Goal: Task Accomplishment & Management: Manage account settings

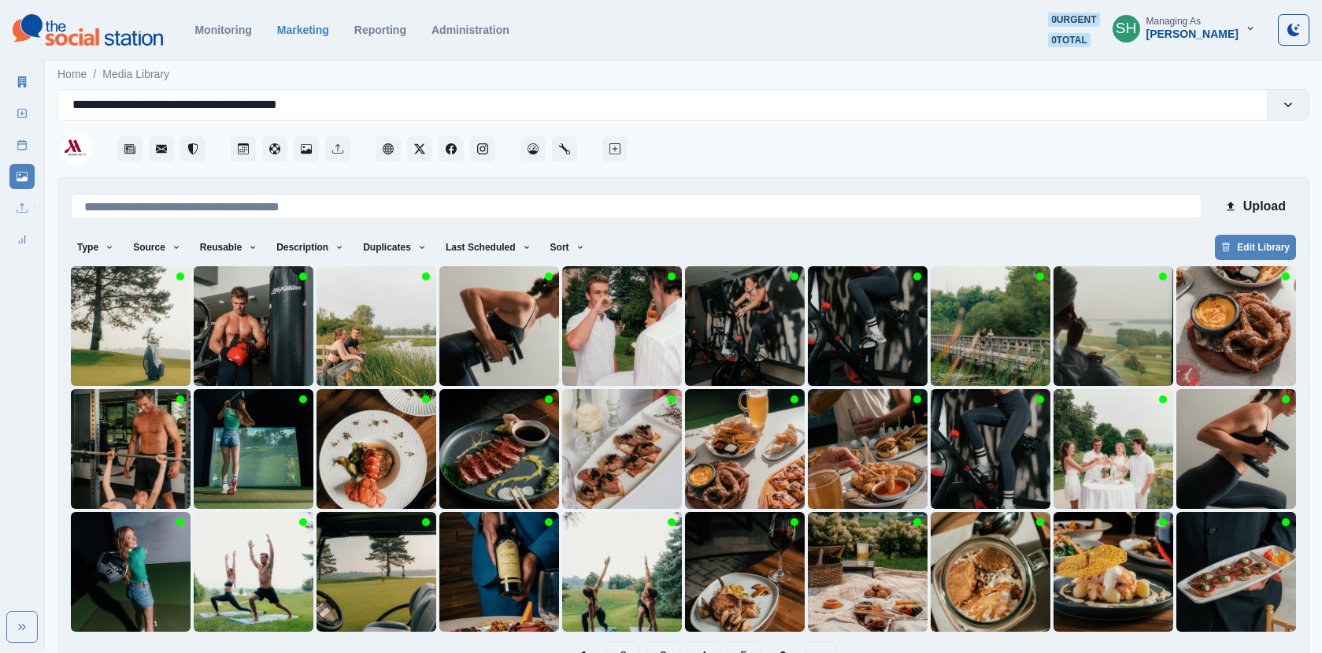
scroll to position [45, 0]
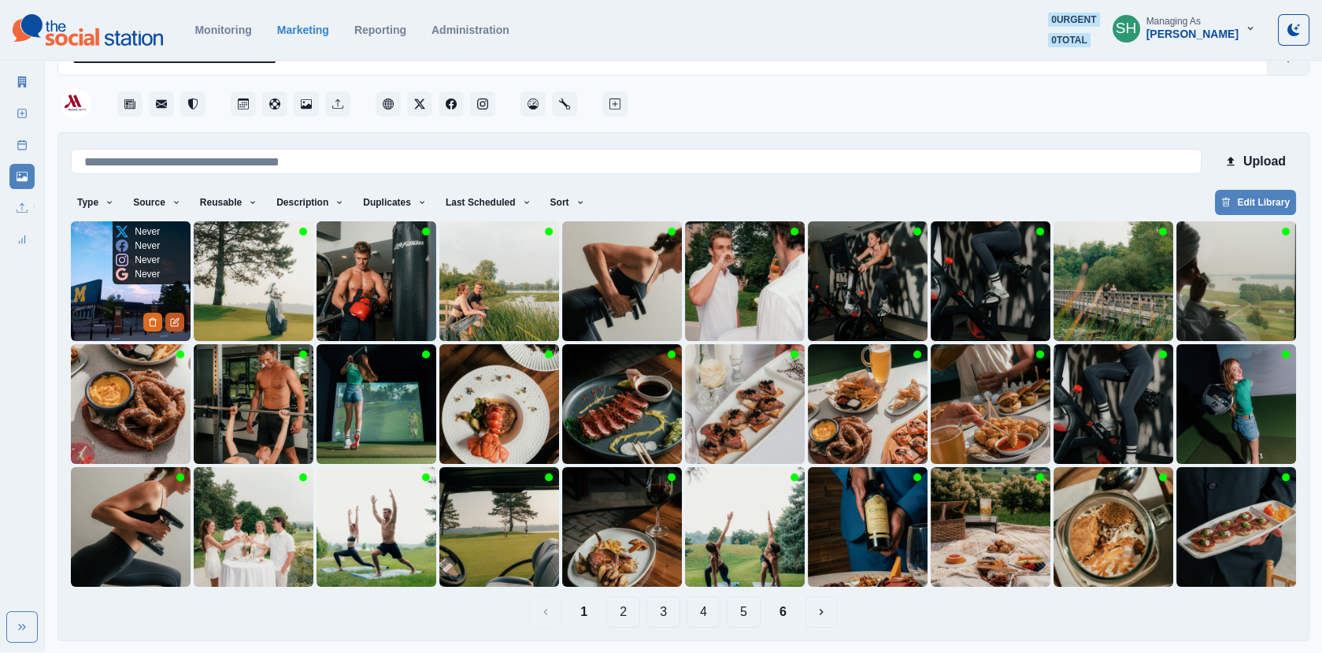
click at [172, 315] on button "Edit Media" at bounding box center [174, 322] width 19 height 19
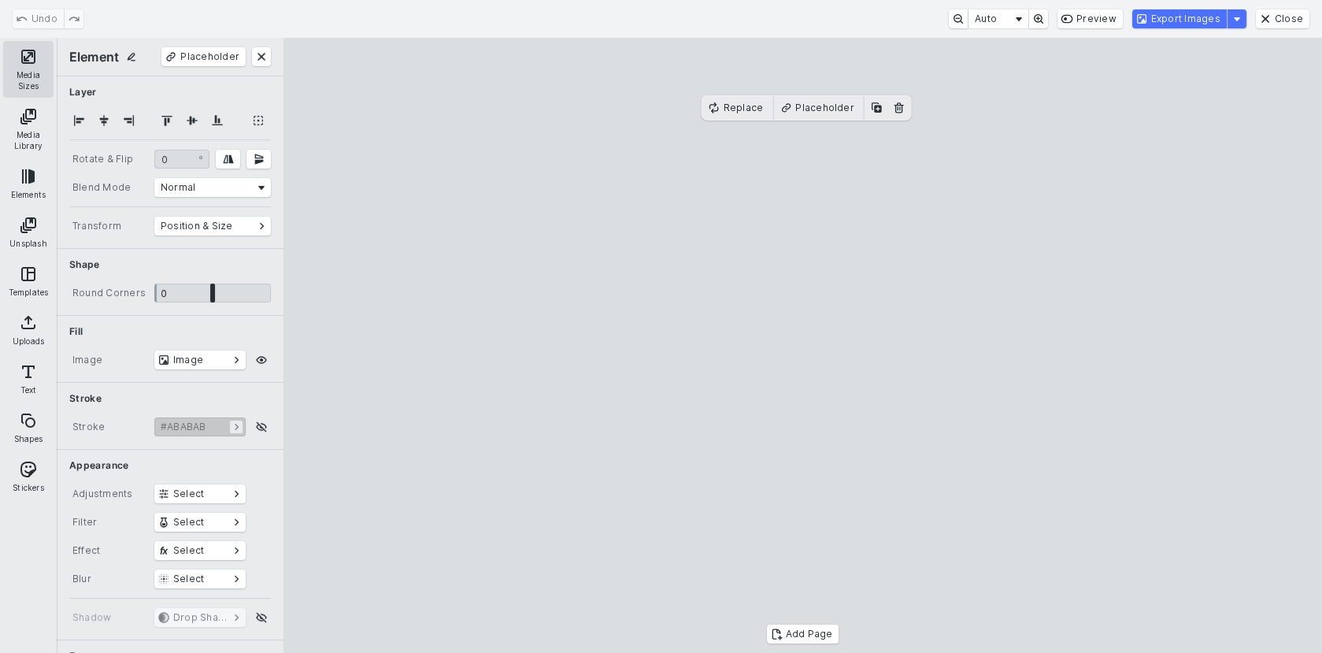
click at [12, 61] on button "Media Sizes" at bounding box center [28, 69] width 50 height 57
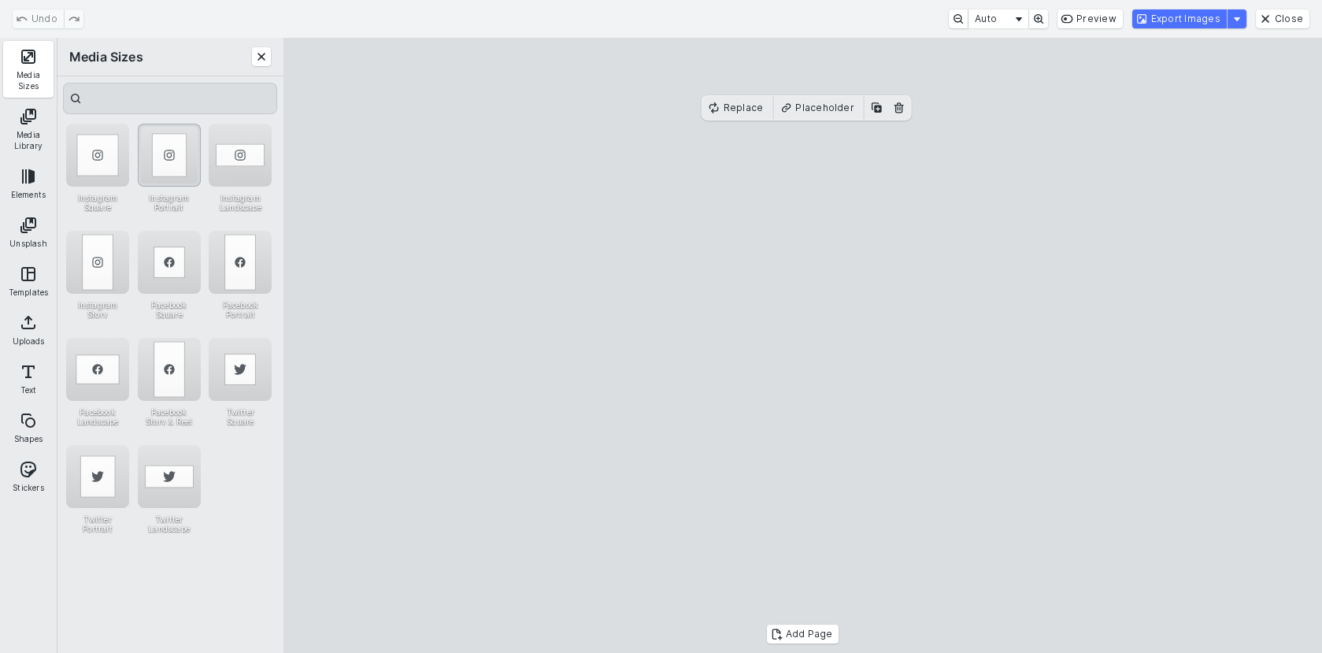
click at [162, 160] on div "Instagram Portrait" at bounding box center [169, 155] width 63 height 63
click at [803, 346] on cesdk-canvas "Editor canvas" at bounding box center [803, 346] width 0 height 0
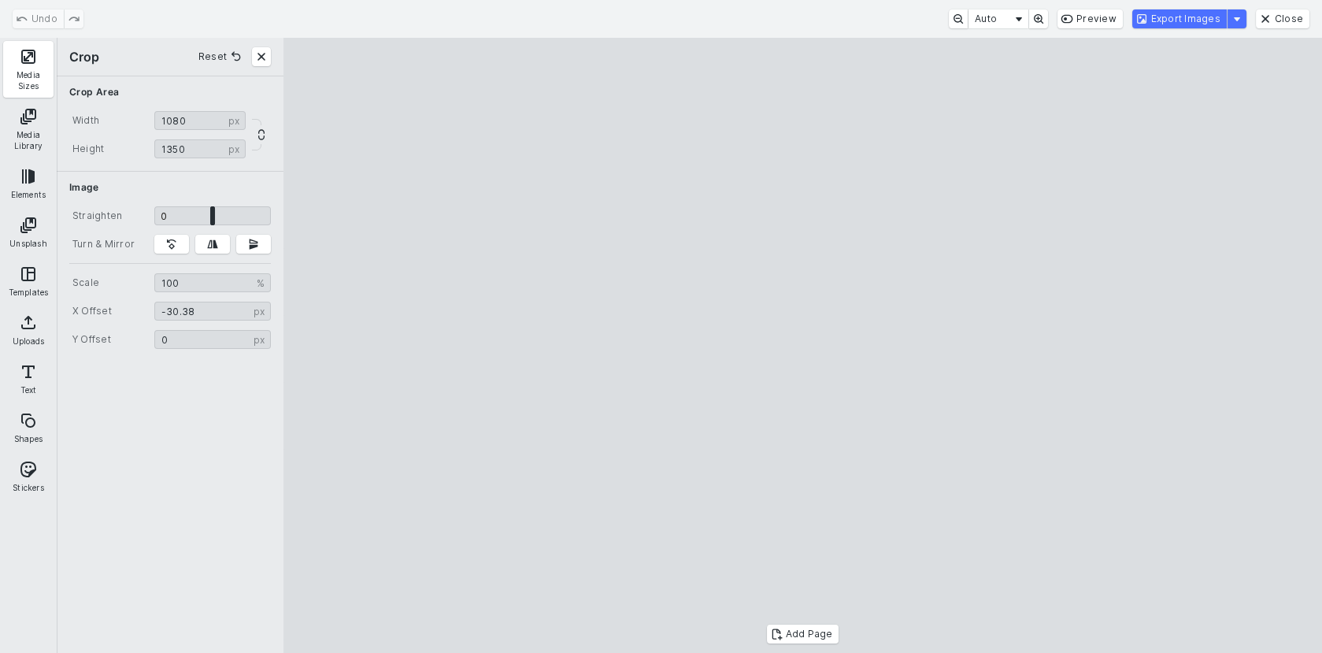
drag, startPoint x: 855, startPoint y: 390, endPoint x: 1052, endPoint y: 402, distance: 196.5
click at [803, 346] on cesdk-canvas "Editor canvas" at bounding box center [803, 346] width 0 height 0
type input "******"
click at [803, 346] on cesdk-canvas "Editor canvas" at bounding box center [803, 346] width 0 height 0
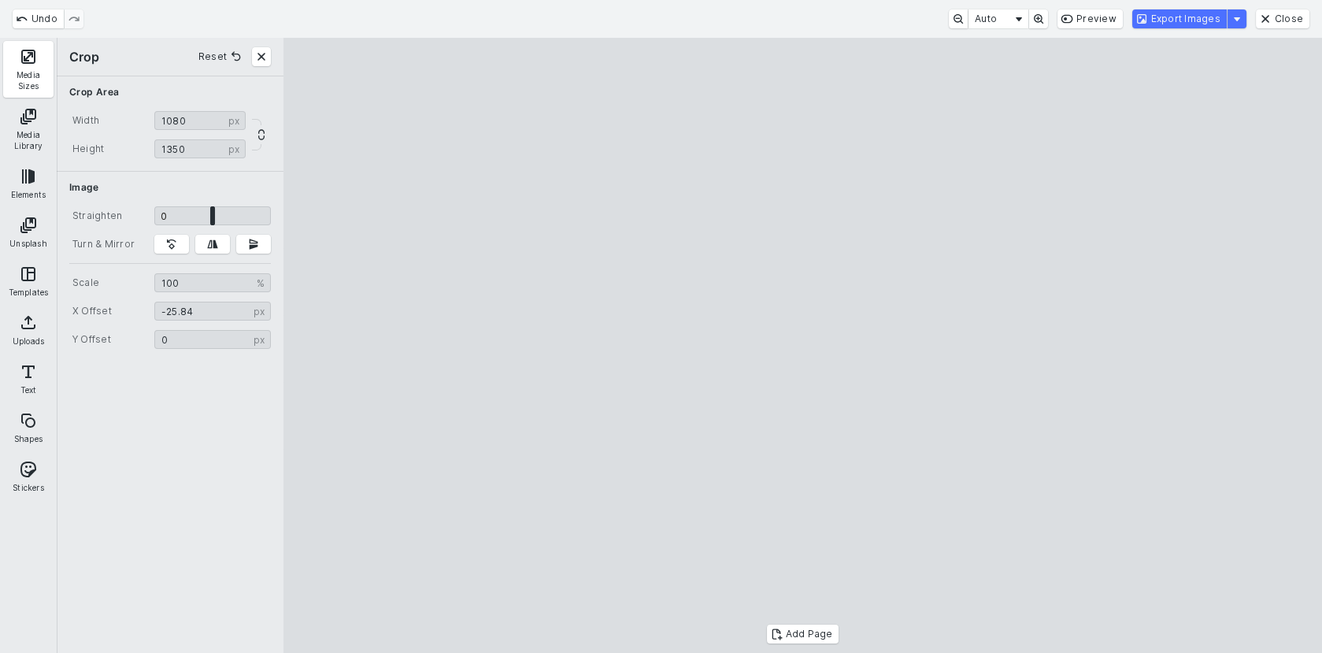
click at [803, 346] on cesdk-canvas "Editor canvas" at bounding box center [803, 346] width 0 height 0
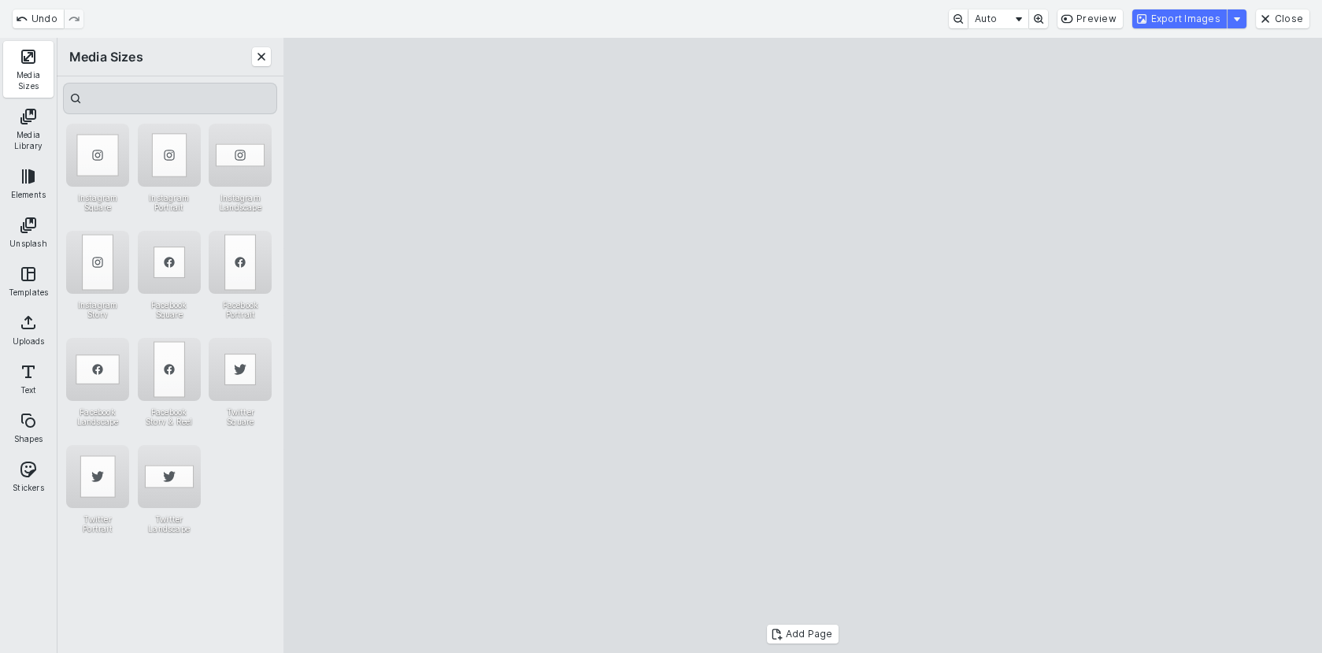
type input "*"
click at [803, 346] on cesdk-canvas "Editor canvas" at bounding box center [803, 346] width 0 height 0
drag, startPoint x: 624, startPoint y: 595, endPoint x: 614, endPoint y: 595, distance: 9.5
click at [803, 346] on cesdk-canvas "Editor canvas" at bounding box center [803, 346] width 0 height 0
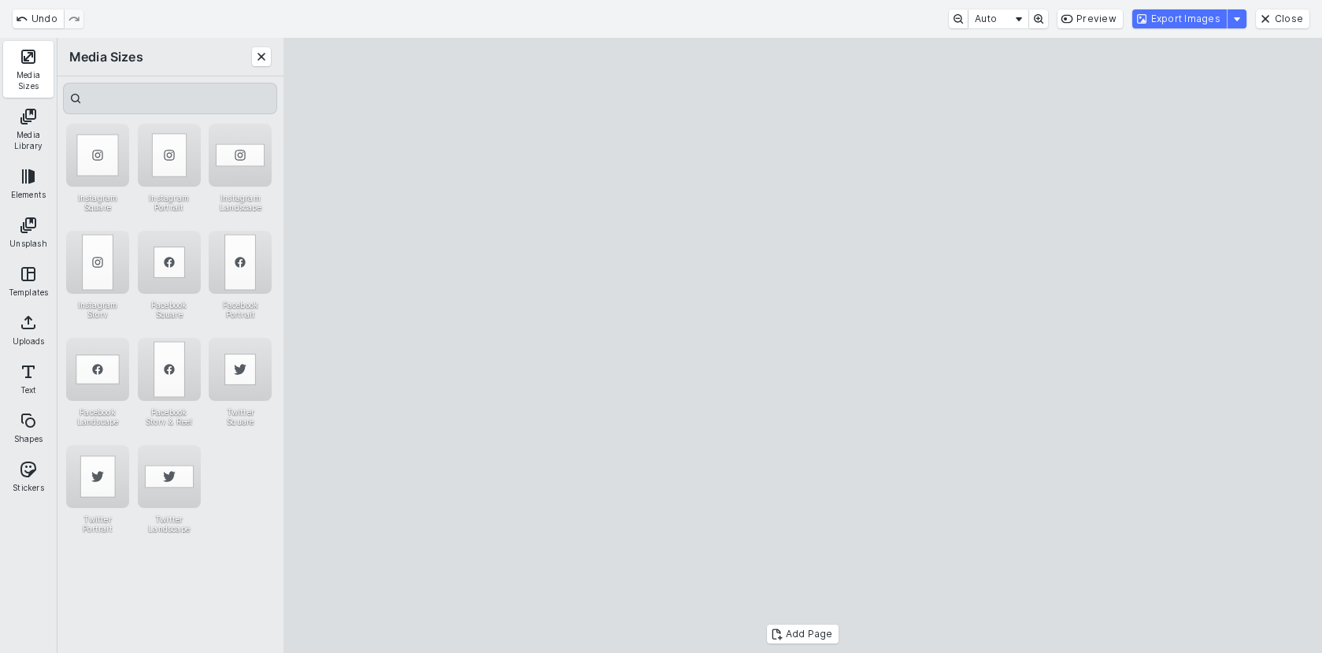
click at [803, 346] on cesdk-canvas "Editor canvas" at bounding box center [803, 346] width 0 height 0
drag, startPoint x: 987, startPoint y: 128, endPoint x: 1014, endPoint y: 102, distance: 37.3
click at [803, 346] on cesdk-canvas "Editor canvas" at bounding box center [803, 346] width 0 height 0
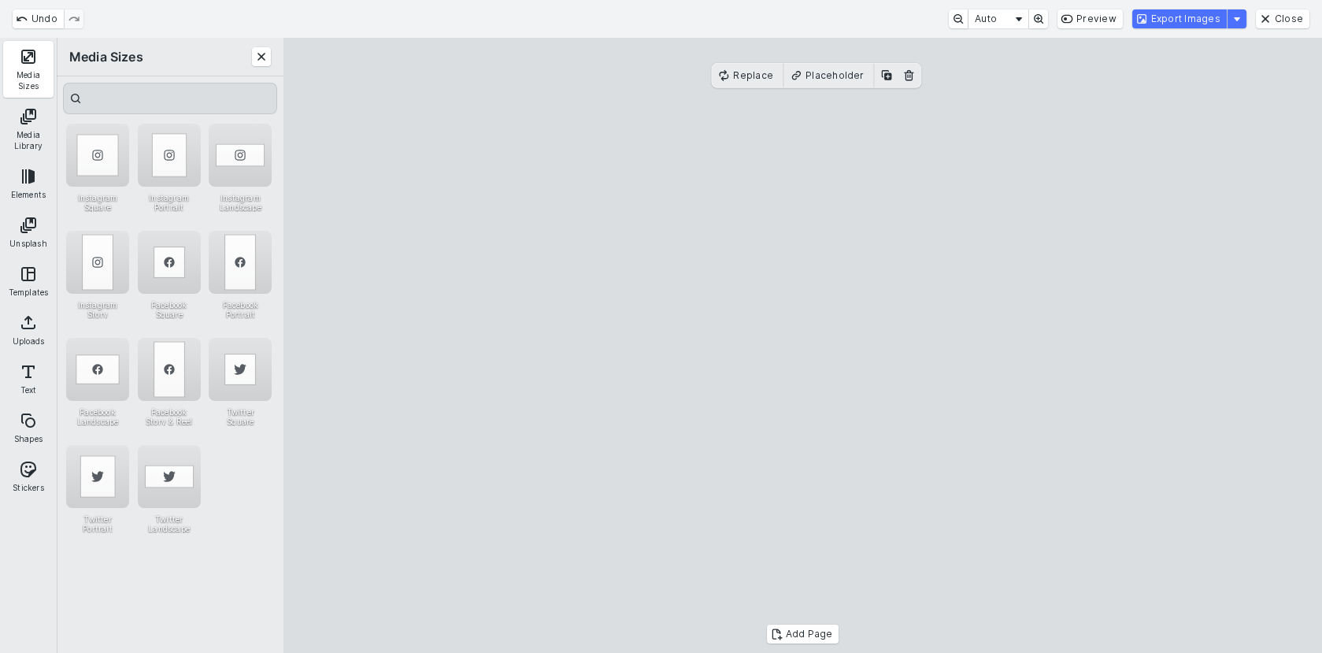
click at [803, 346] on cesdk-canvas "Editor canvas" at bounding box center [803, 346] width 0 height 0
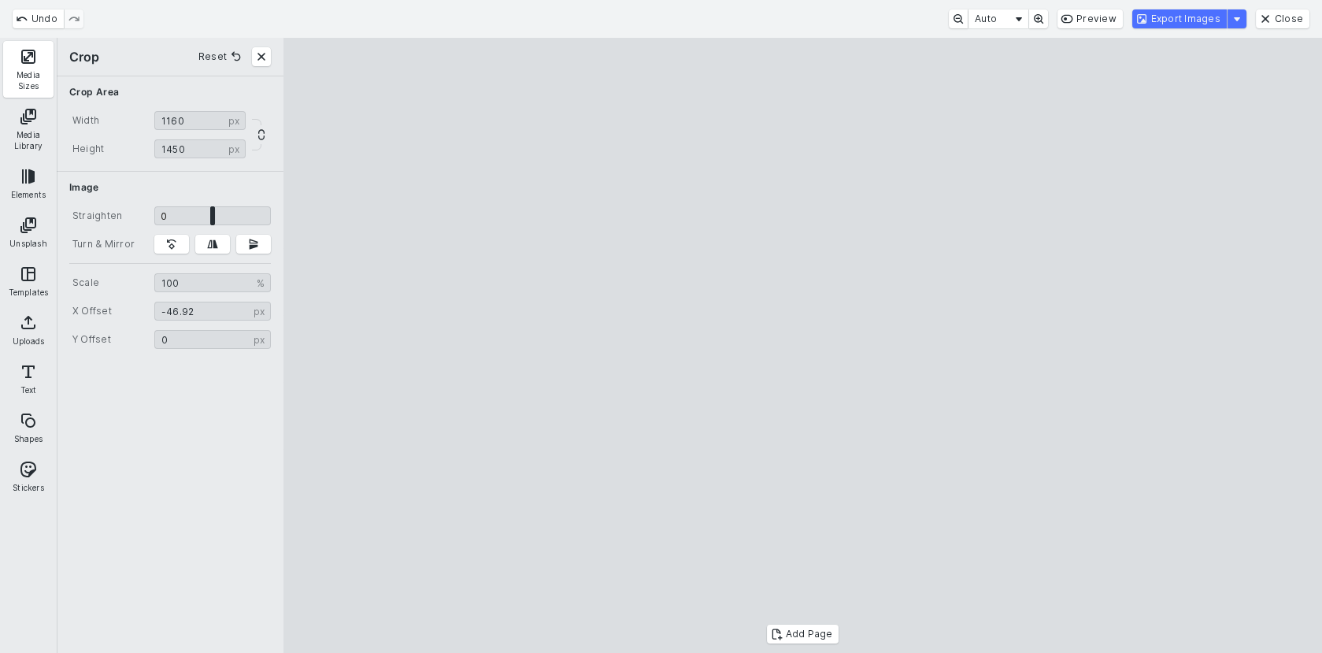
drag, startPoint x: 883, startPoint y: 343, endPoint x: 874, endPoint y: 342, distance: 8.7
click at [803, 346] on cesdk-canvas "Editor canvas" at bounding box center [803, 346] width 0 height 0
type input "*****"
click at [803, 346] on cesdk-canvas "Editor canvas" at bounding box center [803, 346] width 0 height 0
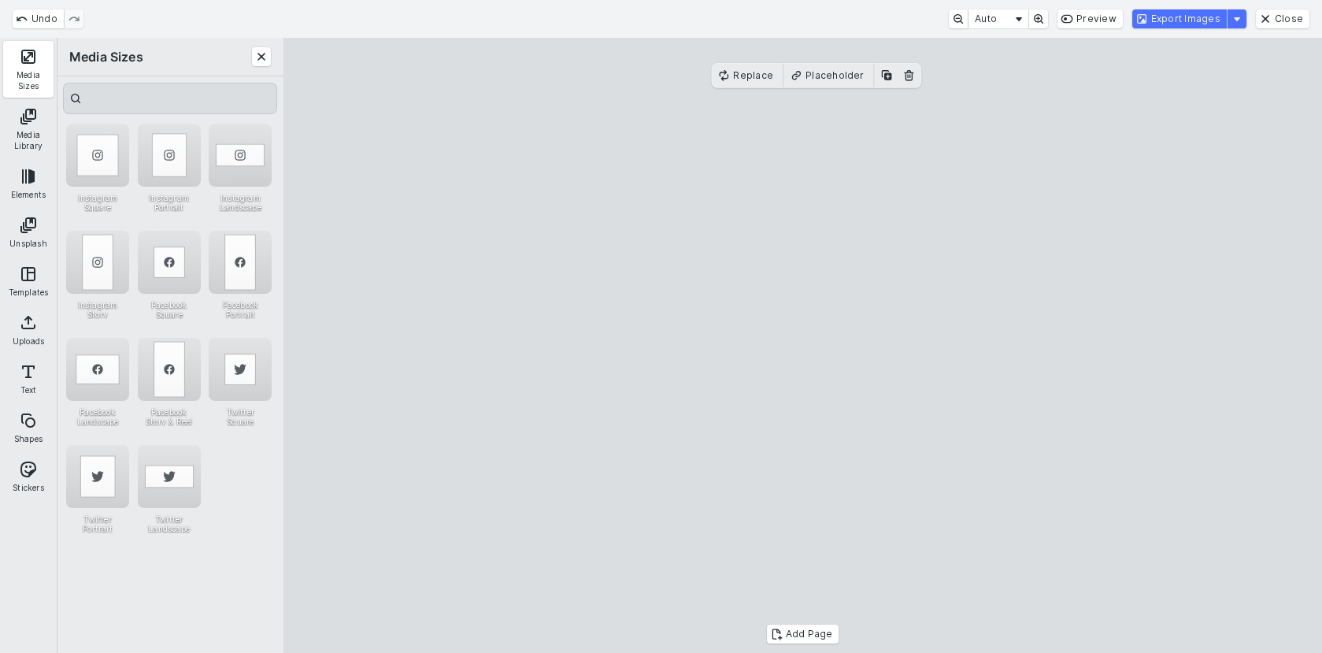
click at [803, 346] on cesdk-canvas "Editor canvas" at bounding box center [803, 346] width 0 height 0
click at [1265, 17] on button "Close" at bounding box center [1283, 18] width 54 height 19
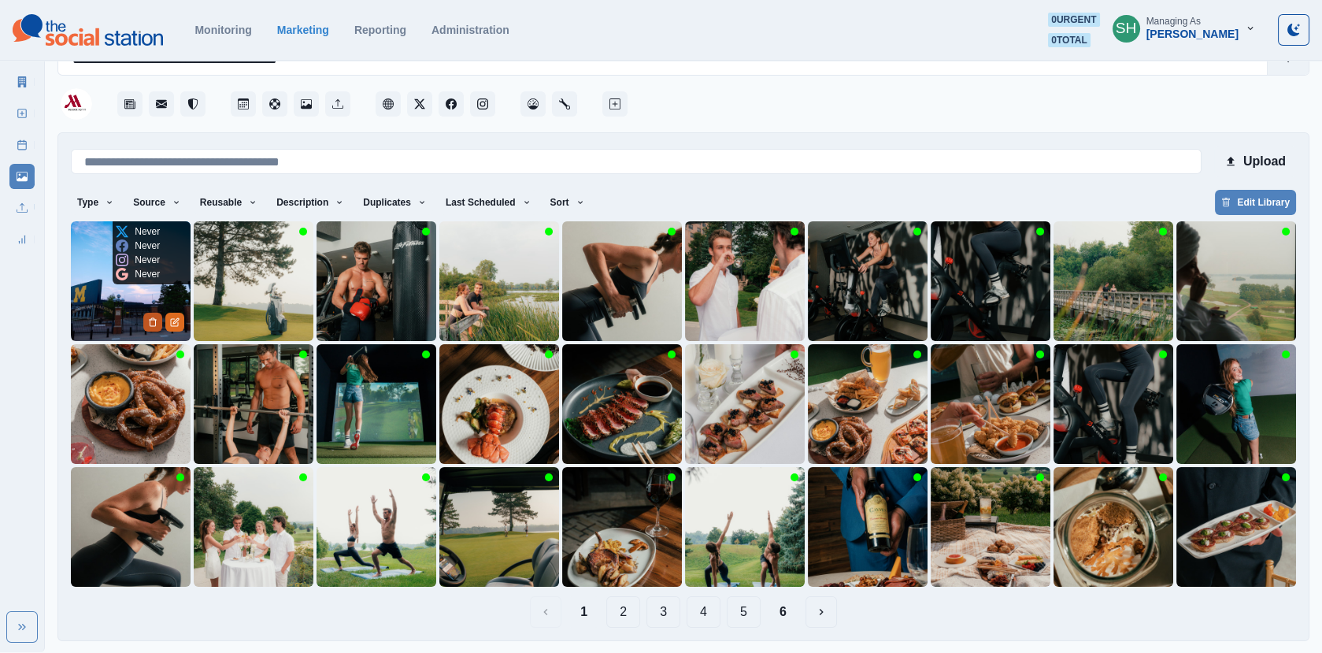
click at [150, 323] on icon "Delete Media" at bounding box center [152, 321] width 9 height 9
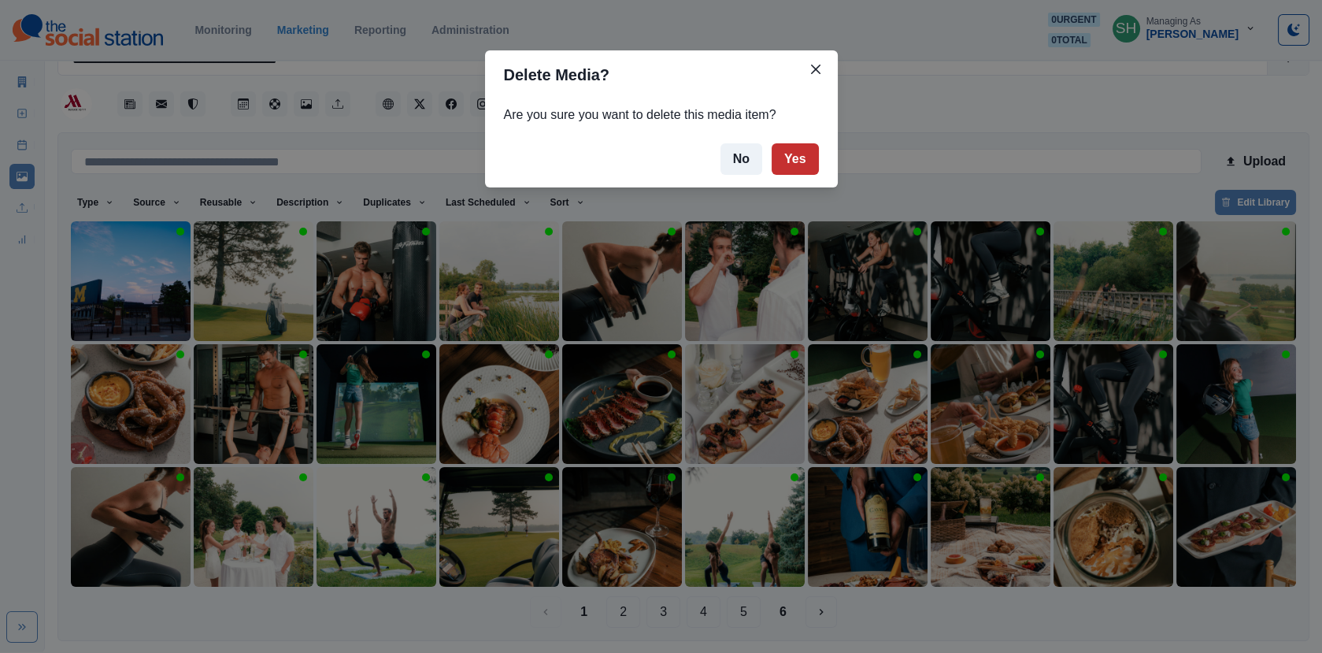
click at [796, 154] on button "Yes" at bounding box center [795, 159] width 47 height 32
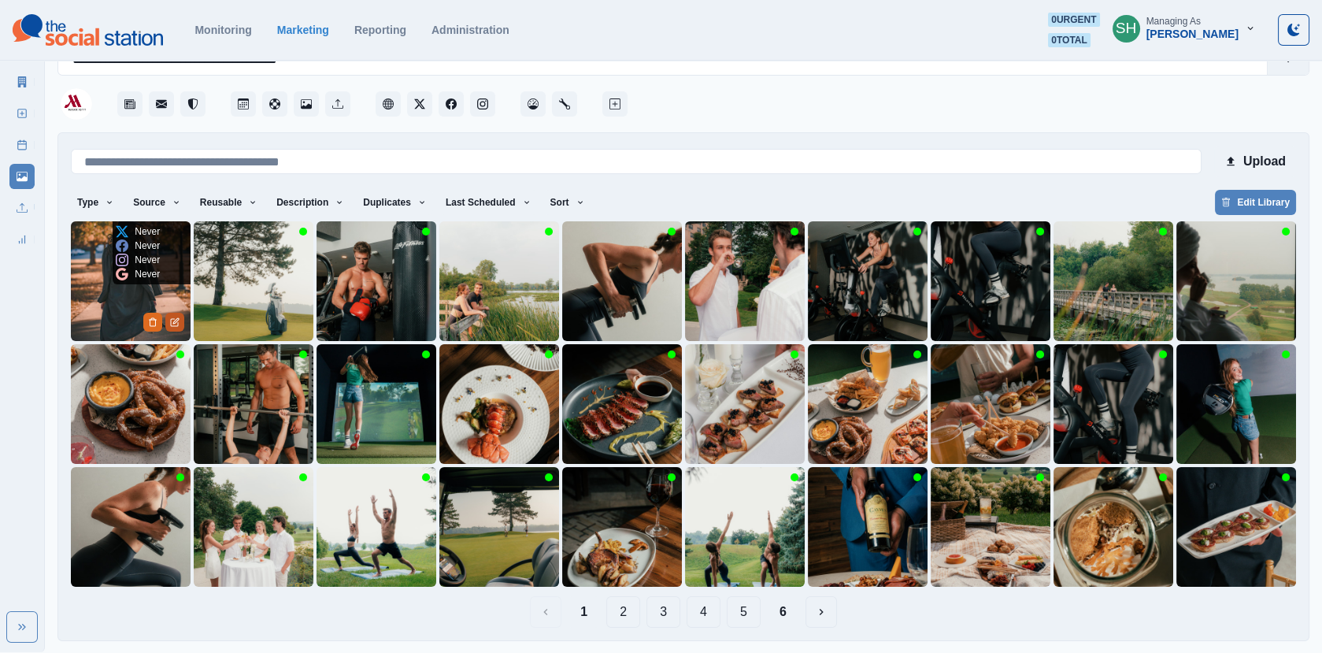
click at [177, 318] on icon "Edit Media" at bounding box center [176, 321] width 6 height 6
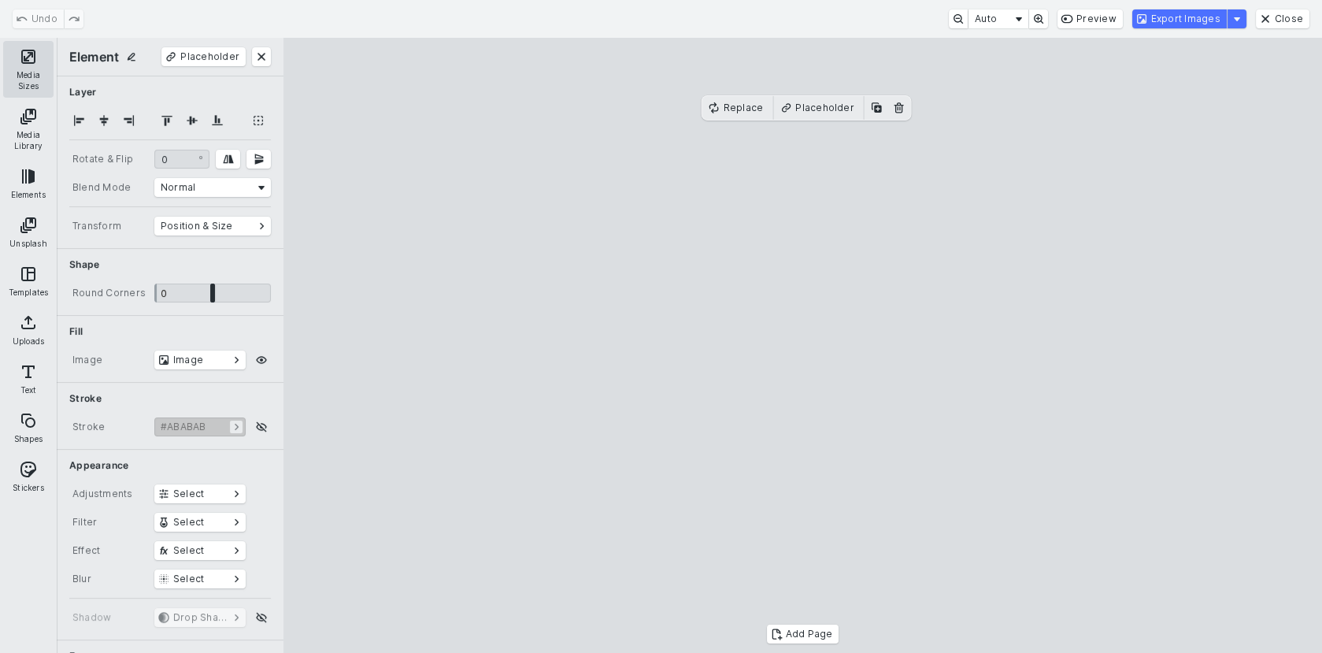
click at [32, 50] on button "Media Sizes" at bounding box center [28, 69] width 50 height 57
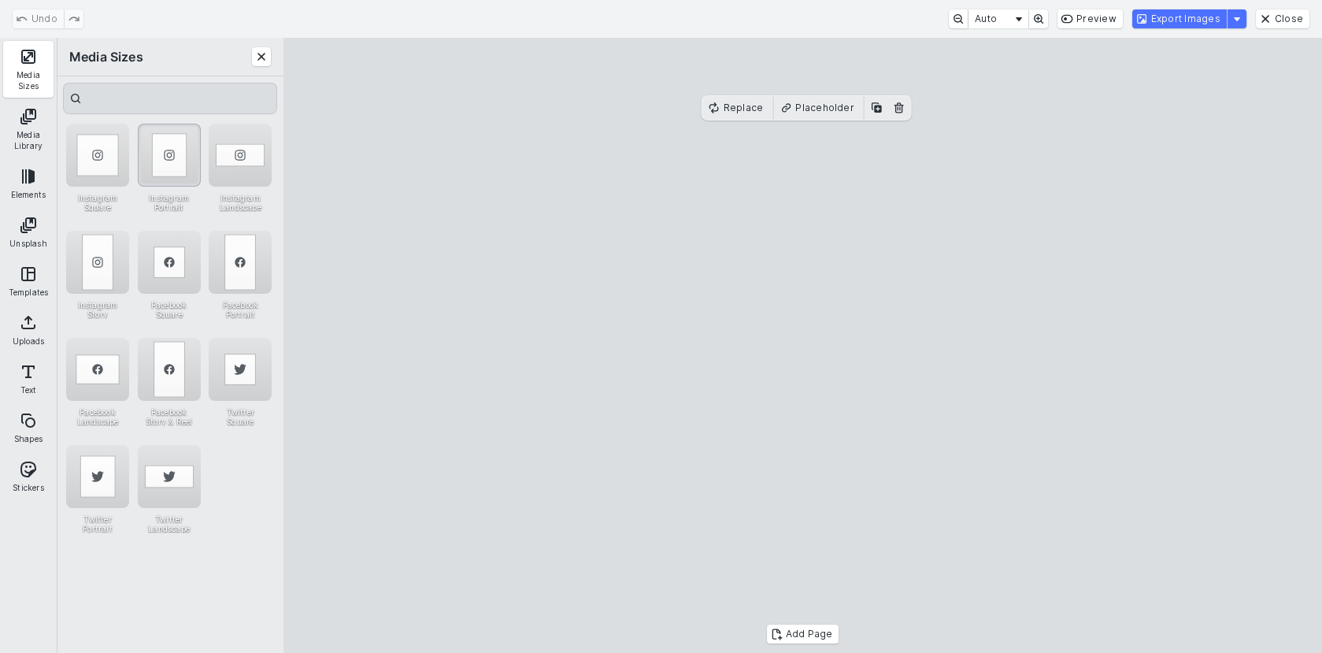
click at [161, 161] on div "Instagram Portrait" at bounding box center [169, 155] width 63 height 63
click at [803, 346] on cesdk-canvas "Editor canvas" at bounding box center [803, 346] width 0 height 0
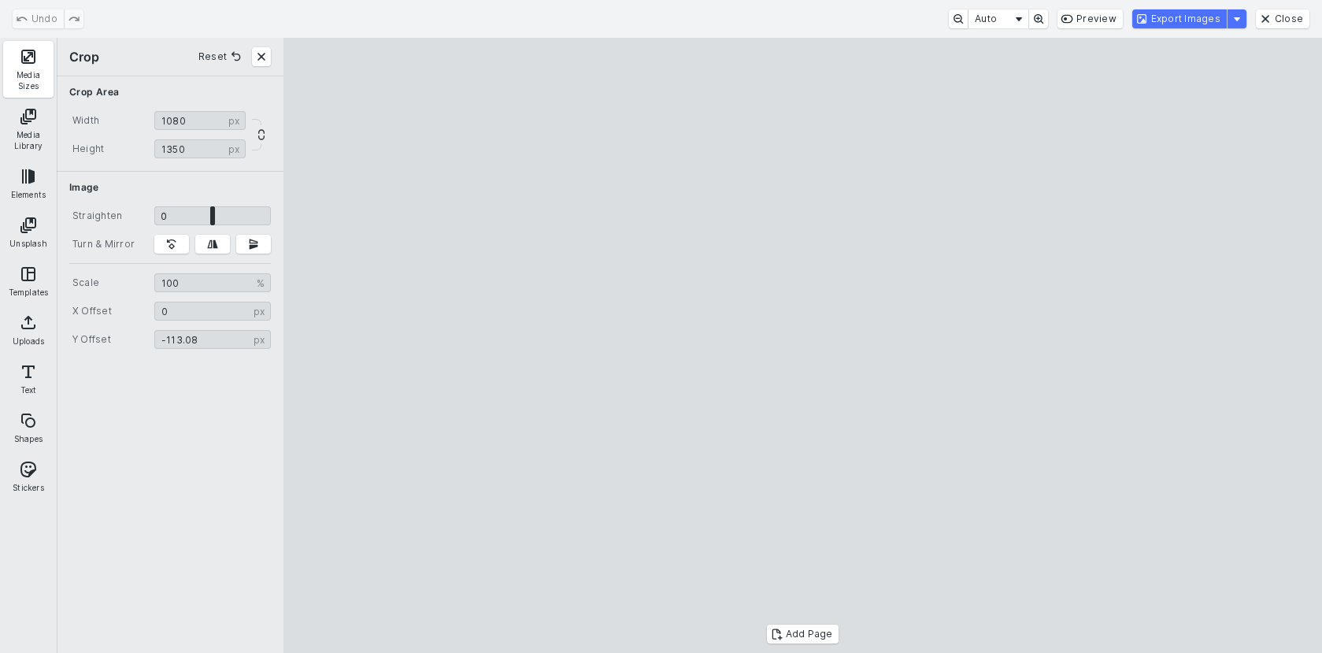
type input "*******"
drag, startPoint x: 822, startPoint y: 269, endPoint x: 833, endPoint y: 278, distance: 14.7
click at [803, 346] on cesdk-canvas "Editor canvas" at bounding box center [803, 346] width 0 height 0
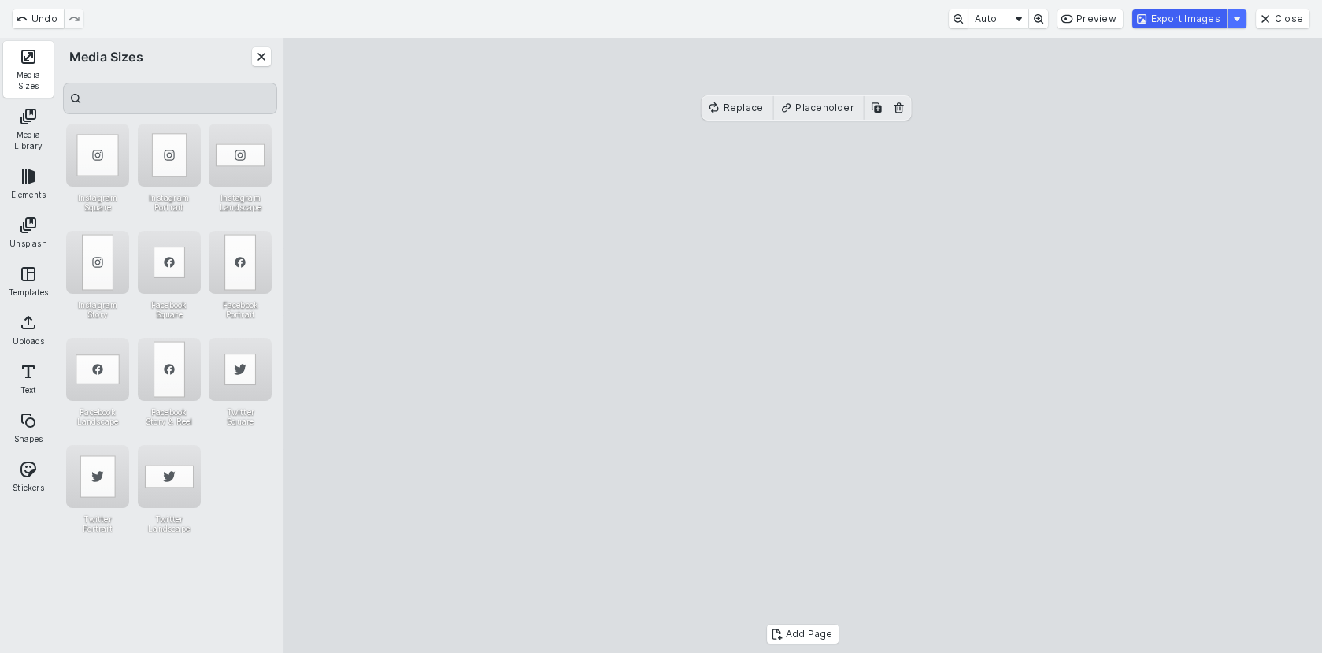
click at [1185, 21] on button "Export Images" at bounding box center [1180, 18] width 95 height 19
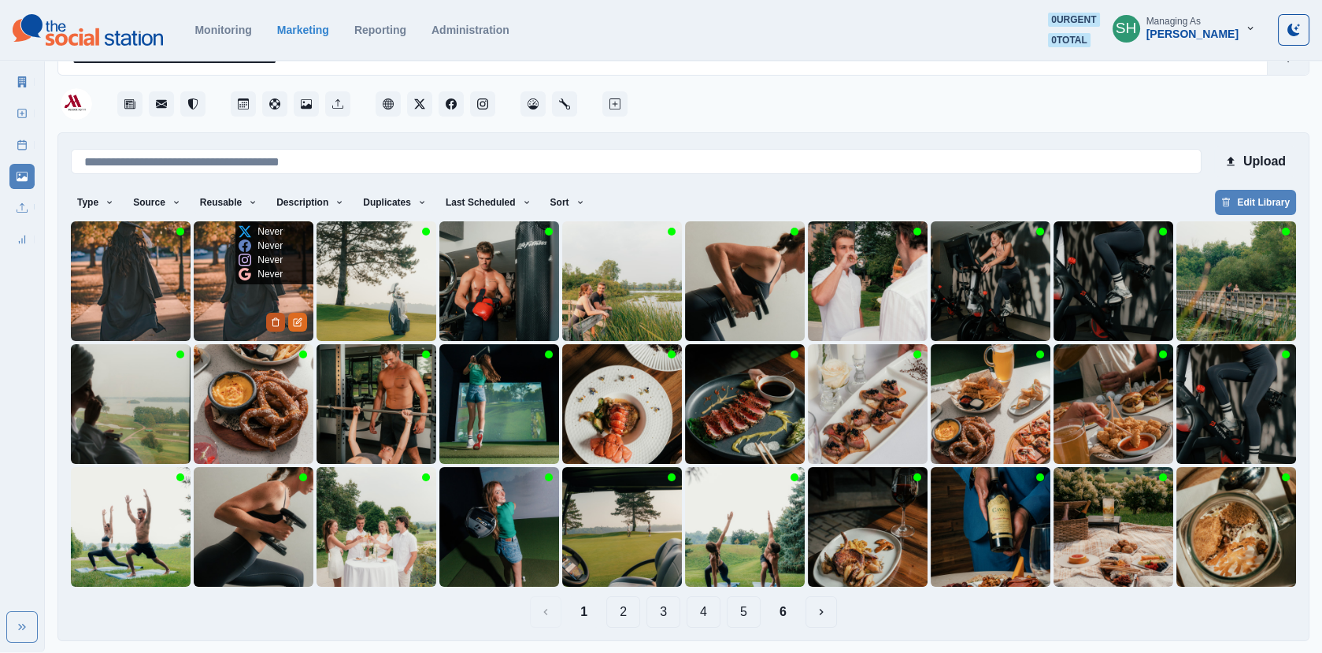
click at [276, 328] on button "Delete Media" at bounding box center [275, 322] width 19 height 19
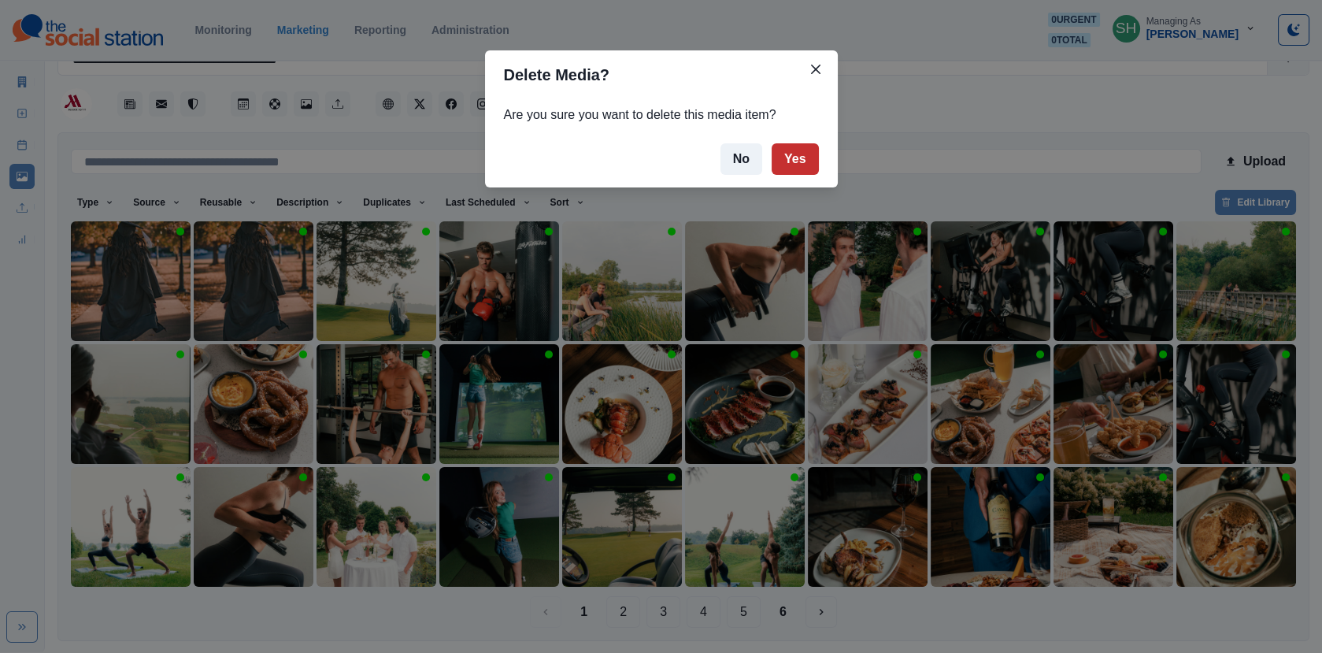
click at [774, 153] on button "Yes" at bounding box center [795, 159] width 47 height 32
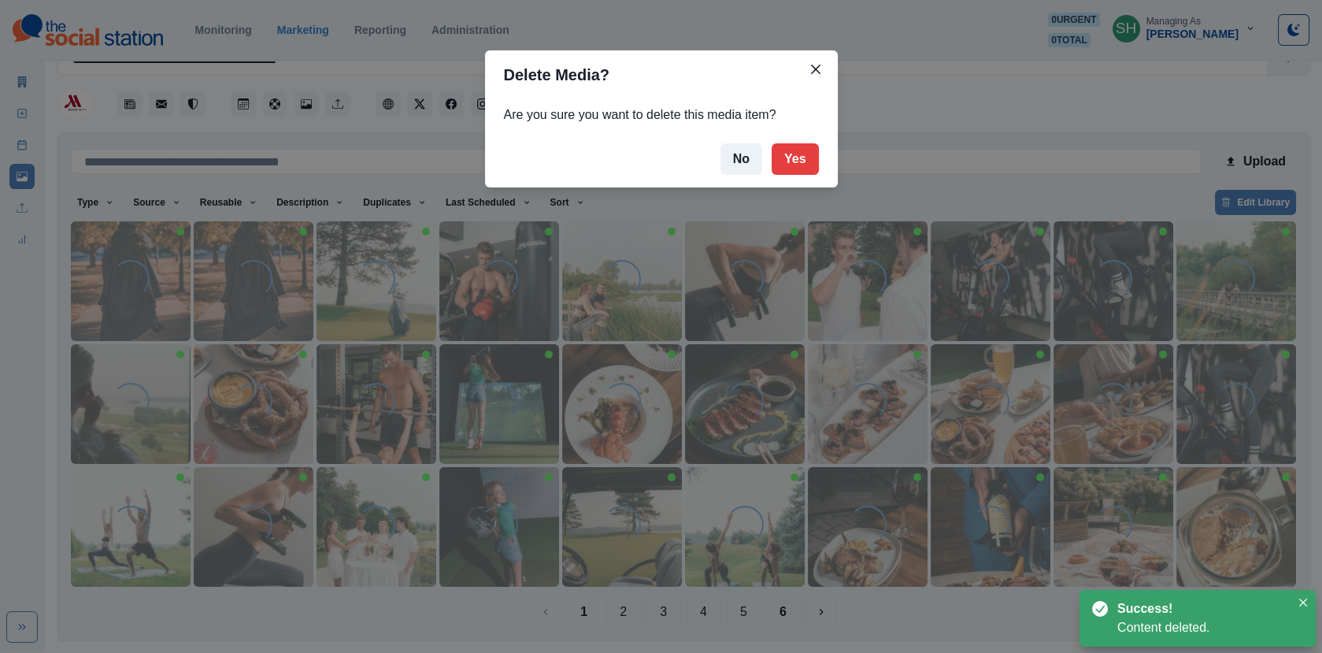
click at [137, 302] on div "Delete Media? Are you sure you want to delete this media item? No Yes" at bounding box center [661, 326] width 1322 height 653
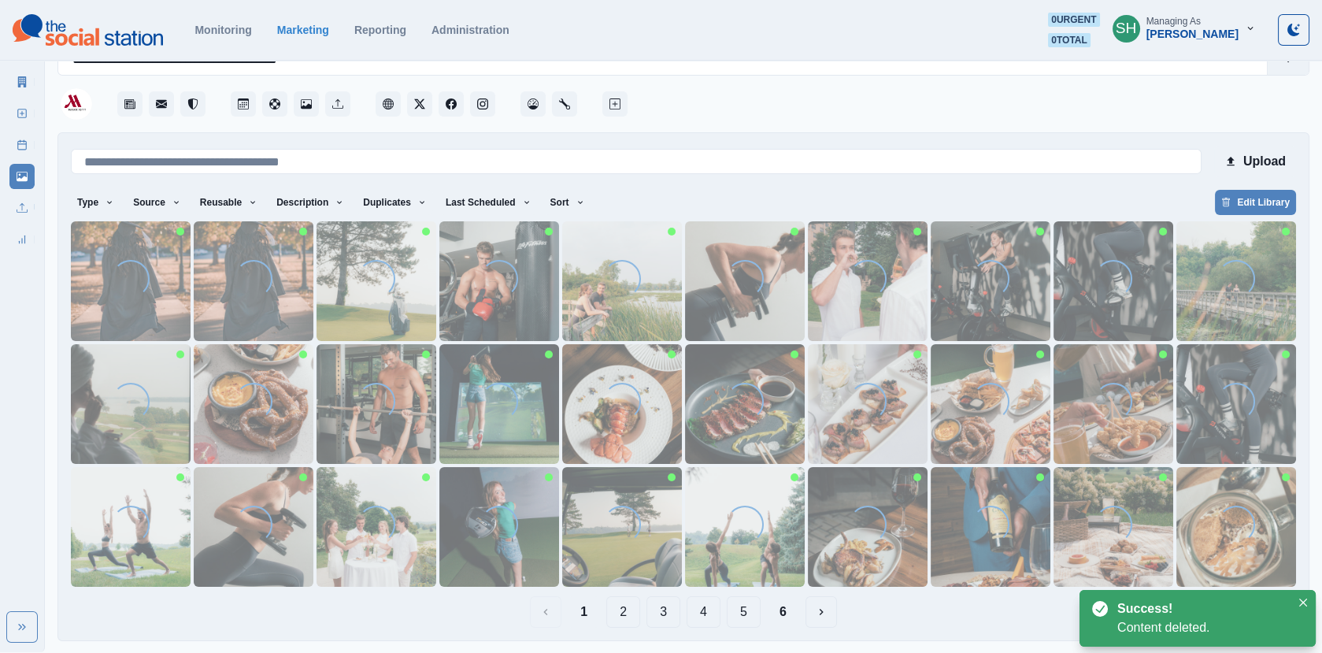
click at [120, 293] on div "Loading..." at bounding box center [130, 278] width 47 height 47
click at [97, 274] on img at bounding box center [131, 281] width 120 height 120
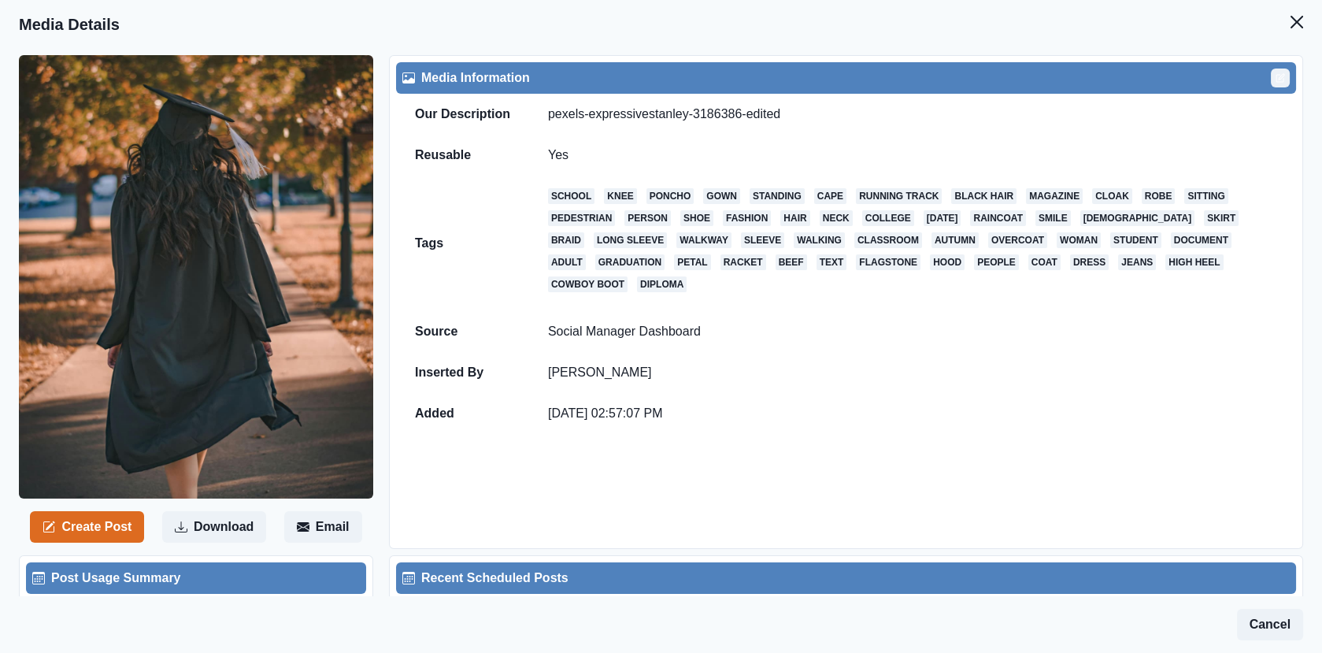
click at [1285, 77] on icon "Edit" at bounding box center [1280, 77] width 9 height 9
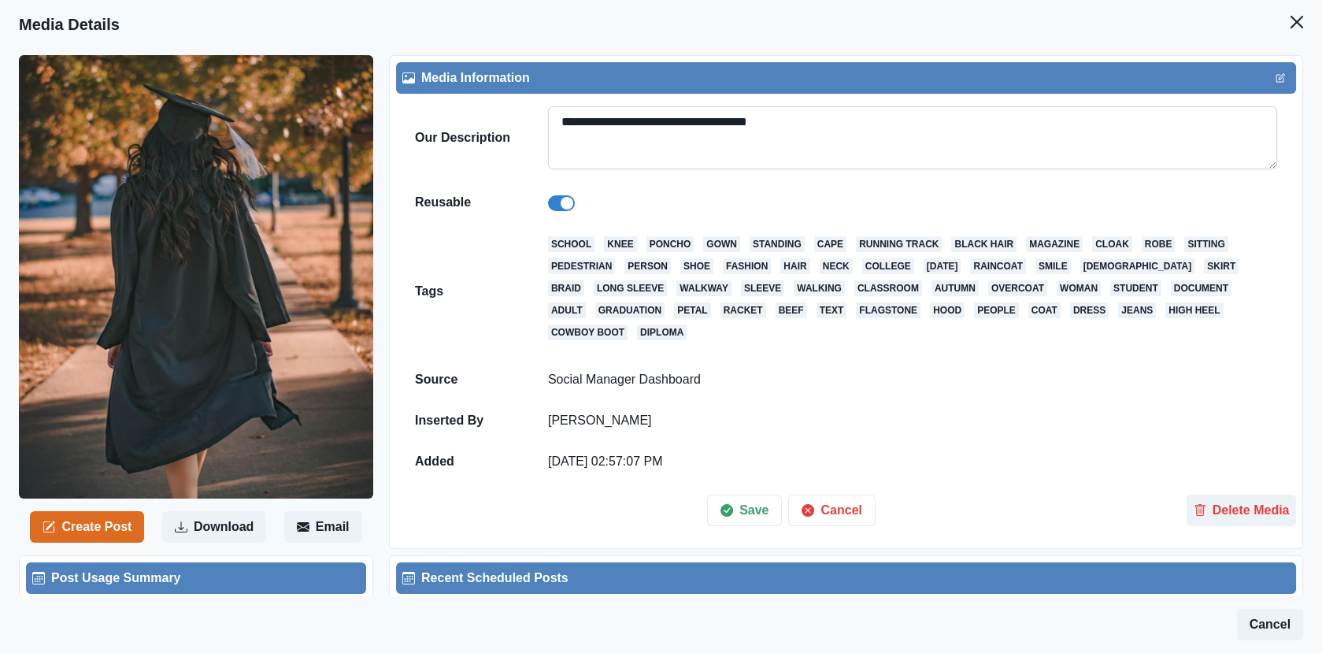
click at [1004, 112] on textarea "**********" at bounding box center [912, 137] width 729 height 63
paste textarea
type textarea "**********"
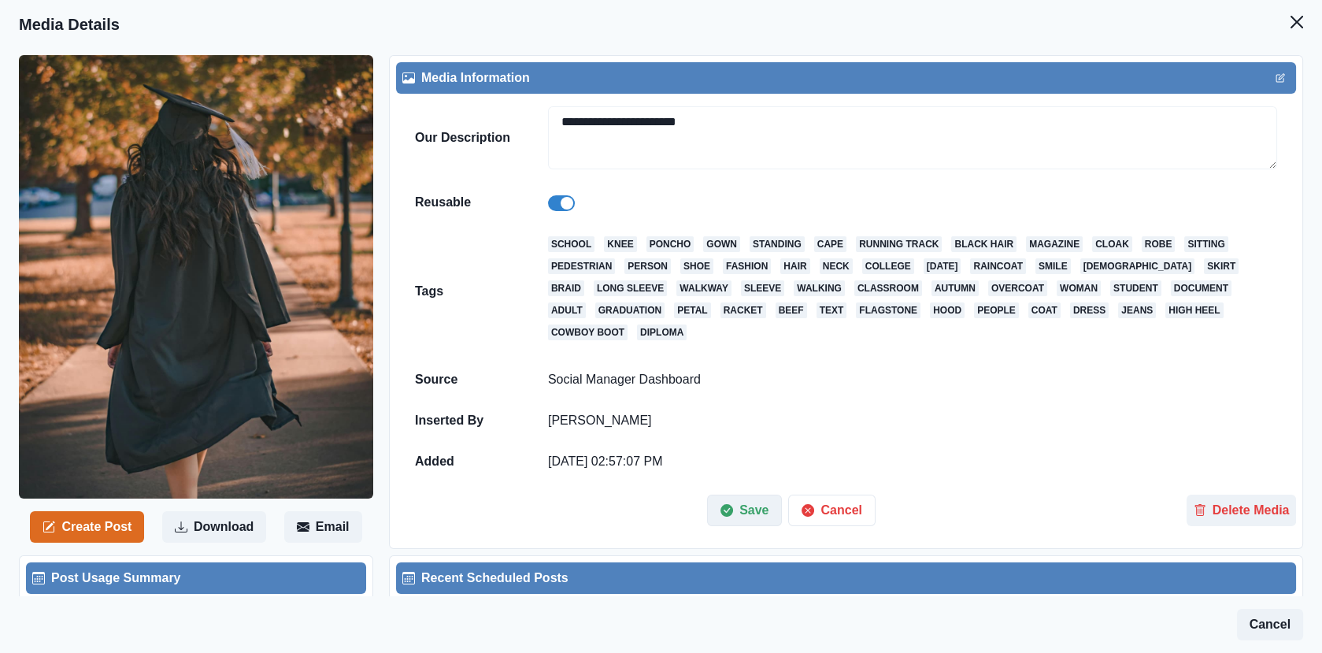
click at [727, 510] on icon "button" at bounding box center [727, 510] width 13 height 13
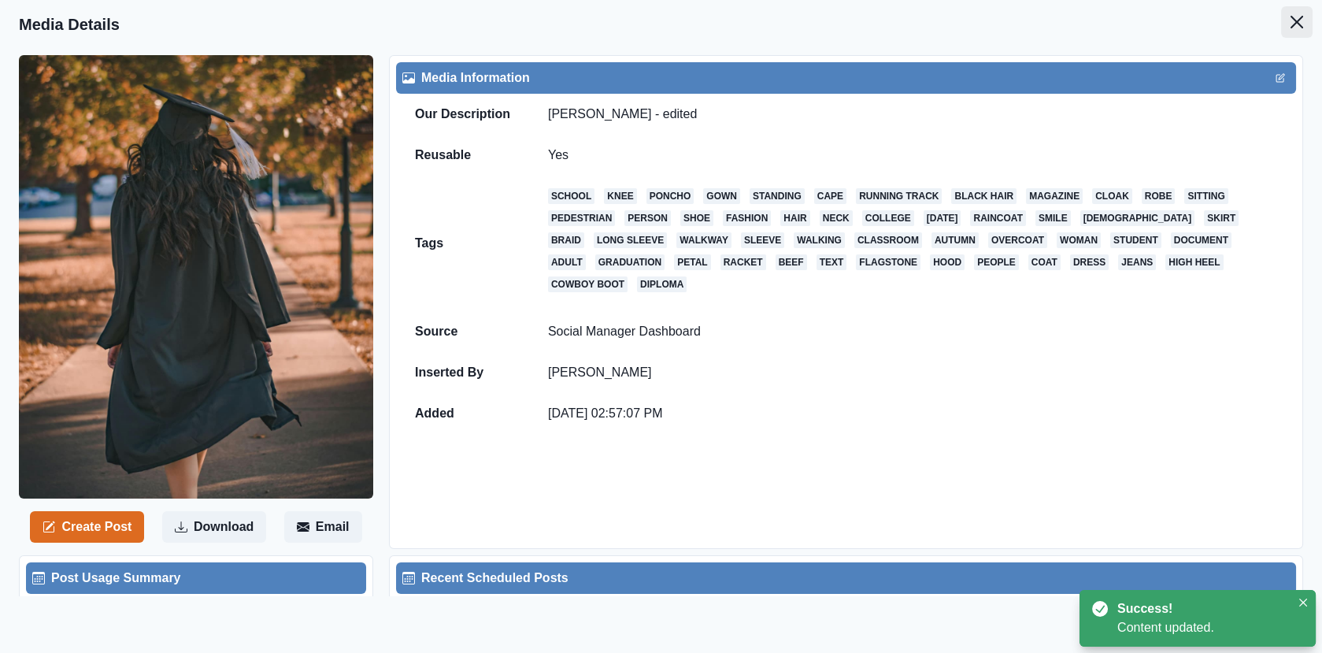
click at [1285, 8] on button "Close" at bounding box center [1298, 22] width 32 height 32
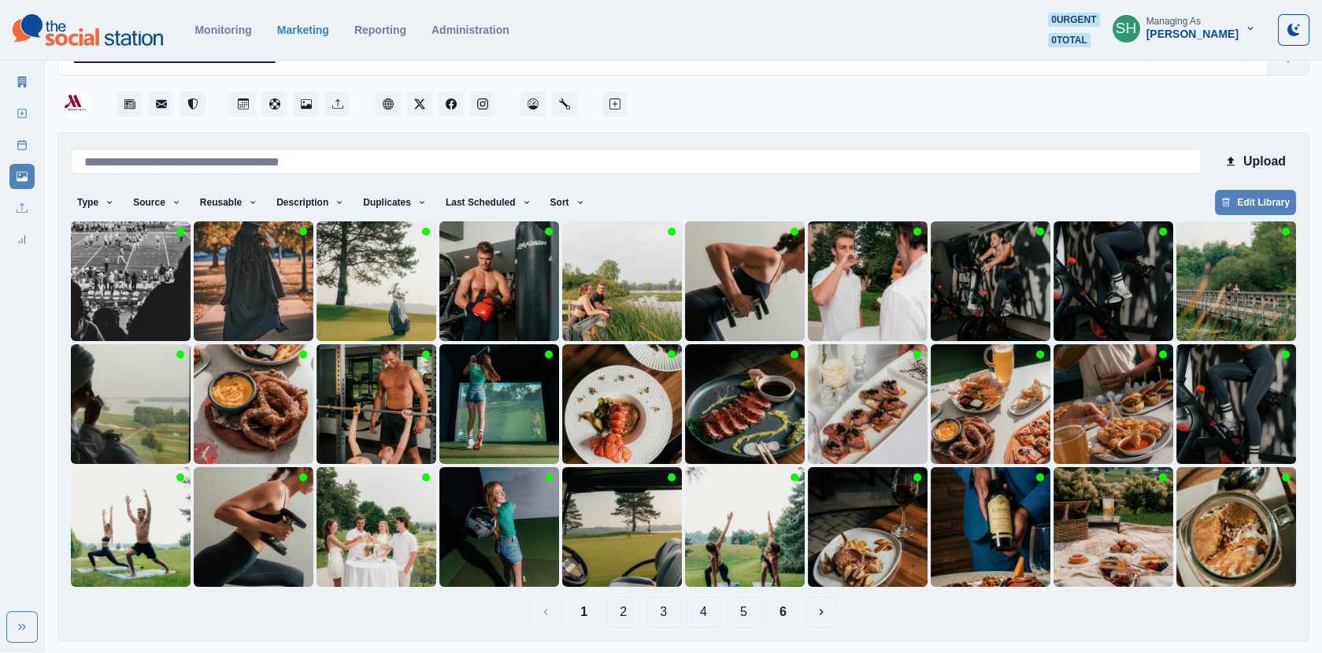
click at [103, 307] on img at bounding box center [131, 281] width 120 height 120
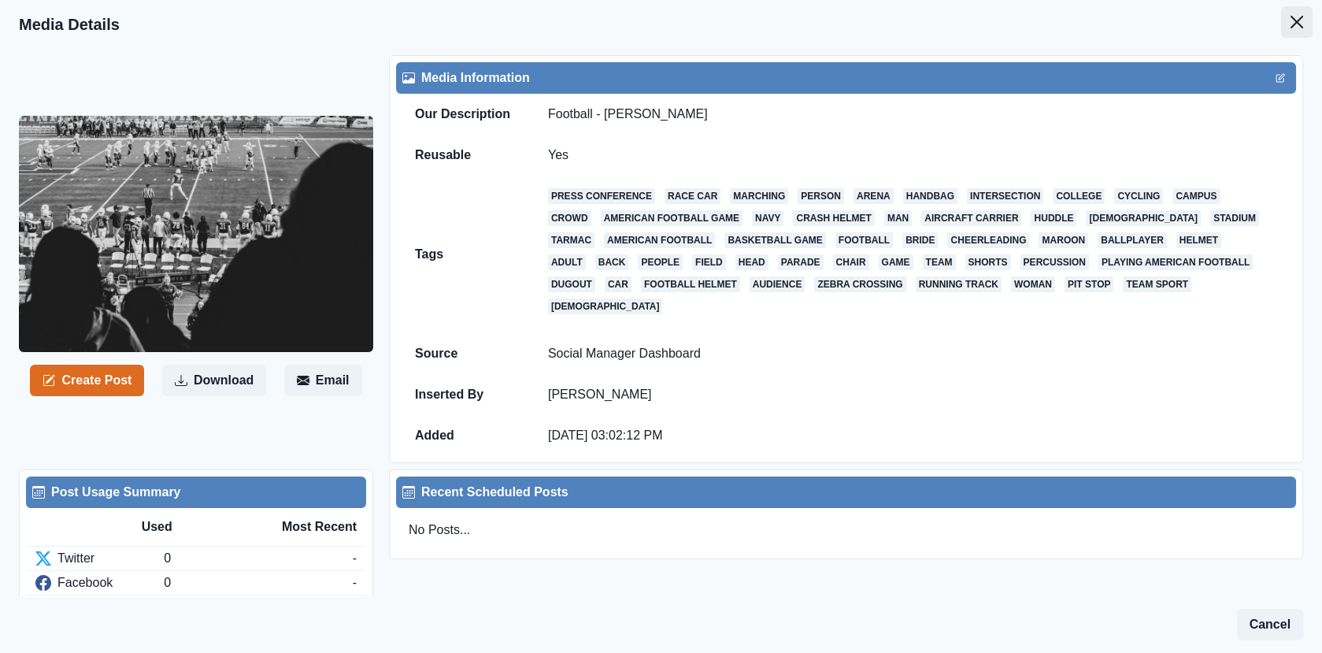
click at [1293, 27] on icon "Close" at bounding box center [1297, 22] width 13 height 13
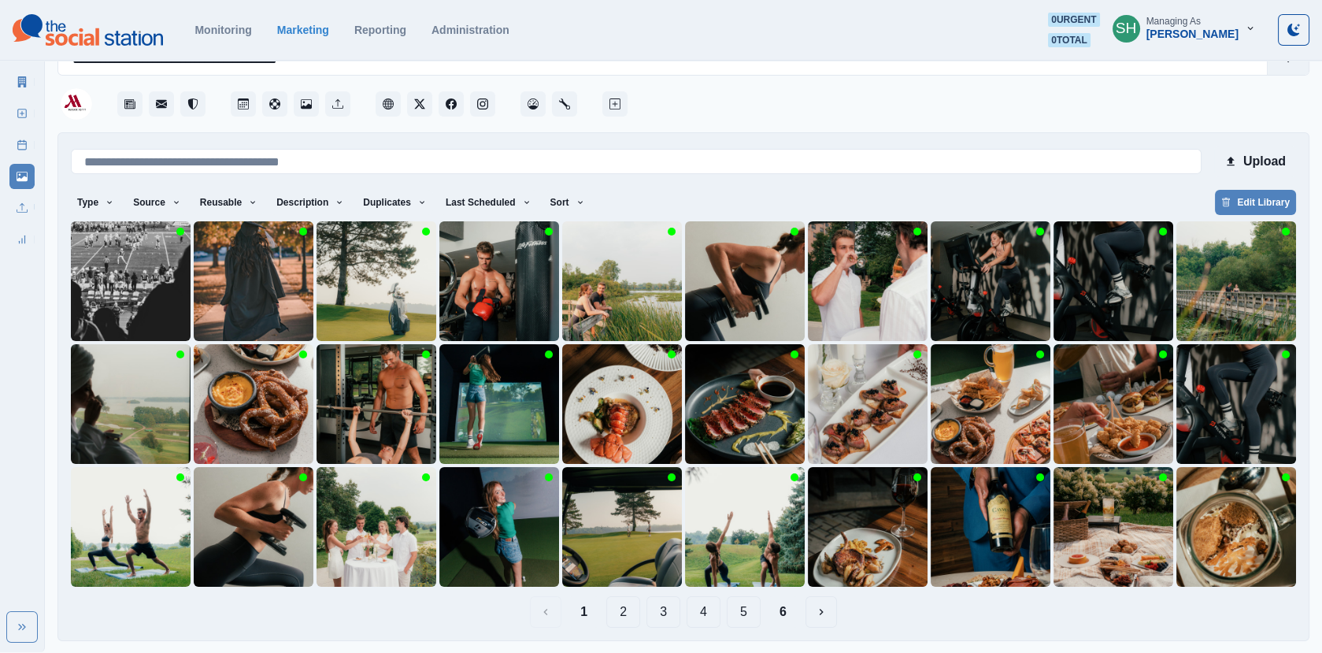
click at [773, 605] on button "6" at bounding box center [783, 612] width 32 height 32
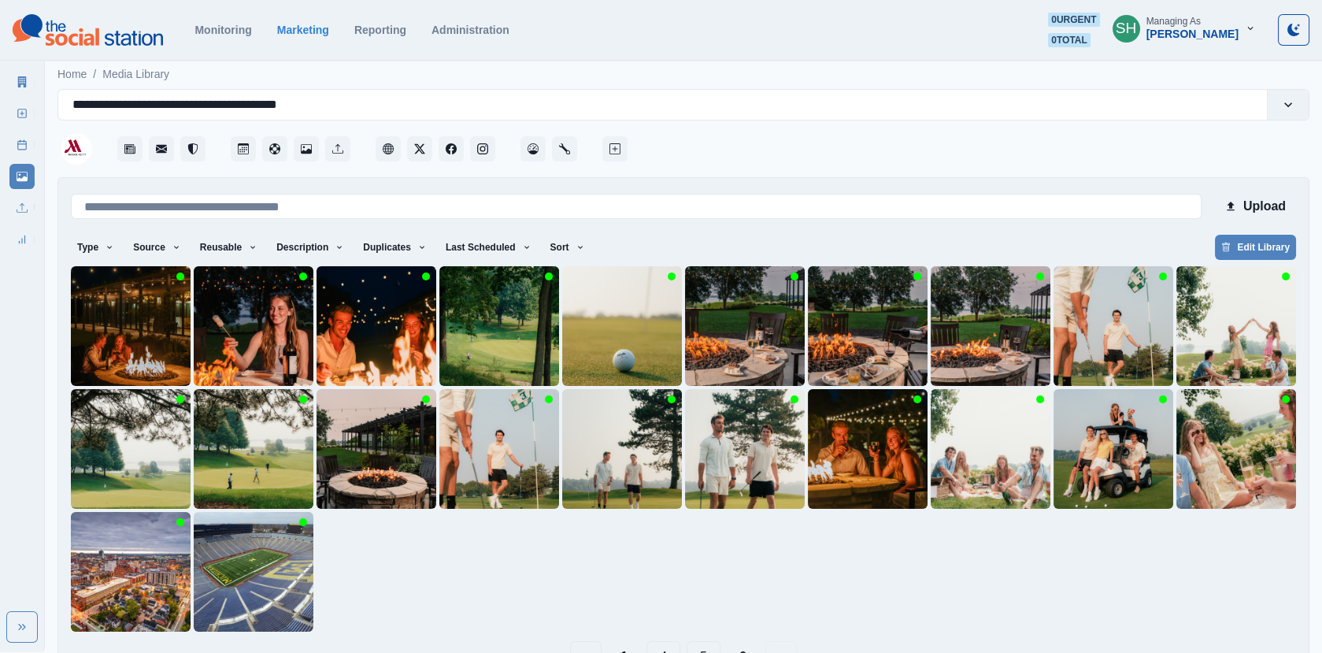
scroll to position [45, 0]
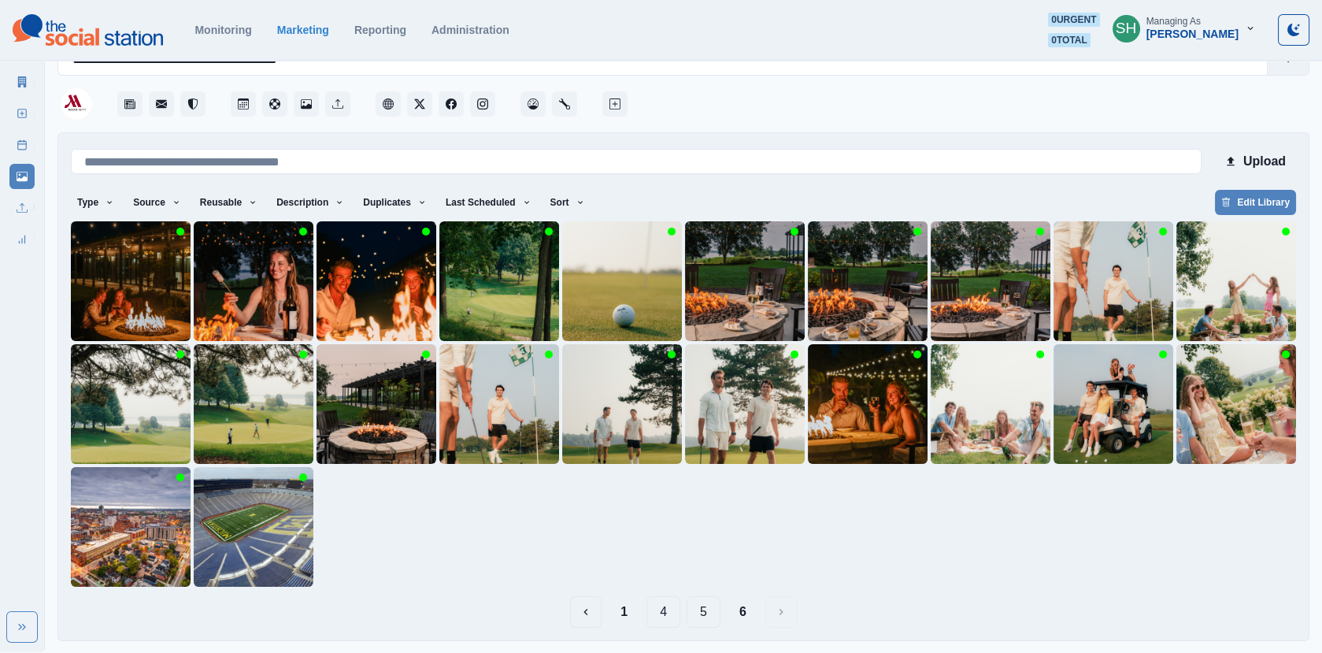
click at [714, 605] on button "5" at bounding box center [704, 612] width 34 height 32
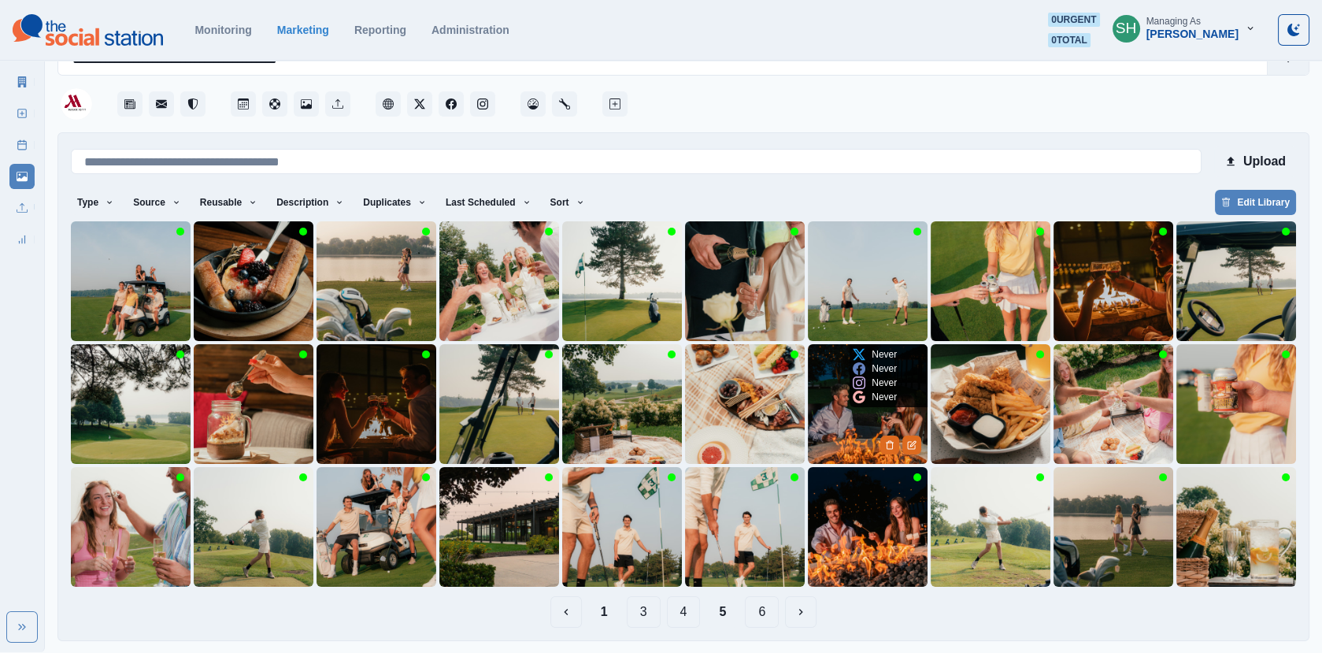
click at [860, 432] on img at bounding box center [868, 404] width 120 height 120
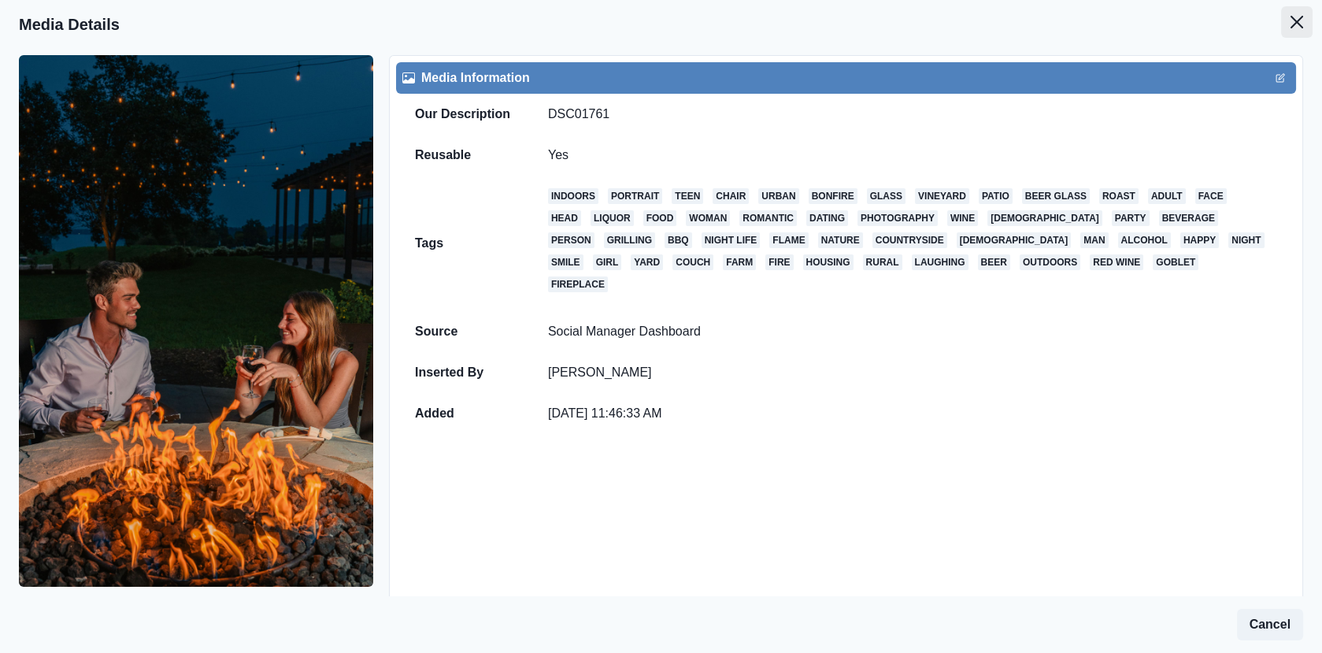
click at [1304, 30] on button "Close" at bounding box center [1298, 22] width 32 height 32
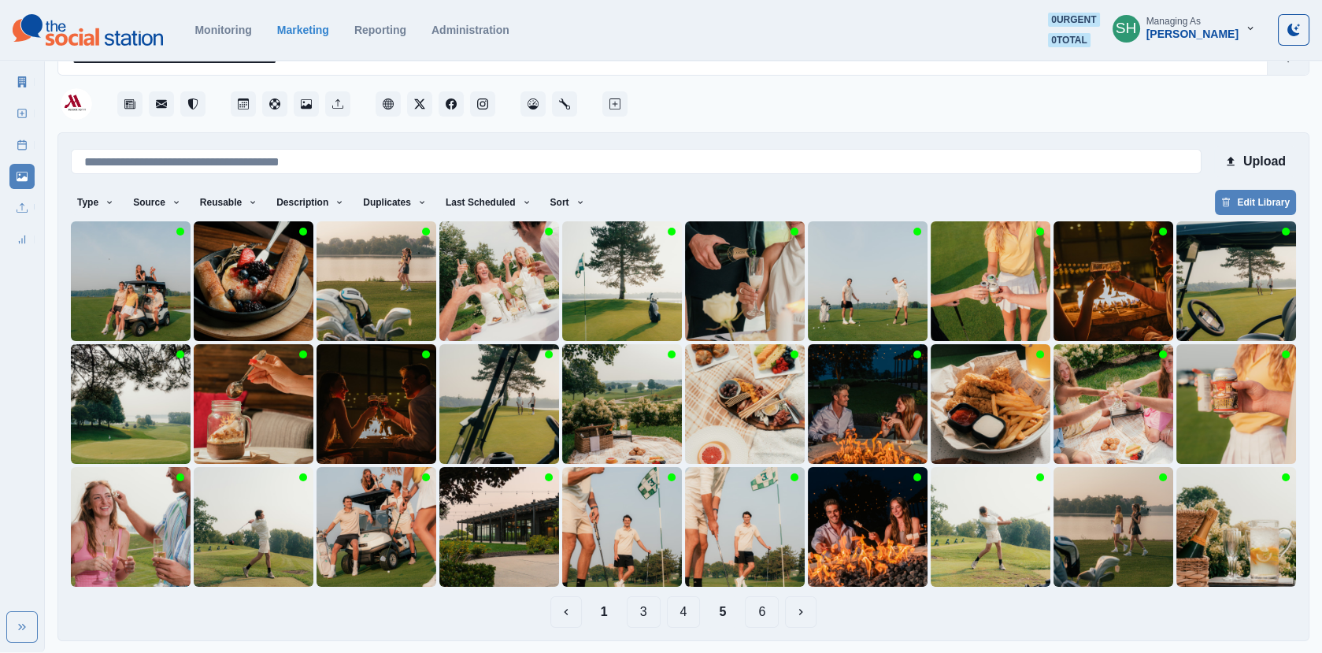
click at [687, 608] on button "4" at bounding box center [684, 612] width 34 height 32
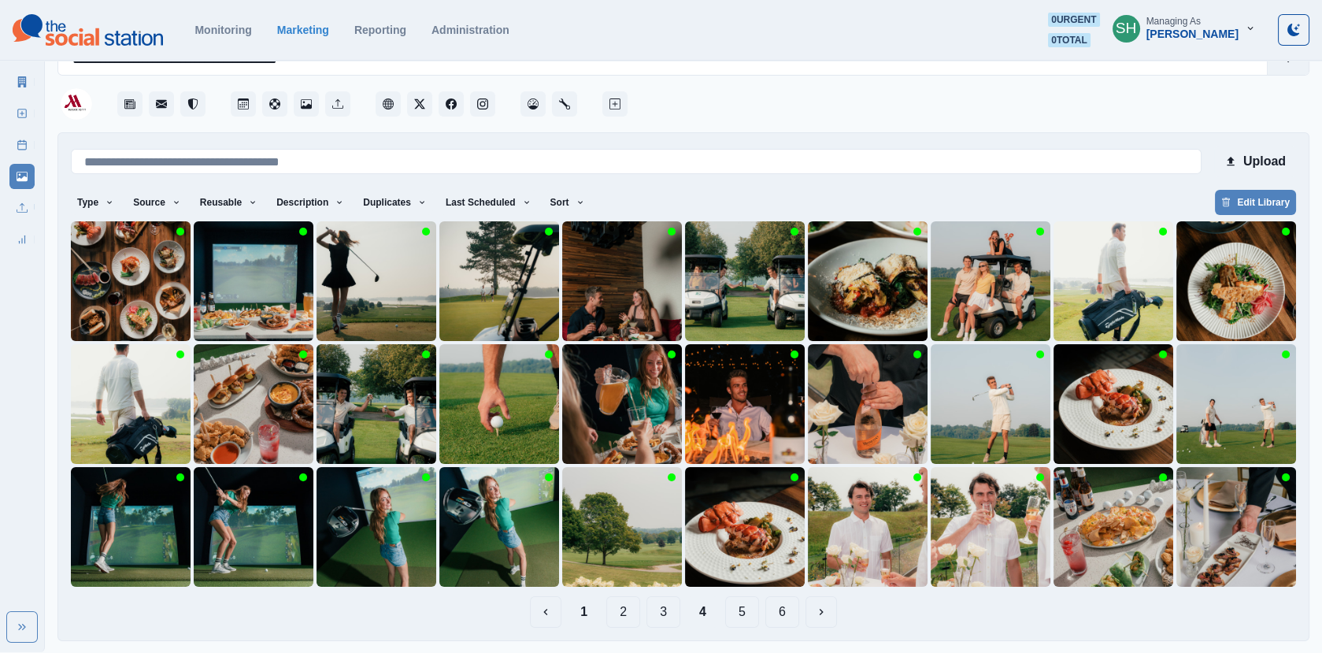
click at [659, 604] on button "3" at bounding box center [664, 612] width 34 height 32
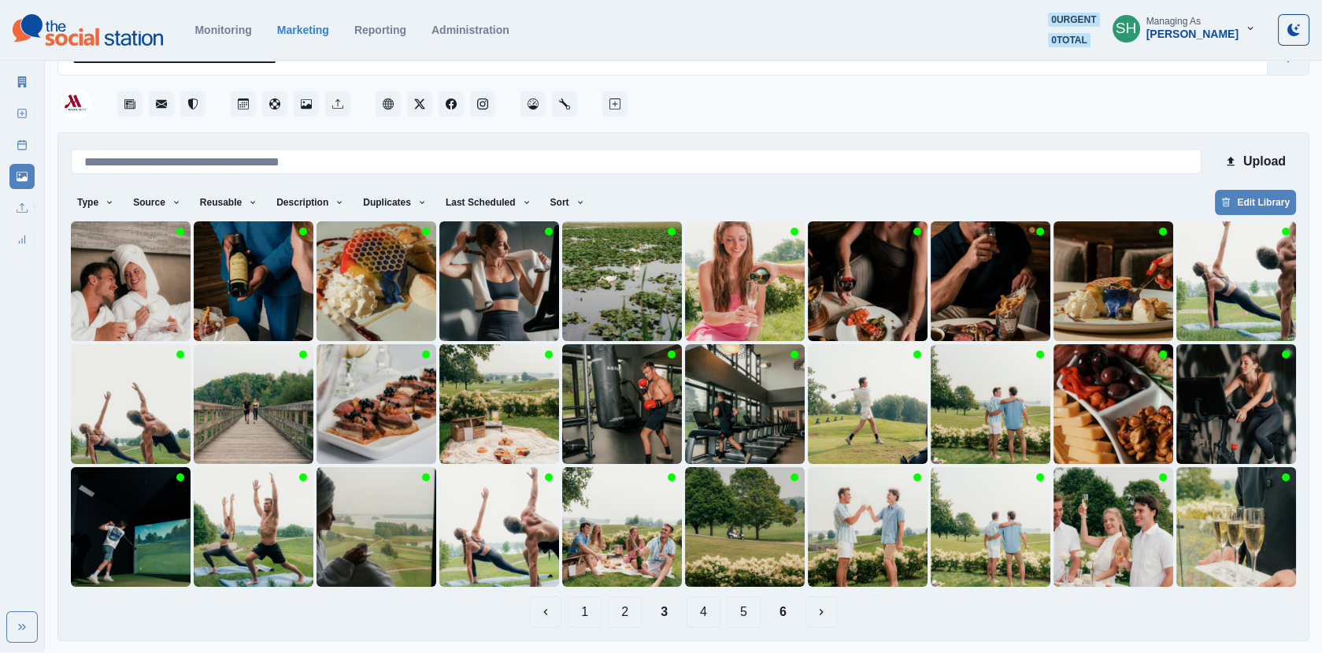
click at [630, 607] on button "2" at bounding box center [625, 612] width 34 height 32
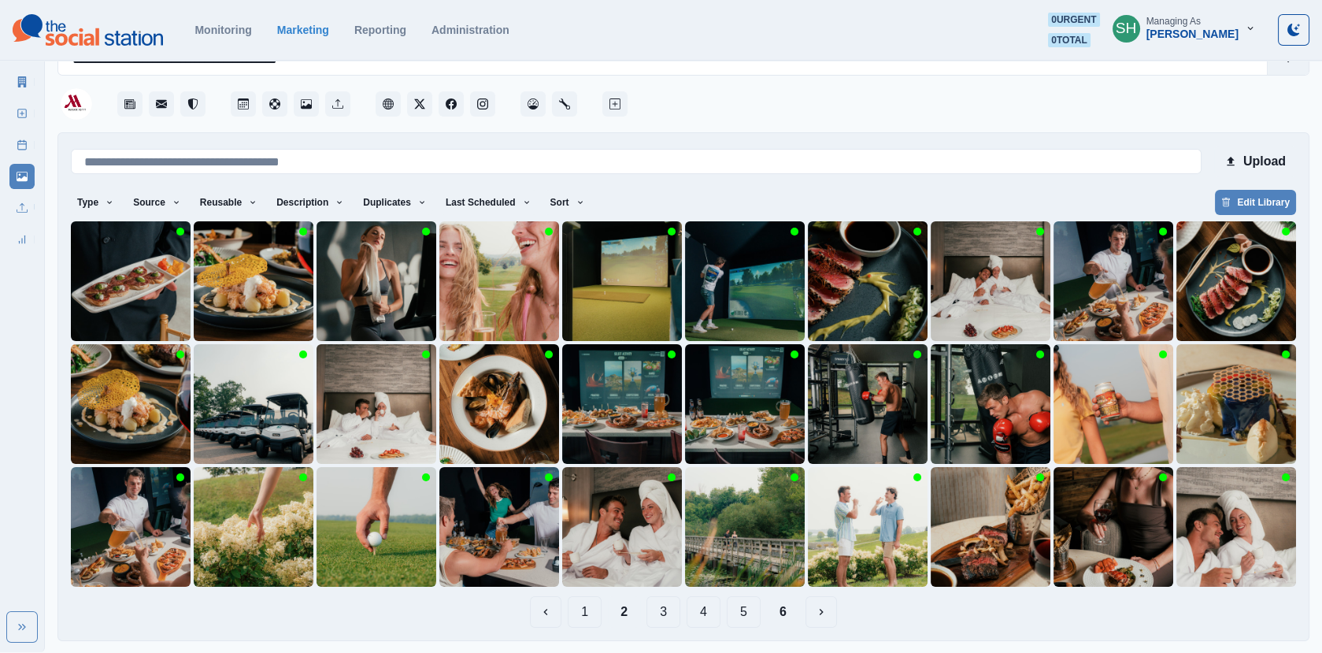
click at [665, 610] on button "3" at bounding box center [664, 612] width 34 height 32
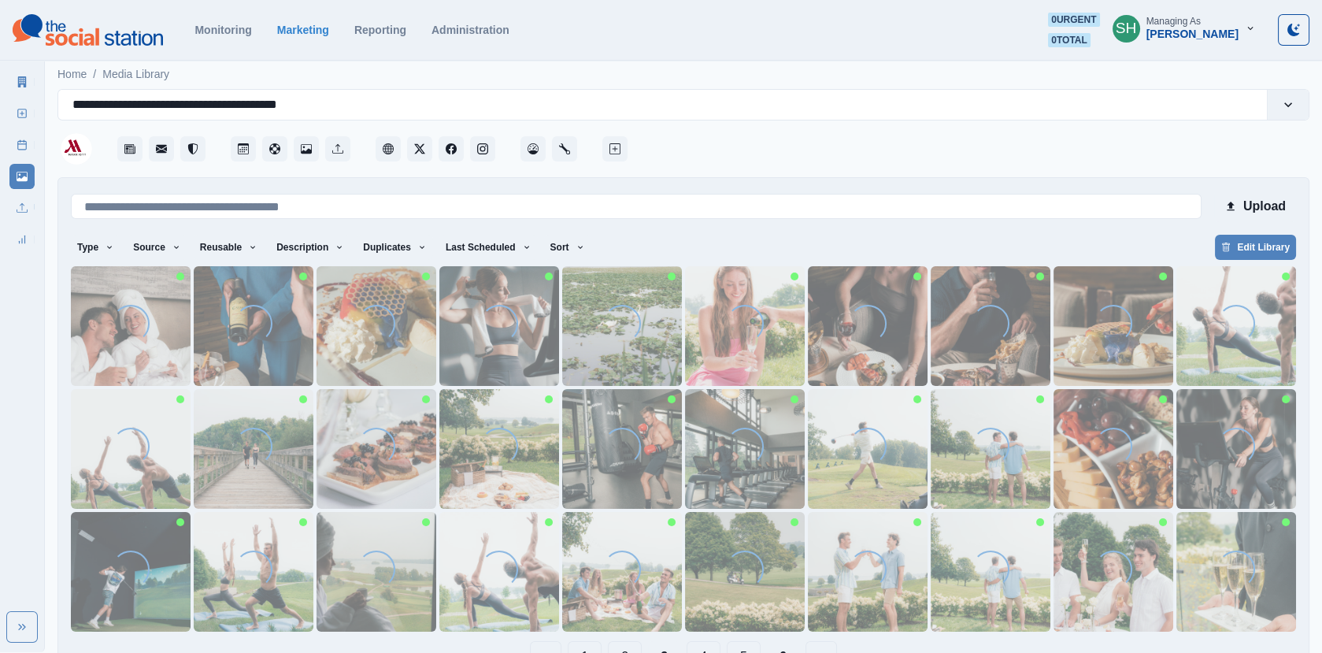
click at [113, 331] on div "Loading..." at bounding box center [131, 326] width 38 height 43
click at [112, 355] on img at bounding box center [131, 326] width 120 height 120
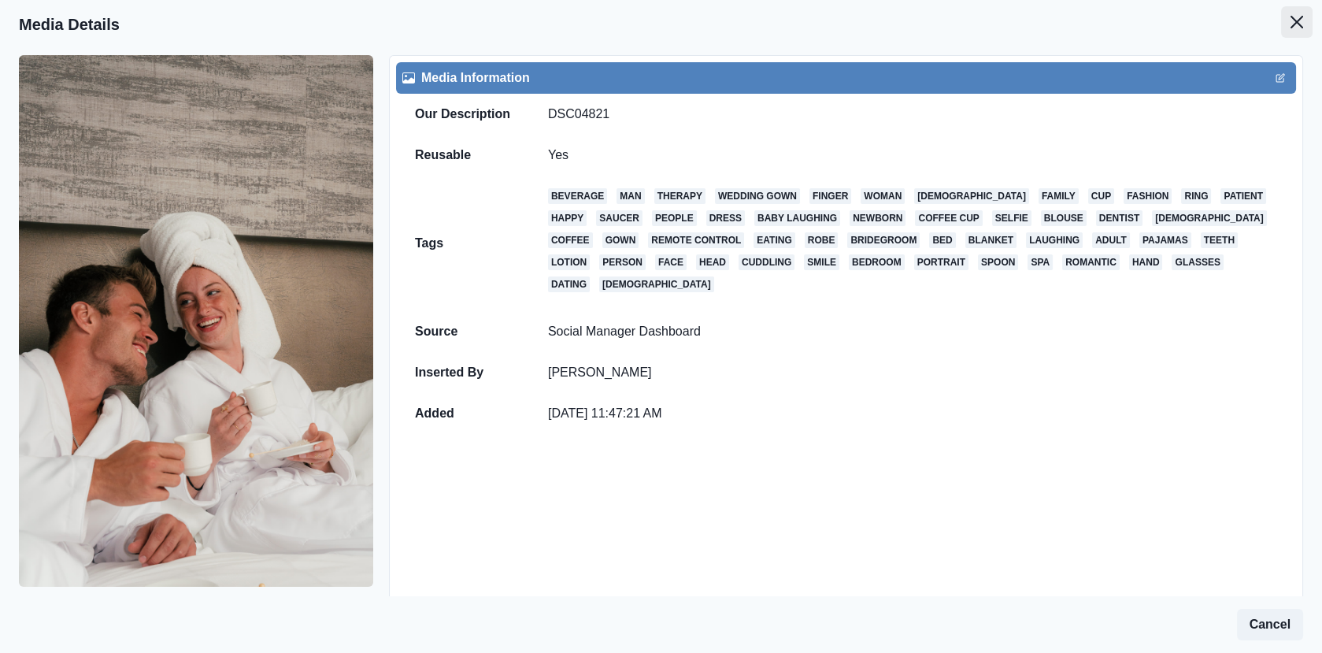
click at [1300, 28] on button "Close" at bounding box center [1298, 22] width 32 height 32
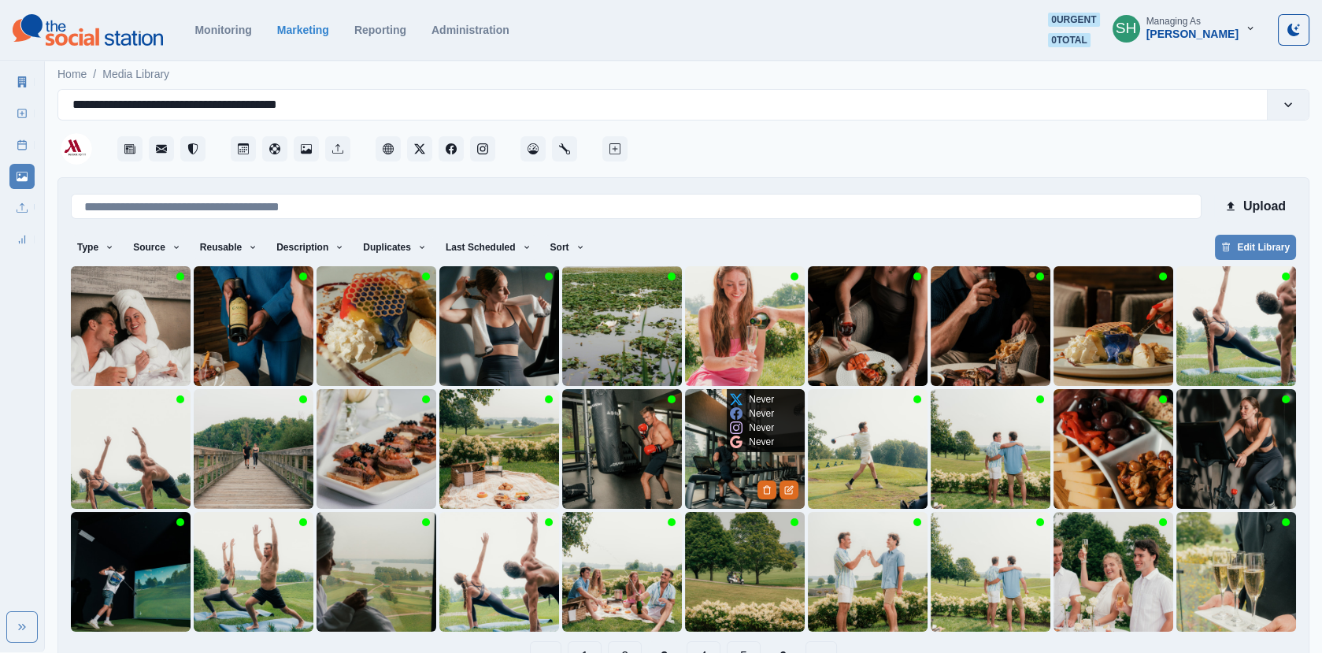
scroll to position [45, 0]
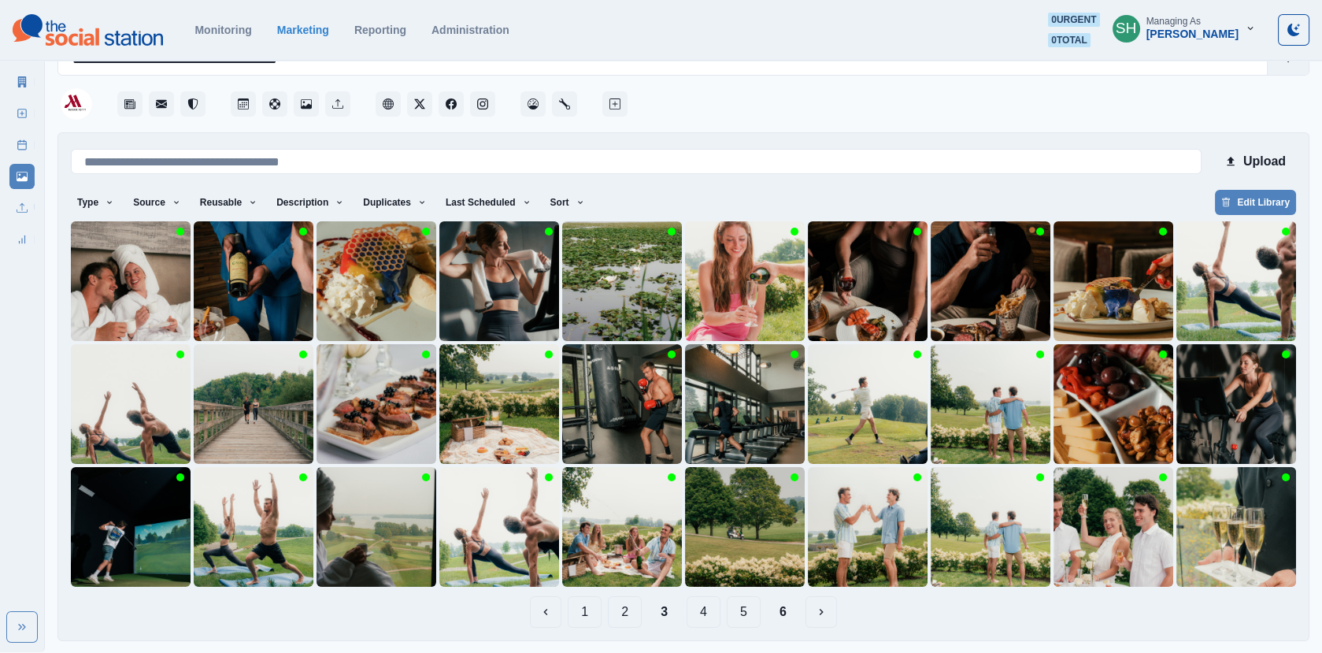
click at [780, 617] on button "6" at bounding box center [783, 612] width 32 height 32
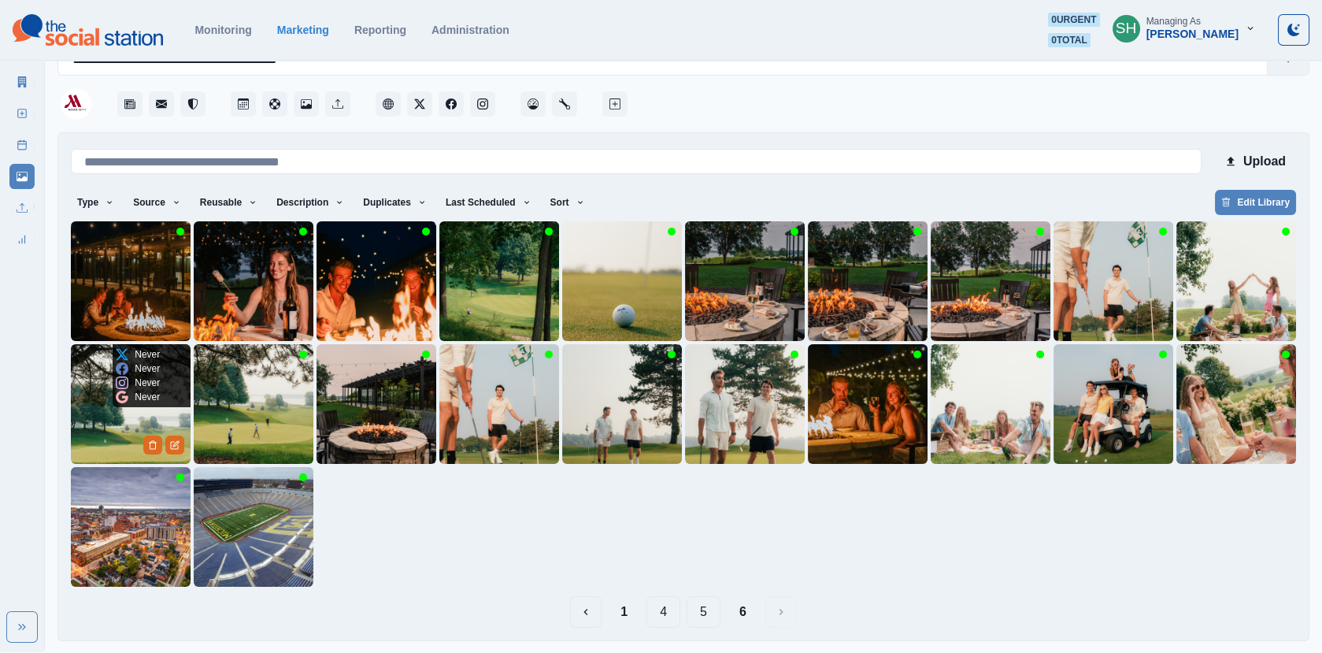
click at [100, 416] on img at bounding box center [131, 404] width 120 height 120
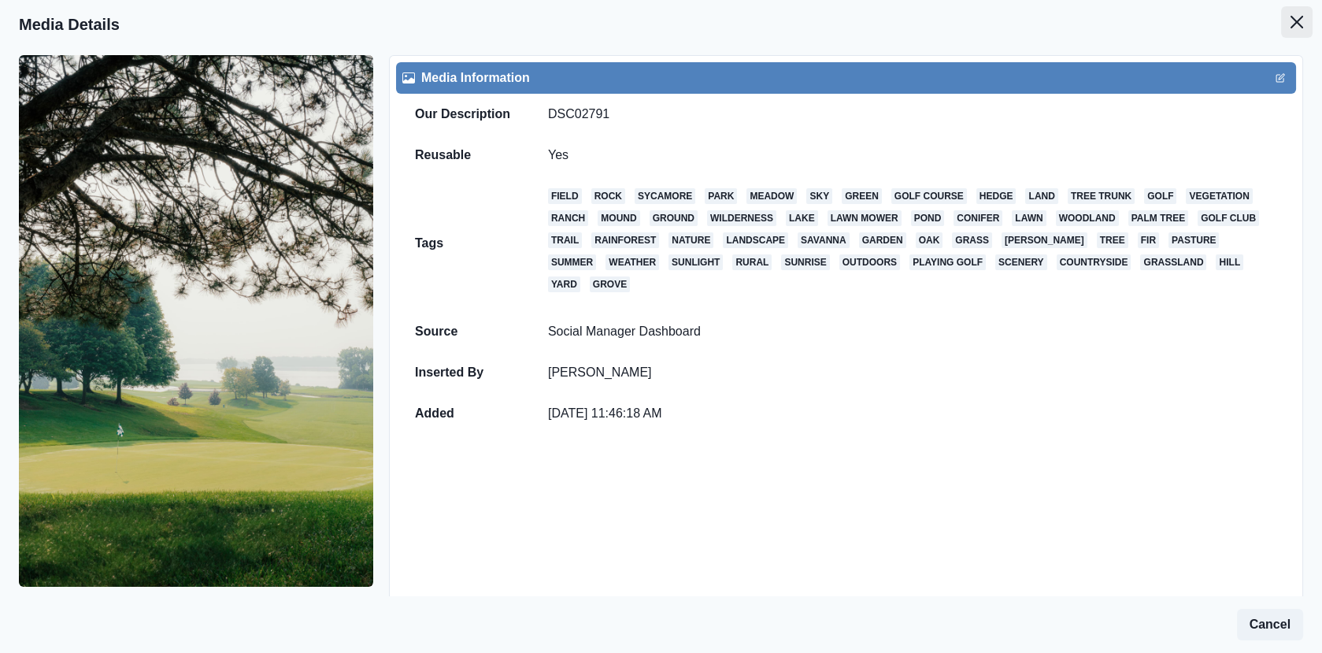
click at [1303, 28] on icon "Close" at bounding box center [1297, 22] width 13 height 13
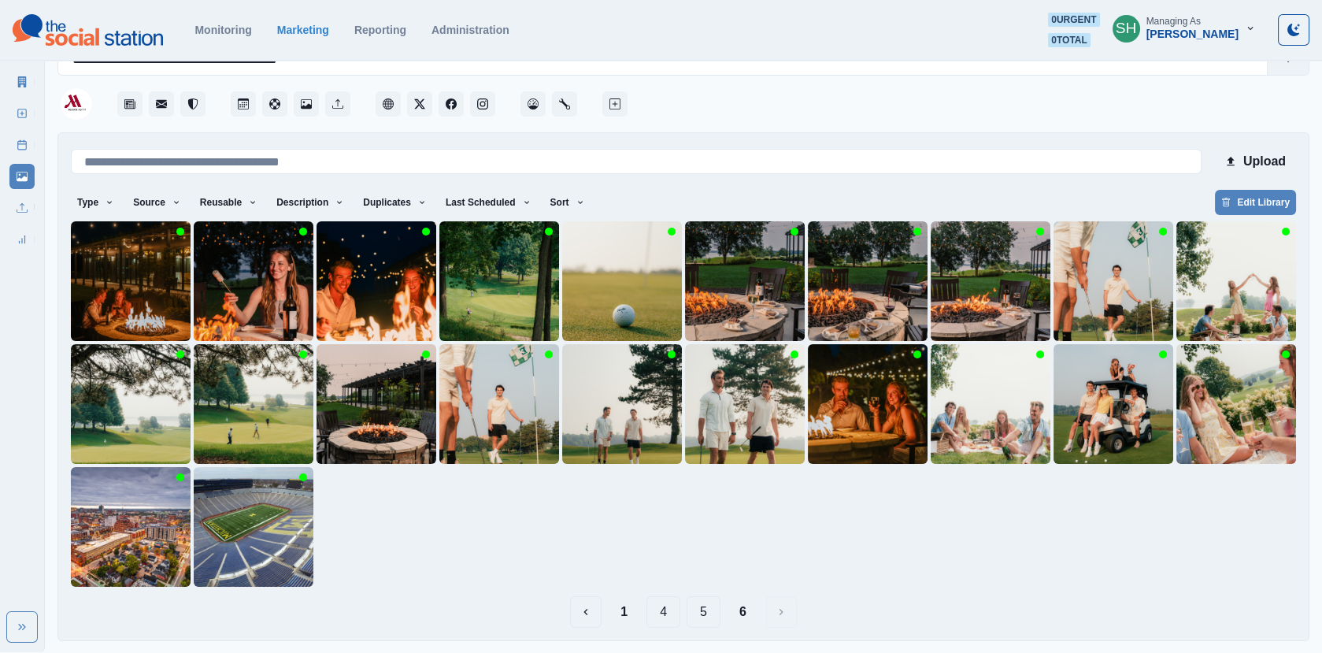
click at [698, 615] on button "5" at bounding box center [704, 612] width 34 height 32
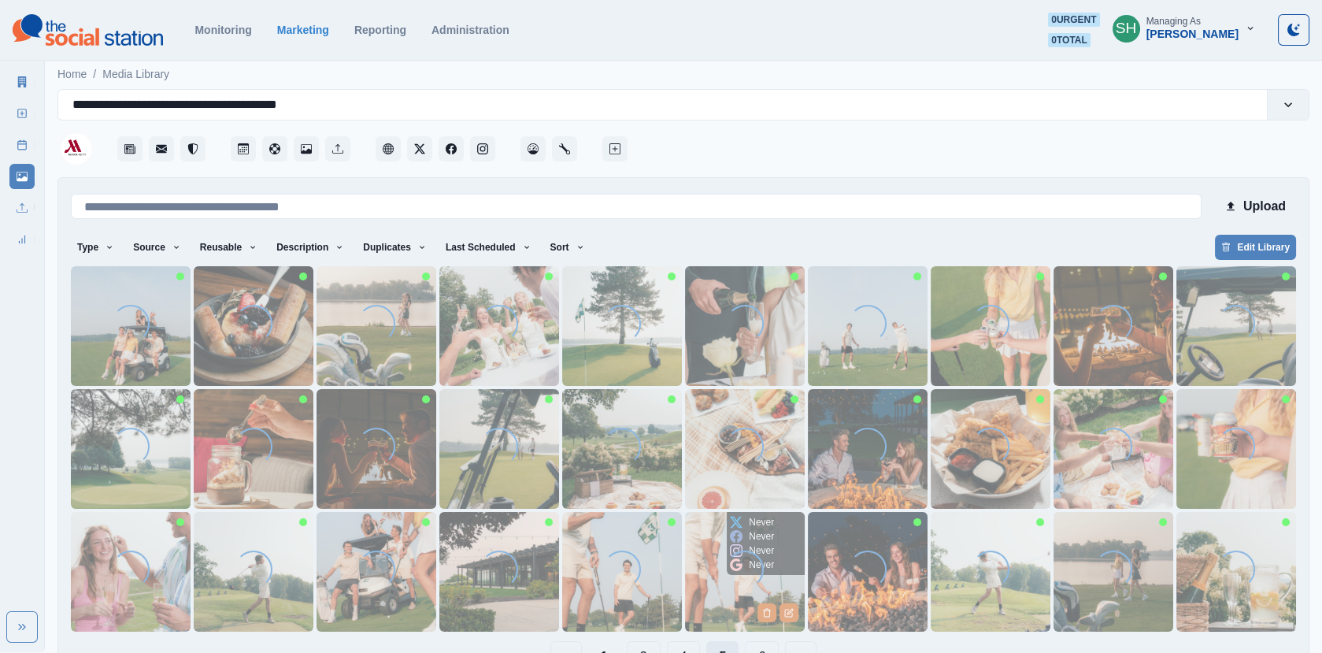
scroll to position [45, 0]
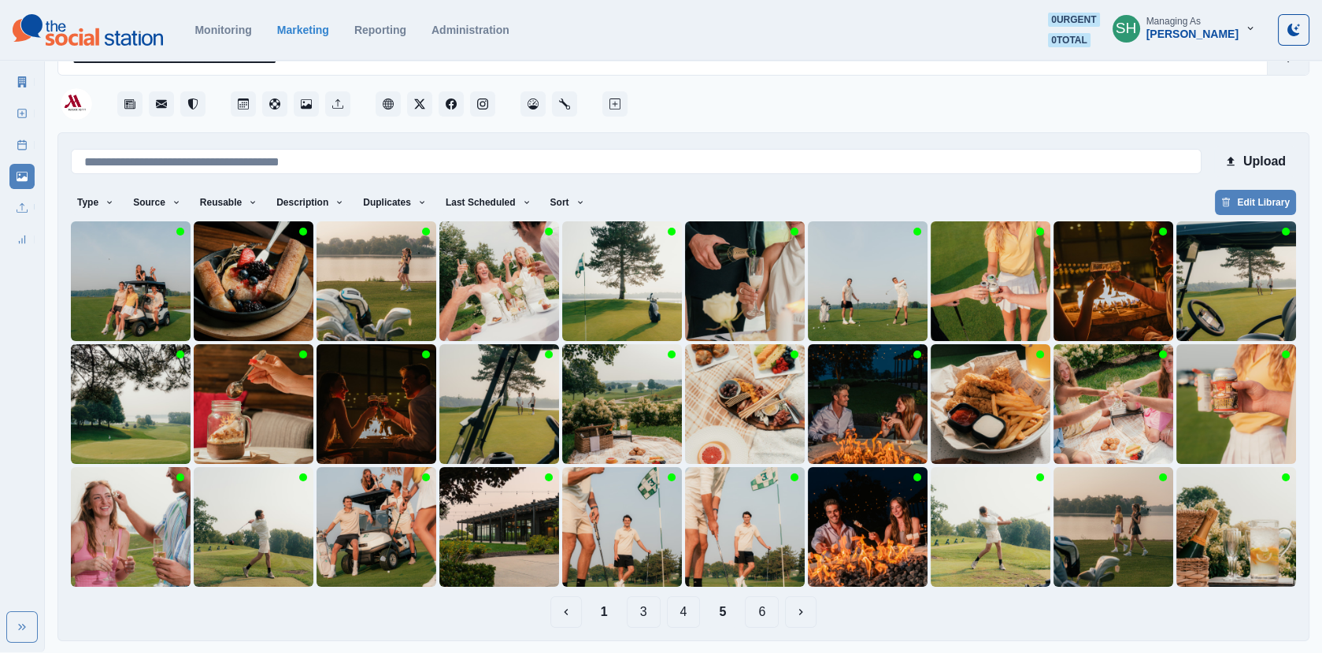
click at [673, 611] on button "4" at bounding box center [684, 612] width 34 height 32
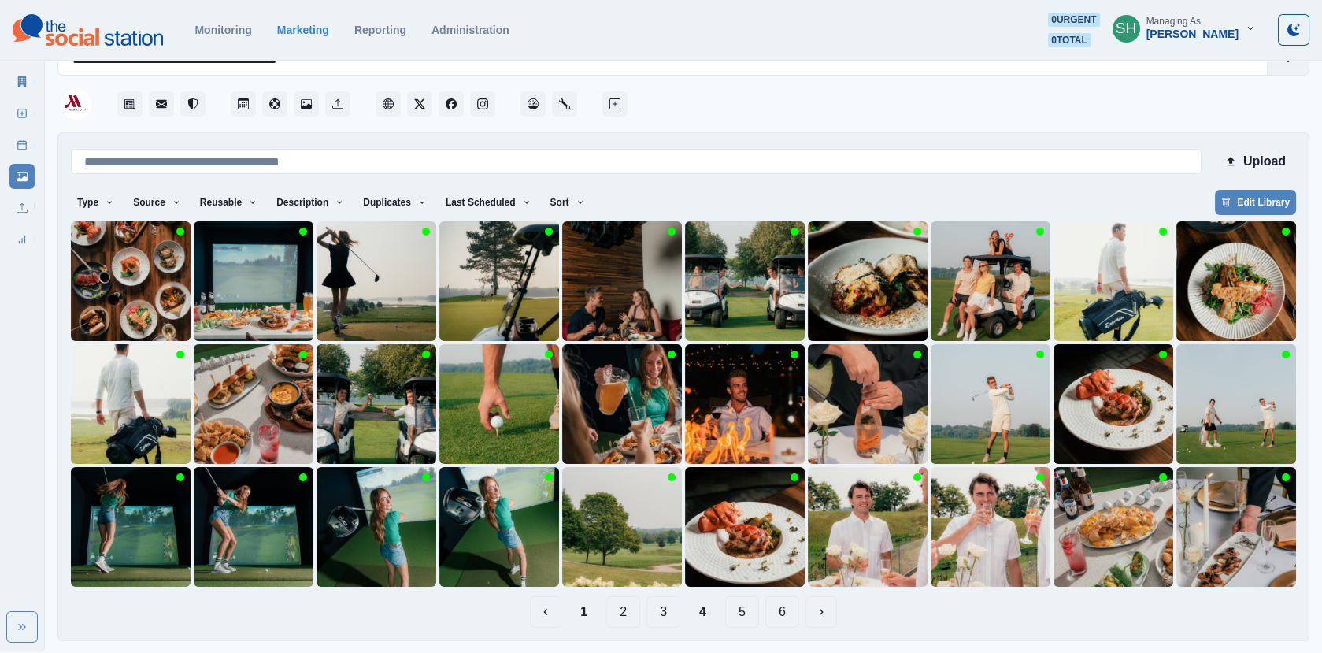
click at [661, 603] on button "3" at bounding box center [664, 612] width 34 height 32
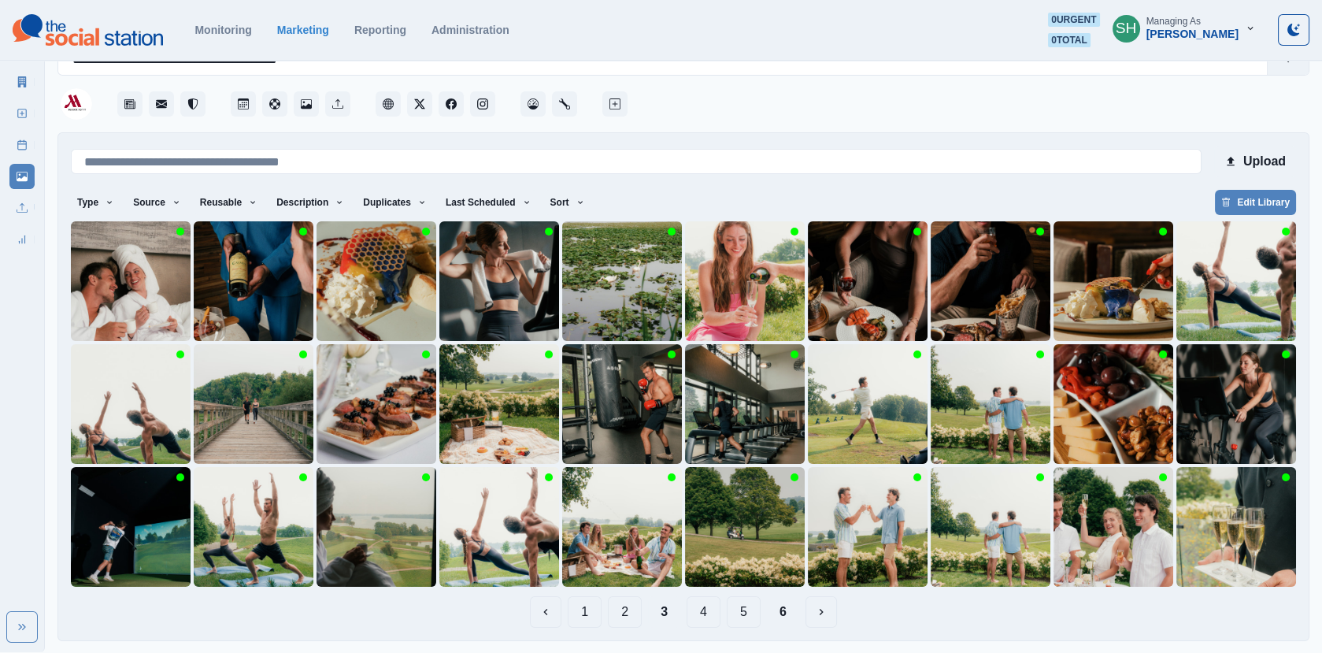
click at [622, 610] on button "2" at bounding box center [625, 612] width 34 height 32
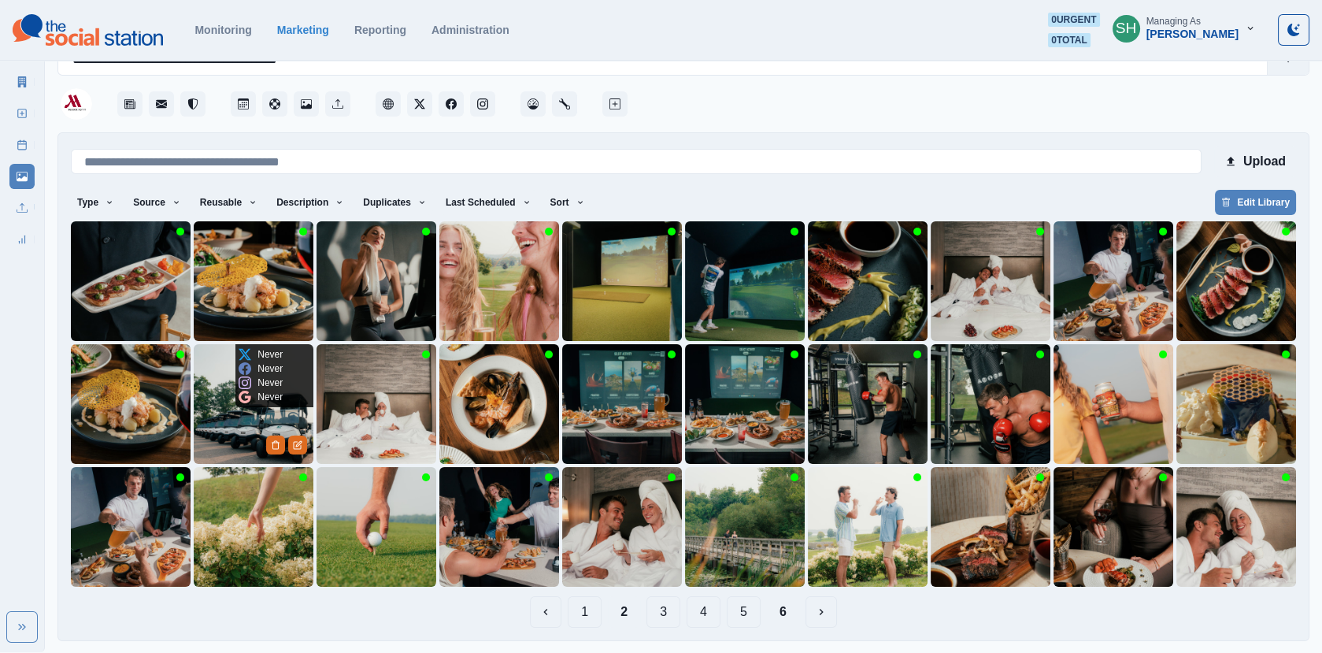
click at [240, 416] on img at bounding box center [254, 404] width 120 height 120
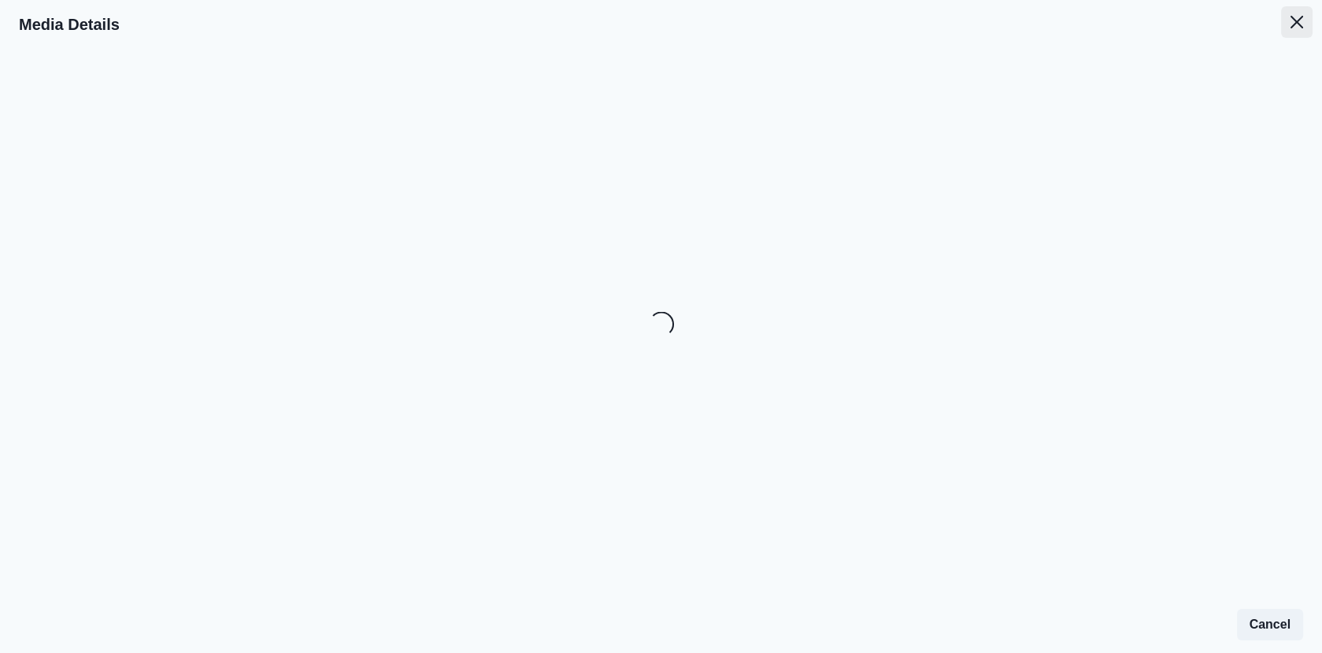
click at [1298, 16] on icon "Close" at bounding box center [1297, 22] width 13 height 13
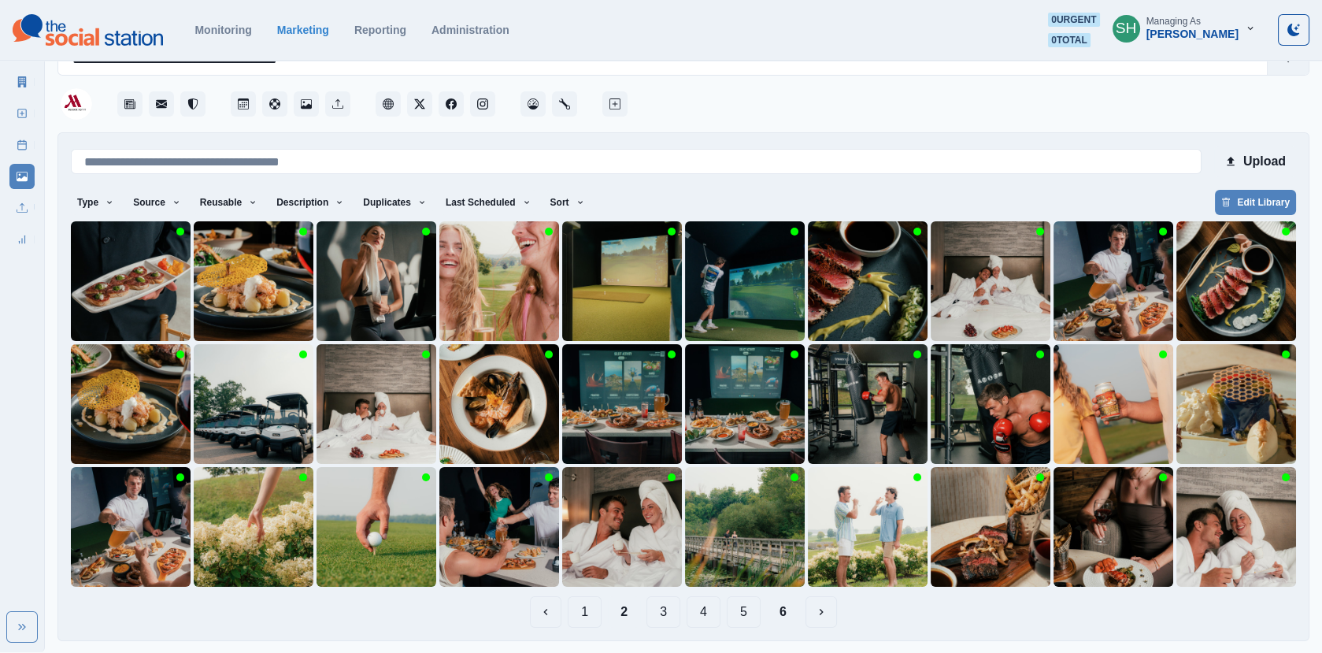
click at [592, 624] on button "1" at bounding box center [585, 612] width 34 height 32
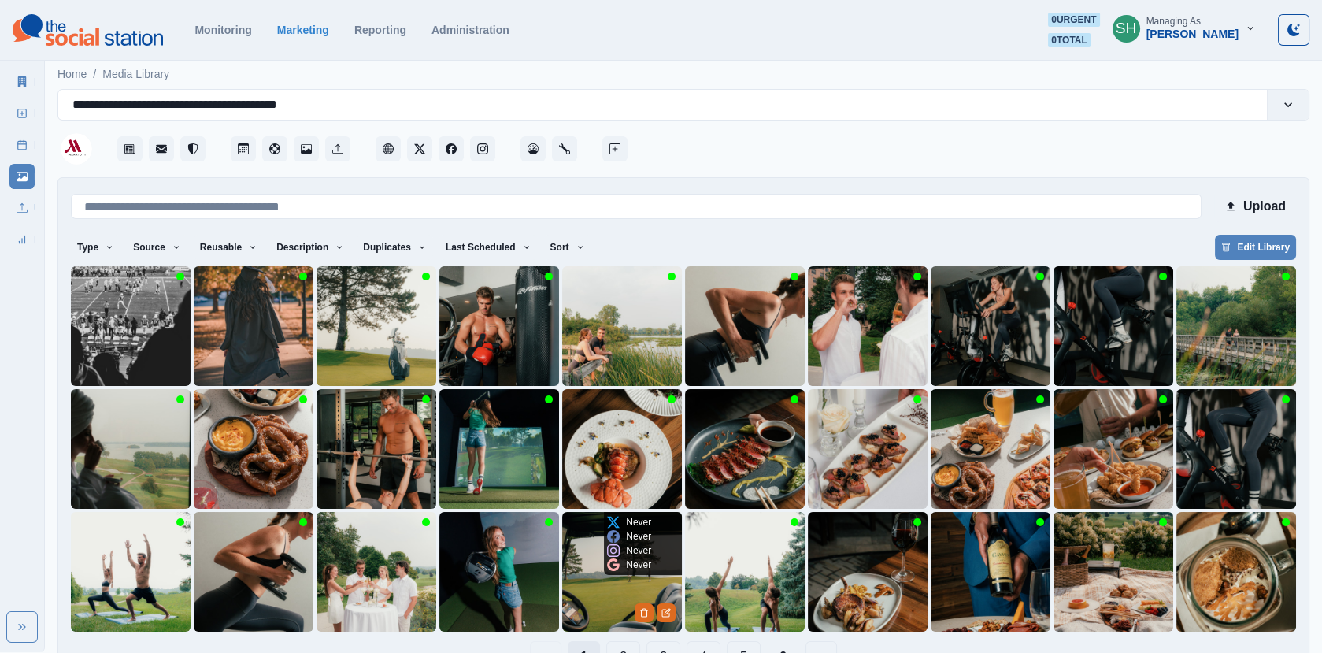
scroll to position [45, 0]
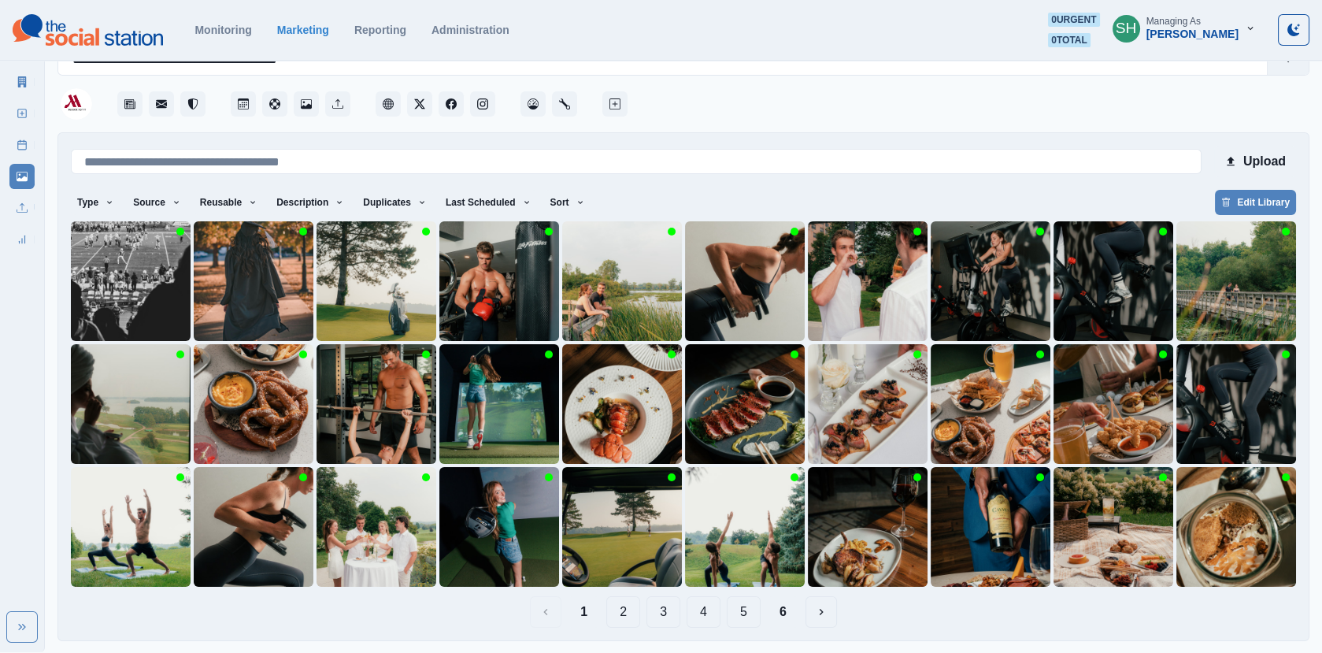
click at [778, 612] on button "6" at bounding box center [783, 612] width 32 height 32
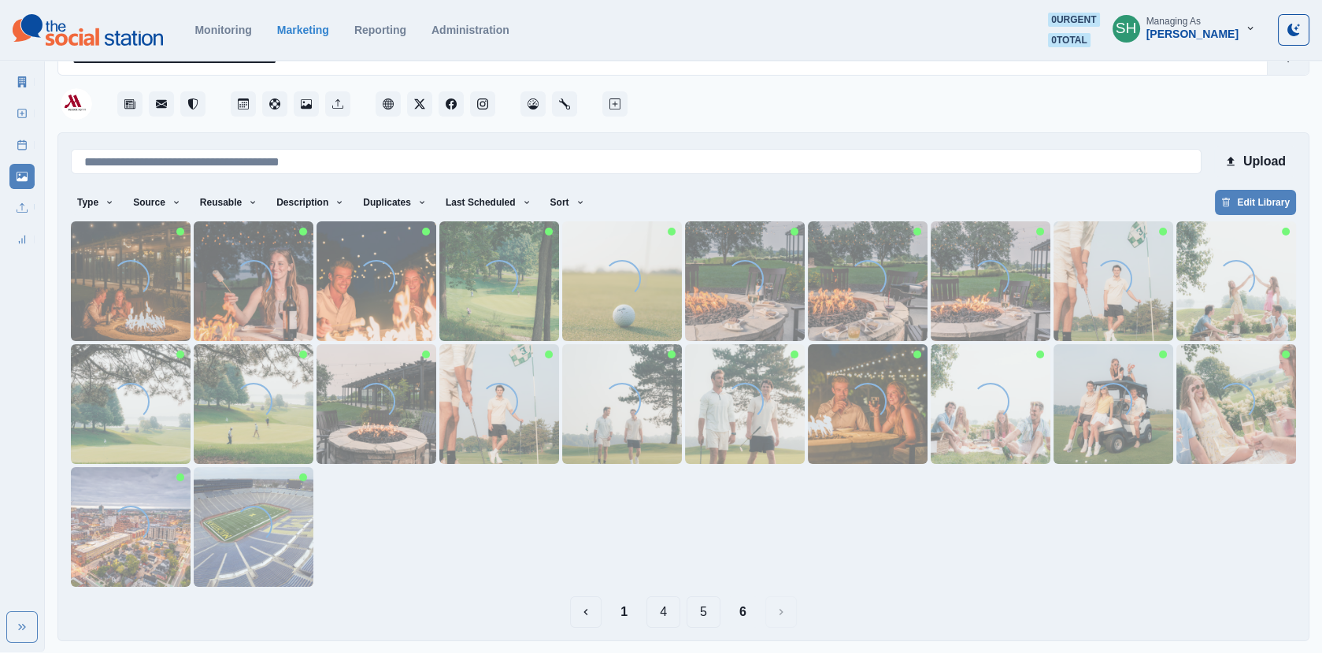
click at [135, 545] on div "Loading..." at bounding box center [131, 527] width 38 height 43
click at [106, 545] on img at bounding box center [131, 527] width 120 height 120
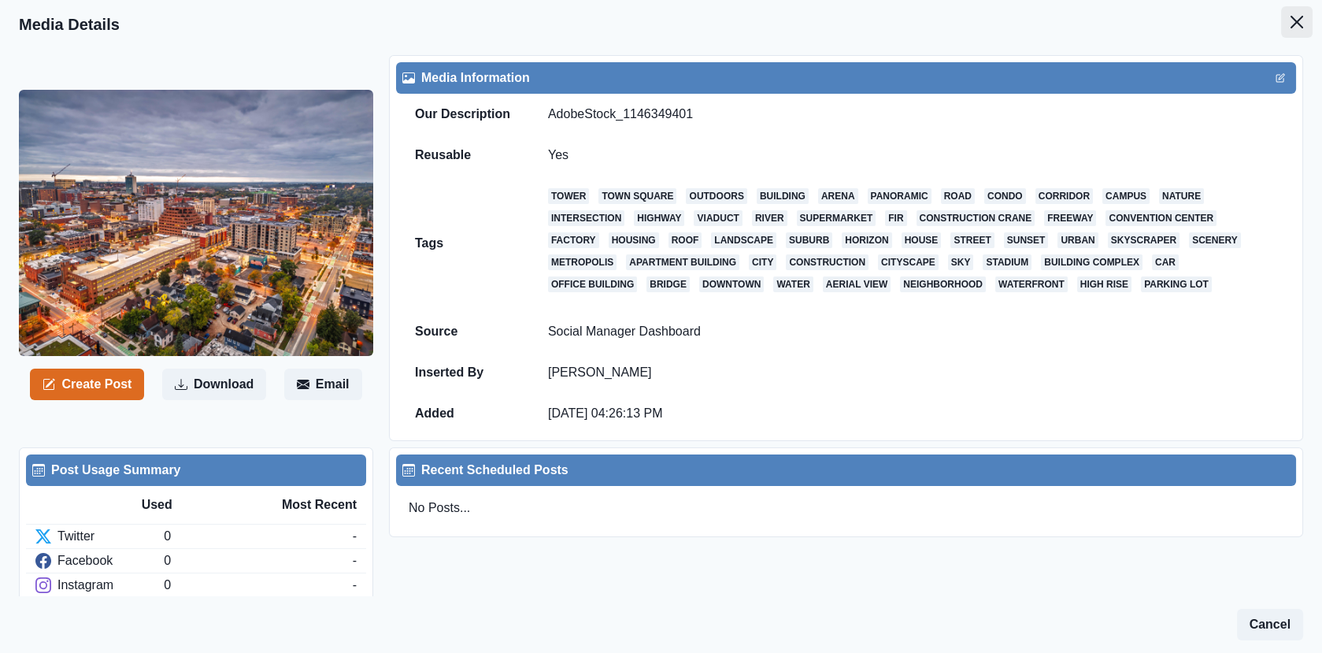
click at [1296, 28] on icon "Close" at bounding box center [1297, 22] width 13 height 13
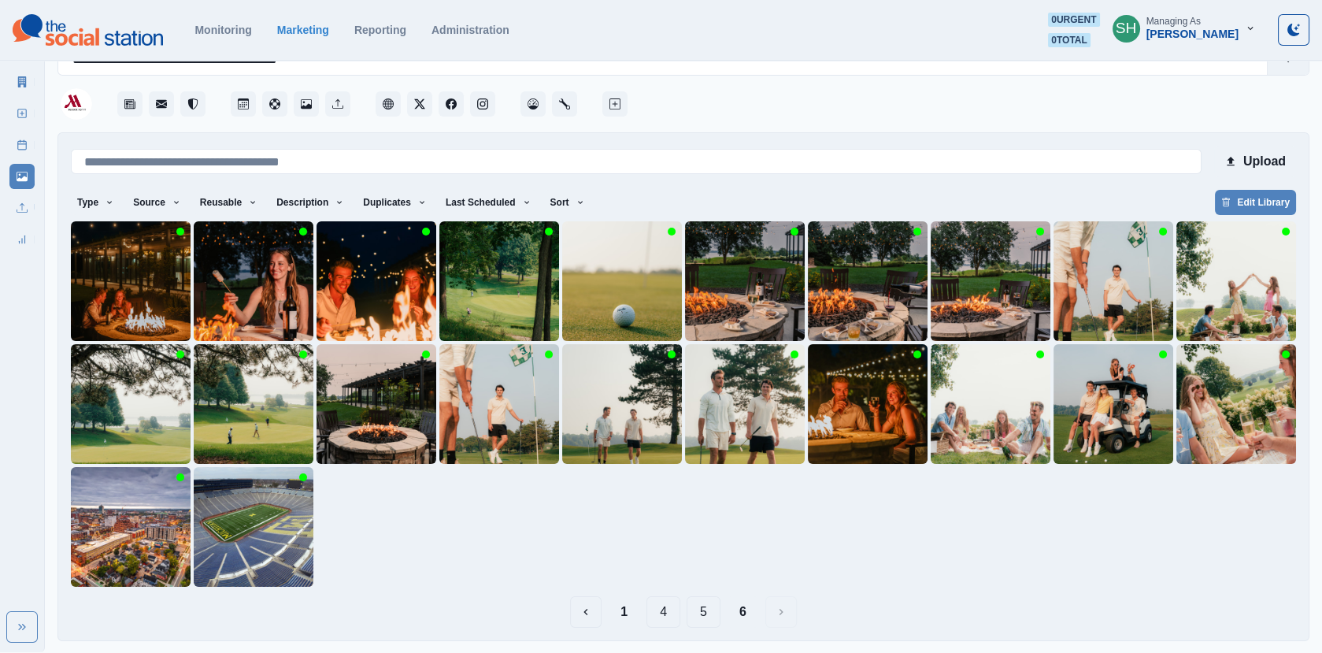
click at [703, 609] on button "5" at bounding box center [704, 612] width 34 height 32
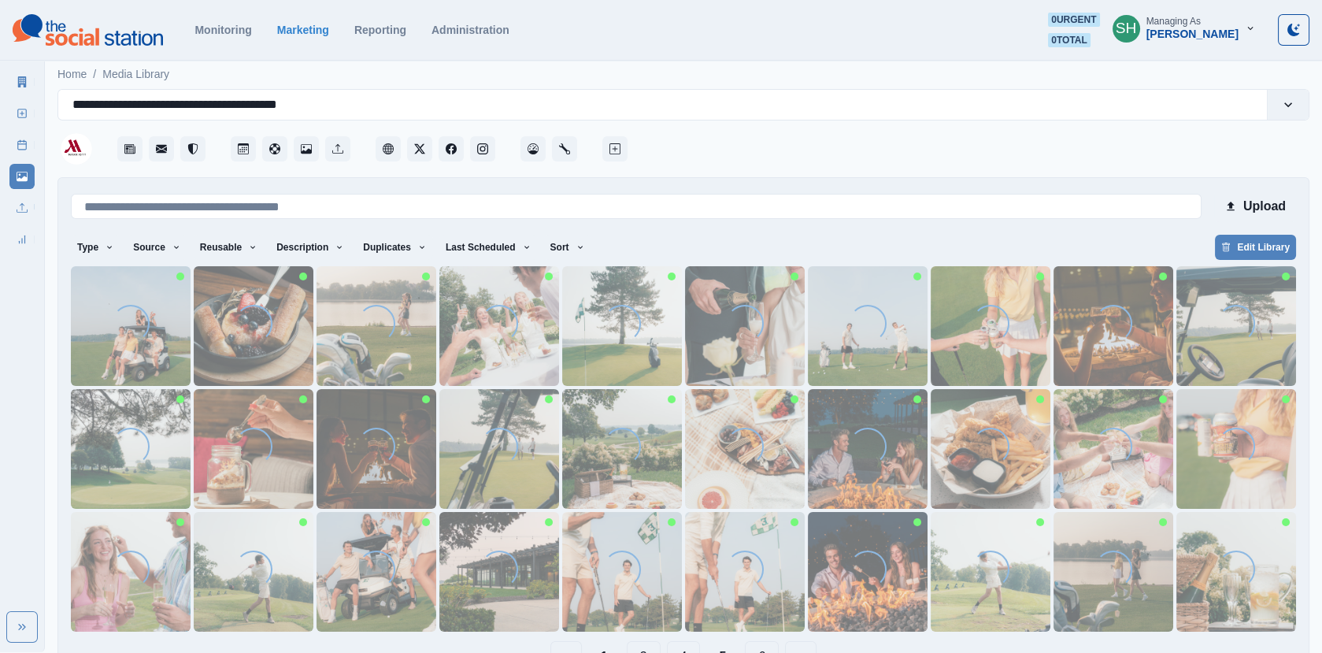
scroll to position [45, 0]
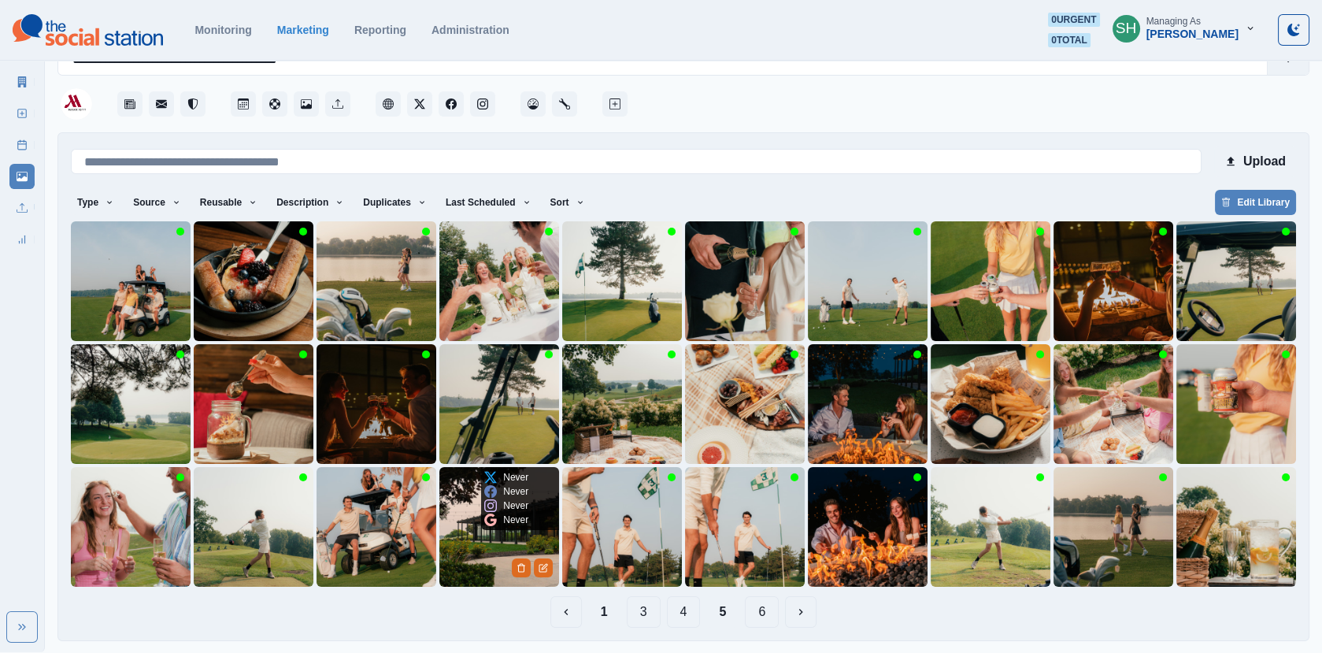
click at [492, 543] on img at bounding box center [500, 527] width 120 height 120
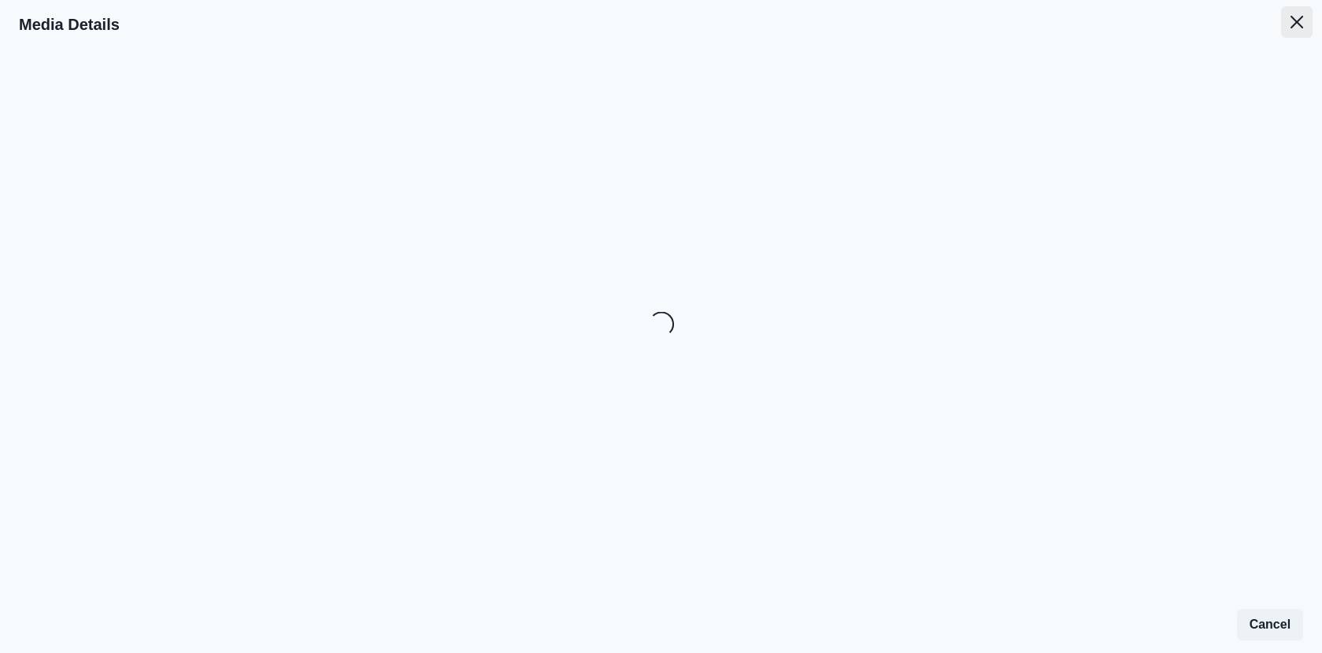
click at [1294, 19] on icon "Close" at bounding box center [1297, 22] width 13 height 13
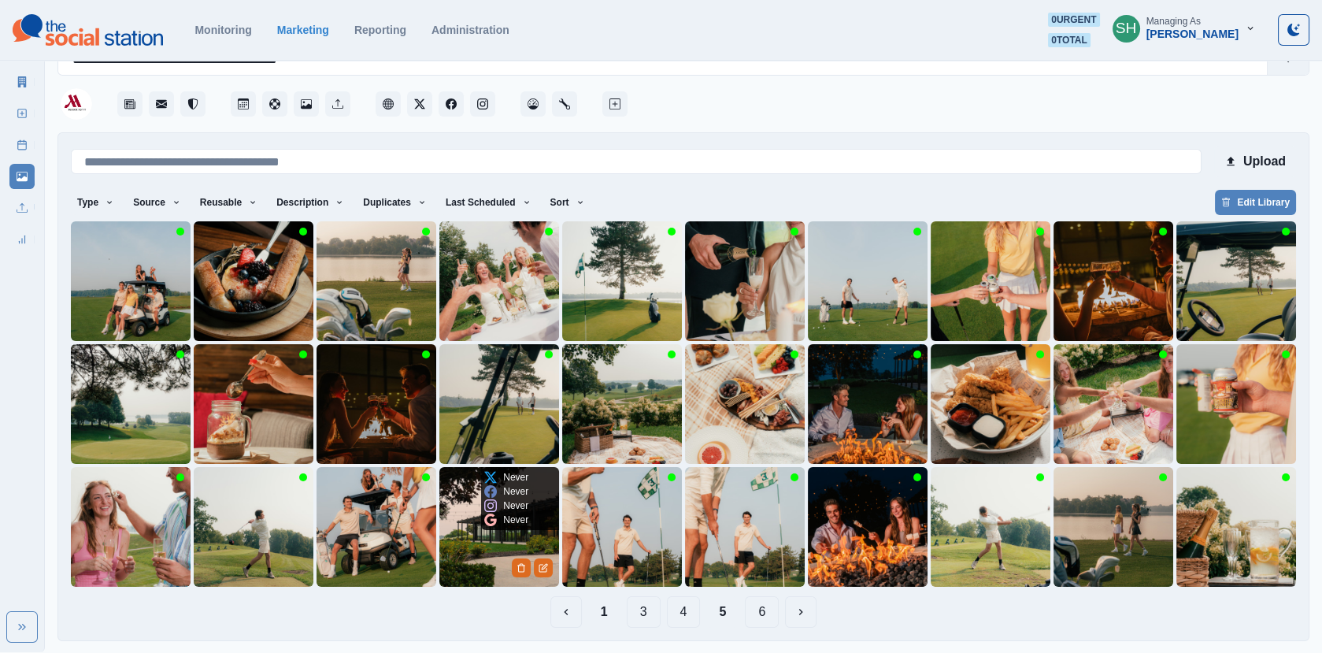
click at [513, 541] on img at bounding box center [500, 527] width 120 height 120
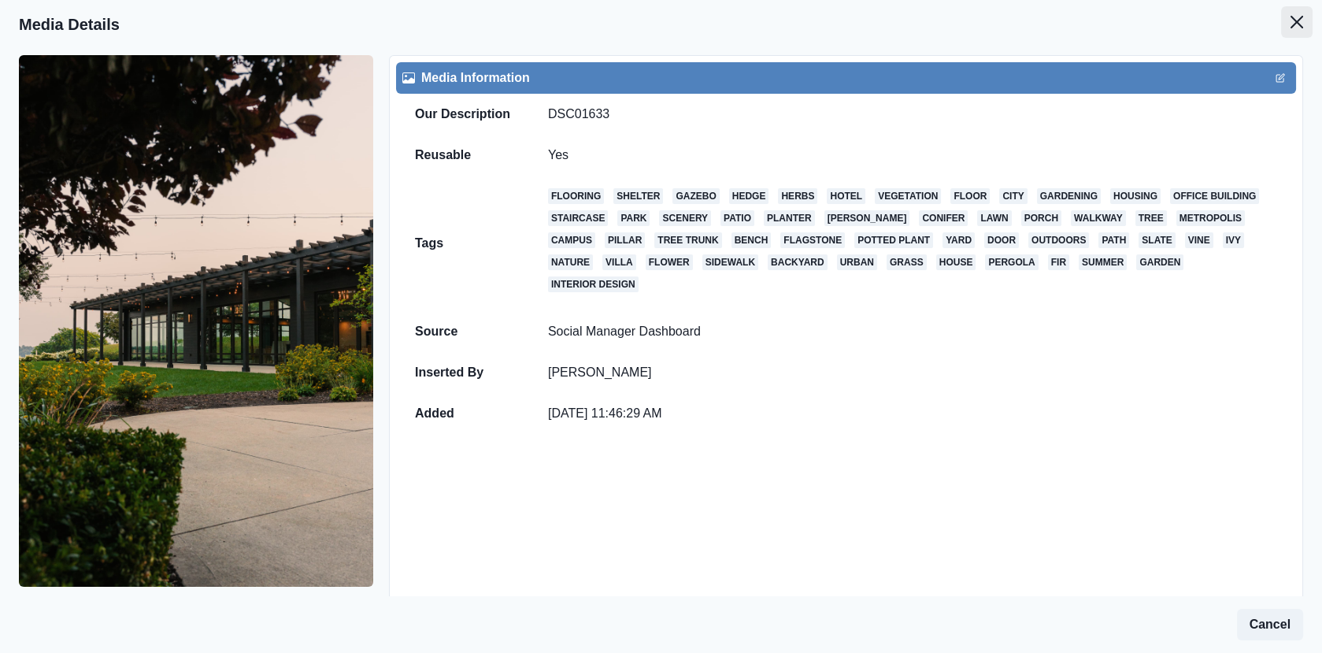
click at [1308, 20] on button "Close" at bounding box center [1298, 22] width 32 height 32
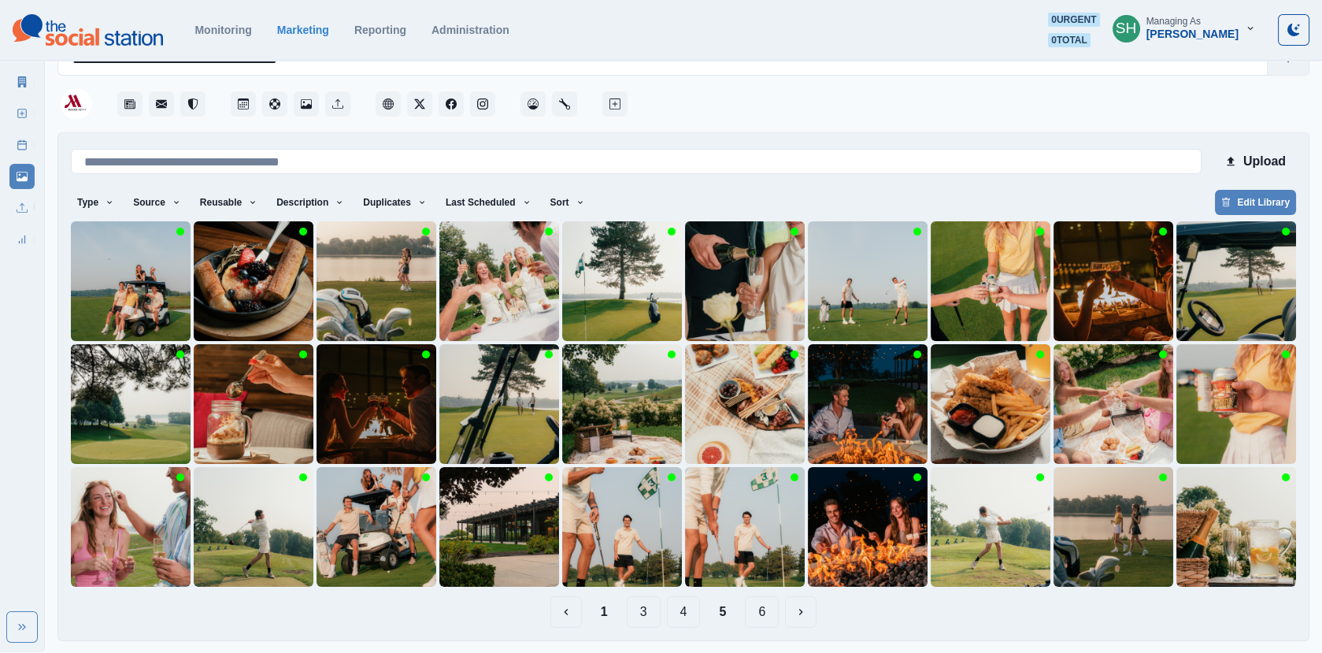
click at [681, 610] on button "4" at bounding box center [684, 612] width 34 height 32
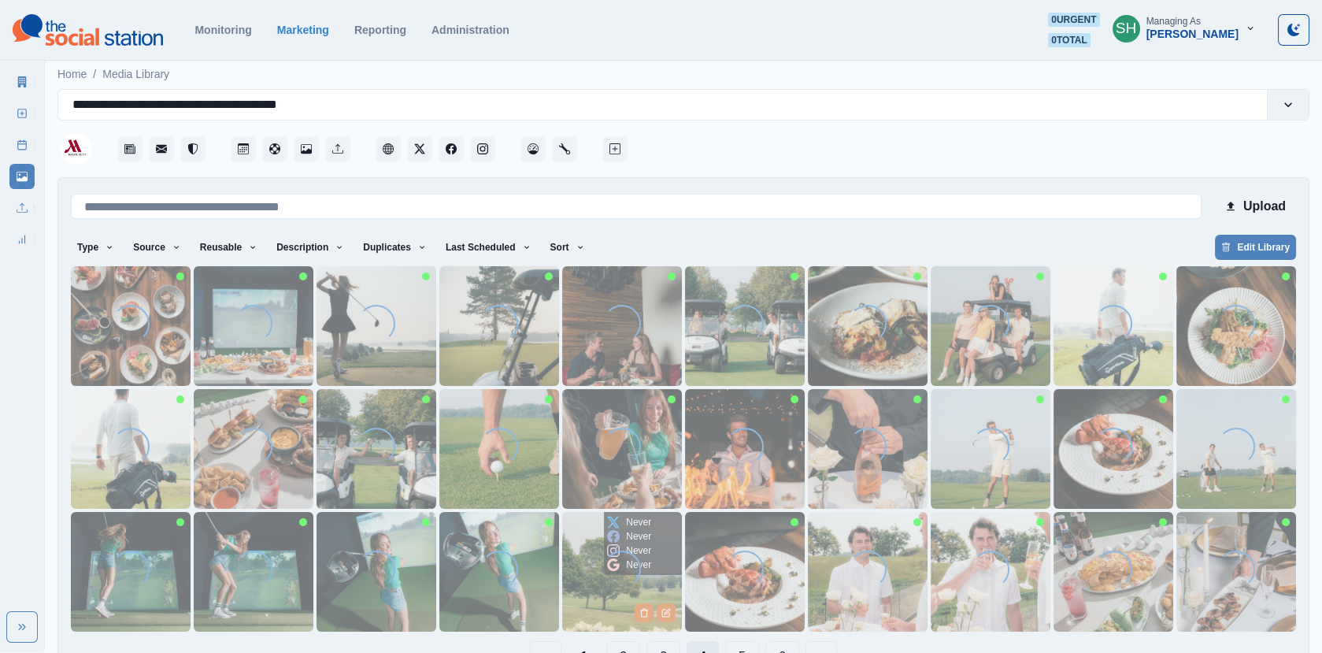
scroll to position [45, 0]
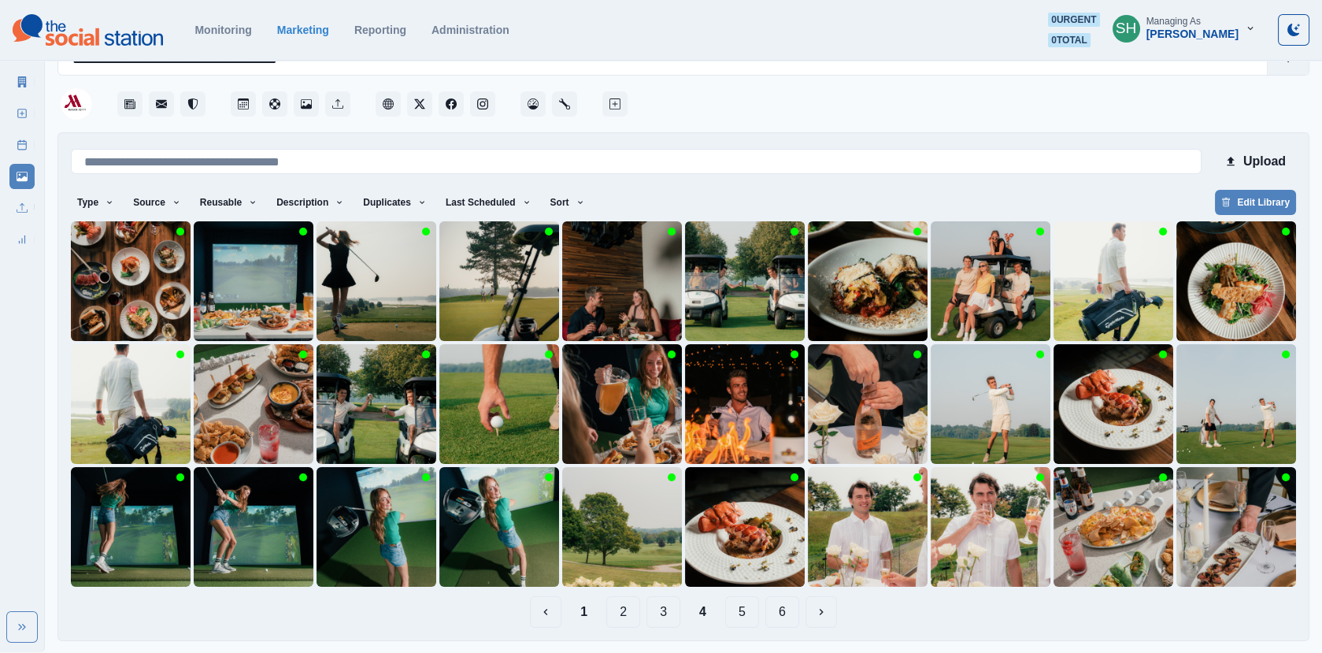
click at [666, 614] on button "3" at bounding box center [664, 612] width 34 height 32
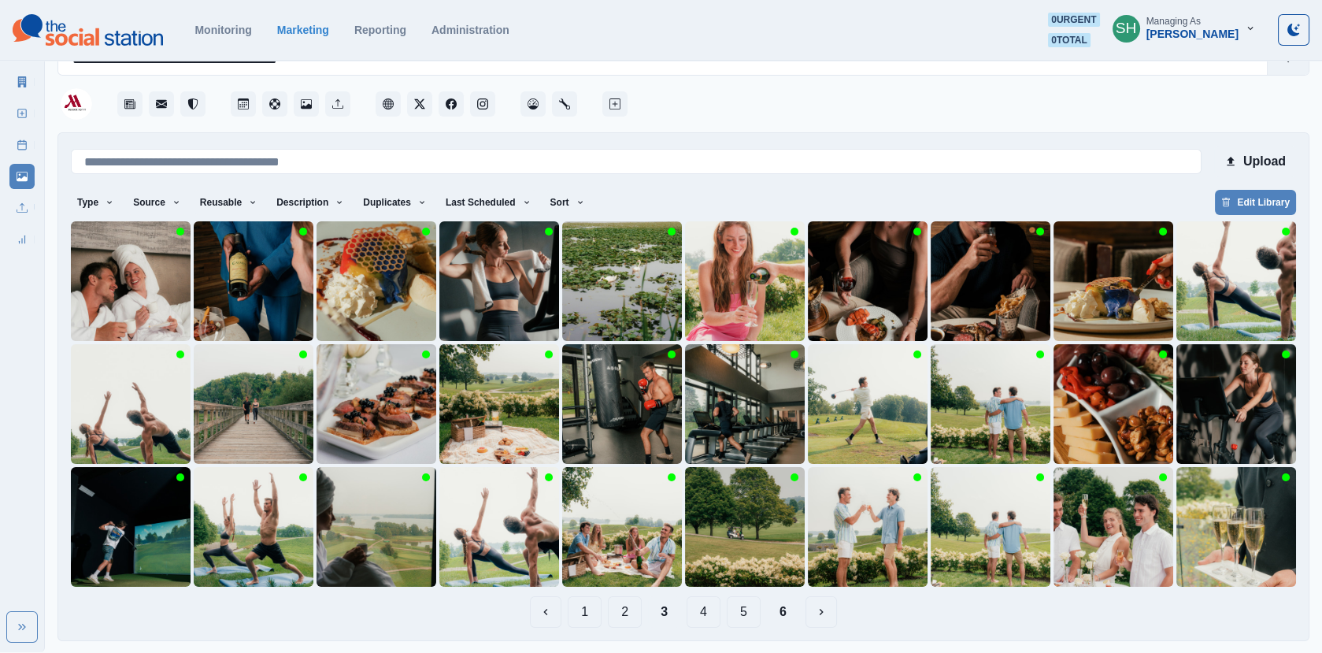
click at [609, 609] on button "2" at bounding box center [625, 612] width 34 height 32
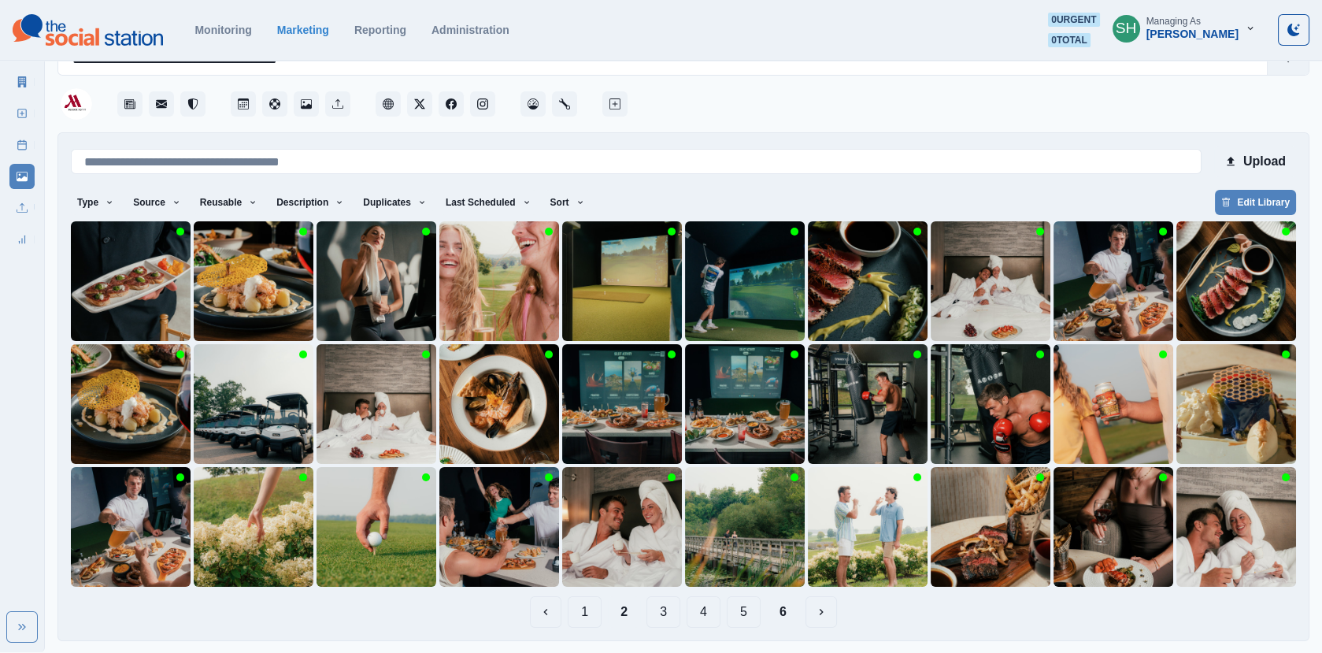
click at [580, 605] on button "1" at bounding box center [585, 612] width 34 height 32
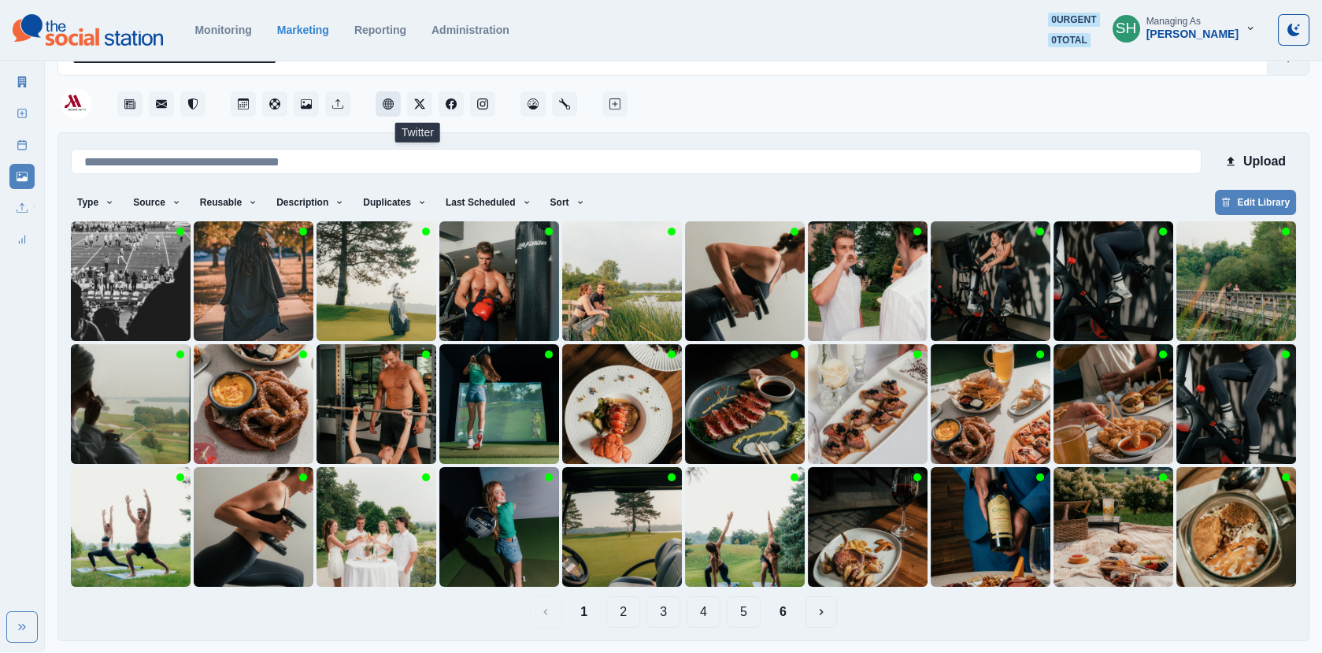
click at [394, 99] on button "Client Website" at bounding box center [388, 103] width 25 height 25
click at [1234, 299] on img at bounding box center [1237, 281] width 120 height 120
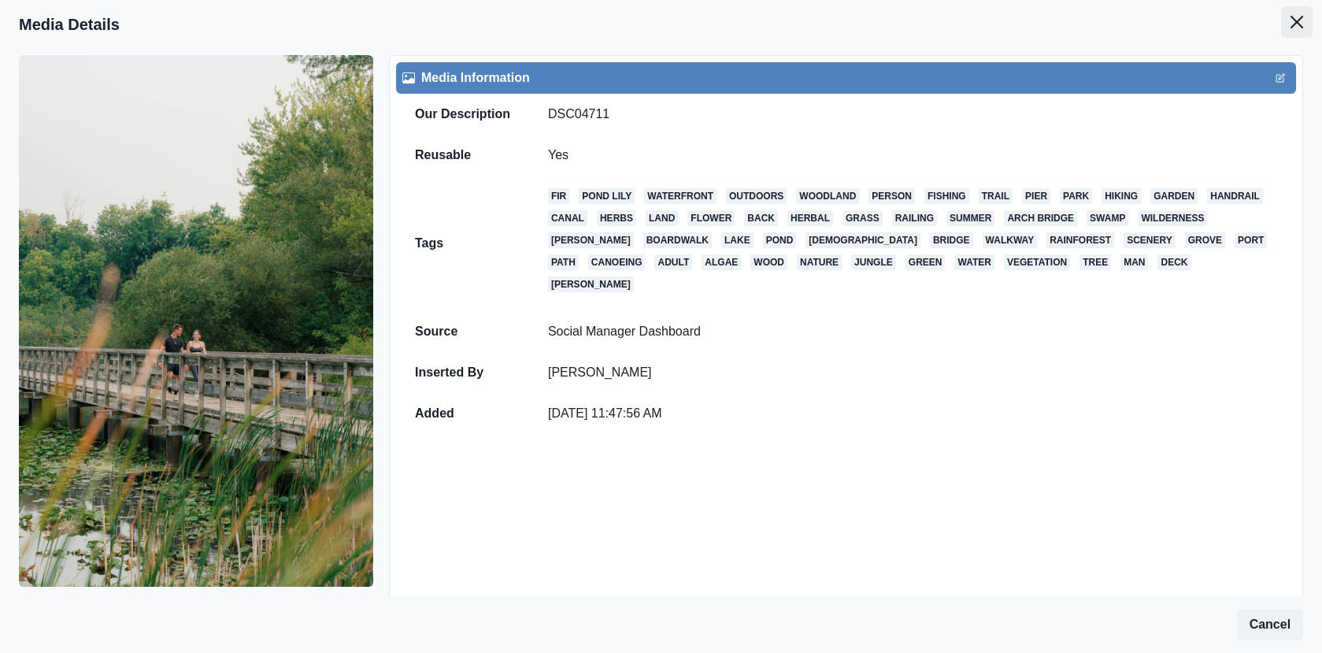
click at [1288, 8] on button "Close" at bounding box center [1298, 22] width 32 height 32
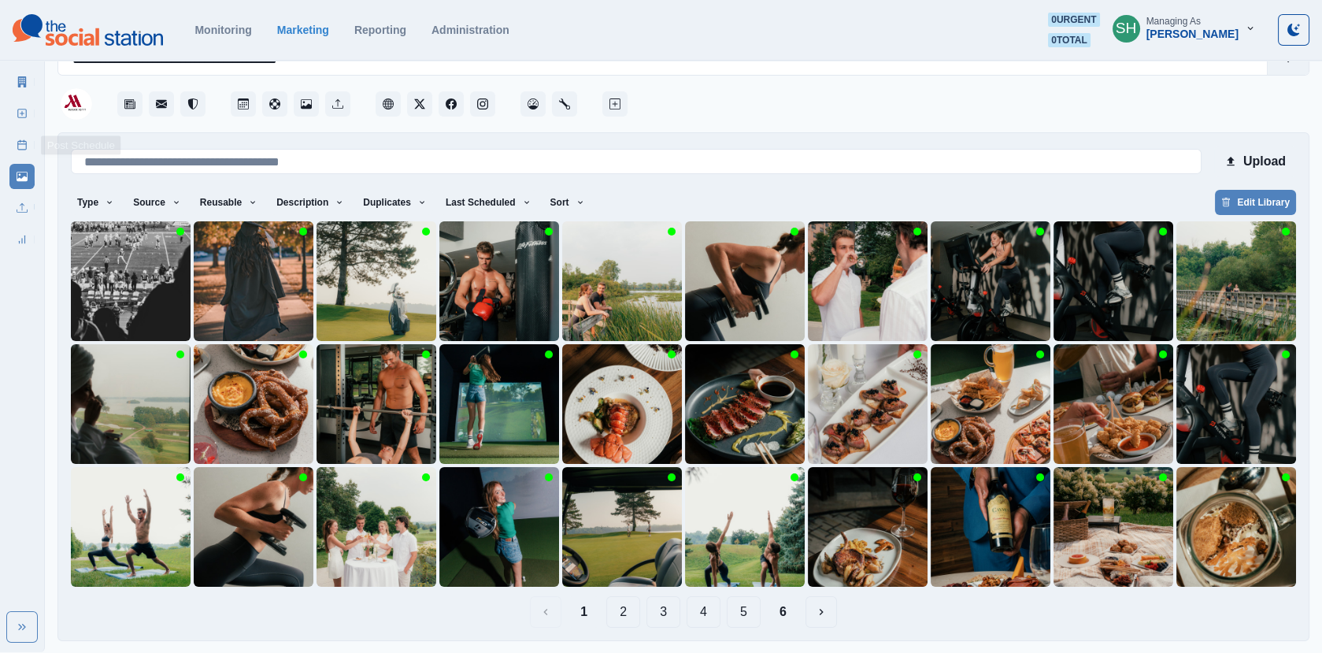
click at [14, 152] on link "Post Schedule" at bounding box center [21, 144] width 25 height 25
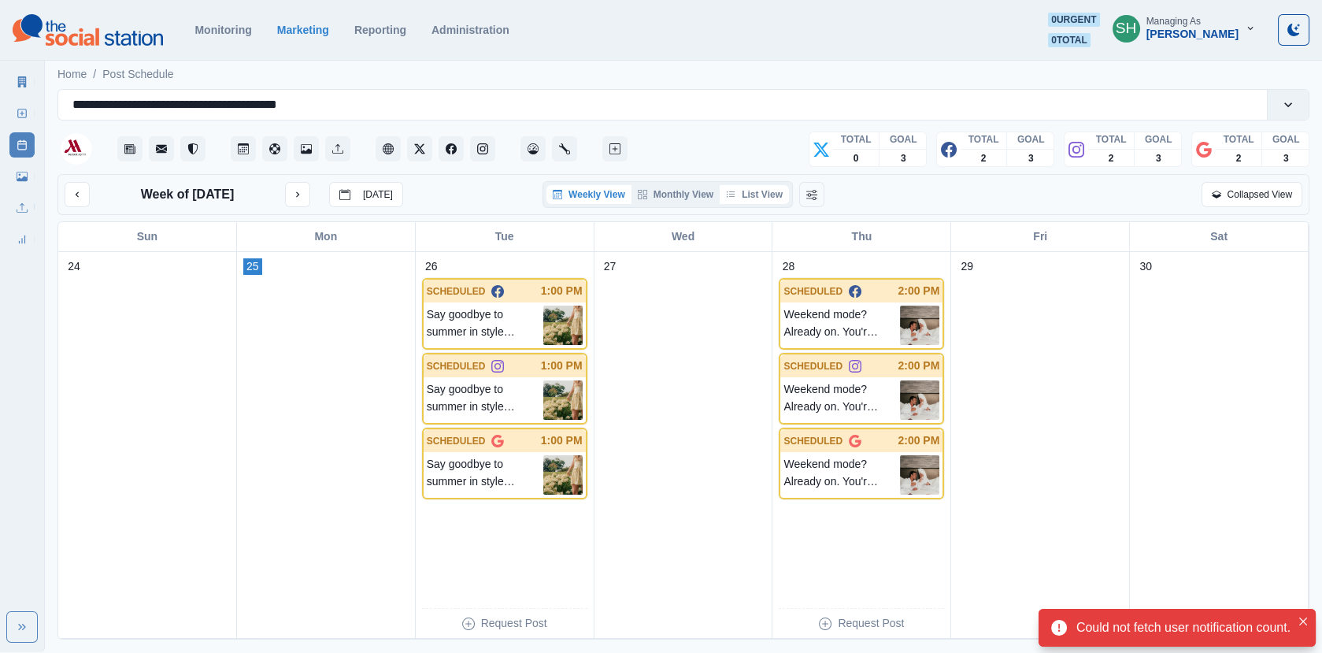
click at [751, 196] on button "List View" at bounding box center [754, 194] width 69 height 19
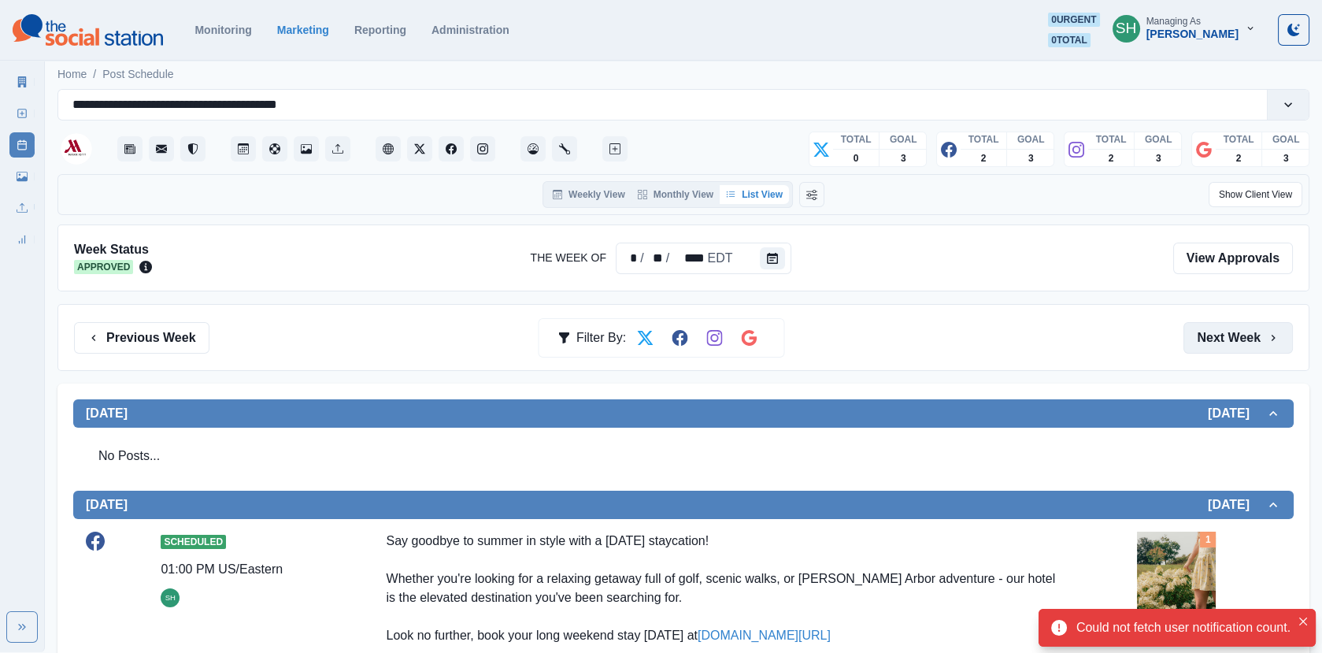
click at [1228, 338] on button "Next Week" at bounding box center [1238, 338] width 109 height 32
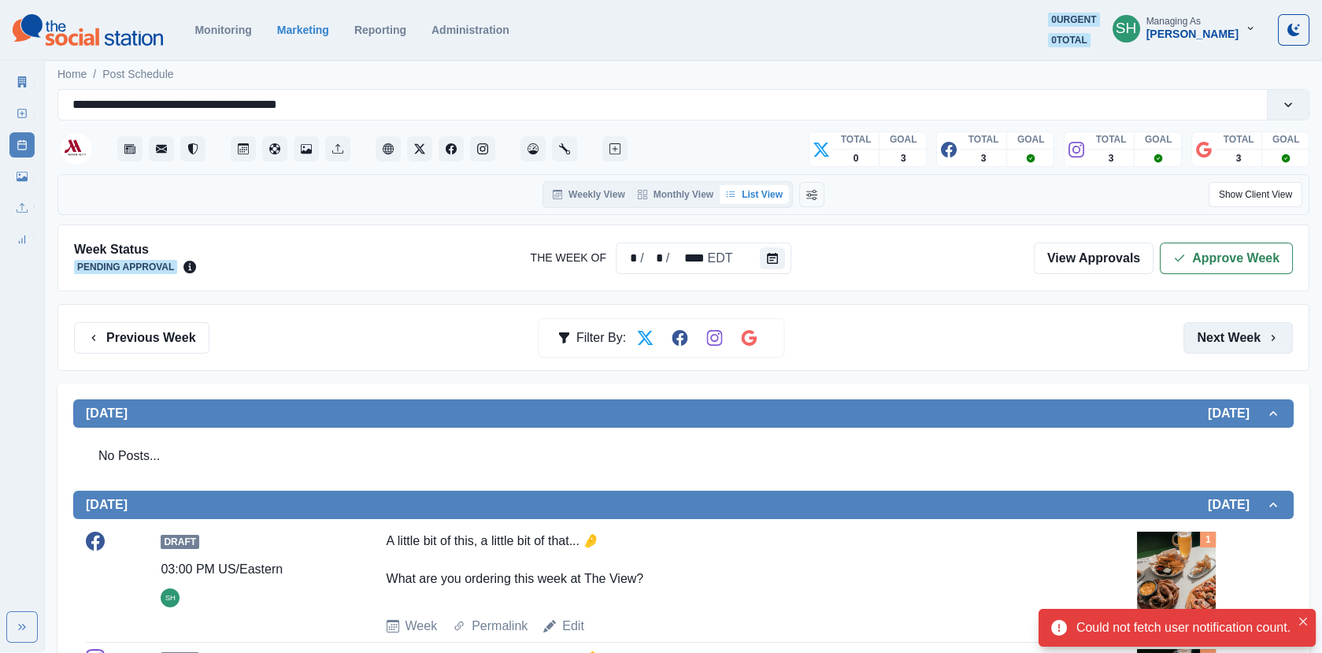
click at [1228, 338] on button "Next Week" at bounding box center [1238, 338] width 109 height 32
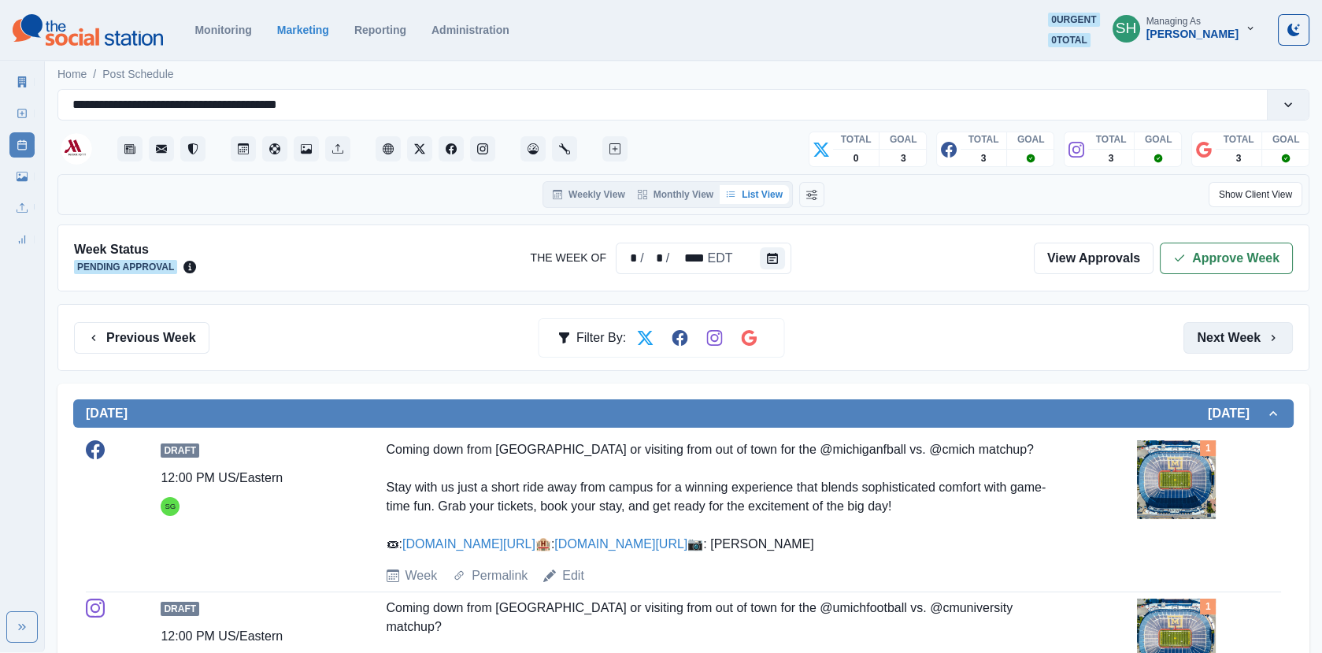
click at [1228, 338] on button "Next Week" at bounding box center [1238, 338] width 109 height 32
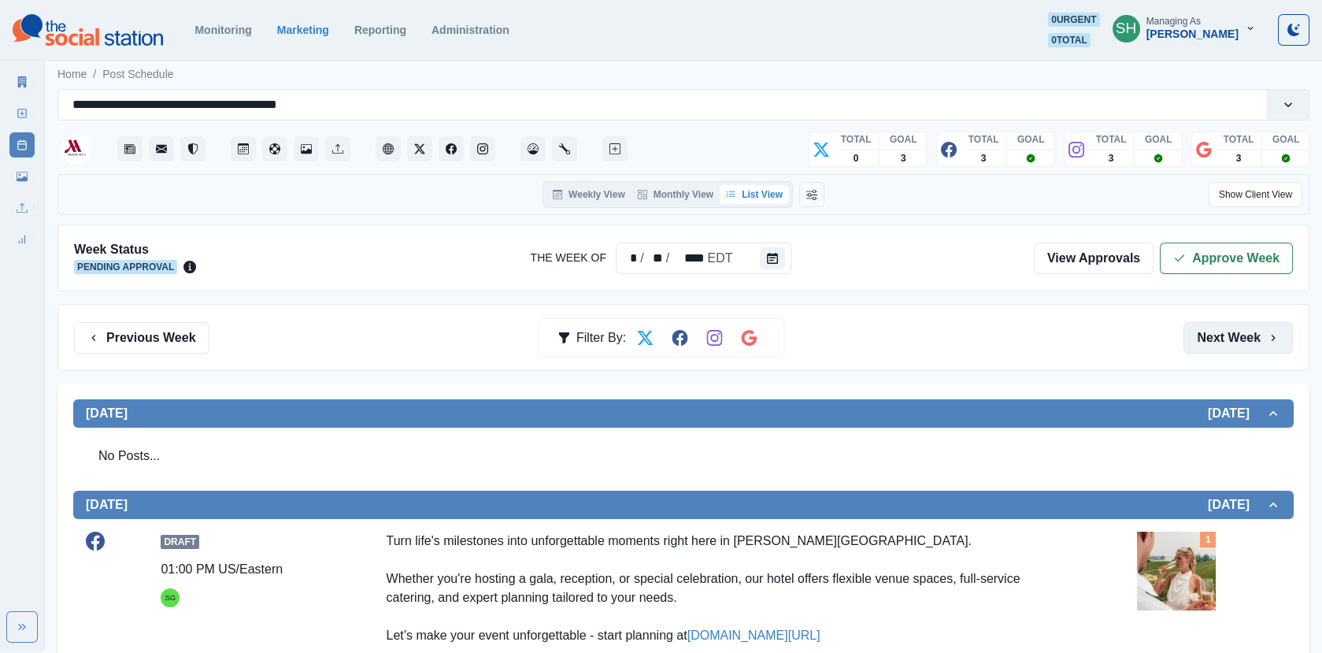
click at [1228, 338] on button "Next Week" at bounding box center [1238, 338] width 109 height 32
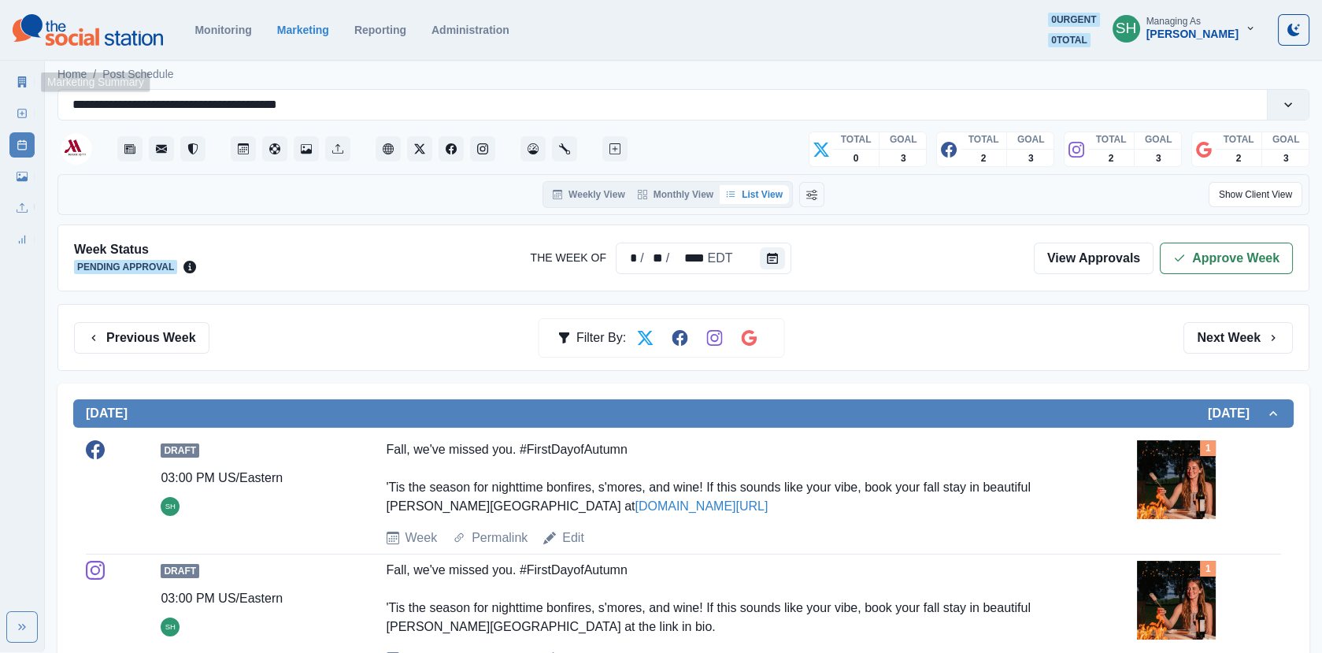
click at [29, 94] on link "Marketing Summary" at bounding box center [21, 81] width 25 height 25
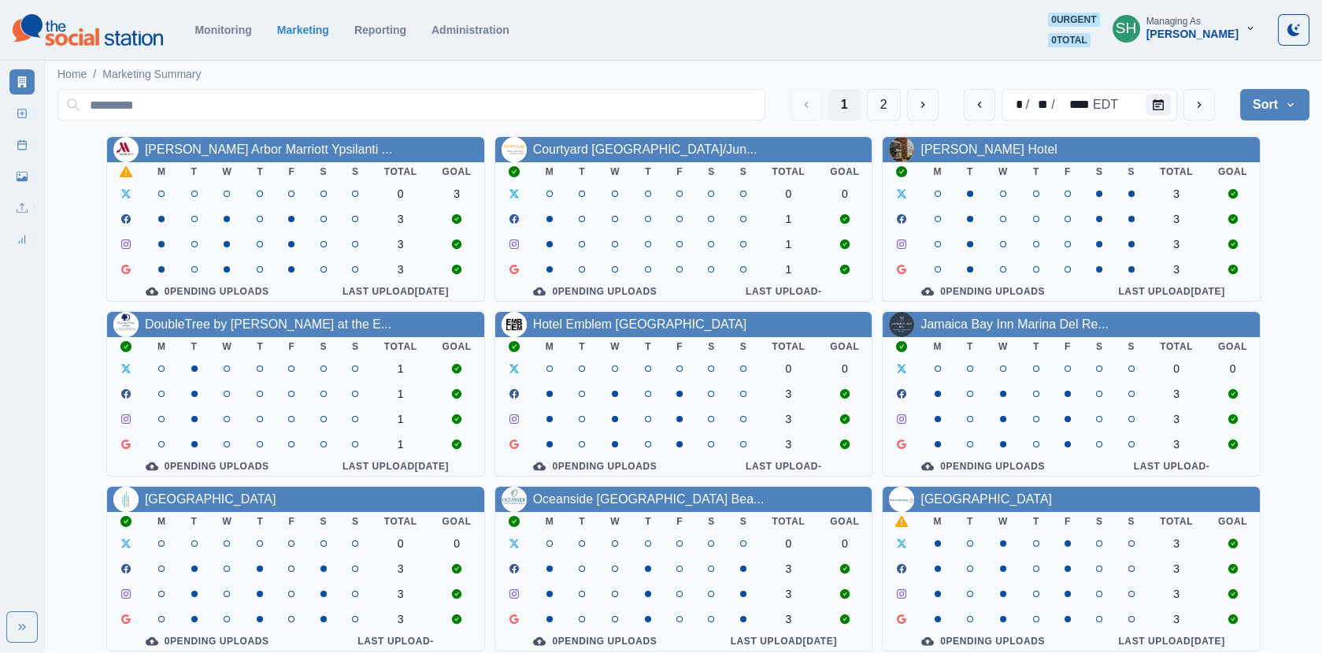
click at [1219, 28] on div "[PERSON_NAME]" at bounding box center [1193, 34] width 92 height 13
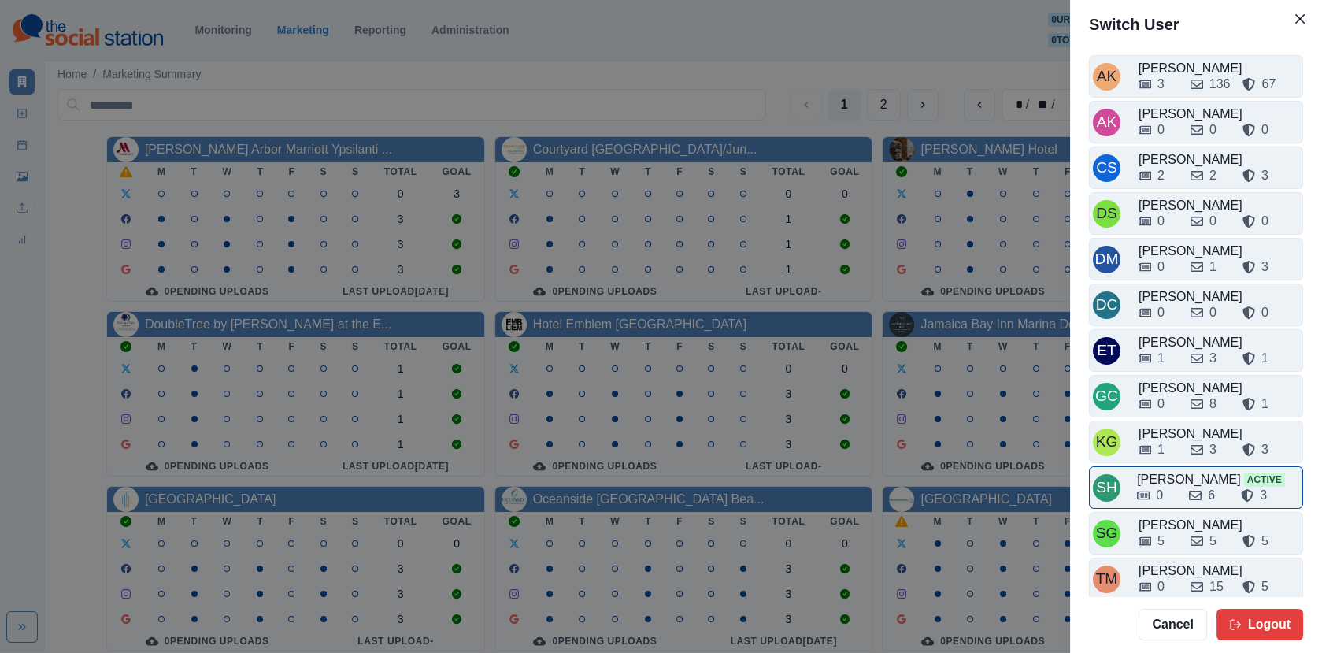
click at [1174, 480] on div "0 6 3" at bounding box center [1218, 492] width 162 height 25
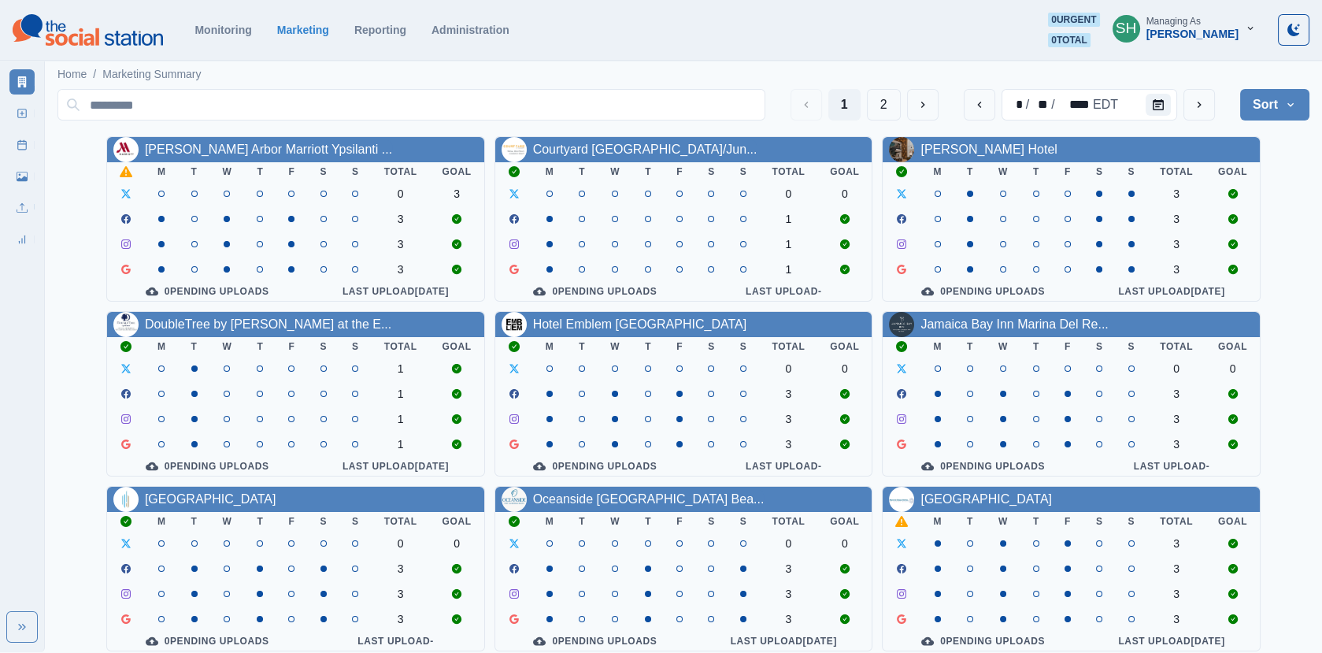
click at [1190, 31] on div "[PERSON_NAME]" at bounding box center [1193, 34] width 92 height 13
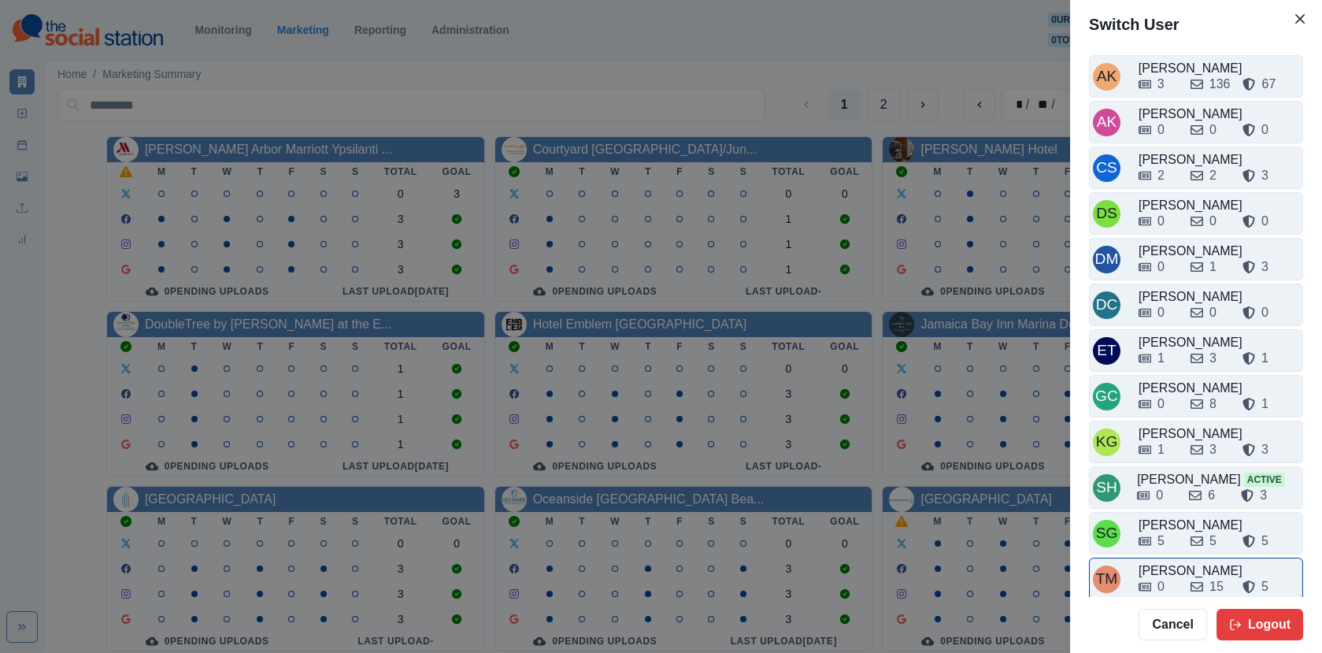
click at [1167, 571] on div "0 15 5" at bounding box center [1219, 583] width 161 height 25
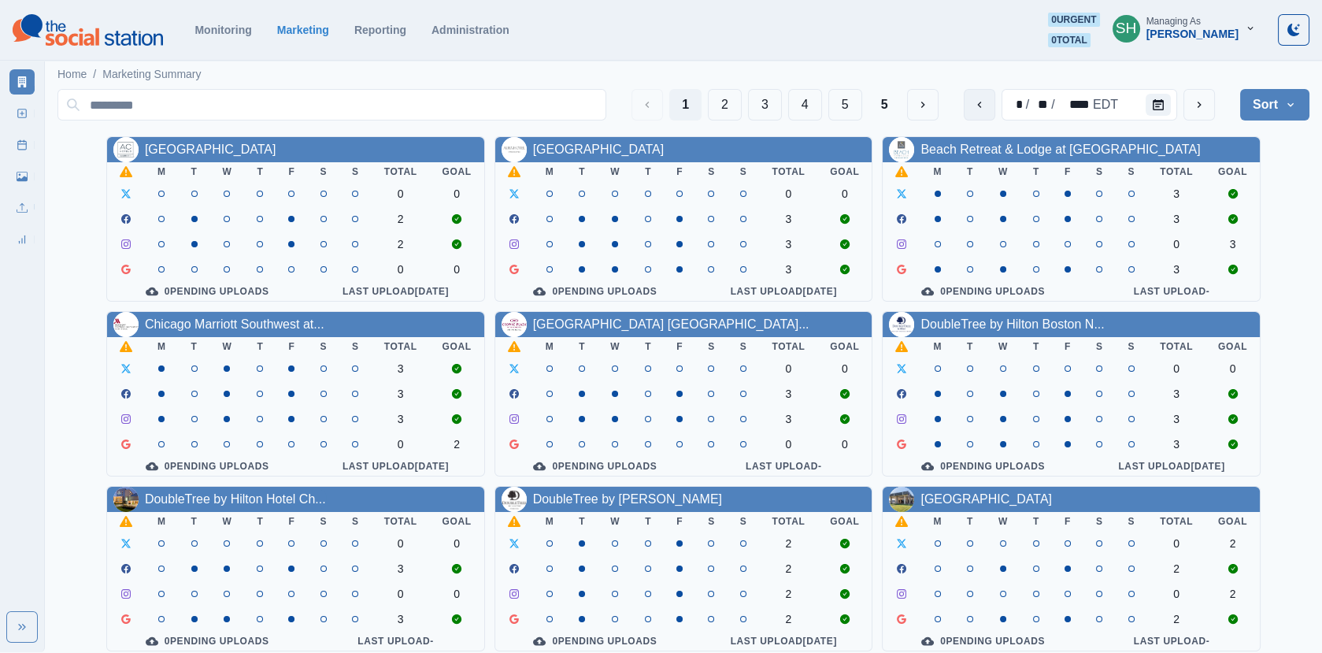
click at [965, 110] on button "previous" at bounding box center [980, 105] width 32 height 32
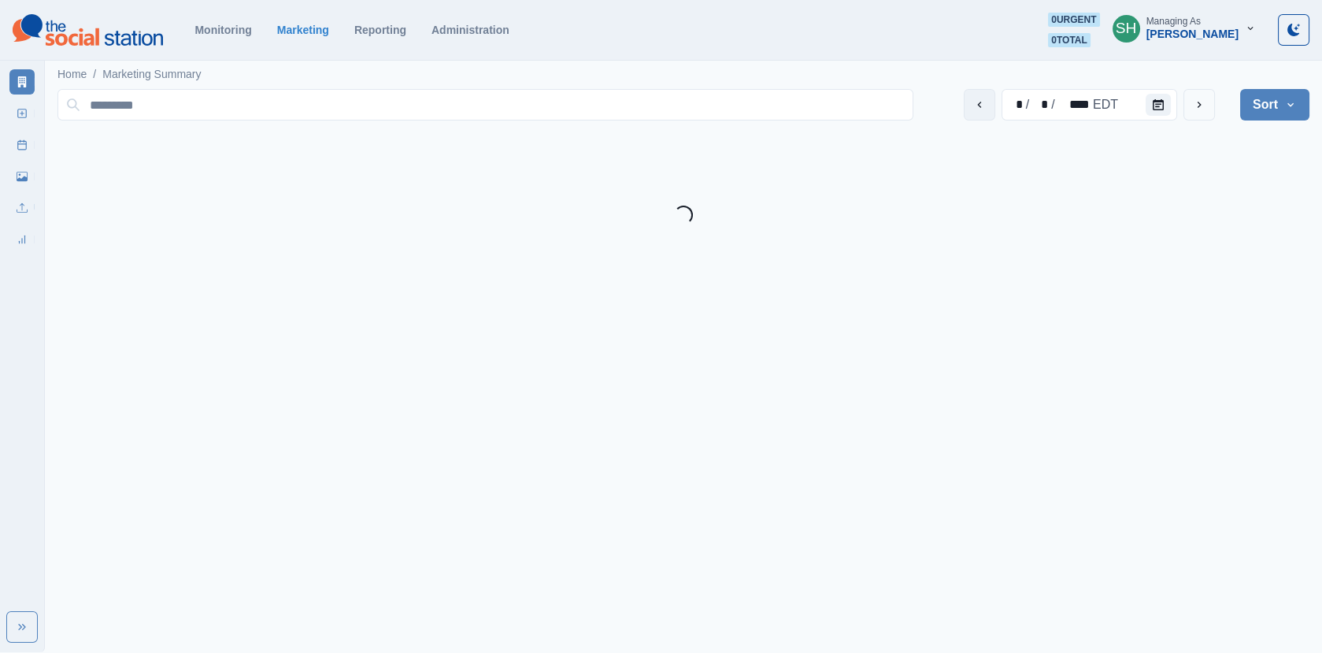
click at [972, 110] on button "previous" at bounding box center [980, 105] width 32 height 32
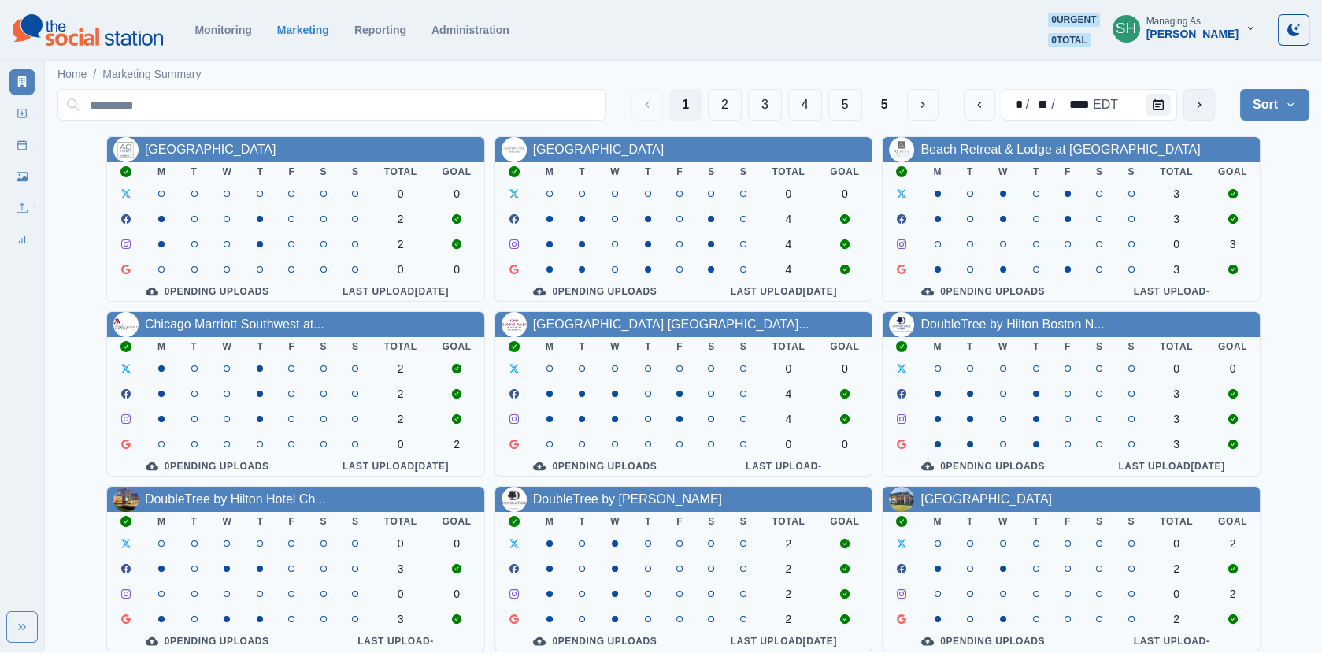
click at [1211, 101] on button "next" at bounding box center [1200, 105] width 32 height 32
click at [730, 112] on button "2" at bounding box center [725, 105] width 34 height 32
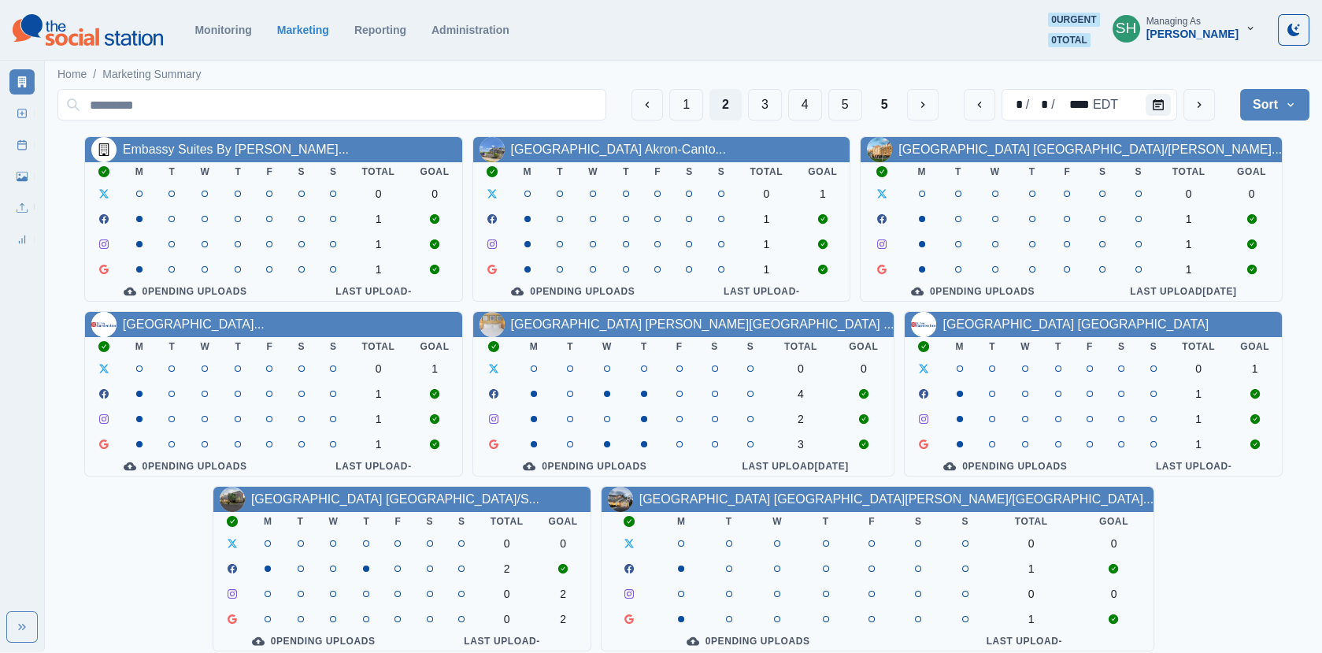
scroll to position [191, 0]
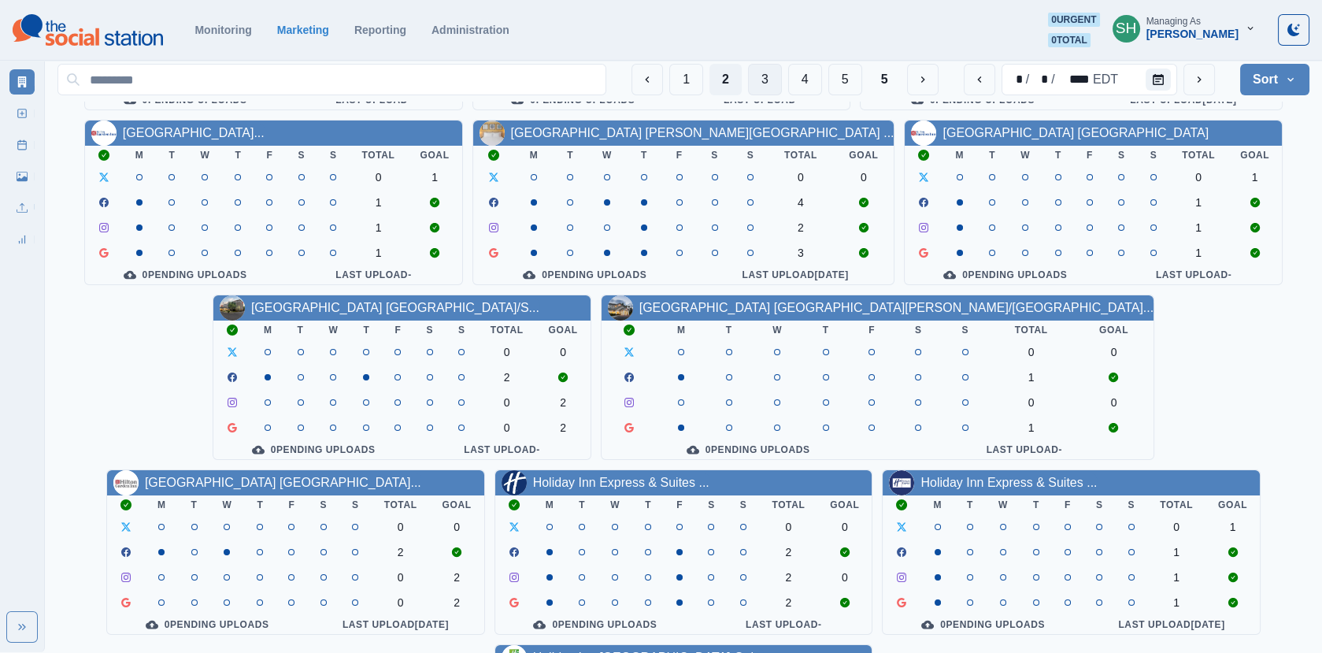
click at [767, 69] on button "3" at bounding box center [765, 80] width 34 height 32
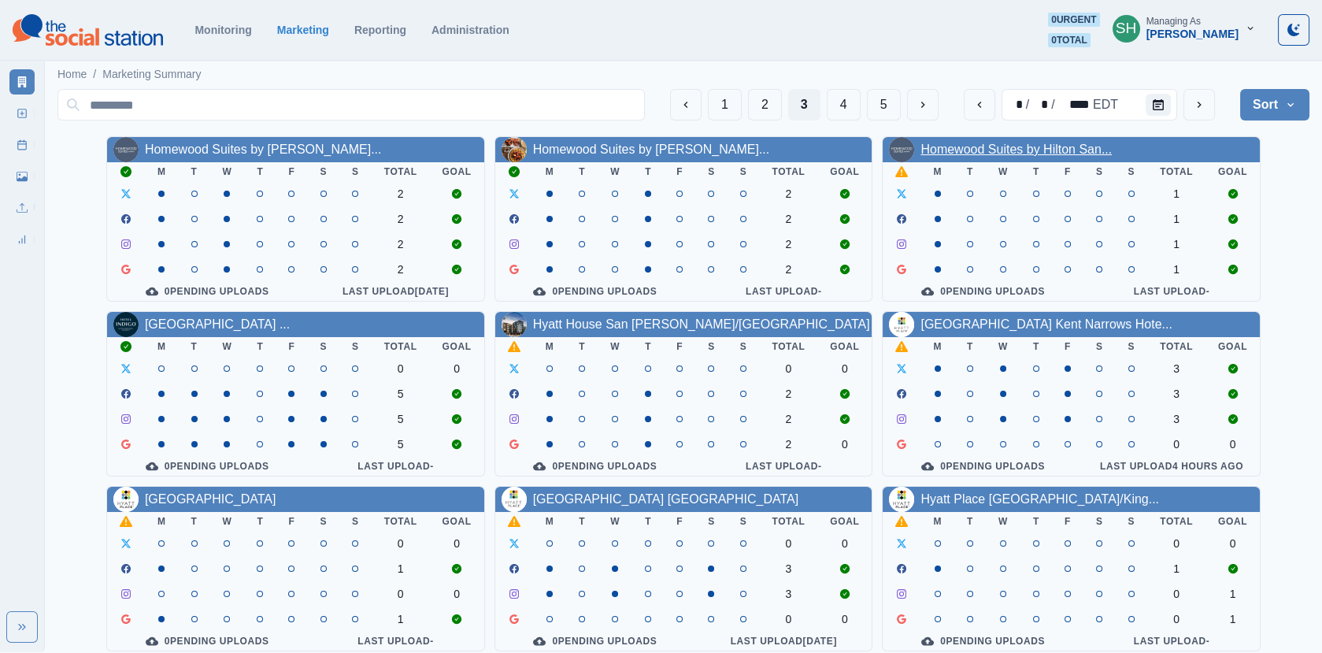
click at [950, 155] on link "Homewood Suites by Hilton San..." at bounding box center [1016, 149] width 191 height 13
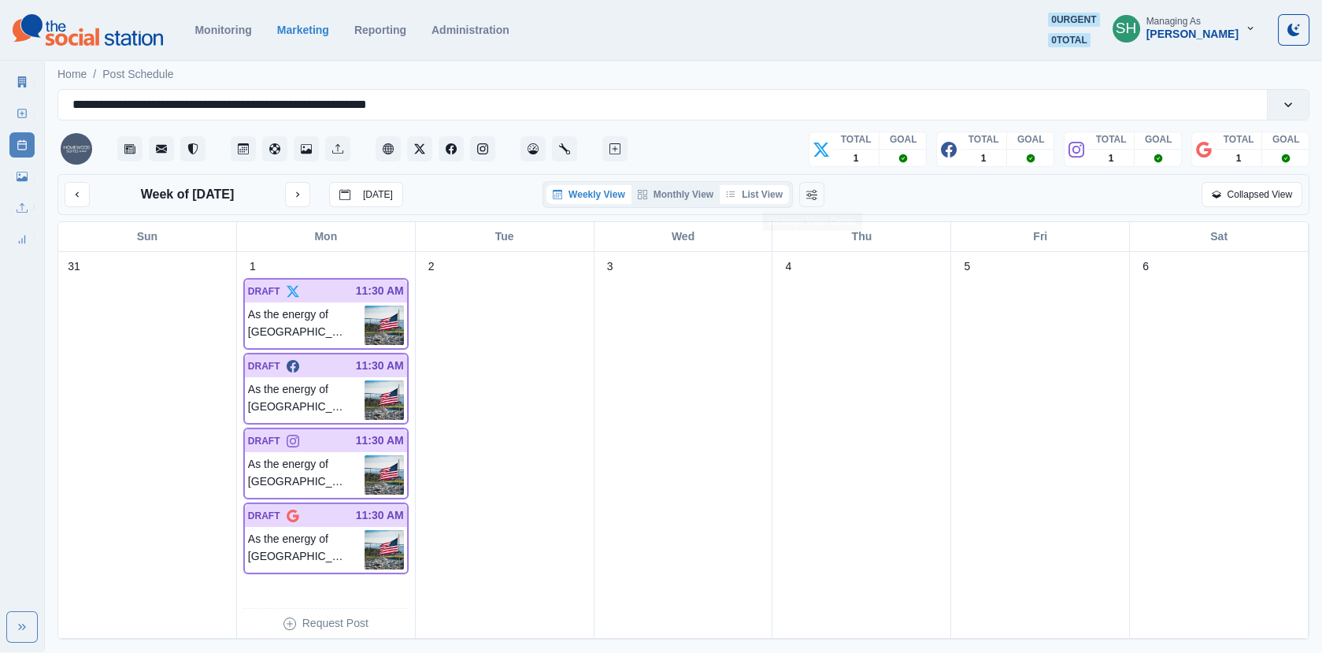
click at [773, 195] on button "List View" at bounding box center [754, 194] width 69 height 19
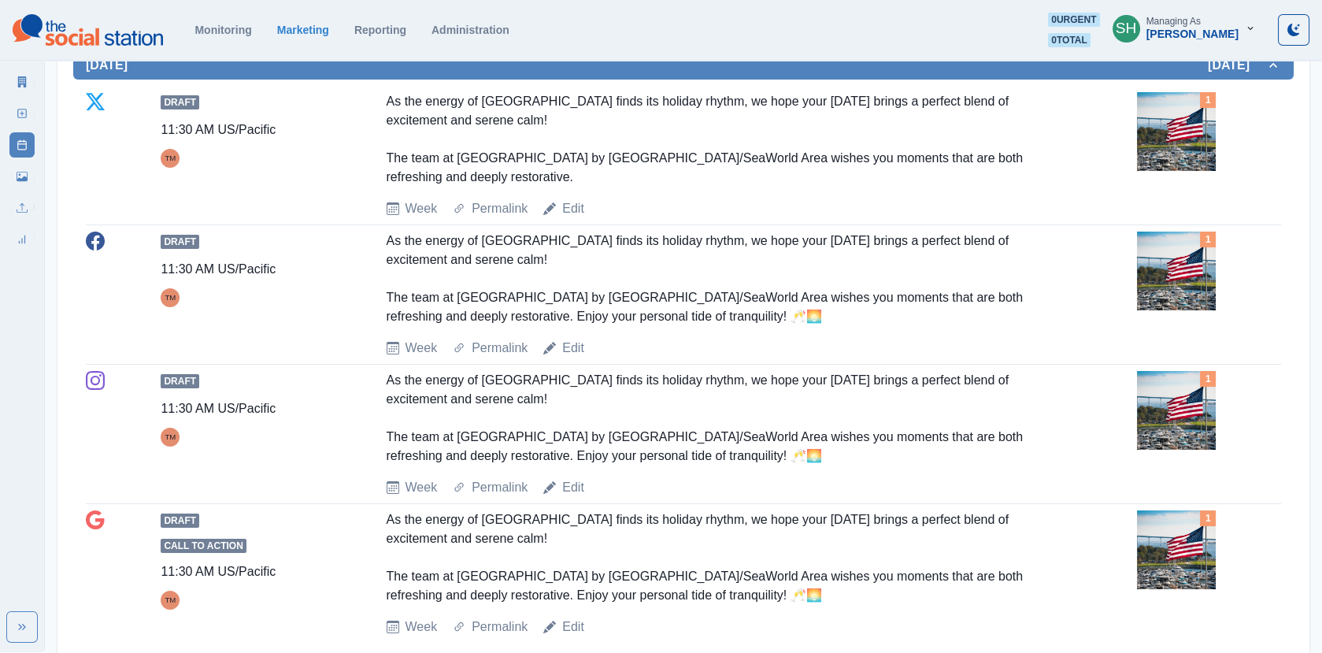
scroll to position [424, 0]
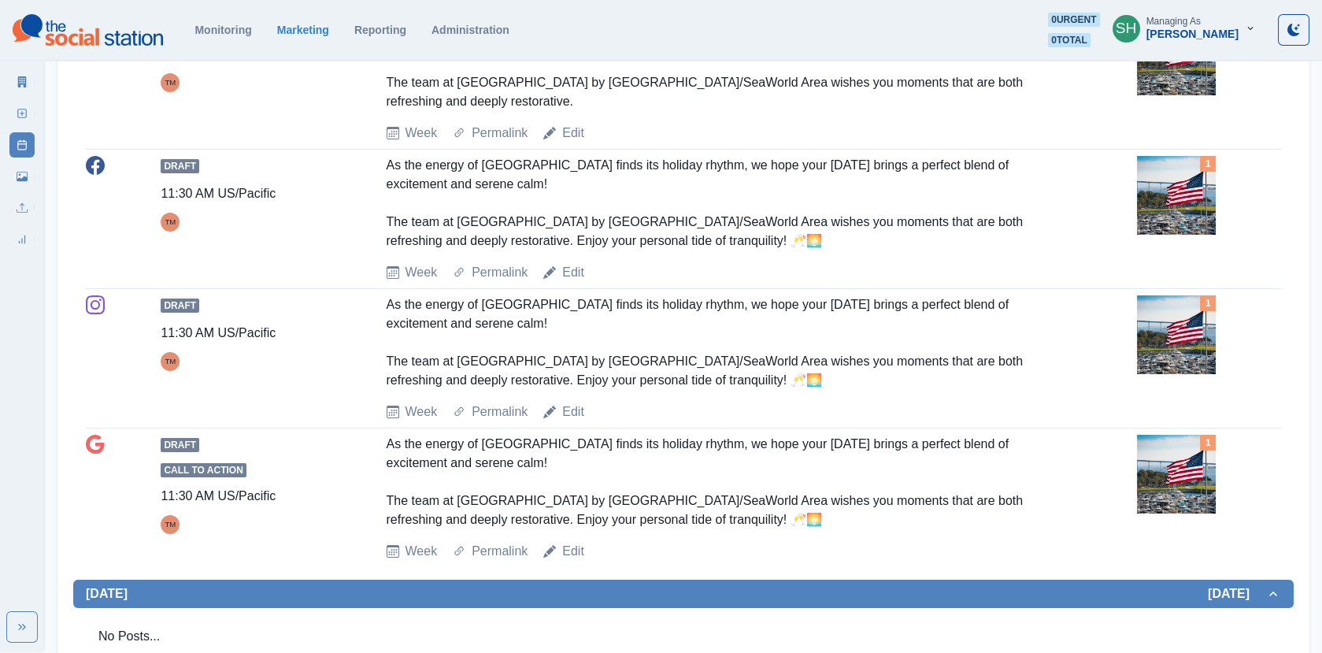
click at [1174, 202] on img at bounding box center [1176, 195] width 79 height 79
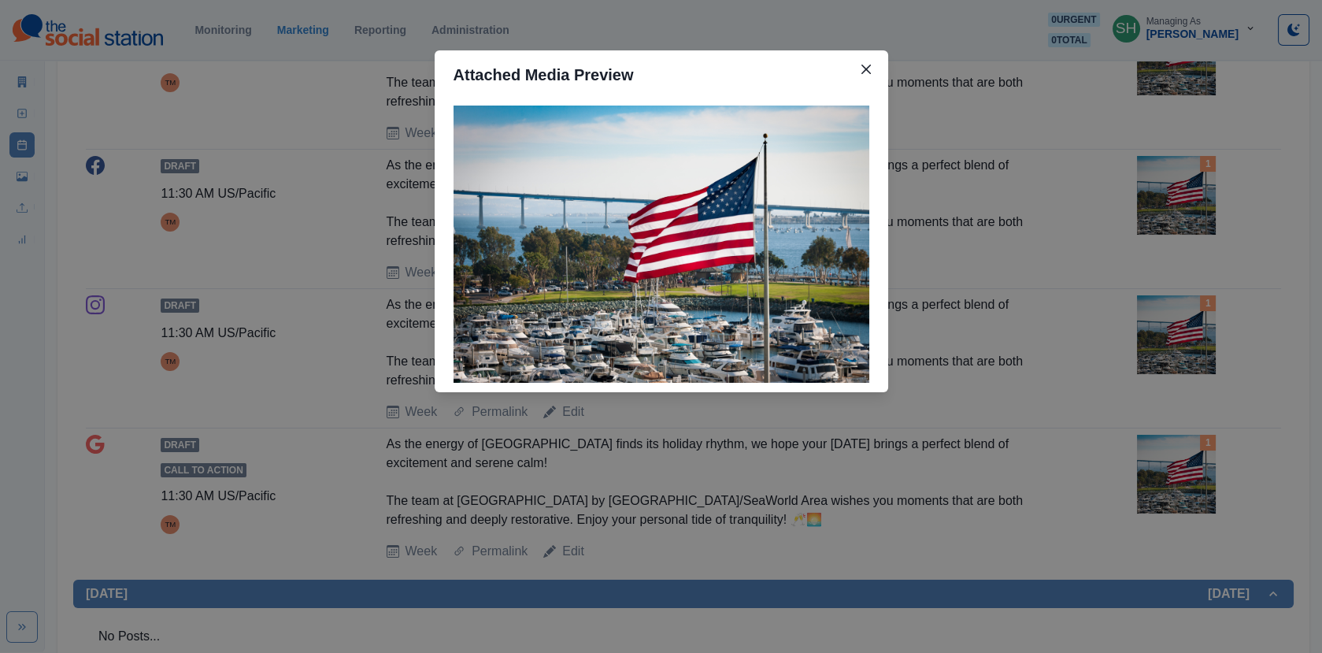
click at [1116, 244] on div "Attached Media Preview" at bounding box center [661, 326] width 1322 height 653
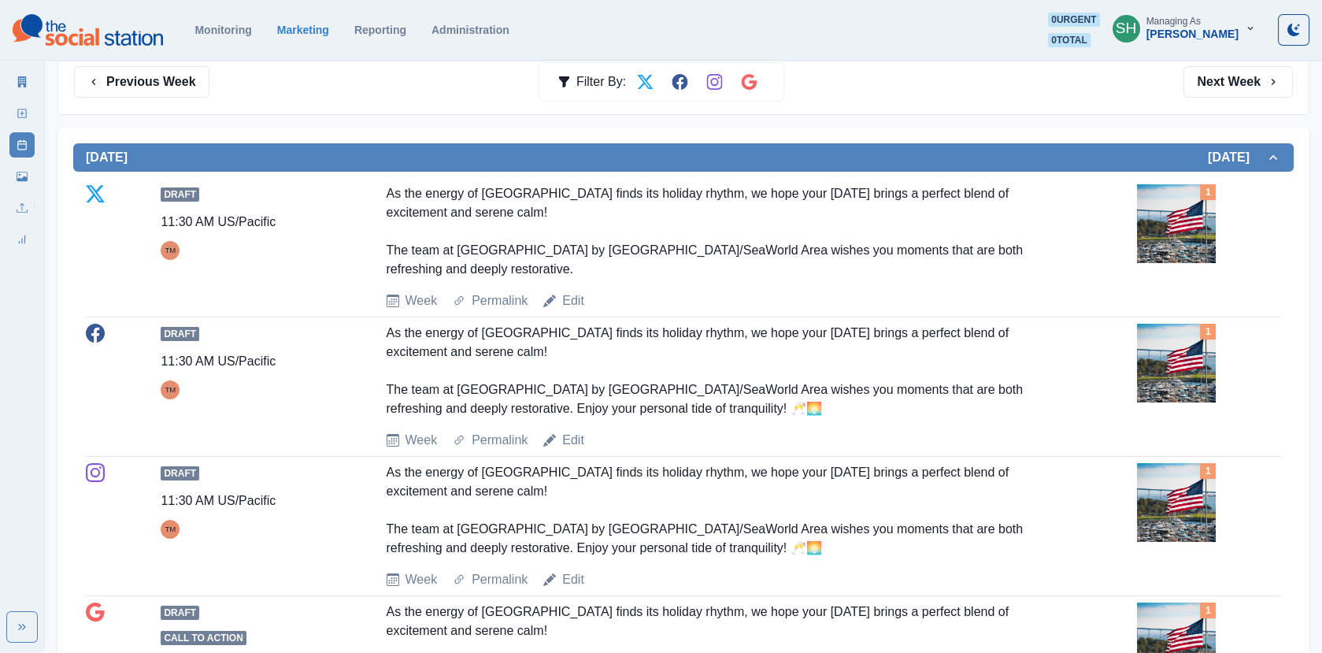
scroll to position [0, 0]
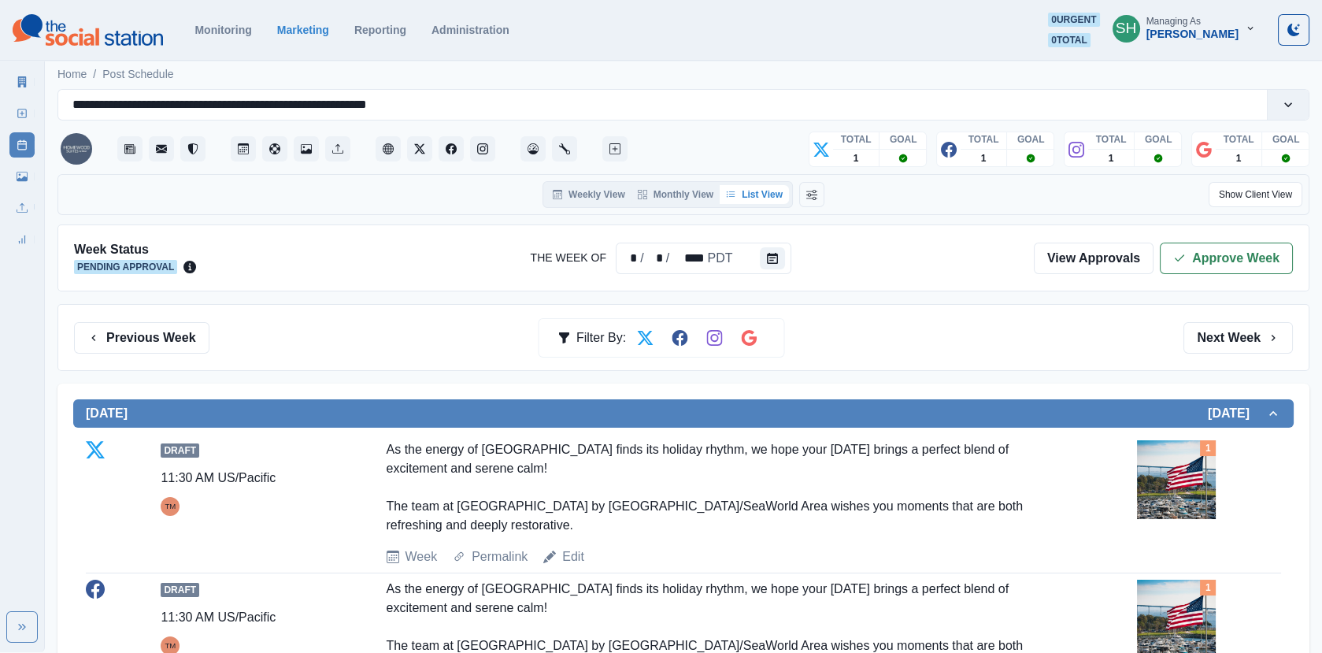
drag, startPoint x: 1204, startPoint y: 224, endPoint x: 1201, endPoint y: 239, distance: 15.3
click at [1204, 224] on div "Week Status Pending Approval The Week Of * / * / **** PDT View Approvals Approv…" at bounding box center [683, 257] width 1252 height 67
click at [1200, 247] on button "Approve Week" at bounding box center [1226, 259] width 133 height 32
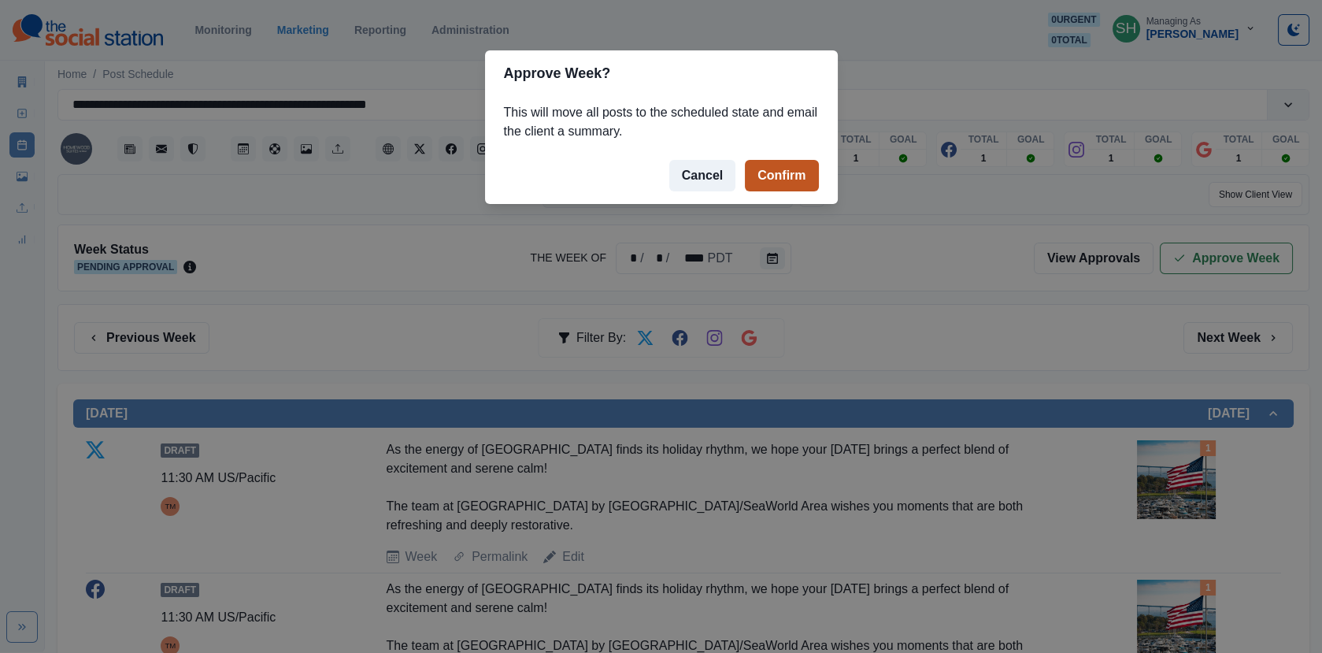
click at [777, 174] on button "Confirm" at bounding box center [781, 176] width 73 height 32
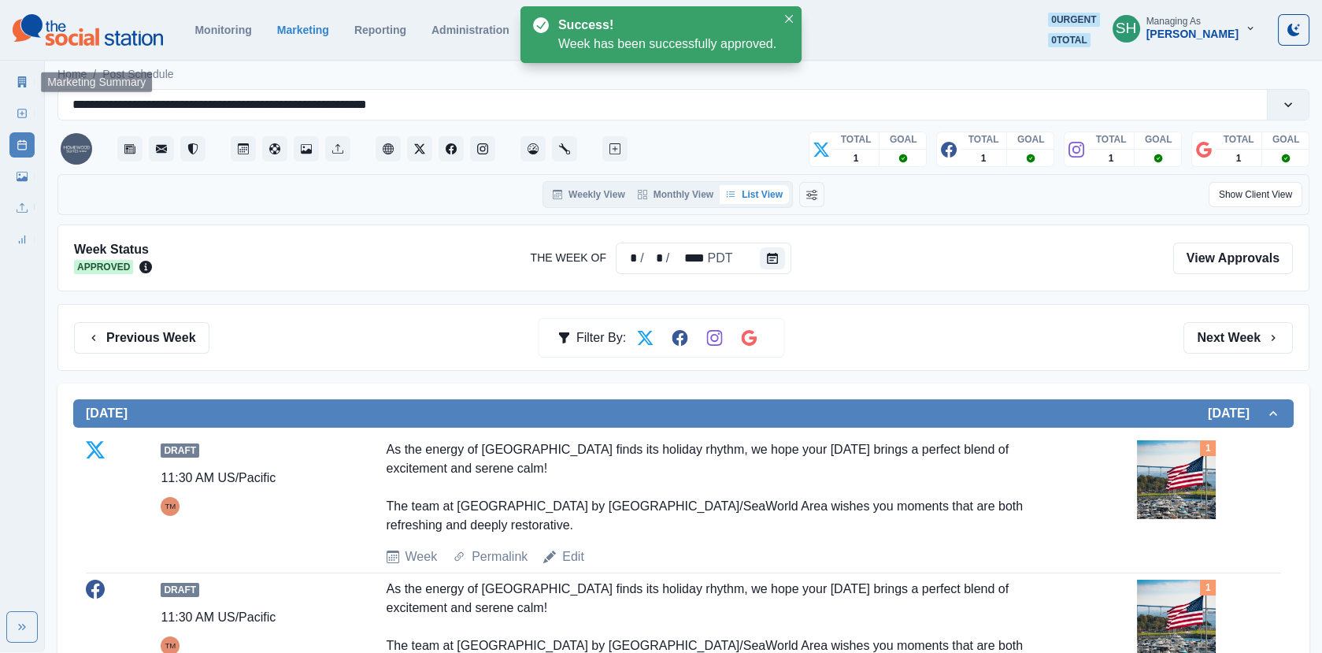
click at [17, 79] on icon at bounding box center [22, 81] width 11 height 11
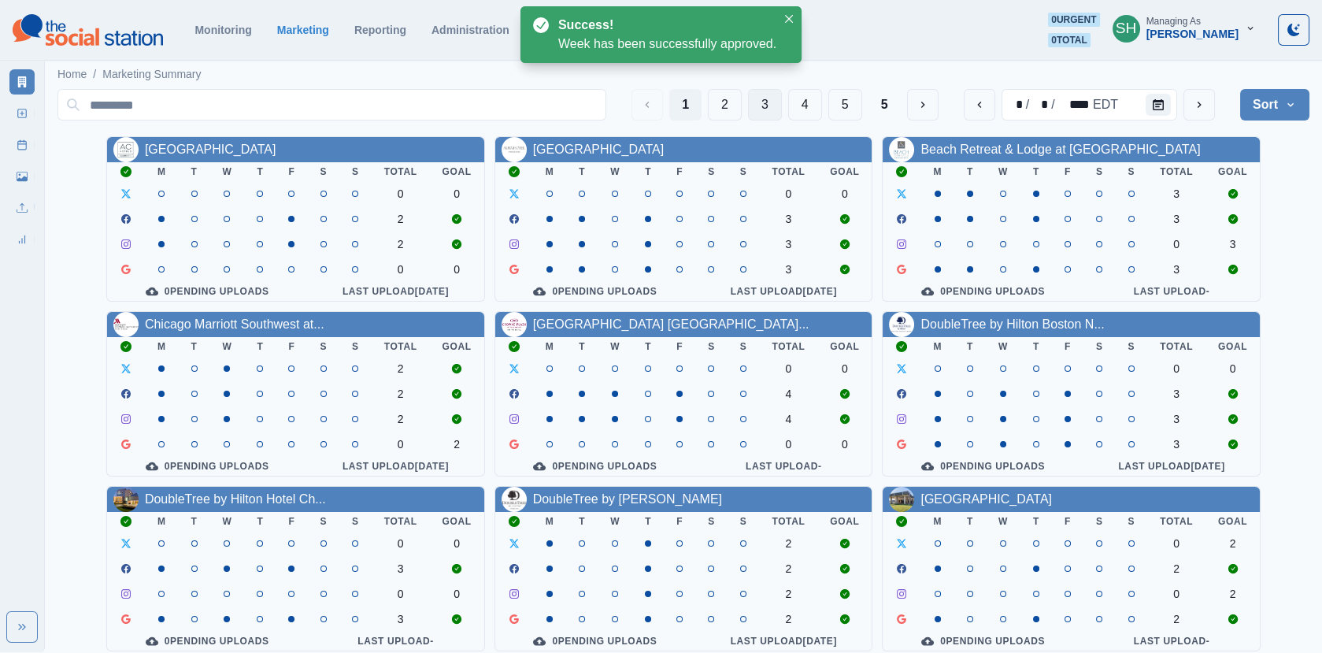
click at [768, 102] on button "3" at bounding box center [765, 105] width 34 height 32
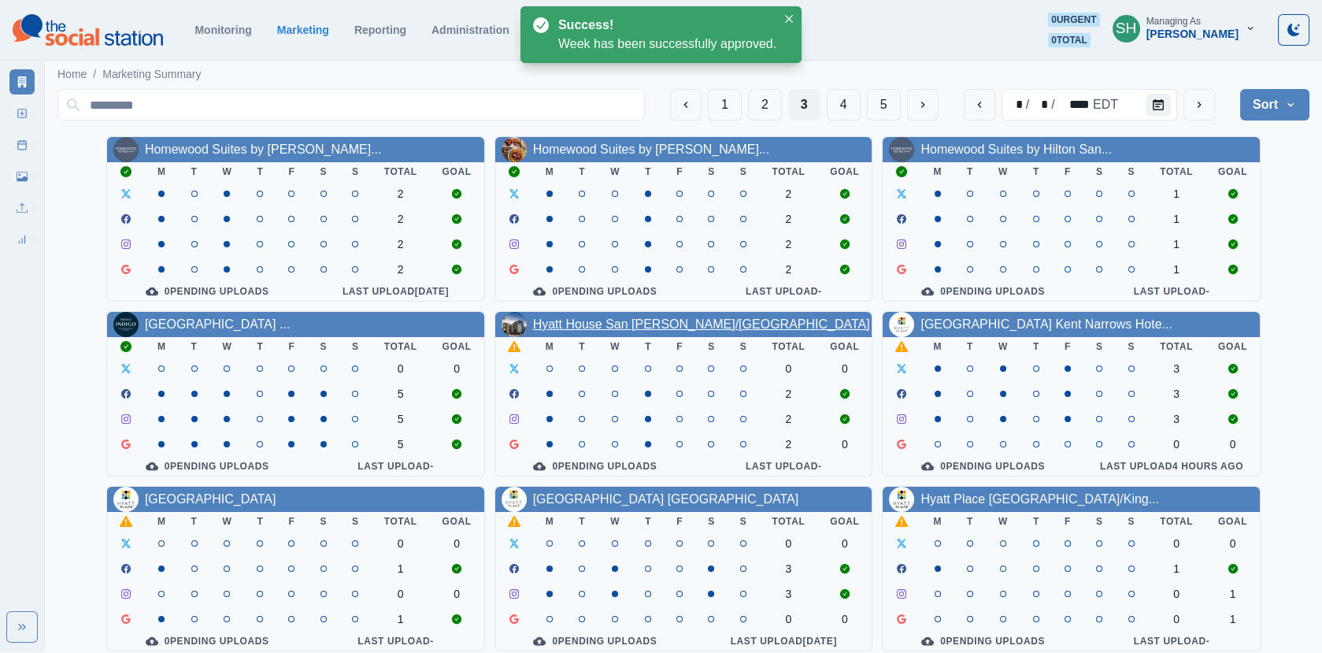
click at [605, 328] on link "Hyatt House San Jose/Cupertino" at bounding box center [701, 323] width 337 height 13
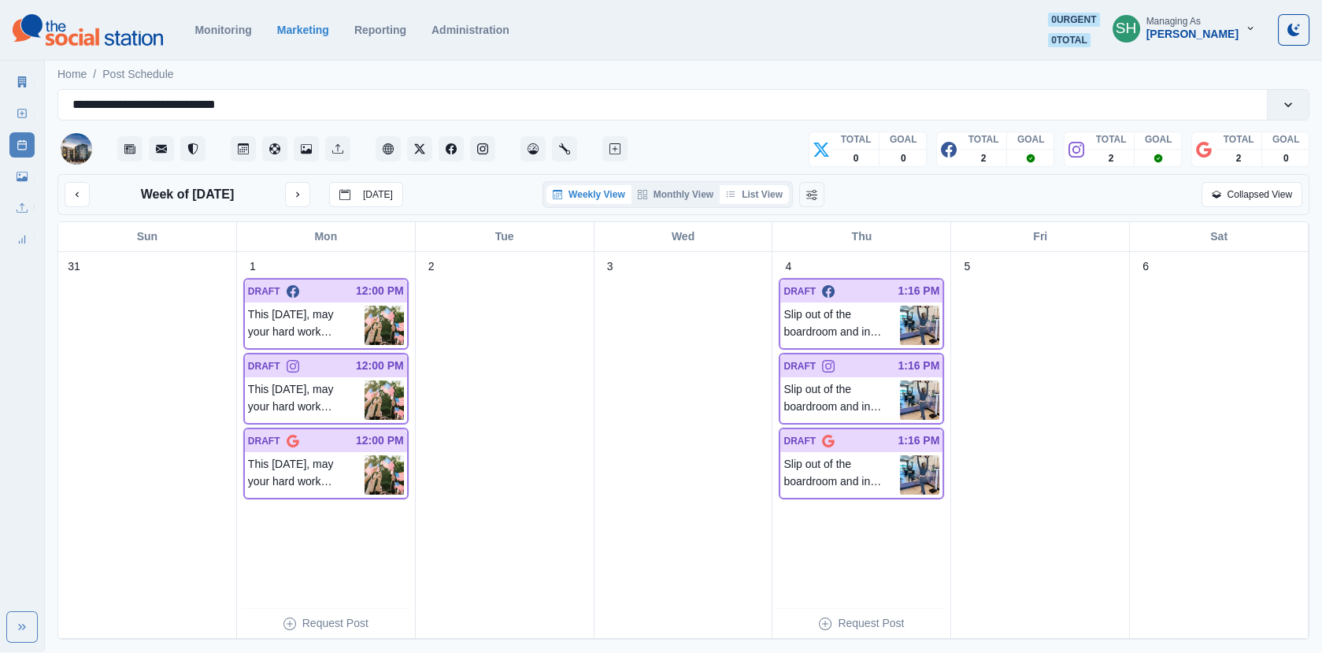
click at [782, 190] on button "List View" at bounding box center [754, 194] width 69 height 19
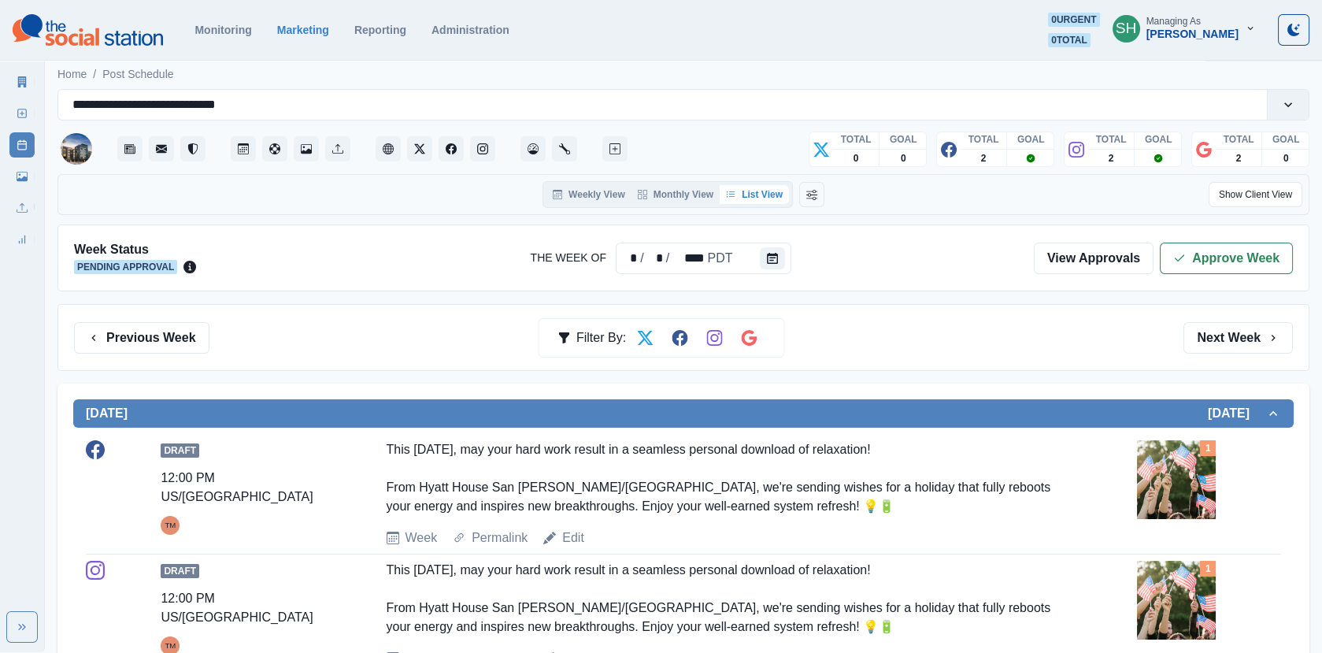
scroll to position [241, 0]
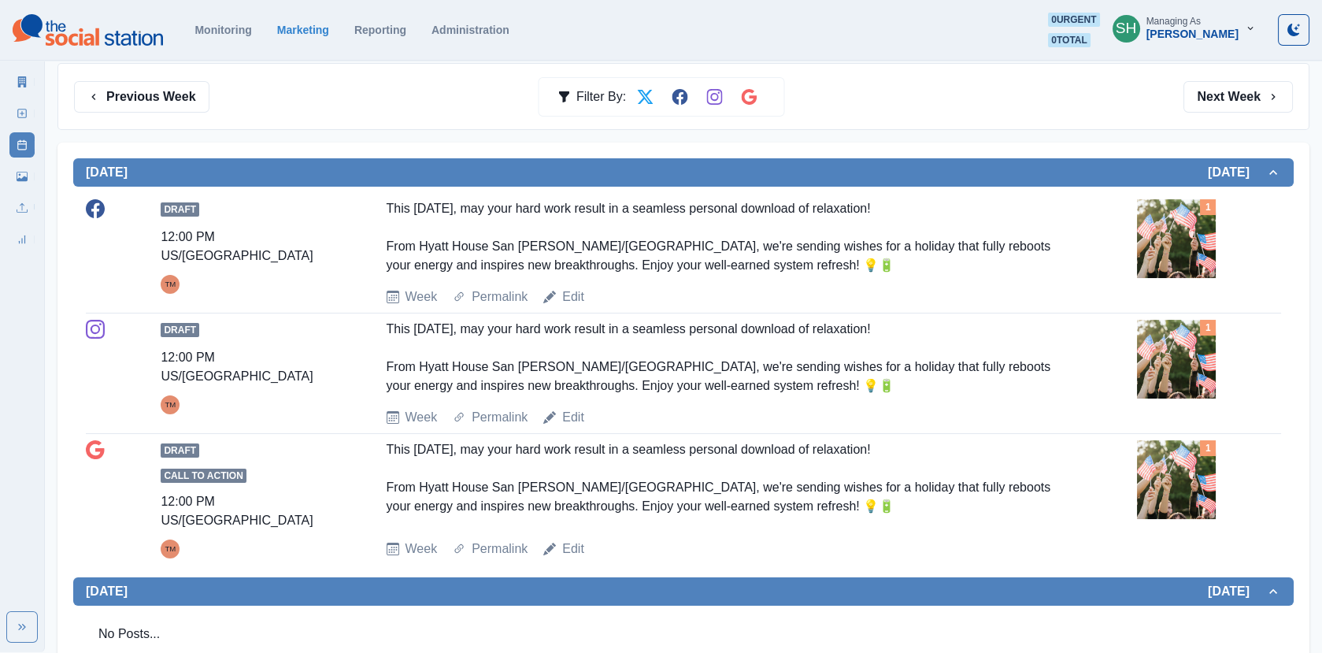
click at [1159, 236] on img at bounding box center [1176, 238] width 79 height 79
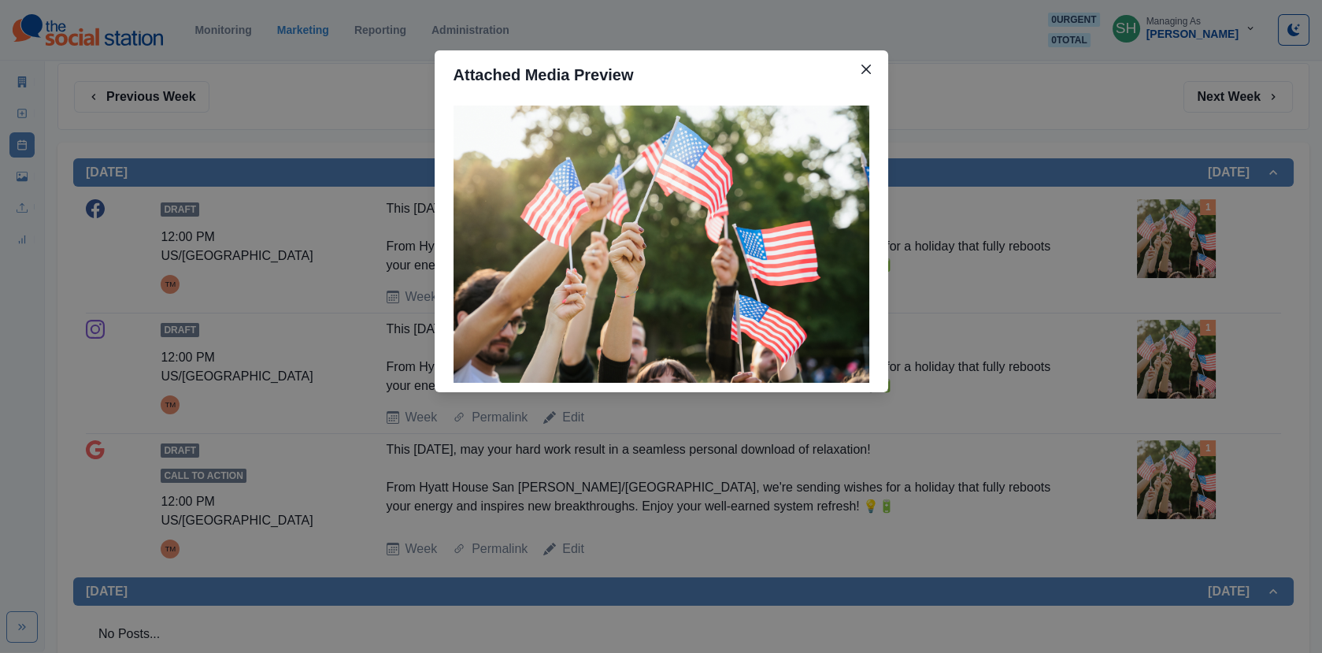
click at [1159, 236] on div "Attached Media Preview" at bounding box center [661, 326] width 1322 height 653
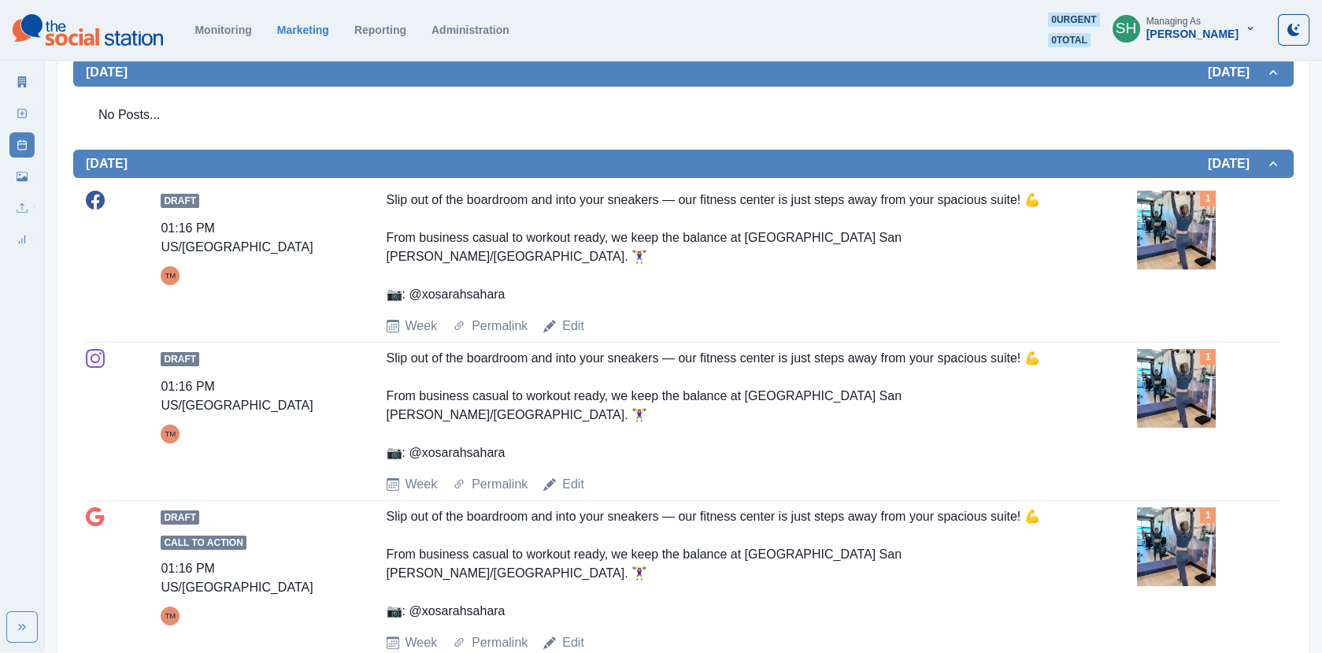
scroll to position [895, 0]
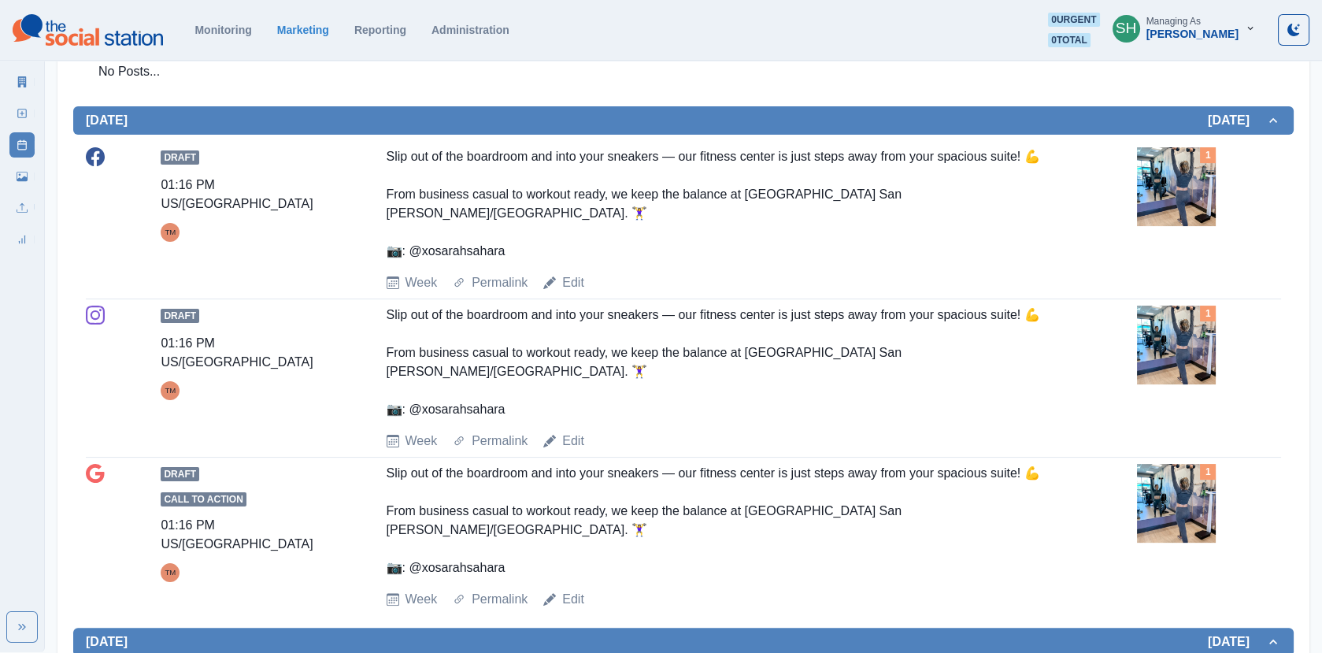
click at [1181, 154] on img at bounding box center [1176, 186] width 79 height 79
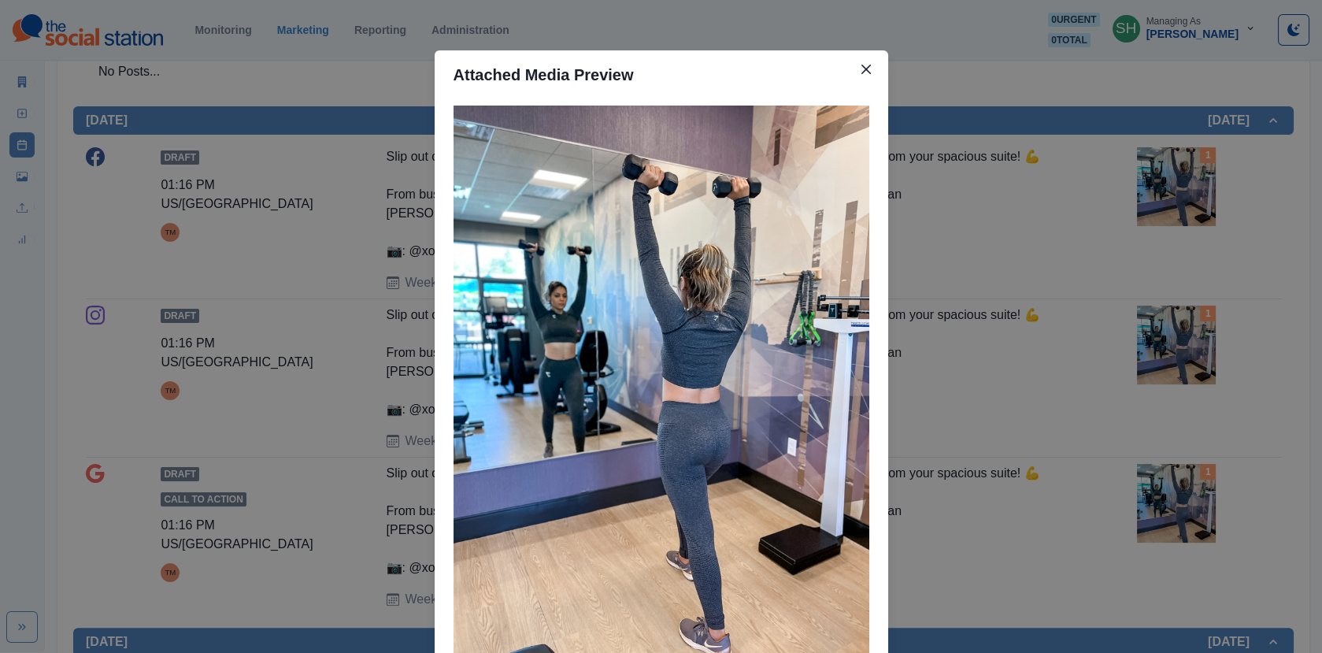
click at [1148, 206] on div "Attached Media Preview" at bounding box center [661, 326] width 1322 height 653
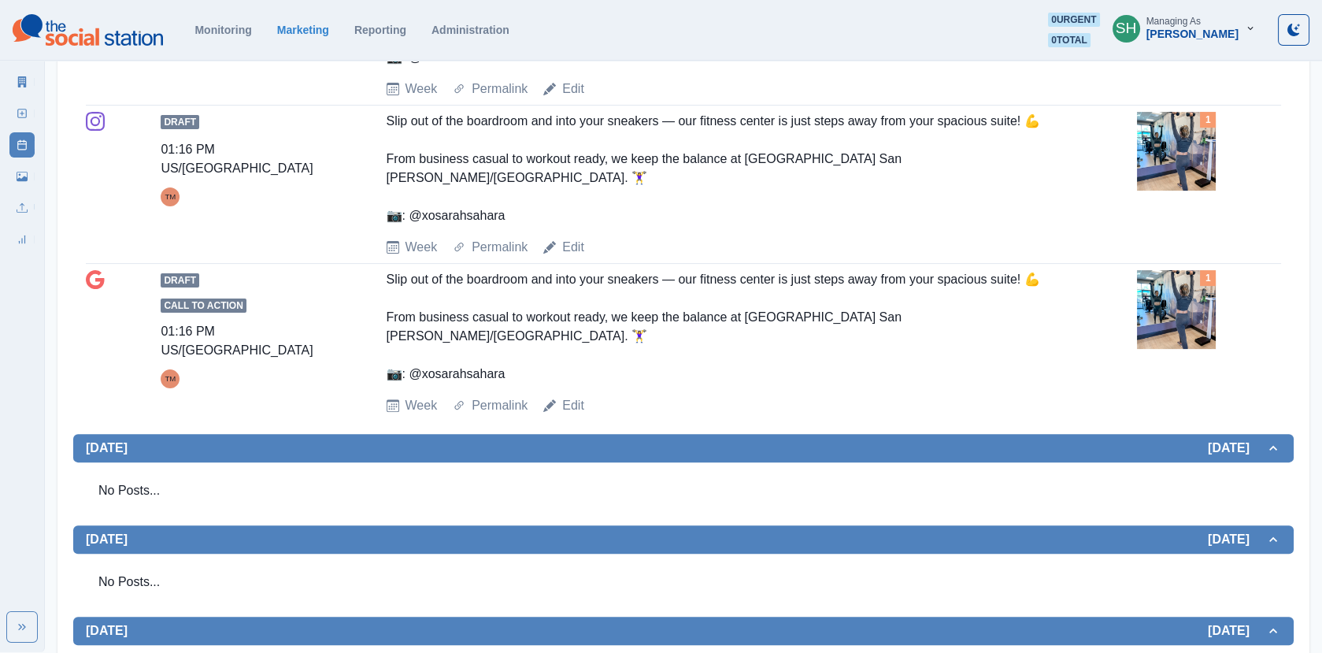
scroll to position [0, 0]
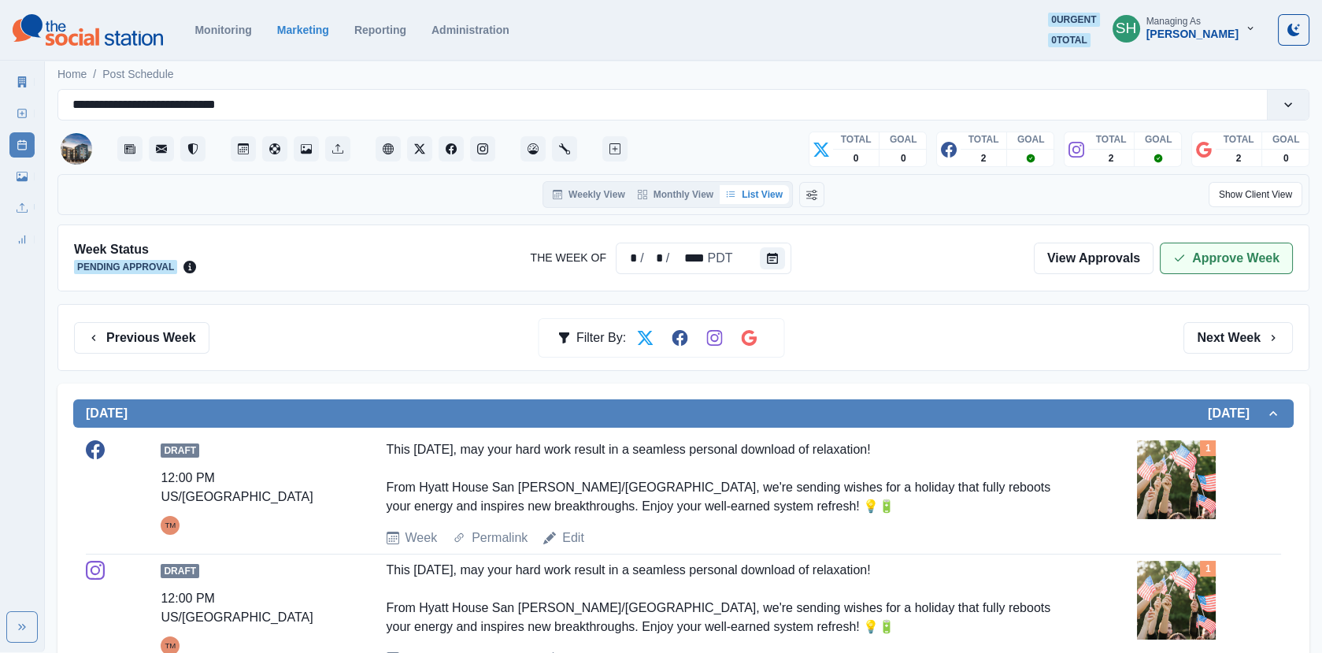
click at [1182, 262] on icon "button" at bounding box center [1180, 258] width 13 height 13
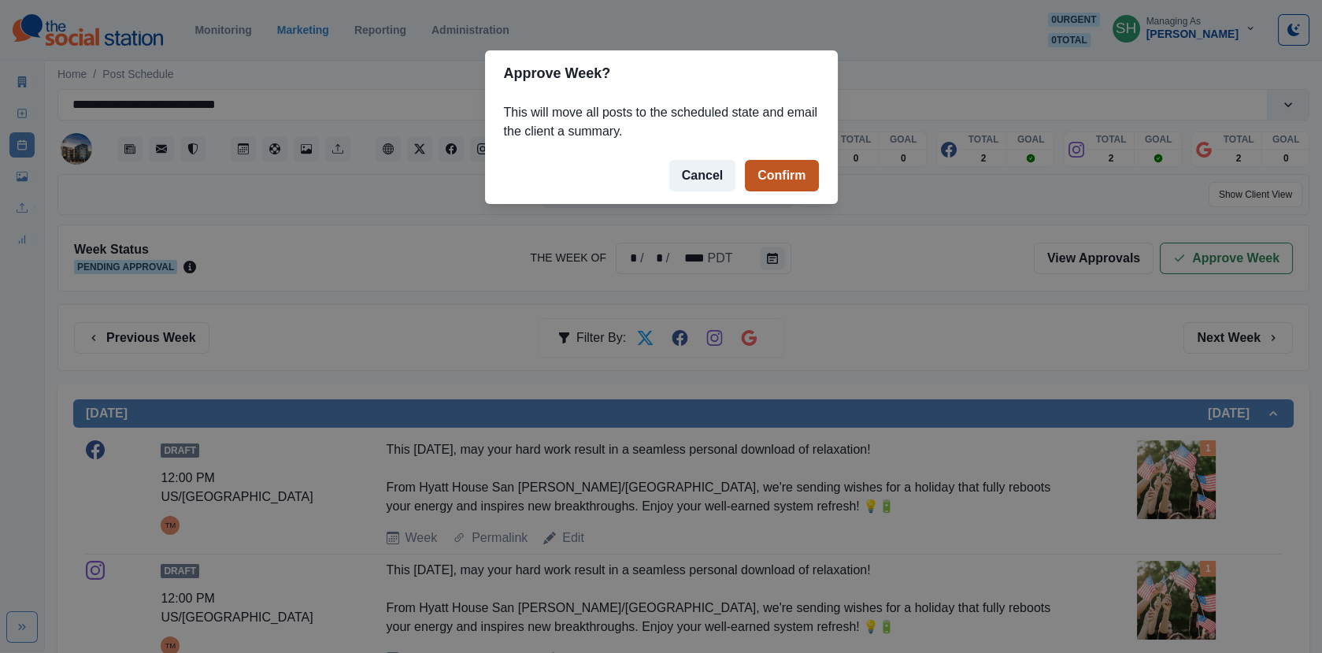
click at [787, 170] on button "Confirm" at bounding box center [781, 176] width 73 height 32
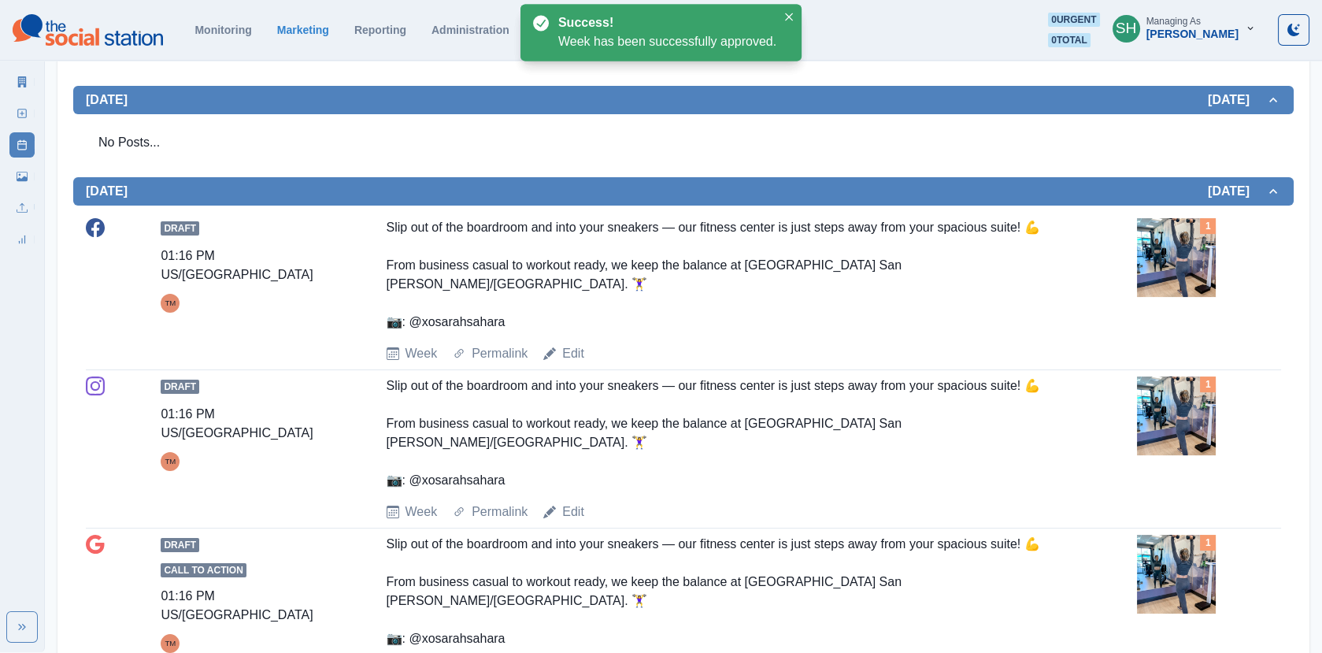
scroll to position [1101, 0]
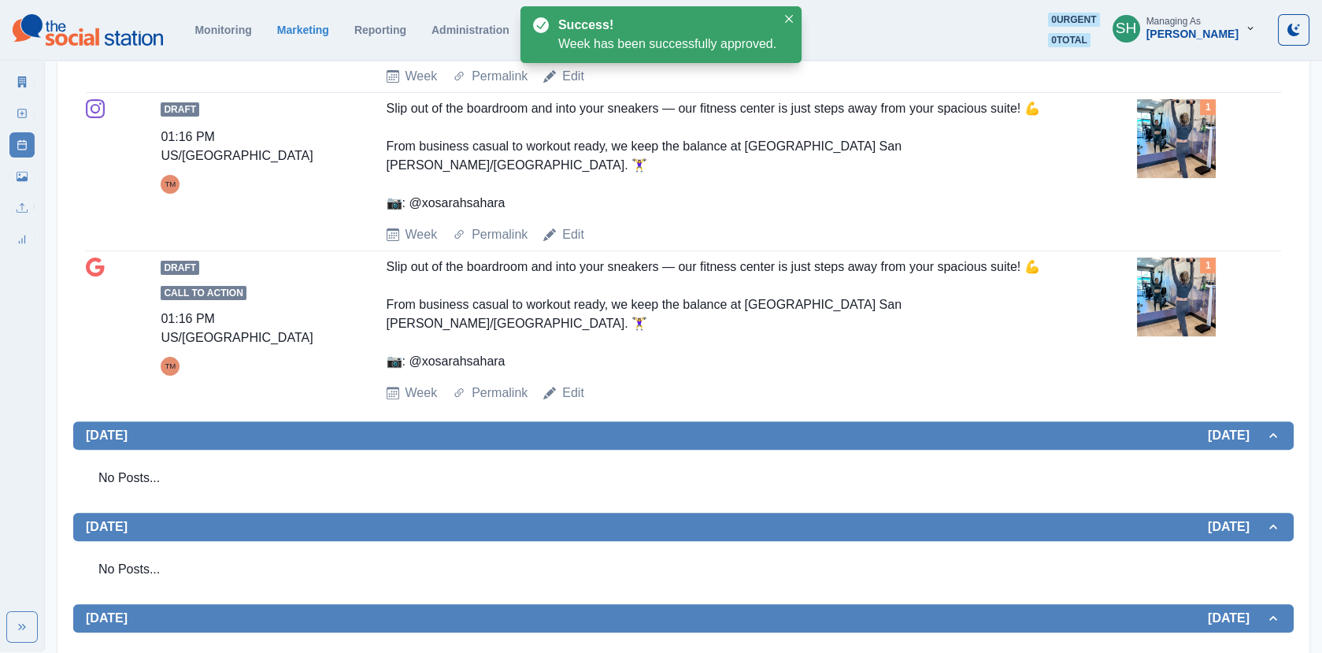
click at [9, 81] on div "Marketing Summary New Post Post Schedule Media Library Uploads Review Summary" at bounding box center [22, 157] width 44 height 189
click at [24, 86] on icon at bounding box center [22, 81] width 9 height 11
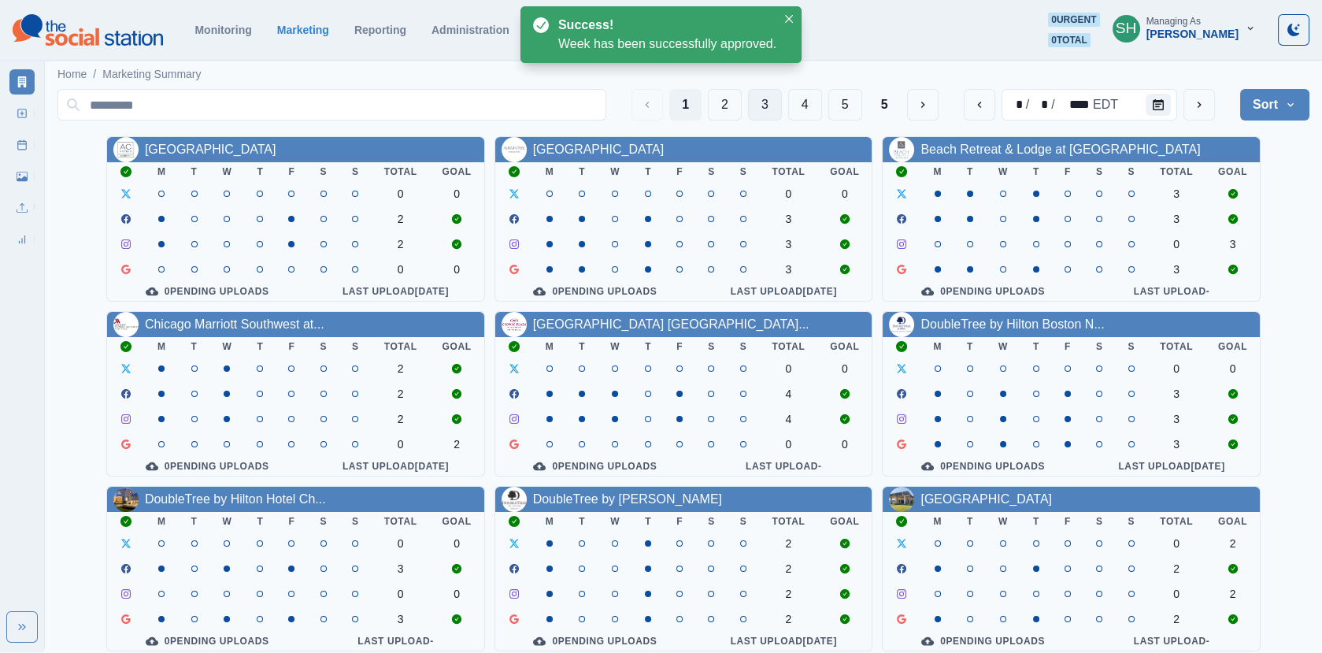
click at [762, 95] on button "3" at bounding box center [765, 105] width 34 height 32
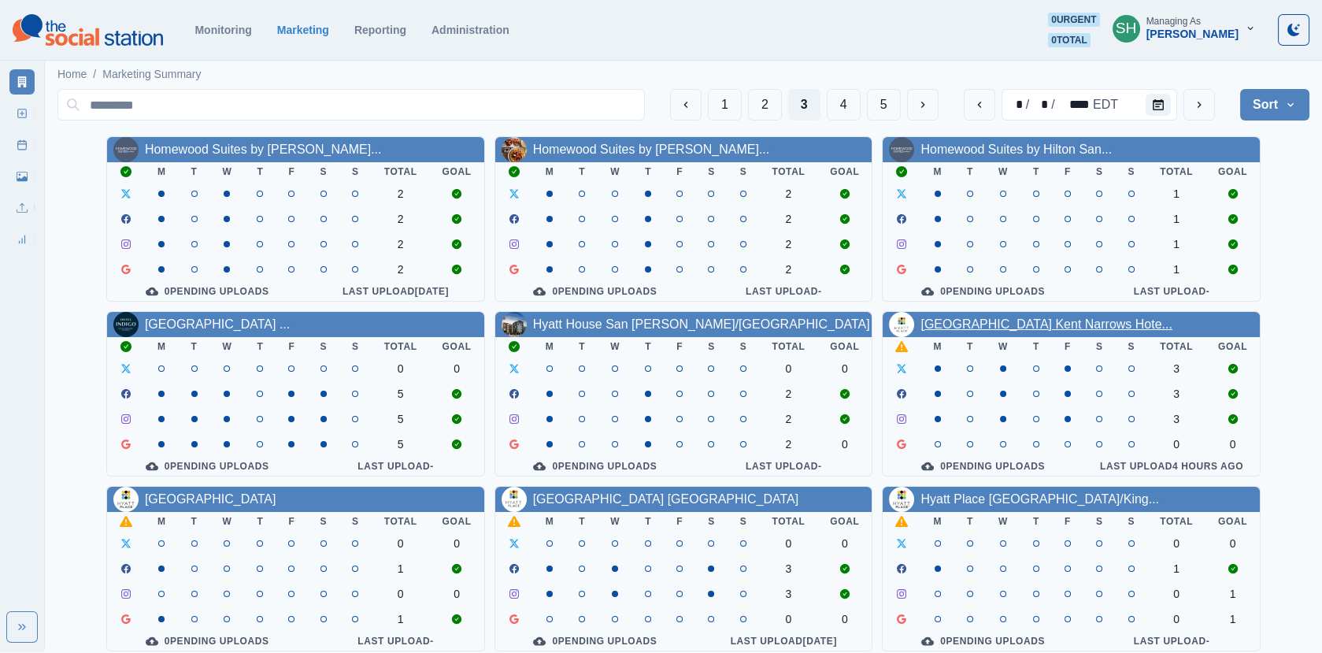
click at [946, 323] on link "Hyatt Place Kent Narrows Hote..." at bounding box center [1047, 323] width 252 height 13
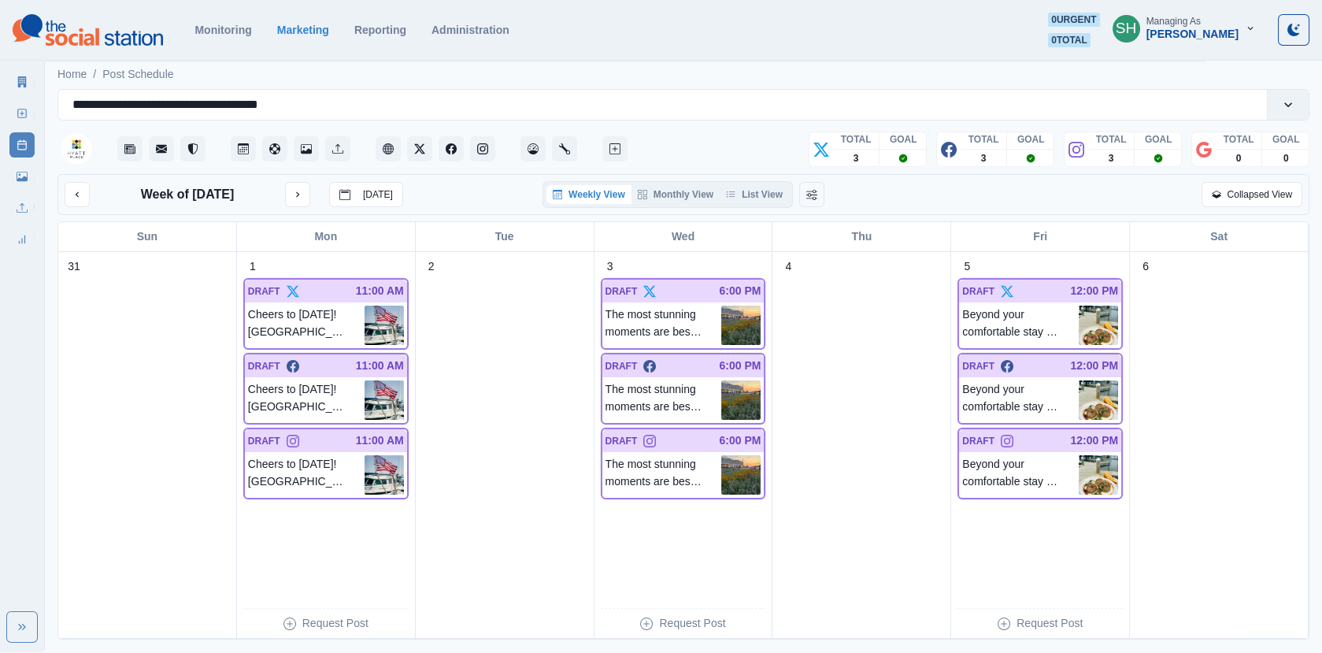
click at [744, 180] on div "Week of September 1, 2025 Today Weekly View Monthly View List View Collapsed Vi…" at bounding box center [683, 194] width 1252 height 41
click at [744, 193] on button "List View" at bounding box center [754, 194] width 69 height 19
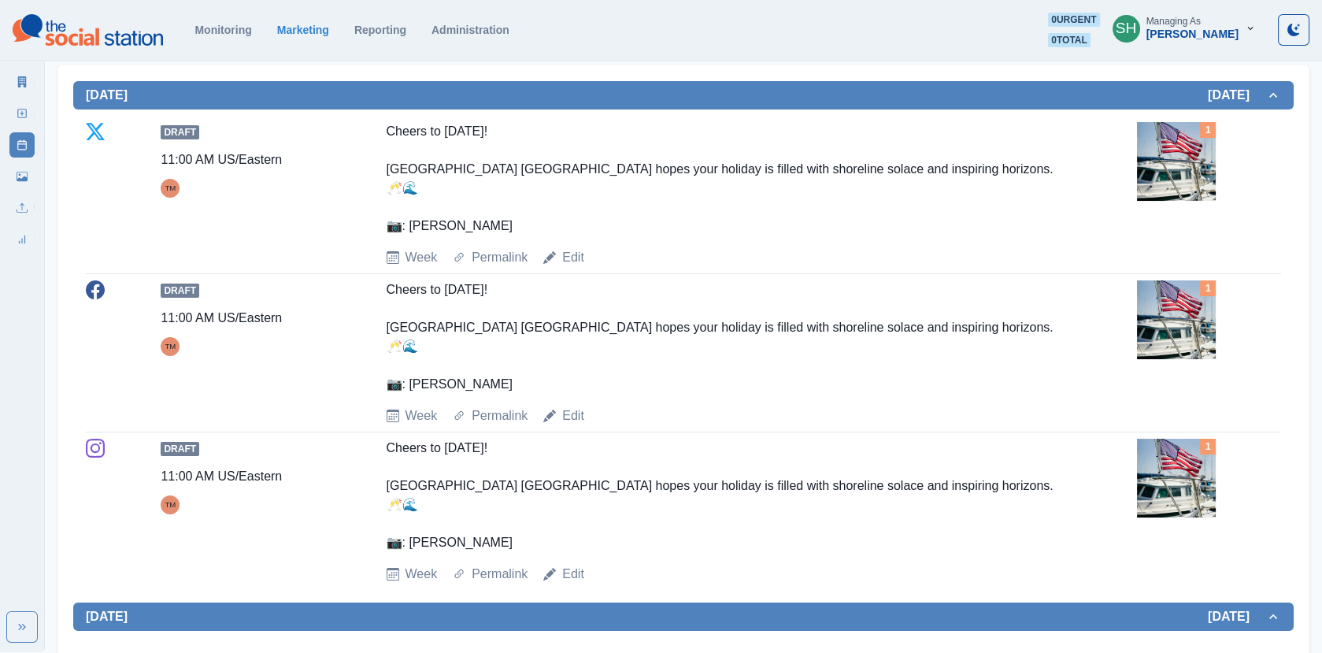
scroll to position [339, 0]
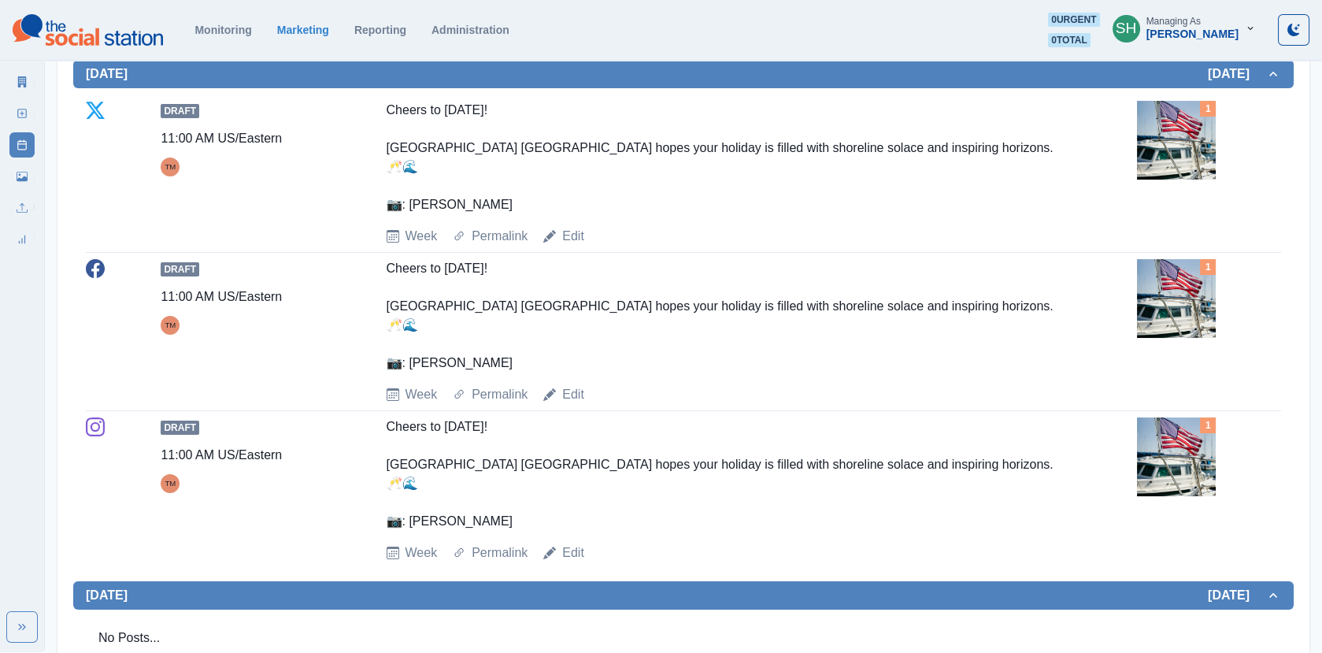
click at [1167, 158] on img at bounding box center [1176, 140] width 79 height 79
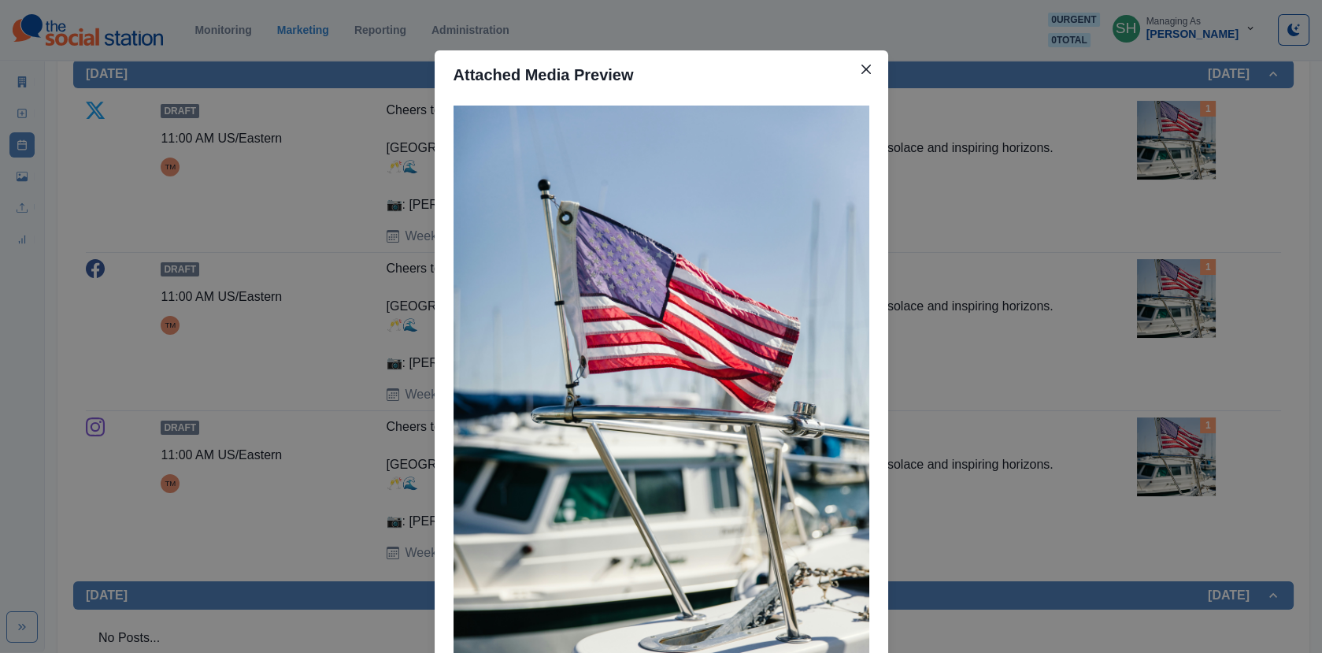
click at [1167, 158] on div "Attached Media Preview" at bounding box center [661, 326] width 1322 height 653
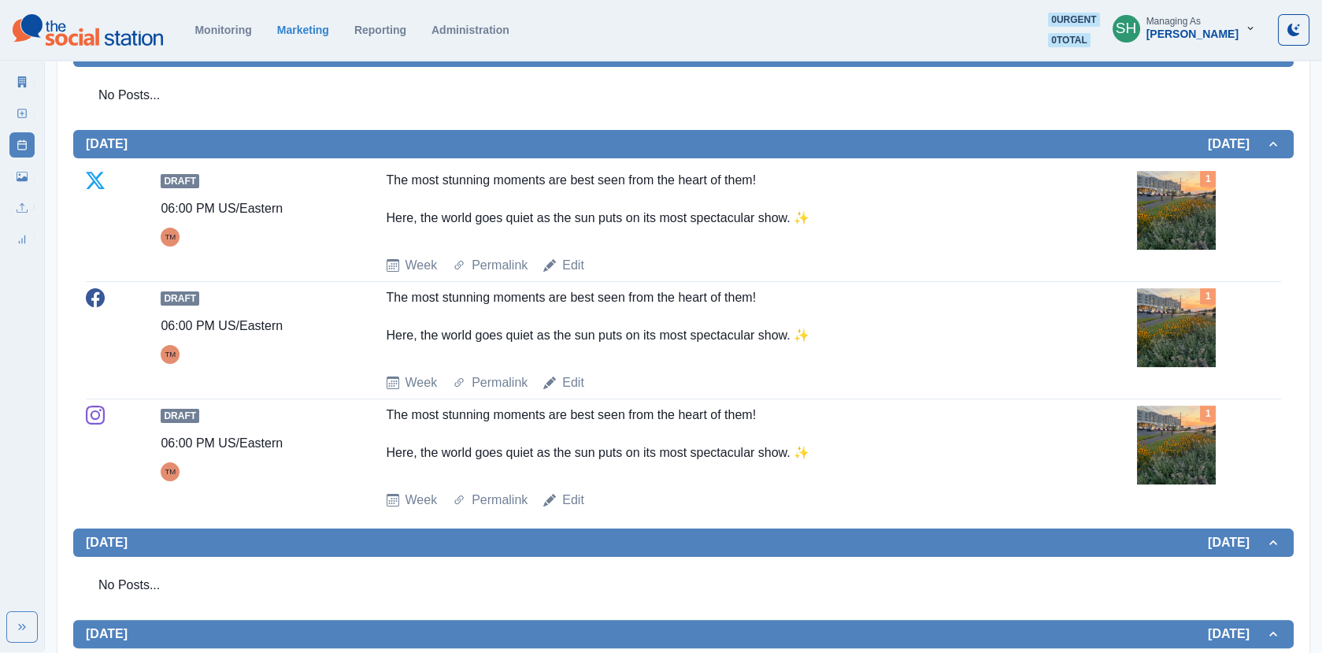
scroll to position [883, 0]
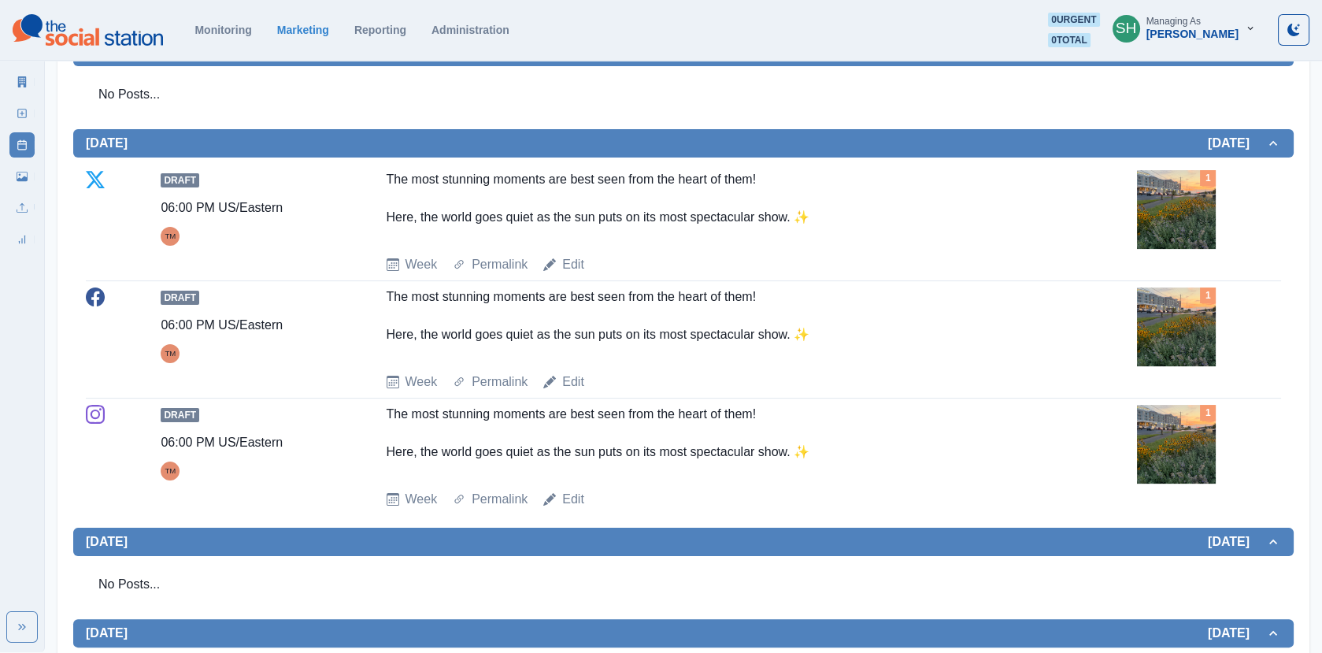
click at [1191, 181] on img at bounding box center [1176, 209] width 79 height 79
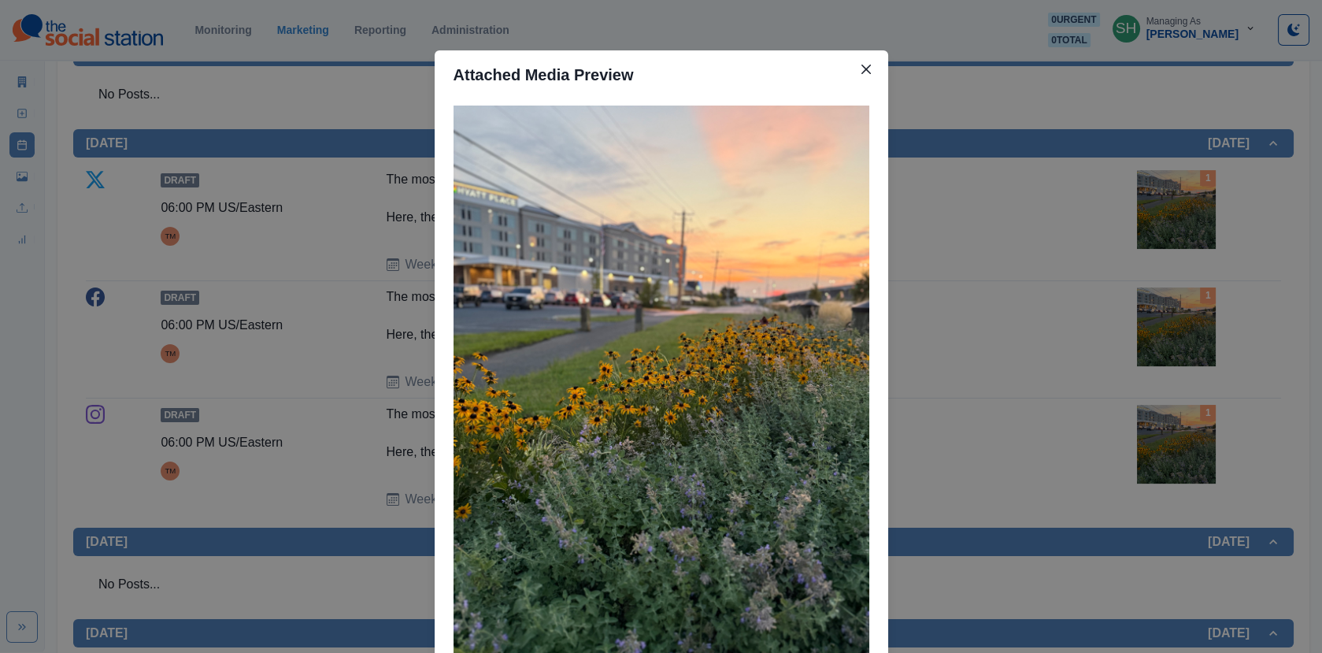
click at [1191, 181] on div "Attached Media Preview" at bounding box center [661, 326] width 1322 height 653
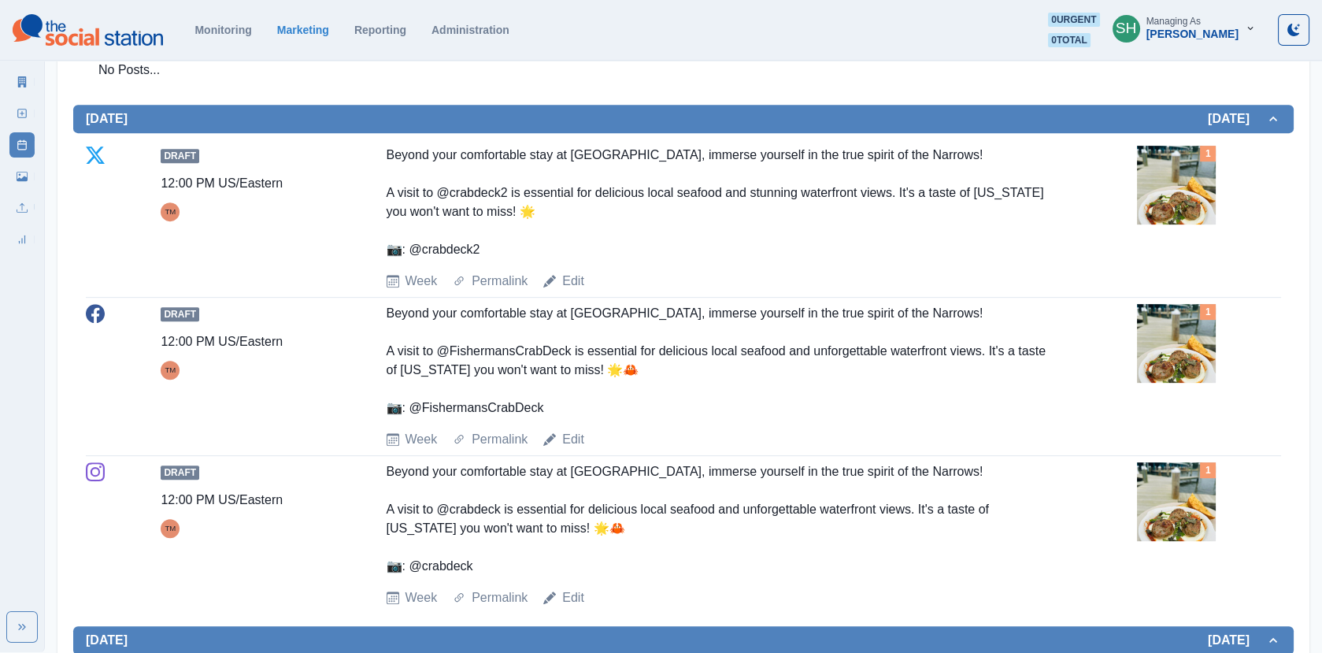
scroll to position [1398, 0]
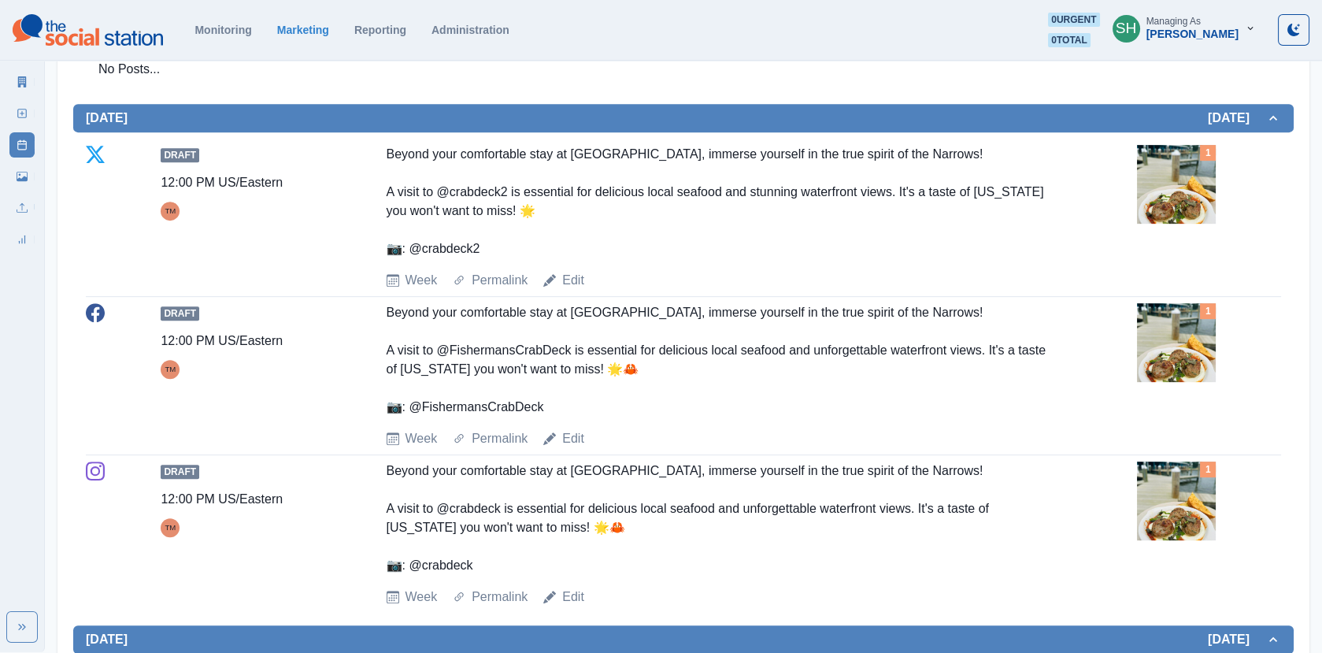
click at [1179, 180] on img at bounding box center [1176, 184] width 79 height 79
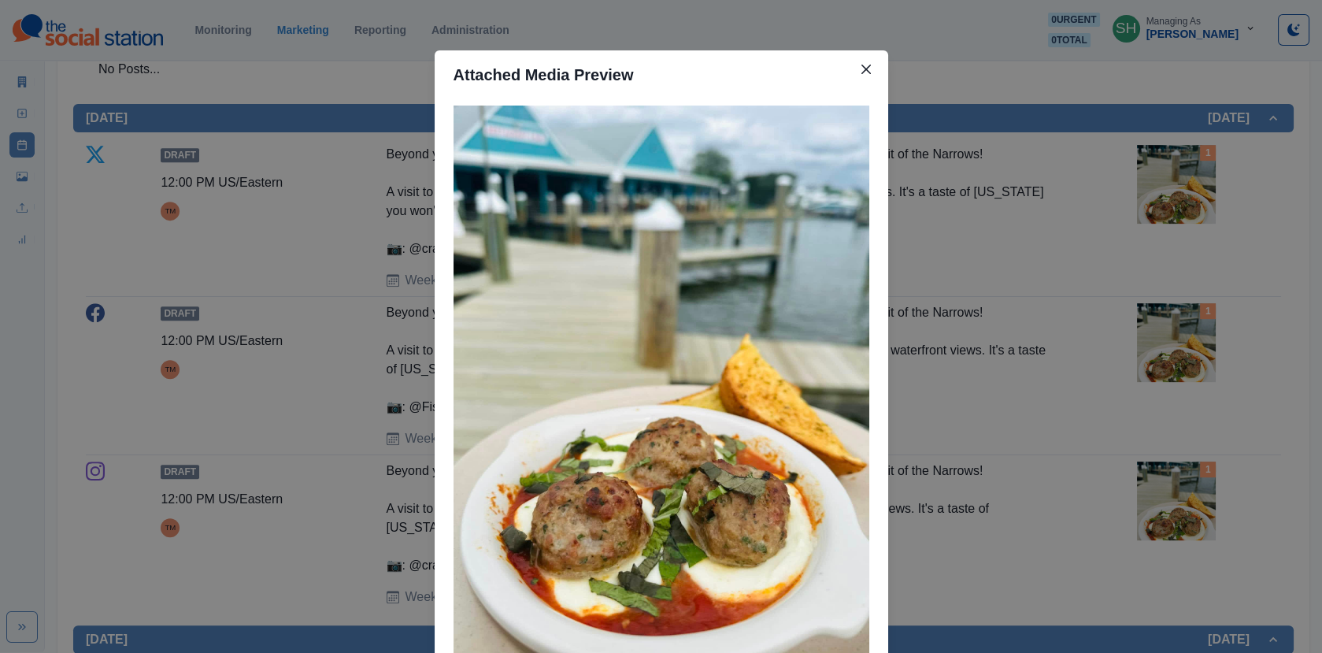
click at [1038, 239] on div "Attached Media Preview" at bounding box center [661, 326] width 1322 height 653
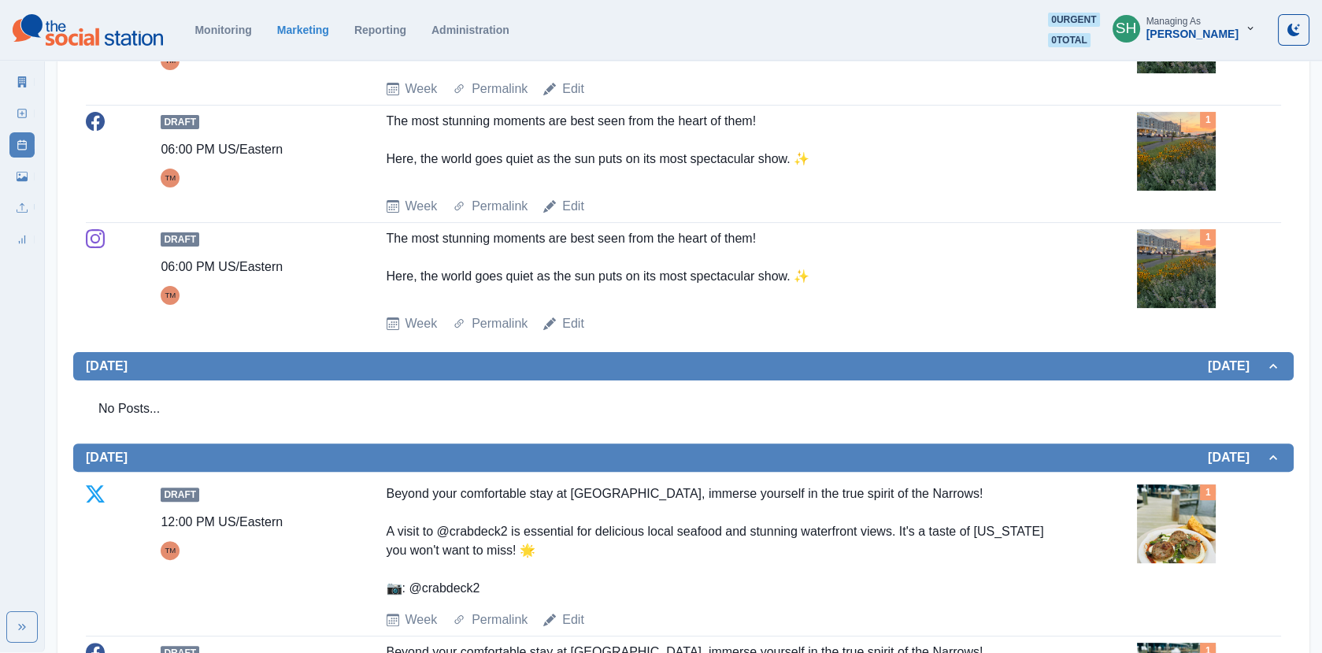
scroll to position [829, 0]
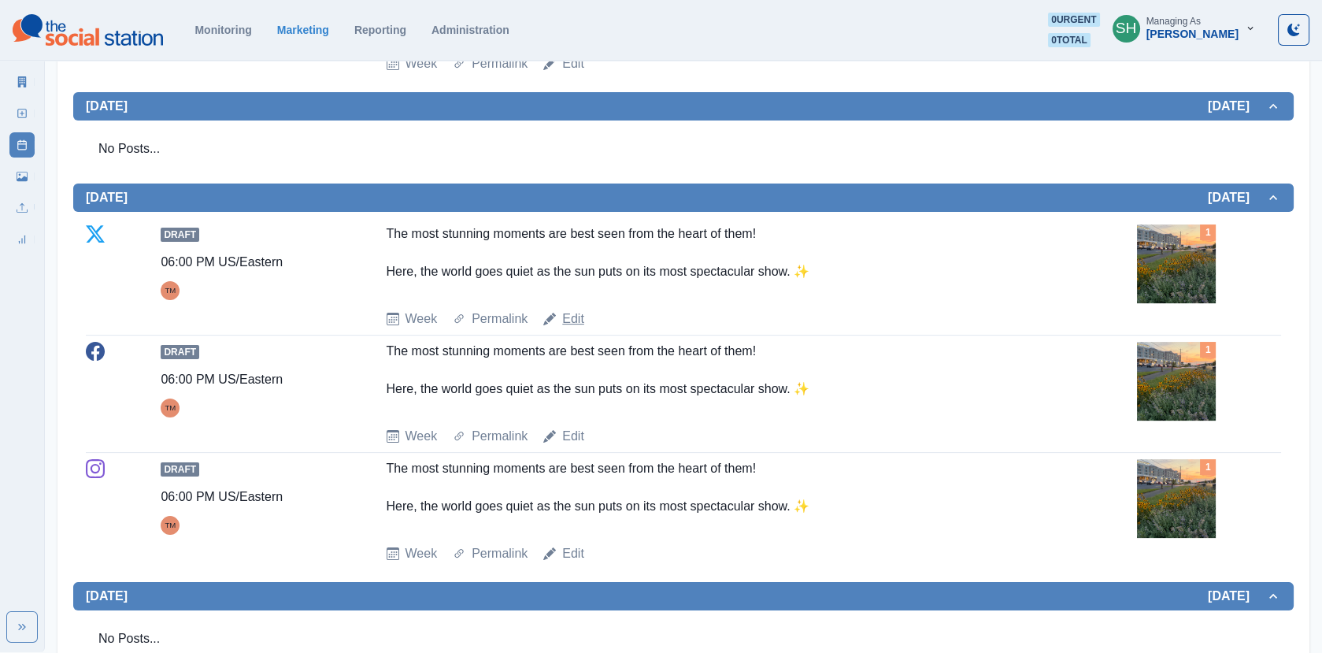
click at [570, 319] on link "Edit" at bounding box center [573, 319] width 22 height 19
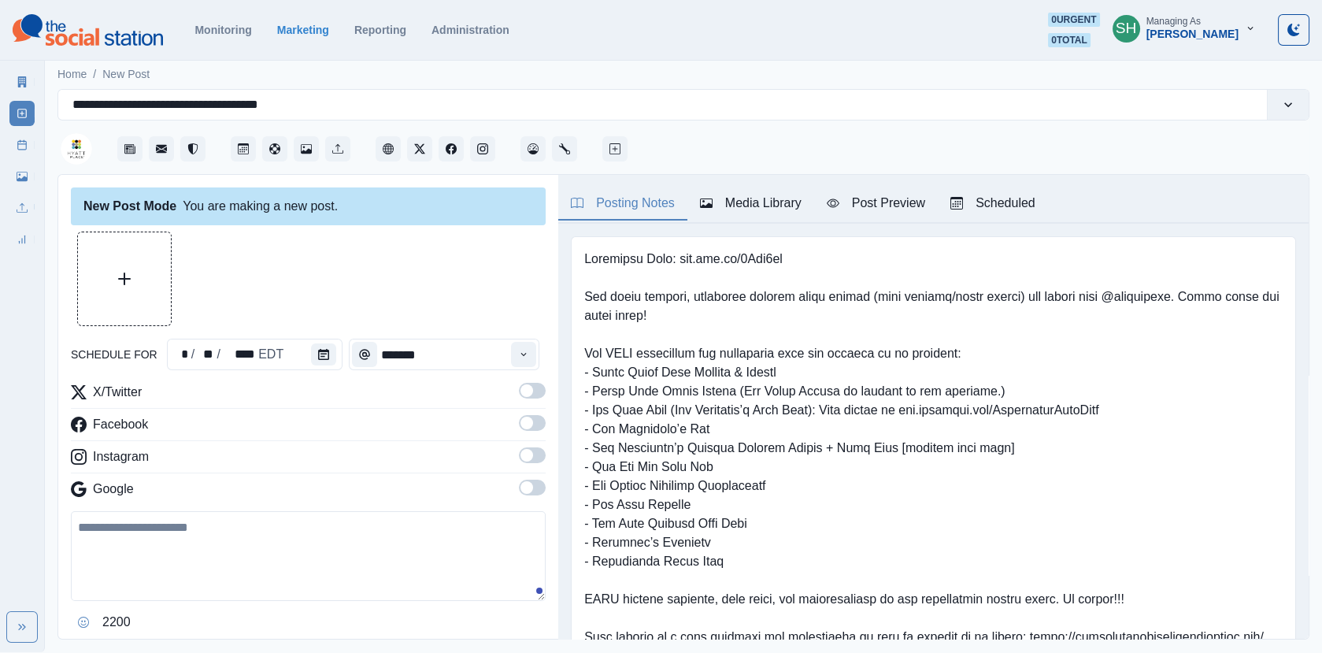
type input "*******"
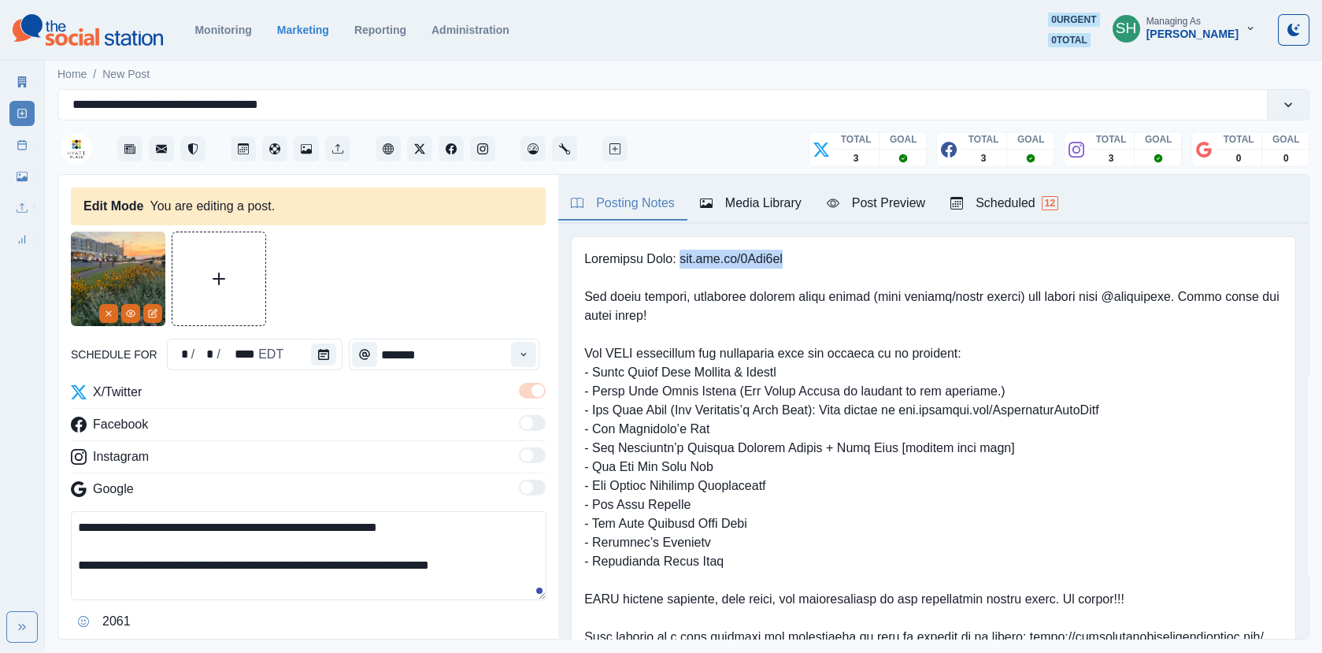
drag, startPoint x: 724, startPoint y: 260, endPoint x: 679, endPoint y: 257, distance: 45.0
copy pre "www.bit.ly/3Awc1og"
click at [496, 568] on textarea "**********" at bounding box center [309, 555] width 476 height 89
click at [529, 563] on textarea "**********" at bounding box center [309, 555] width 476 height 89
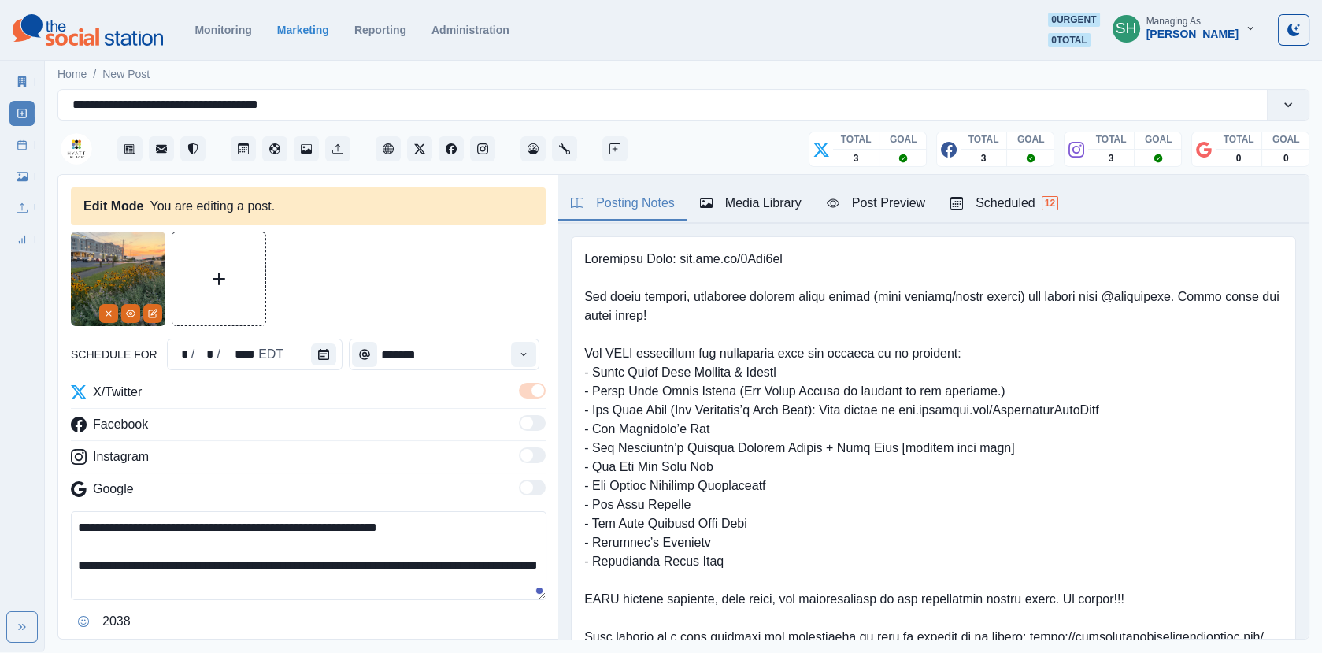
paste textarea "**********"
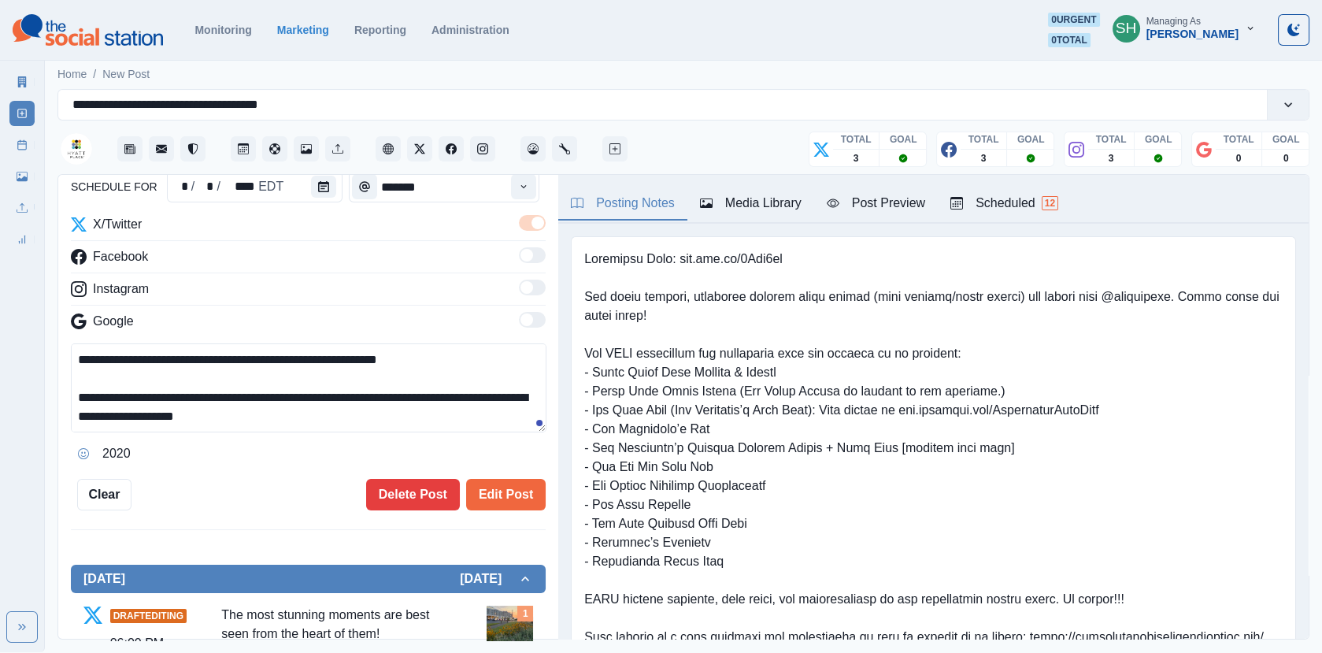
click at [165, 411] on textarea "**********" at bounding box center [309, 387] width 476 height 89
click at [132, 414] on textarea "**********" at bounding box center [309, 387] width 476 height 89
click at [480, 418] on textarea "**********" at bounding box center [309, 387] width 476 height 89
drag, startPoint x: 460, startPoint y: 421, endPoint x: 462, endPoint y: 271, distance: 150.5
click at [462, 271] on div "**********" at bounding box center [308, 340] width 475 height 251
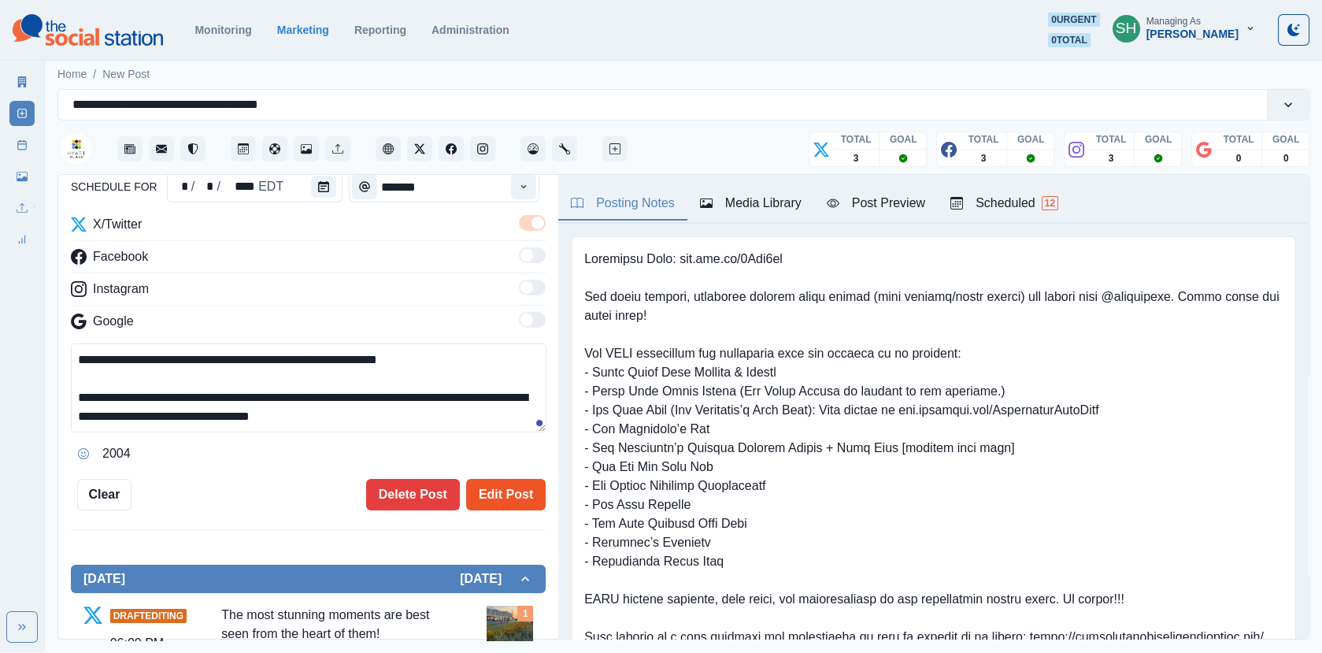
type textarea "**********"
click at [503, 483] on button "Edit Post" at bounding box center [506, 495] width 80 height 32
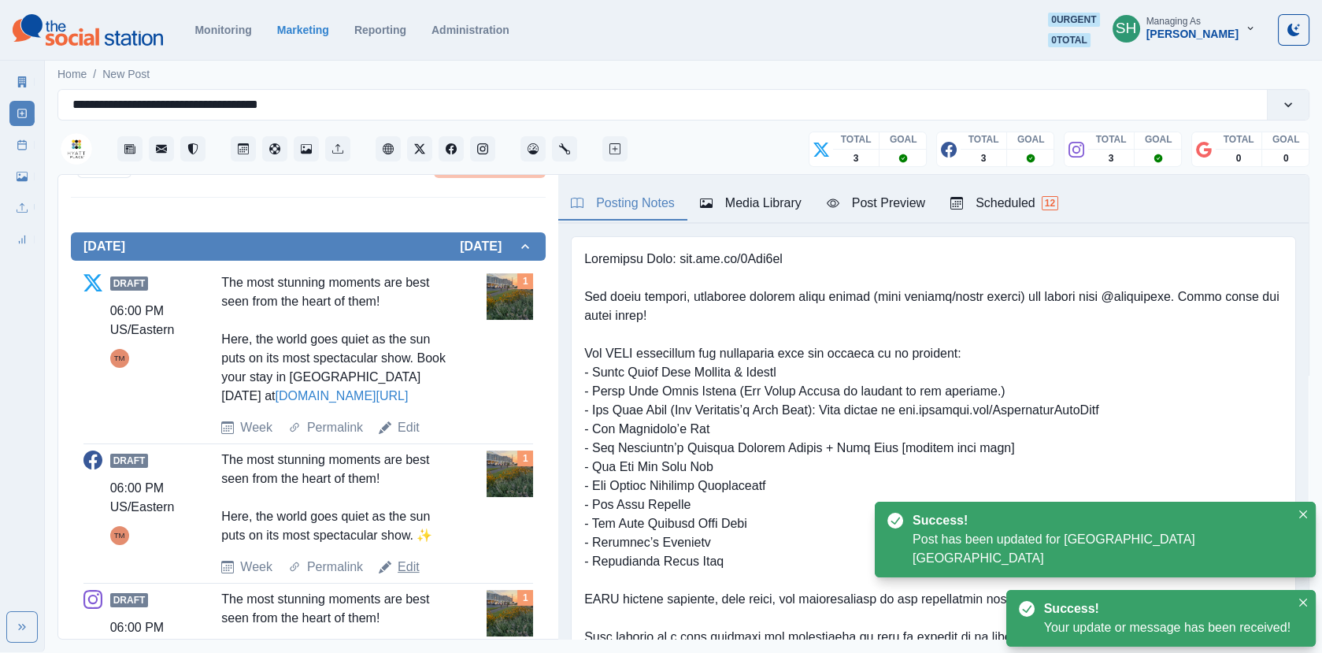
click at [399, 558] on link "Edit" at bounding box center [409, 567] width 22 height 19
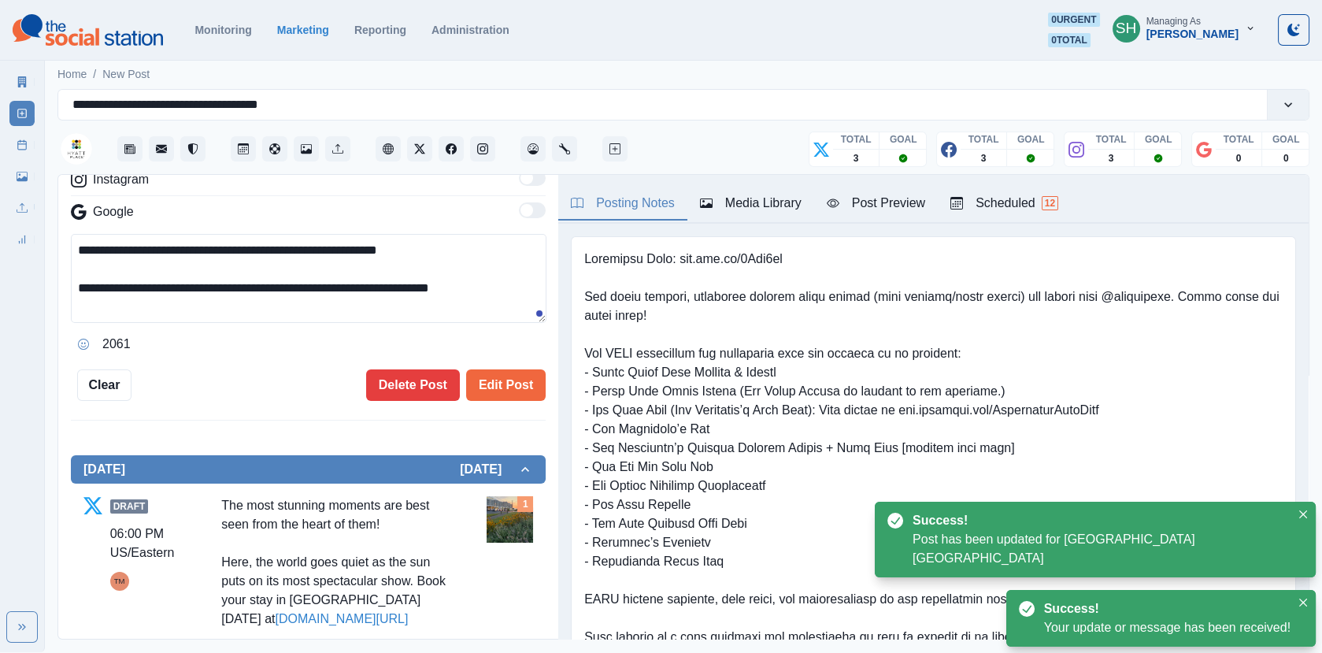
drag, startPoint x: 511, startPoint y: 275, endPoint x: 501, endPoint y: 143, distance: 131.9
click at [501, 143] on div "**********" at bounding box center [683, 361] width 1252 height 557
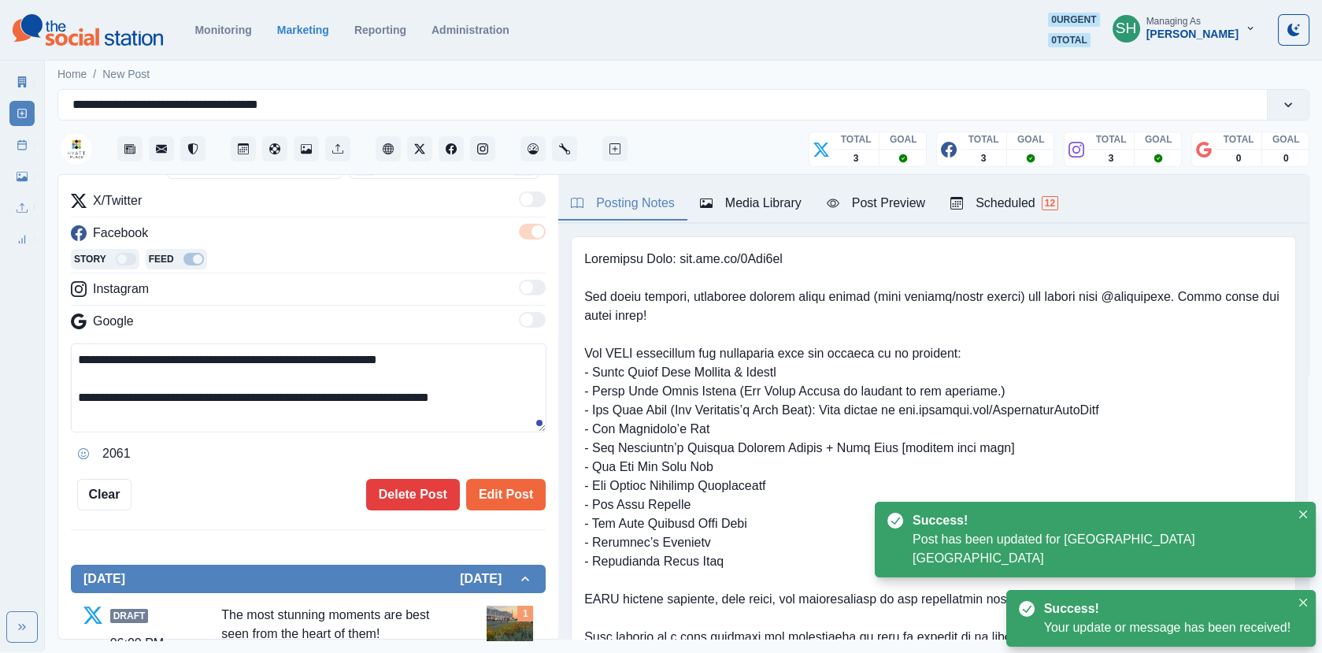
paste textarea "**********"
type textarea "**********"
click at [491, 479] on button "Edit Post" at bounding box center [506, 495] width 80 height 32
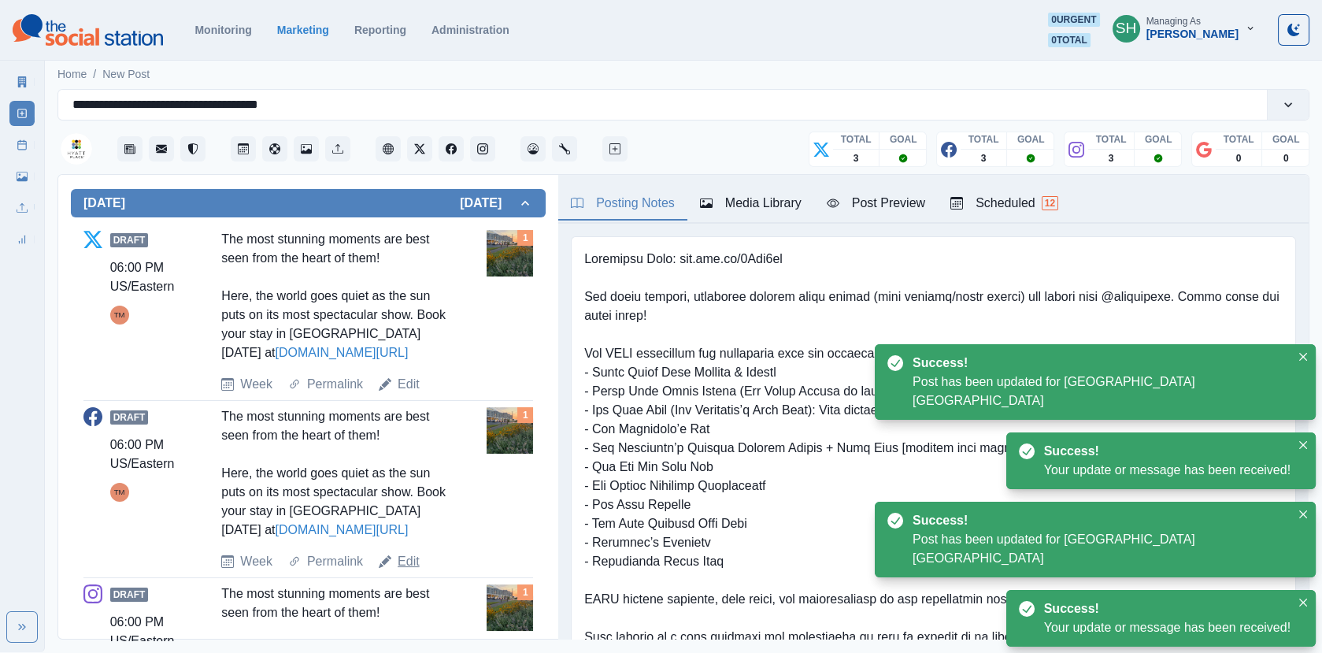
scroll to position [658, 0]
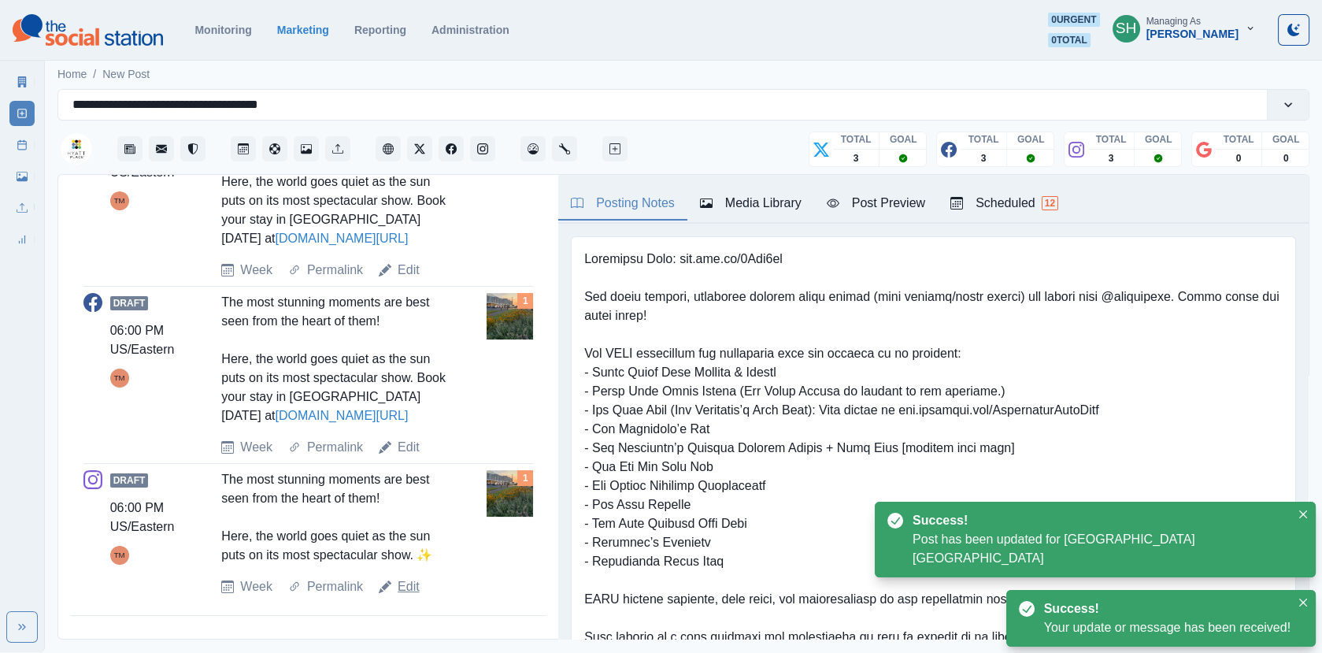
click at [398, 580] on link "Edit" at bounding box center [409, 586] width 22 height 19
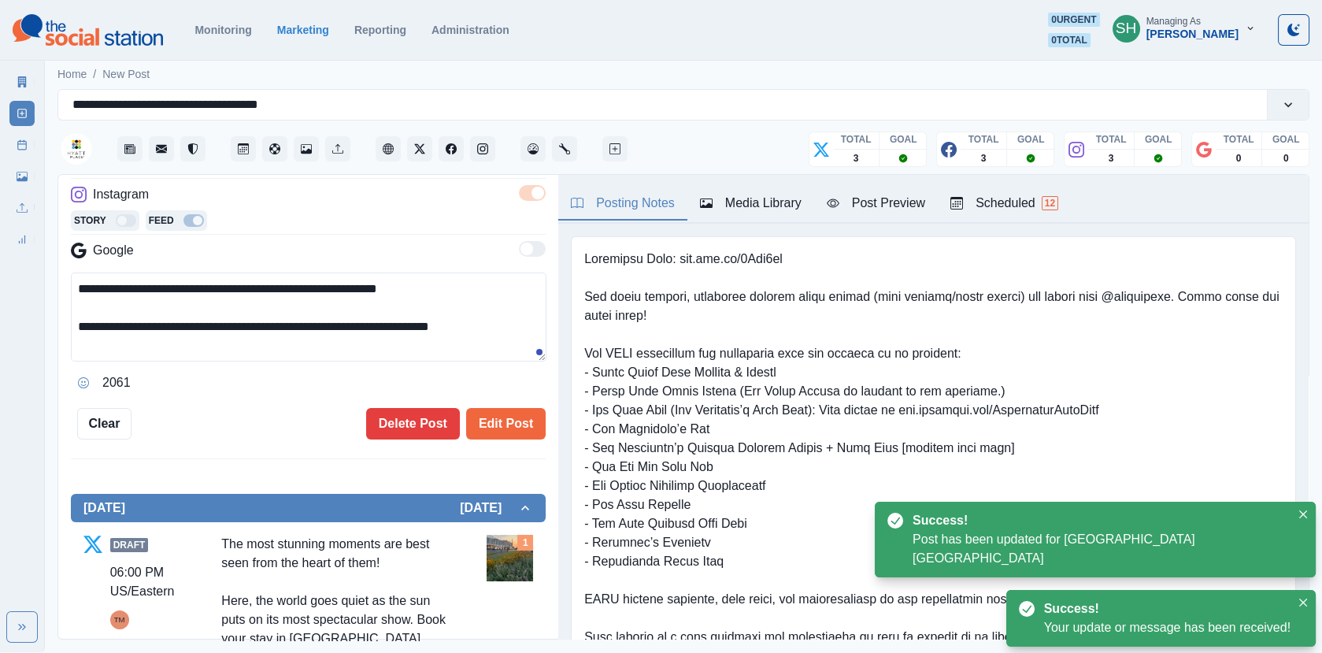
drag, startPoint x: 519, startPoint y: 326, endPoint x: 517, endPoint y: 85, distance: 241.0
click at [517, 85] on div "**********" at bounding box center [683, 361] width 1252 height 557
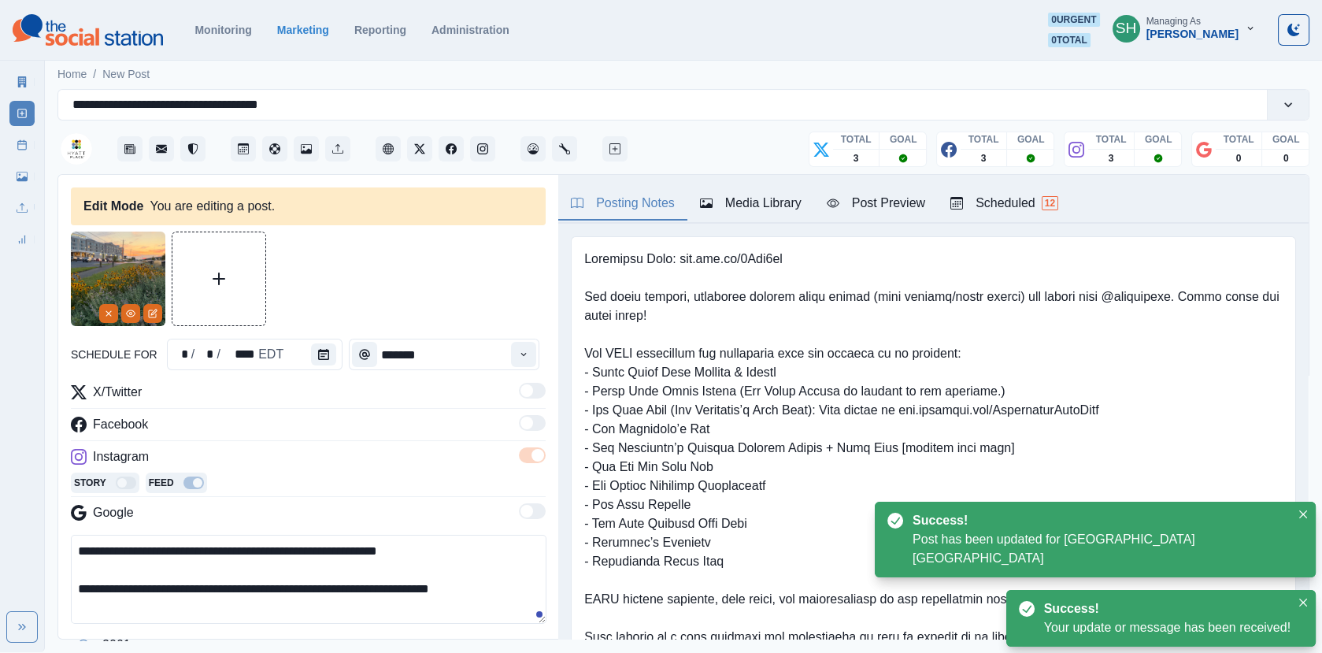
paste textarea "**********"
drag, startPoint x: 456, startPoint y: 606, endPoint x: 271, endPoint y: 602, distance: 185.1
click at [271, 602] on textarea "**********" at bounding box center [309, 579] width 476 height 89
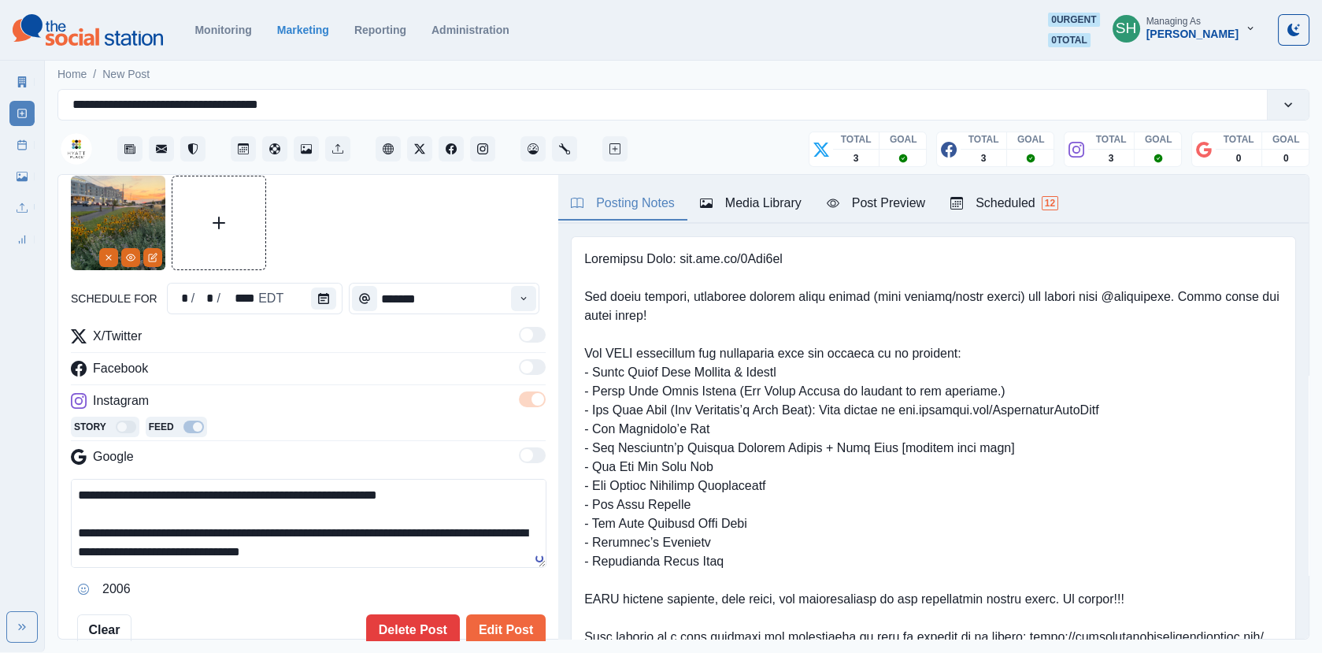
scroll to position [73, 0]
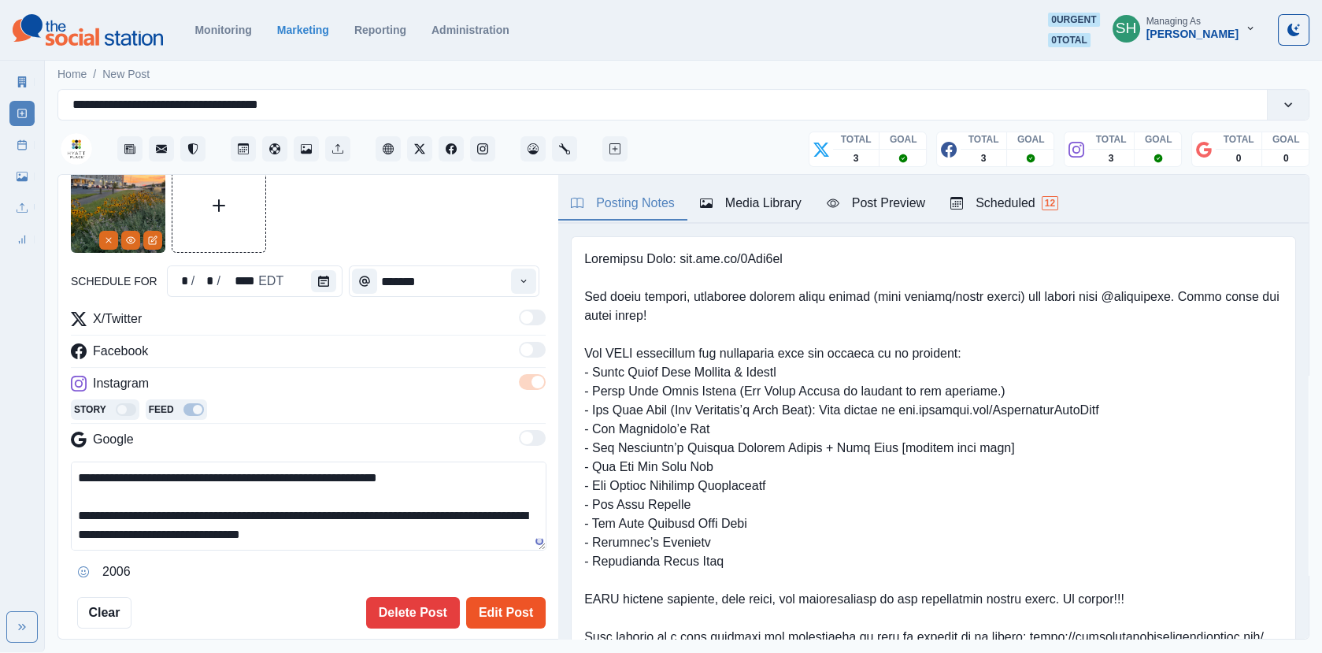
type textarea "**********"
click at [496, 597] on button "Edit Post" at bounding box center [506, 613] width 80 height 32
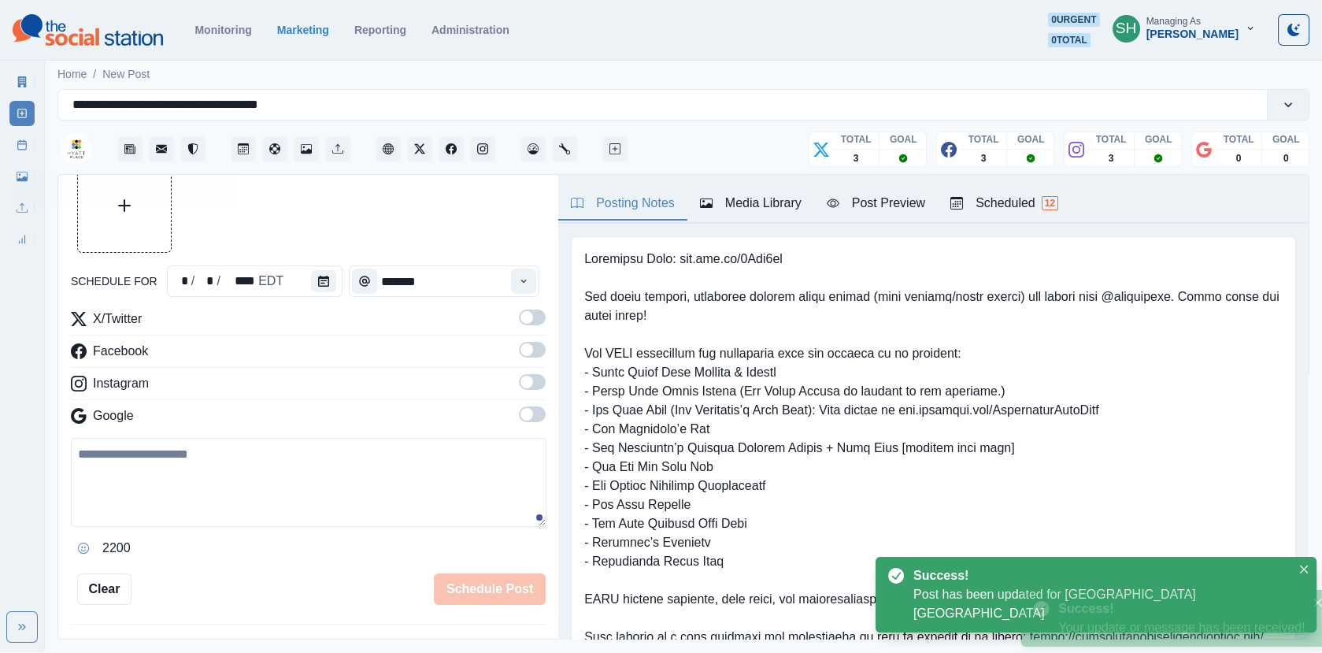
click at [35, 147] on link "Post Schedule" at bounding box center [21, 144] width 25 height 25
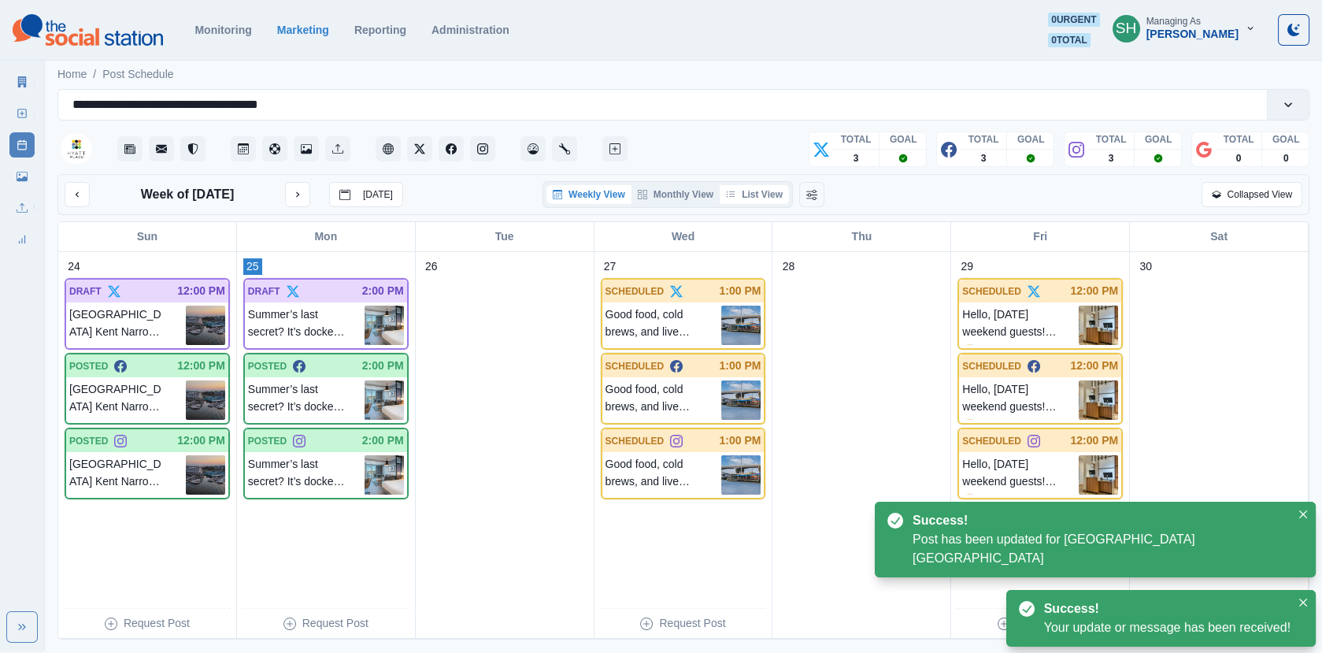
click at [736, 195] on icon "button" at bounding box center [730, 194] width 9 height 9
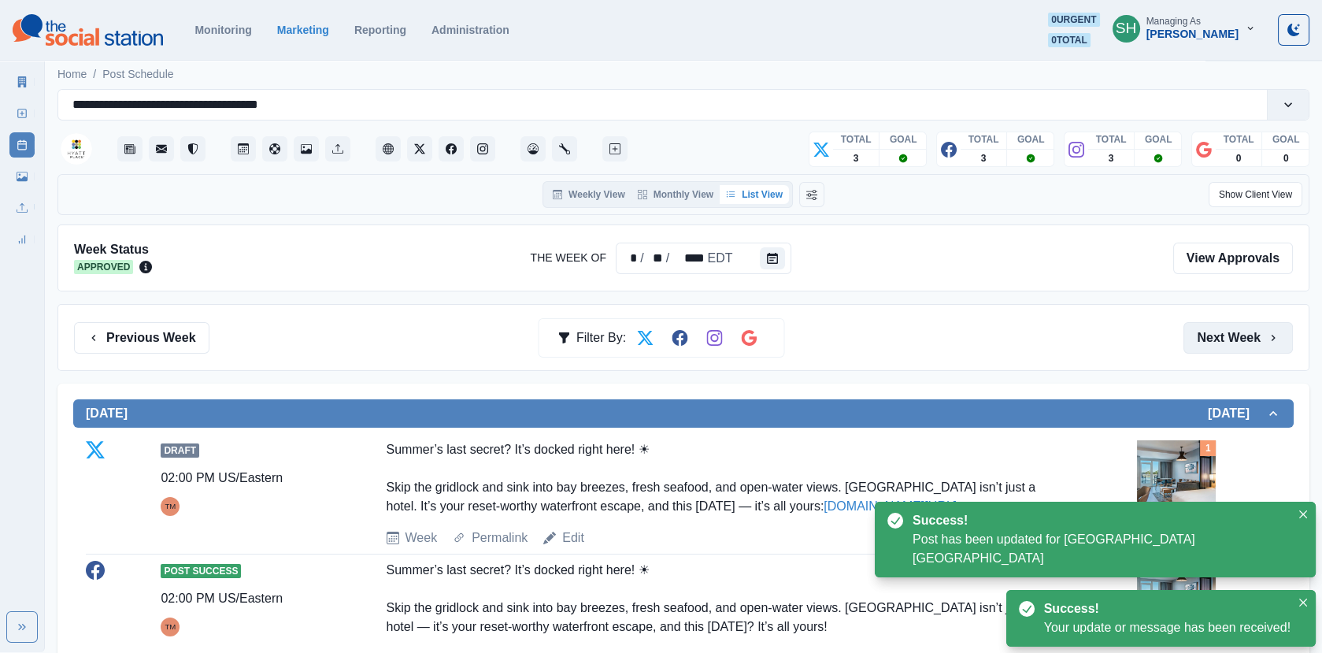
click at [1217, 329] on button "Next Week" at bounding box center [1238, 338] width 109 height 32
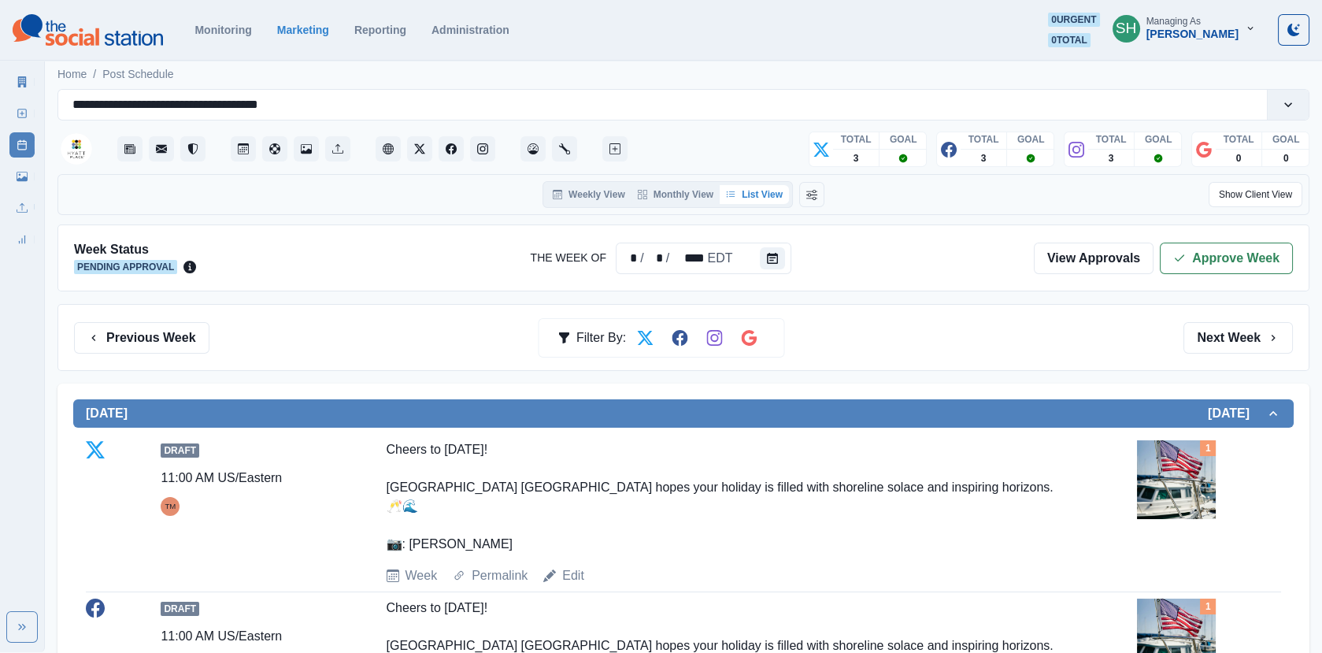
click at [1205, 272] on div "Week Status Pending Approval The Week Of * / * / **** EDT View Approvals Approv…" at bounding box center [683, 257] width 1252 height 67
click at [1195, 253] on button "Approve Week" at bounding box center [1226, 259] width 133 height 32
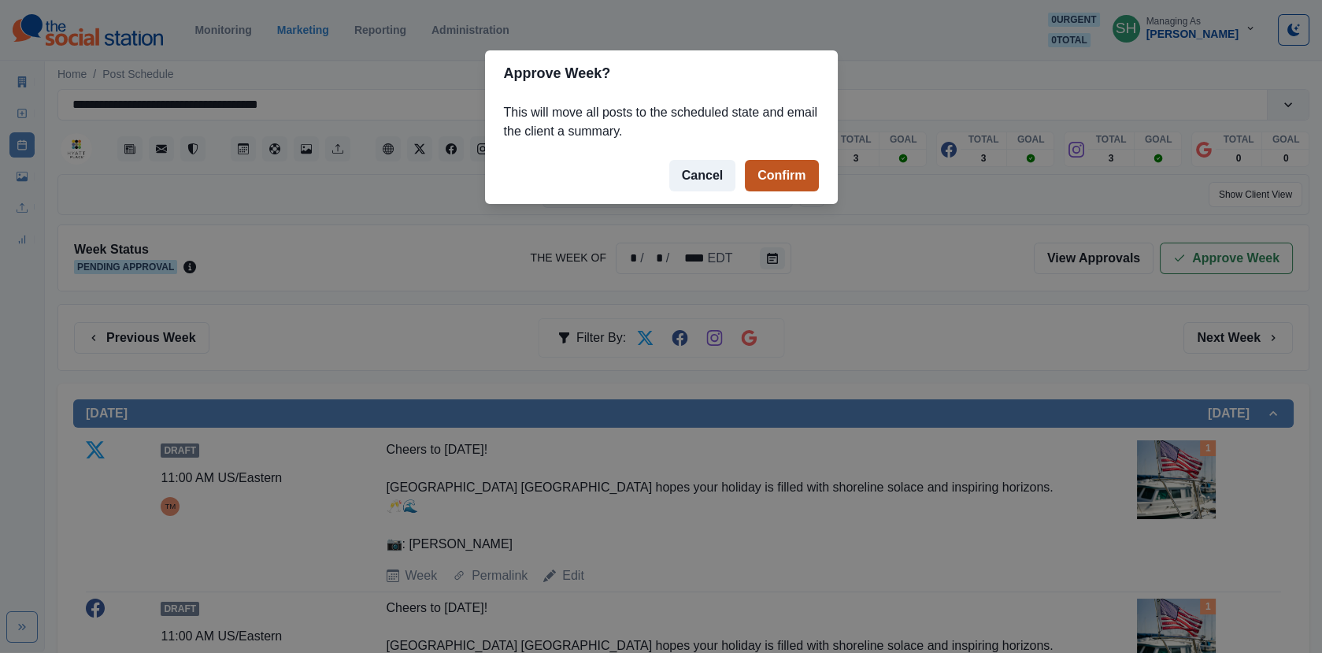
click at [747, 180] on button "Confirm" at bounding box center [781, 176] width 73 height 32
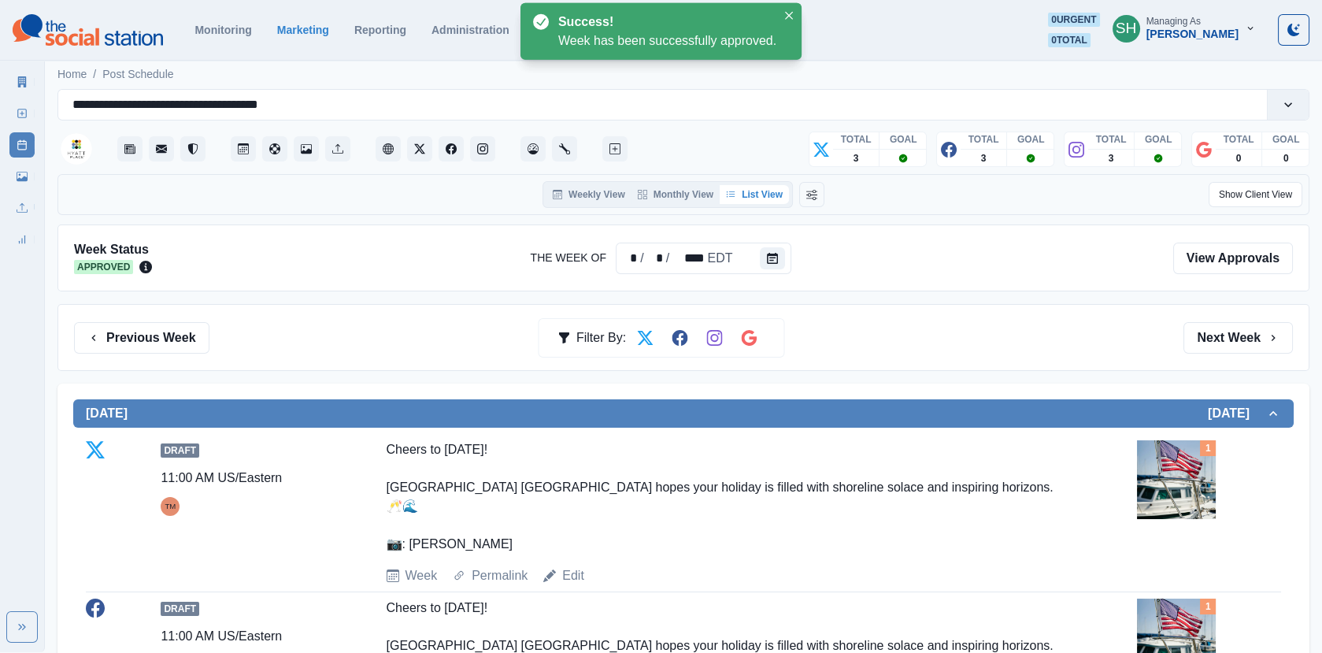
click at [20, 76] on icon at bounding box center [22, 81] width 9 height 11
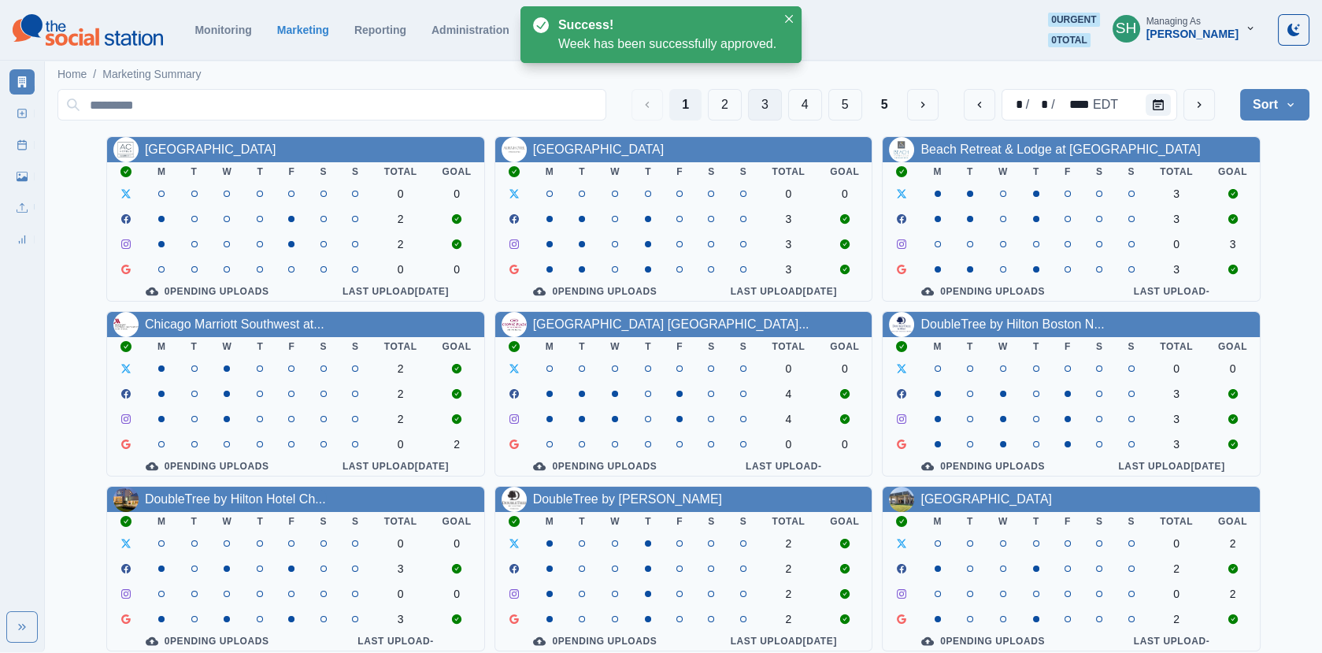
click at [771, 99] on button "3" at bounding box center [765, 105] width 34 height 32
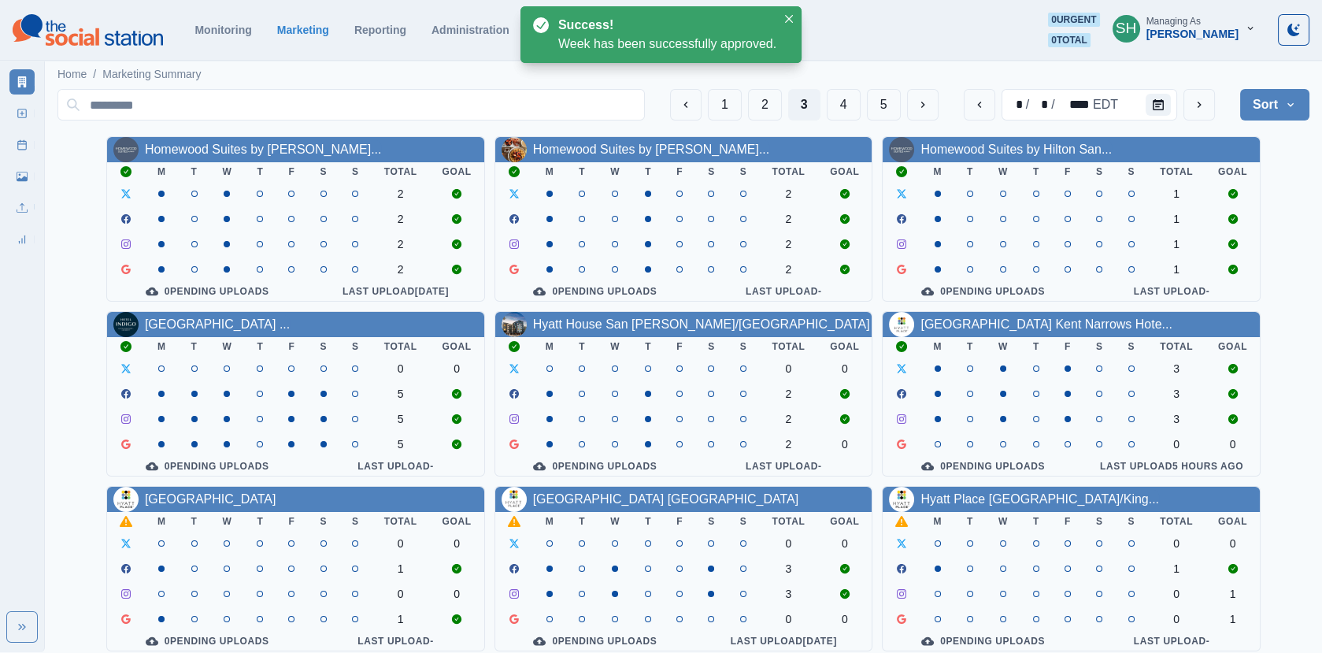
scroll to position [191, 0]
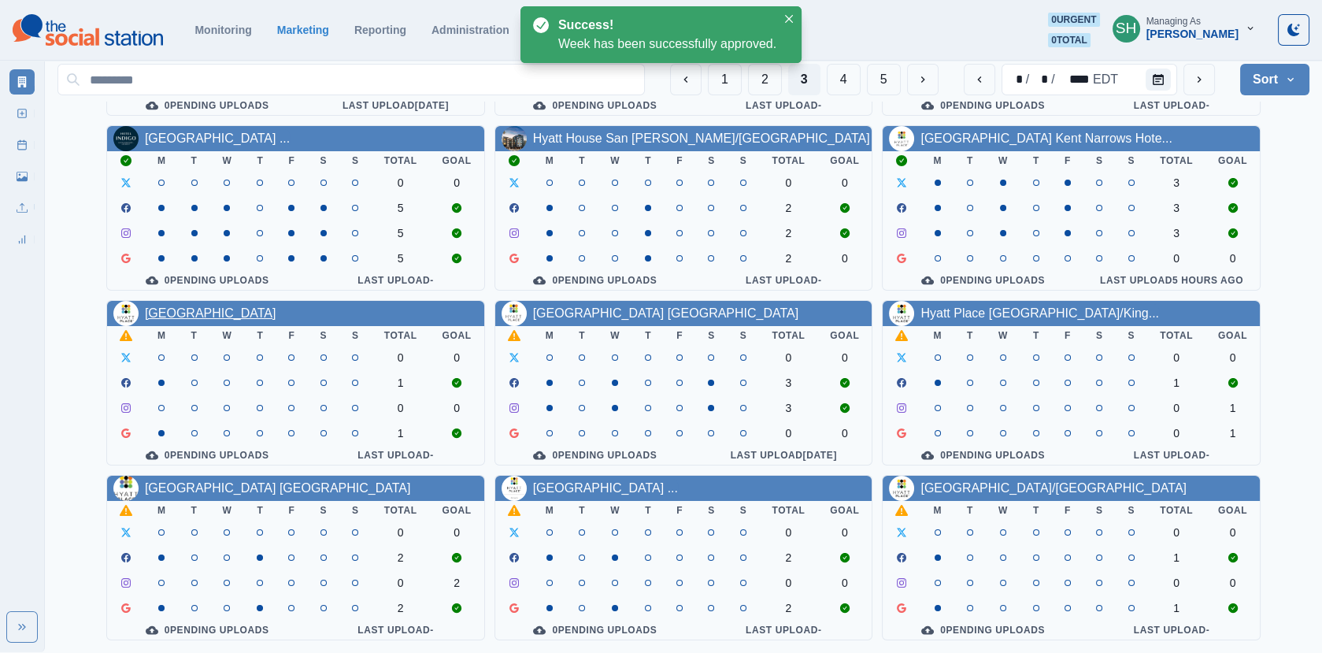
click at [236, 306] on link "Hyatt Place Lakeland Center" at bounding box center [211, 312] width 132 height 13
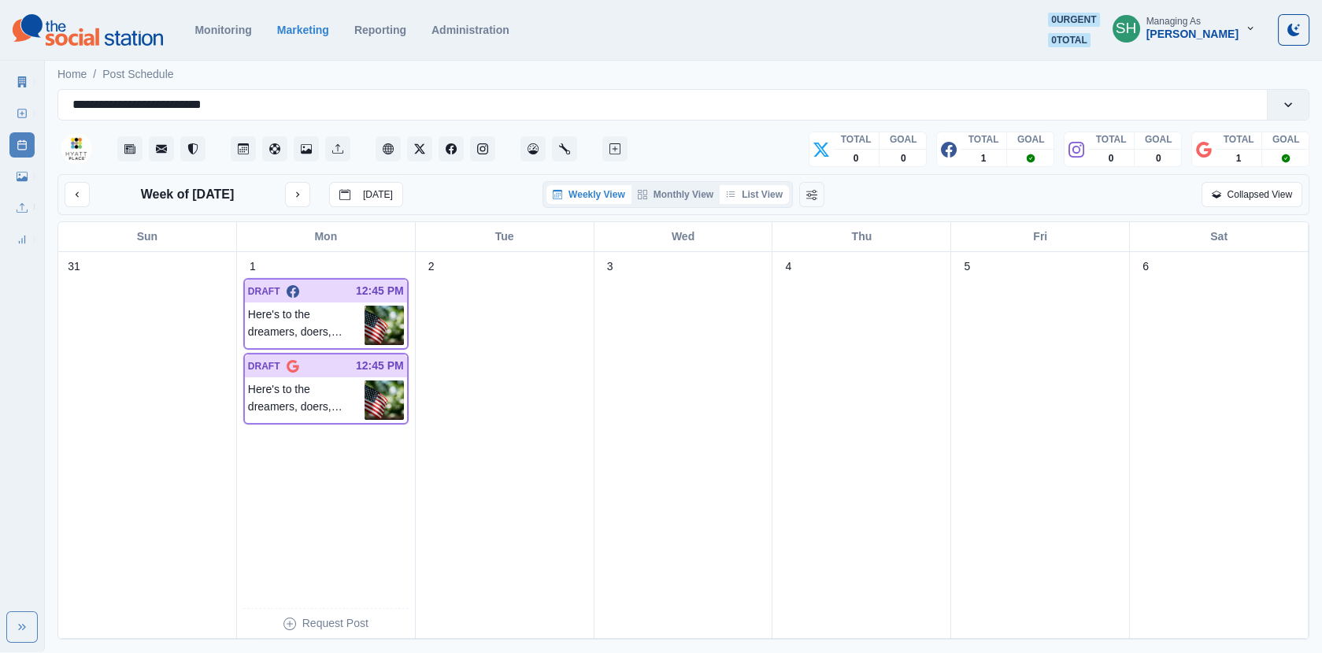
click at [773, 190] on button "List View" at bounding box center [754, 194] width 69 height 19
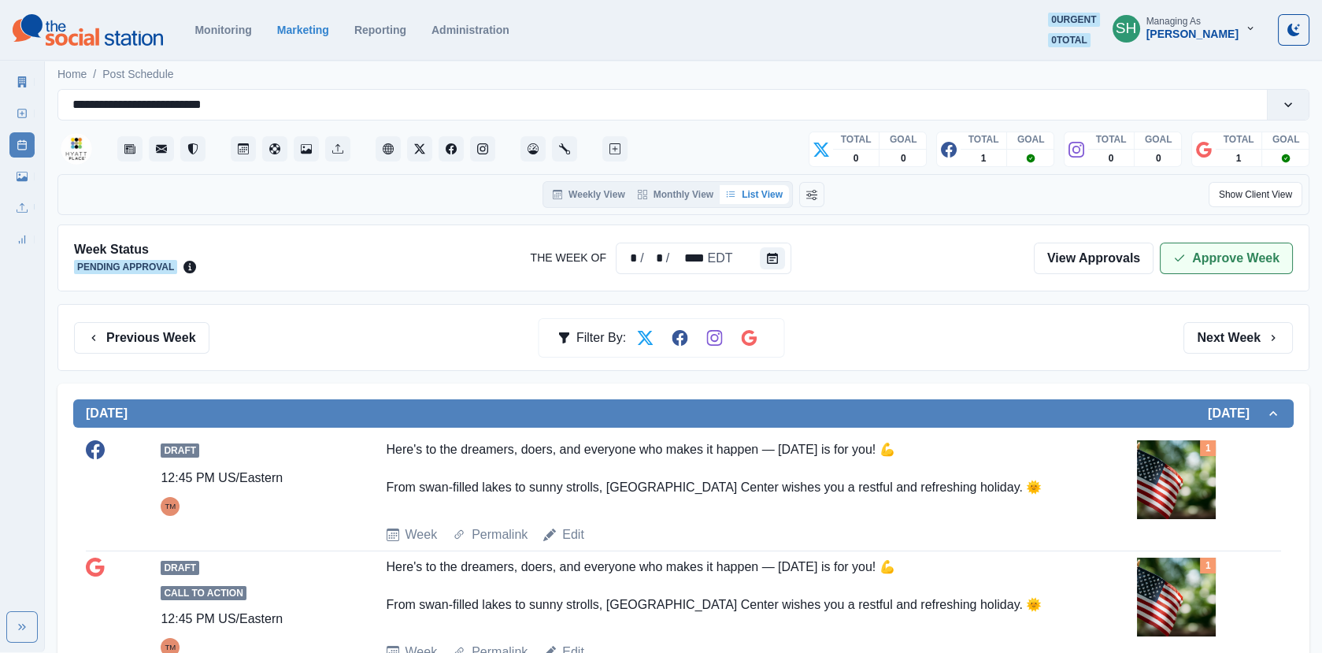
click at [1234, 254] on button "Approve Week" at bounding box center [1226, 259] width 133 height 32
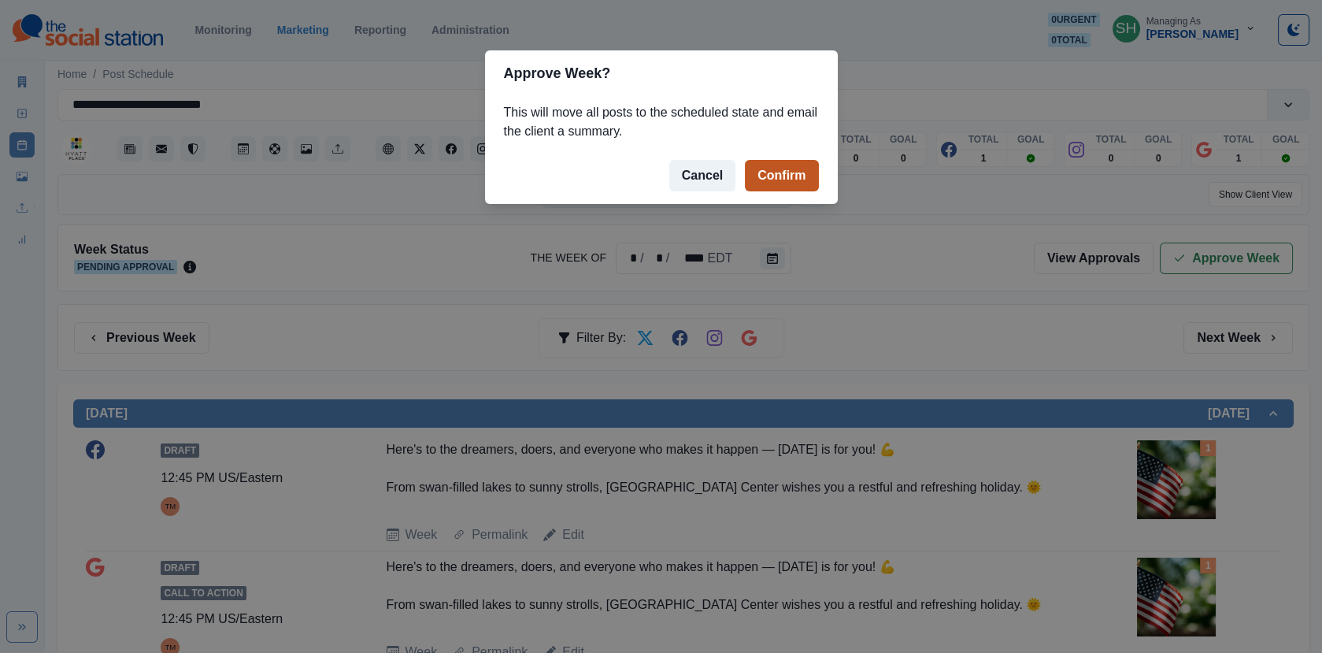
click at [754, 166] on button "Confirm" at bounding box center [781, 176] width 73 height 32
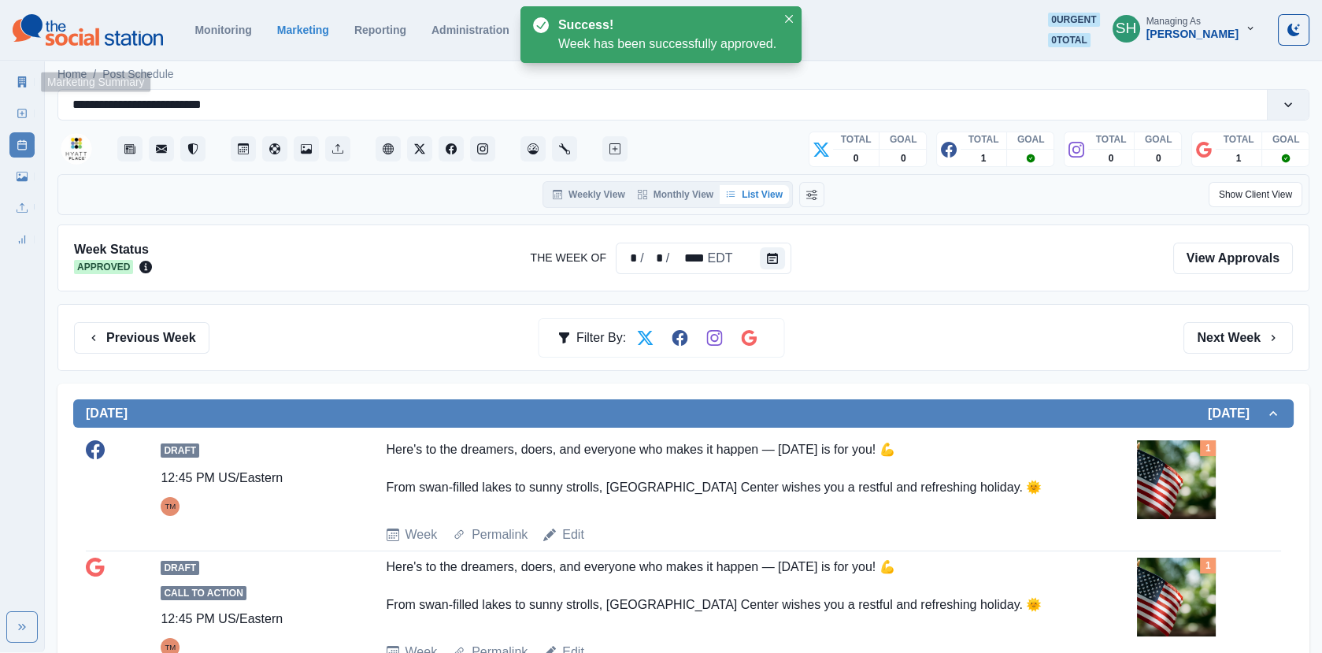
click at [22, 79] on icon at bounding box center [22, 81] width 11 height 11
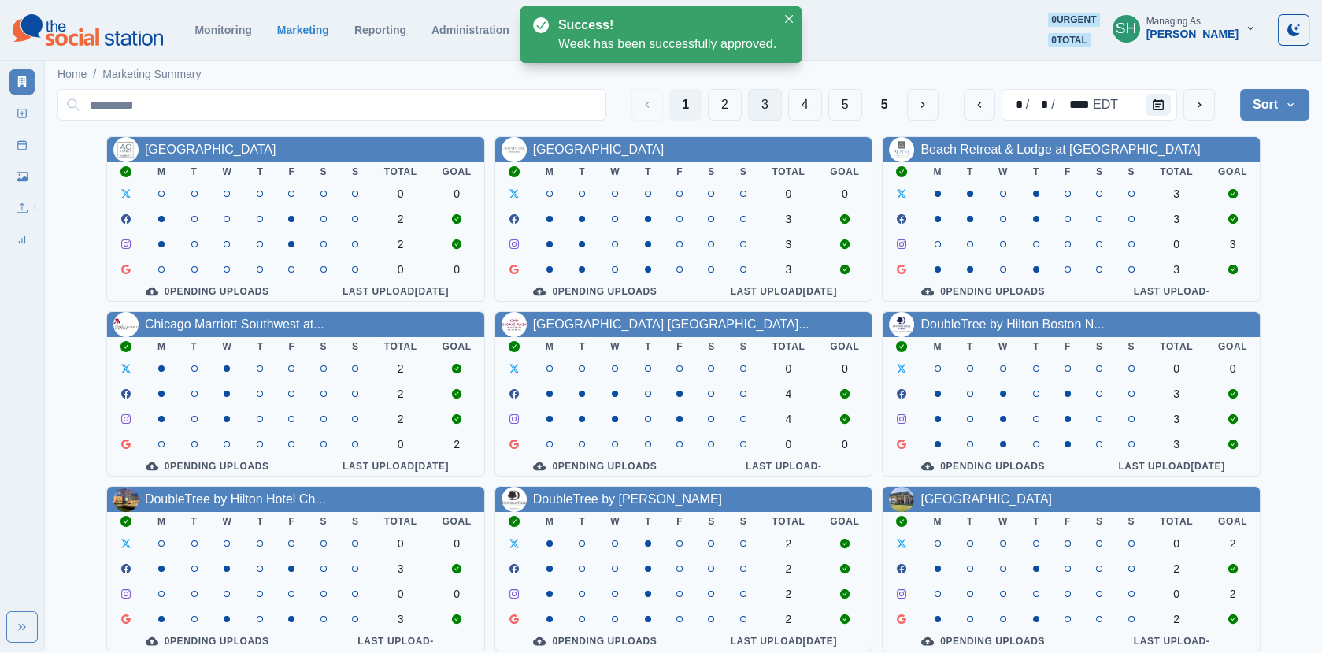
click at [755, 100] on button "3" at bounding box center [765, 105] width 34 height 32
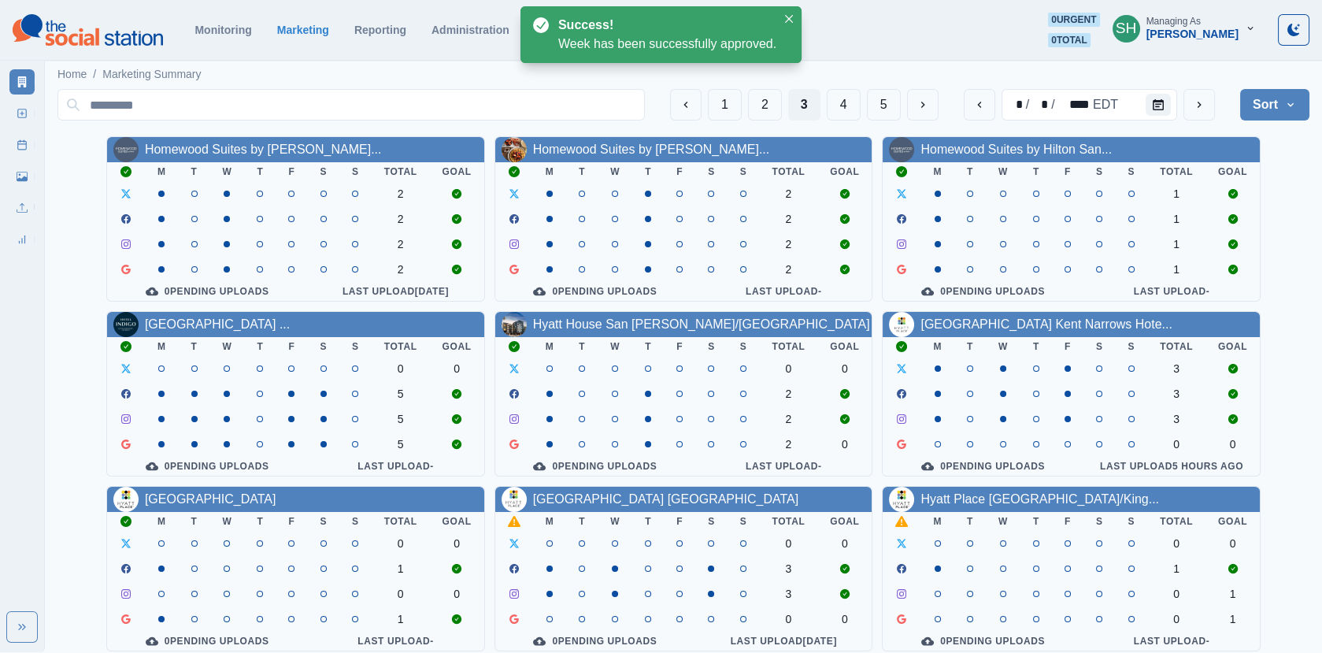
scroll to position [191, 0]
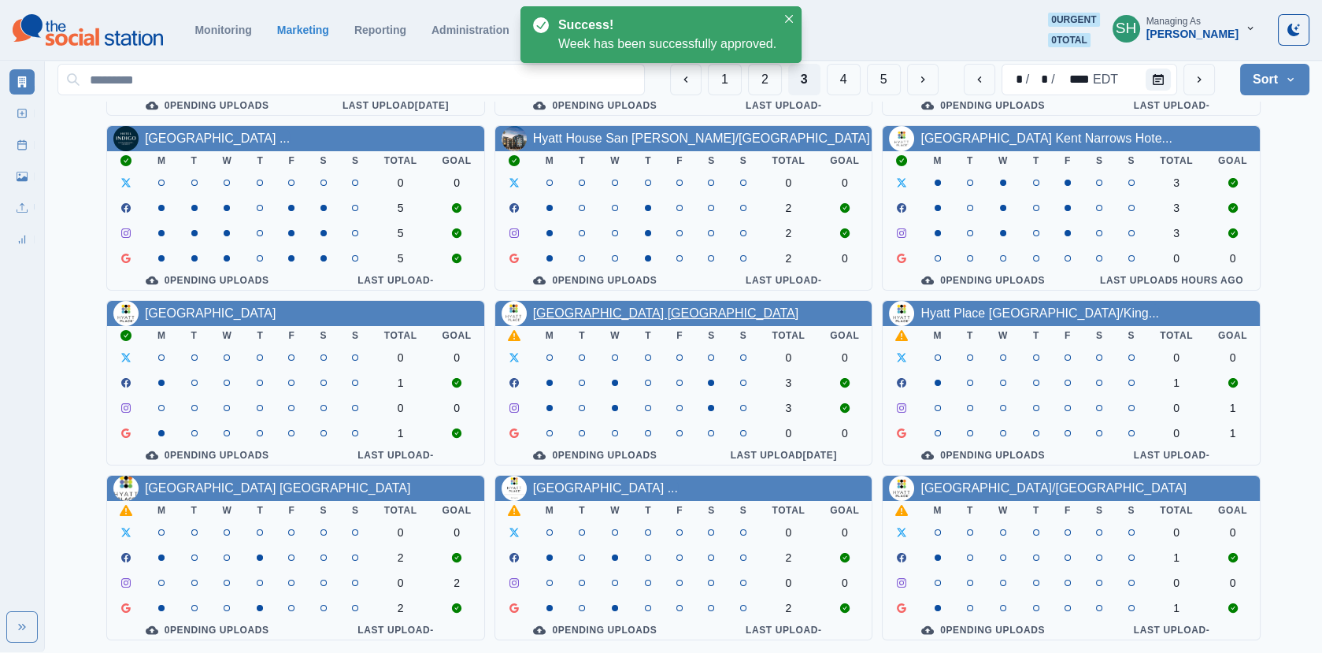
click at [647, 308] on link "Hyatt Place Newark/Main Street" at bounding box center [666, 312] width 266 height 13
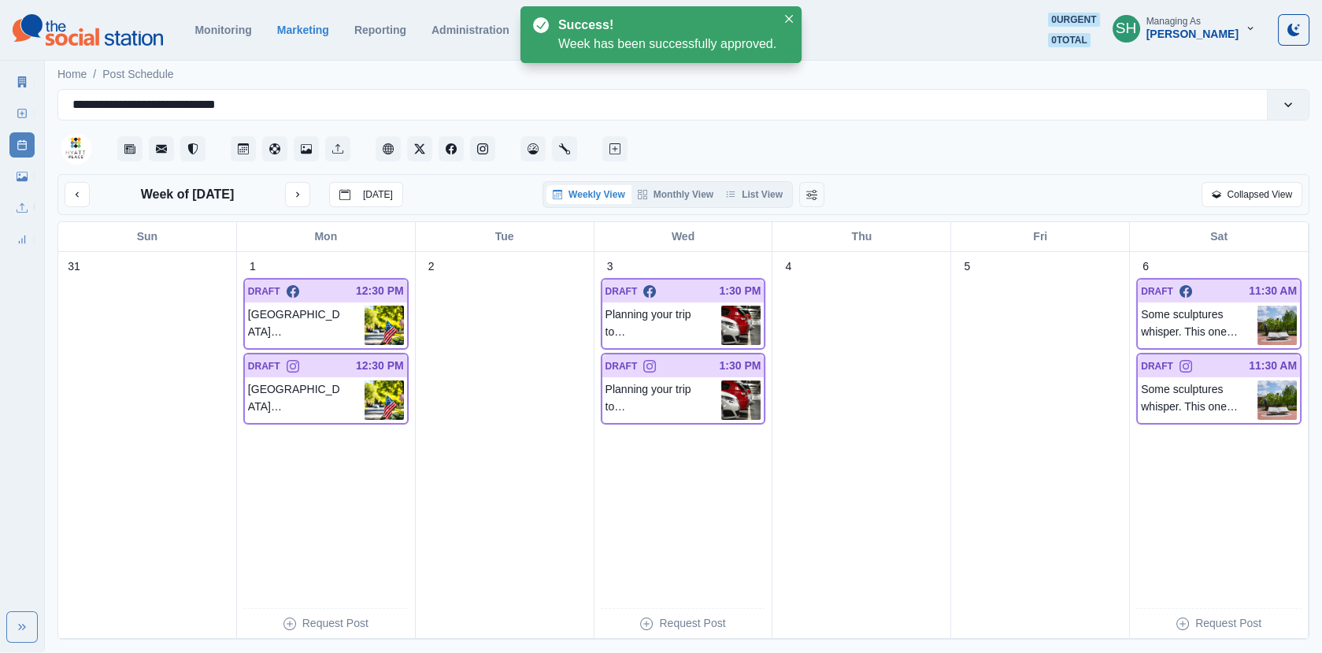
click at [733, 174] on div "Week of September 1, 2025 Today Weekly View Monthly View List View Collapsed Vi…" at bounding box center [683, 194] width 1252 height 41
click at [736, 202] on button "List View" at bounding box center [754, 194] width 69 height 19
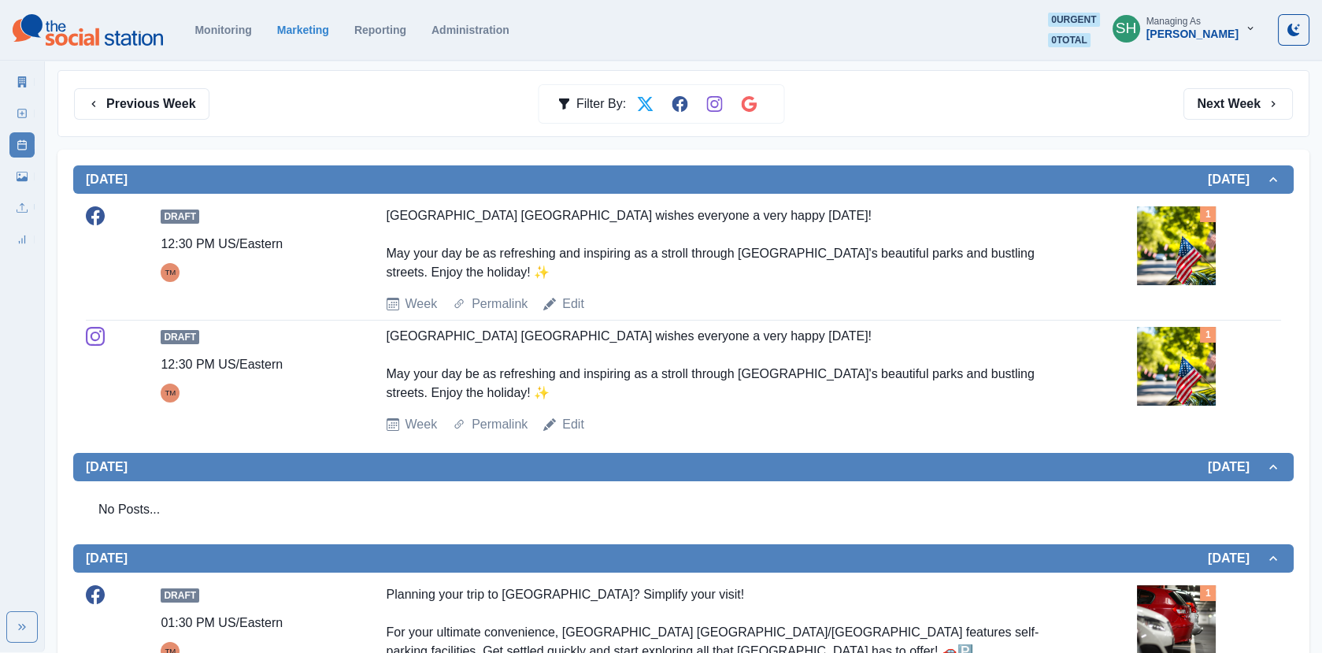
scroll to position [206, 0]
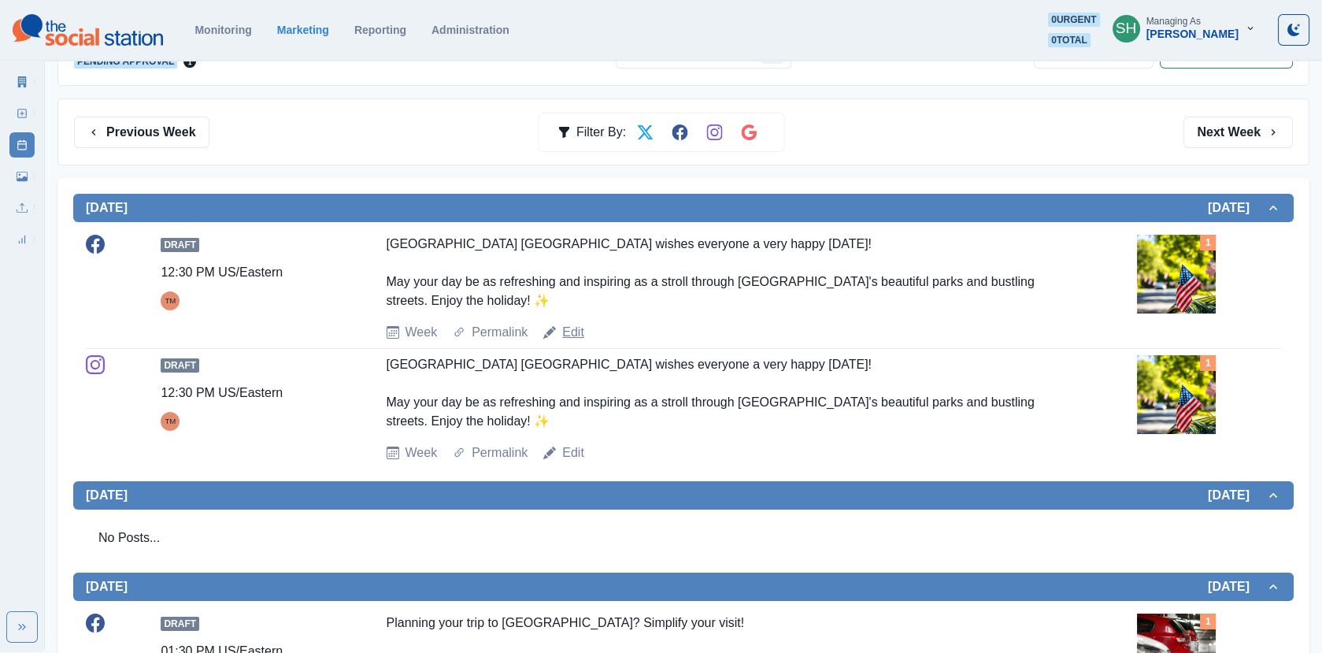
click at [572, 326] on link "Edit" at bounding box center [573, 332] width 22 height 19
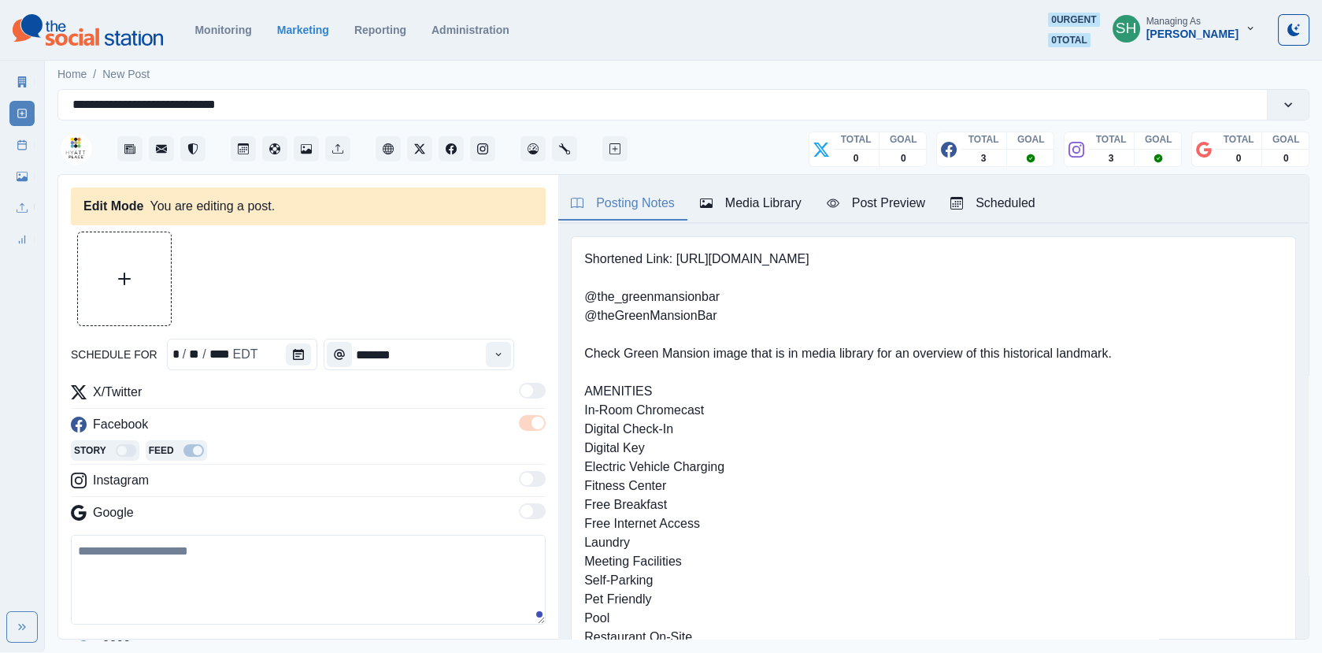
type input "********"
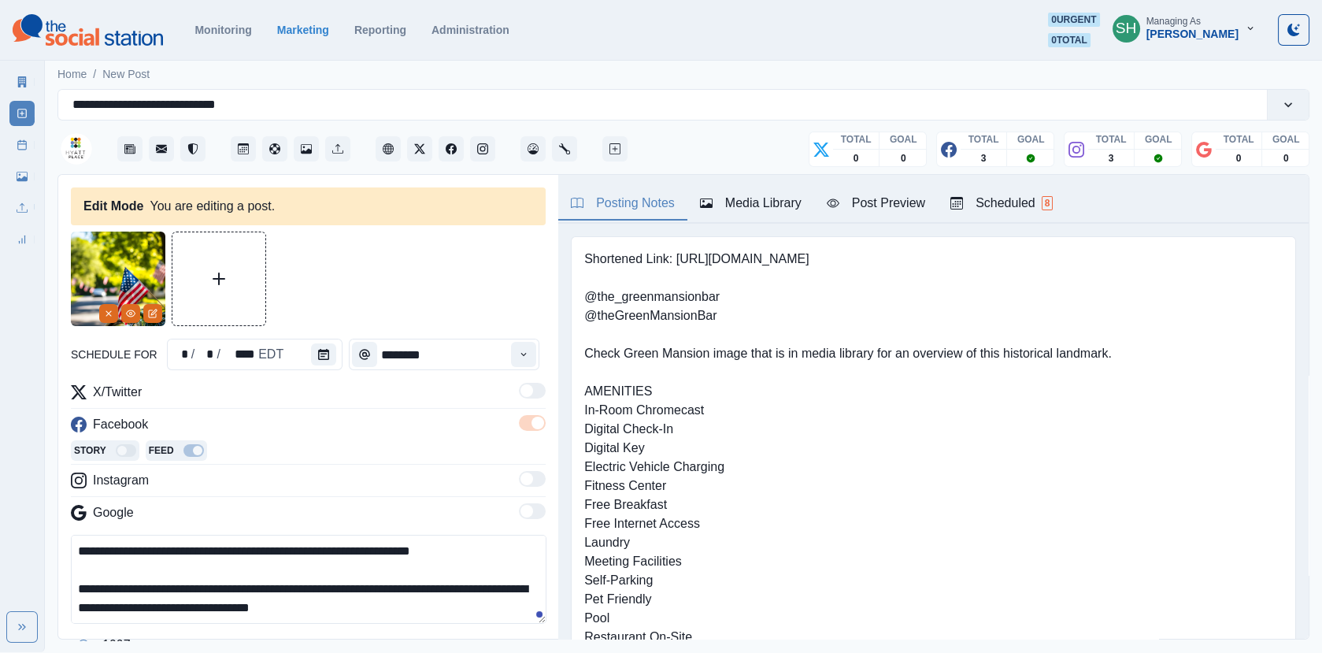
scroll to position [73, 0]
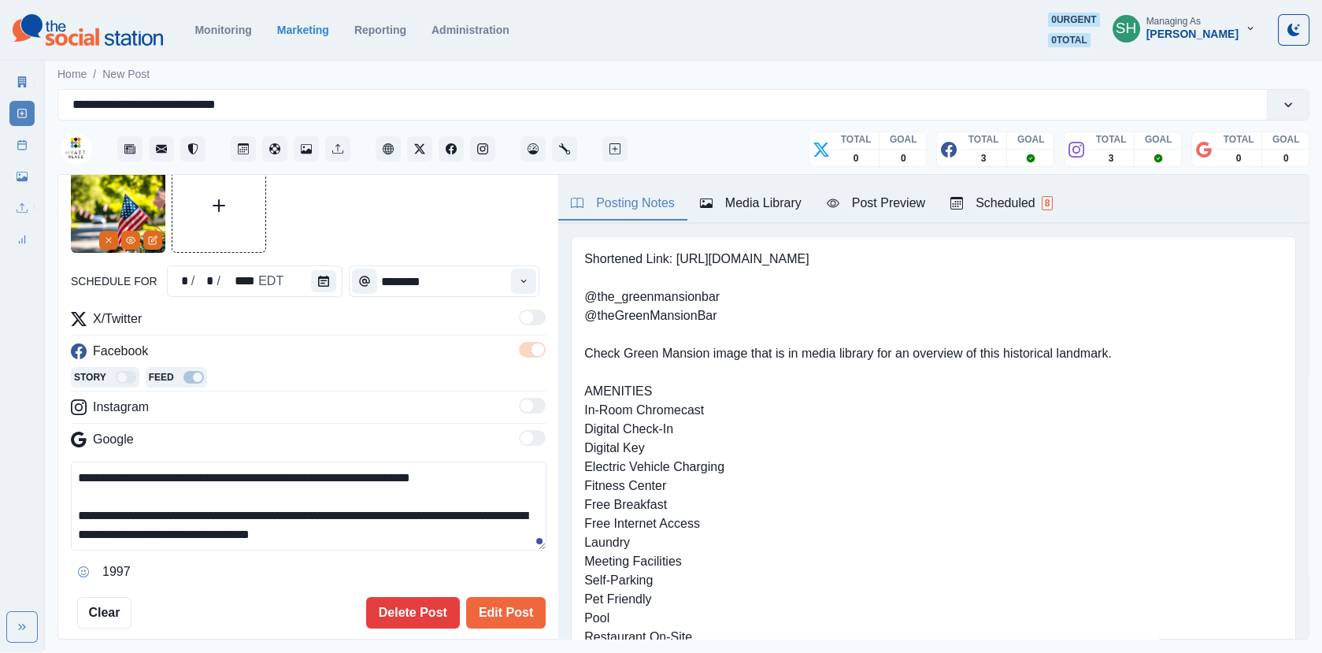
click at [406, 474] on textarea "**********" at bounding box center [309, 506] width 476 height 89
type textarea "**********"
click at [503, 599] on button "Edit Post" at bounding box center [506, 613] width 80 height 32
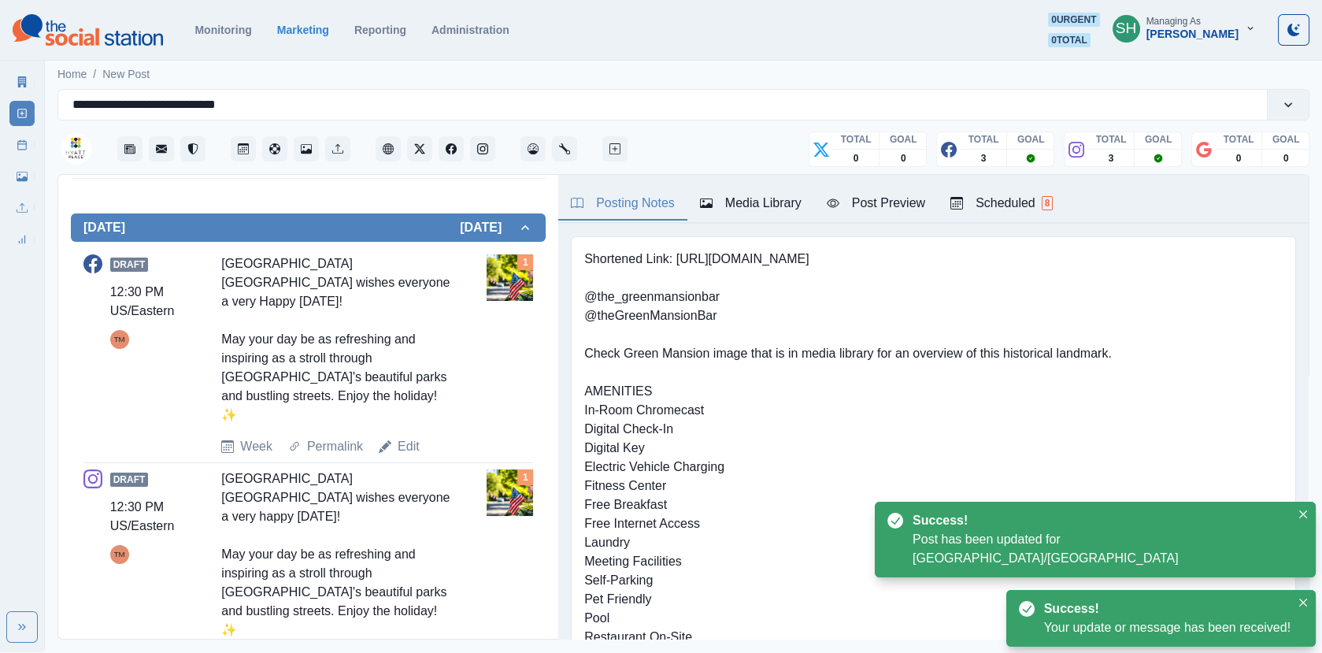
click at [414, 652] on link "Edit" at bounding box center [409, 661] width 22 height 19
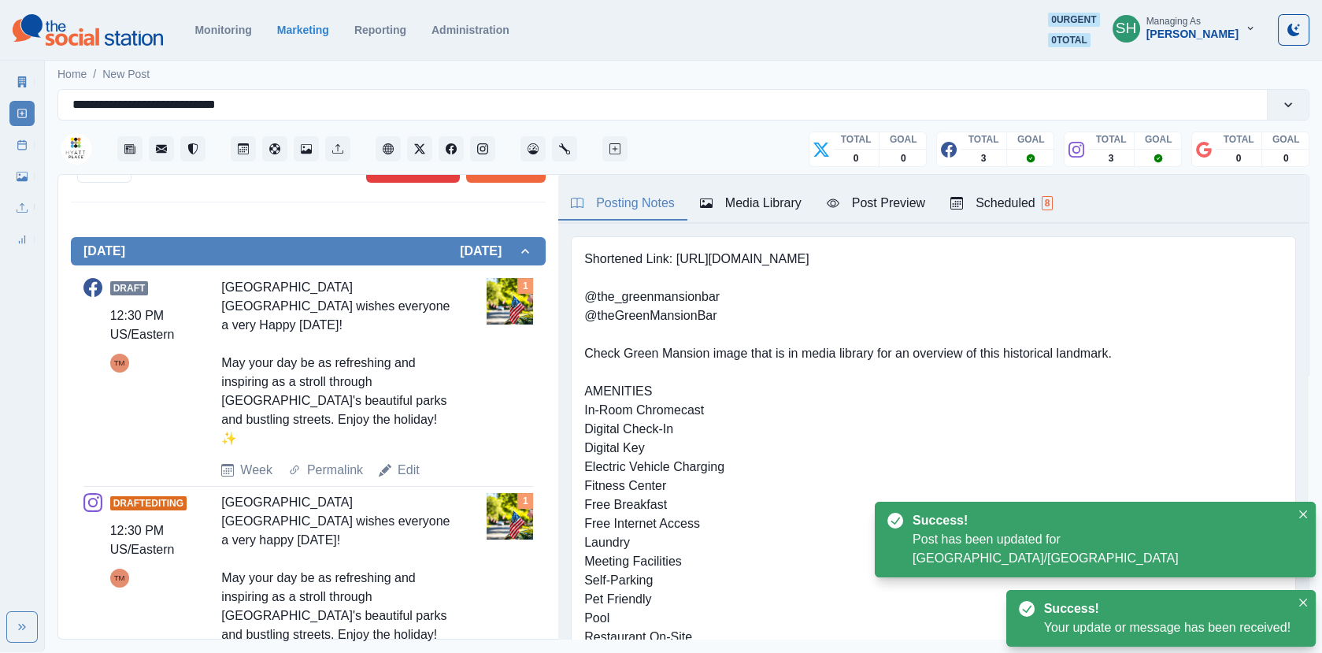
scroll to position [297, 0]
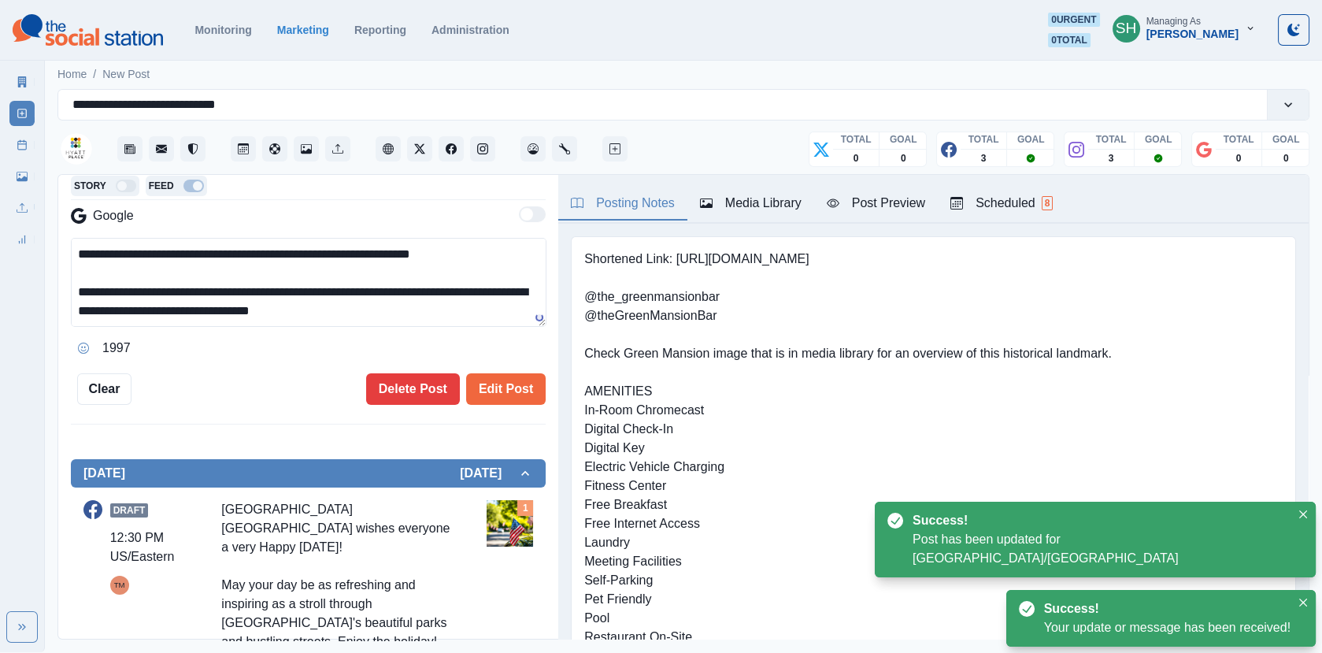
click at [409, 251] on textarea "**********" at bounding box center [309, 282] width 476 height 89
type textarea "**********"
click at [519, 391] on button "Edit Post" at bounding box center [506, 389] width 80 height 32
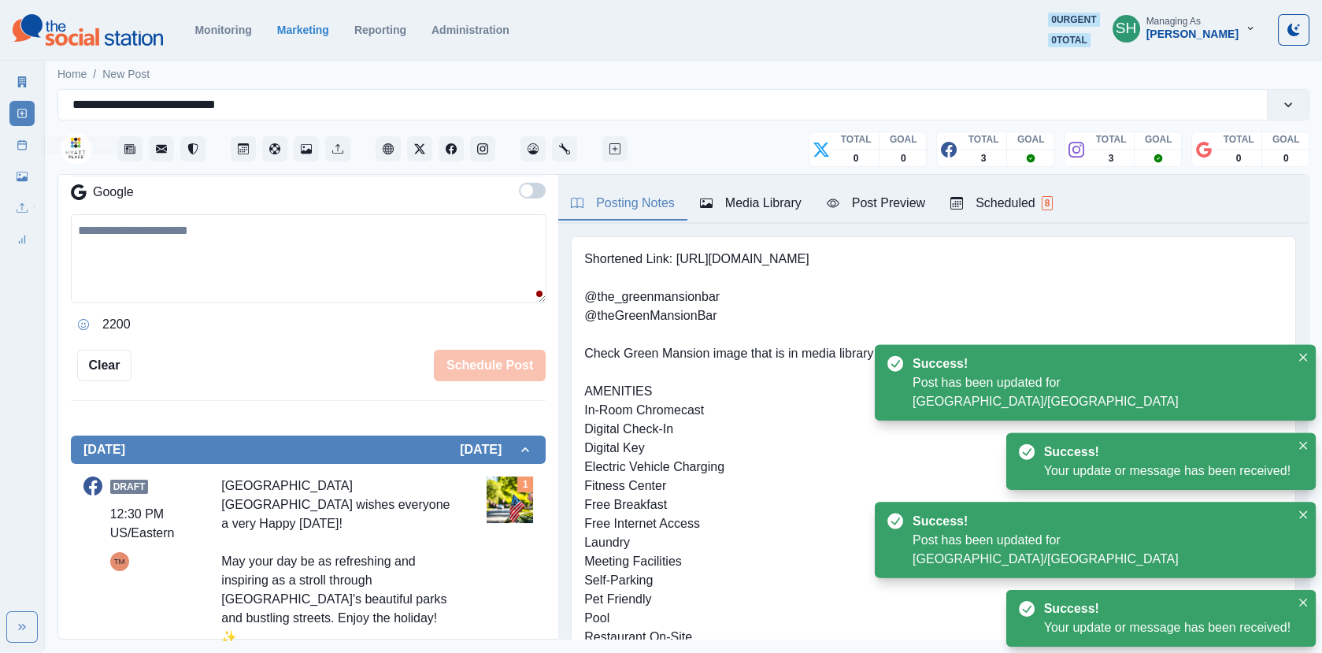
click at [25, 137] on link "Post Schedule" at bounding box center [21, 144] width 25 height 25
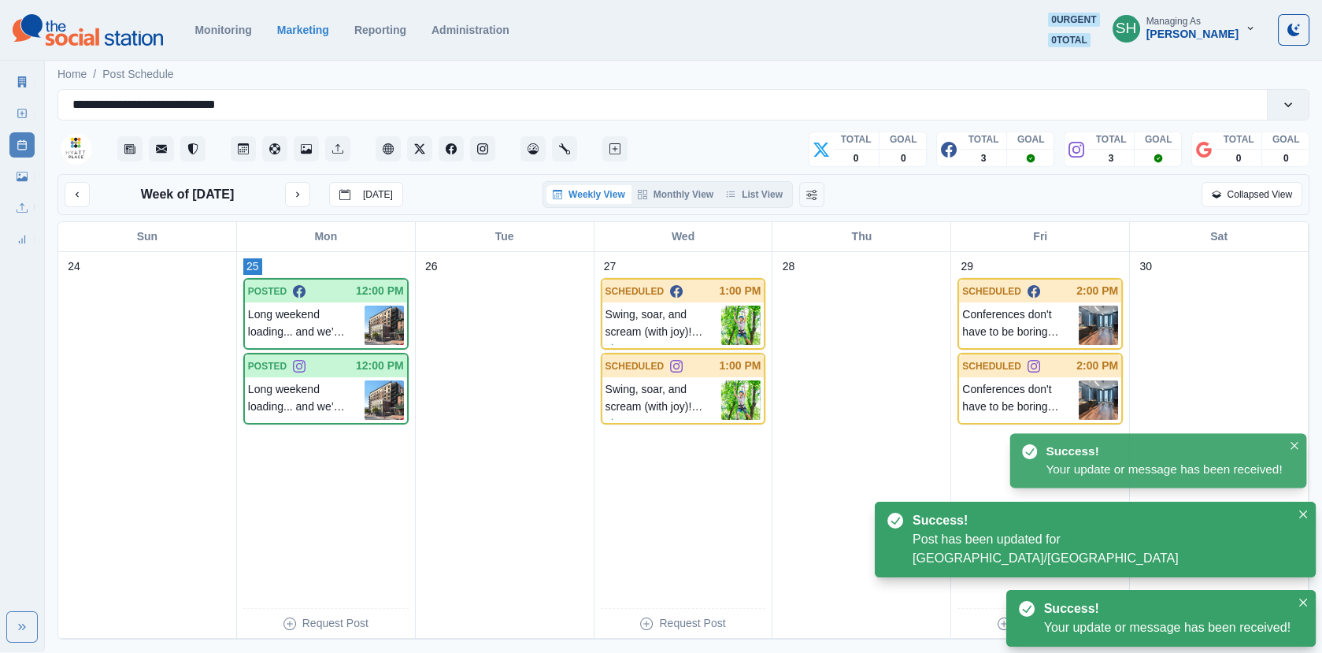
click at [740, 180] on div "Week of August 25, 2025 Today Weekly View Monthly View List View Collapsed View" at bounding box center [683, 194] width 1252 height 41
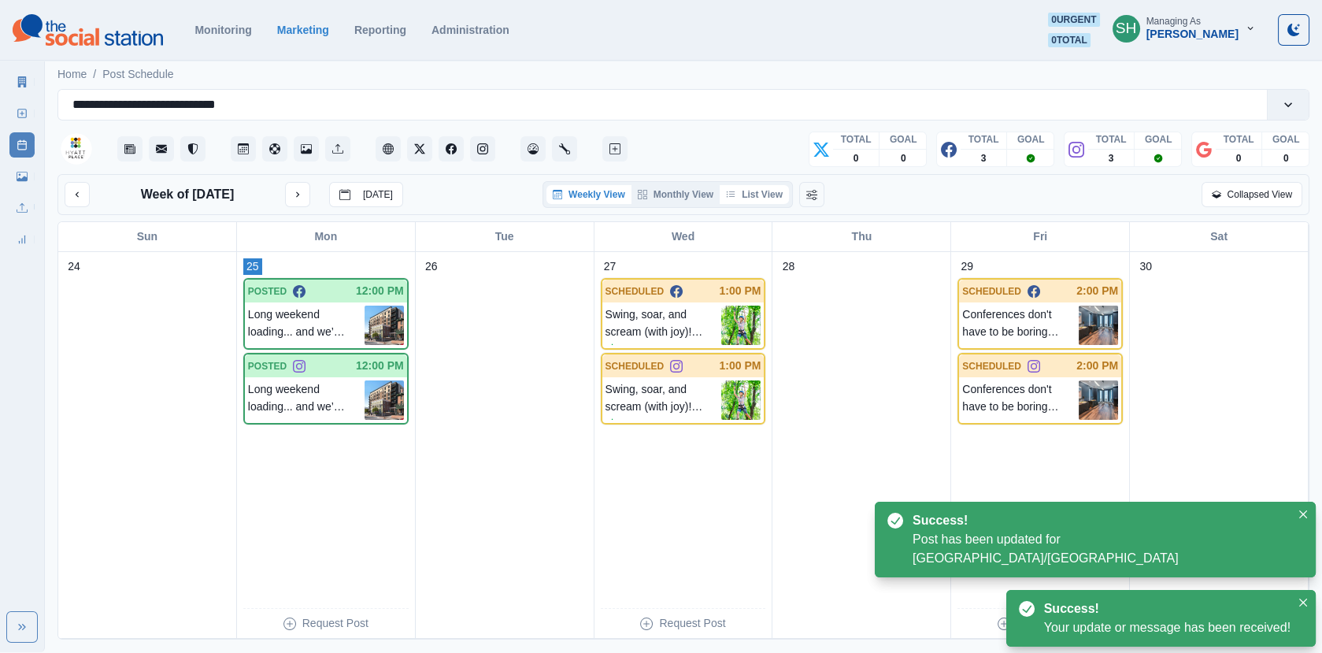
click at [755, 198] on button "List View" at bounding box center [754, 194] width 69 height 19
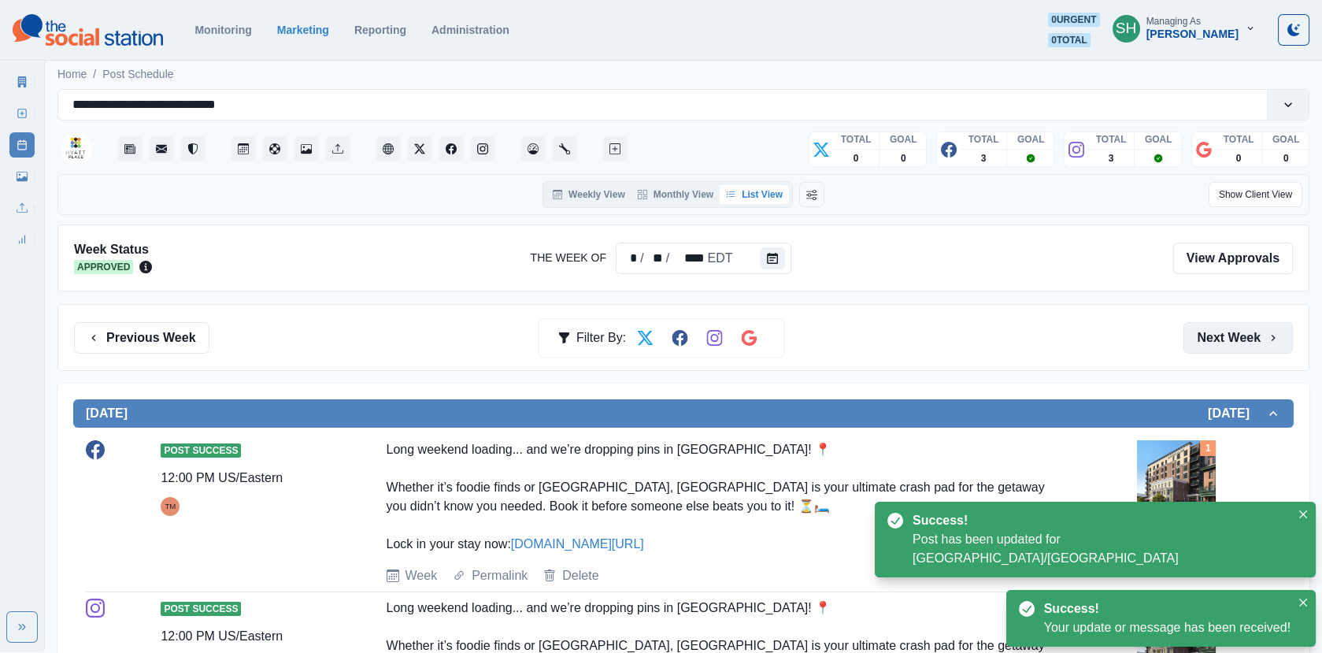
click at [1247, 339] on button "Next Week" at bounding box center [1238, 338] width 109 height 32
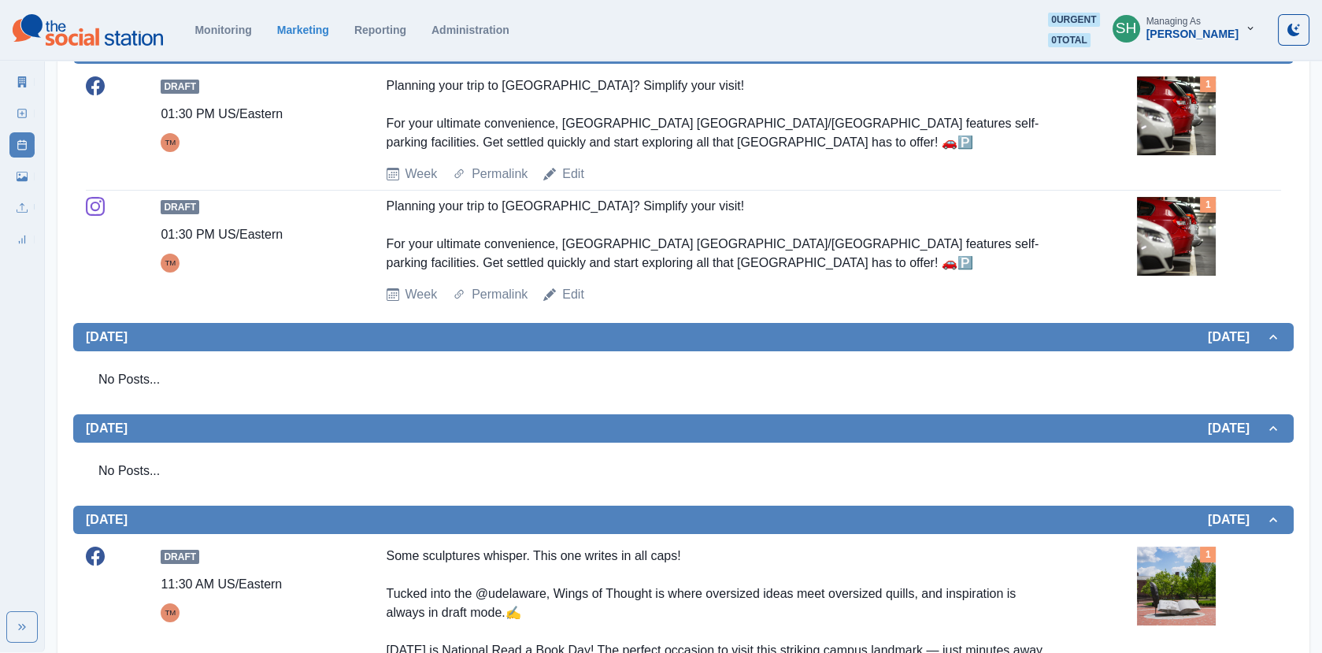
scroll to position [1161, 0]
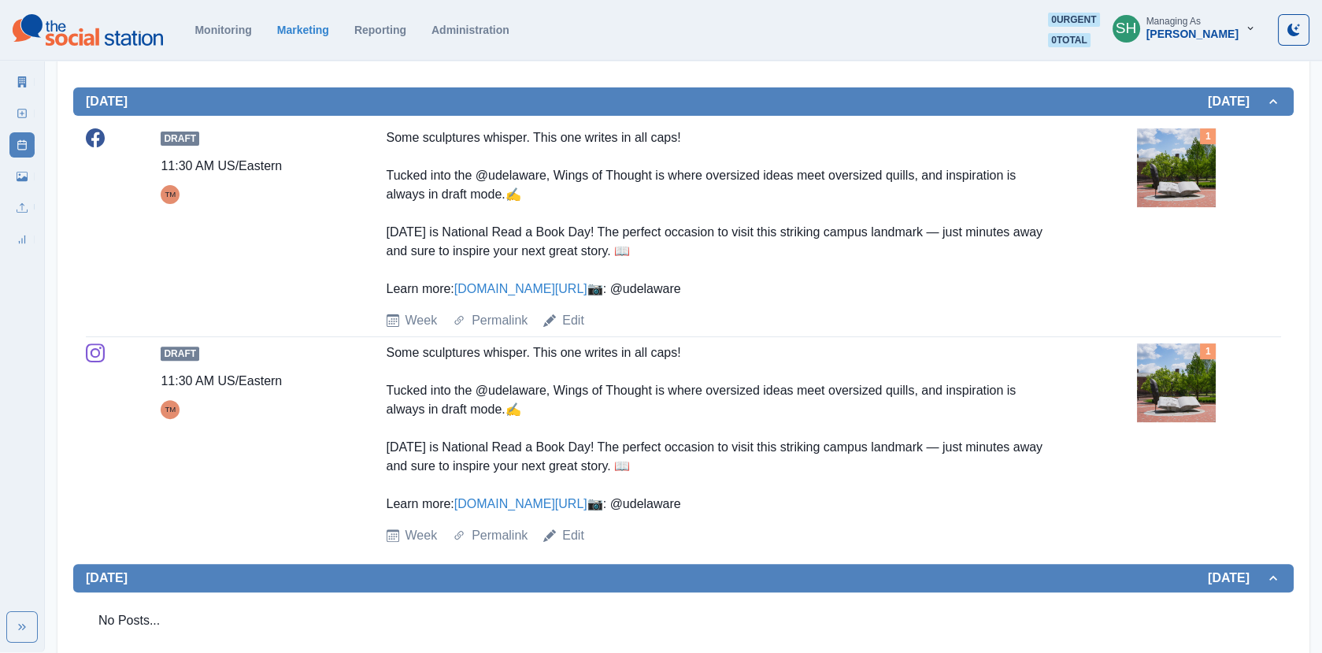
click at [520, 291] on link "www.shorturl.at/Lj5B7" at bounding box center [520, 288] width 133 height 13
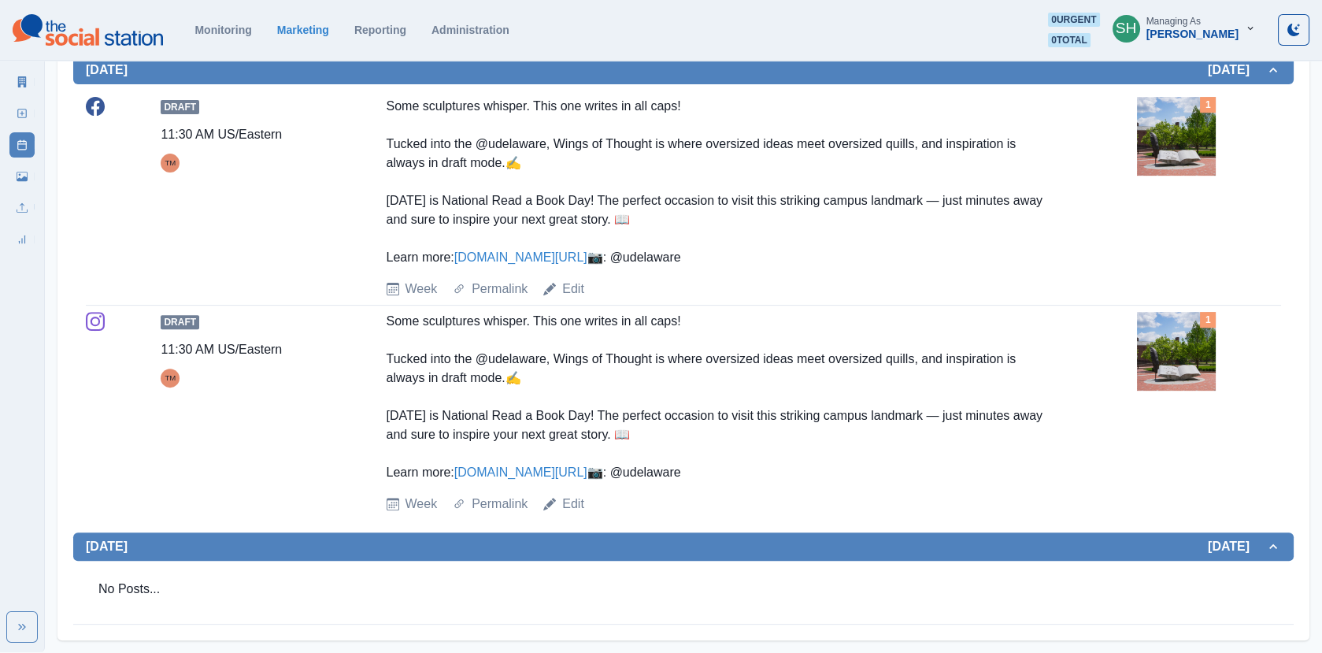
click at [1182, 115] on img at bounding box center [1176, 136] width 79 height 79
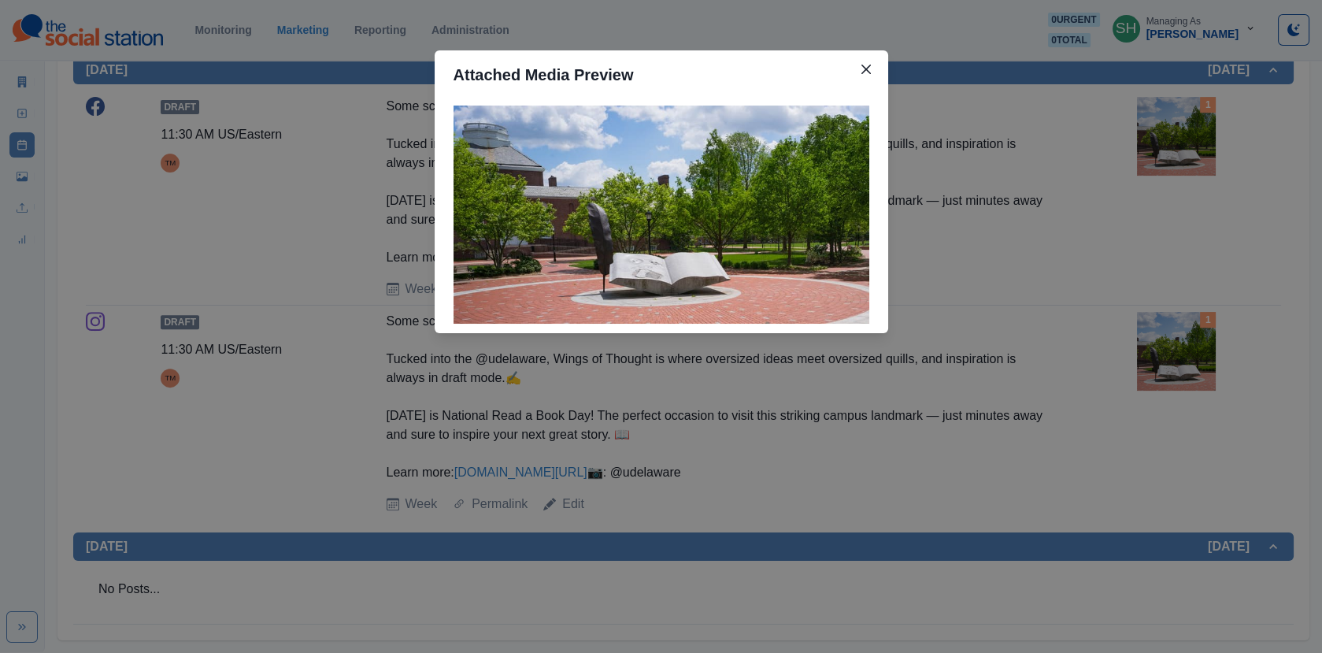
click at [689, 410] on div "Attached Media Preview" at bounding box center [661, 326] width 1322 height 653
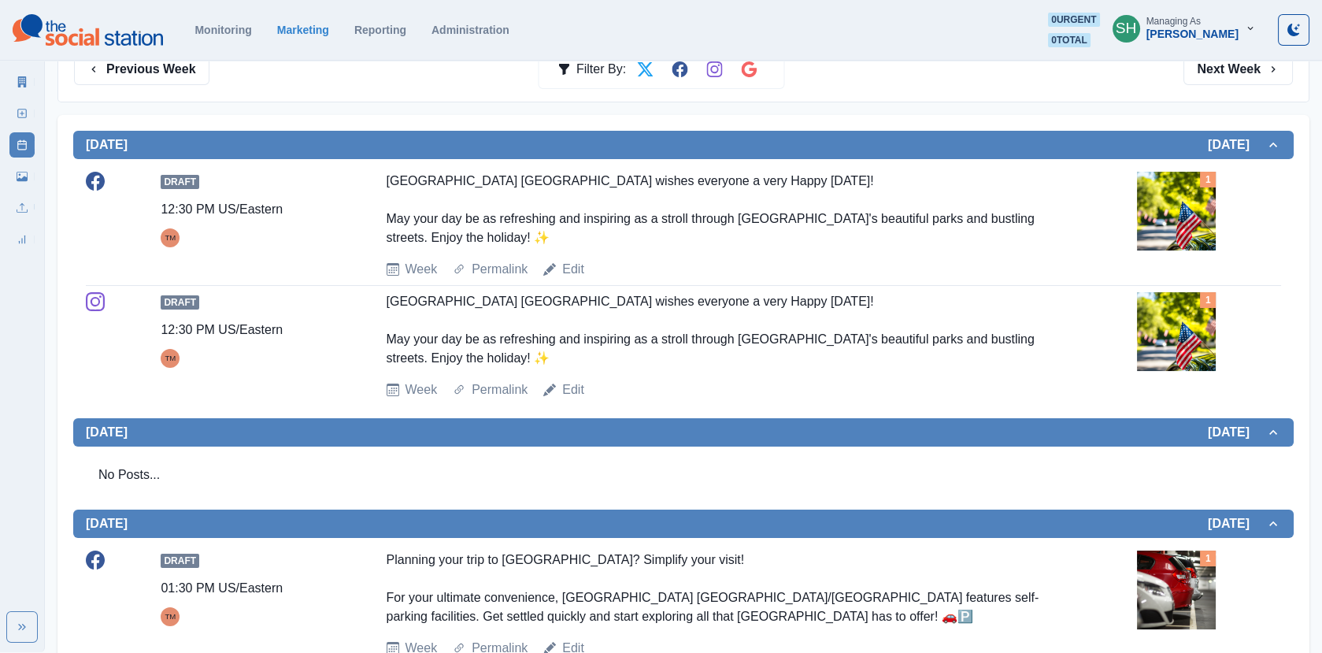
scroll to position [0, 0]
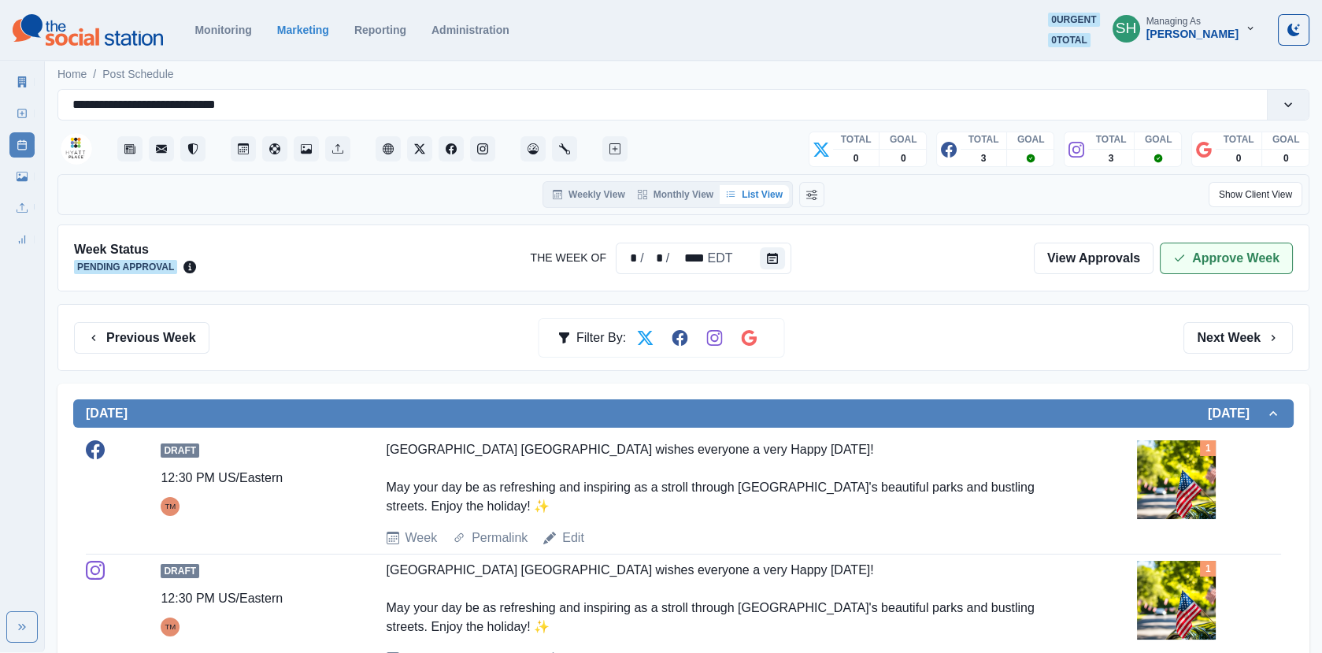
click at [1163, 250] on button "Approve Week" at bounding box center [1226, 259] width 133 height 32
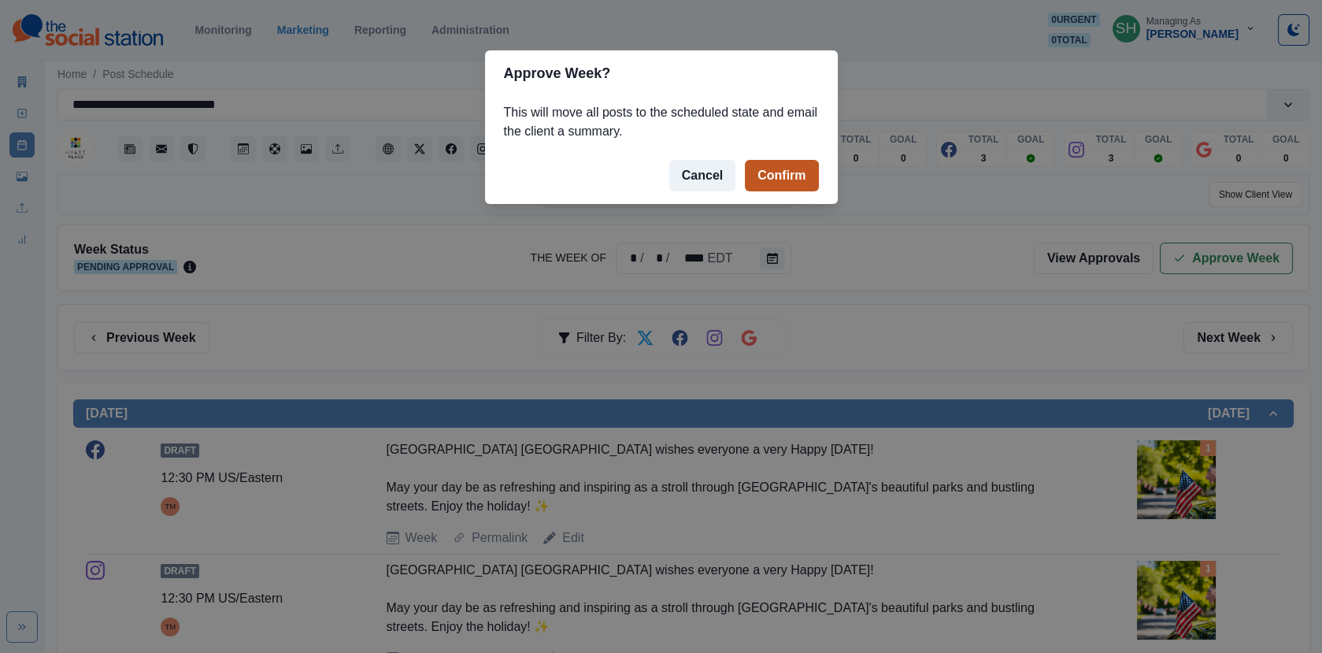
click at [807, 163] on button "Confirm" at bounding box center [781, 176] width 73 height 32
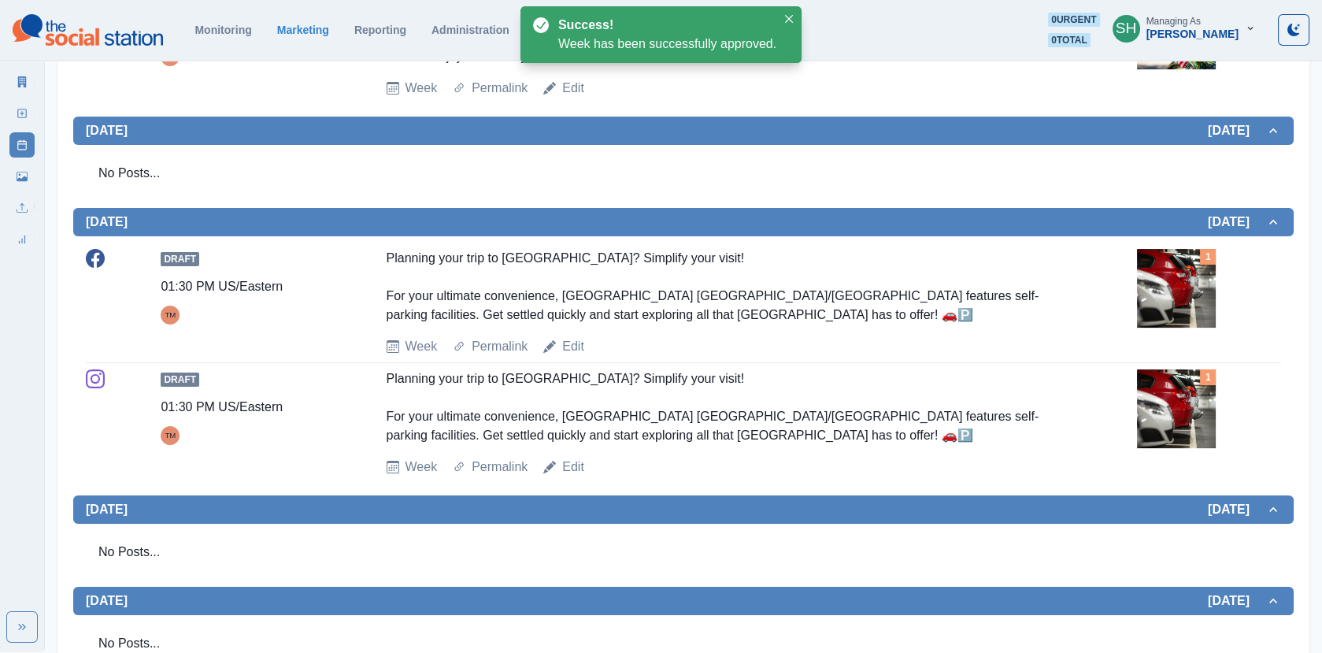
scroll to position [1265, 0]
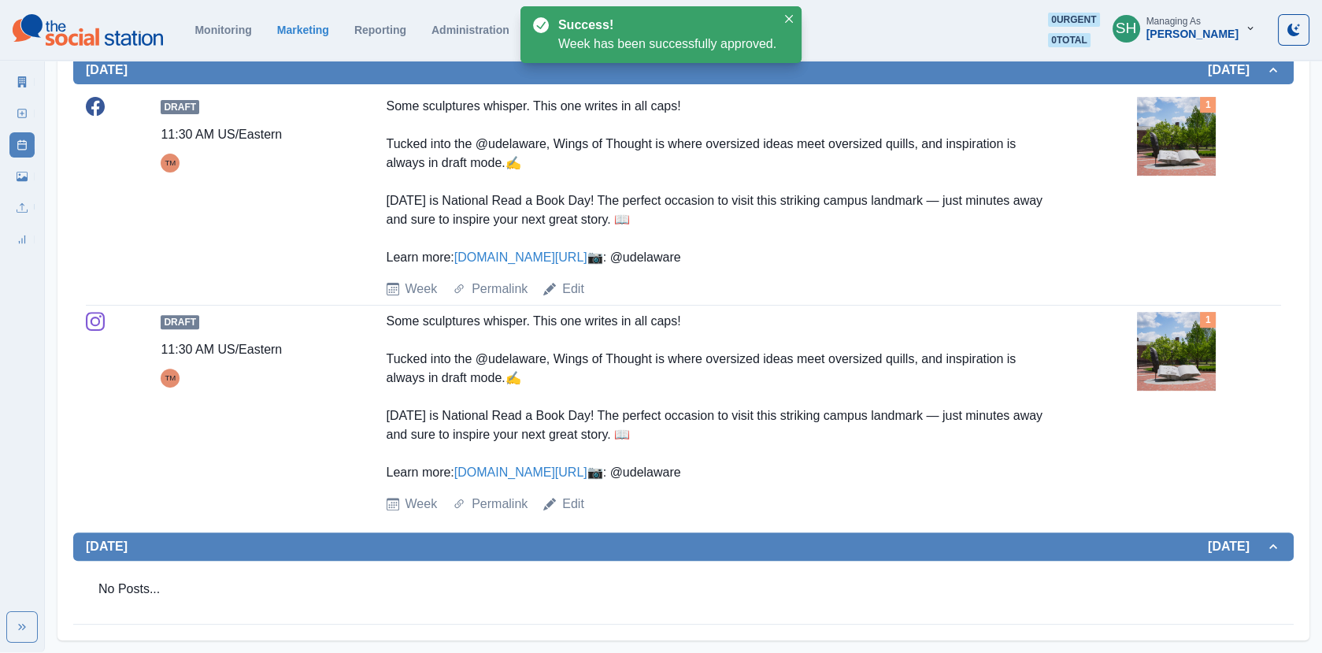
click at [28, 97] on div "New Post" at bounding box center [21, 111] width 25 height 32
click at [22, 75] on link "Marketing Summary" at bounding box center [21, 81] width 25 height 25
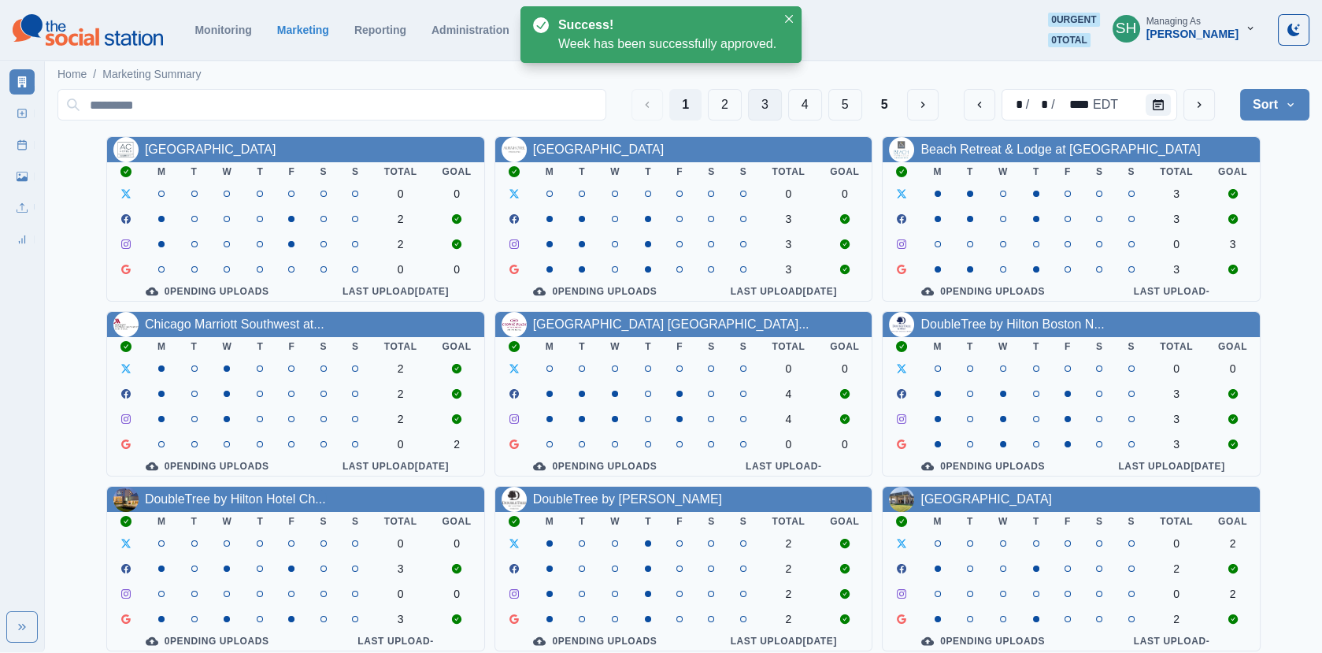
click at [754, 107] on button "3" at bounding box center [765, 105] width 34 height 32
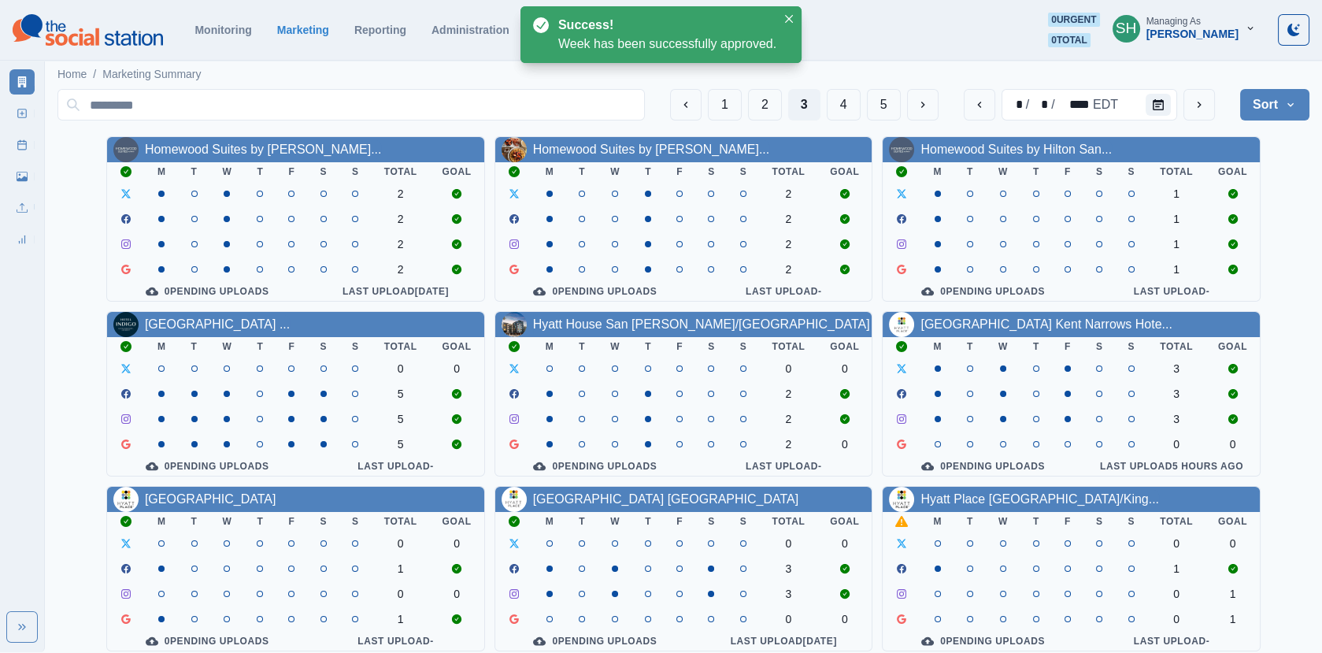
scroll to position [191, 0]
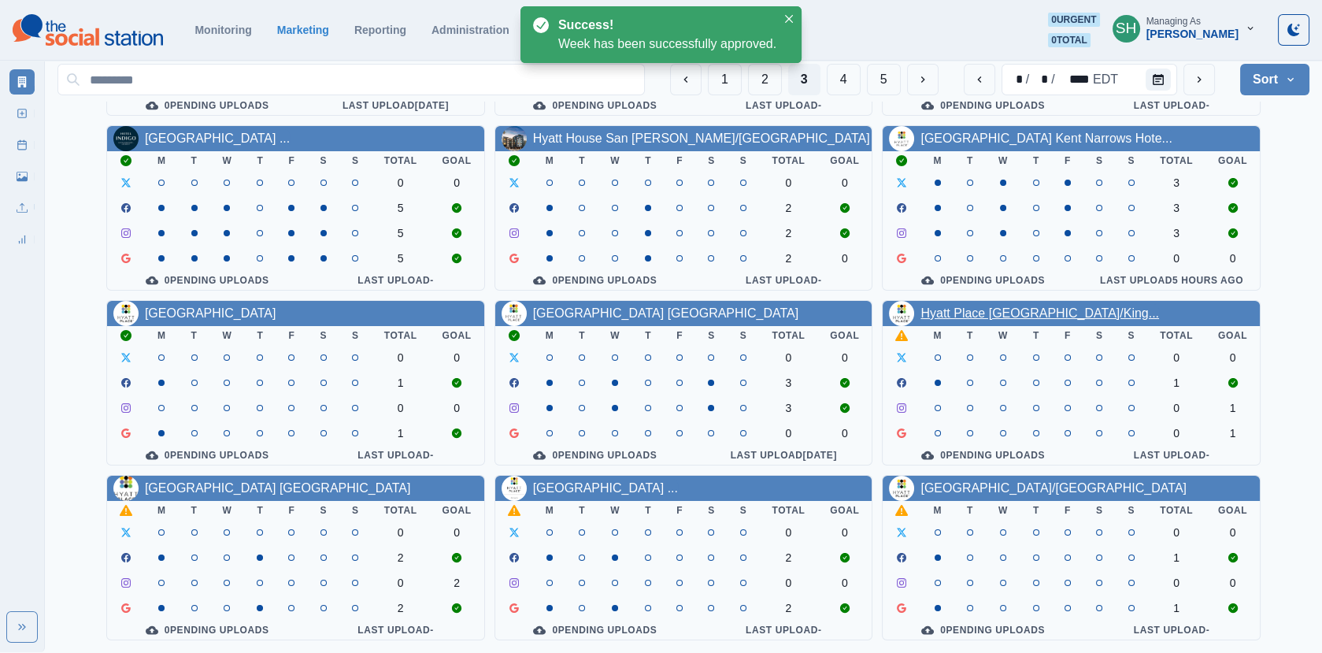
click at [992, 306] on link "Hyatt Place Philadelphia/King..." at bounding box center [1040, 312] width 239 height 13
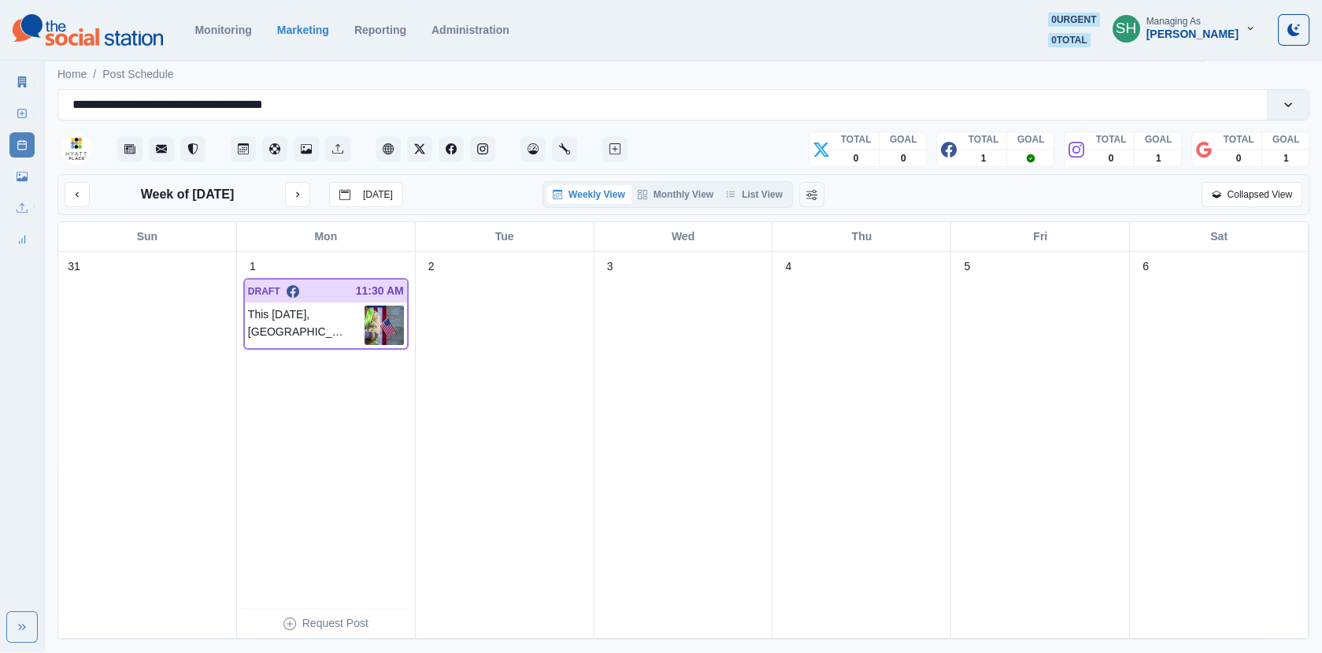
click at [781, 183] on div "Weekly View Monthly View List View" at bounding box center [668, 194] width 250 height 27
click at [781, 187] on button "List View" at bounding box center [754, 194] width 69 height 19
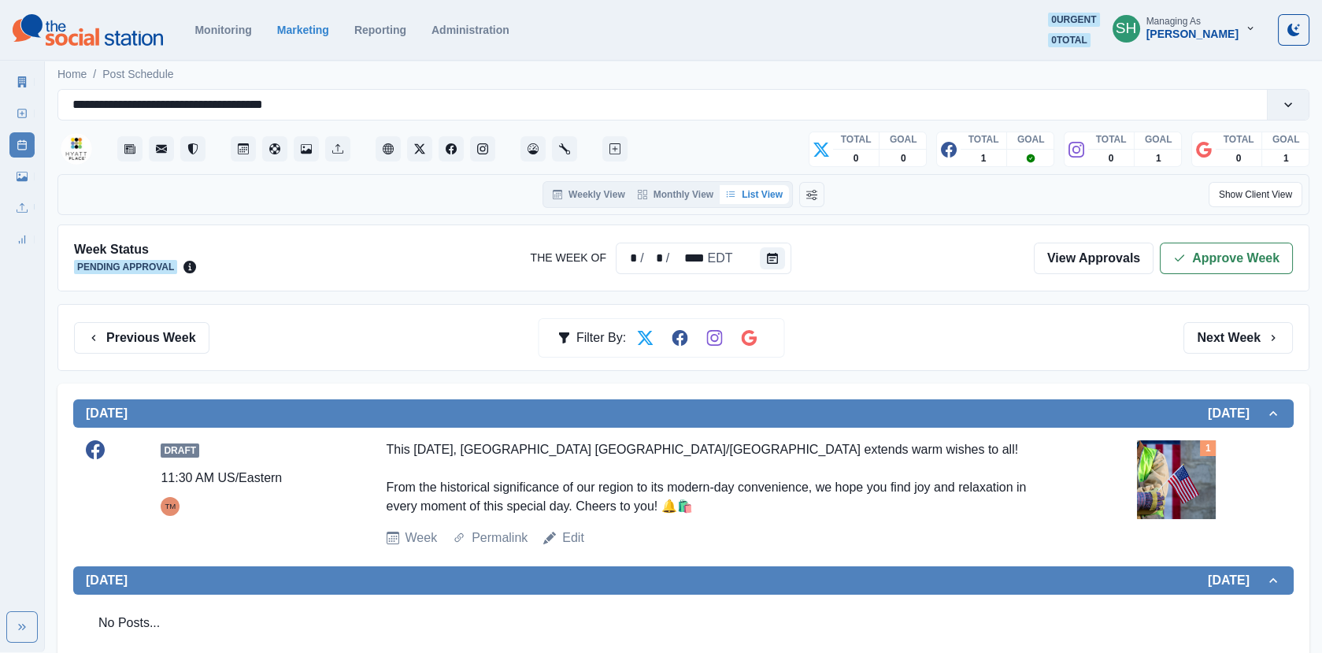
click at [1240, 229] on div "Week Status Pending Approval The Week Of * / * / **** EDT View Approvals Approv…" at bounding box center [683, 257] width 1252 height 67
click at [1235, 243] on button "Approve Week" at bounding box center [1226, 259] width 133 height 32
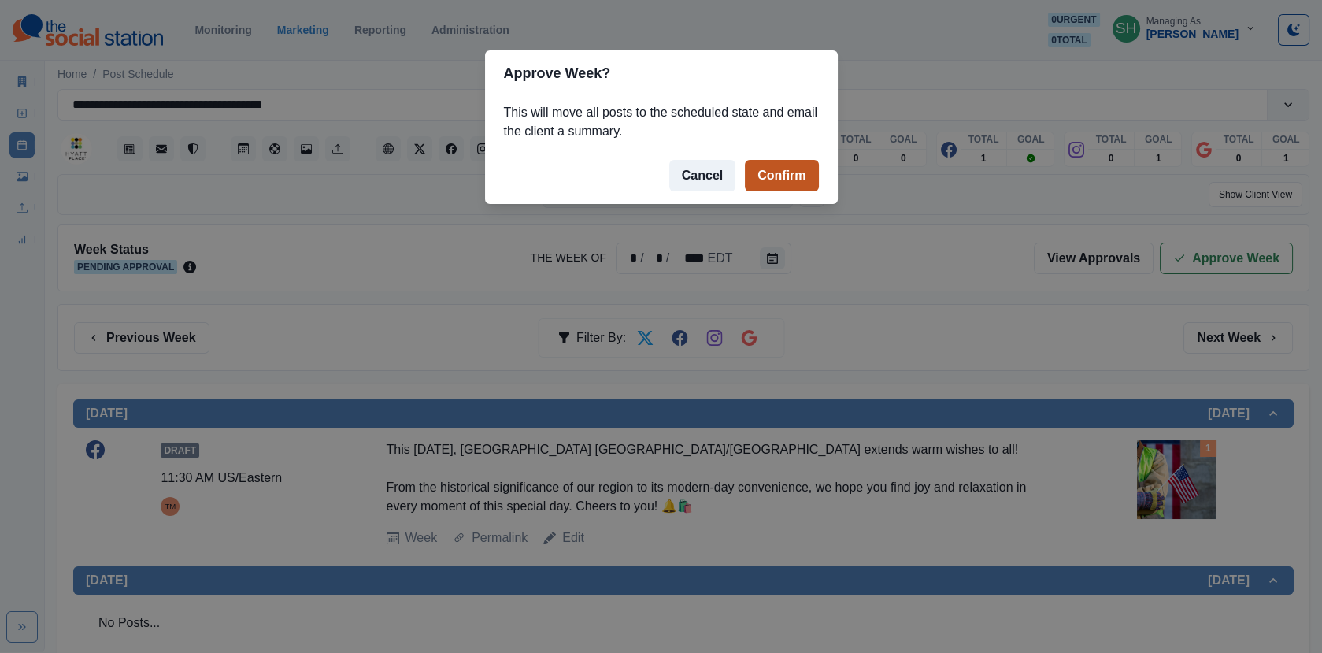
click at [804, 176] on button "Confirm" at bounding box center [781, 176] width 73 height 32
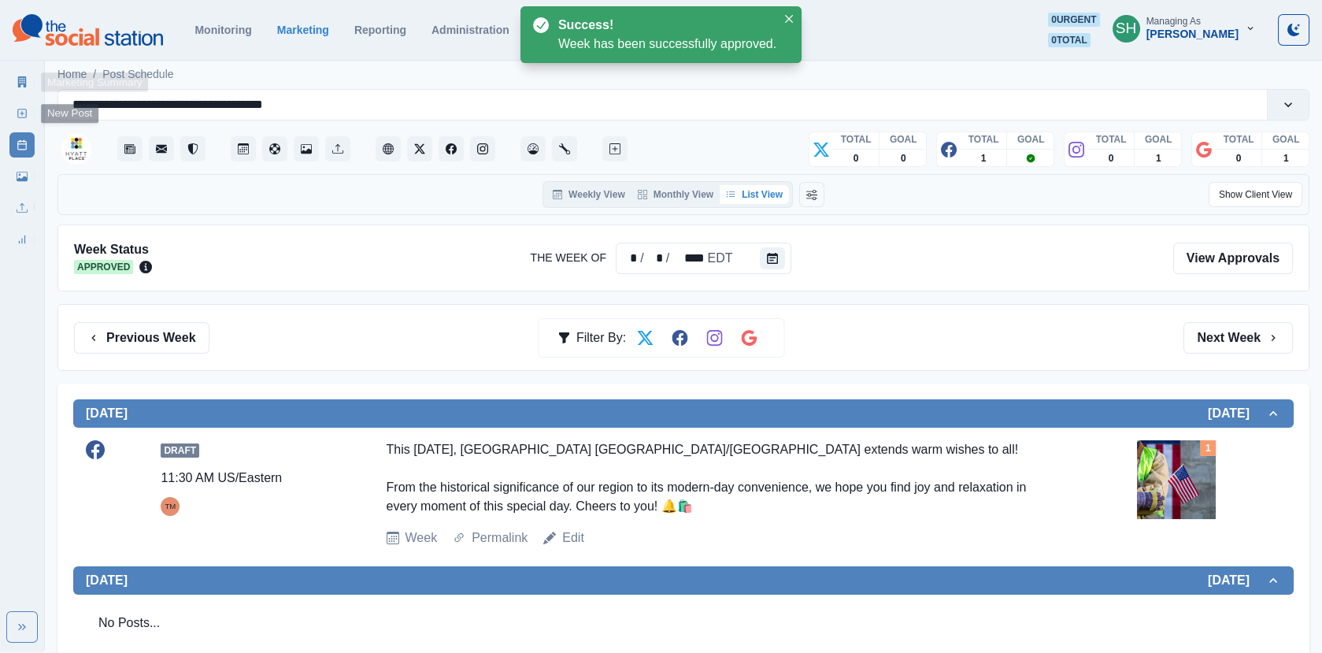
click at [17, 85] on icon at bounding box center [22, 81] width 11 height 11
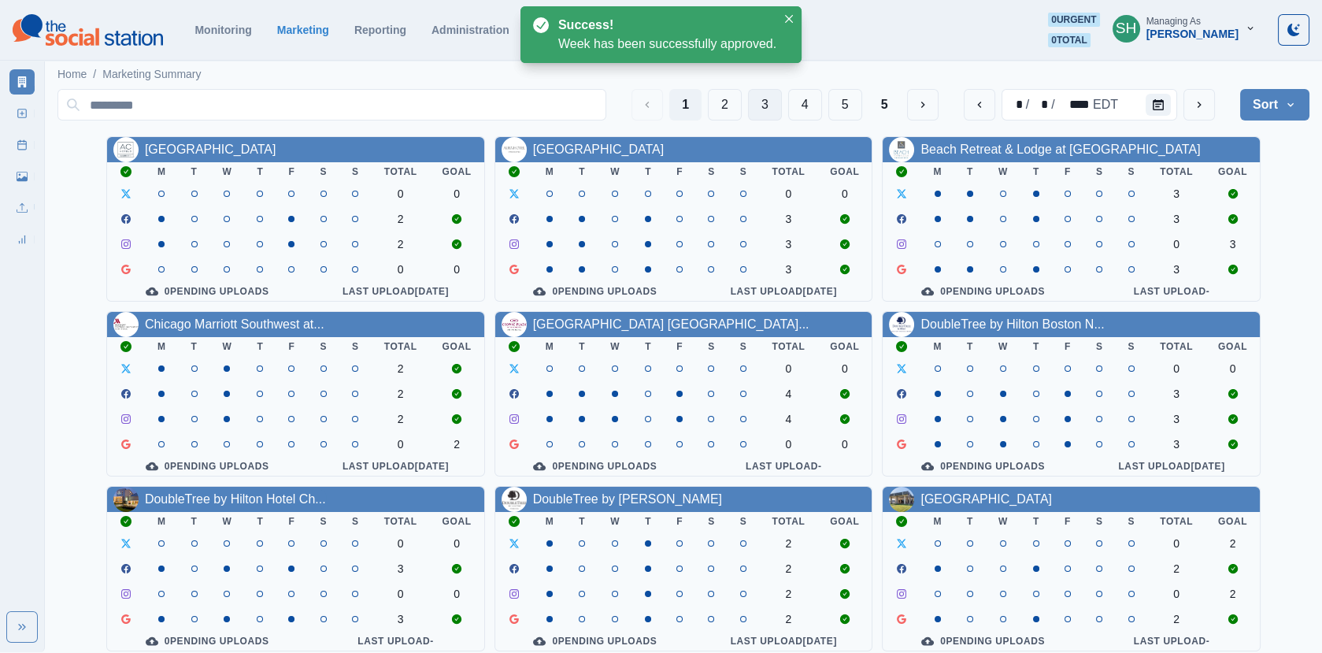
click at [758, 93] on button "3" at bounding box center [765, 105] width 34 height 32
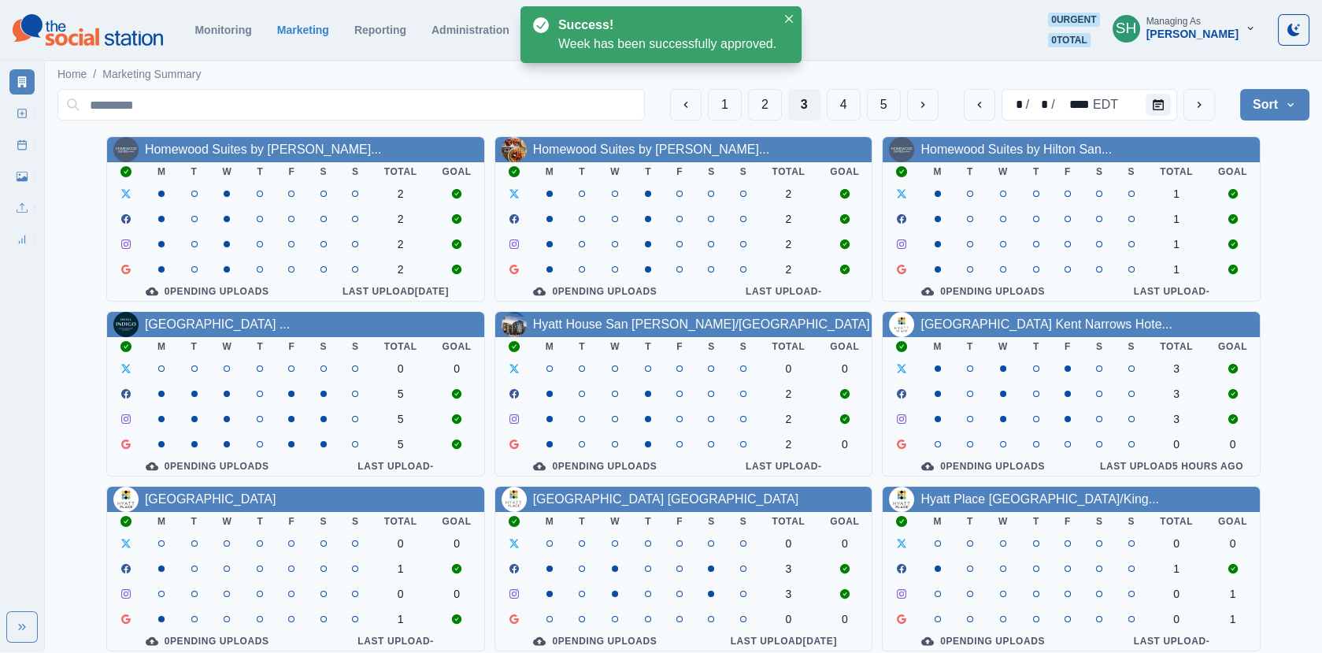
scroll to position [191, 0]
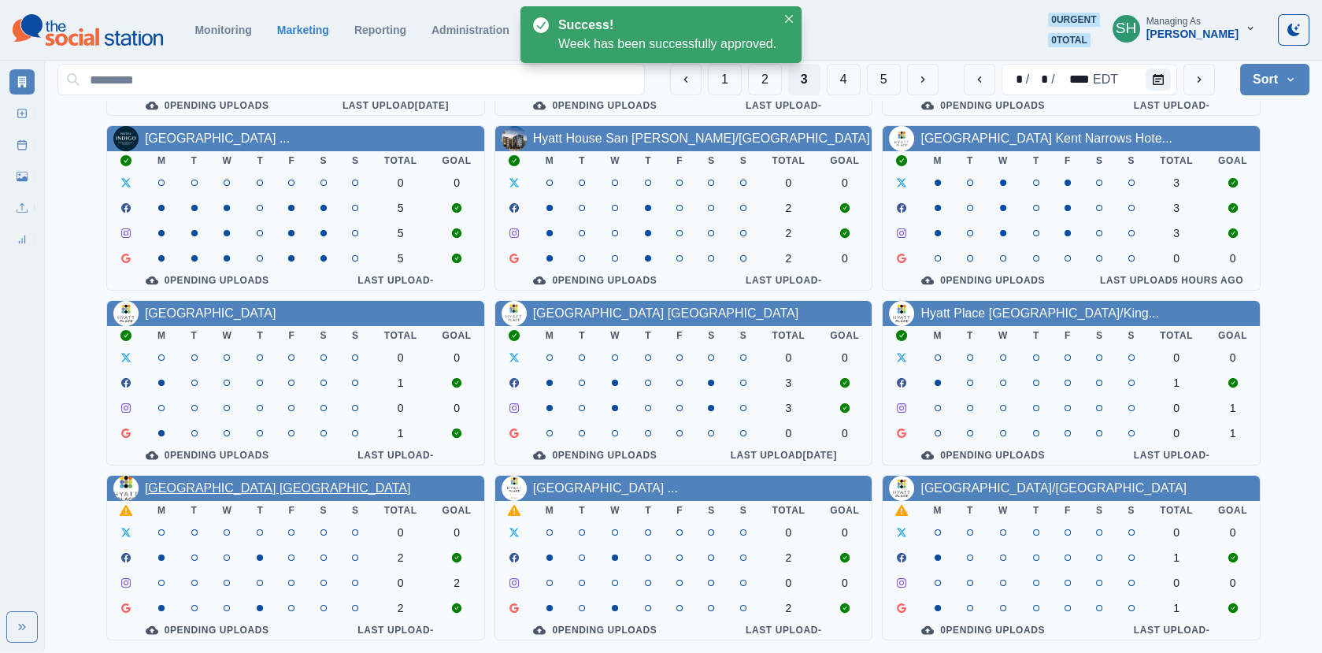
click at [243, 481] on link "Hyatt Place Phoenix-North" at bounding box center [278, 487] width 266 height 13
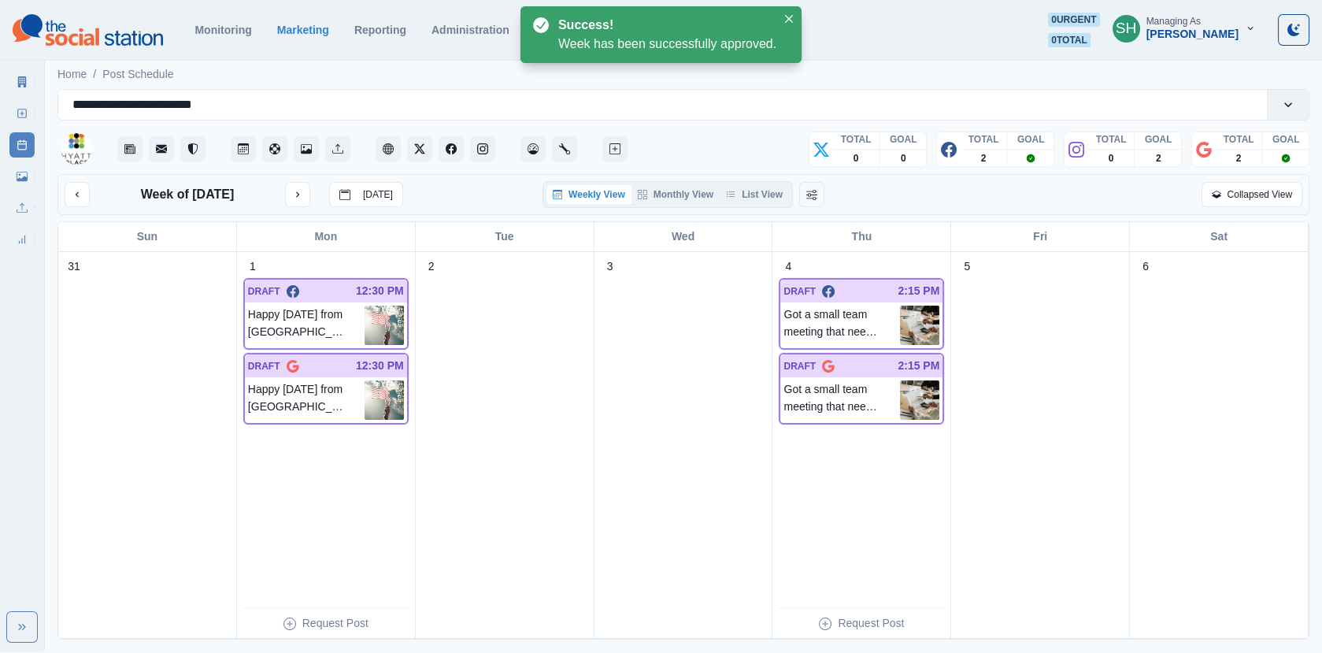
click at [770, 204] on div "Weekly View Monthly View List View" at bounding box center [668, 194] width 250 height 27
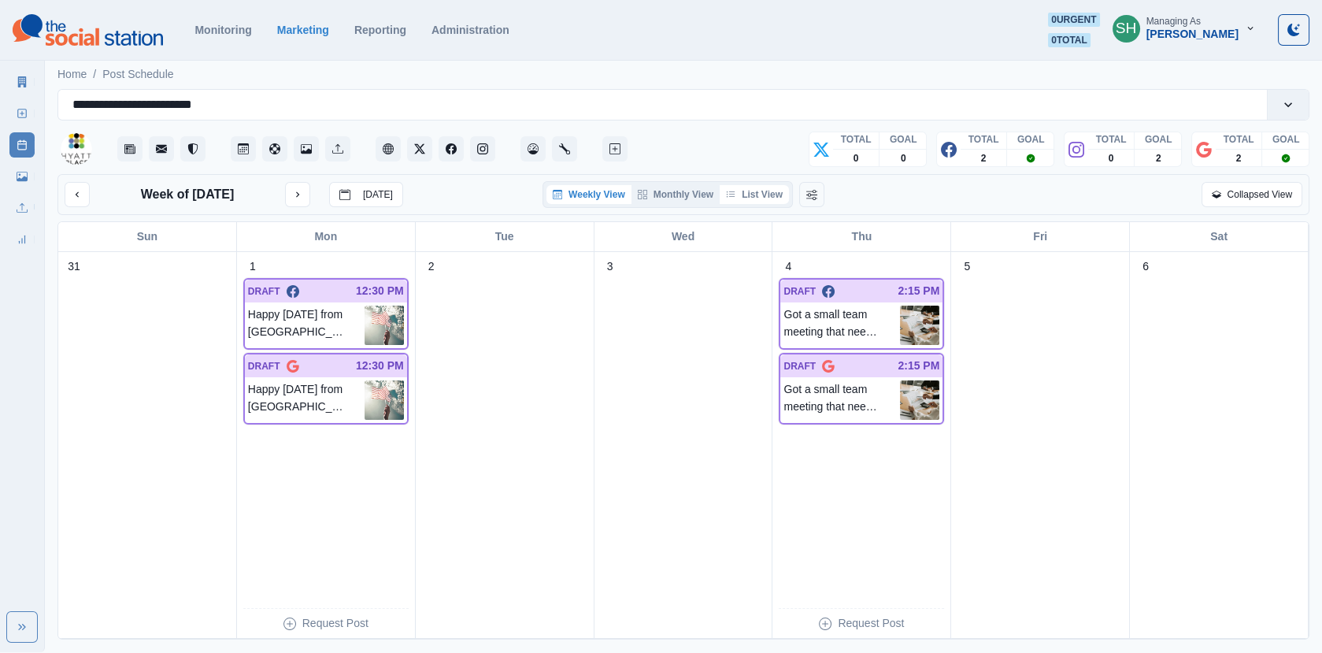
click at [762, 196] on button "List View" at bounding box center [754, 194] width 69 height 19
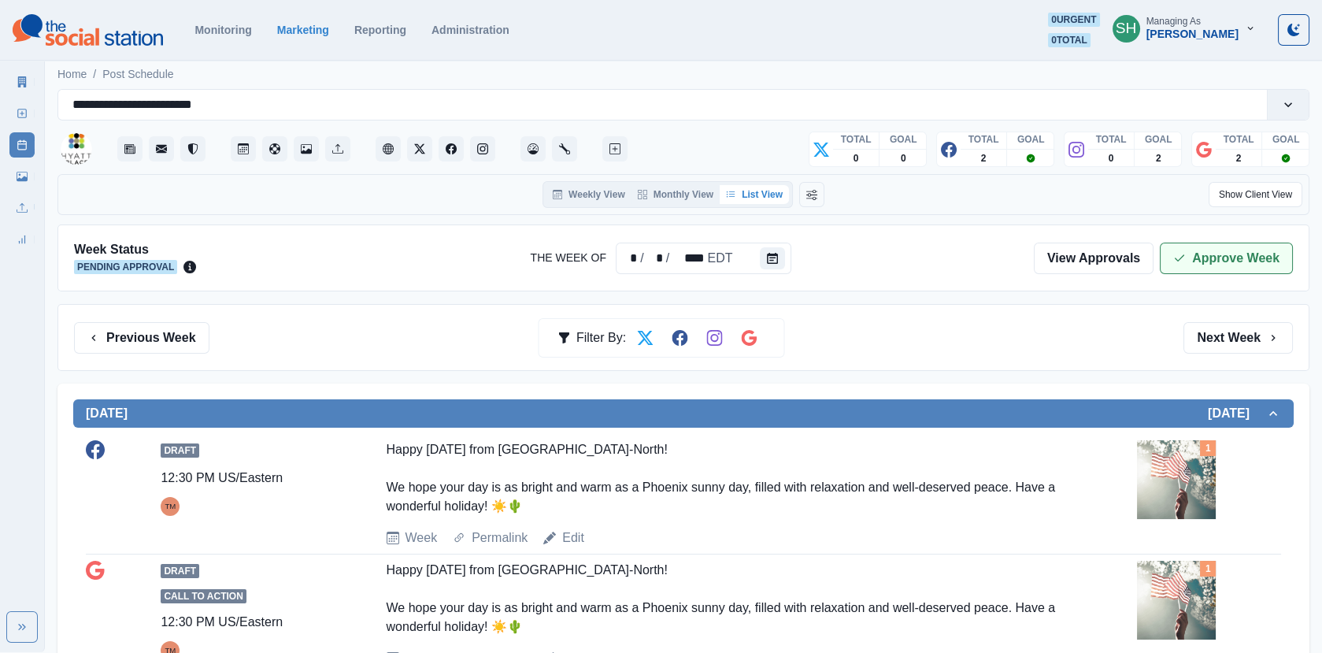
click at [1182, 247] on button "Approve Week" at bounding box center [1226, 259] width 133 height 32
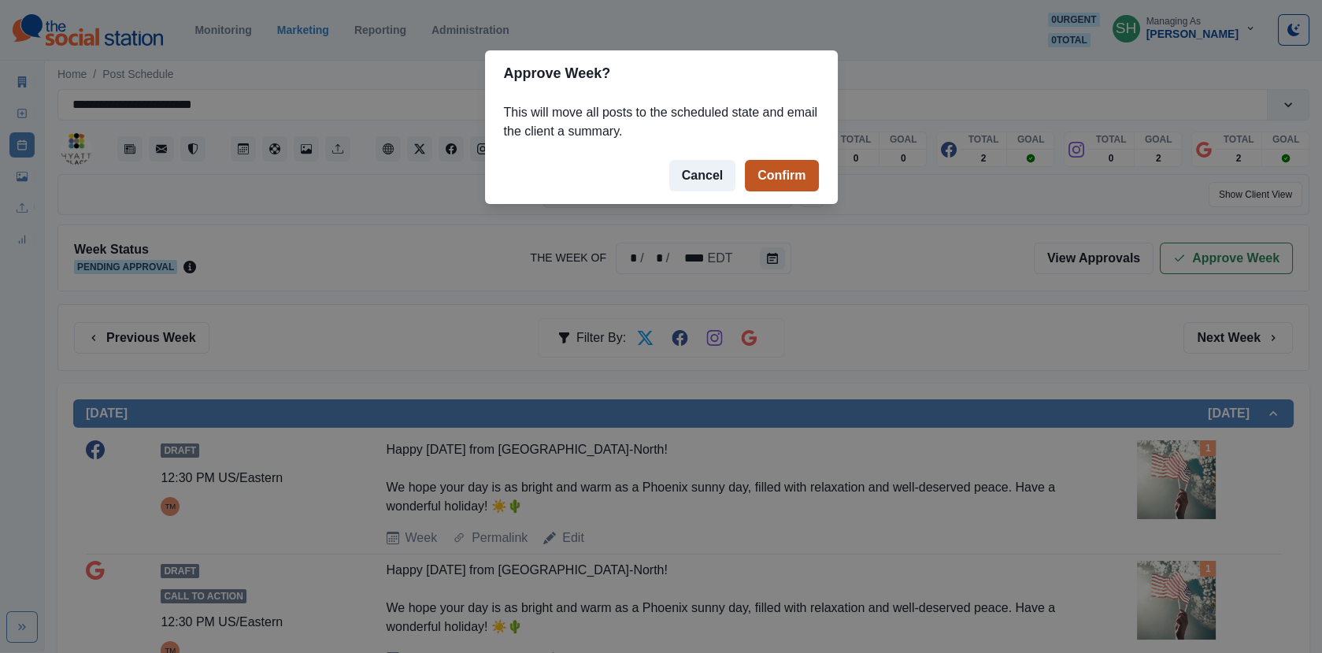
click at [777, 180] on button "Confirm" at bounding box center [781, 176] width 73 height 32
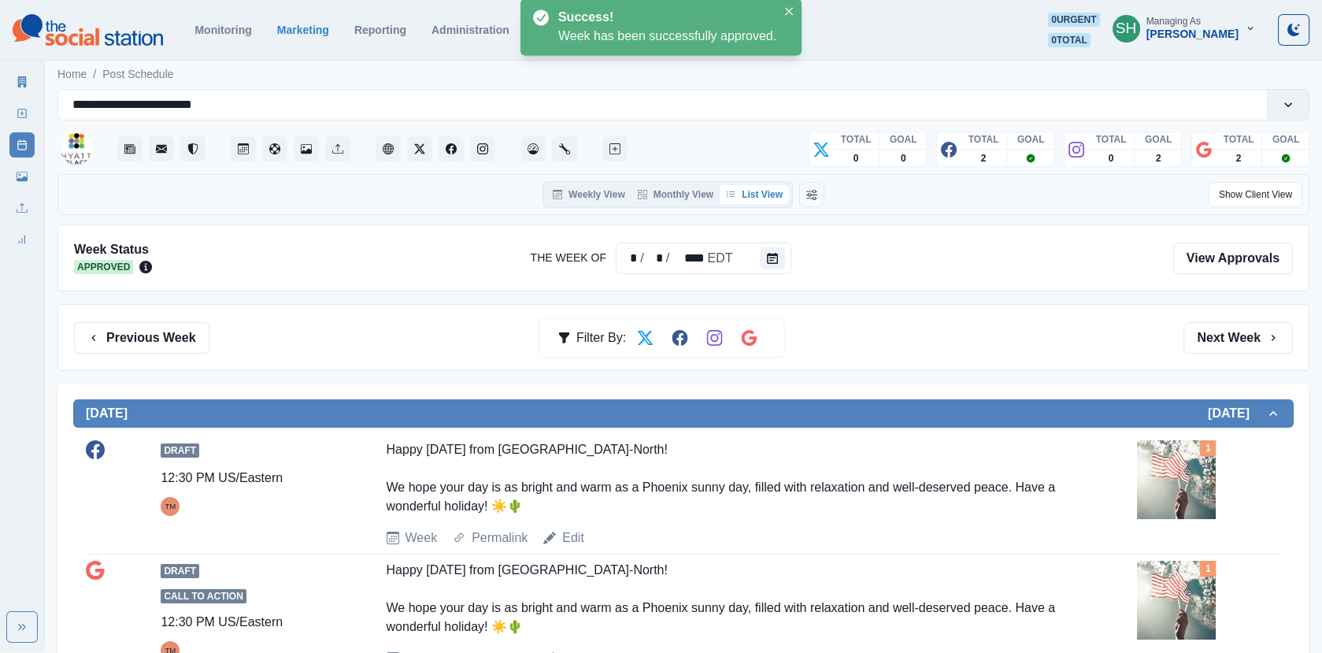
click at [22, 80] on icon at bounding box center [22, 81] width 11 height 11
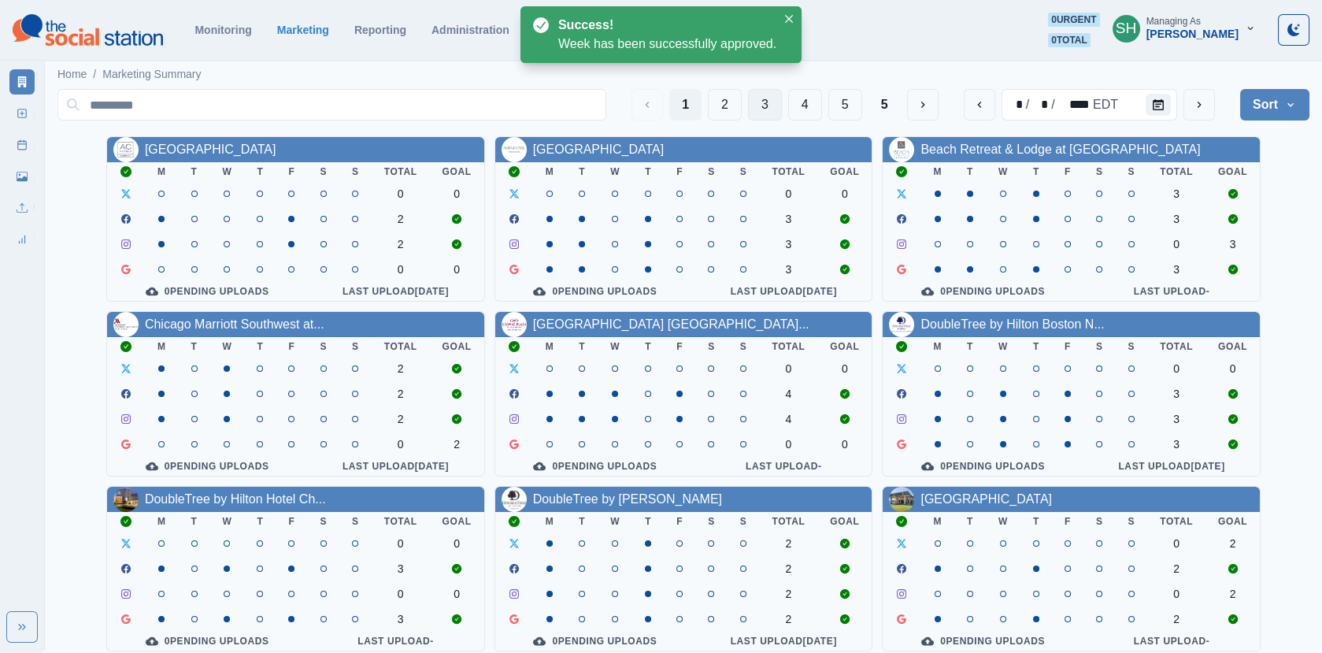
click at [752, 95] on button "3" at bounding box center [765, 105] width 34 height 32
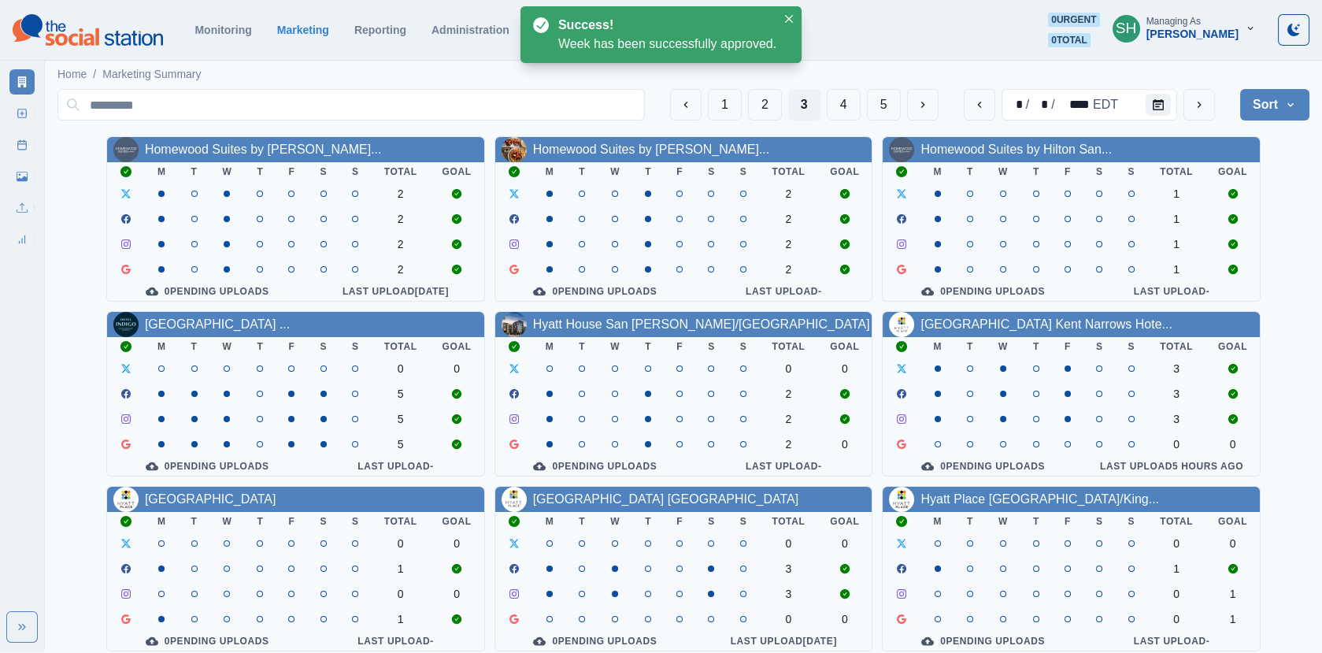
scroll to position [191, 0]
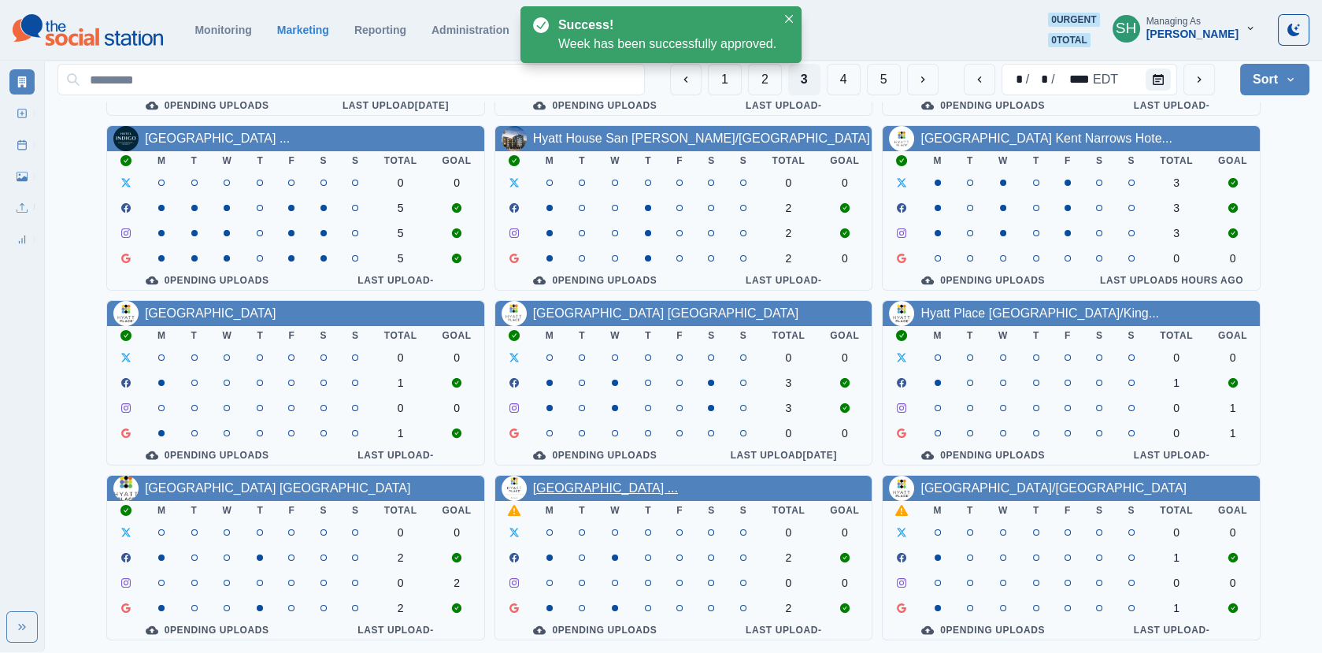
click at [618, 481] on link "Hyatt Place Portland Airport ..." at bounding box center [605, 487] width 145 height 13
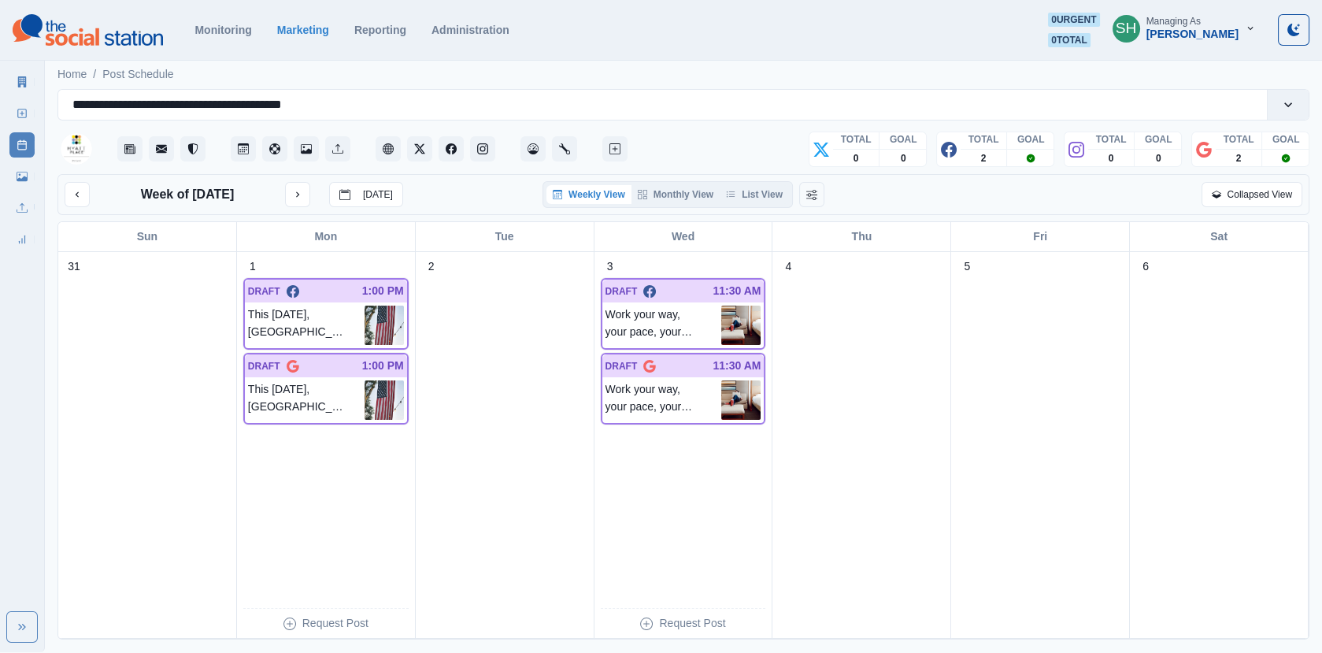
click at [764, 206] on div "Week of September 1, 2025 Today Weekly View Monthly View List View Collapsed Vi…" at bounding box center [683, 194] width 1252 height 41
click at [759, 198] on button "List View" at bounding box center [754, 194] width 69 height 19
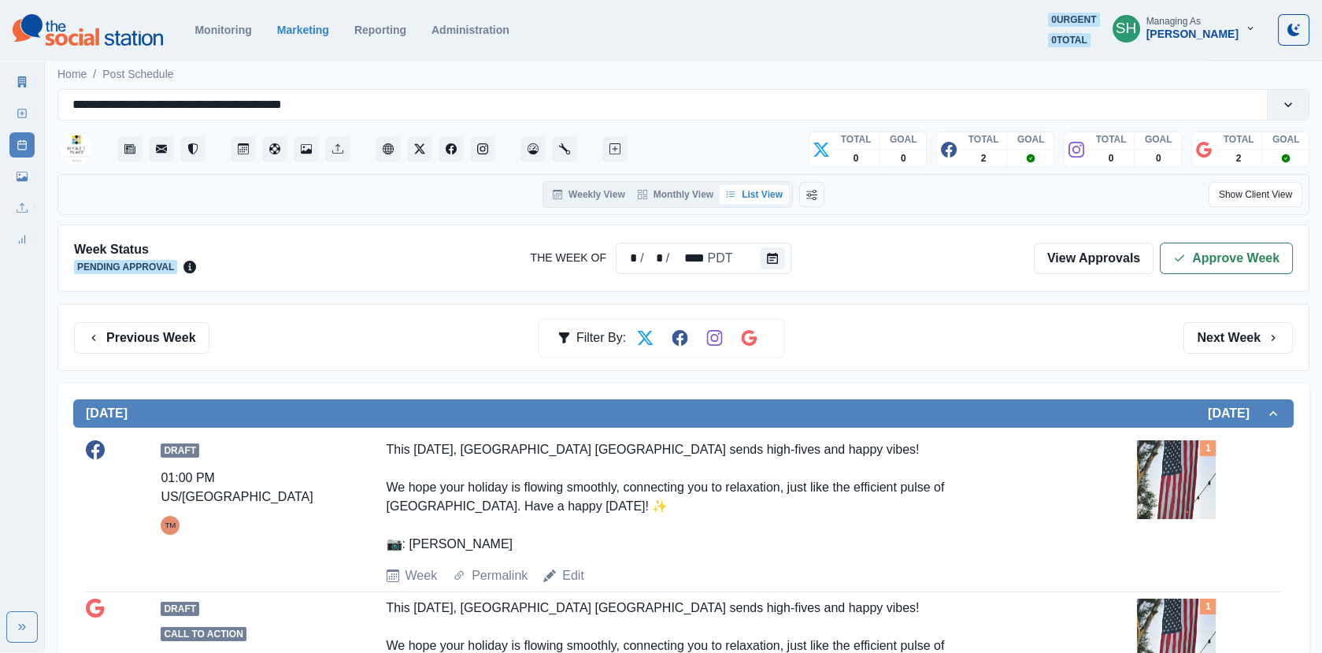
scroll to position [244, 0]
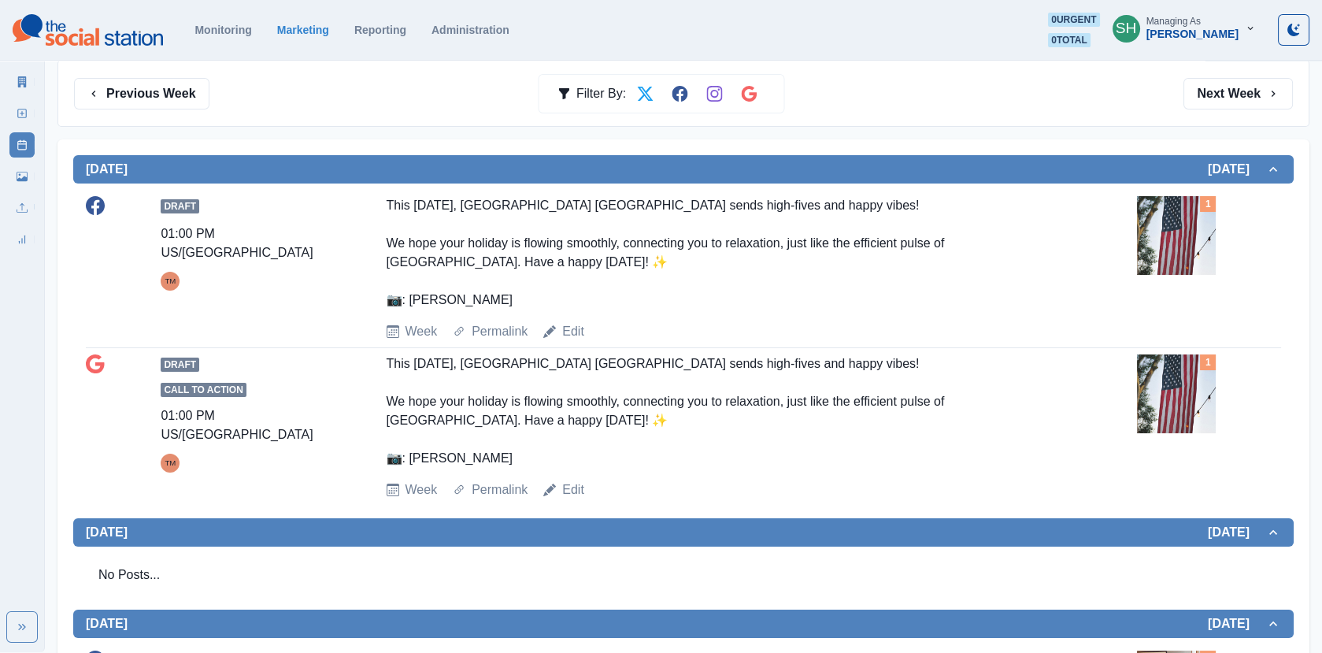
click at [1141, 238] on img at bounding box center [1176, 235] width 79 height 79
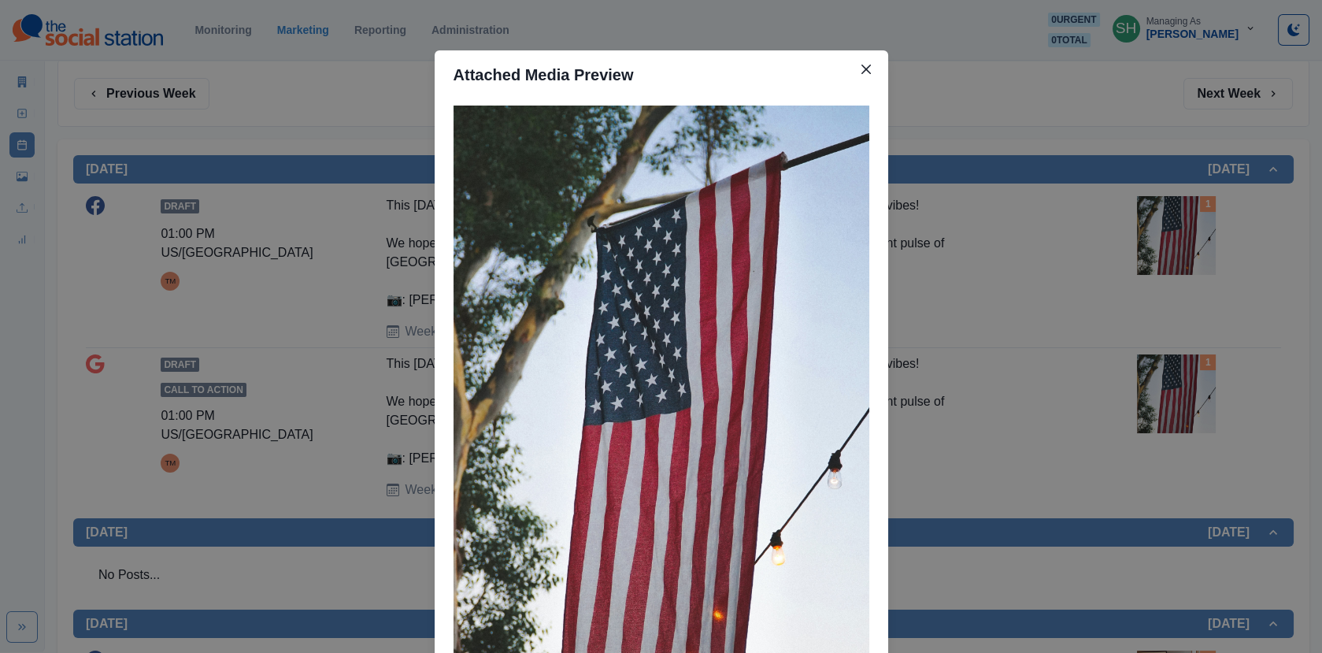
scroll to position [191, 0]
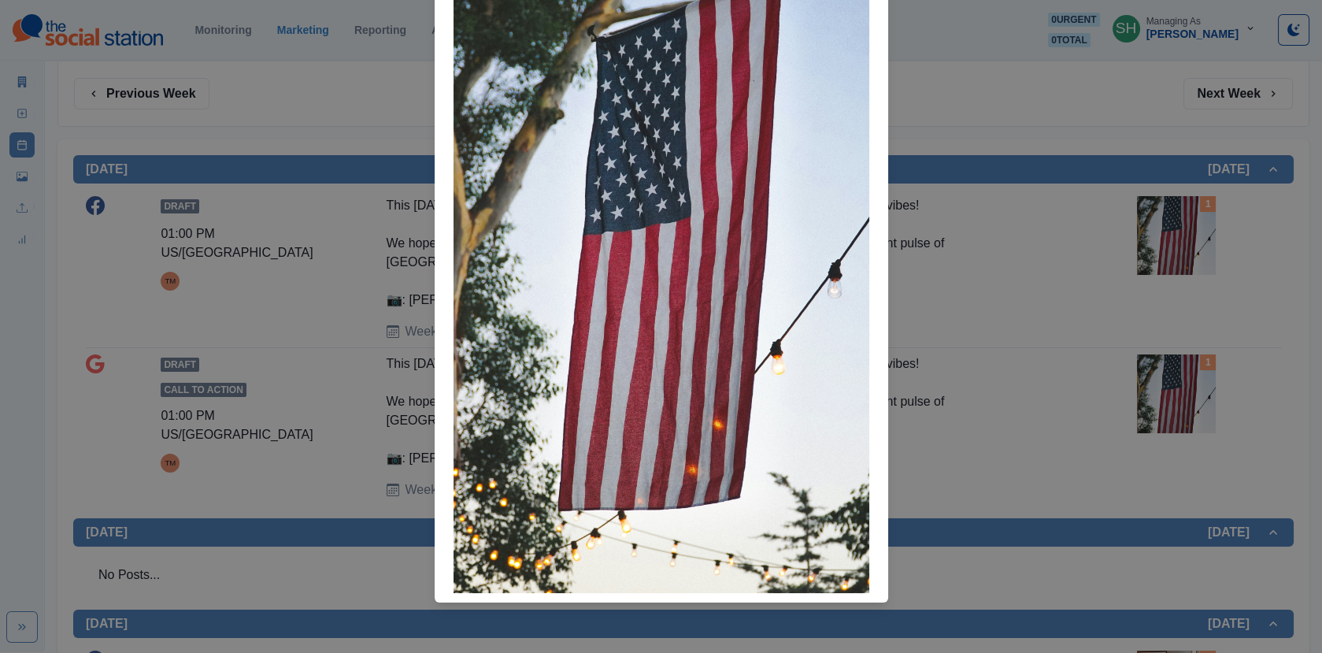
click at [870, 306] on div at bounding box center [662, 256] width 454 height 694
click at [951, 299] on div "Attached Media Preview" at bounding box center [661, 326] width 1322 height 653
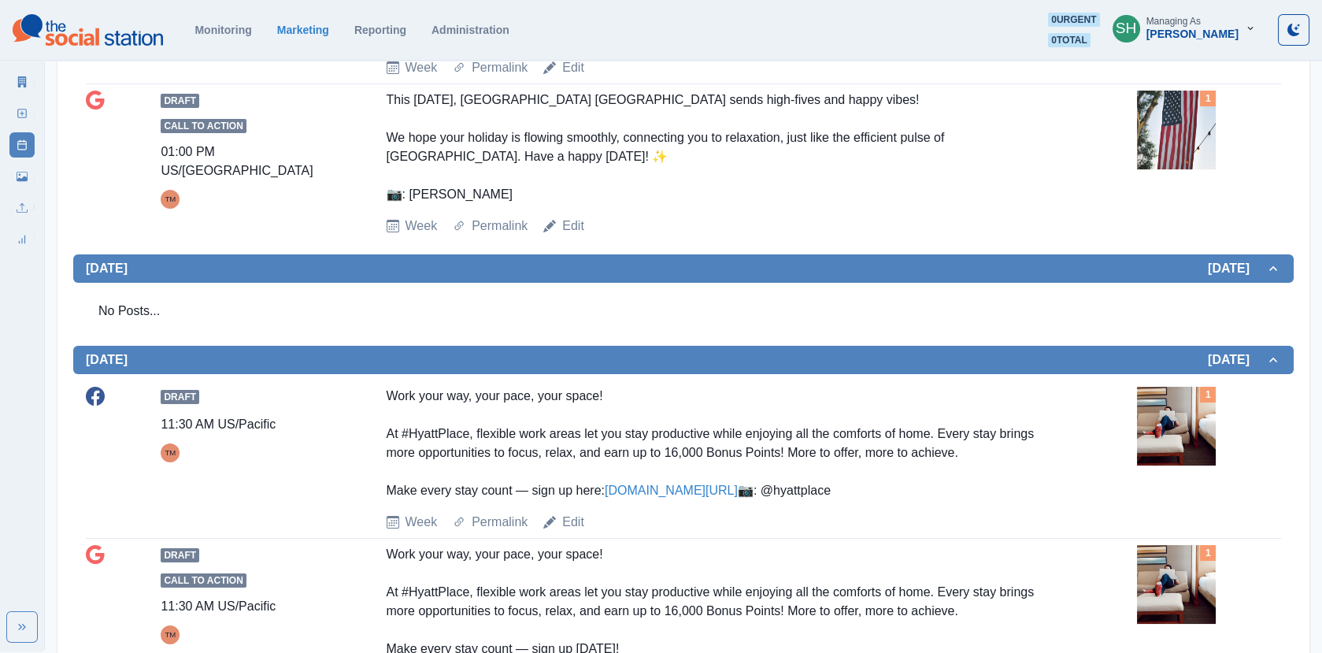
scroll to position [291, 0]
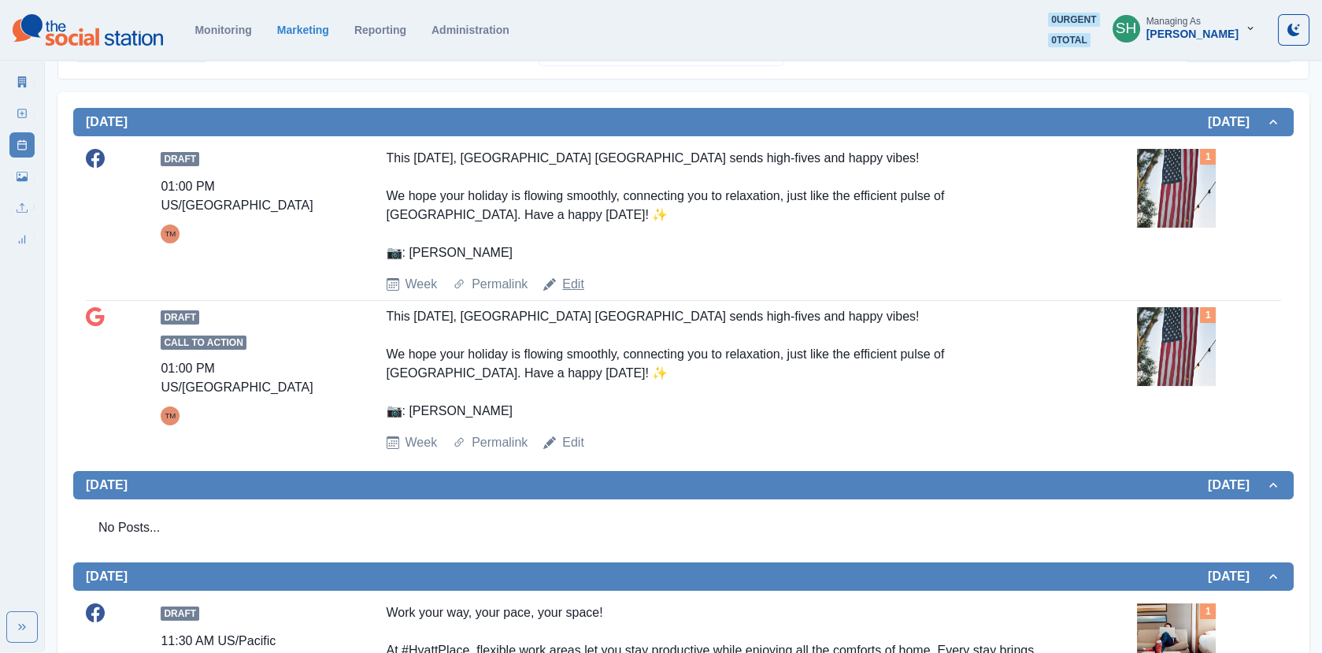
click at [564, 275] on link "Edit" at bounding box center [573, 284] width 22 height 19
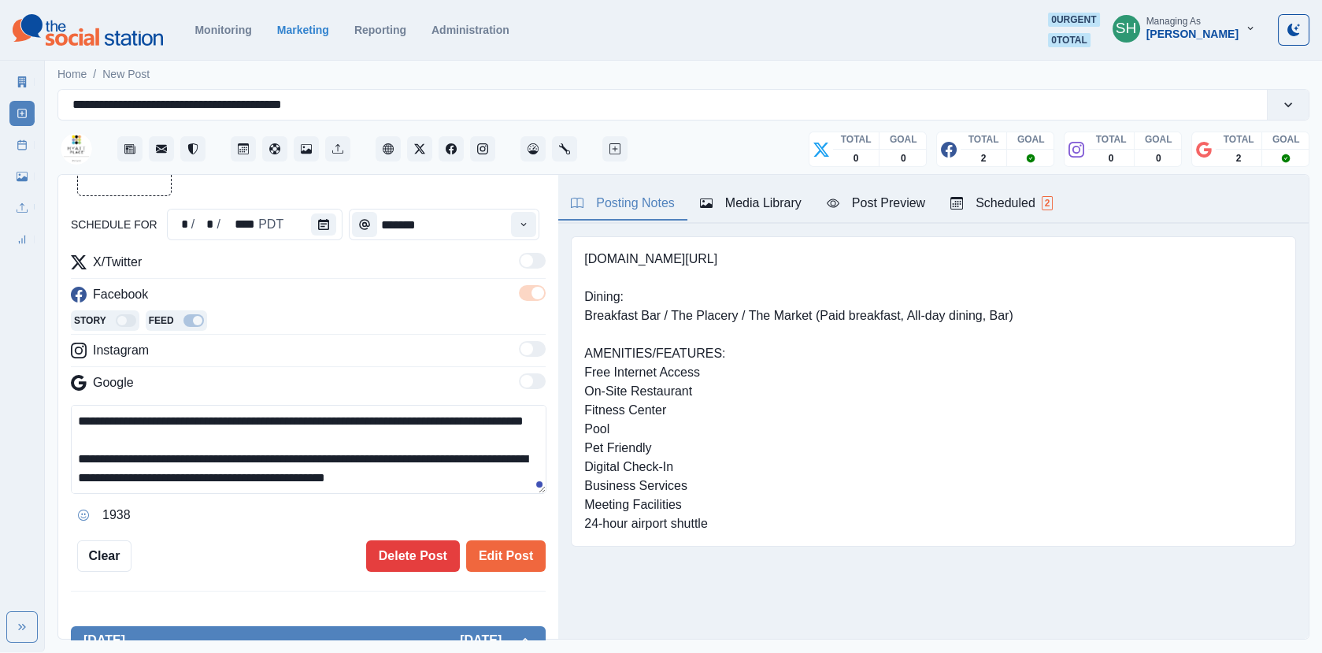
scroll to position [56, 0]
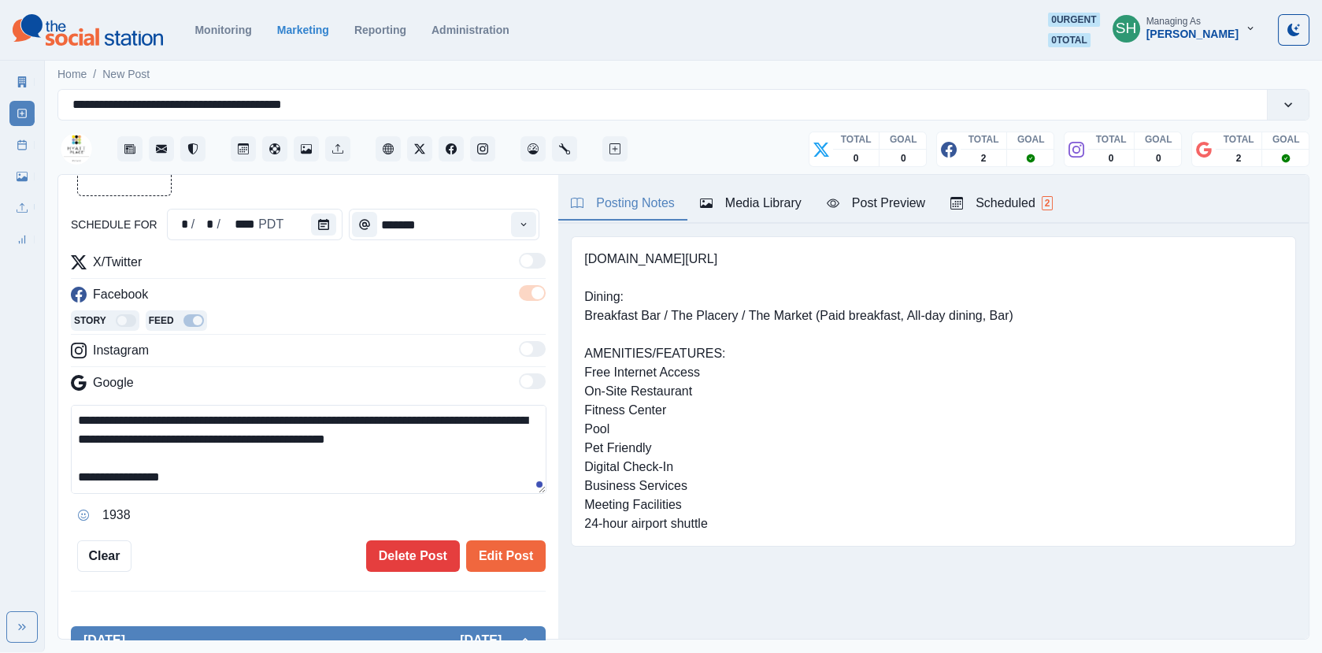
click at [344, 433] on textarea "**********" at bounding box center [309, 449] width 476 height 89
type textarea "**********"
click at [533, 569] on button "Edit Post" at bounding box center [506, 556] width 80 height 32
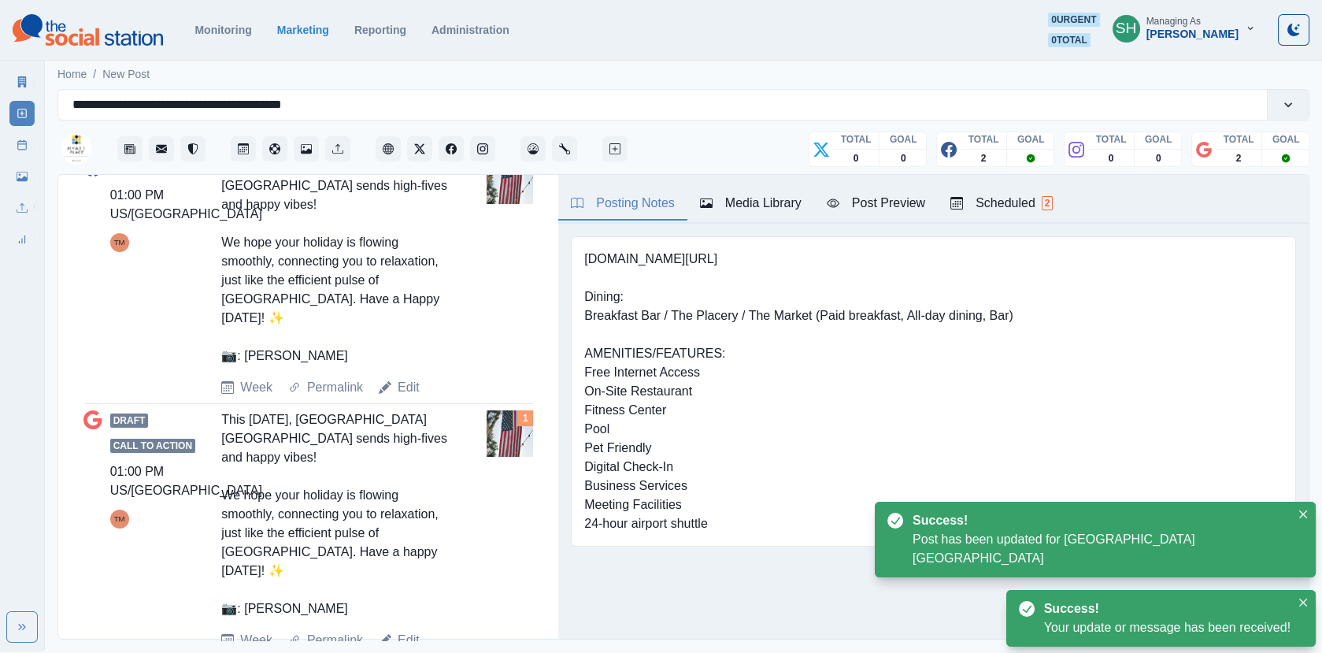
scroll to position [632, 0]
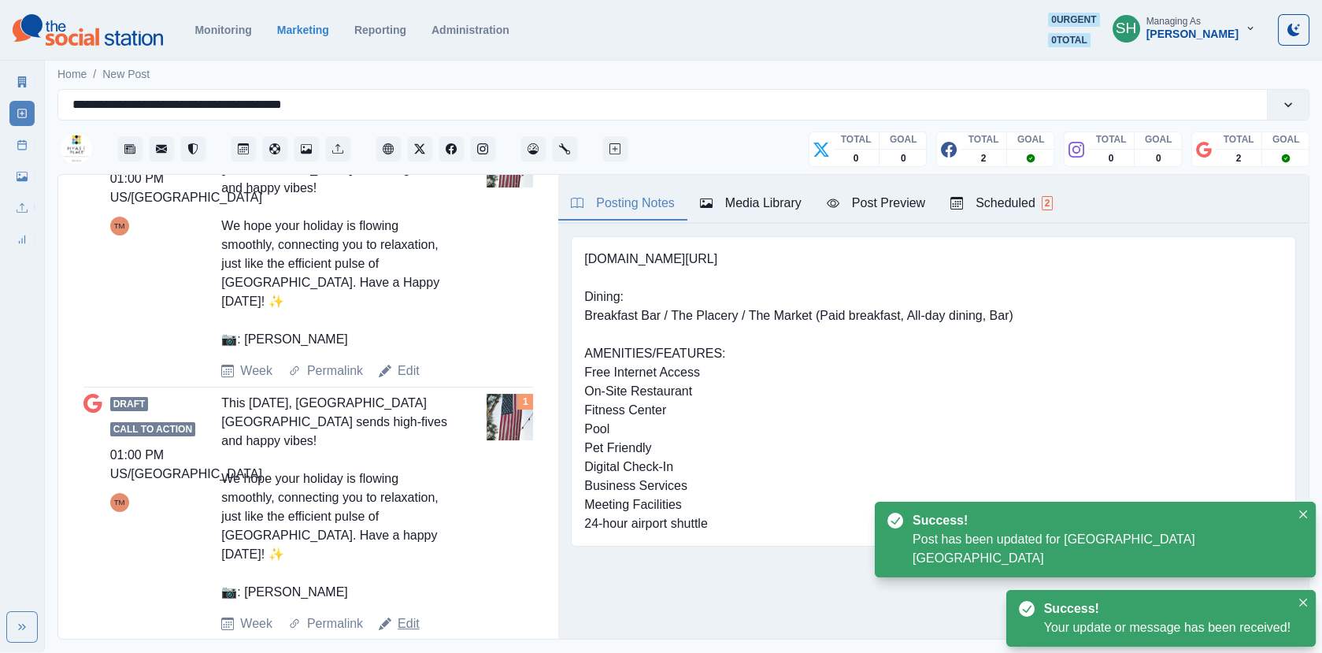
click at [407, 614] on link "Edit" at bounding box center [409, 623] width 22 height 19
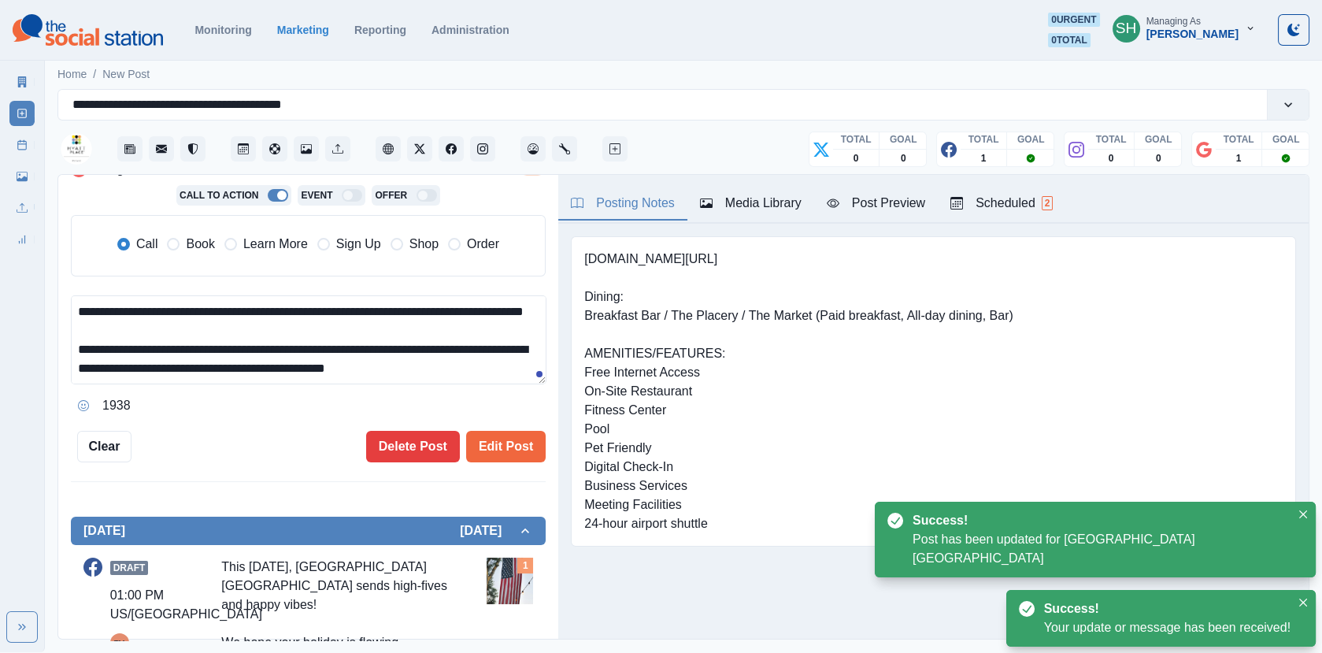
scroll to position [56, 0]
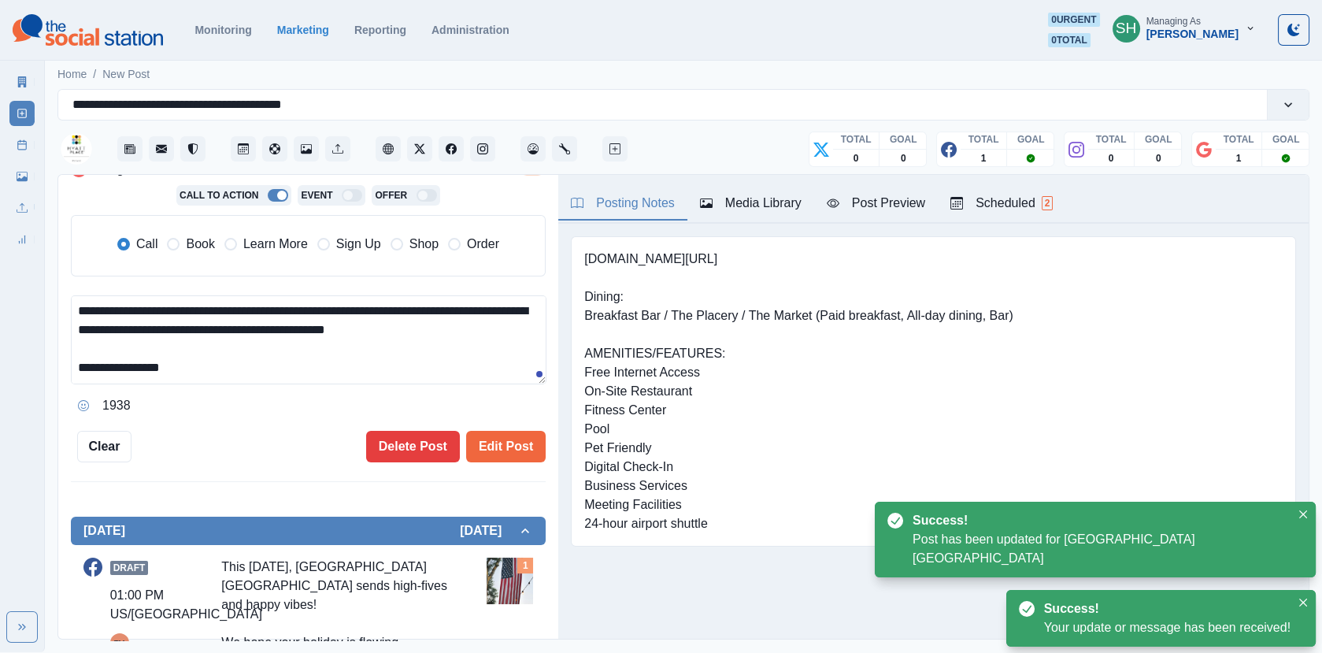
click at [347, 327] on textarea "**********" at bounding box center [309, 339] width 476 height 89
type textarea "**********"
click at [220, 231] on div "Call Book Learn More Sign Up Shop Order" at bounding box center [308, 245] width 451 height 35
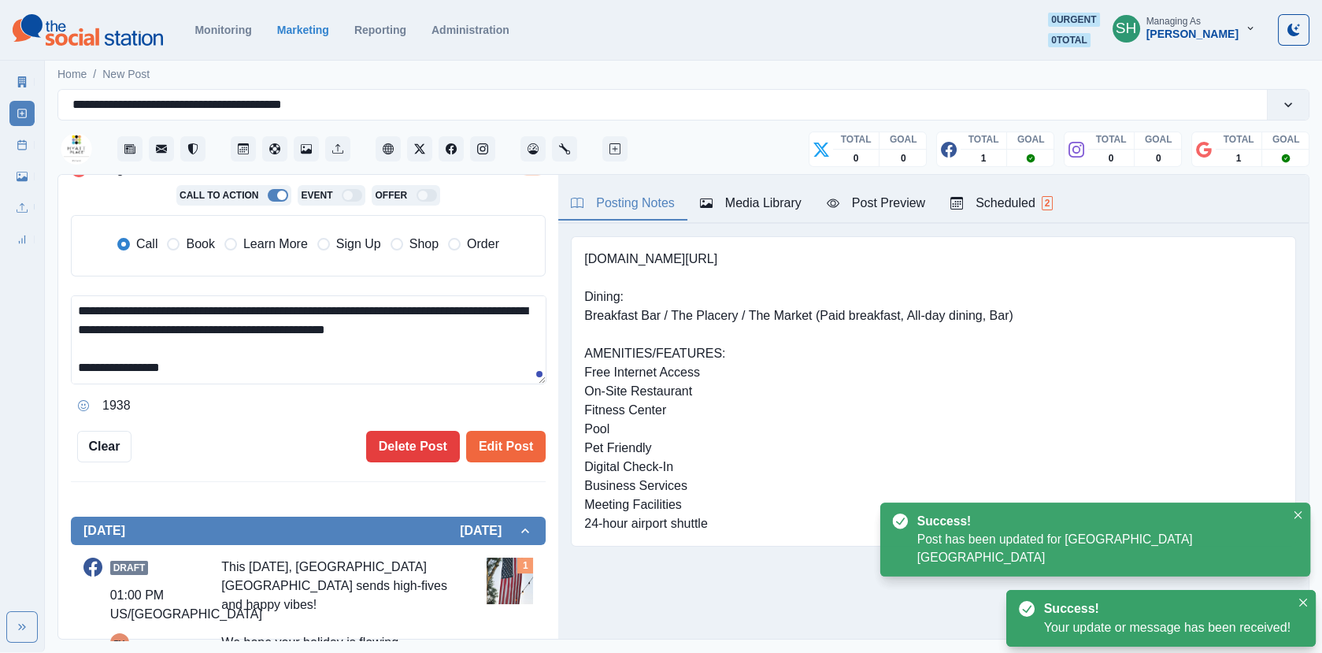
click at [211, 231] on div "Call Book Learn More Sign Up Shop Order" at bounding box center [308, 245] width 451 height 35
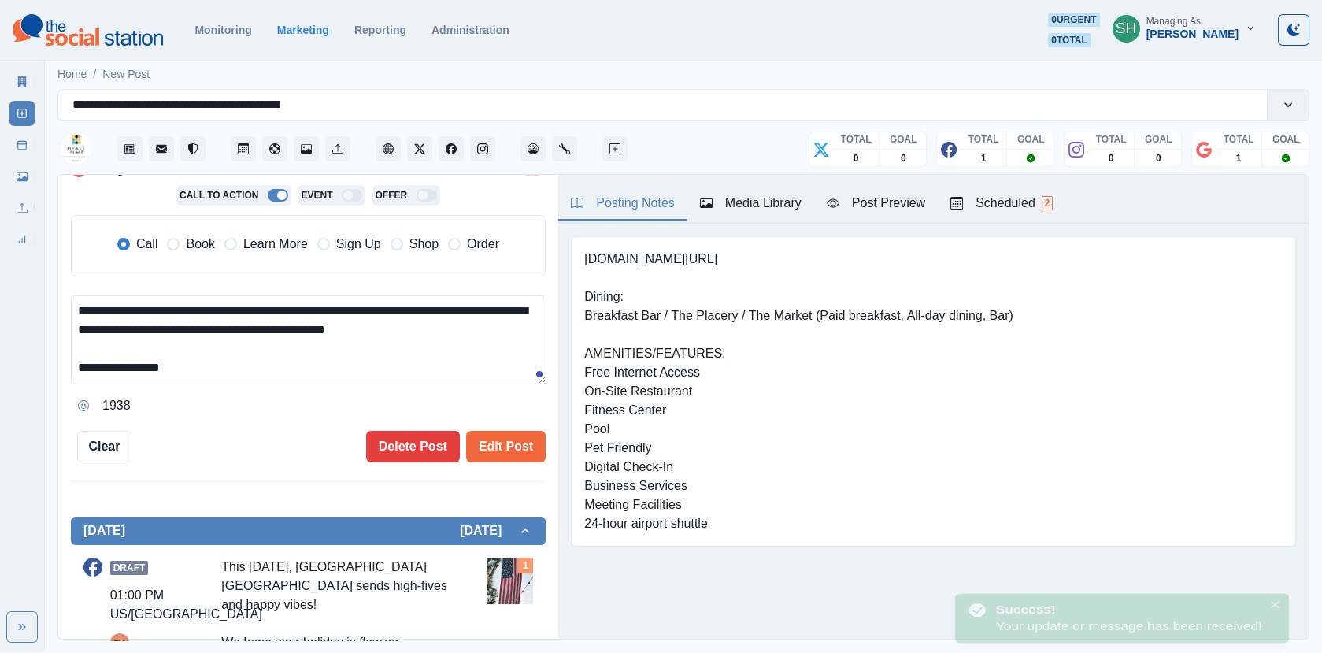
click at [208, 235] on span "Book" at bounding box center [200, 244] width 28 height 19
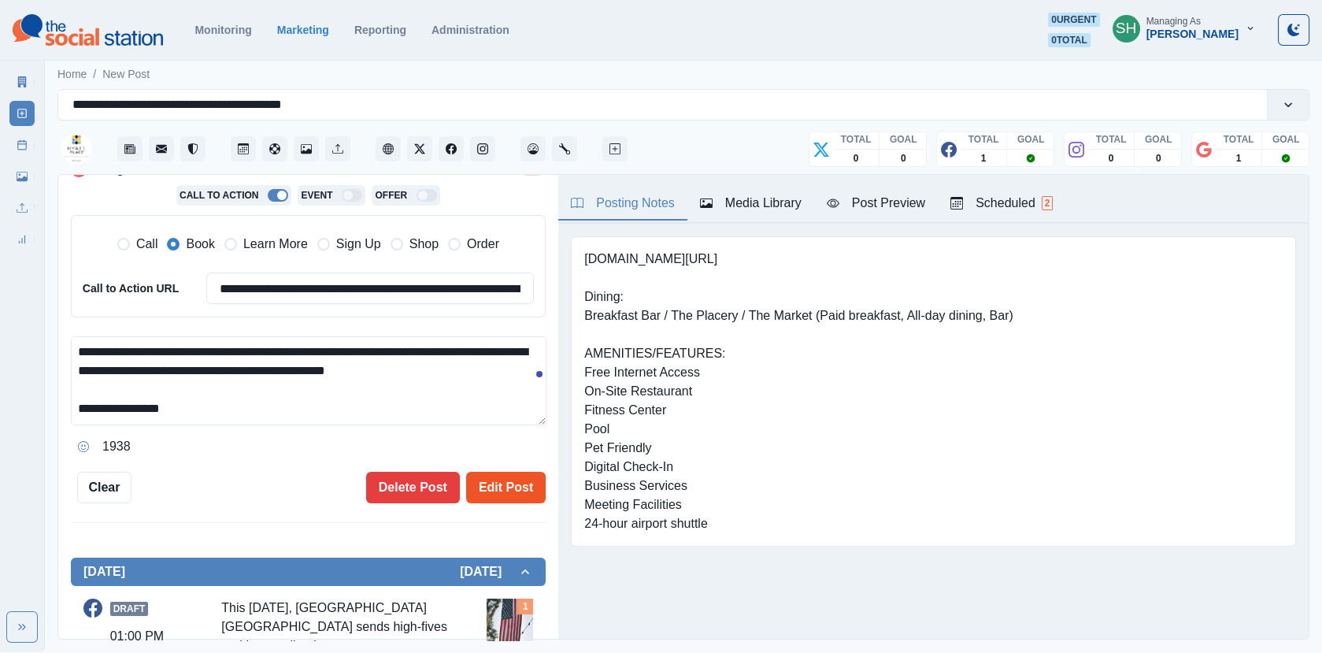
click at [505, 472] on button "Edit Post" at bounding box center [506, 488] width 80 height 32
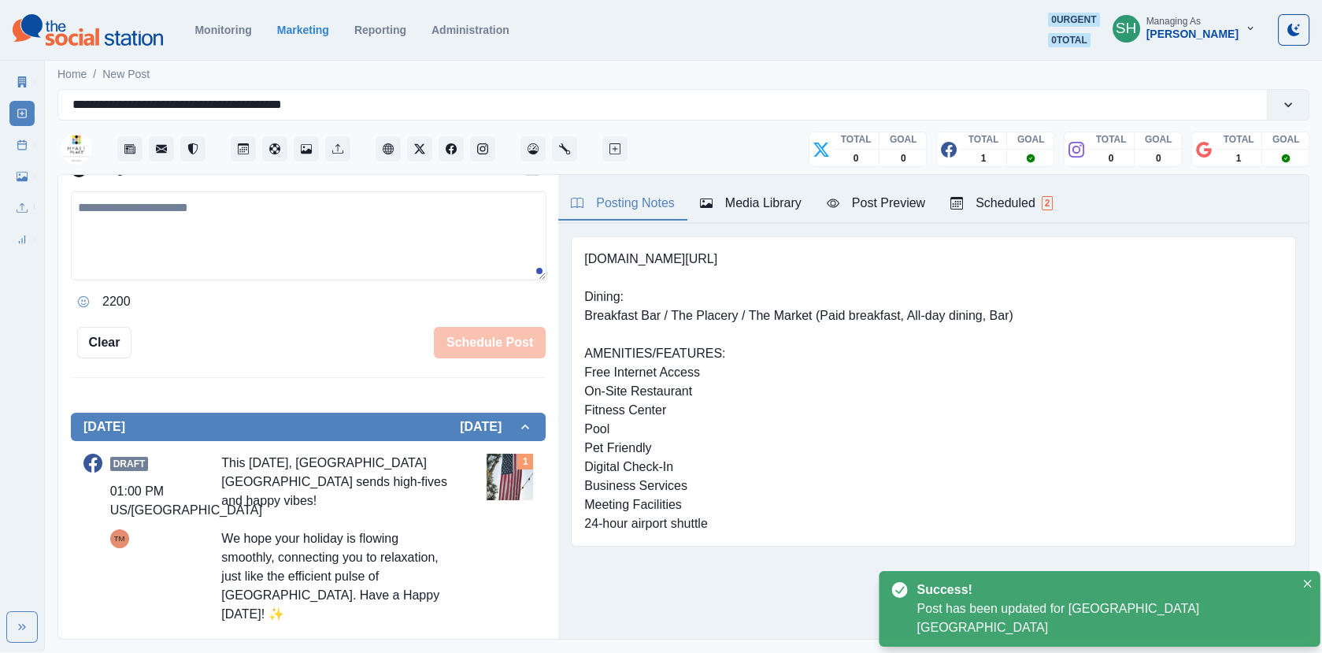
click at [28, 143] on link "Post Schedule" at bounding box center [21, 144] width 25 height 25
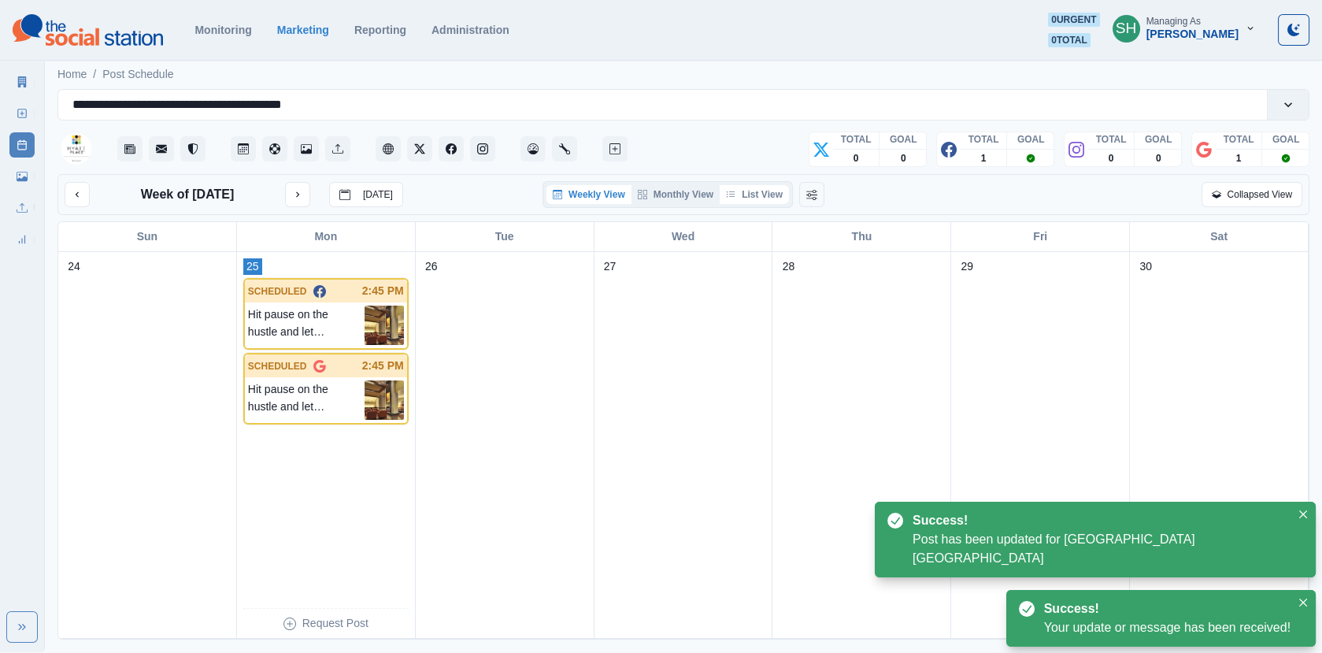
click at [763, 192] on button "List View" at bounding box center [754, 194] width 69 height 19
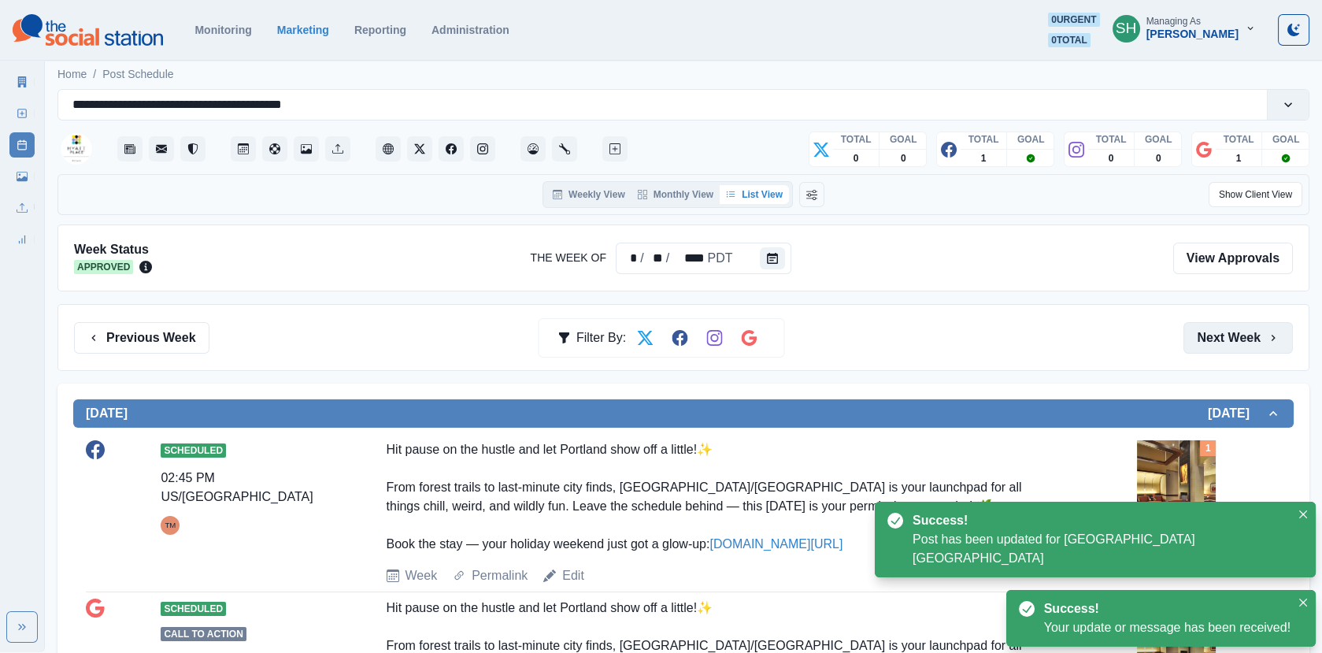
click at [1264, 351] on button "Next Week" at bounding box center [1238, 338] width 109 height 32
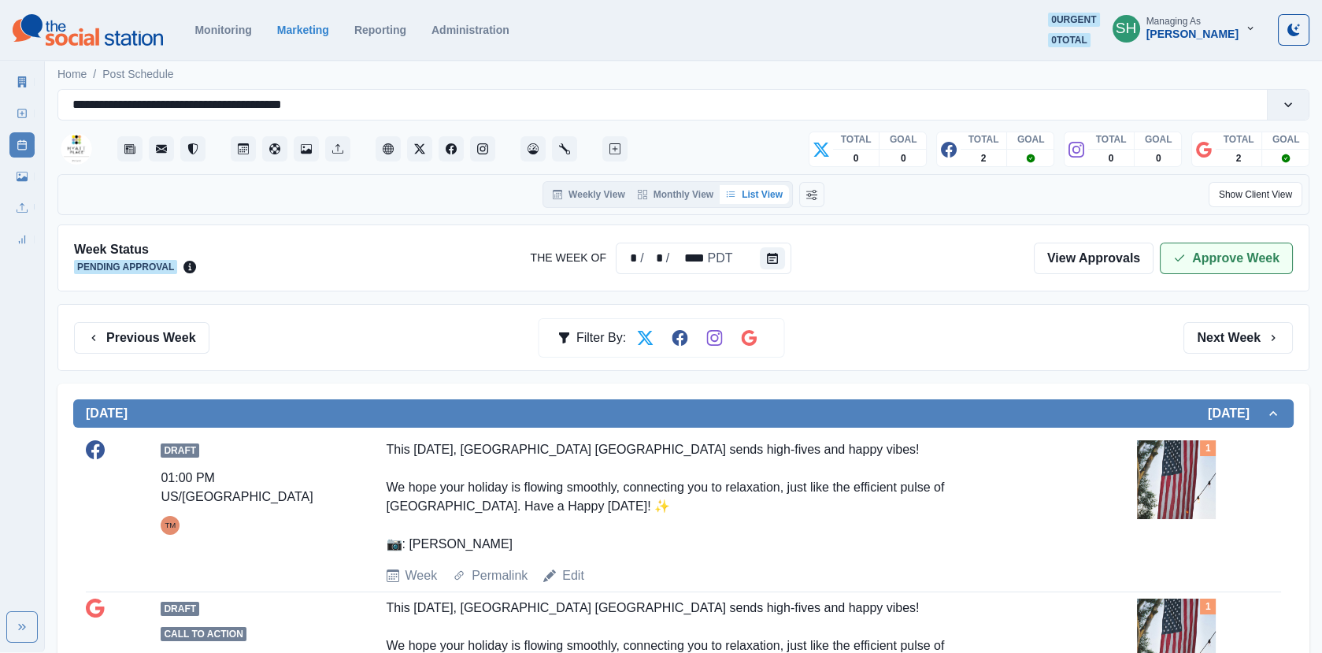
click at [1182, 250] on button "Approve Week" at bounding box center [1226, 259] width 133 height 32
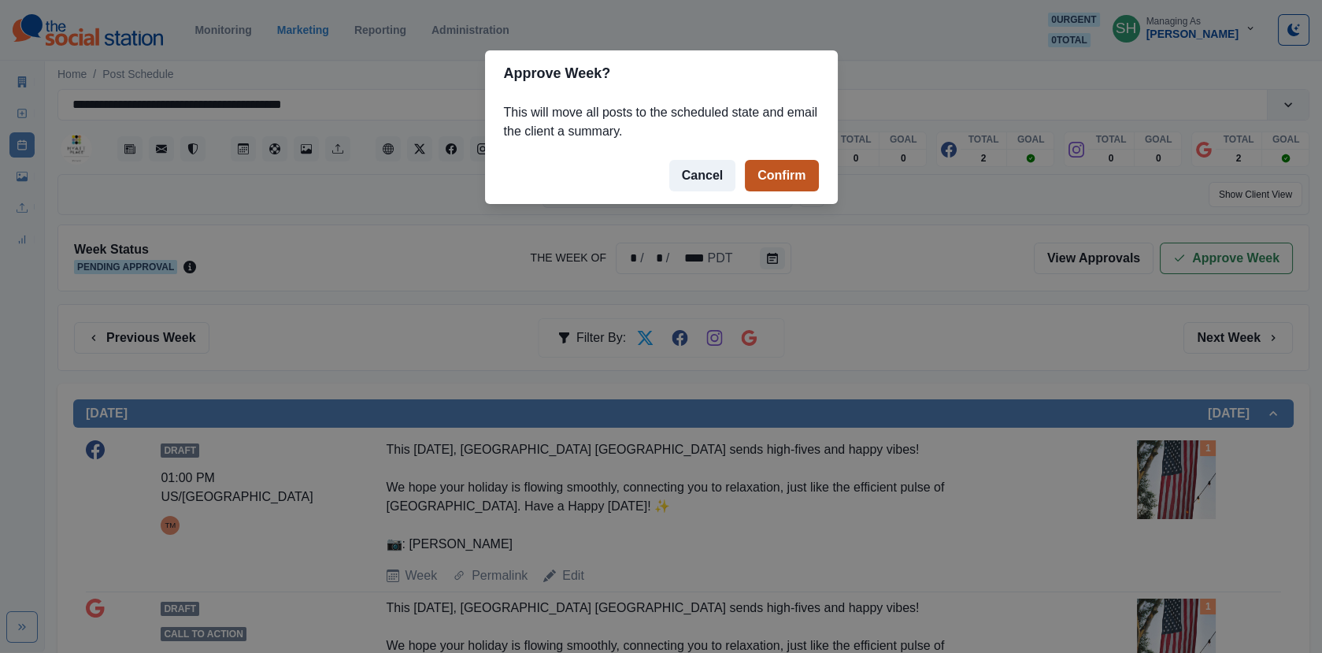
click at [791, 169] on button "Confirm" at bounding box center [781, 176] width 73 height 32
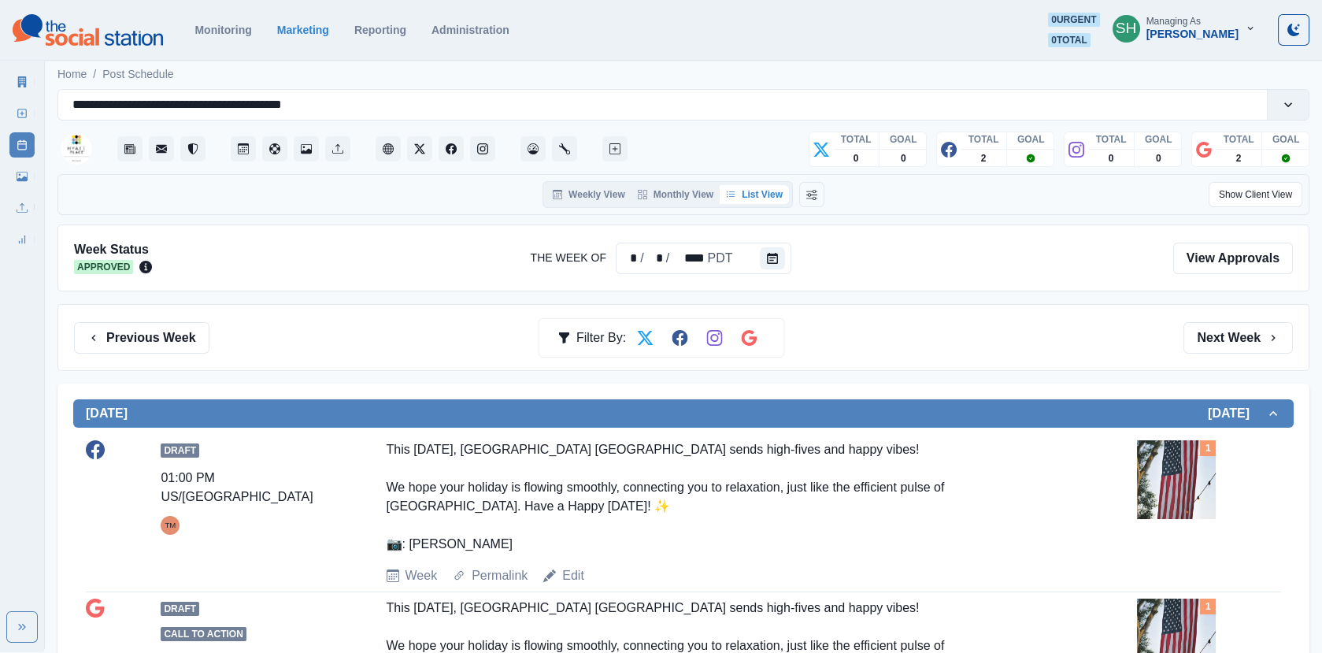
click at [15, 72] on link "Marketing Summary" at bounding box center [21, 81] width 25 height 25
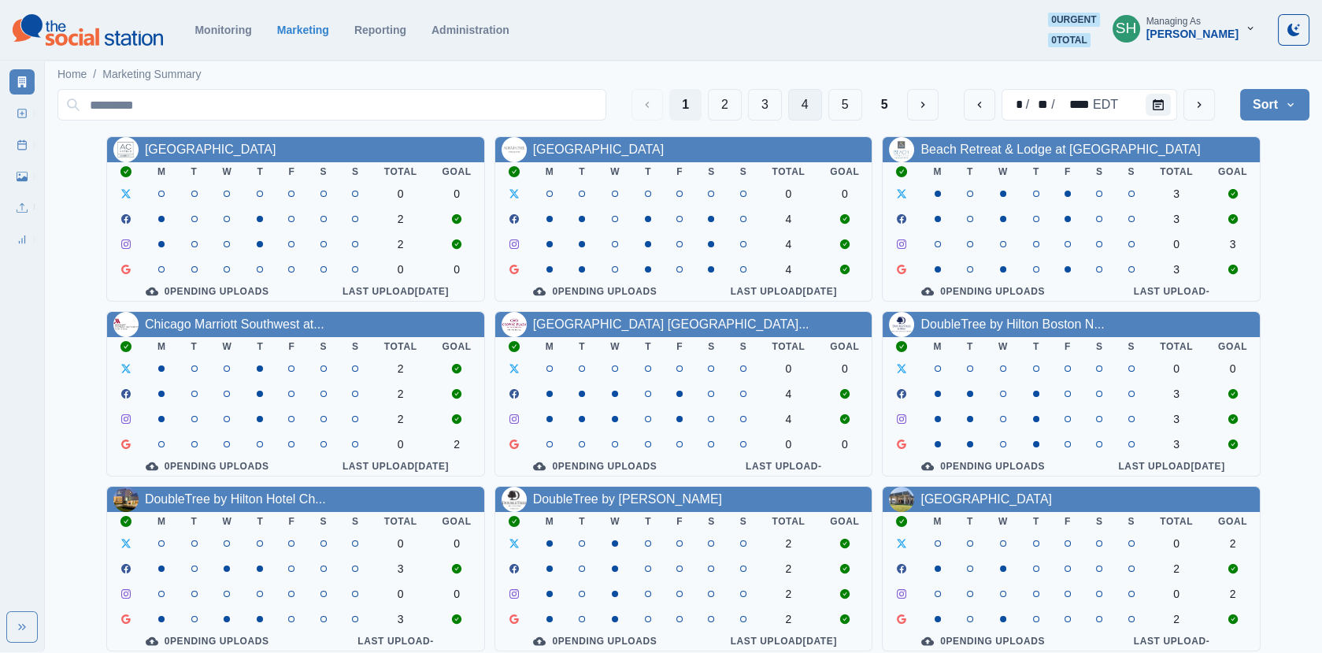
click at [799, 107] on button "4" at bounding box center [805, 105] width 34 height 32
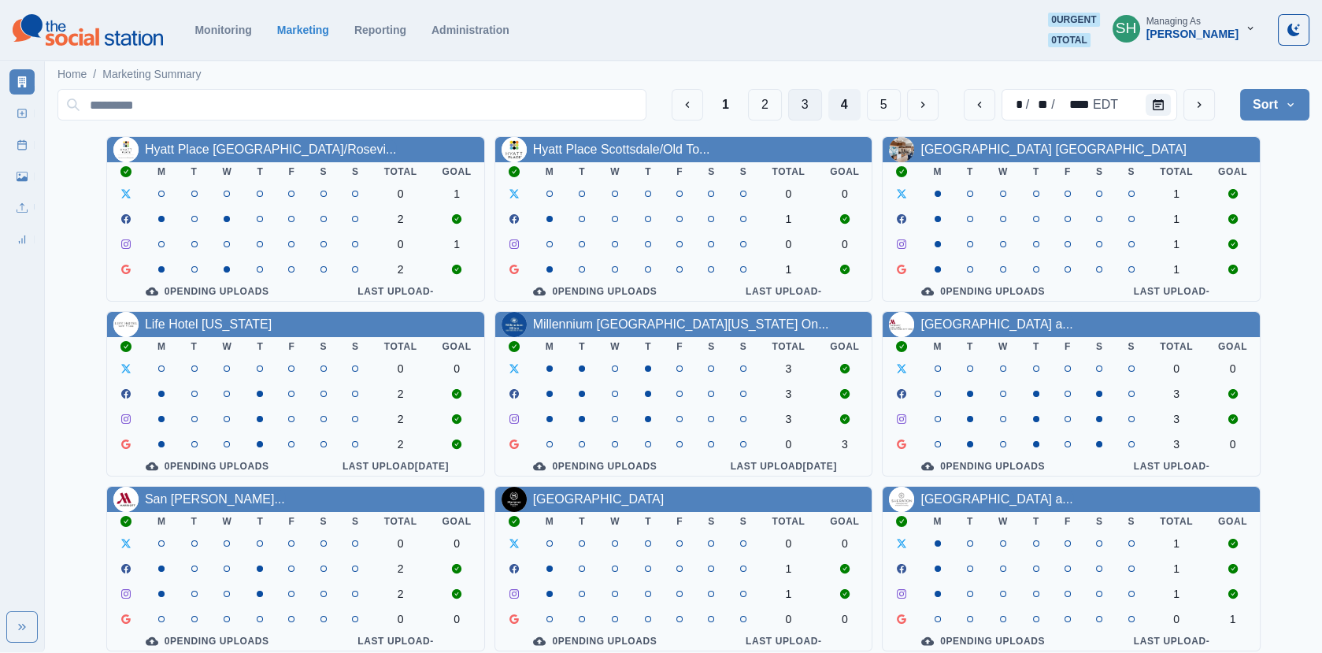
click at [802, 109] on button "3" at bounding box center [805, 105] width 34 height 32
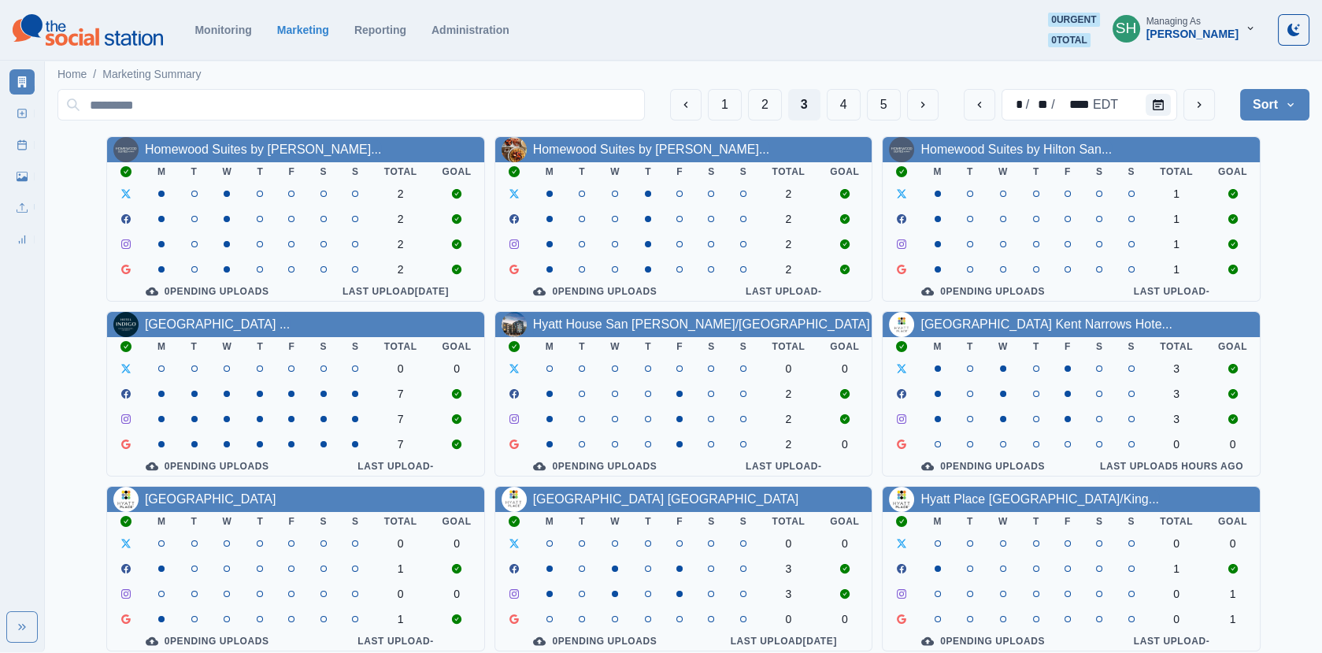
scroll to position [191, 0]
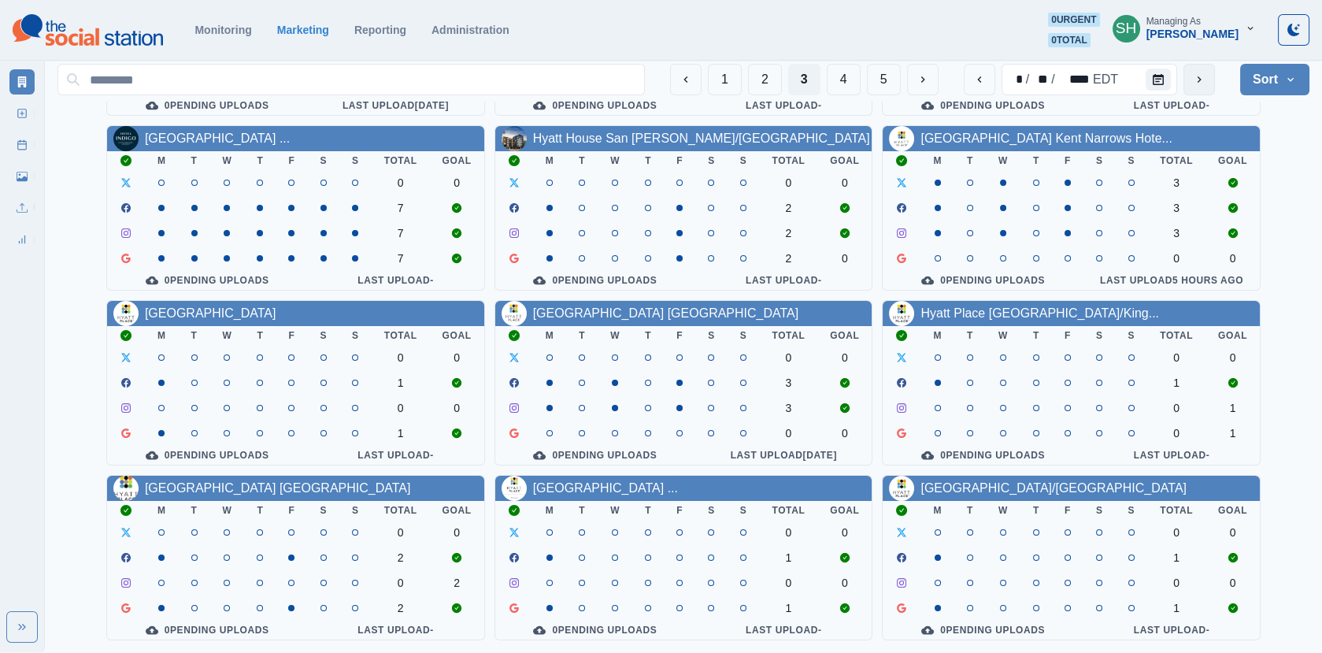
click at [1184, 91] on button "next" at bounding box center [1200, 80] width 32 height 32
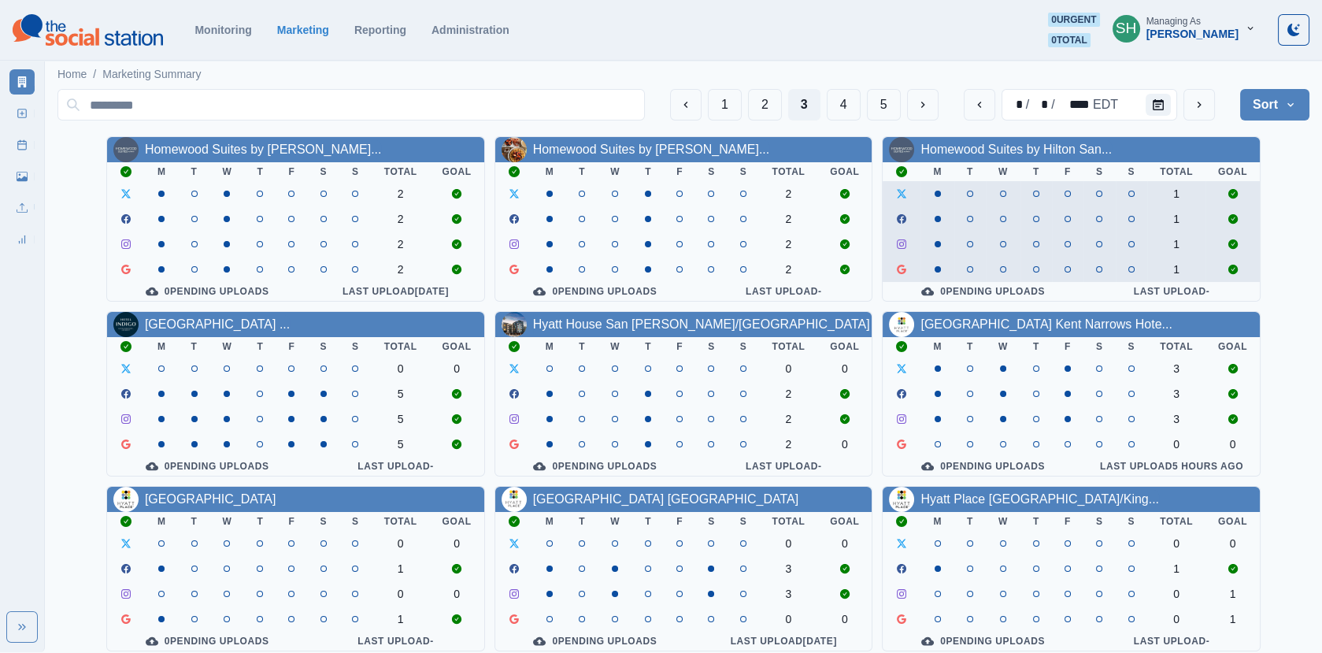
scroll to position [191, 0]
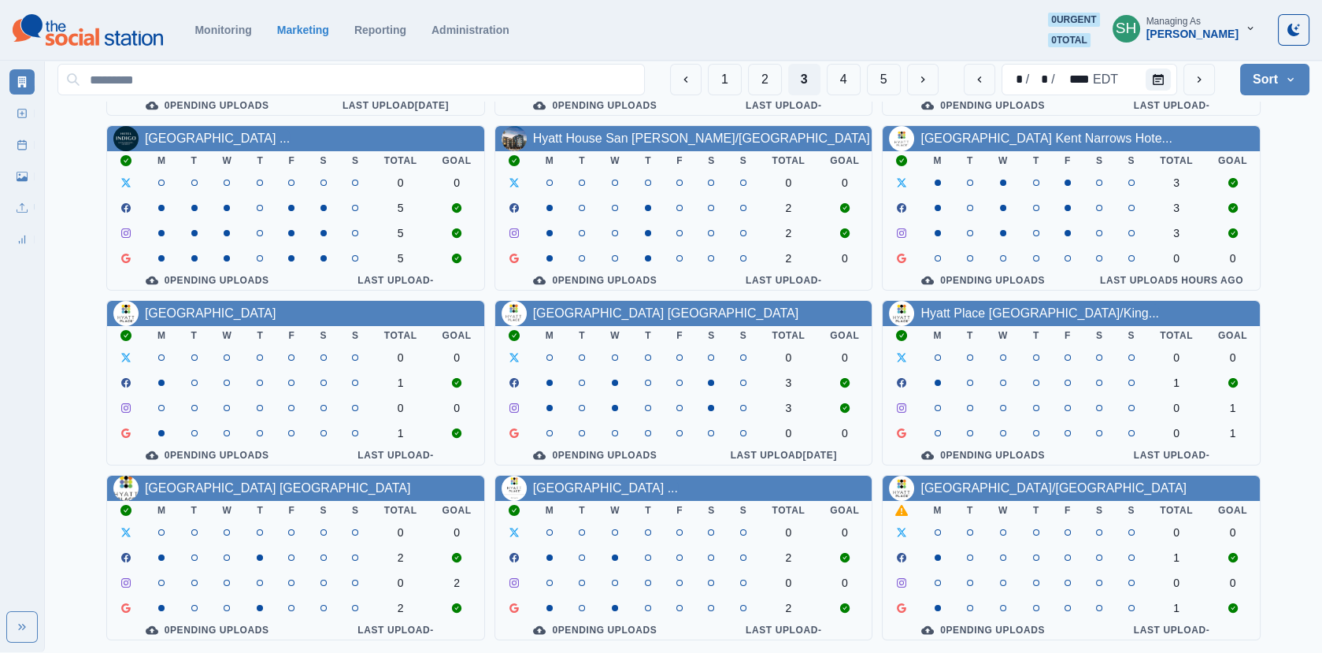
click at [966, 479] on div "Hyatt Place Riverside/Downtown" at bounding box center [1054, 488] width 266 height 19
click at [964, 484] on link "Hyatt Place Riverside/Downtown" at bounding box center [1054, 487] width 266 height 13
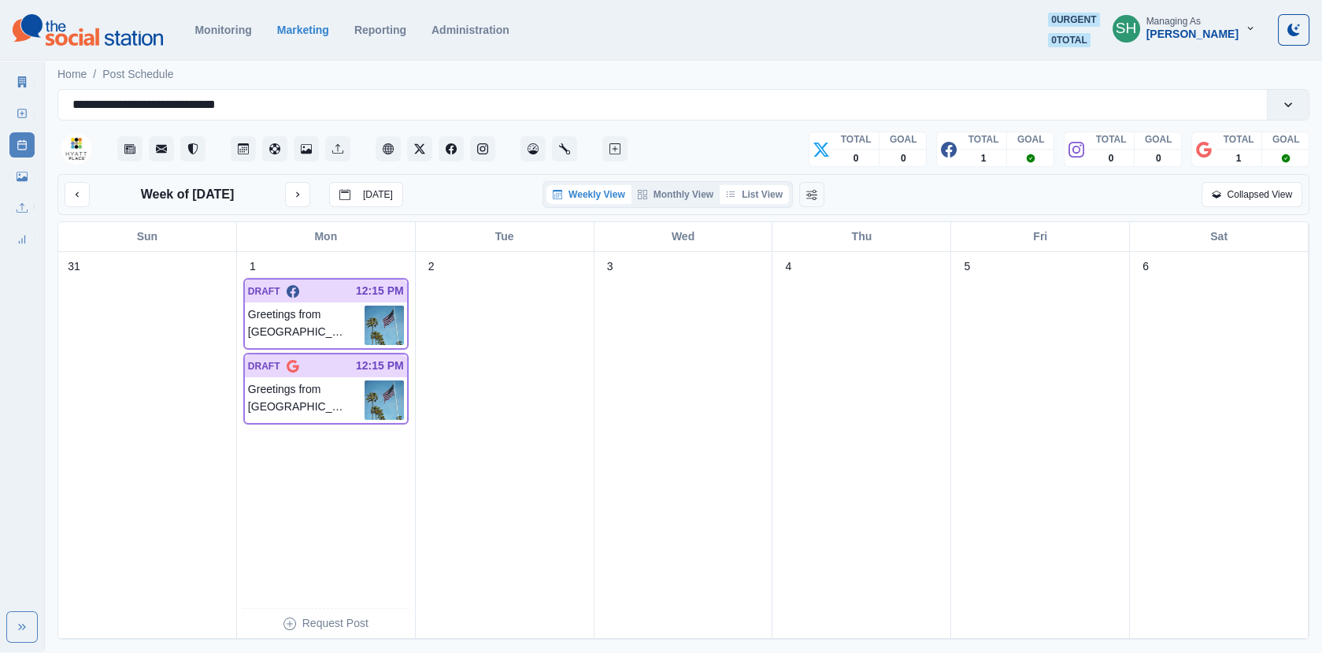
click at [770, 199] on button "List View" at bounding box center [754, 194] width 69 height 19
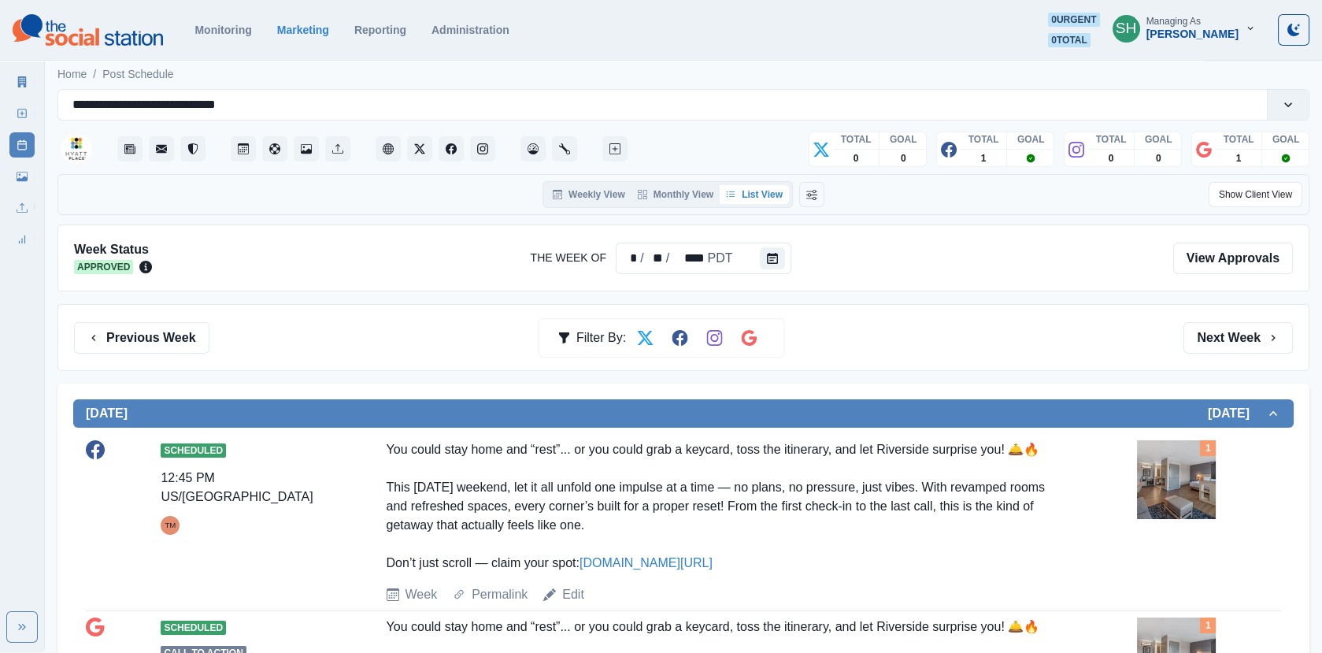
scroll to position [170, 0]
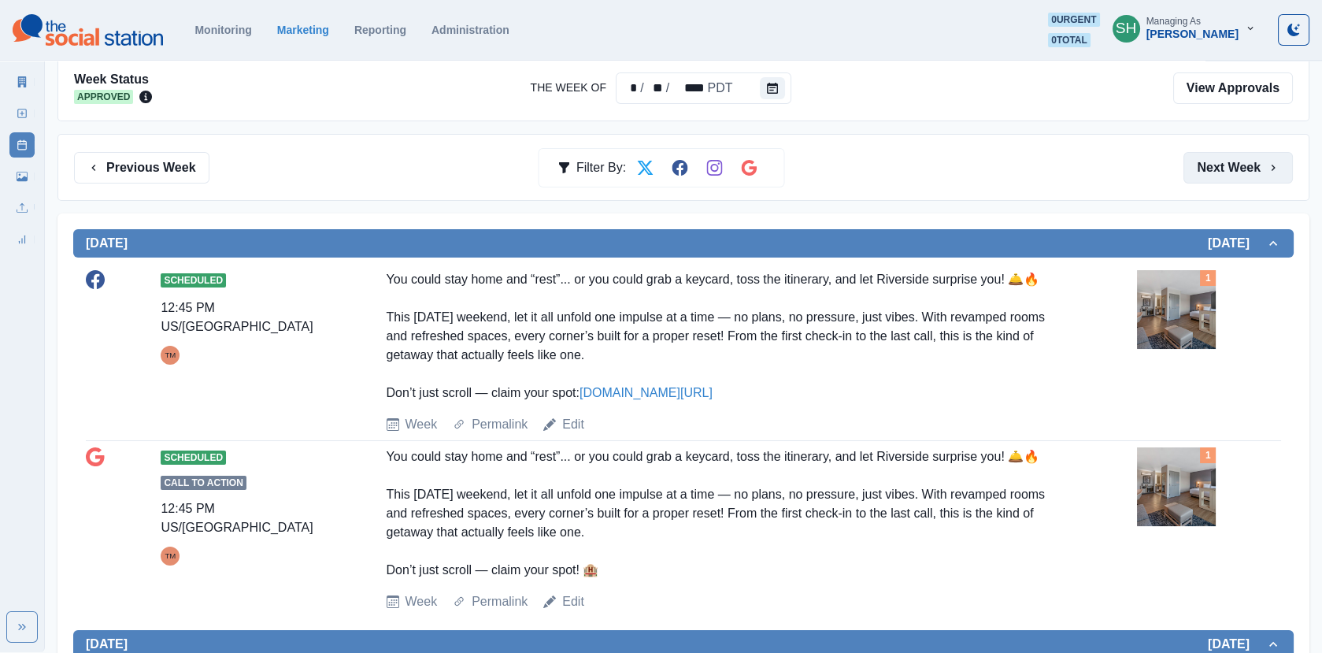
click at [1204, 171] on button "Next Week" at bounding box center [1238, 168] width 109 height 32
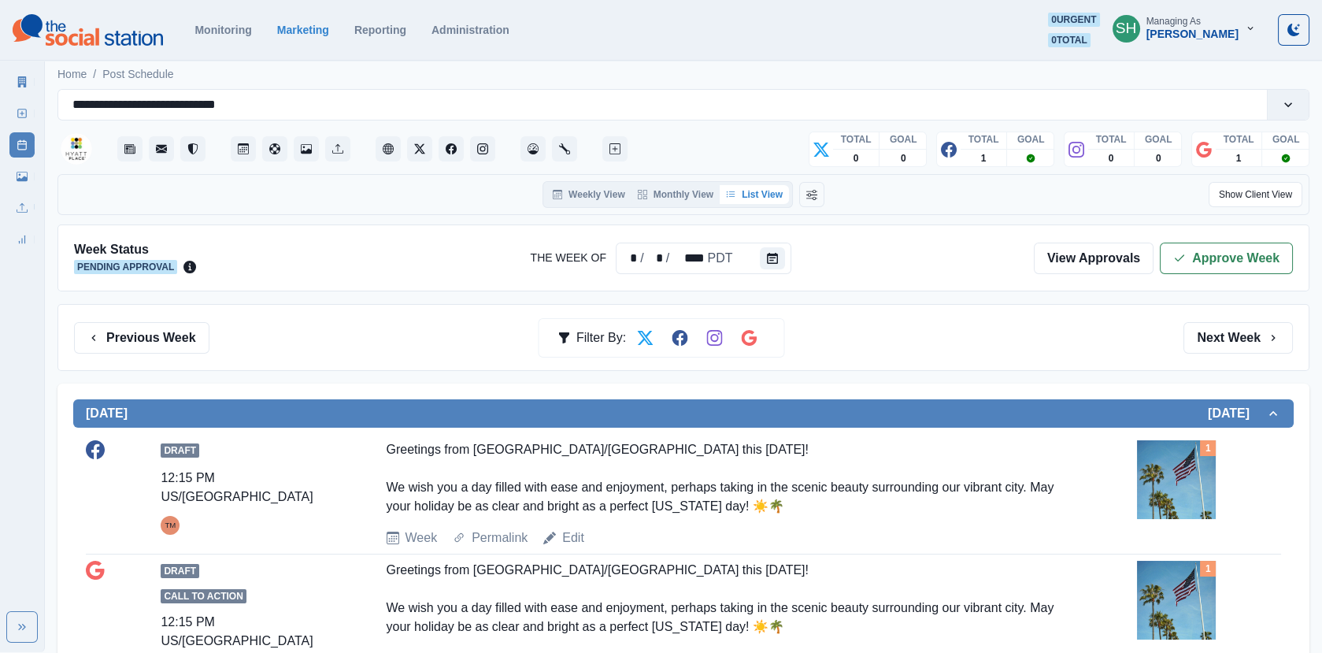
click at [1189, 239] on div "Week Status Pending Approval The Week Of * / * / **** PDT View Approvals Approv…" at bounding box center [683, 257] width 1252 height 67
click at [1183, 257] on icon "button" at bounding box center [1180, 258] width 13 height 13
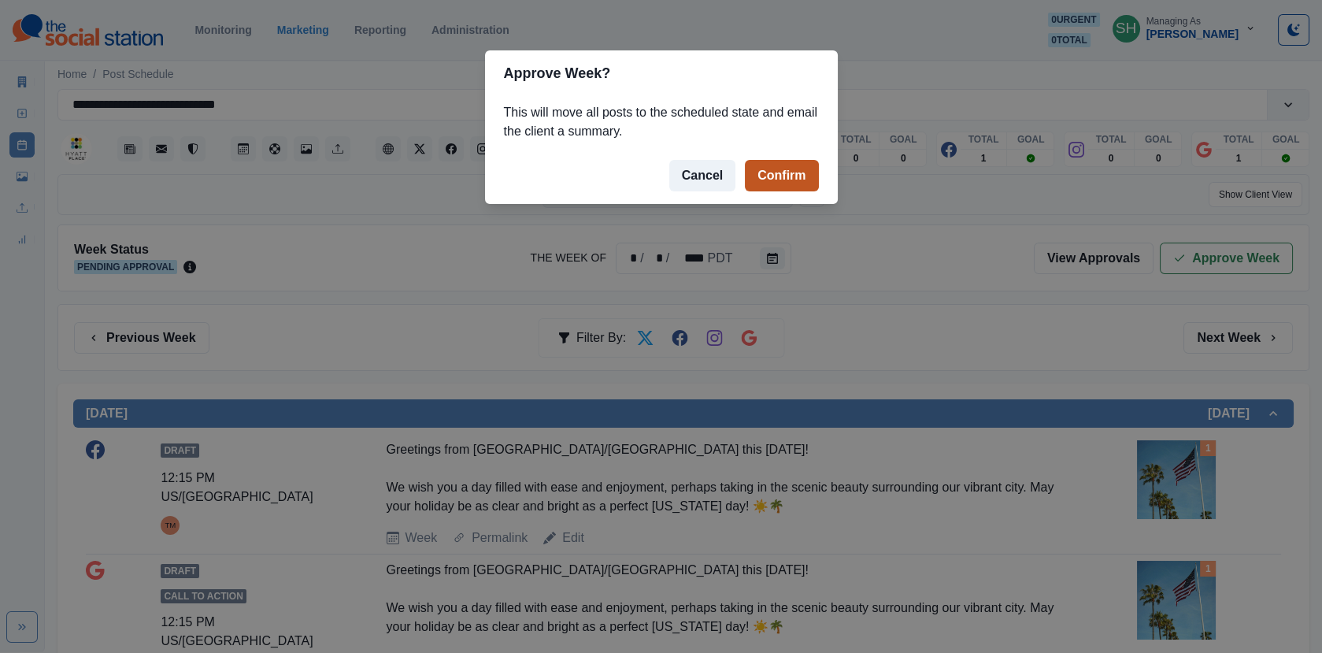
click at [773, 184] on button "Confirm" at bounding box center [781, 176] width 73 height 32
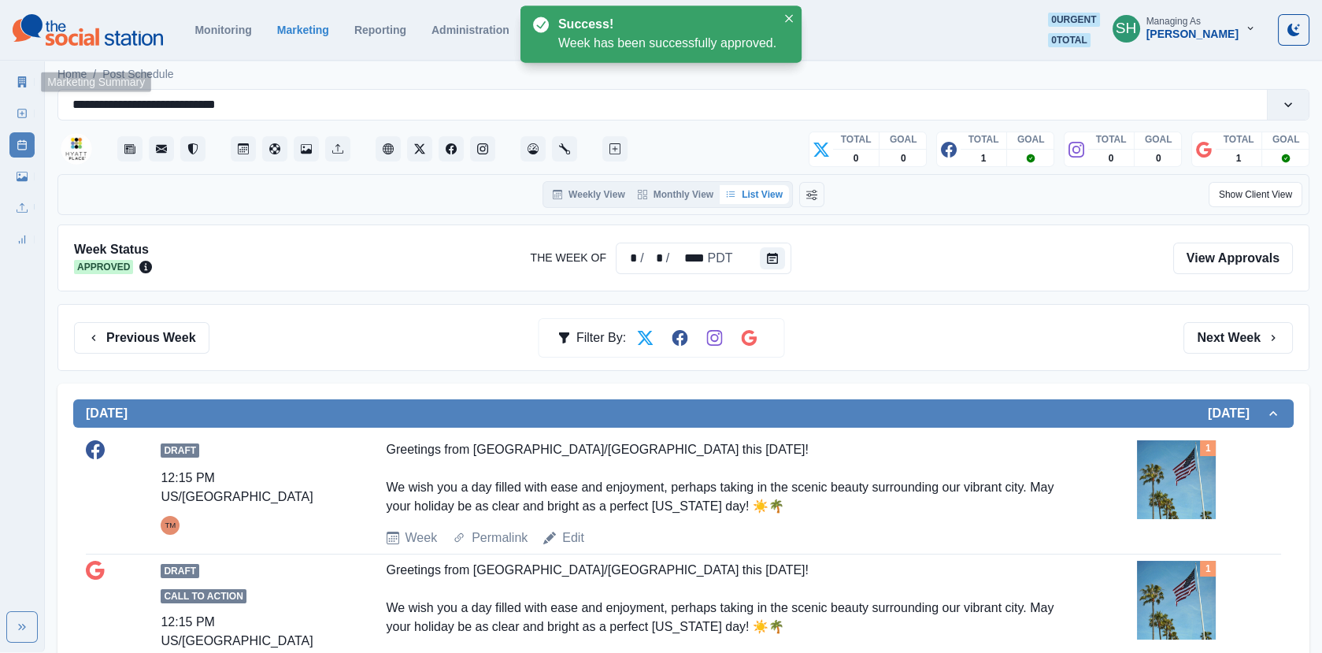
click at [17, 85] on icon at bounding box center [22, 81] width 11 height 11
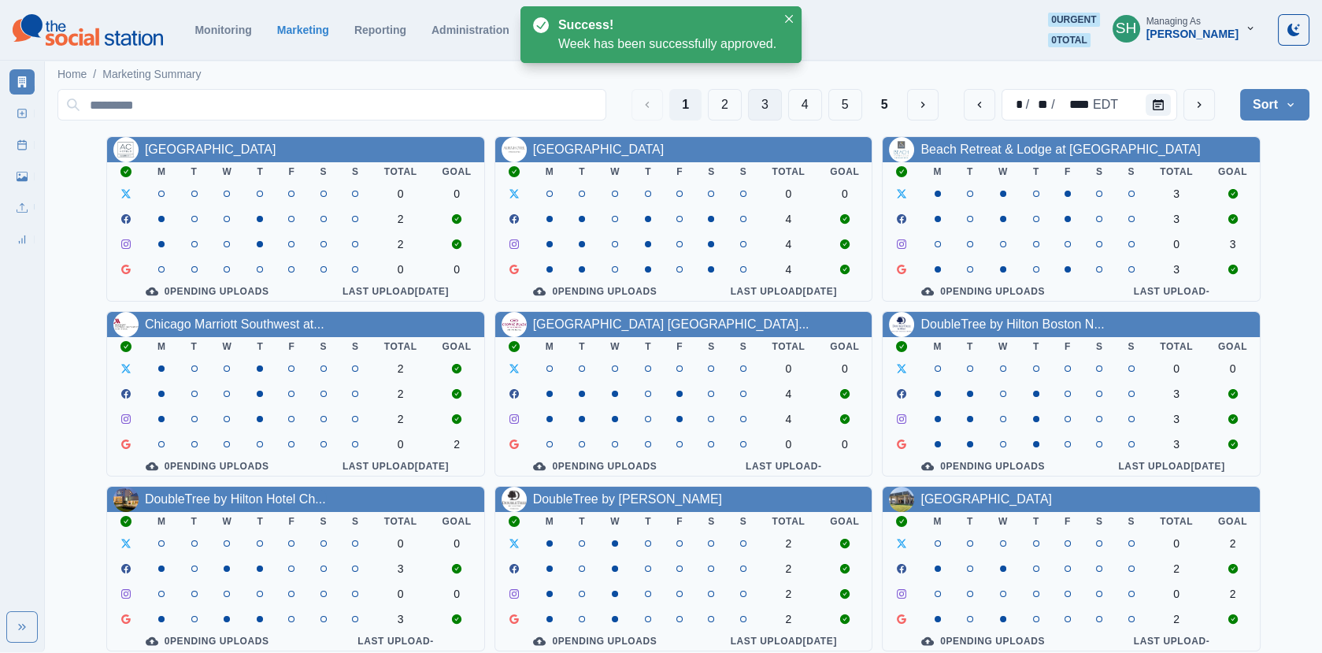
click at [765, 108] on button "3" at bounding box center [765, 105] width 34 height 32
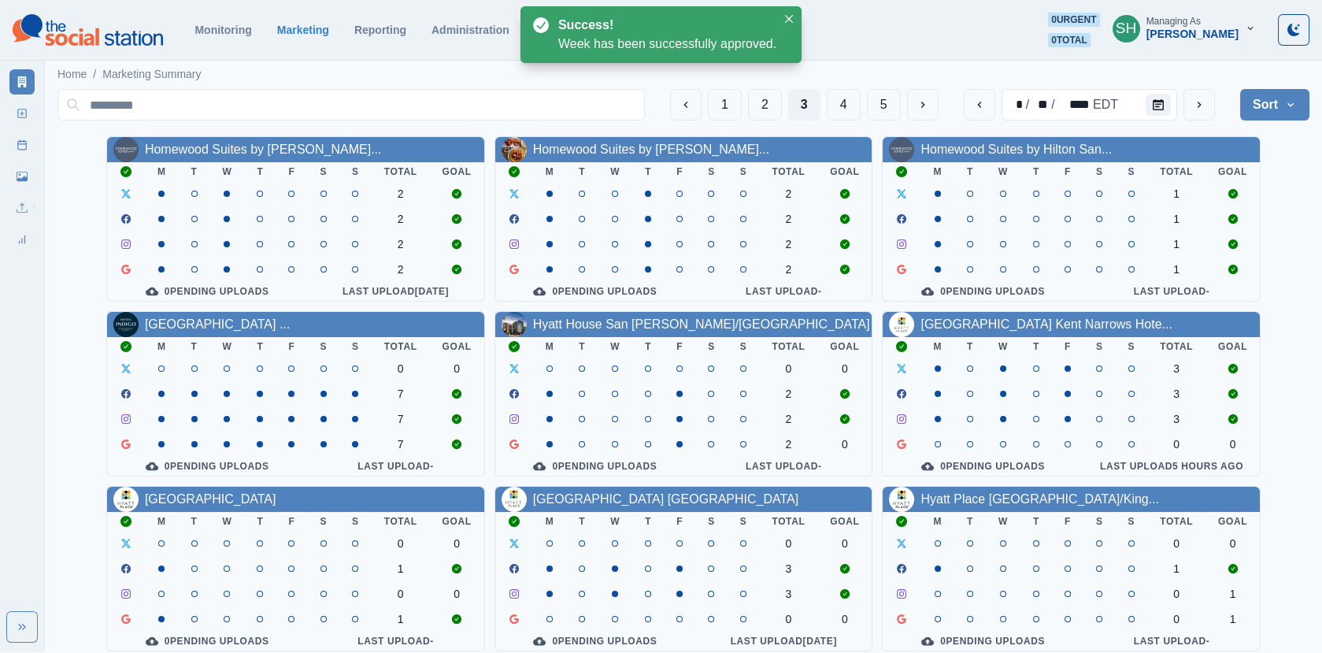
scroll to position [191, 0]
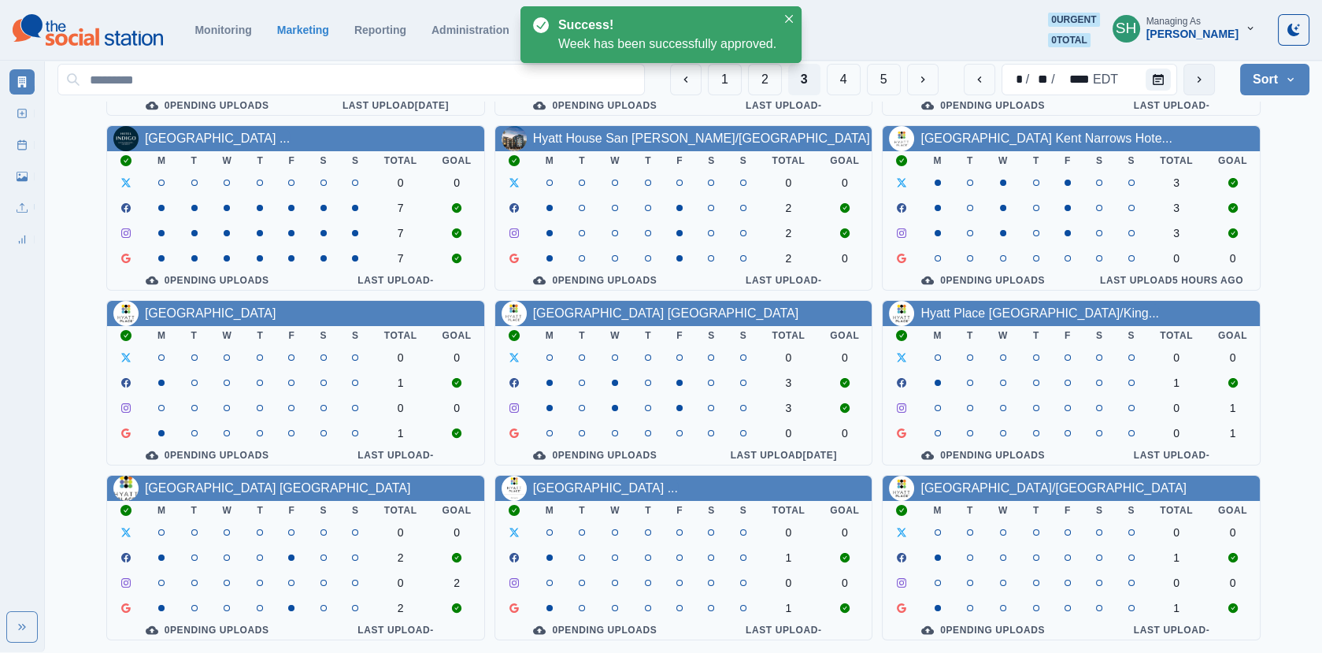
click at [1202, 67] on button "next" at bounding box center [1200, 80] width 32 height 32
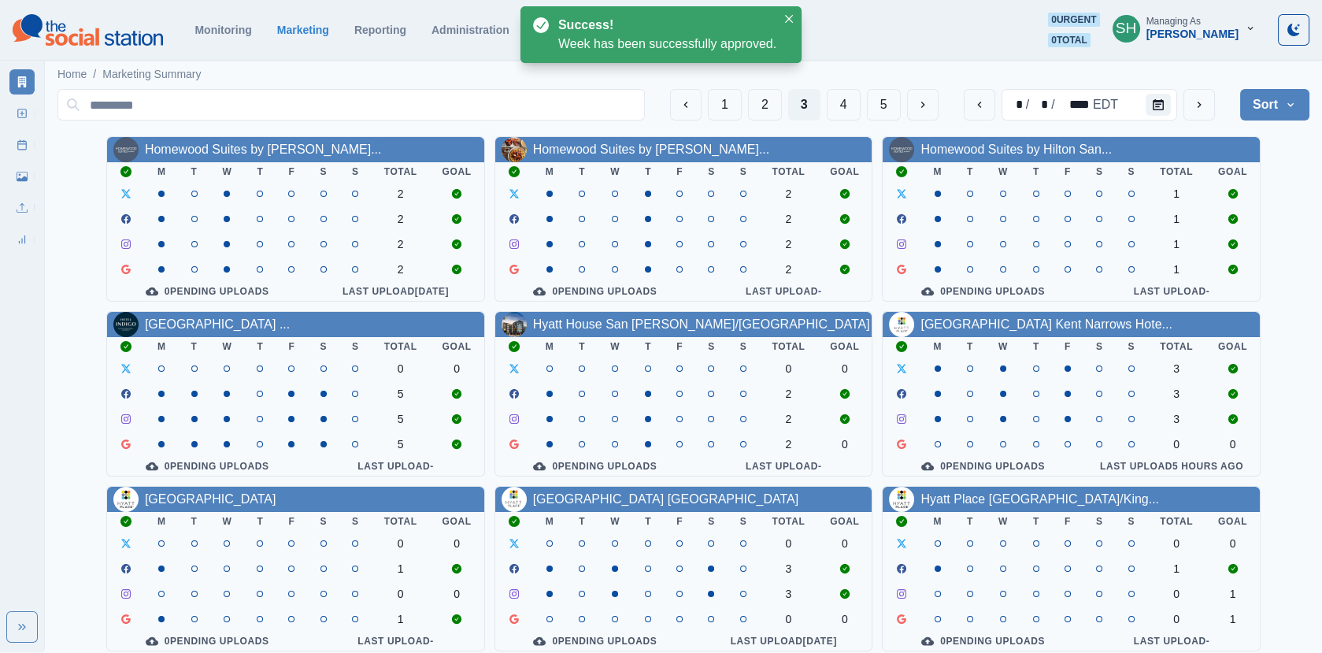
scroll to position [191, 0]
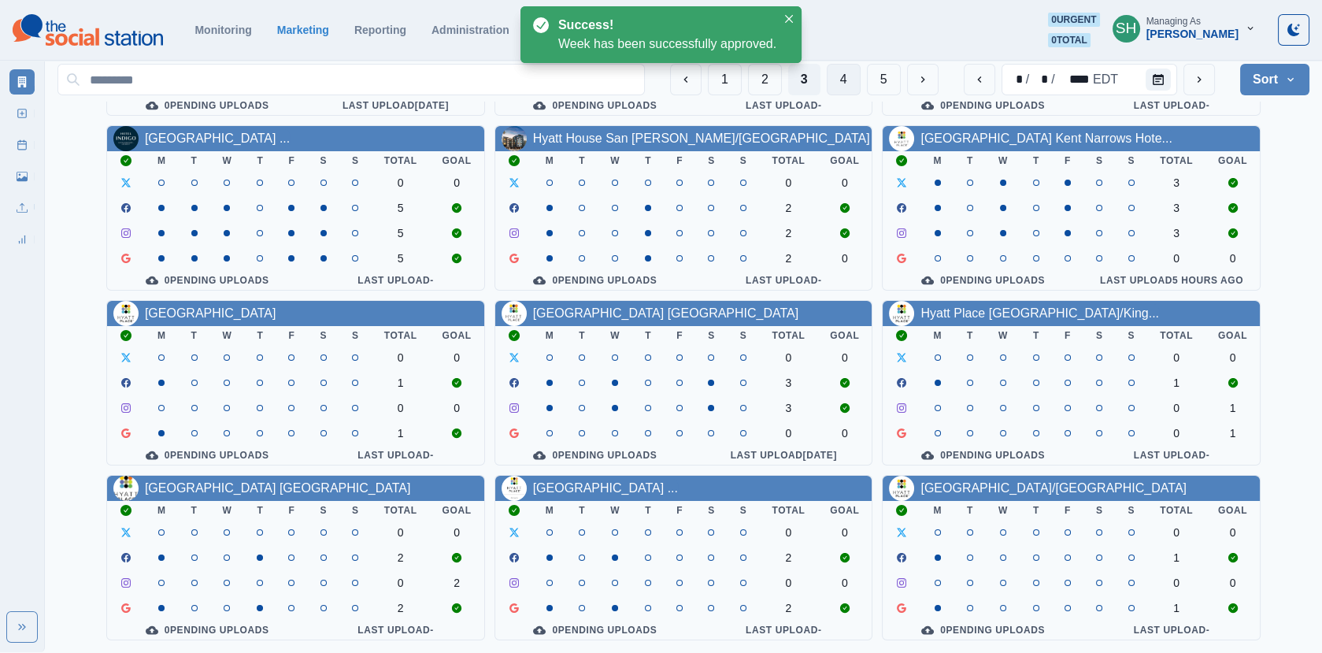
click at [851, 78] on button "4" at bounding box center [844, 80] width 34 height 32
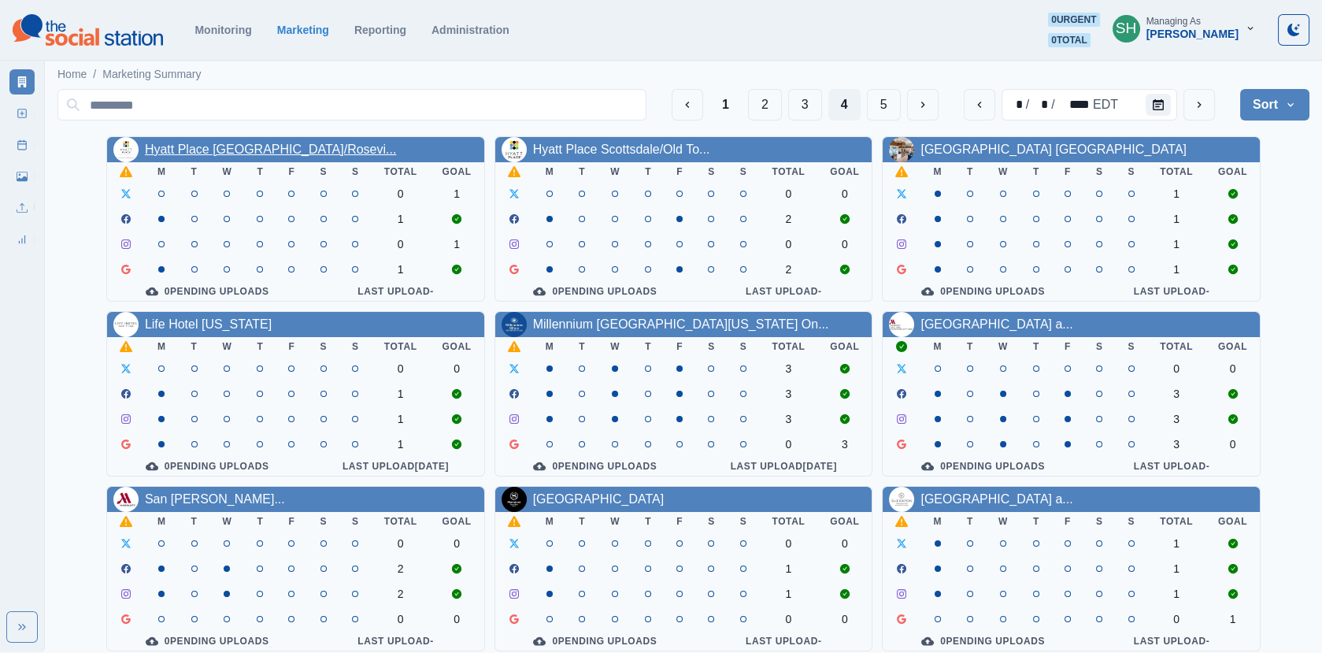
click at [211, 143] on link "Hyatt Place Sacramento/Rosevi..." at bounding box center [271, 149] width 252 height 13
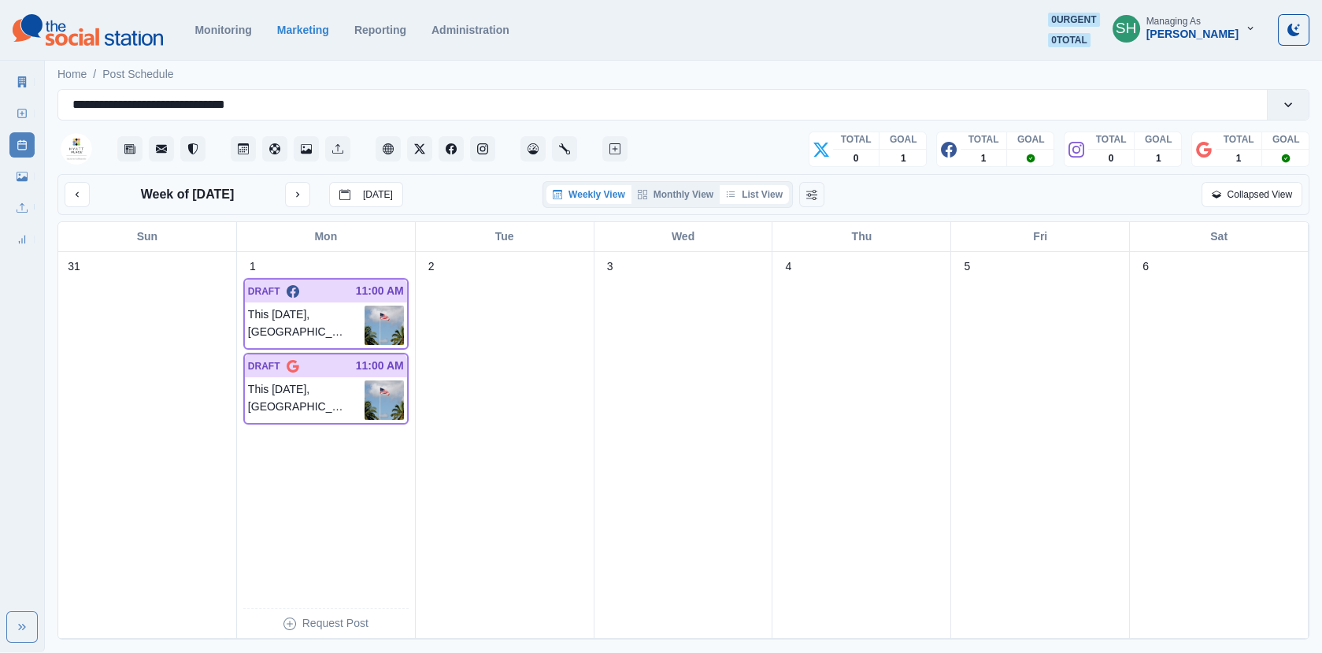
click at [752, 187] on button "List View" at bounding box center [754, 194] width 69 height 19
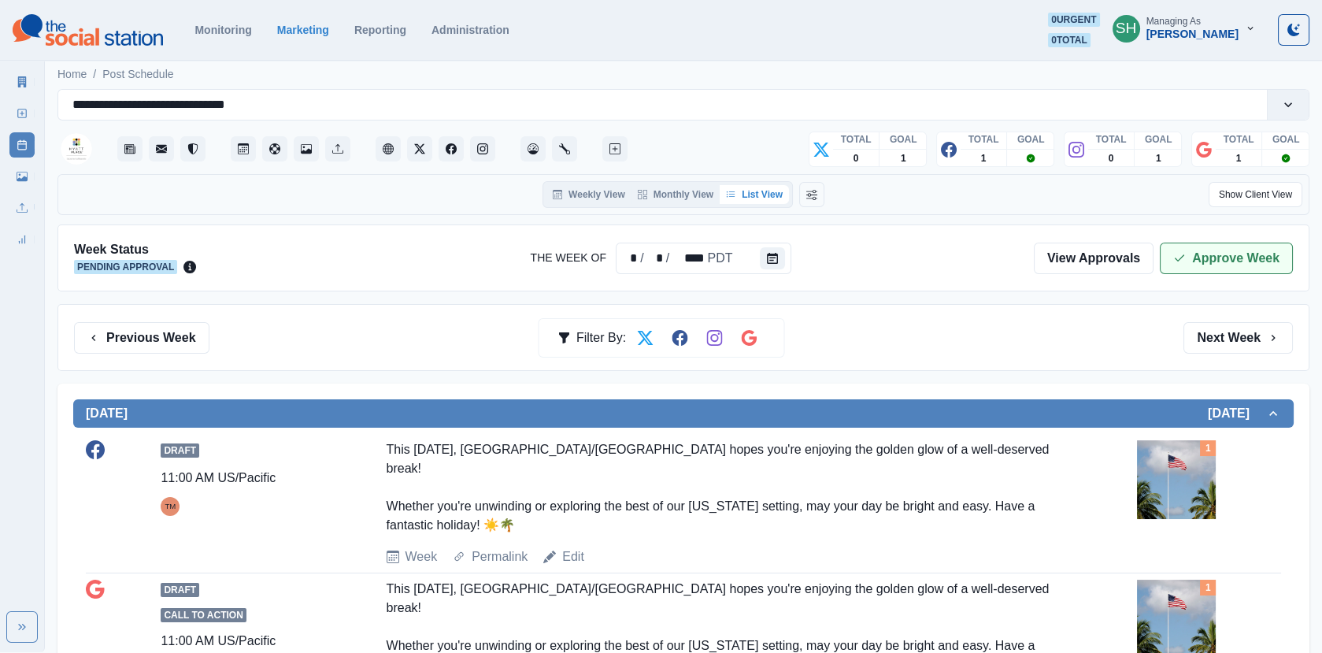
click at [1171, 251] on button "Approve Week" at bounding box center [1226, 259] width 133 height 32
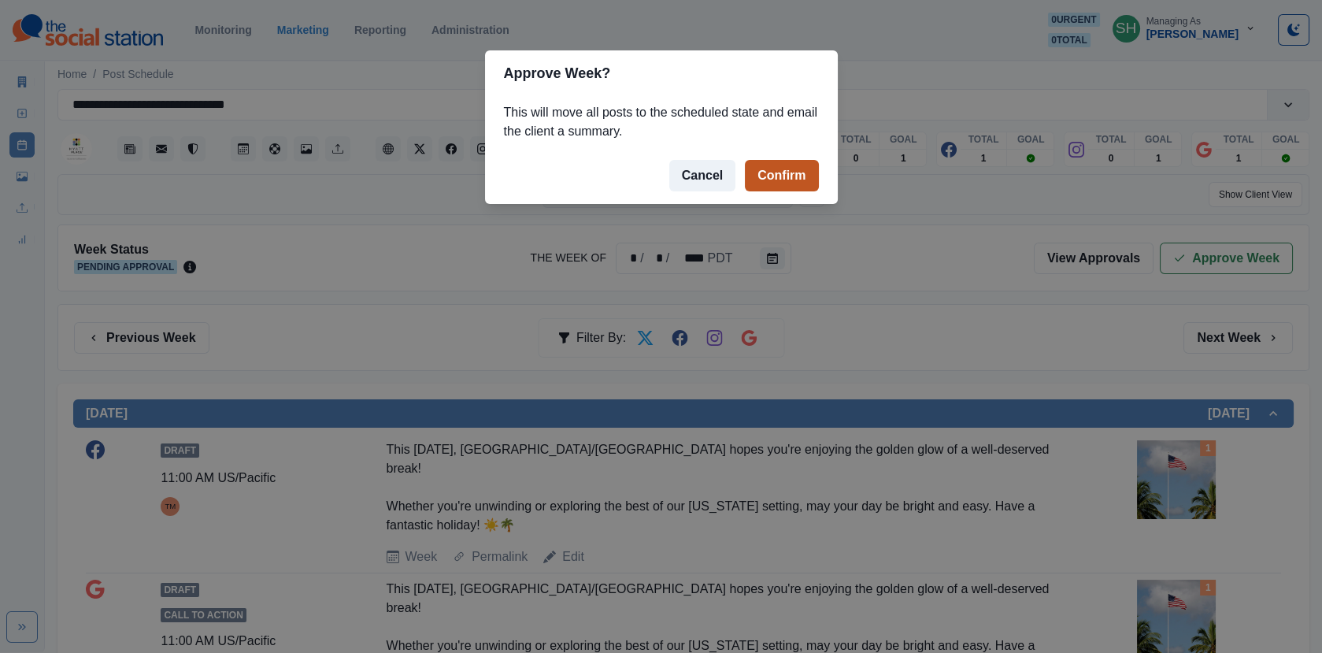
click at [776, 171] on button "Confirm" at bounding box center [781, 176] width 73 height 32
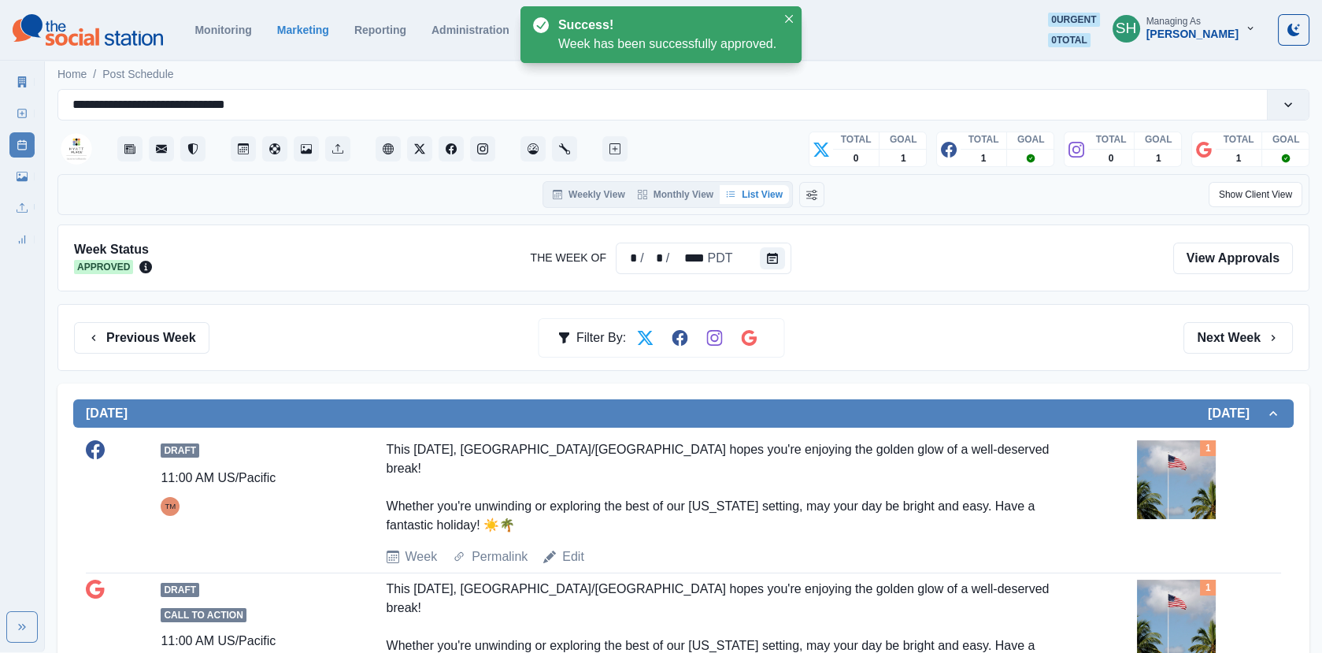
click at [32, 84] on link "Marketing Summary" at bounding box center [21, 81] width 25 height 25
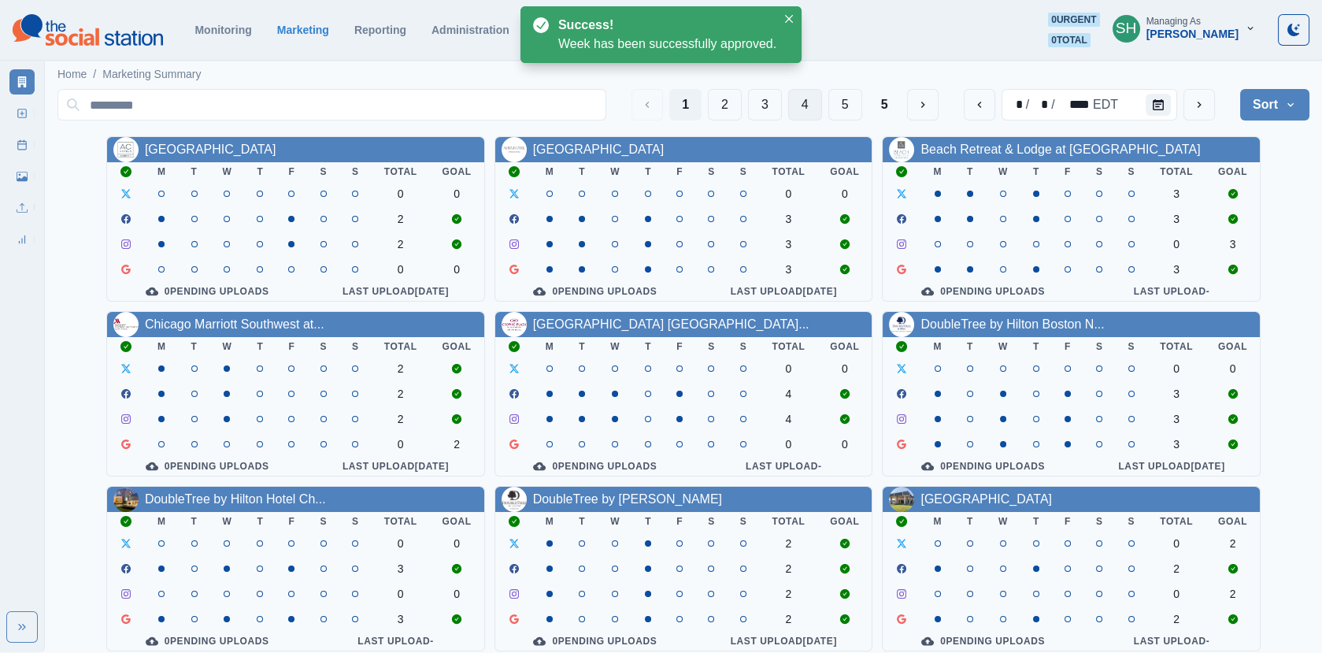
click at [792, 101] on button "4" at bounding box center [805, 105] width 34 height 32
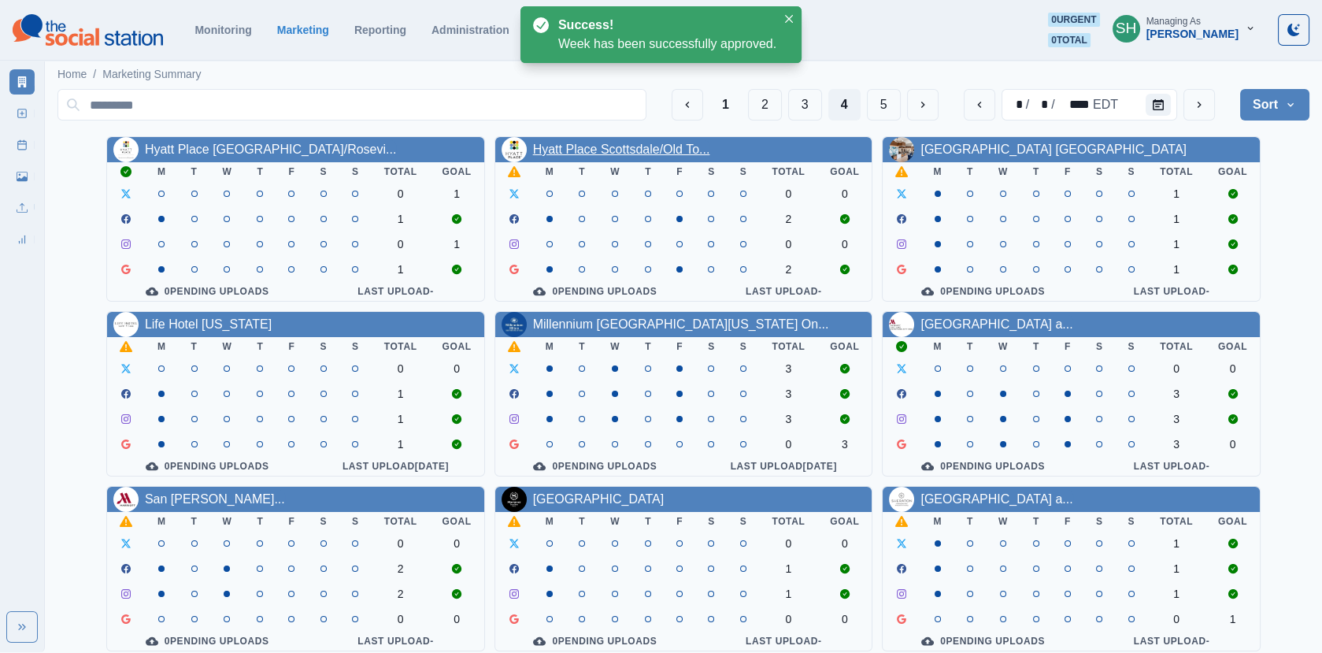
click at [670, 156] on link "Hyatt Place Scottsdale/Old To..." at bounding box center [621, 149] width 177 height 13
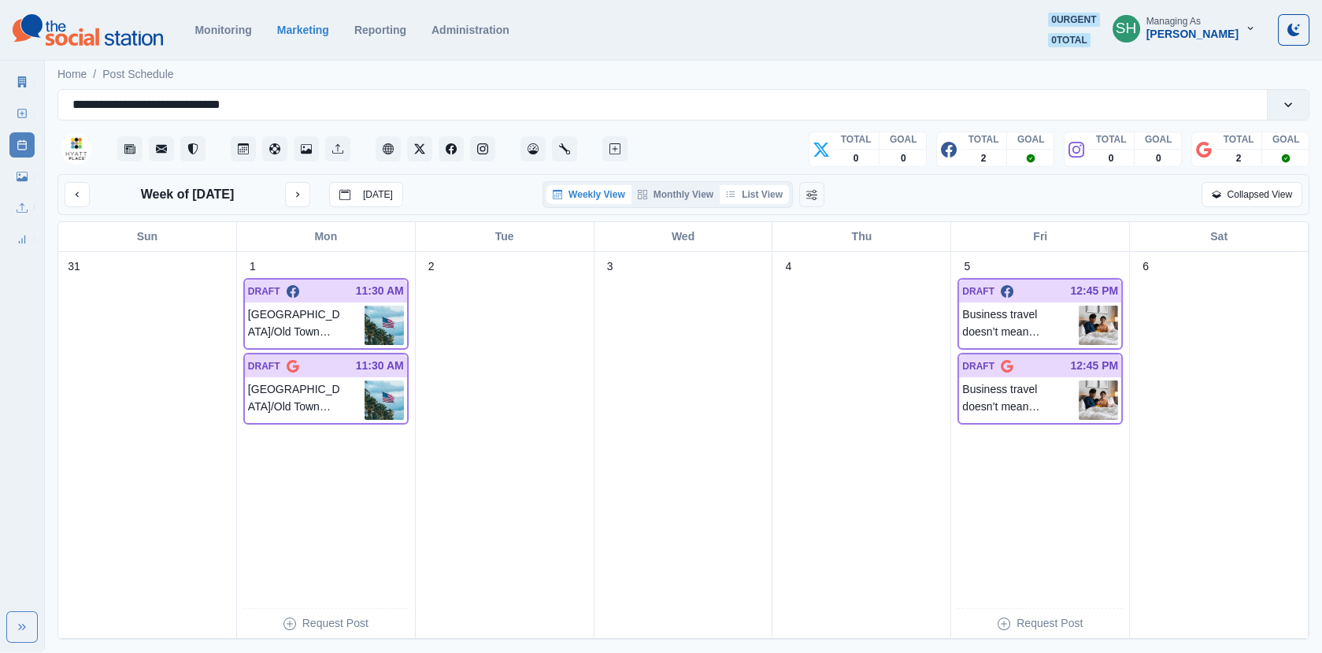
click at [749, 187] on button "List View" at bounding box center [754, 194] width 69 height 19
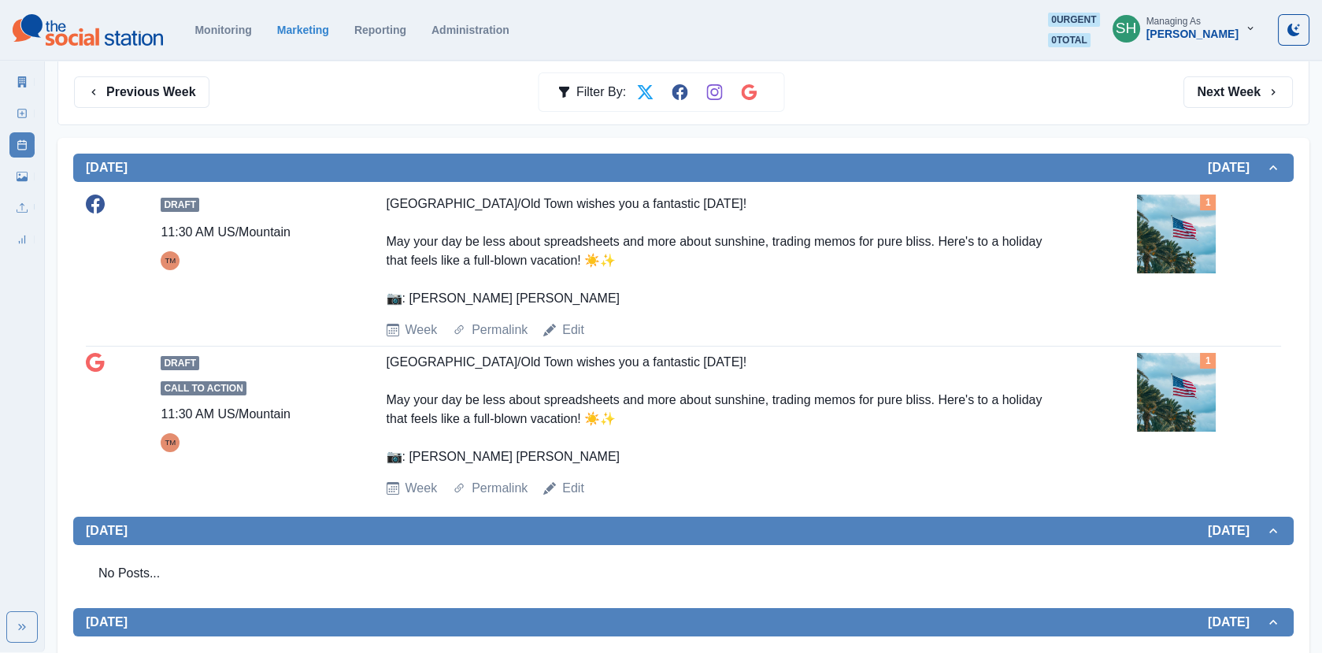
scroll to position [261, 0]
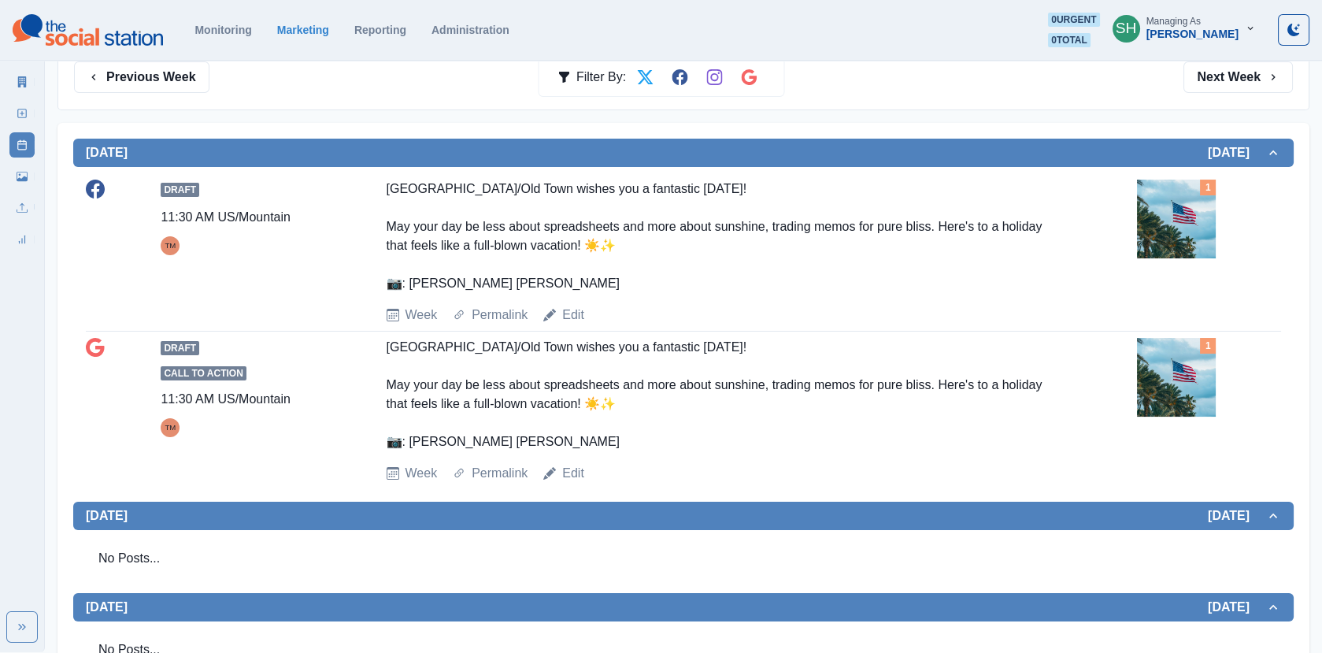
click at [1156, 243] on img at bounding box center [1176, 219] width 79 height 79
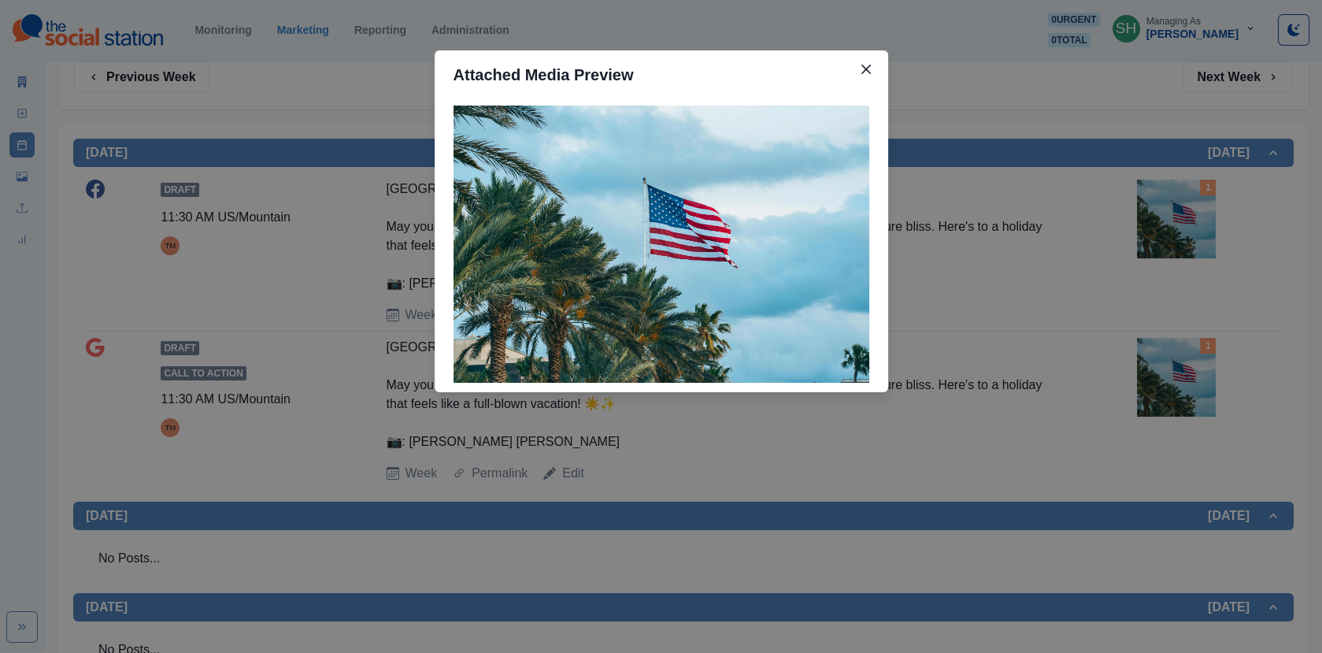
click at [1156, 243] on div "Attached Media Preview" at bounding box center [661, 326] width 1322 height 653
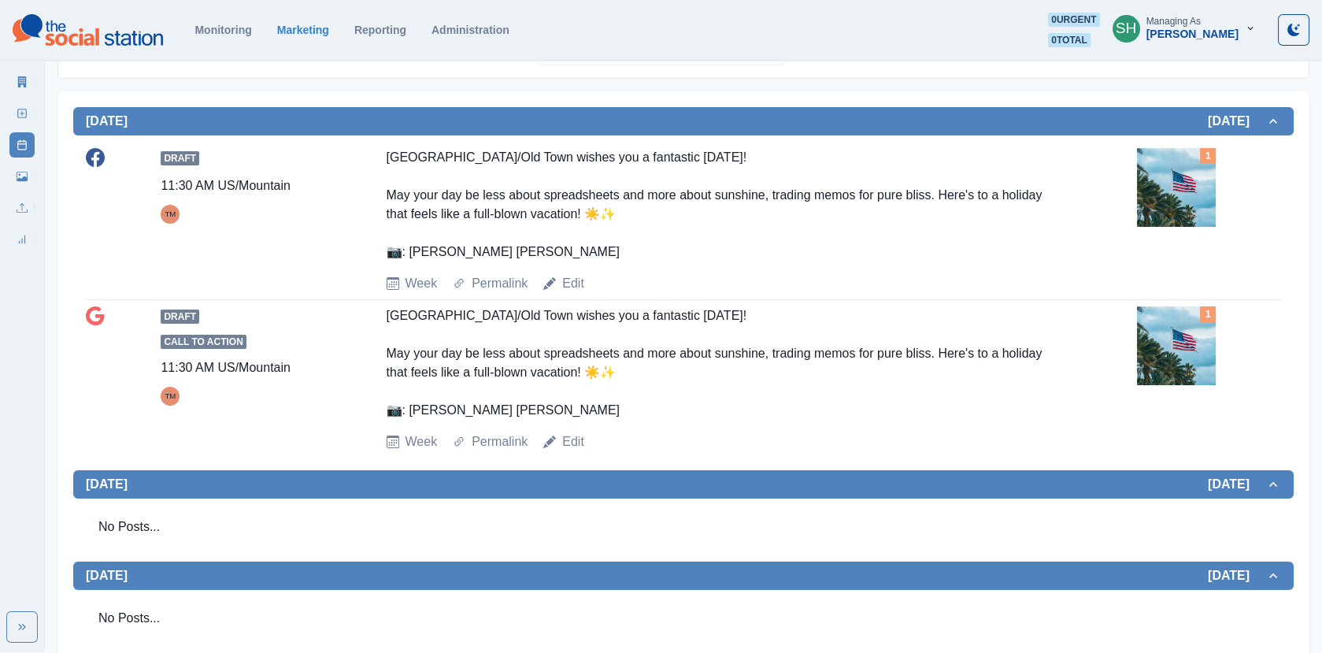
scroll to position [293, 0]
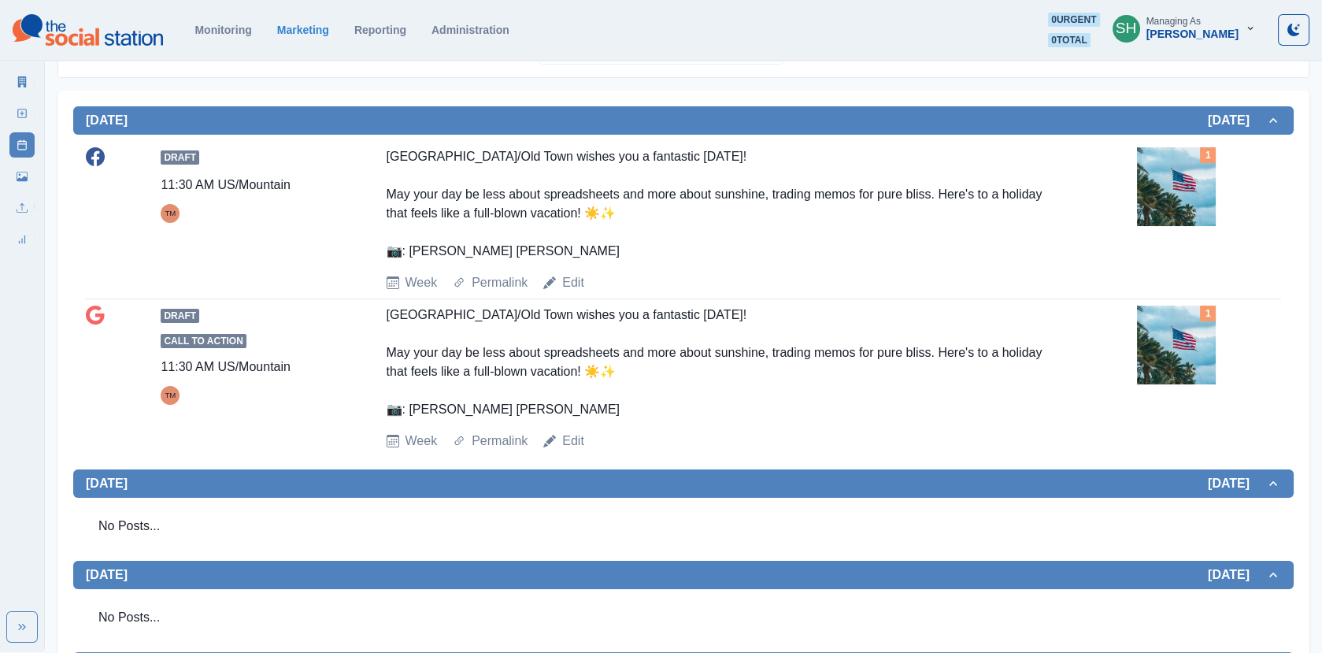
click at [1154, 216] on img at bounding box center [1176, 186] width 79 height 79
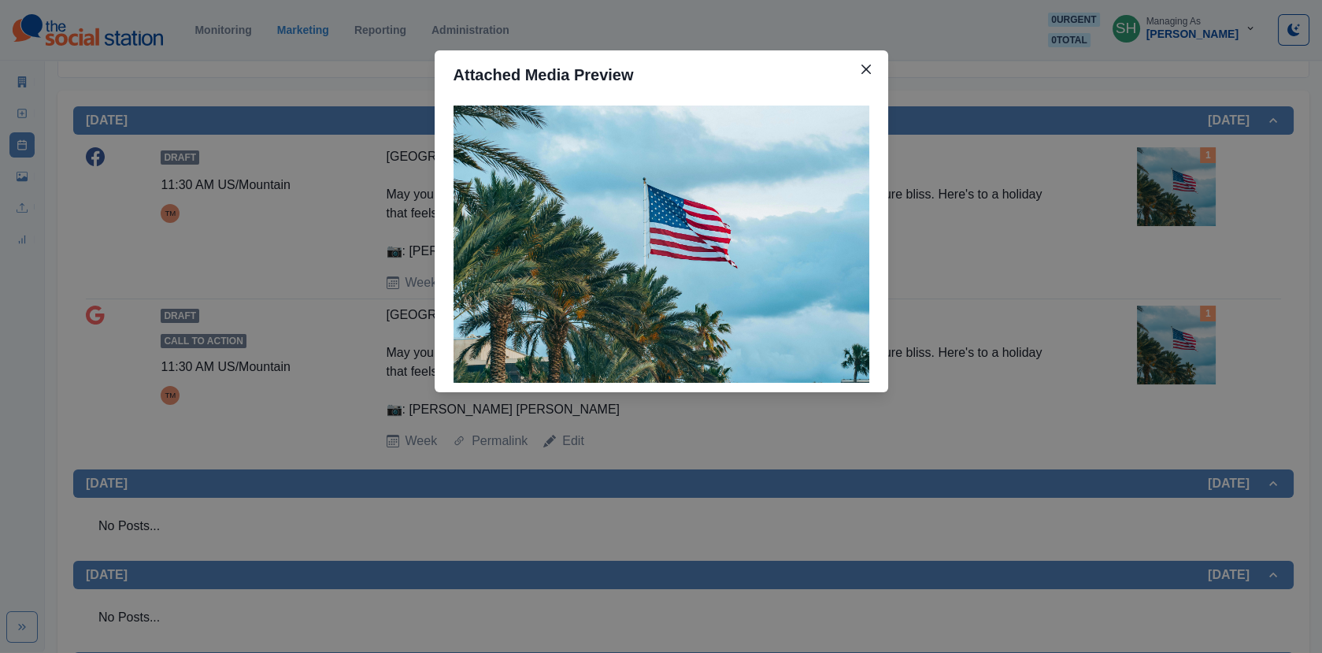
click at [1154, 216] on div "Attached Media Preview" at bounding box center [661, 326] width 1322 height 653
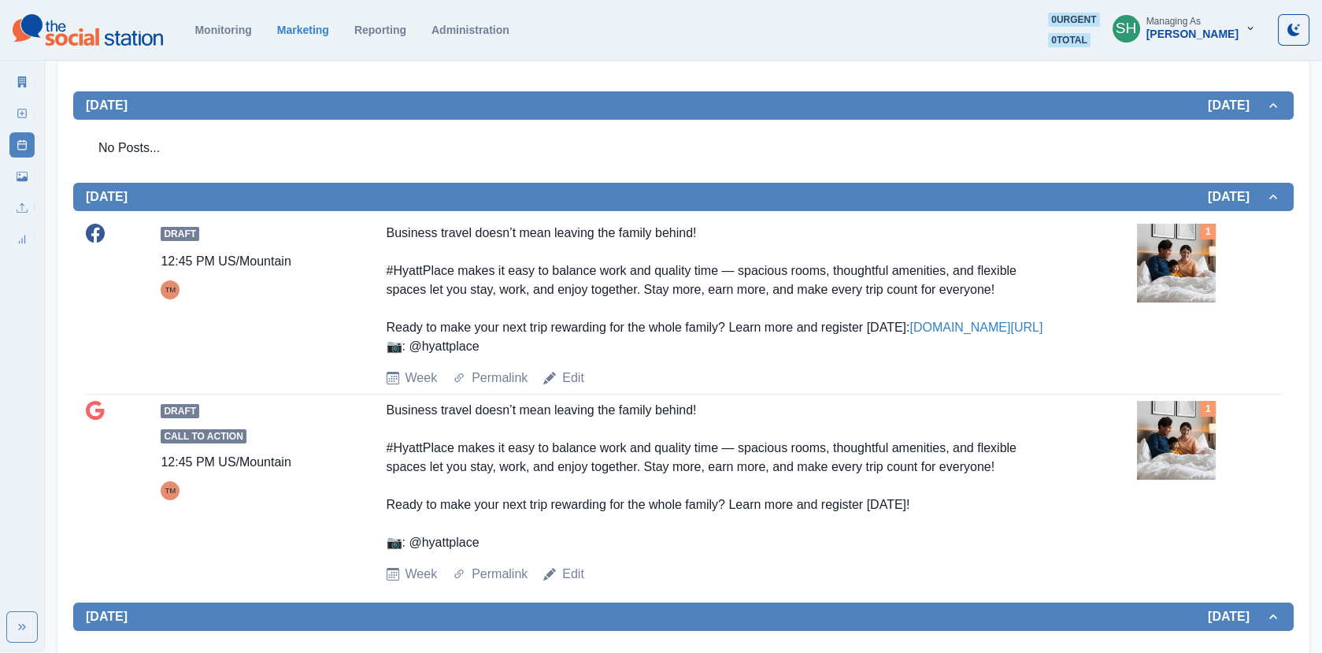
scroll to position [922, 0]
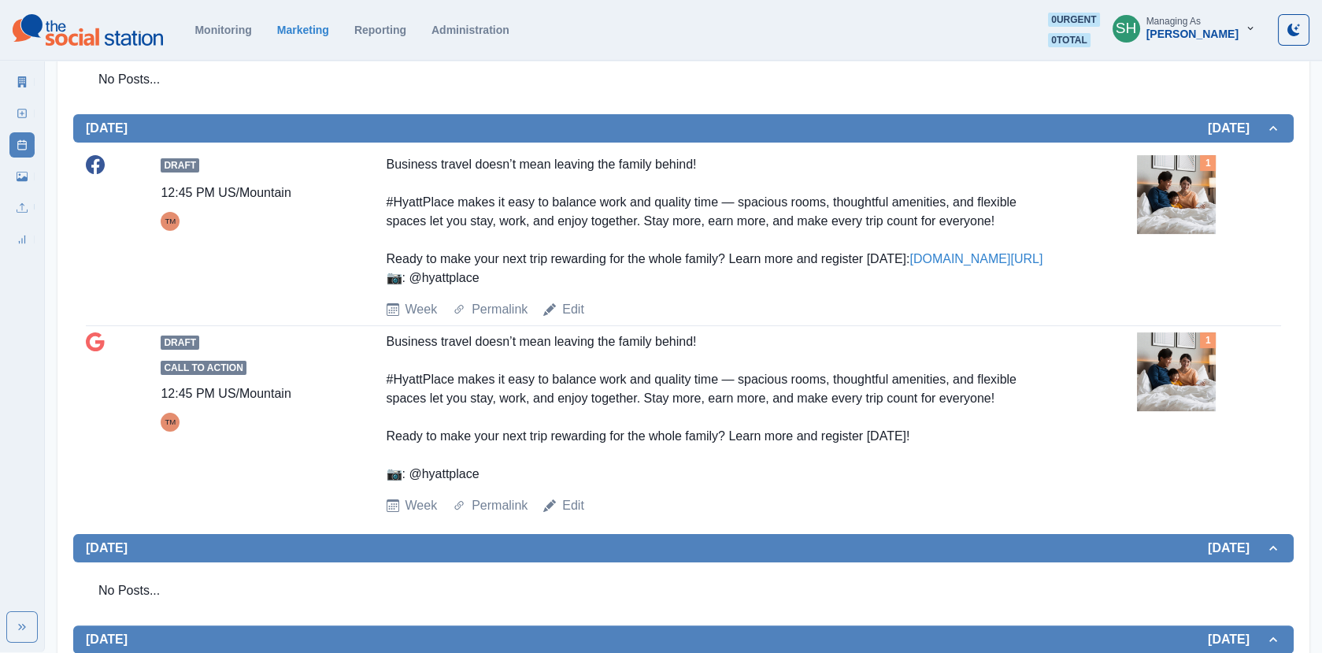
click at [1154, 216] on img at bounding box center [1176, 194] width 79 height 79
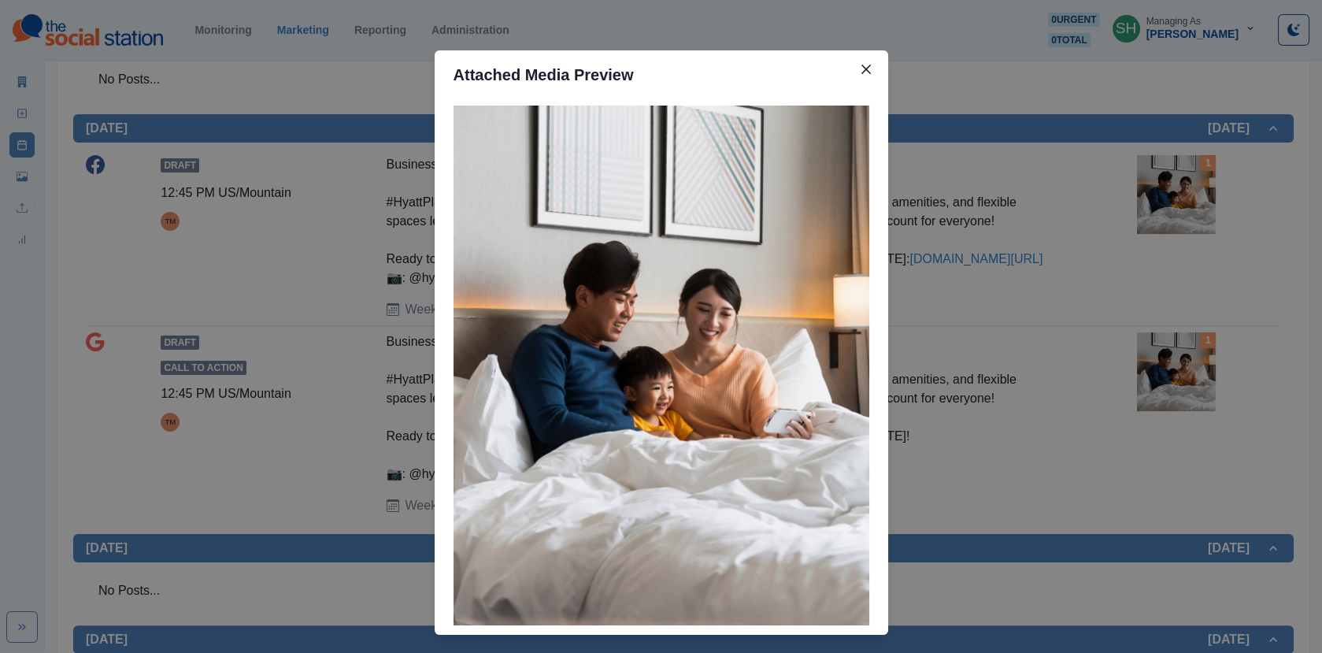
click at [1154, 216] on div "Attached Media Preview" at bounding box center [661, 326] width 1322 height 653
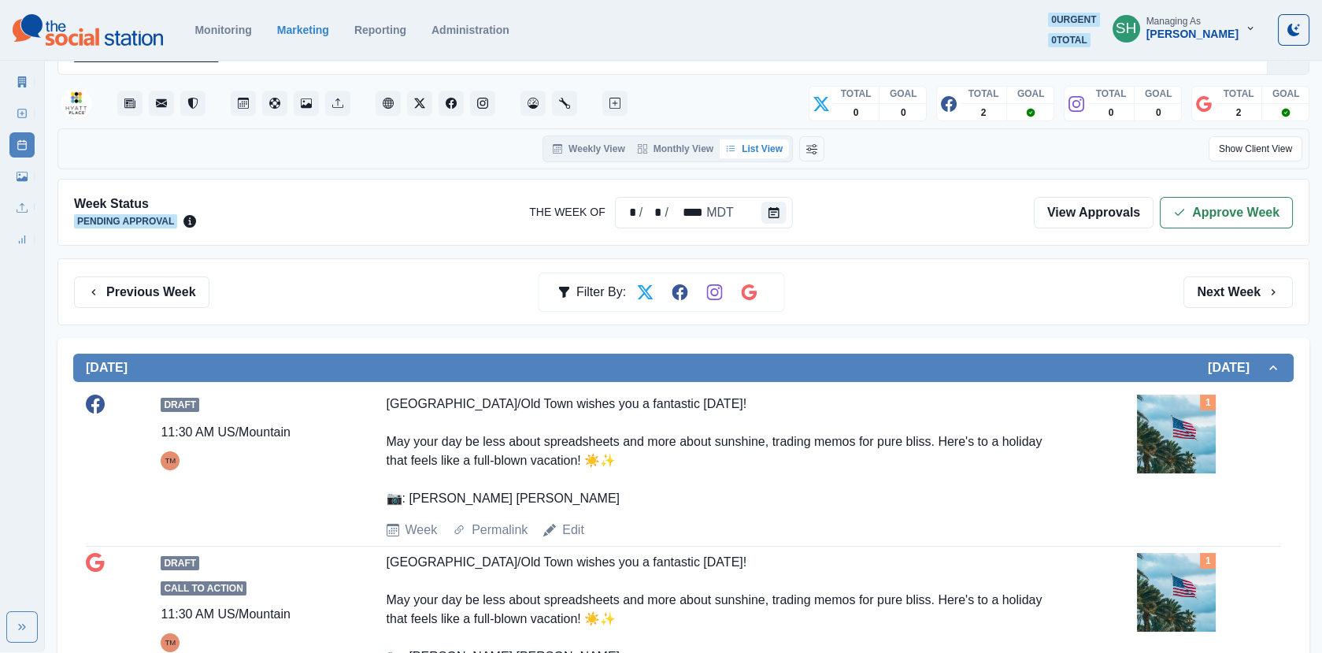
scroll to position [0, 0]
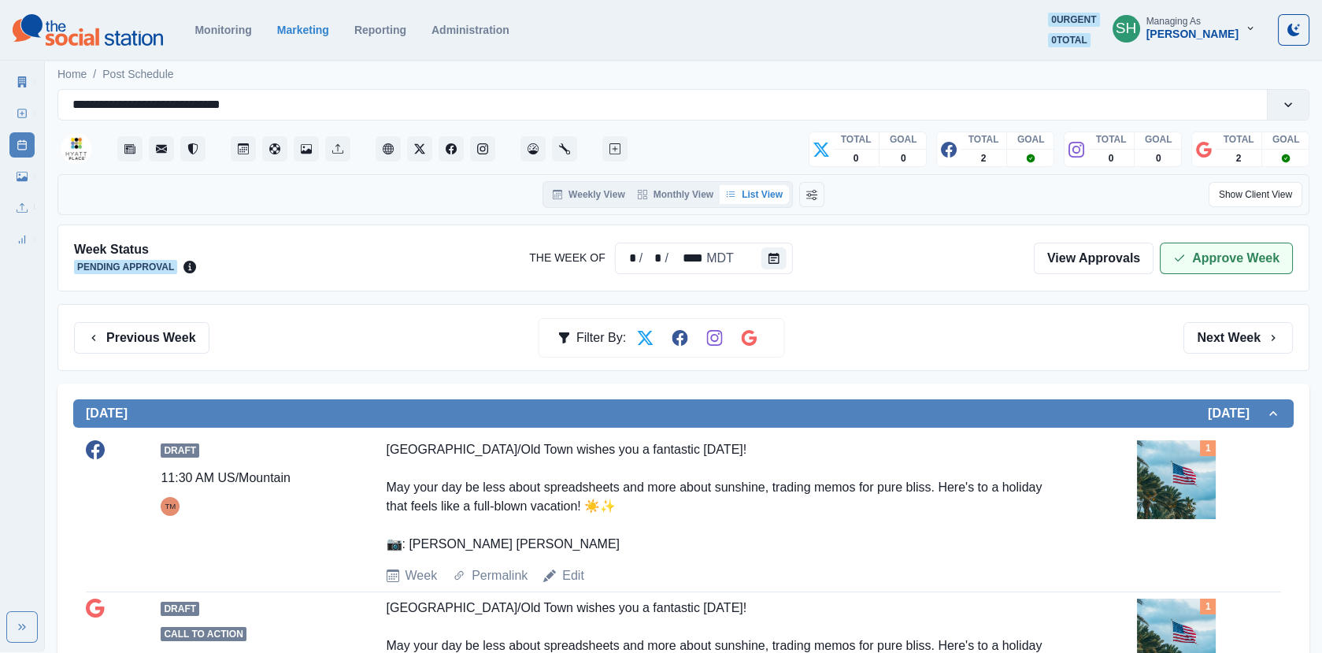
click at [1259, 260] on button "Approve Week" at bounding box center [1226, 259] width 133 height 32
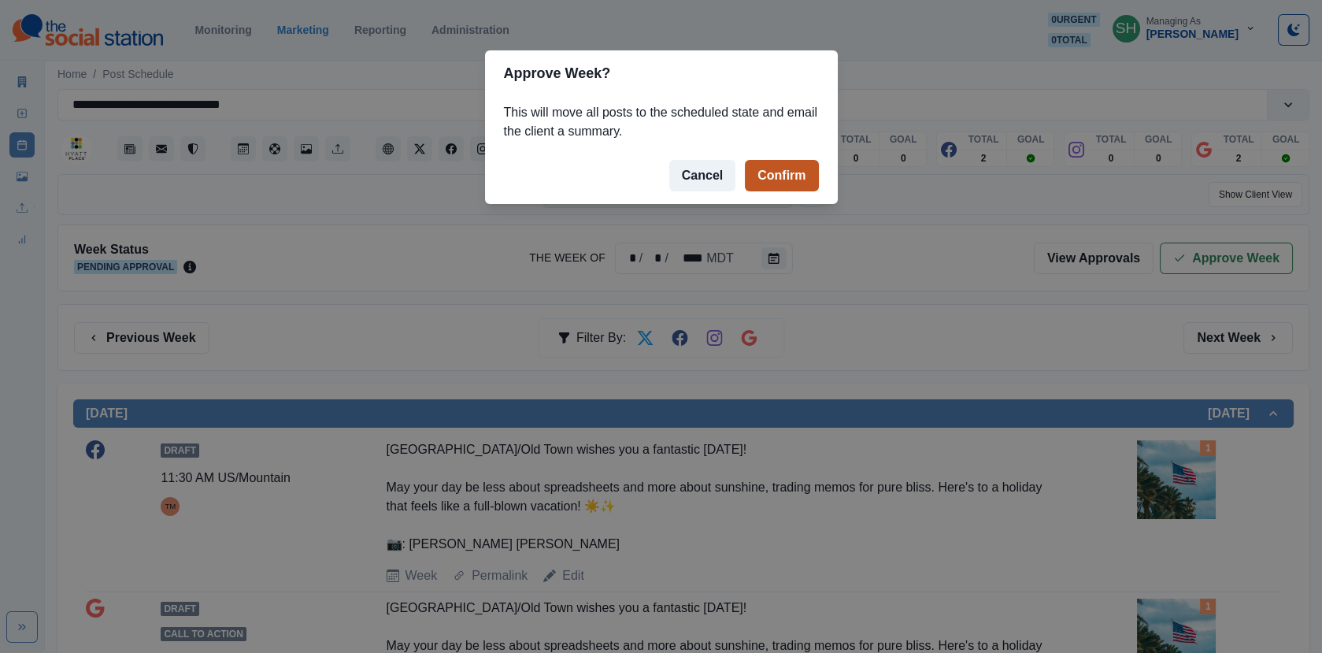
click at [803, 178] on button "Confirm" at bounding box center [781, 176] width 73 height 32
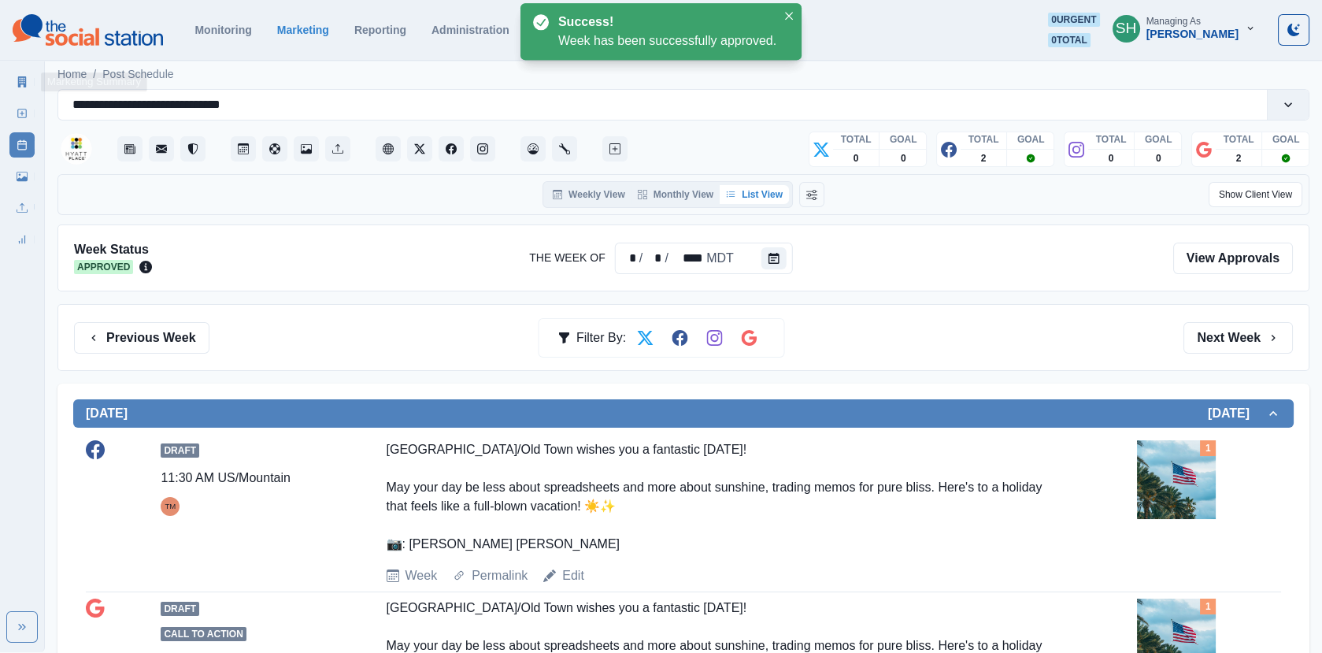
click at [22, 89] on link "Marketing Summary" at bounding box center [21, 81] width 25 height 25
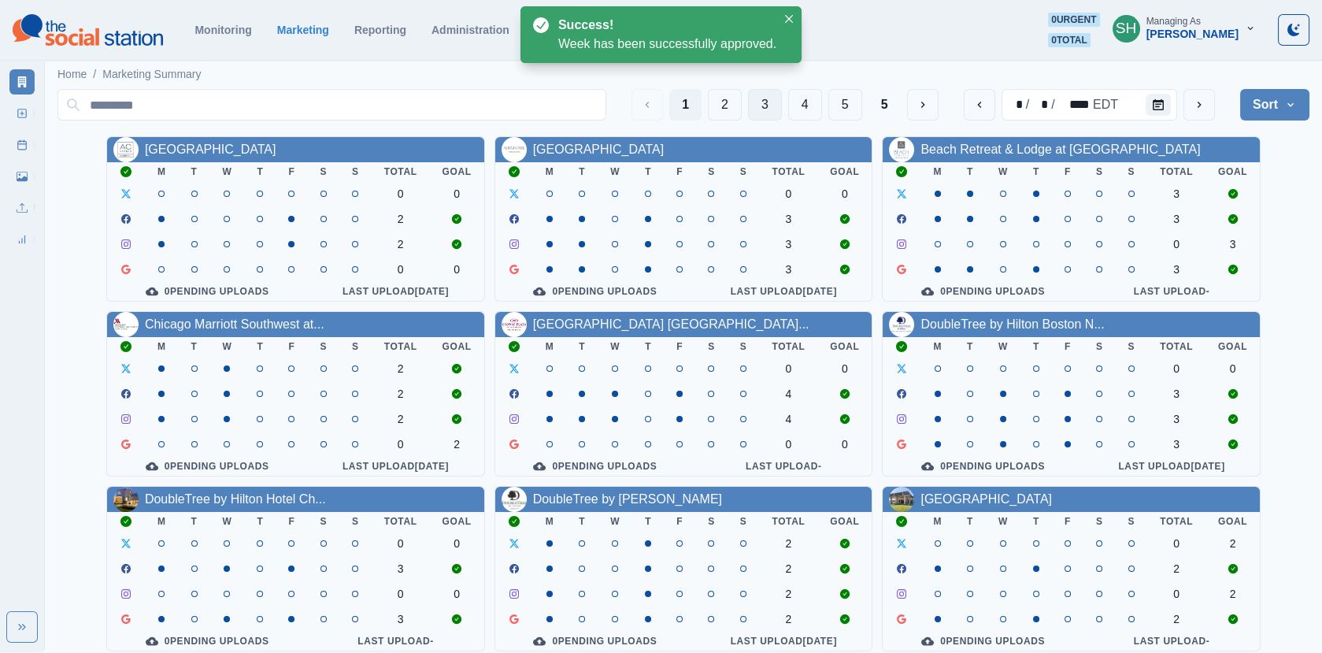
click at [781, 106] on button "3" at bounding box center [765, 105] width 34 height 32
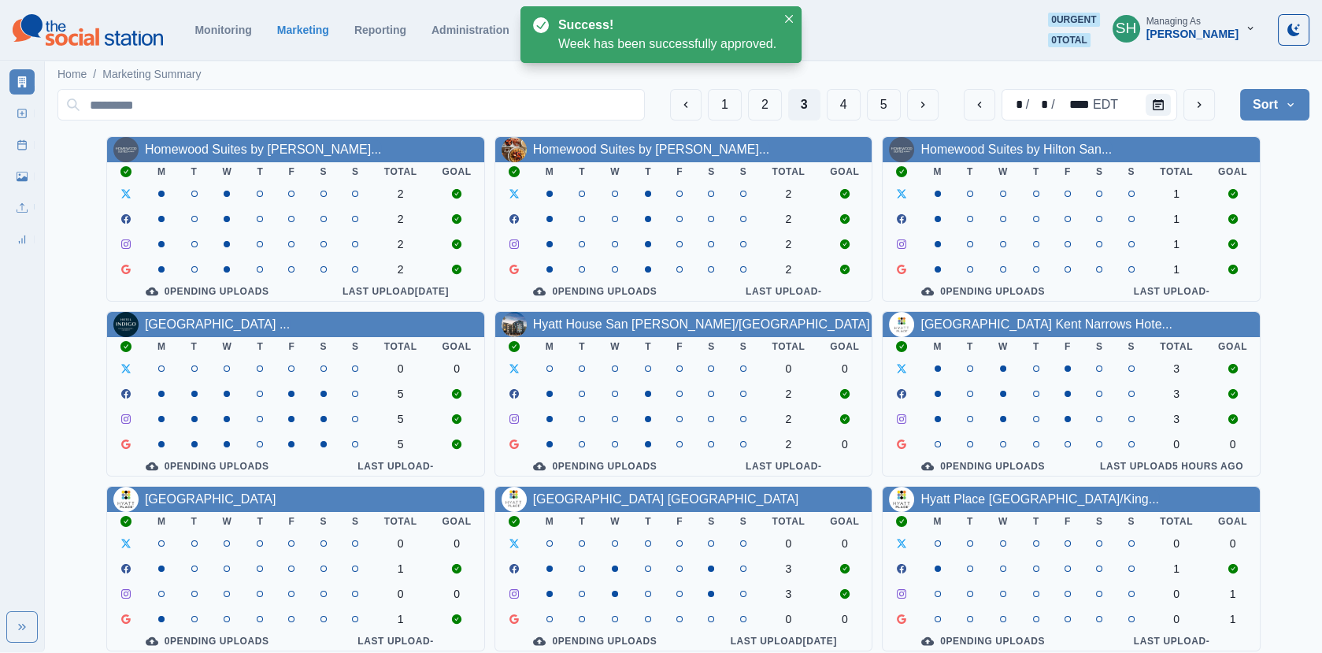
scroll to position [191, 0]
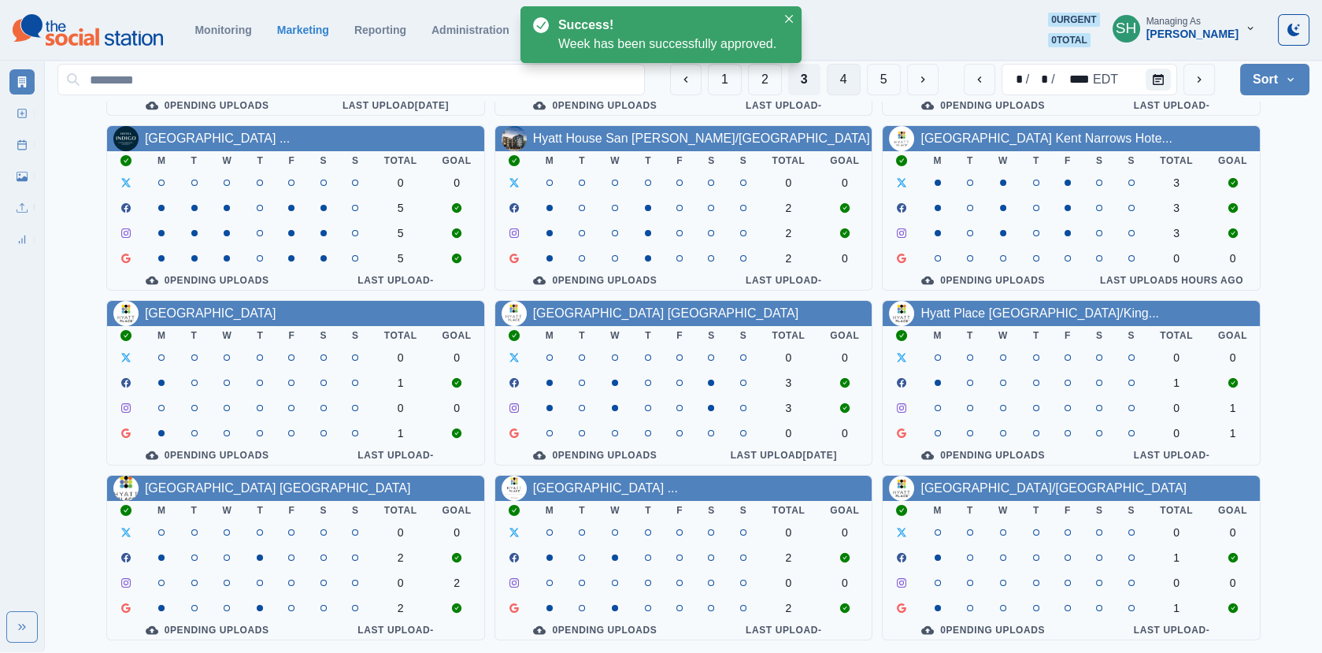
click at [848, 72] on button "4" at bounding box center [844, 80] width 34 height 32
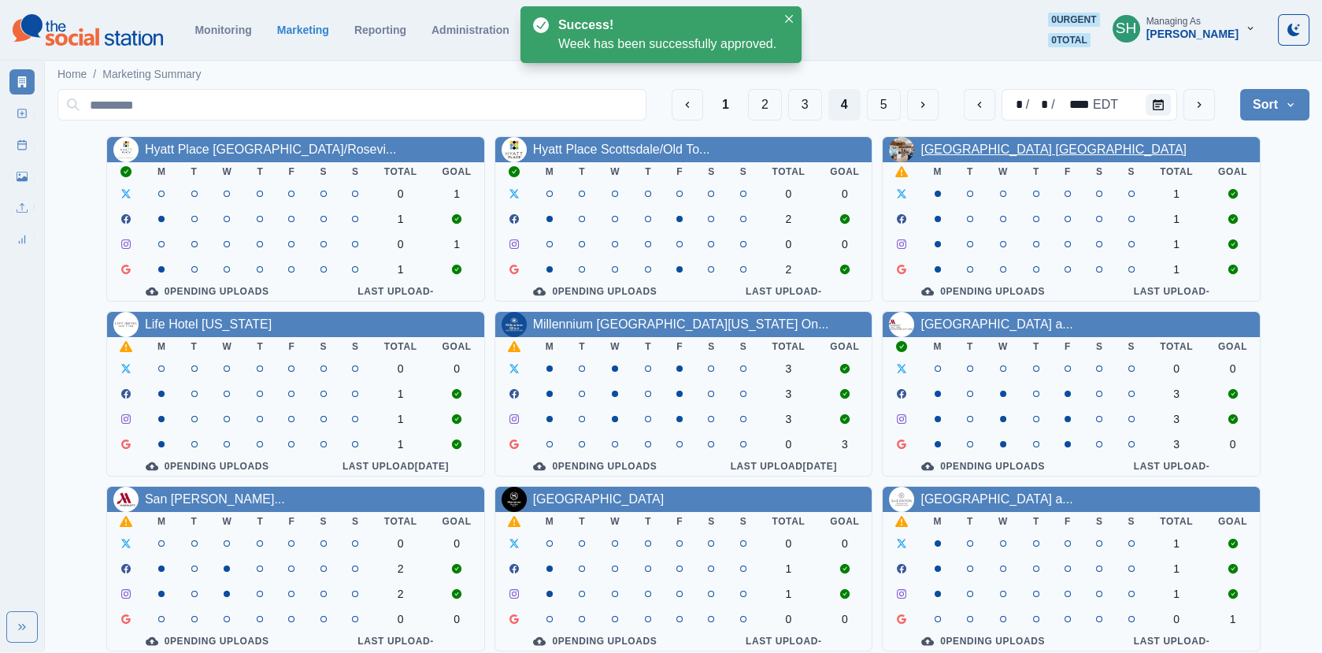
click at [1015, 150] on link "Hyatt Place Vacaville" at bounding box center [1054, 149] width 266 height 13
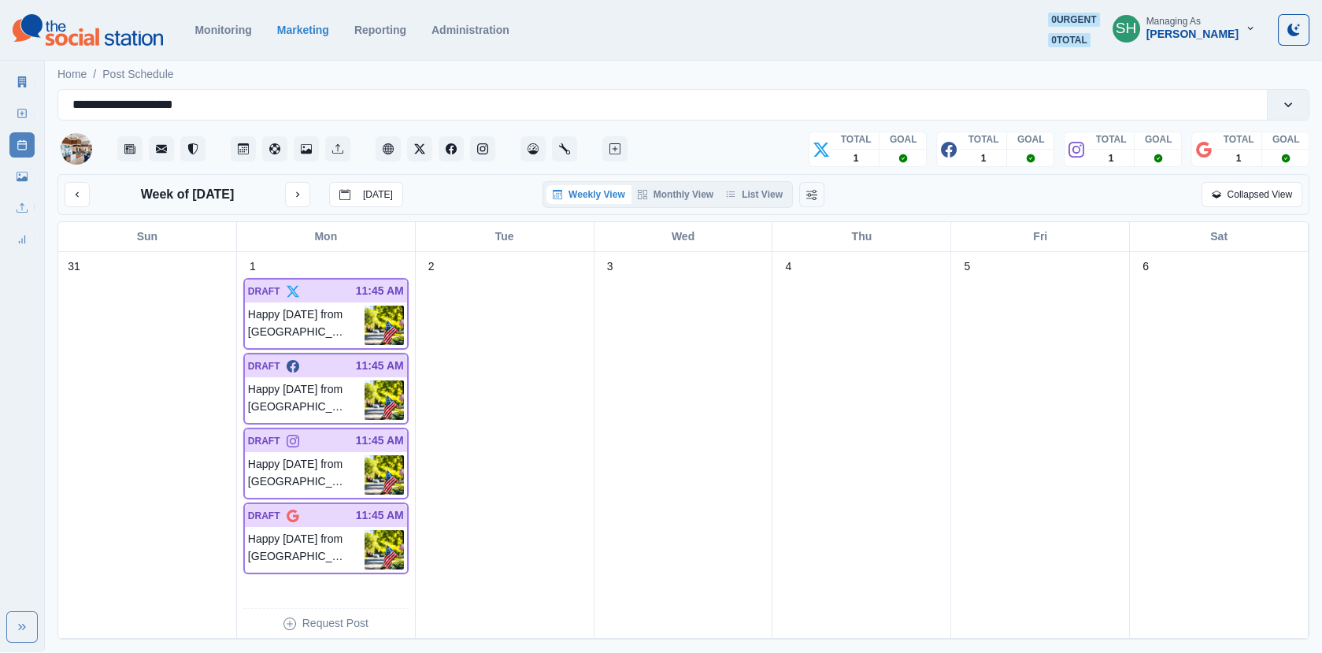
click at [738, 210] on div "Week of September 1, 2025 Today Weekly View Monthly View List View Collapsed Vi…" at bounding box center [683, 194] width 1252 height 41
click at [744, 195] on button "List View" at bounding box center [754, 194] width 69 height 19
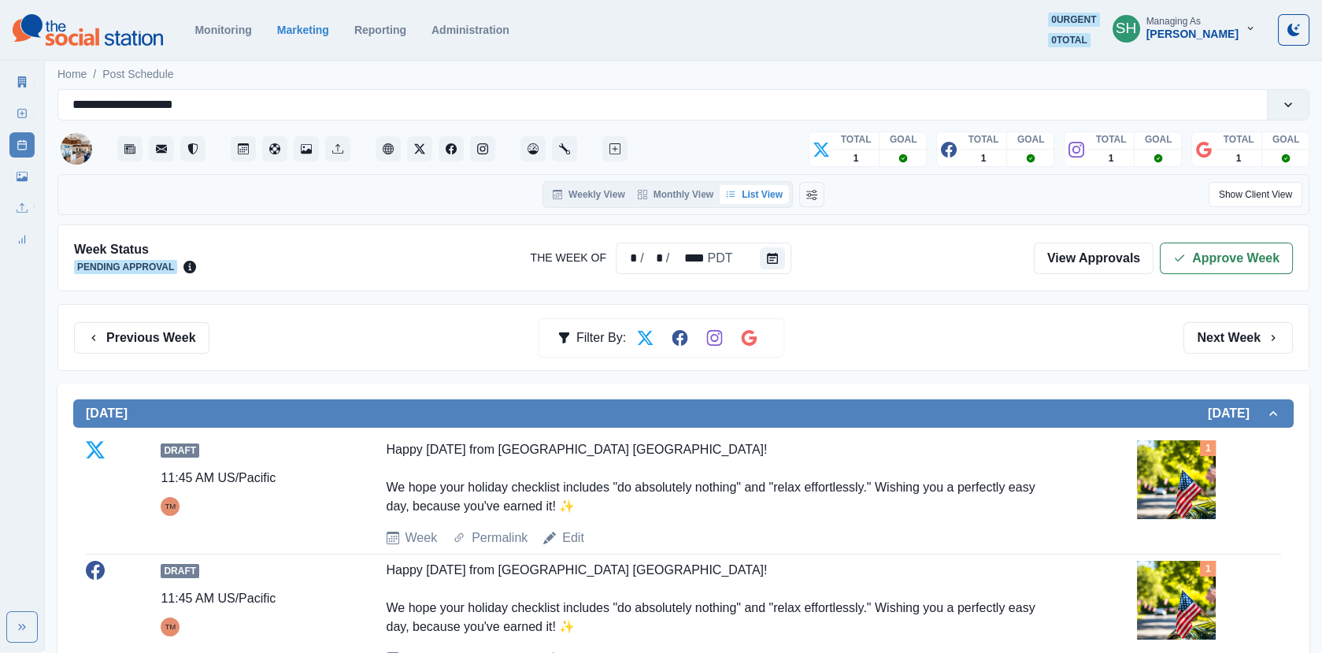
click at [1211, 273] on div "Week Status Pending Approval The Week Of * / * / **** PDT View Approvals Approv…" at bounding box center [683, 257] width 1252 height 67
click at [1192, 250] on button "Approve Week" at bounding box center [1226, 259] width 133 height 32
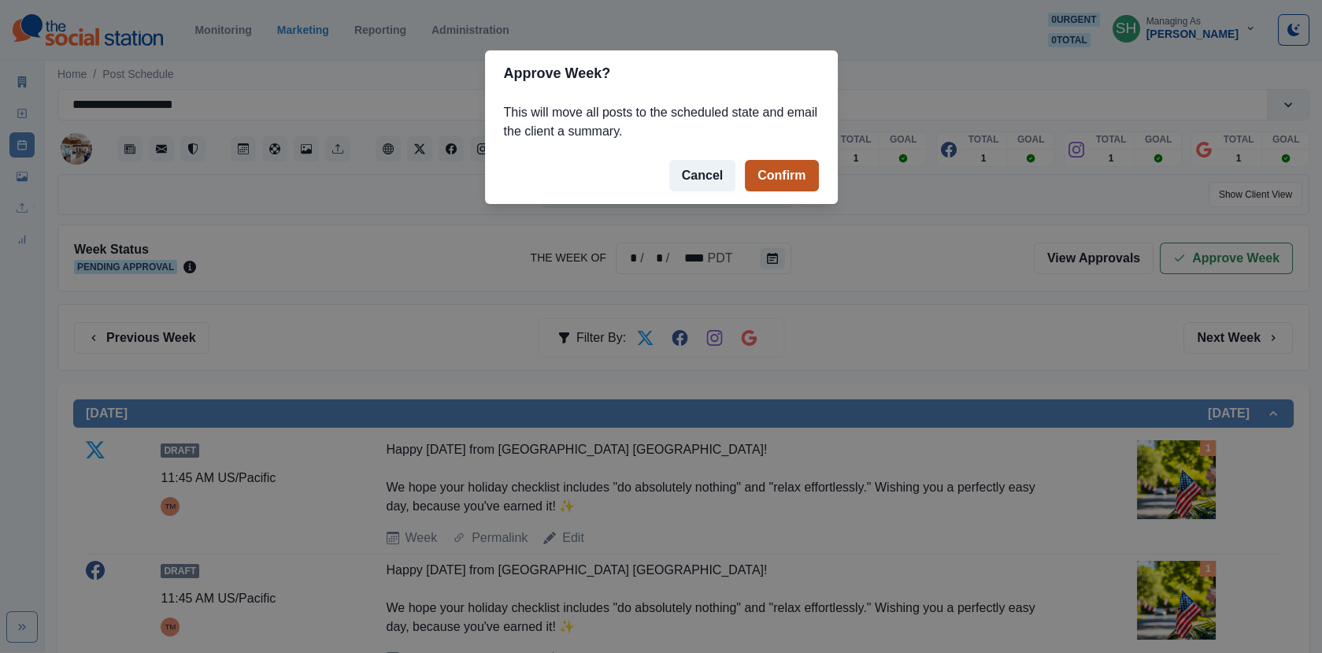
click at [765, 164] on button "Confirm" at bounding box center [781, 176] width 73 height 32
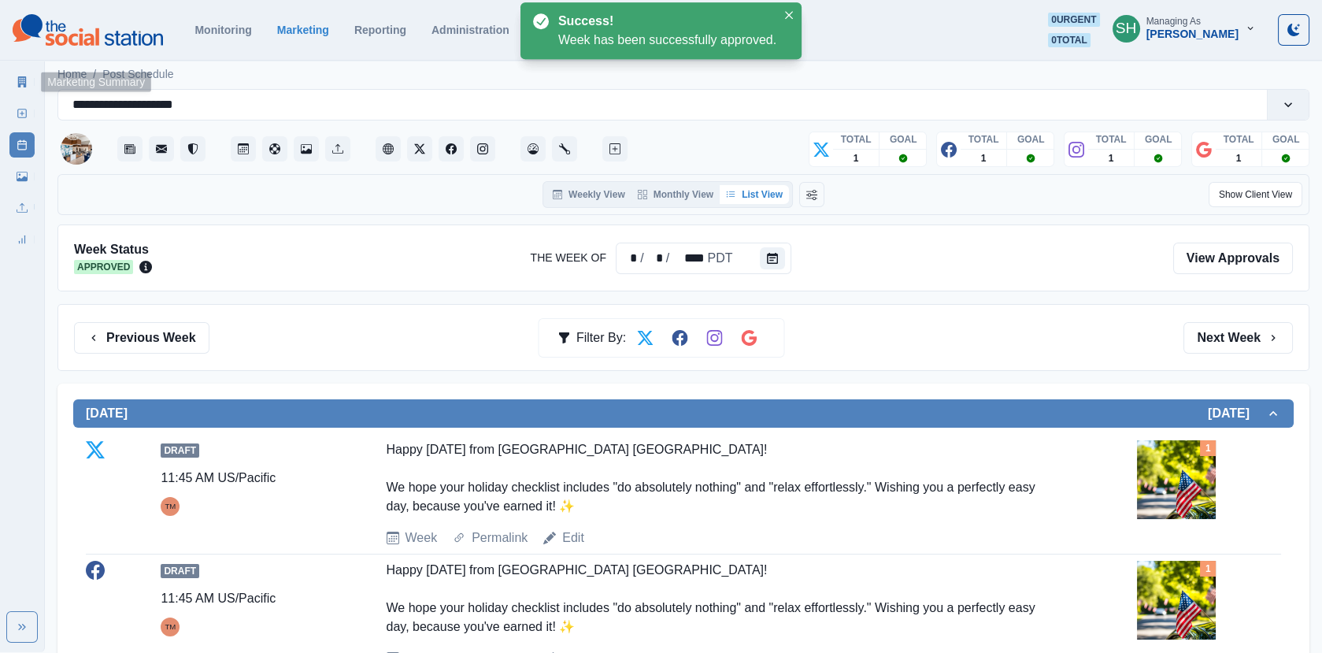
click at [20, 76] on link "Marketing Summary" at bounding box center [21, 81] width 25 height 25
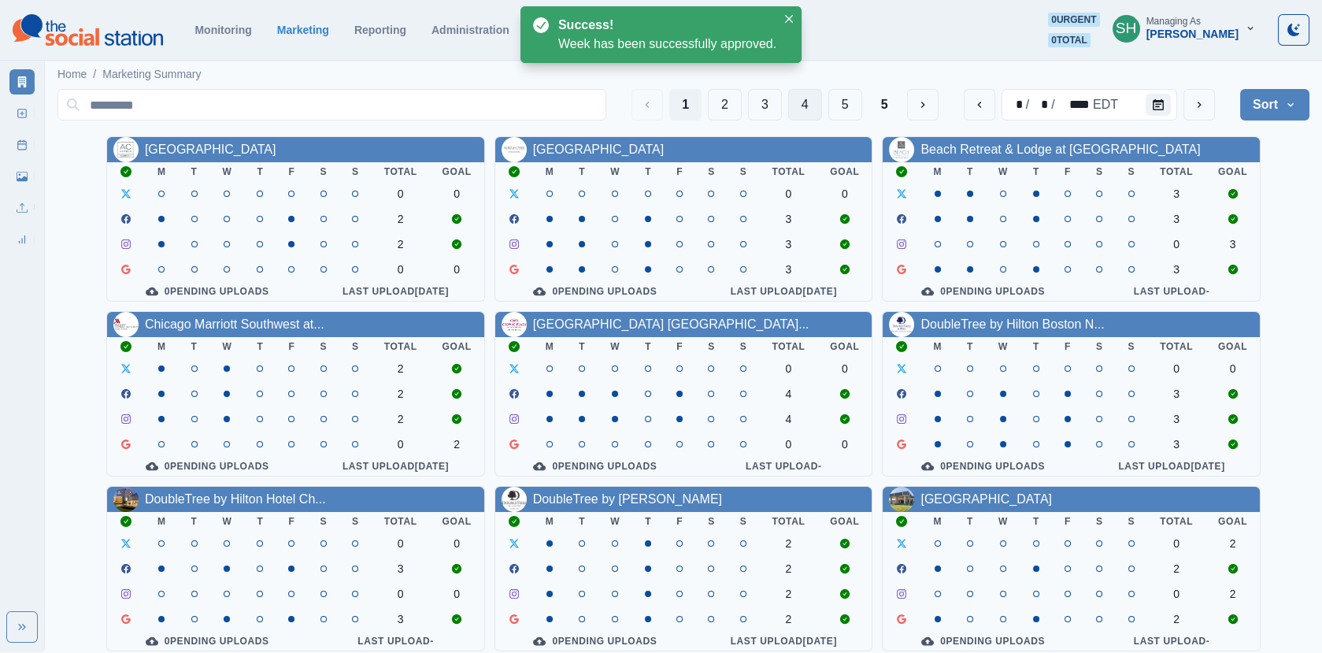
click at [798, 95] on button "4" at bounding box center [805, 105] width 34 height 32
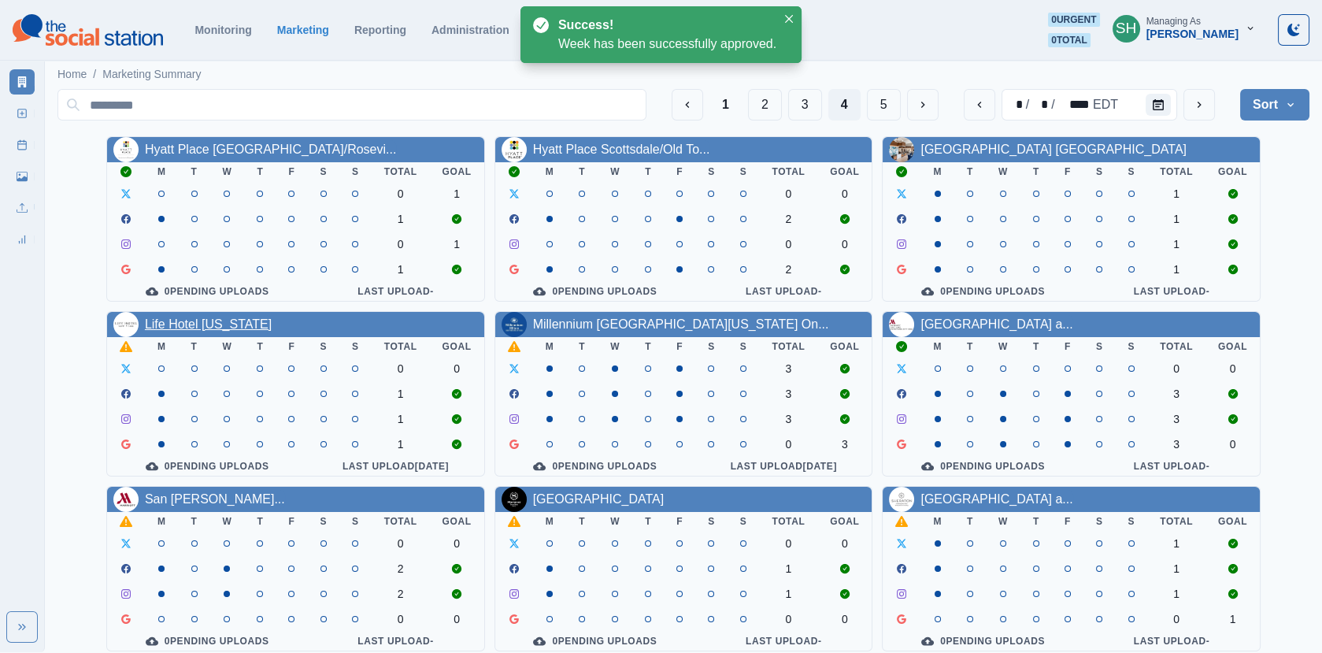
click at [186, 330] on link "Life Hotel New York" at bounding box center [208, 323] width 127 height 13
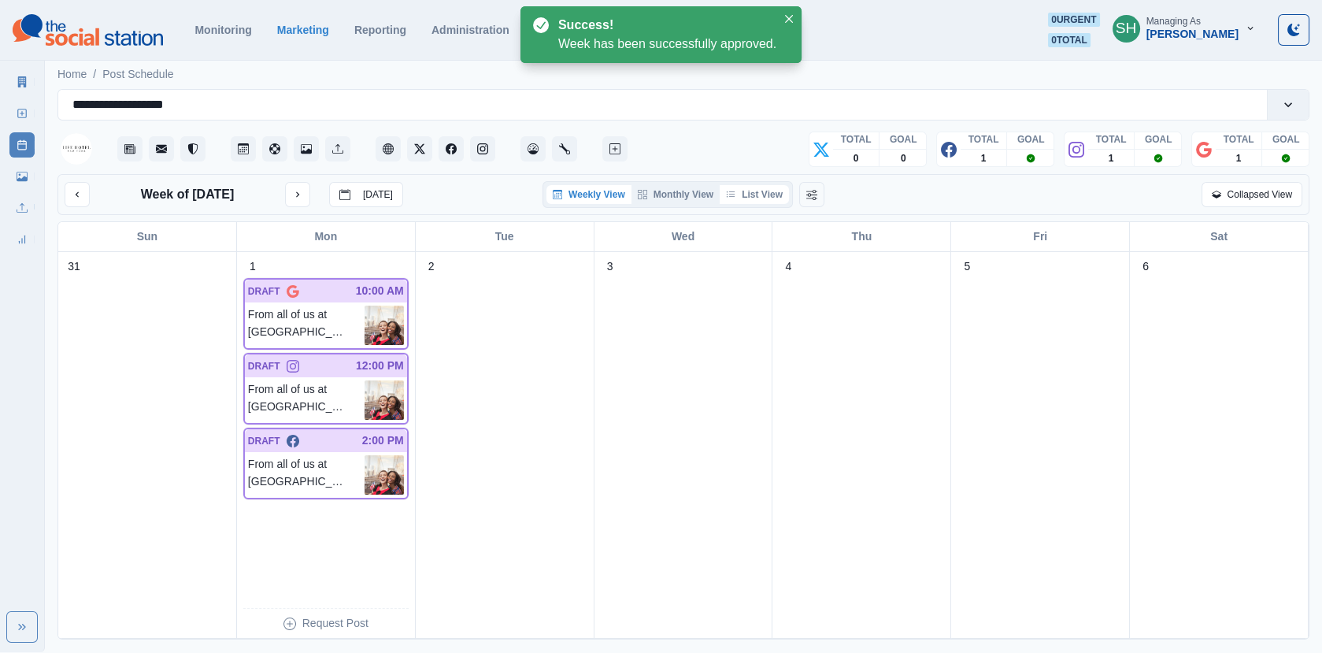
click at [779, 191] on button "List View" at bounding box center [754, 194] width 69 height 19
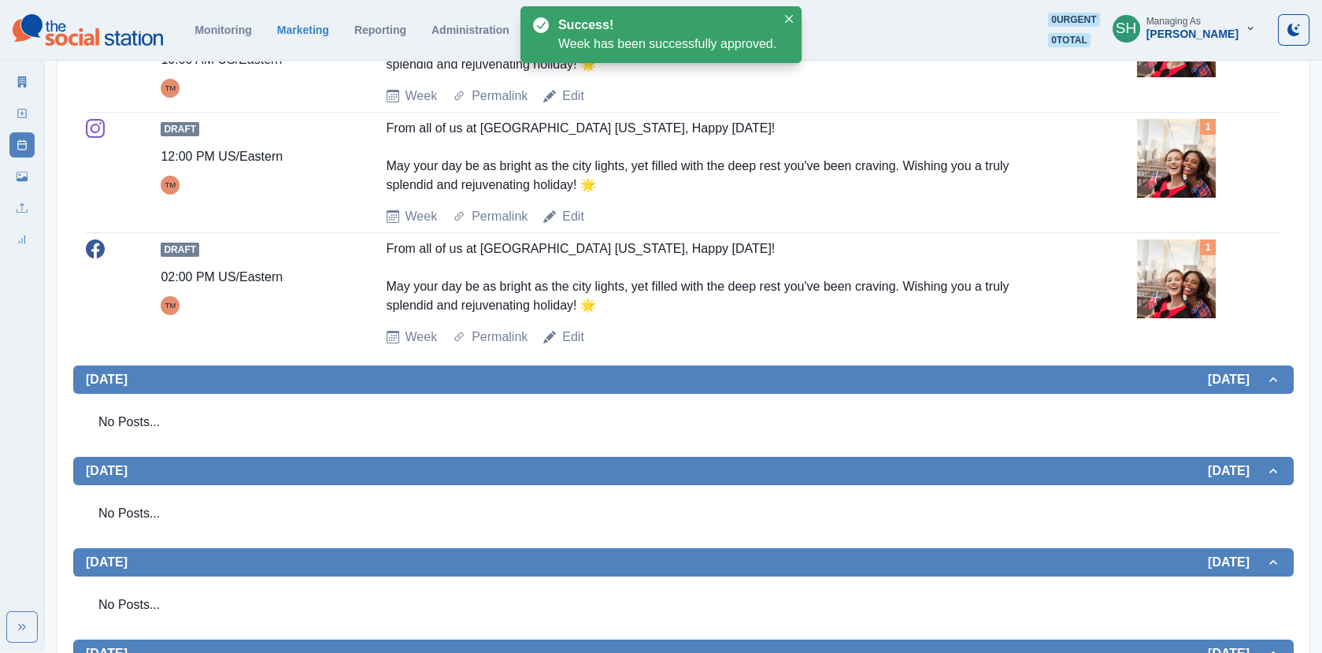
scroll to position [273, 0]
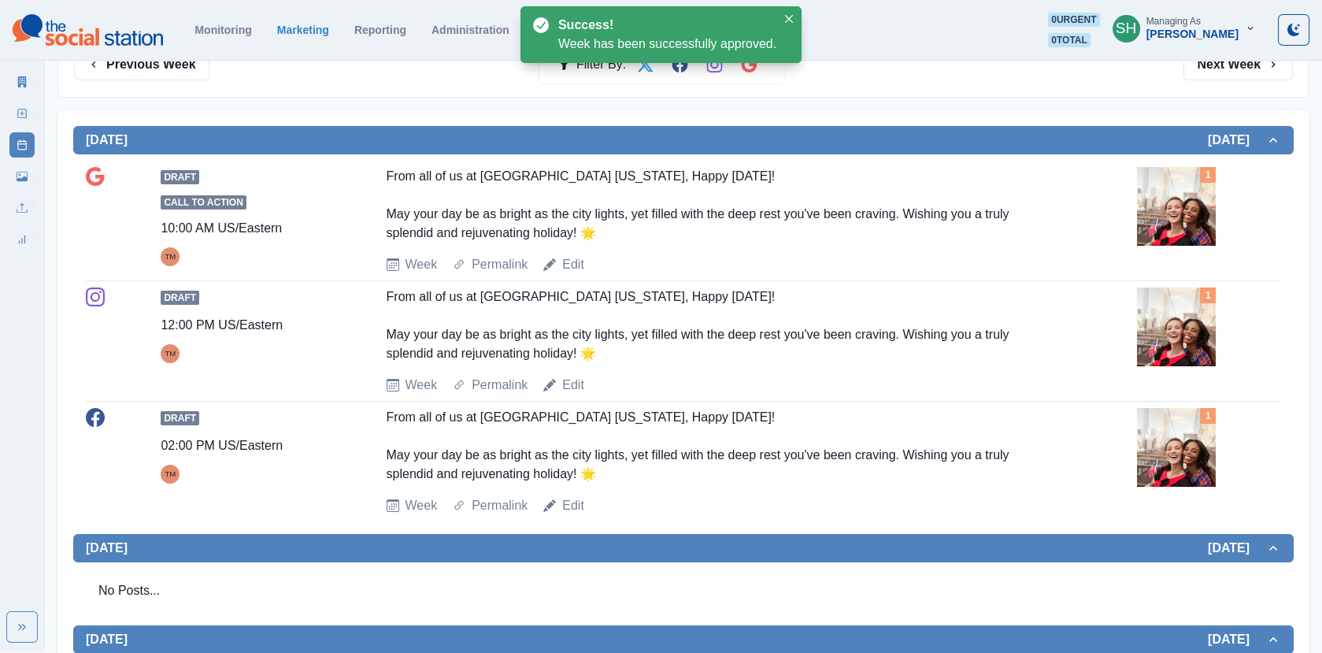
click at [1185, 233] on img at bounding box center [1176, 206] width 79 height 79
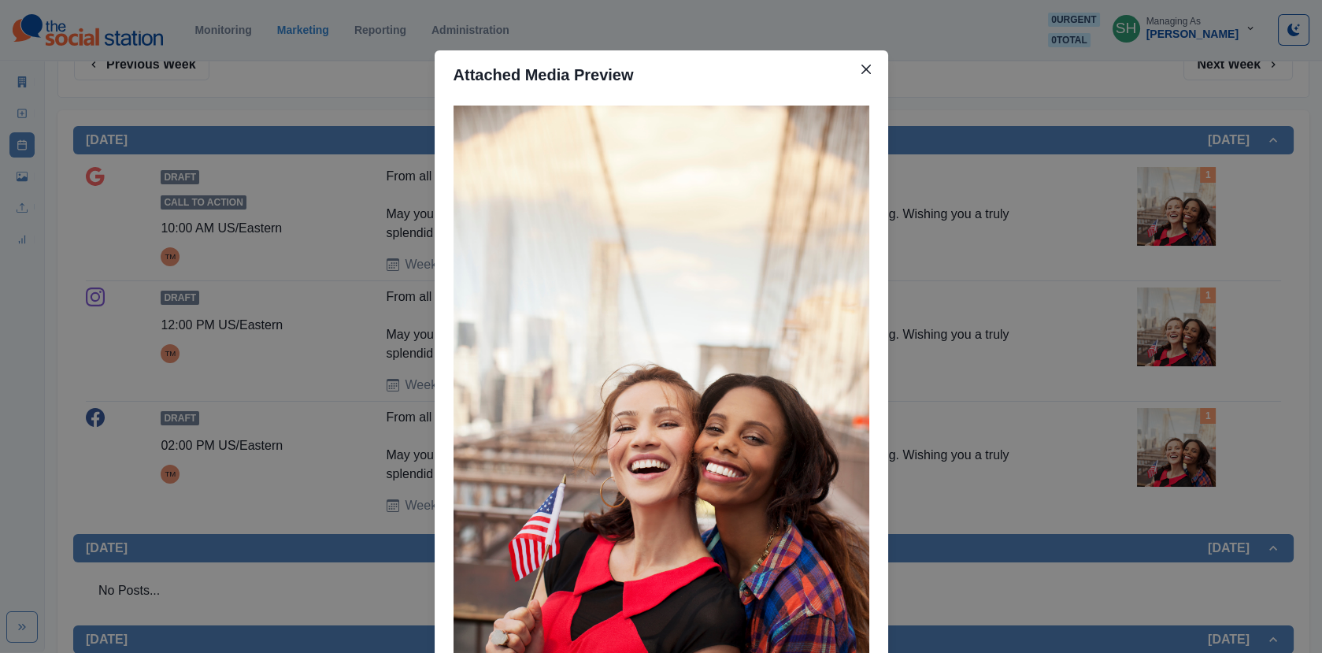
click at [1185, 233] on div "Attached Media Preview" at bounding box center [661, 326] width 1322 height 653
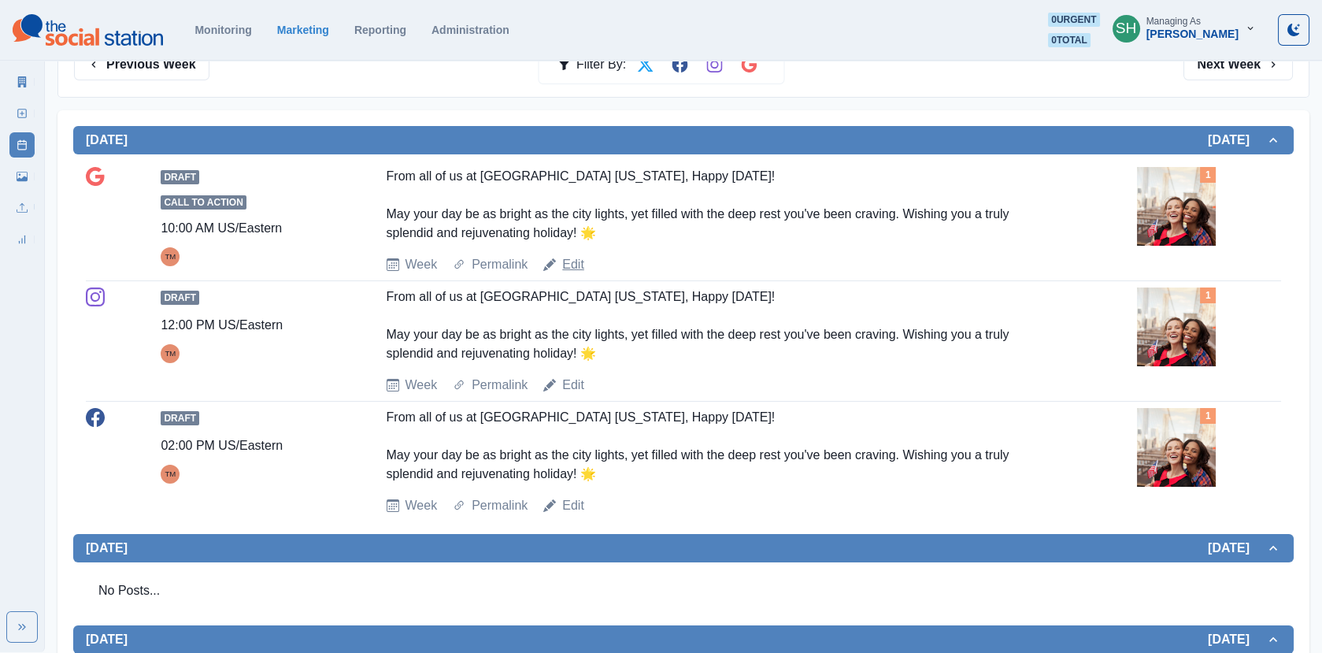
click at [570, 257] on link "Edit" at bounding box center [573, 264] width 22 height 19
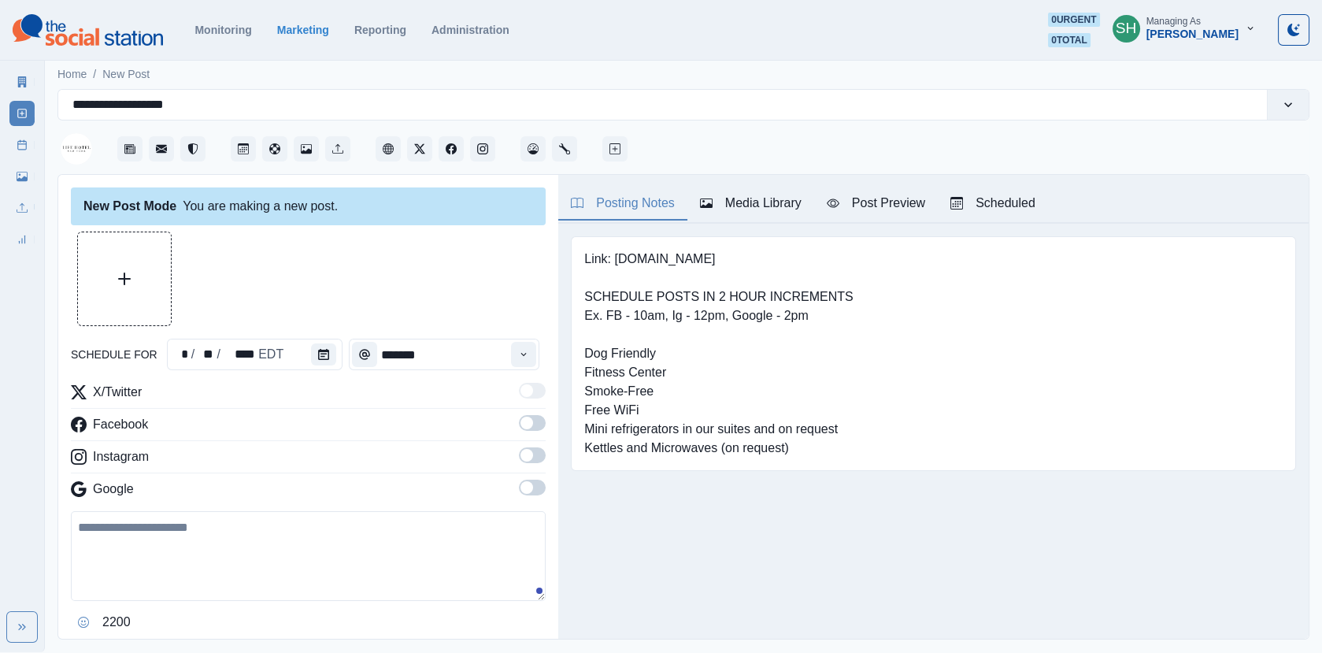
type input "********"
type textarea "**********"
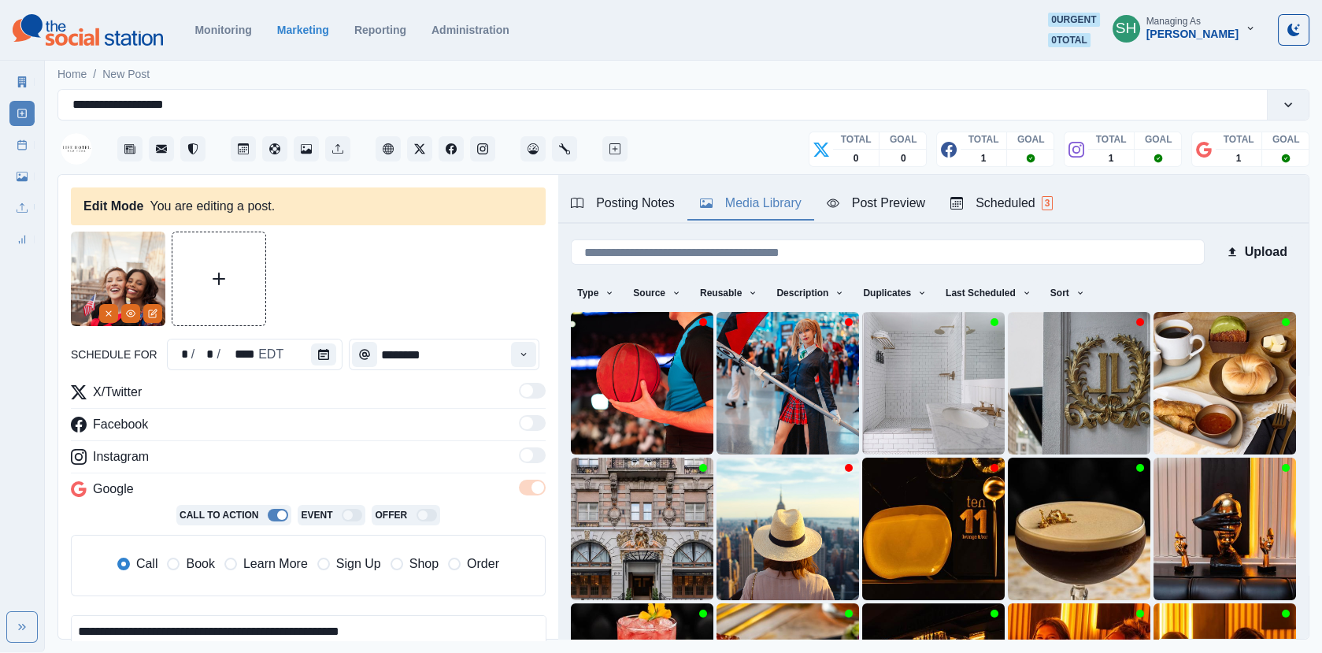
click at [744, 203] on div "Media Library" at bounding box center [751, 203] width 102 height 19
click at [102, 307] on button "Remove" at bounding box center [108, 313] width 19 height 19
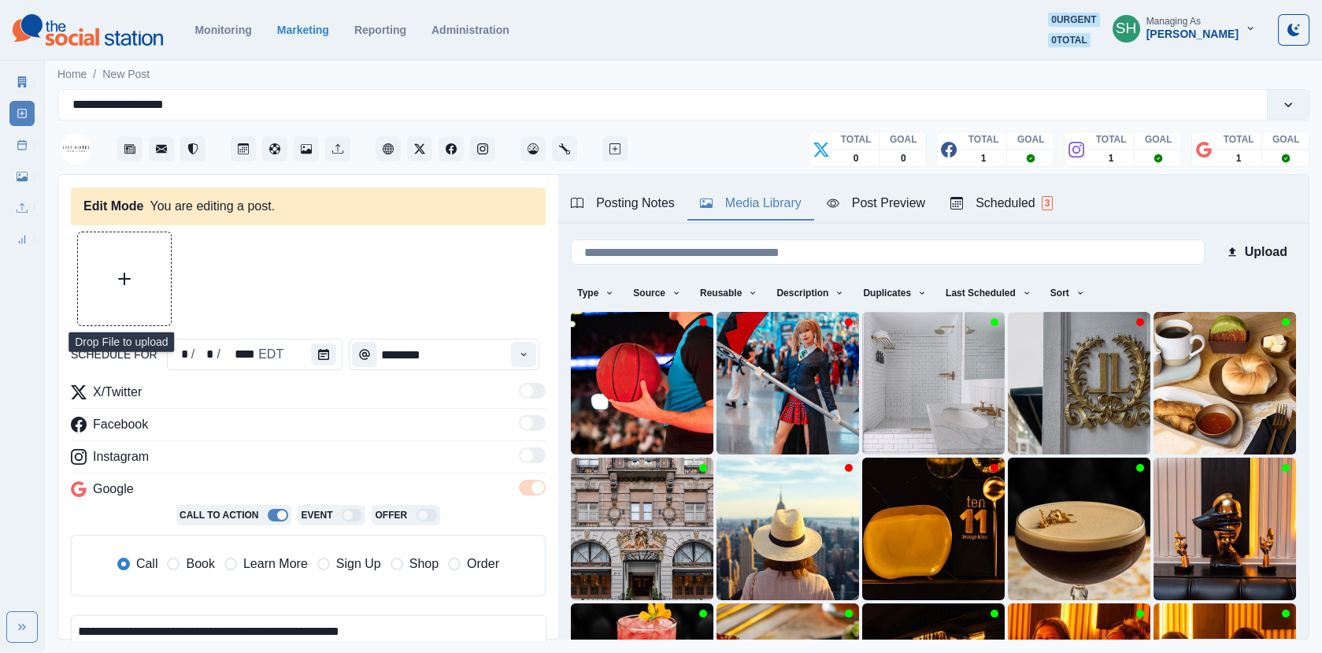
click at [124, 302] on button "Upload Media" at bounding box center [124, 278] width 93 height 93
click at [22, 180] on icon at bounding box center [22, 176] width 11 height 9
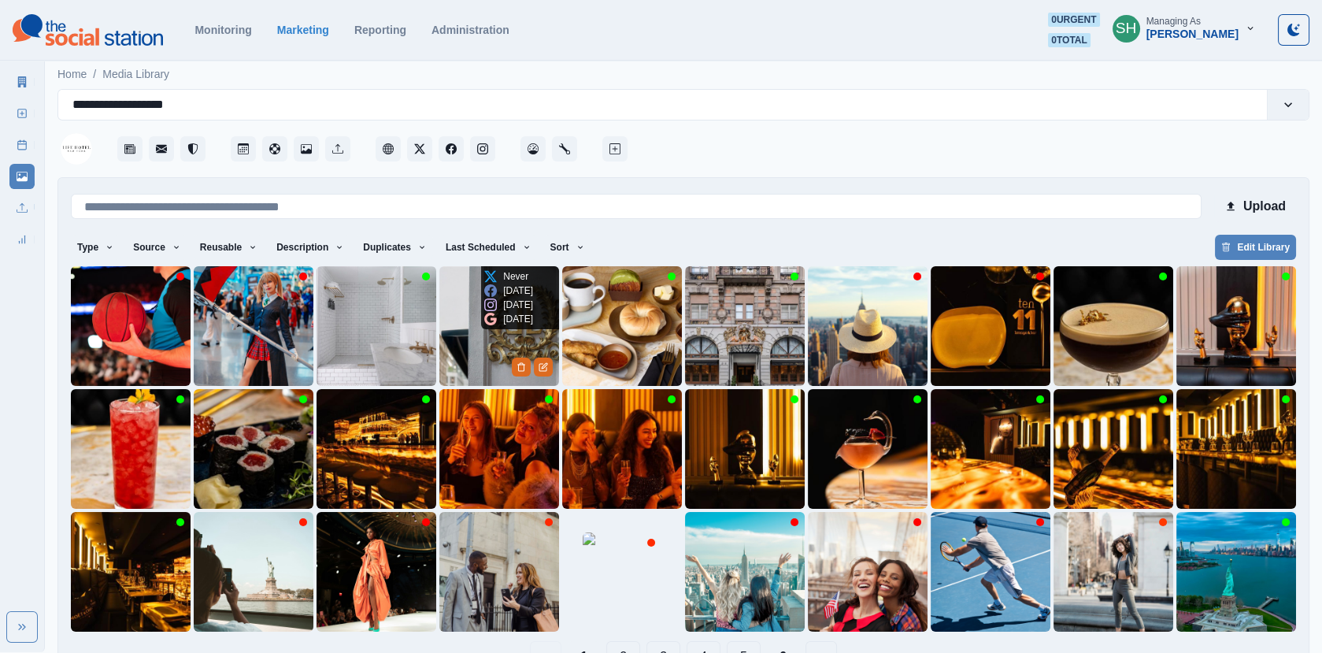
scroll to position [45, 0]
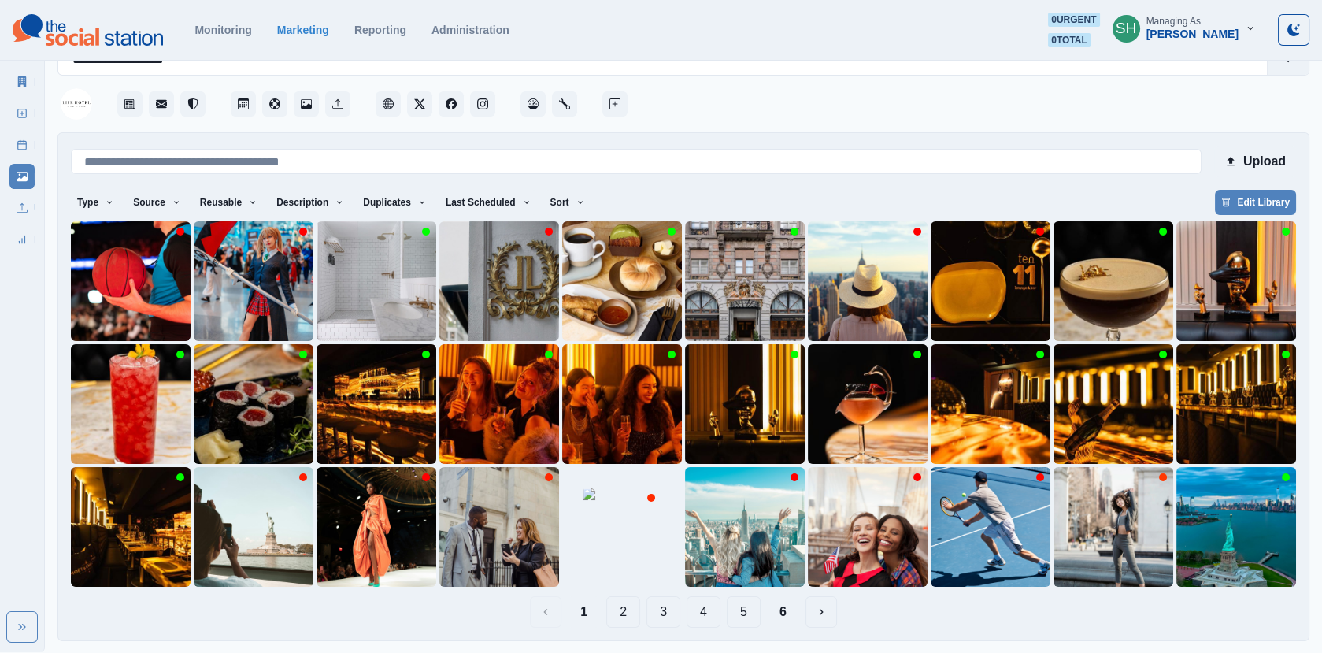
click at [20, 144] on icon at bounding box center [22, 144] width 11 height 11
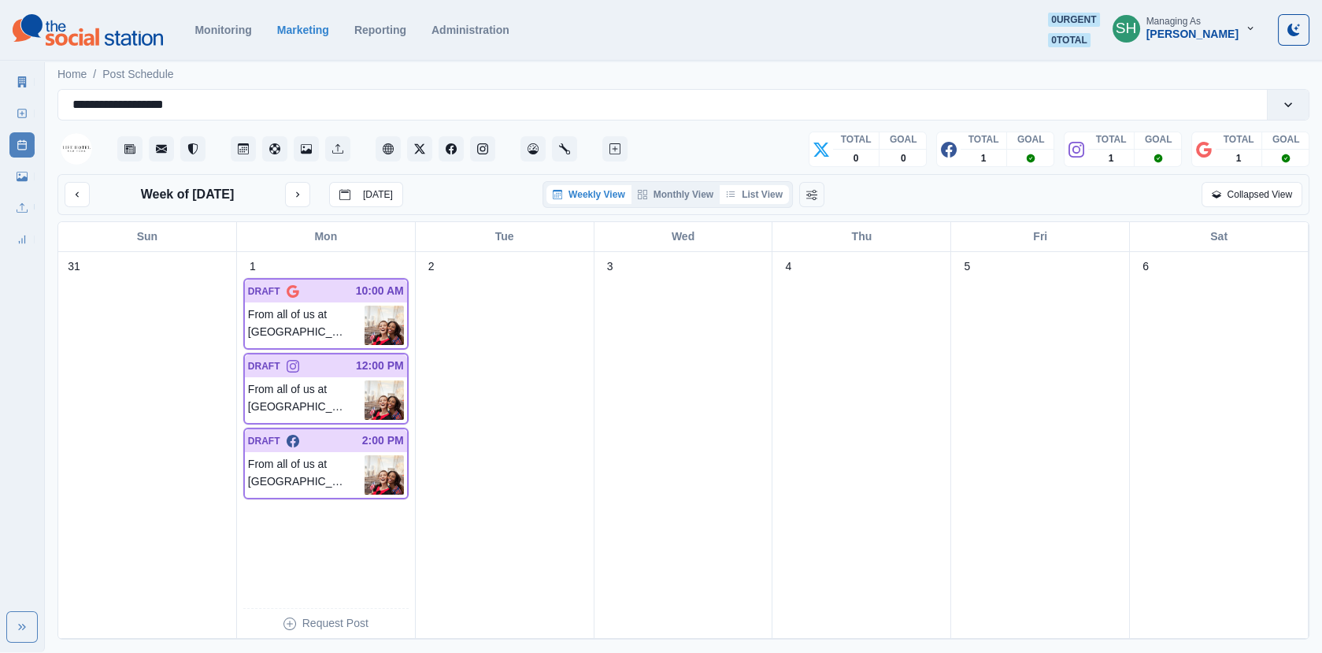
click at [747, 195] on button "List View" at bounding box center [754, 194] width 69 height 19
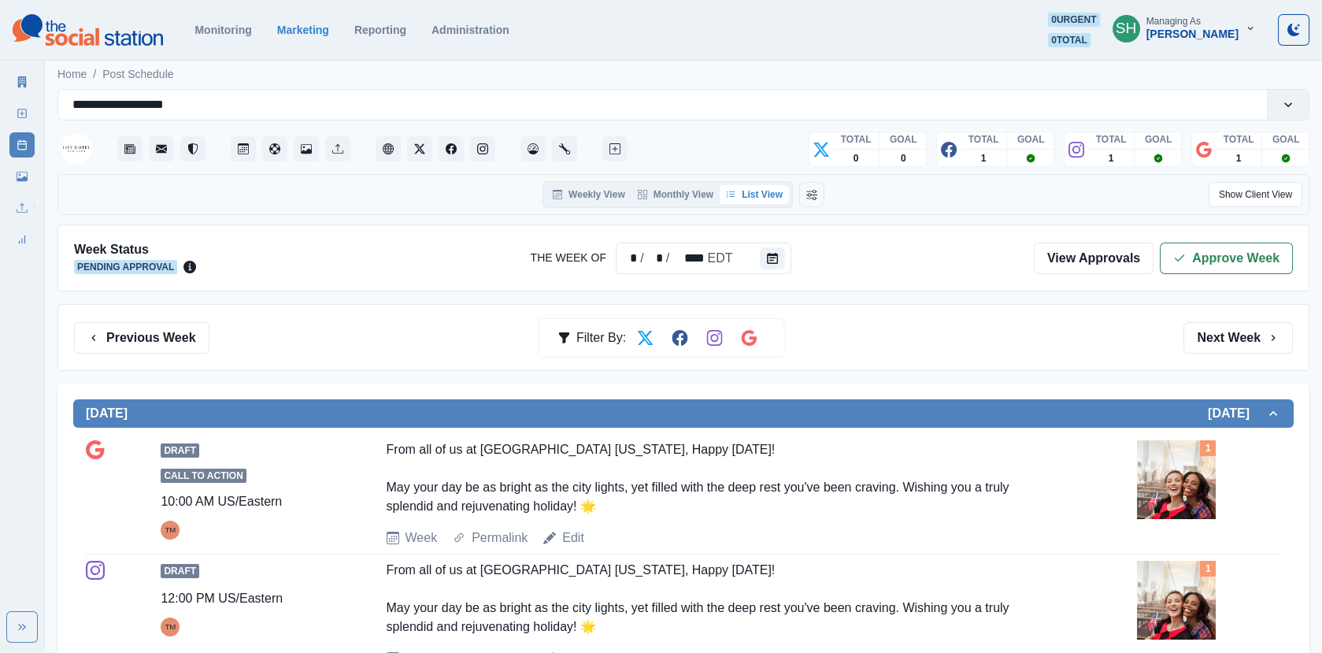
click at [1185, 491] on img at bounding box center [1176, 479] width 79 height 79
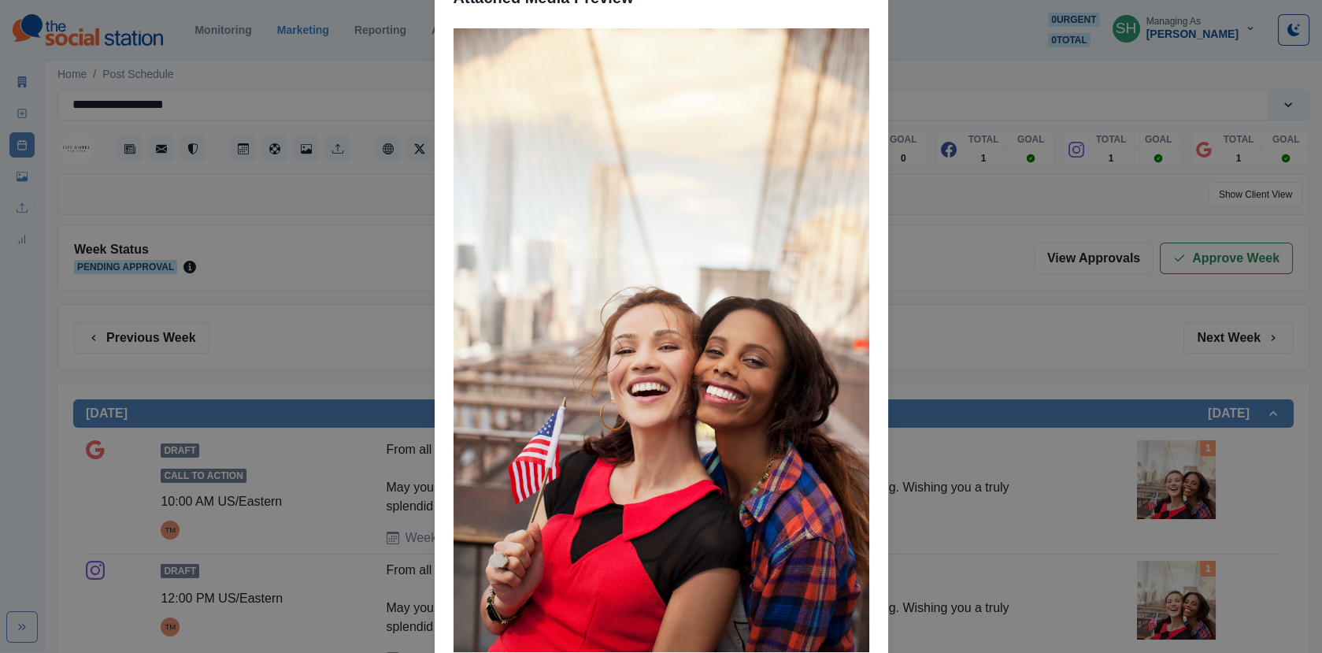
scroll to position [76, 0]
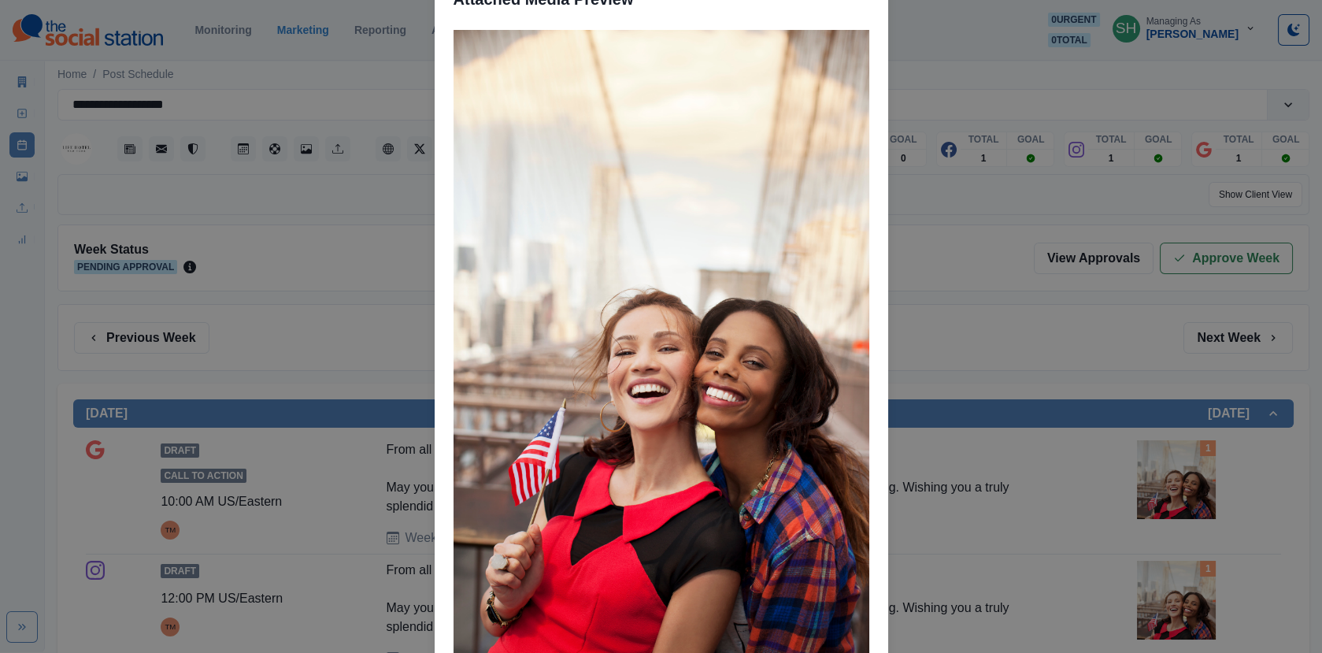
click at [962, 395] on div "Attached Media Preview" at bounding box center [661, 326] width 1322 height 653
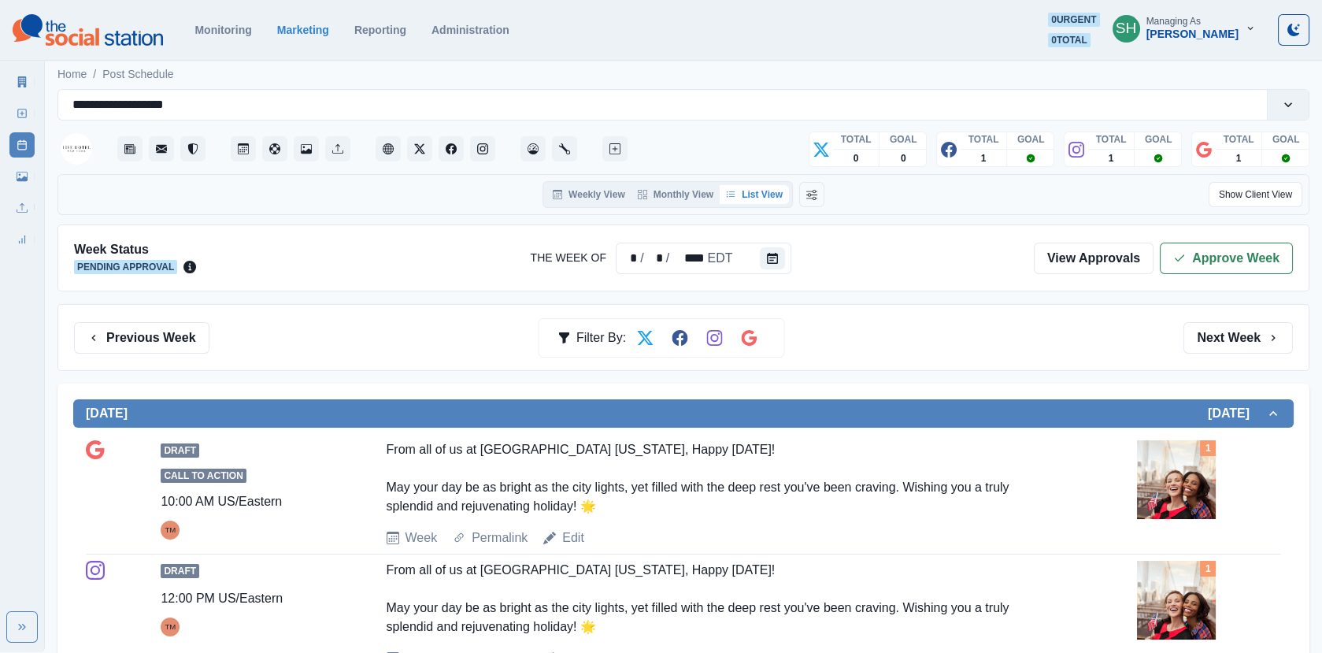
scroll to position [191, 0]
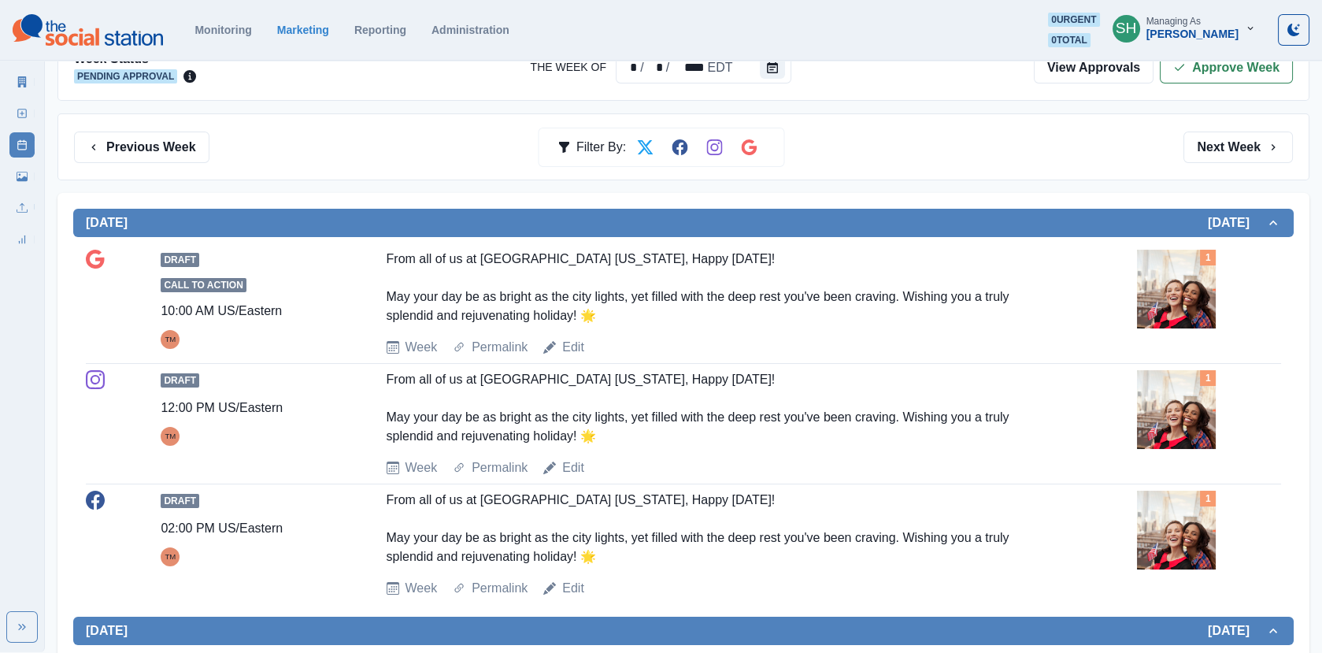
click at [1153, 321] on img at bounding box center [1176, 289] width 79 height 79
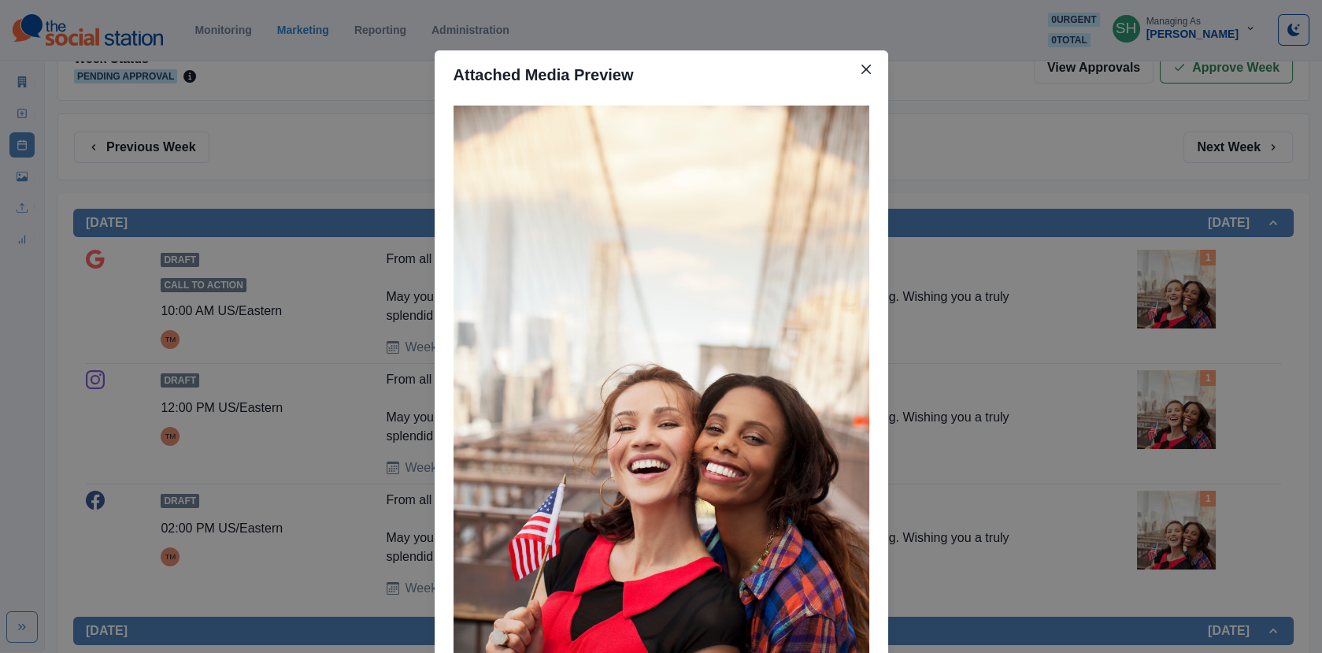
scroll to position [136, 0]
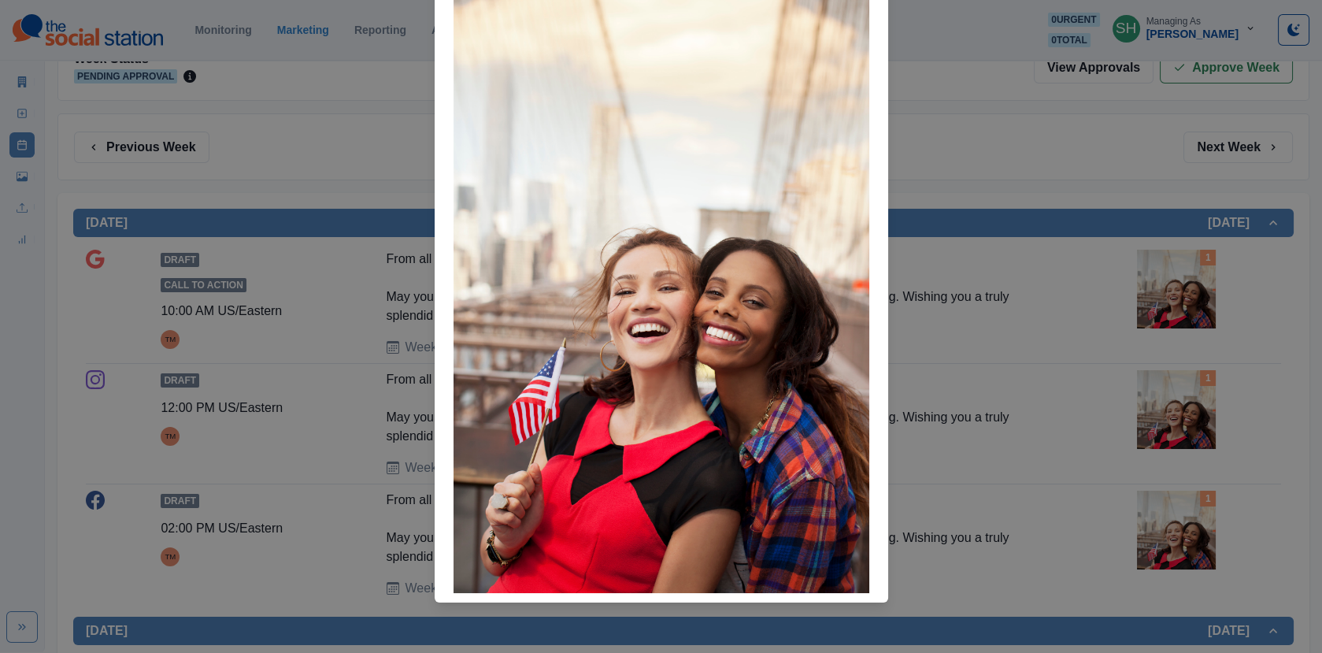
click at [842, 203] on img at bounding box center [662, 281] width 416 height 624
click at [342, 314] on div "Attached Media Preview" at bounding box center [661, 326] width 1322 height 653
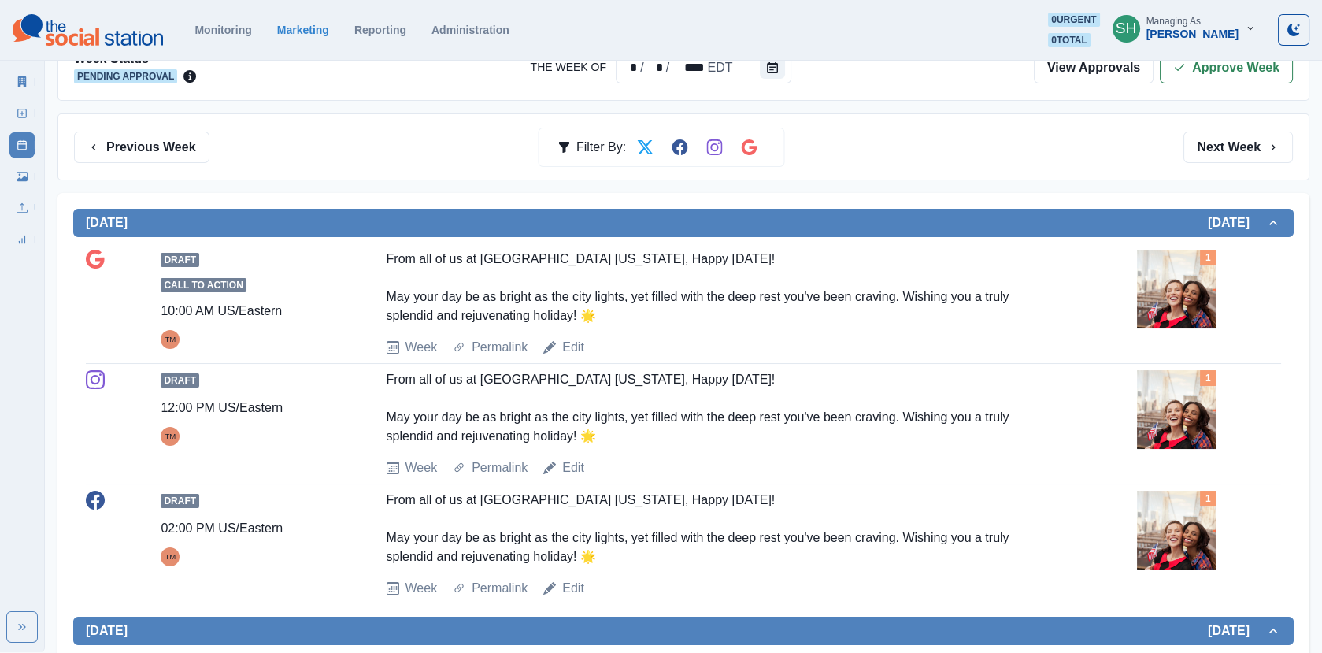
click at [586, 338] on div "Week Permalink Edit" at bounding box center [759, 347] width 745 height 19
click at [576, 338] on link "Edit" at bounding box center [573, 347] width 22 height 19
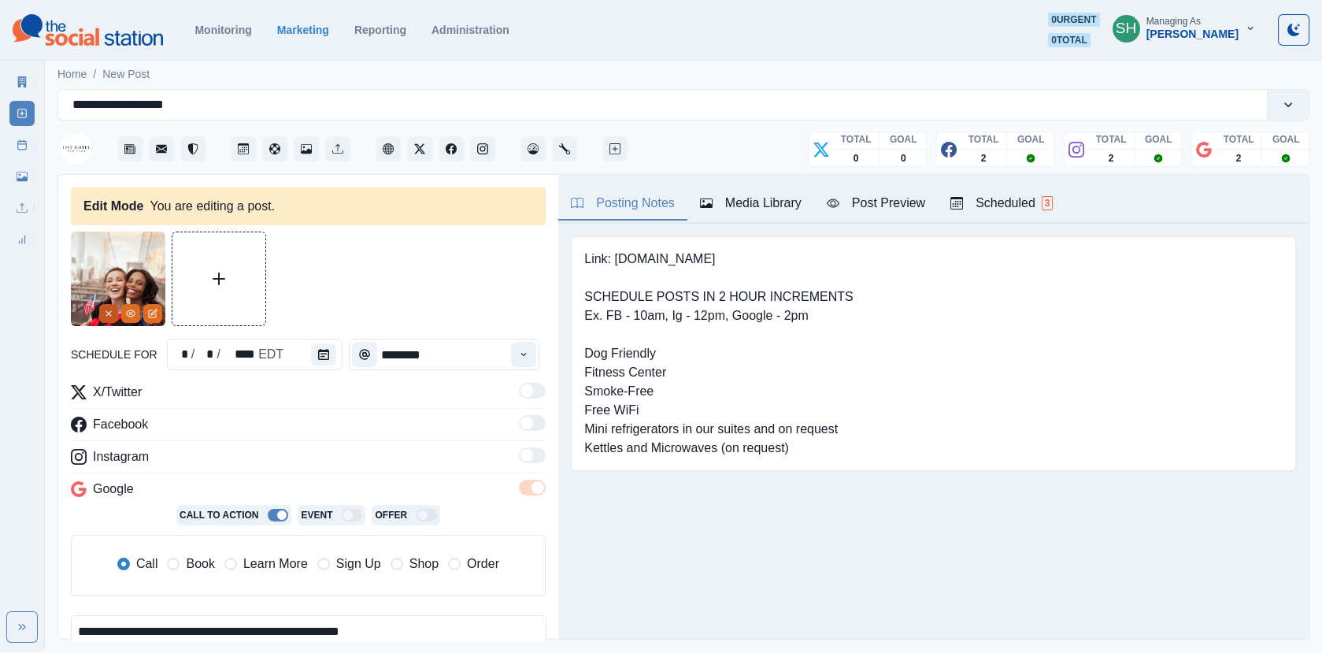
click at [106, 318] on button "Remove" at bounding box center [108, 313] width 19 height 19
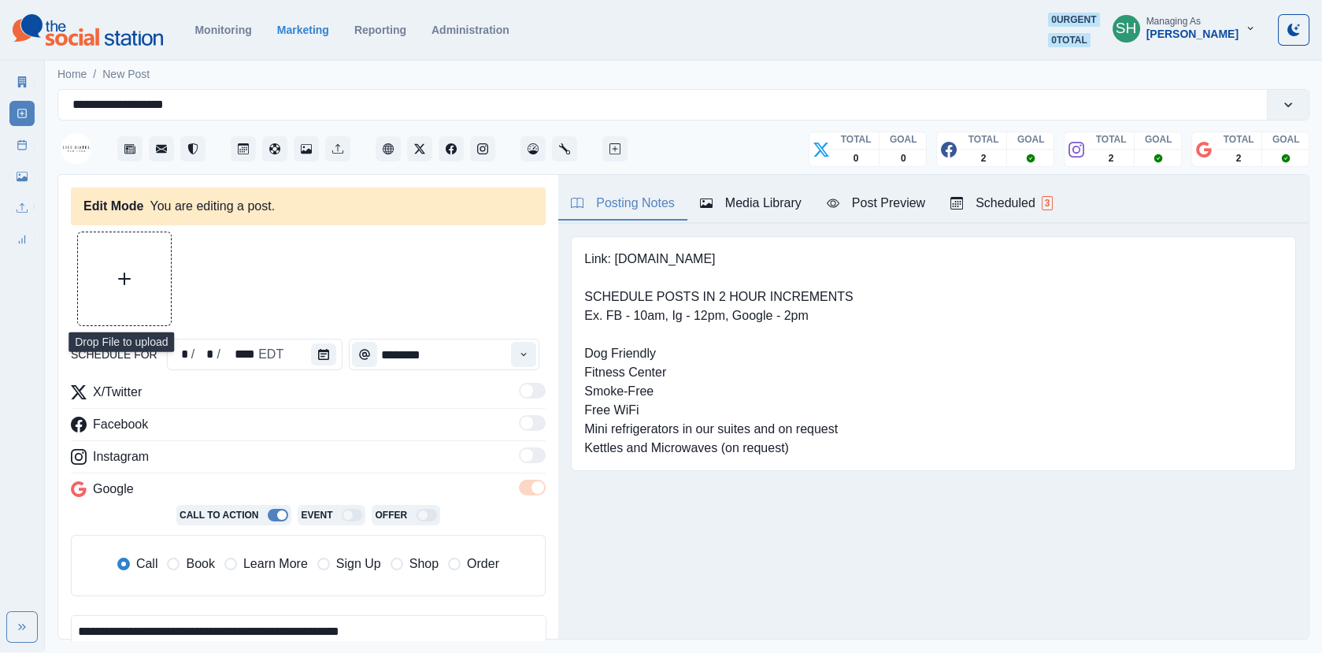
click at [120, 287] on button "Upload Media" at bounding box center [124, 278] width 93 height 93
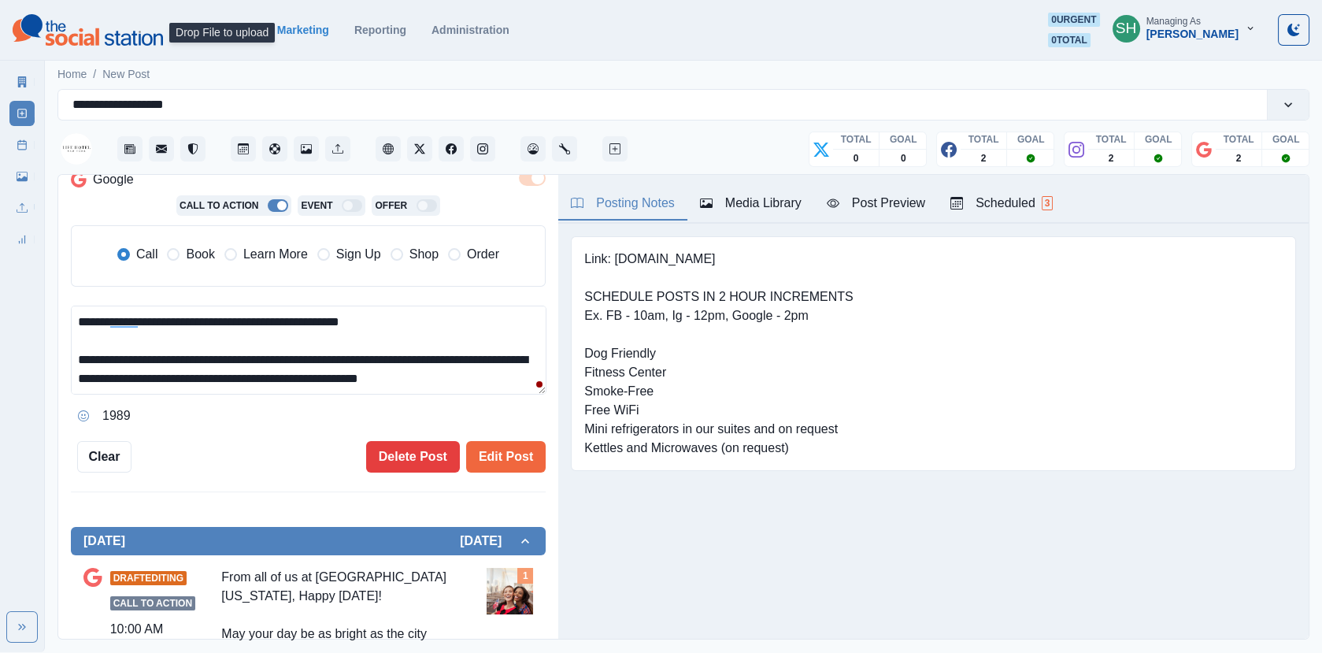
scroll to position [309, 0]
click at [489, 382] on textarea "**********" at bounding box center [309, 350] width 476 height 89
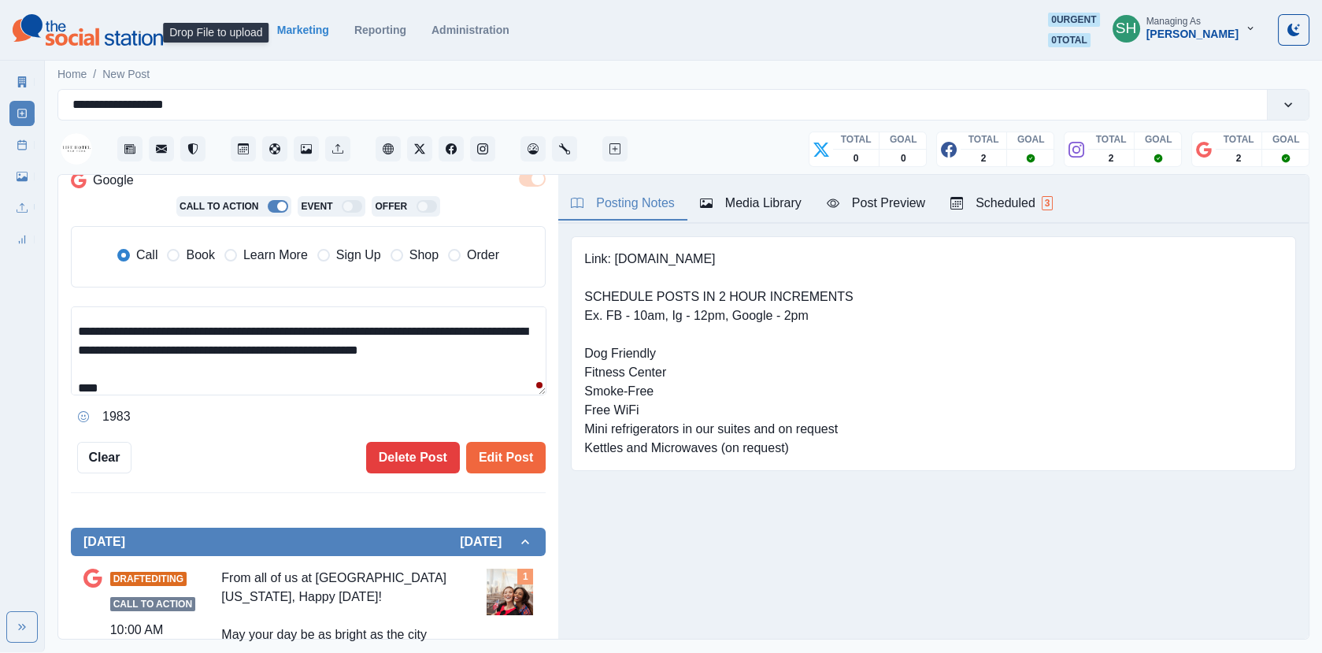
paste textarea "**********"
drag, startPoint x: 192, startPoint y: 384, endPoint x: -2, endPoint y: 384, distance: 193.8
click at [0, 384] on html "**********" at bounding box center [661, 326] width 1322 height 652
click at [189, 256] on span "Book" at bounding box center [200, 255] width 28 height 19
type textarea "**********"
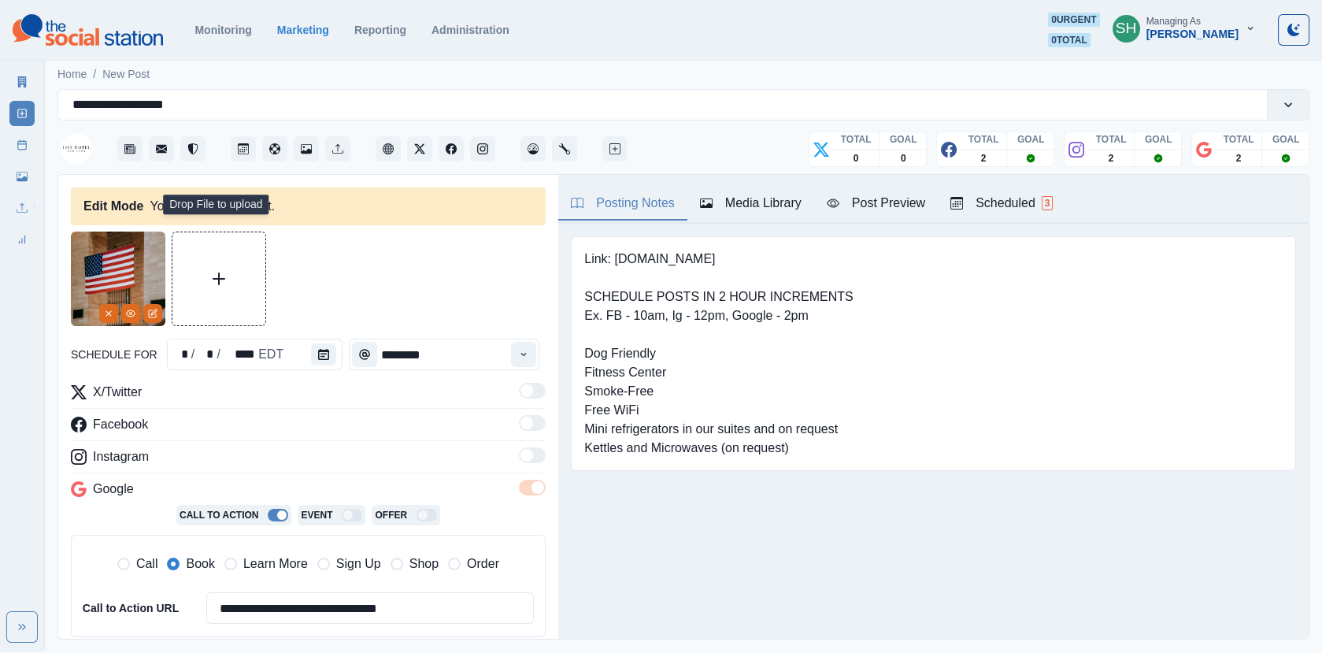
scroll to position [228, 0]
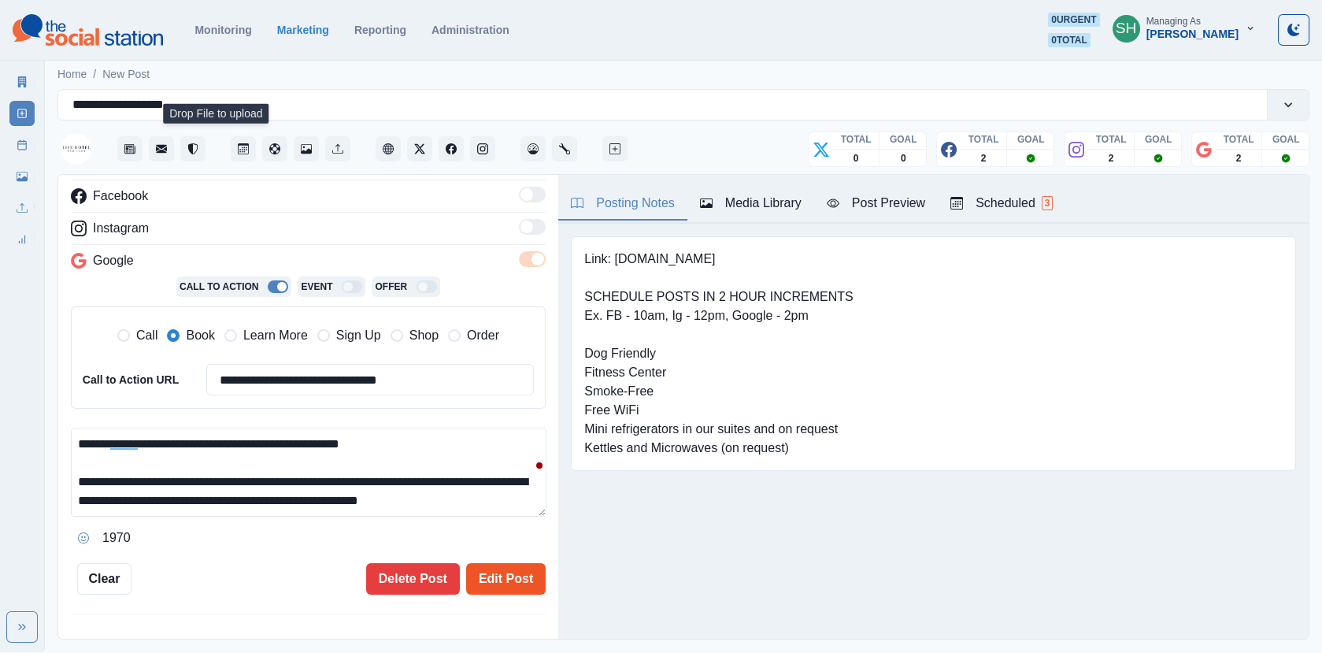
click at [505, 566] on button "Edit Post" at bounding box center [506, 579] width 80 height 32
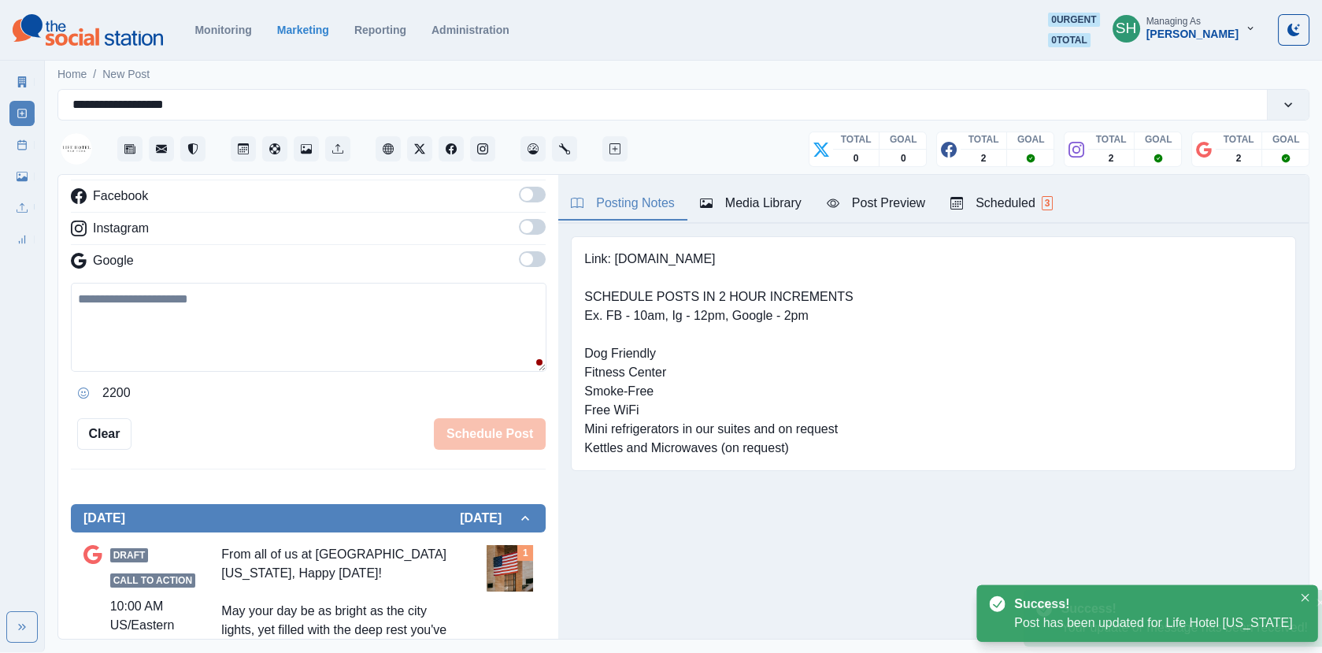
scroll to position [646, 0]
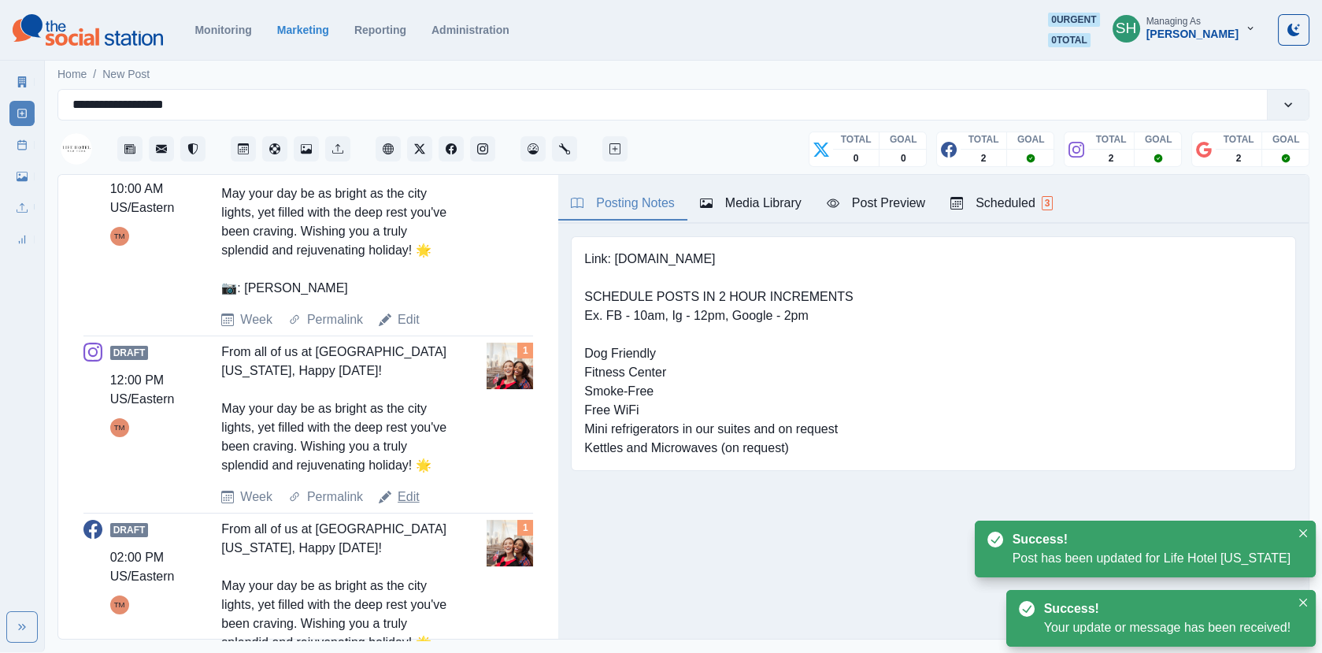
click at [411, 494] on link "Edit" at bounding box center [409, 497] width 22 height 19
type input "********"
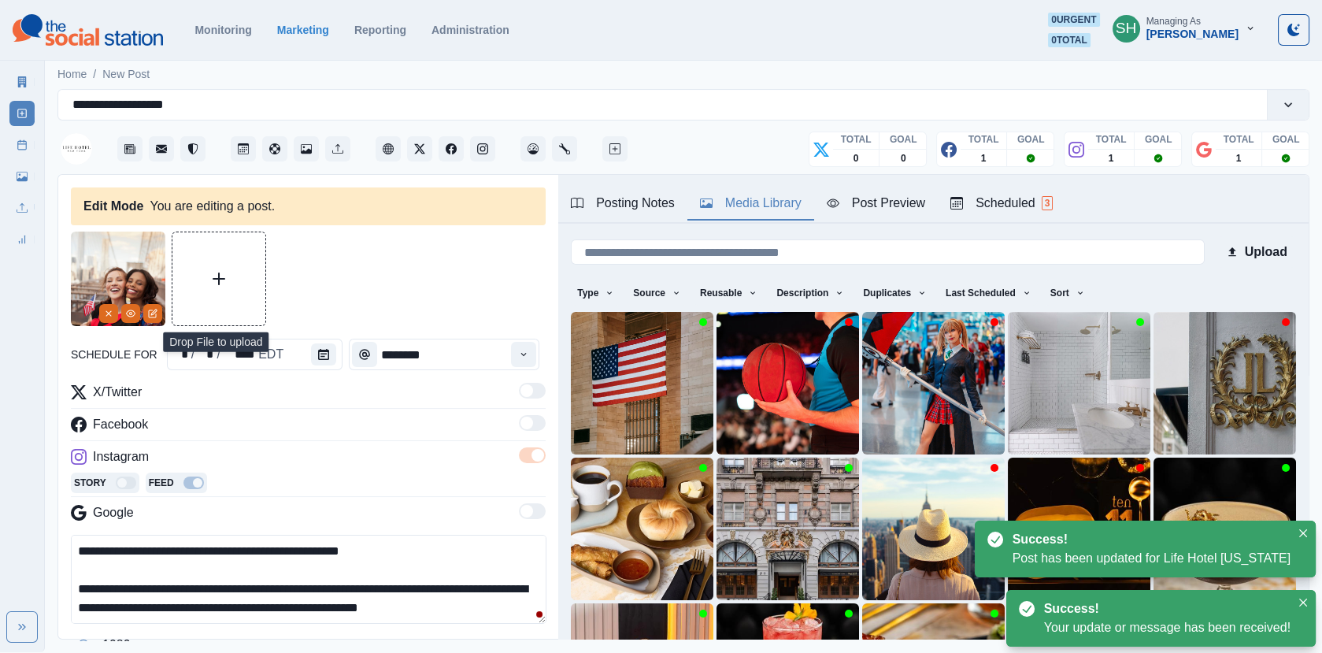
click at [767, 201] on div "Media Library" at bounding box center [751, 203] width 102 height 19
click at [604, 391] on img at bounding box center [642, 383] width 143 height 143
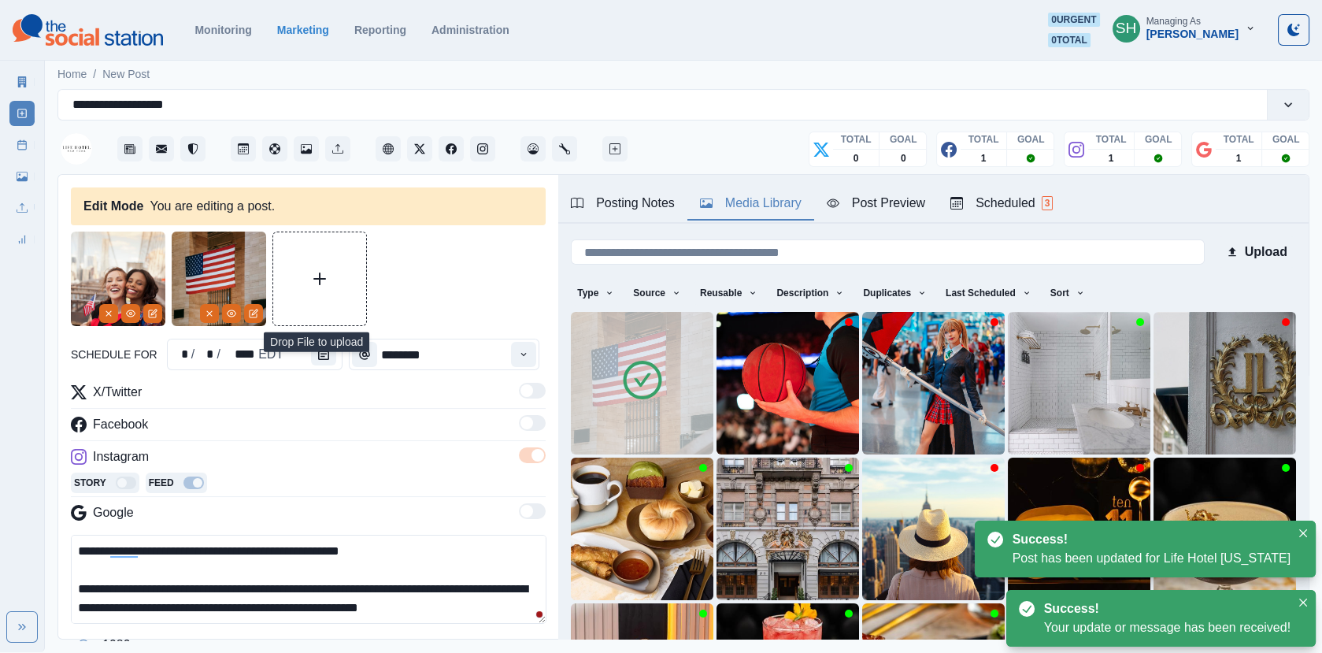
click at [91, 314] on img at bounding box center [118, 279] width 95 height 95
click at [117, 317] on button "Remove" at bounding box center [108, 313] width 19 height 19
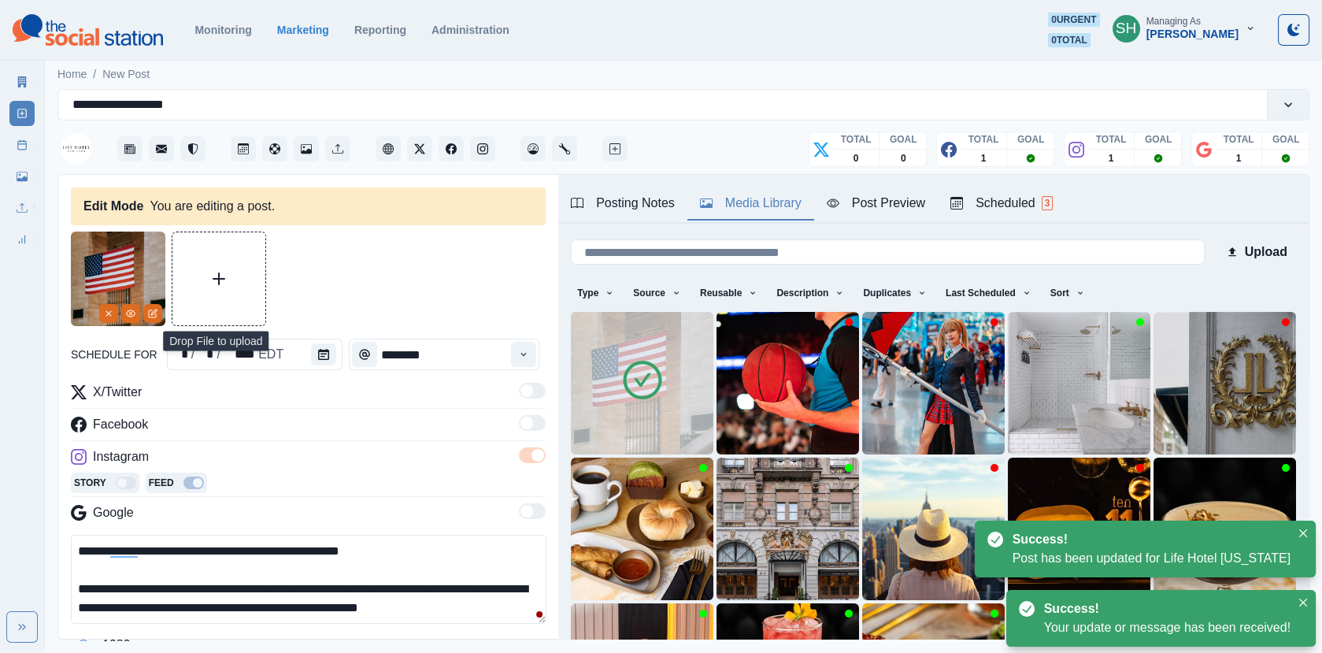
scroll to position [54, 0]
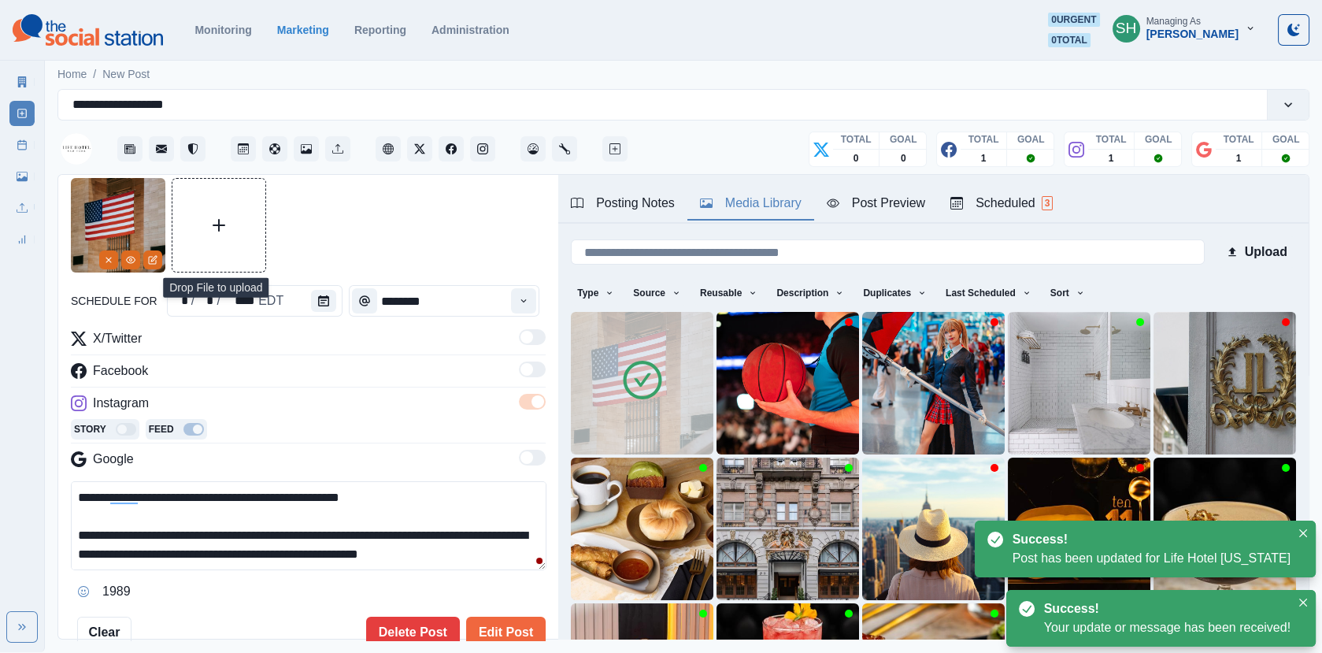
click at [488, 553] on textarea "**********" at bounding box center [309, 525] width 476 height 89
paste textarea "**********"
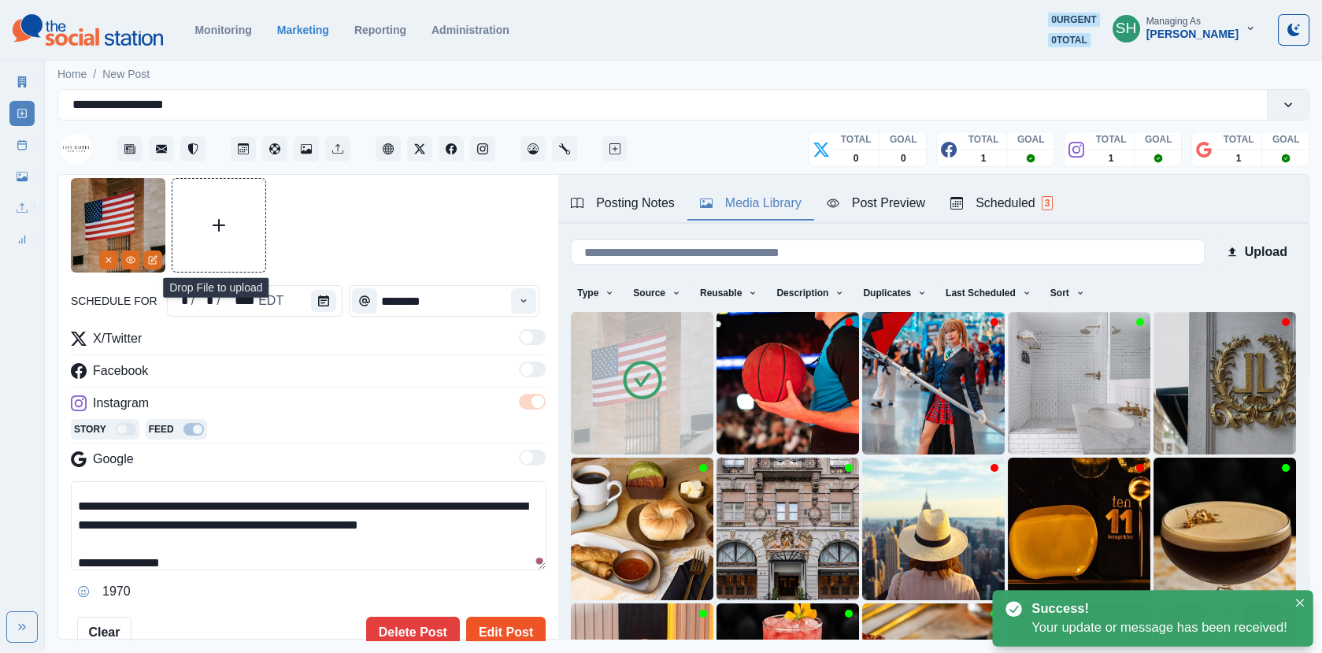
type textarea "**********"
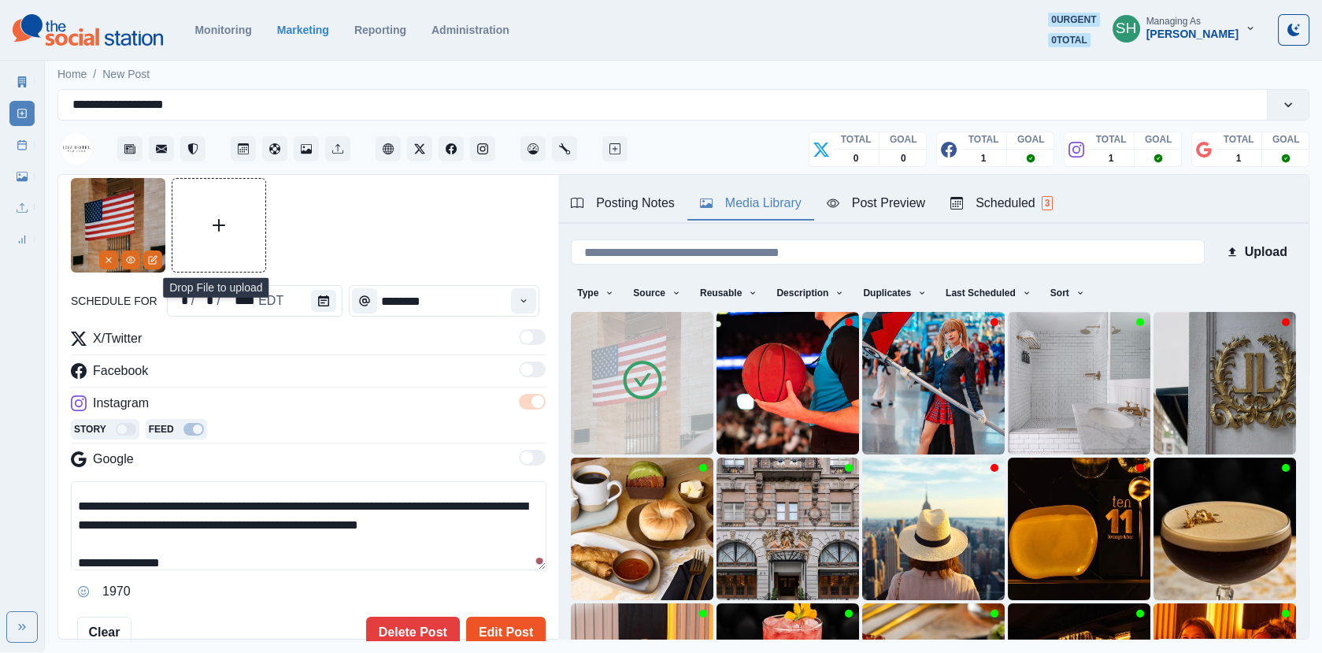
click at [505, 620] on button "Edit Post" at bounding box center [506, 633] width 80 height 32
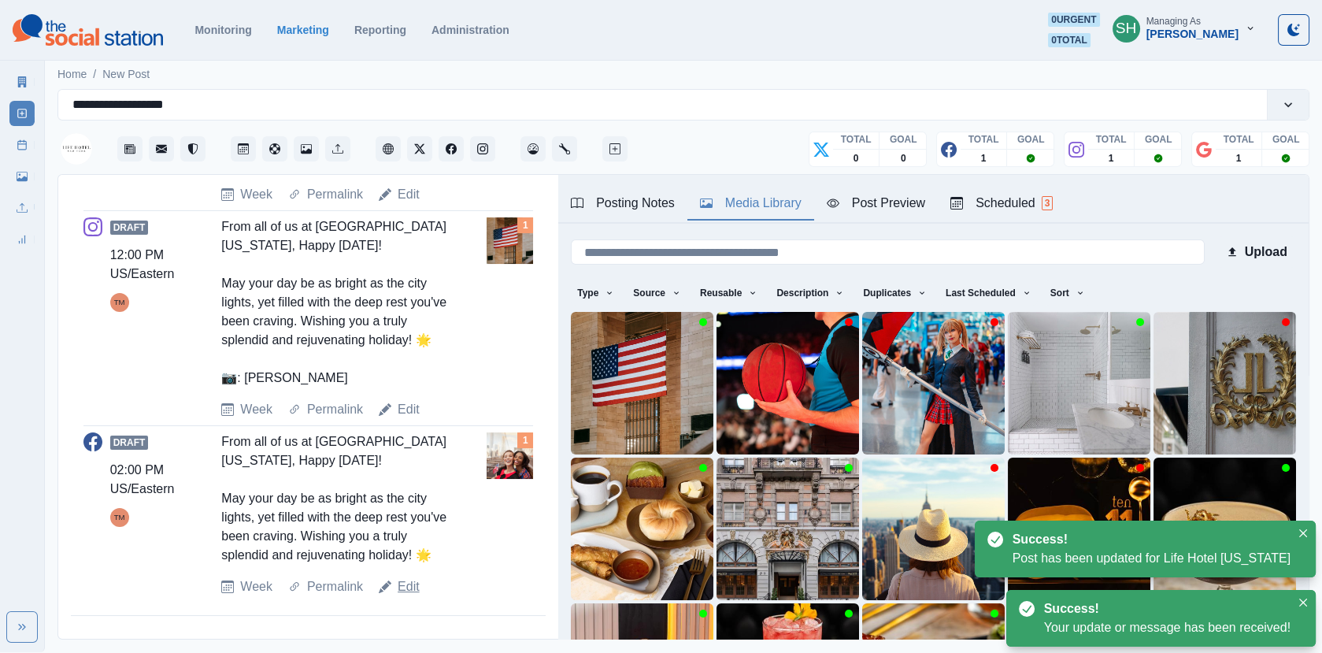
click at [406, 578] on link "Edit" at bounding box center [409, 586] width 22 height 19
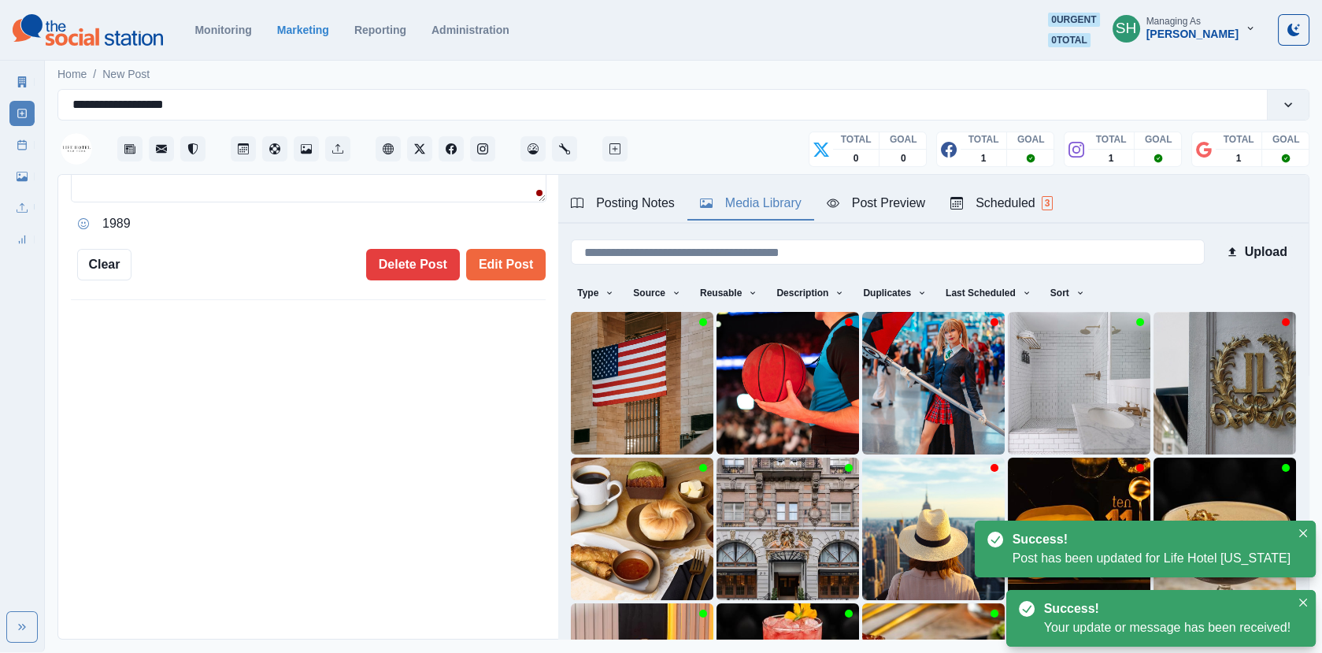
type input "*******"
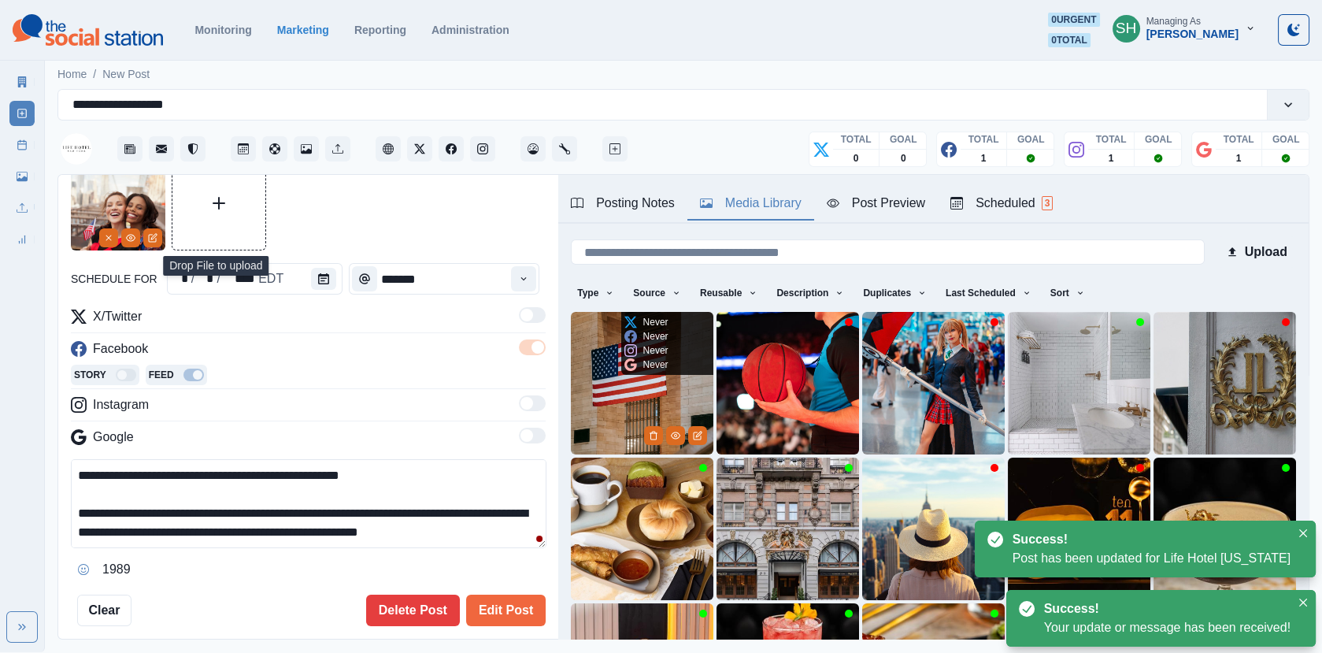
click at [581, 442] on img at bounding box center [642, 383] width 143 height 143
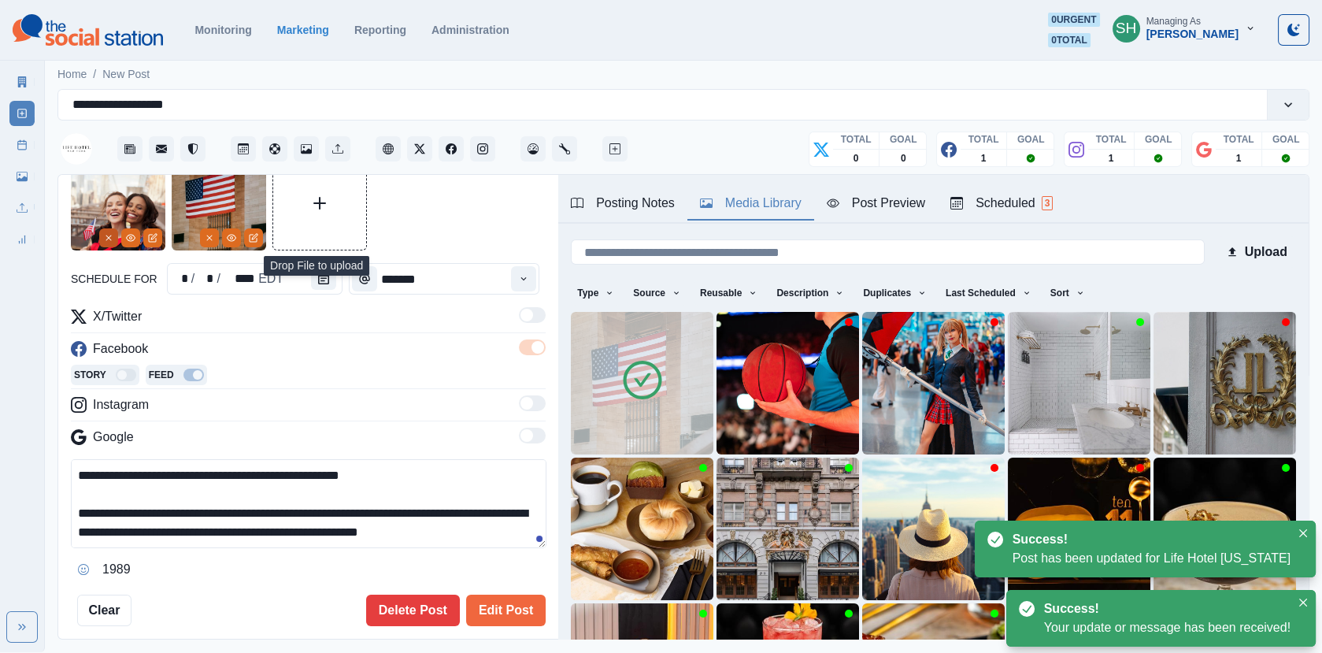
click at [104, 231] on button "Remove" at bounding box center [108, 237] width 19 height 19
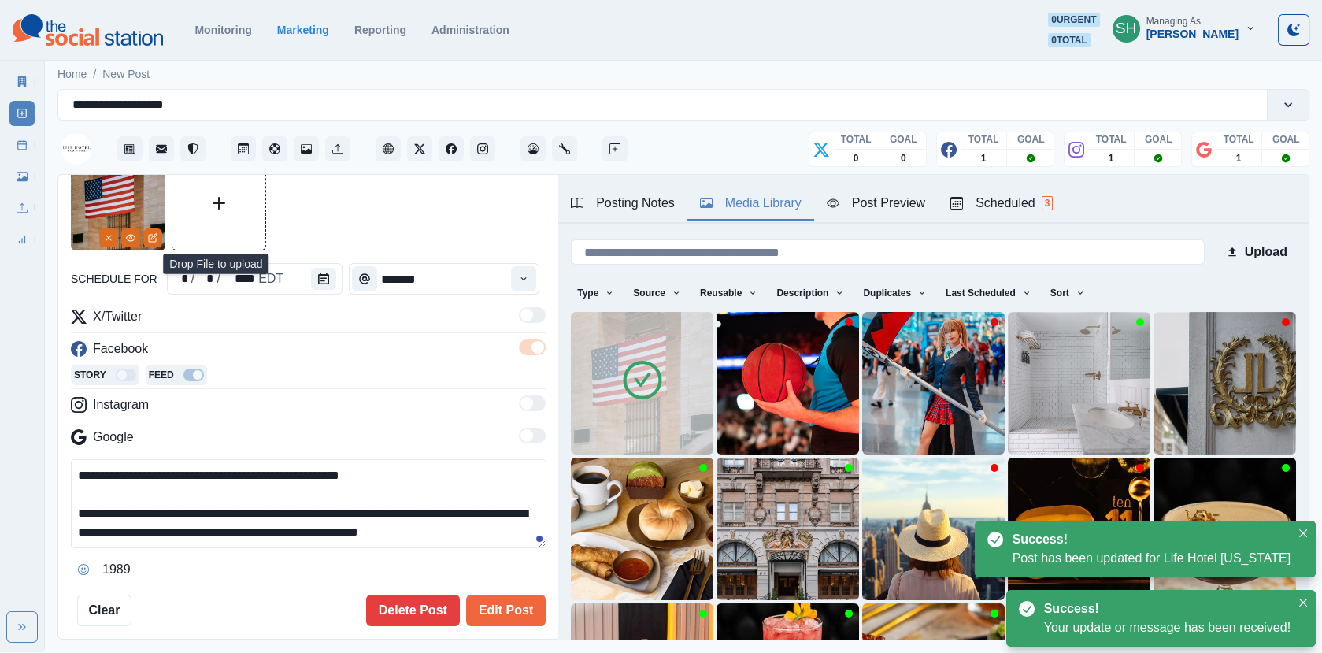
scroll to position [150, 0]
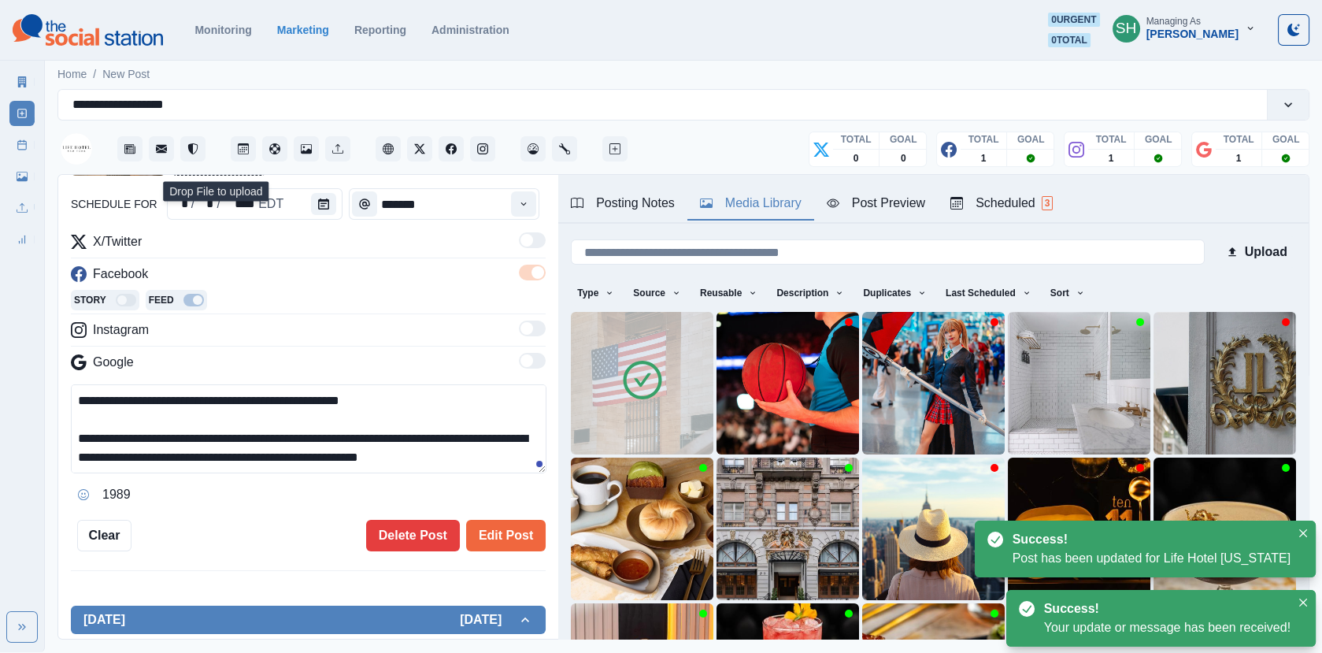
click at [487, 453] on textarea "**********" at bounding box center [309, 428] width 476 height 89
paste textarea "**********"
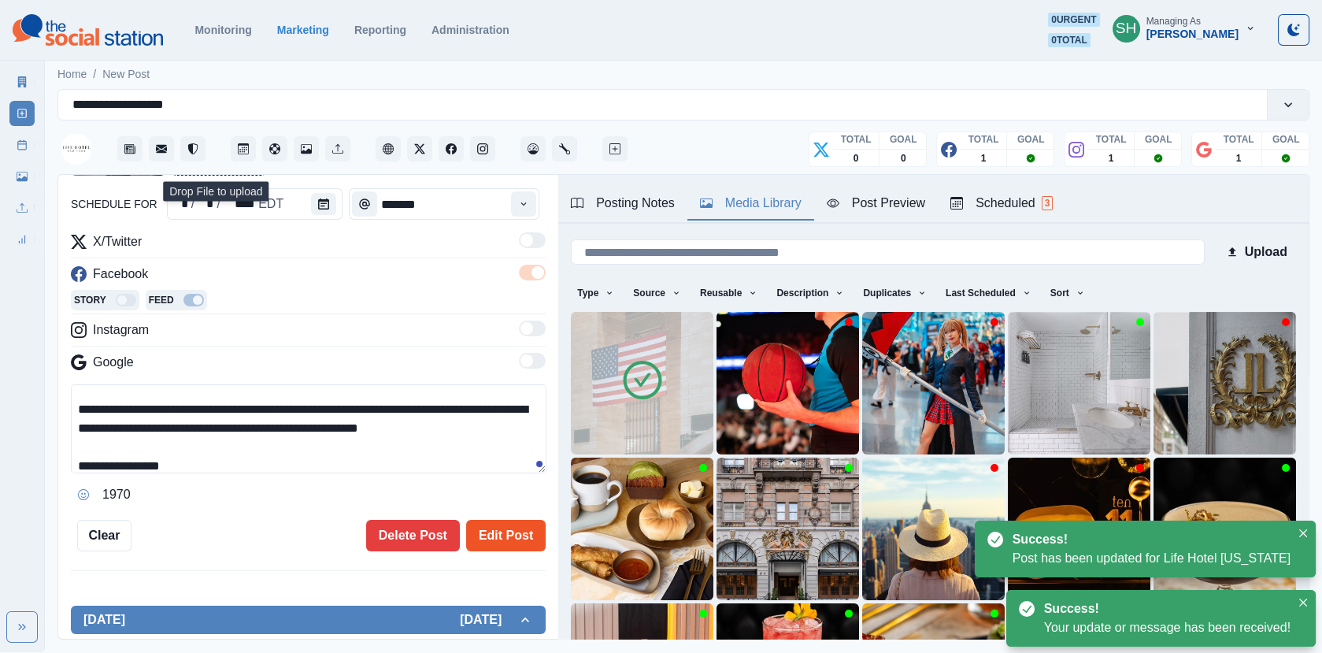
type textarea "**********"
click at [498, 528] on button "Edit Post" at bounding box center [506, 536] width 80 height 32
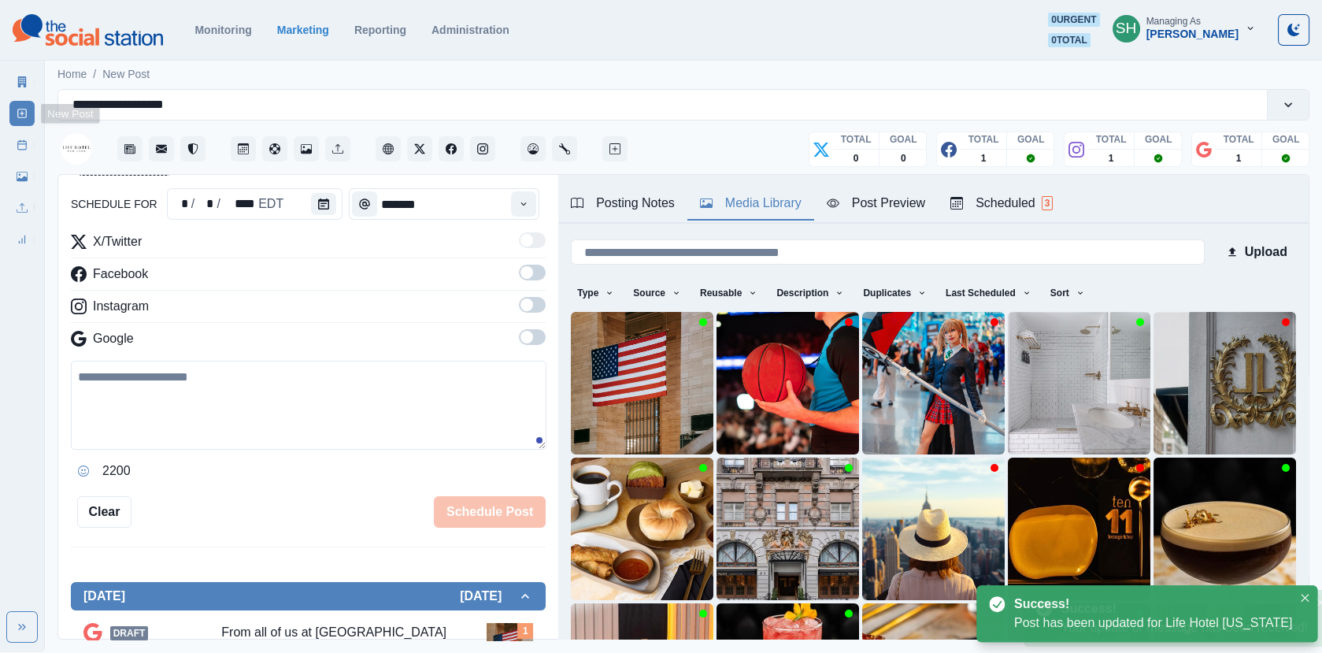
click at [26, 140] on icon at bounding box center [22, 144] width 11 height 11
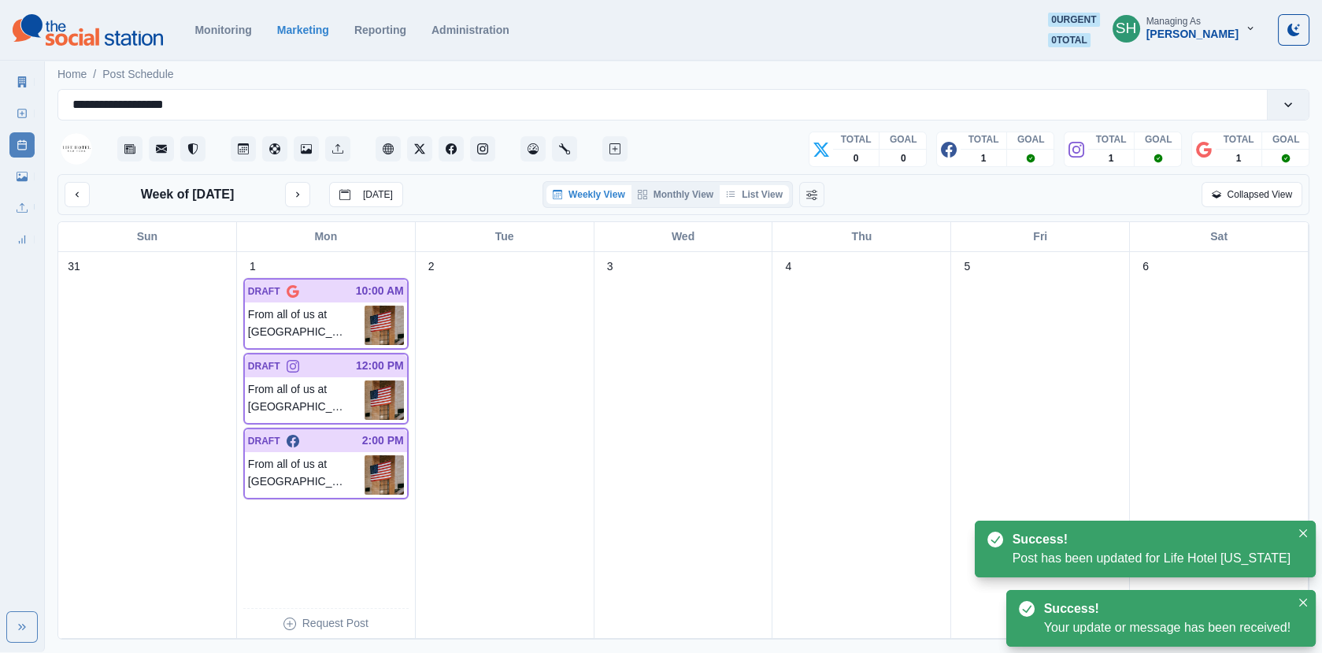
click at [770, 188] on button "List View" at bounding box center [754, 194] width 69 height 19
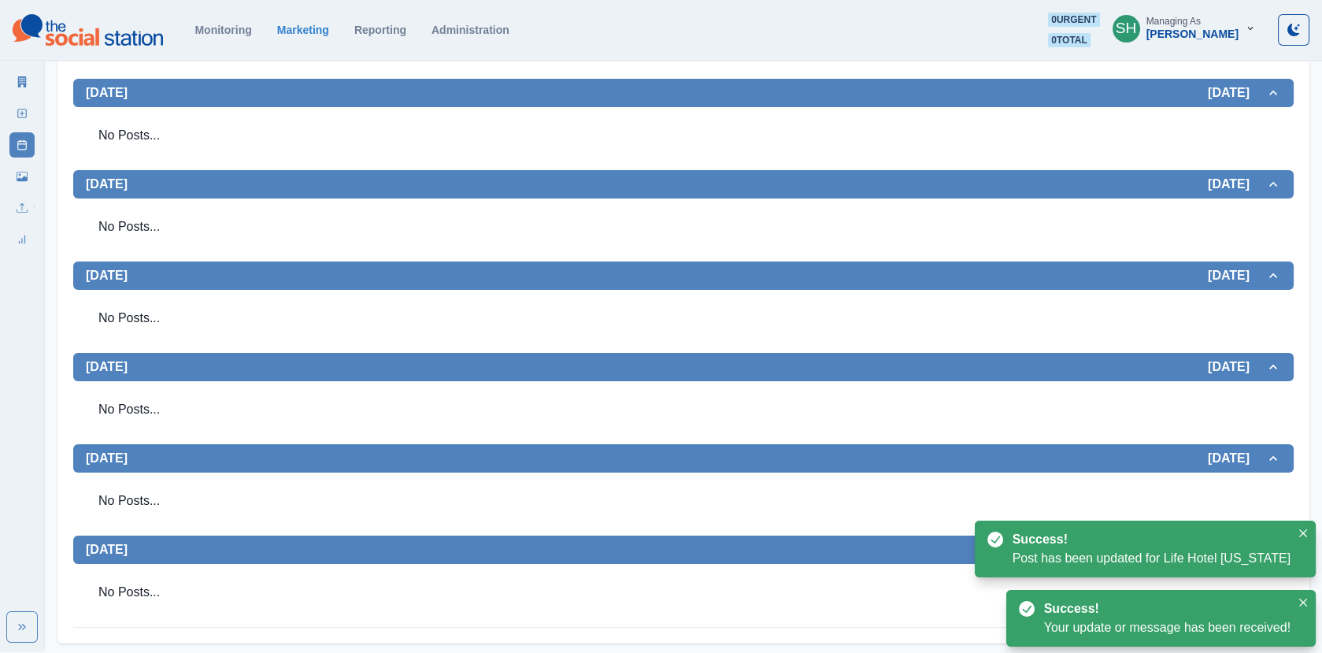
scroll to position [168, 0]
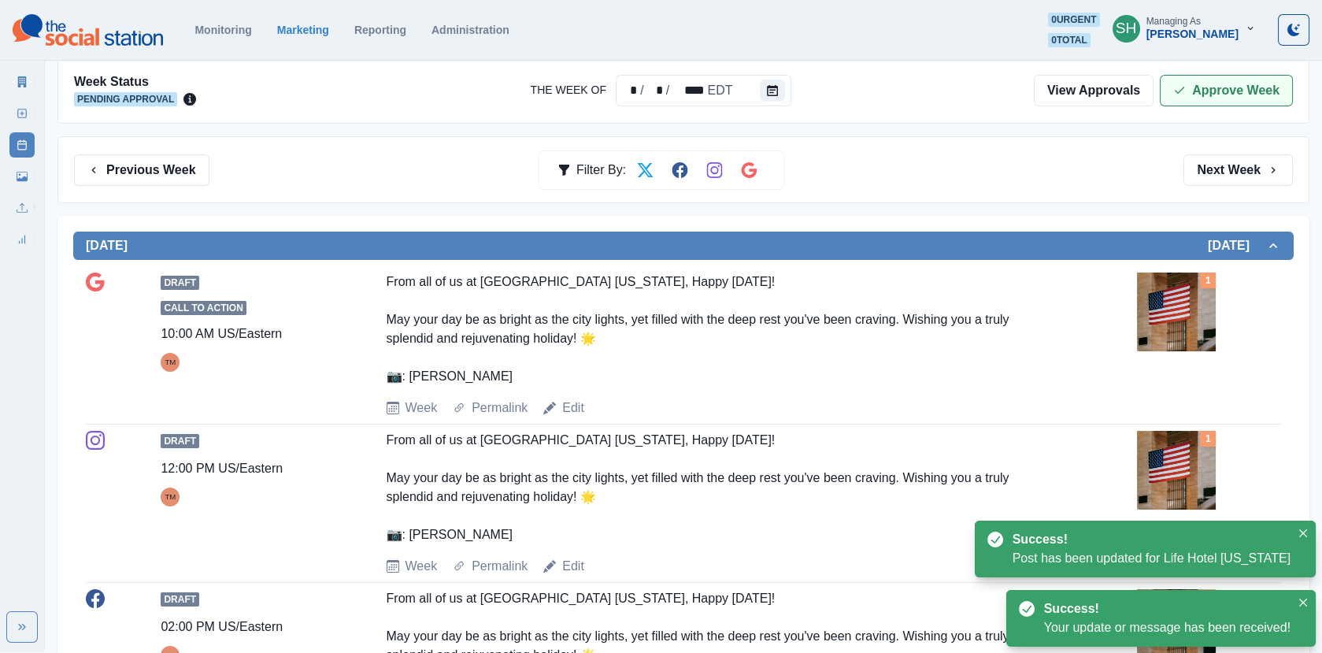
click at [1215, 87] on button "Approve Week" at bounding box center [1226, 91] width 133 height 32
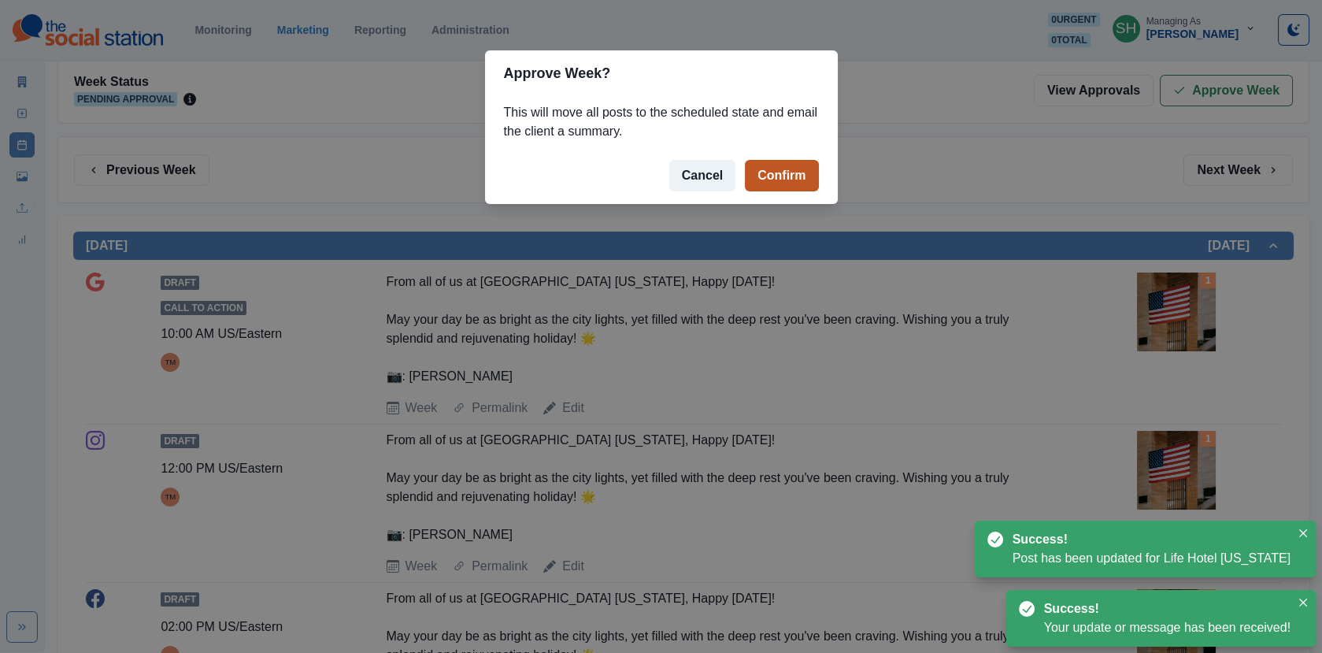
click at [774, 171] on button "Confirm" at bounding box center [781, 176] width 73 height 32
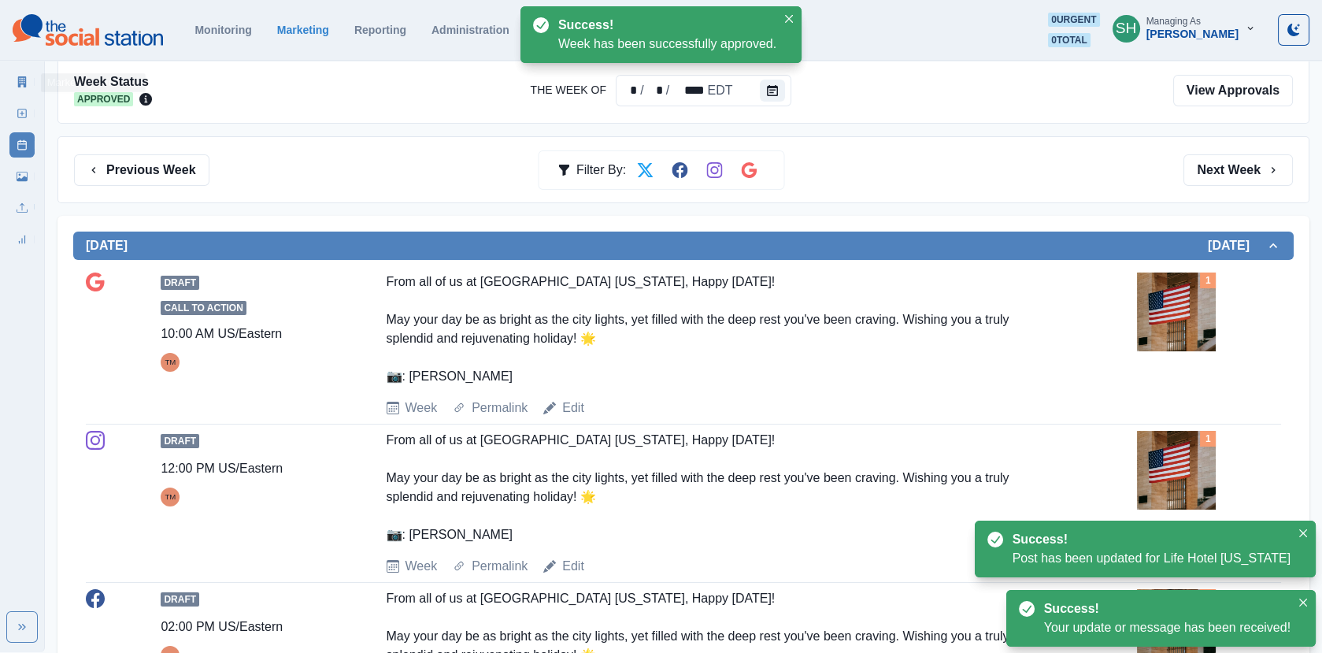
click at [28, 83] on link "Marketing Summary" at bounding box center [21, 81] width 25 height 25
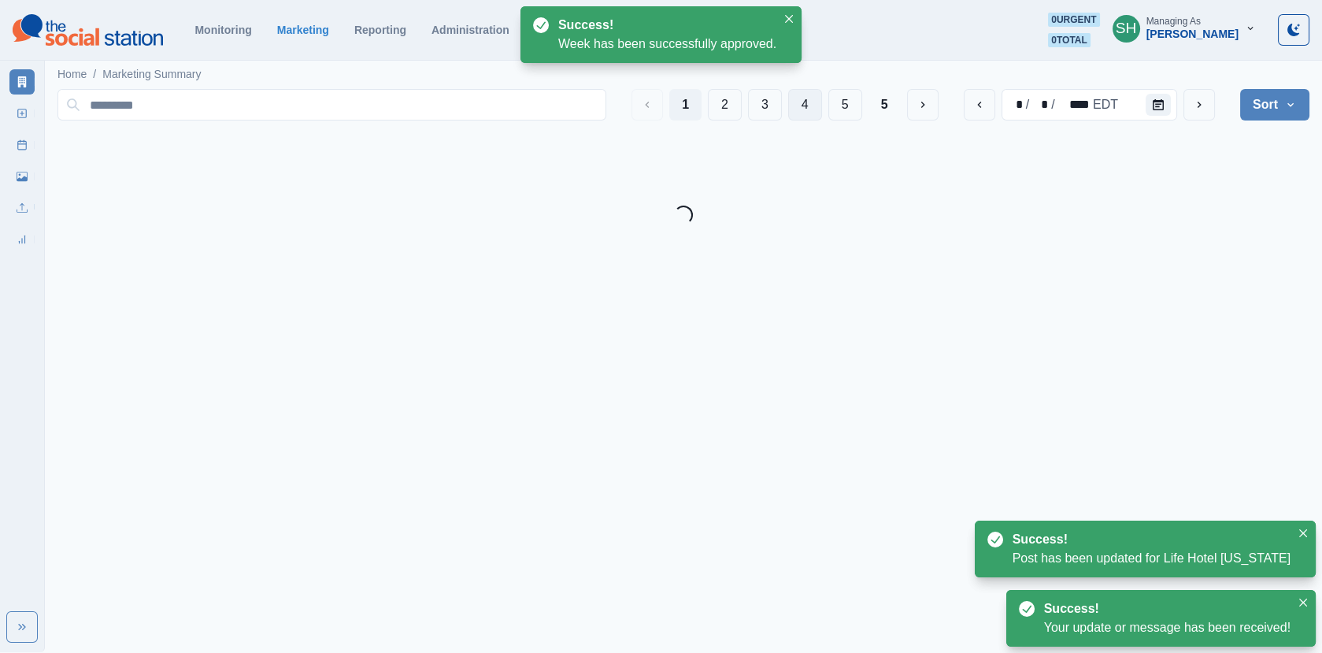
click at [813, 104] on button "4" at bounding box center [805, 105] width 34 height 32
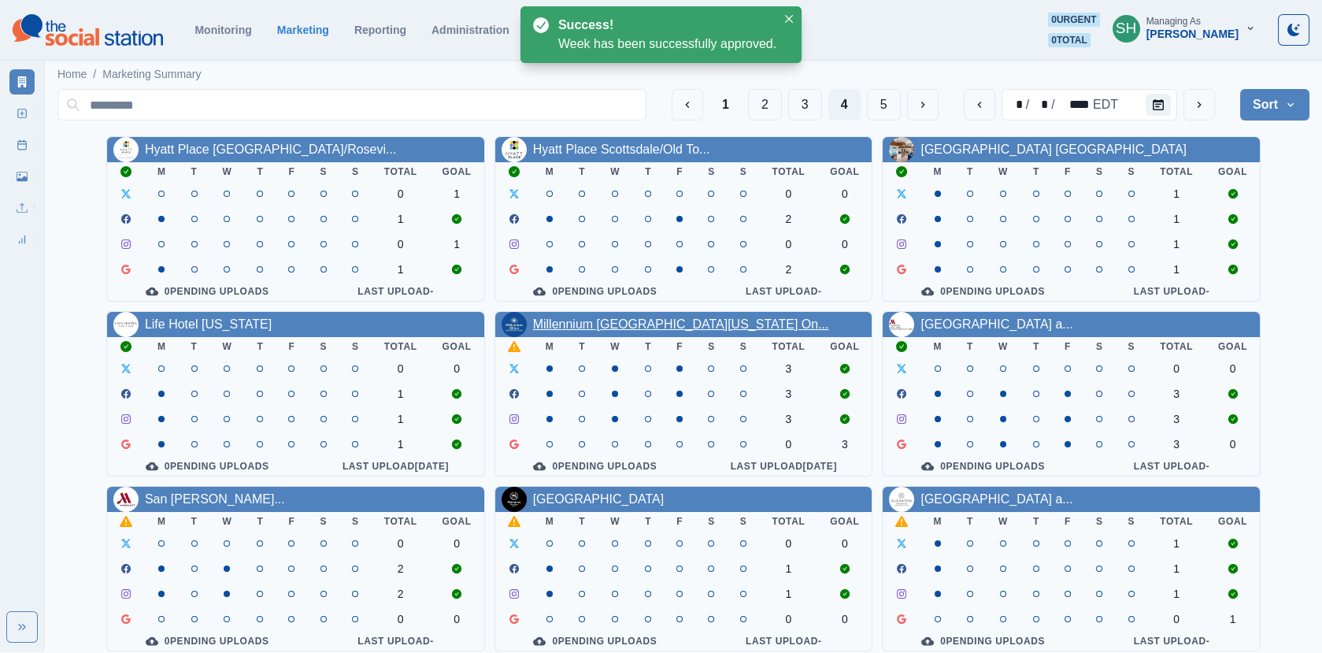
click at [592, 325] on link "Millennium Hilton New York On..." at bounding box center [681, 323] width 296 height 13
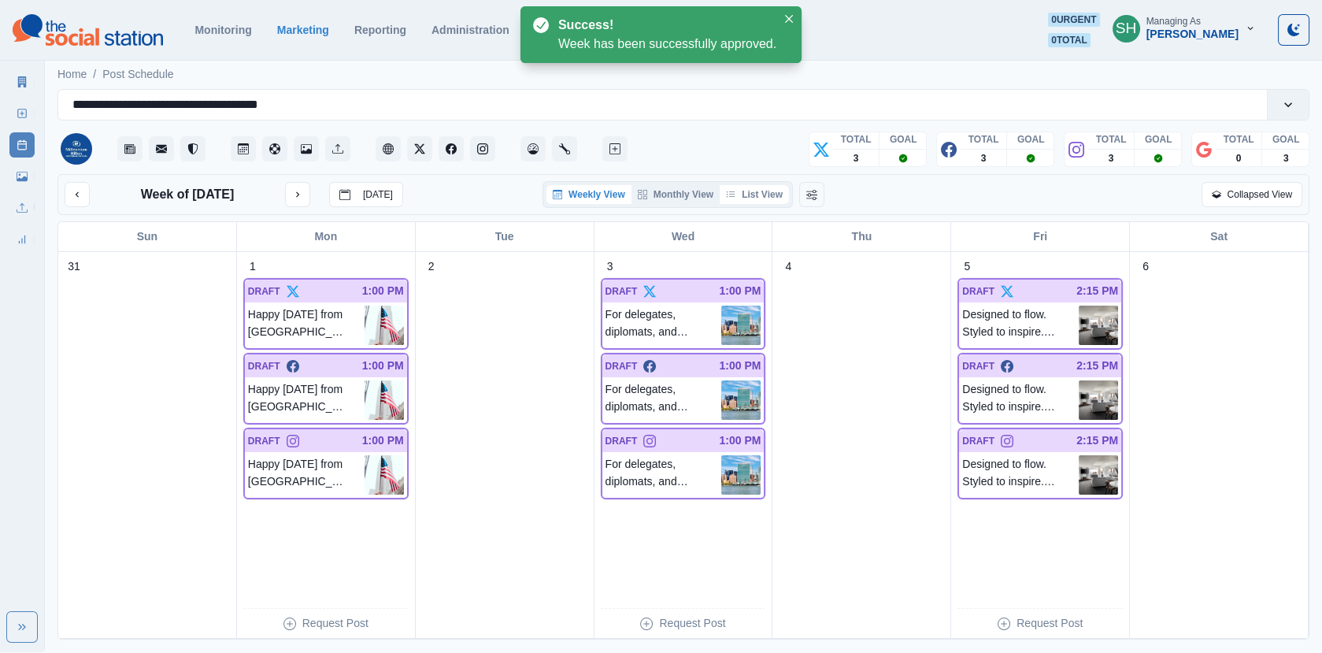
click at [766, 192] on button "List View" at bounding box center [754, 194] width 69 height 19
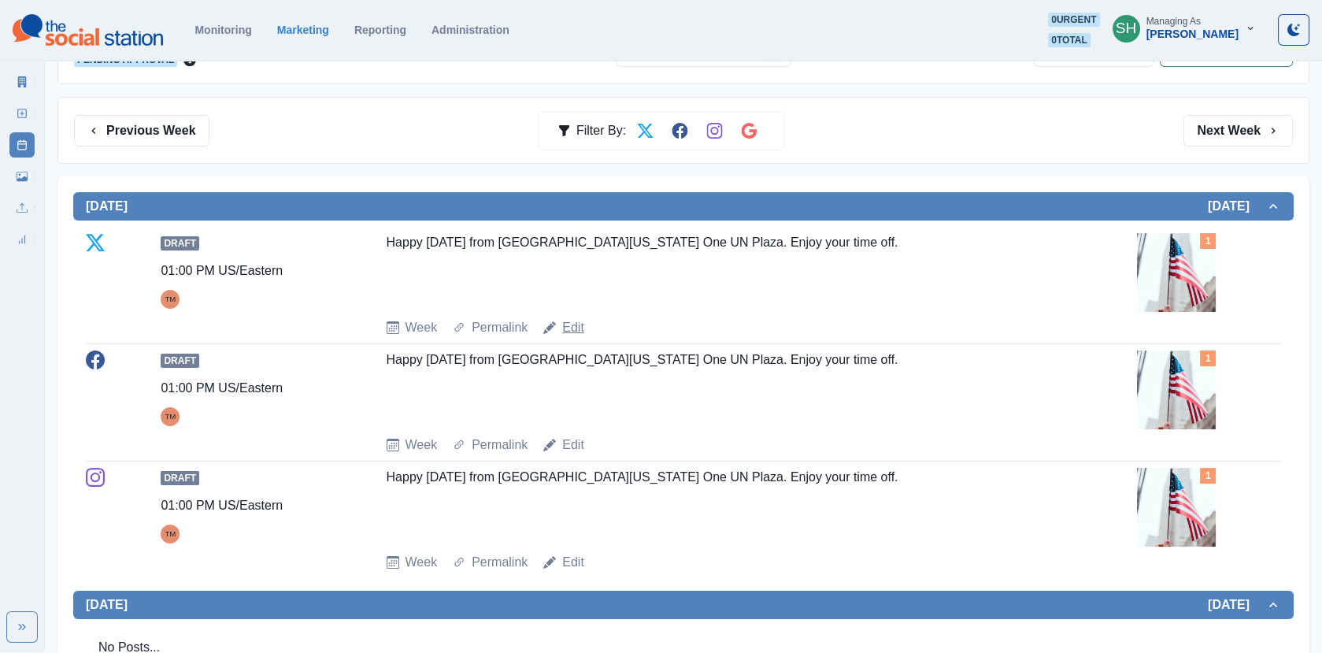
click at [573, 321] on link "Edit" at bounding box center [573, 327] width 22 height 19
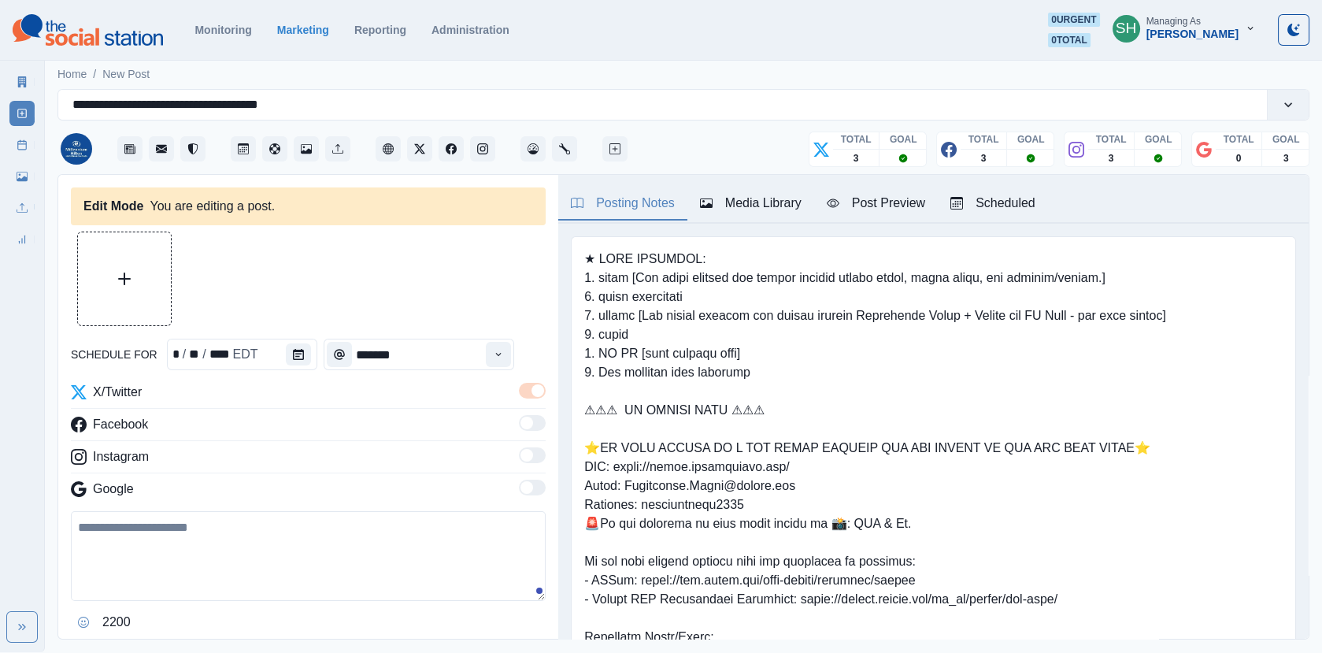
type input "*******"
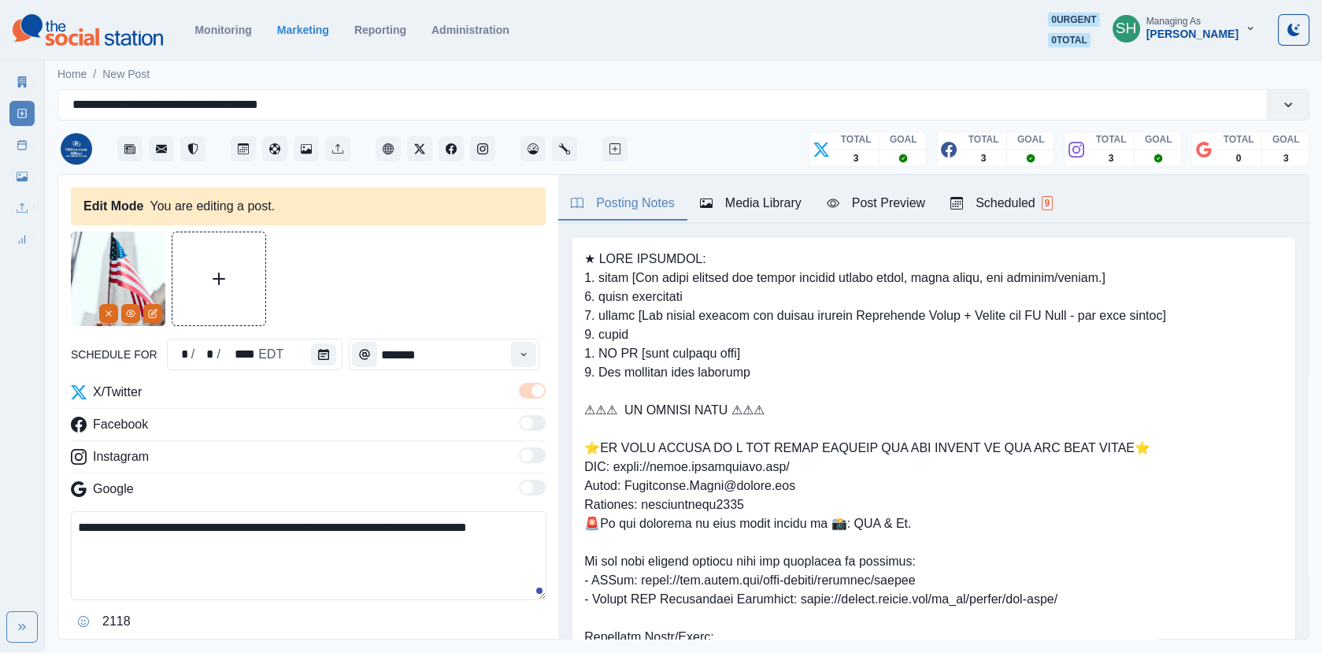
drag, startPoint x: 389, startPoint y: 536, endPoint x: 451, endPoint y: 524, distance: 62.7
click at [451, 524] on textarea "**********" at bounding box center [309, 555] width 476 height 89
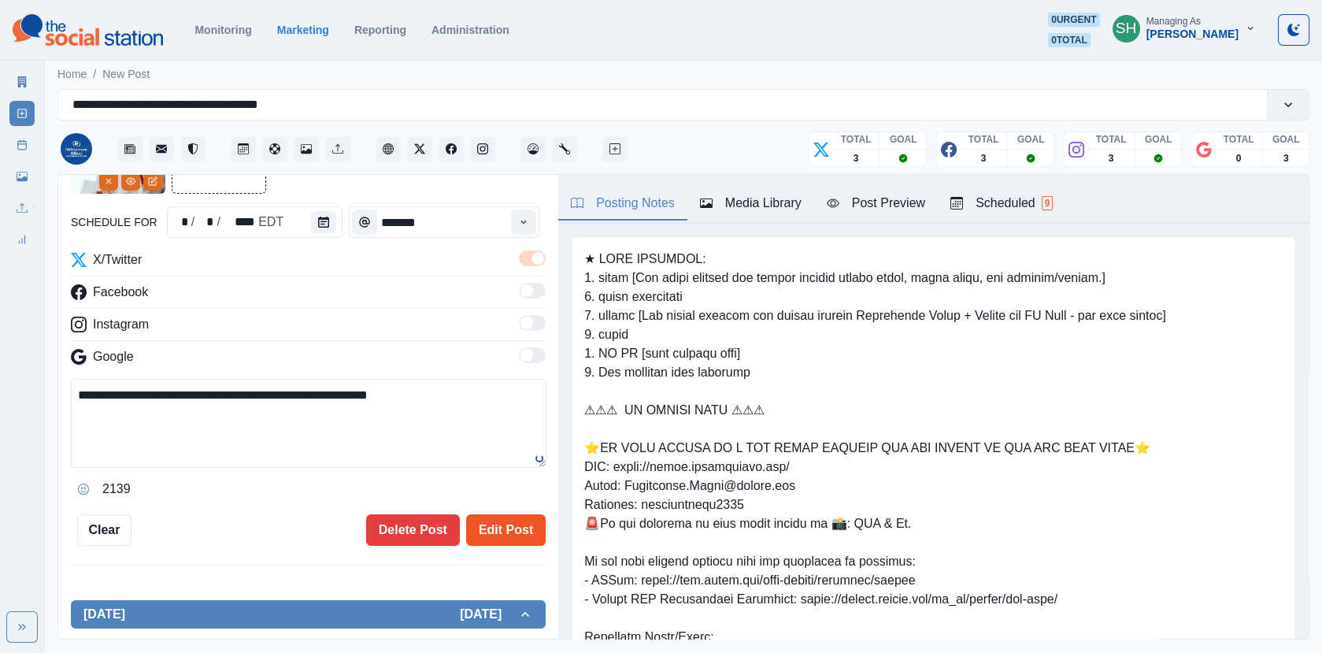
type textarea "**********"
click at [504, 517] on button "Edit Post" at bounding box center [506, 530] width 80 height 32
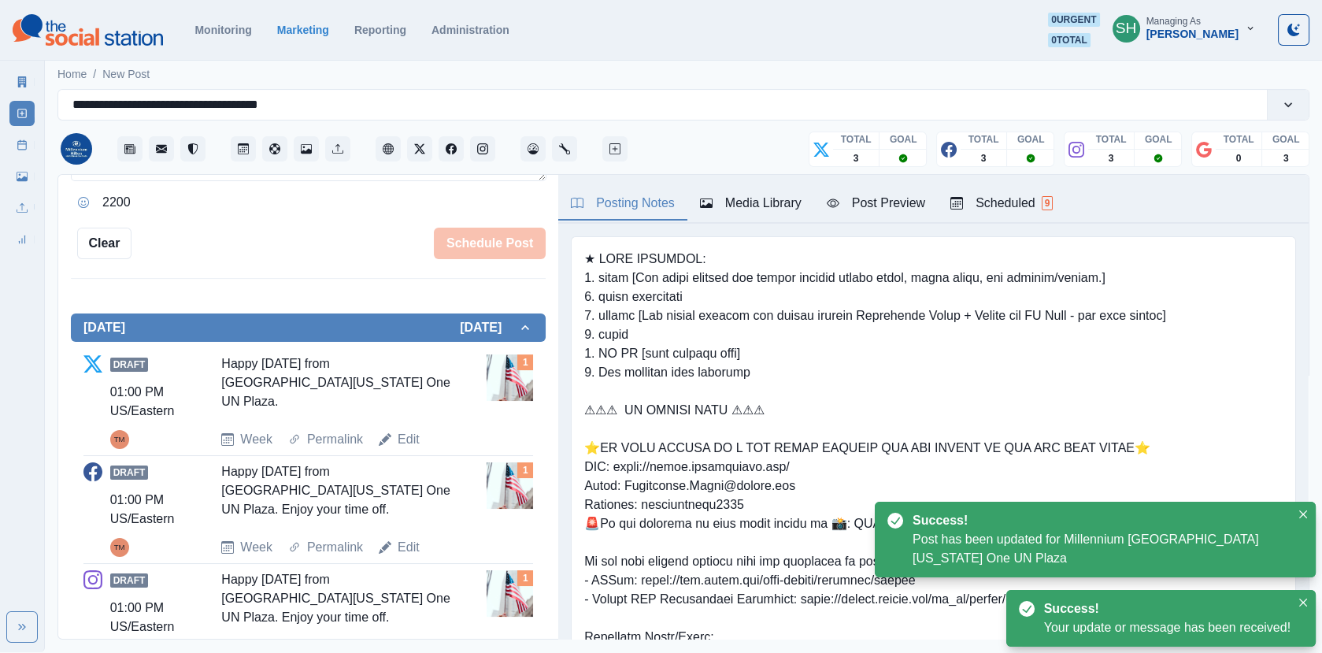
click at [409, 529] on div "Draft 01:00 PM US/Eastern TM Happy Labor Day from Millennium Hilton New York On…" at bounding box center [308, 509] width 450 height 95
click at [407, 538] on link "Edit" at bounding box center [409, 547] width 22 height 19
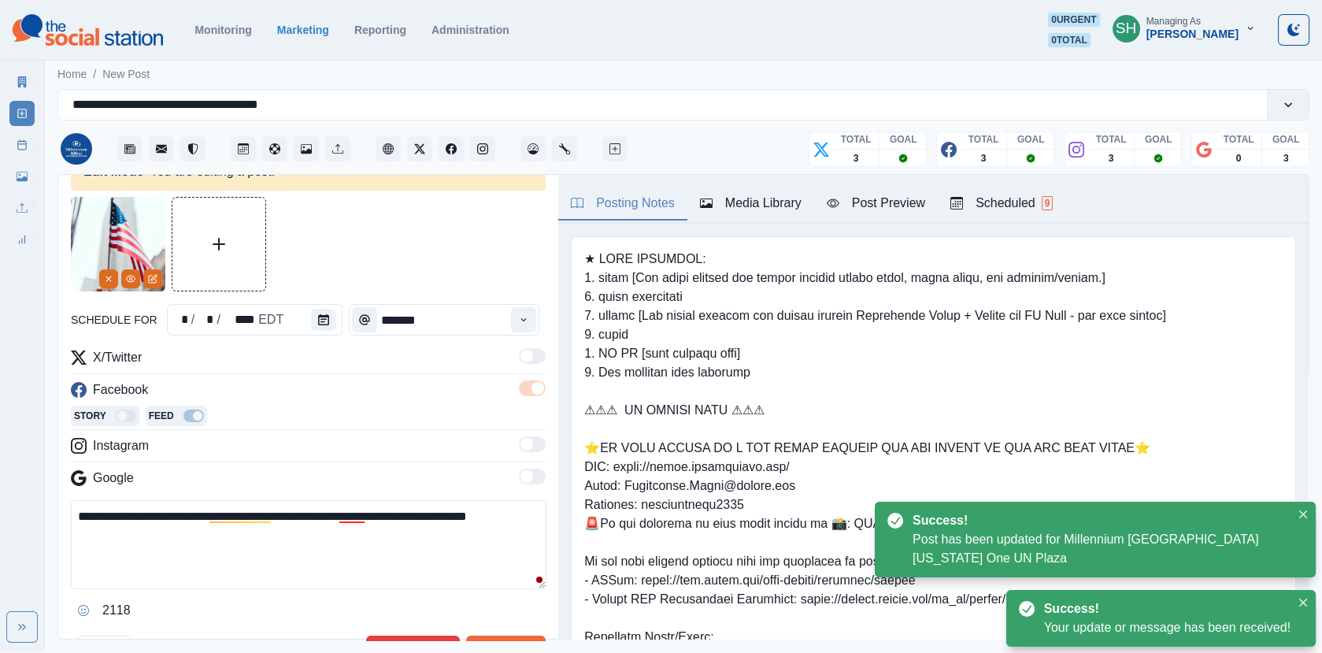
drag, startPoint x: 391, startPoint y: 529, endPoint x: 461, endPoint y: 514, distance: 71.5
click at [461, 514] on textarea "**********" at bounding box center [309, 544] width 476 height 89
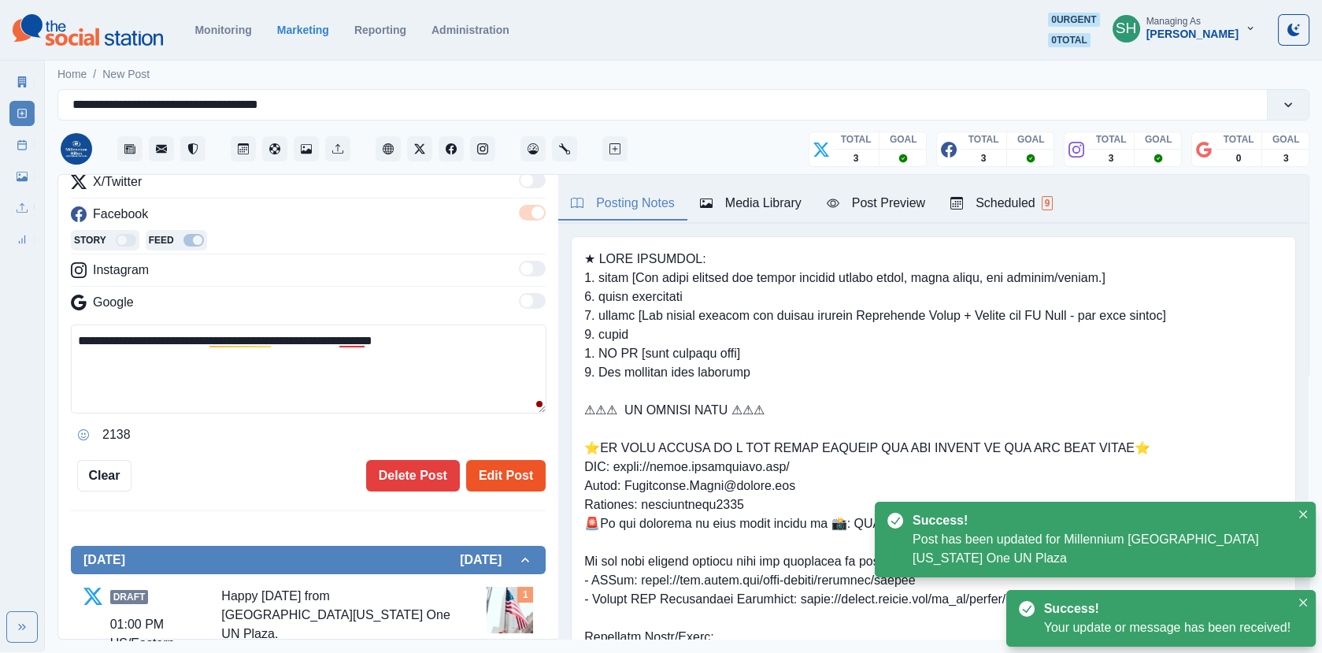
type textarea "**********"
click at [490, 476] on button "Edit Post" at bounding box center [506, 476] width 80 height 32
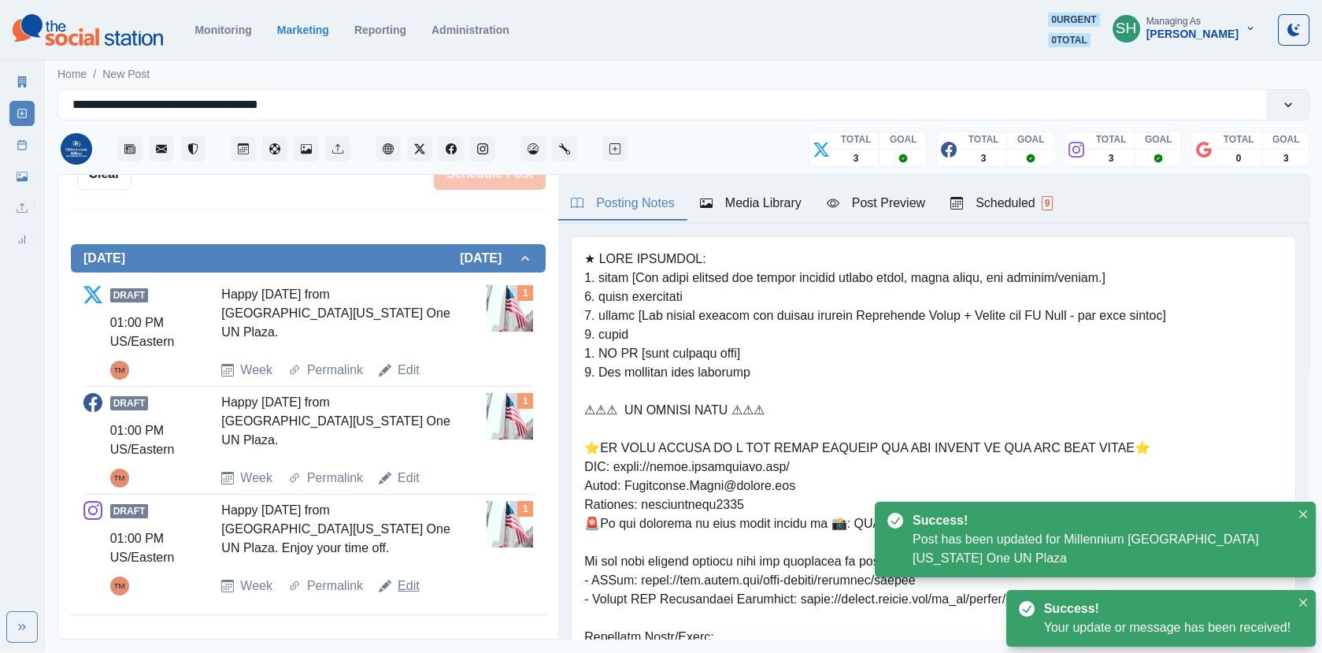
click at [405, 584] on link "Edit" at bounding box center [409, 586] width 22 height 19
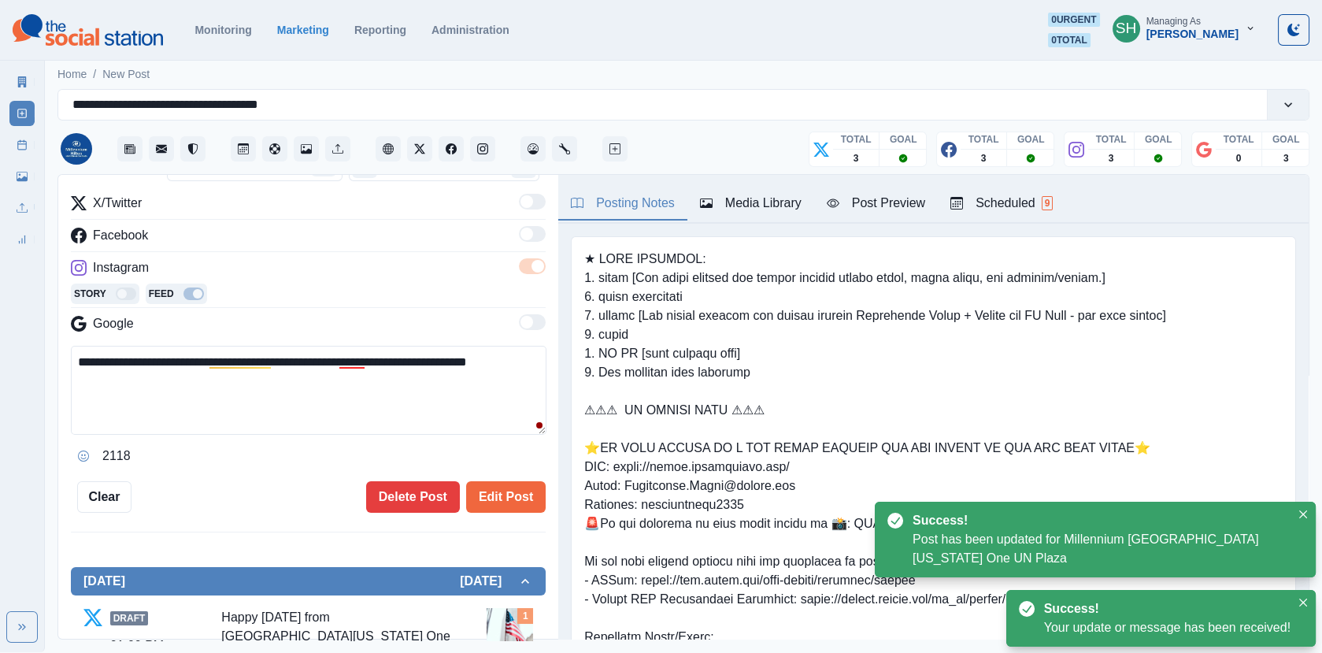
drag, startPoint x: 447, startPoint y: 387, endPoint x: 453, endPoint y: 362, distance: 26.0
click at [453, 362] on textarea "**********" at bounding box center [309, 390] width 476 height 89
type textarea "**********"
click at [496, 510] on button "Edit Post" at bounding box center [506, 497] width 80 height 32
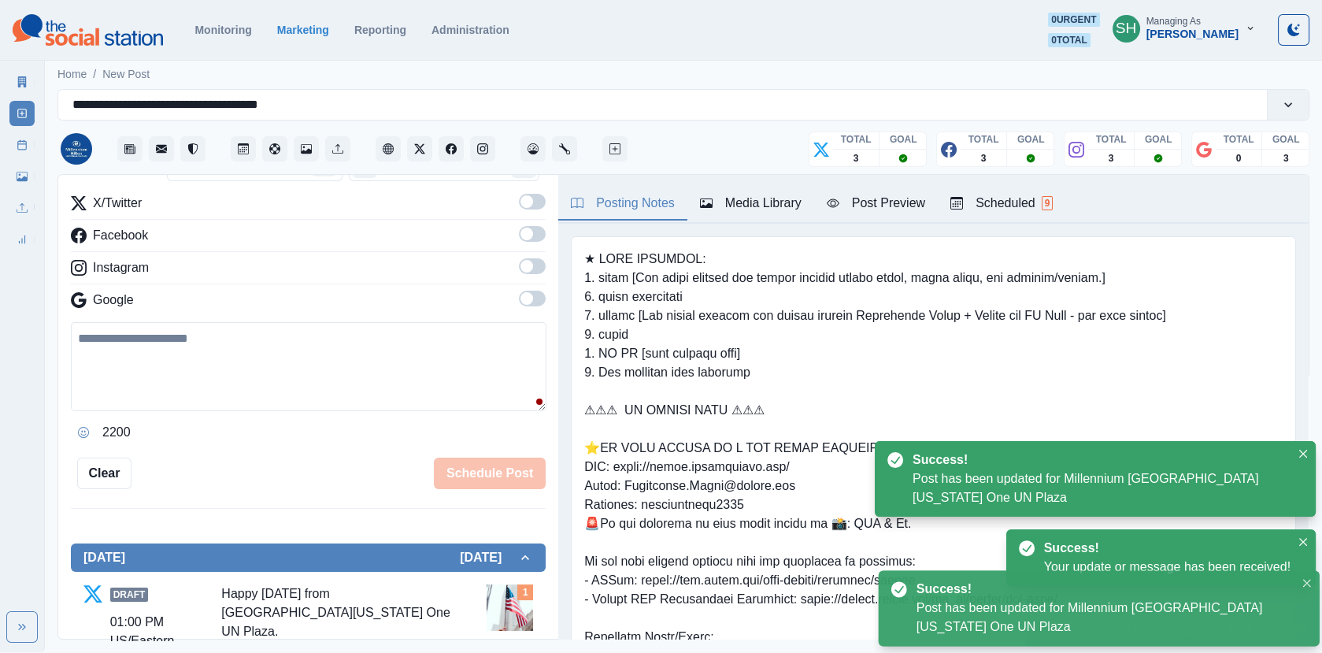
click at [13, 132] on div "Post Schedule" at bounding box center [21, 142] width 25 height 32
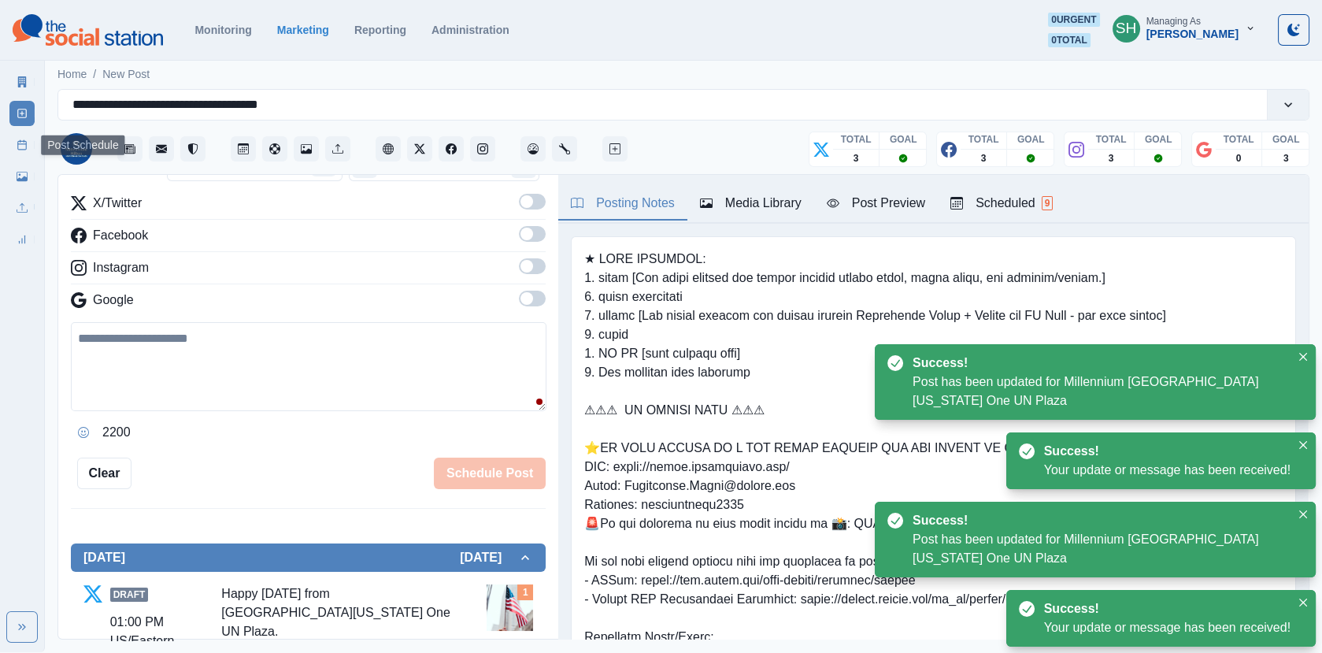
click at [23, 144] on icon at bounding box center [22, 144] width 11 height 11
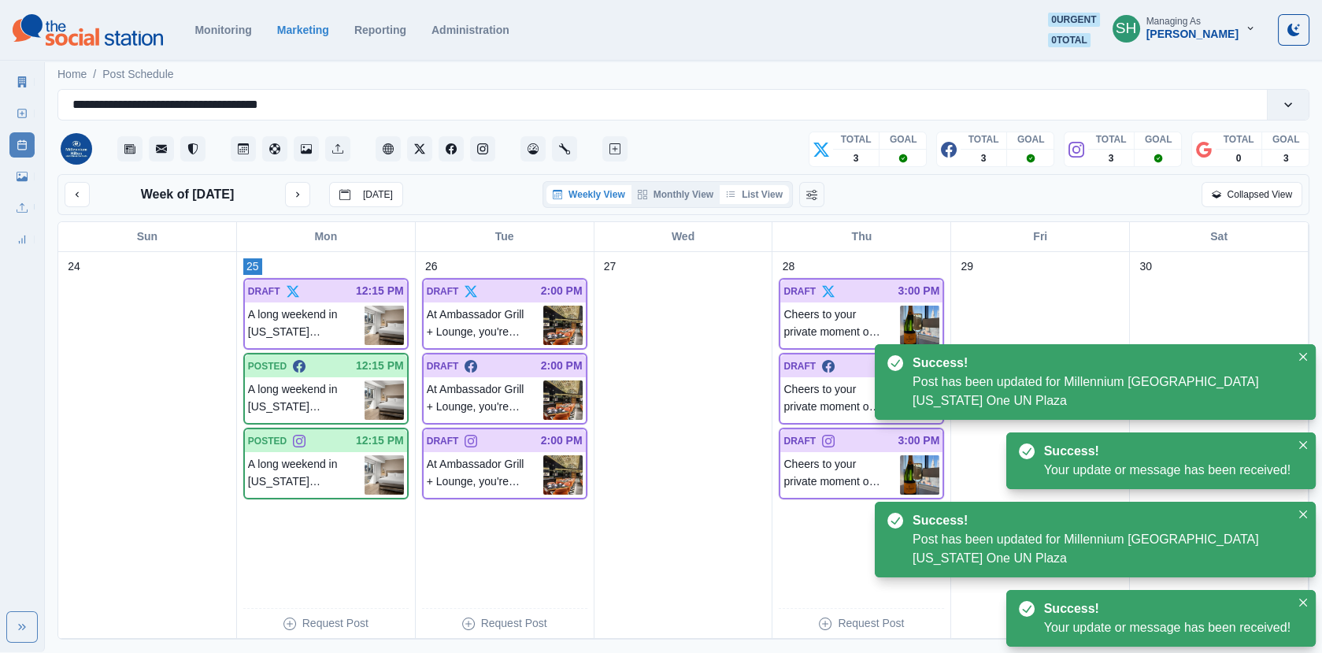
click at [766, 187] on button "List View" at bounding box center [754, 194] width 69 height 19
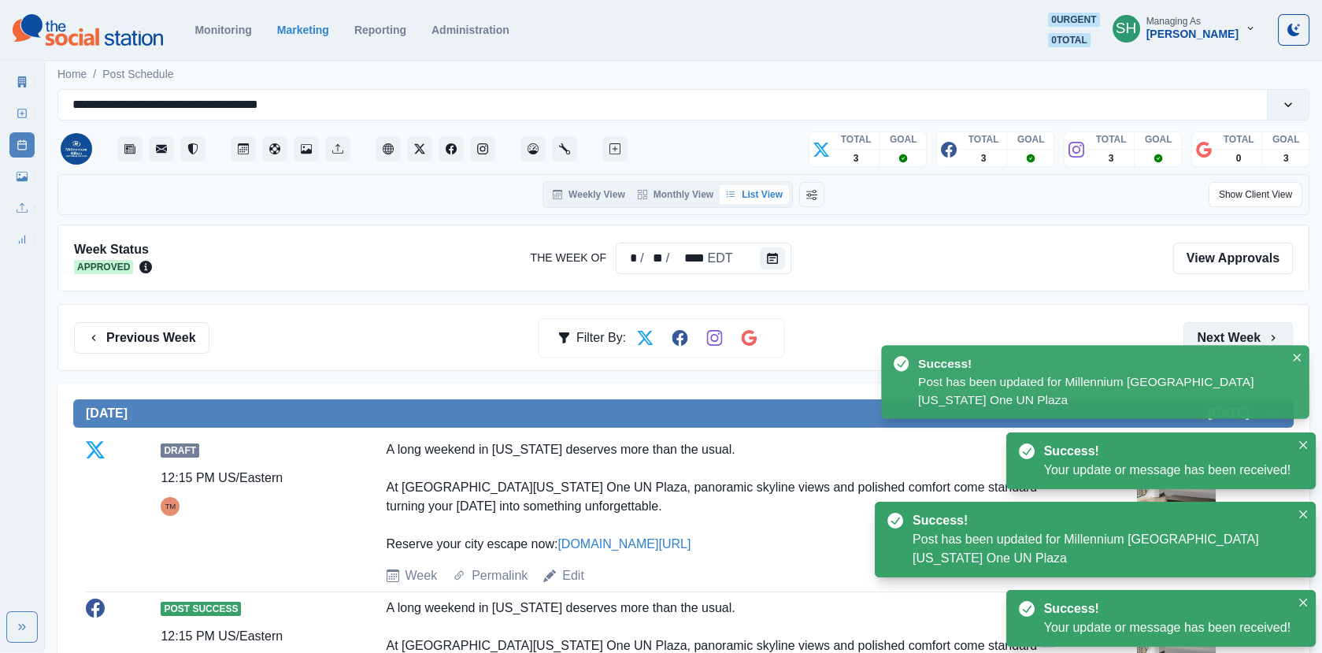
click at [1222, 326] on button "Next Week" at bounding box center [1238, 338] width 109 height 32
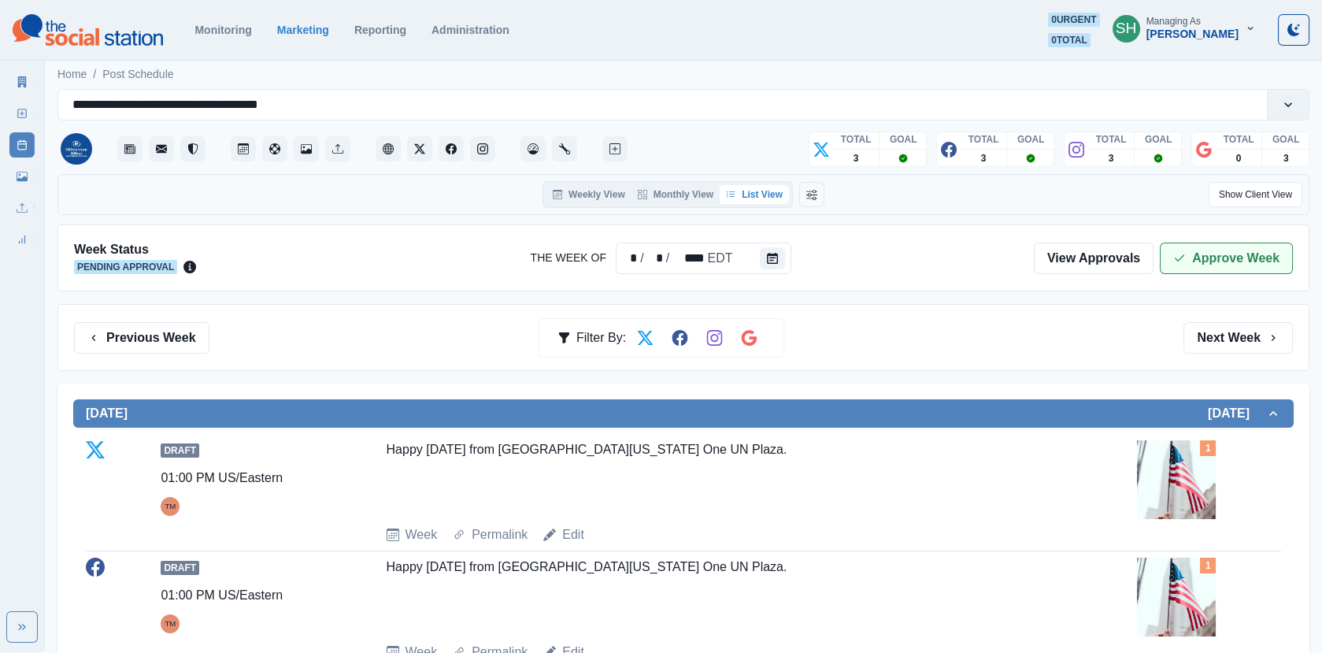
click at [1240, 265] on button "Approve Week" at bounding box center [1226, 259] width 133 height 32
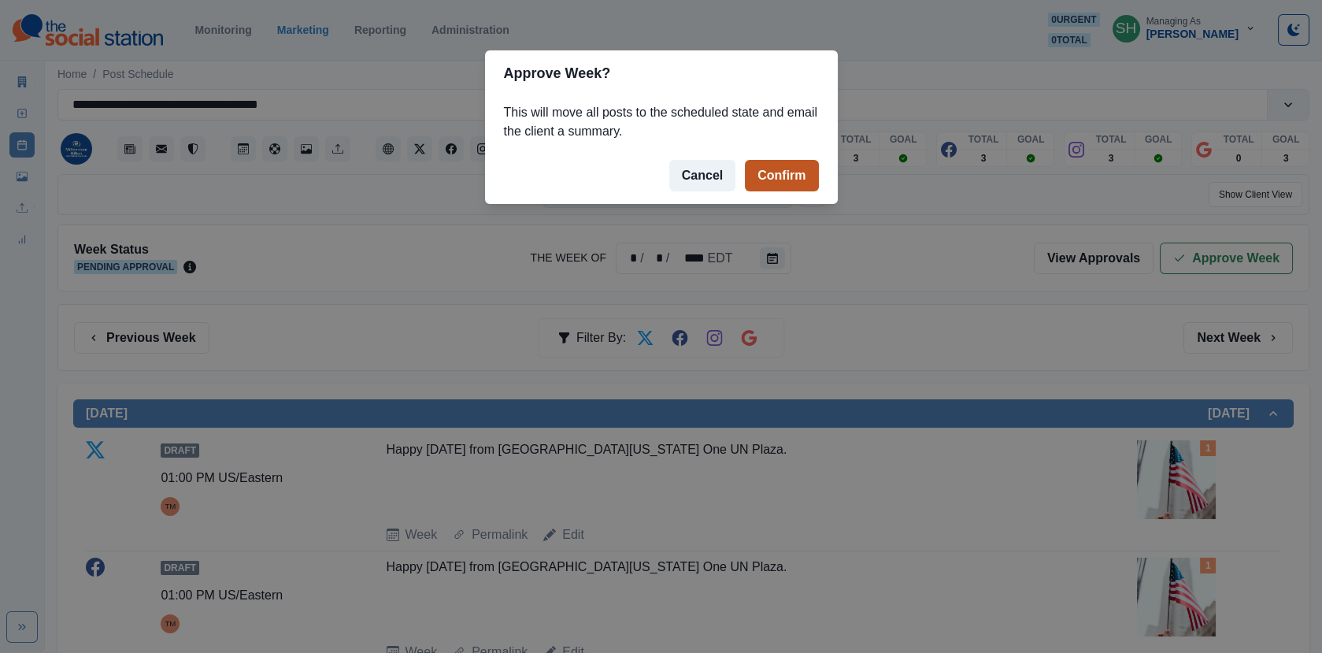
click at [757, 178] on button "Confirm" at bounding box center [781, 176] width 73 height 32
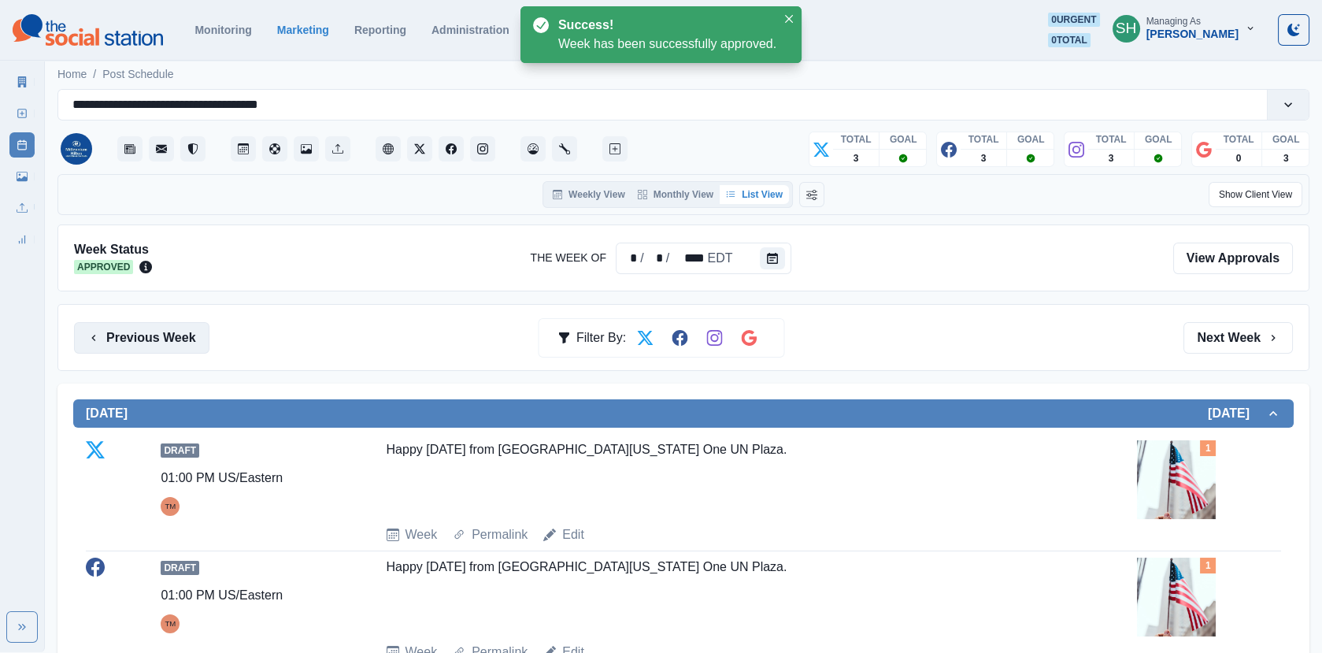
click at [127, 345] on button "Previous Week" at bounding box center [141, 338] width 135 height 32
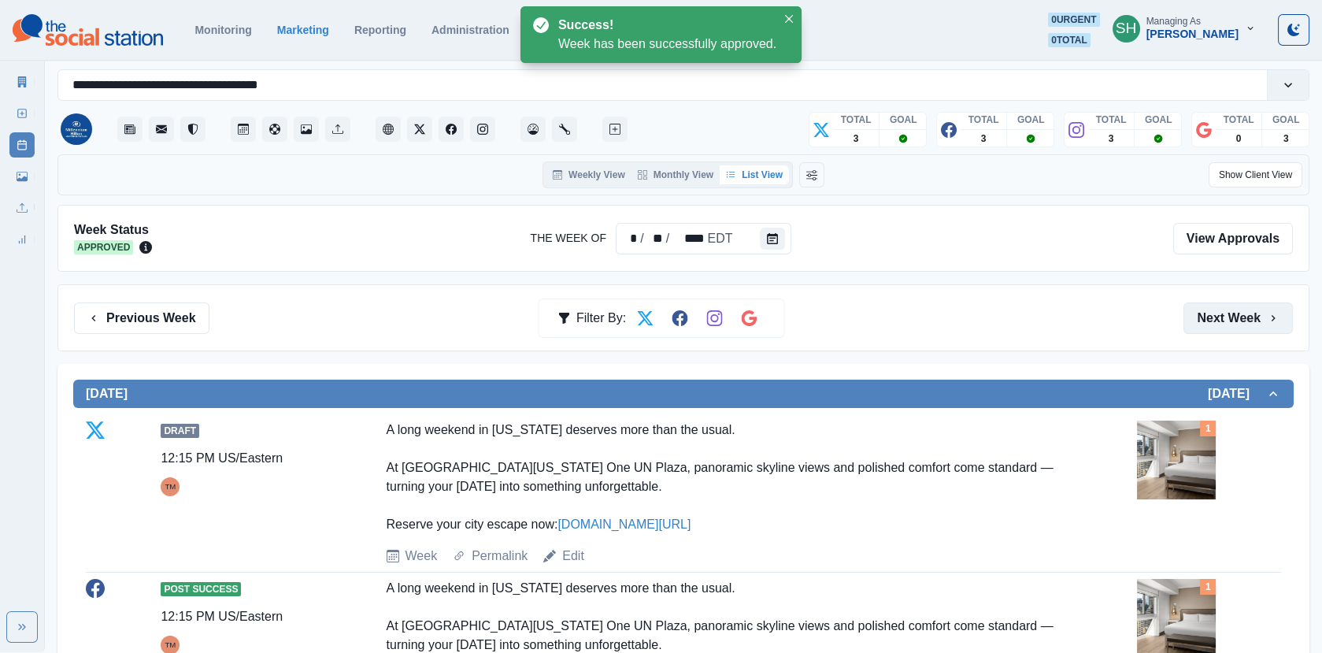
click at [1215, 317] on button "Next Week" at bounding box center [1238, 318] width 109 height 32
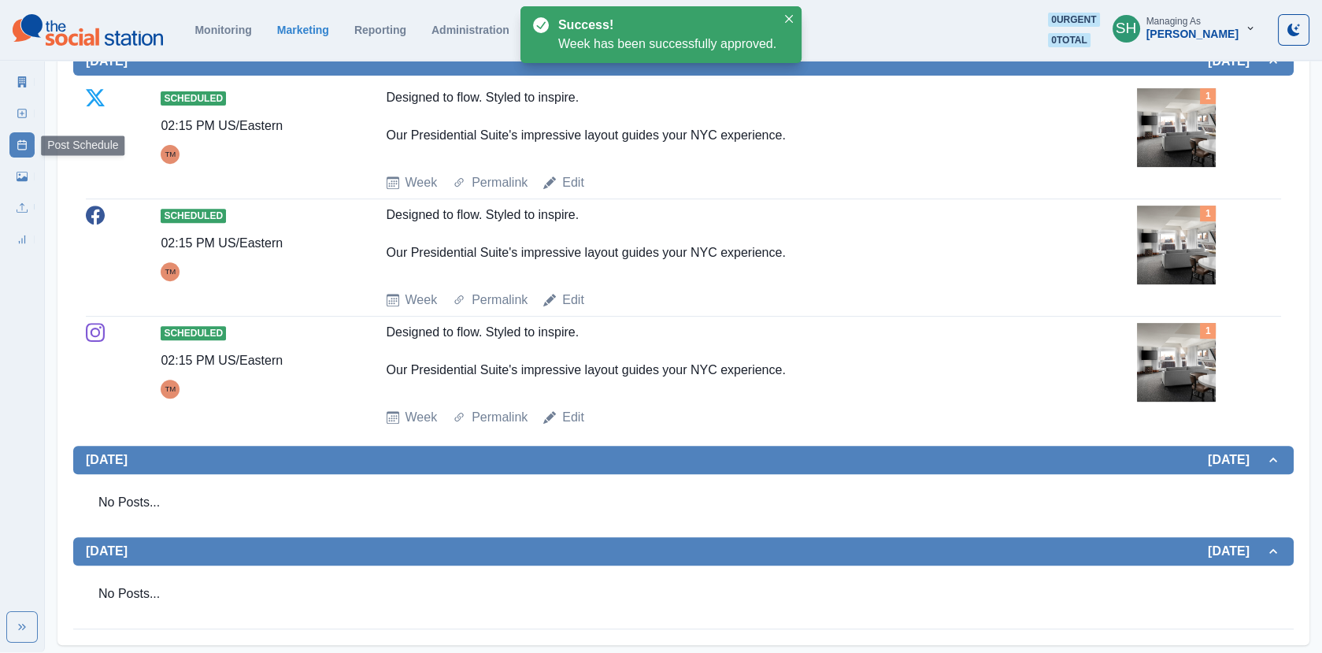
click at [26, 90] on link "Marketing Summary" at bounding box center [21, 81] width 25 height 25
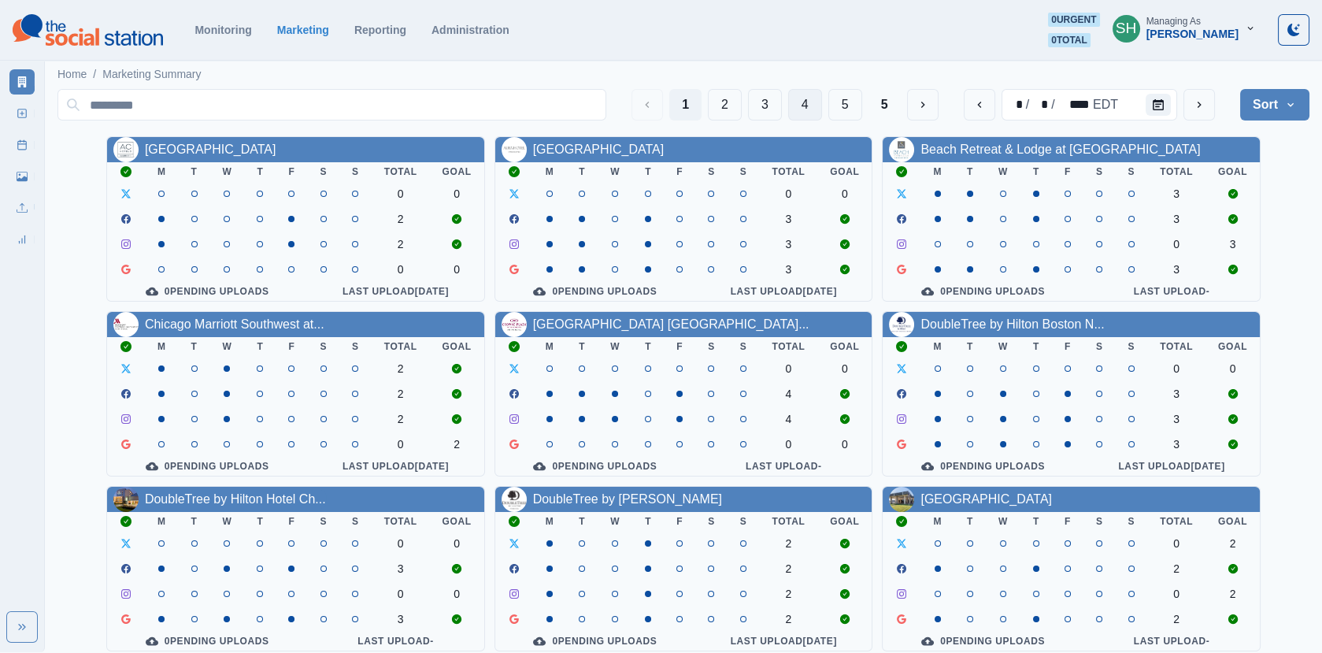
click at [814, 106] on button "4" at bounding box center [805, 105] width 34 height 32
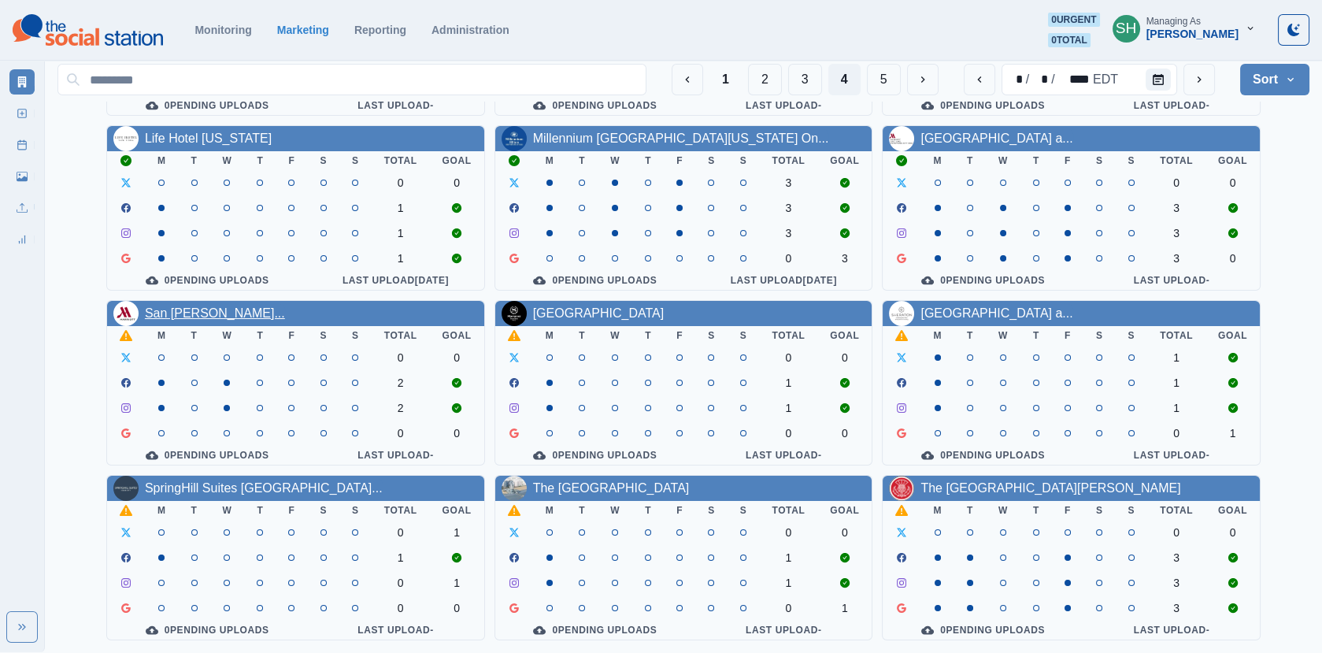
click at [253, 306] on link "San Francisco Marriott Fisher..." at bounding box center [215, 312] width 140 height 13
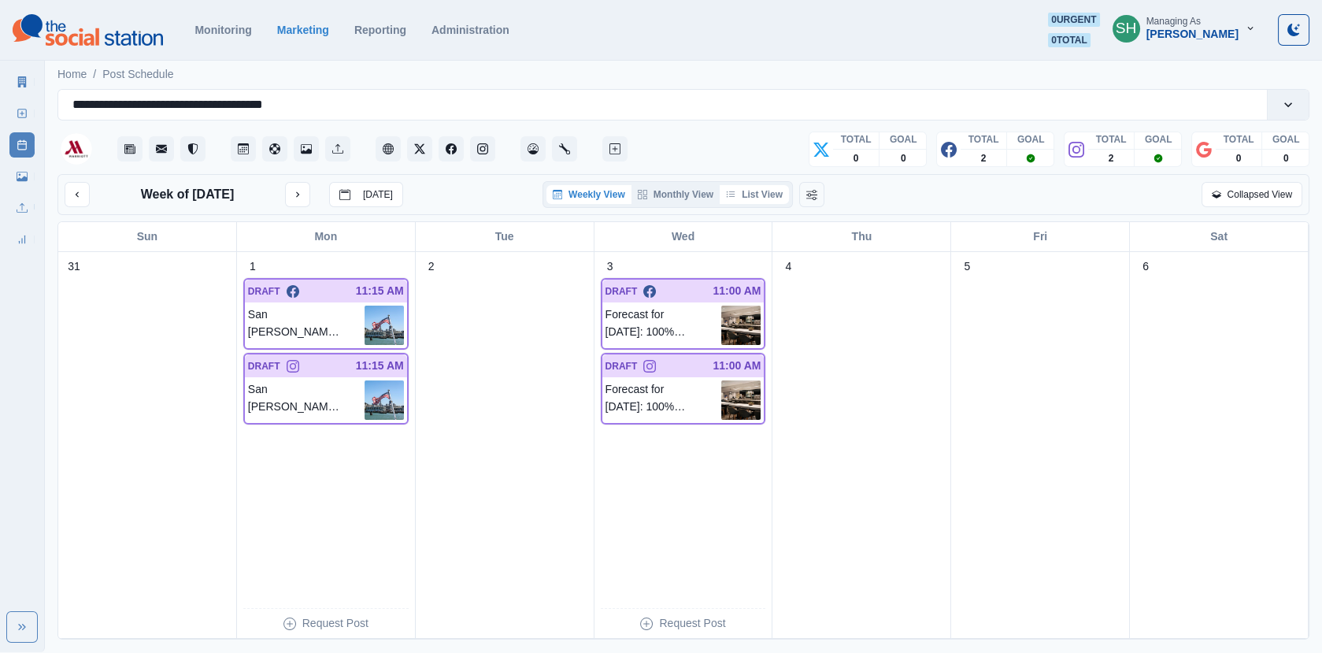
click at [759, 185] on button "List View" at bounding box center [754, 194] width 69 height 19
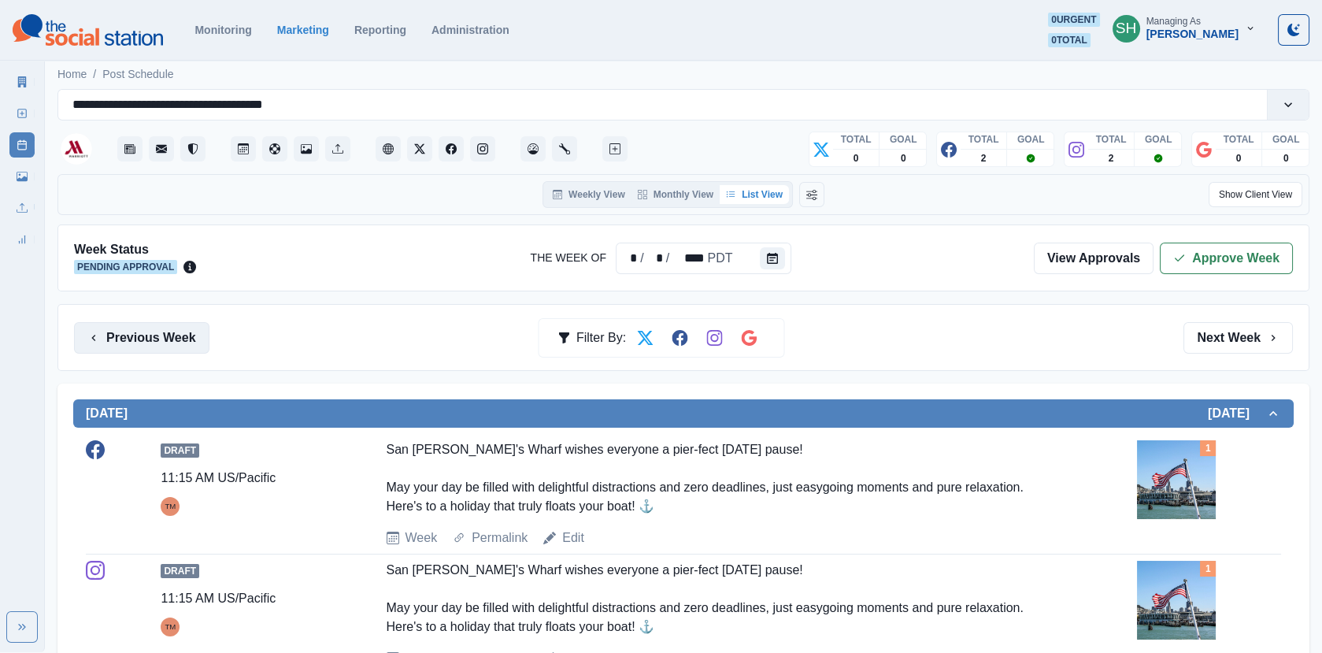
click at [170, 348] on button "Previous Week" at bounding box center [141, 338] width 135 height 32
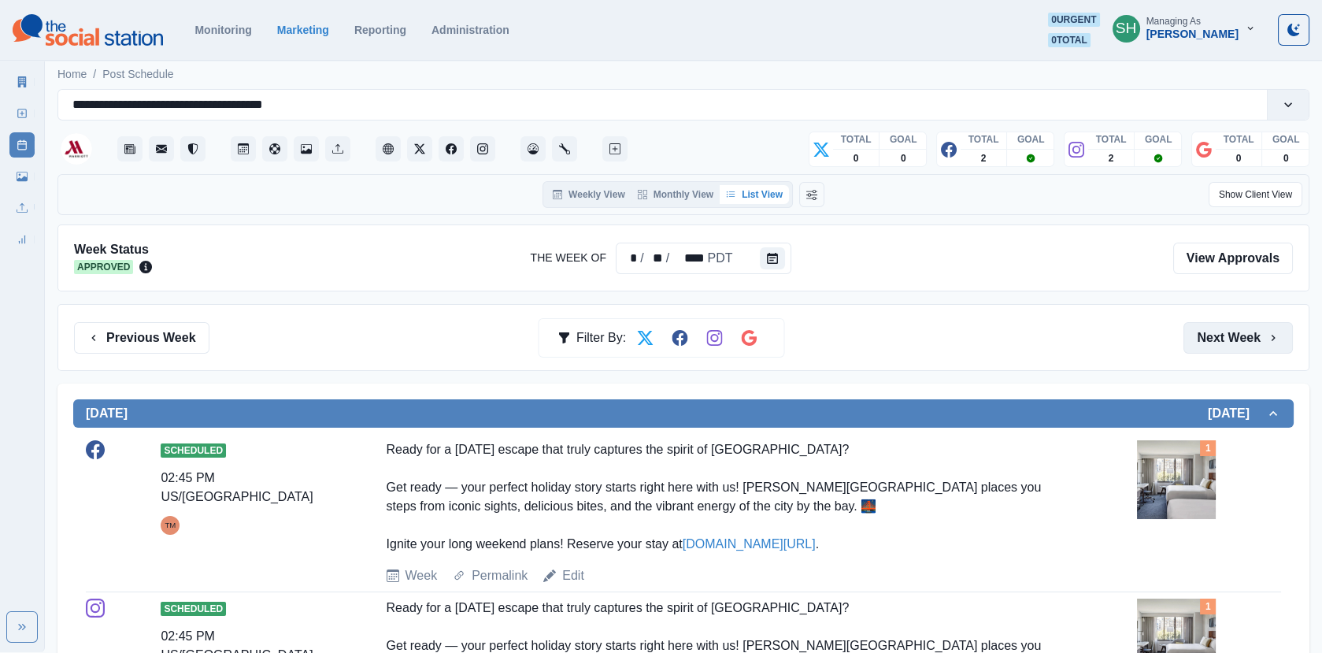
click at [1210, 335] on button "Next Week" at bounding box center [1238, 338] width 109 height 32
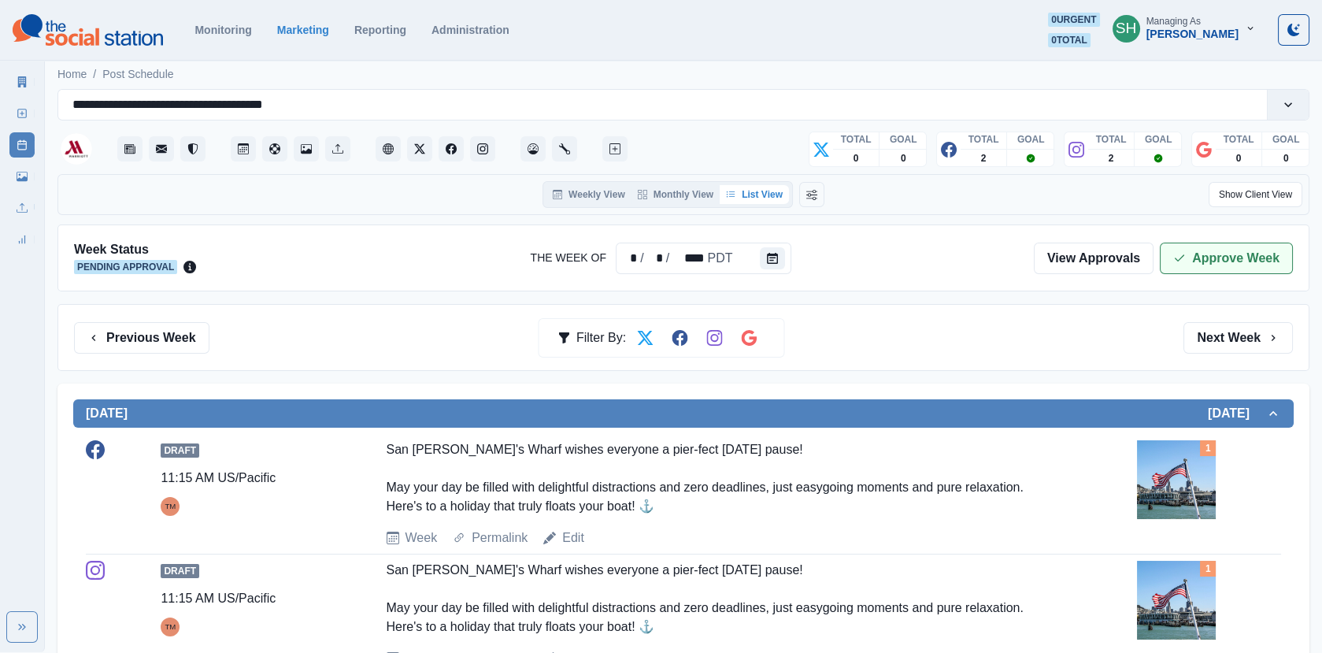
click at [1191, 258] on button "Approve Week" at bounding box center [1226, 259] width 133 height 32
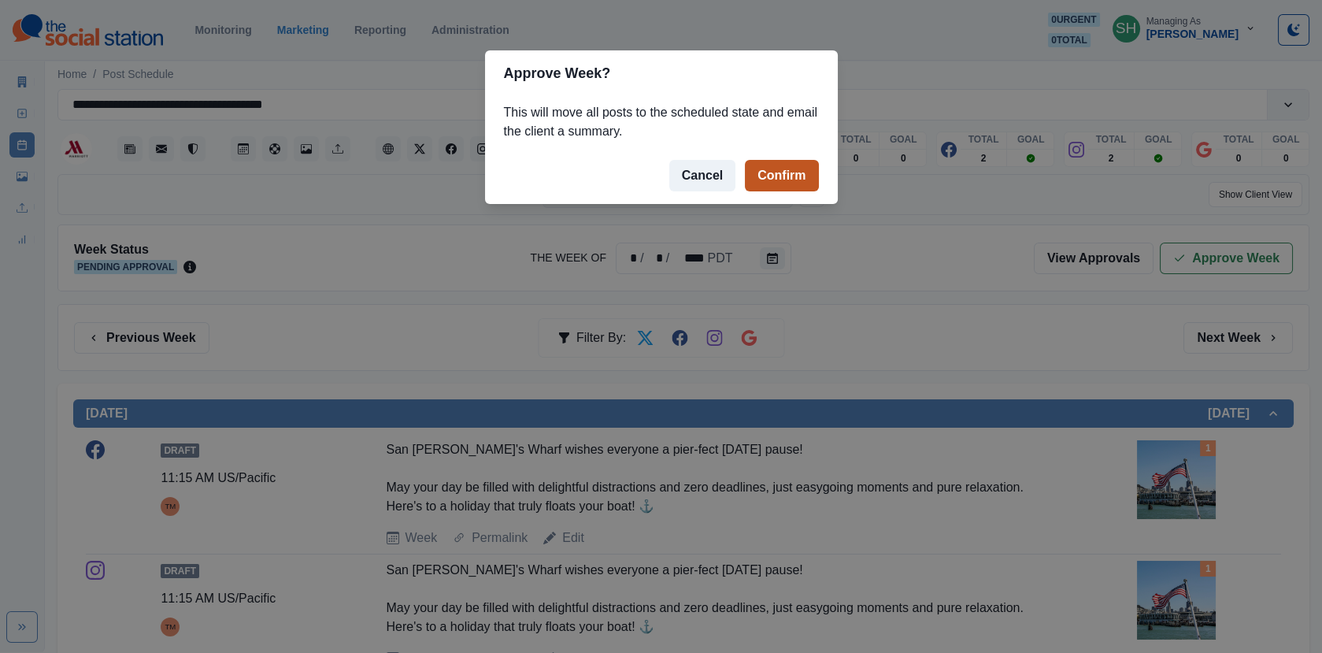
click at [772, 162] on button "Confirm" at bounding box center [781, 176] width 73 height 32
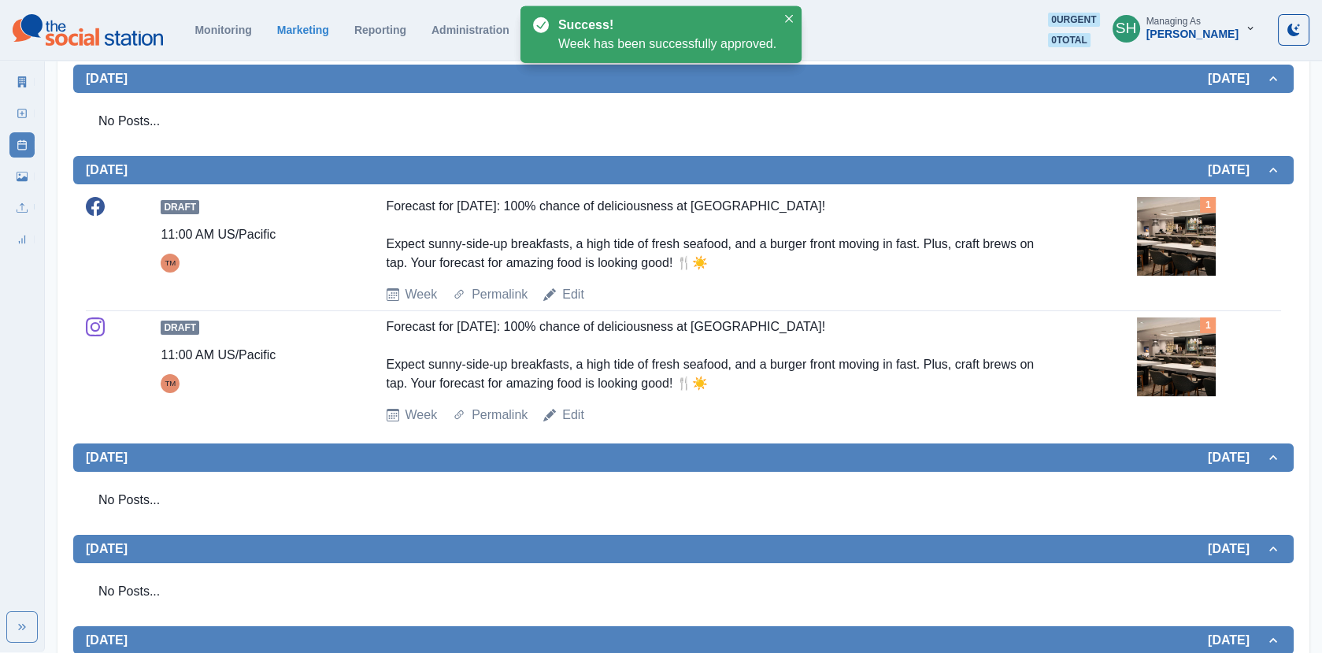
scroll to position [804, 0]
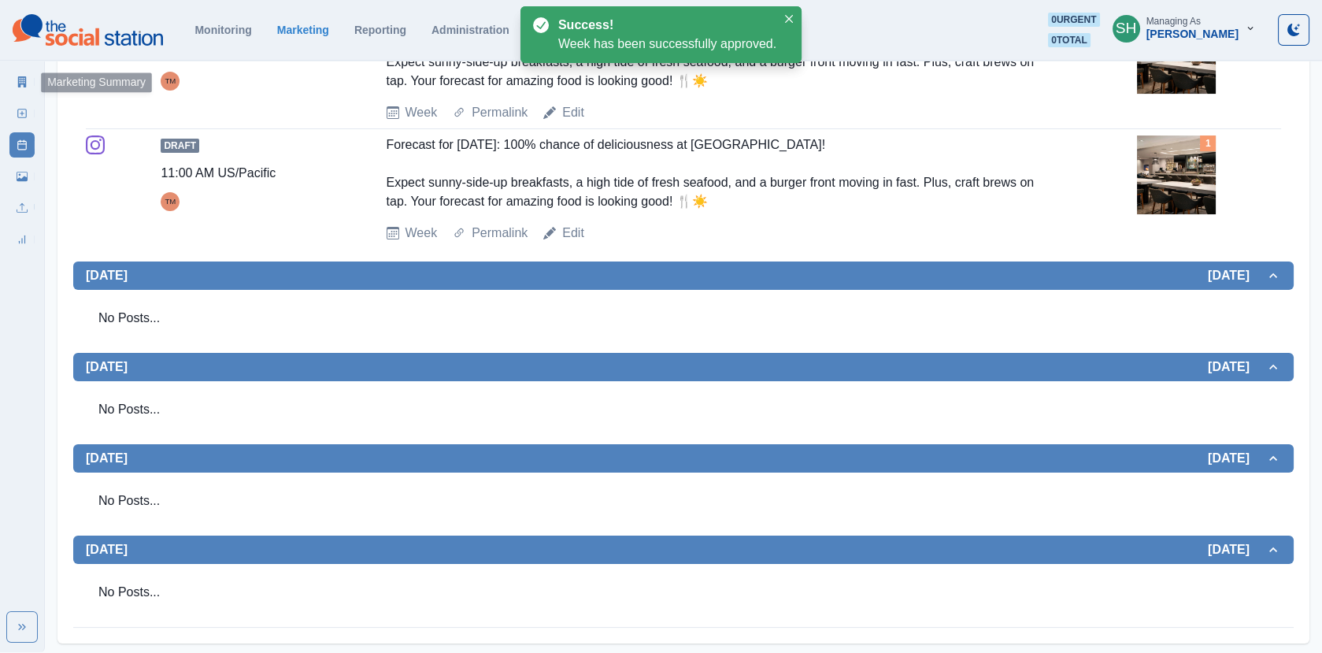
click at [19, 72] on link "Marketing Summary" at bounding box center [21, 81] width 25 height 25
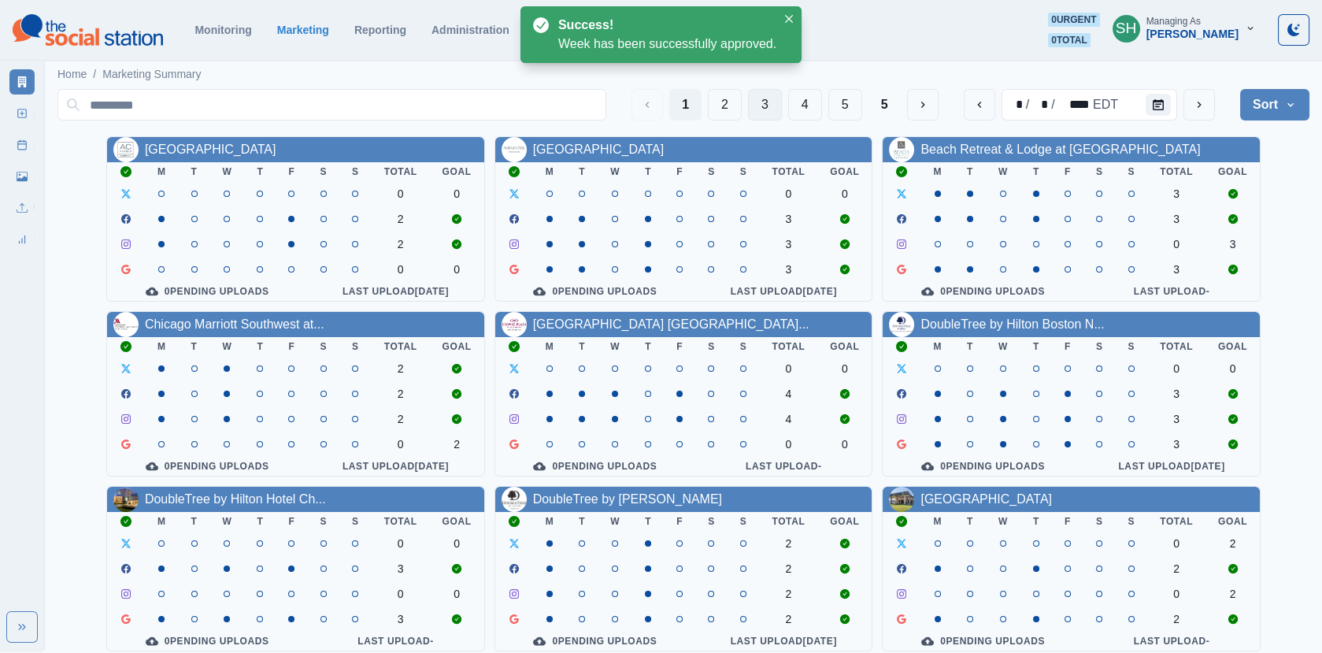
click at [779, 100] on button "3" at bounding box center [765, 105] width 34 height 32
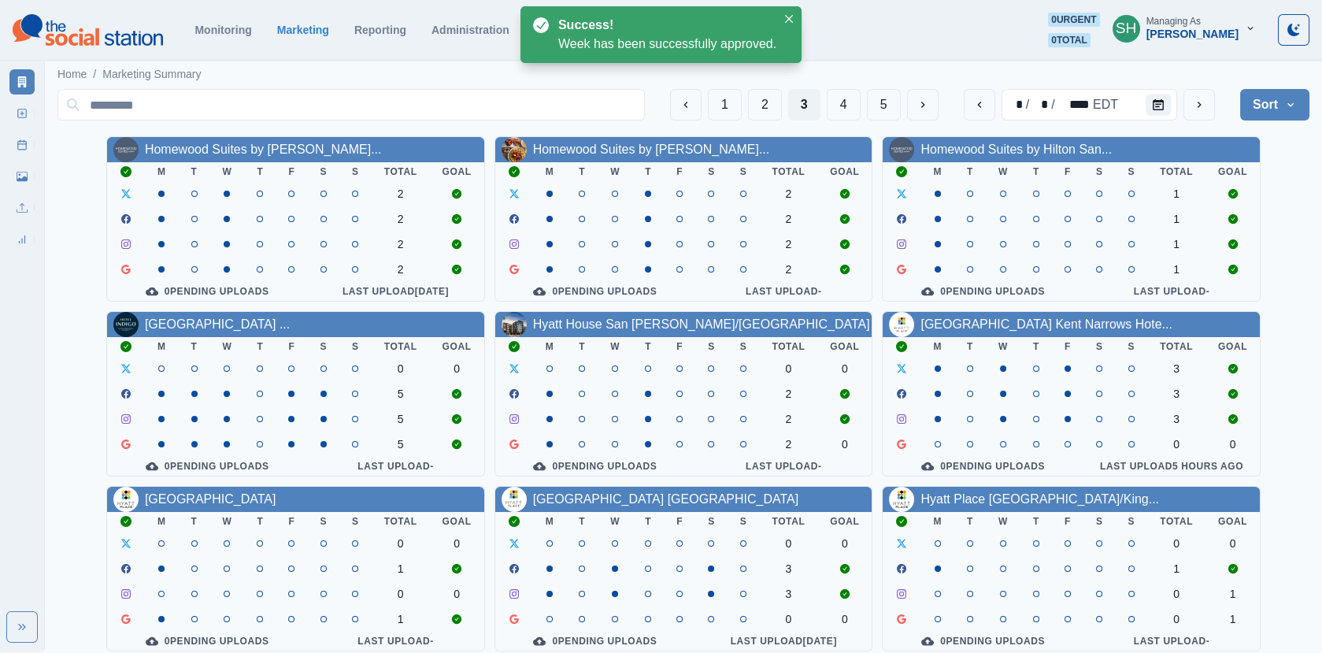
click at [825, 105] on div "1 2 3 4 5" at bounding box center [804, 105] width 269 height 32
click at [839, 105] on button "4" at bounding box center [844, 105] width 34 height 32
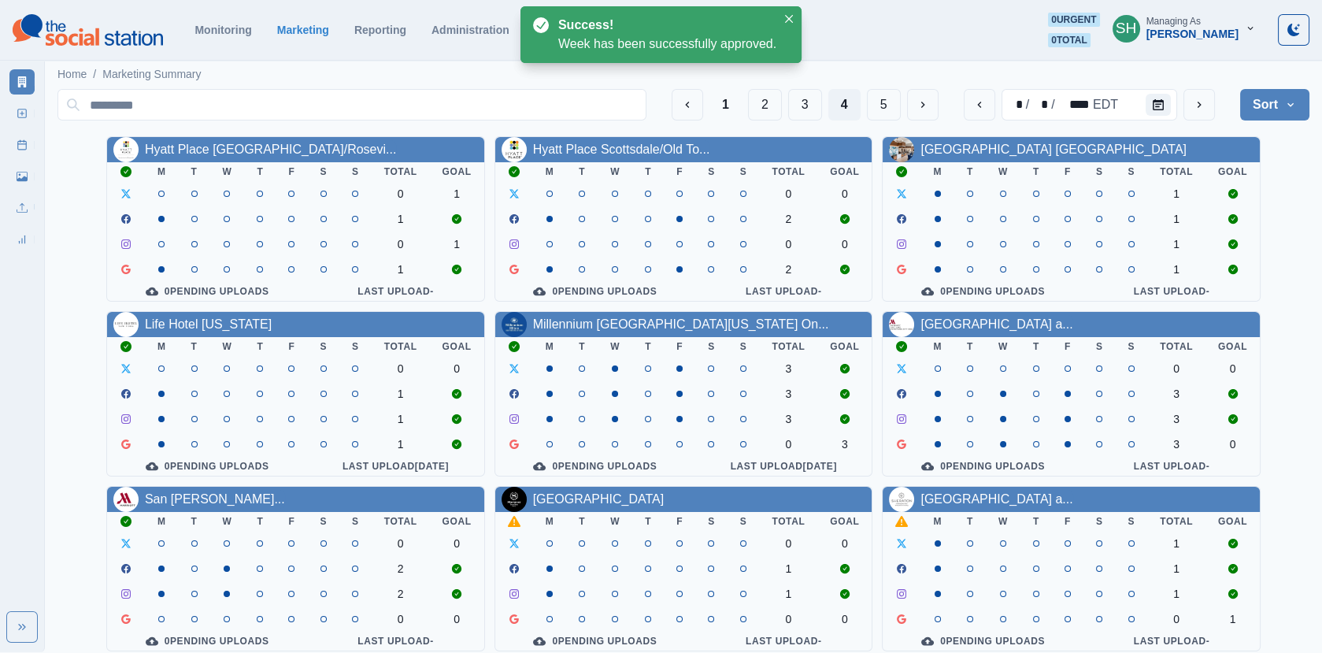
scroll to position [191, 0]
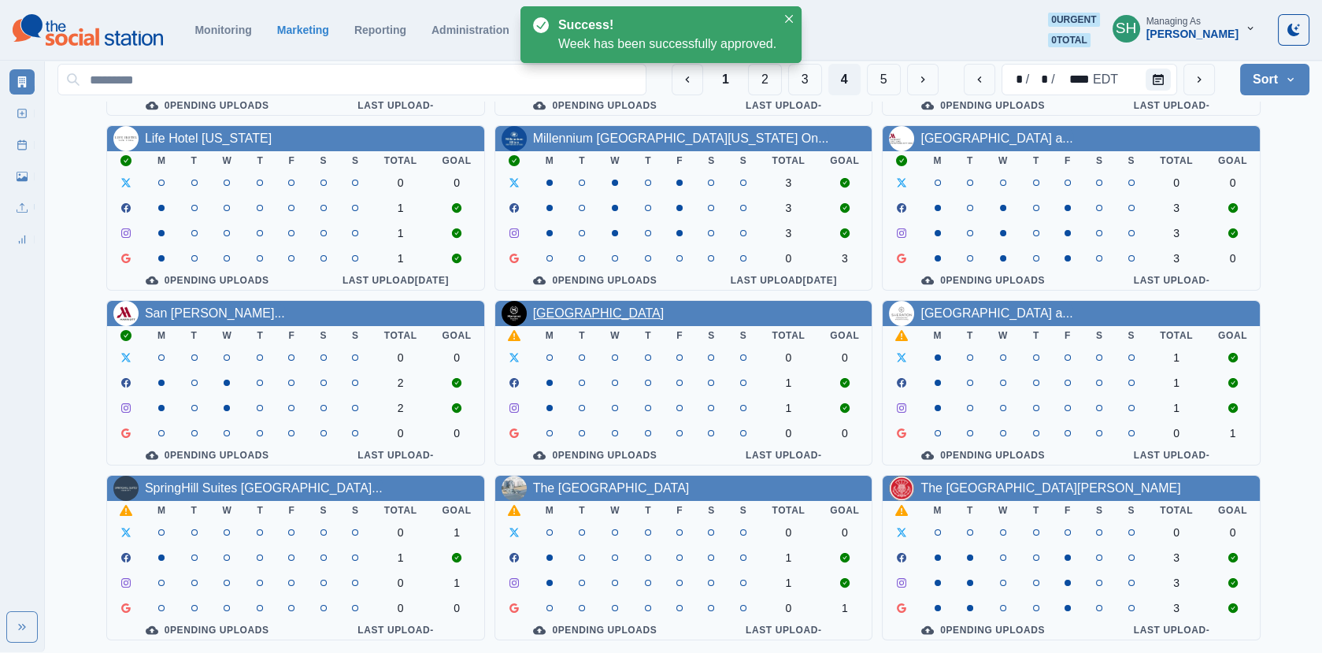
click at [605, 308] on link "Sheraton Cerritos Hotel" at bounding box center [599, 312] width 132 height 13
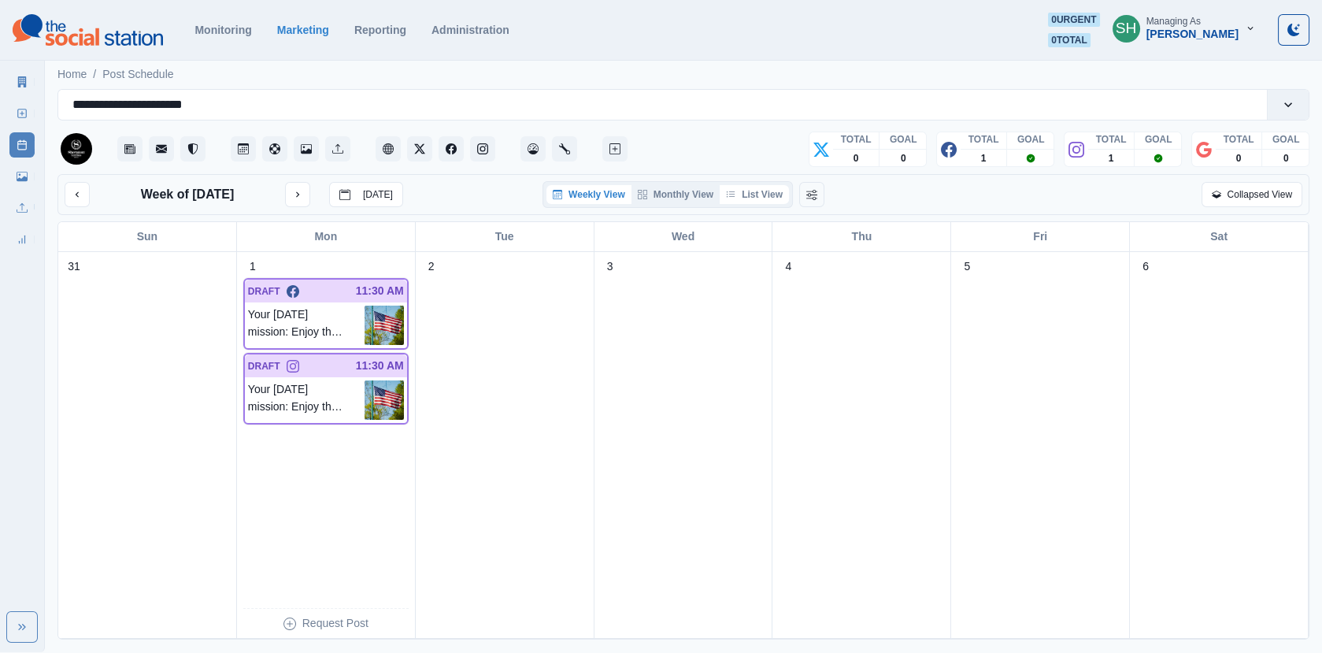
click at [756, 198] on button "List View" at bounding box center [754, 194] width 69 height 19
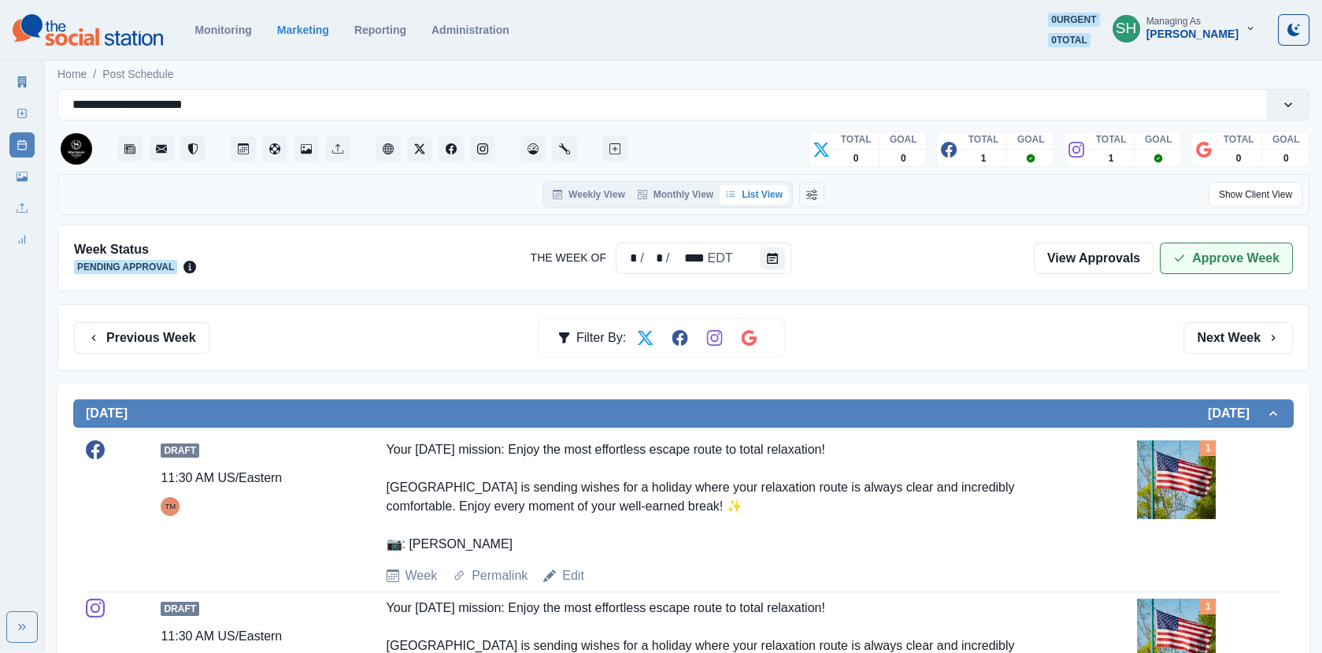
click at [1206, 251] on button "Approve Week" at bounding box center [1226, 259] width 133 height 32
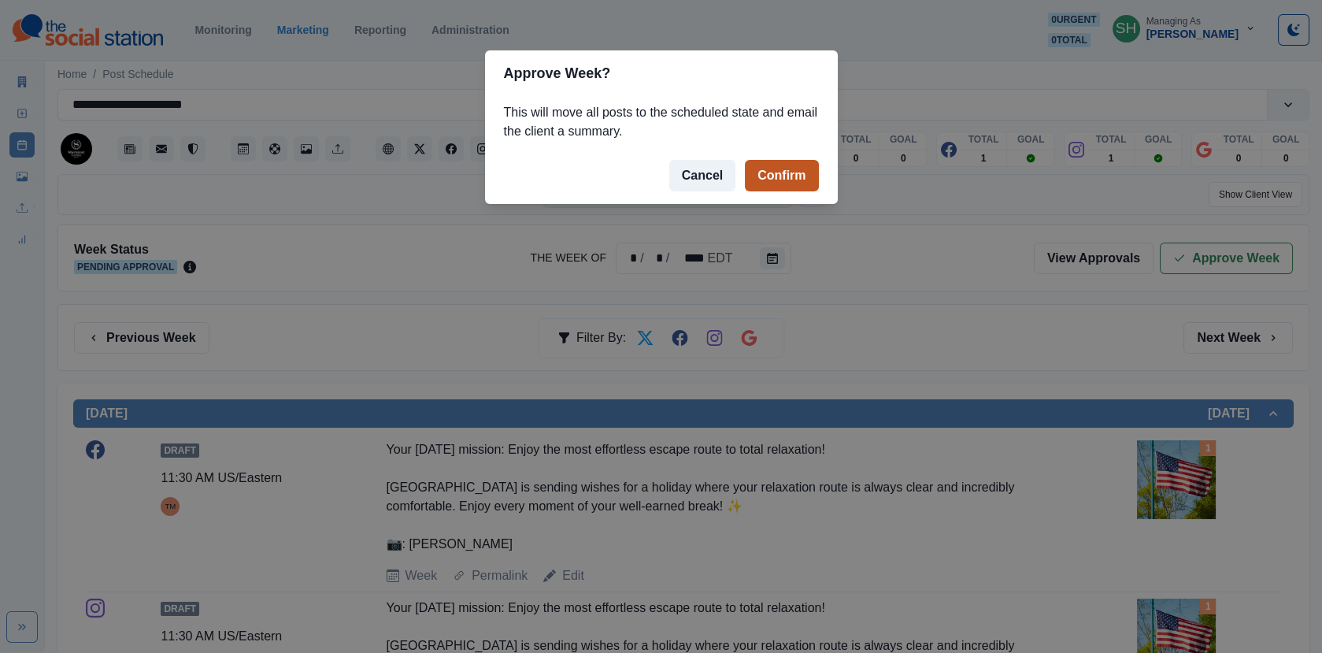
click at [793, 175] on button "Confirm" at bounding box center [781, 176] width 73 height 32
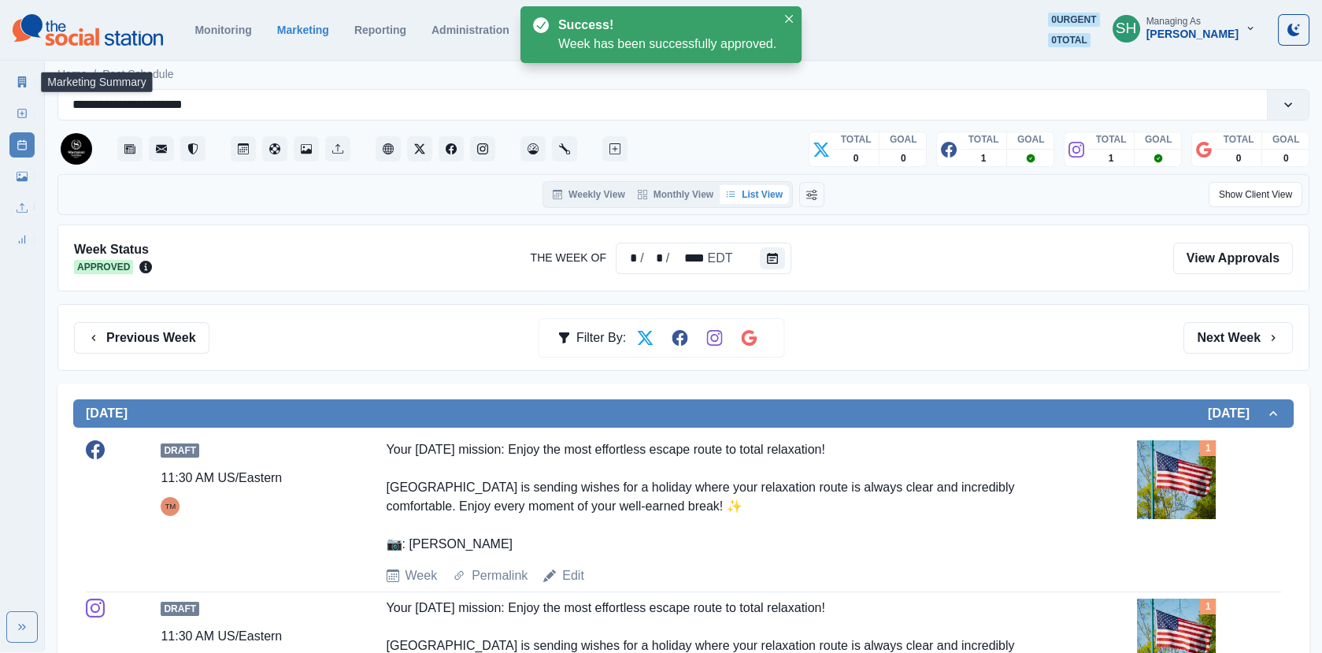
click at [24, 86] on icon at bounding box center [22, 81] width 9 height 11
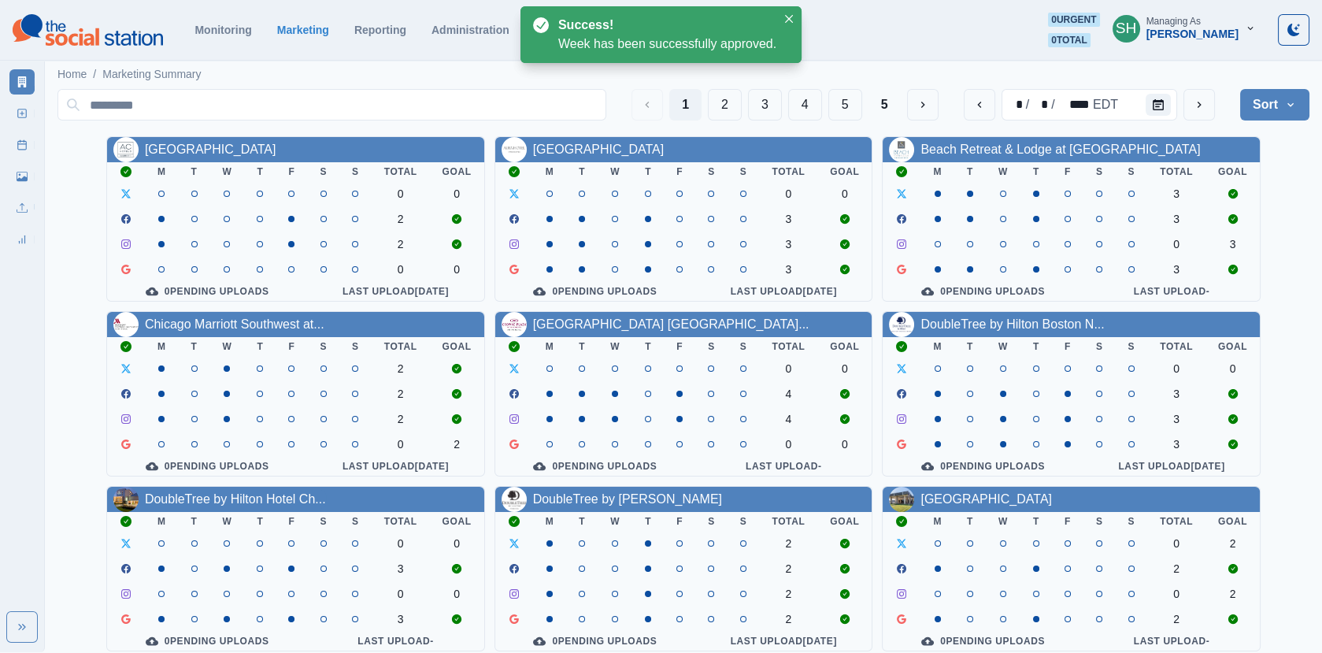
click at [786, 106] on div "1 2 3 4 5 5" at bounding box center [785, 105] width 306 height 32
click at [807, 105] on button "4" at bounding box center [805, 105] width 34 height 32
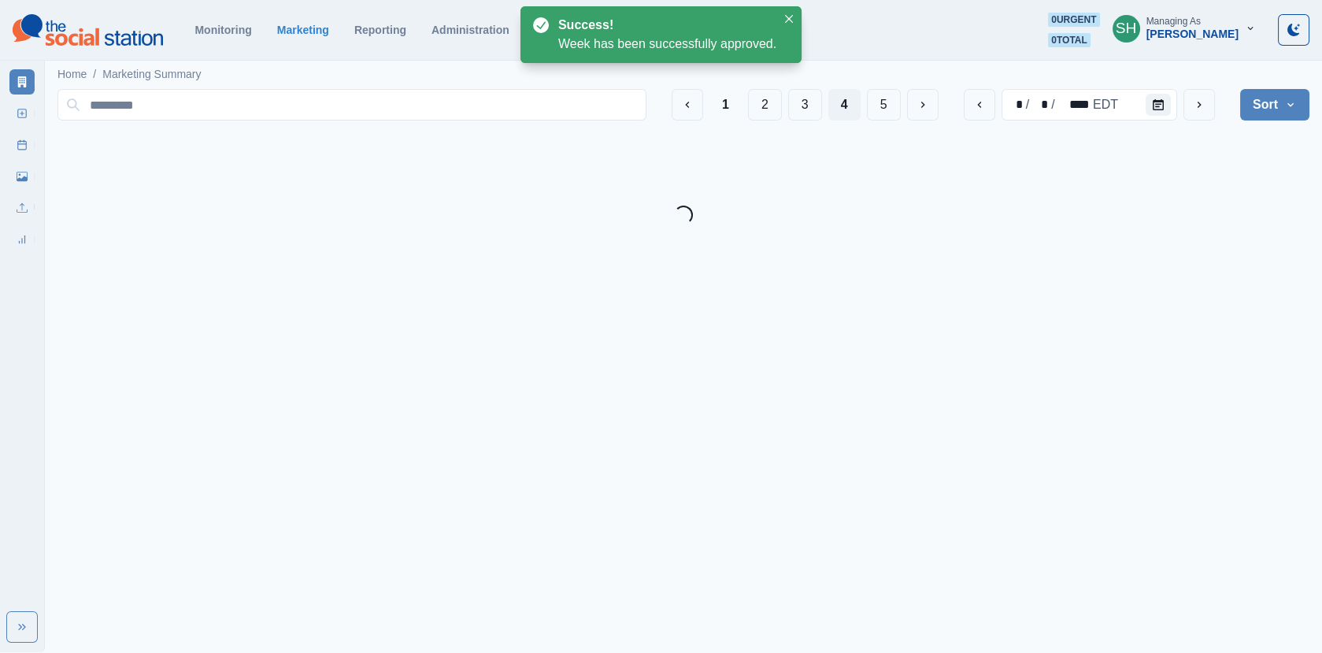
scroll to position [191, 0]
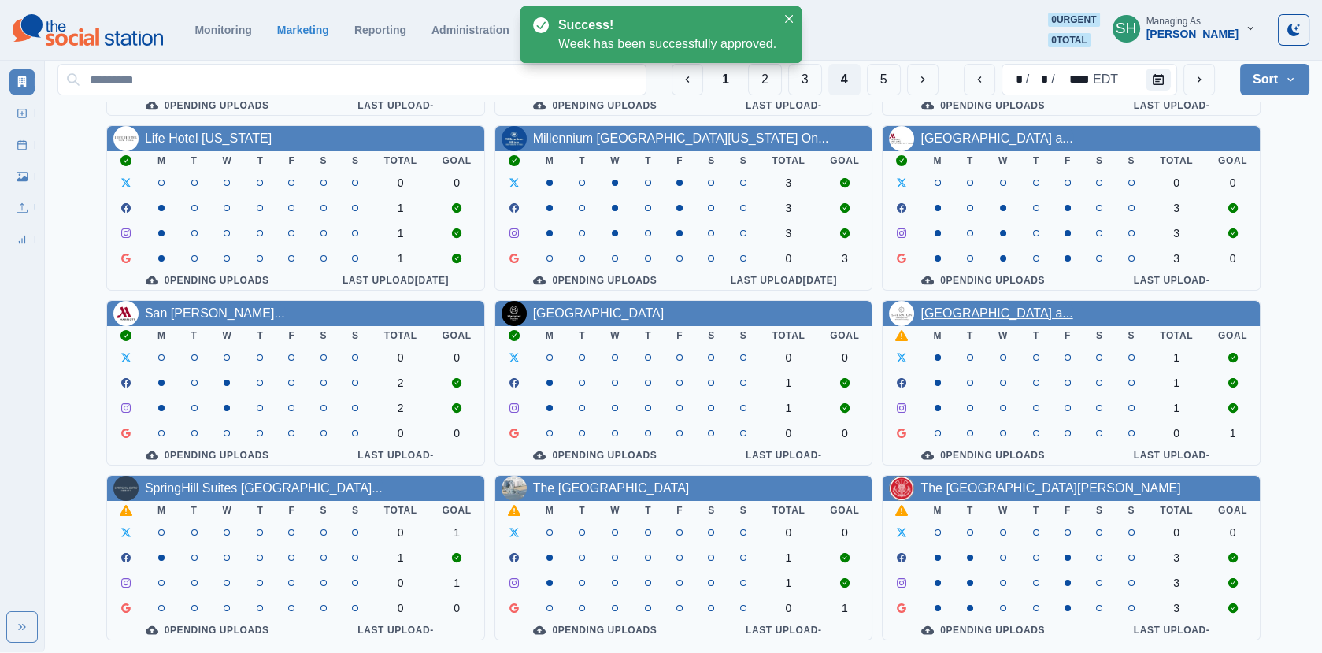
click at [986, 315] on link "Sheraton Indianapolis Hotel a..." at bounding box center [997, 312] width 152 height 13
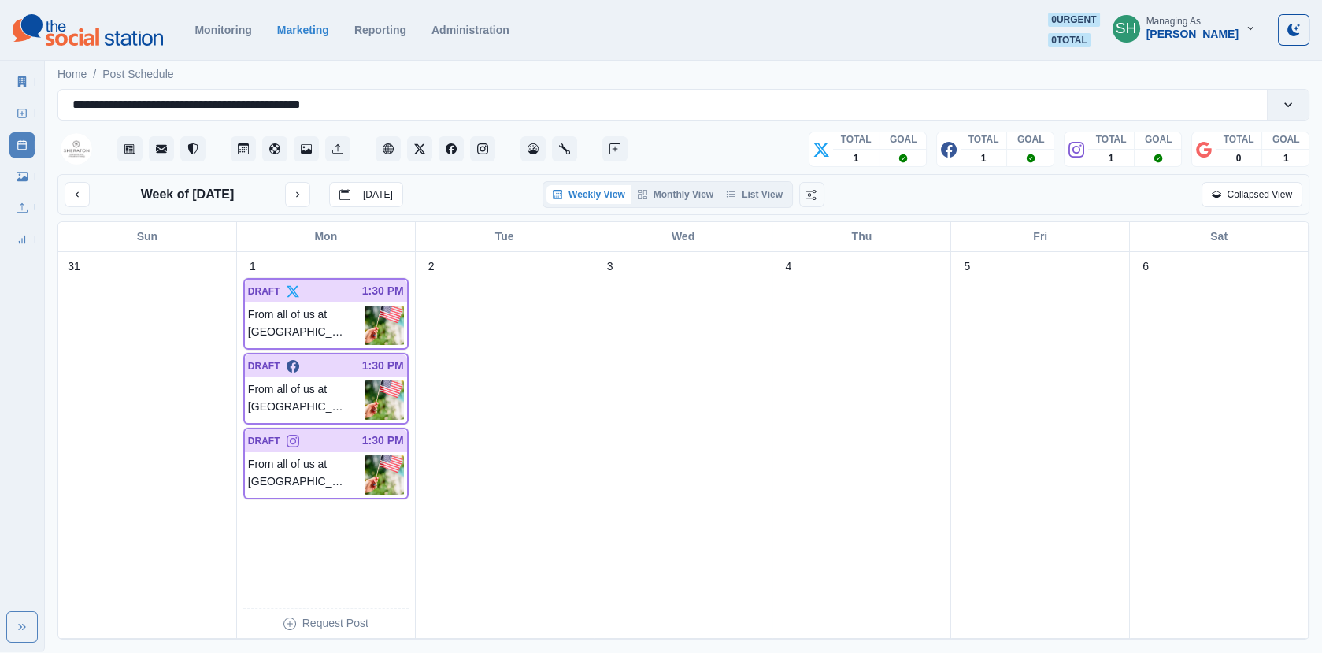
click at [776, 204] on div "Weekly View Monthly View List View" at bounding box center [668, 194] width 250 height 27
click at [757, 187] on button "List View" at bounding box center [754, 194] width 69 height 19
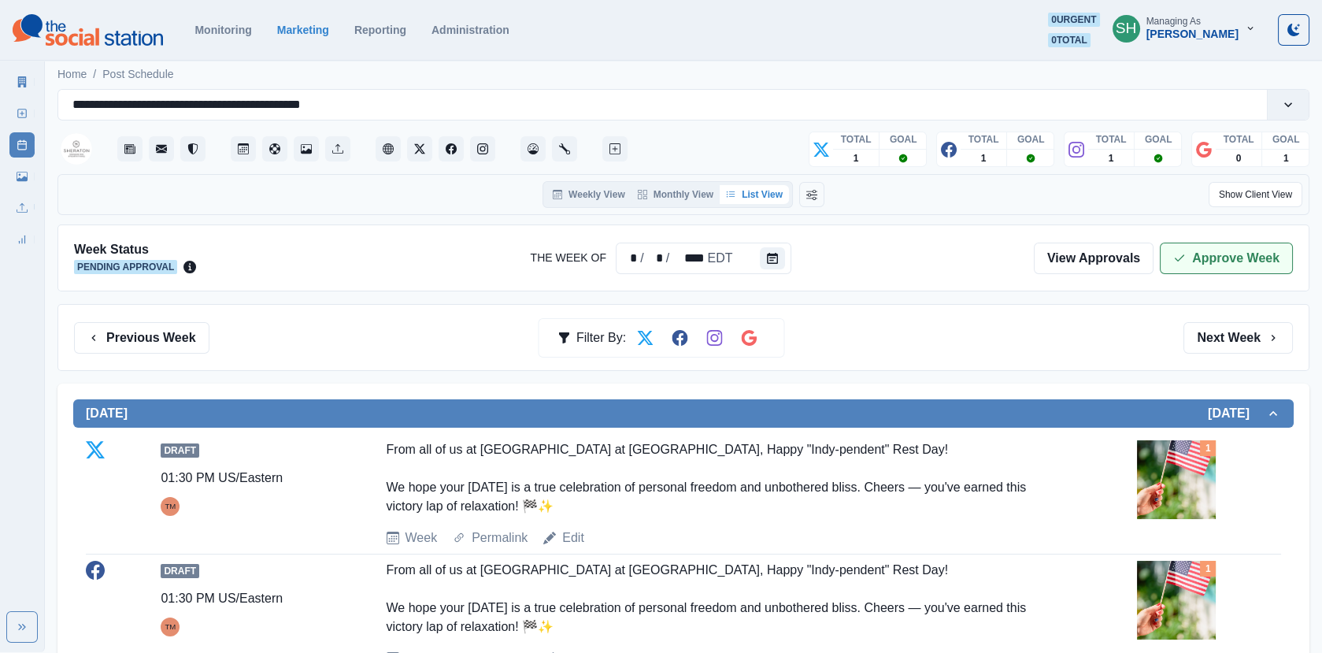
click at [1211, 248] on button "Approve Week" at bounding box center [1226, 259] width 133 height 32
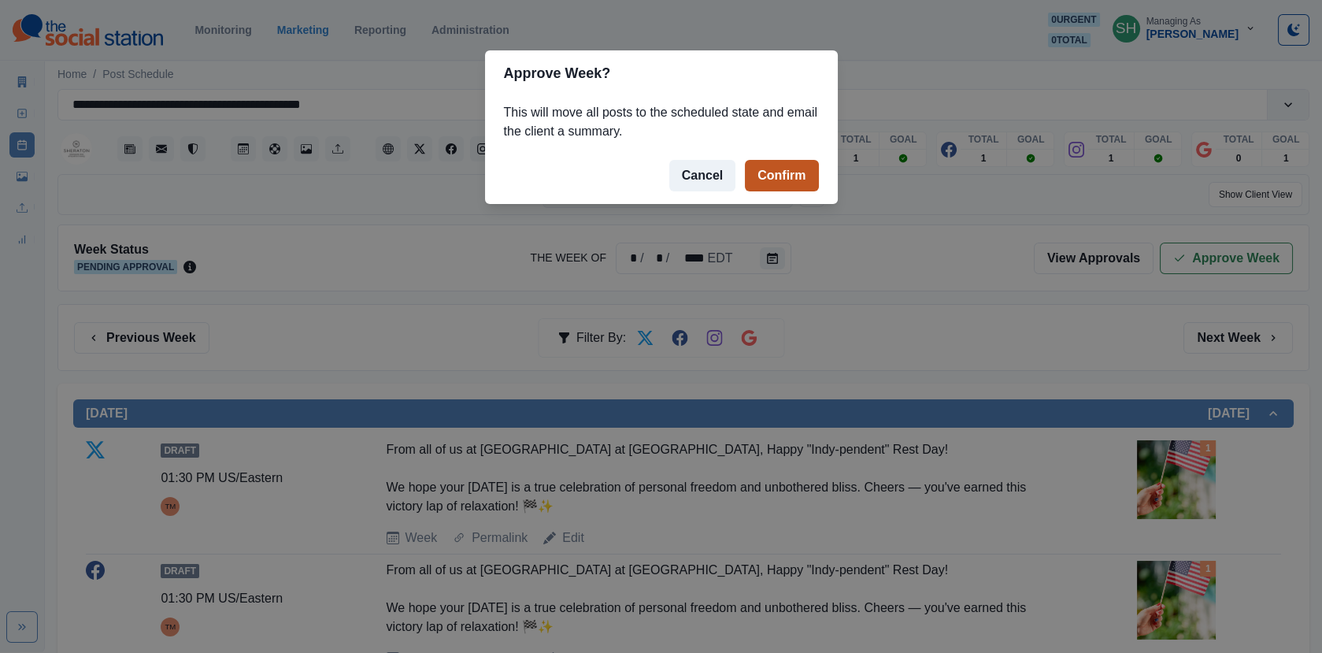
click at [766, 164] on button "Confirm" at bounding box center [781, 176] width 73 height 32
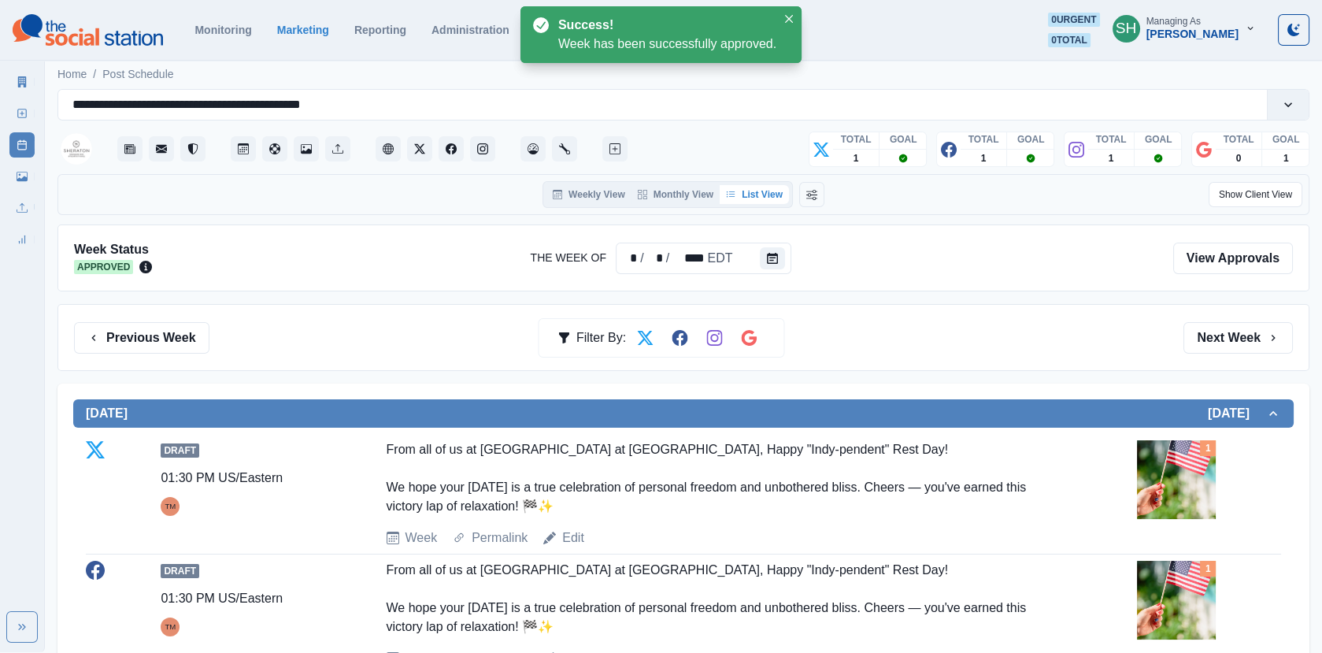
click at [10, 69] on div "Marketing Summary" at bounding box center [21, 79] width 25 height 32
click at [13, 71] on link "Marketing Summary" at bounding box center [21, 81] width 25 height 25
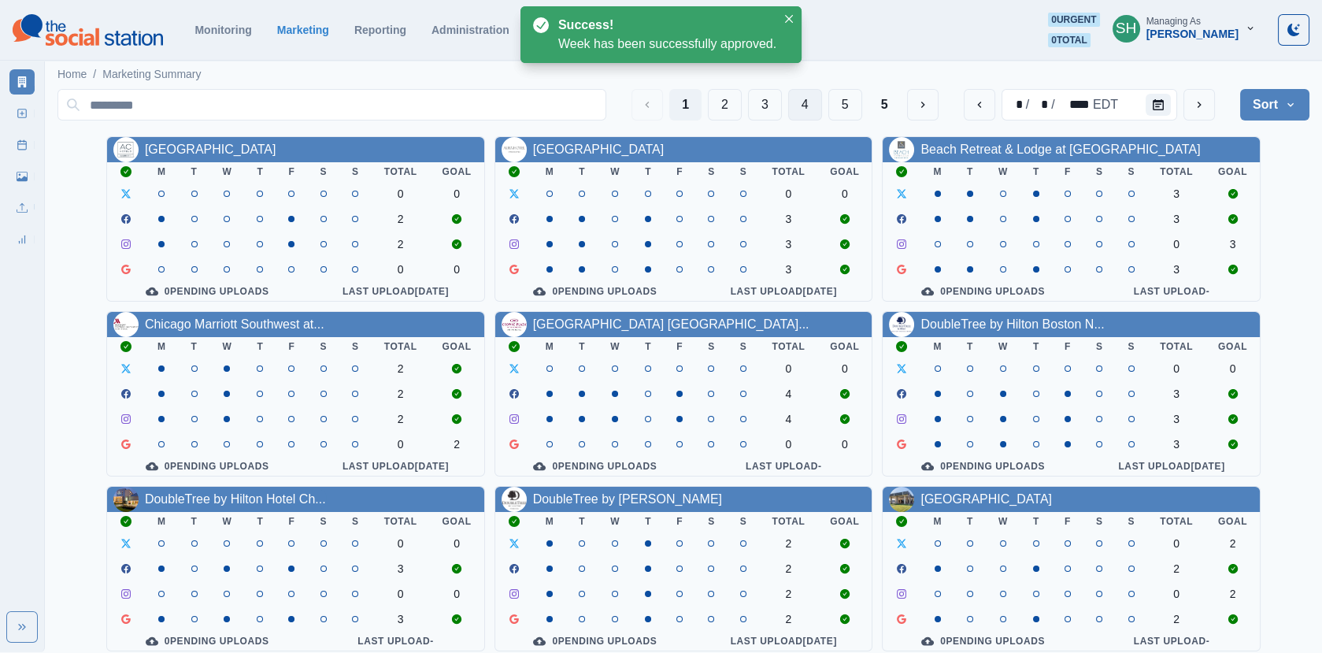
click at [807, 102] on button "4" at bounding box center [805, 105] width 34 height 32
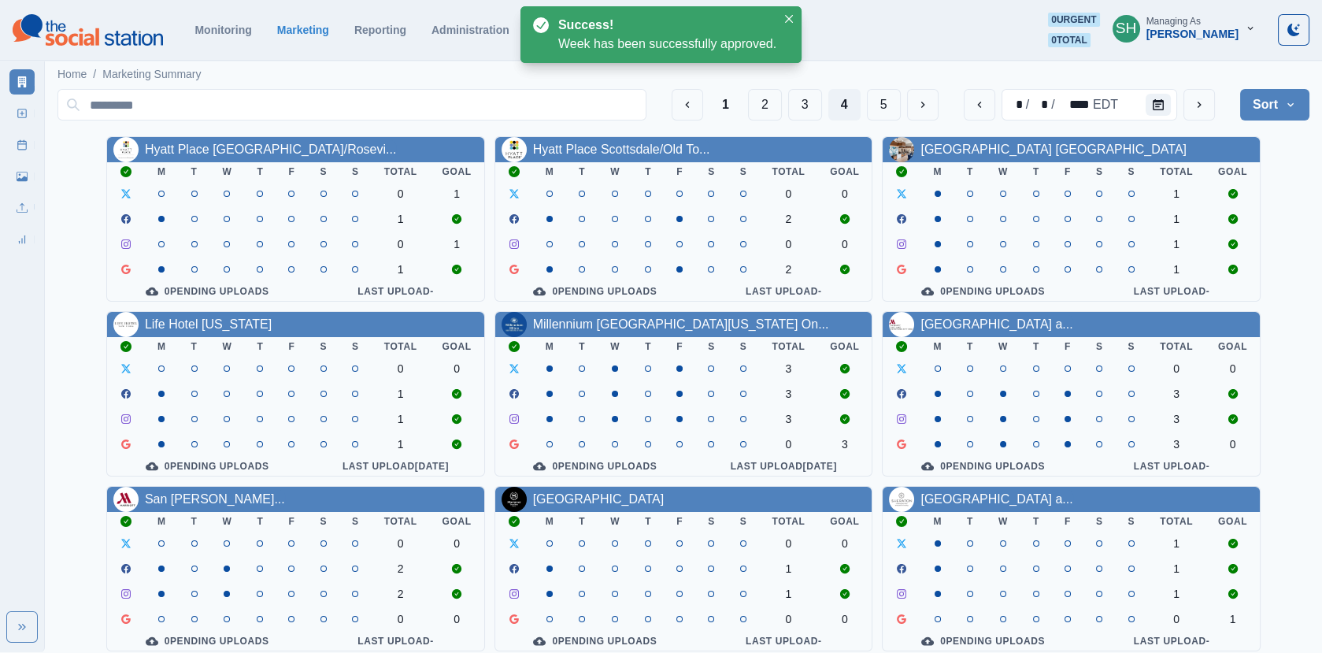
scroll to position [191, 0]
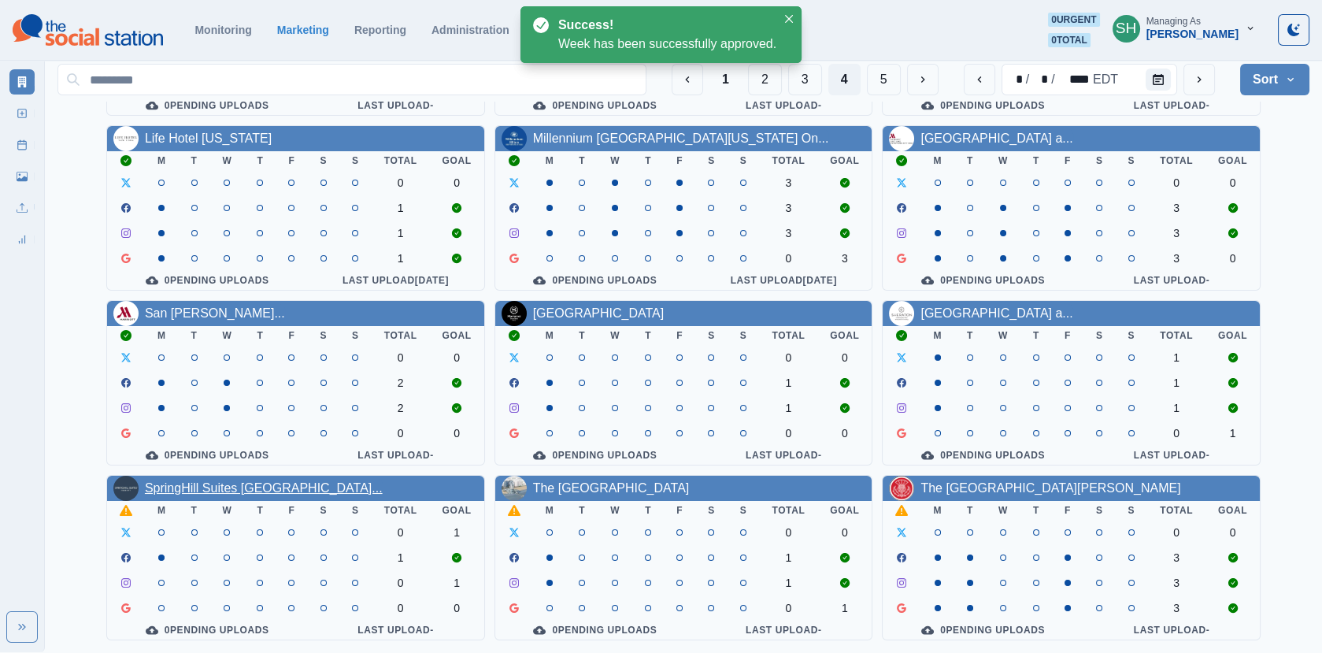
click at [271, 492] on link "SpringHill Suites Newark Libe..." at bounding box center [264, 487] width 238 height 13
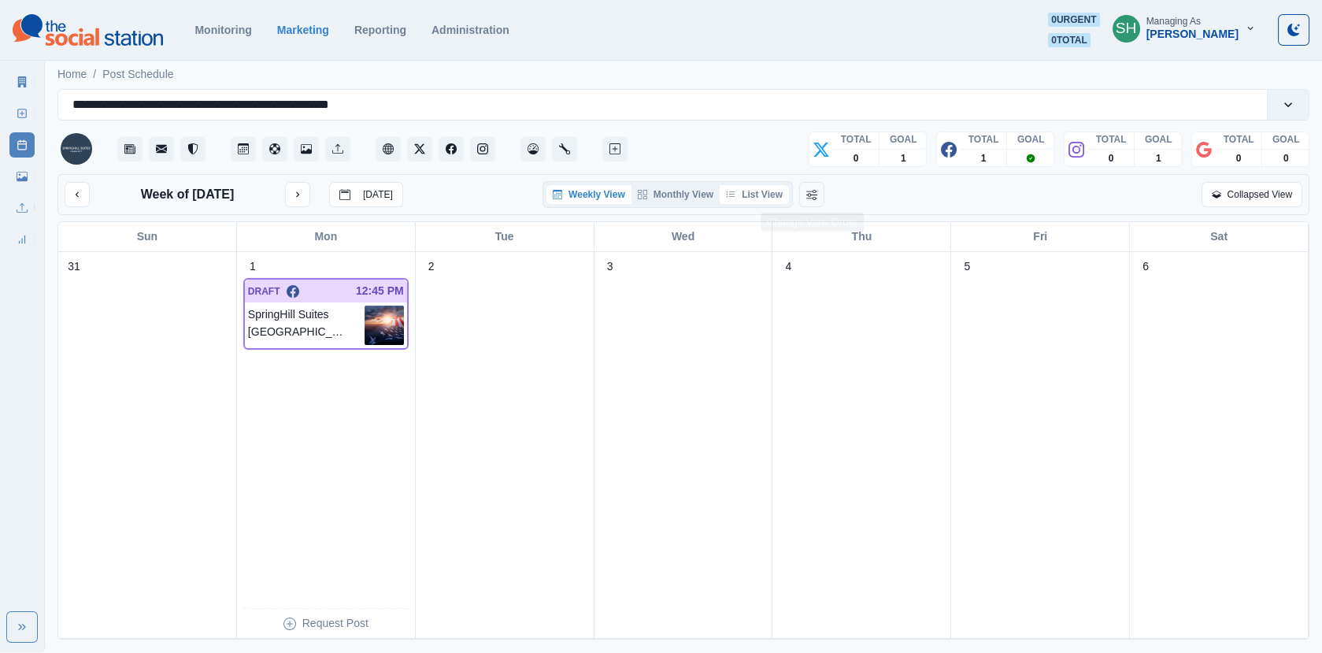
click at [759, 195] on button "List View" at bounding box center [754, 194] width 69 height 19
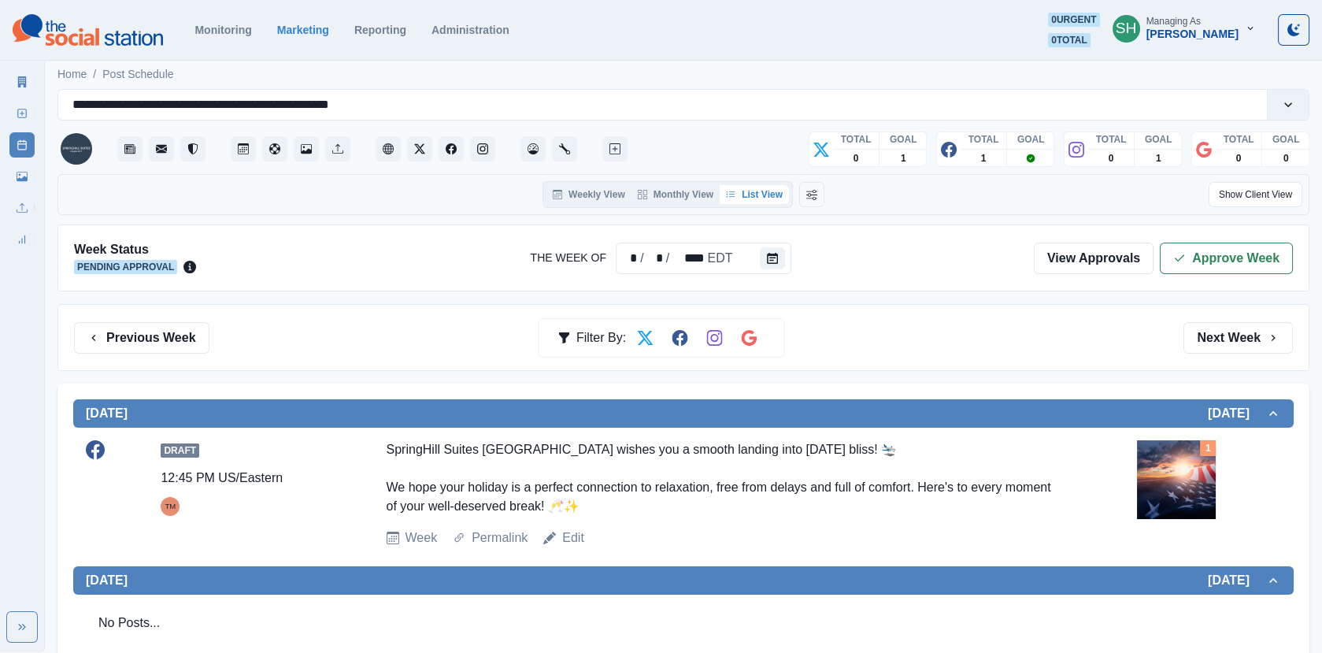
scroll to position [158, 0]
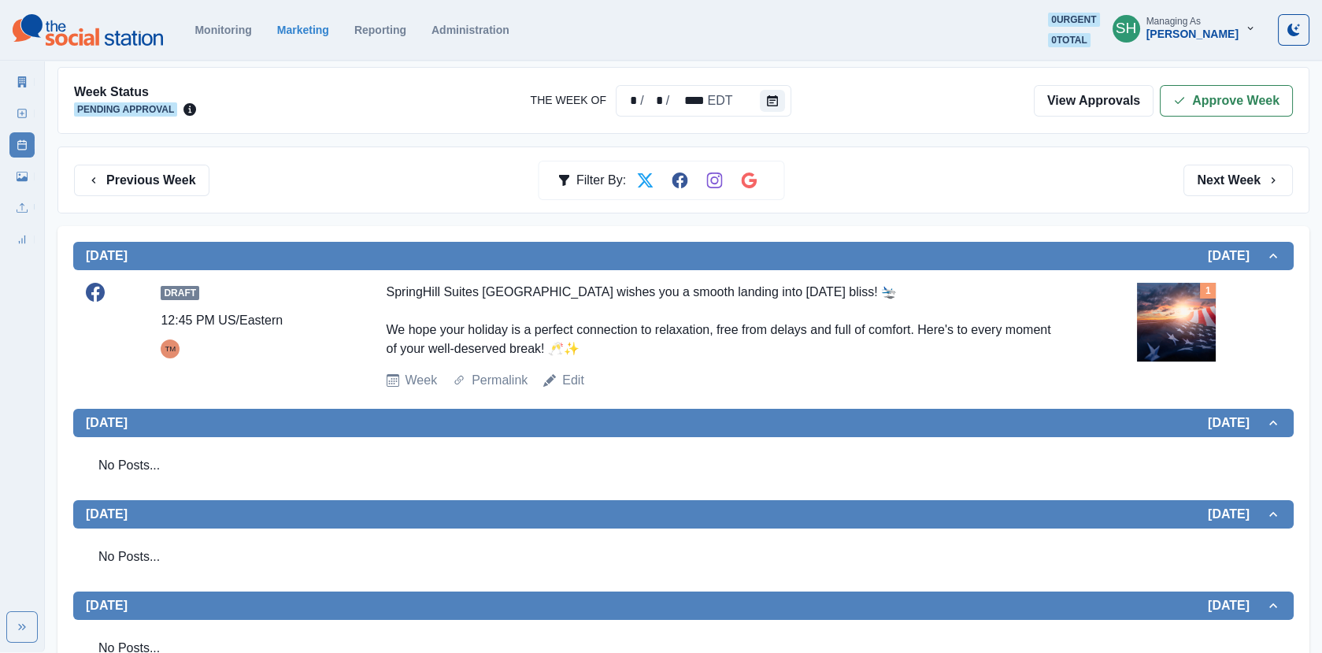
click at [1193, 298] on img at bounding box center [1176, 322] width 79 height 79
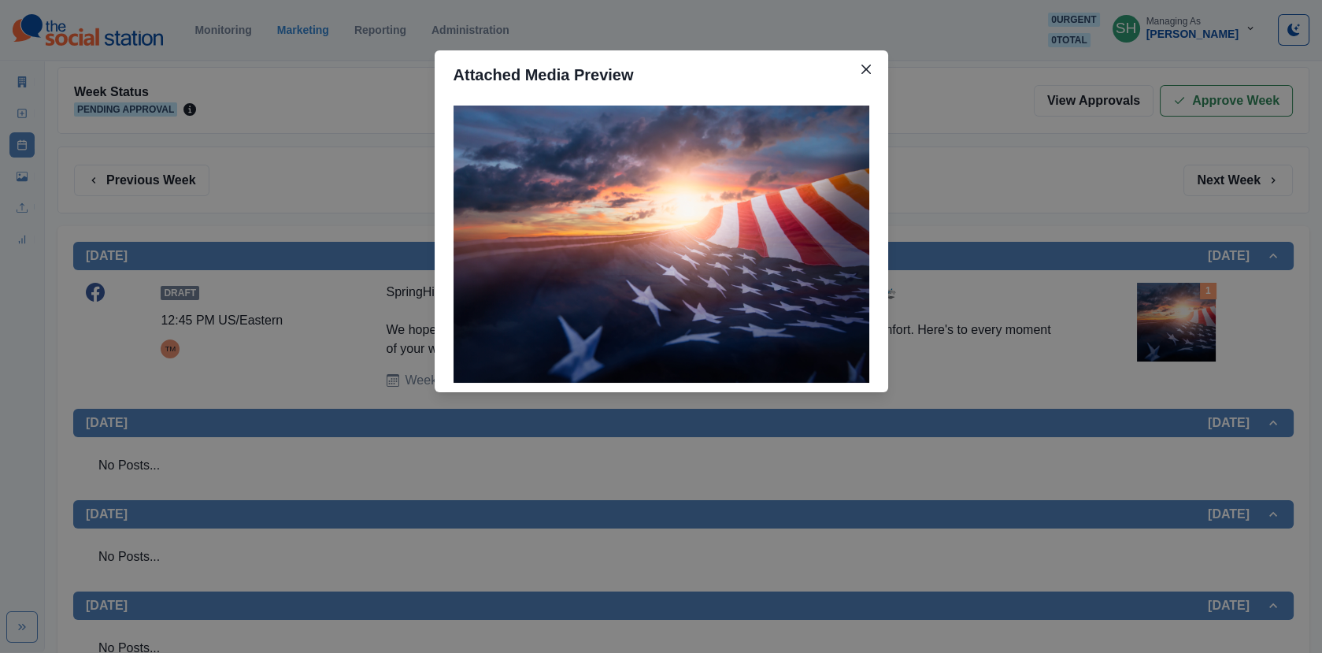
click at [1193, 298] on div "Attached Media Preview" at bounding box center [661, 326] width 1322 height 653
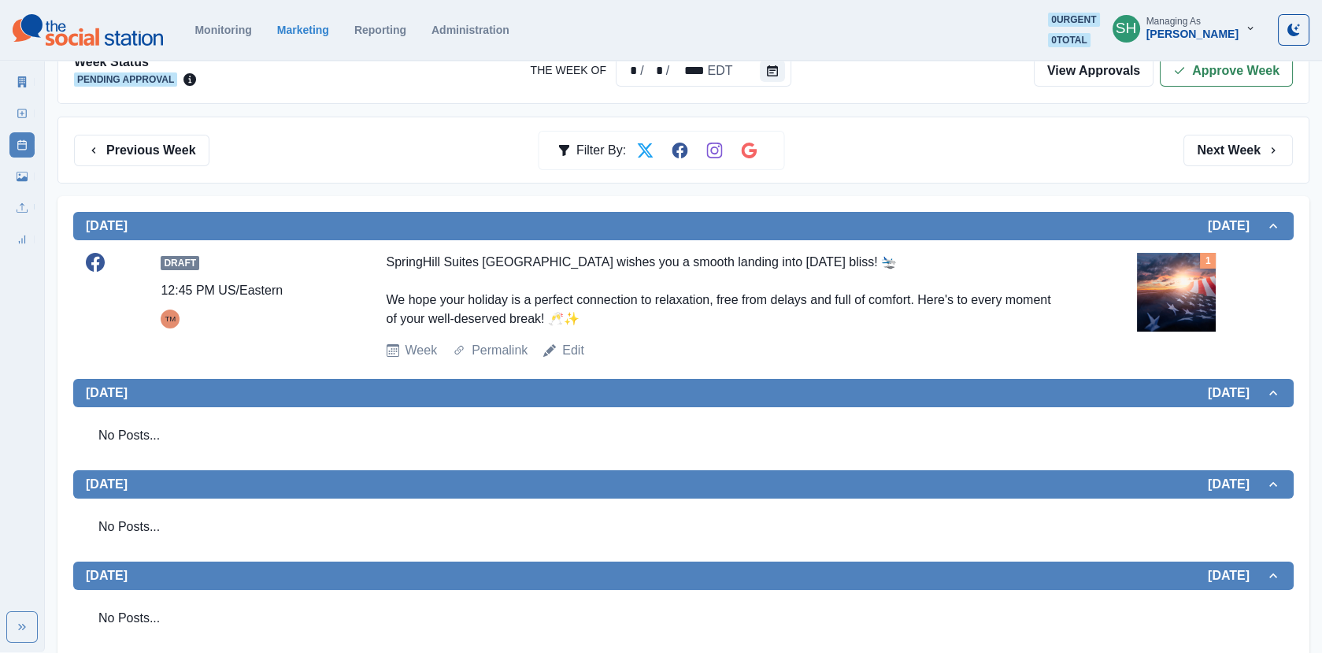
scroll to position [0, 0]
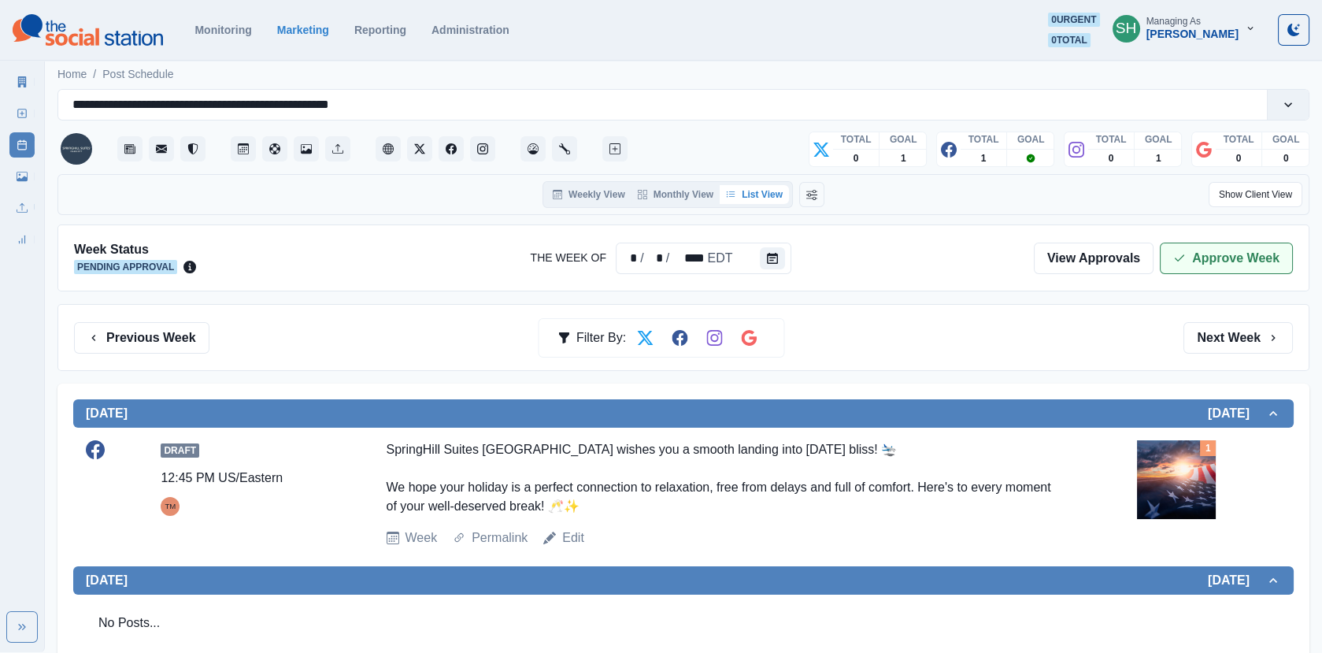
click at [1189, 258] on button "Approve Week" at bounding box center [1226, 259] width 133 height 32
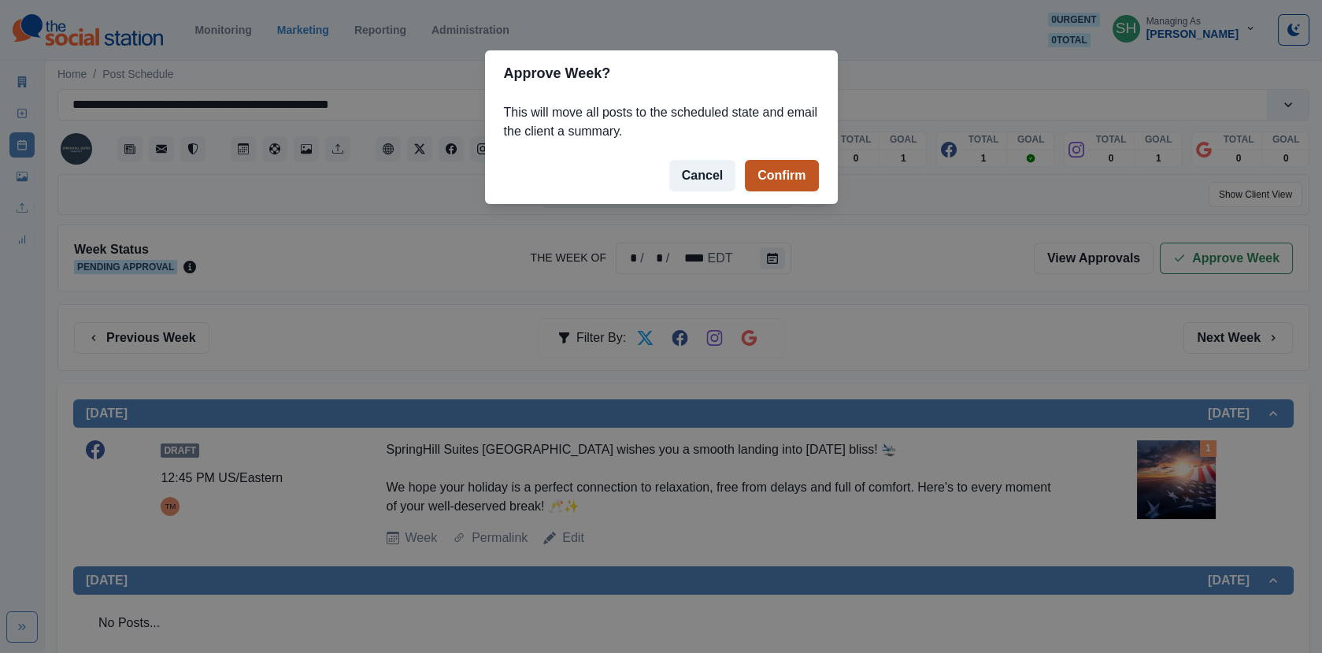
click at [806, 176] on button "Confirm" at bounding box center [781, 176] width 73 height 32
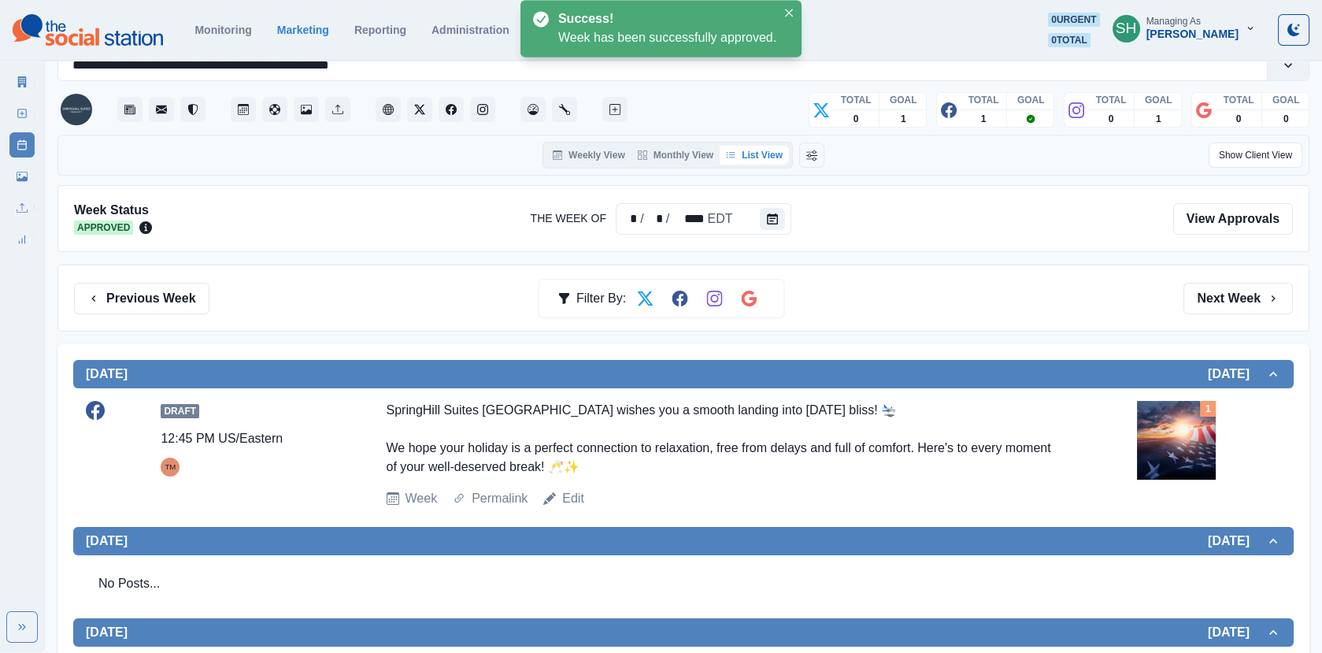
scroll to position [488, 0]
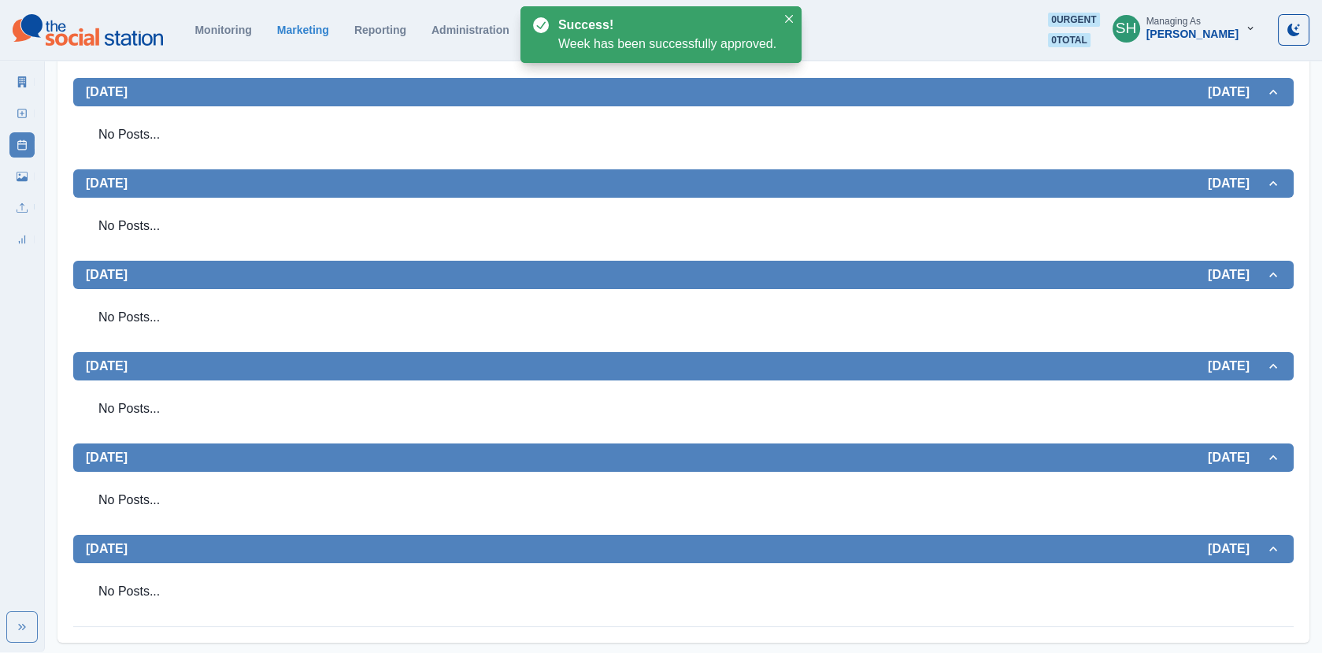
click at [27, 79] on icon at bounding box center [22, 81] width 11 height 11
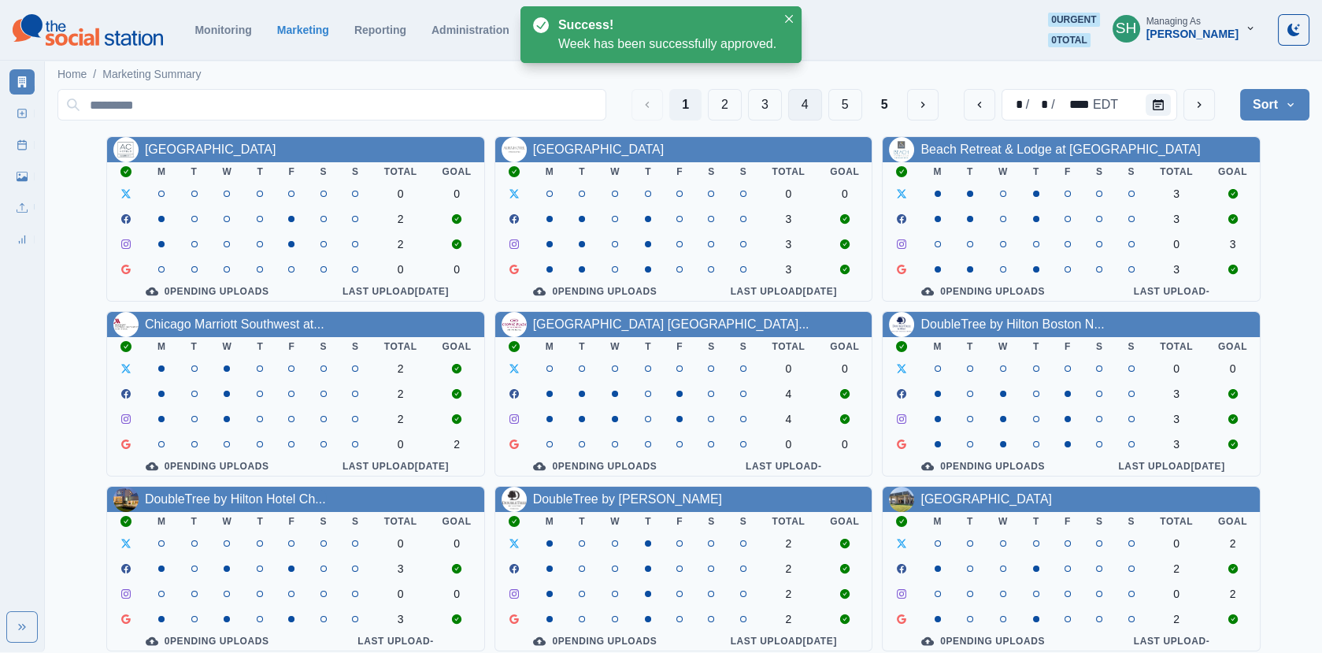
click at [808, 110] on button "4" at bounding box center [805, 105] width 34 height 32
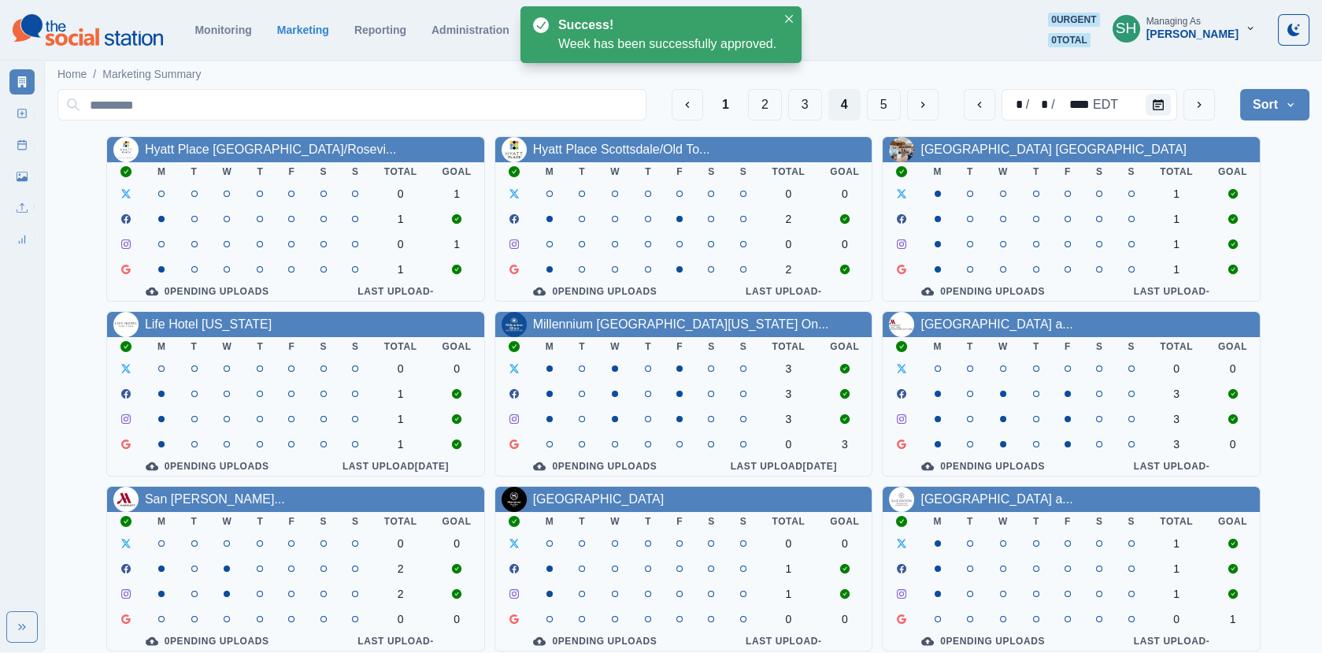
scroll to position [191, 0]
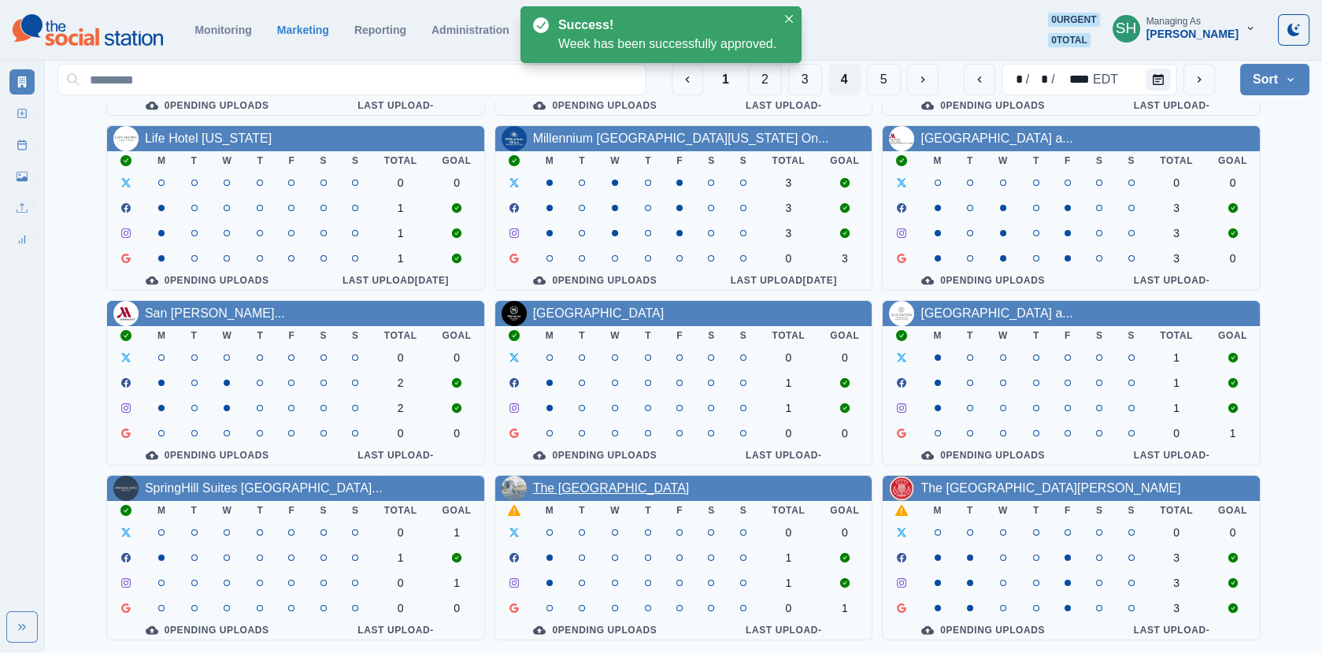
click at [643, 490] on link "The Breakers Resort Inn" at bounding box center [611, 487] width 157 height 13
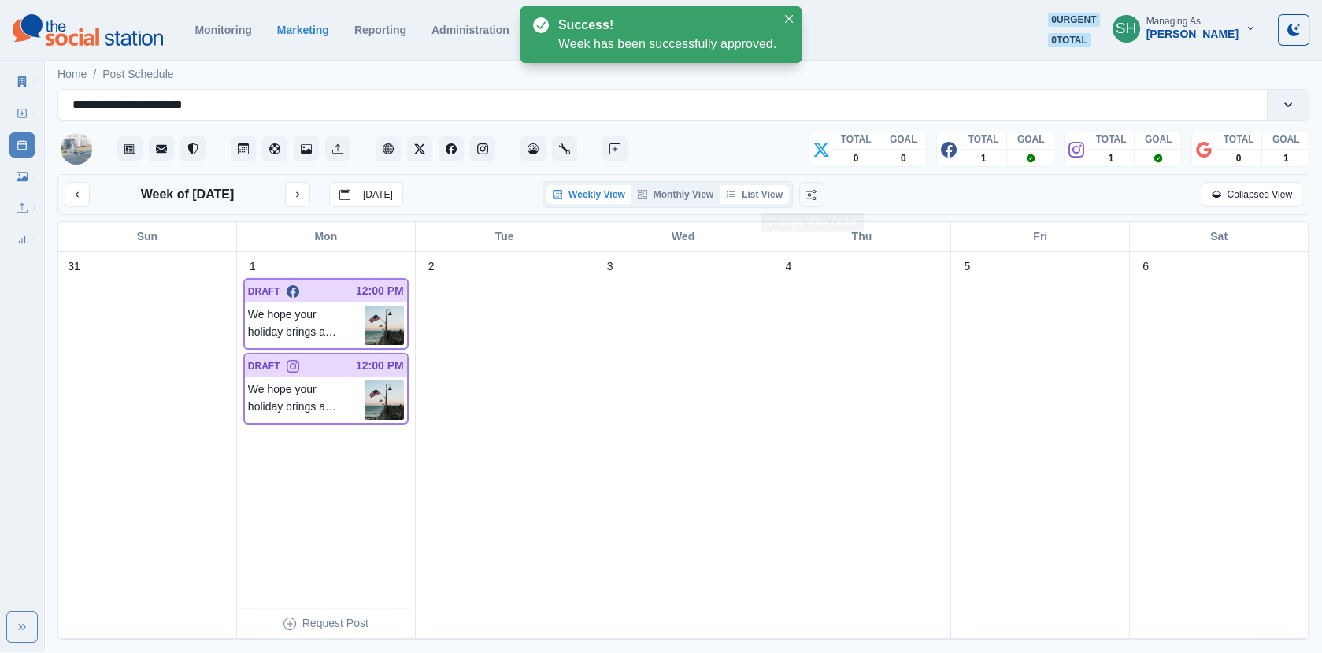
click at [756, 191] on button "List View" at bounding box center [754, 194] width 69 height 19
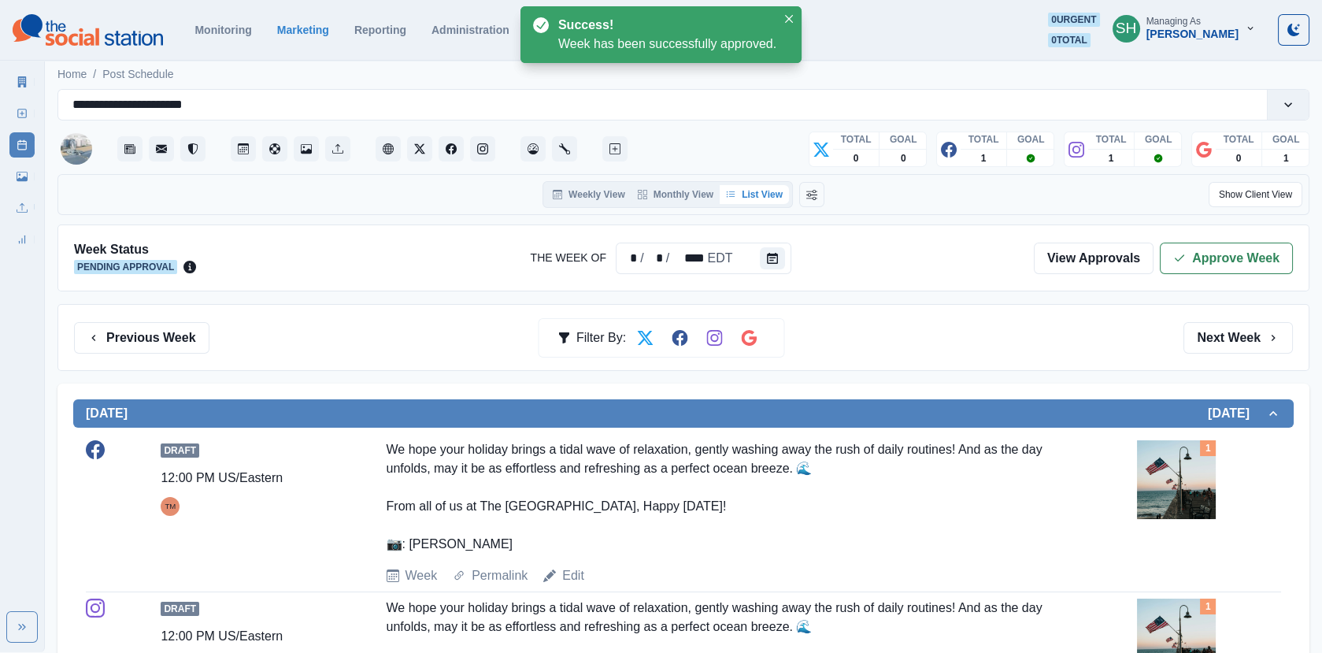
scroll to position [262, 0]
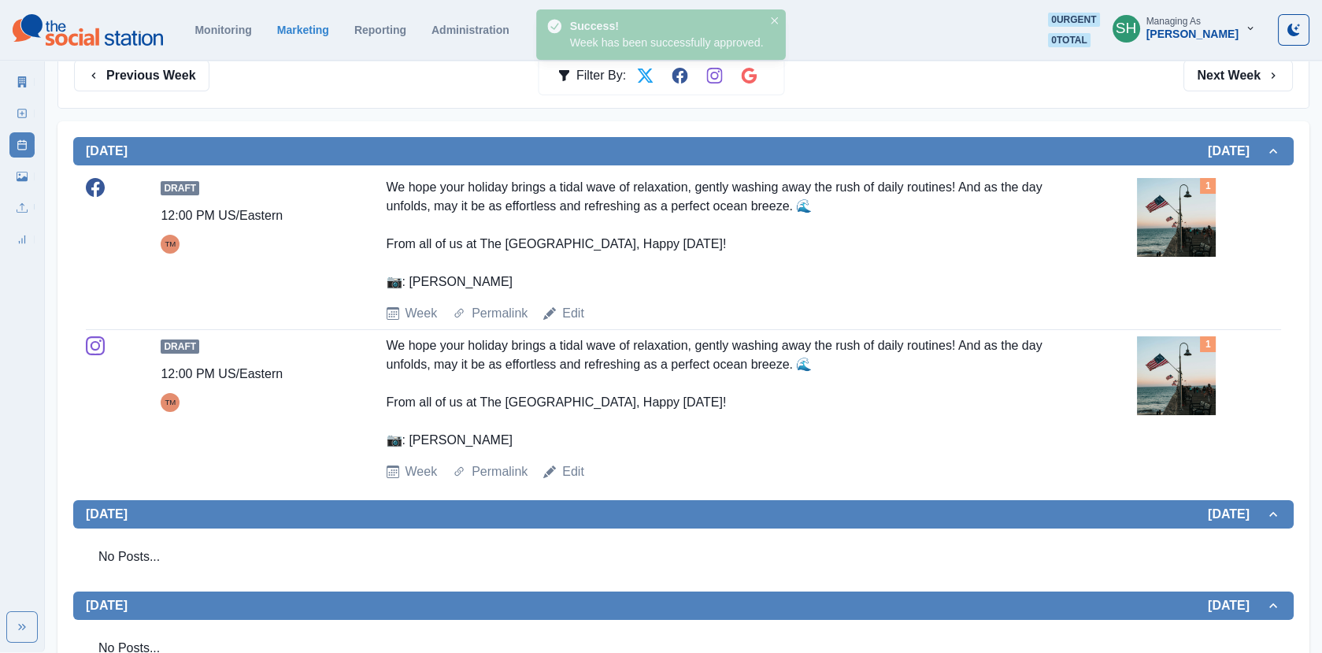
click at [1152, 198] on img at bounding box center [1176, 217] width 79 height 79
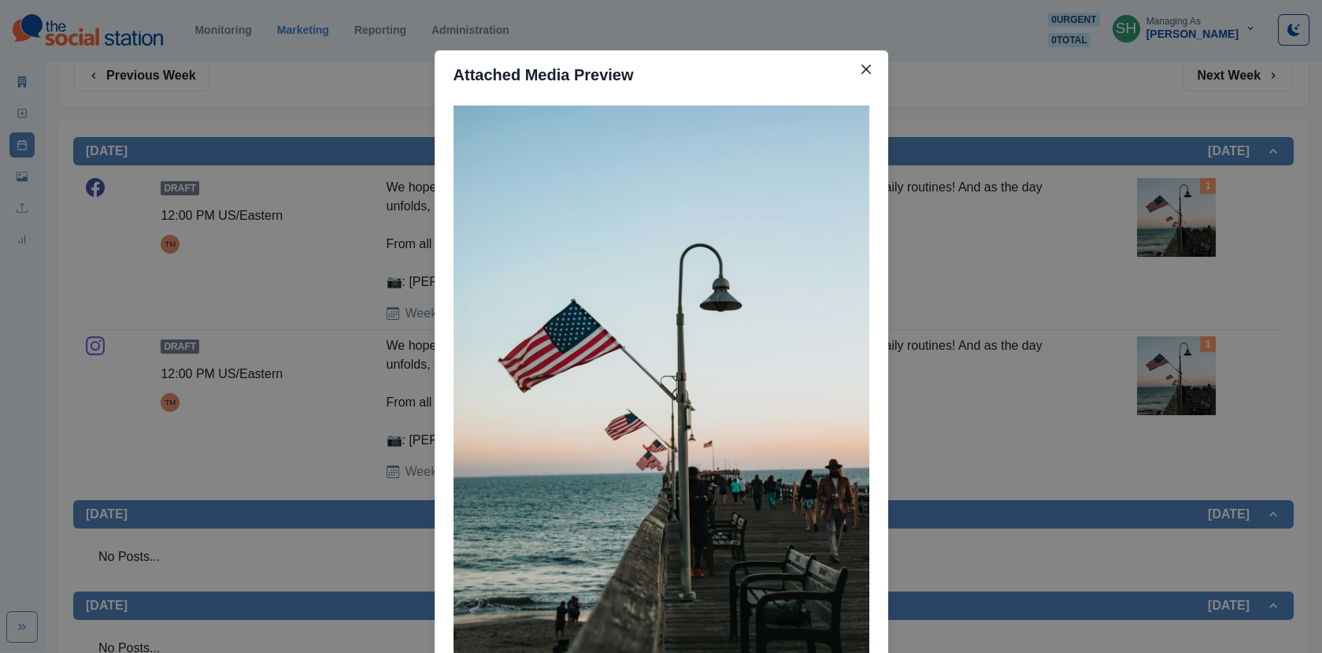
click at [1152, 198] on div "Attached Media Preview" at bounding box center [661, 326] width 1322 height 653
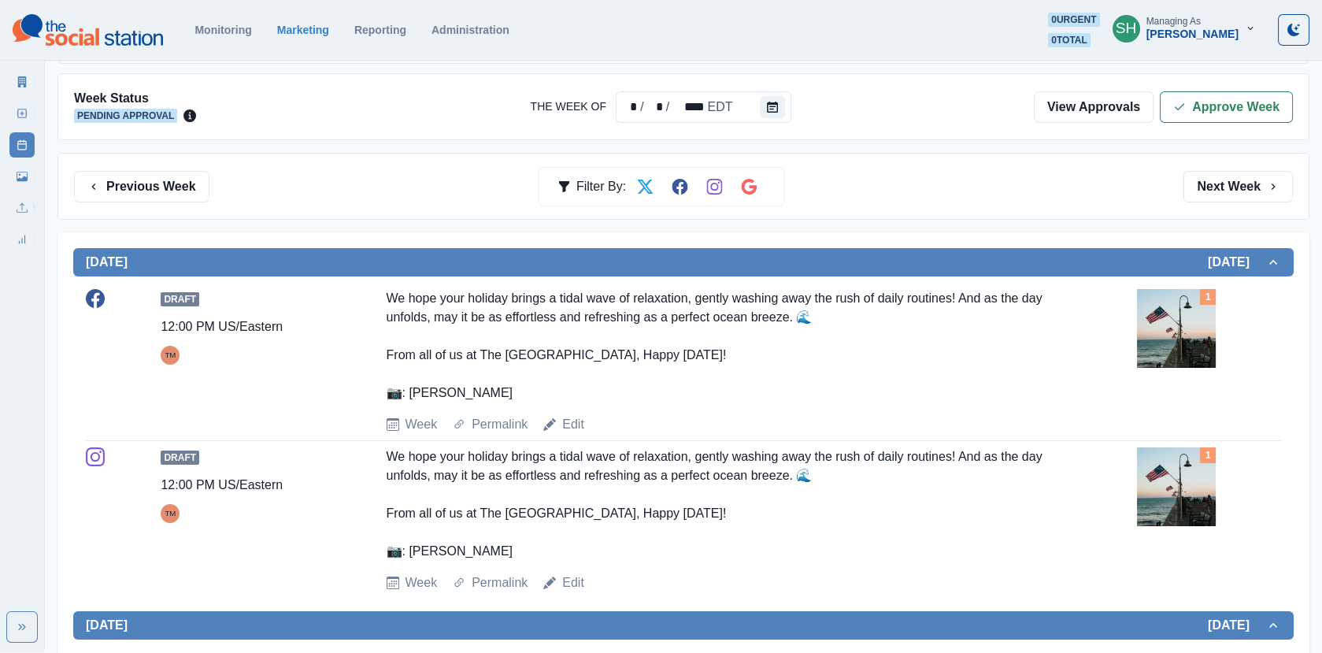
scroll to position [0, 0]
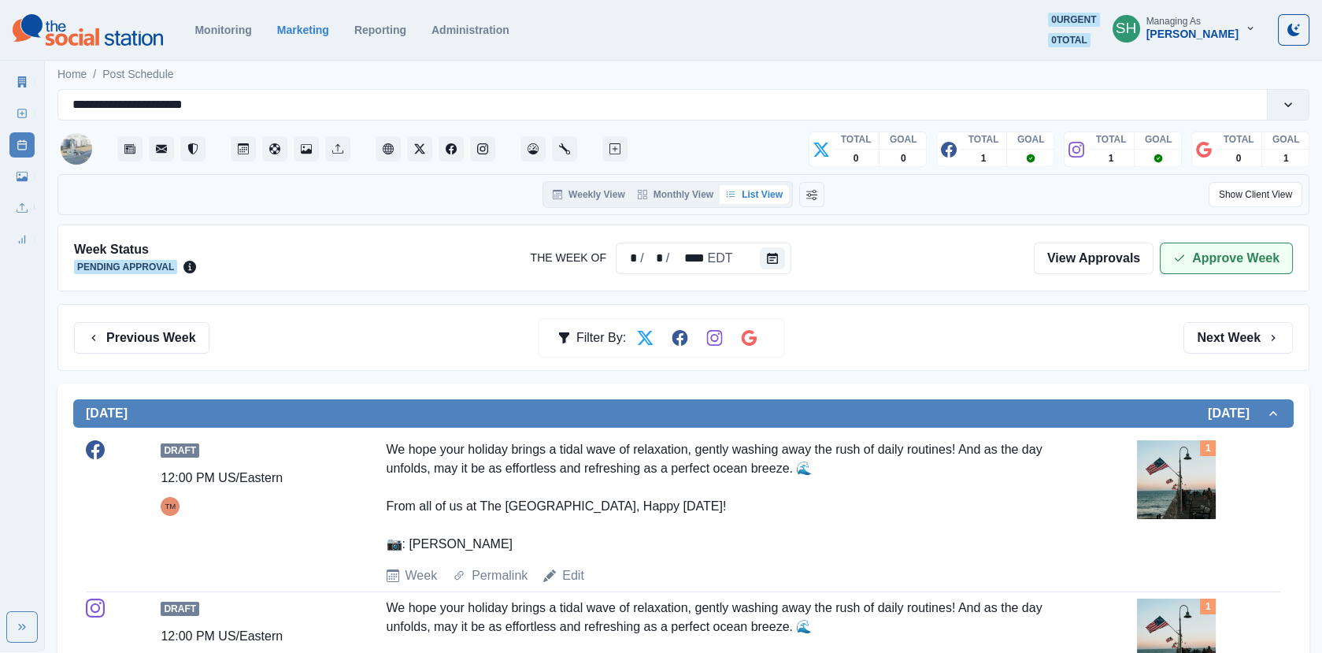
click at [1236, 254] on button "Approve Week" at bounding box center [1226, 259] width 133 height 32
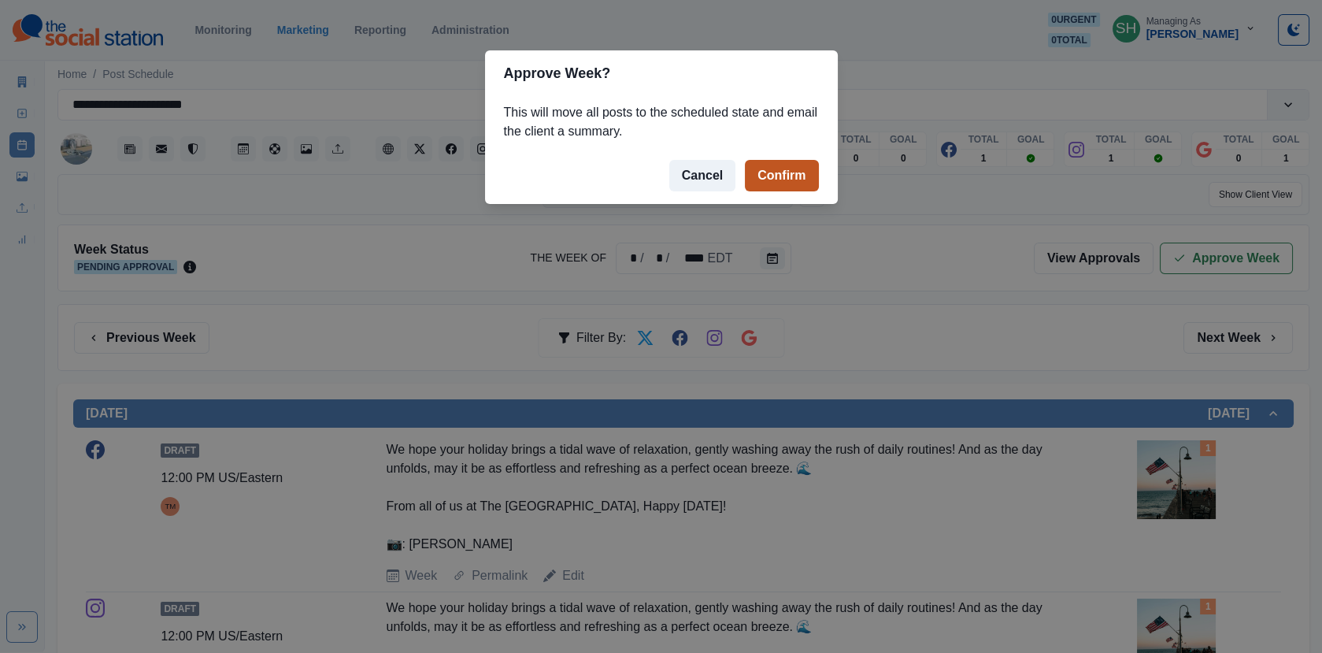
click at [775, 168] on button "Confirm" at bounding box center [781, 176] width 73 height 32
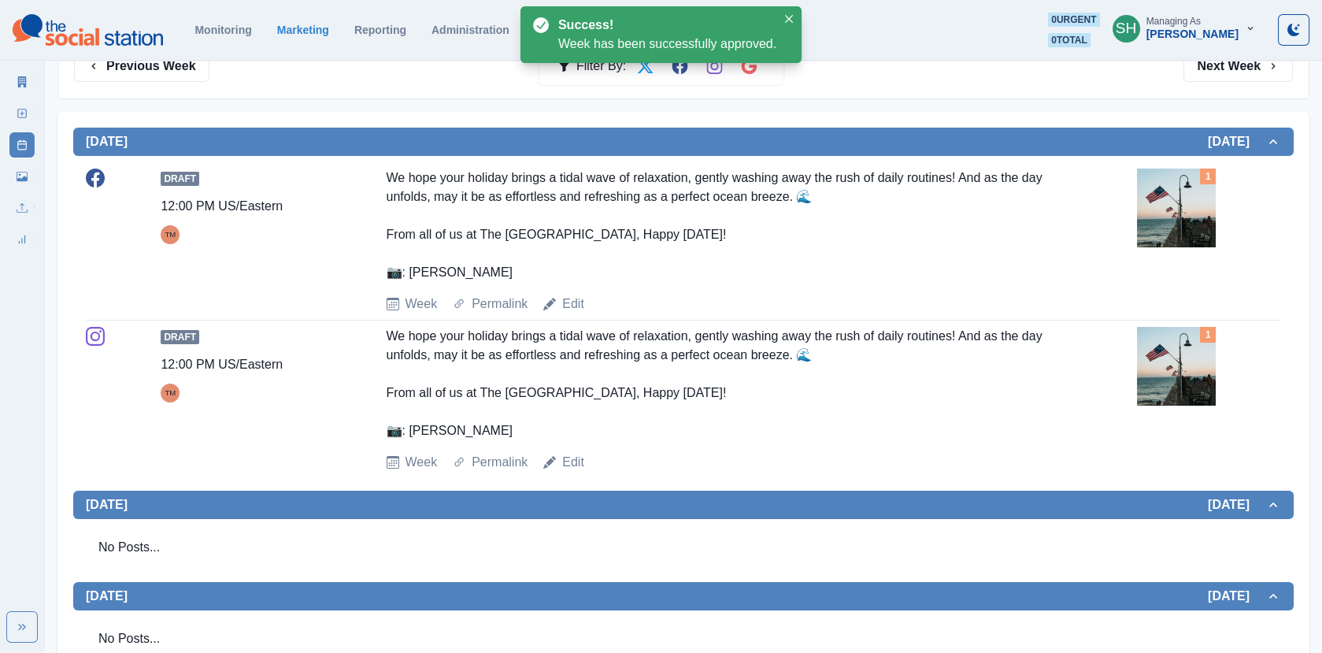
scroll to position [254, 0]
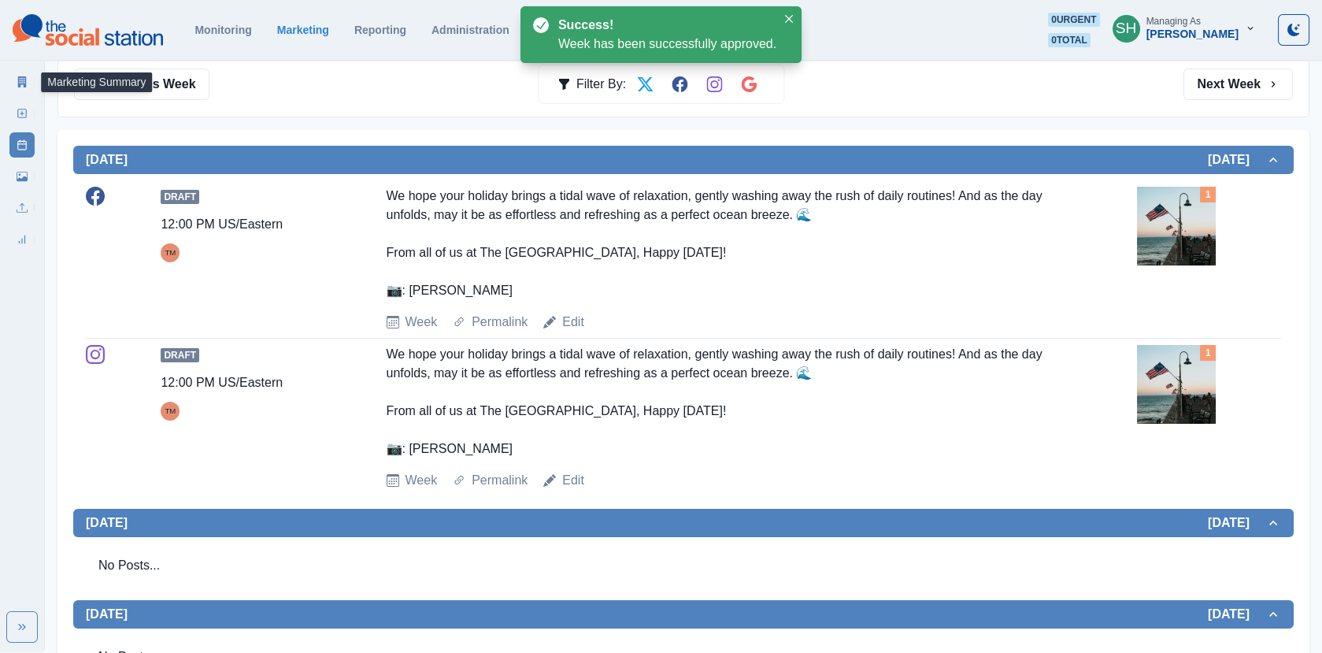
click at [11, 83] on link "Marketing Summary" at bounding box center [21, 81] width 25 height 25
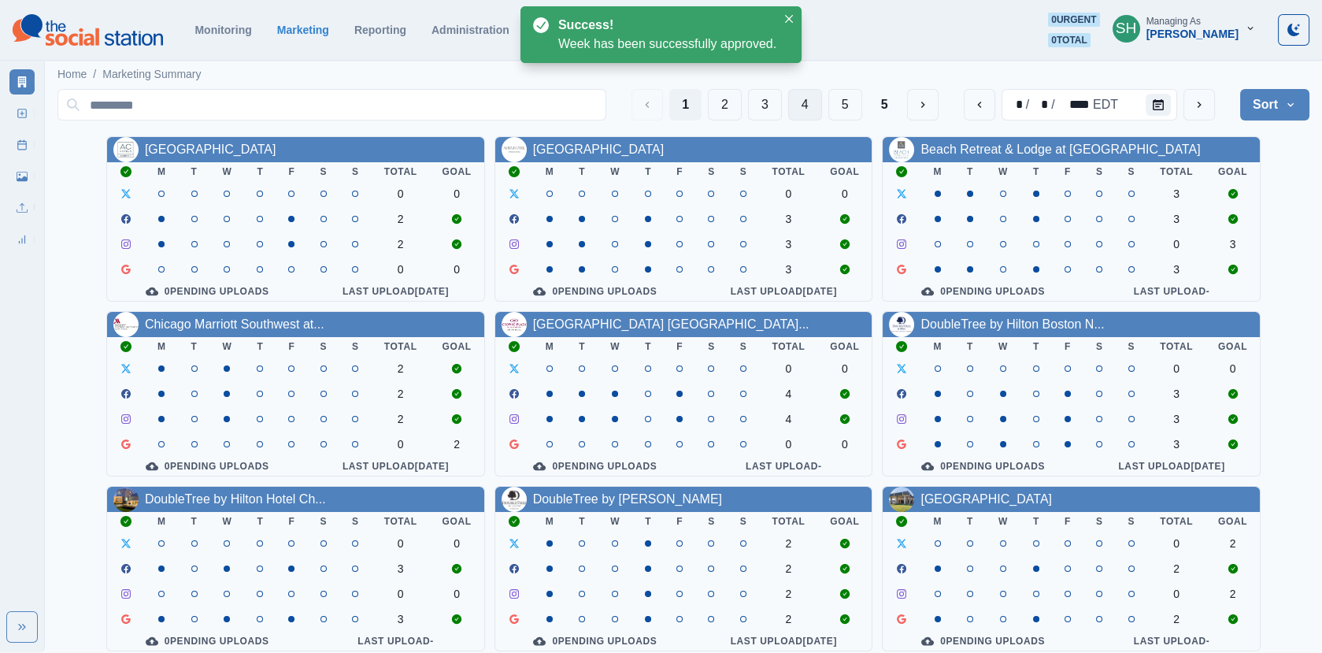
click at [805, 102] on button "4" at bounding box center [805, 105] width 34 height 32
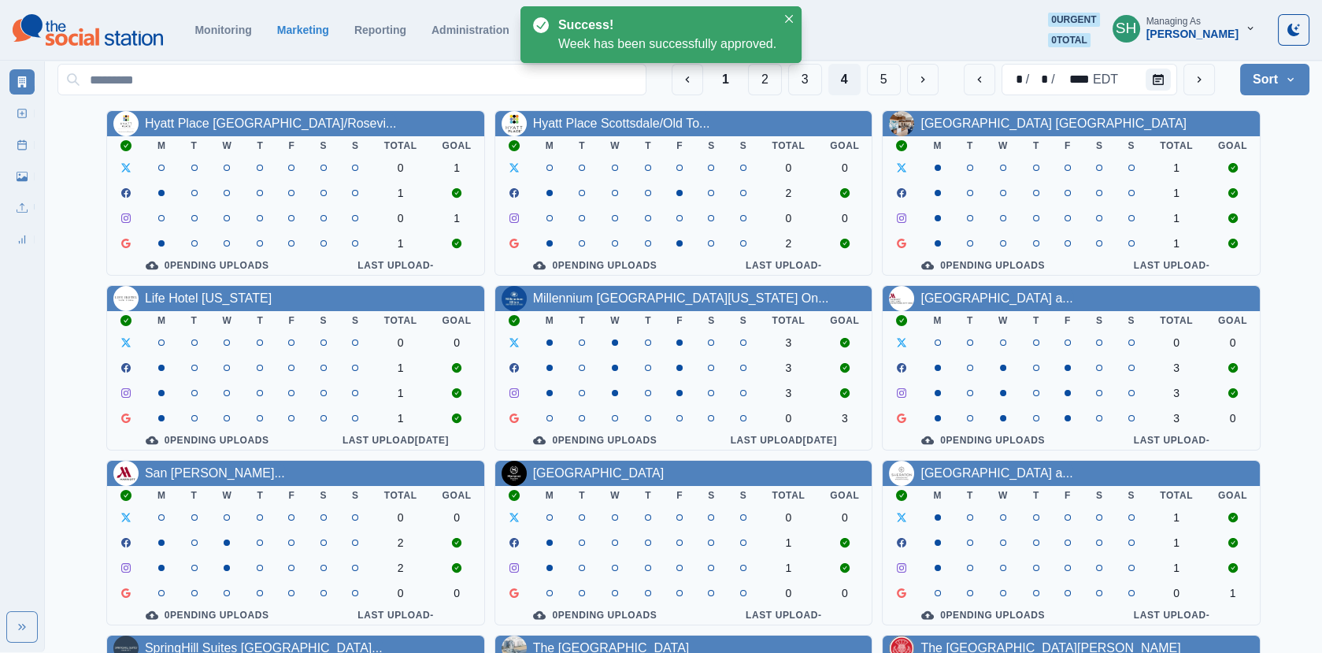
scroll to position [191, 0]
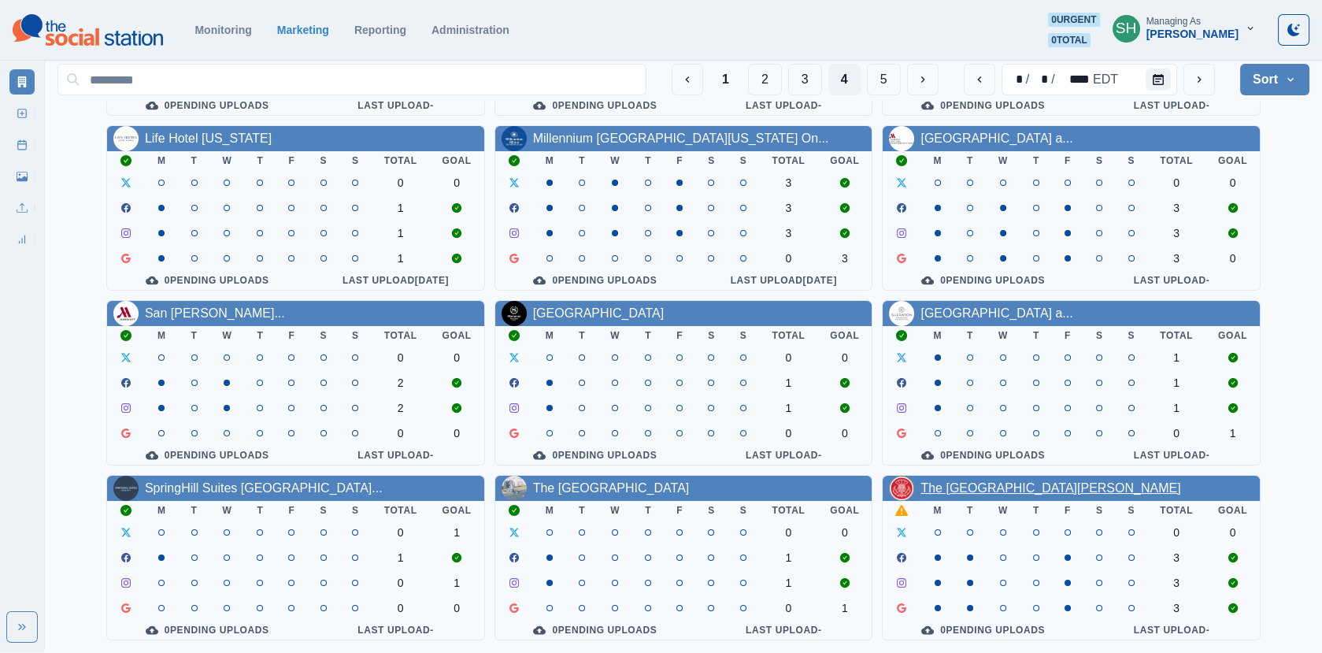
click at [1067, 487] on link "The Highlander Hotel Radford" at bounding box center [1051, 487] width 260 height 13
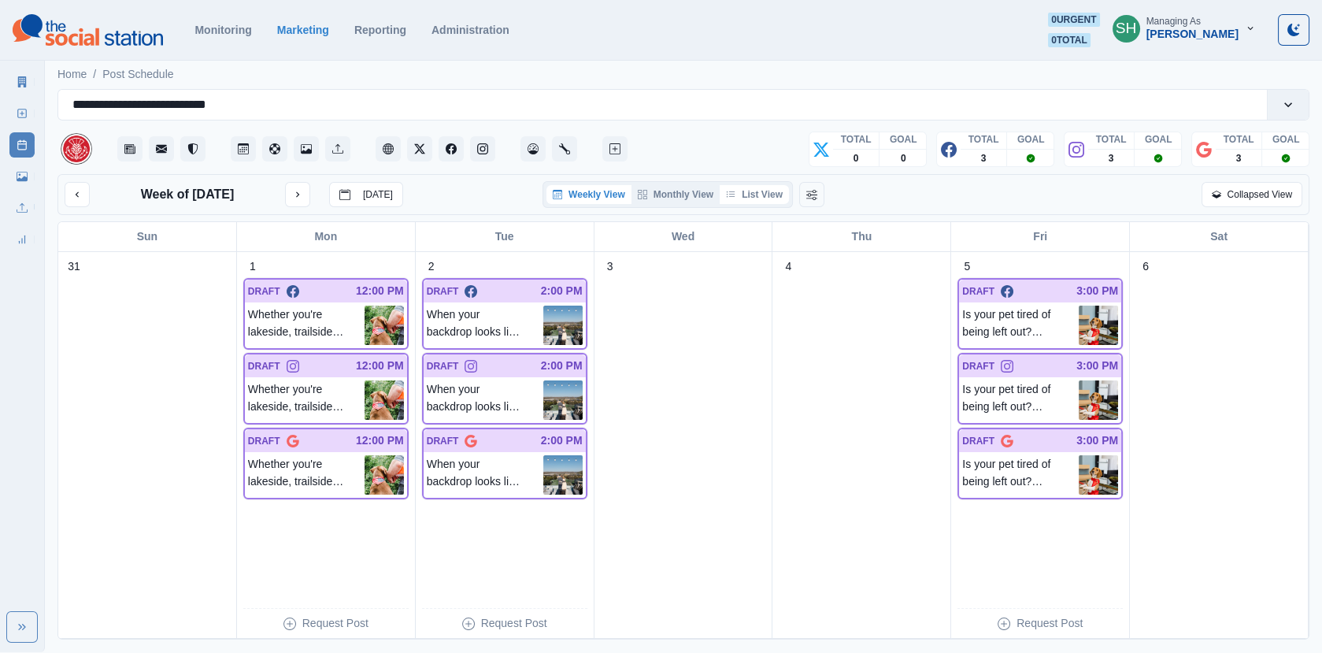
click at [747, 196] on button "List View" at bounding box center [754, 194] width 69 height 19
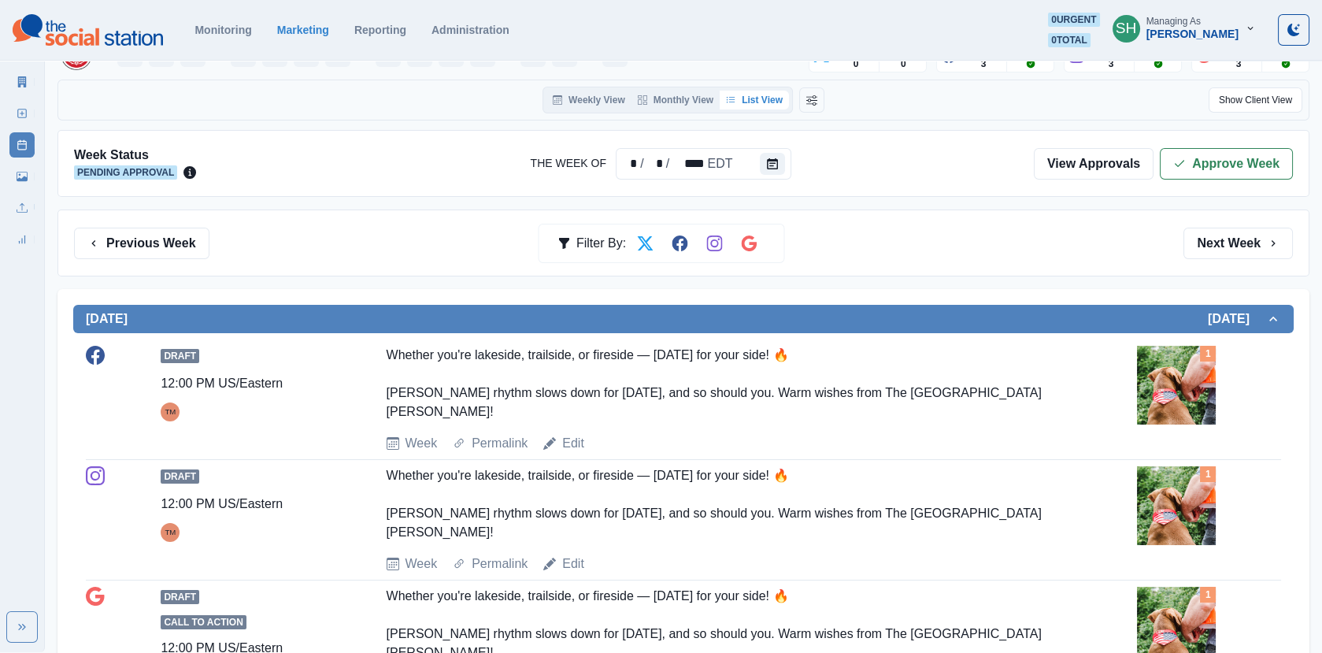
scroll to position [190, 0]
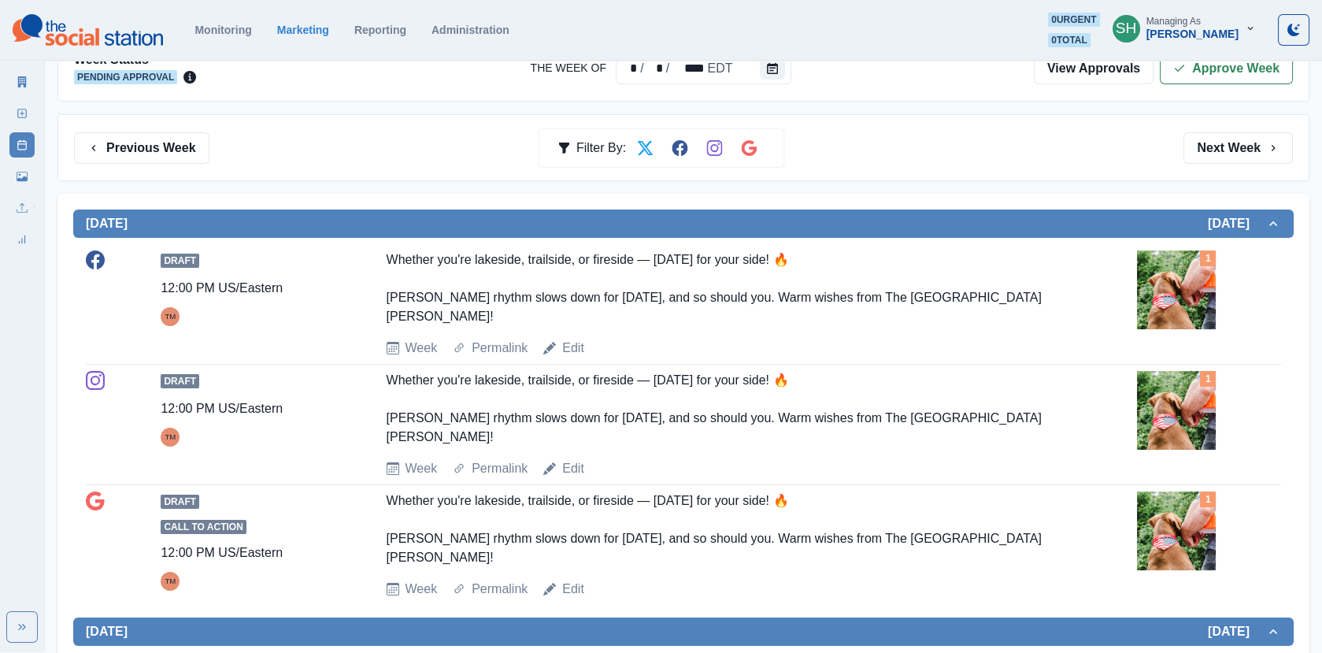
click at [1182, 293] on img at bounding box center [1176, 289] width 79 height 79
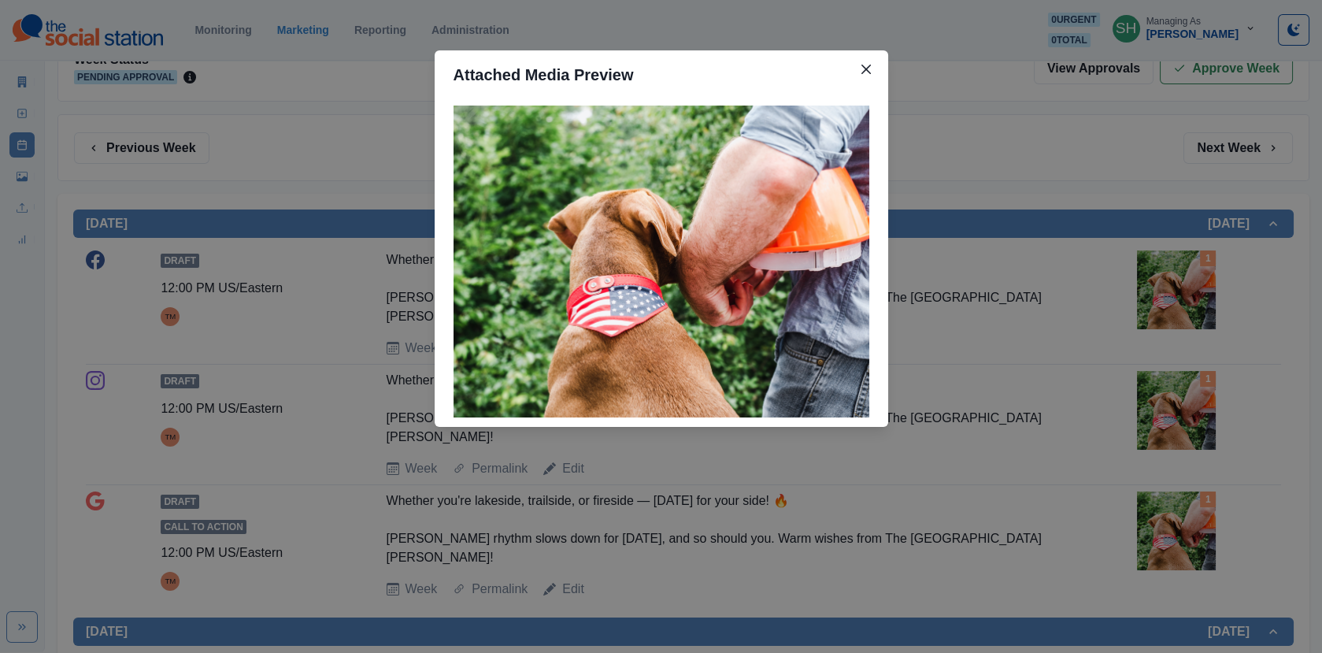
click at [1096, 354] on div "Attached Media Preview" at bounding box center [661, 326] width 1322 height 653
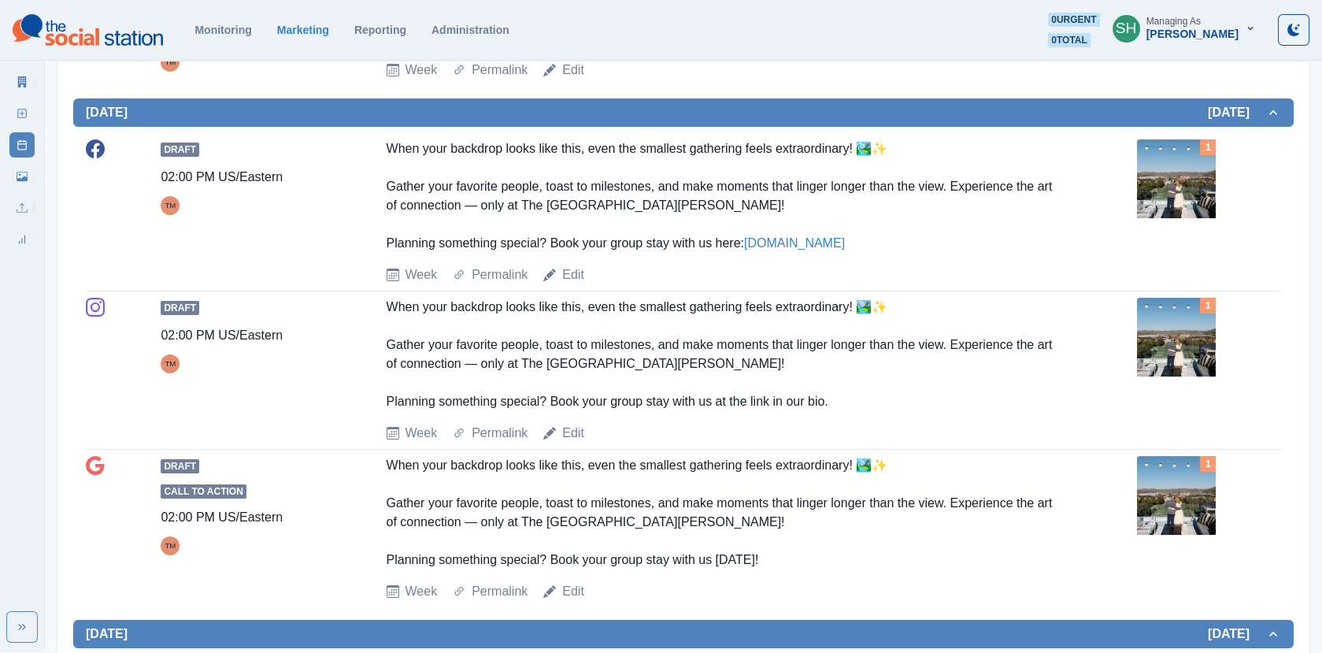
scroll to position [720, 0]
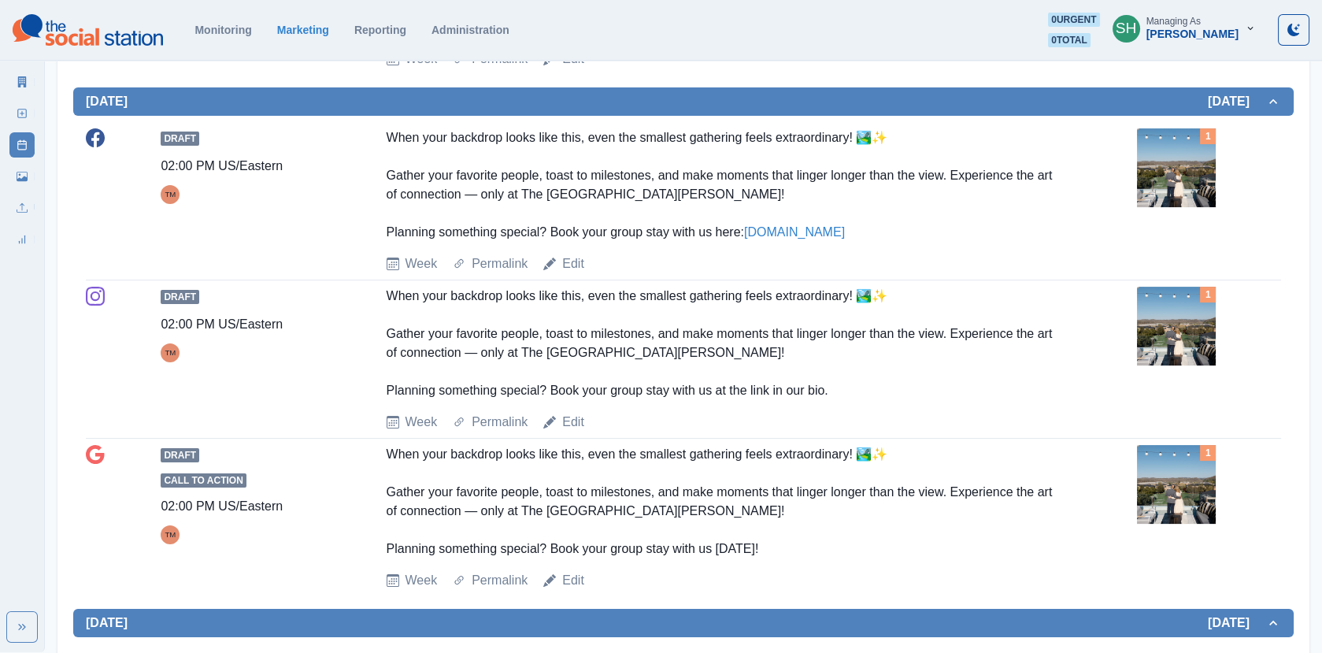
click at [1159, 152] on img at bounding box center [1176, 167] width 79 height 79
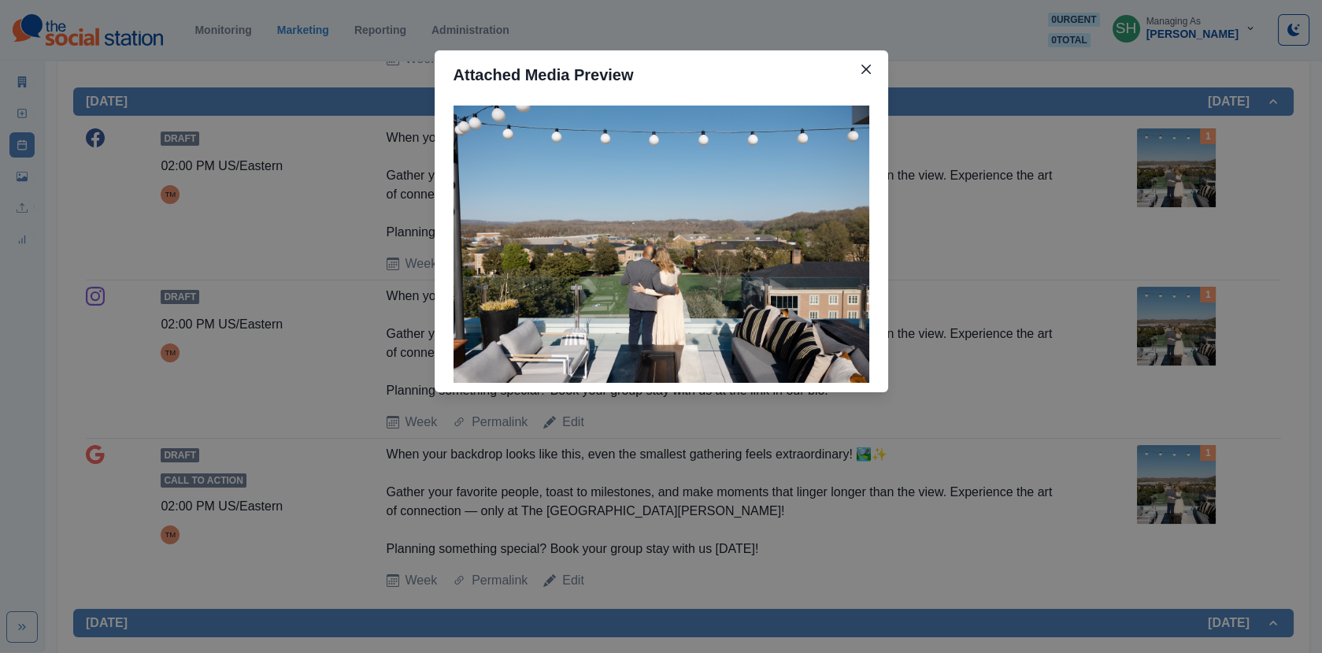
click at [1006, 240] on div "Attached Media Preview" at bounding box center [661, 326] width 1322 height 653
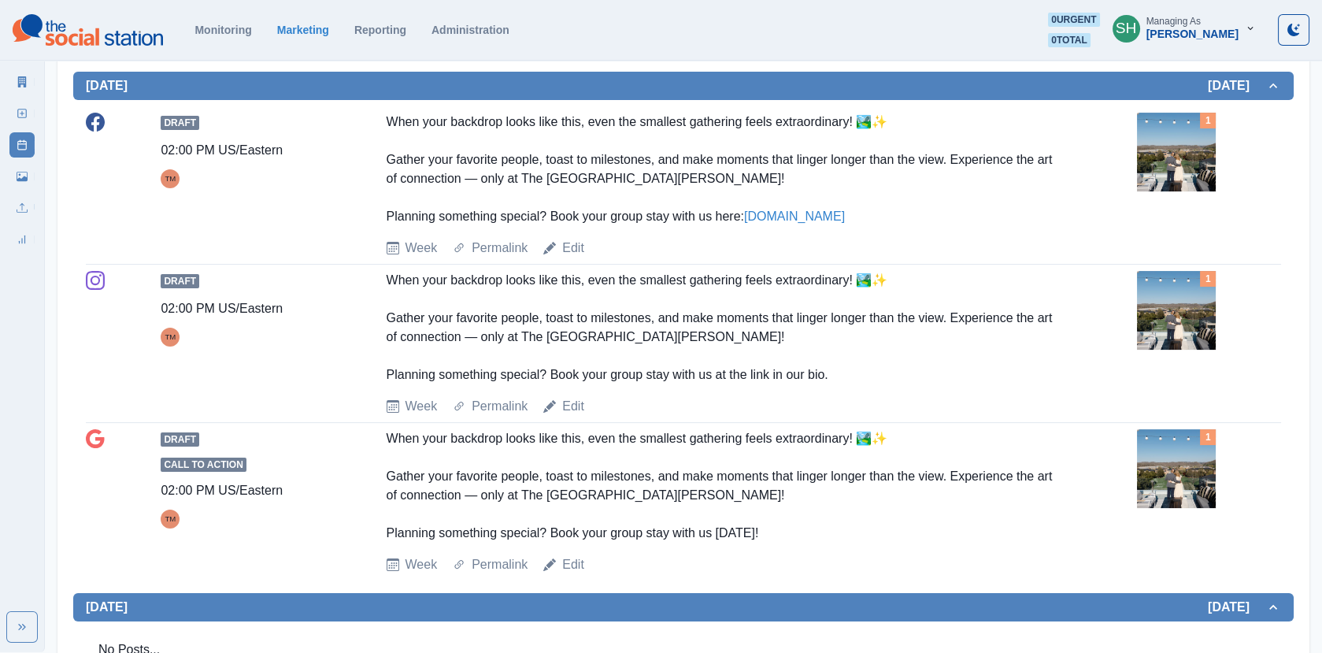
scroll to position [745, 0]
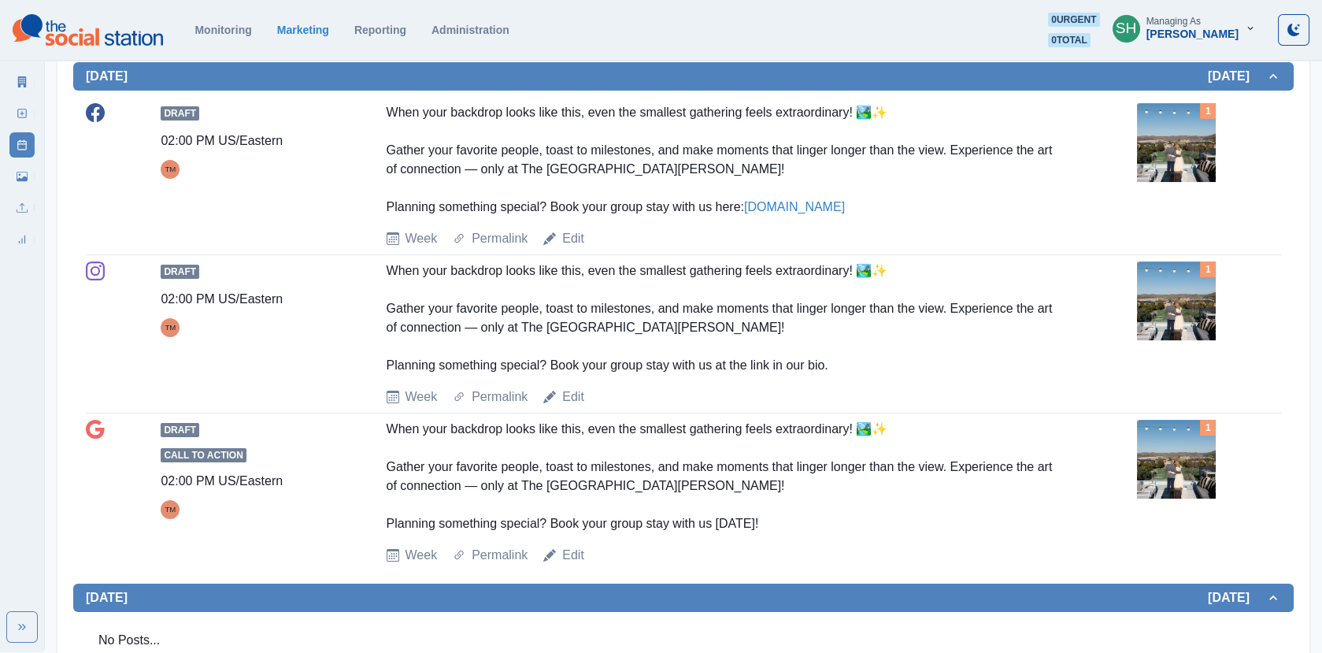
click at [1152, 152] on img at bounding box center [1176, 142] width 79 height 79
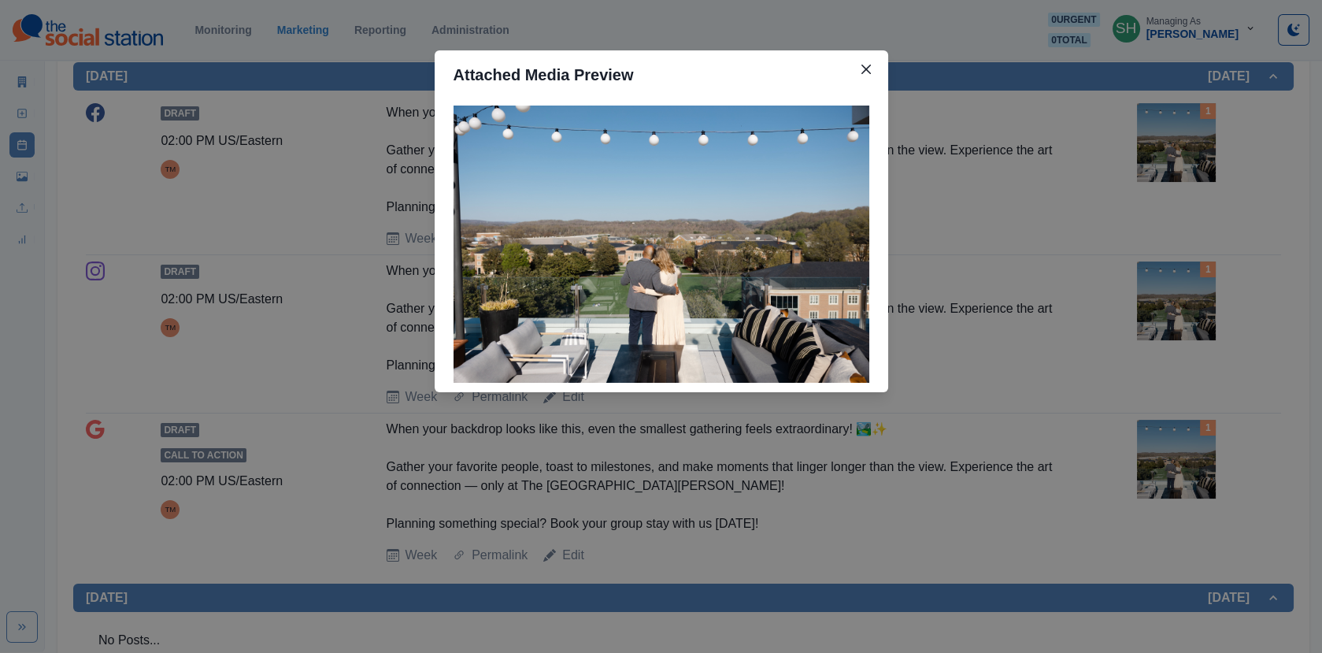
click at [1152, 152] on div "Attached Media Preview" at bounding box center [661, 326] width 1322 height 653
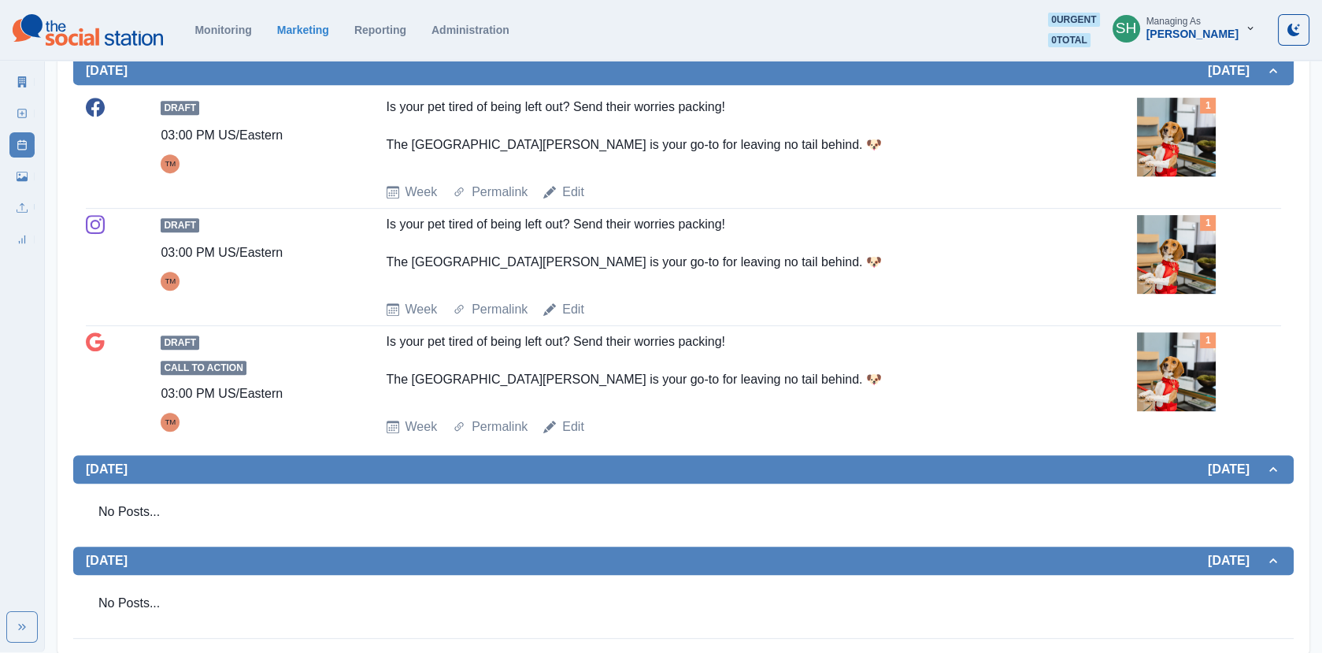
scroll to position [1423, 0]
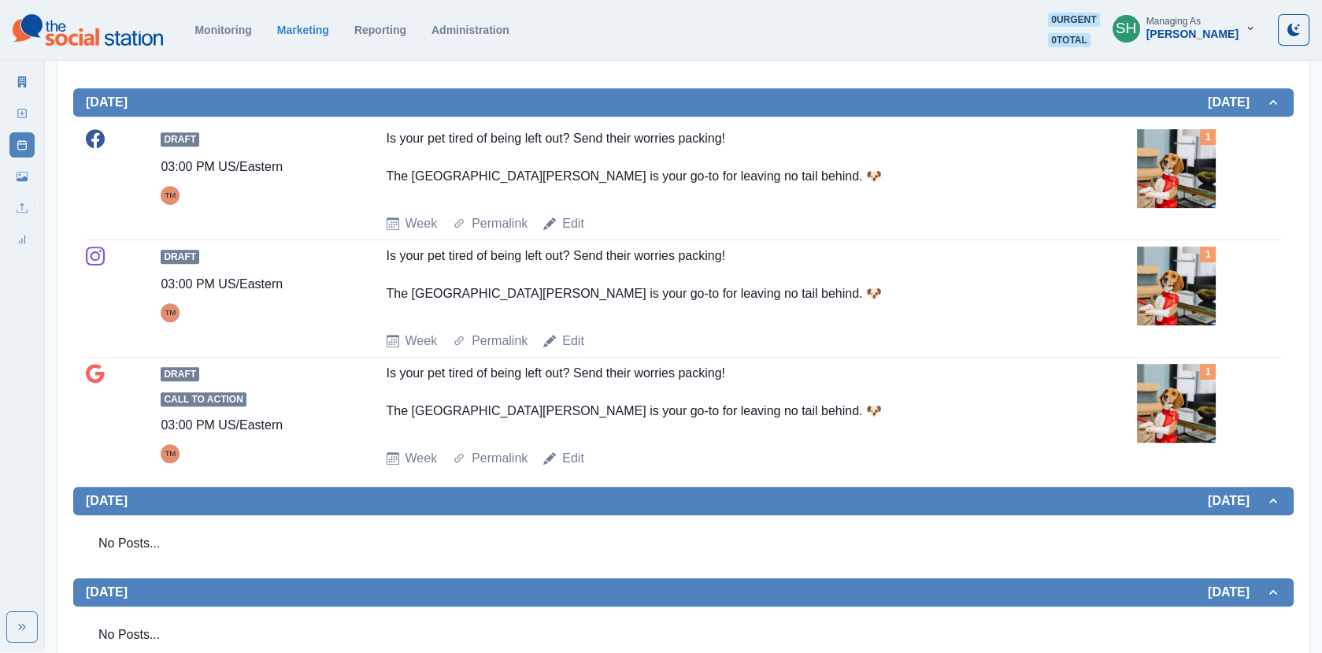
click at [1161, 171] on img at bounding box center [1176, 168] width 79 height 79
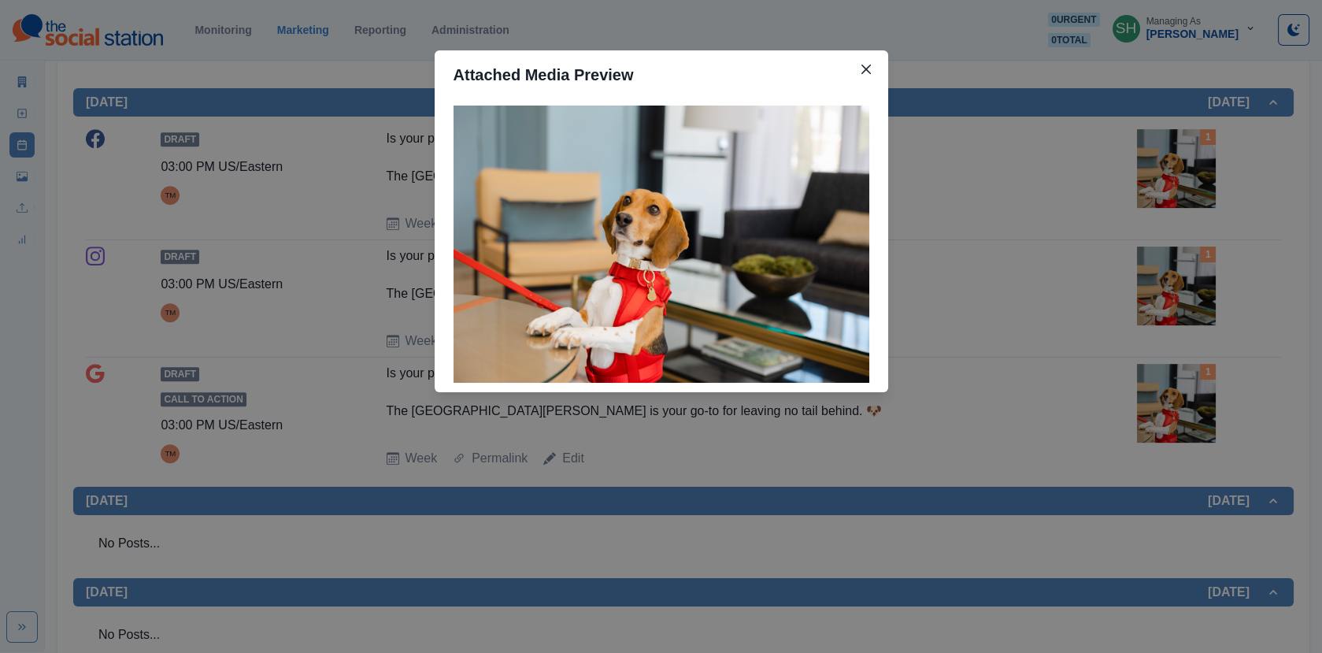
click at [996, 215] on div "Attached Media Preview" at bounding box center [661, 326] width 1322 height 653
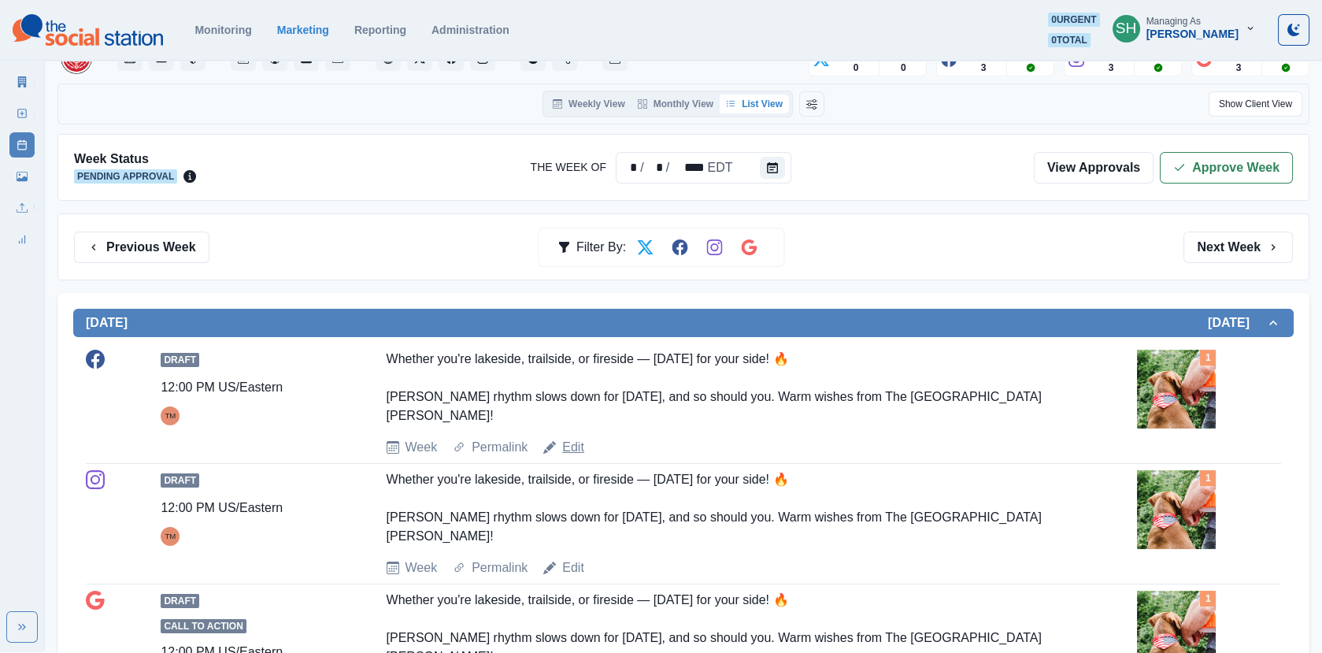
scroll to position [93, 0]
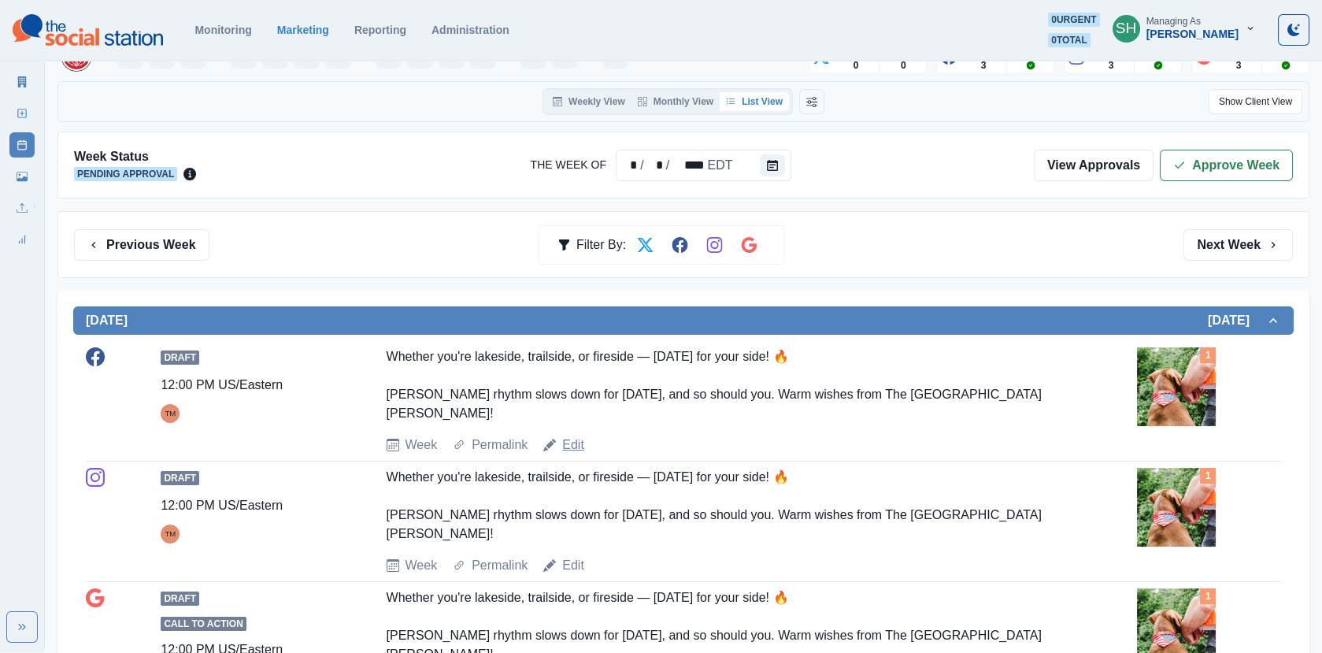
click at [569, 443] on link "Edit" at bounding box center [573, 445] width 22 height 19
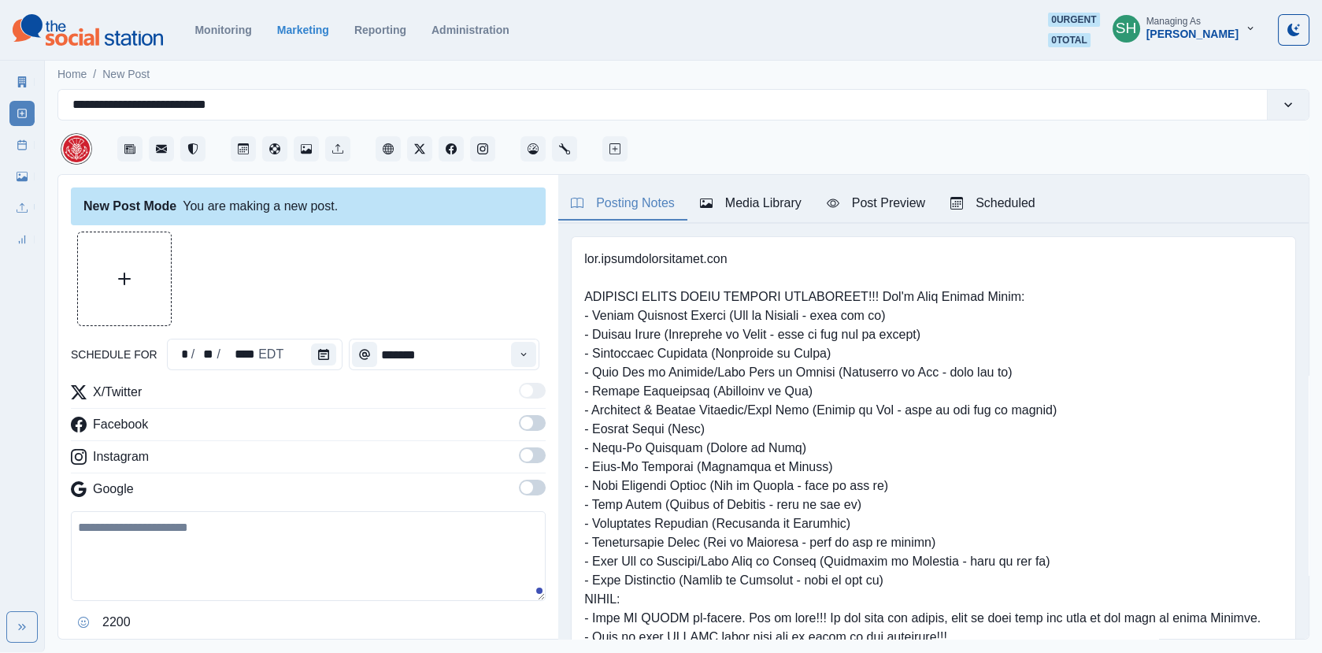
type input "********"
type textarea "**********"
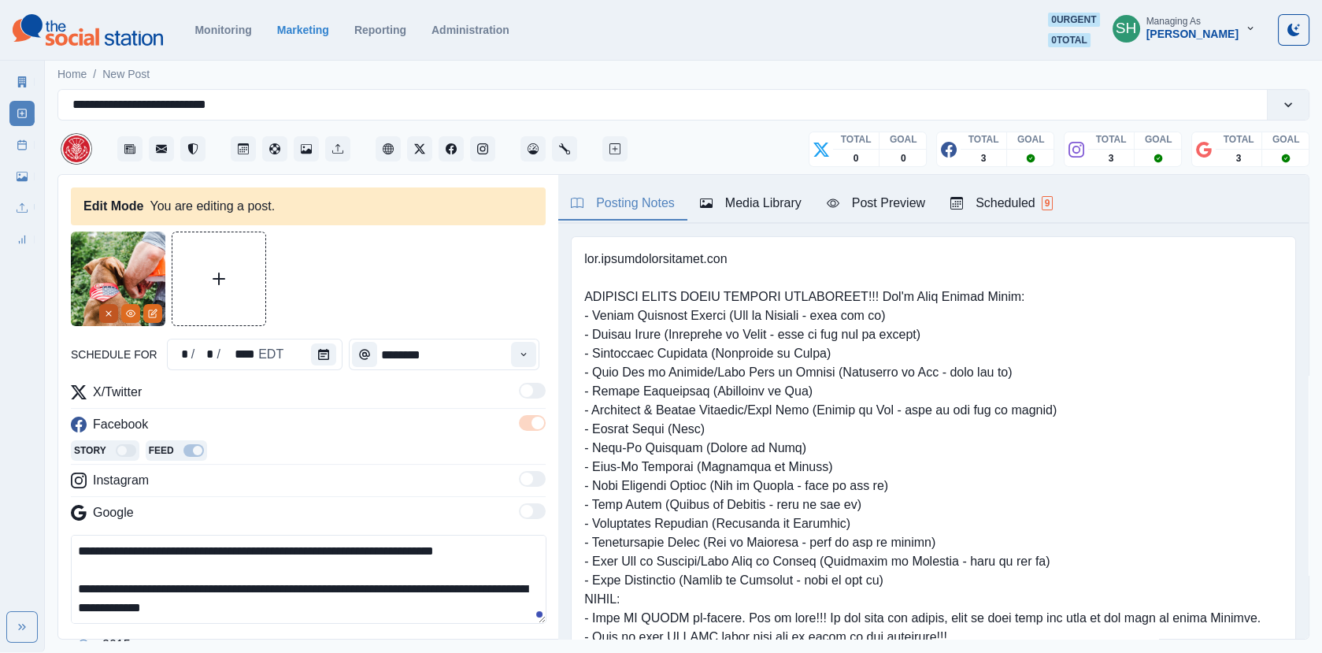
click at [111, 307] on button "Remove" at bounding box center [108, 313] width 19 height 19
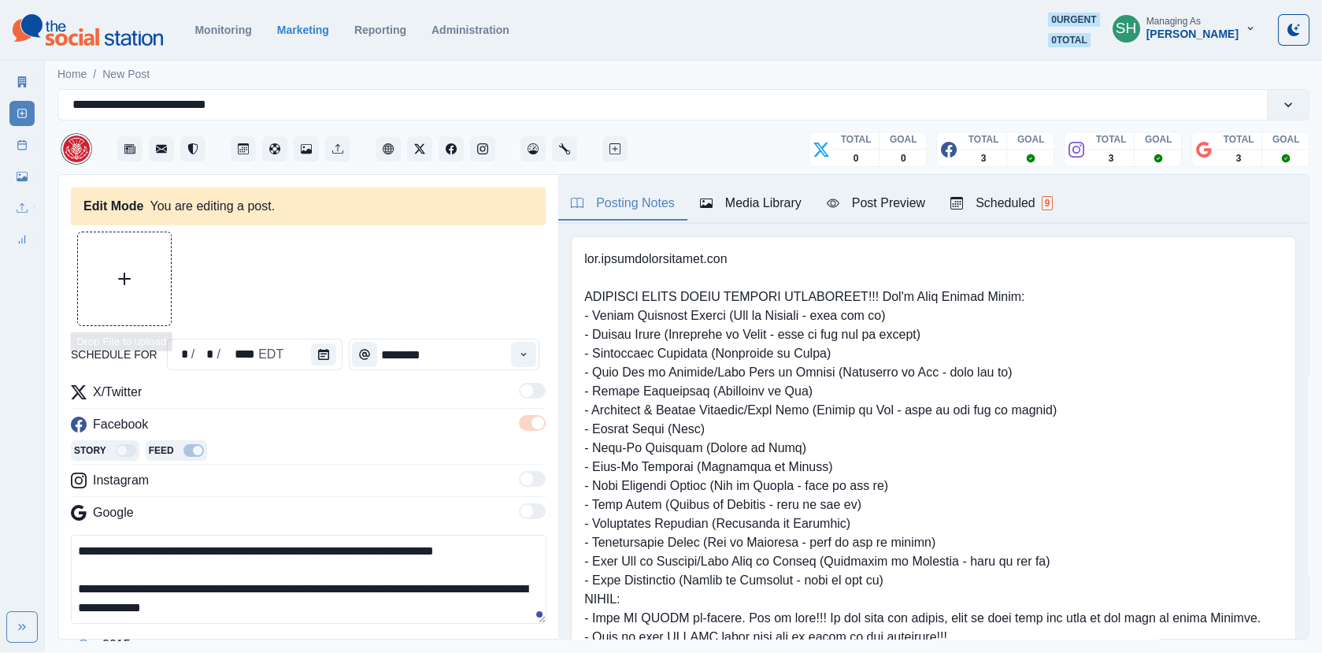
click at [121, 253] on button "Upload Media" at bounding box center [124, 278] width 93 height 93
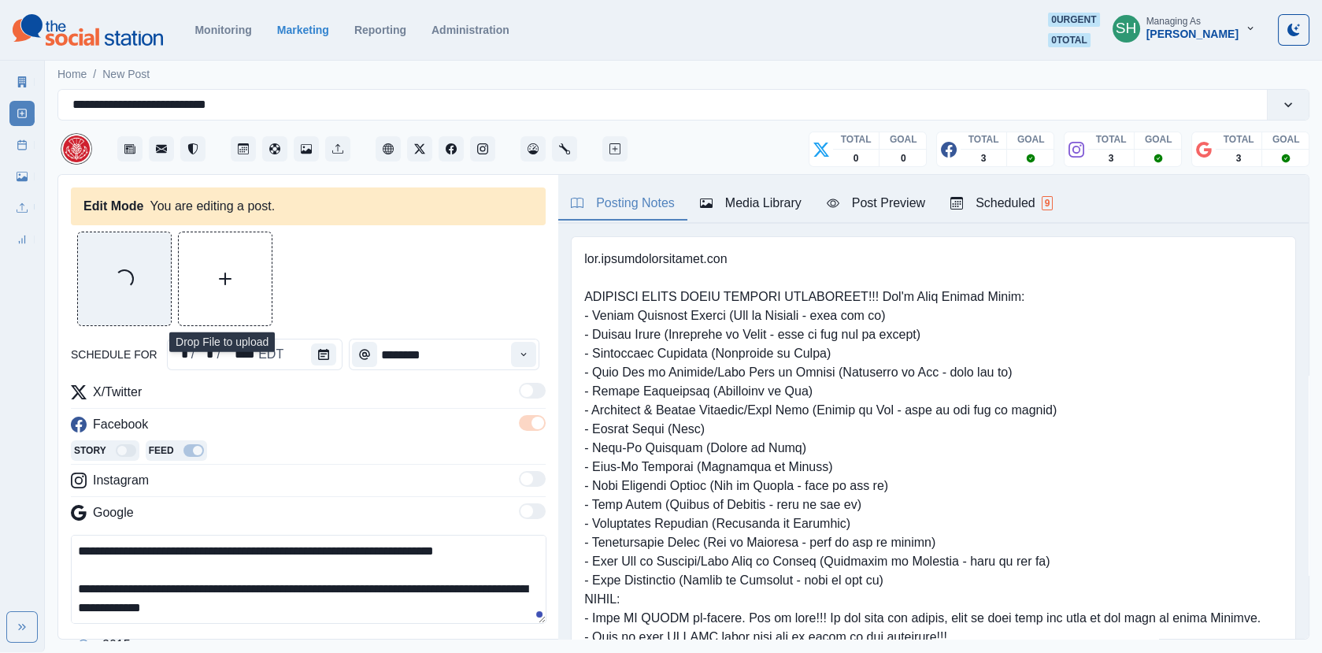
click at [711, 232] on div at bounding box center [933, 543] width 751 height 638
click at [711, 195] on div "Media Library" at bounding box center [751, 203] width 102 height 19
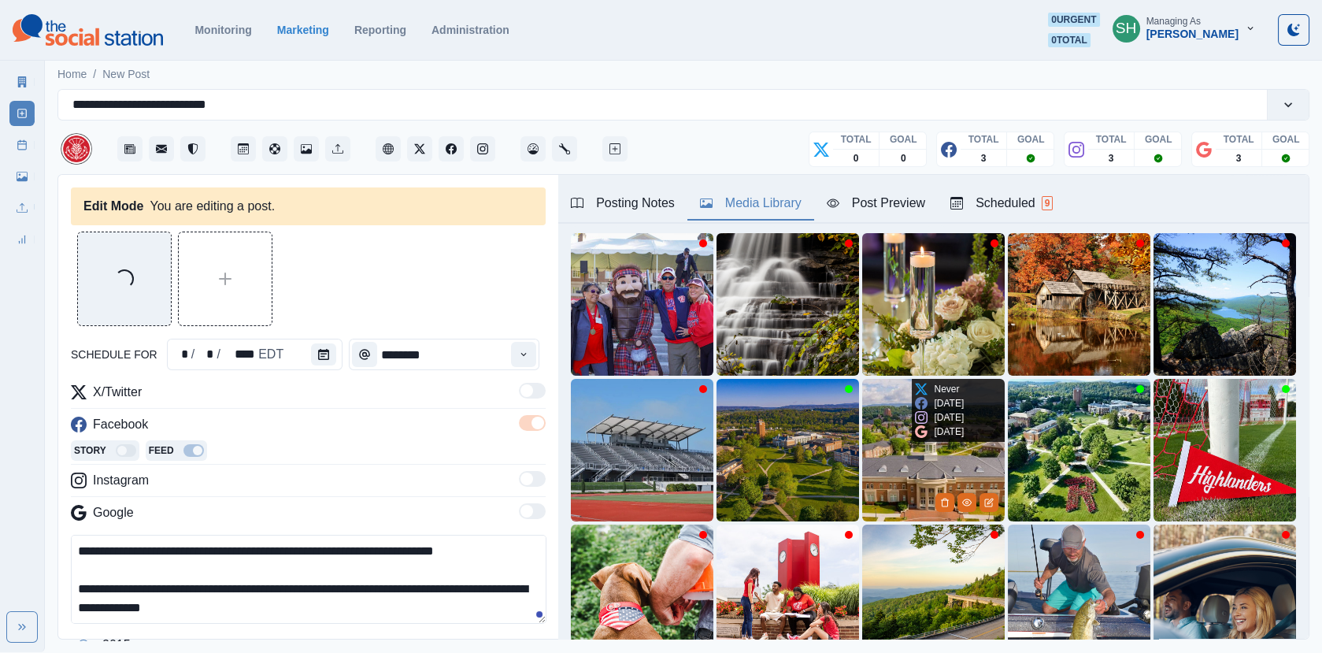
scroll to position [209, 0]
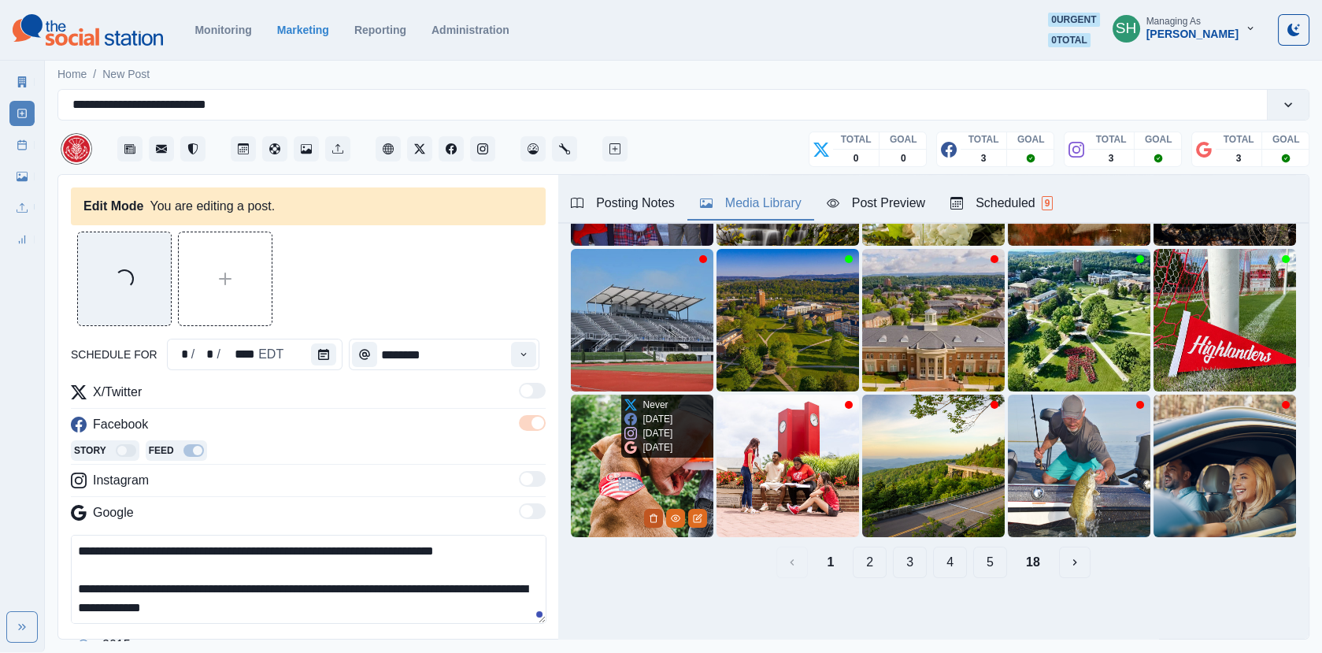
click at [654, 510] on button "Delete Media" at bounding box center [653, 518] width 19 height 19
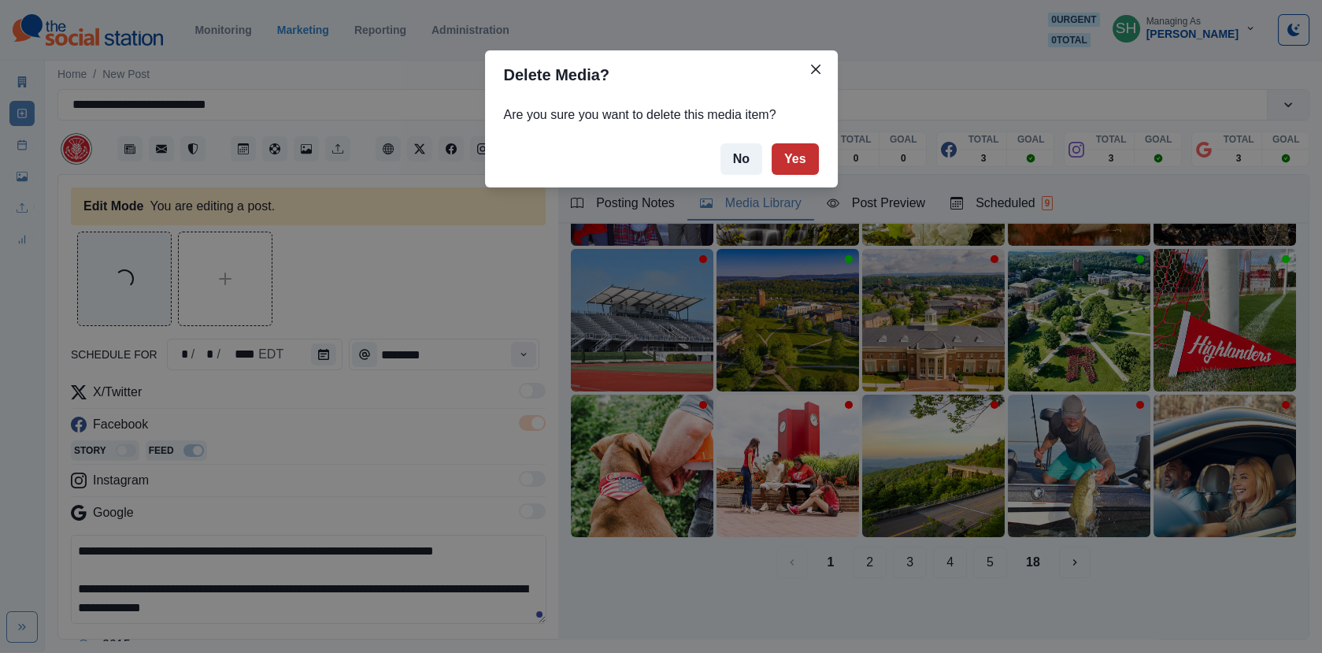
click at [786, 163] on button "Yes" at bounding box center [795, 159] width 47 height 32
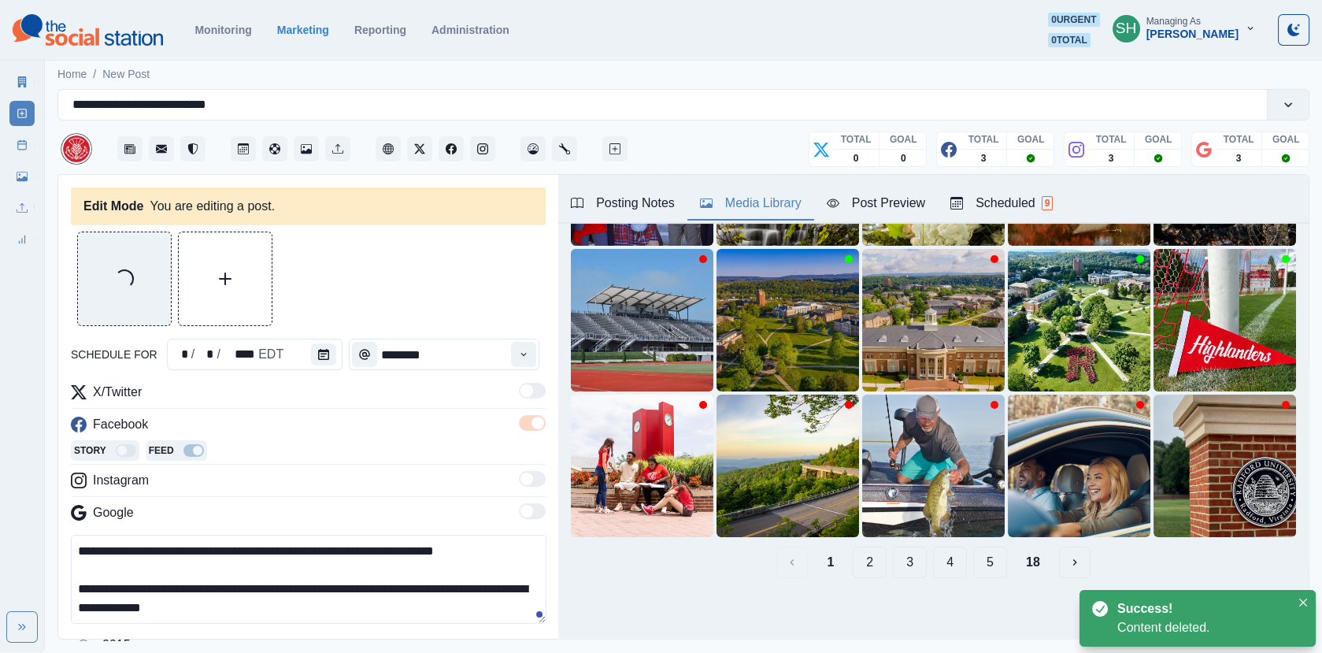
click at [462, 395] on div "X/Twitter" at bounding box center [308, 395] width 475 height 25
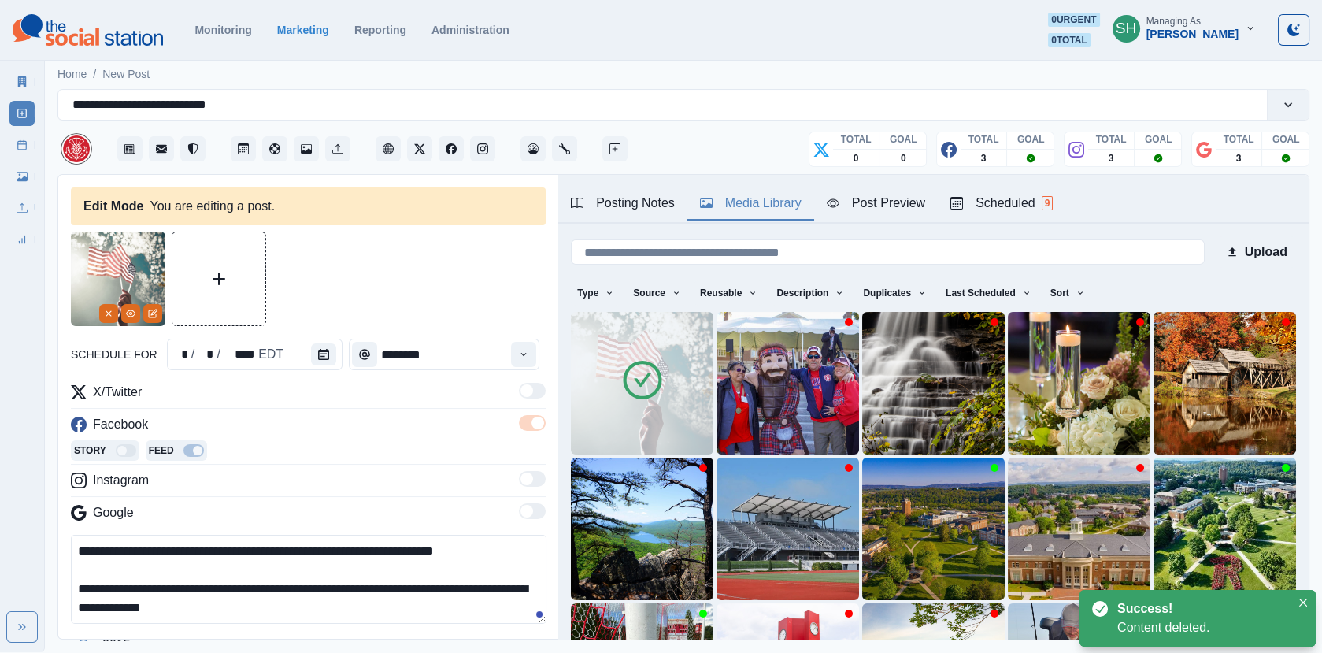
scroll to position [52, 0]
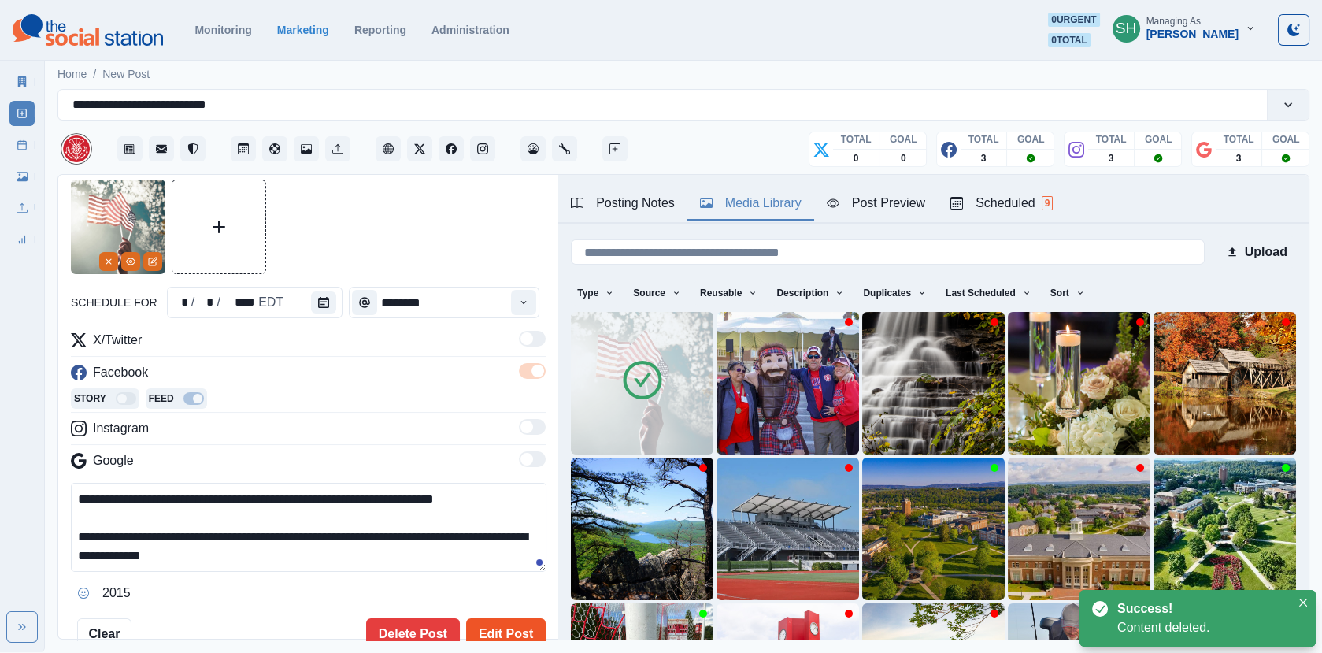
click at [490, 621] on button "Edit Post" at bounding box center [506, 634] width 80 height 32
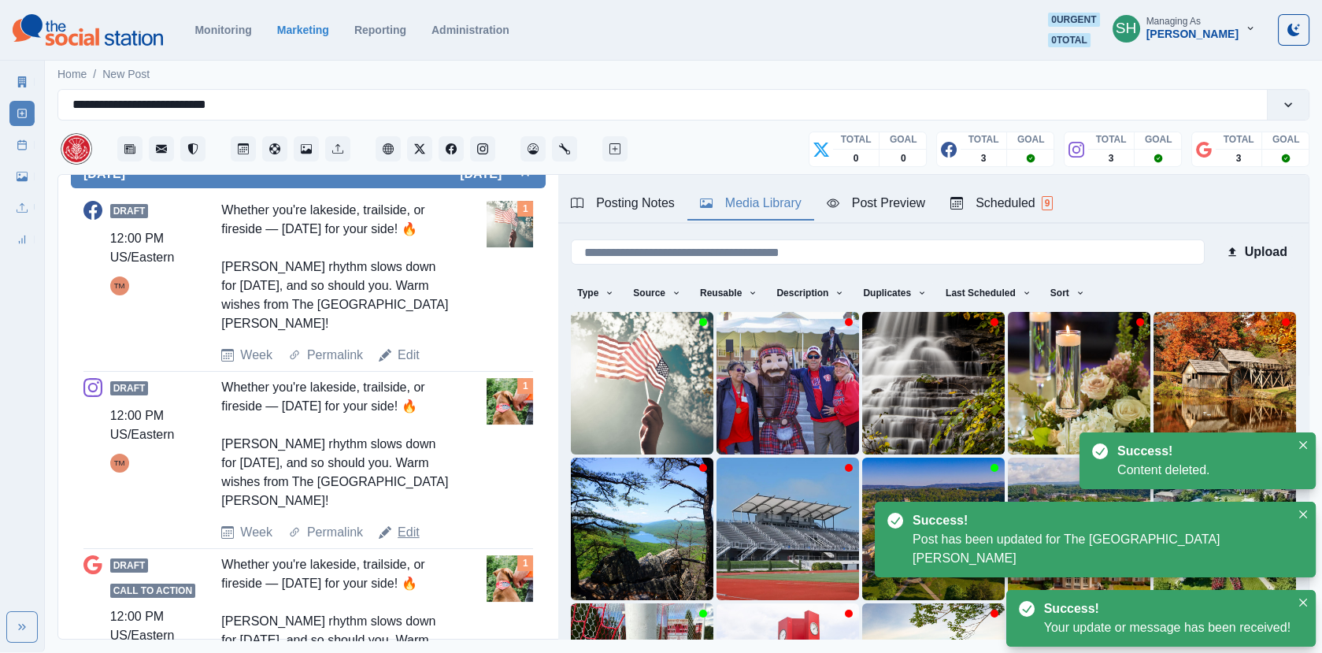
click at [413, 523] on link "Edit" at bounding box center [409, 532] width 22 height 19
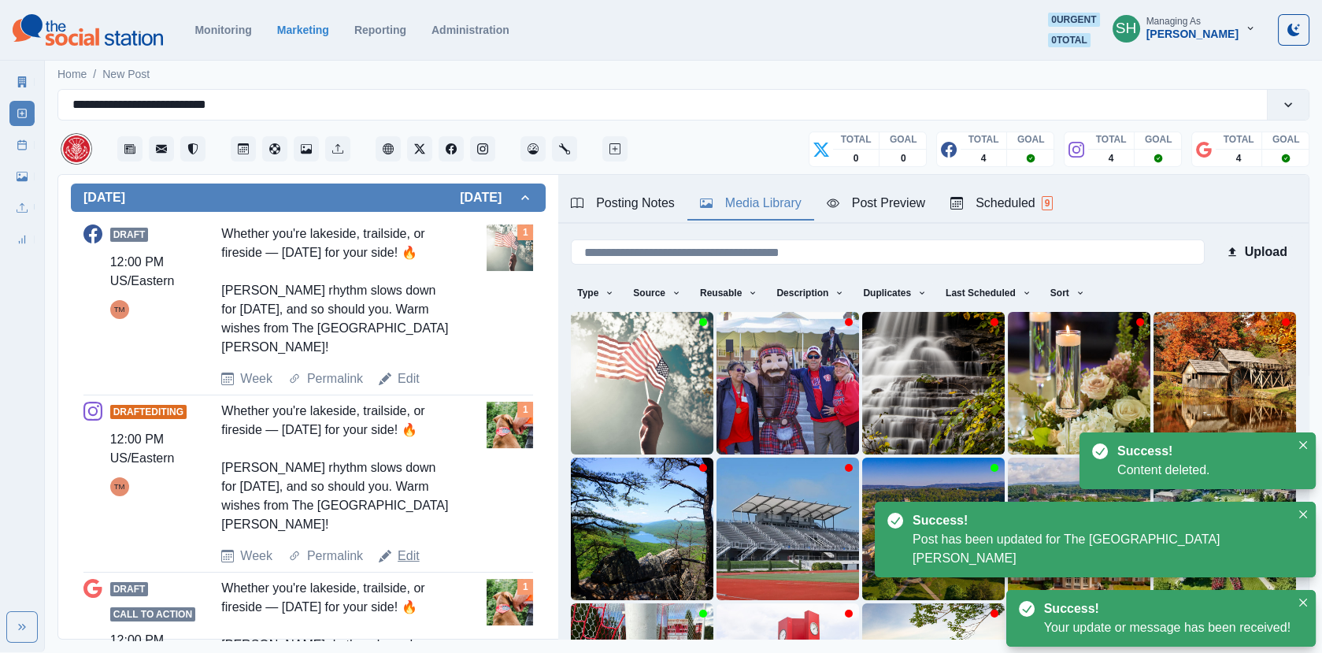
type textarea "**********"
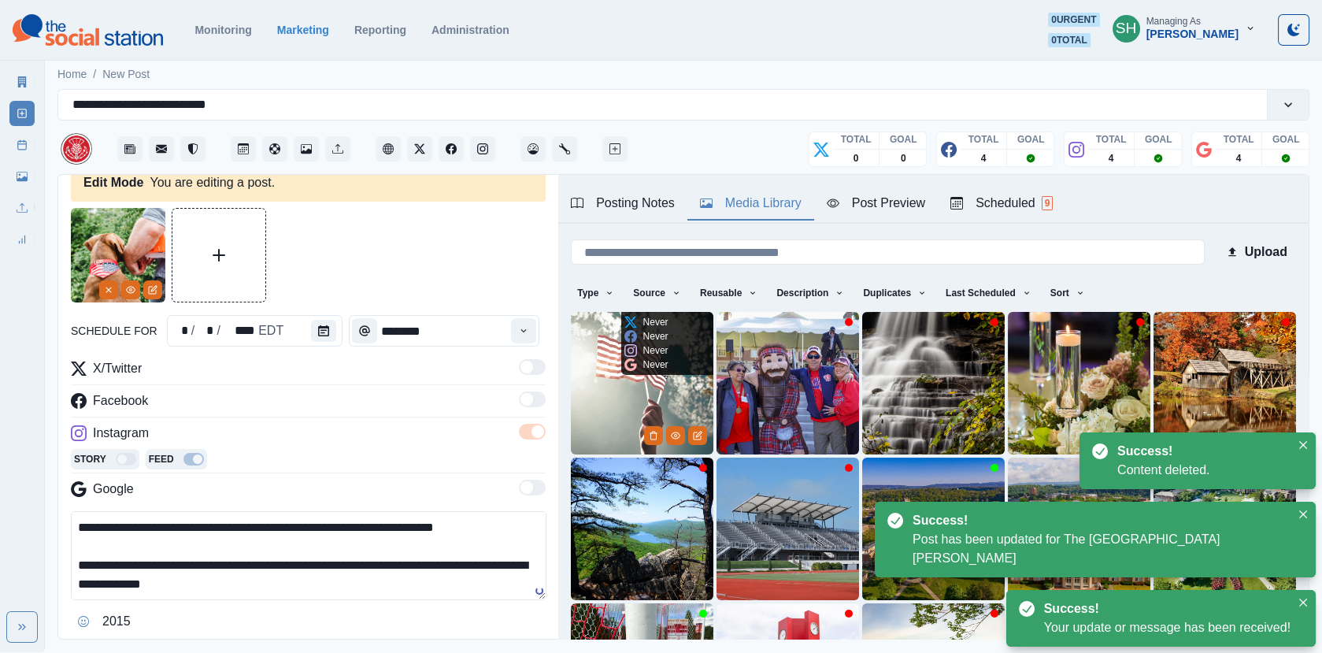
click at [605, 399] on img at bounding box center [642, 383] width 143 height 143
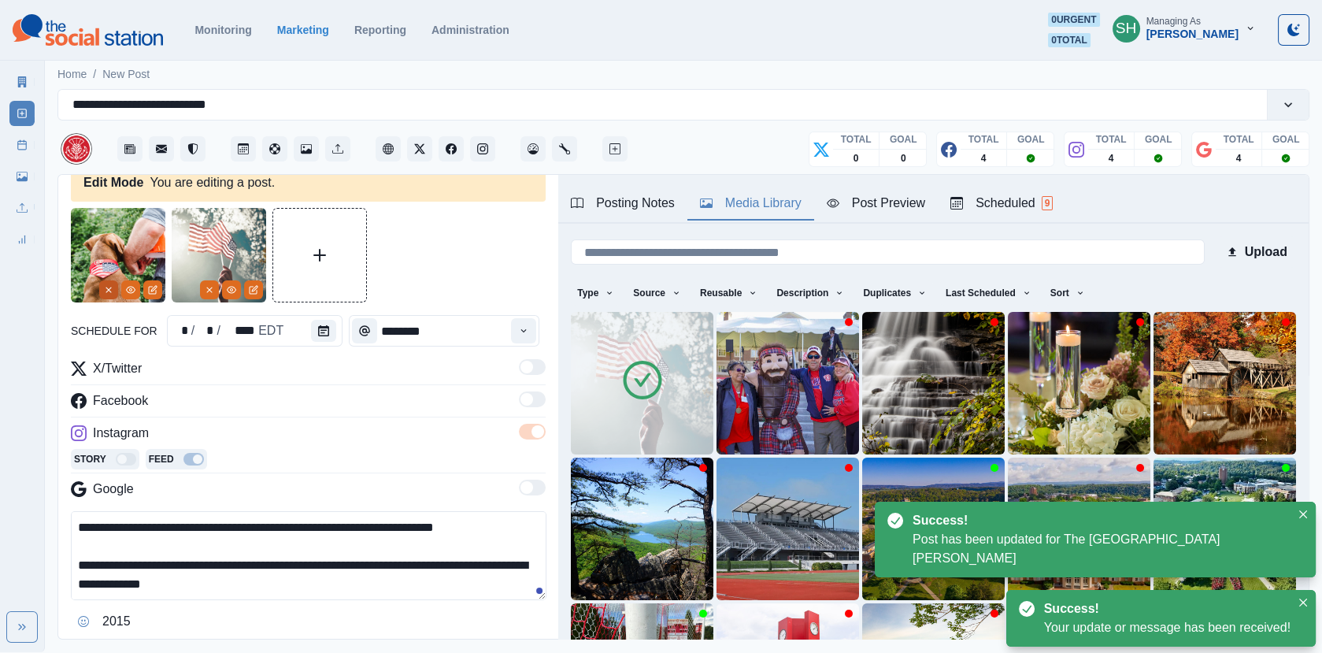
click at [106, 287] on line "Remove" at bounding box center [108, 289] width 5 height 5
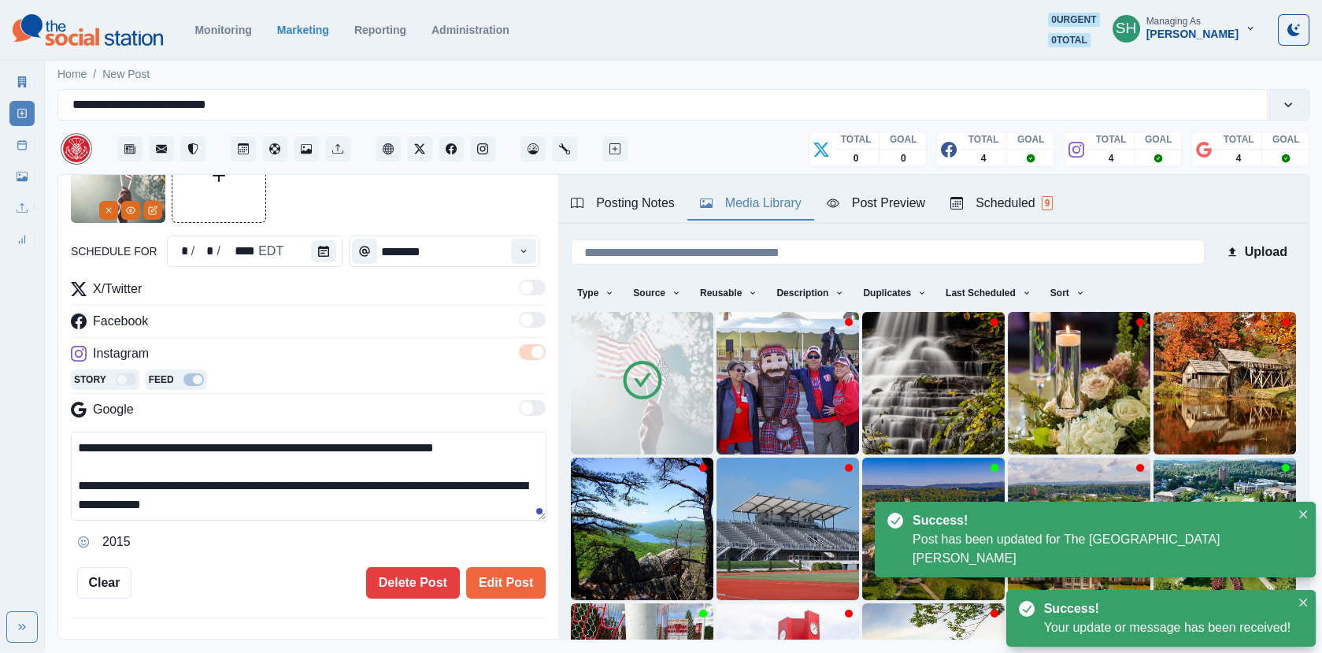
scroll to position [143, 0]
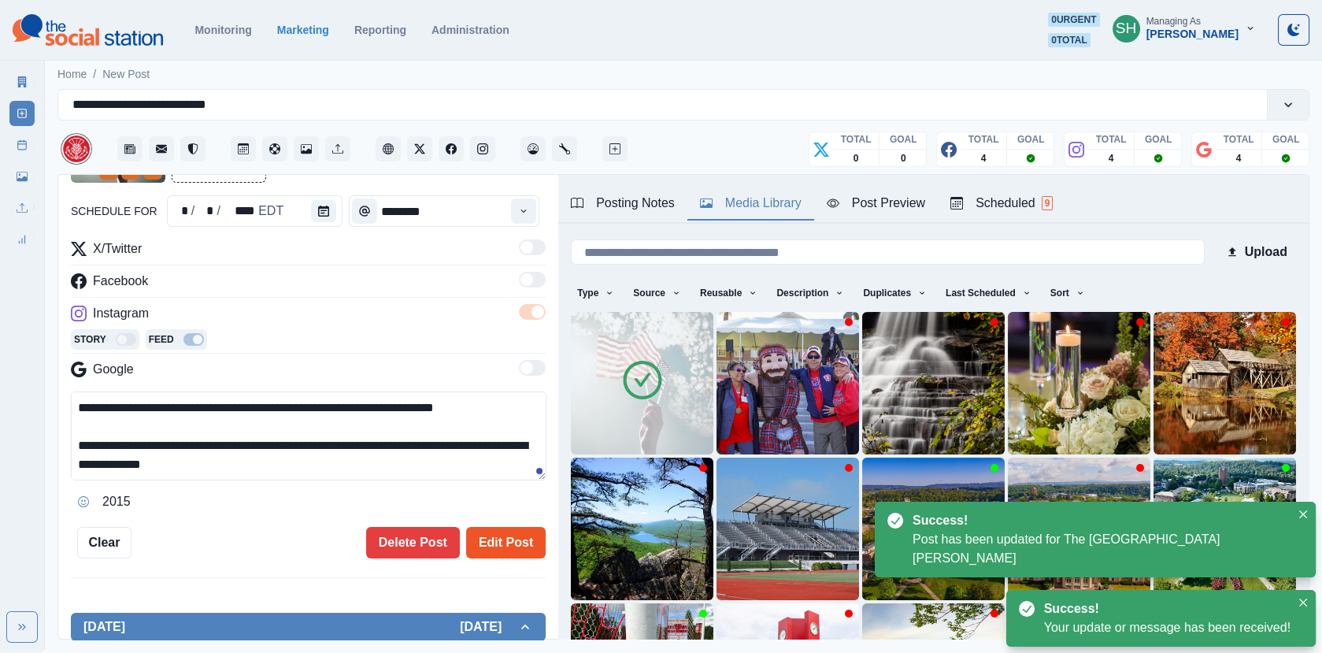
click at [494, 540] on button "Edit Post" at bounding box center [506, 543] width 80 height 32
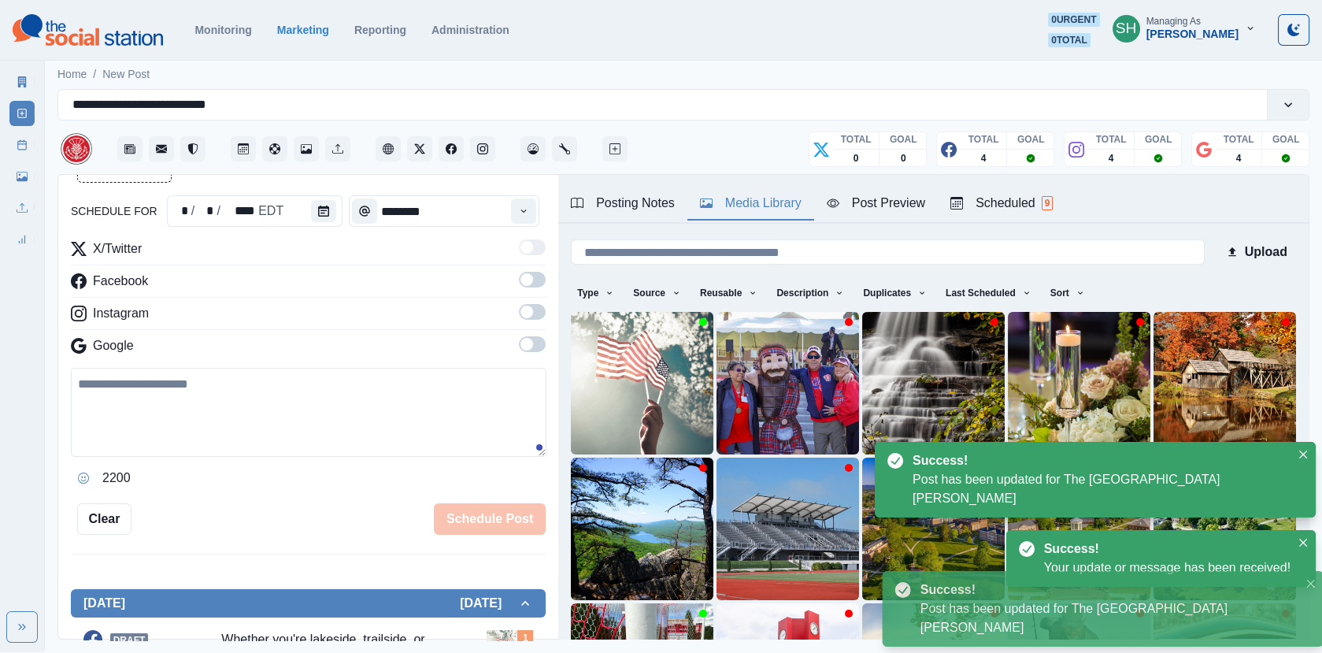
scroll to position [639, 0]
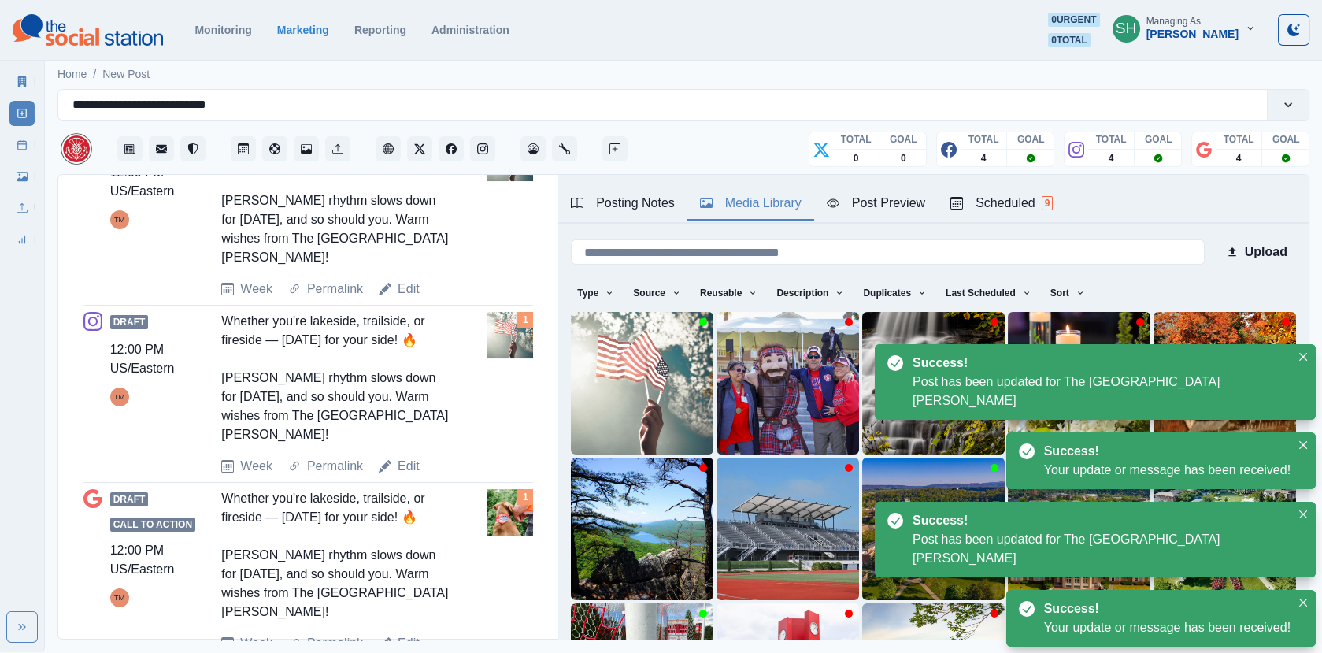
click at [403, 634] on link "Edit" at bounding box center [409, 643] width 22 height 19
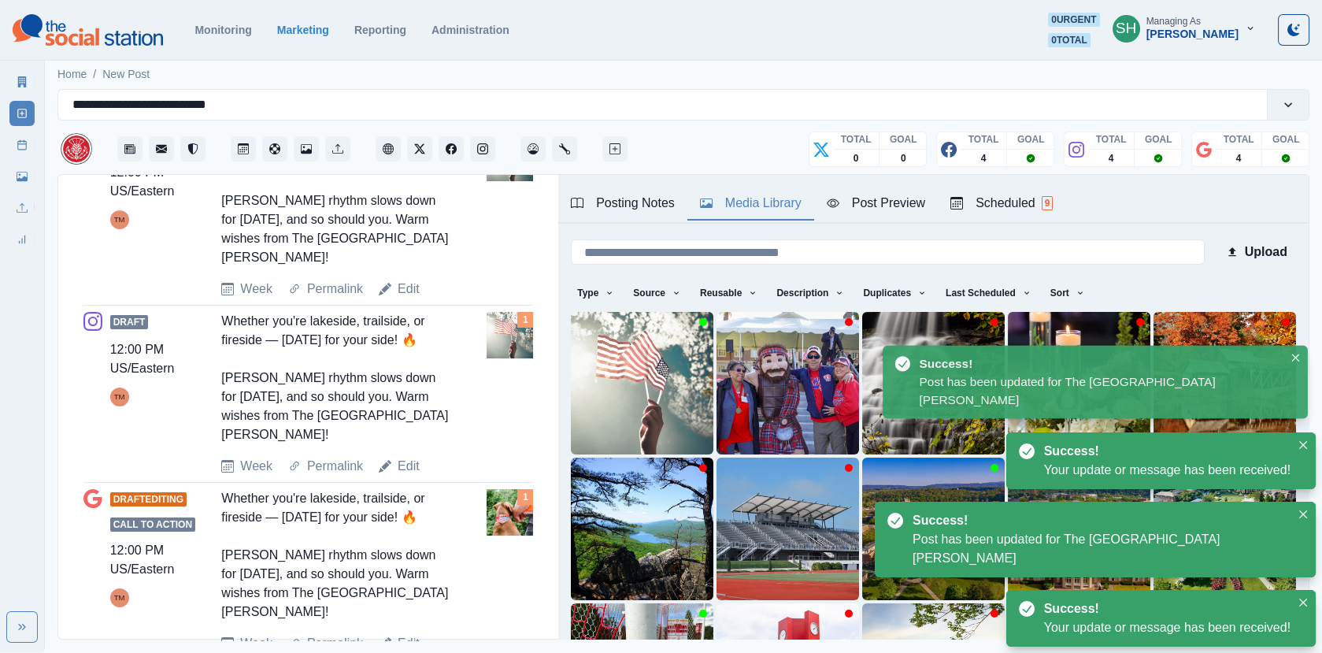
type textarea "**********"
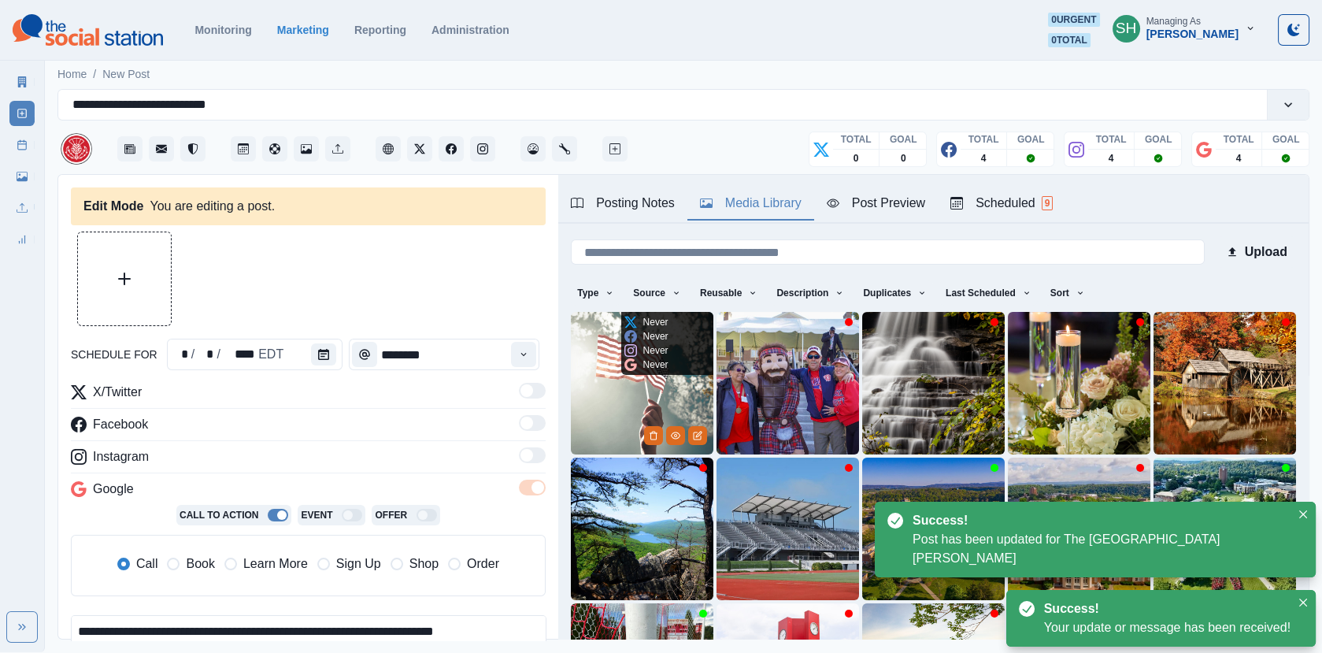
click at [608, 417] on img at bounding box center [642, 383] width 143 height 143
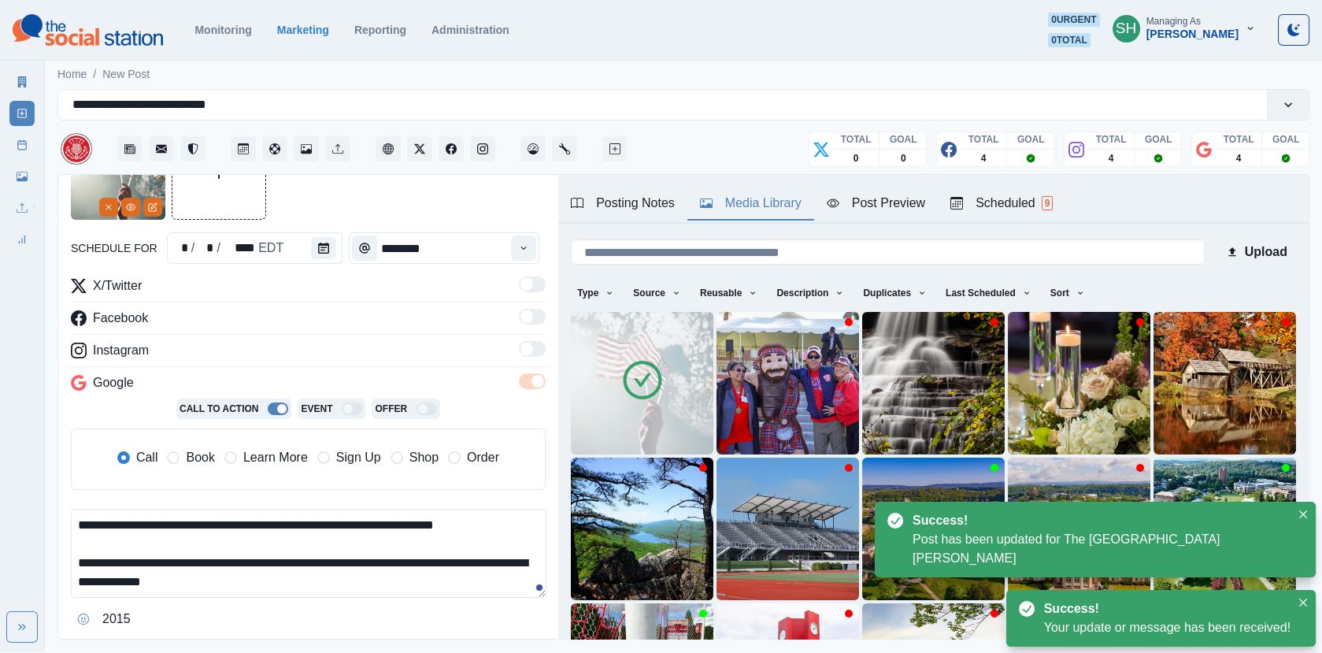
scroll to position [248, 0]
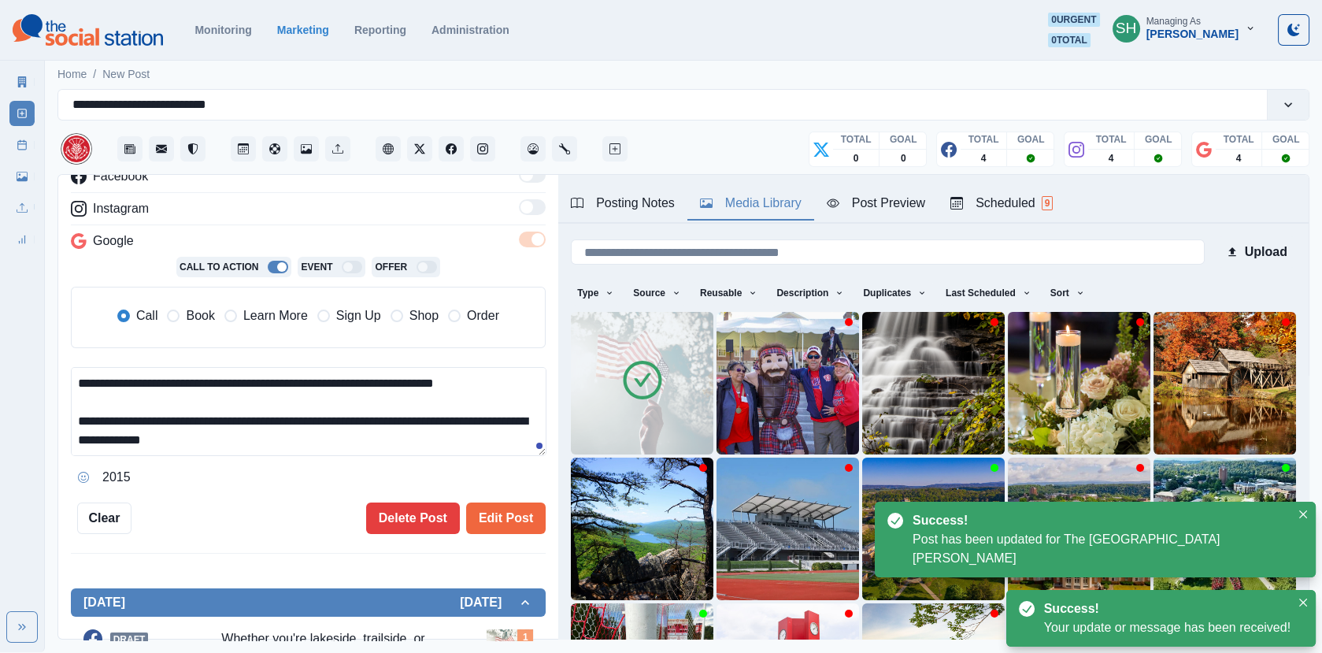
click at [202, 309] on span "Book" at bounding box center [200, 315] width 28 height 19
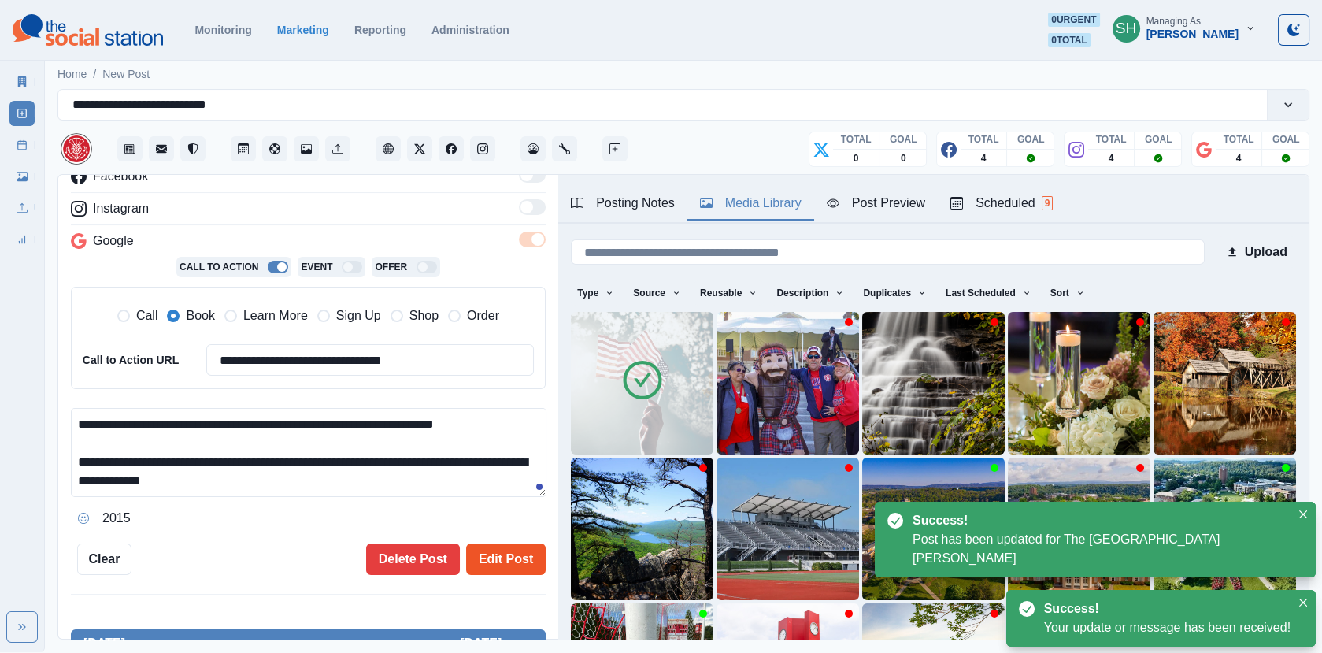
click at [482, 555] on button "Edit Post" at bounding box center [506, 559] width 80 height 32
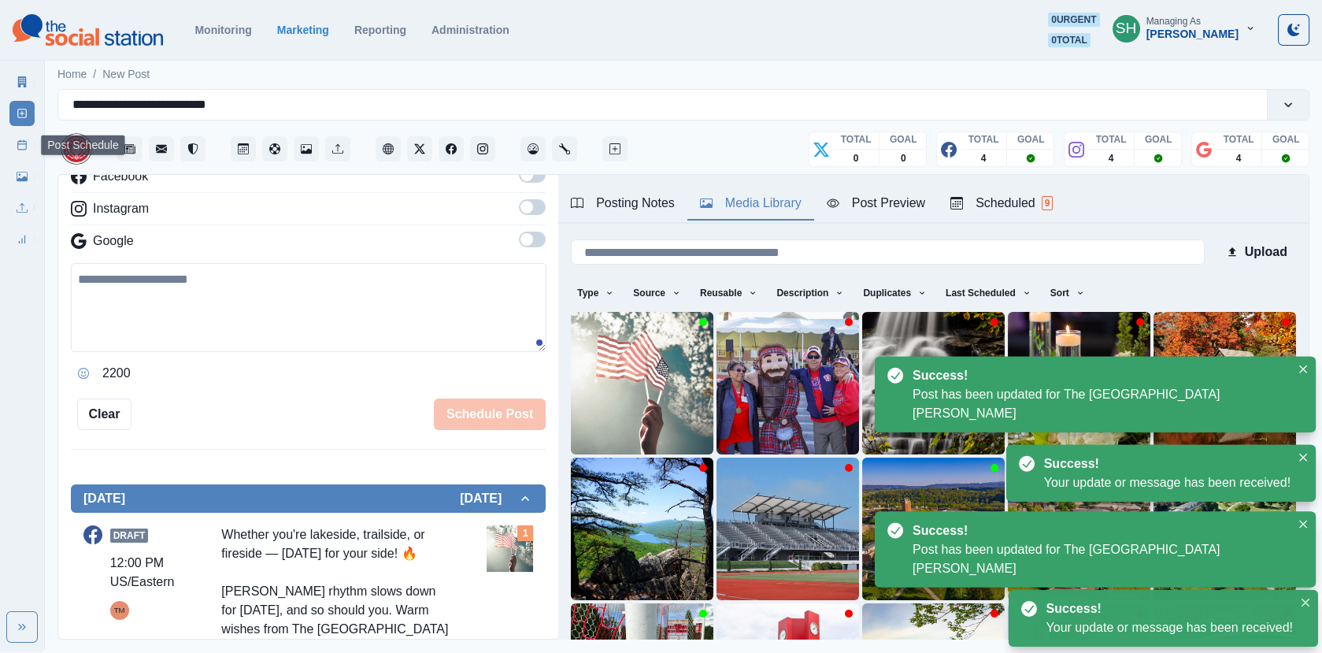
click at [15, 144] on link "Post Schedule" at bounding box center [21, 144] width 25 height 25
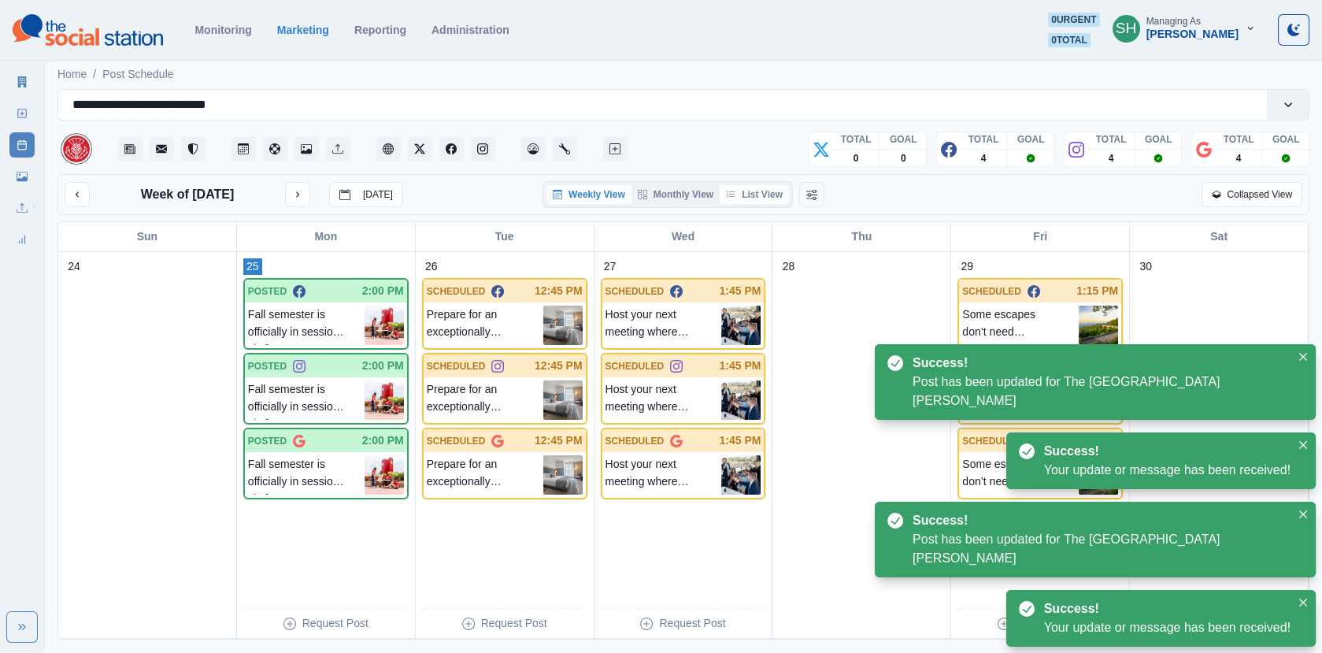
click at [759, 185] on button "List View" at bounding box center [754, 194] width 69 height 19
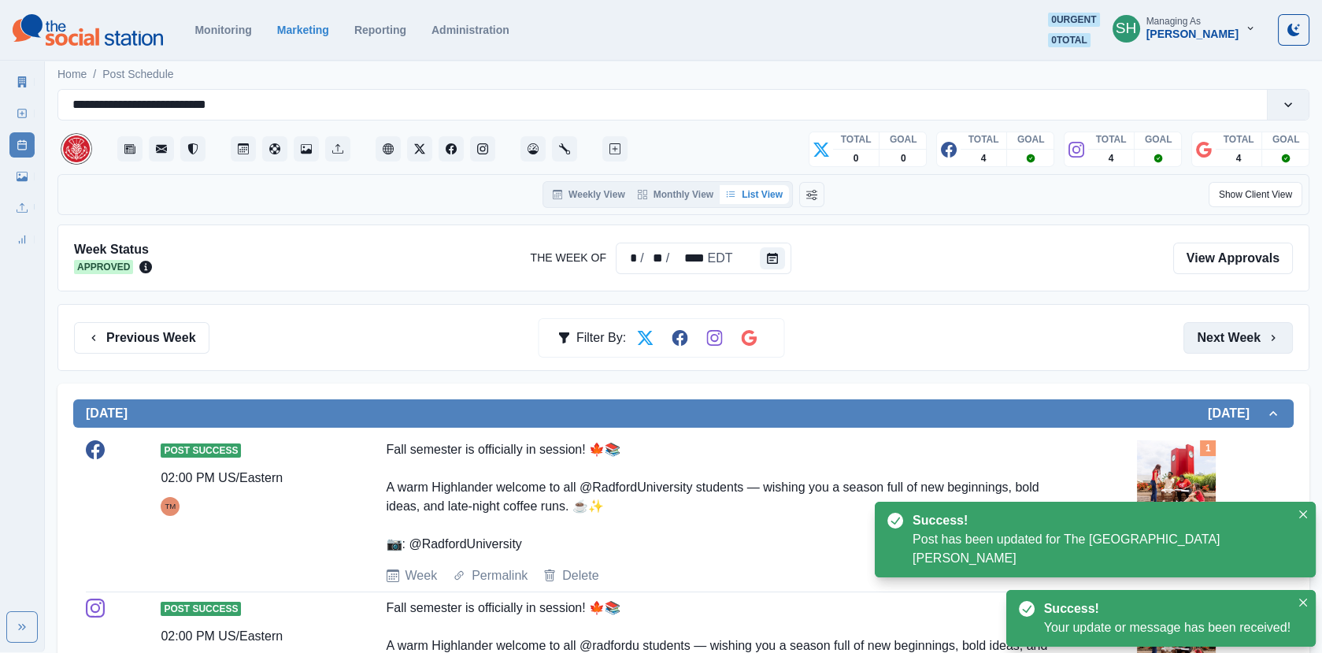
click at [1271, 342] on icon "button" at bounding box center [1273, 338] width 13 height 13
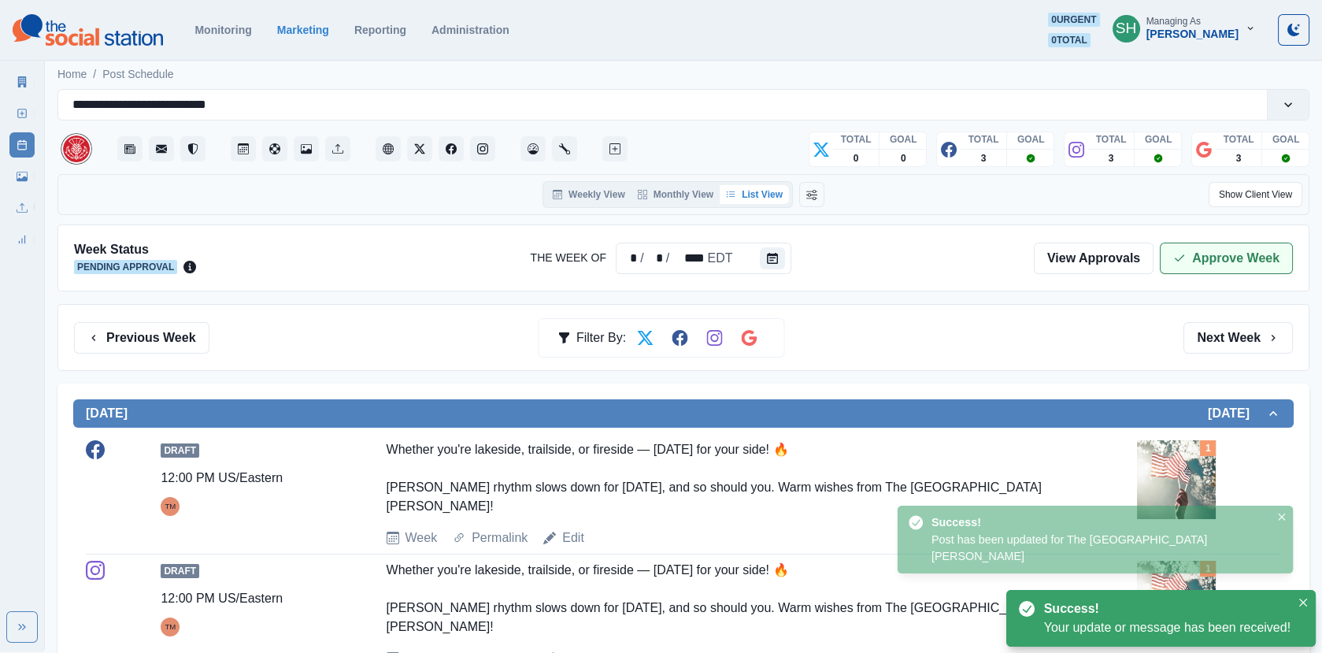
click at [1226, 250] on button "Approve Week" at bounding box center [1226, 259] width 133 height 32
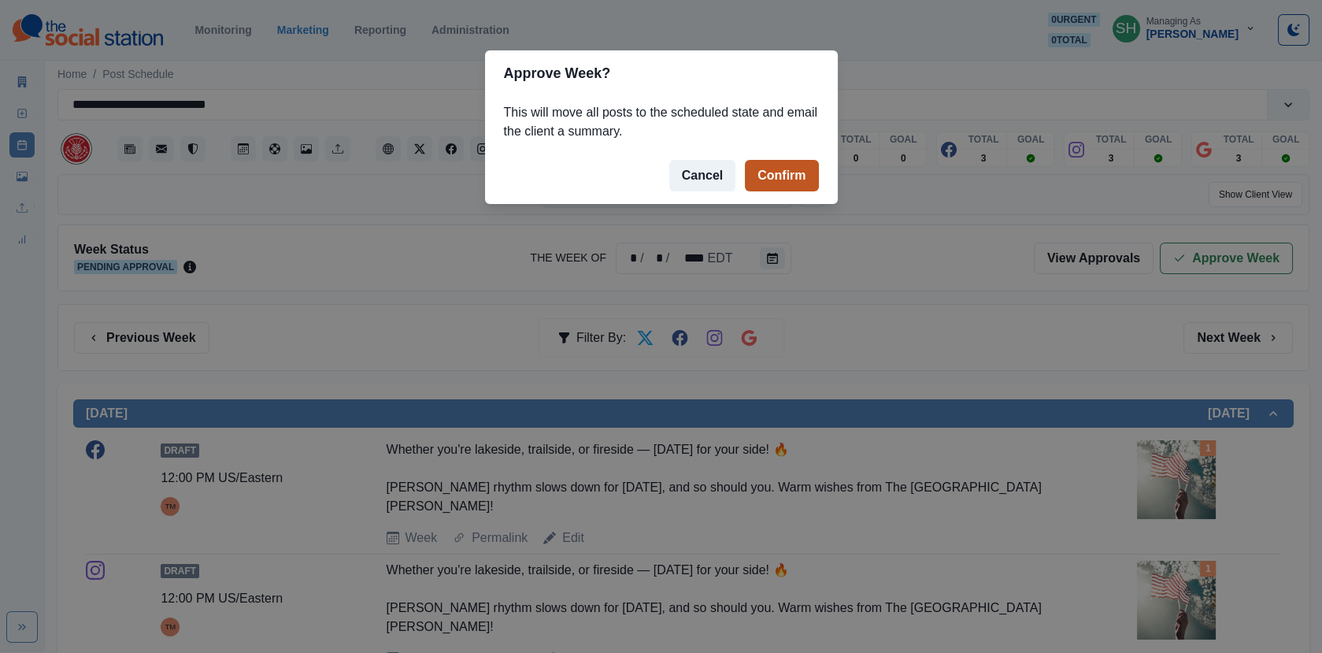
click at [773, 169] on button "Confirm" at bounding box center [781, 176] width 73 height 32
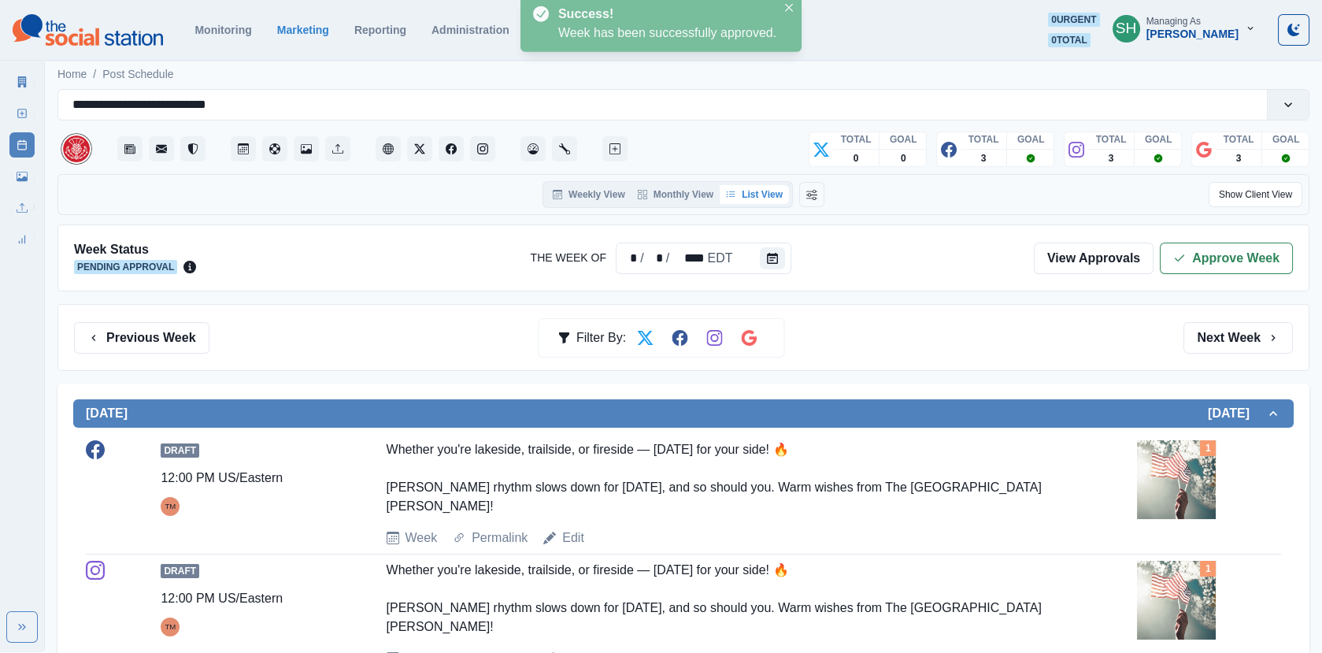
click at [19, 84] on icon at bounding box center [22, 81] width 9 height 11
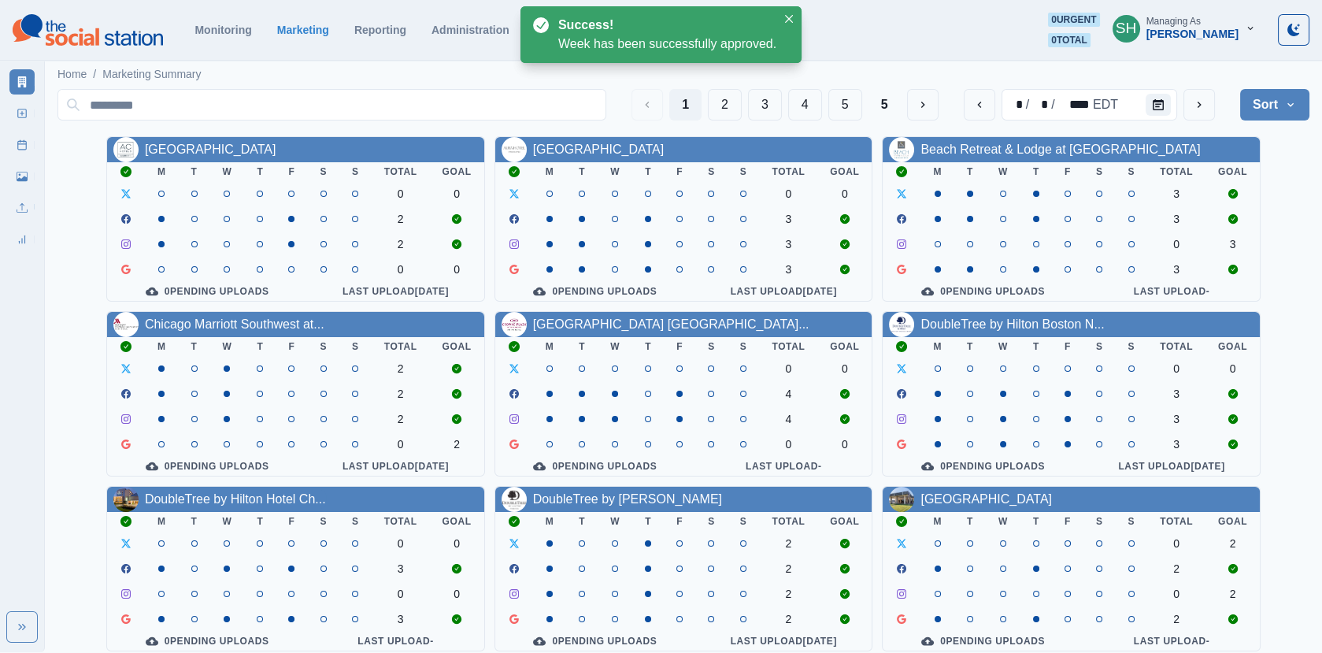
click at [1269, 105] on button "Sort" at bounding box center [1275, 105] width 69 height 32
click at [1230, 217] on button "Pending Post Approval" at bounding box center [1221, 205] width 175 height 28
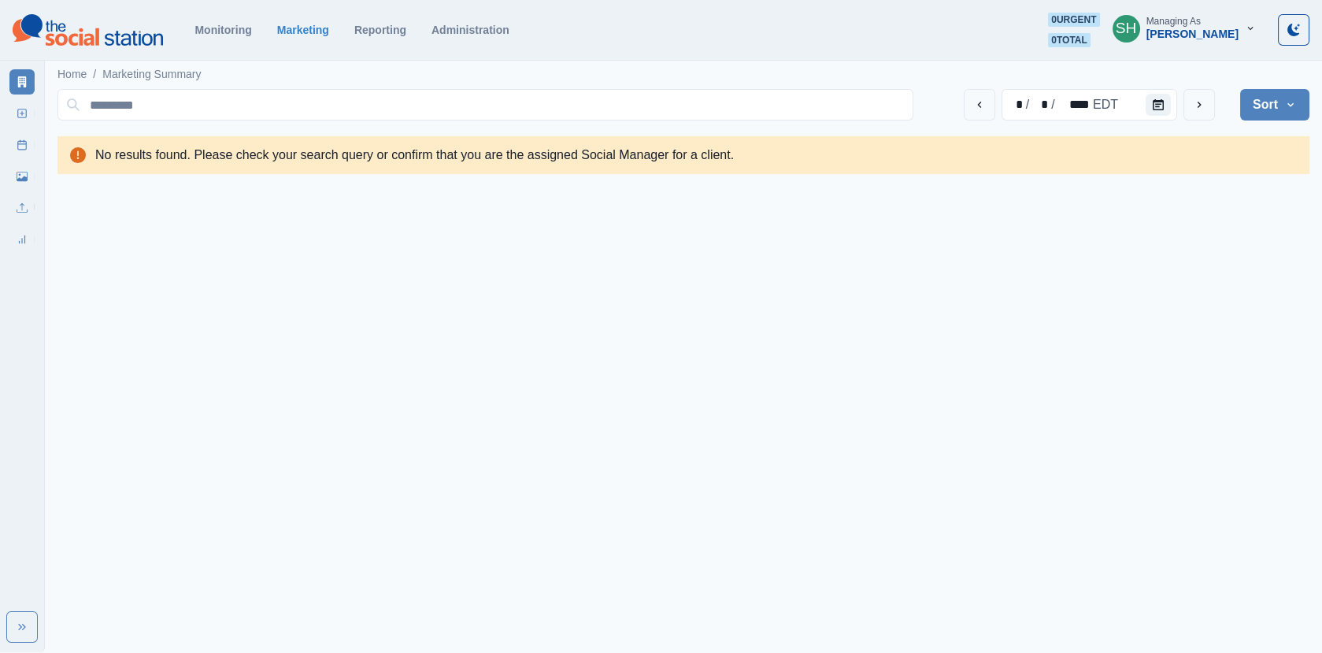
click at [1259, 106] on button "Sort" at bounding box center [1275, 105] width 69 height 32
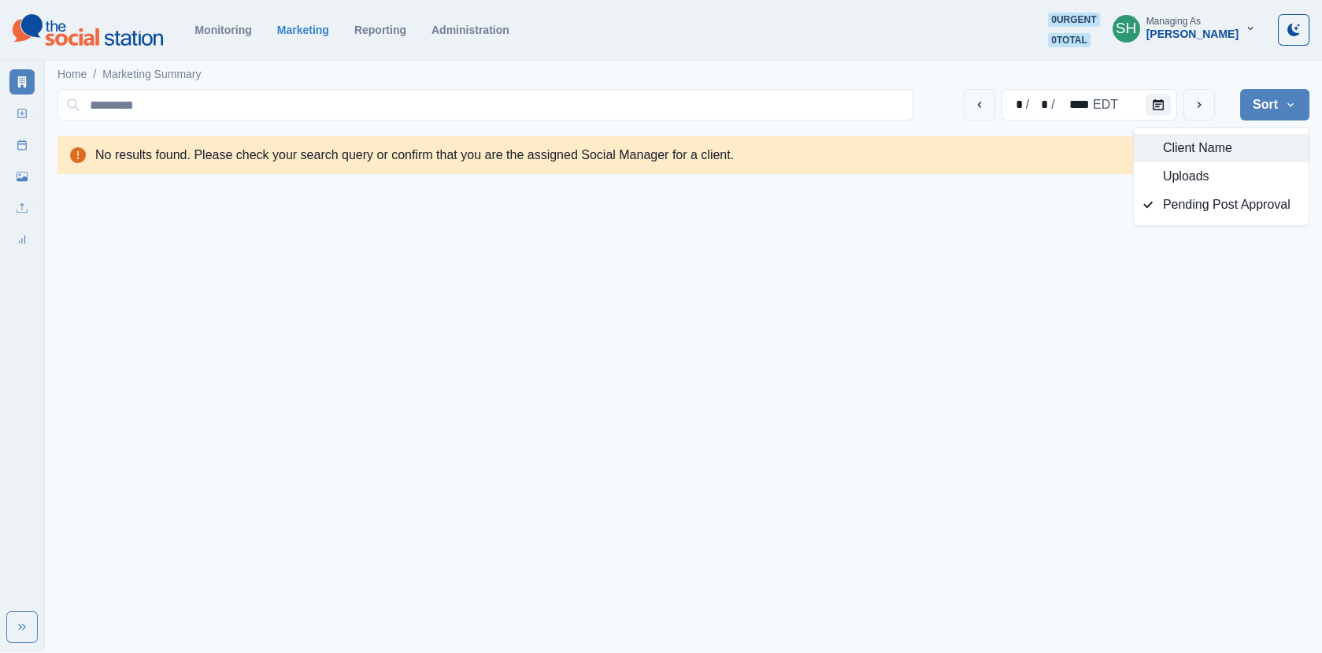
click at [1178, 137] on button "Client Name" at bounding box center [1221, 148] width 175 height 28
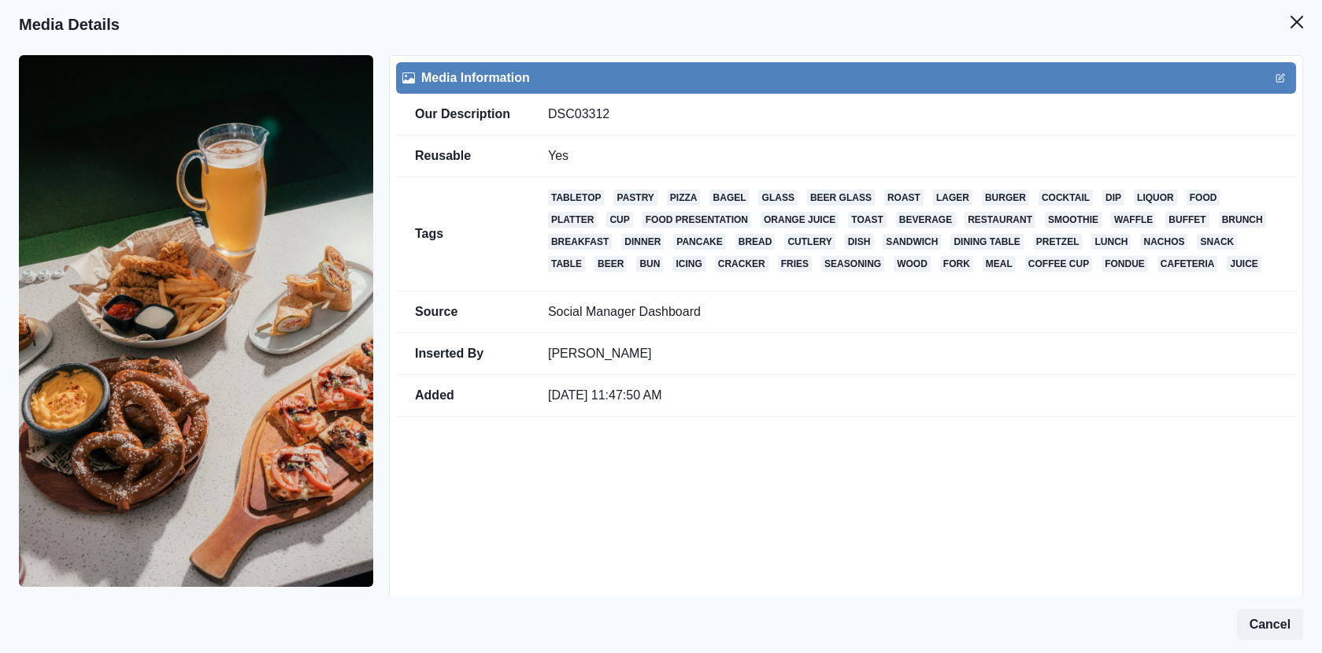
scroll to position [59, 0]
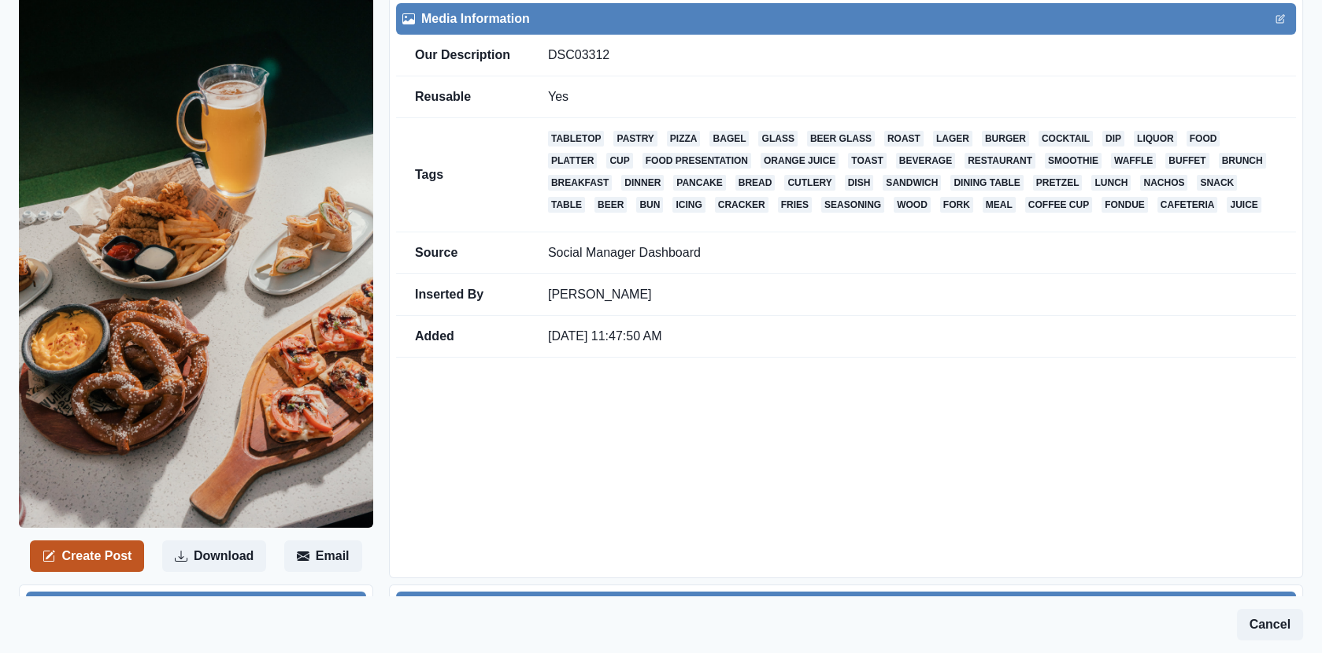
click at [124, 559] on button "Create Post" at bounding box center [87, 556] width 114 height 32
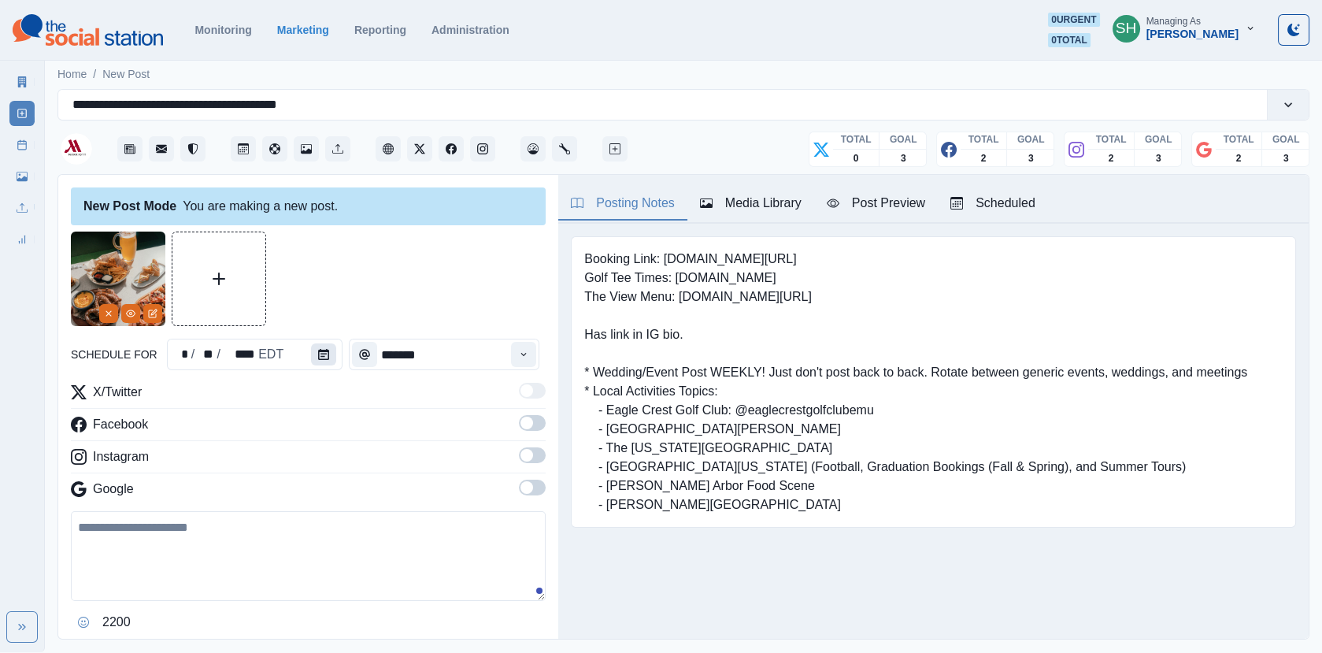
click at [326, 354] on button "Calendar" at bounding box center [323, 354] width 25 height 22
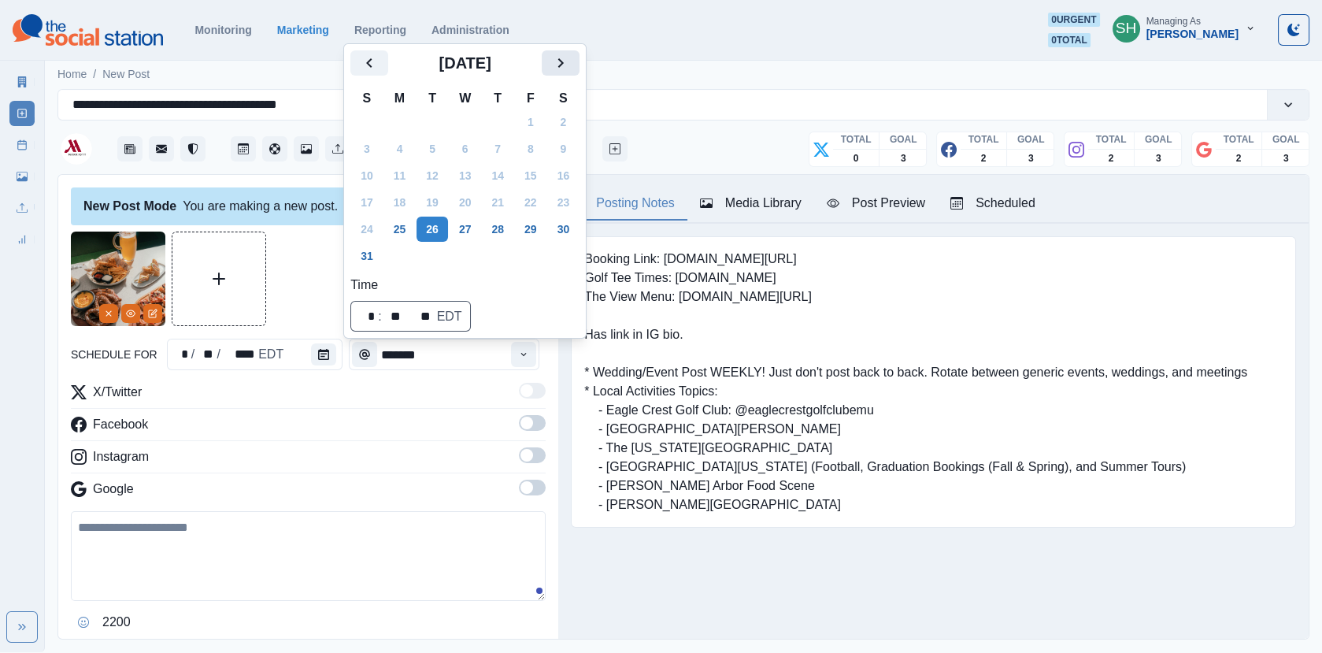
click at [568, 61] on icon "Next" at bounding box center [560, 63] width 19 height 19
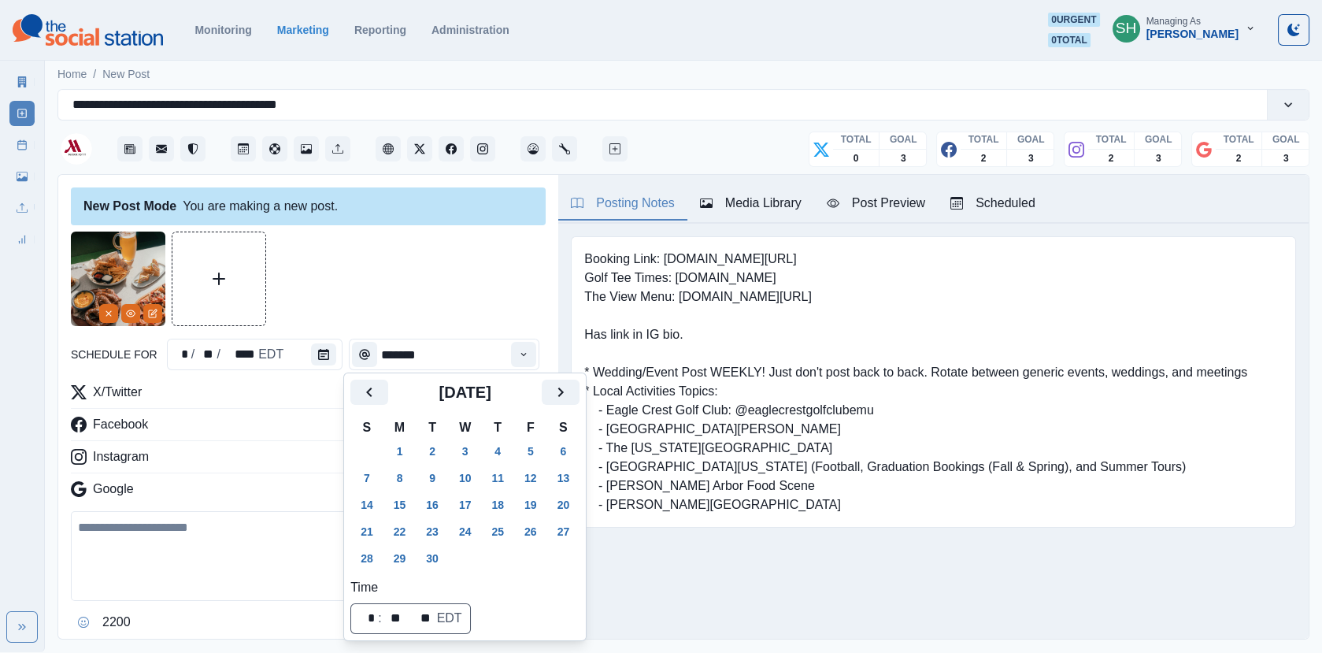
click at [439, 436] on th "T" at bounding box center [432, 427] width 33 height 20
click at [439, 439] on button "2" at bounding box center [433, 451] width 32 height 25
click at [483, 320] on div at bounding box center [308, 279] width 475 height 95
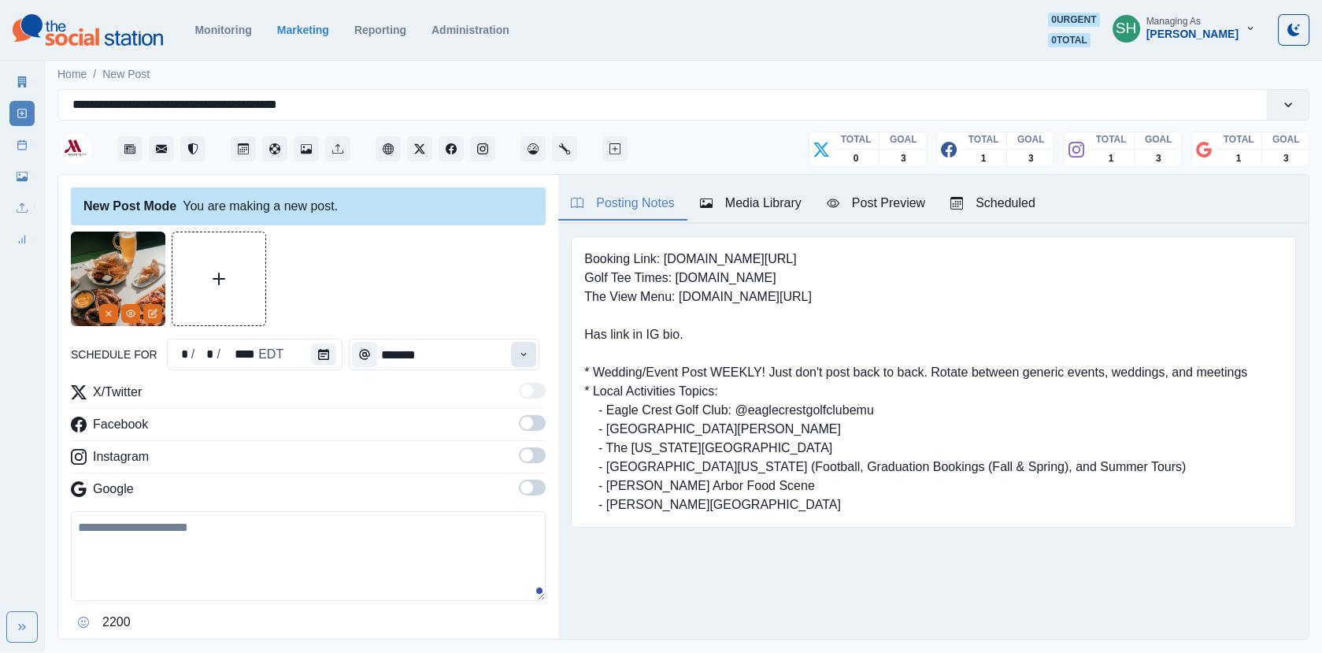
click at [535, 358] on button "Time" at bounding box center [523, 354] width 25 height 25
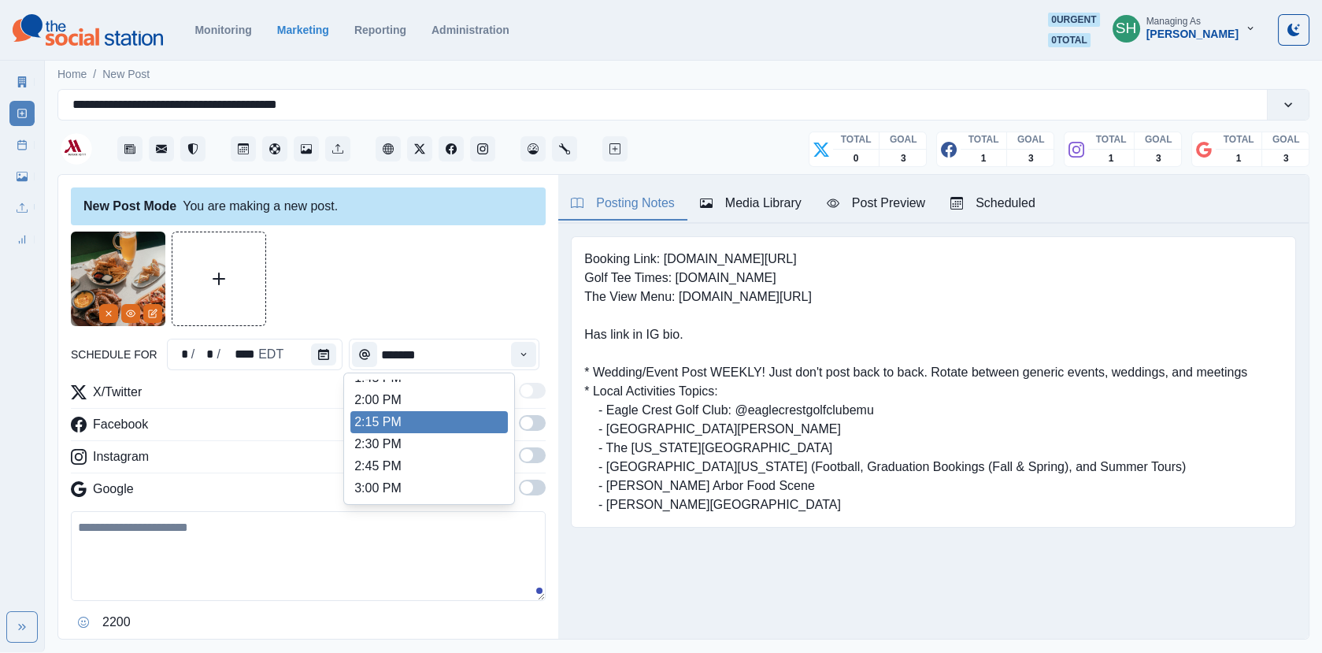
scroll to position [577, 0]
click at [412, 438] on li "3:00 PM" at bounding box center [430, 431] width 158 height 22
type input "*******"
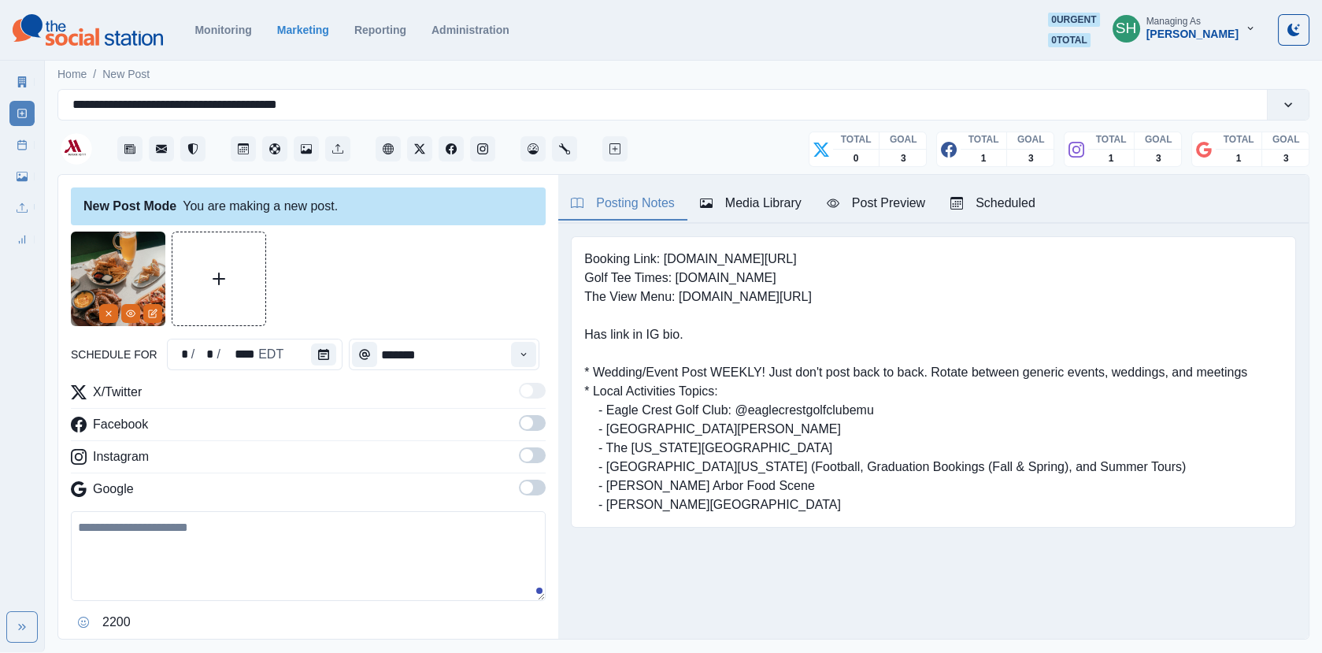
click at [525, 429] on span at bounding box center [532, 423] width 27 height 16
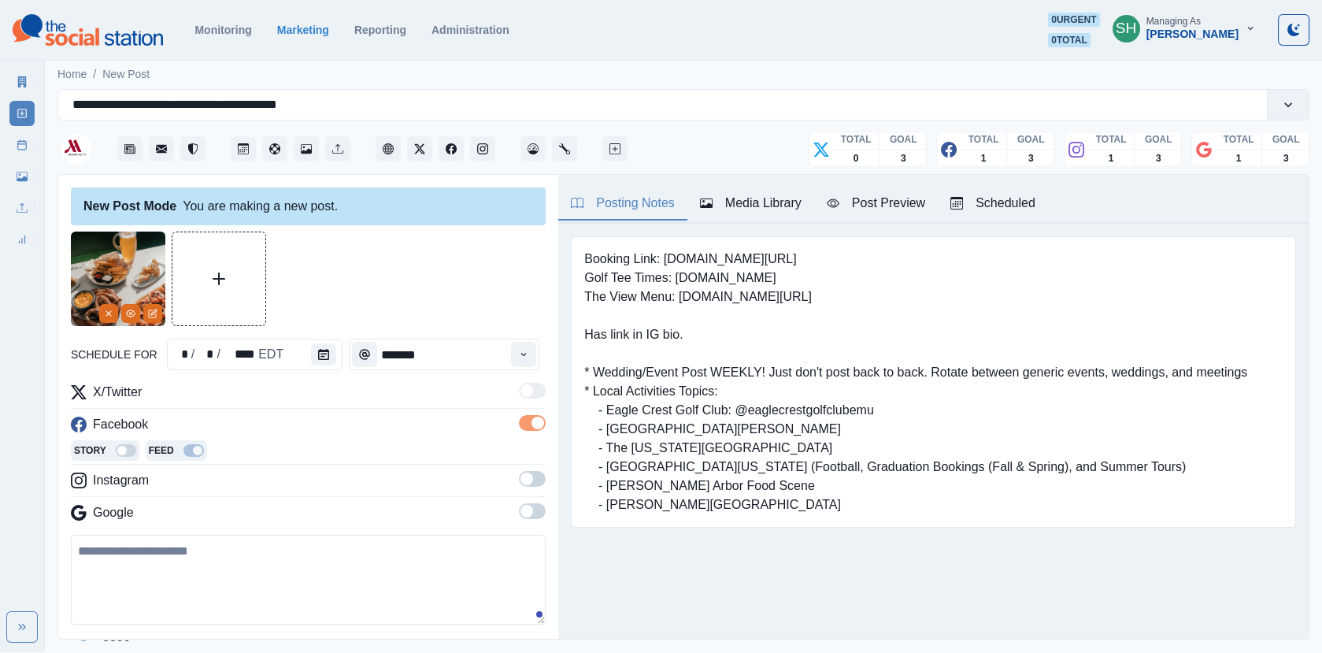
click at [524, 479] on span at bounding box center [527, 479] width 13 height 13
click at [529, 529] on span at bounding box center [527, 535] width 13 height 13
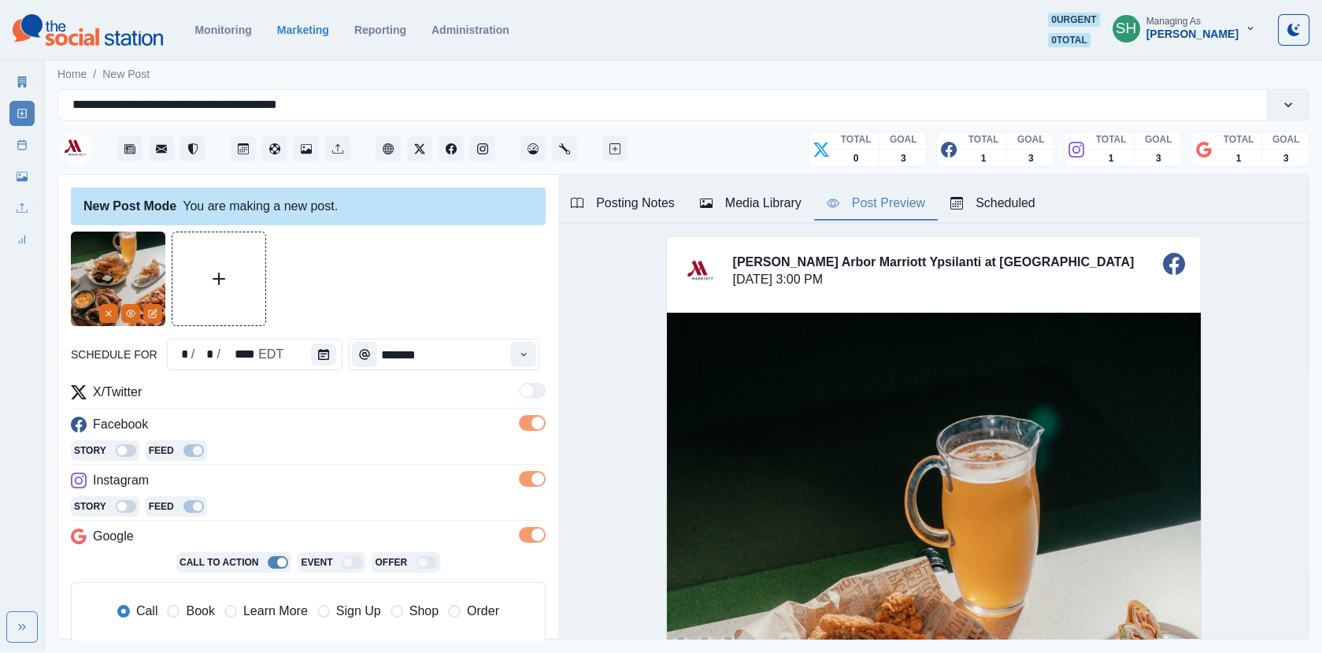
click at [877, 198] on div "Post Preview" at bounding box center [876, 203] width 98 height 19
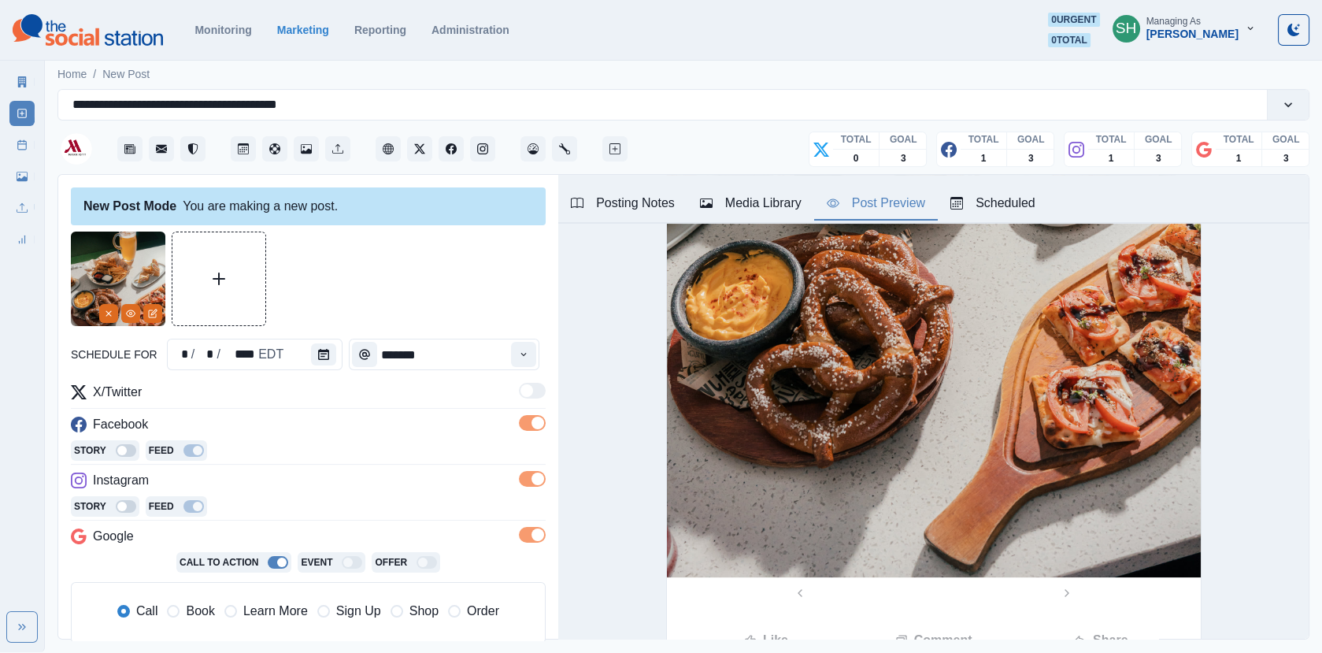
scroll to position [0, 0]
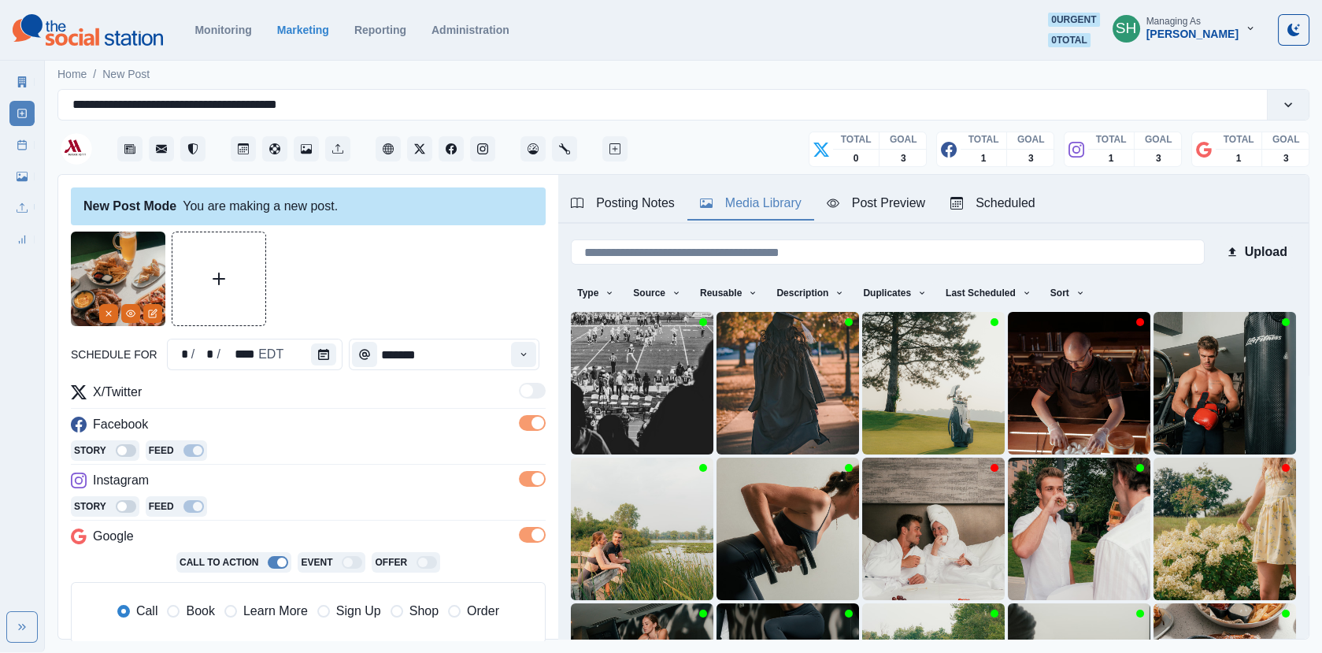
click at [710, 195] on div "Media Library" at bounding box center [751, 203] width 102 height 19
click at [840, 191] on button "Post Preview" at bounding box center [876, 203] width 124 height 33
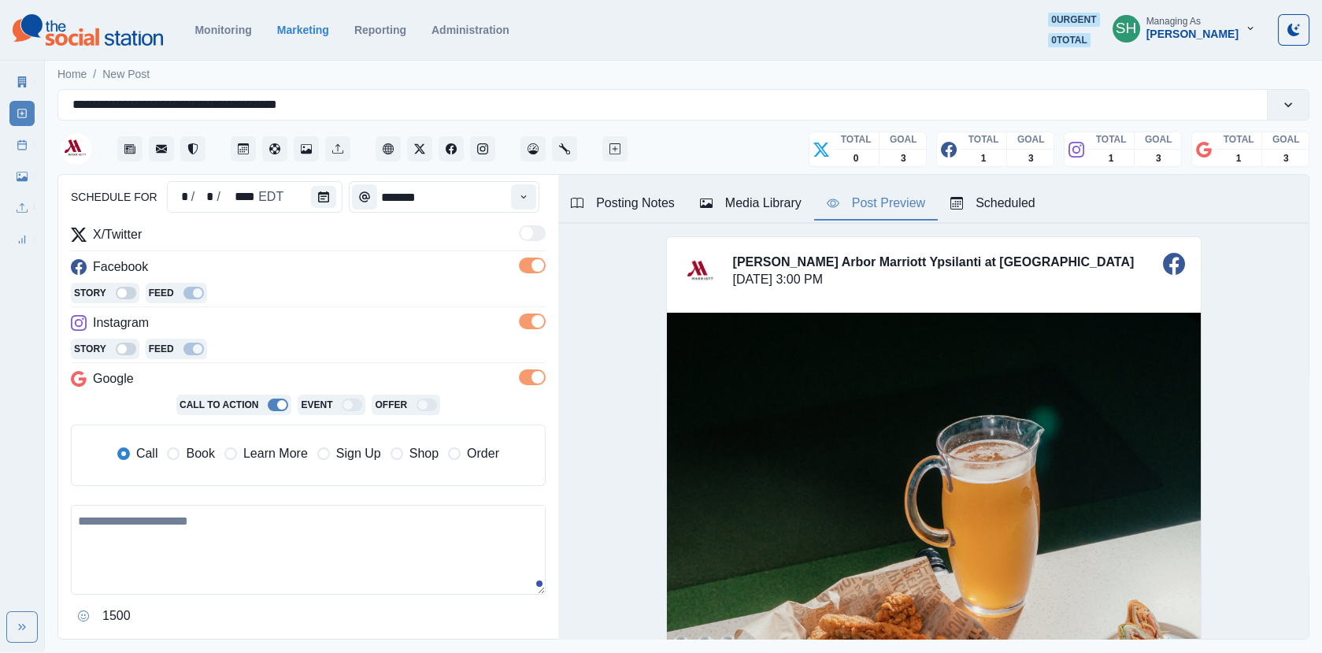
scroll to position [182, 0]
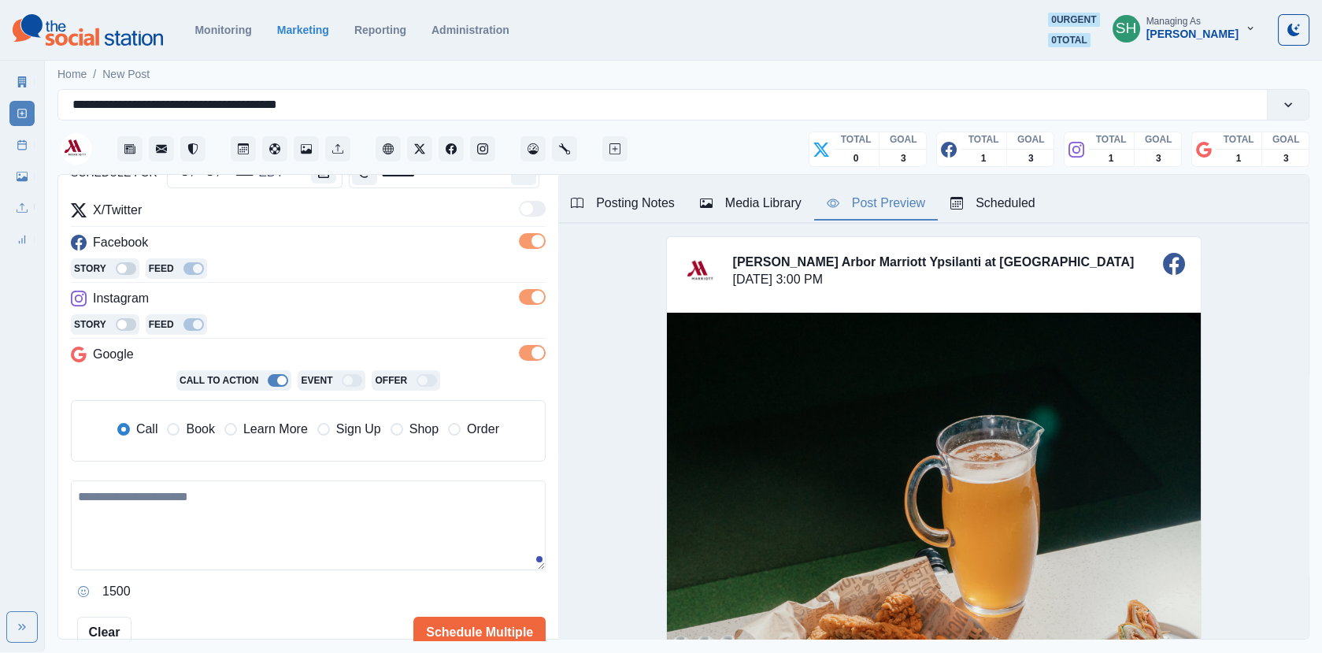
click at [202, 435] on span "Book" at bounding box center [200, 429] width 28 height 19
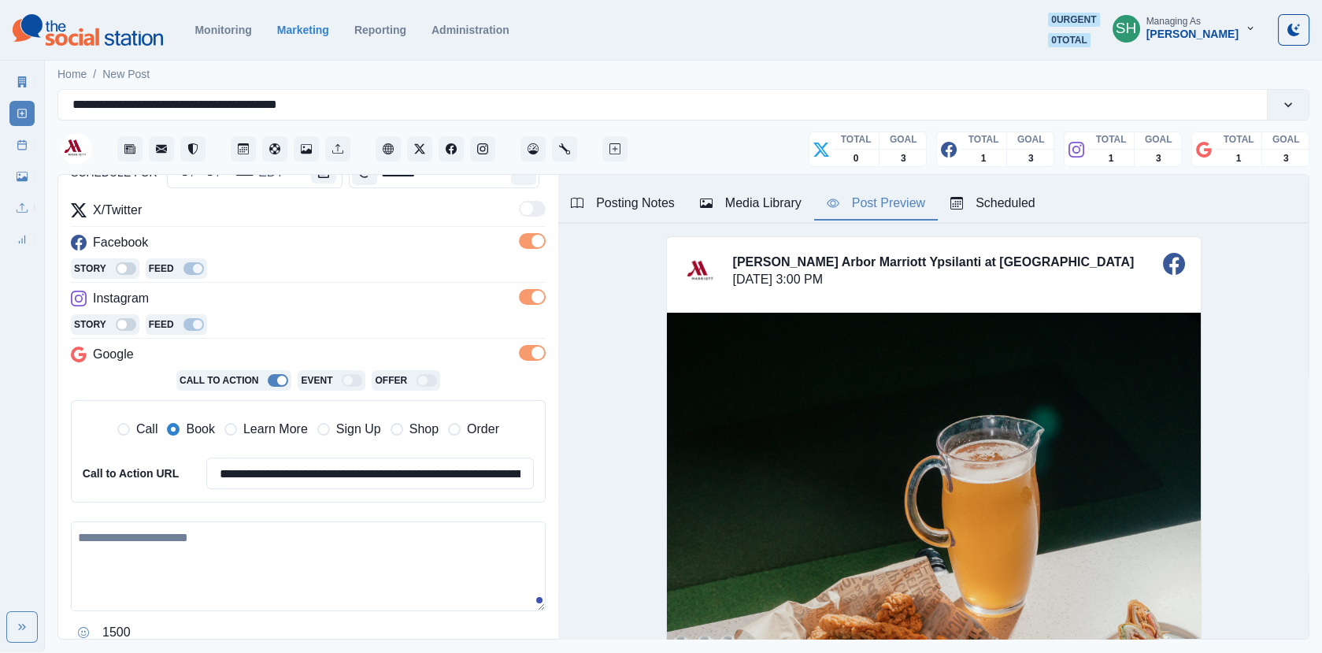
click at [147, 584] on textarea at bounding box center [308, 566] width 475 height 90
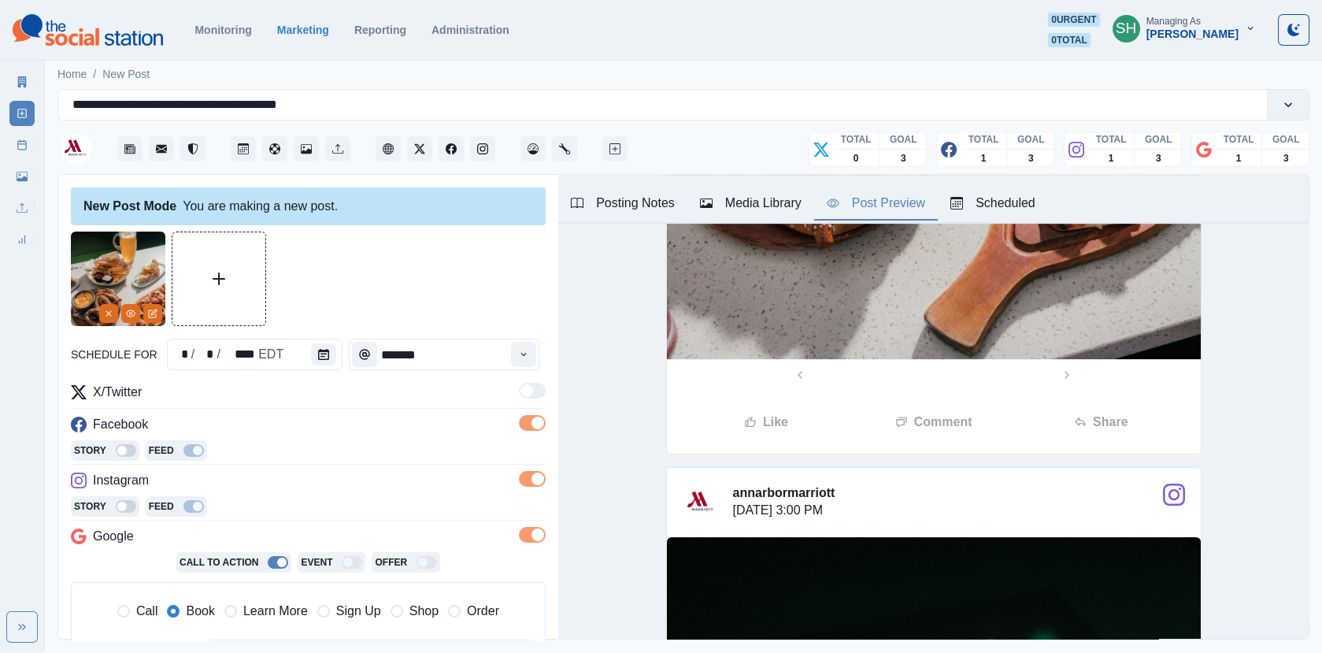
scroll to position [0, 0]
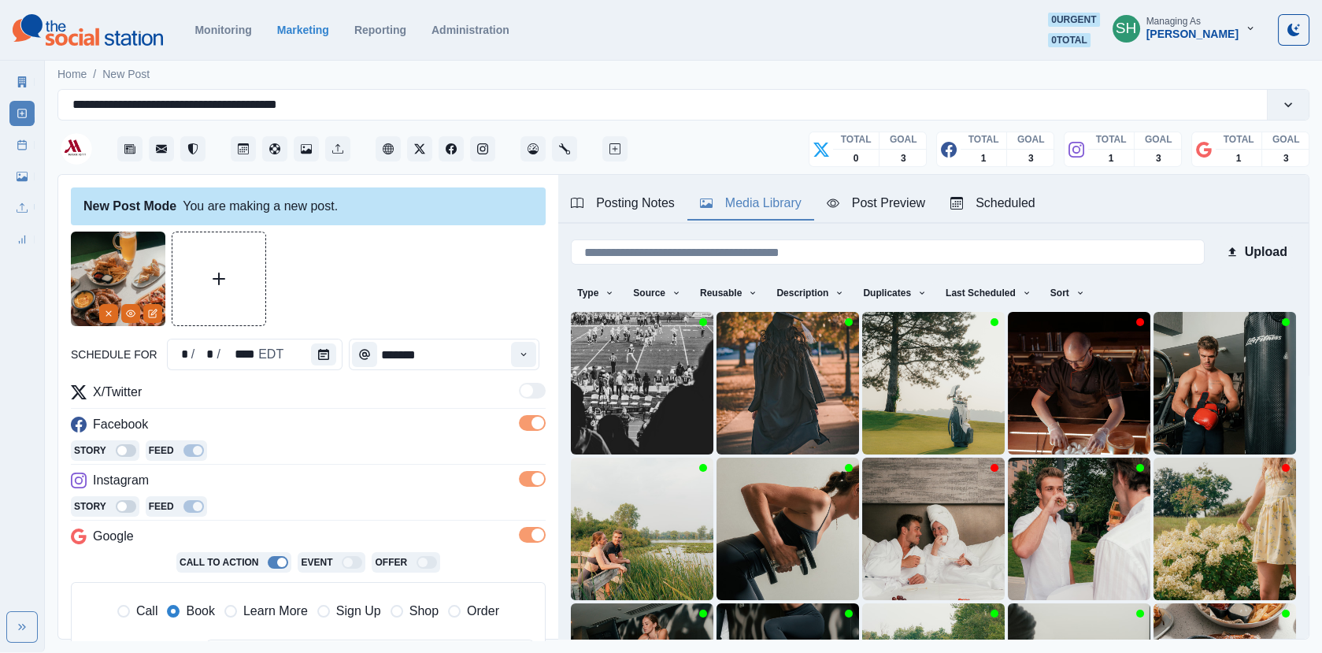
click at [747, 200] on div "Media Library" at bounding box center [751, 203] width 102 height 19
click at [808, 199] on button "Media Library" at bounding box center [751, 203] width 127 height 33
click at [855, 217] on button "Post Preview" at bounding box center [876, 203] width 124 height 33
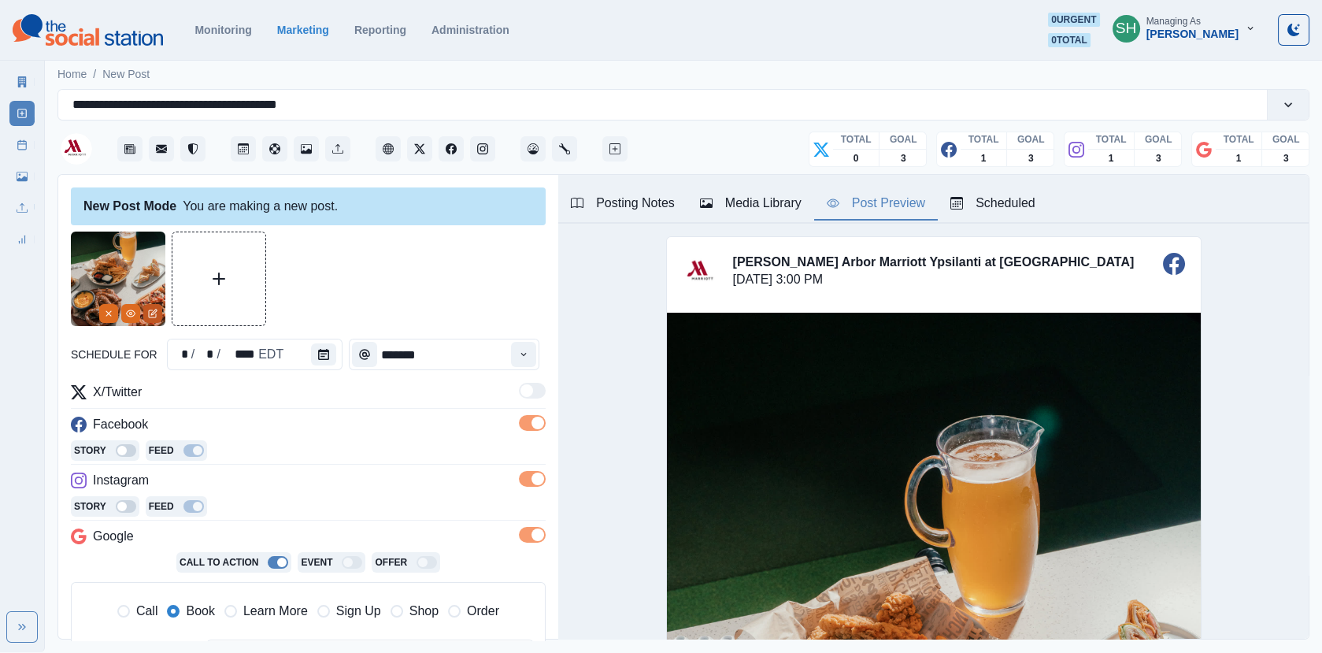
click at [151, 310] on icon "Edit Media" at bounding box center [152, 313] width 7 height 7
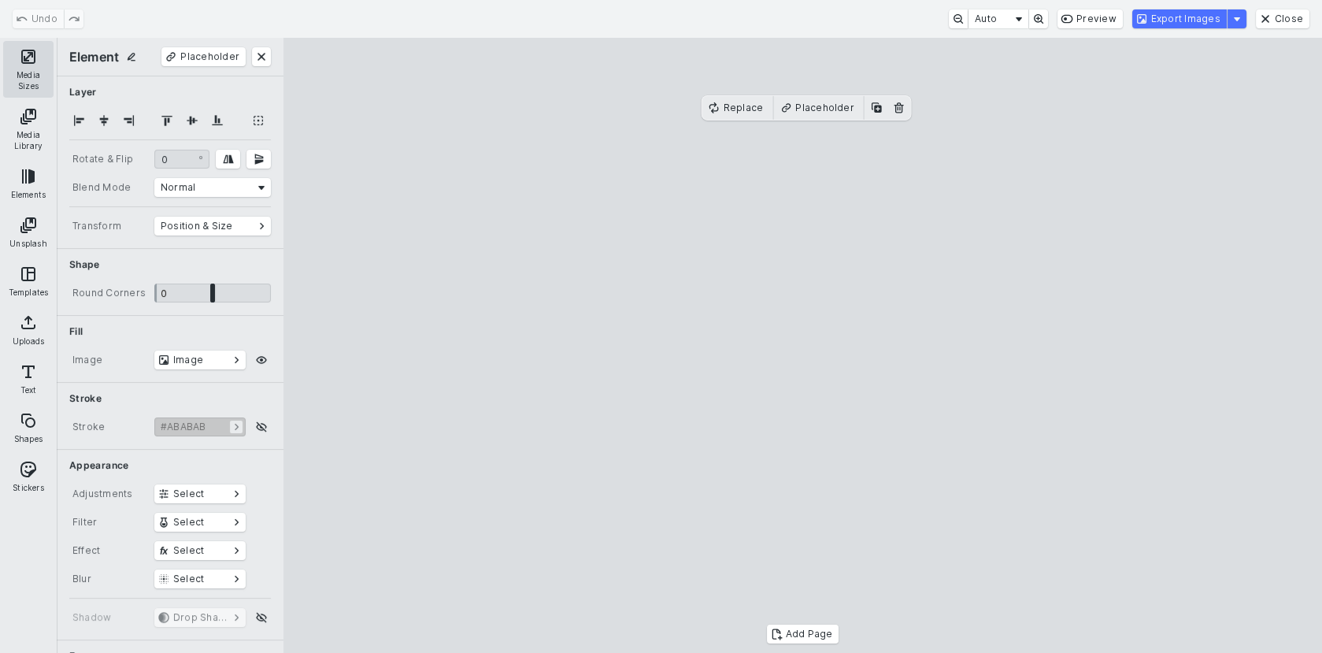
click at [29, 70] on button "Media Sizes" at bounding box center [28, 69] width 50 height 57
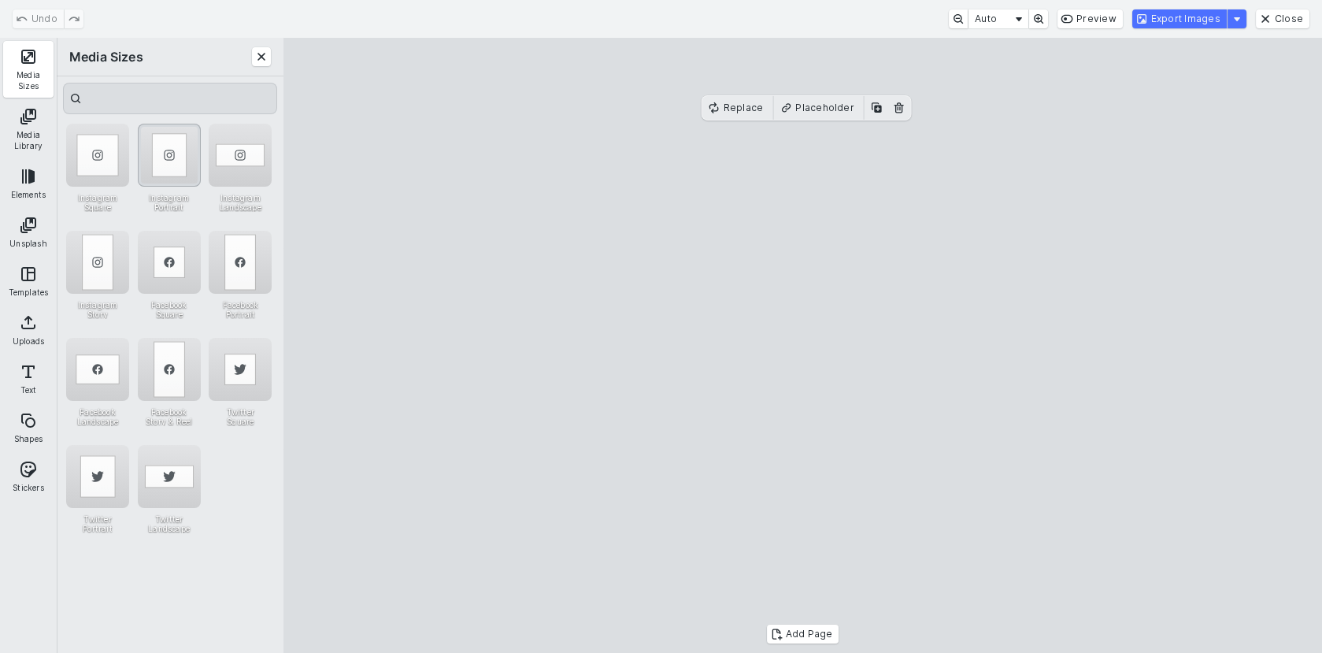
click at [180, 156] on div "Instagram Portrait" at bounding box center [169, 155] width 63 height 63
click at [803, 346] on cesdk-canvas "Editor canvas" at bounding box center [803, 346] width 0 height 0
click at [1186, 17] on button "Export Images" at bounding box center [1180, 18] width 95 height 19
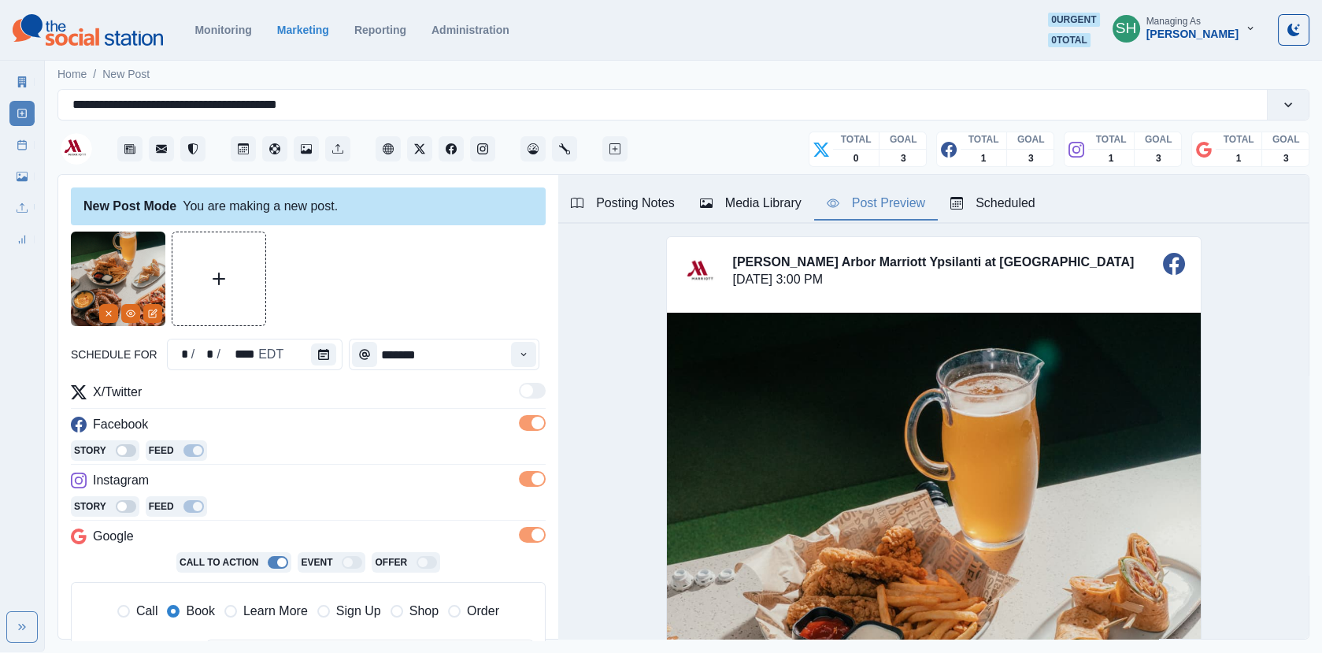
click at [727, 206] on div "Media Library" at bounding box center [751, 203] width 102 height 19
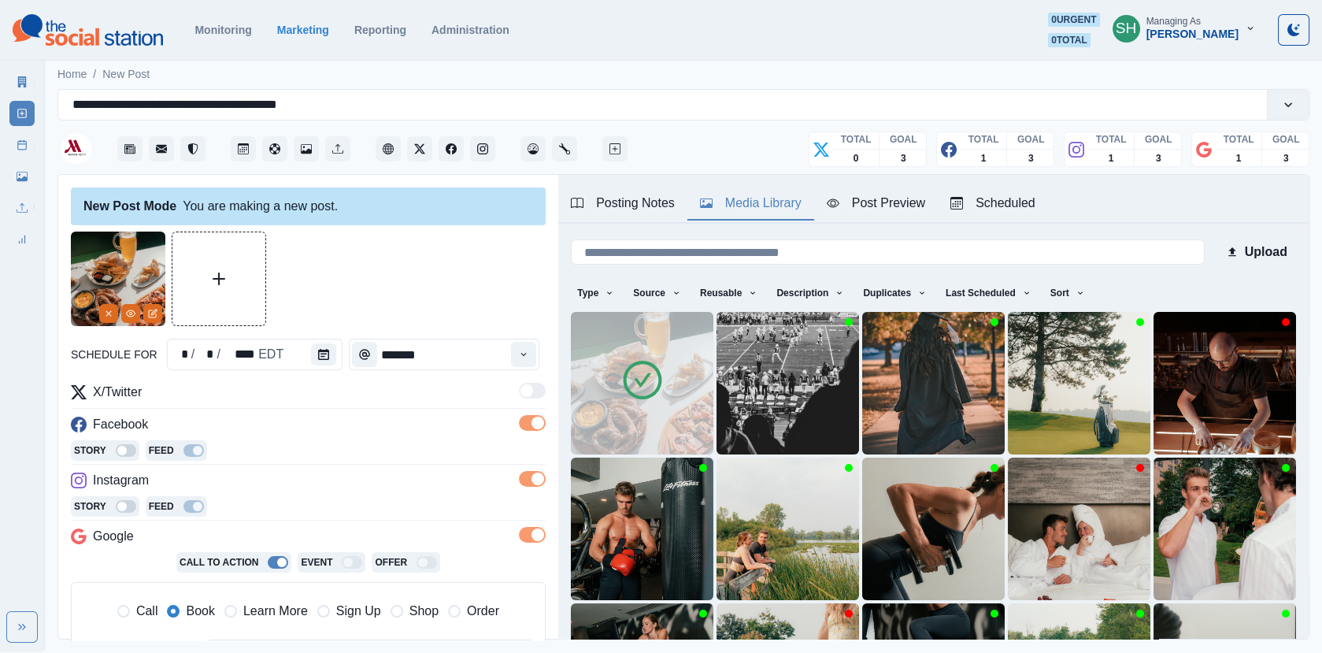
click at [895, 199] on div "Post Preview" at bounding box center [876, 203] width 98 height 19
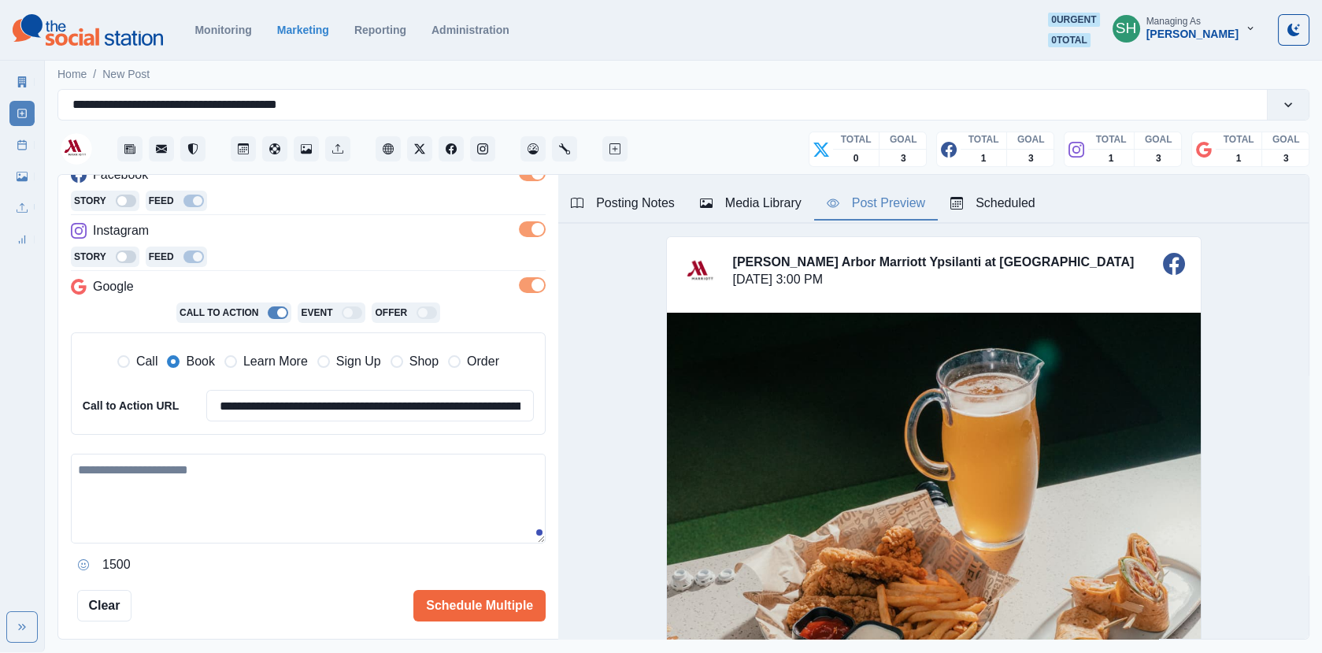
scroll to position [258, 0]
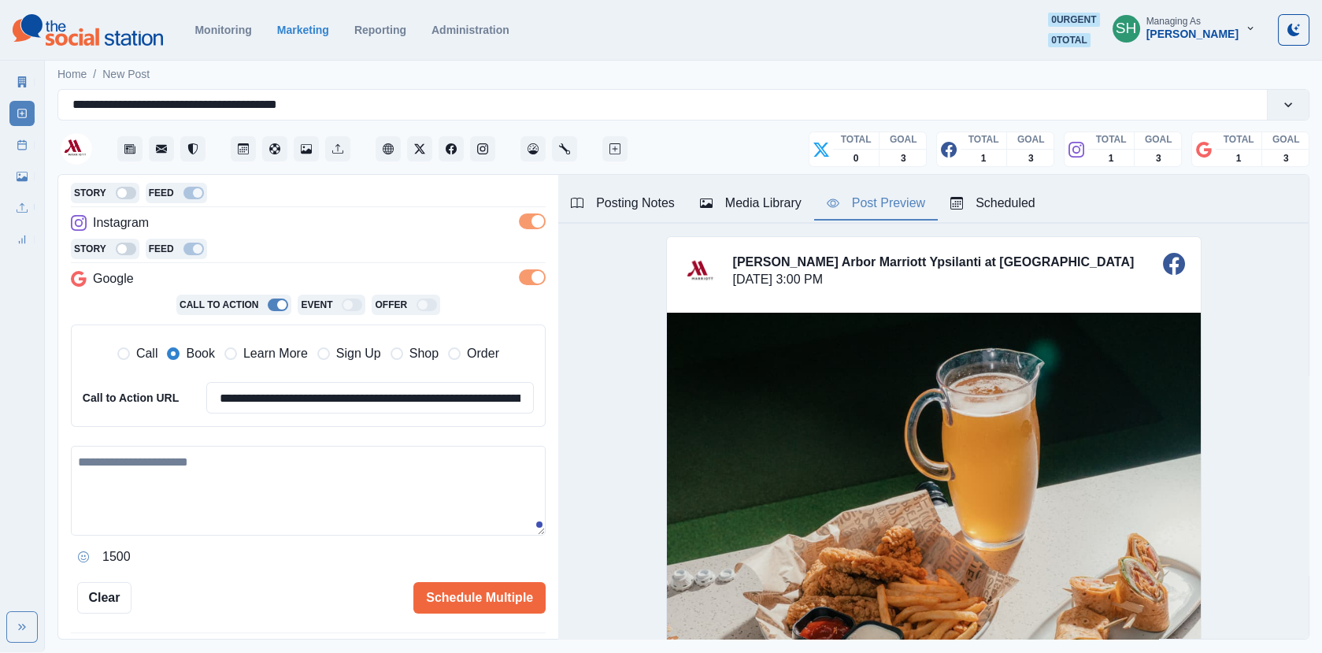
click at [222, 484] on textarea at bounding box center [308, 491] width 475 height 90
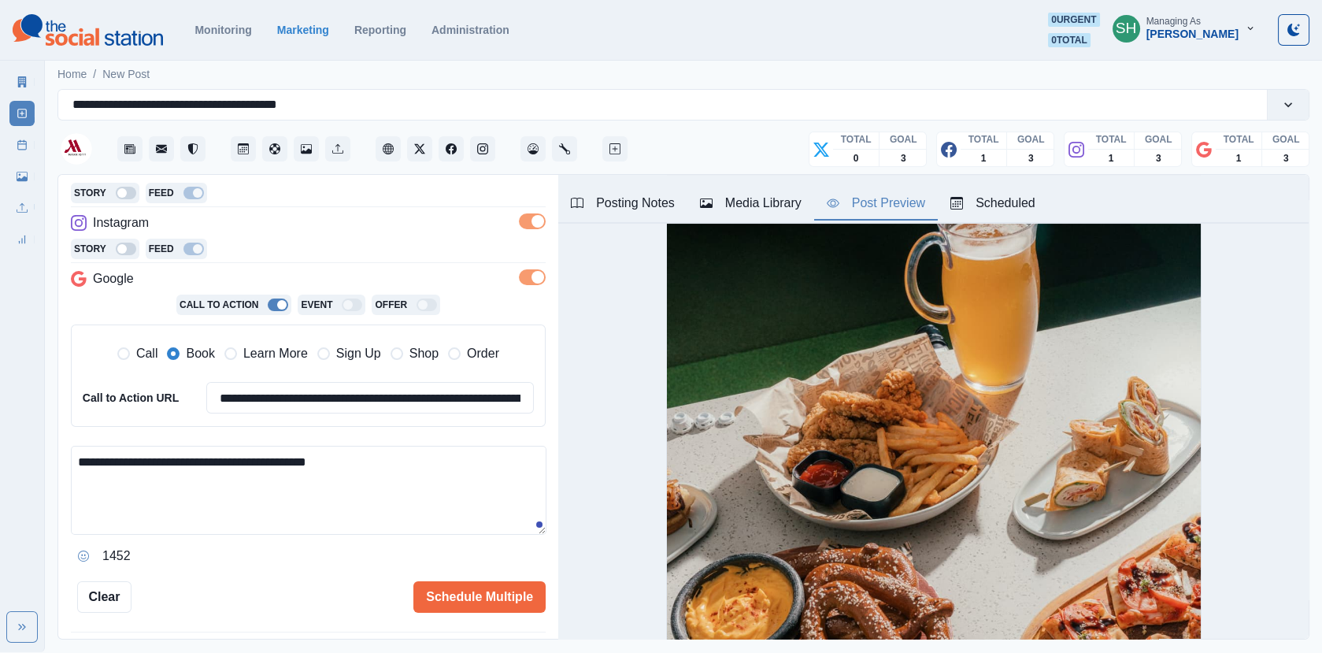
scroll to position [0, 0]
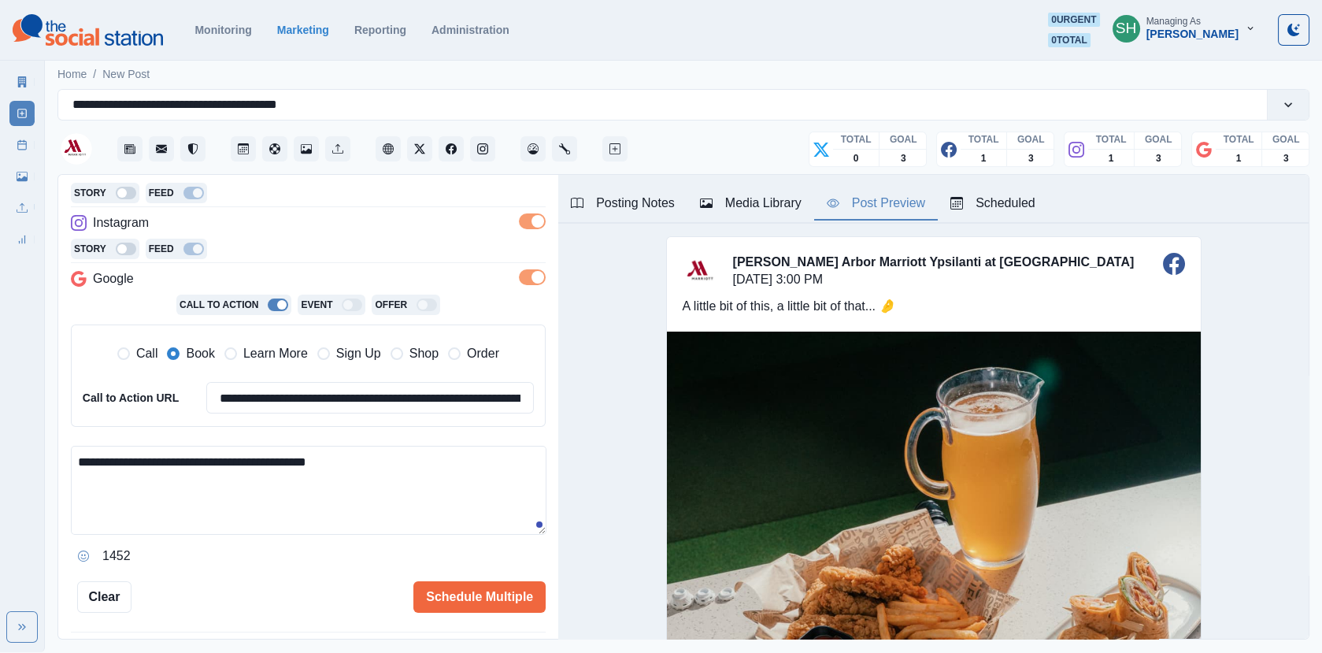
click at [351, 477] on textarea "**********" at bounding box center [309, 490] width 476 height 89
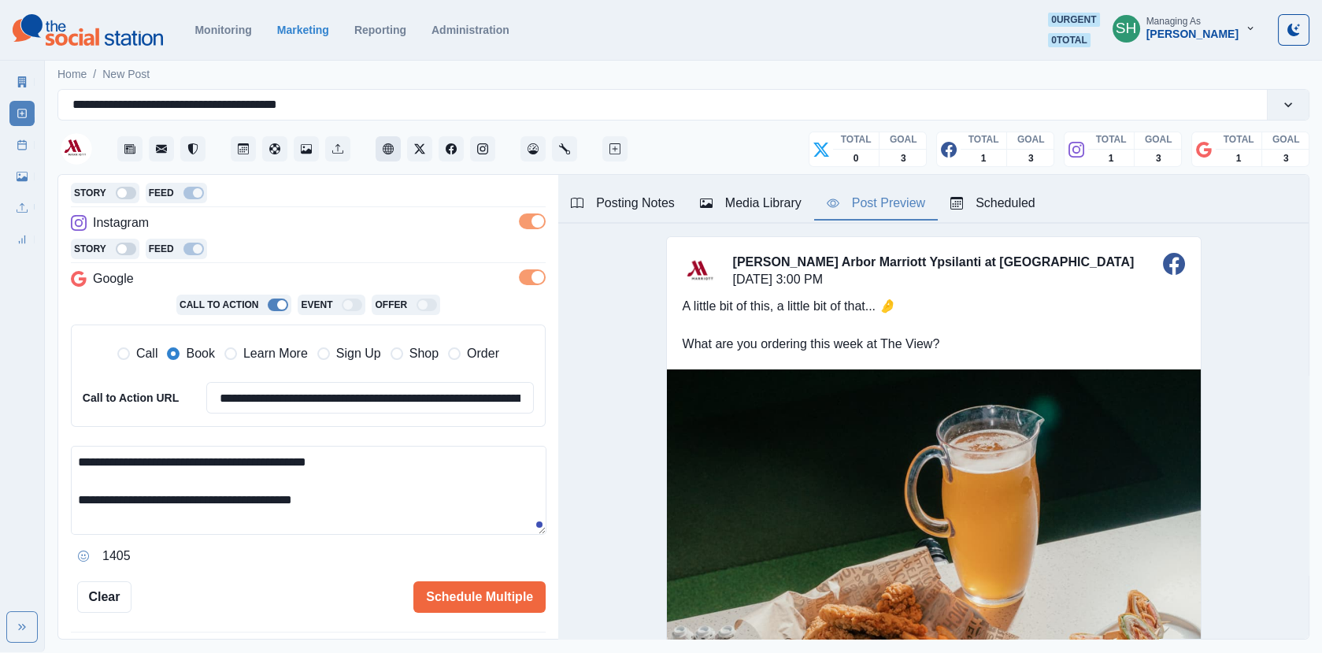
click at [395, 150] on button "Client Website" at bounding box center [388, 148] width 25 height 25
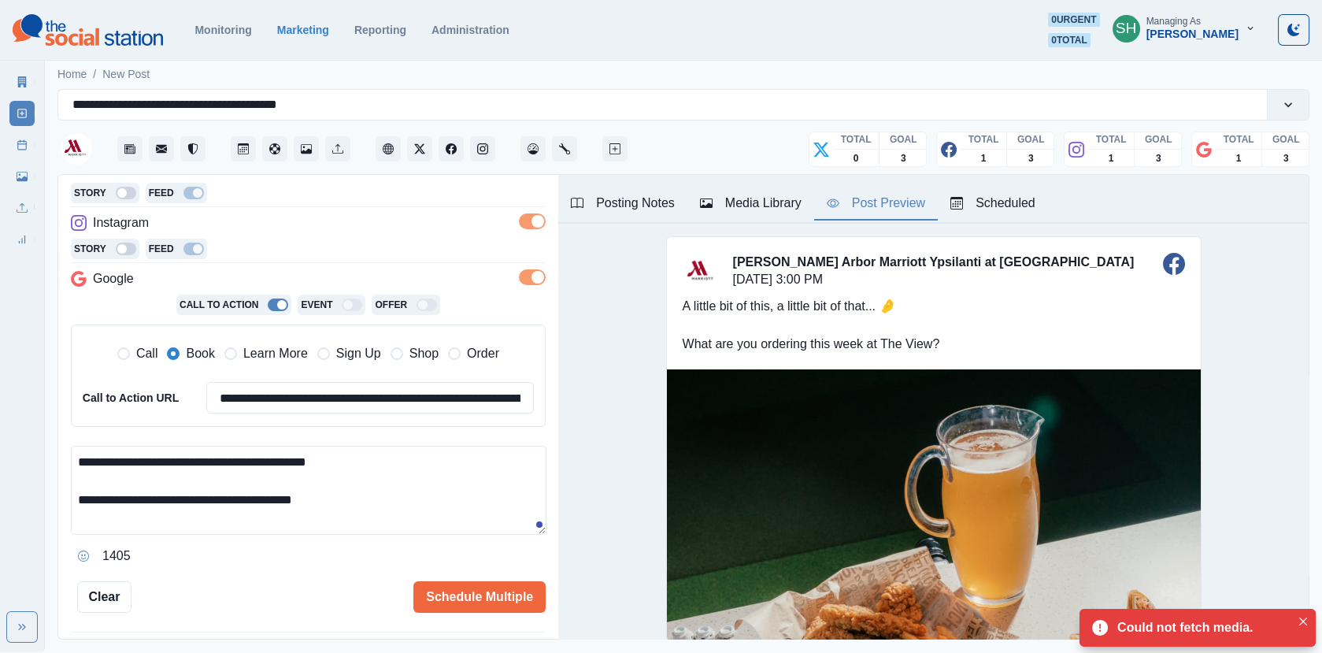
click at [388, 503] on textarea "**********" at bounding box center [309, 490] width 476 height 89
type textarea "**********"
click at [473, 567] on div "**********" at bounding box center [308, 293] width 475 height 639
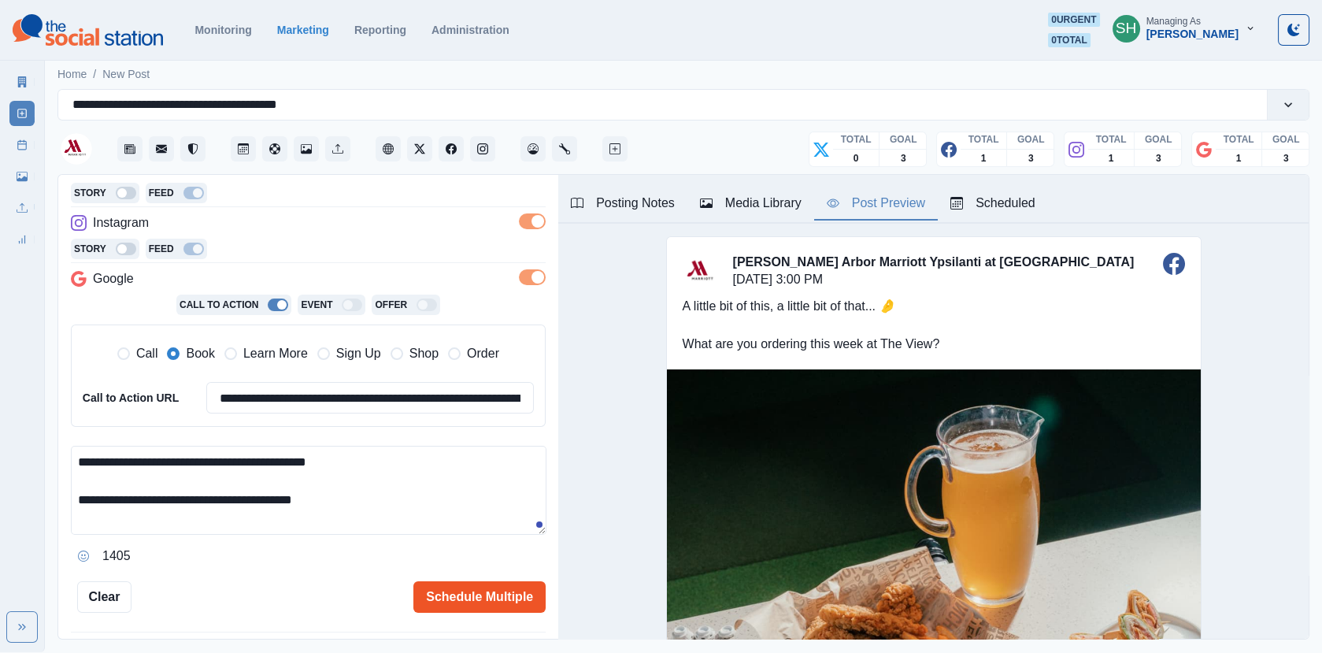
click at [476, 599] on button "Schedule Multiple" at bounding box center [480, 597] width 132 height 32
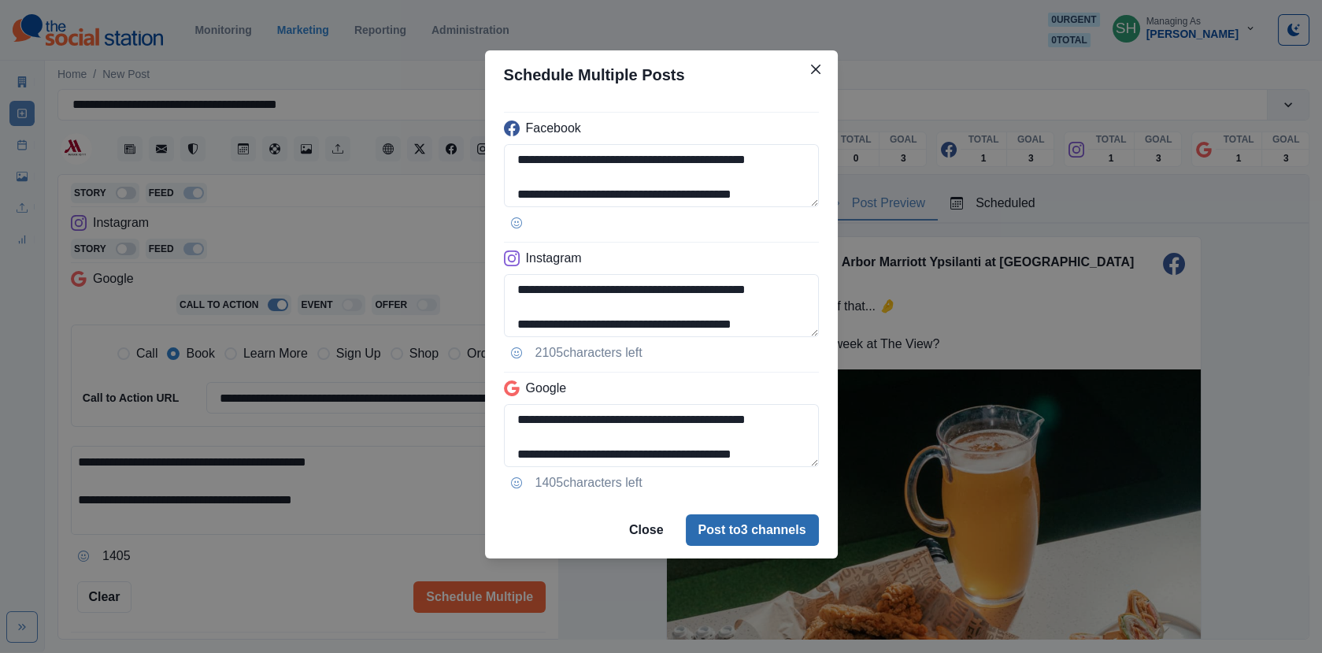
click at [743, 521] on button "Post to 3 channels" at bounding box center [752, 530] width 133 height 32
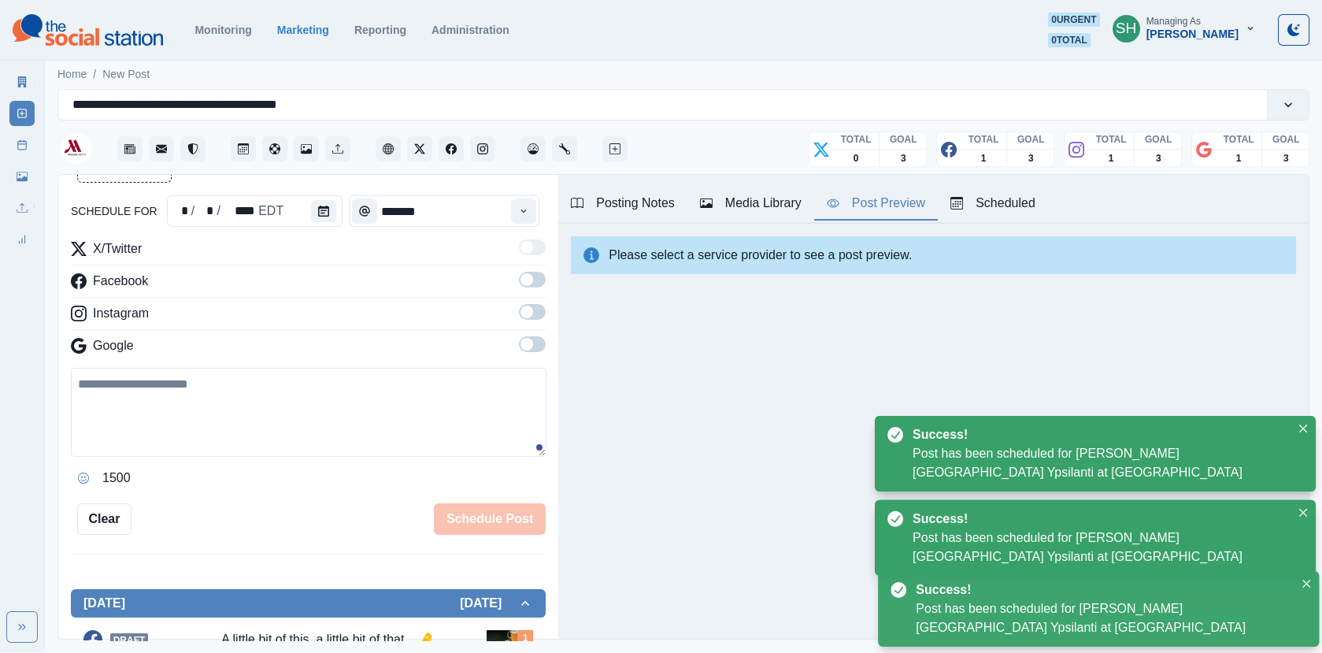
scroll to position [258, 0]
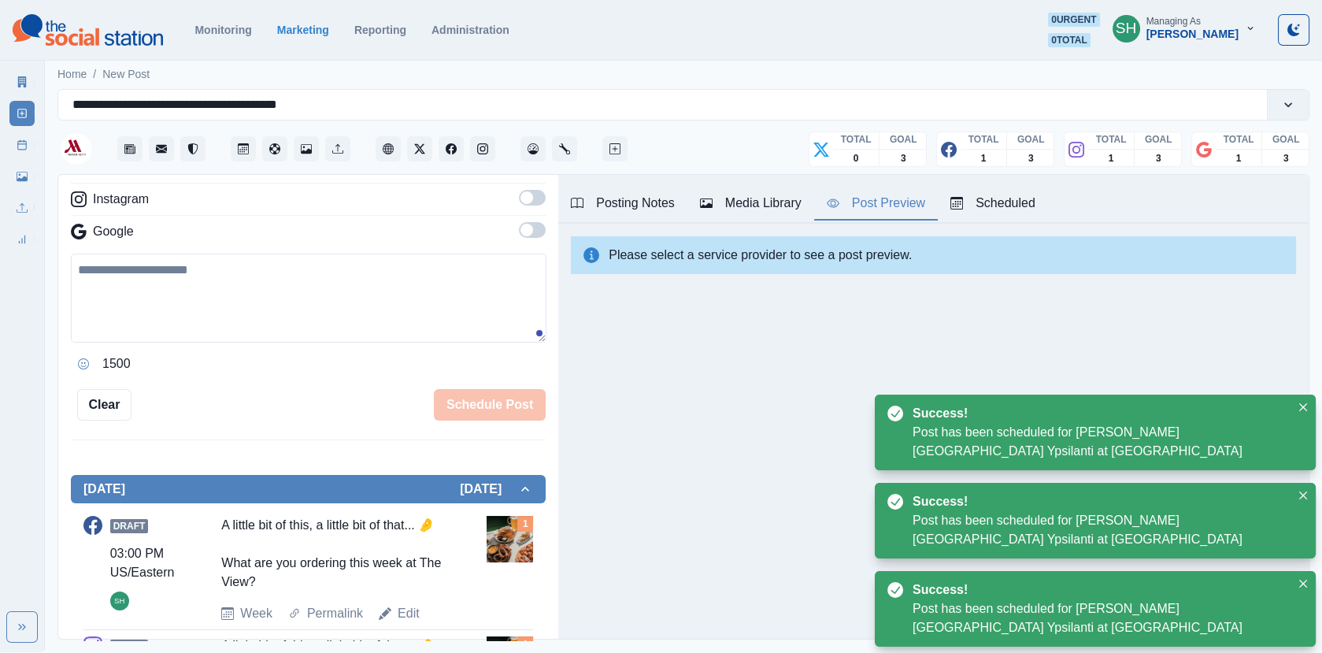
click at [26, 150] on link "Post Schedule" at bounding box center [21, 144] width 25 height 25
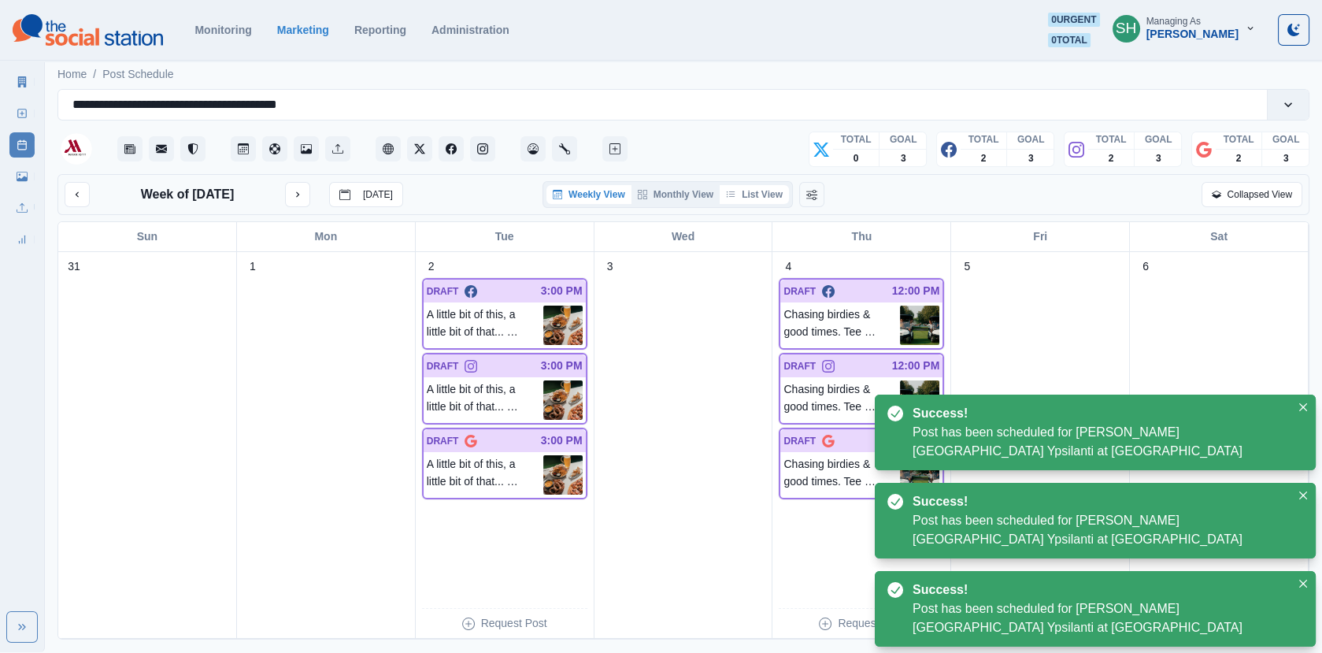
click at [745, 192] on button "List View" at bounding box center [754, 194] width 69 height 19
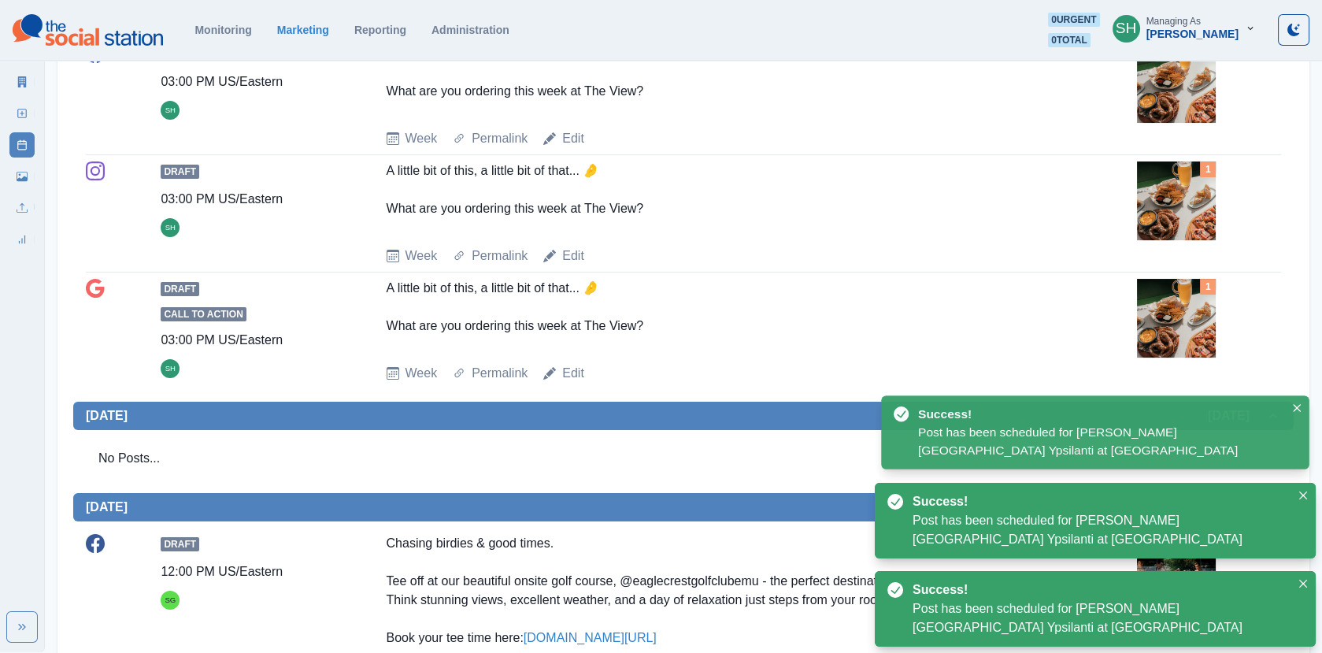
scroll to position [1148, 0]
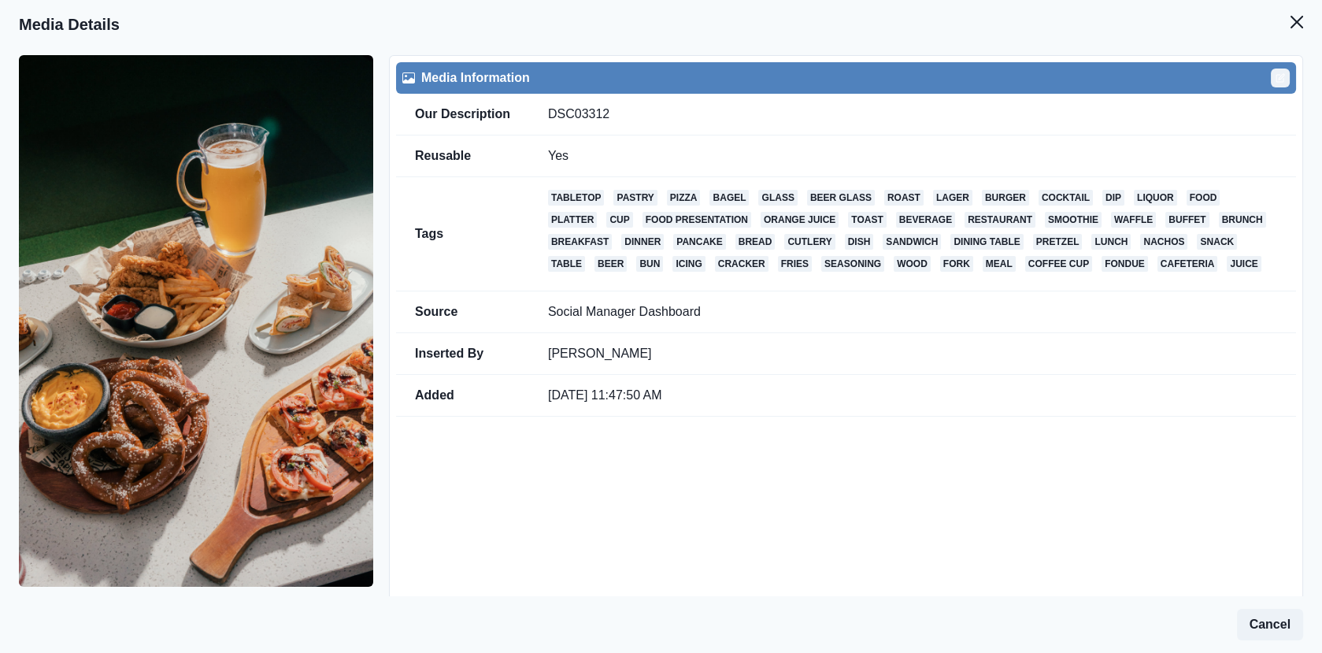
click at [1274, 83] on button "Edit" at bounding box center [1280, 78] width 19 height 19
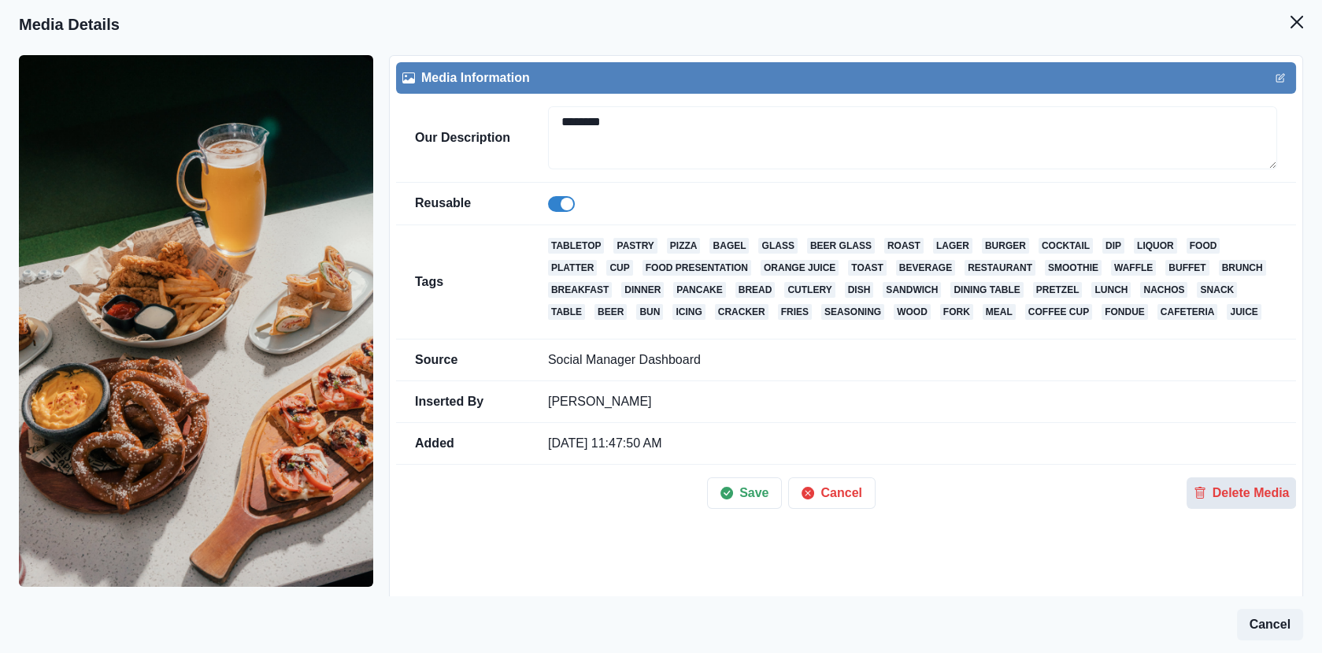
click at [1208, 501] on button "Delete Media" at bounding box center [1241, 493] width 109 height 32
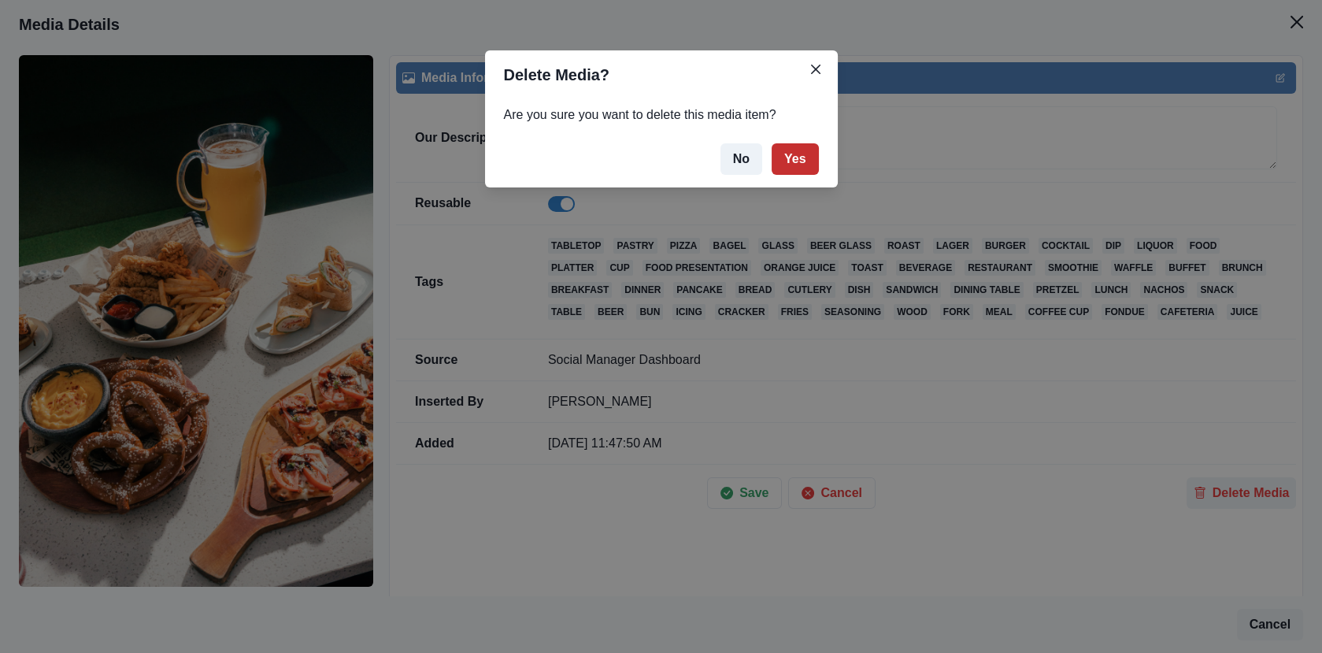
click at [791, 154] on button "Yes" at bounding box center [795, 159] width 47 height 32
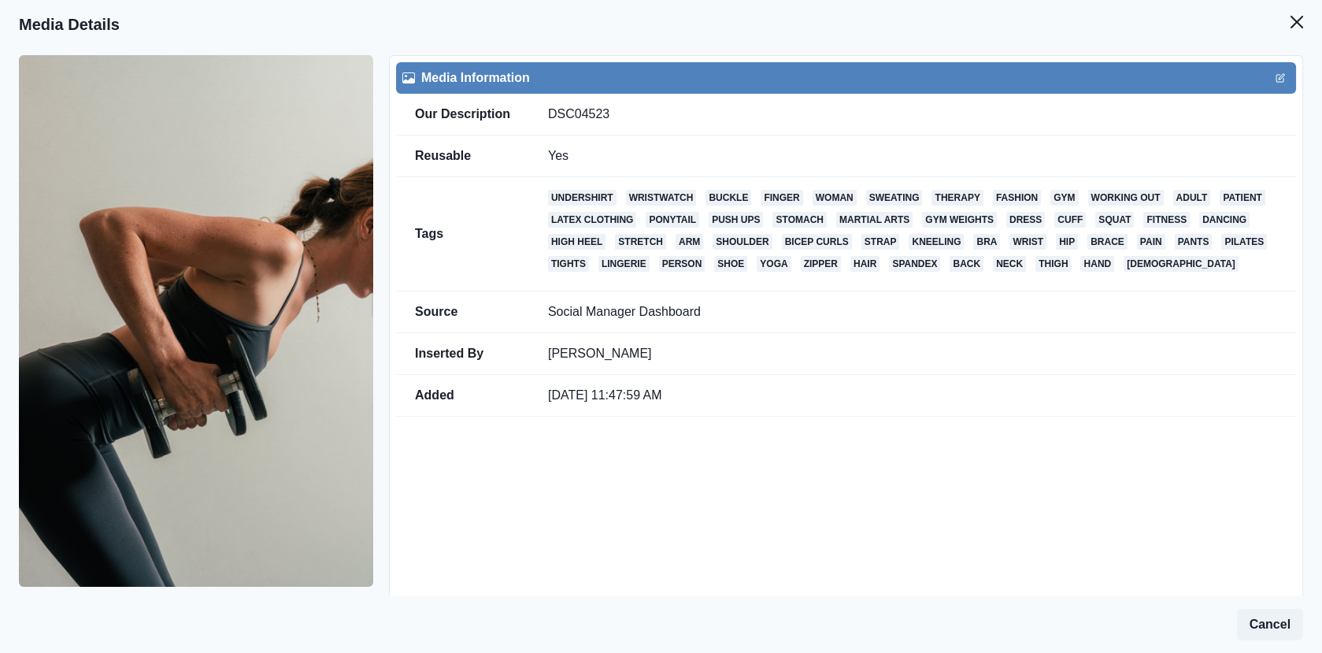
scroll to position [128, 0]
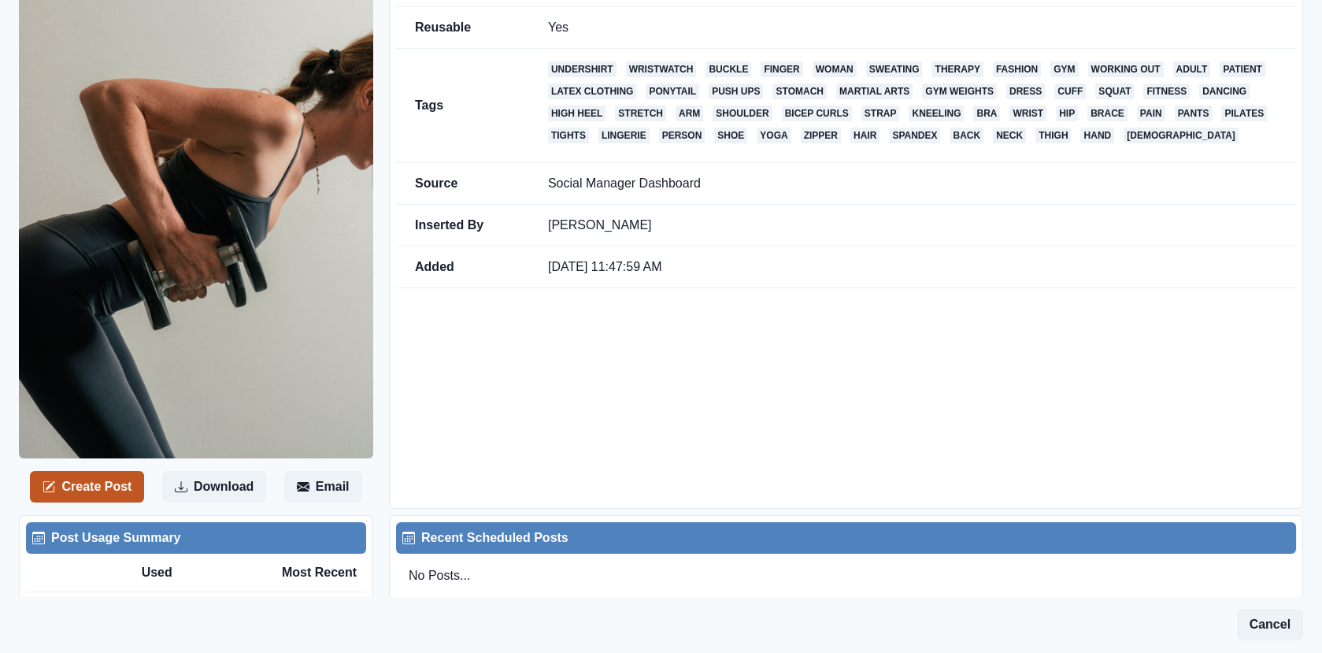
click at [108, 492] on button "Create Post" at bounding box center [87, 487] width 114 height 32
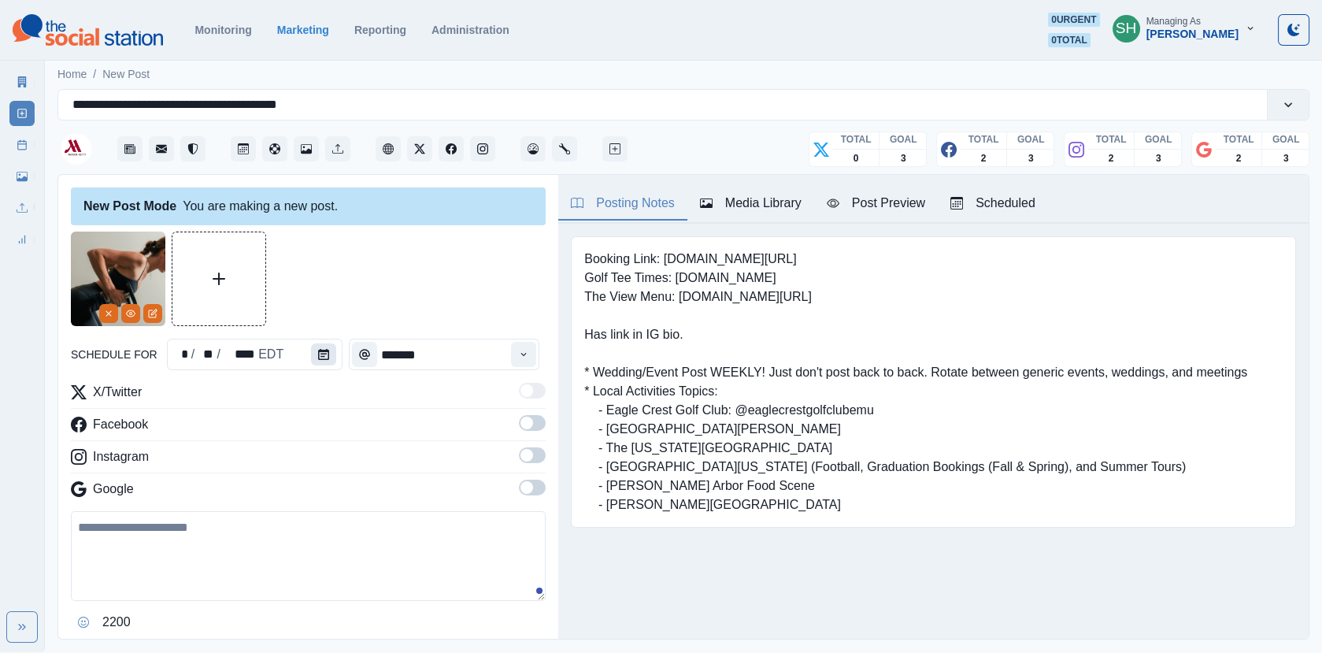
click at [311, 353] on button "Calendar" at bounding box center [323, 354] width 25 height 22
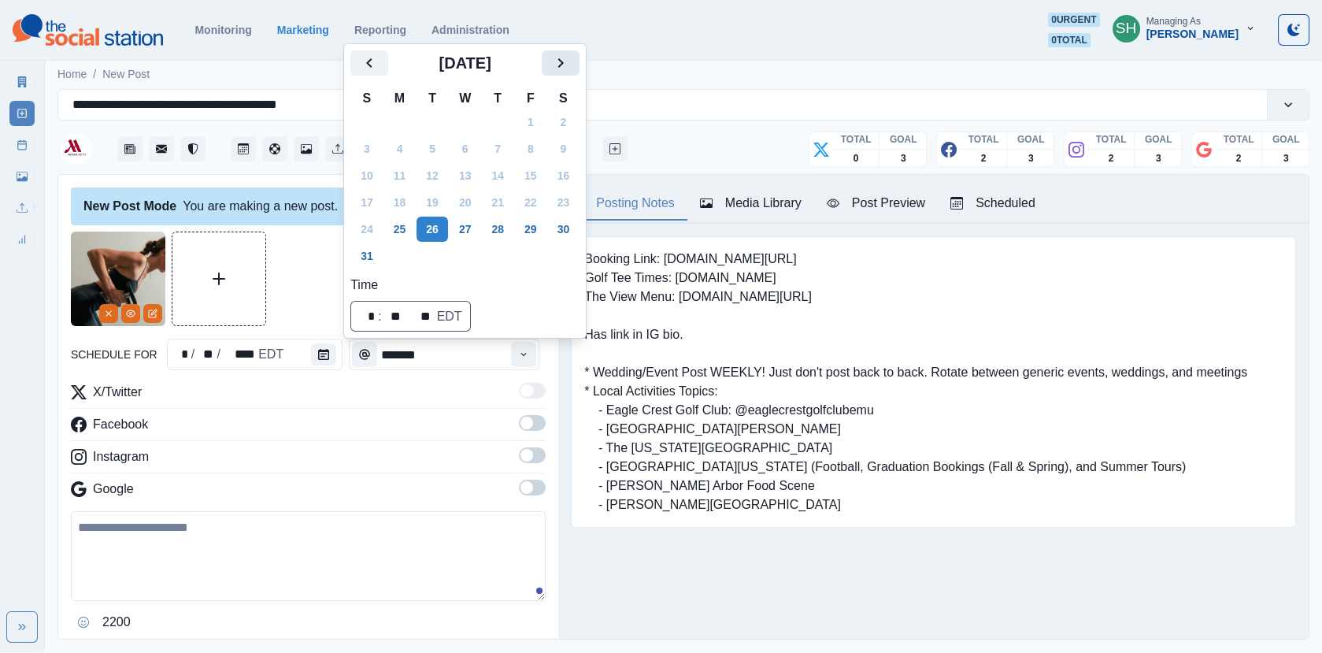
click at [570, 72] on icon "Next" at bounding box center [560, 63] width 19 height 19
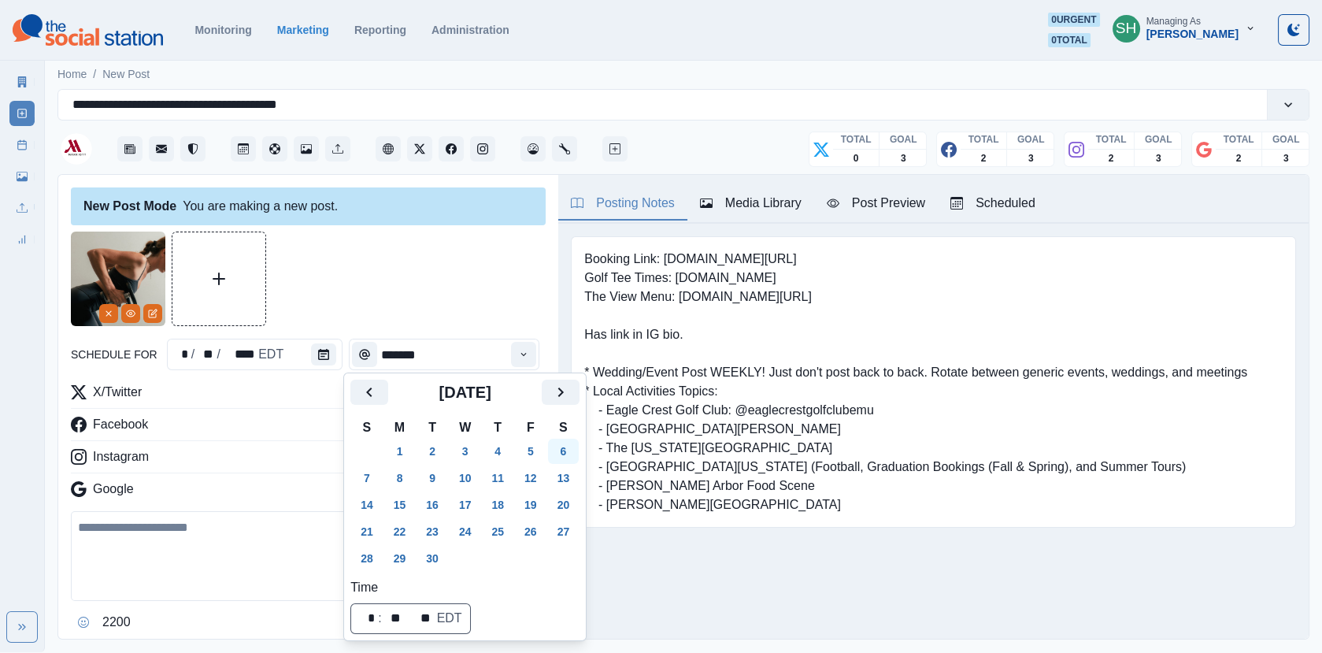
click at [573, 450] on button "6" at bounding box center [564, 451] width 32 height 25
click at [522, 317] on div at bounding box center [308, 279] width 475 height 95
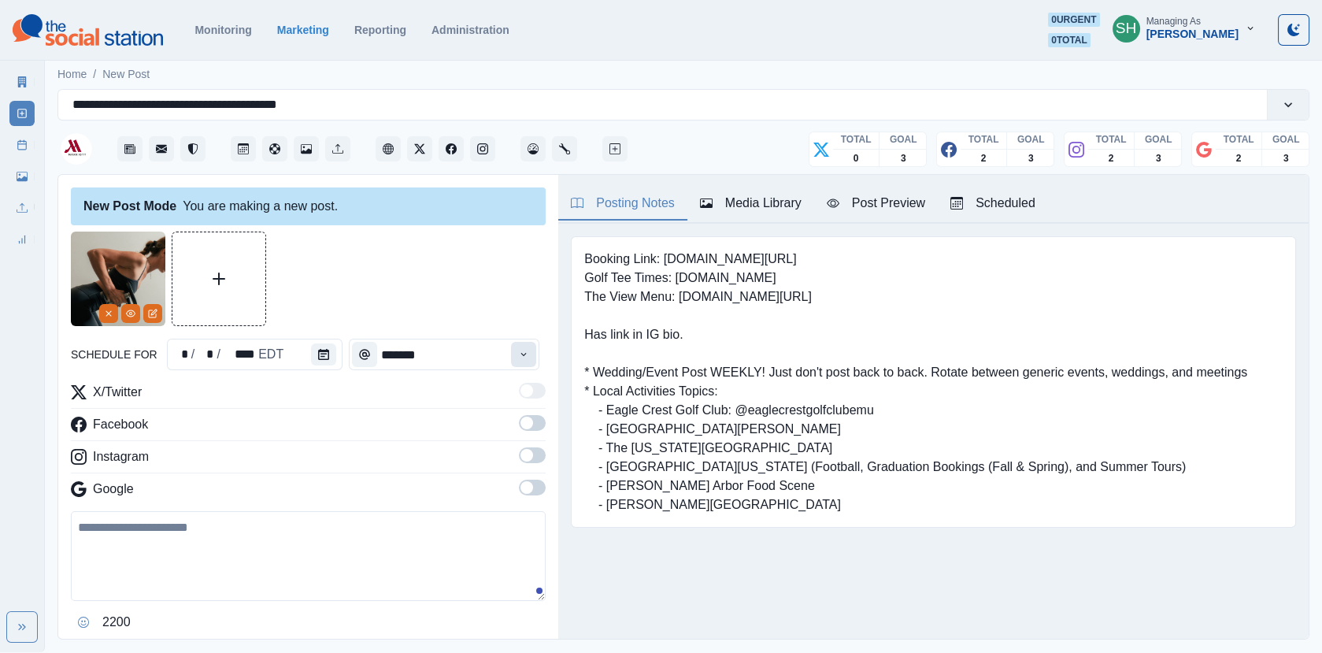
click at [536, 348] on button "Time" at bounding box center [523, 354] width 25 height 25
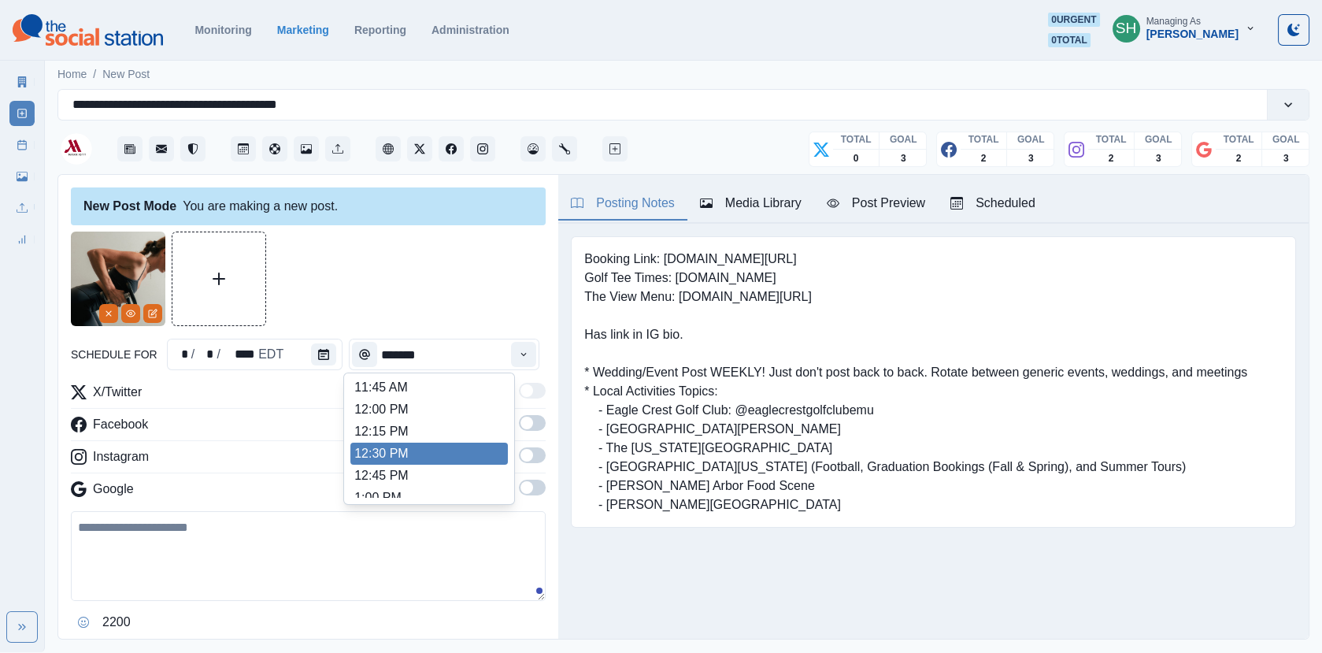
scroll to position [399, 0]
click at [389, 430] on li "1:00 PM" at bounding box center [430, 432] width 158 height 22
type input "*******"
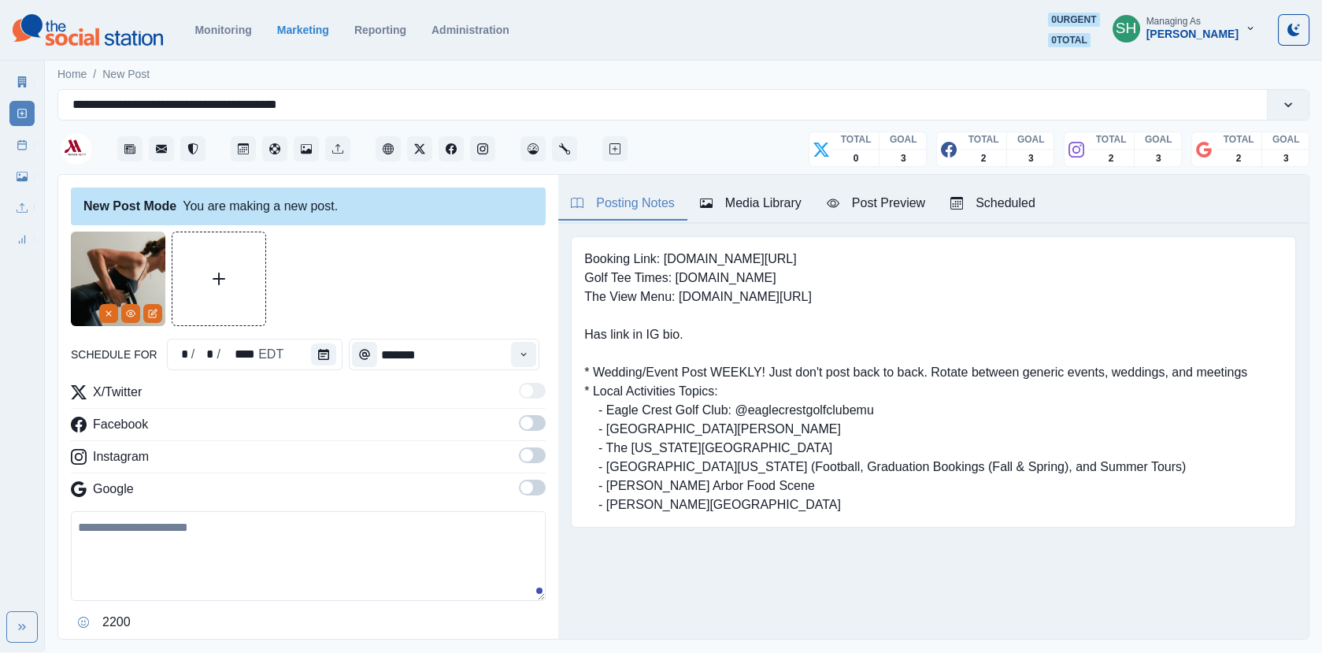
click at [523, 430] on label at bounding box center [532, 427] width 27 height 25
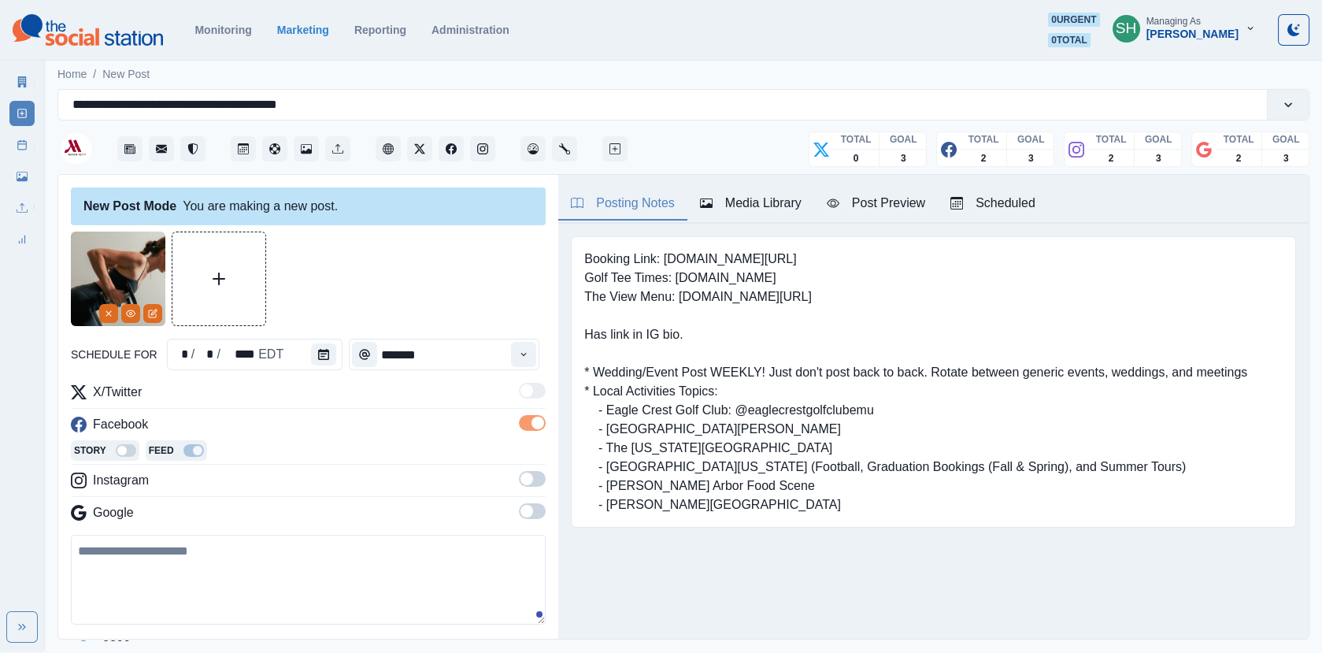
click at [523, 460] on div "Story Feed" at bounding box center [308, 452] width 475 height 24
click at [523, 471] on span at bounding box center [532, 479] width 27 height 16
click at [532, 532] on span at bounding box center [527, 535] width 13 height 13
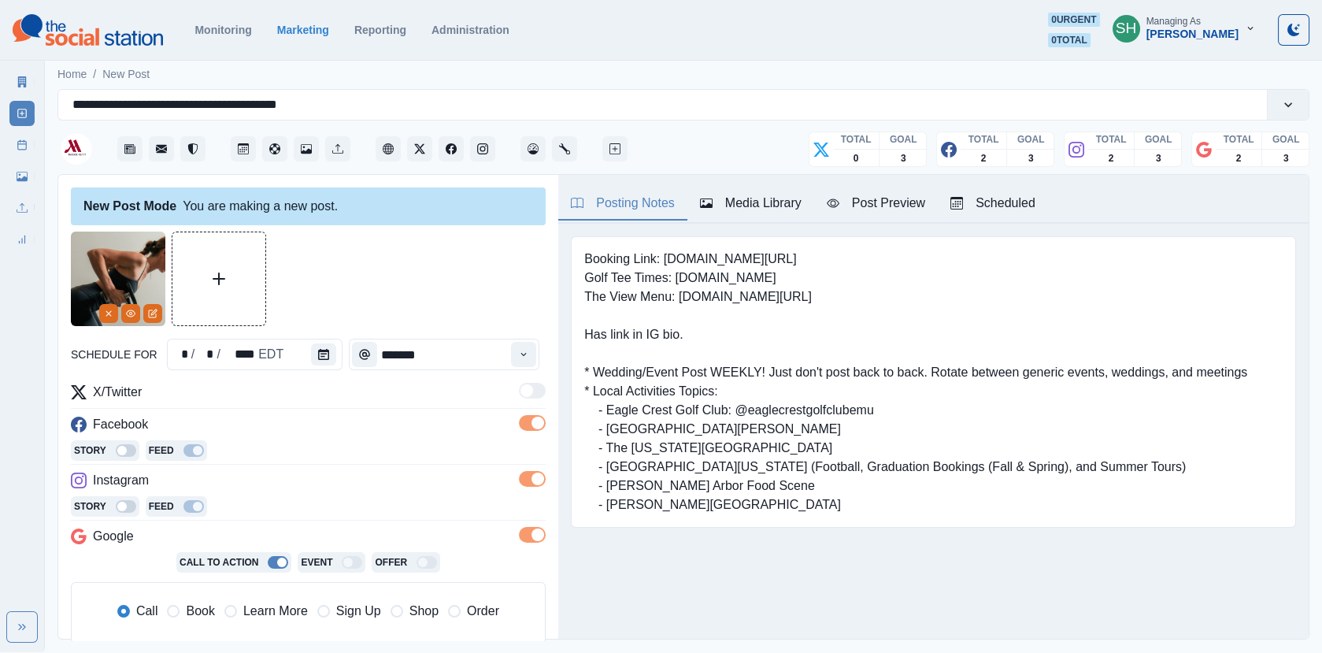
click at [849, 195] on div "Post Preview" at bounding box center [876, 203] width 98 height 19
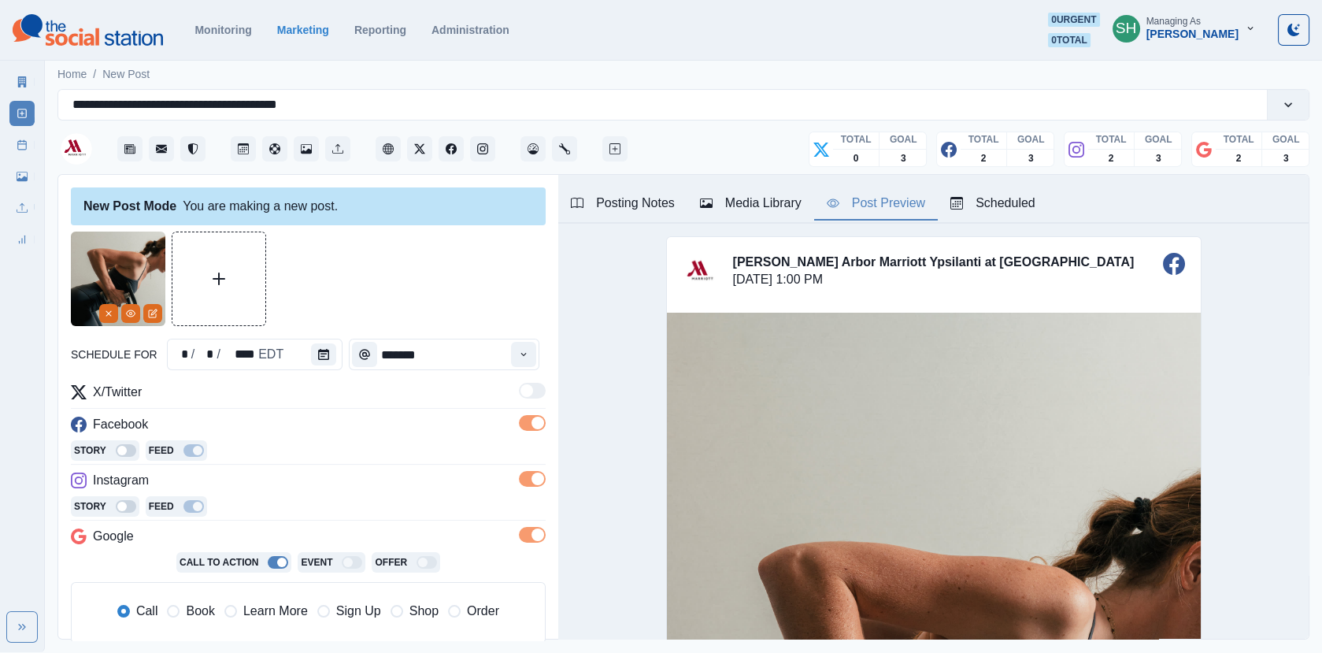
scroll to position [250, 0]
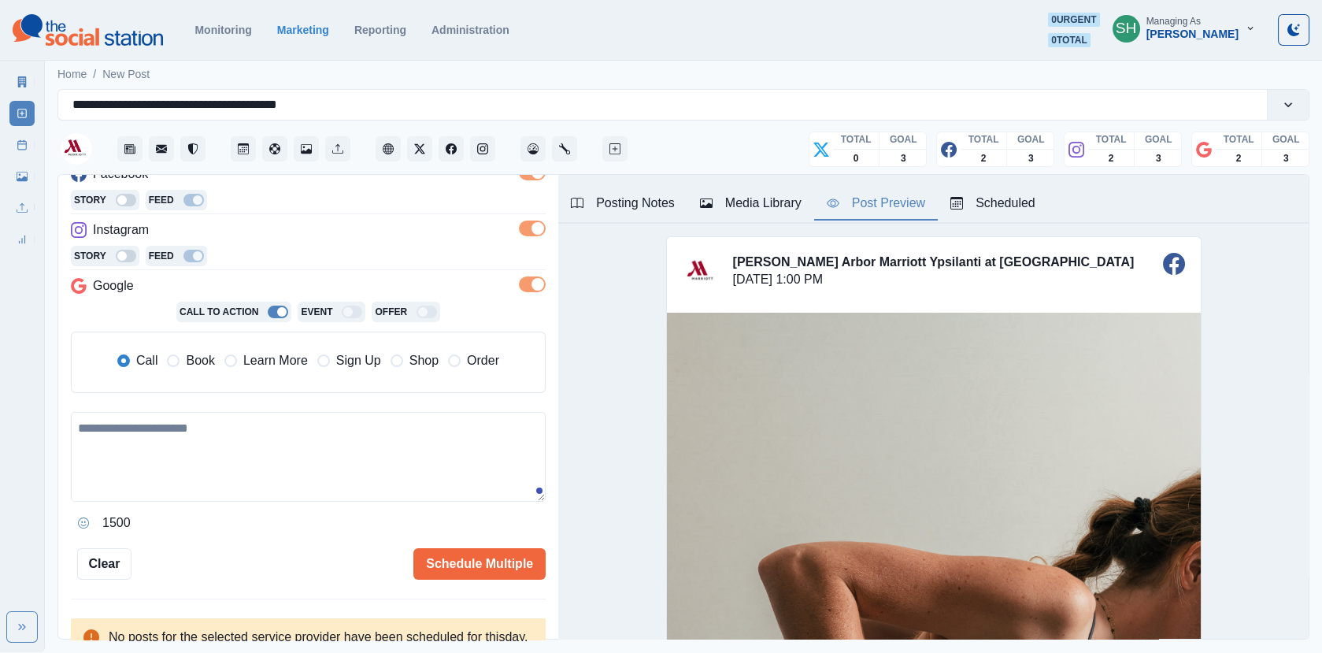
click at [208, 371] on div "Call Book Learn More Sign Up Shop Order" at bounding box center [308, 362] width 451 height 35
click at [195, 367] on div "Call Book Learn More Sign Up Shop Order" at bounding box center [308, 362] width 451 height 35
click at [224, 447] on textarea at bounding box center [308, 457] width 475 height 90
click at [190, 351] on span "Book" at bounding box center [200, 360] width 28 height 19
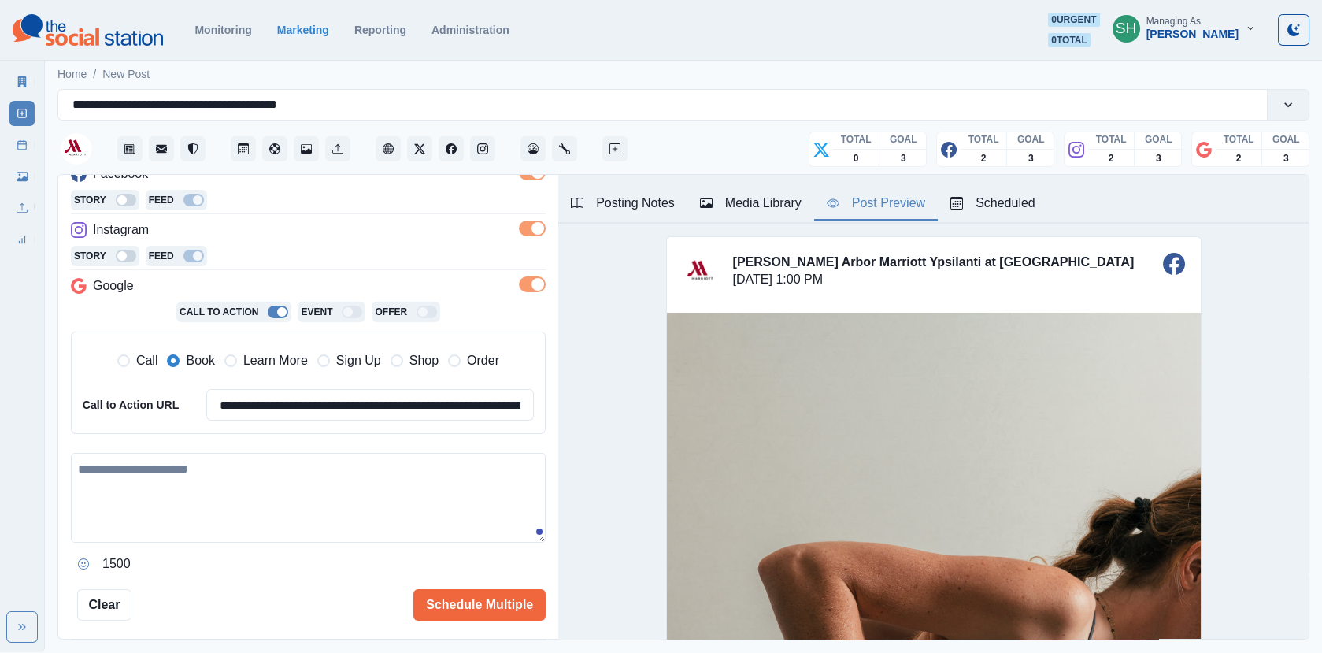
click at [195, 461] on textarea at bounding box center [308, 498] width 475 height 90
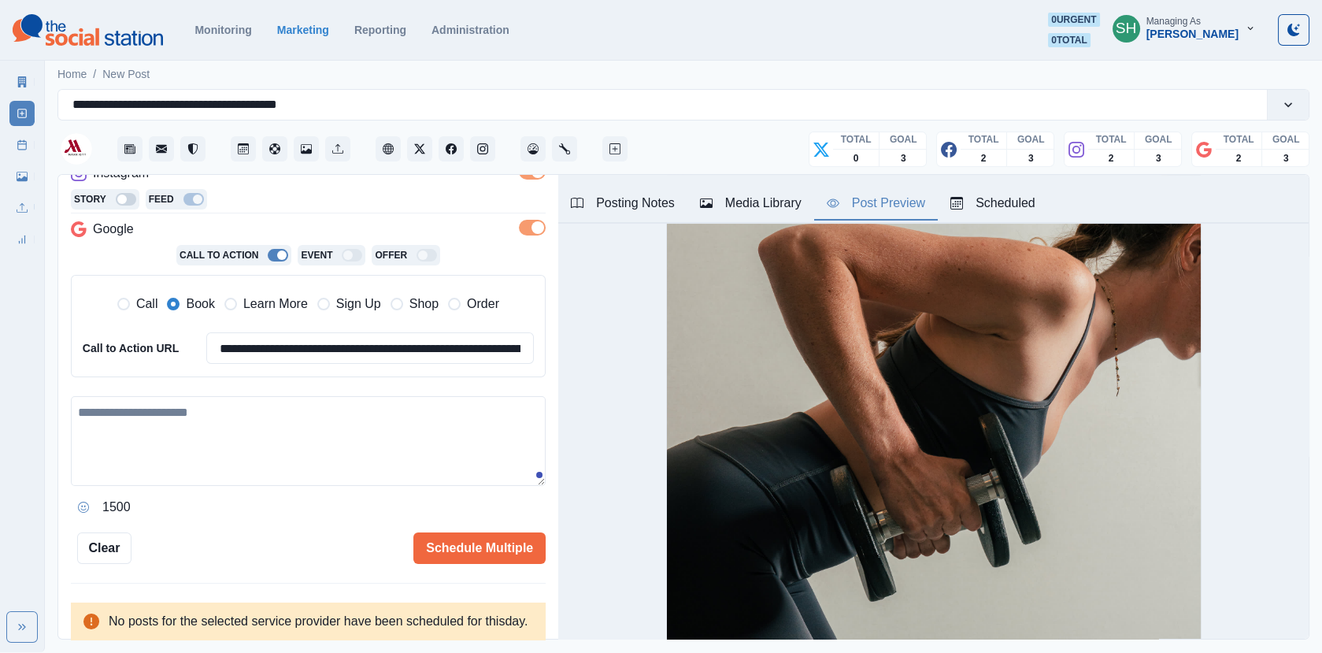
scroll to position [0, 0]
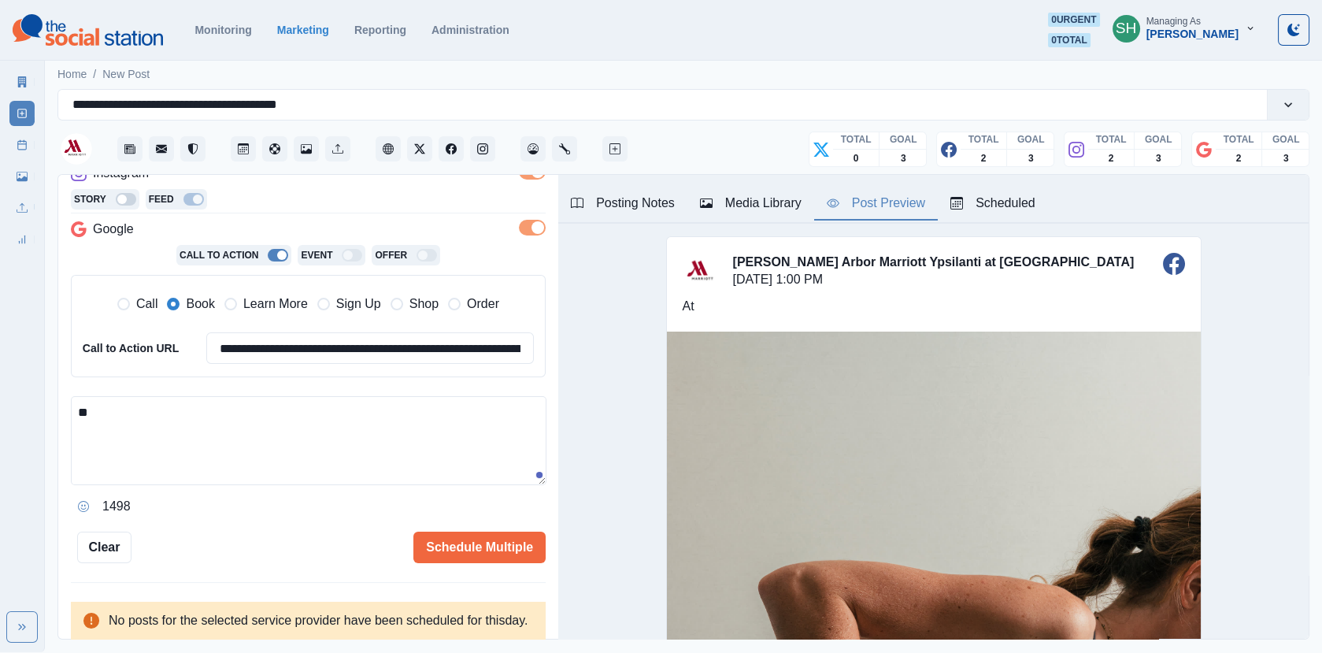
type textarea "*"
click at [164, 418] on div "every day" at bounding box center [175, 430] width 61 height 25
click at [158, 458] on textarea "**********" at bounding box center [309, 440] width 476 height 89
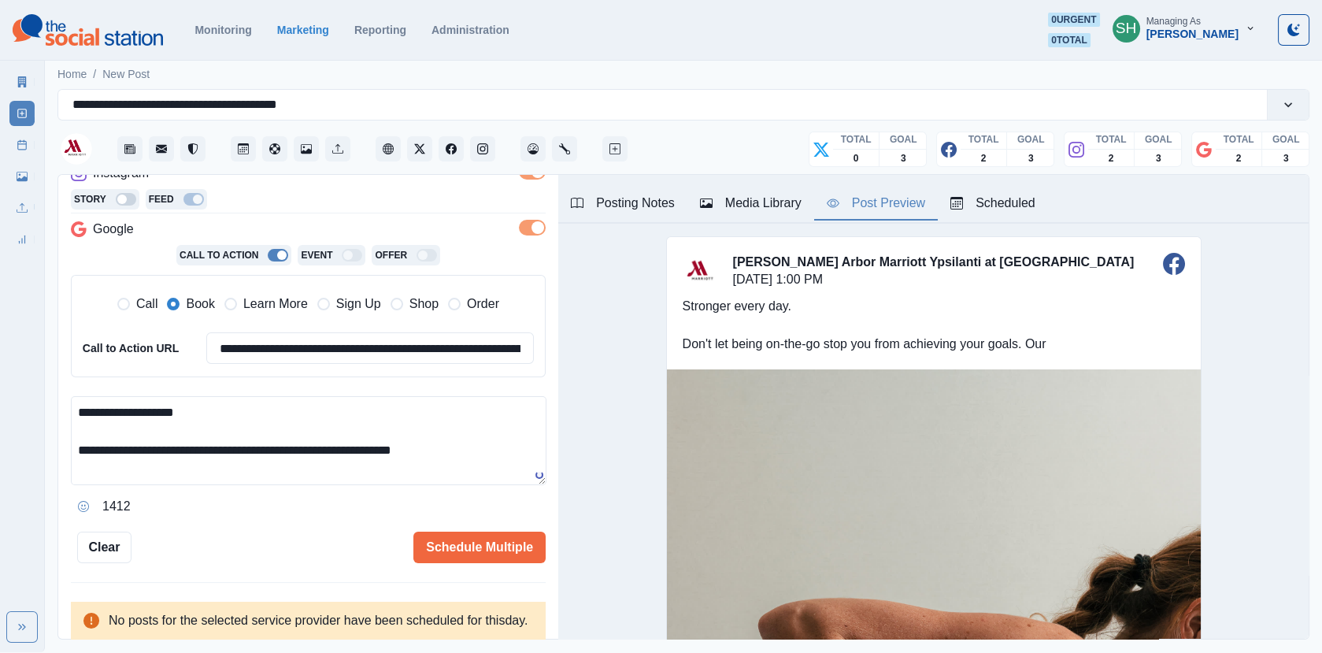
paste textarea "**********"
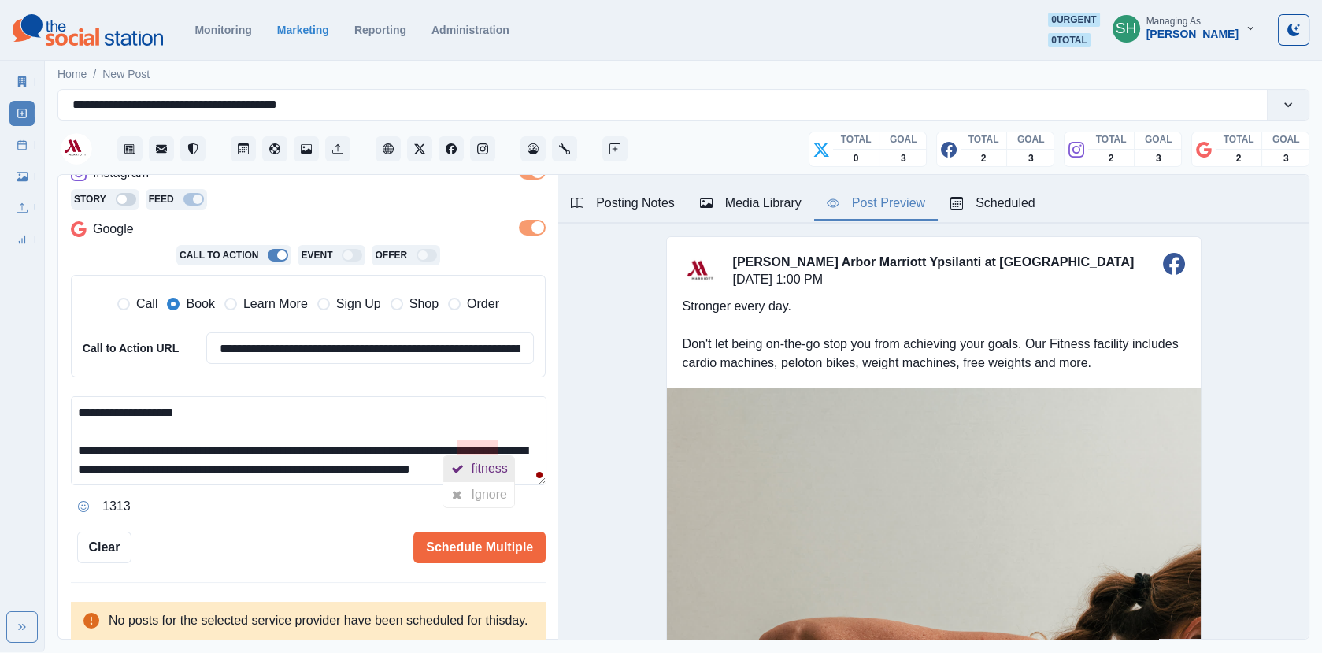
click at [469, 462] on div at bounding box center [457, 468] width 28 height 25
click at [133, 406] on textarea "**********" at bounding box center [309, 440] width 476 height 89
click at [67, 411] on div "**********" at bounding box center [308, 408] width 500 height 466
click at [72, 412] on textarea "**********" at bounding box center [309, 440] width 476 height 89
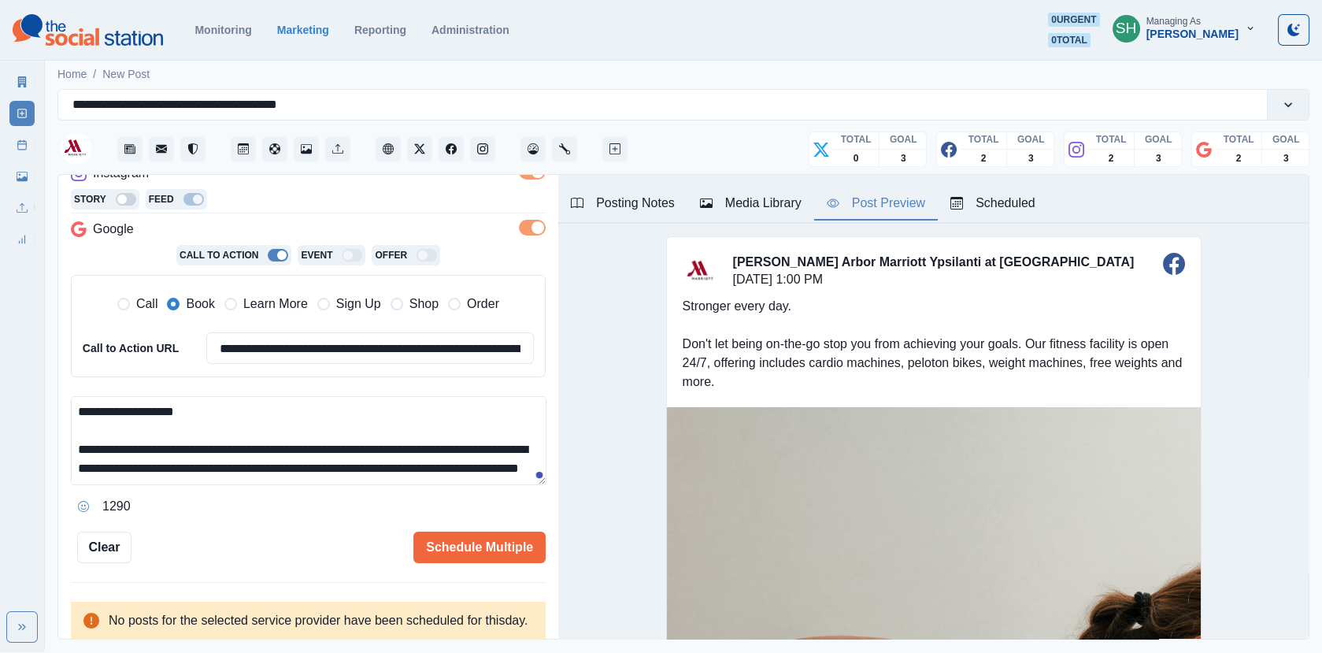
drag, startPoint x: 254, startPoint y: 411, endPoint x: 195, endPoint y: 412, distance: 59.1
click at [195, 412] on textarea "**********" at bounding box center [309, 440] width 476 height 89
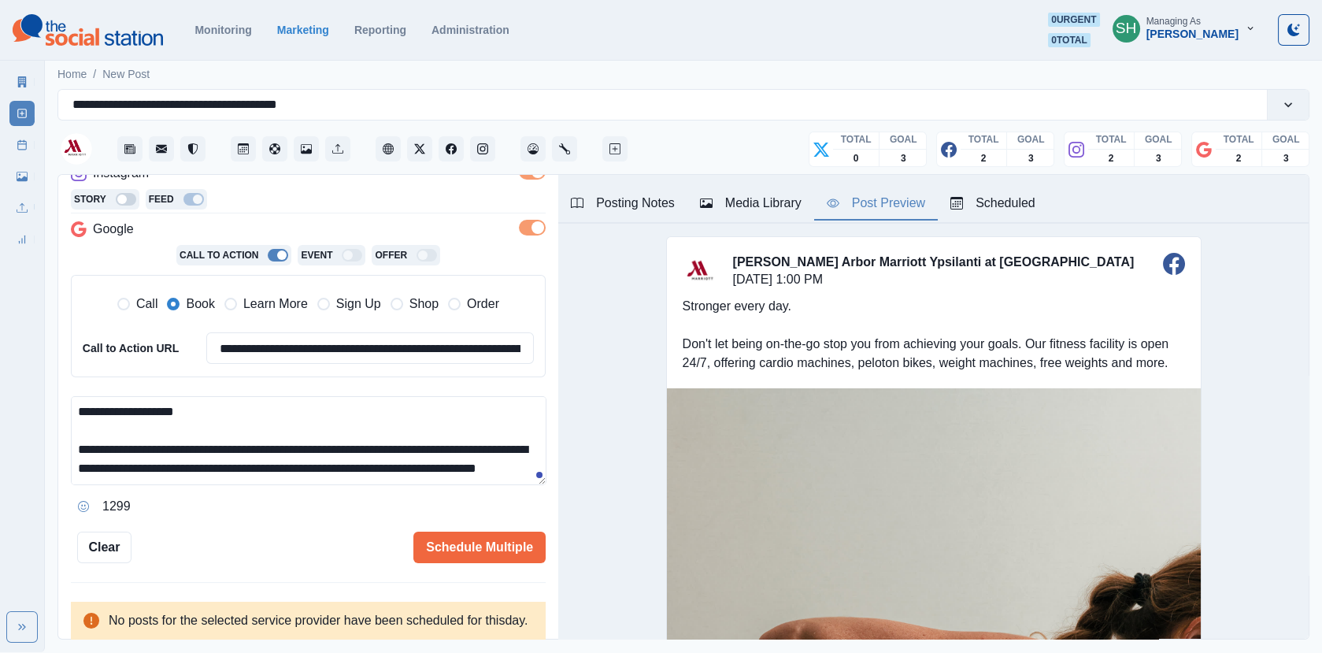
click at [222, 430] on textarea "**********" at bounding box center [309, 440] width 476 height 89
click at [122, 428] on textarea "**********" at bounding box center [309, 440] width 476 height 89
click at [214, 446] on textarea "**********" at bounding box center [309, 440] width 476 height 89
click at [154, 476] on textarea "**********" at bounding box center [309, 440] width 476 height 89
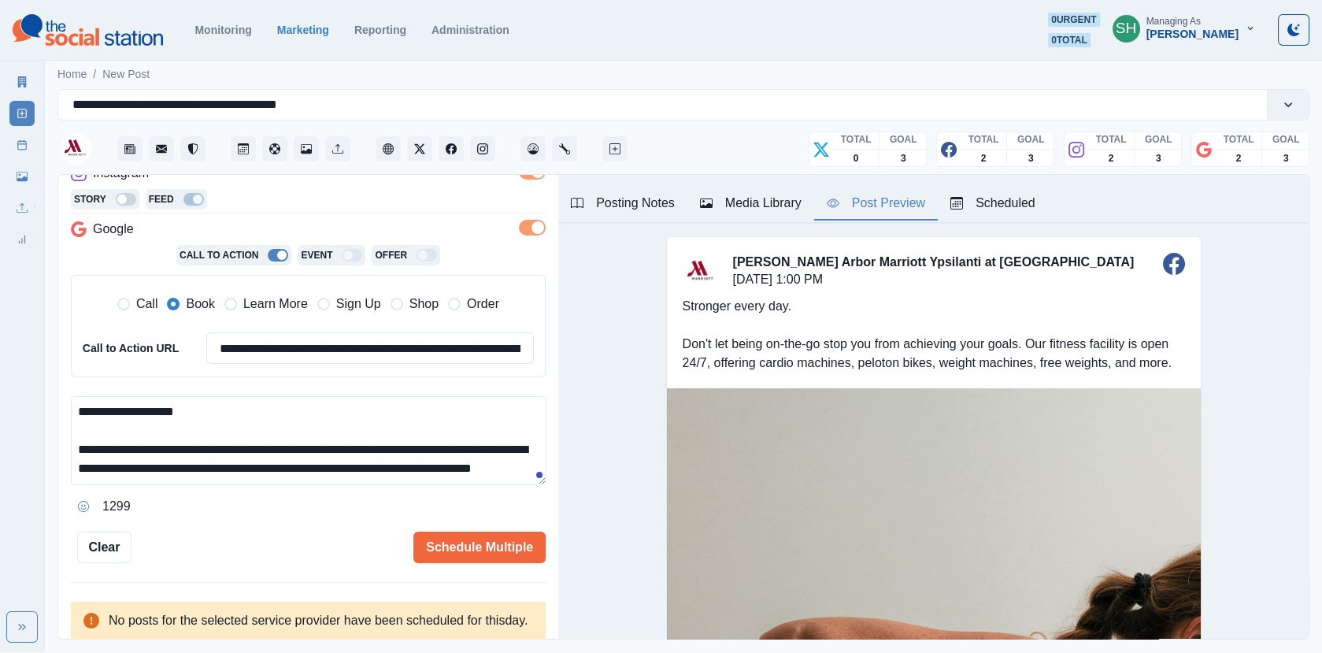
scroll to position [18, 0]
type textarea "**********"
click at [447, 540] on button "Schedule Multiple" at bounding box center [480, 548] width 132 height 32
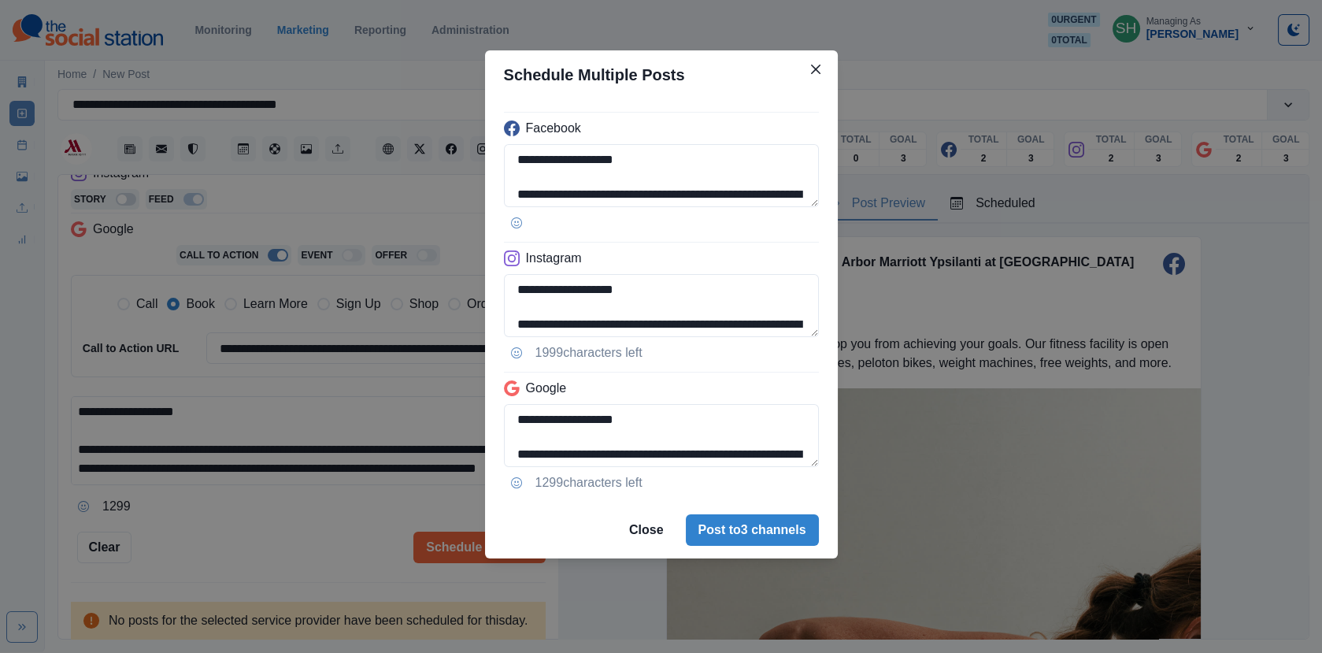
click at [303, 467] on div "**********" at bounding box center [661, 326] width 1322 height 653
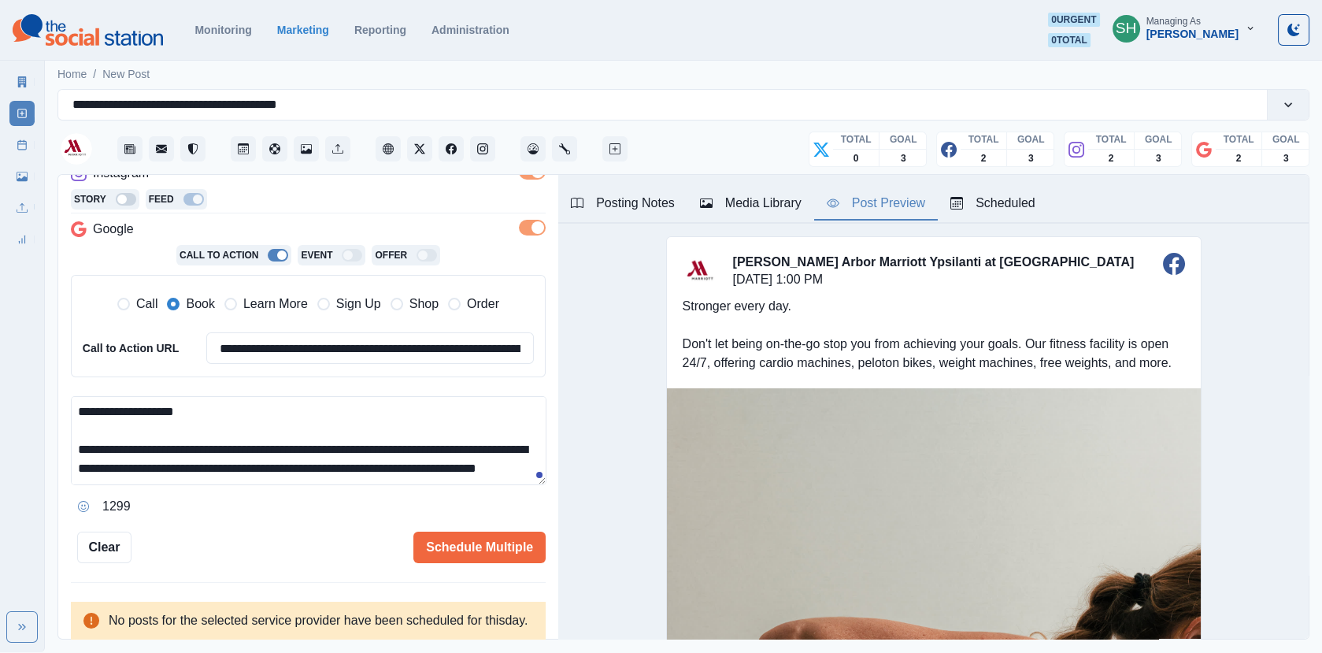
click at [286, 312] on div "Call Book Learn More Sign Up Shop Order" at bounding box center [308, 305] width 451 height 35
click at [281, 310] on span "Learn More" at bounding box center [275, 304] width 65 height 19
click at [281, 344] on input "**********" at bounding box center [370, 348] width 328 height 32
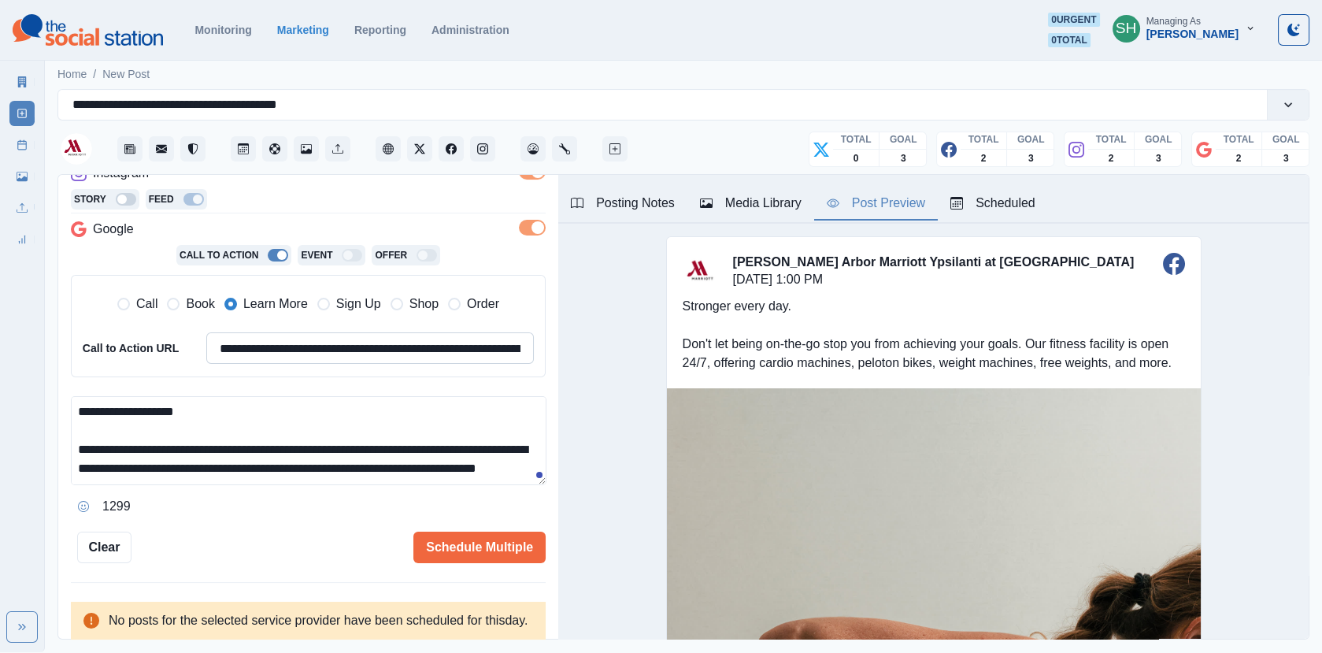
paste input "**********"
type input "**********"
click at [450, 545] on button "Schedule Multiple" at bounding box center [480, 548] width 132 height 32
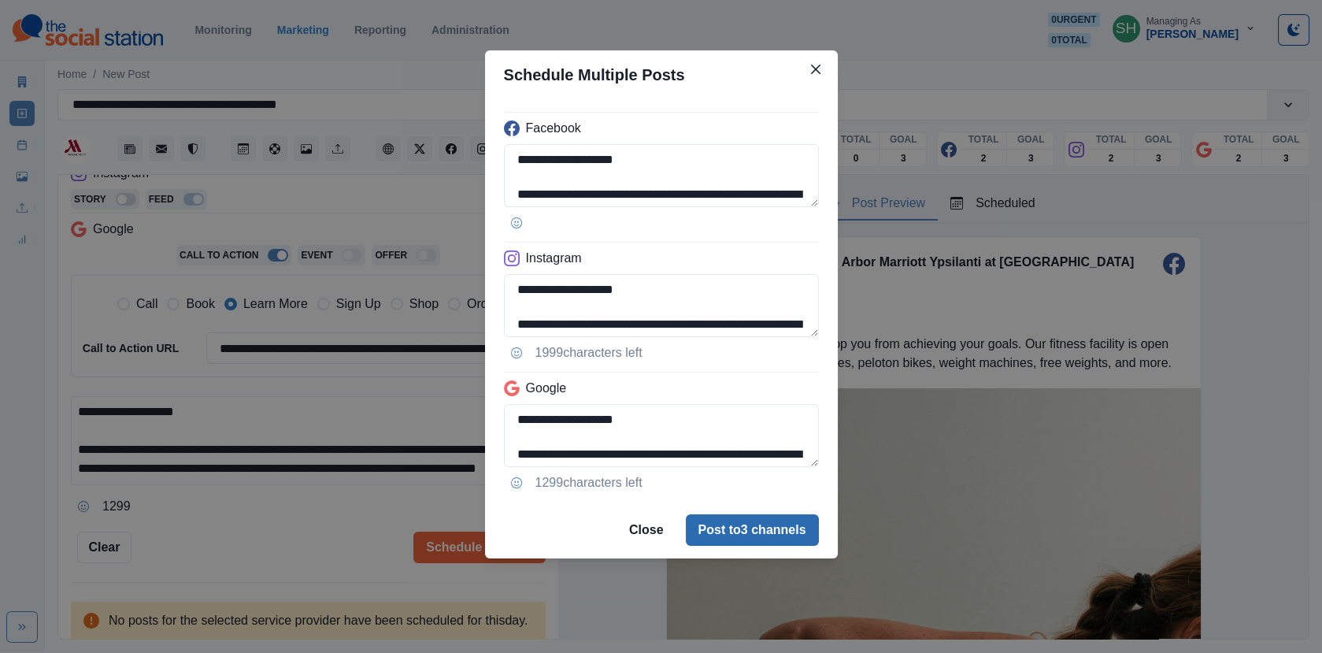
click at [707, 520] on button "Post to 3 channels" at bounding box center [752, 530] width 133 height 32
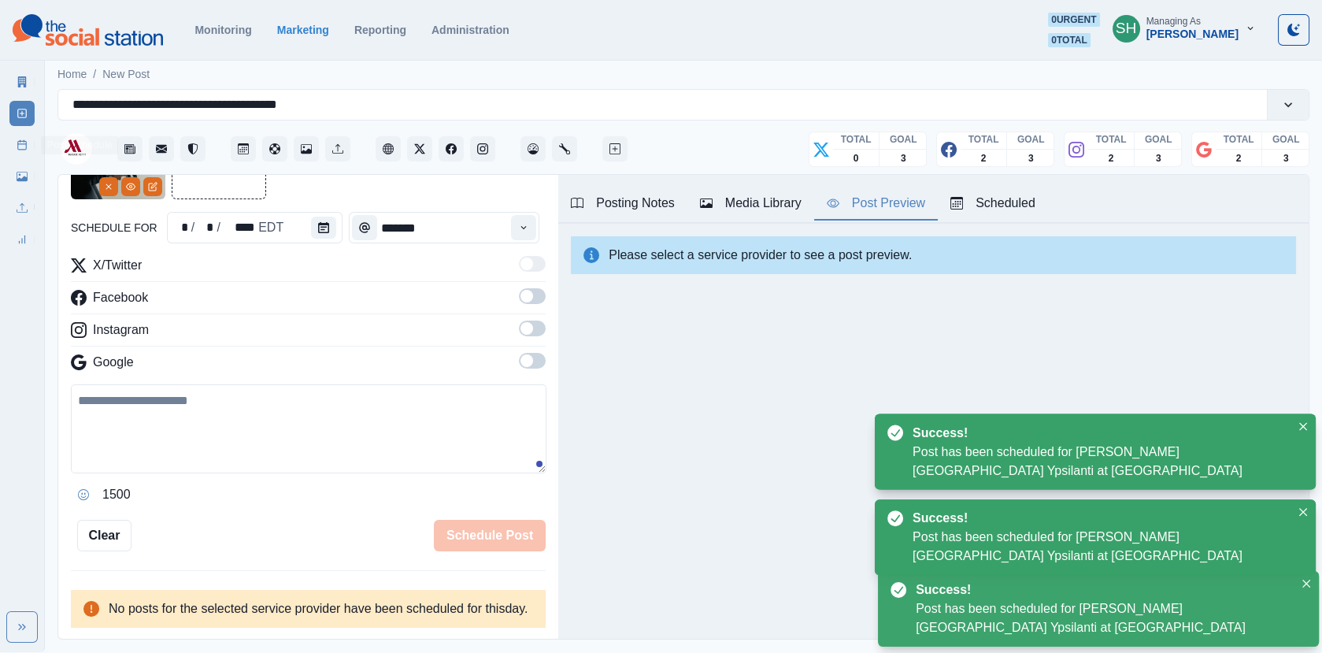
scroll to position [284, 0]
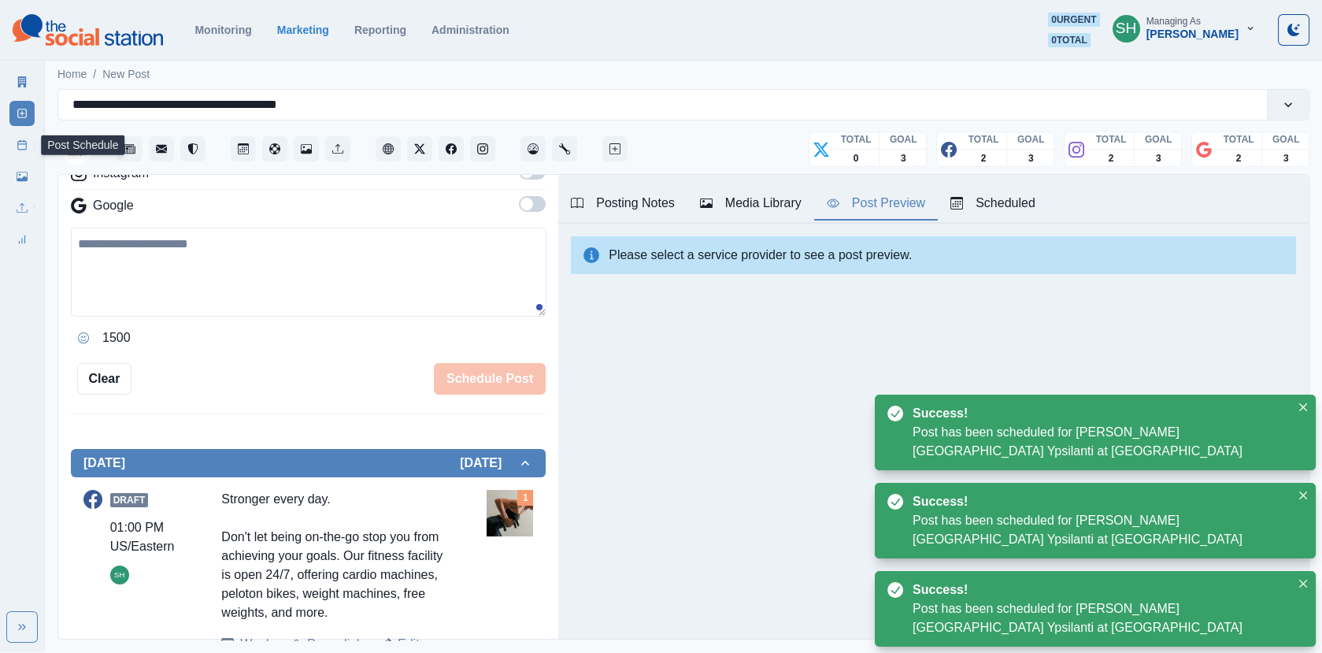
click at [18, 147] on rect at bounding box center [22, 145] width 9 height 9
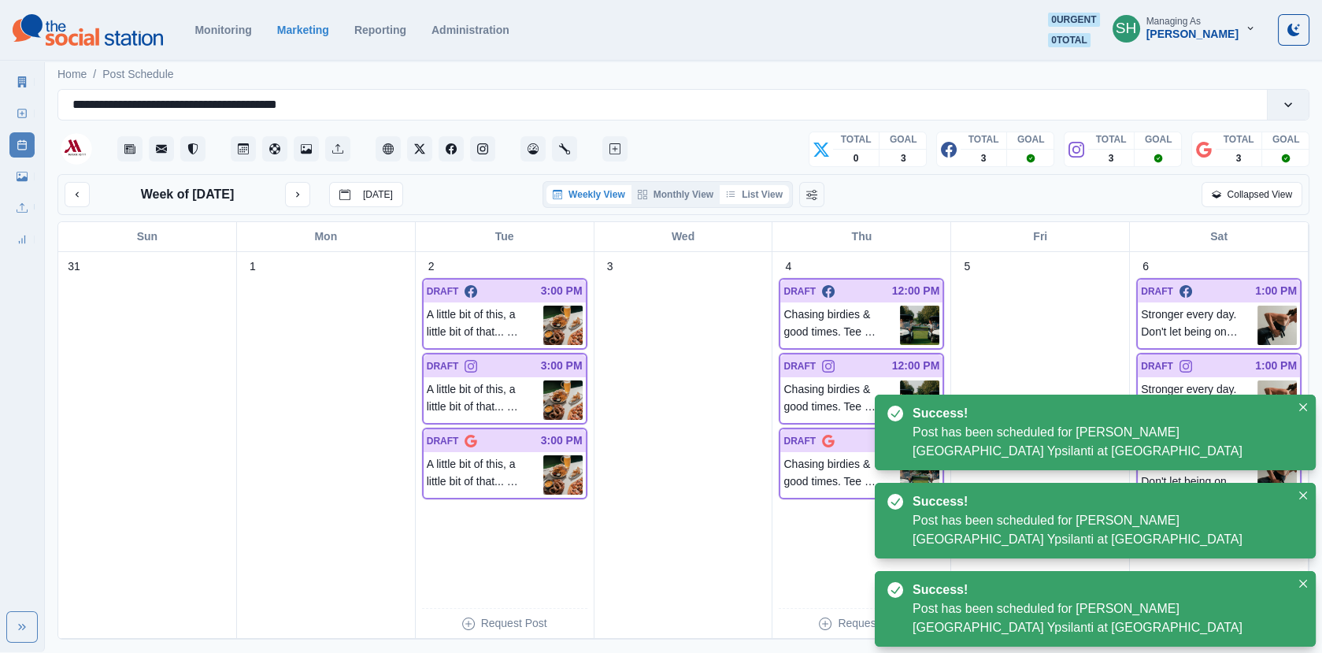
click at [781, 200] on button "List View" at bounding box center [754, 194] width 69 height 19
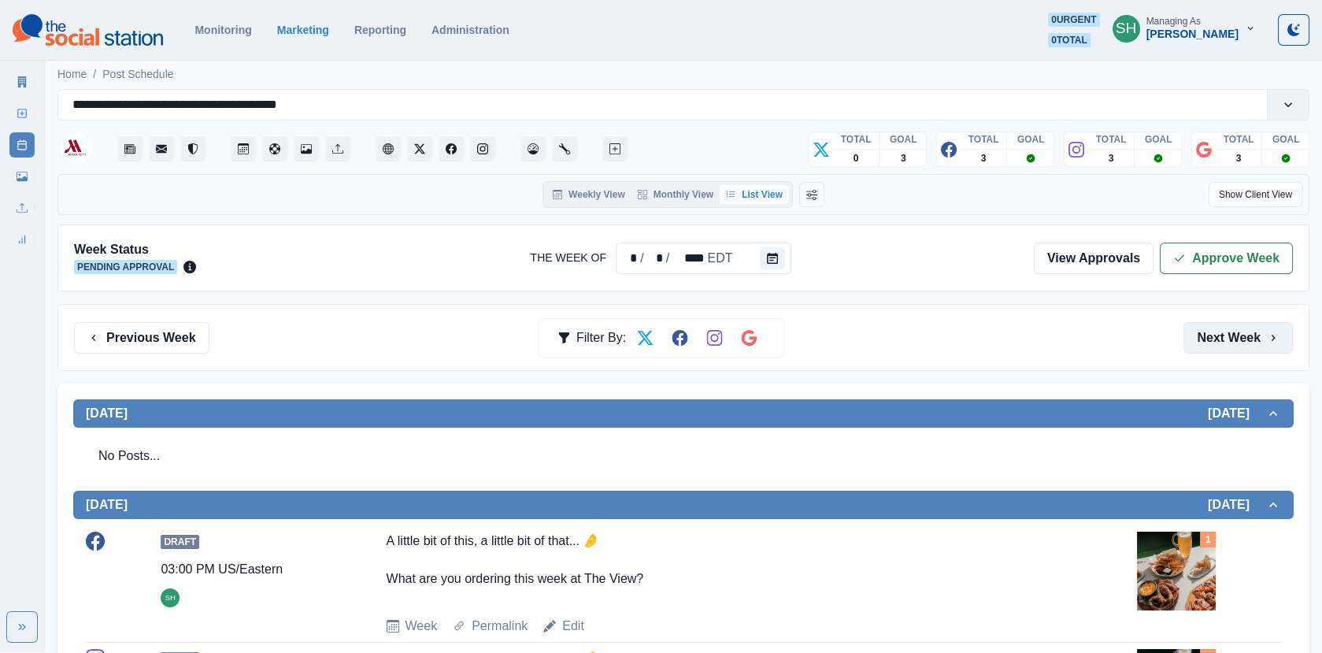
click at [1210, 334] on button "Next Week" at bounding box center [1238, 338] width 109 height 32
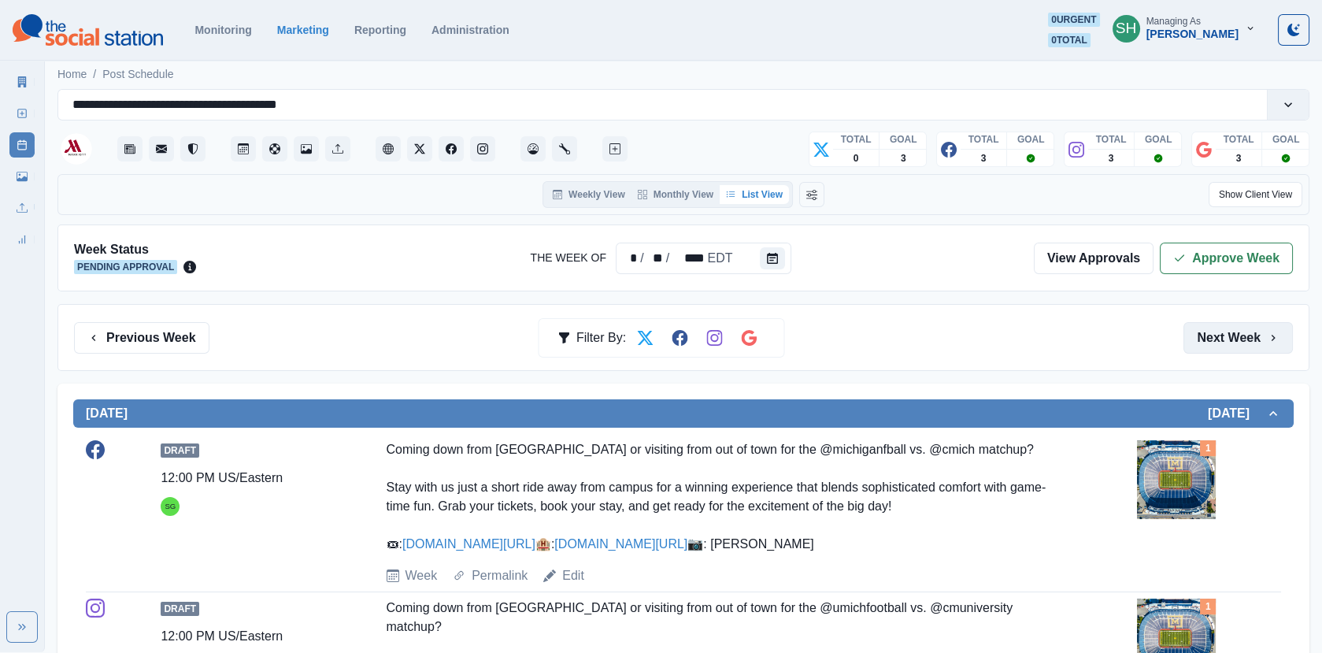
click at [1259, 340] on button "Next Week" at bounding box center [1238, 338] width 109 height 32
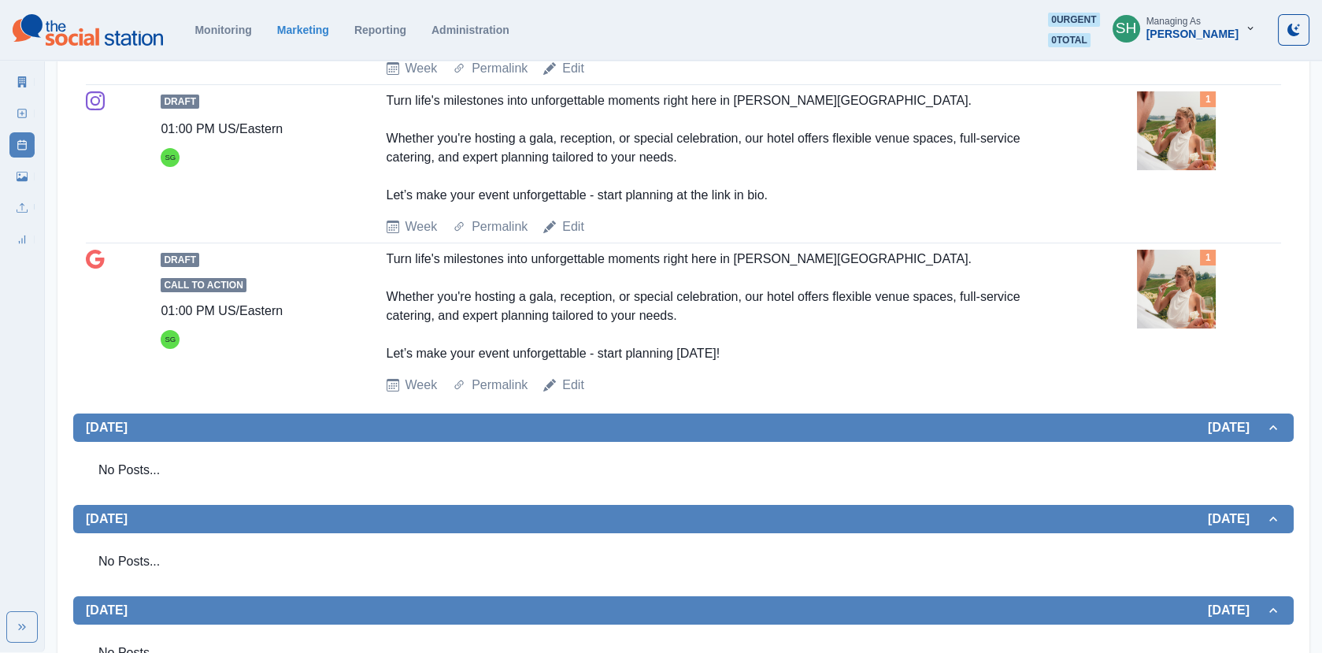
scroll to position [246, 0]
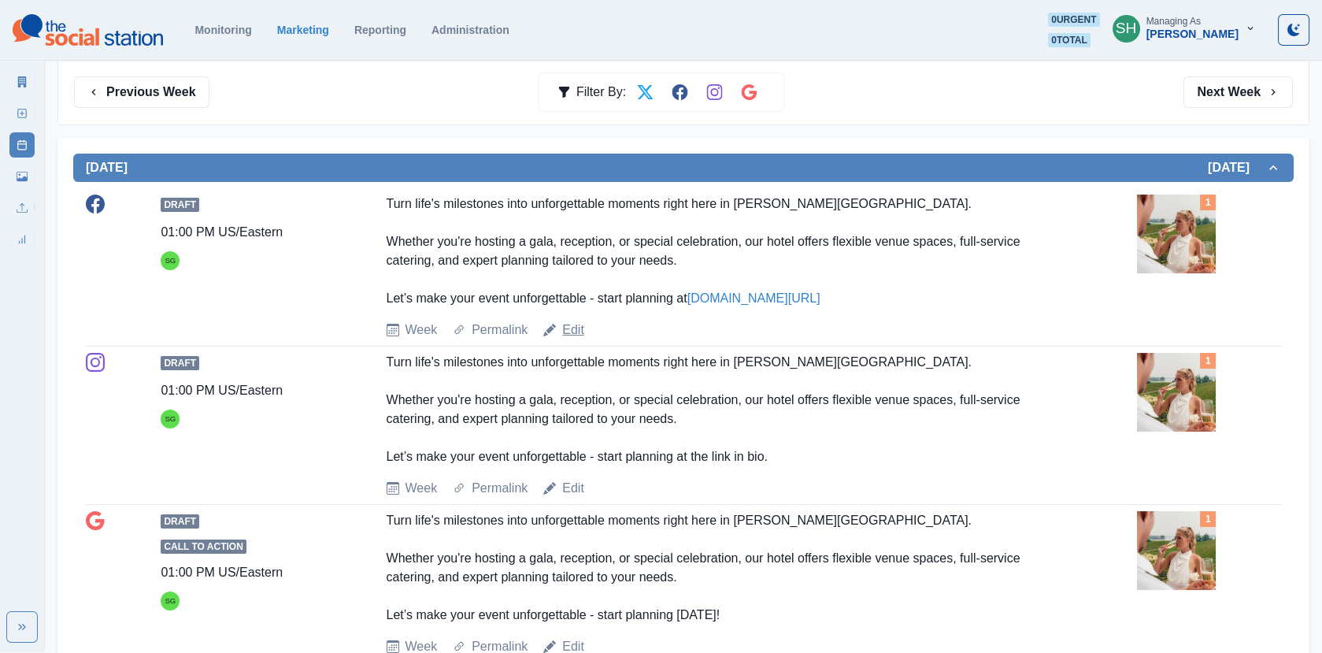
click at [584, 322] on link "Edit" at bounding box center [573, 330] width 22 height 19
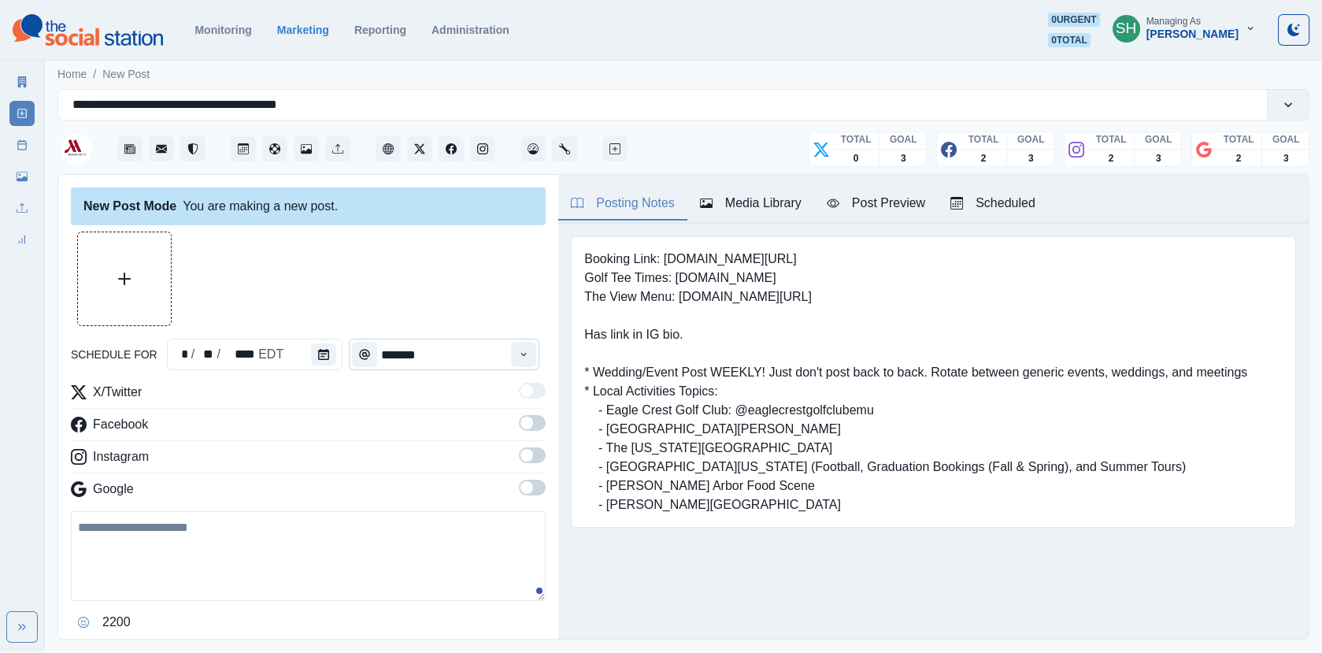
type input "*******"
type textarea "**********"
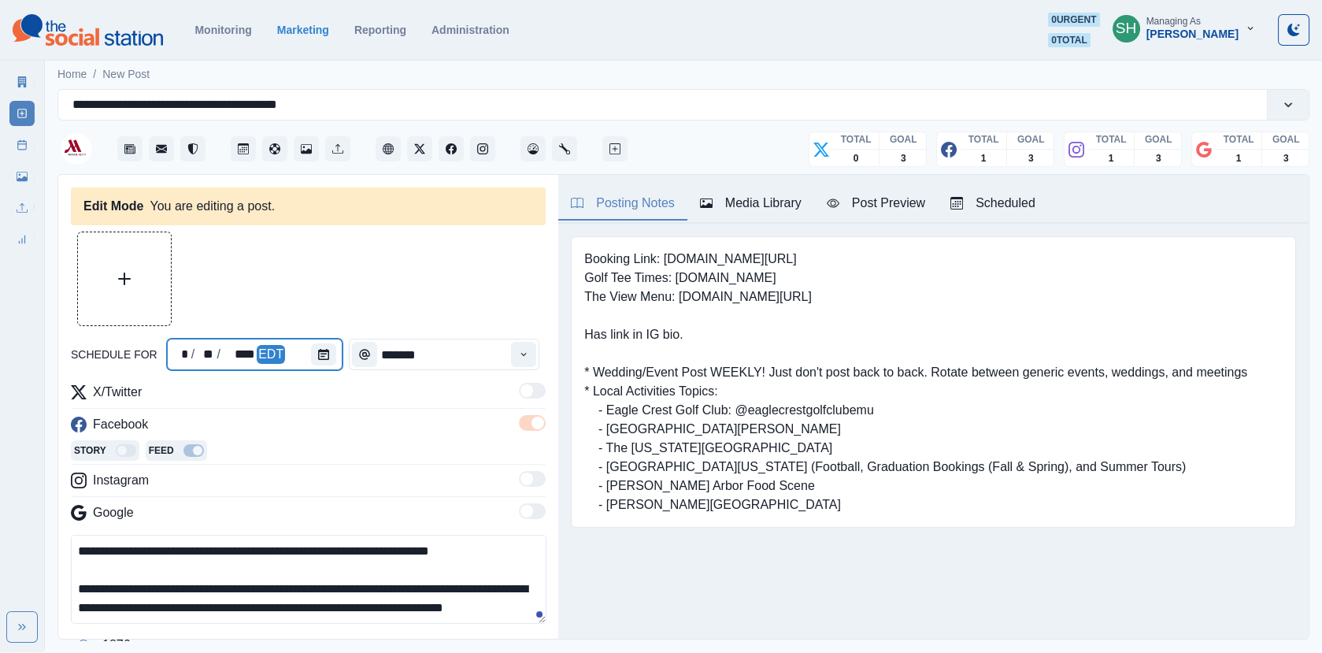
click at [331, 343] on div at bounding box center [327, 355] width 32 height 32
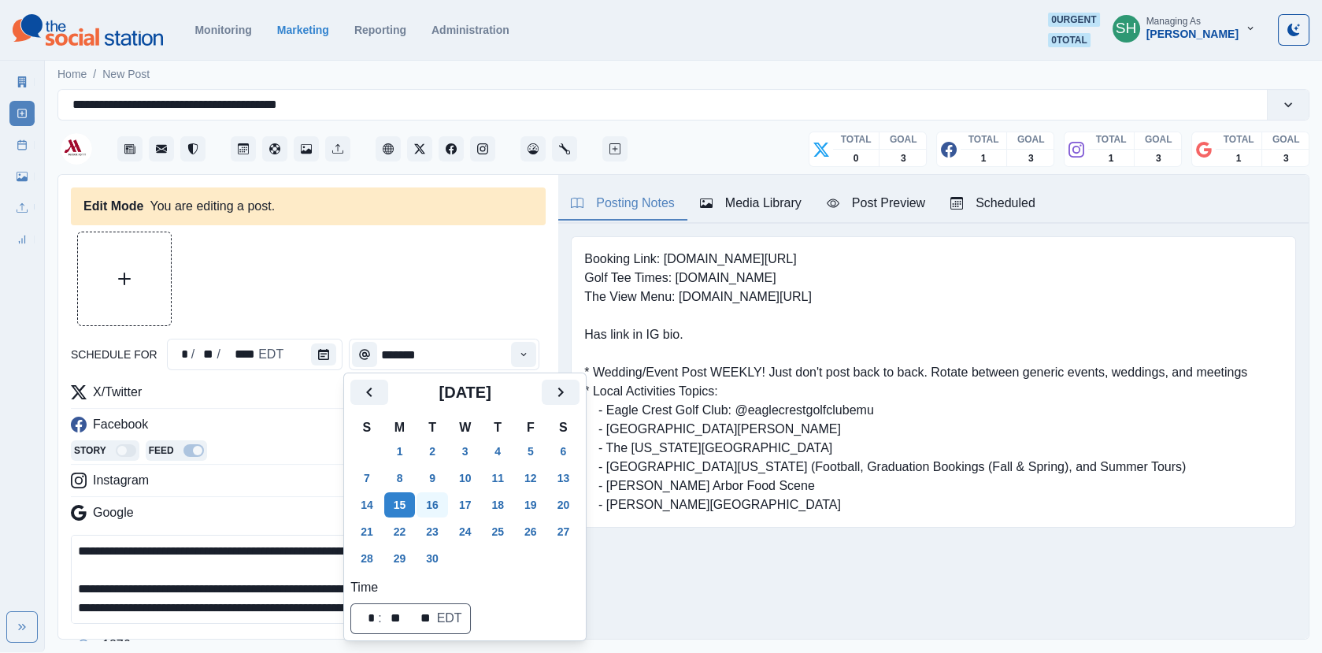
click at [432, 512] on button "16" at bounding box center [433, 504] width 32 height 25
click at [427, 306] on div at bounding box center [308, 279] width 475 height 95
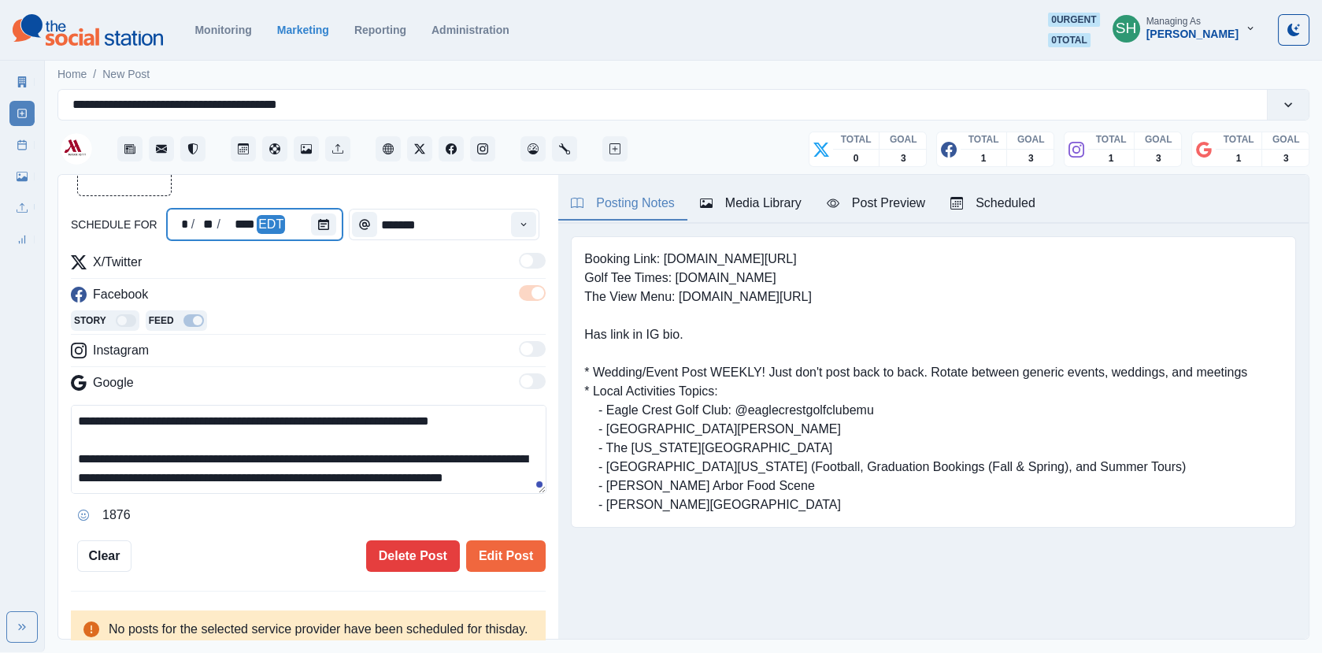
scroll to position [129, 0]
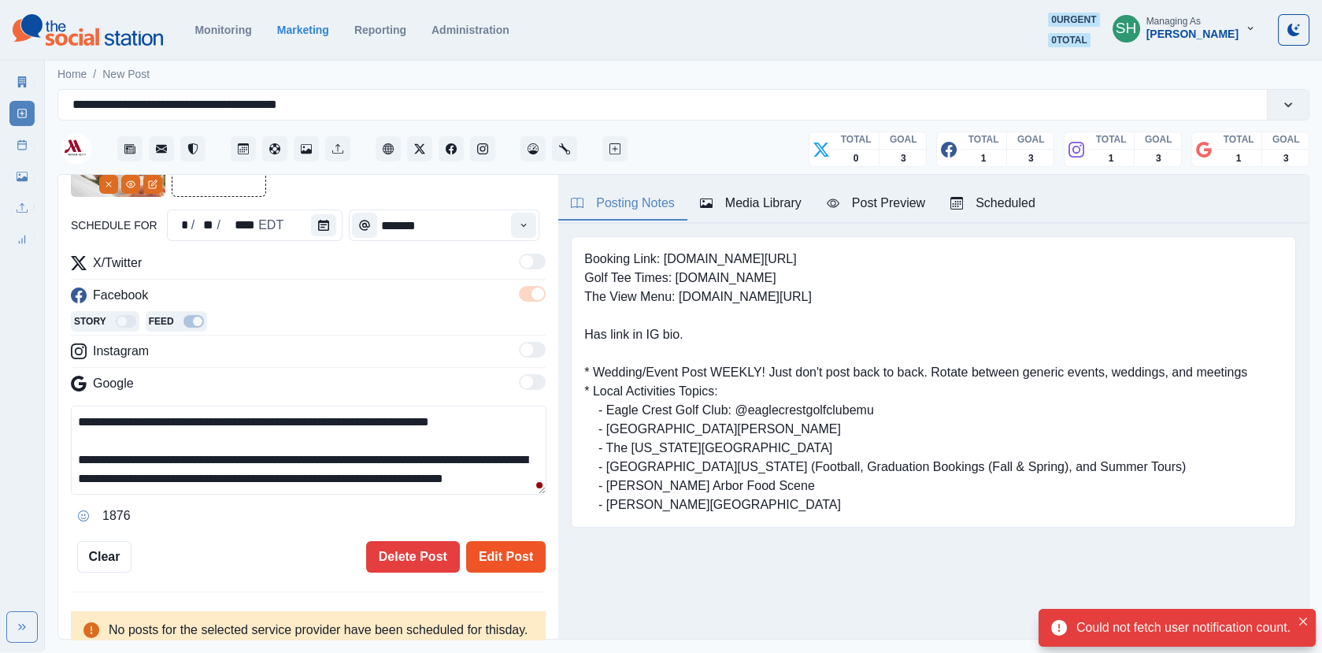
click at [488, 558] on button "Edit Post" at bounding box center [506, 557] width 80 height 32
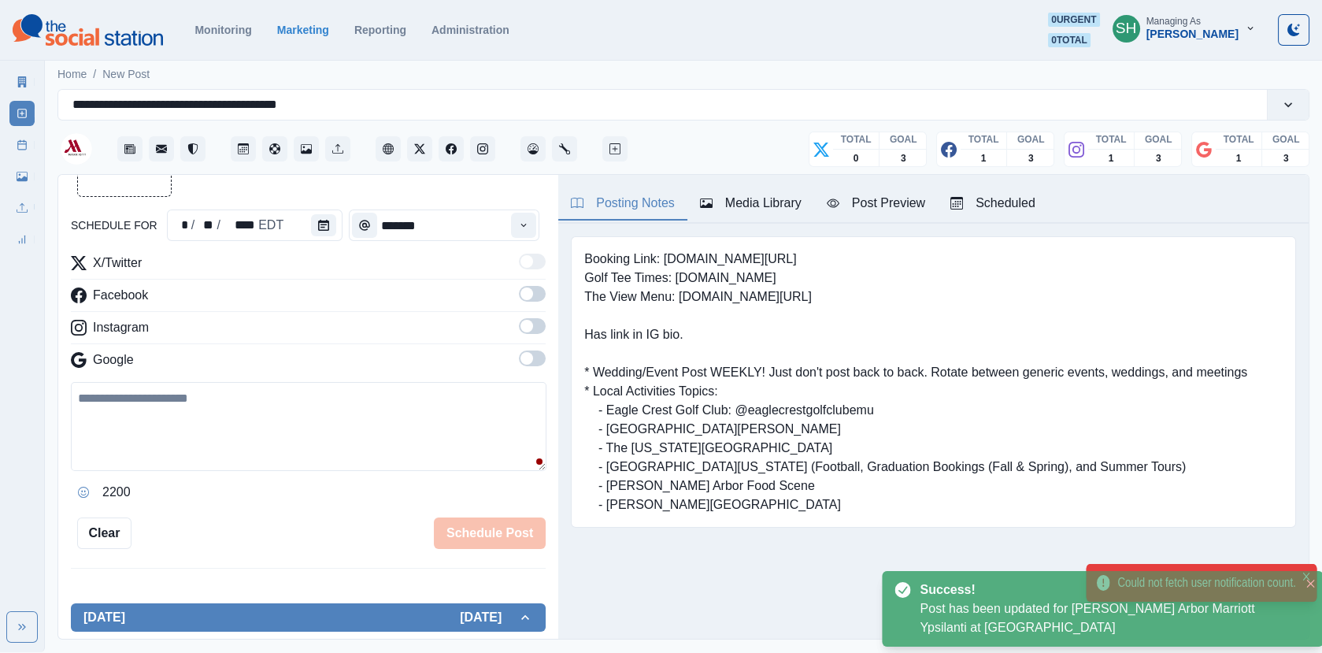
scroll to position [129, 0]
click at [1015, 206] on div "Scheduled" at bounding box center [993, 203] width 85 height 19
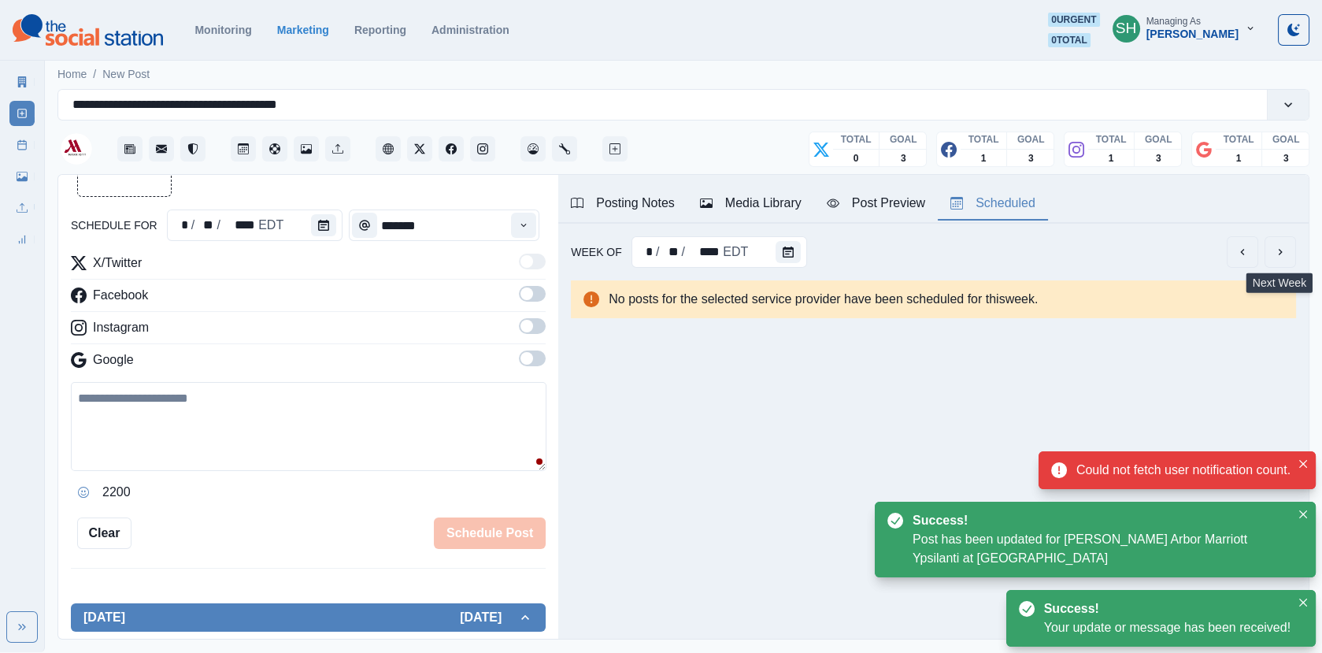
click at [1285, 246] on icon "next" at bounding box center [1280, 252] width 13 height 13
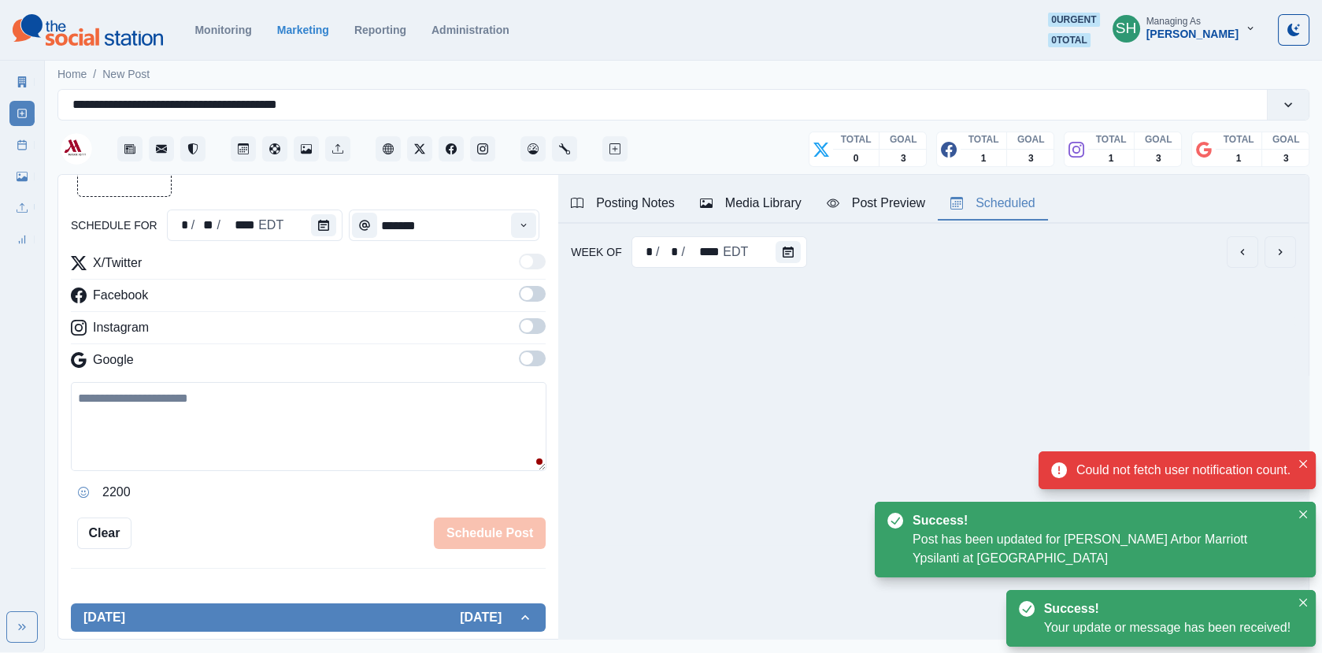
click at [1285, 246] on icon "next" at bounding box center [1280, 252] width 13 height 13
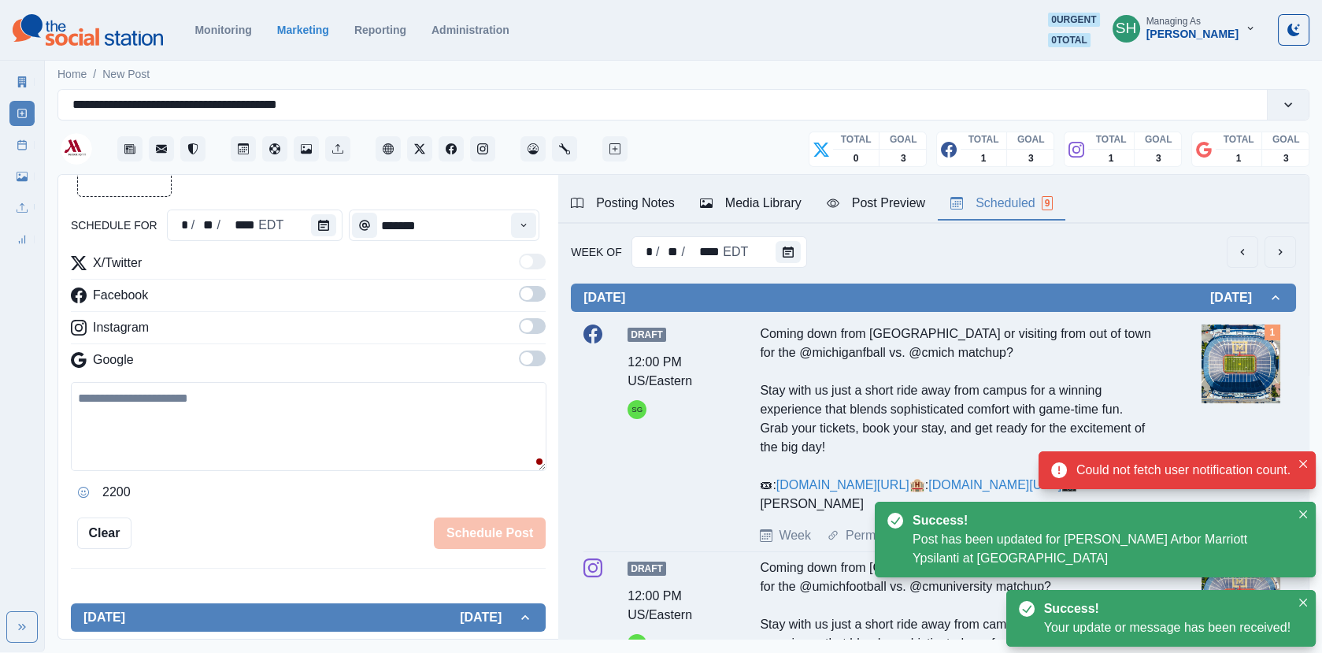
click at [1285, 246] on icon "next" at bounding box center [1280, 252] width 13 height 13
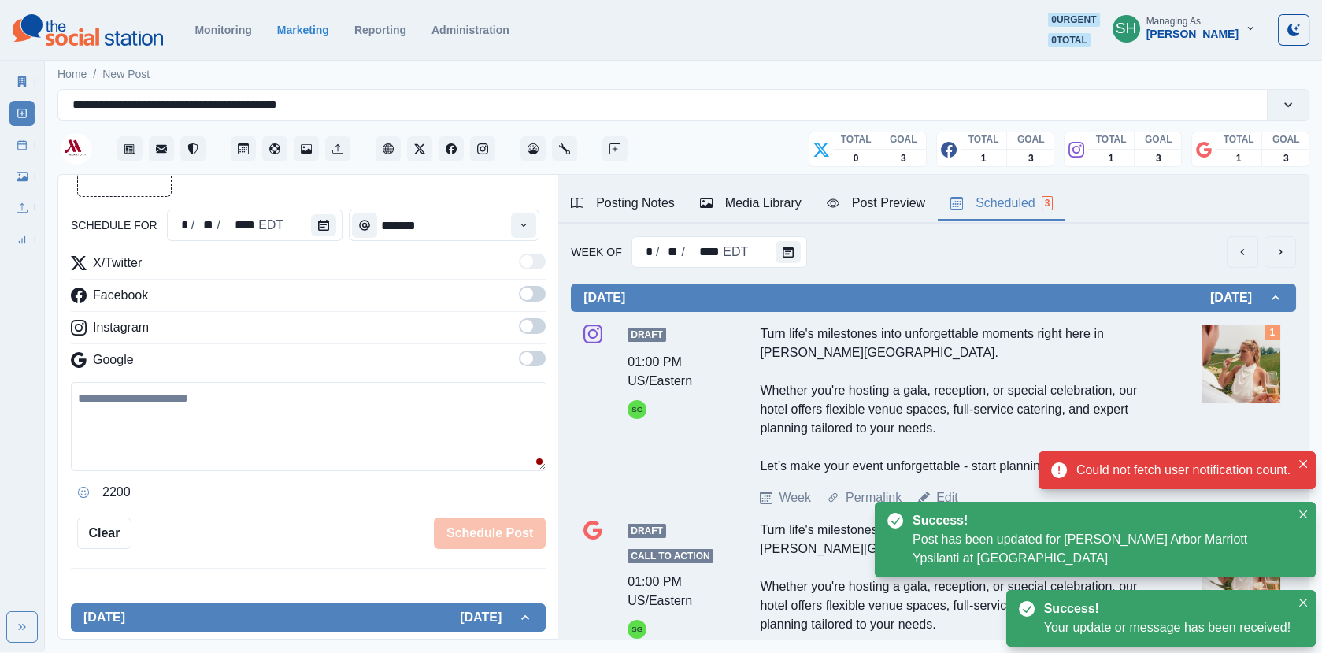
scroll to position [130, 0]
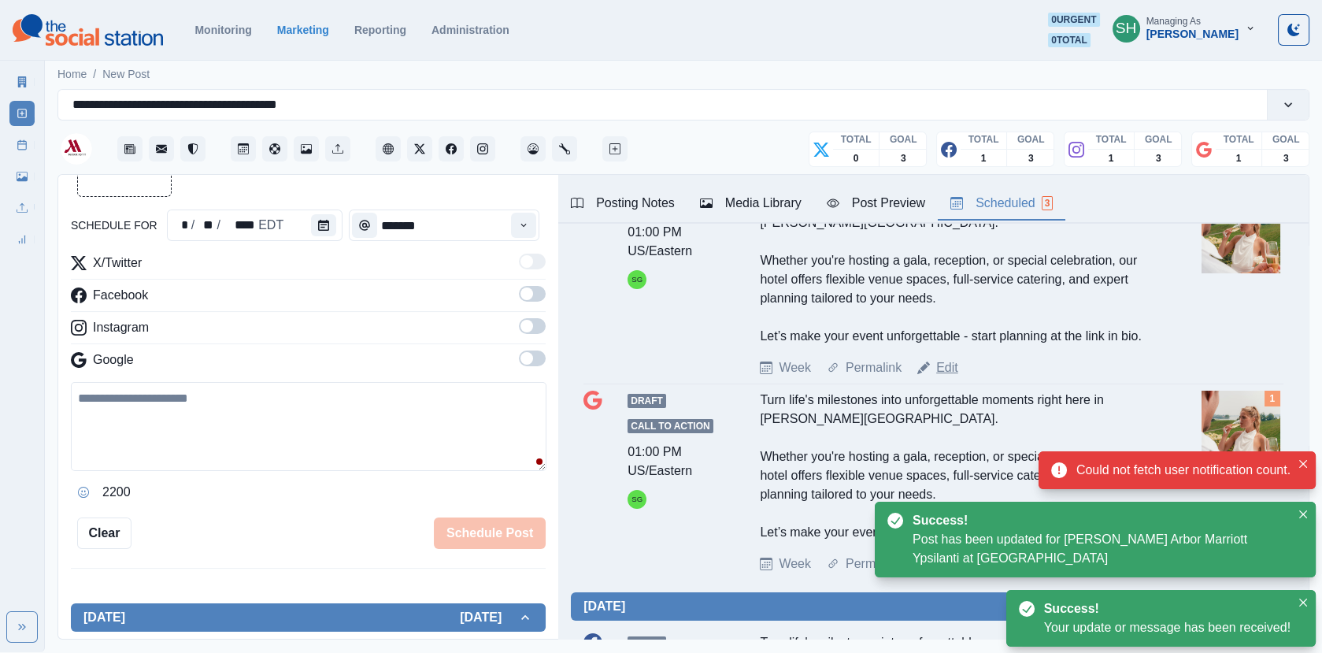
click at [947, 377] on link "Edit" at bounding box center [948, 367] width 22 height 19
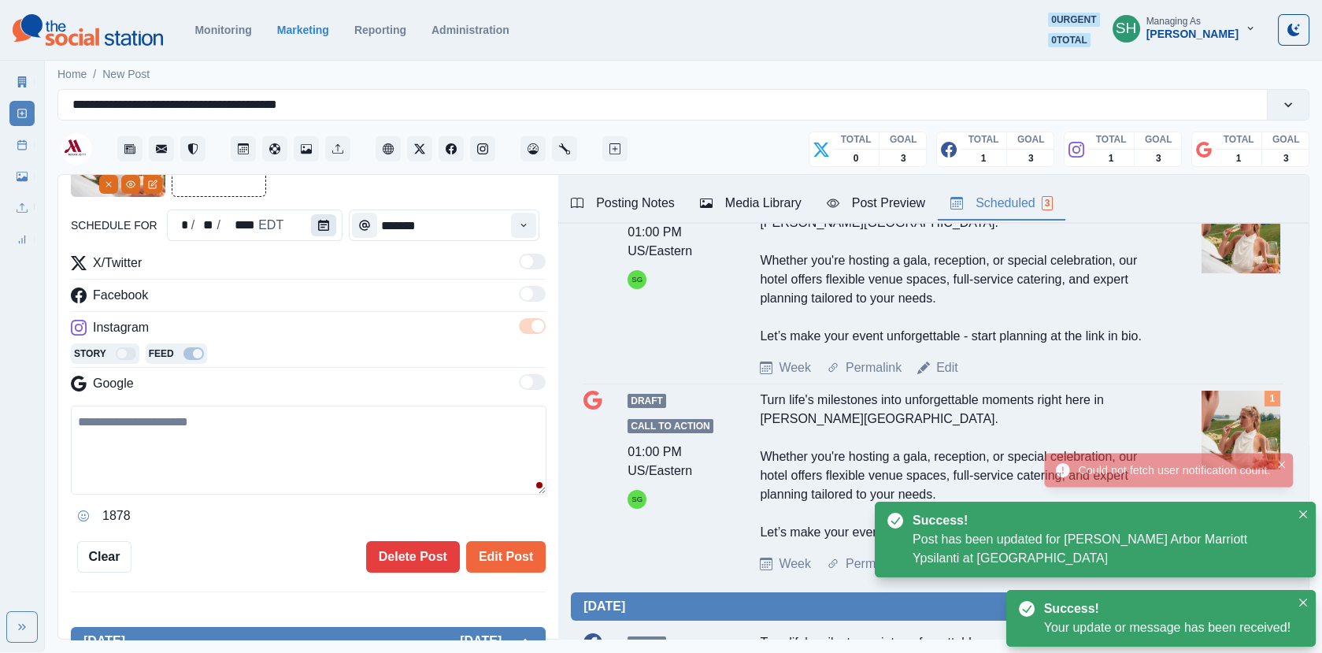
type textarea "**********"
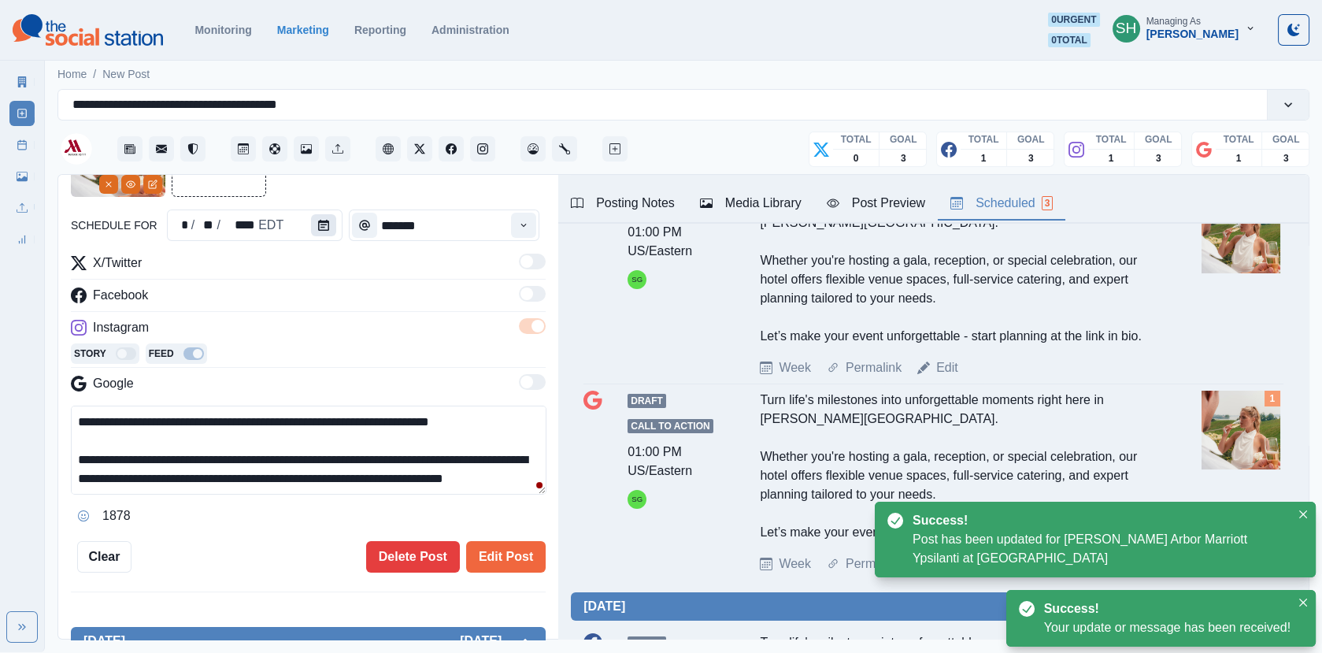
click at [311, 224] on button "Calendar" at bounding box center [323, 225] width 25 height 22
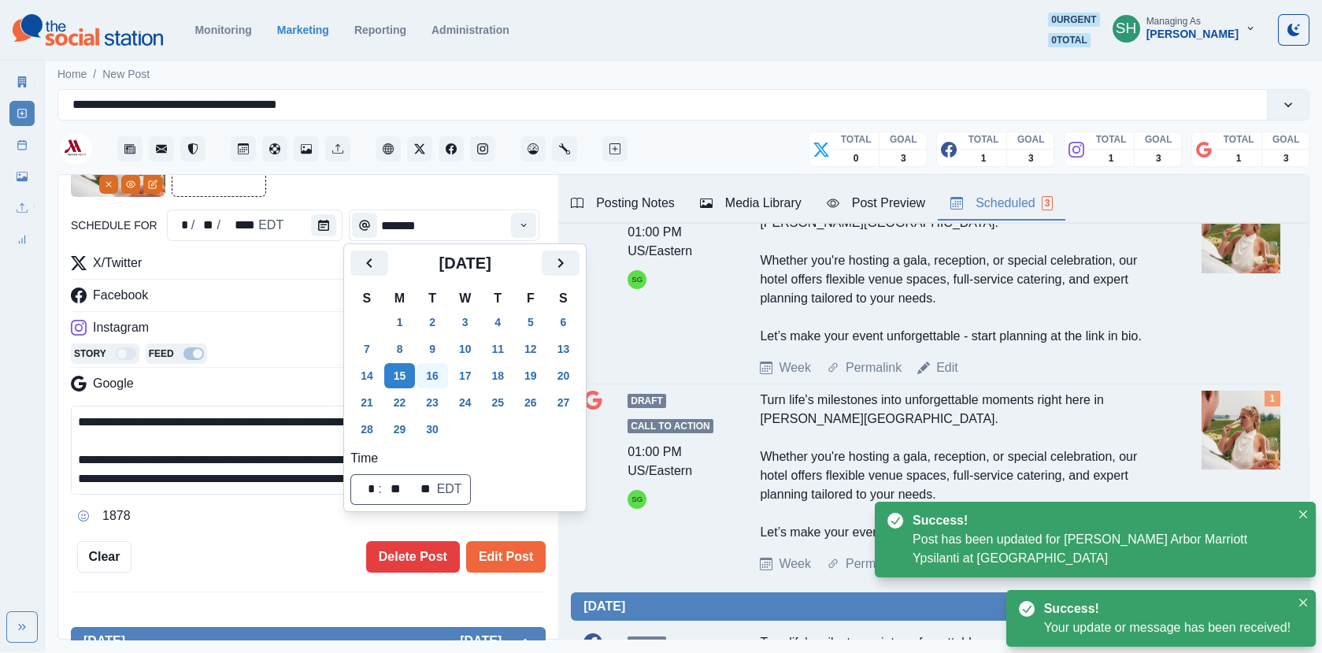
click at [440, 384] on button "16" at bounding box center [433, 375] width 32 height 25
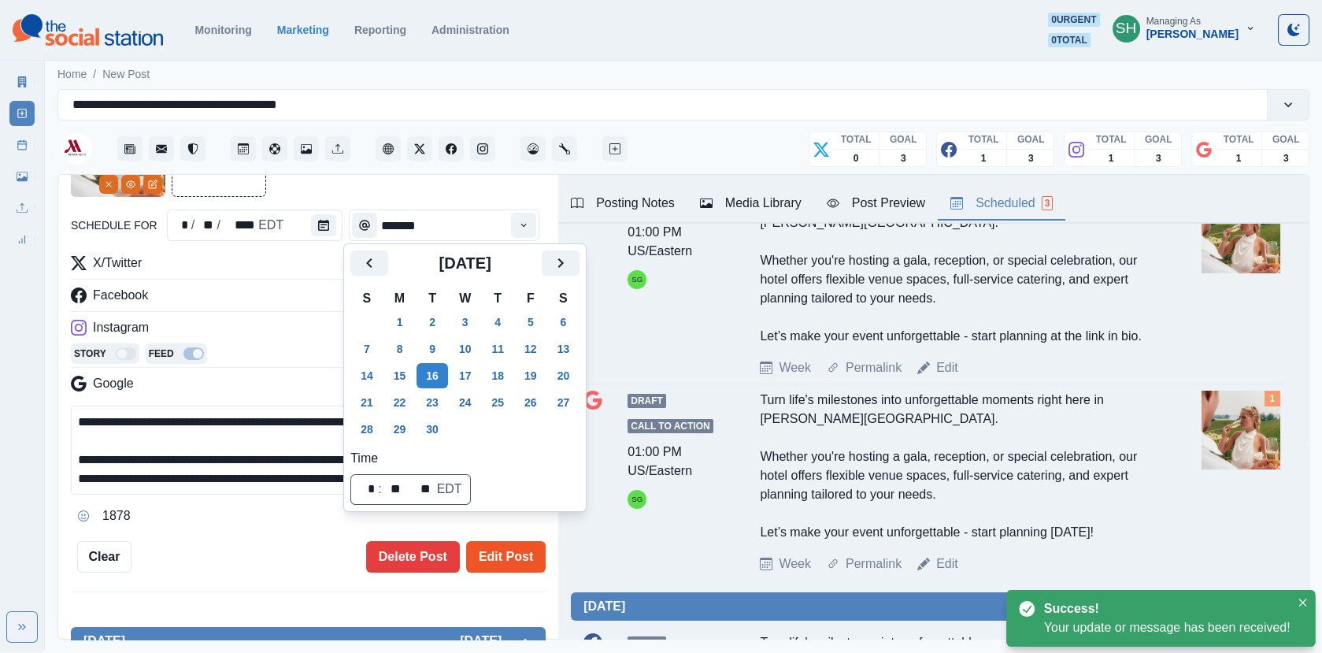
click at [513, 547] on button "Edit Post" at bounding box center [506, 557] width 80 height 32
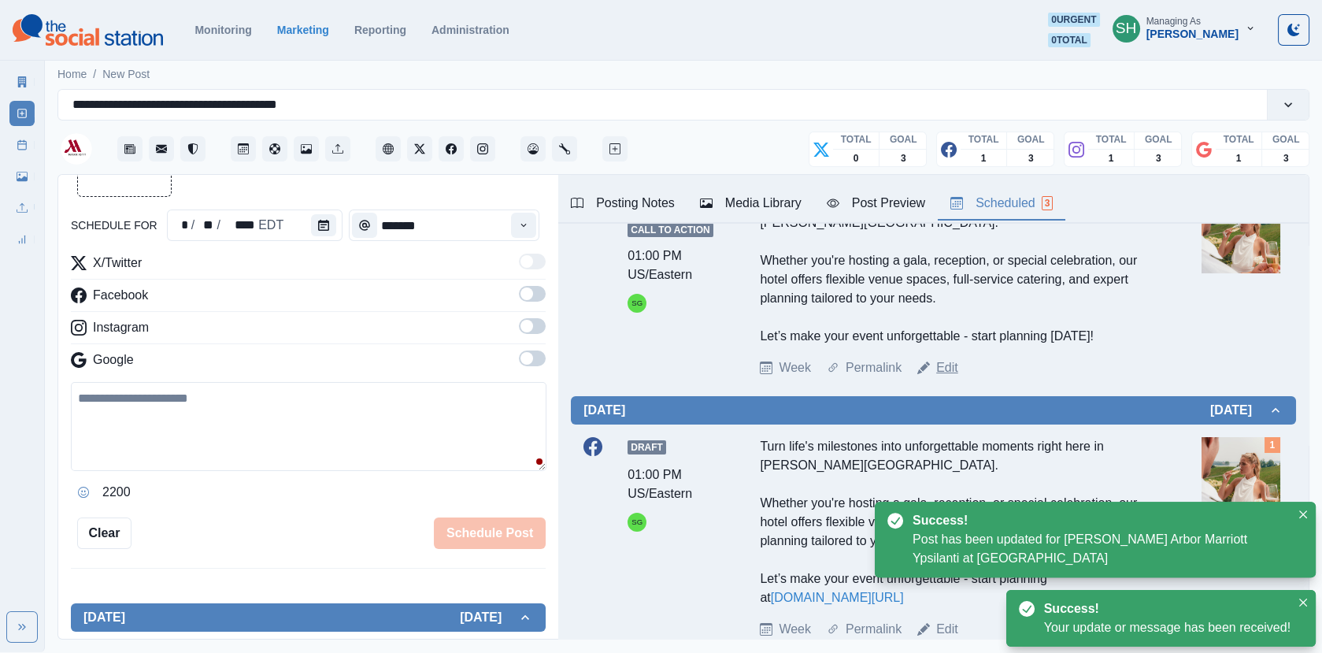
click at [944, 365] on link "Edit" at bounding box center [948, 367] width 22 height 19
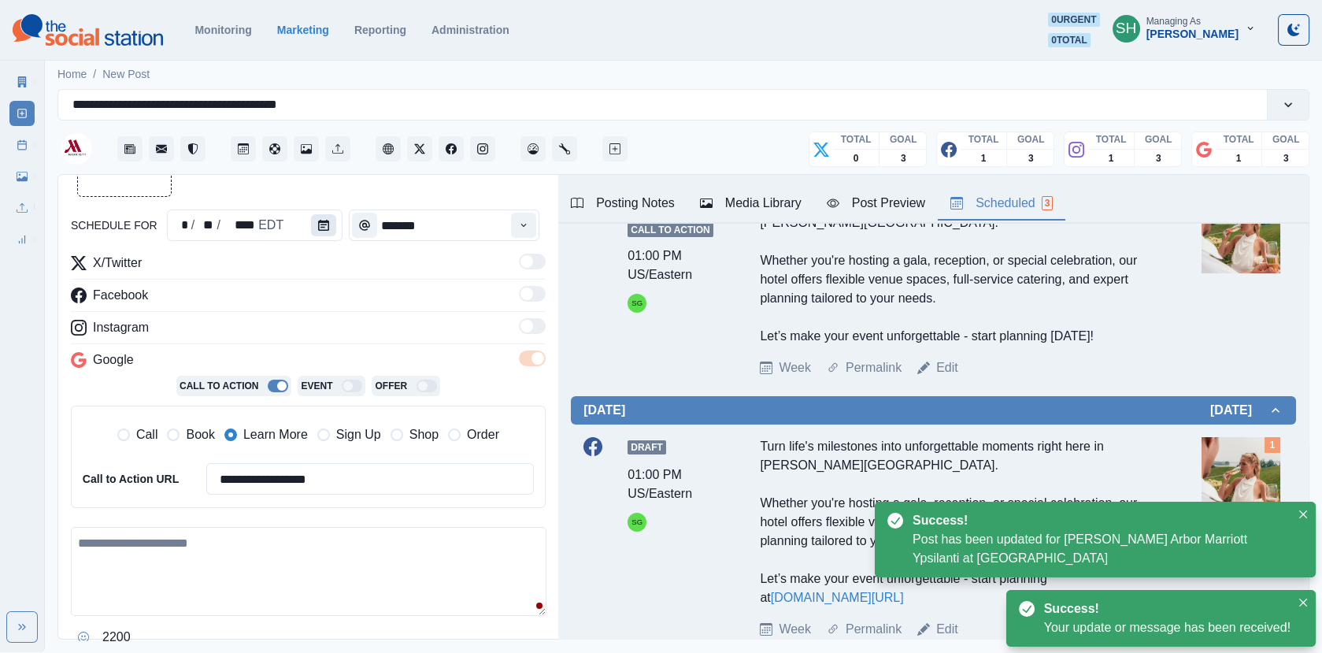
type textarea "**********"
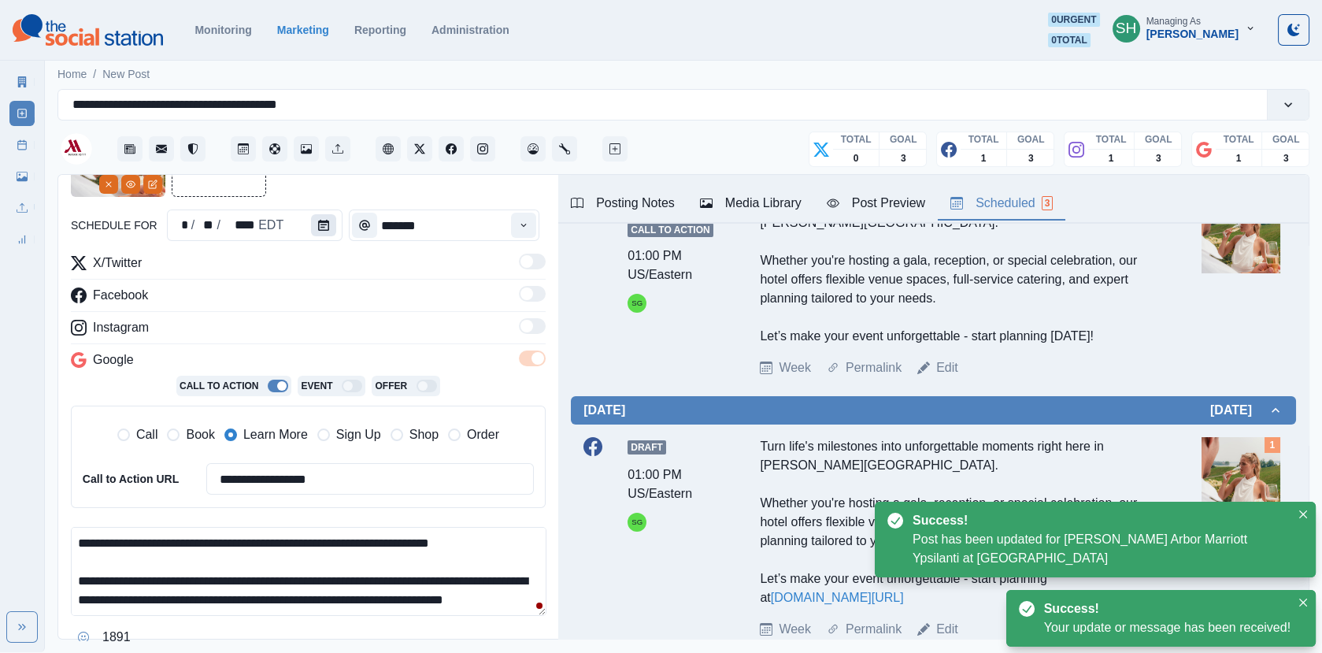
click at [318, 230] on button "Calendar" at bounding box center [323, 225] width 25 height 22
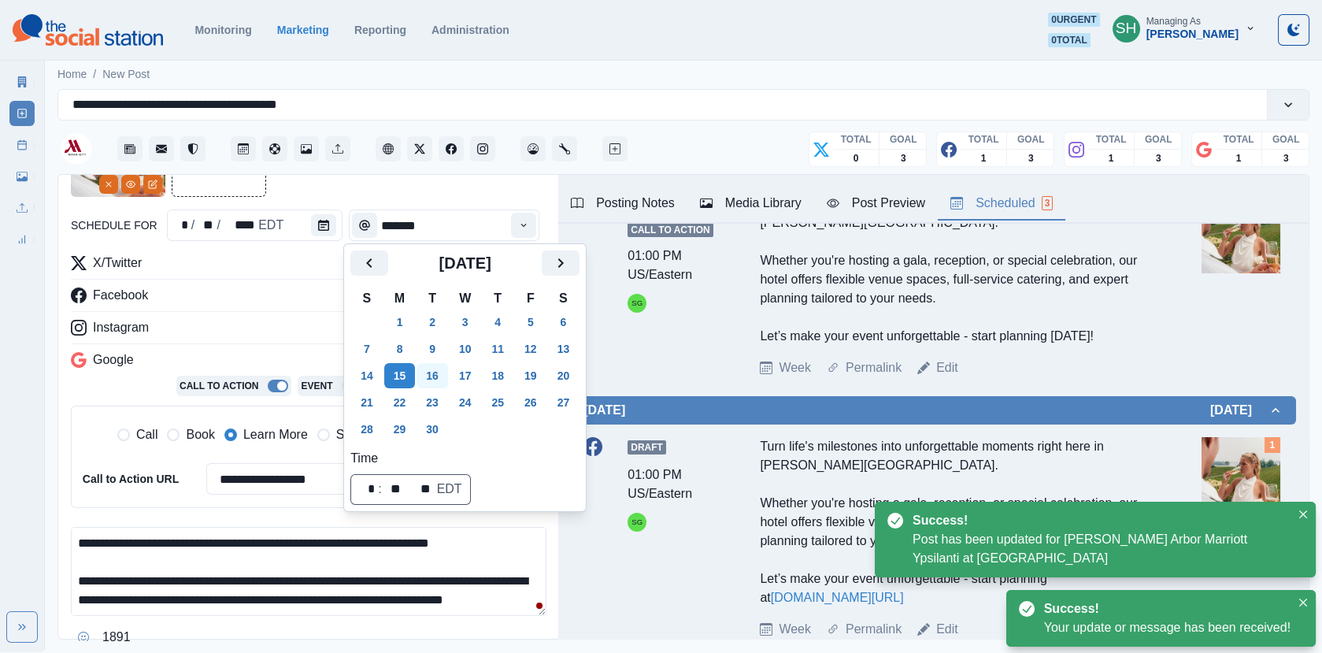
click at [432, 374] on button "16" at bounding box center [433, 375] width 32 height 25
click at [314, 335] on div "Instagram" at bounding box center [308, 330] width 475 height 25
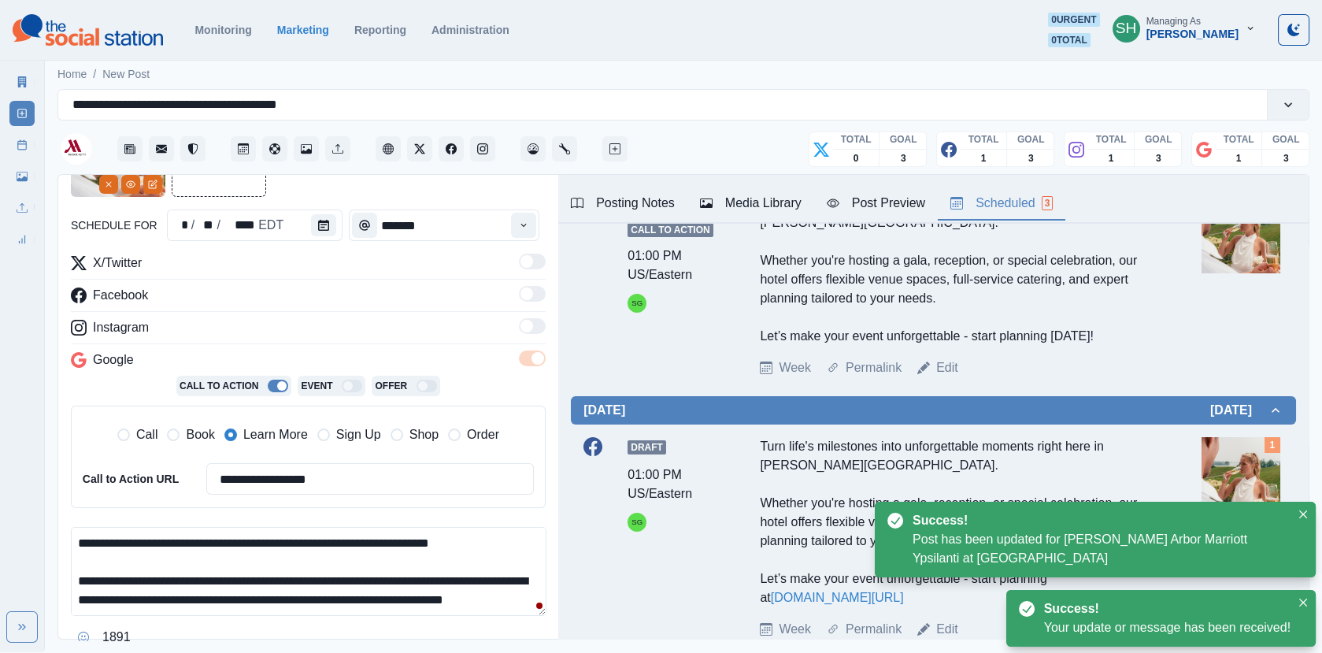
scroll to position [269, 0]
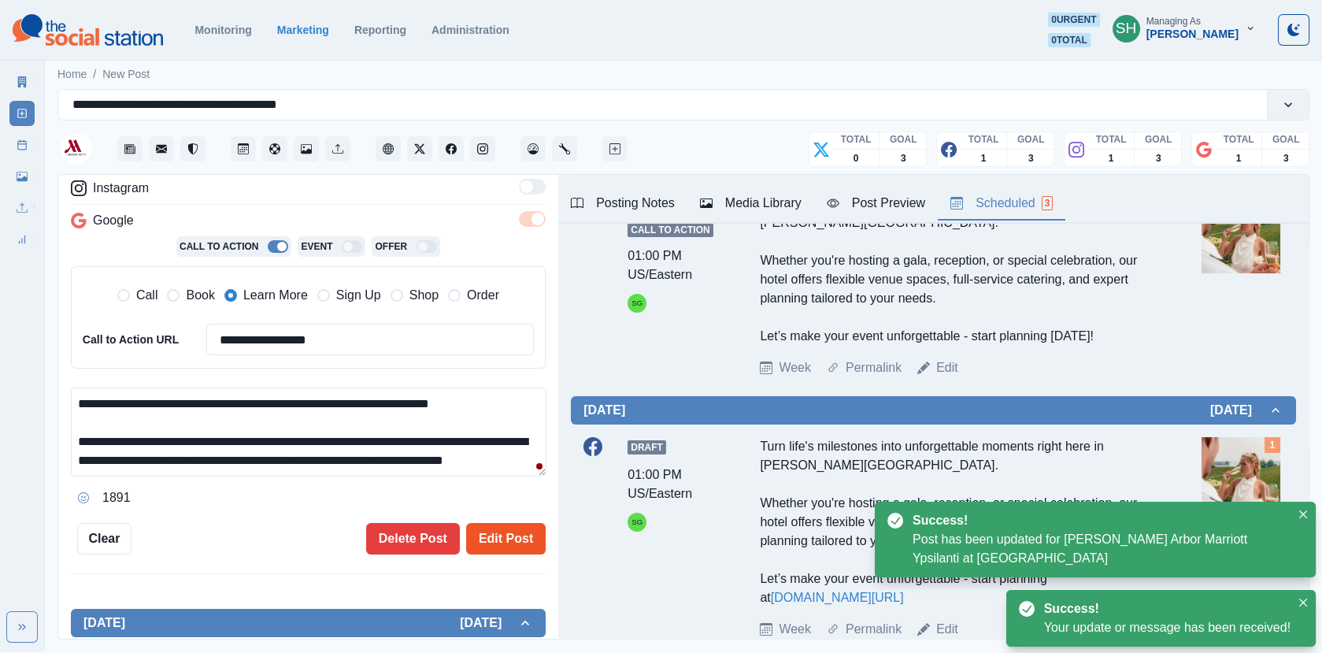
click at [509, 540] on button "Edit Post" at bounding box center [506, 539] width 80 height 32
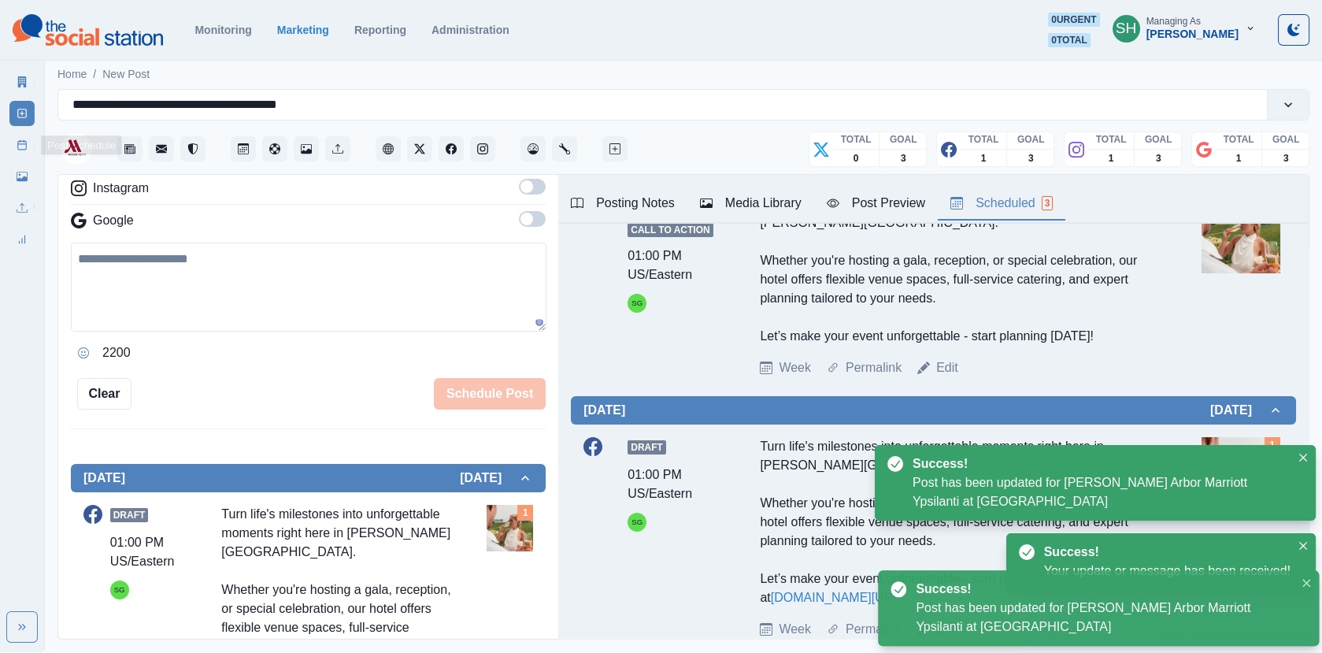
click at [22, 144] on line at bounding box center [22, 144] width 9 height 0
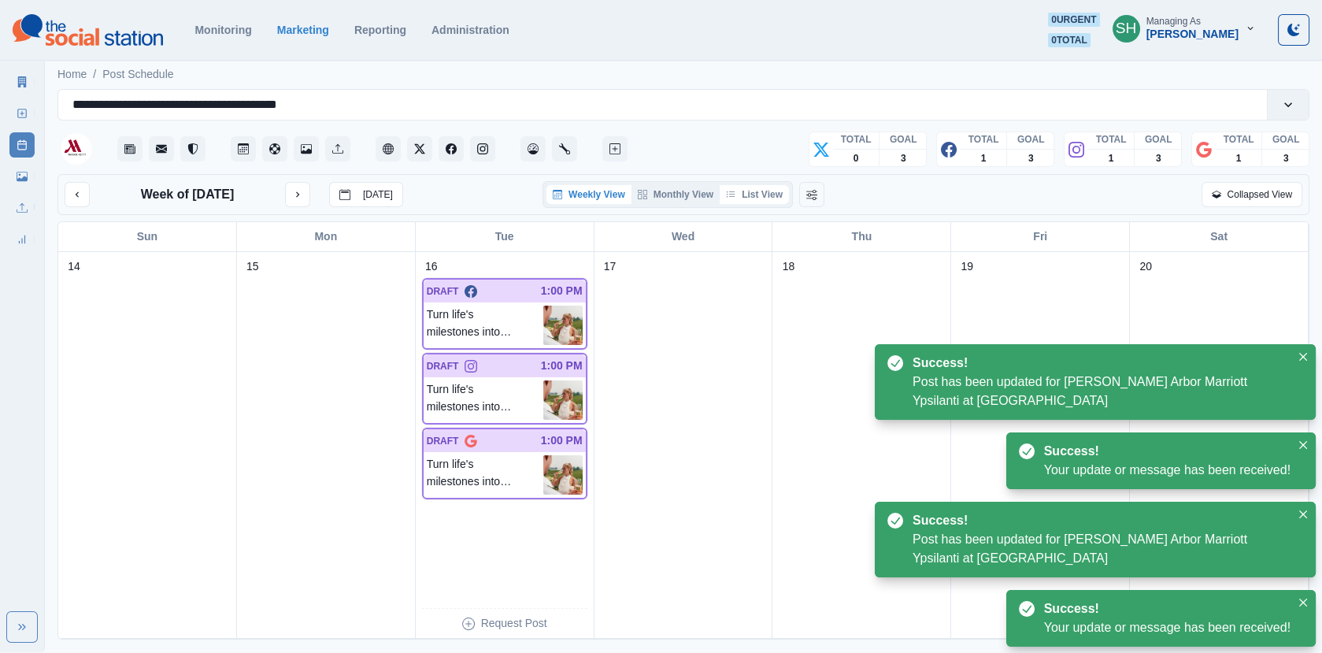
click at [751, 196] on button "List View" at bounding box center [754, 194] width 69 height 19
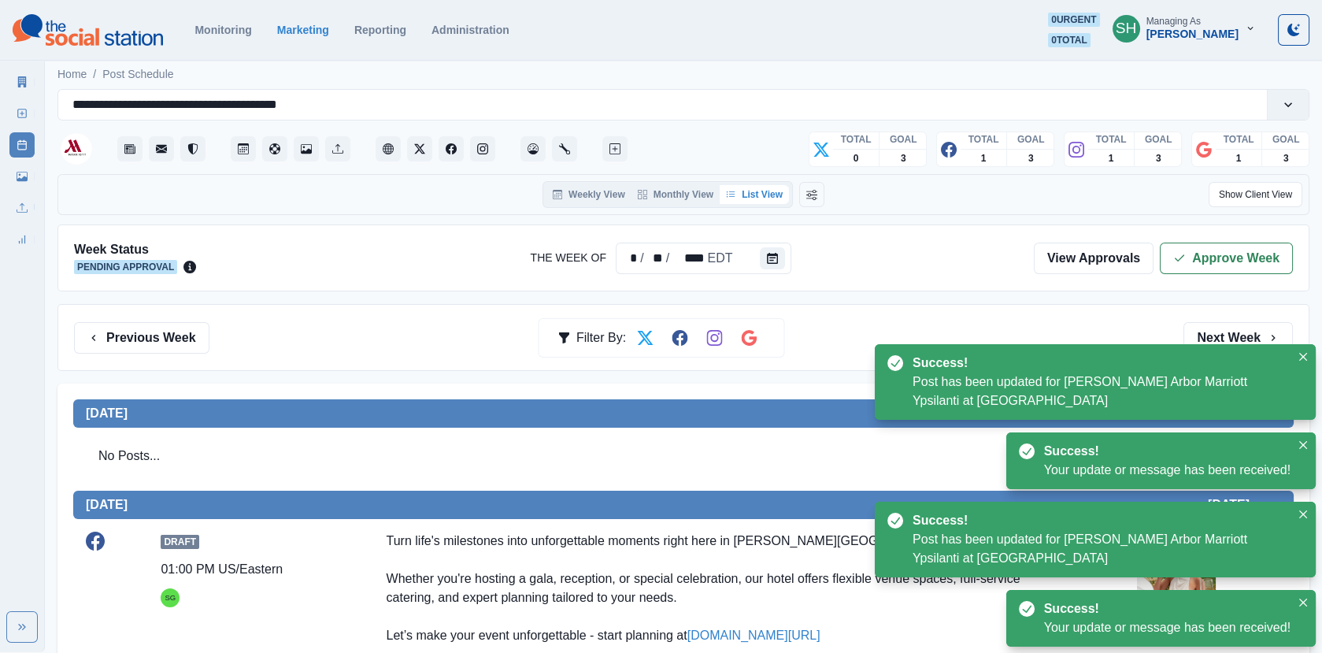
scroll to position [555, 0]
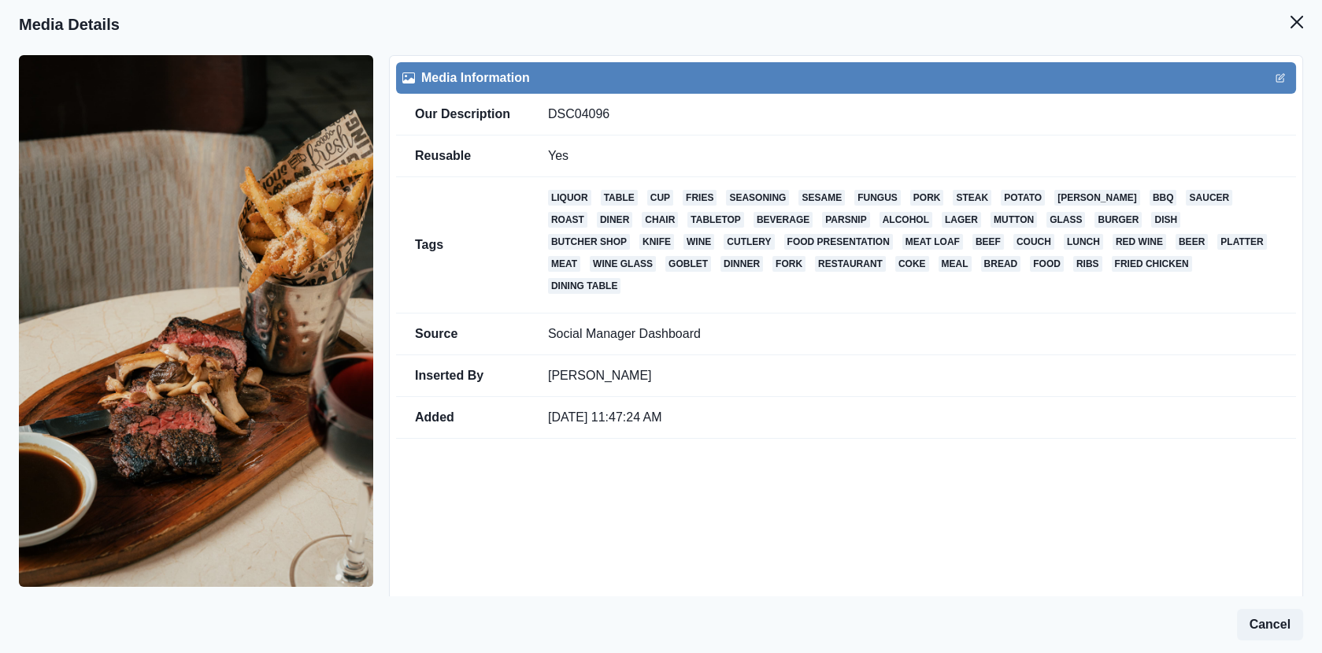
scroll to position [217, 0]
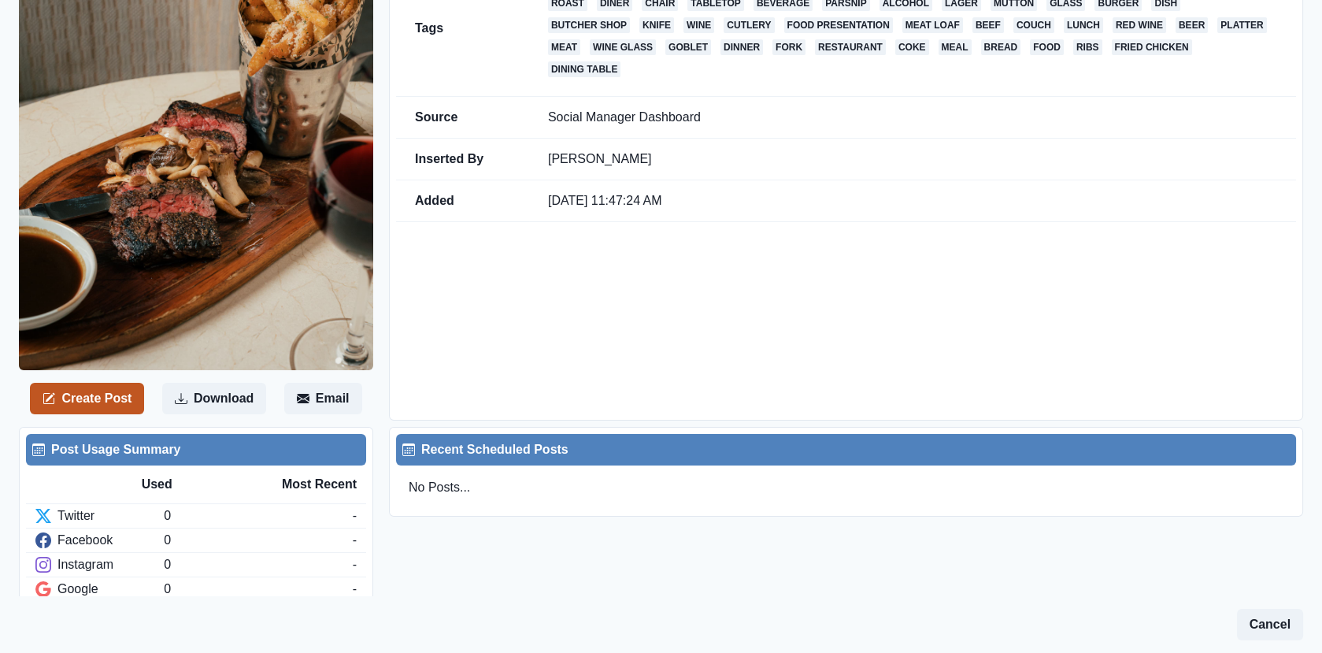
click at [81, 395] on button "Create Post" at bounding box center [87, 399] width 114 height 32
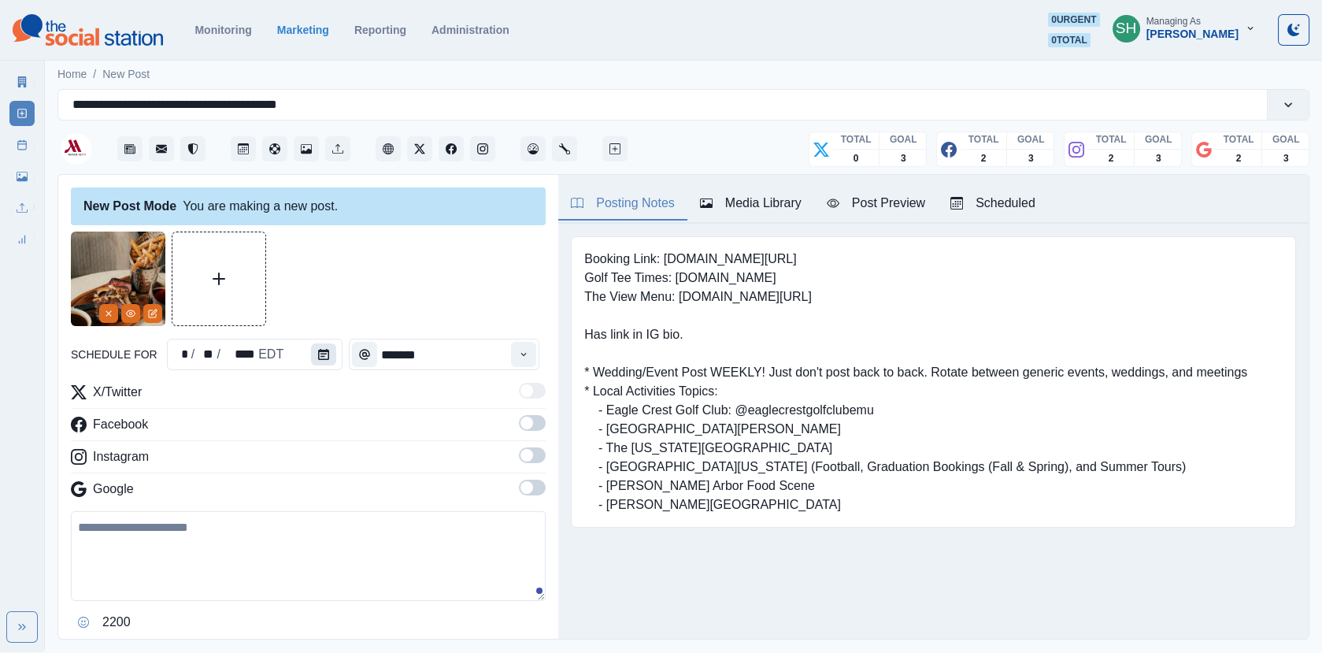
click at [311, 349] on button "Calendar" at bounding box center [323, 354] width 25 height 22
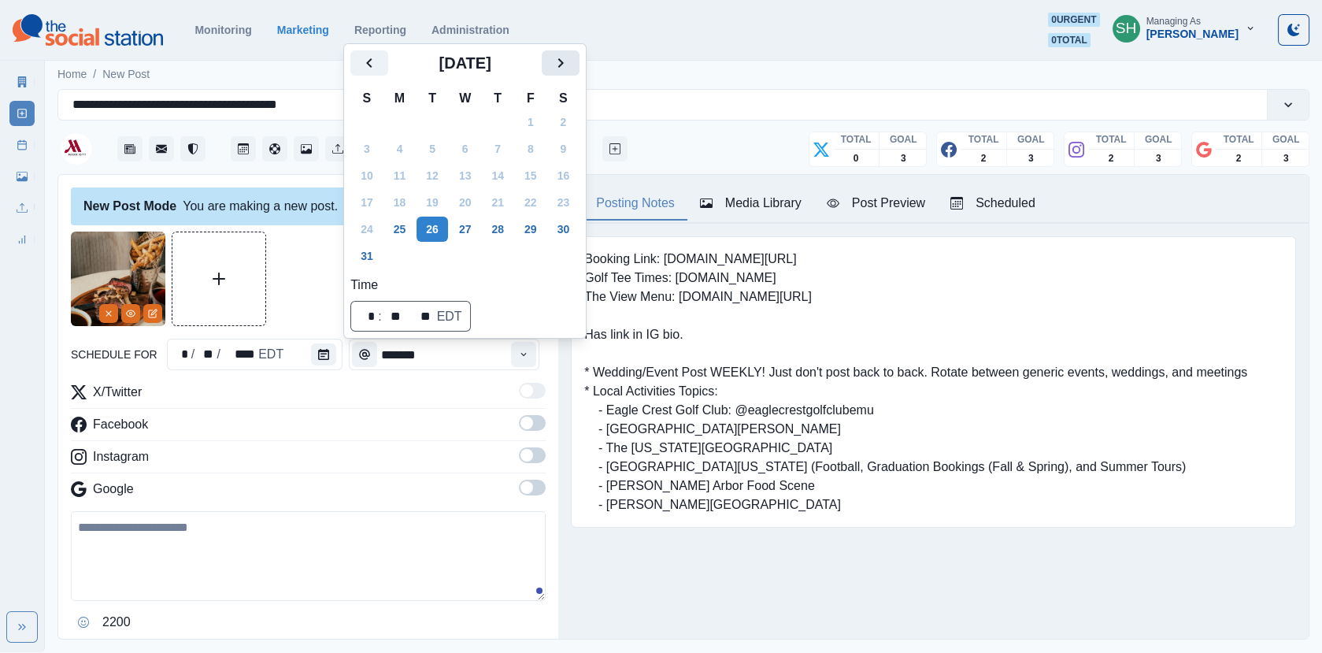
click at [570, 72] on icon "Next" at bounding box center [560, 63] width 19 height 19
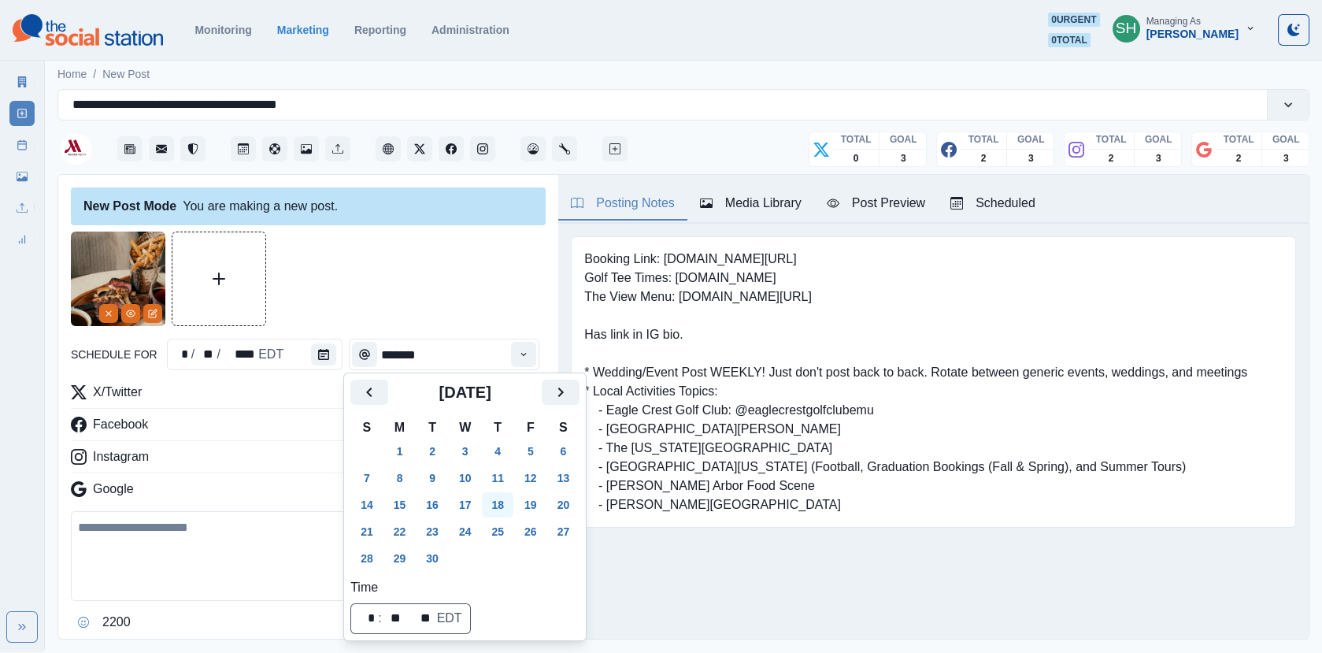
click at [506, 503] on button "18" at bounding box center [498, 504] width 32 height 25
click at [471, 358] on input "*******" at bounding box center [444, 355] width 191 height 32
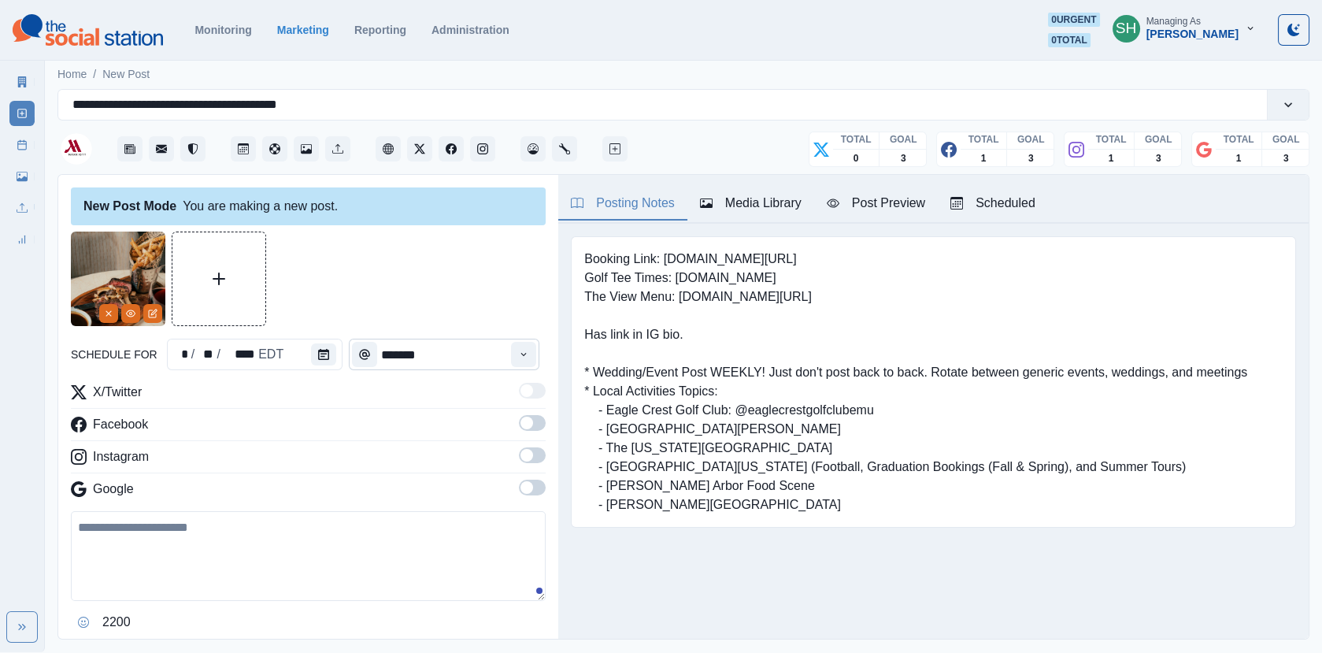
click at [512, 357] on input "*******" at bounding box center [444, 355] width 191 height 32
click at [531, 362] on button "Time" at bounding box center [523, 354] width 25 height 25
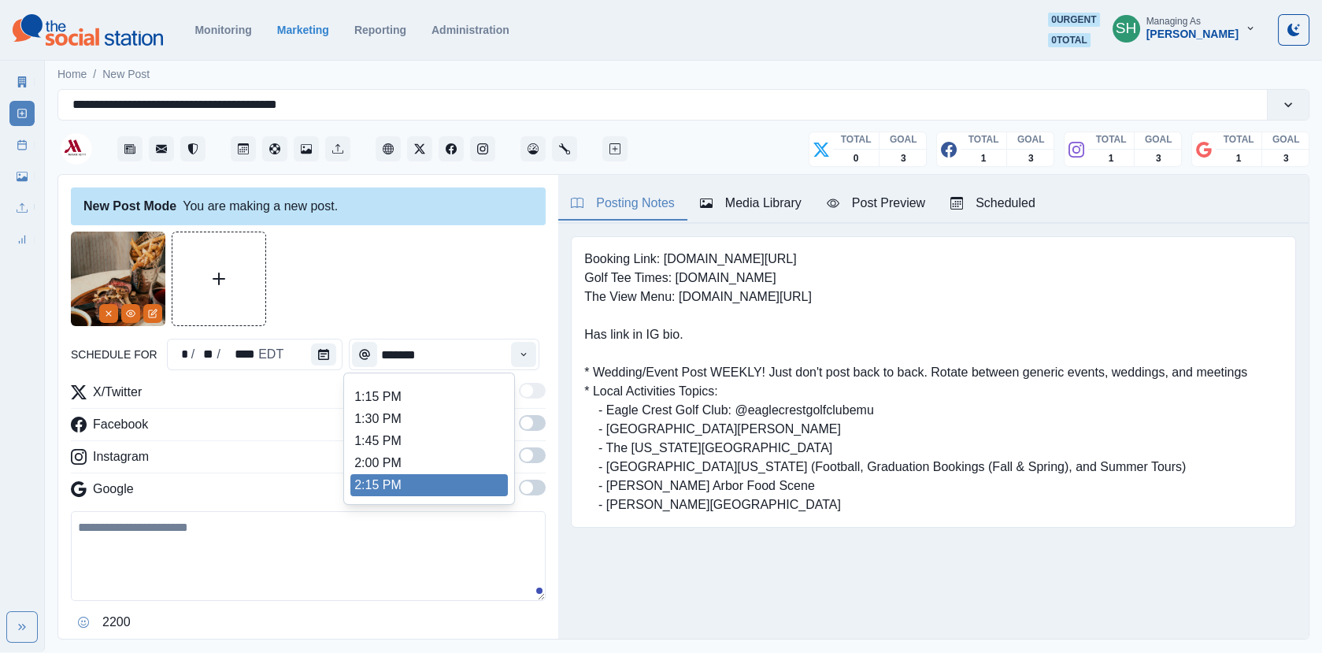
scroll to position [493, 0]
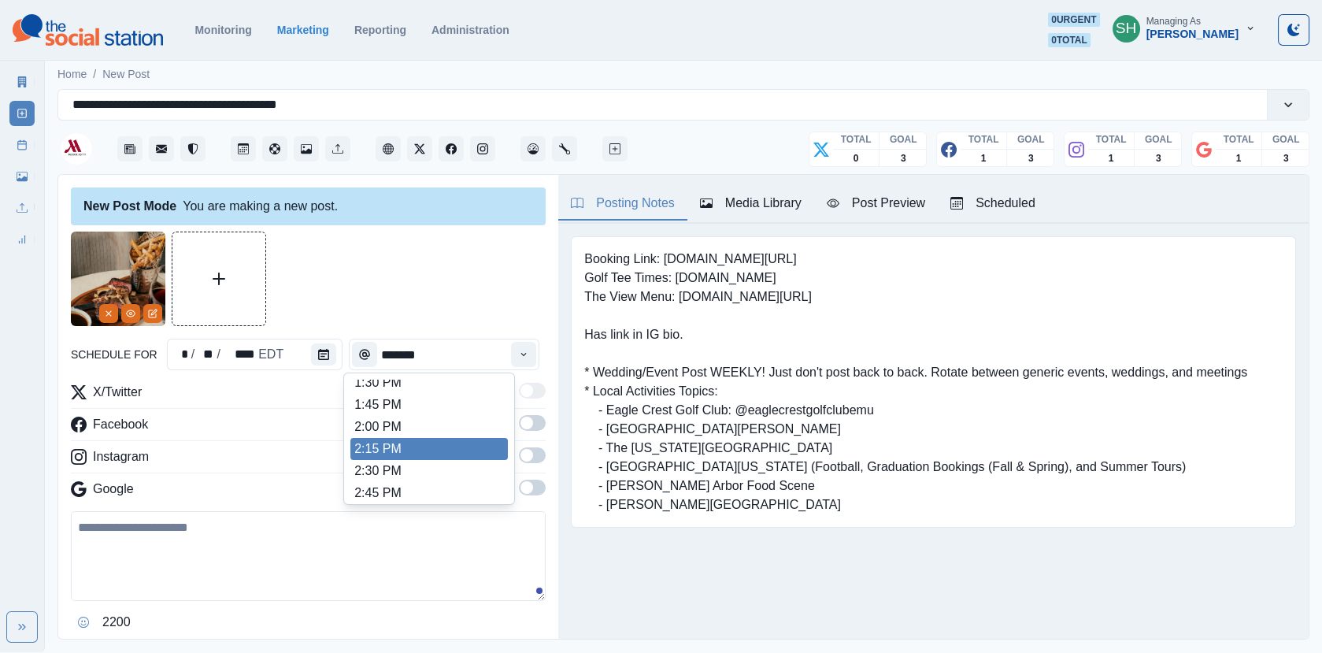
click at [423, 425] on li "2:00 PM" at bounding box center [430, 427] width 158 height 22
type input "*******"
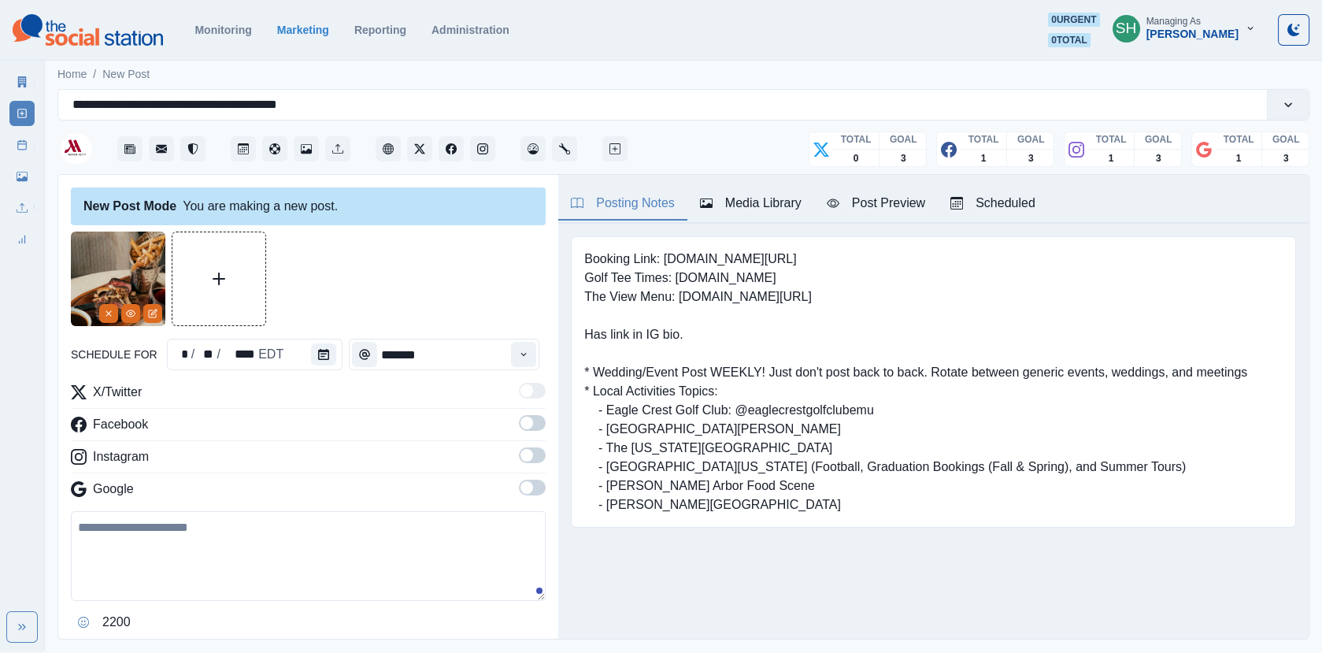
click at [531, 417] on span at bounding box center [532, 423] width 27 height 16
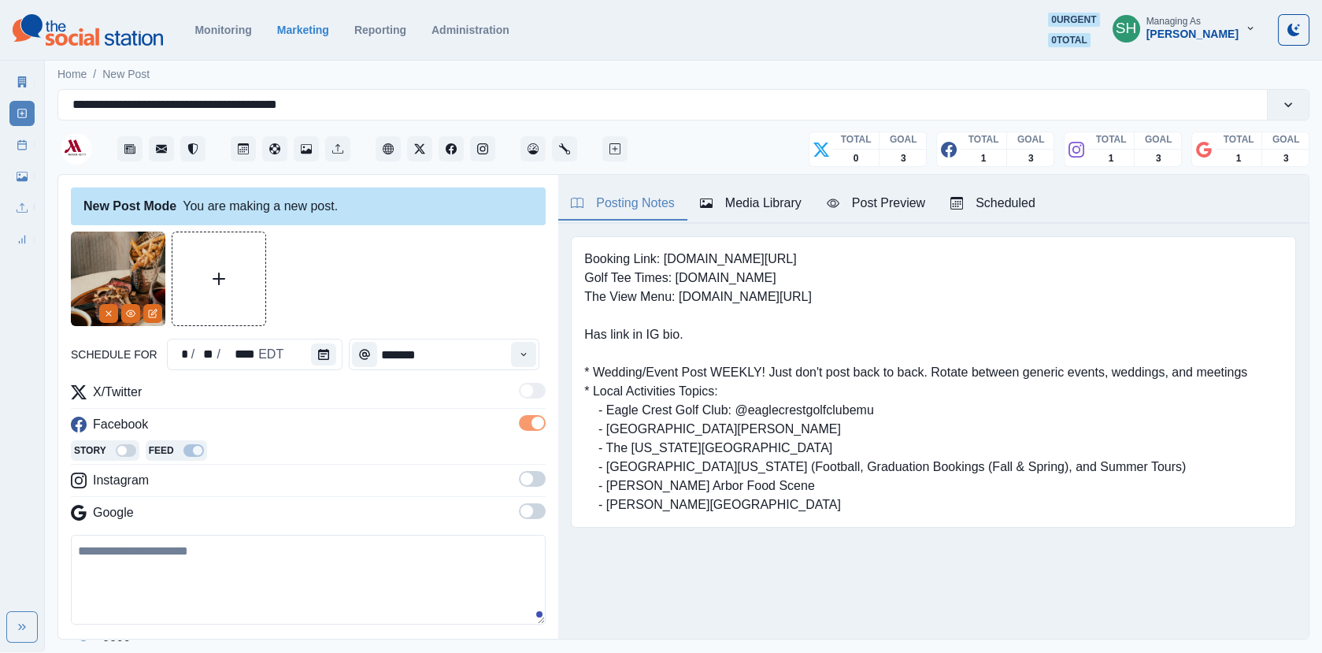
click at [531, 474] on span at bounding box center [527, 479] width 13 height 13
click at [531, 538] on span at bounding box center [532, 535] width 27 height 16
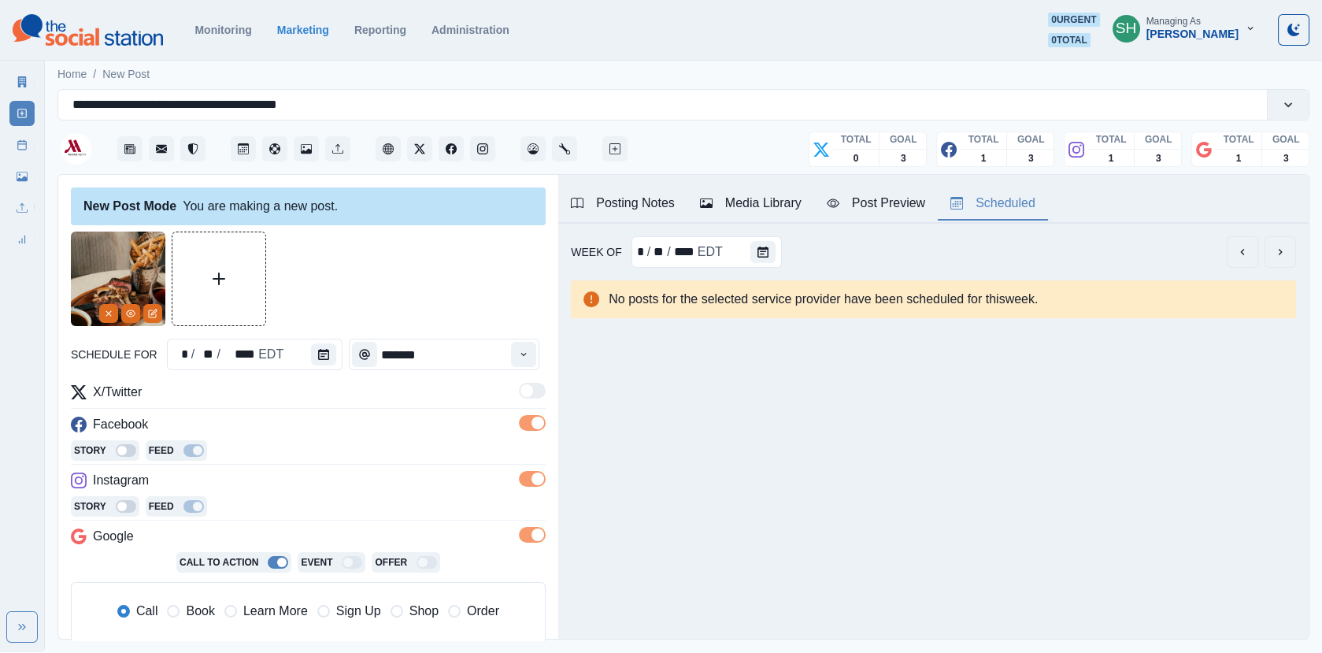
click at [984, 192] on button "Scheduled" at bounding box center [993, 203] width 110 height 33
click at [1274, 244] on button "next" at bounding box center [1281, 252] width 32 height 32
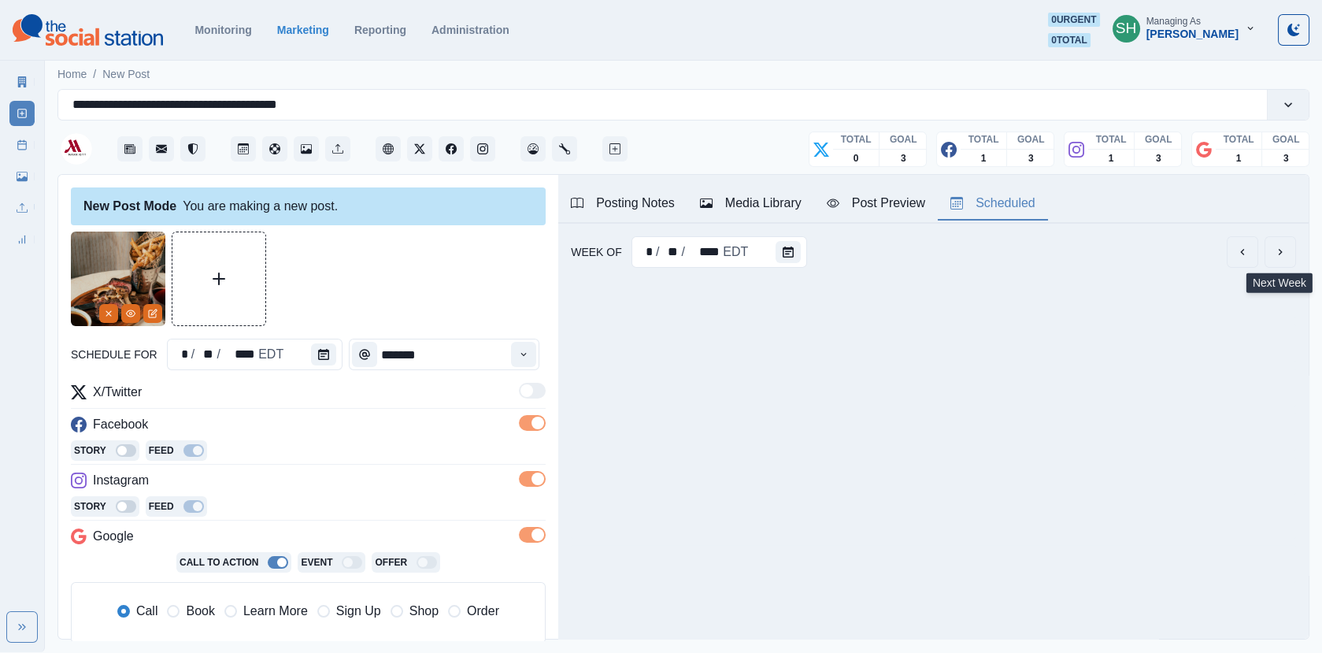
click at [1274, 244] on button "next" at bounding box center [1281, 252] width 32 height 32
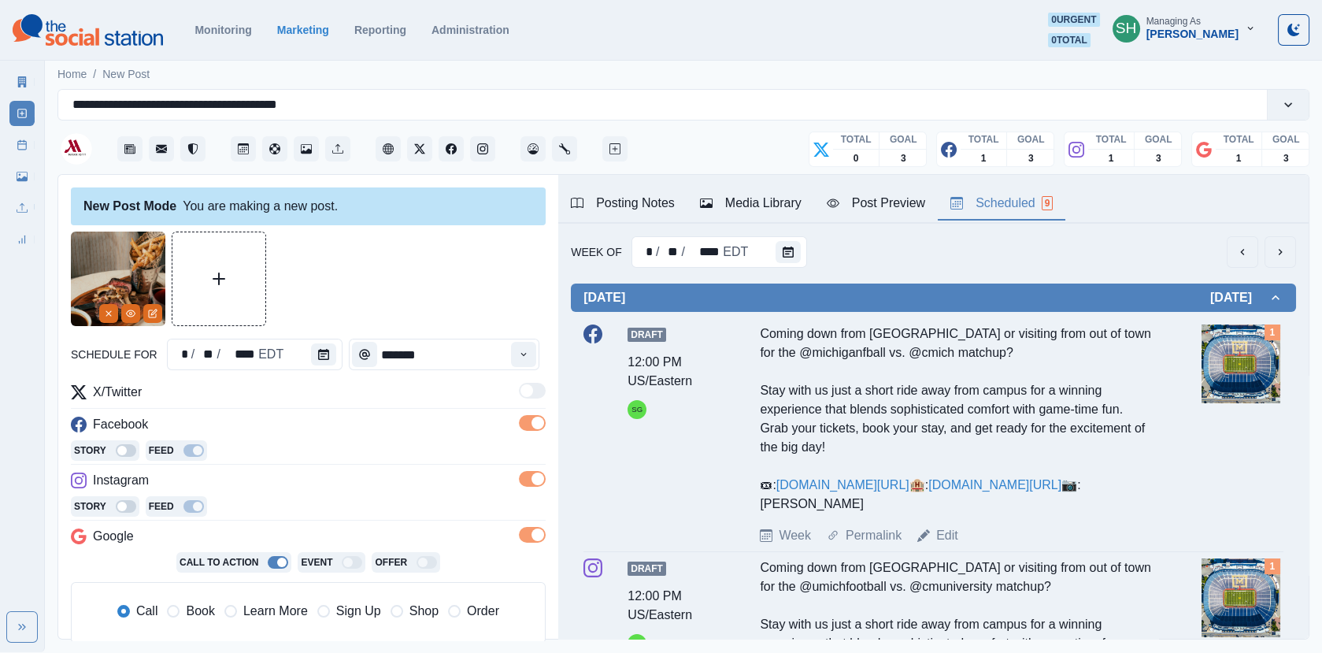
click at [1274, 244] on button "next" at bounding box center [1281, 252] width 32 height 32
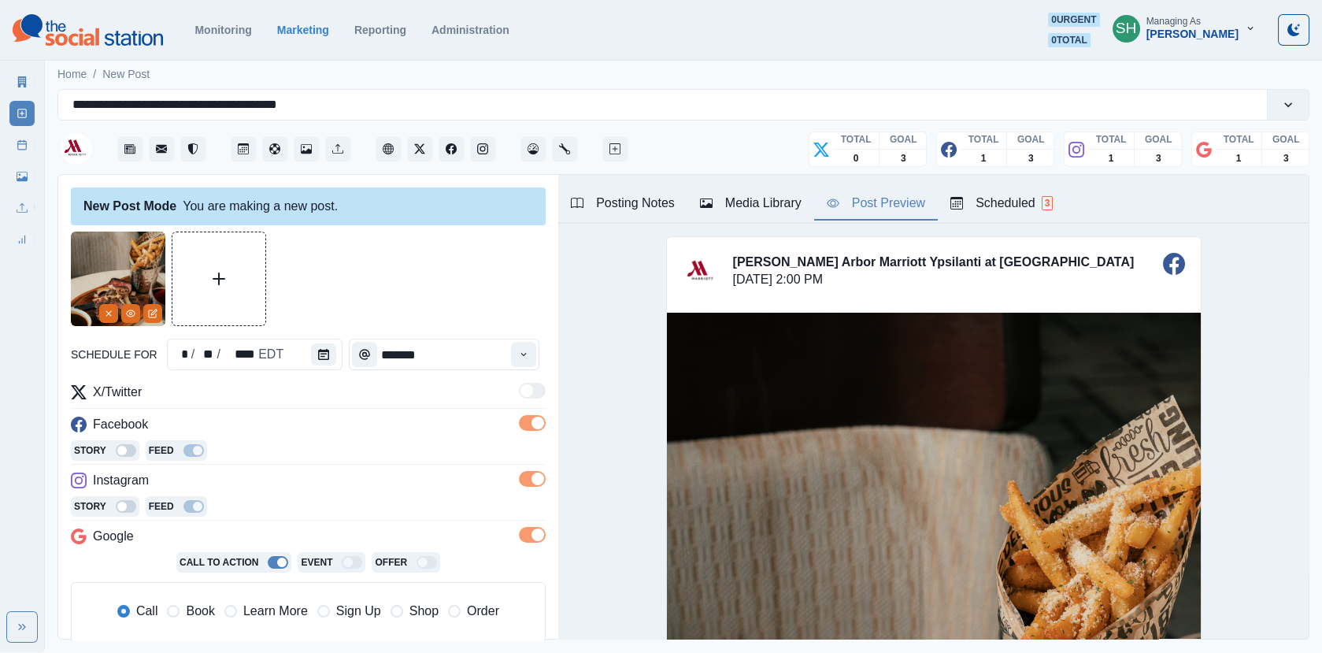
click at [834, 195] on div "Post Preview" at bounding box center [876, 203] width 98 height 19
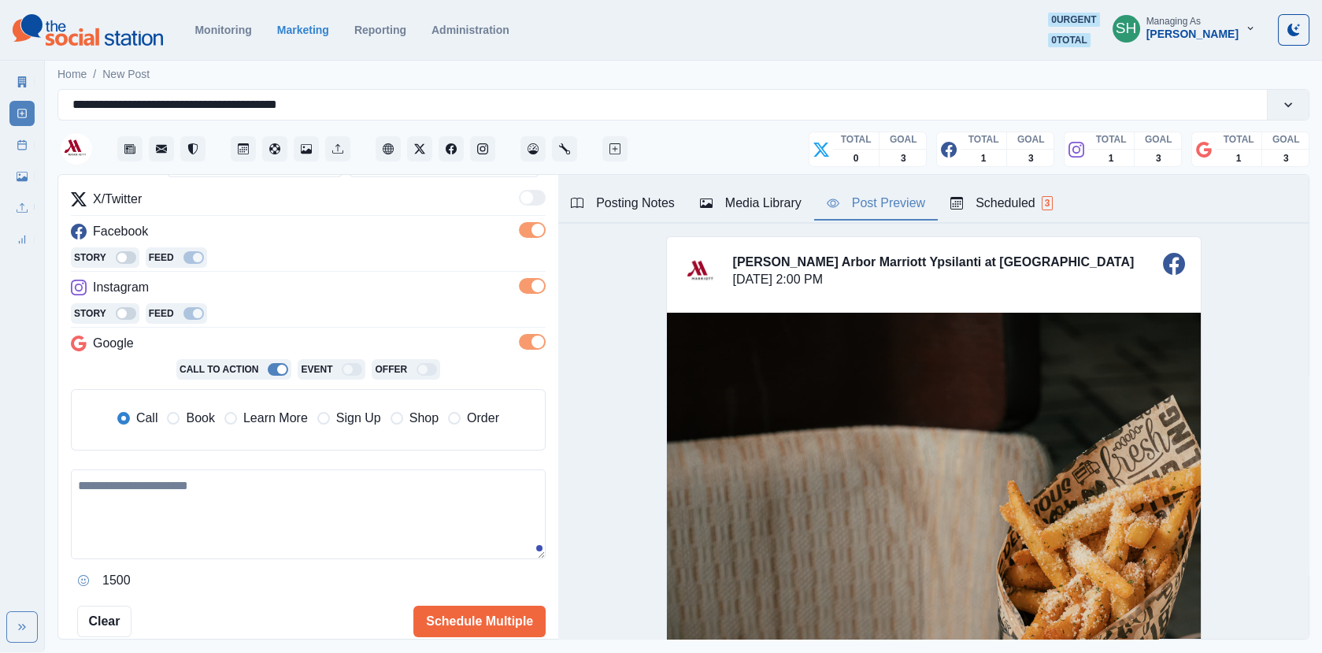
click at [196, 409] on span "Book" at bounding box center [200, 418] width 28 height 19
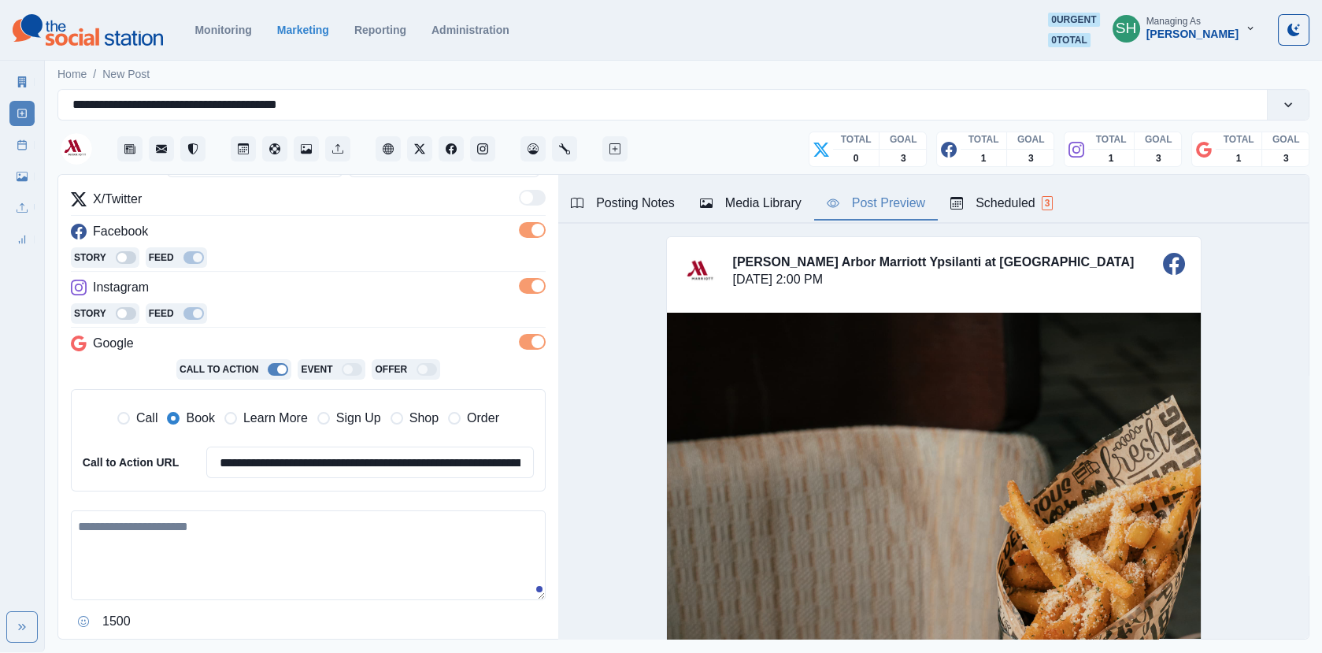
scroll to position [291, 0]
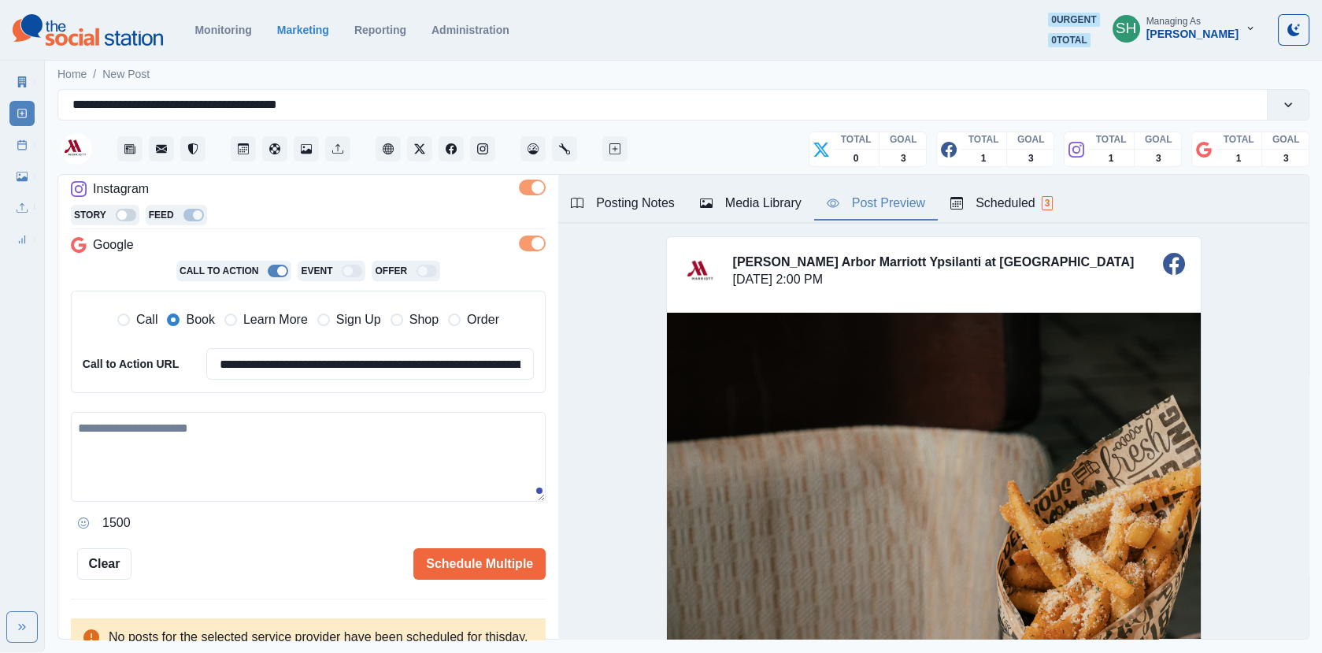
click at [191, 427] on textarea at bounding box center [308, 457] width 475 height 90
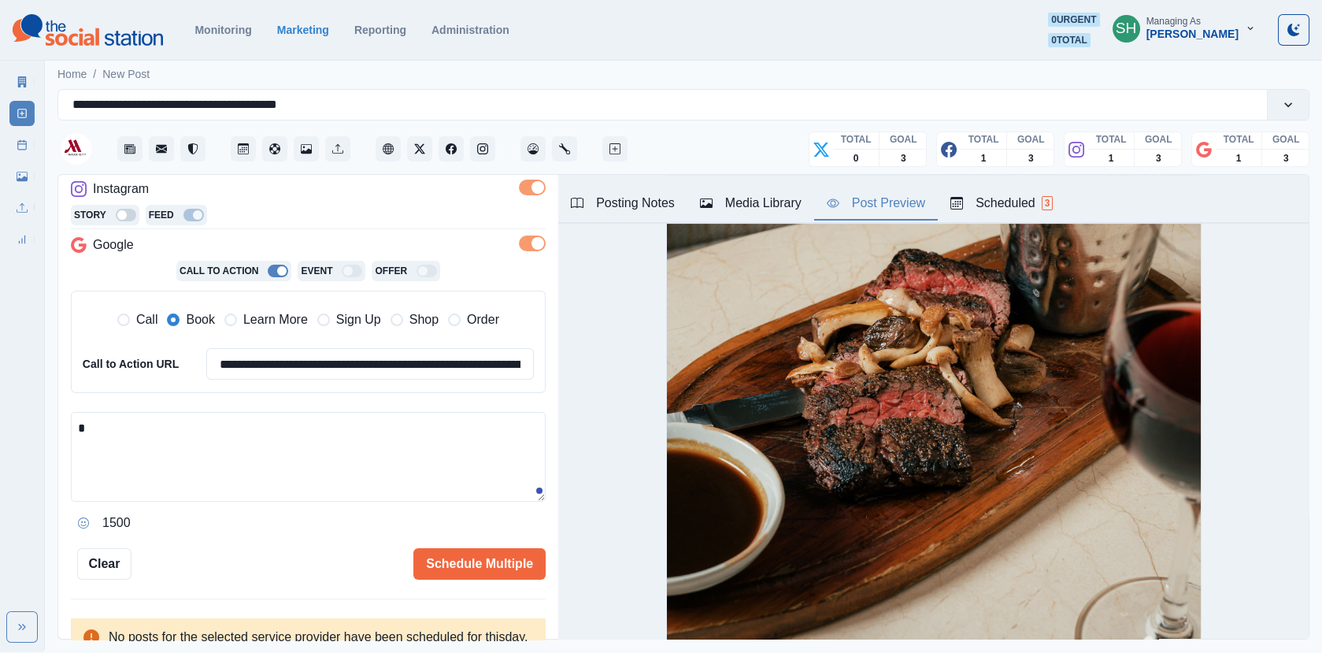
scroll to position [477, 0]
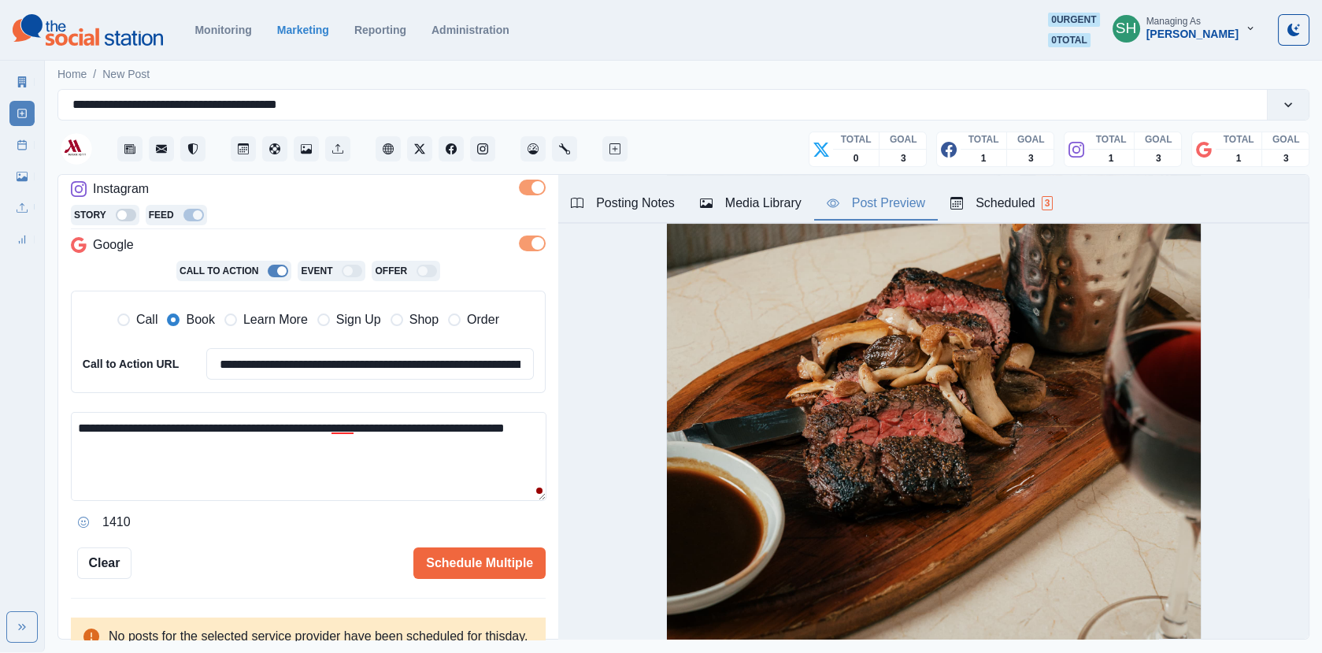
click at [350, 452] on textarea "**********" at bounding box center [309, 456] width 476 height 89
type textarea "**********"
drag, startPoint x: 226, startPoint y: 442, endPoint x: 36, endPoint y: 371, distance: 202.6
click at [36, 371] on div "**********" at bounding box center [661, 326] width 1322 height 652
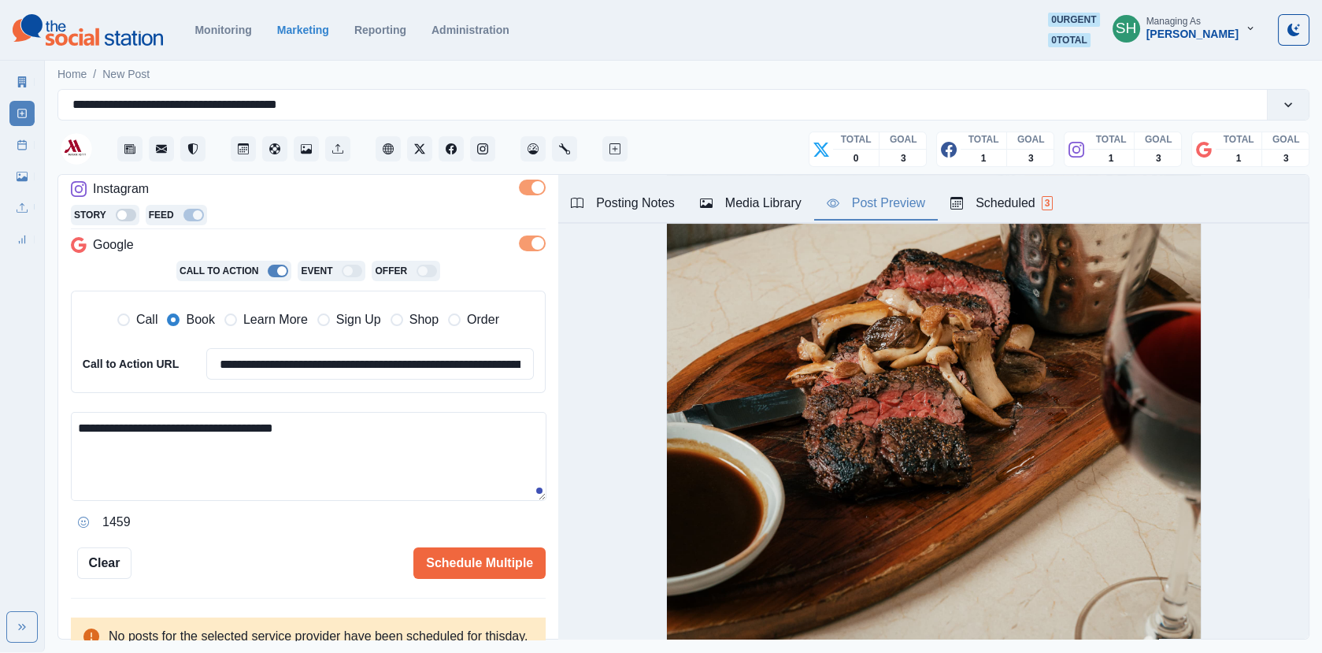
scroll to position [496, 0]
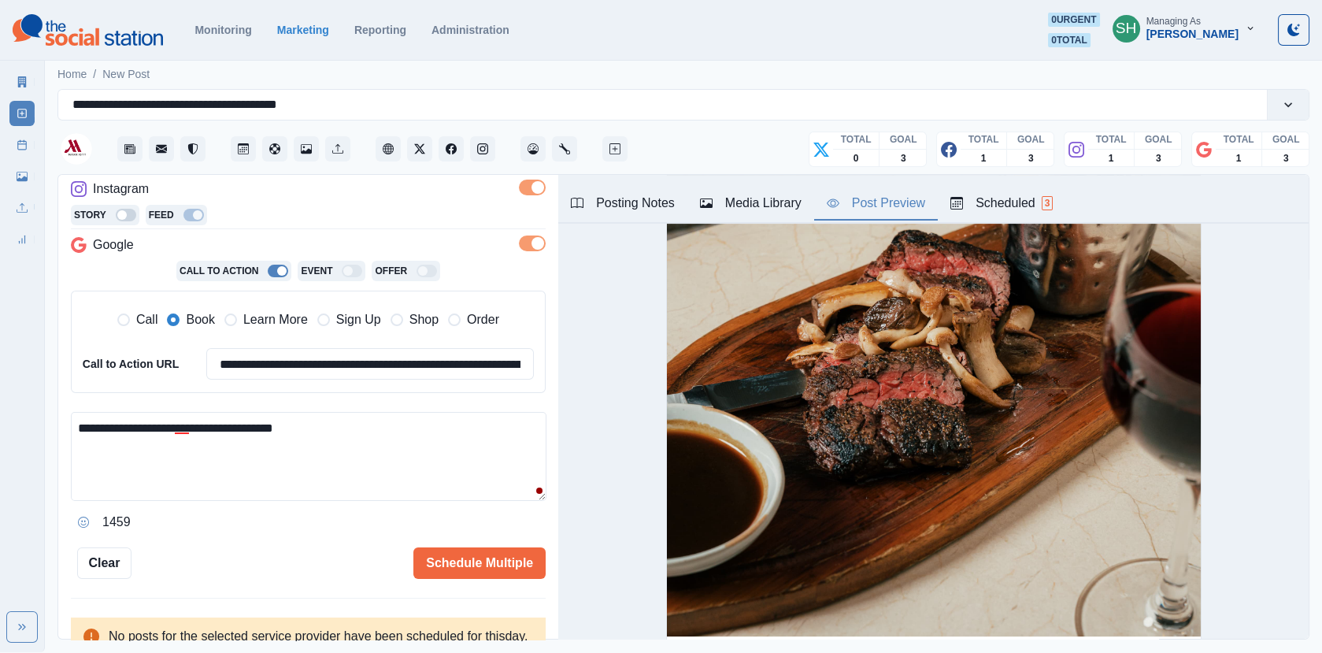
click at [637, 195] on div "Posting Notes" at bounding box center [623, 203] width 104 height 19
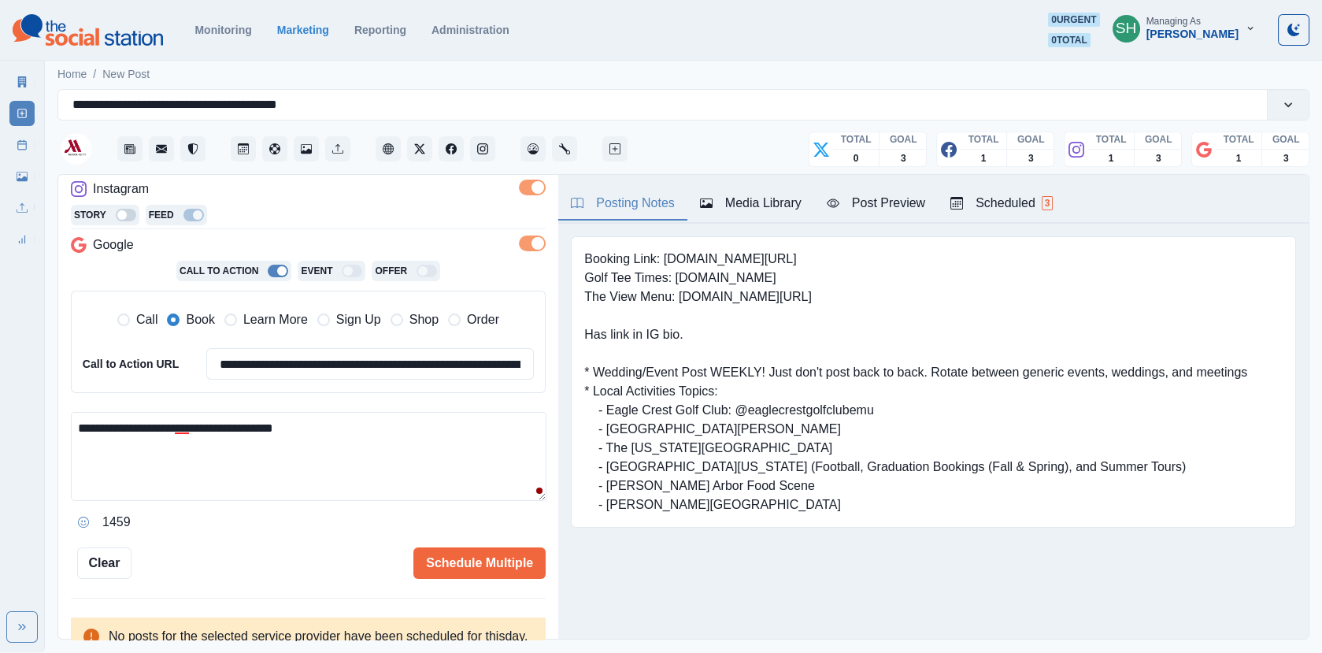
scroll to position [0, 0]
drag, startPoint x: 651, startPoint y: 284, endPoint x: 681, endPoint y: 295, distance: 32.2
click at [681, 295] on pre "Booking Link: [DOMAIN_NAME][URL] Golf Tee Times: [DOMAIN_NAME] The View Menu: […" at bounding box center [915, 382] width 663 height 265
copy pre "[DOMAIN_NAME][URL]"
click at [910, 192] on button "Post Preview" at bounding box center [876, 203] width 124 height 33
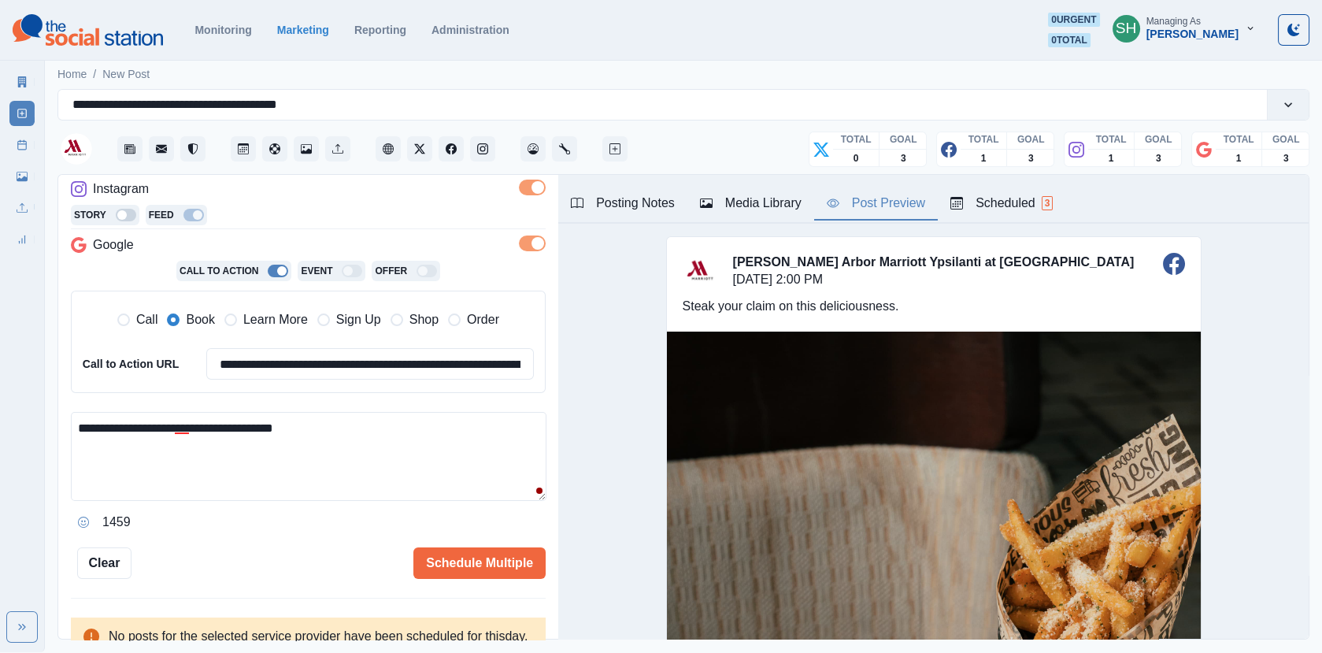
click at [245, 458] on textarea "**********" at bounding box center [309, 456] width 476 height 89
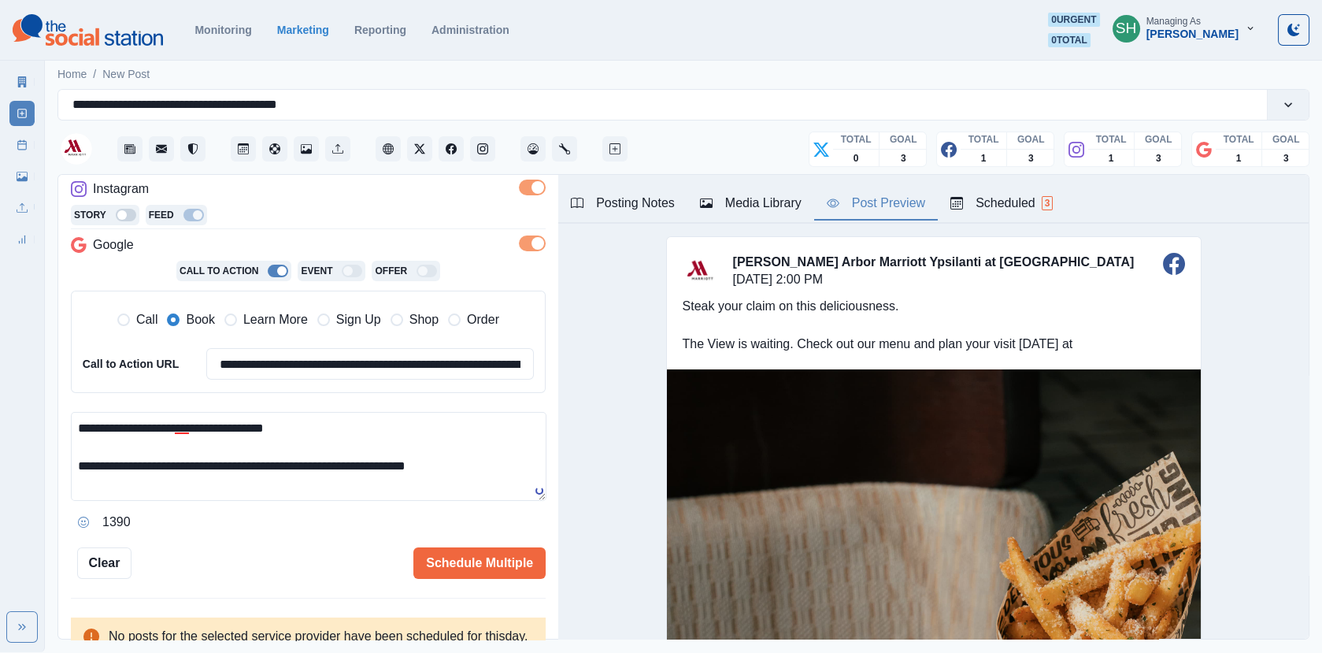
paste textarea "**********"
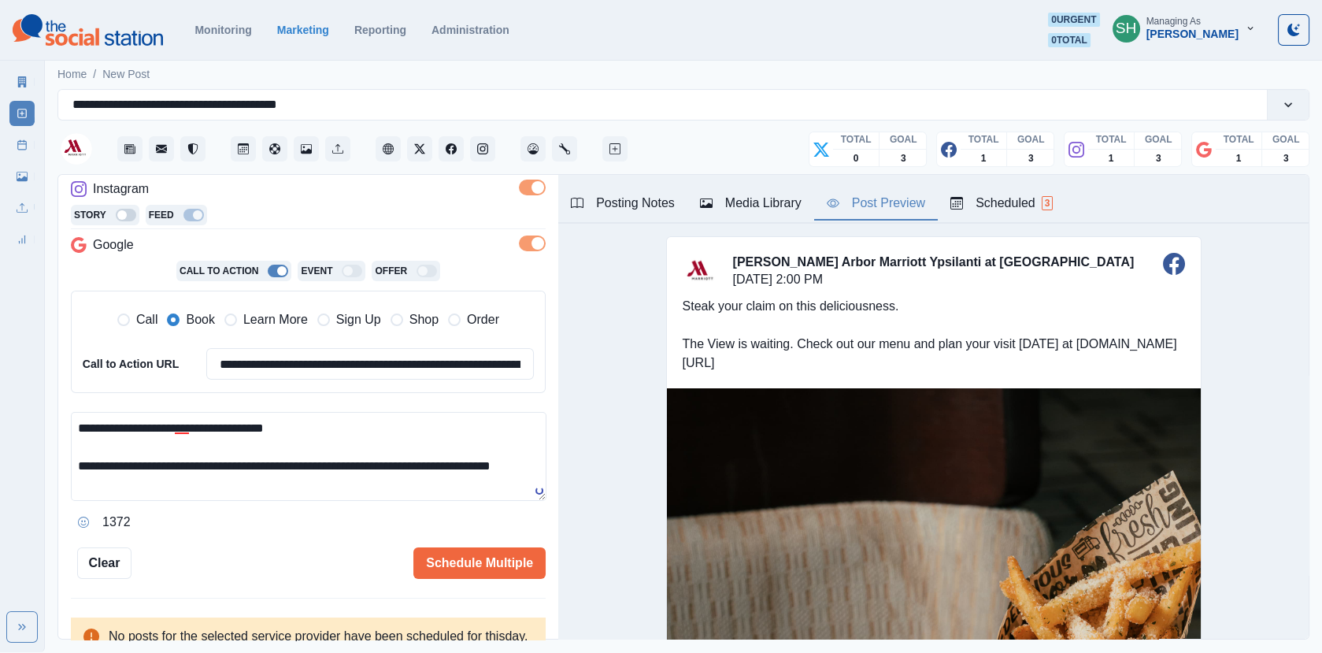
click at [281, 318] on span "Learn More" at bounding box center [275, 319] width 65 height 19
type textarea "**********"
click at [280, 354] on input "**********" at bounding box center [370, 364] width 328 height 32
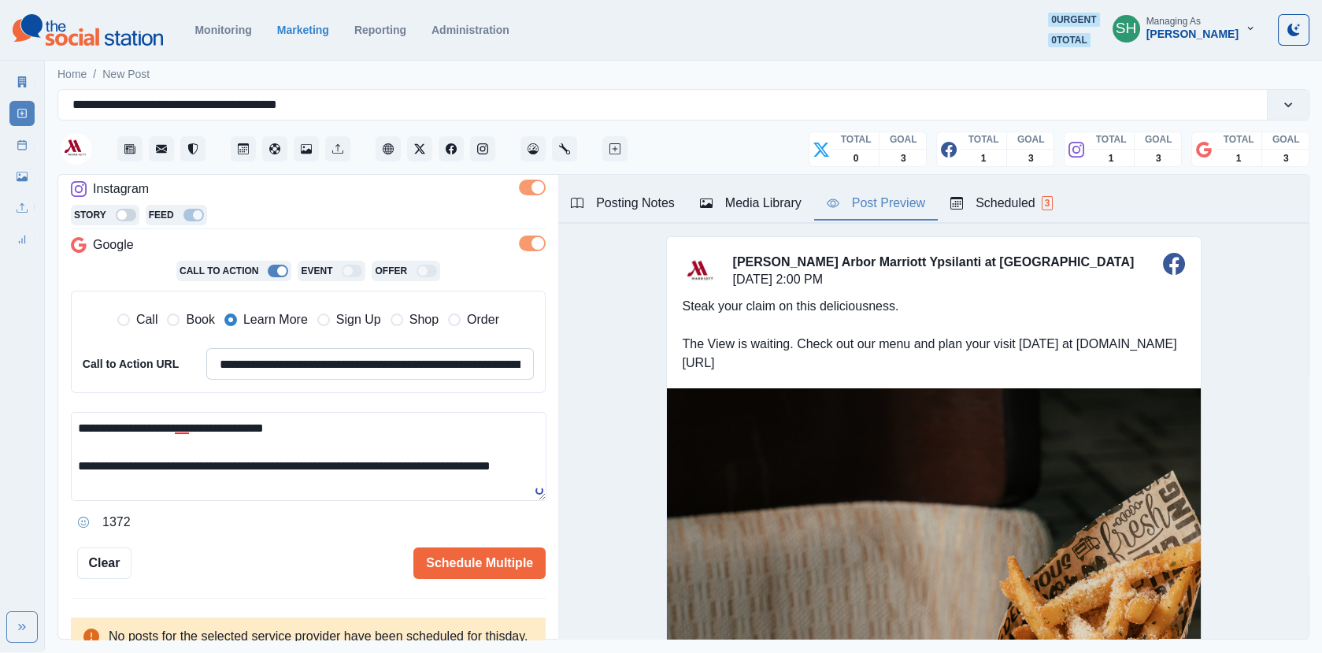
paste input
type input "**********"
click at [438, 552] on button "Schedule Multiple" at bounding box center [480, 563] width 132 height 32
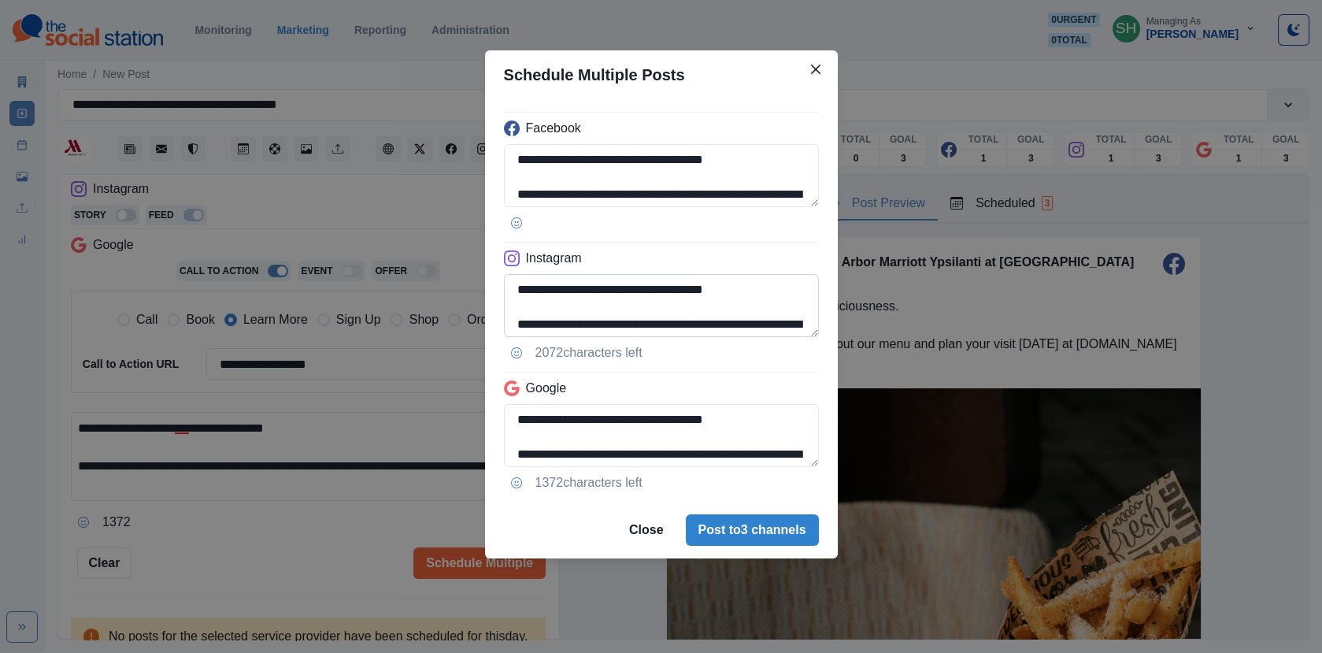
scroll to position [20, 0]
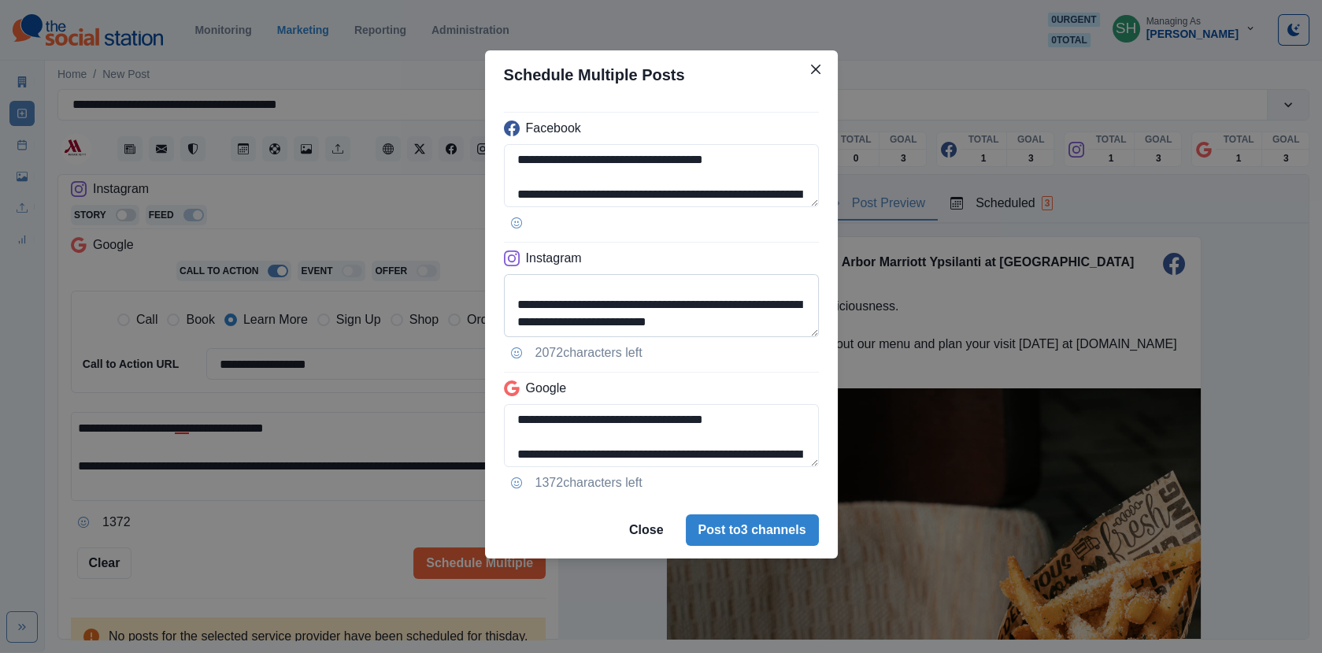
drag, startPoint x: 767, startPoint y: 316, endPoint x: 621, endPoint y: 317, distance: 145.7
click at [621, 317] on textarea "**********" at bounding box center [661, 305] width 315 height 63
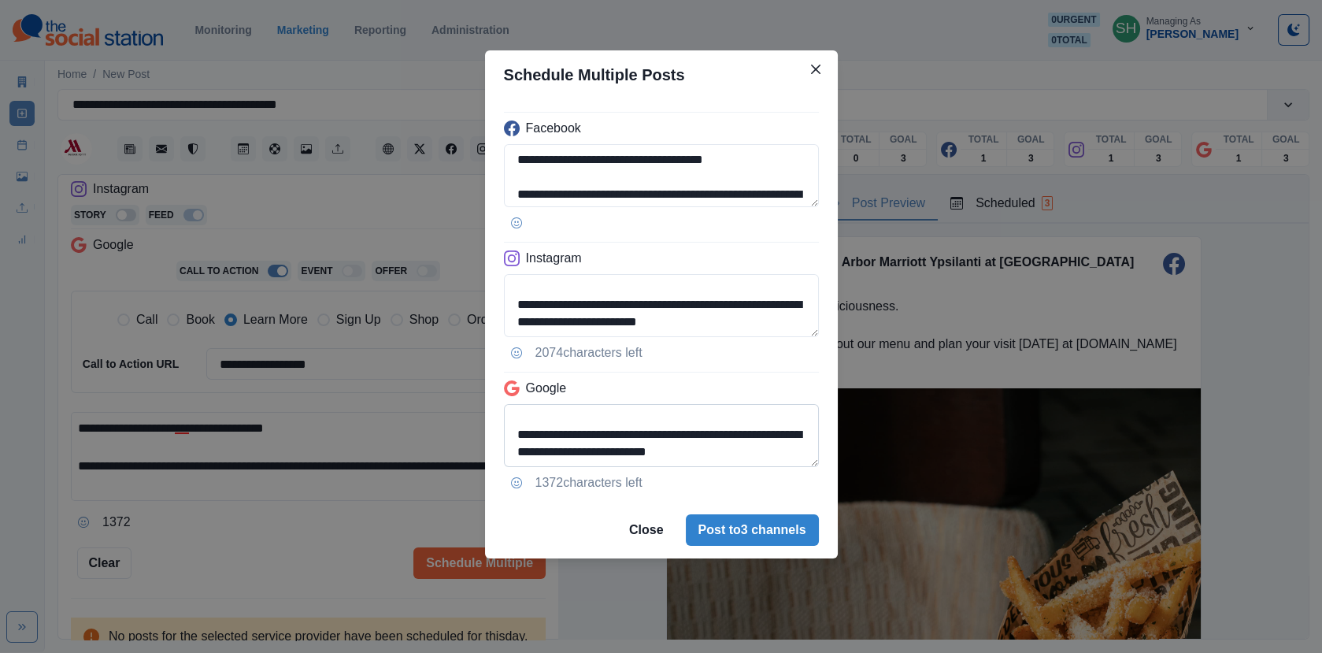
type textarea "**********"
drag, startPoint x: 623, startPoint y: 455, endPoint x: 602, endPoint y: 453, distance: 21.4
click at [602, 453] on textarea "**********" at bounding box center [661, 435] width 315 height 63
type textarea "**********"
click at [750, 521] on button "Post to 3 channels" at bounding box center [752, 530] width 133 height 32
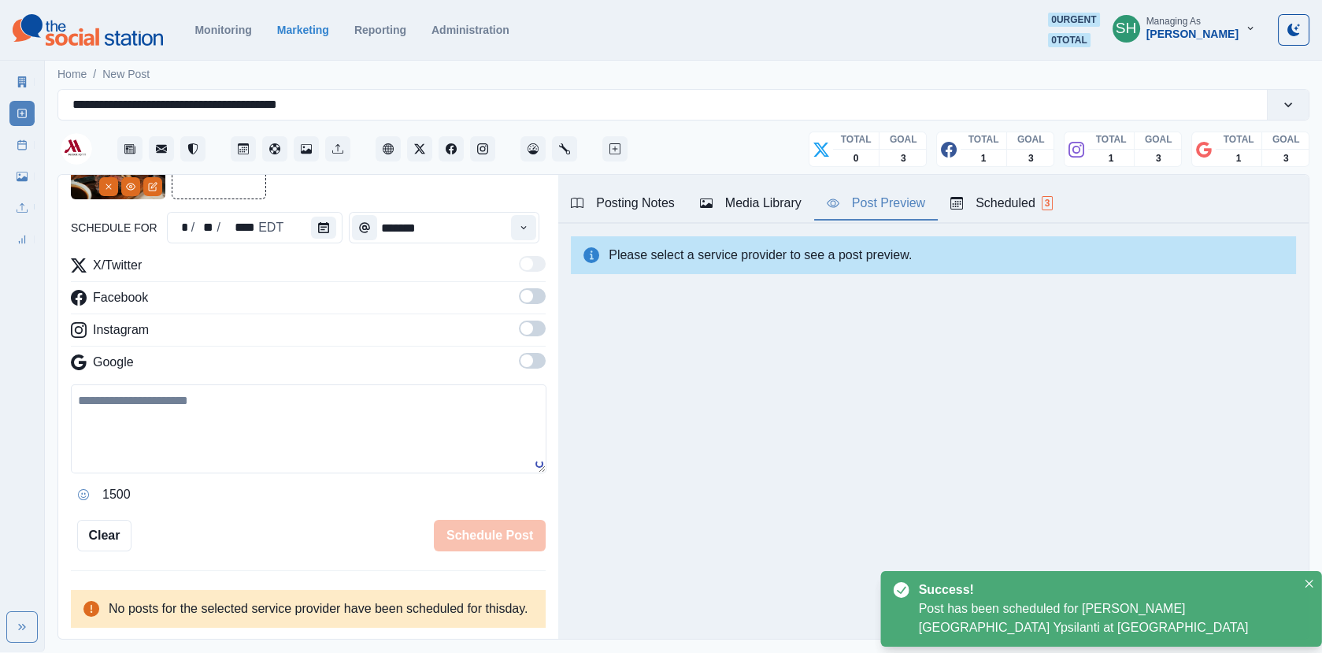
scroll to position [268, 0]
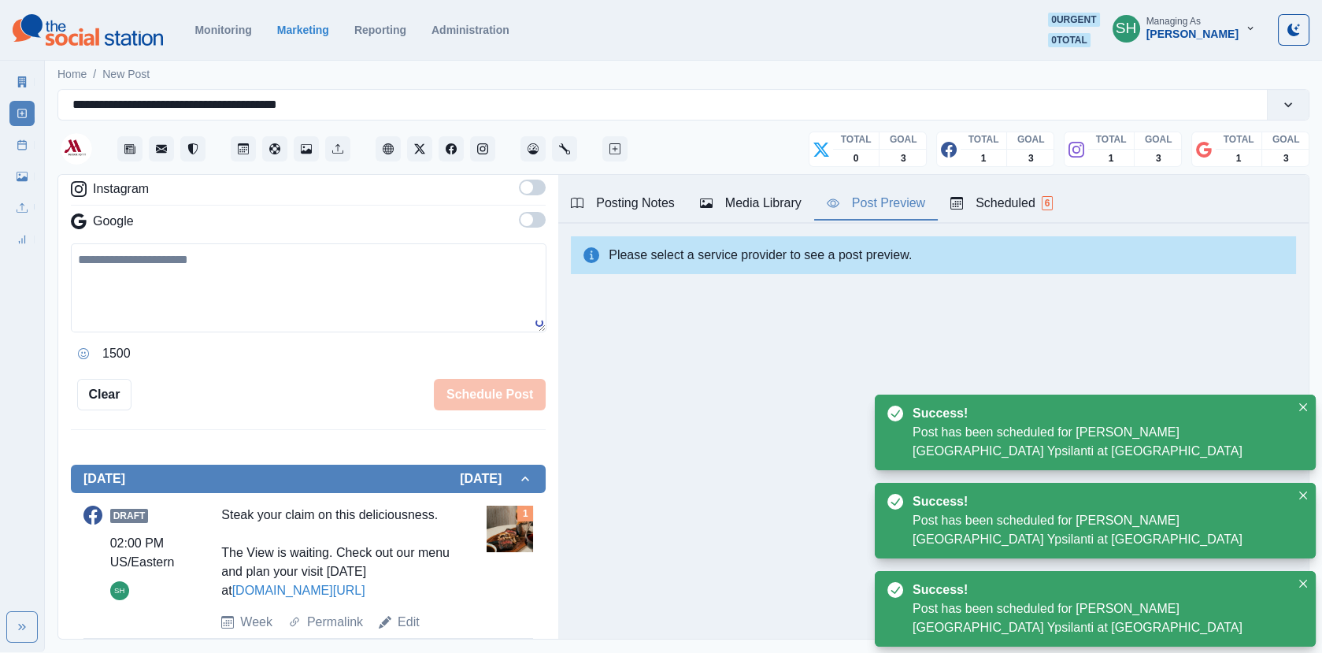
click at [25, 136] on link "Post Schedule" at bounding box center [21, 144] width 25 height 25
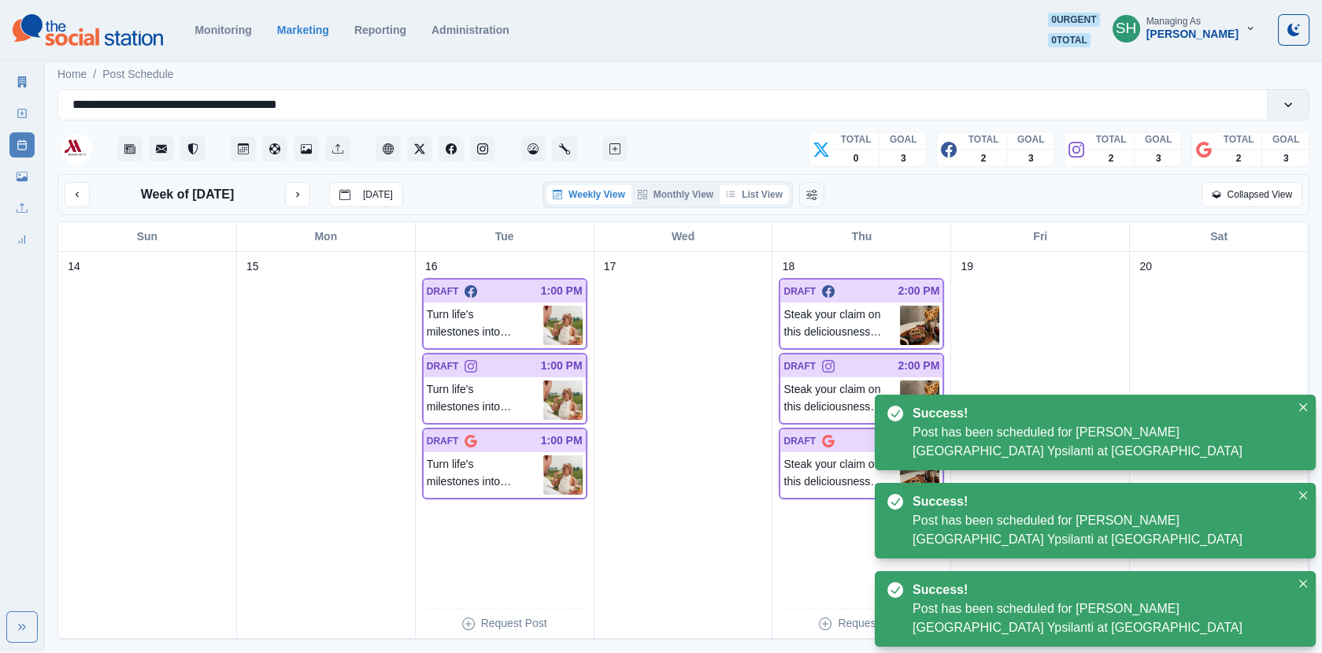
click at [759, 191] on button "List View" at bounding box center [754, 194] width 69 height 19
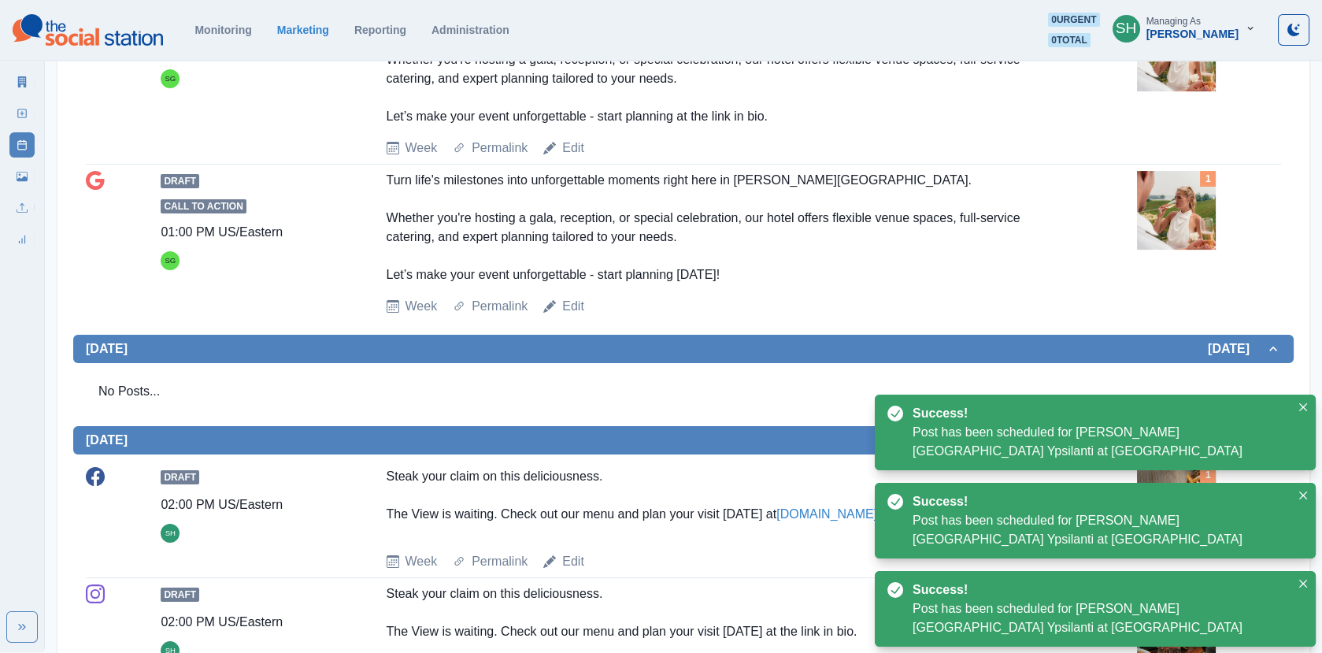
scroll to position [1079, 0]
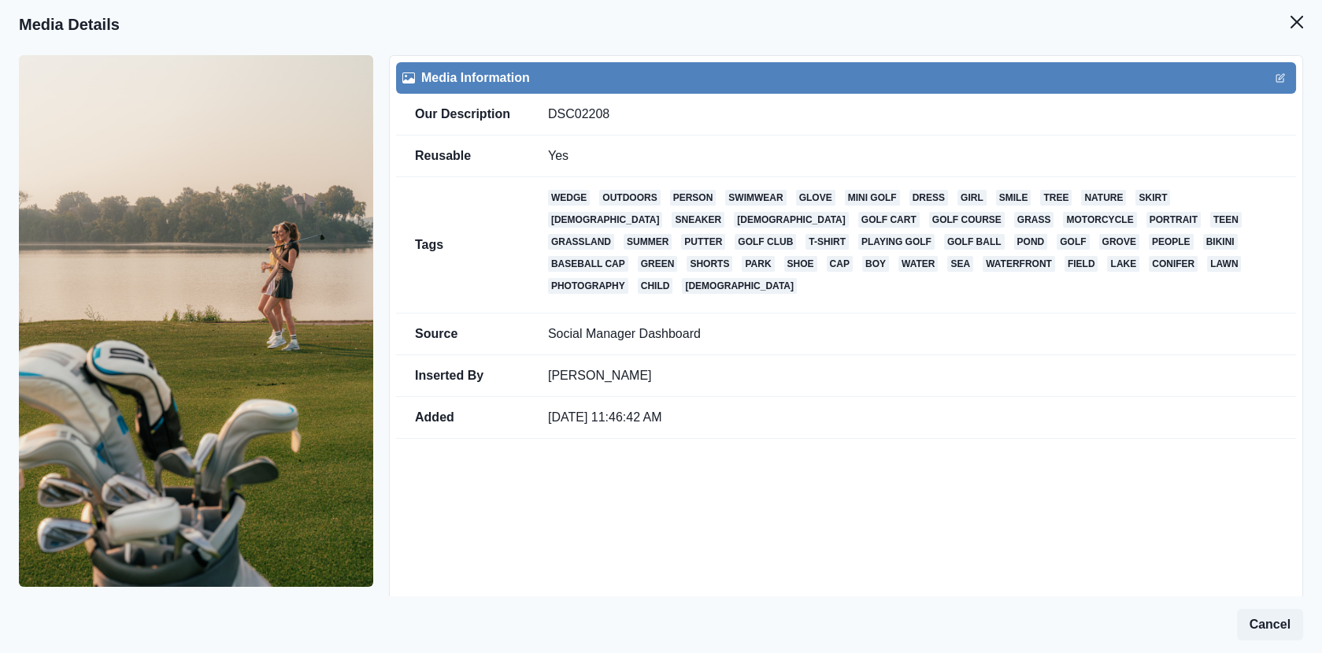
scroll to position [140, 0]
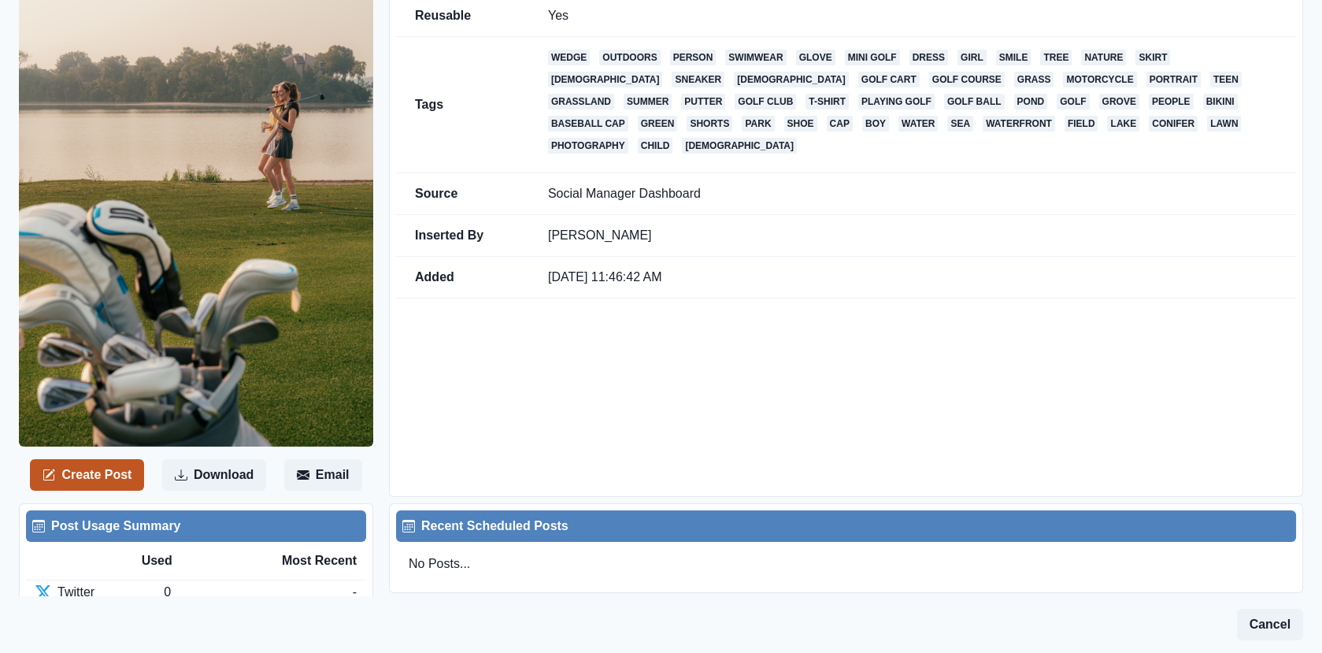
click at [121, 462] on button "Create Post" at bounding box center [87, 475] width 114 height 32
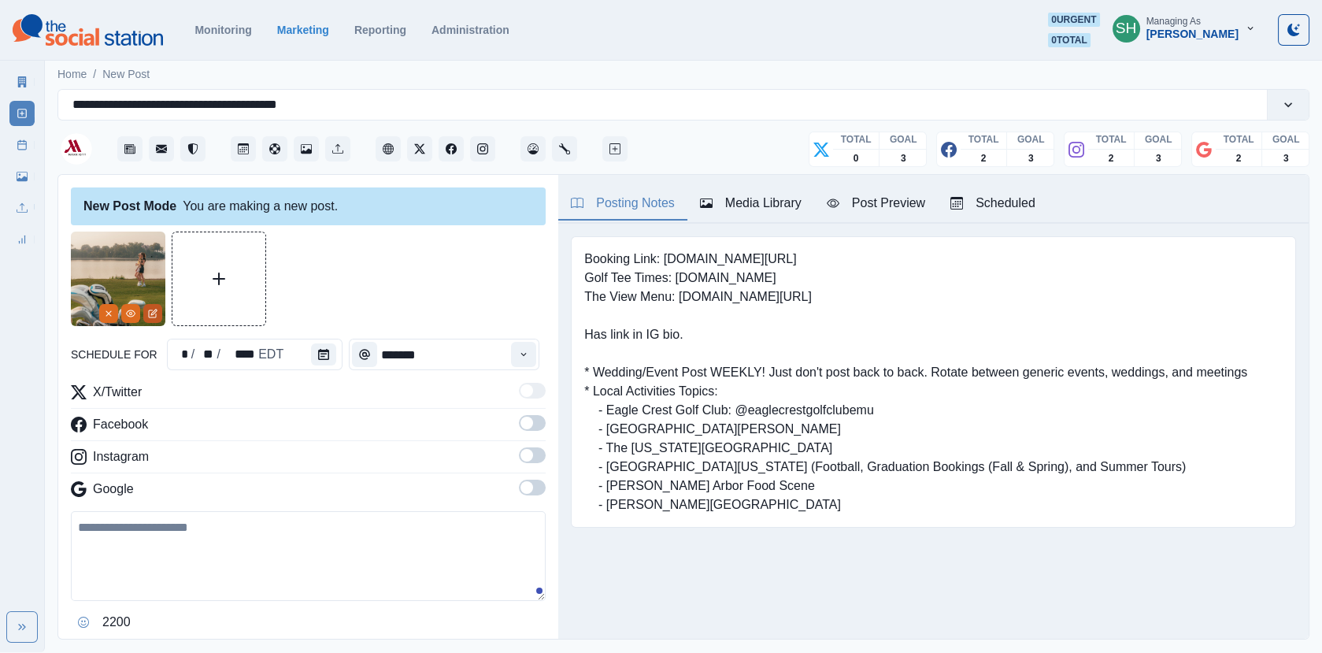
click at [150, 313] on icon "Edit Media" at bounding box center [152, 313] width 9 height 9
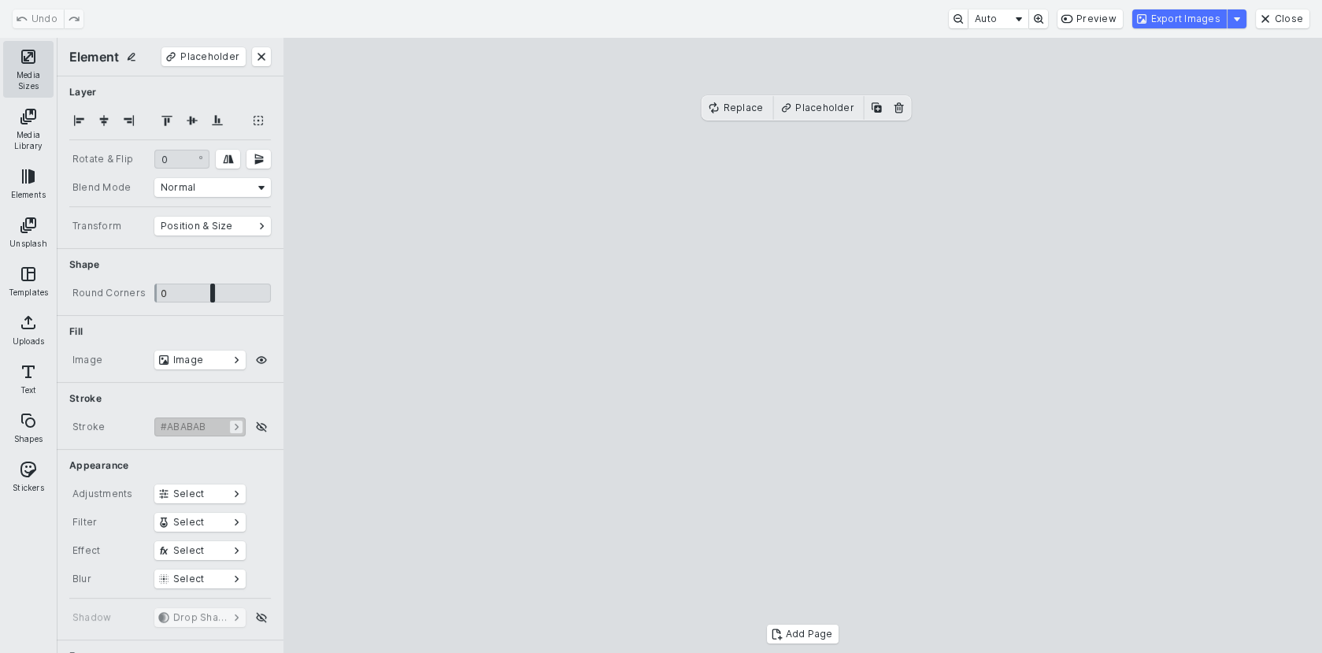
click at [22, 73] on button "Media Sizes" at bounding box center [28, 69] width 50 height 57
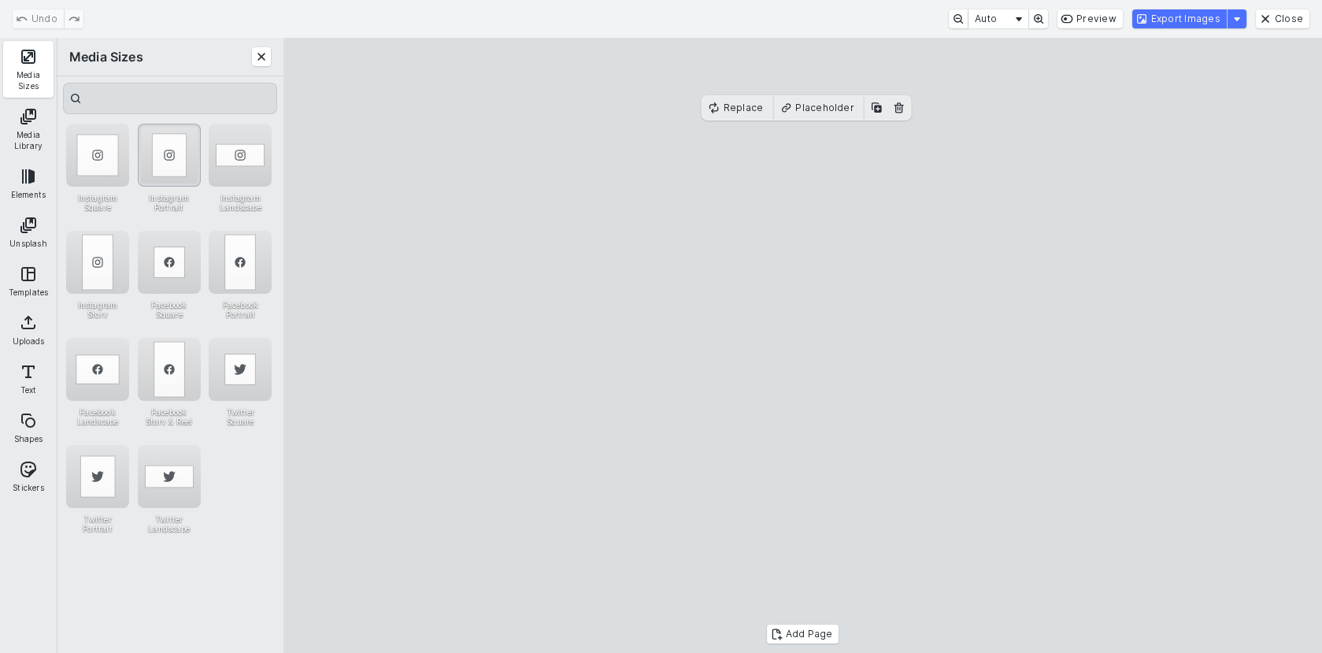
click at [162, 174] on div "Instagram Portrait" at bounding box center [169, 155] width 63 height 63
click at [803, 346] on cesdk-canvas "Editor canvas" at bounding box center [803, 346] width 0 height 0
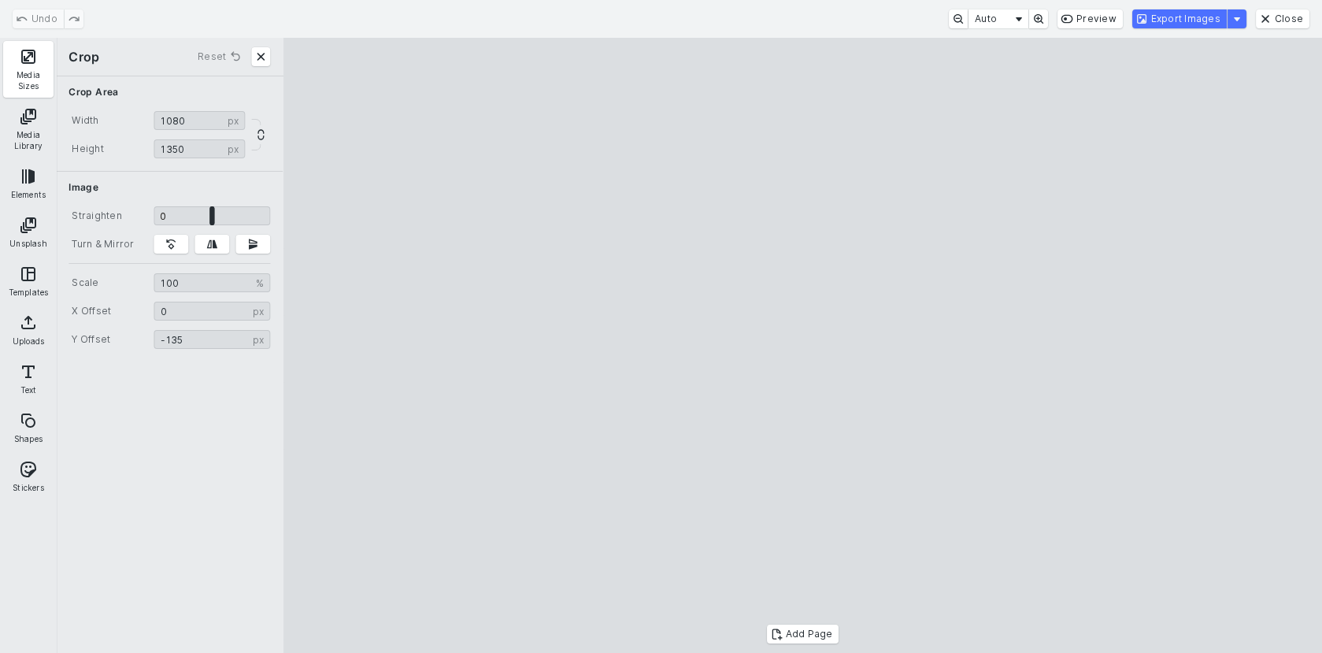
click at [803, 346] on cesdk-canvas "Editor canvas" at bounding box center [803, 346] width 0 height 0
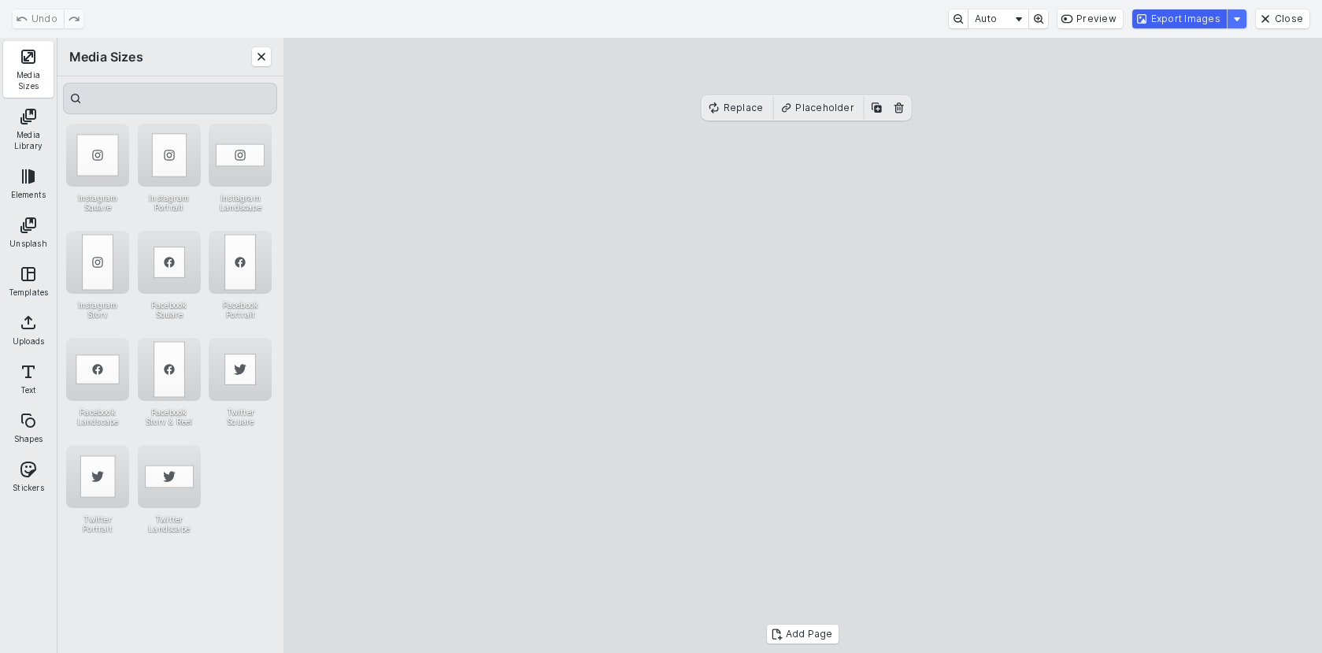
click at [1162, 19] on button "Export Images" at bounding box center [1180, 18] width 95 height 19
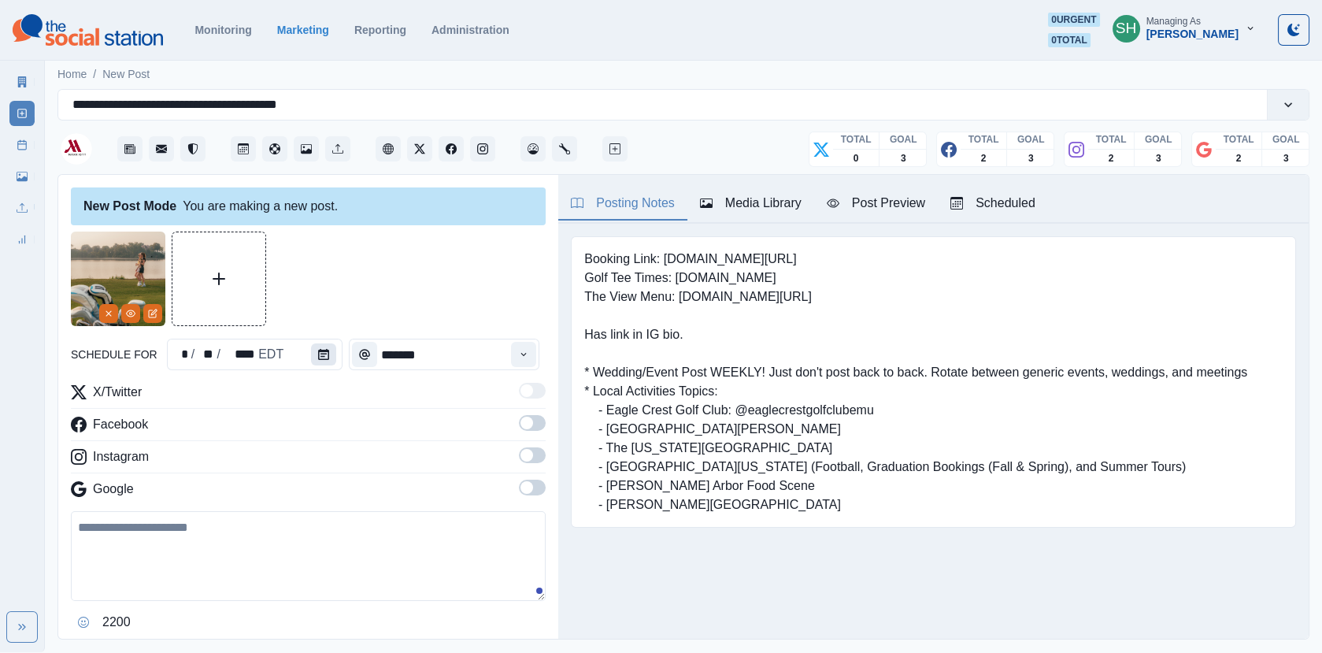
click at [311, 352] on button "Calendar" at bounding box center [323, 354] width 25 height 22
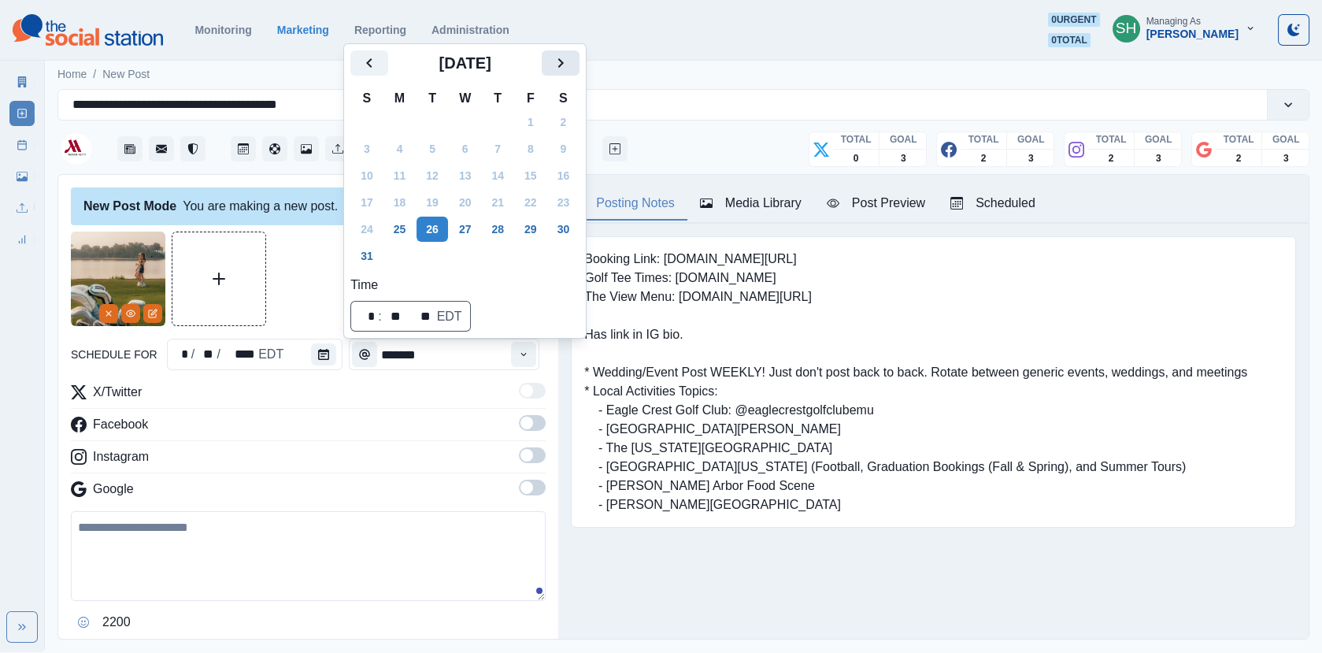
click at [570, 57] on icon "Next" at bounding box center [560, 63] width 19 height 19
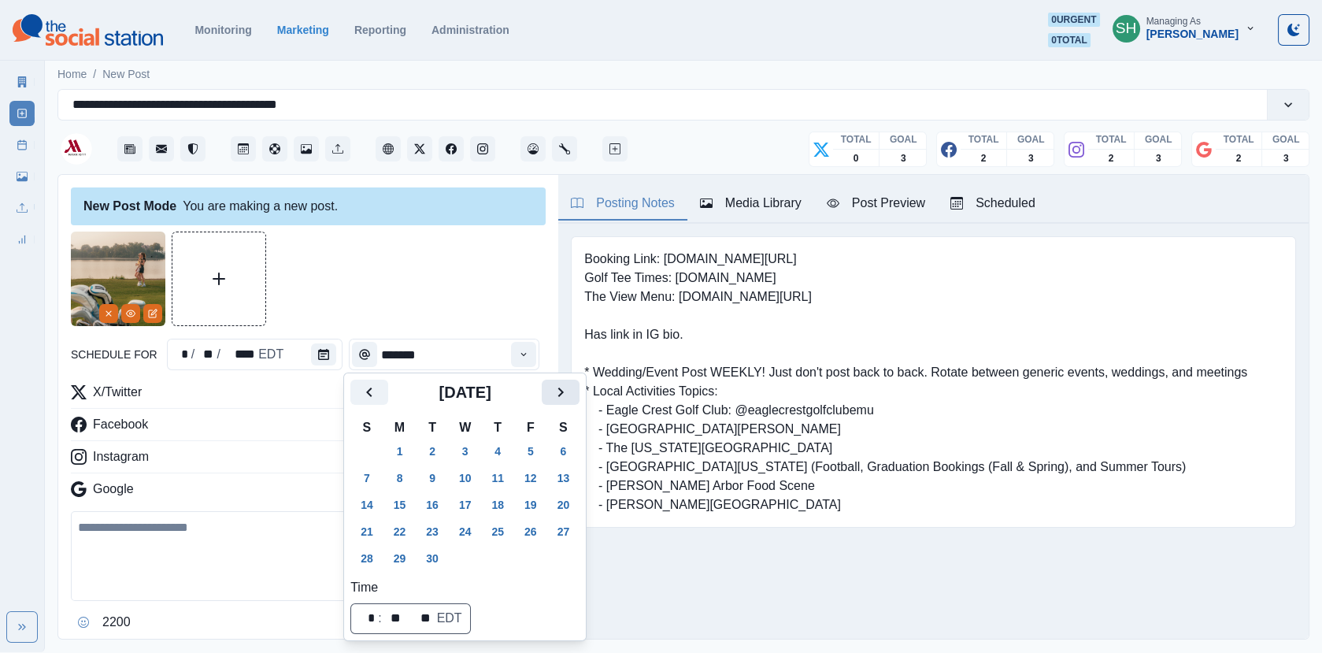
click at [568, 386] on icon "Next" at bounding box center [560, 392] width 19 height 19
click at [375, 410] on div "October 2025" at bounding box center [465, 399] width 229 height 38
click at [374, 402] on button "Previous" at bounding box center [370, 392] width 38 height 25
click at [576, 503] on button "20" at bounding box center [564, 504] width 32 height 25
click at [517, 321] on div at bounding box center [308, 279] width 475 height 95
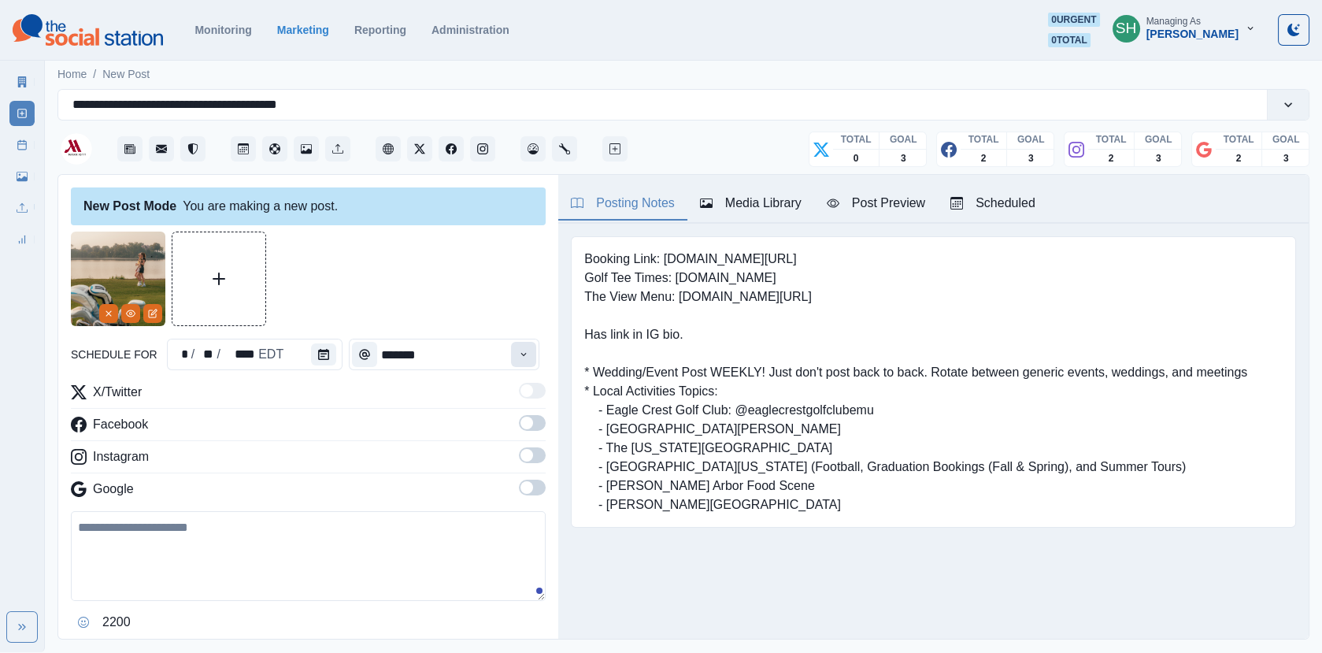
click at [536, 353] on button "Time" at bounding box center [523, 354] width 25 height 25
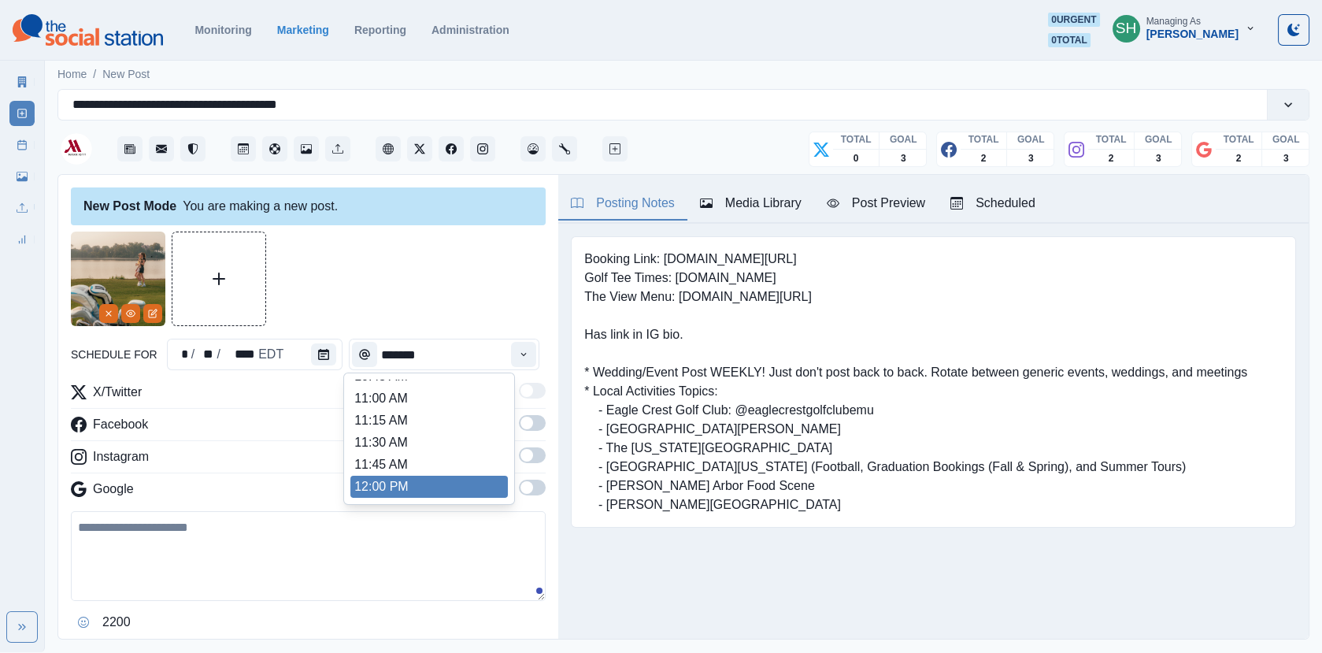
scroll to position [336, 0]
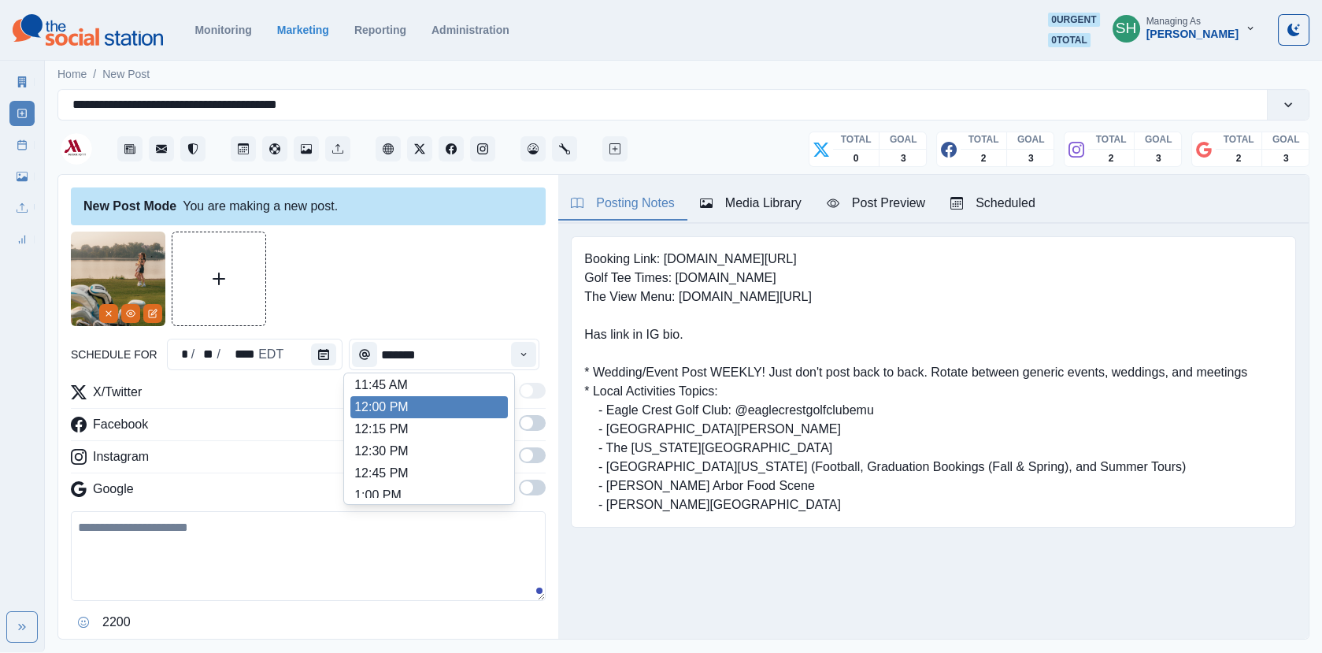
click at [411, 411] on li "12:00 PM" at bounding box center [430, 407] width 158 height 22
type input "********"
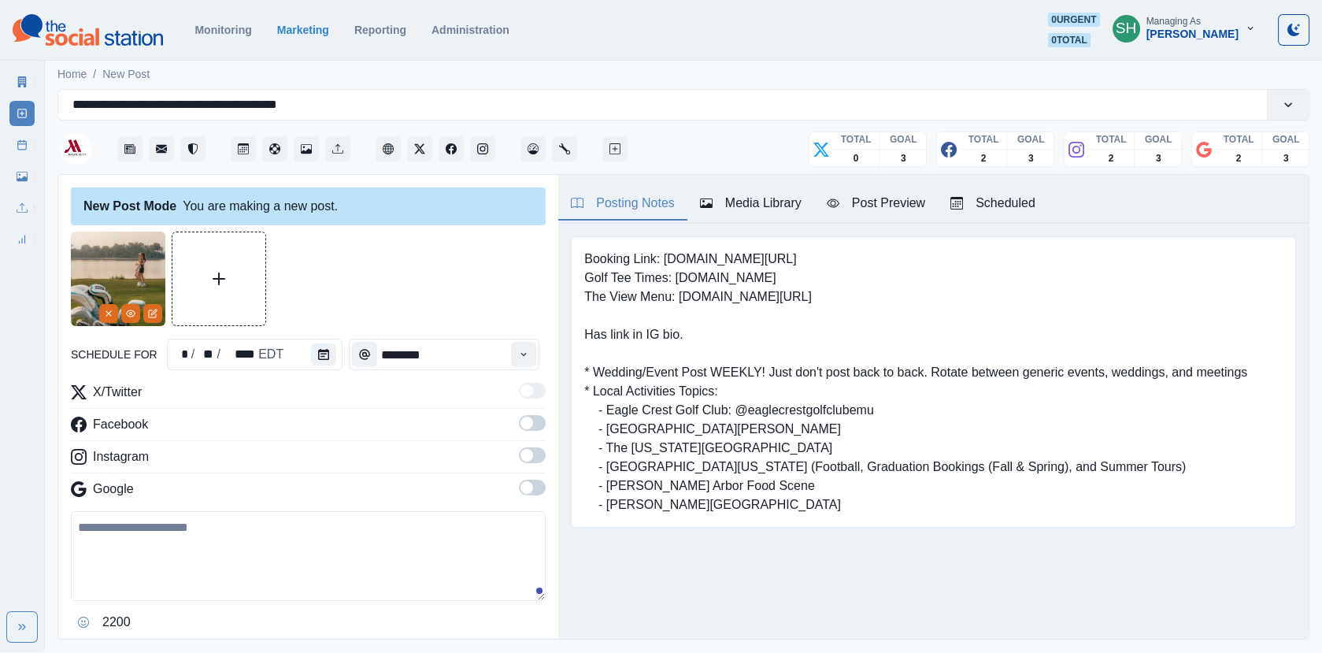
click at [528, 417] on span at bounding box center [527, 423] width 13 height 13
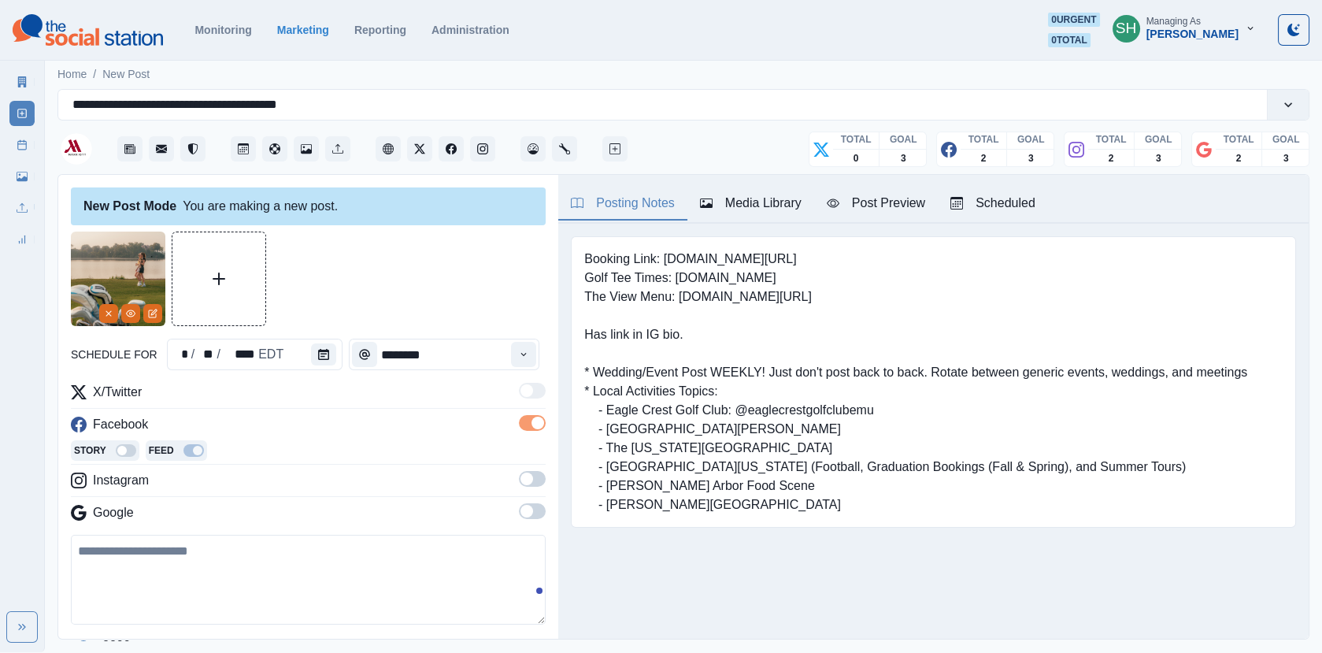
click at [539, 478] on span at bounding box center [532, 479] width 27 height 16
click at [535, 535] on span at bounding box center [532, 535] width 27 height 16
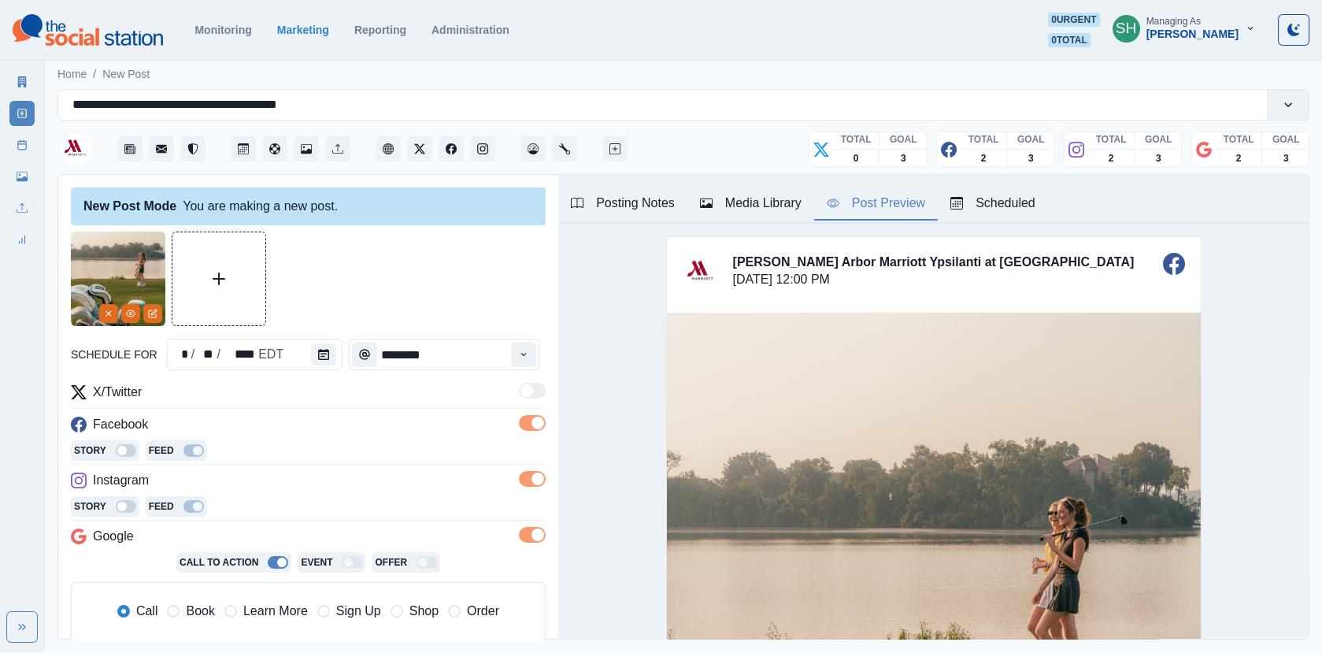
click at [876, 205] on div "Post Preview" at bounding box center [876, 203] width 98 height 19
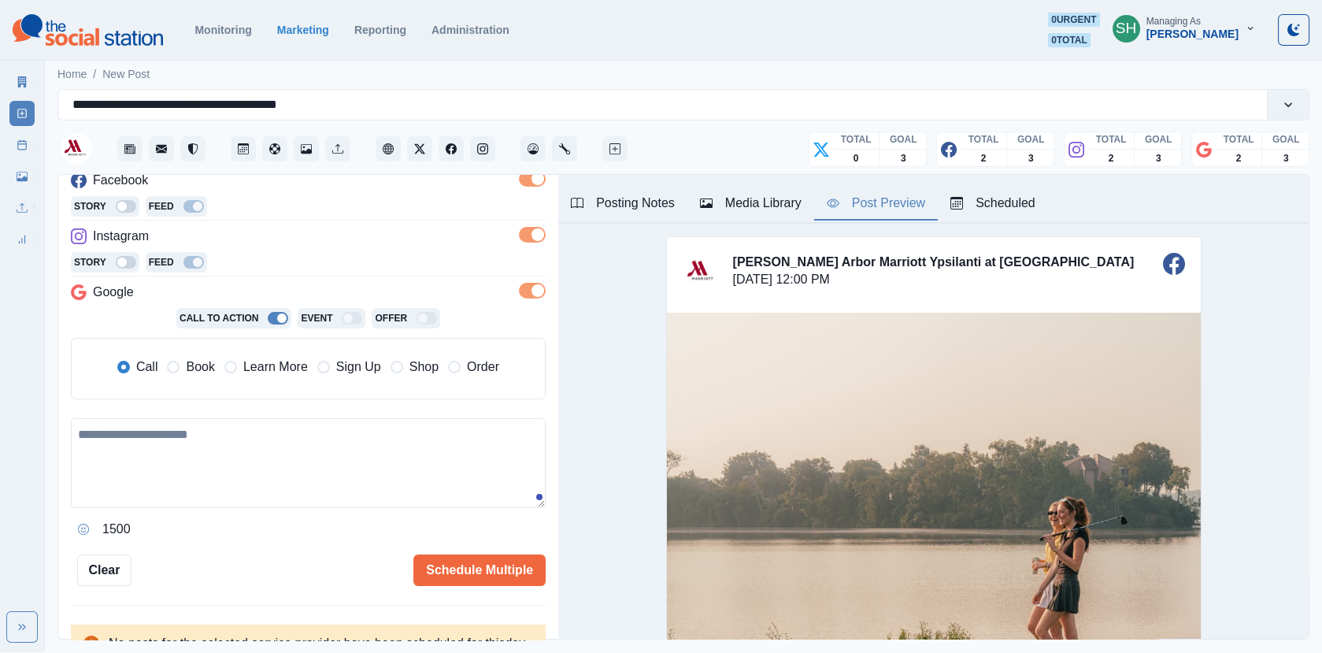
click at [194, 380] on div "Call Book Learn More Sign Up Shop Order" at bounding box center [308, 368] width 451 height 35
click at [193, 370] on span "Book" at bounding box center [200, 367] width 28 height 19
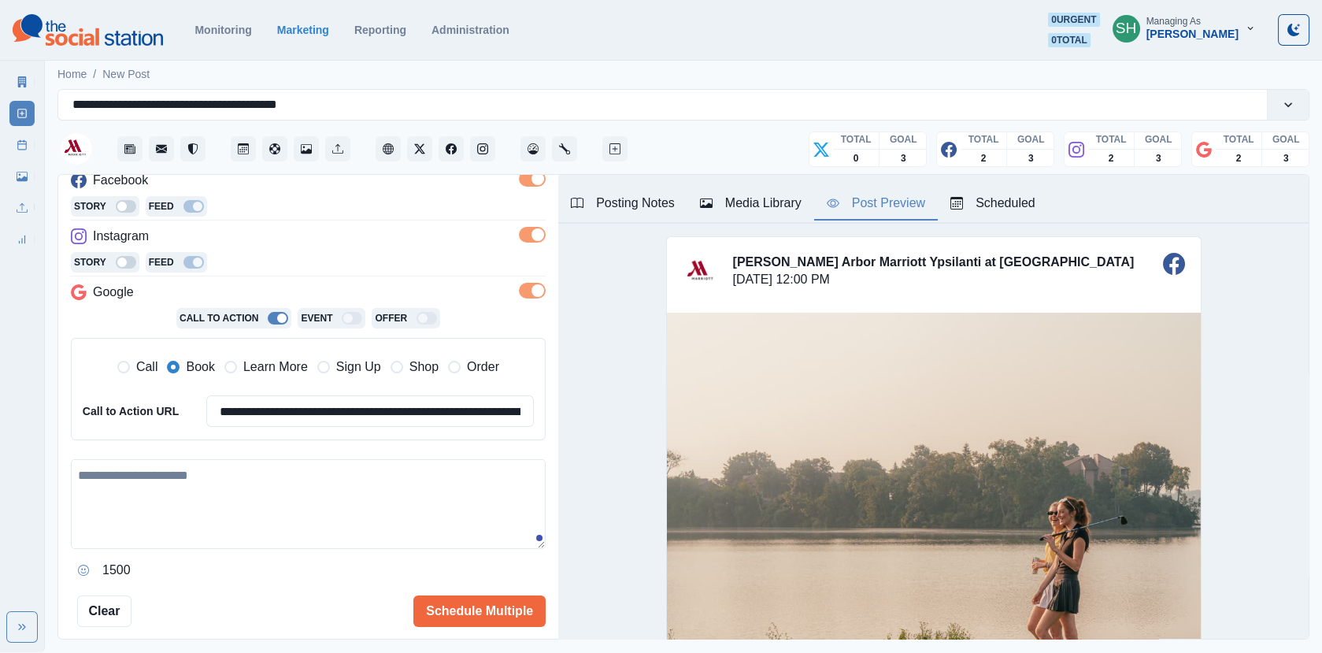
click at [193, 486] on textarea at bounding box center [308, 504] width 475 height 90
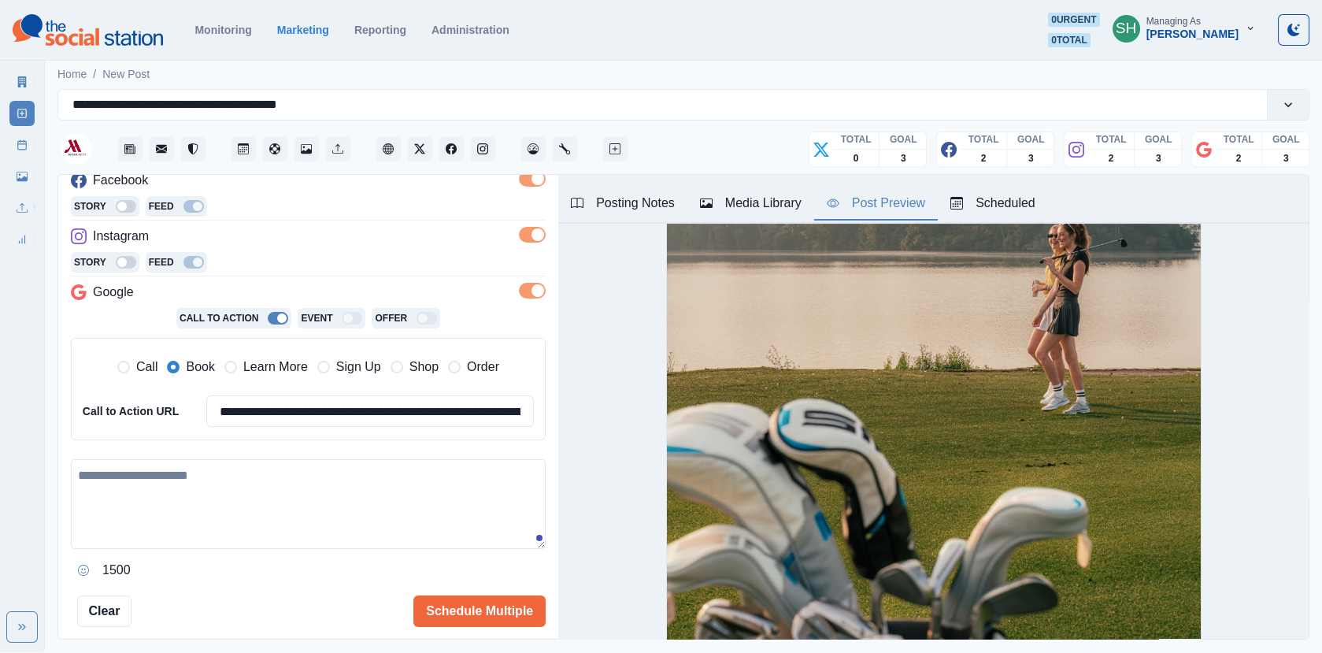
scroll to position [0, 0]
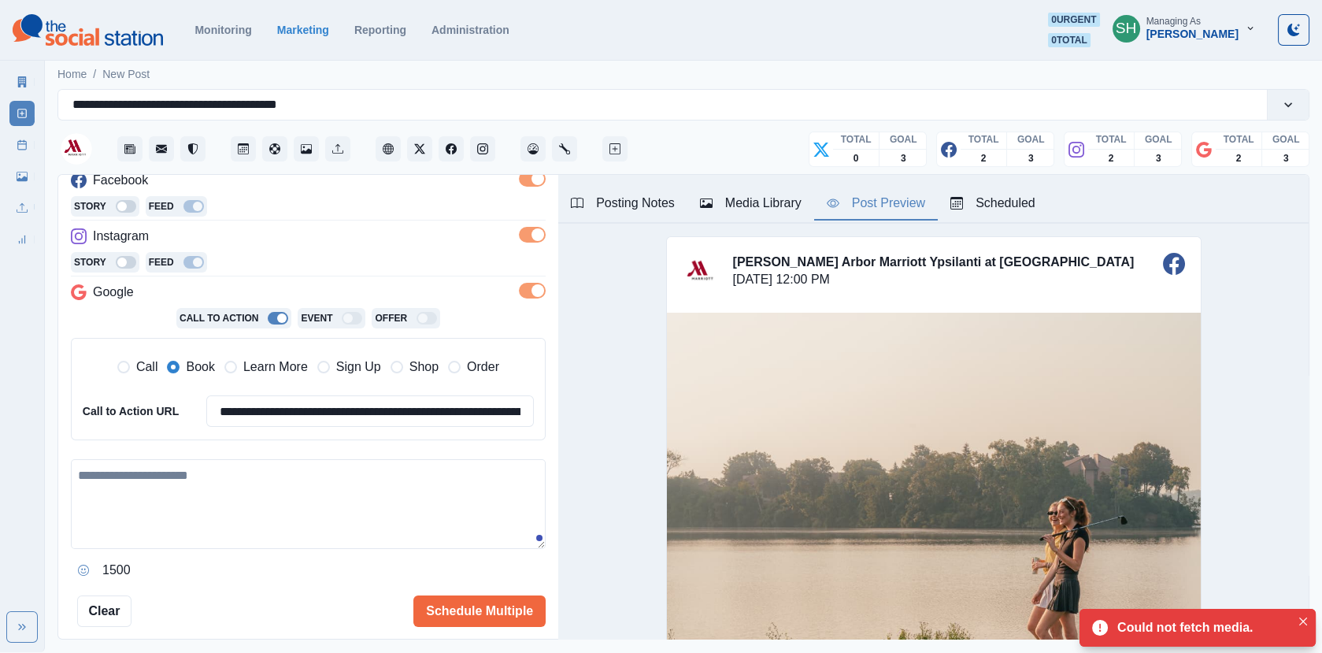
paste textarea "**********"
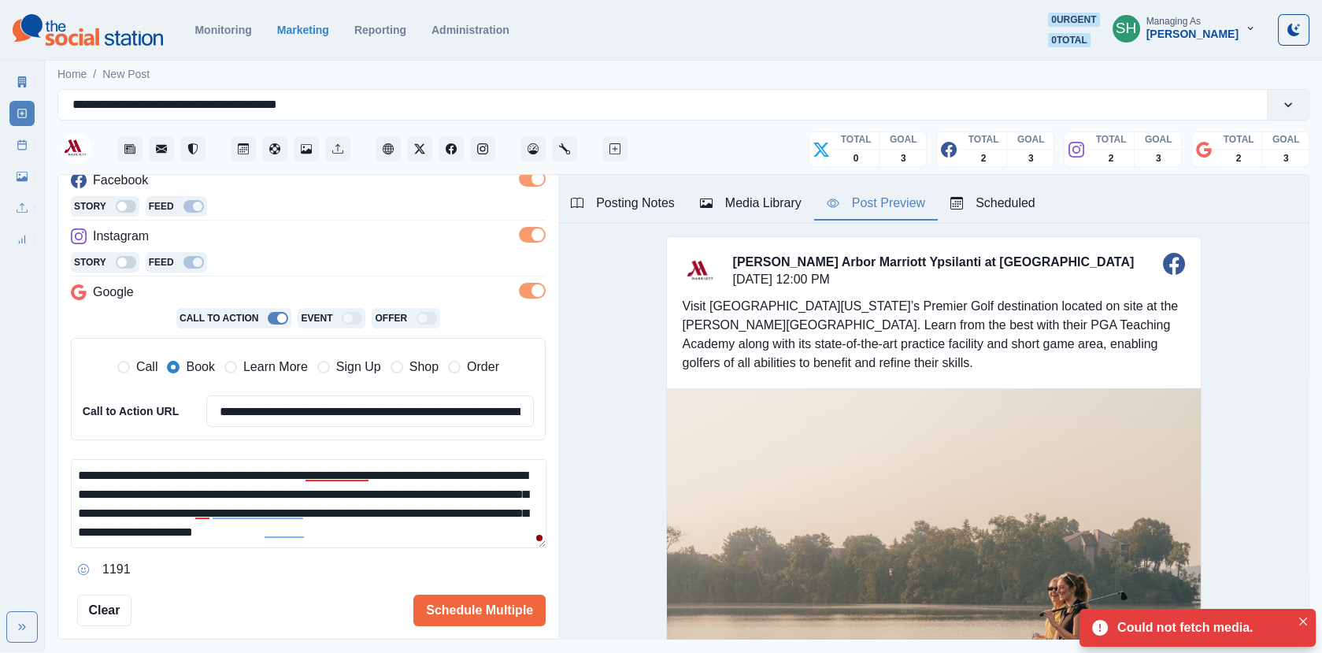
click at [73, 467] on textarea "**********" at bounding box center [309, 503] width 476 height 89
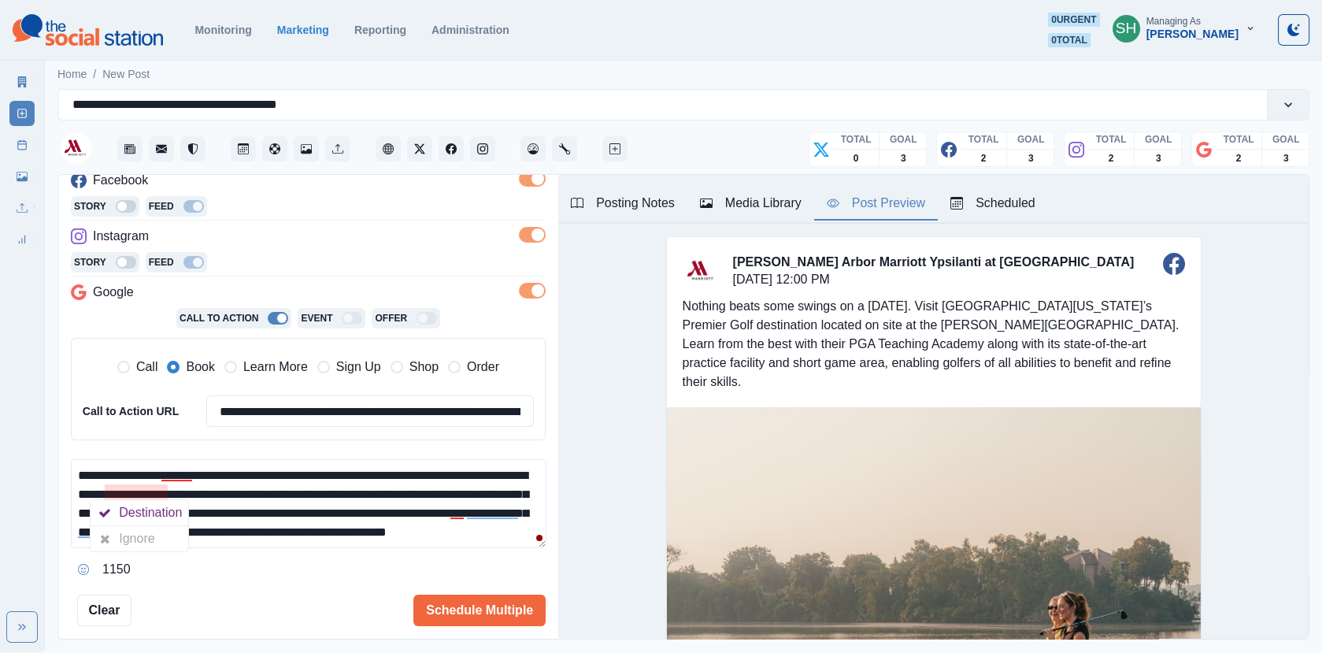
click at [253, 482] on textarea "**********" at bounding box center [309, 503] width 476 height 89
click at [317, 473] on textarea "**********" at bounding box center [309, 503] width 476 height 89
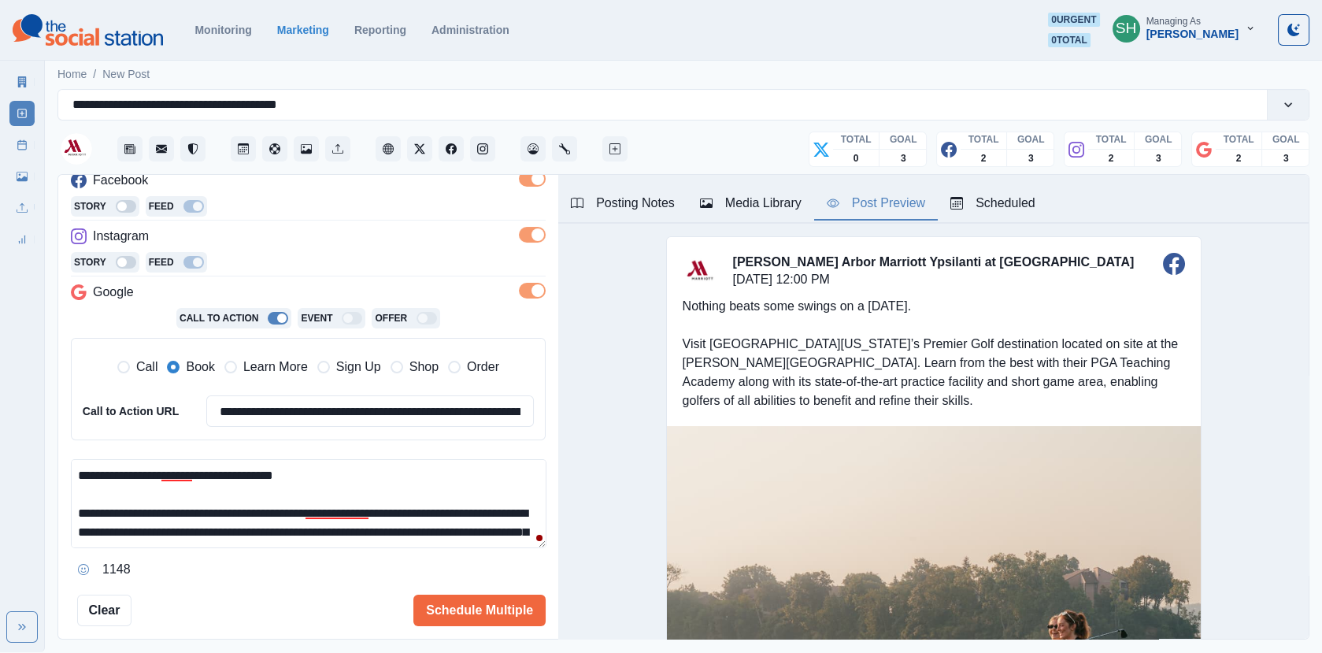
click at [237, 503] on textarea "**********" at bounding box center [309, 503] width 476 height 89
click at [282, 510] on textarea "**********" at bounding box center [309, 503] width 476 height 89
click at [365, 505] on textarea "**********" at bounding box center [309, 503] width 476 height 89
click at [424, 506] on textarea "**********" at bounding box center [309, 503] width 476 height 89
click at [437, 509] on textarea "**********" at bounding box center [309, 503] width 476 height 89
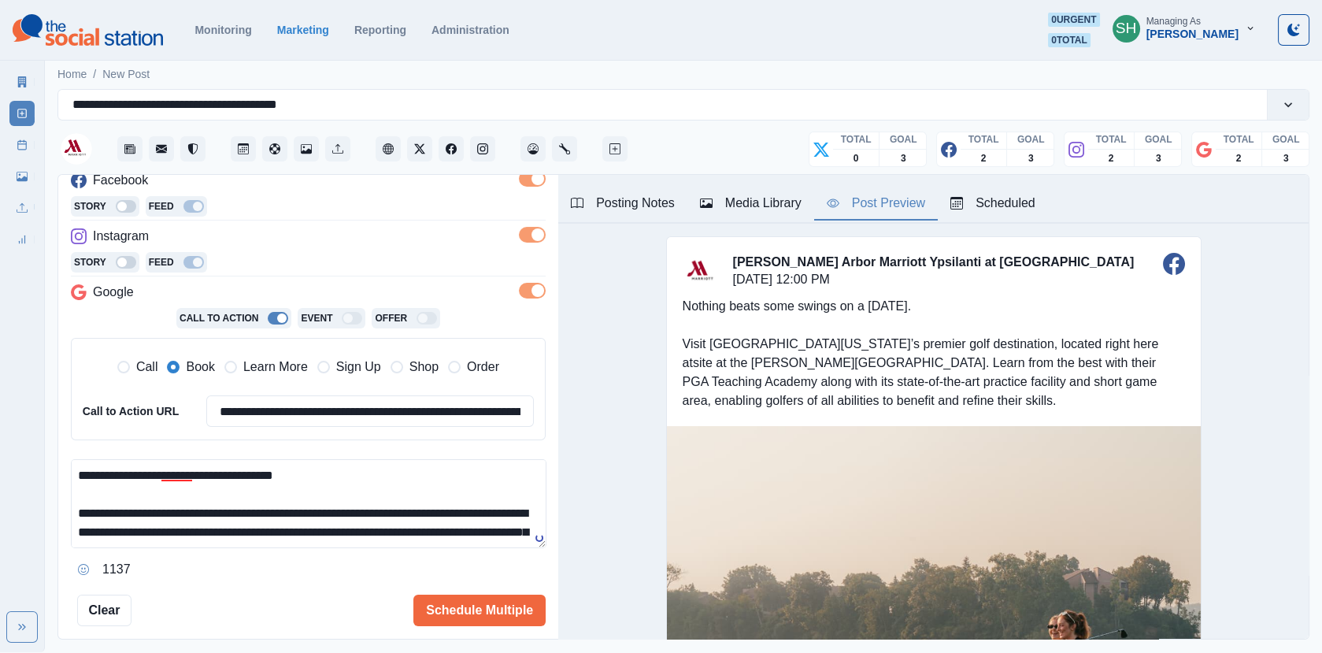
drag, startPoint x: 528, startPoint y: 505, endPoint x: 488, endPoint y: 505, distance: 39.4
click at [488, 505] on textarea "**********" at bounding box center [309, 503] width 476 height 89
drag, startPoint x: 512, startPoint y: 506, endPoint x: 495, endPoint y: 506, distance: 16.5
click at [495, 506] on textarea "**********" at bounding box center [309, 503] width 476 height 89
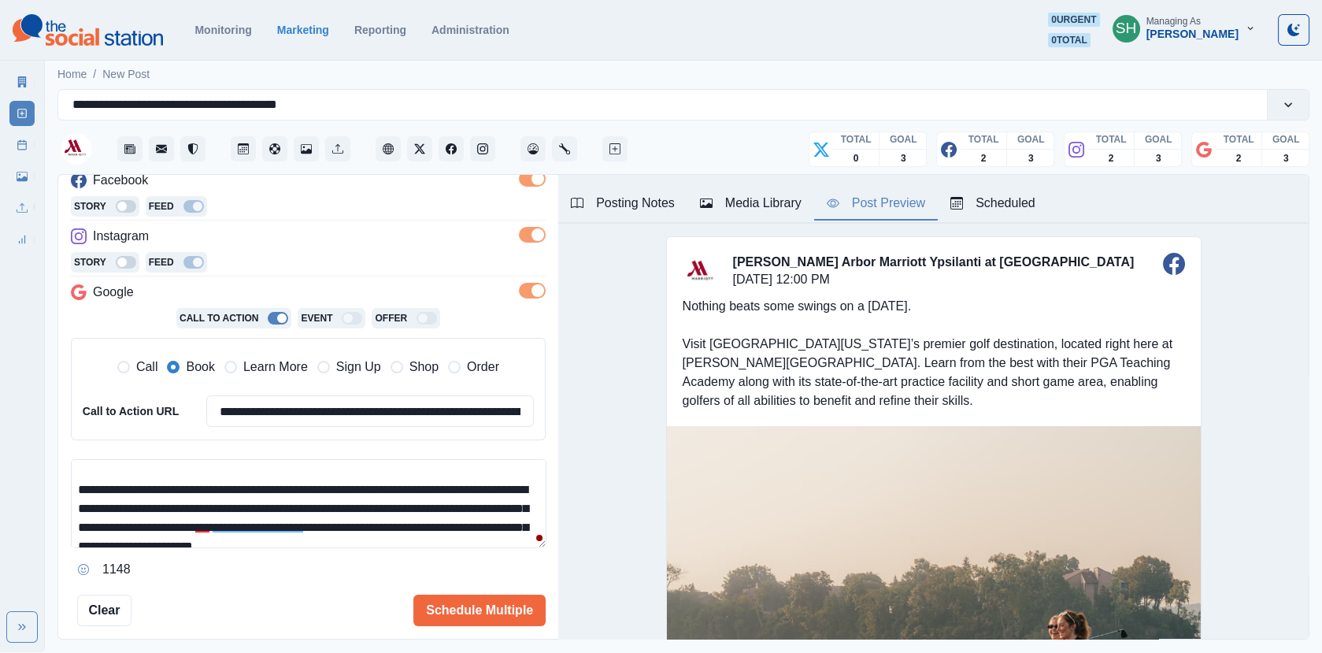
scroll to position [25, 0]
click at [282, 504] on textarea "**********" at bounding box center [309, 503] width 476 height 89
drag, startPoint x: 276, startPoint y: 506, endPoint x: 210, endPoint y: 504, distance: 67.0
click at [210, 504] on textarea "**********" at bounding box center [309, 503] width 476 height 89
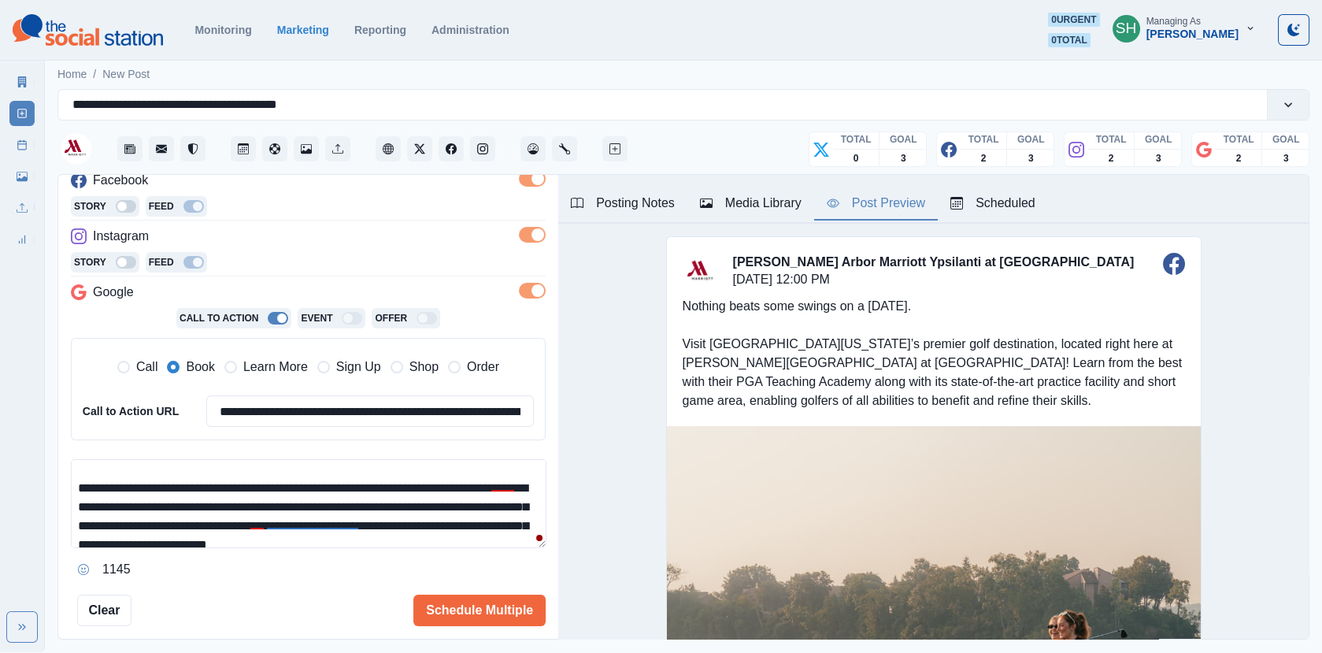
scroll to position [37, 0]
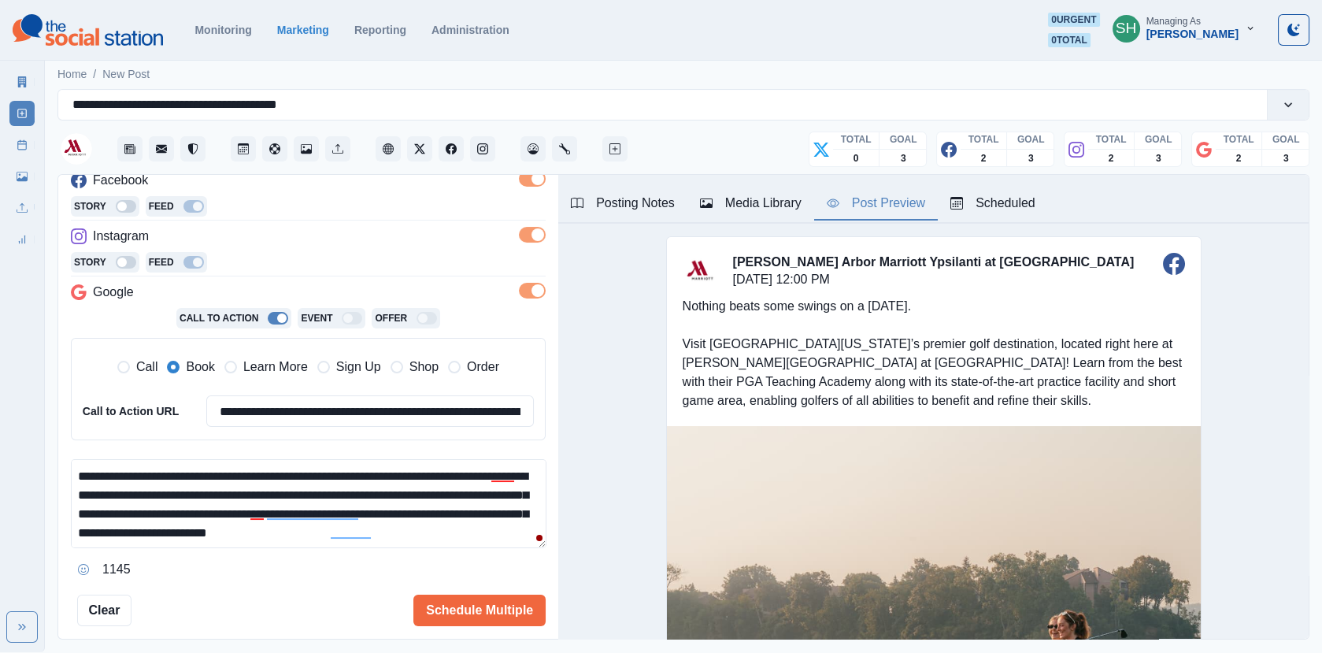
drag, startPoint x: 471, startPoint y: 491, endPoint x: 447, endPoint y: 488, distance: 23.7
click at [447, 488] on textarea "**********" at bounding box center [309, 503] width 476 height 89
drag, startPoint x: 461, startPoint y: 489, endPoint x: 418, endPoint y: 489, distance: 42.5
click at [418, 489] on textarea "**********" at bounding box center [309, 503] width 476 height 89
click at [185, 506] on textarea "**********" at bounding box center [309, 503] width 476 height 89
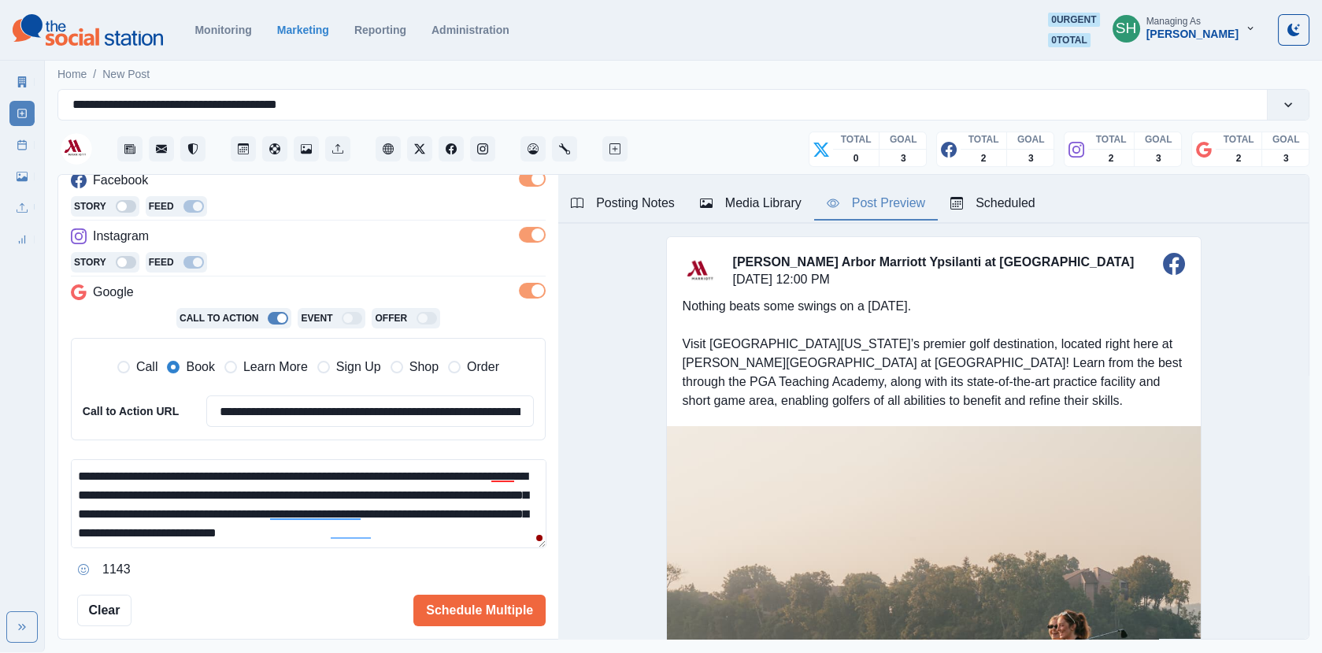
drag, startPoint x: 269, startPoint y: 514, endPoint x: 196, endPoint y: 515, distance: 73.3
click at [196, 515] on textarea "**********" at bounding box center [309, 503] width 476 height 89
drag, startPoint x: 418, startPoint y: 504, endPoint x: 368, endPoint y: 504, distance: 50.4
click at [368, 504] on textarea "**********" at bounding box center [309, 503] width 476 height 89
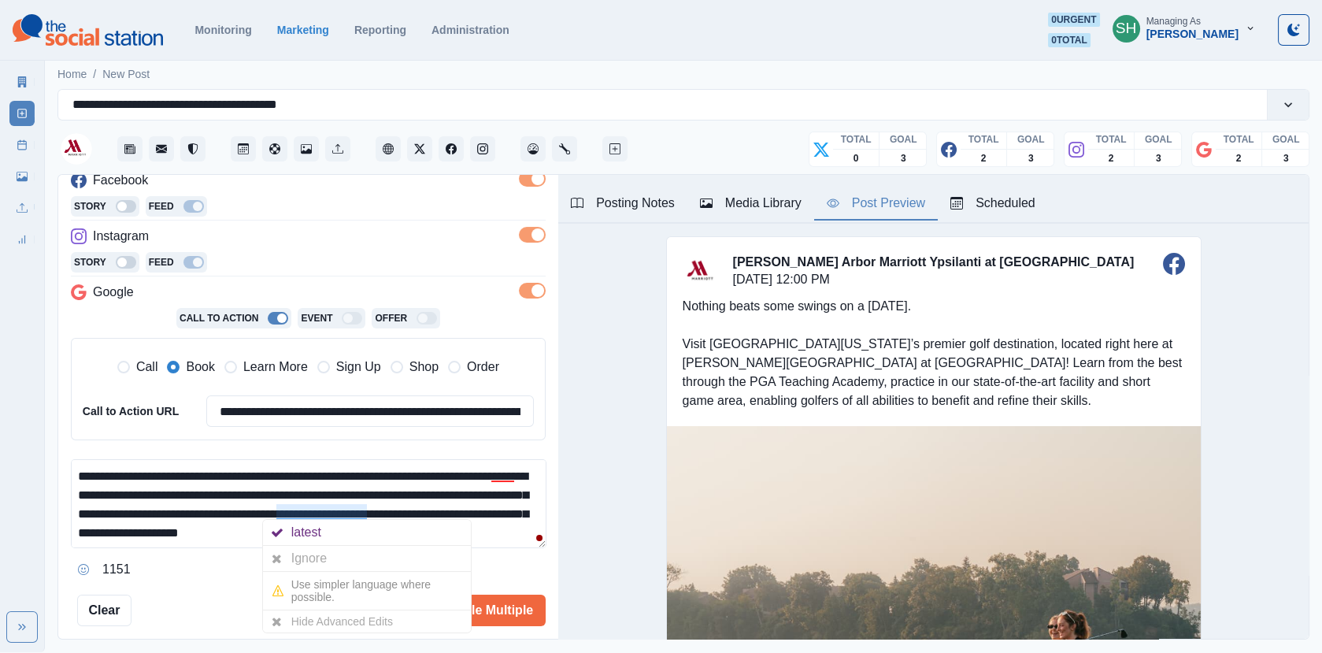
drag, startPoint x: 528, startPoint y: 509, endPoint x: 414, endPoint y: 506, distance: 114.3
click at [414, 506] on textarea "**********" at bounding box center [309, 503] width 476 height 89
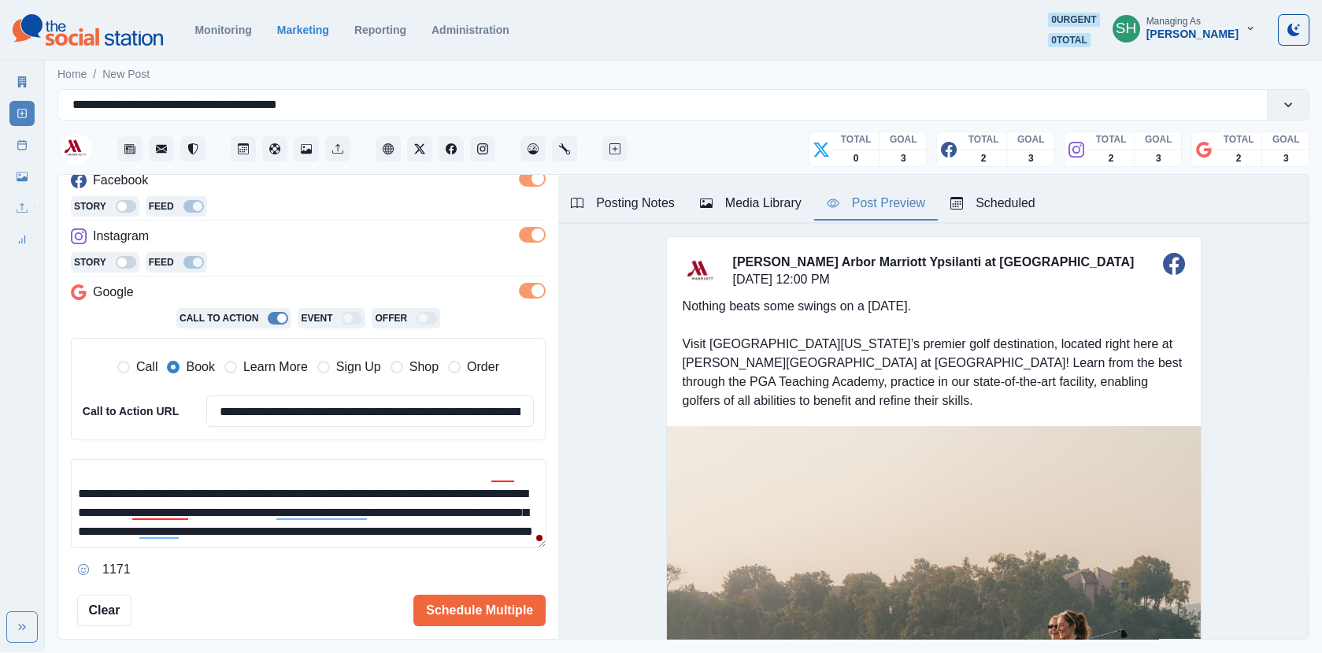
drag, startPoint x: 387, startPoint y: 527, endPoint x: 417, endPoint y: 507, distance: 36.5
click at [417, 507] on textarea "**********" at bounding box center [309, 503] width 476 height 89
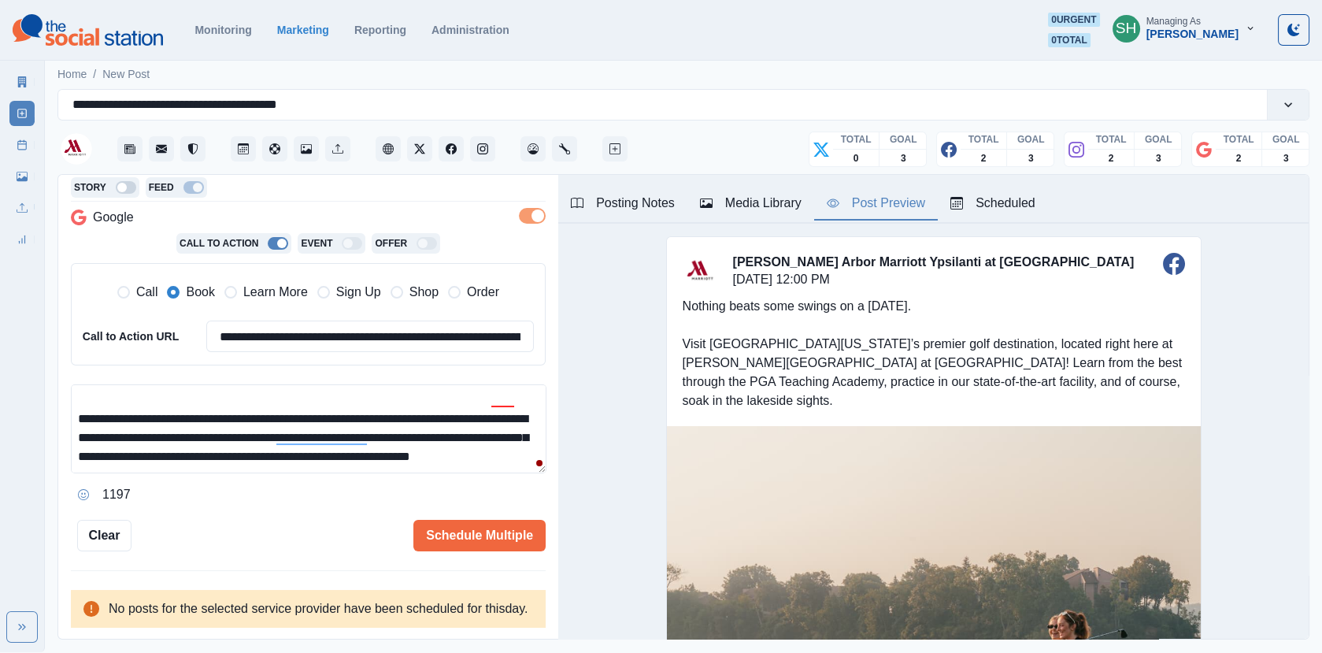
click at [314, 440] on textarea "**********" at bounding box center [309, 428] width 476 height 89
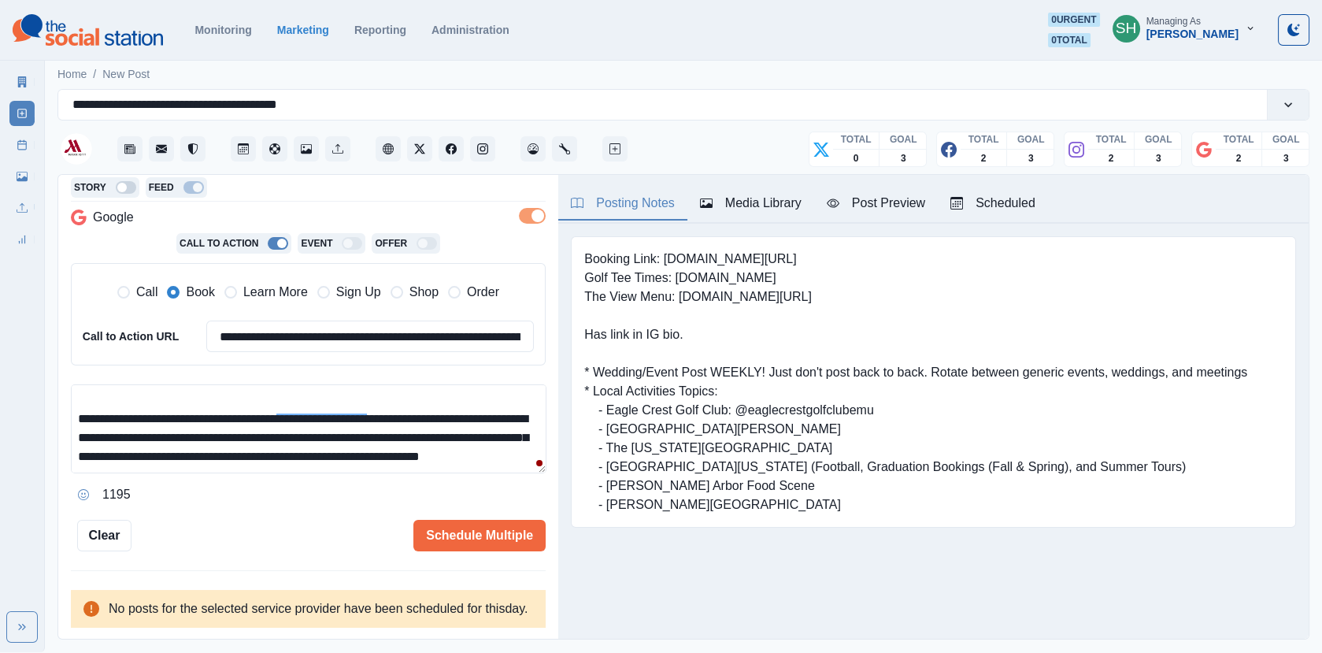
click at [634, 190] on button "Posting Notes" at bounding box center [622, 203] width 129 height 33
drag, startPoint x: 919, startPoint y: 283, endPoint x: 677, endPoint y: 281, distance: 241.8
click at [677, 281] on pre "Booking Link: www.marriott.com/dtwys Golf Tee Times: www.eagle-crest-resort.boo…" at bounding box center [915, 382] width 663 height 265
copy pre "www.eagle-crest-resort.book.teeitup.com"
click at [292, 452] on textarea "**********" at bounding box center [309, 428] width 476 height 89
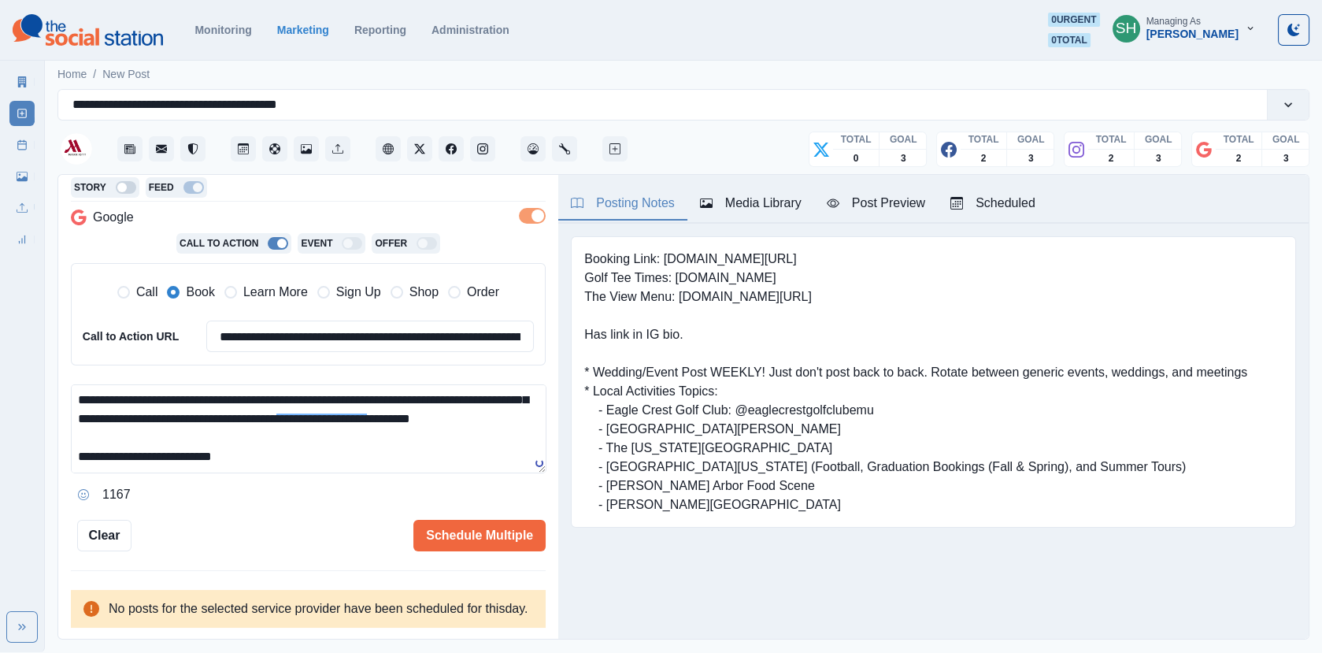
click at [964, 211] on div "Scheduled" at bounding box center [993, 203] width 85 height 19
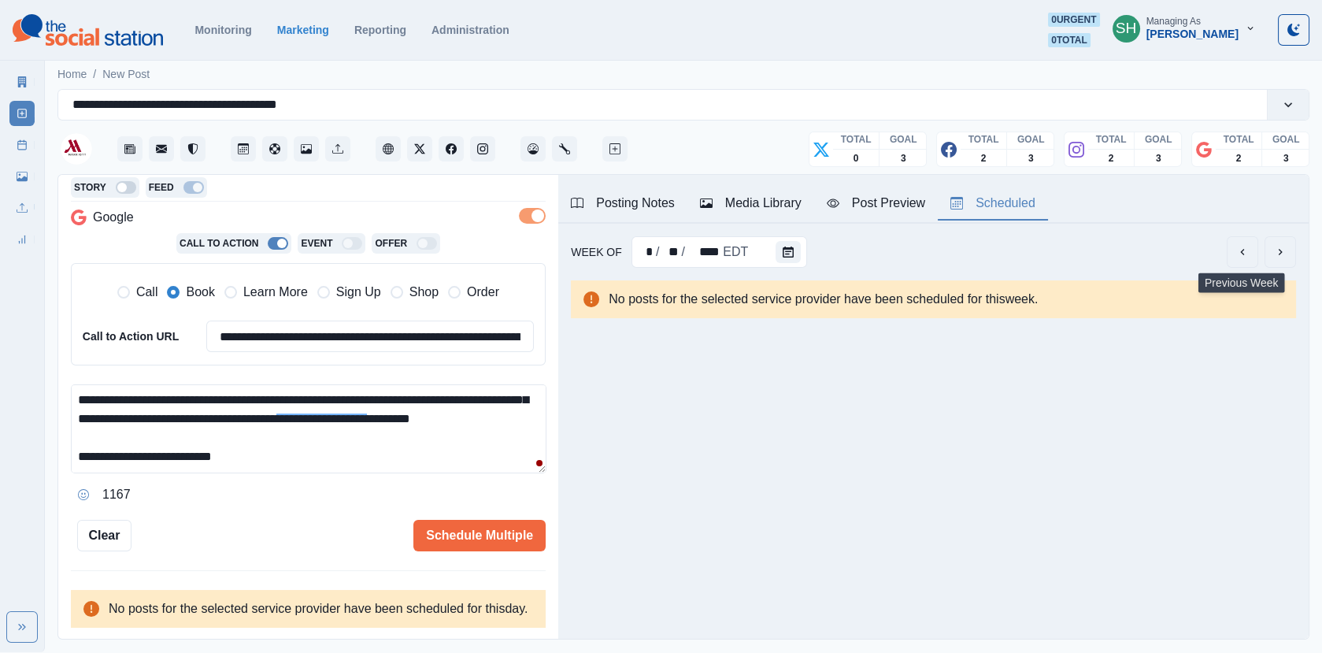
click at [1263, 253] on div at bounding box center [1261, 252] width 69 height 32
click at [1274, 259] on button "next" at bounding box center [1281, 252] width 32 height 32
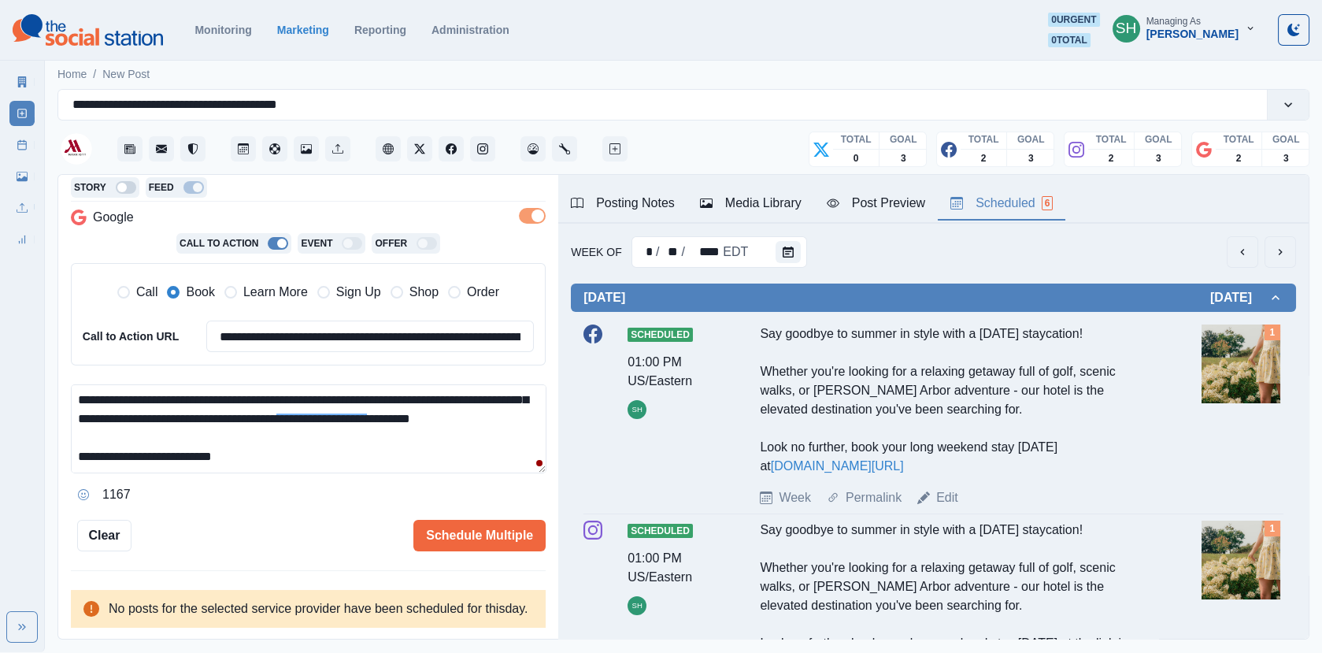
click at [1274, 259] on button "next" at bounding box center [1281, 252] width 32 height 32
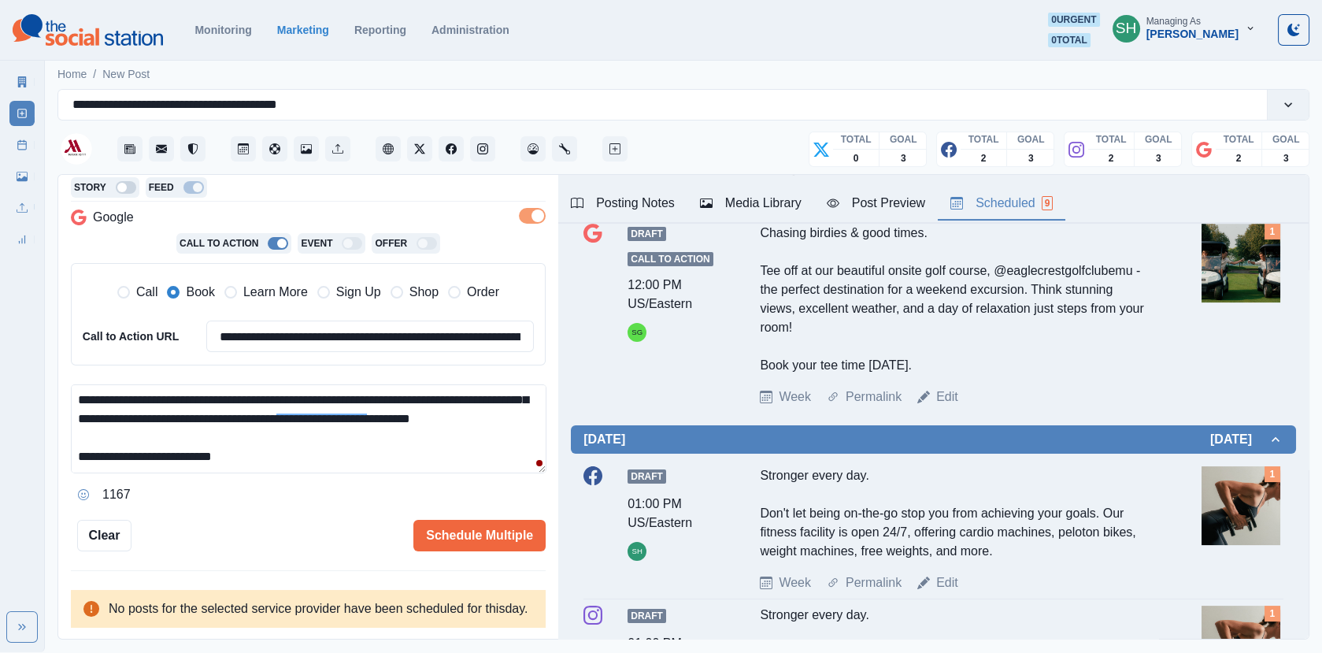
scroll to position [483, 0]
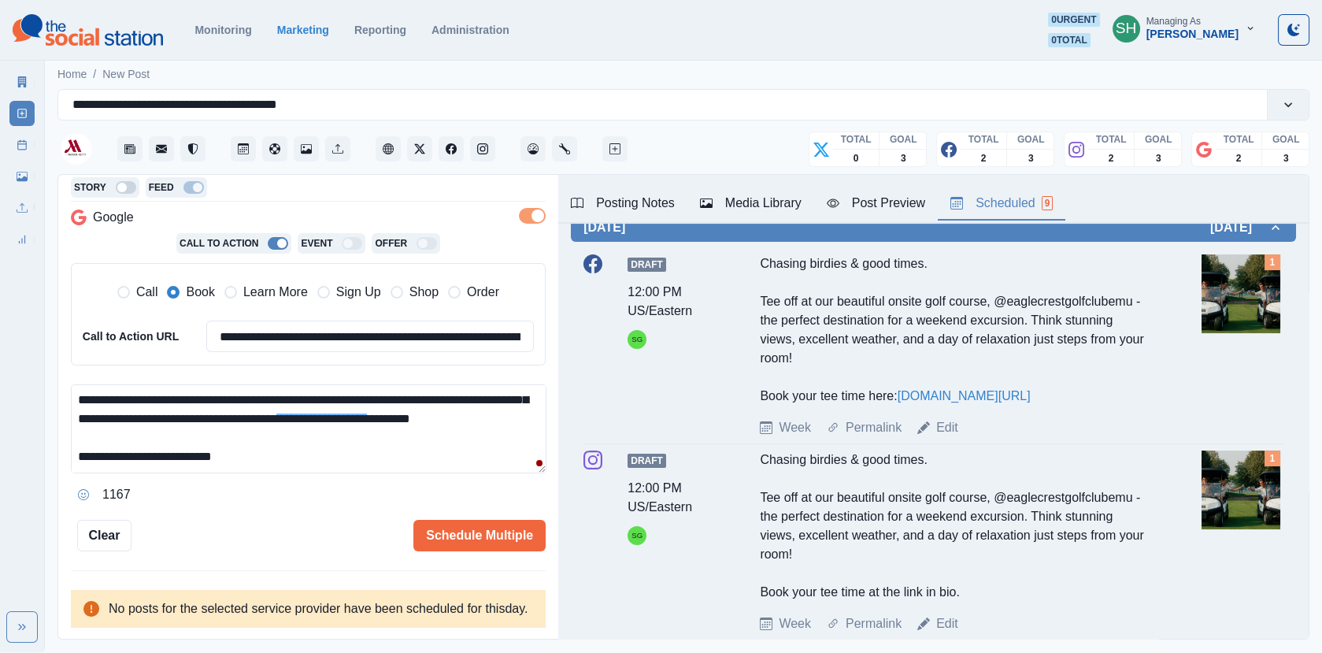
click at [961, 389] on link "[DOMAIN_NAME][URL]" at bounding box center [964, 395] width 133 height 13
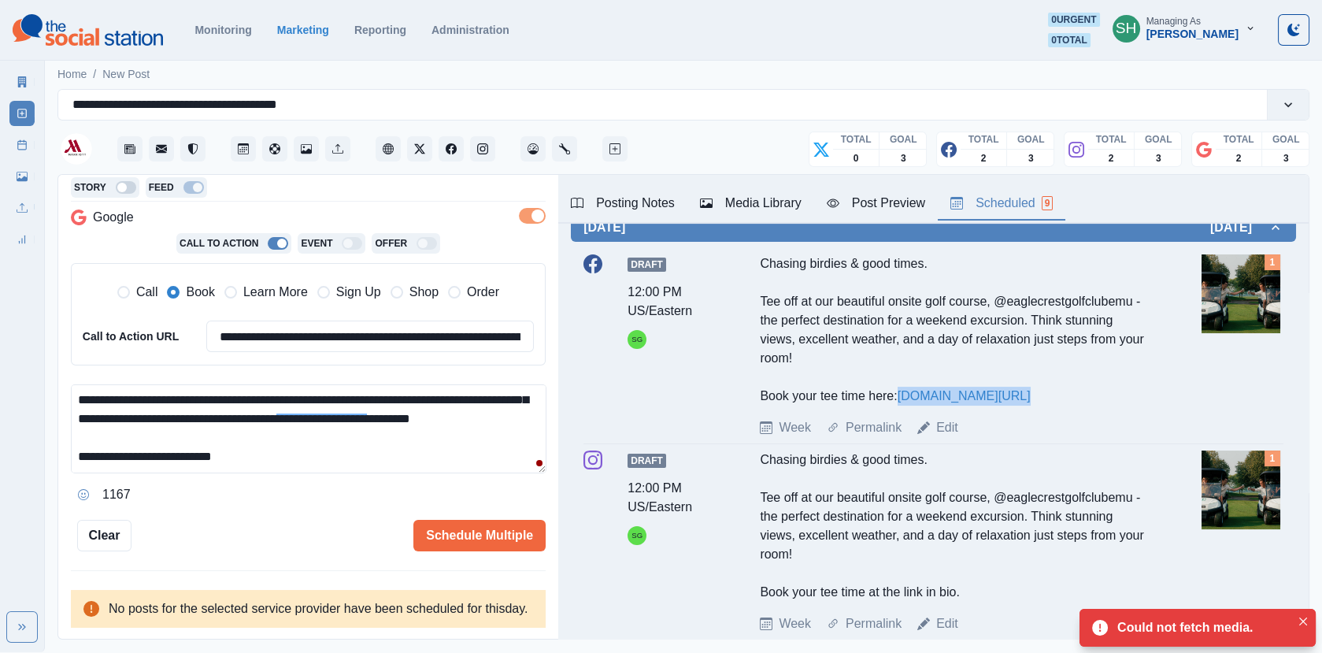
drag, startPoint x: 994, startPoint y: 395, endPoint x: 904, endPoint y: 394, distance: 89.8
click at [904, 394] on div "Chasing birdies & good times. Tee off at our beautiful onsite golf course, @eag…" at bounding box center [955, 329] width 391 height 151
copy link "[DOMAIN_NAME][URL]"
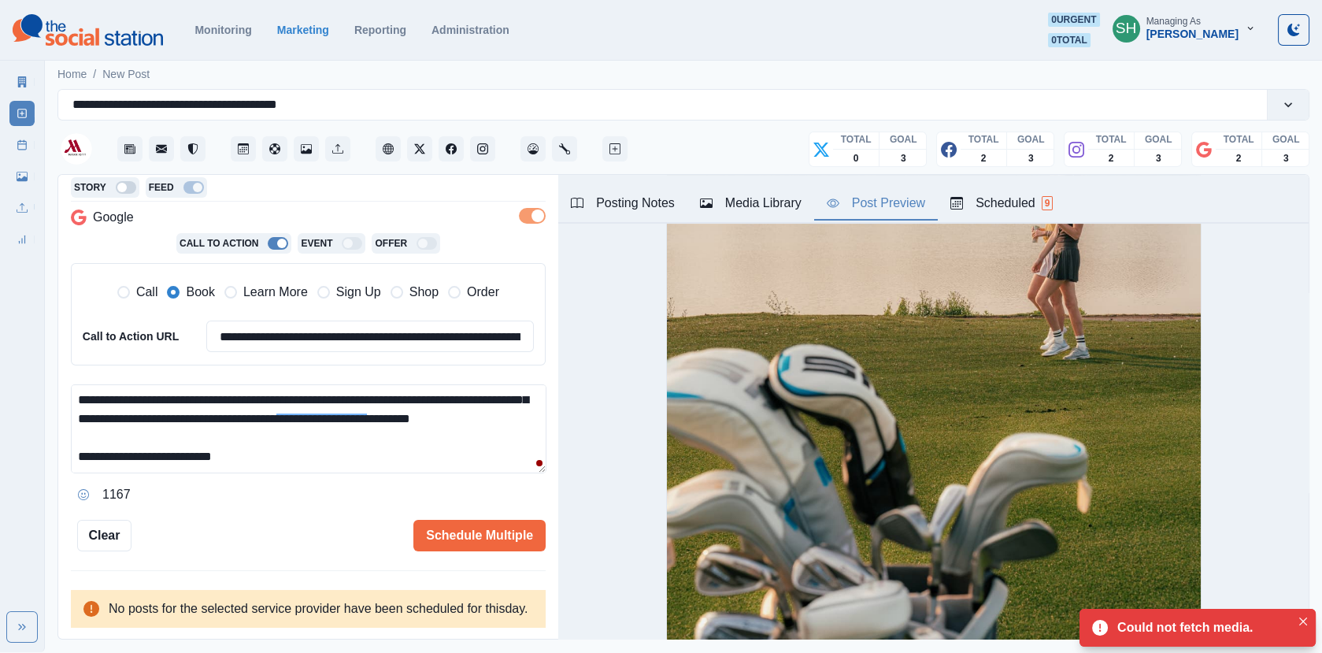
click at [890, 213] on button "Post Preview" at bounding box center [876, 203] width 124 height 33
click at [284, 456] on div "**********" at bounding box center [308, 445] width 475 height 123
click at [282, 448] on textarea "**********" at bounding box center [309, 428] width 476 height 89
paste textarea "**********"
type textarea "**********"
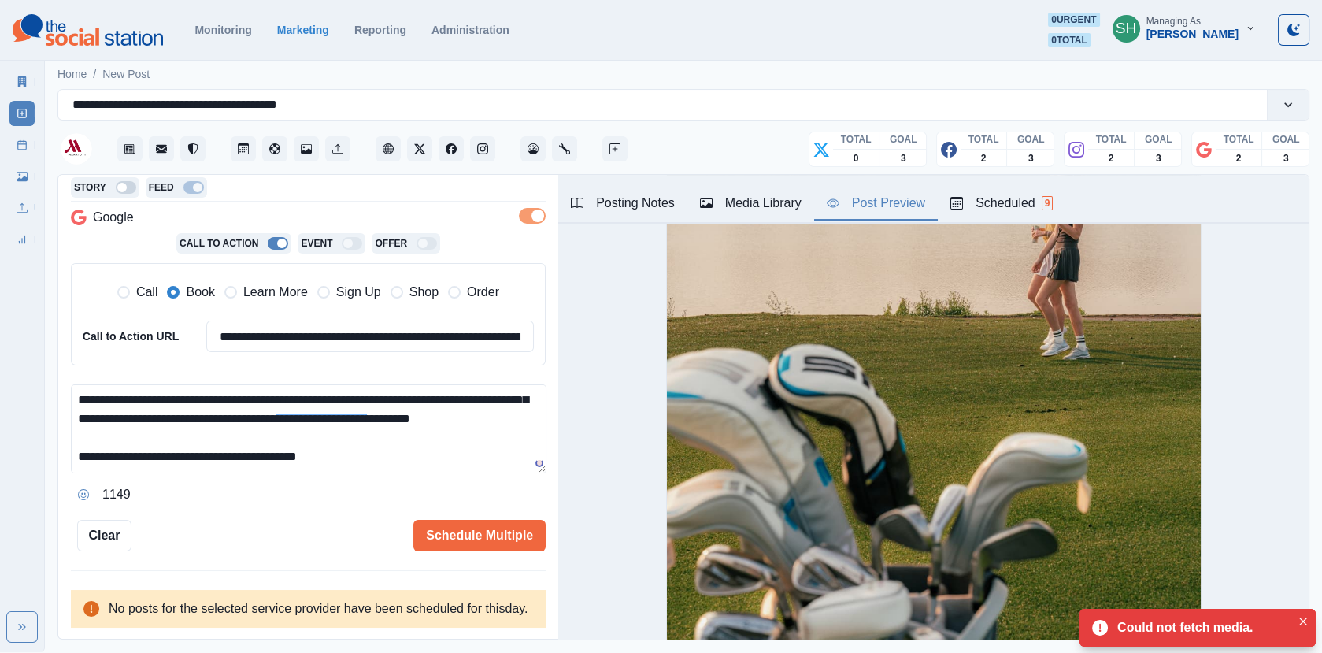
click at [278, 263] on div "**********" at bounding box center [308, 314] width 475 height 102
click at [277, 283] on span "Learn More" at bounding box center [275, 292] width 65 height 19
click at [278, 328] on input "**********" at bounding box center [370, 337] width 328 height 32
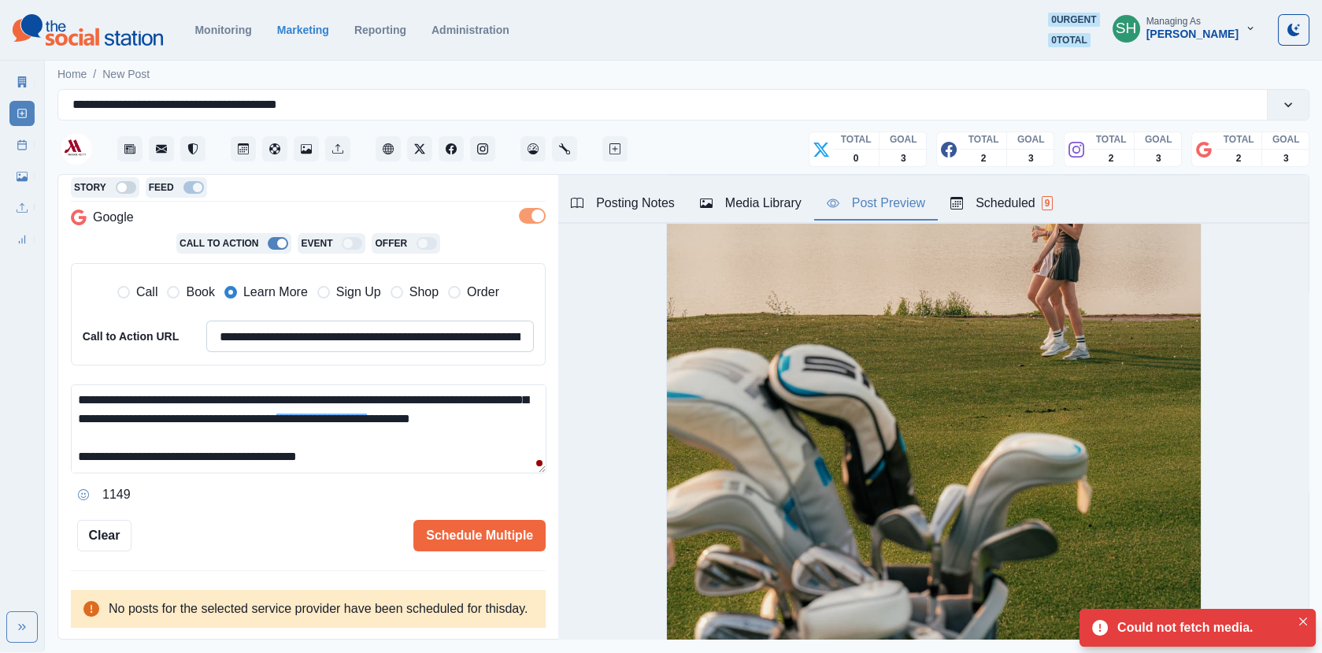
paste input
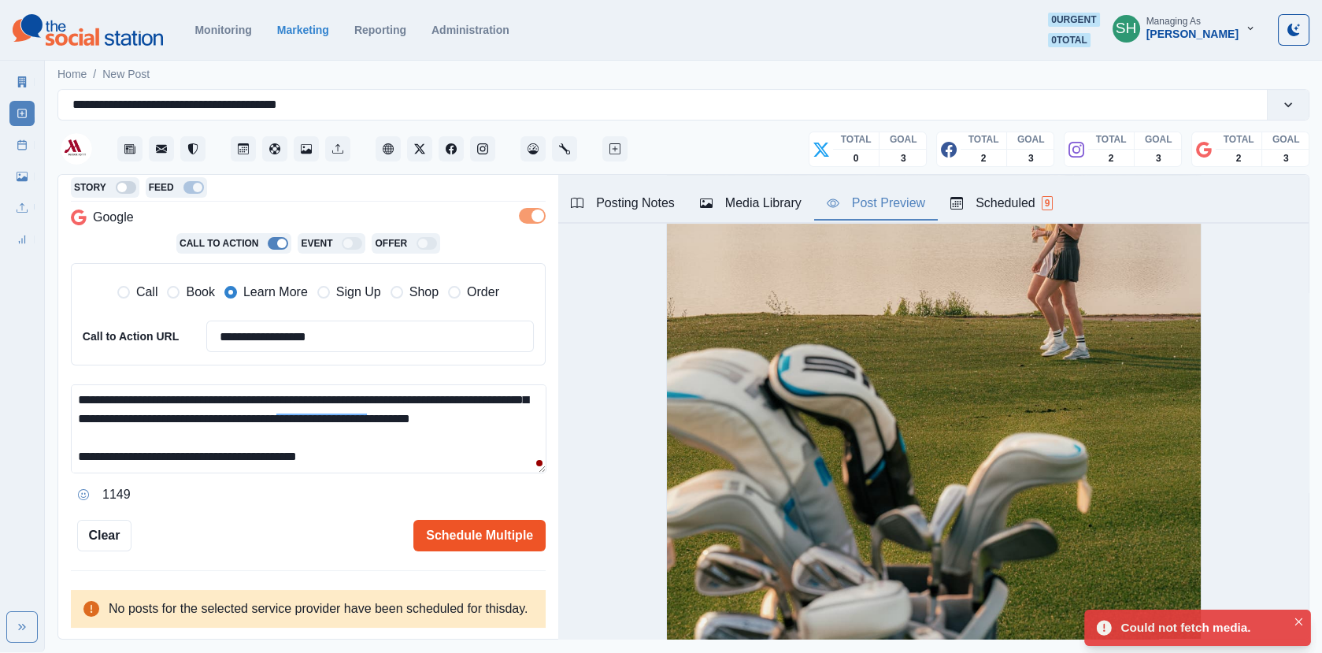
type input "**********"
click at [484, 520] on button "Schedule Multiple" at bounding box center [480, 536] width 132 height 32
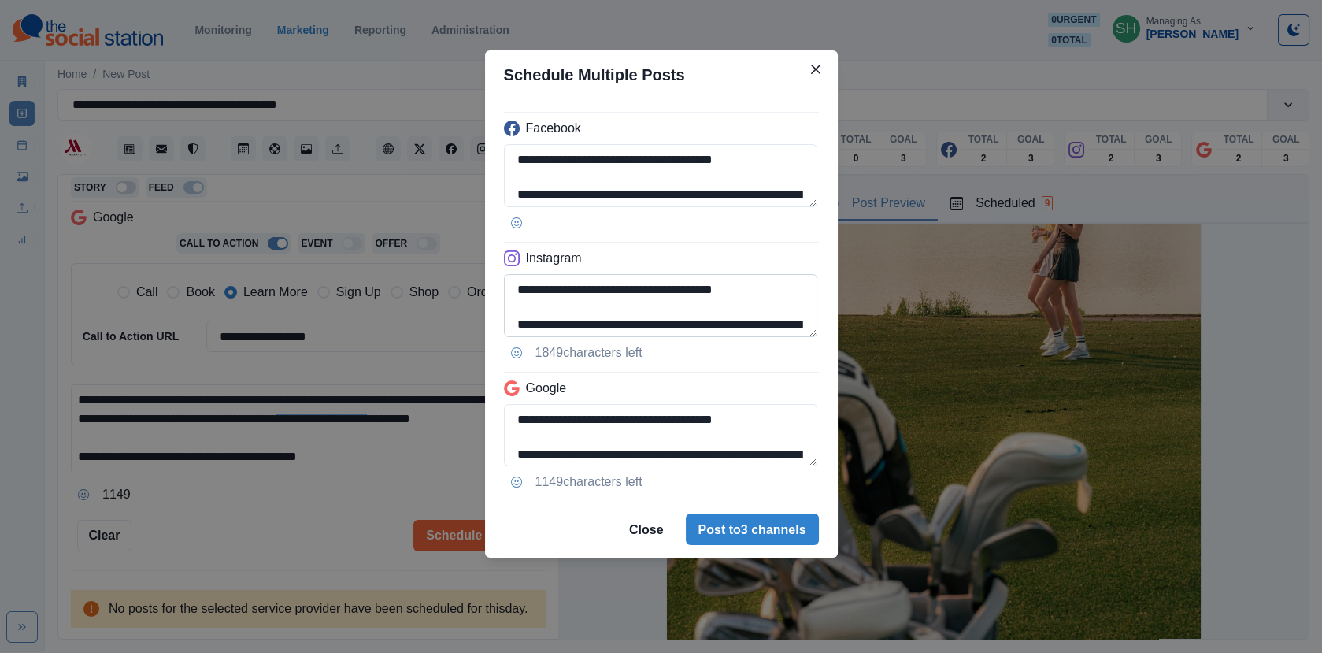
scroll to position [123, 0]
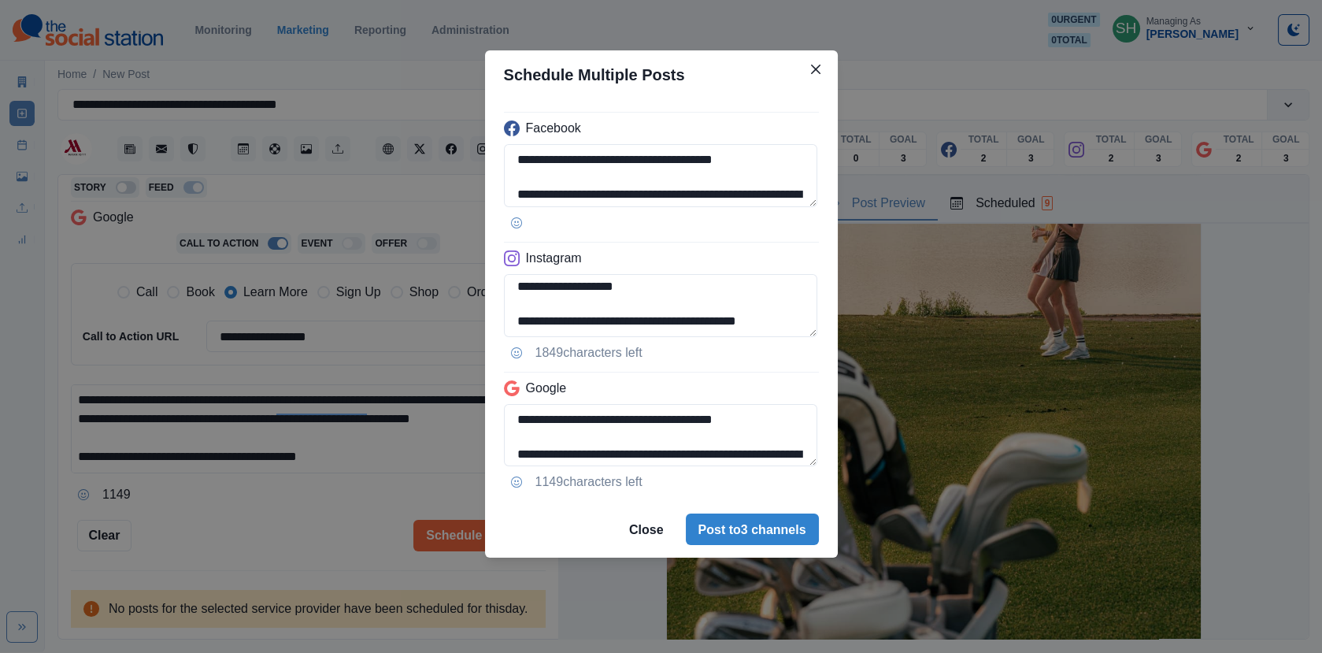
drag, startPoint x: 675, startPoint y: 321, endPoint x: 855, endPoint y: 321, distance: 180.4
click at [855, 321] on div "**********" at bounding box center [661, 326] width 1322 height 653
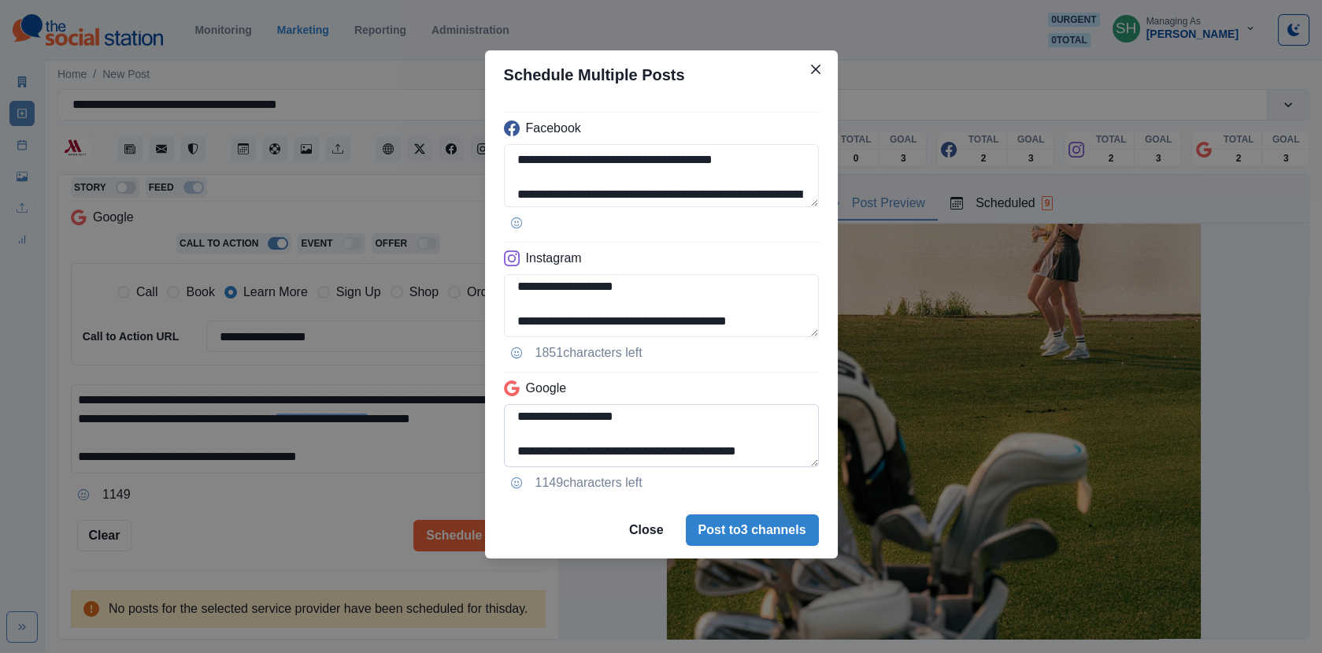
type textarea "**********"
drag, startPoint x: 666, startPoint y: 447, endPoint x: 869, endPoint y: 447, distance: 203.2
click at [869, 447] on div "**********" at bounding box center [661, 326] width 1322 height 653
type textarea "**********"
click at [761, 540] on button "Post to 3 channels" at bounding box center [752, 530] width 133 height 32
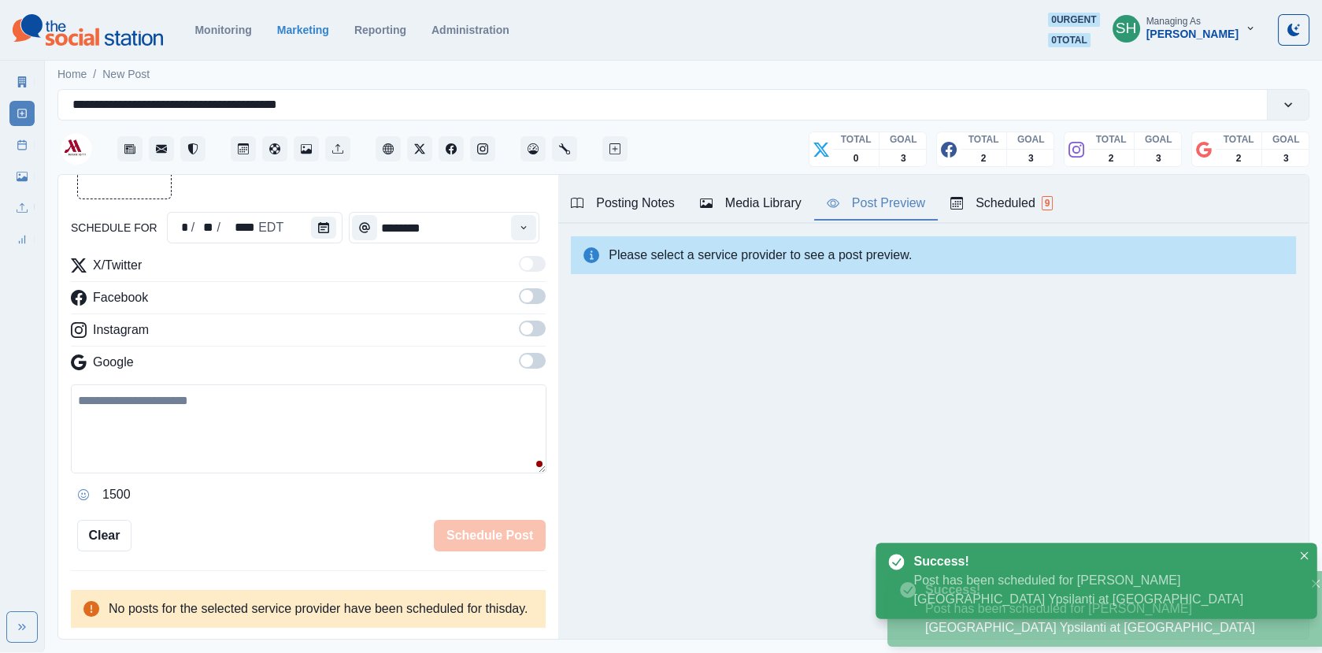
scroll to position [311, 0]
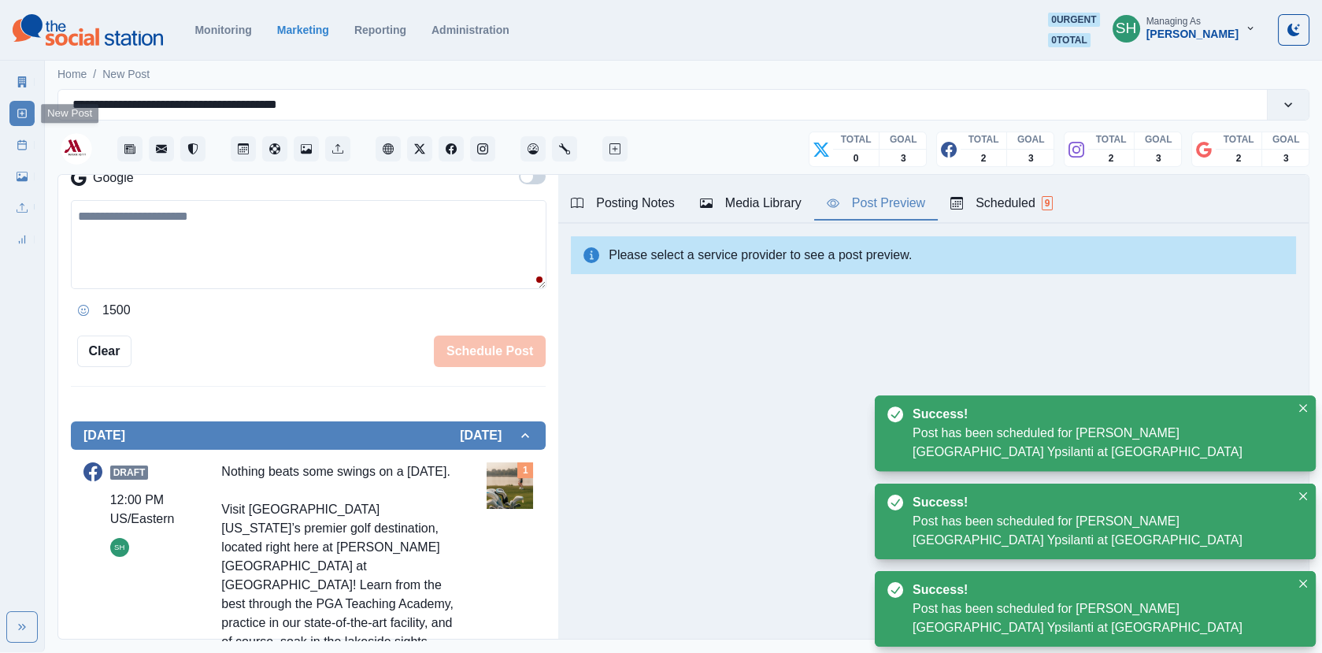
click at [17, 143] on icon at bounding box center [22, 144] width 11 height 11
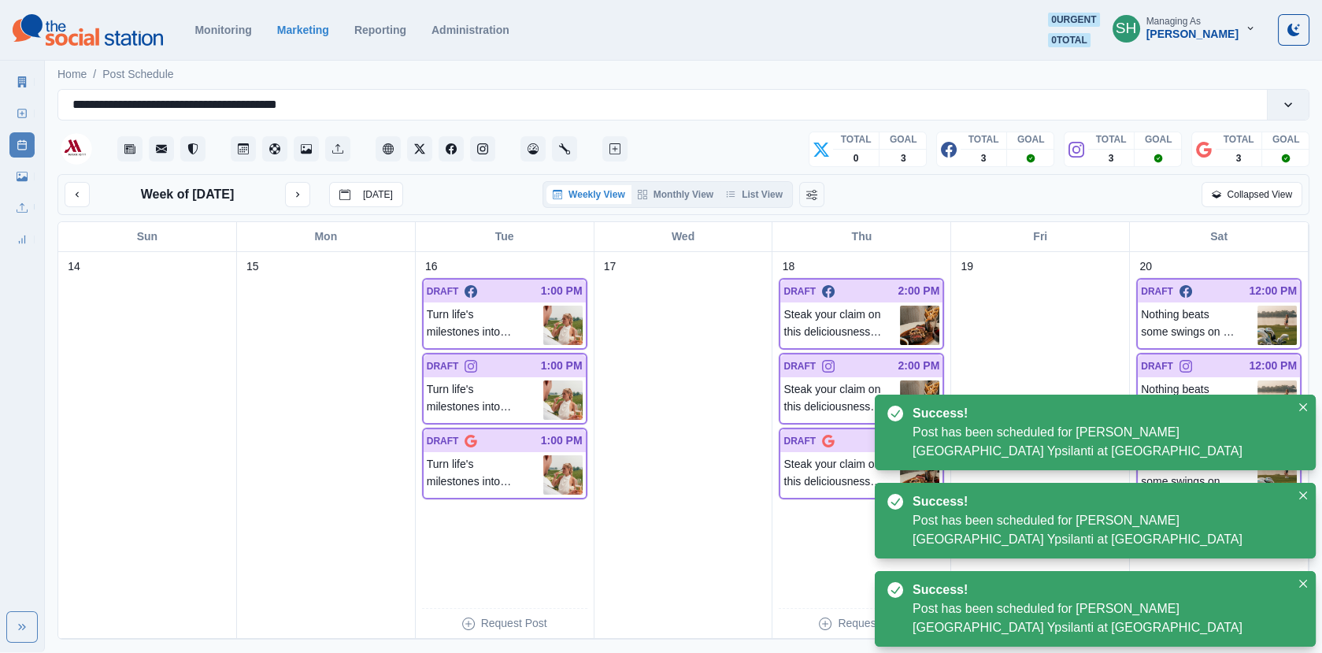
click at [768, 210] on div "Week of September 20, 2025 Today Weekly View Monthly View List View Collapsed V…" at bounding box center [683, 194] width 1252 height 41
click at [748, 191] on button "List View" at bounding box center [754, 194] width 69 height 19
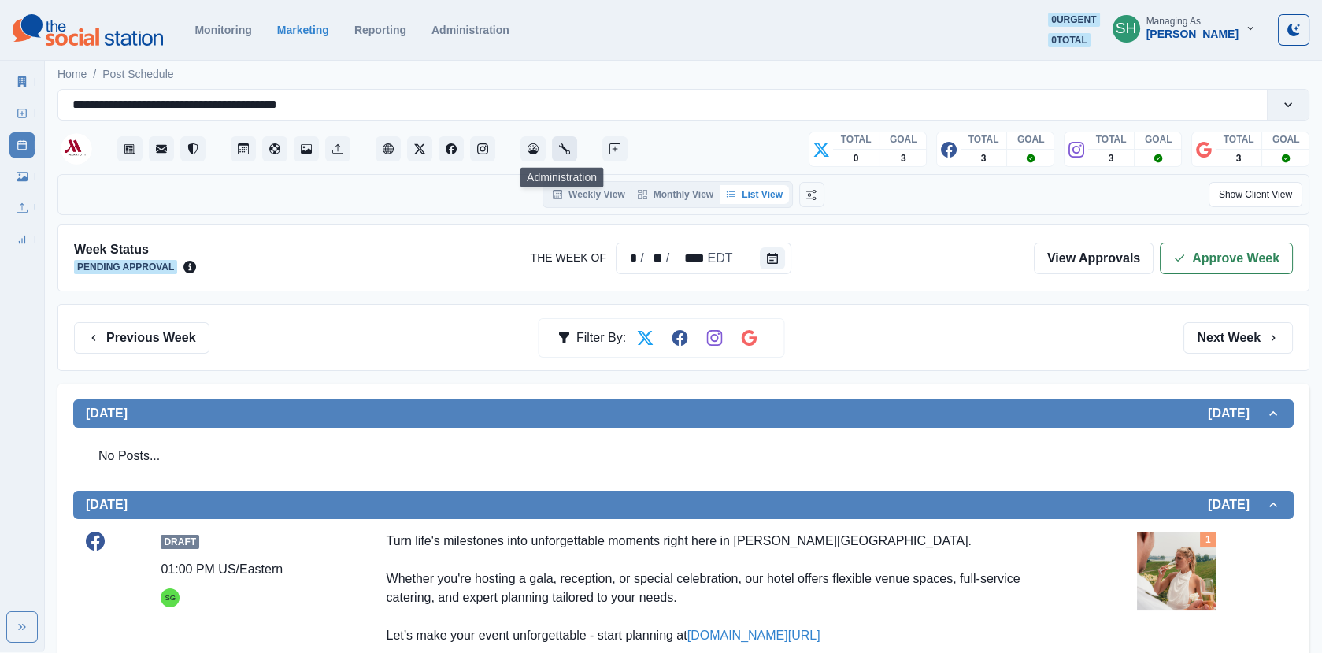
click at [566, 147] on icon "Administration" at bounding box center [564, 148] width 11 height 11
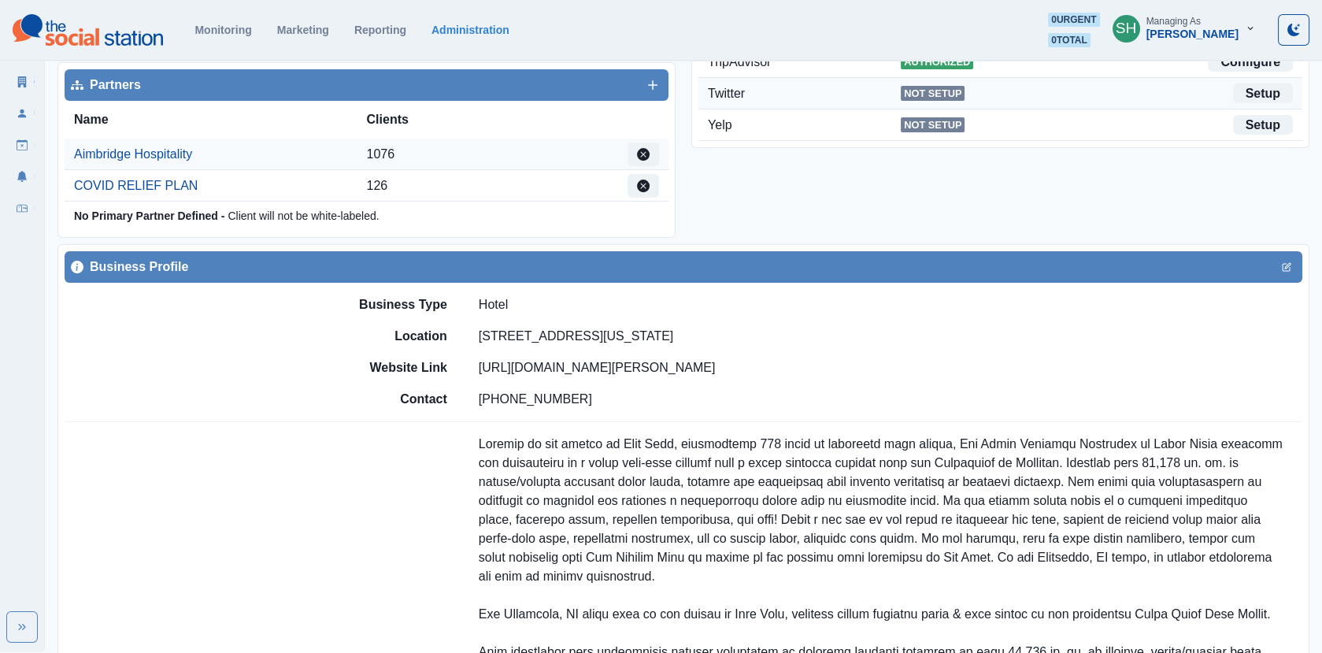
scroll to position [557, 0]
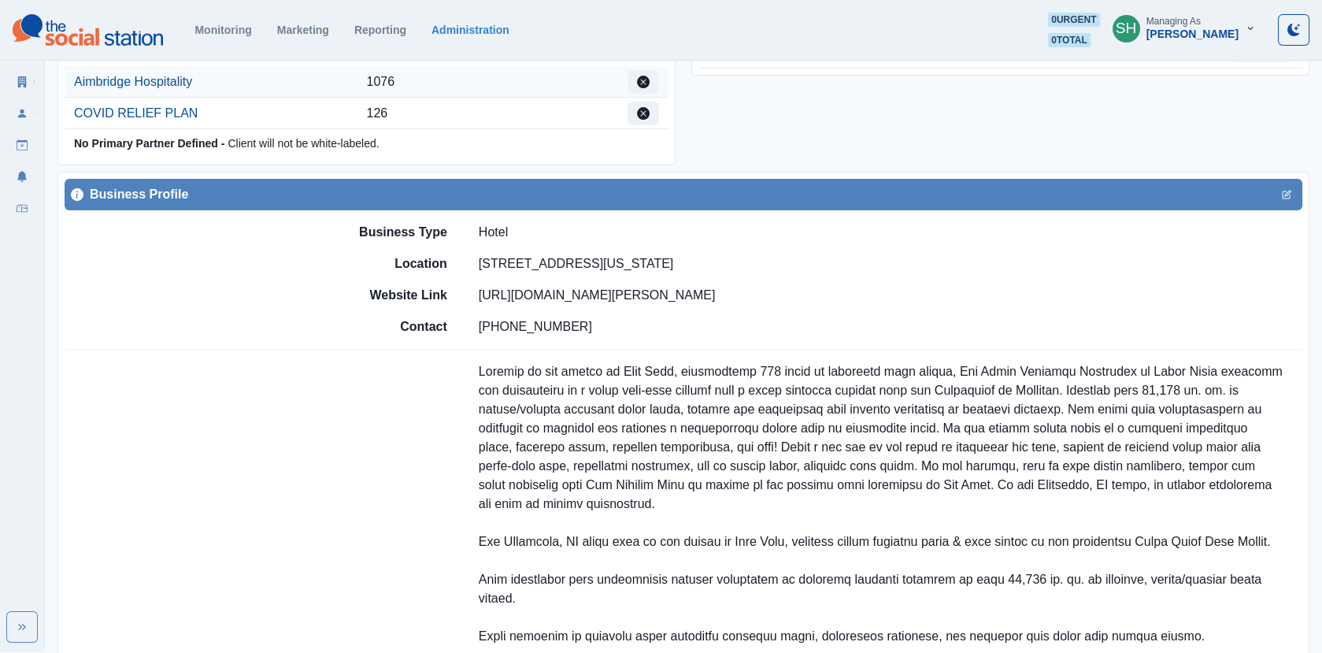
click at [1300, 179] on div "Business Profile" at bounding box center [684, 195] width 1238 height 32
click at [1298, 179] on div "Business Profile" at bounding box center [684, 195] width 1238 height 32
click at [1294, 185] on button "Edit" at bounding box center [1287, 194] width 19 height 19
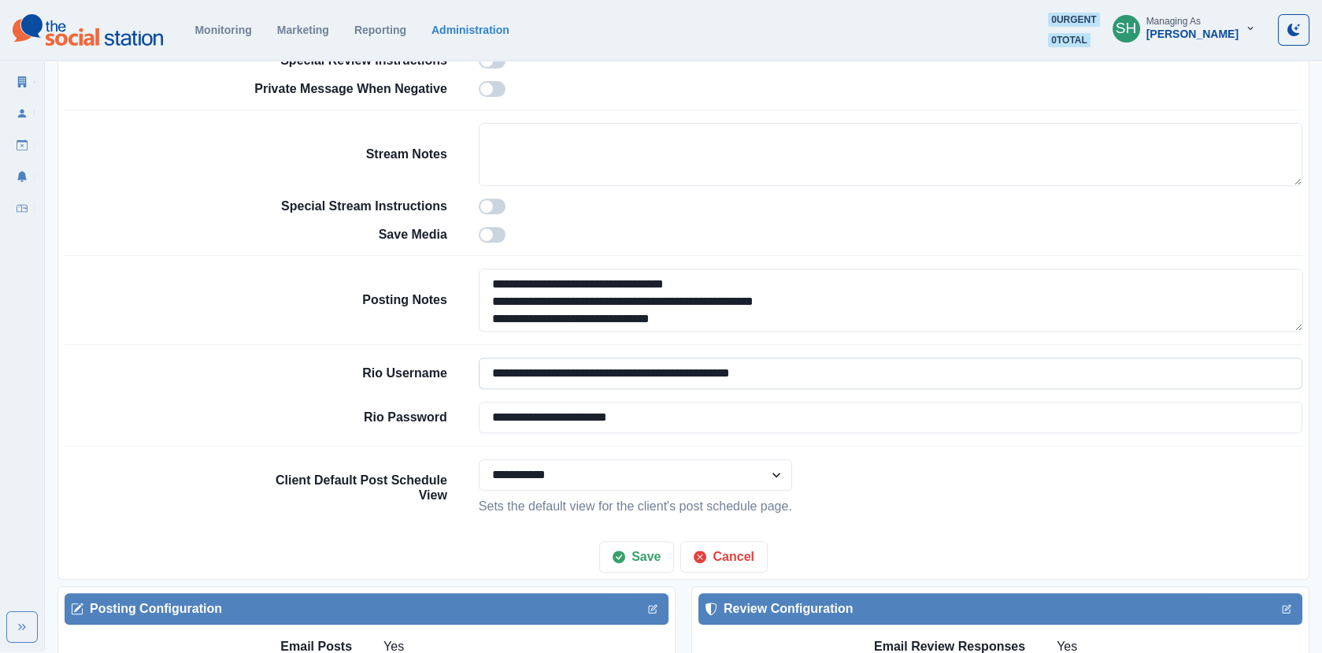
scroll to position [1285, 0]
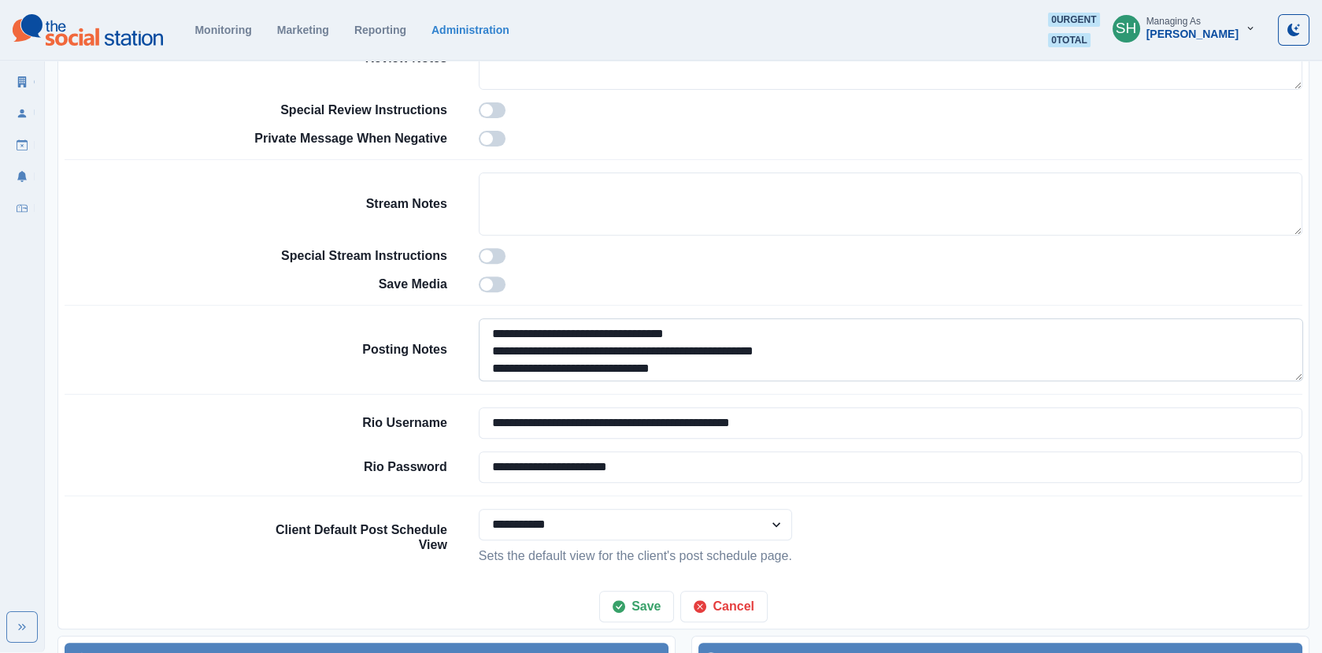
drag, startPoint x: 853, startPoint y: 318, endPoint x: 584, endPoint y: 321, distance: 269.4
click at [584, 321] on textarea "**********" at bounding box center [891, 349] width 825 height 63
paste textarea
type textarea "**********"
click at [639, 594] on button "Save" at bounding box center [636, 607] width 75 height 32
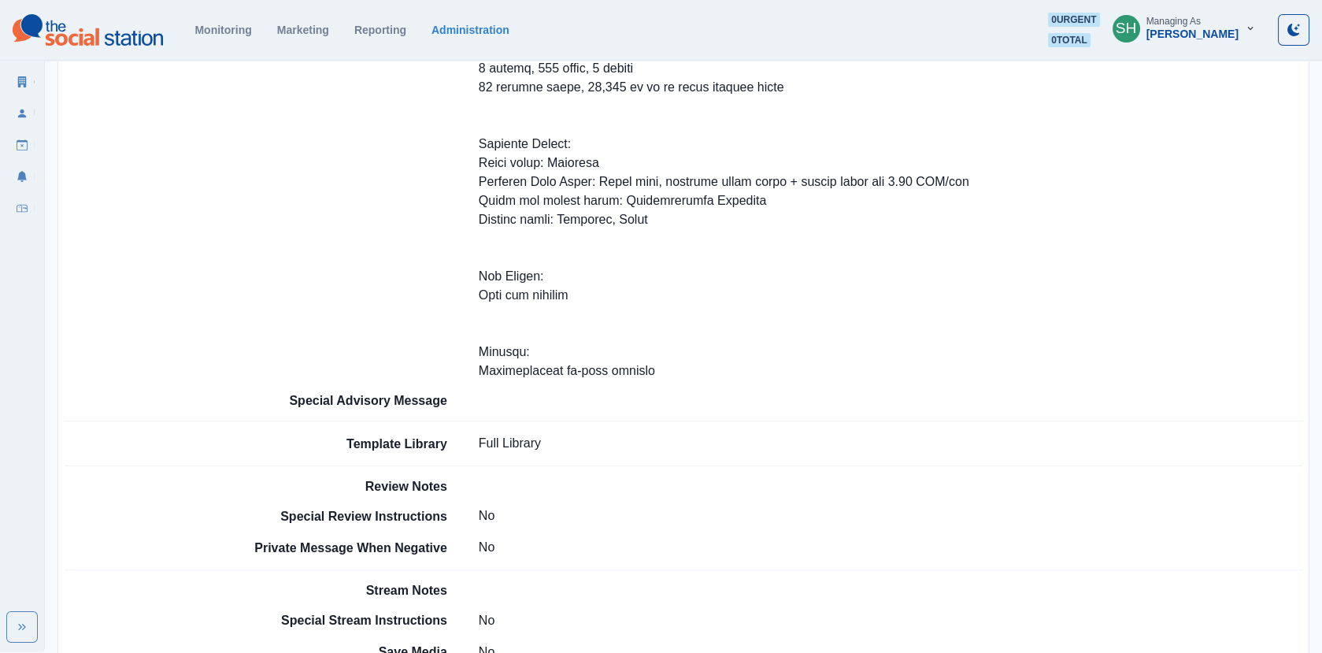
scroll to position [1737, 0]
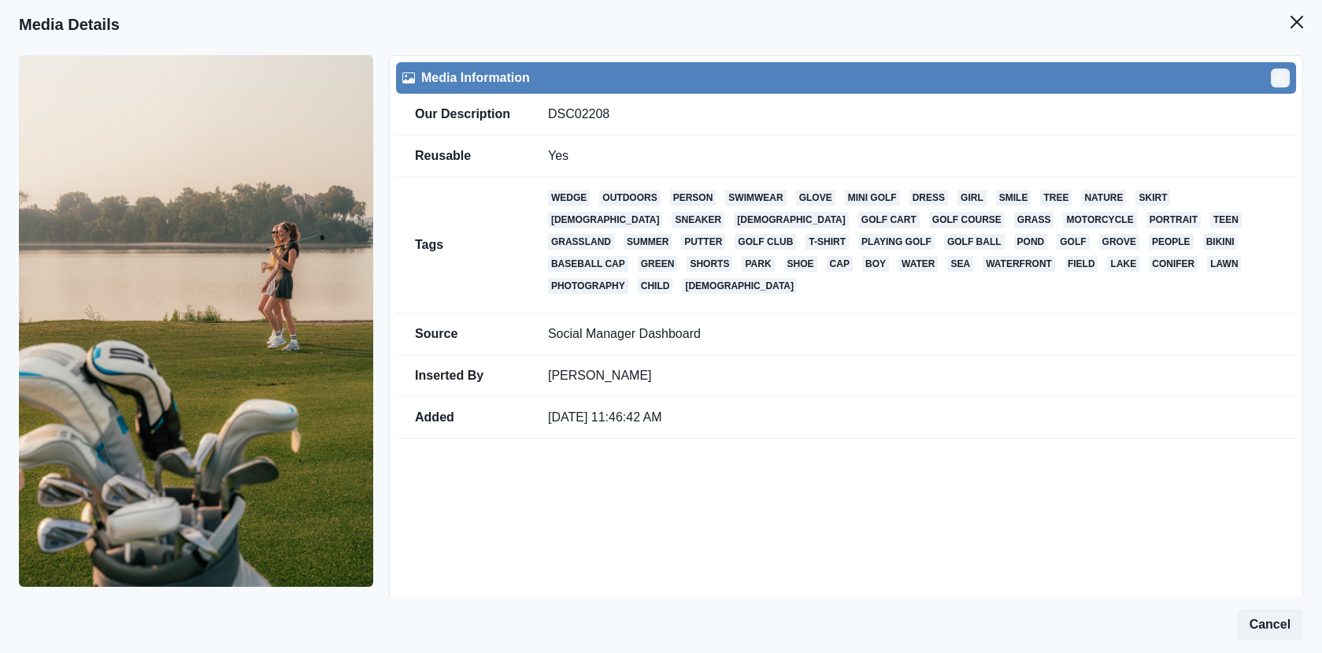
click at [1282, 77] on icon "Edit" at bounding box center [1280, 77] width 9 height 9
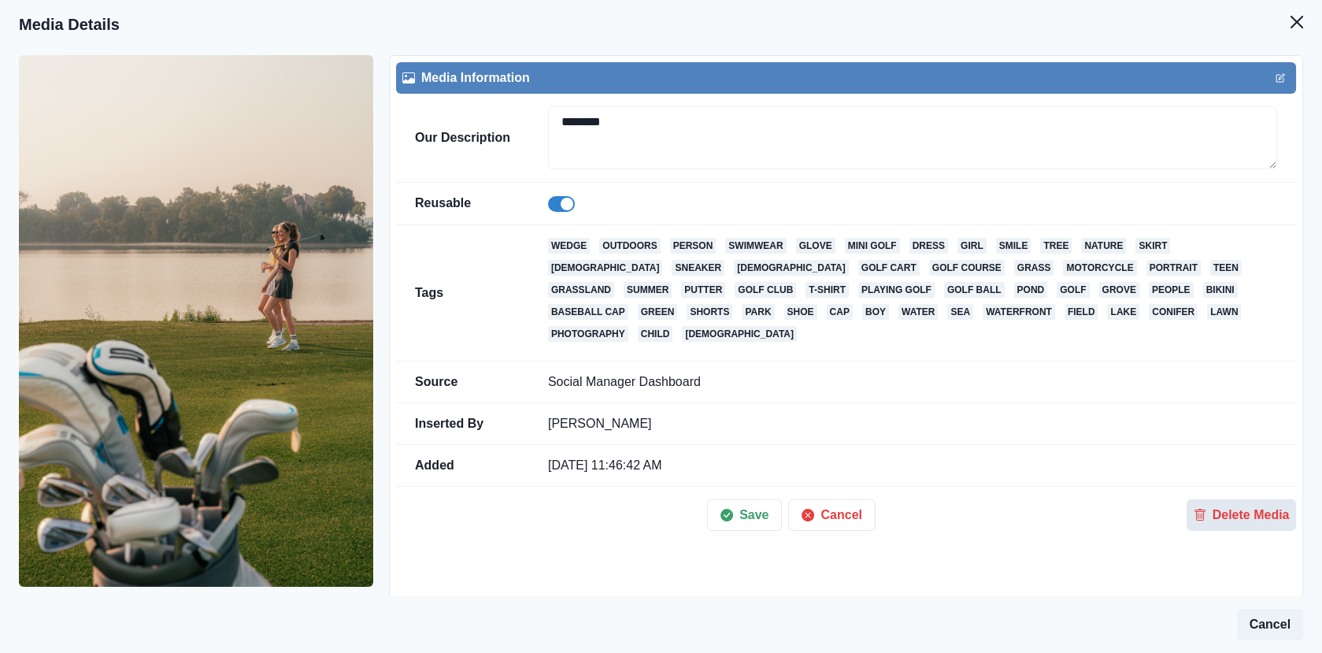
click at [1207, 499] on button "Delete Media" at bounding box center [1241, 515] width 109 height 32
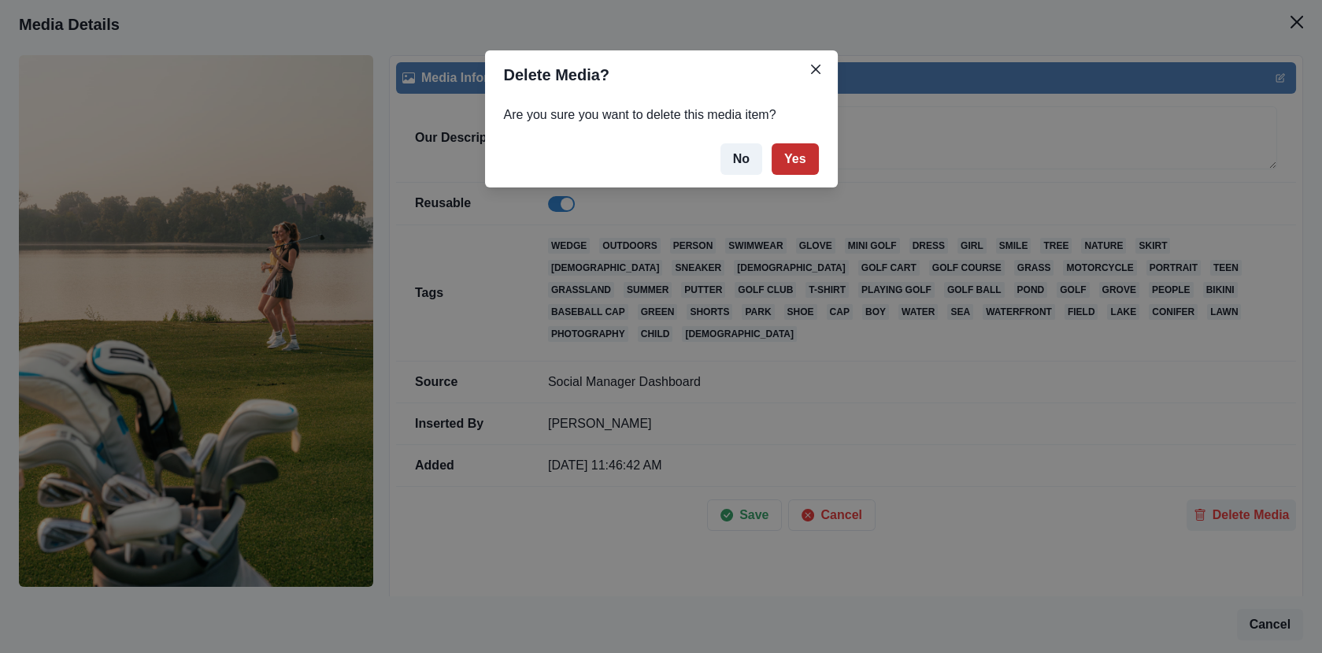
click at [814, 150] on button "Yes" at bounding box center [795, 159] width 47 height 32
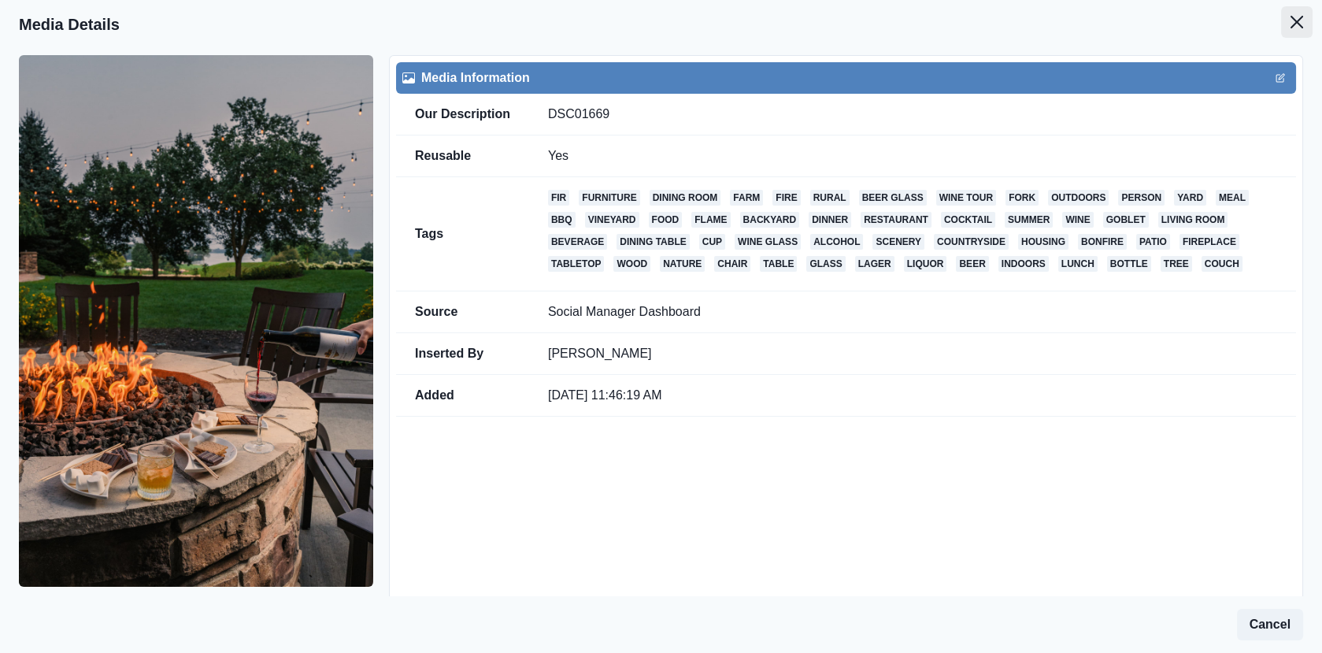
click at [1297, 27] on icon "Close" at bounding box center [1297, 22] width 13 height 13
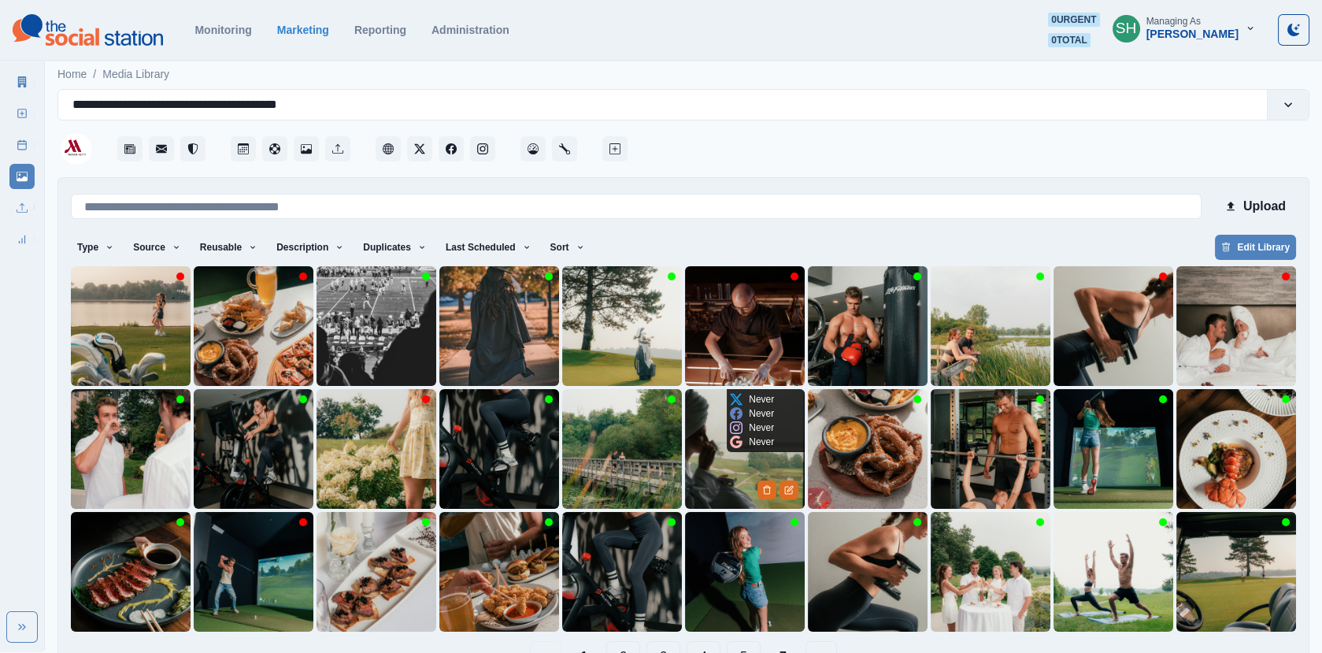
scroll to position [45, 0]
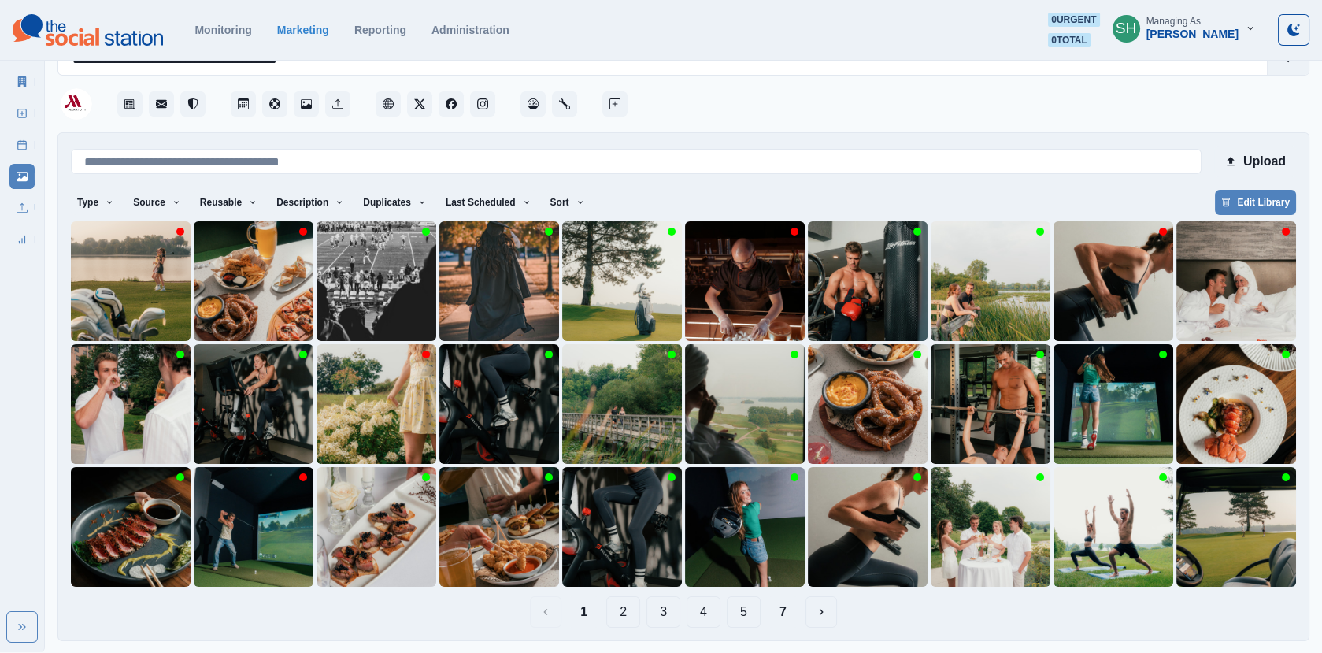
click at [775, 610] on button "7" at bounding box center [783, 612] width 32 height 32
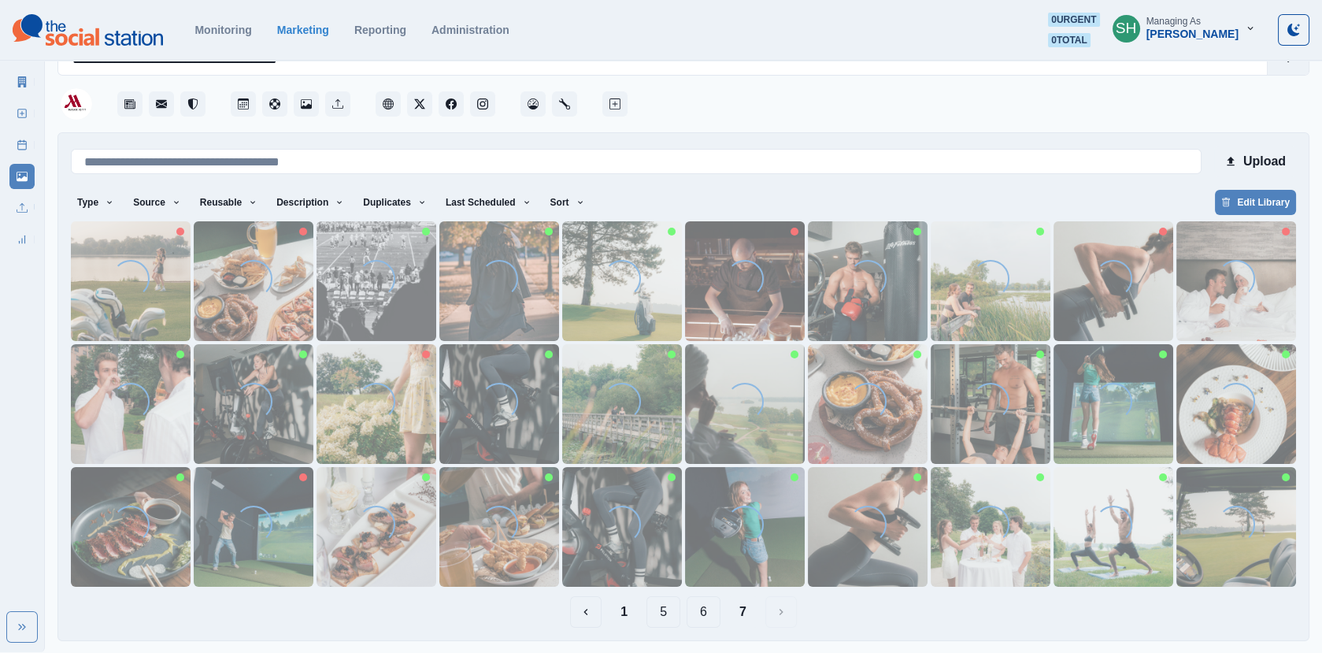
scroll to position [0, 0]
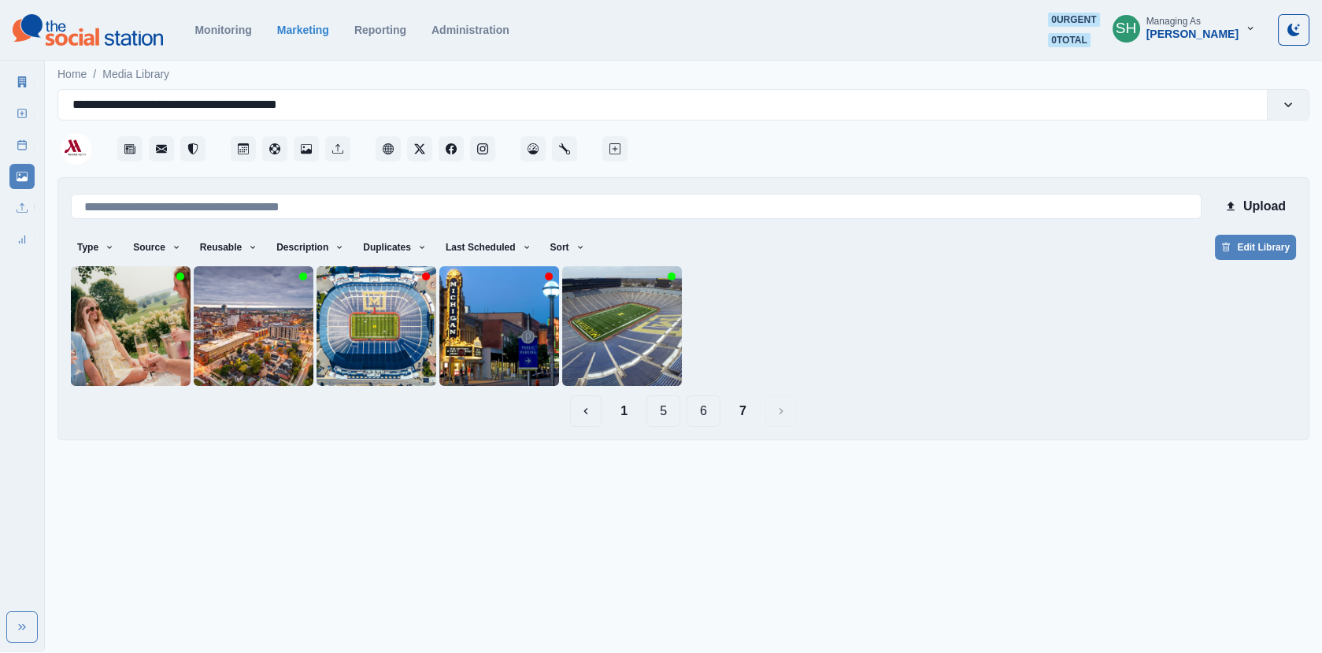
click at [705, 402] on button "6" at bounding box center [704, 411] width 34 height 32
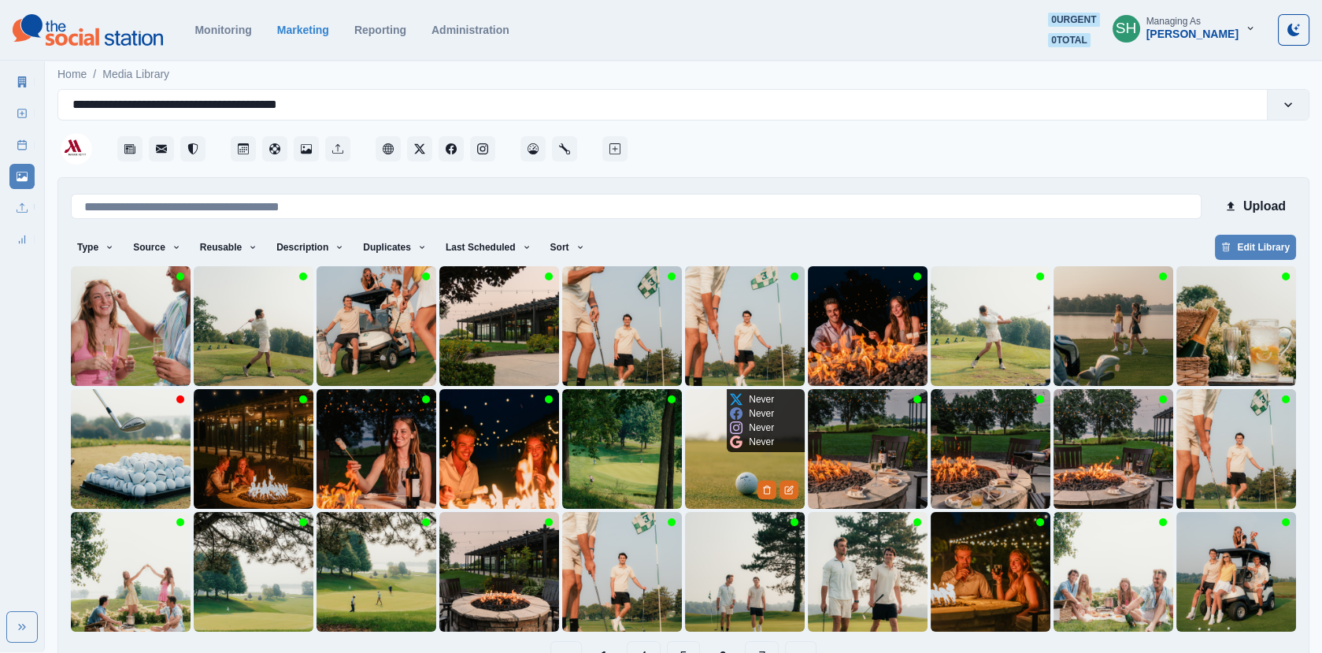
scroll to position [45, 0]
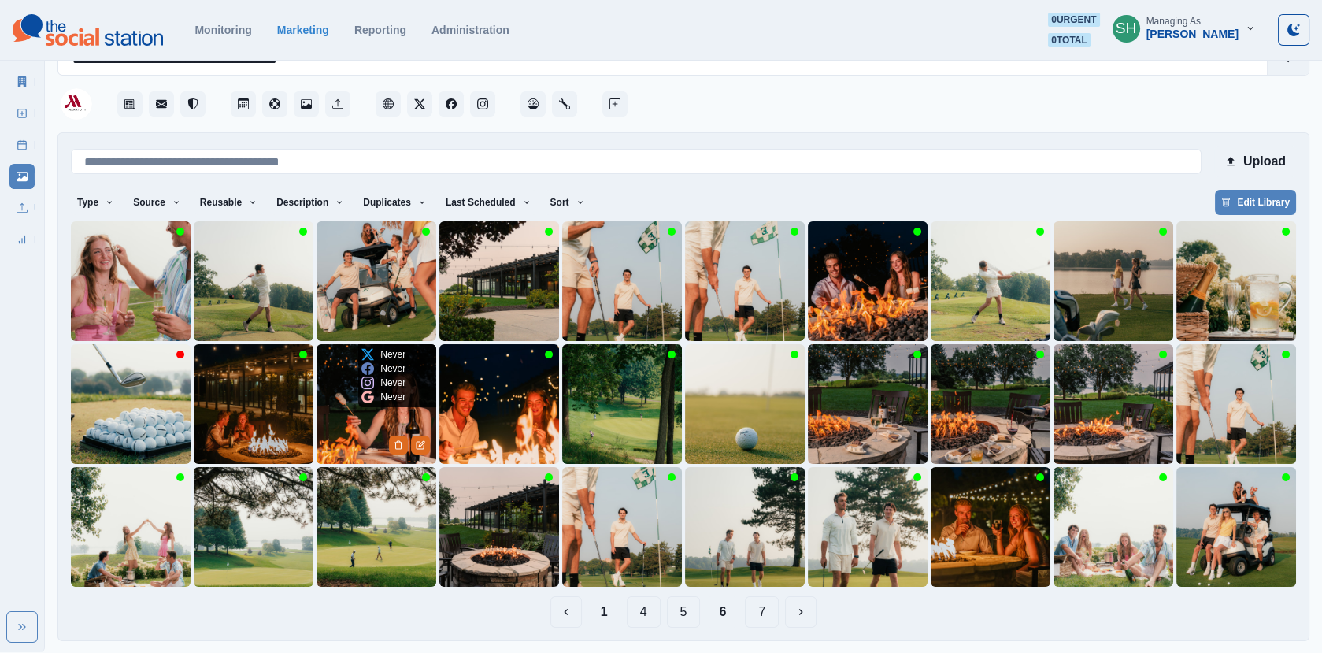
click at [380, 409] on img at bounding box center [377, 404] width 120 height 120
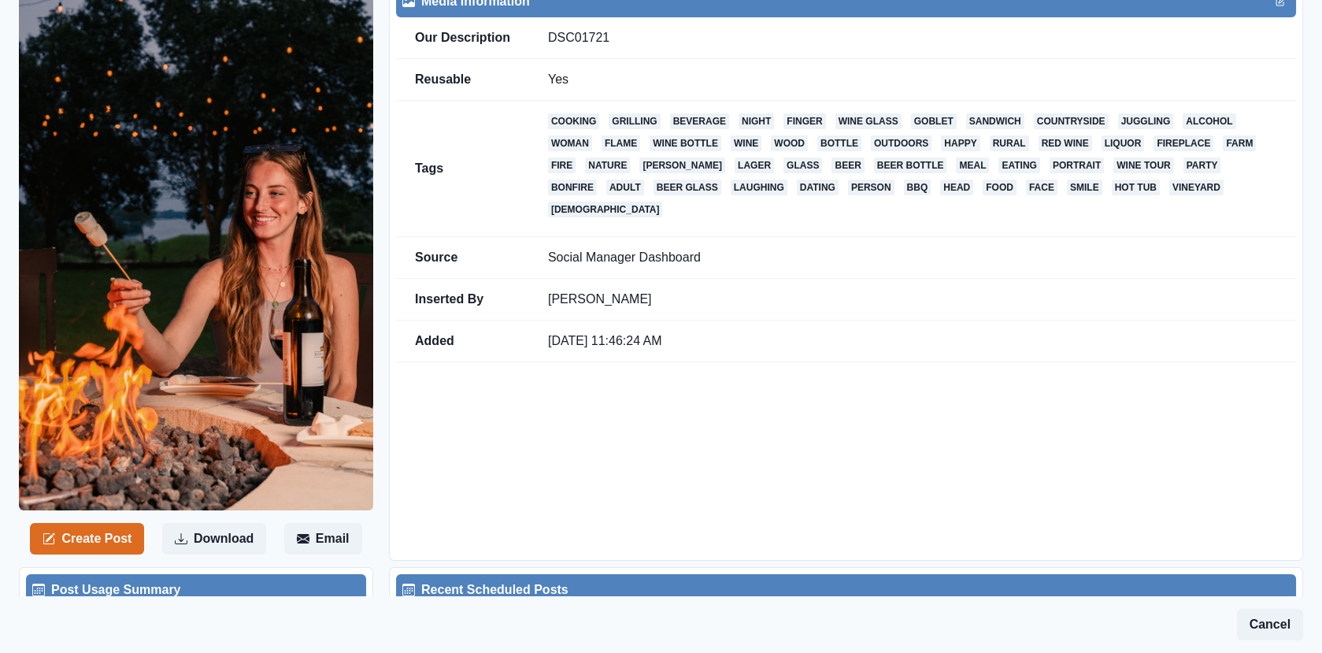
scroll to position [80, 0]
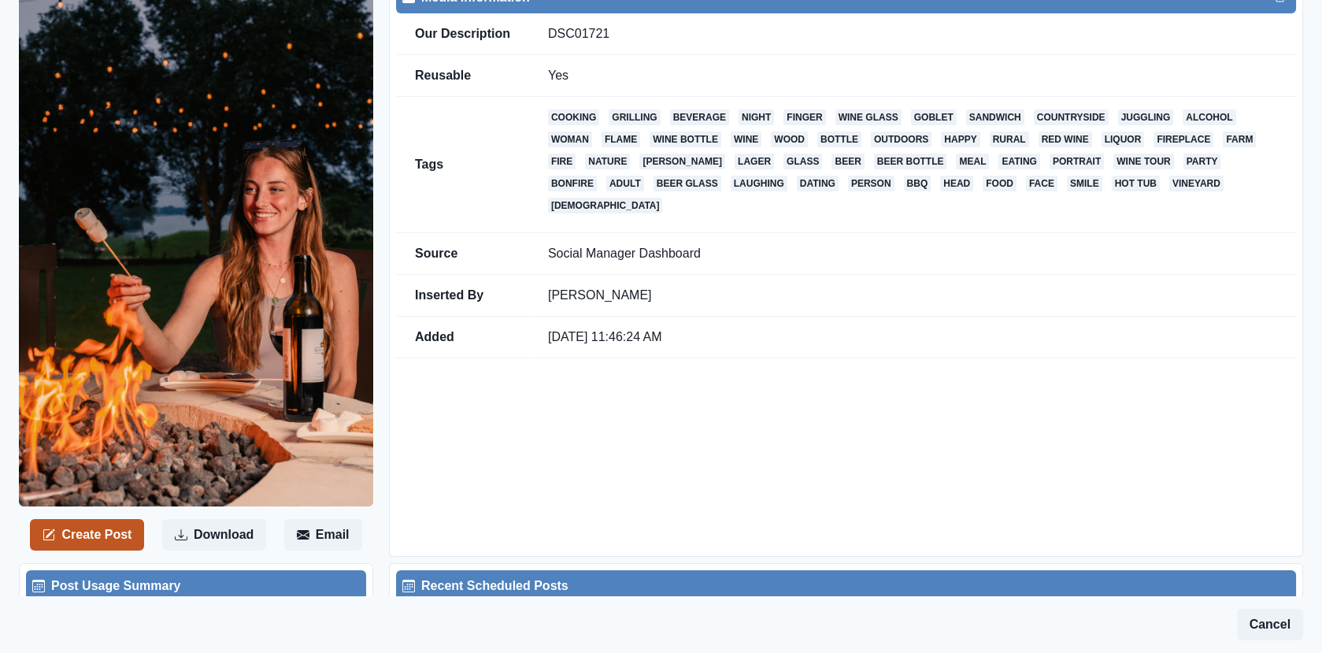
click at [110, 539] on button "Create Post" at bounding box center [87, 535] width 114 height 32
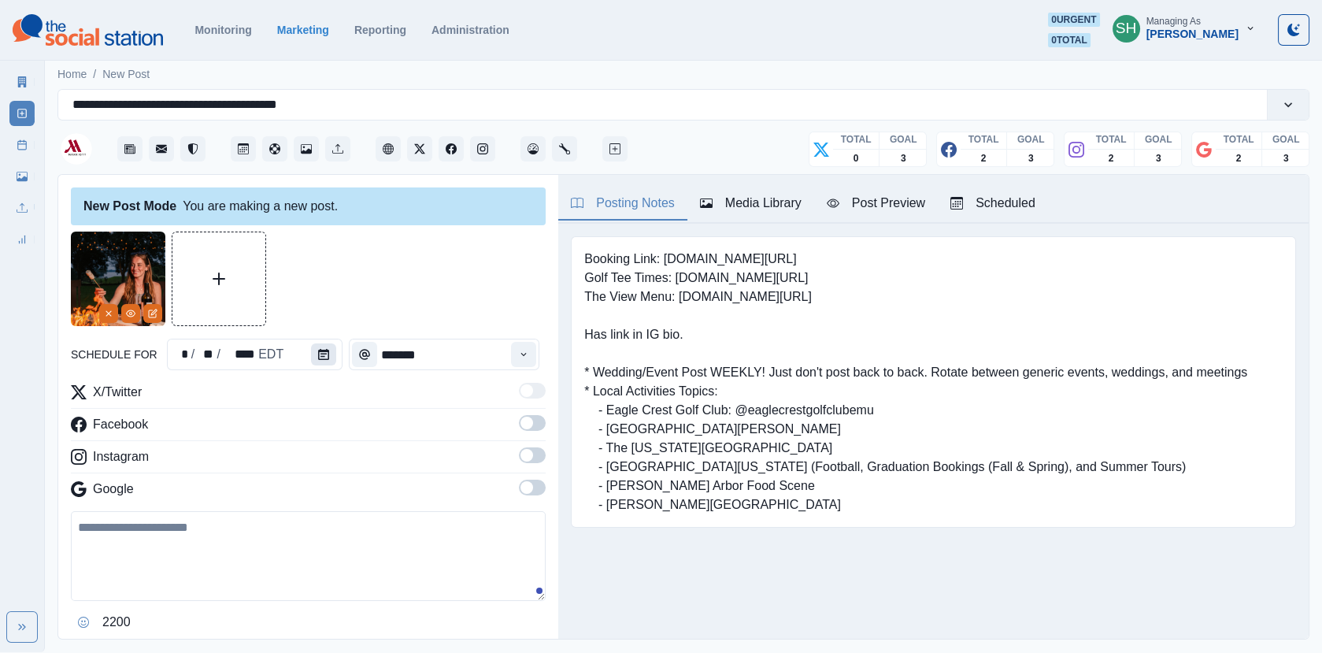
click at [320, 352] on icon "Calendar" at bounding box center [323, 354] width 11 height 11
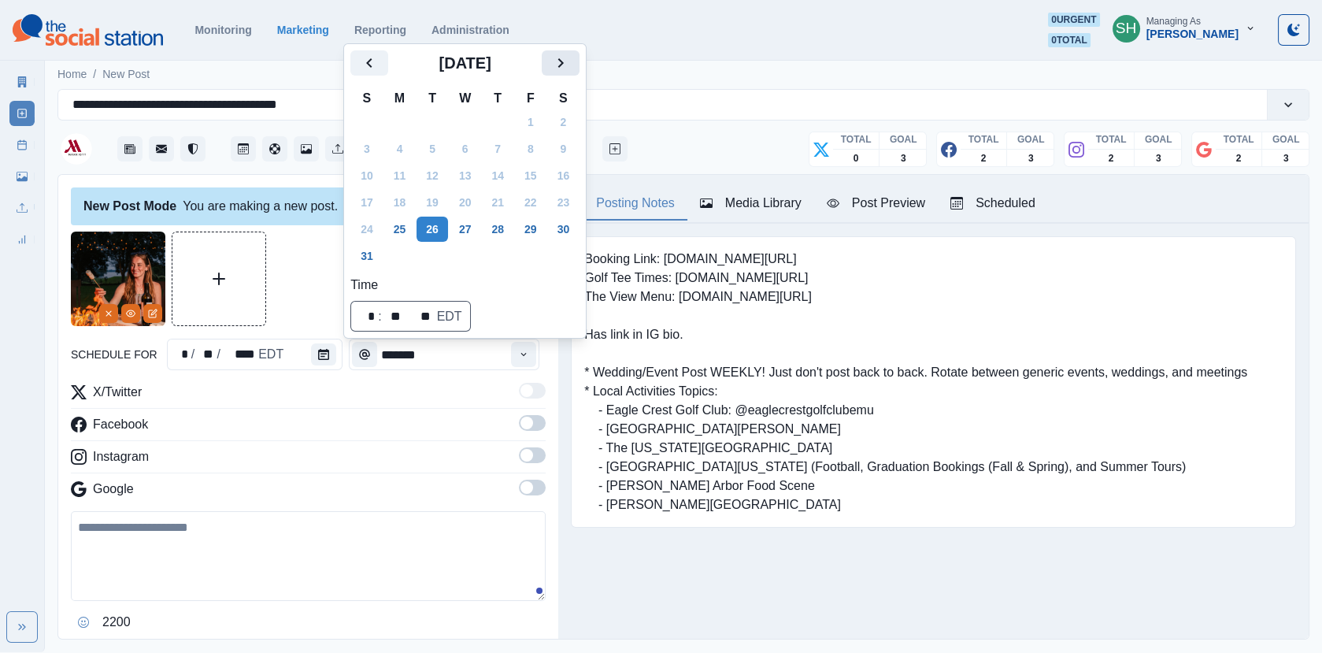
click at [570, 71] on icon "Next" at bounding box center [560, 63] width 19 height 19
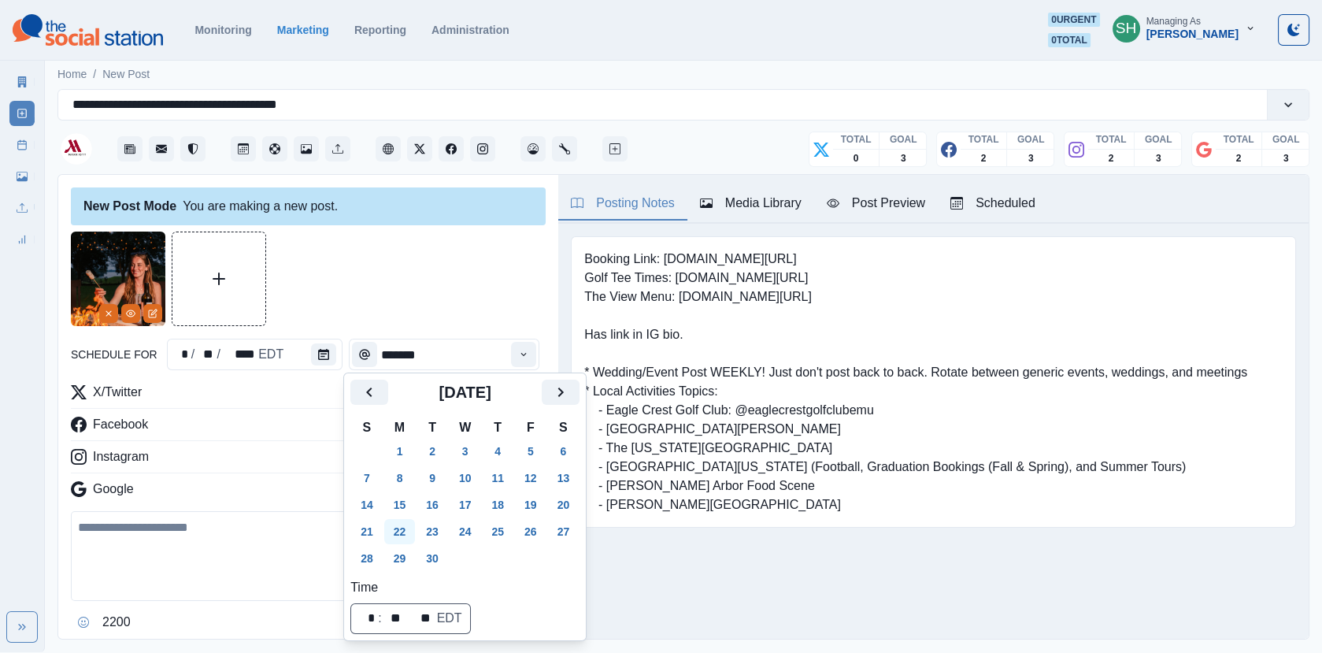
click at [400, 526] on button "22" at bounding box center [400, 531] width 32 height 25
click at [455, 292] on div at bounding box center [308, 279] width 475 height 95
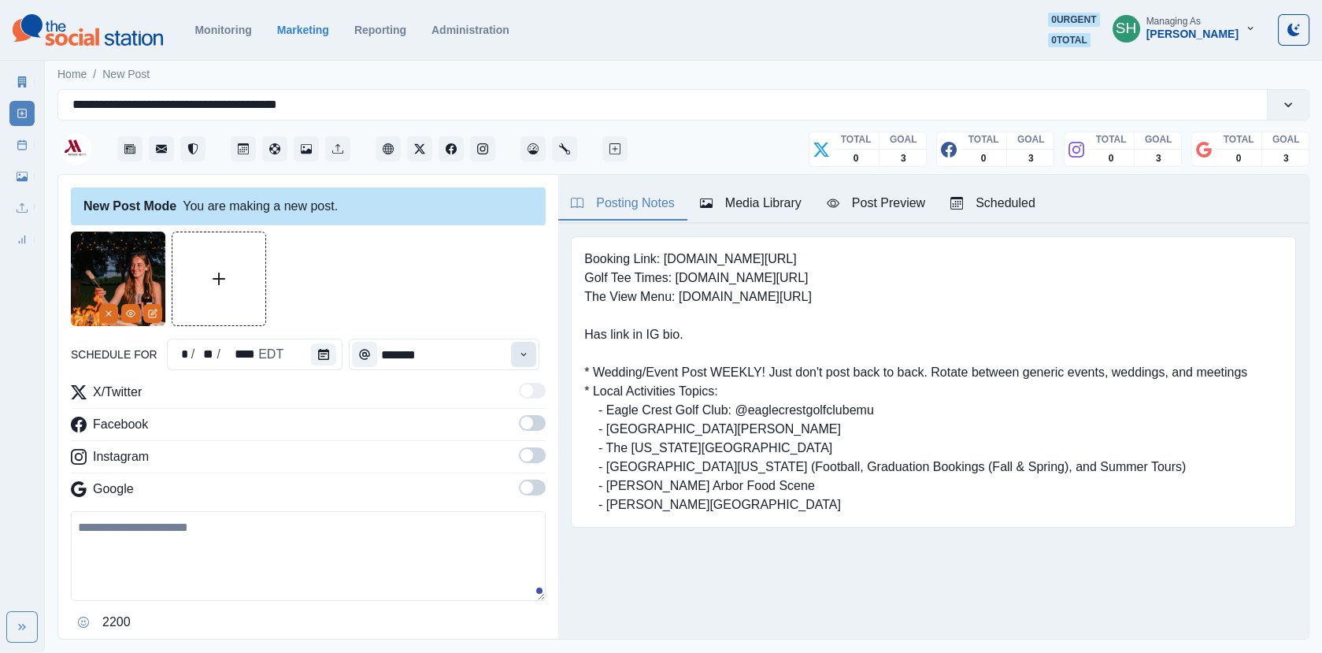
click at [525, 350] on icon "Time" at bounding box center [523, 354] width 11 height 11
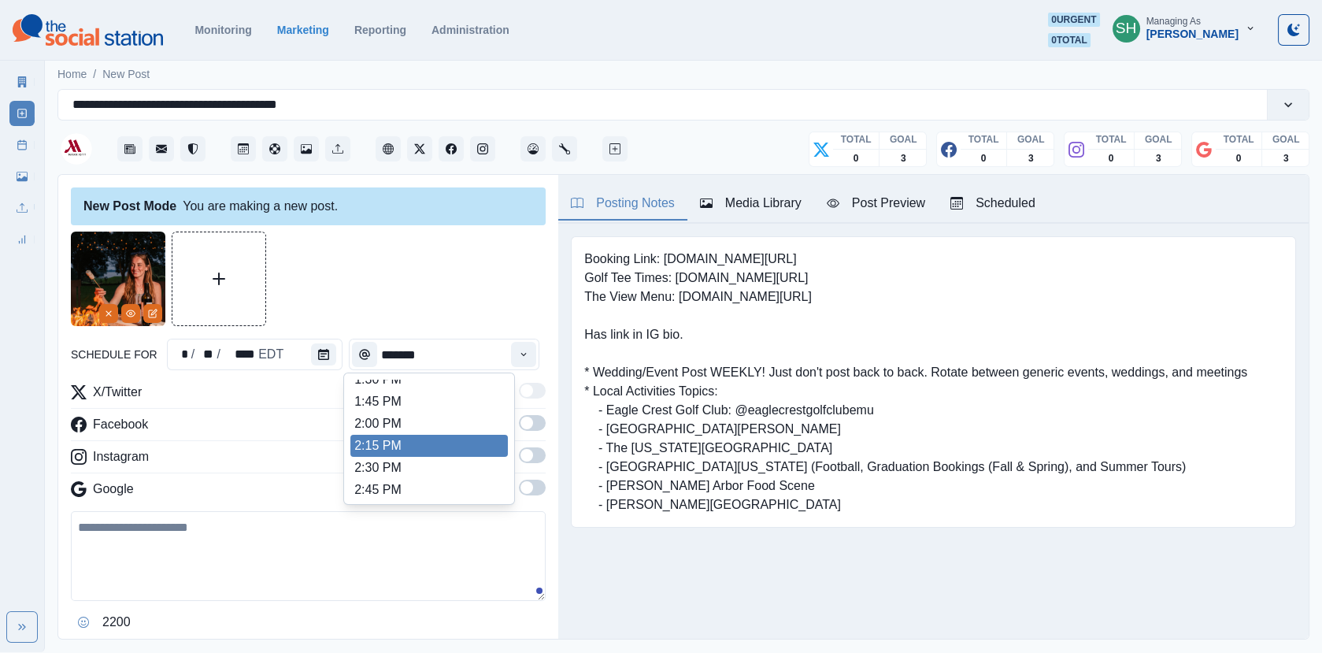
scroll to position [551, 0]
click at [380, 450] on li "3:00 PM" at bounding box center [430, 457] width 158 height 22
type input "*******"
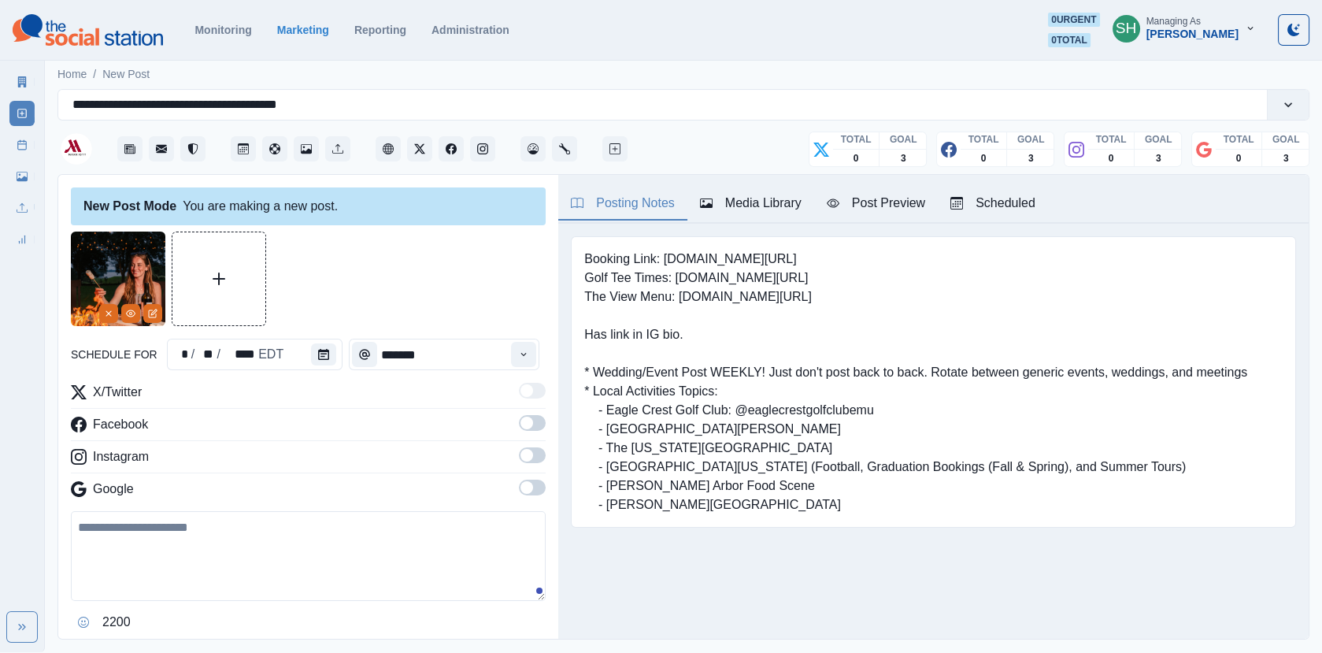
click at [532, 418] on span at bounding box center [527, 423] width 13 height 13
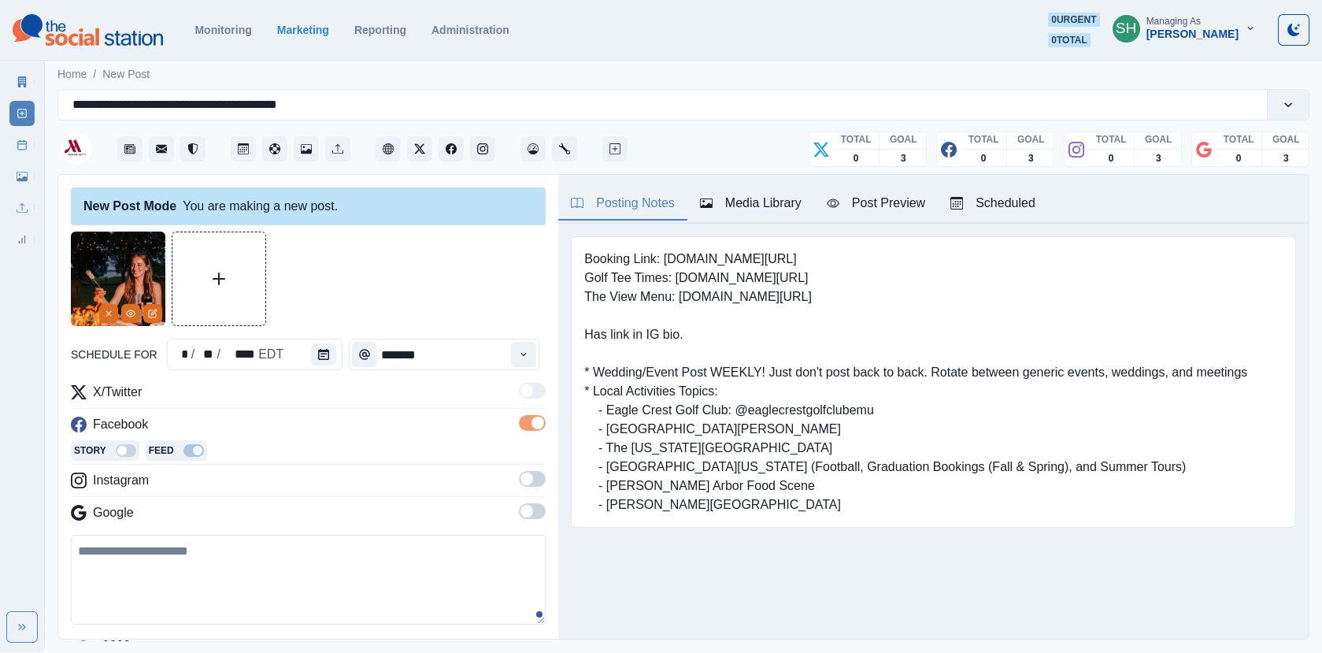
click at [537, 472] on span at bounding box center [532, 479] width 27 height 16
click at [536, 519] on div "X/Twitter Facebook Story Feed Instagram Story Feed Google" at bounding box center [308, 467] width 475 height 169
click at [533, 537] on span at bounding box center [532, 535] width 27 height 16
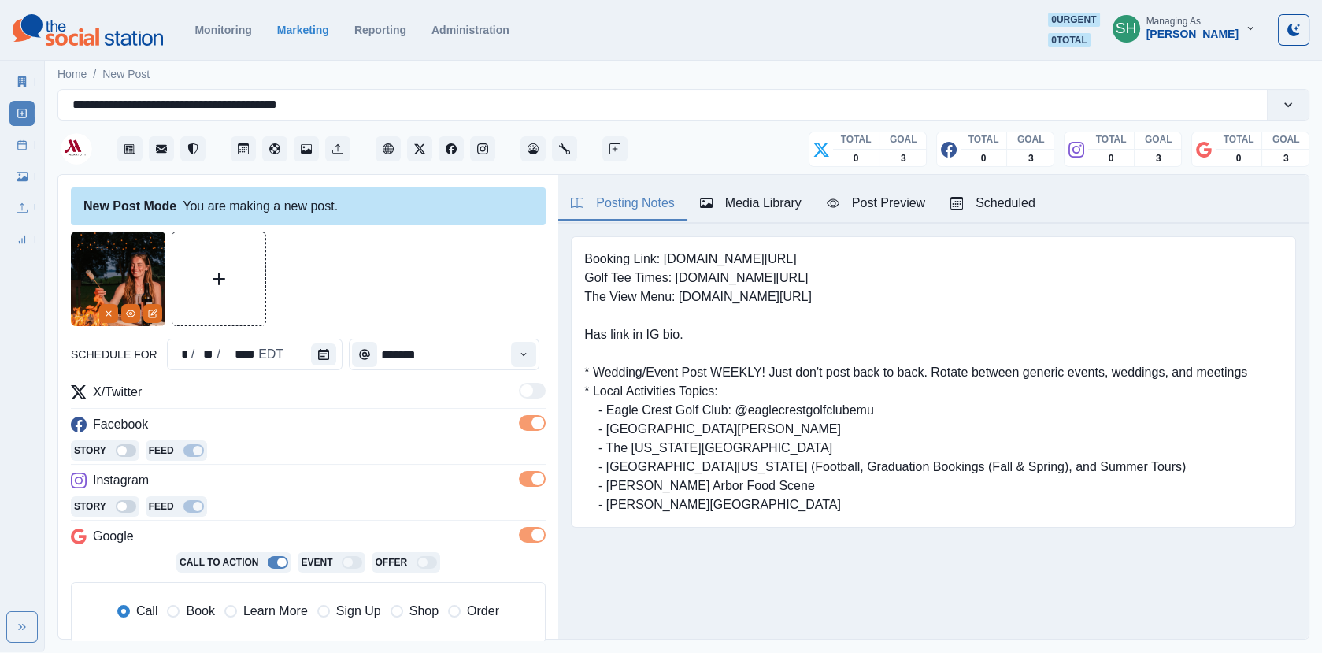
click at [856, 194] on div "Post Preview" at bounding box center [876, 203] width 98 height 19
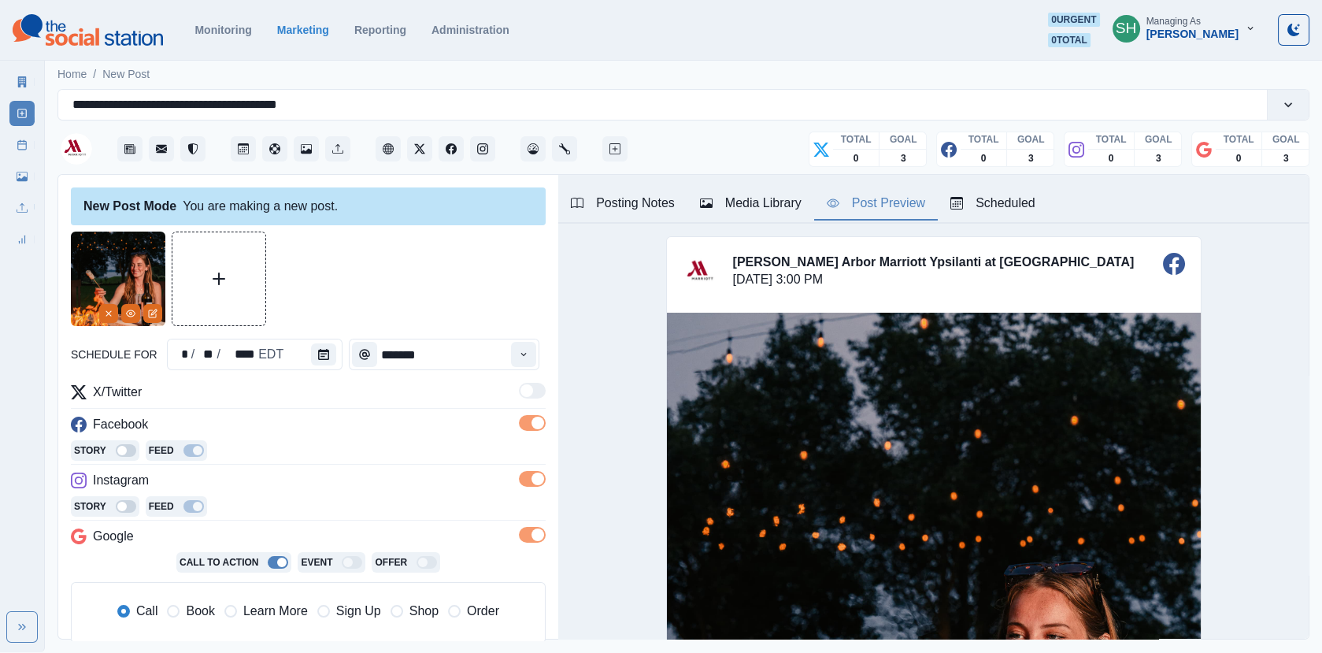
scroll to position [197, 0]
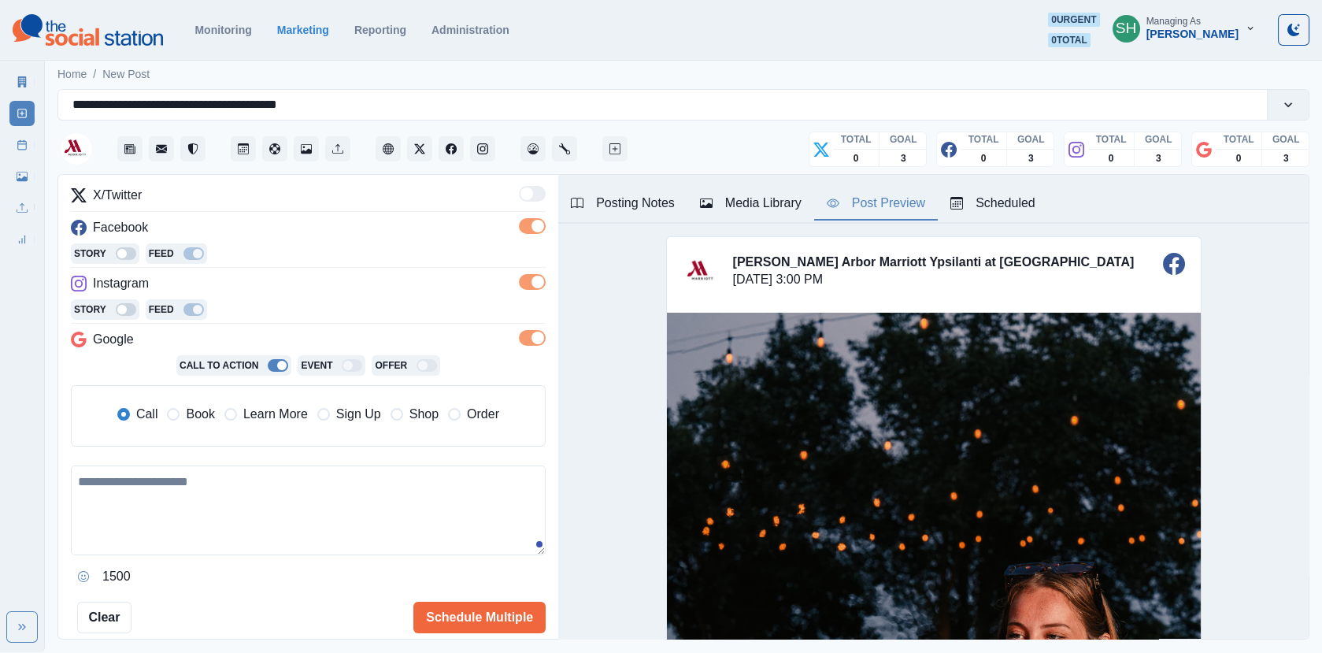
click at [199, 412] on span "Book" at bounding box center [200, 414] width 28 height 19
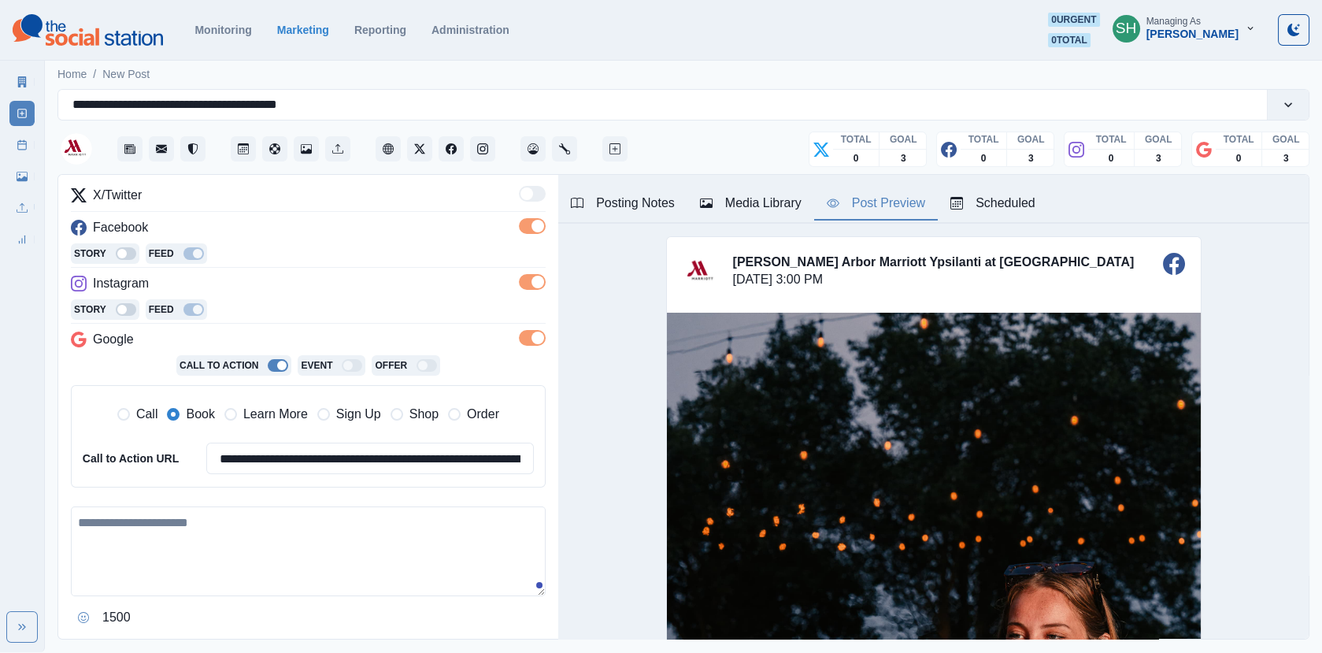
click at [196, 581] on textarea at bounding box center [308, 551] width 475 height 90
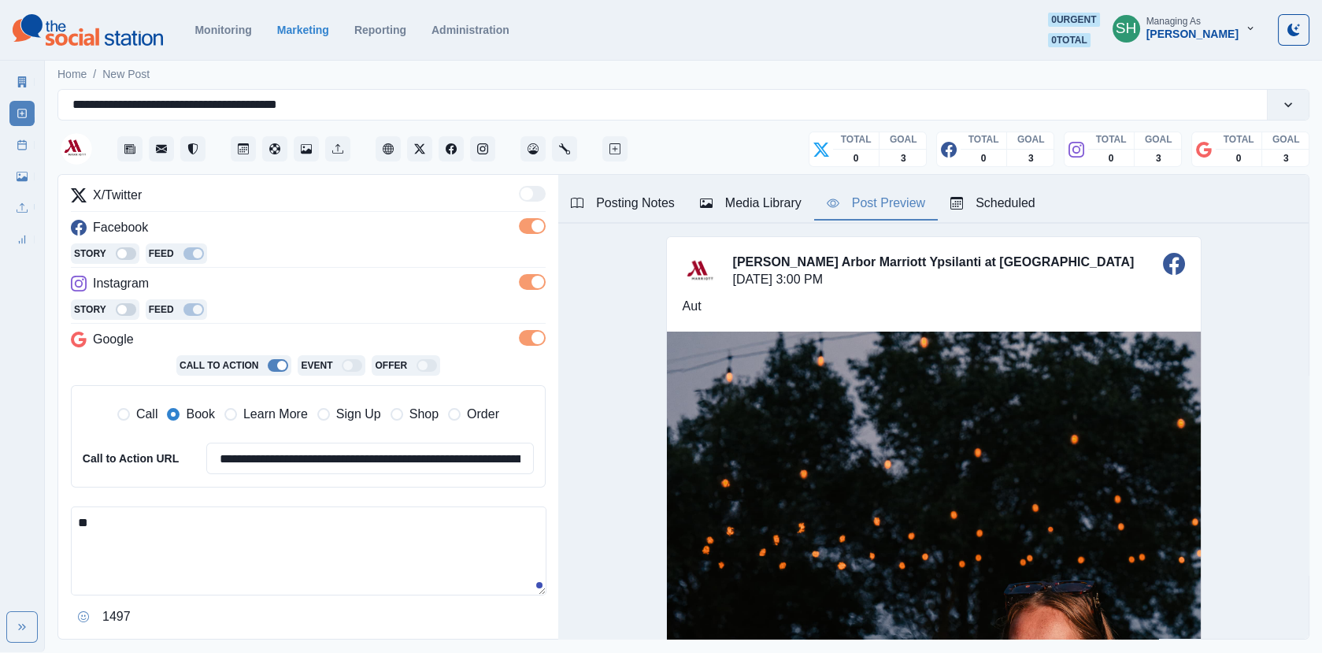
type textarea "*"
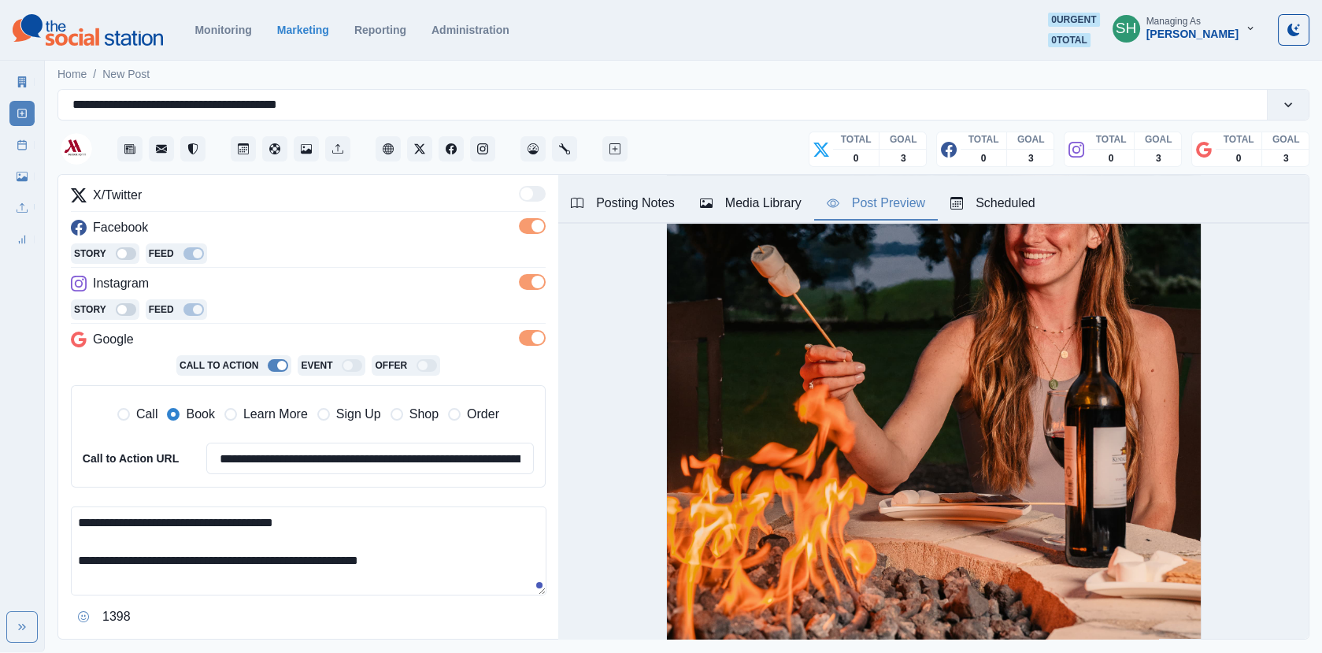
scroll to position [0, 0]
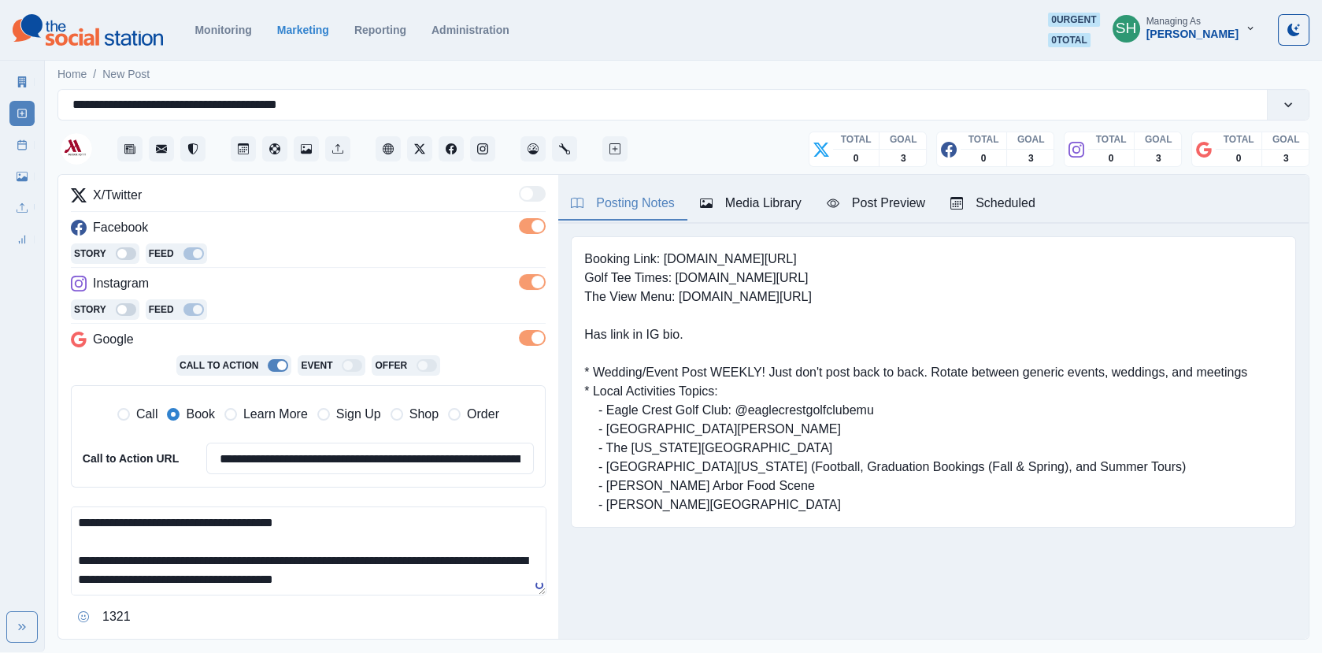
click at [622, 195] on div "Posting Notes" at bounding box center [623, 203] width 104 height 19
drag, startPoint x: 739, startPoint y: 256, endPoint x: 663, endPoint y: 255, distance: 75.6
click at [663, 255] on pre "Booking Link: [DOMAIN_NAME][URL] Golf Tee Times: [DOMAIN_NAME][URL] The View Me…" at bounding box center [915, 382] width 663 height 265
copy pre "[DOMAIN_NAME][URL]"
click at [837, 214] on button "Post Preview" at bounding box center [876, 203] width 124 height 33
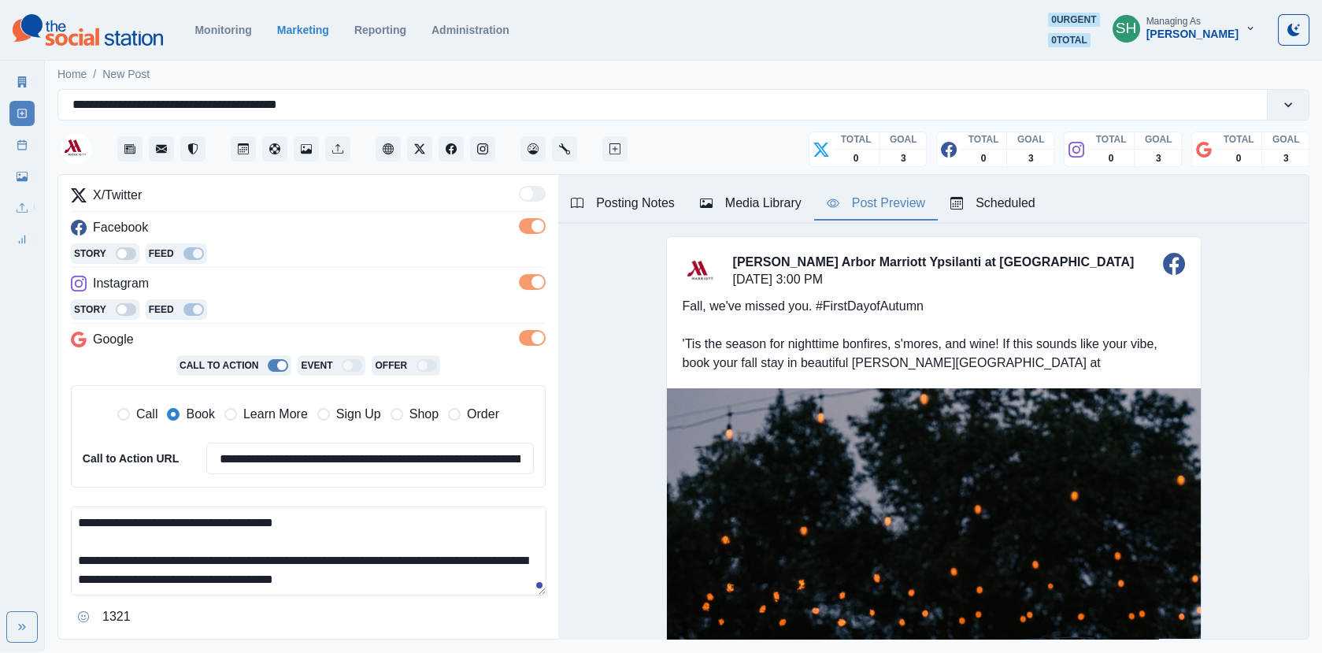
click at [394, 569] on textarea "**********" at bounding box center [309, 550] width 476 height 89
paste textarea "**********"
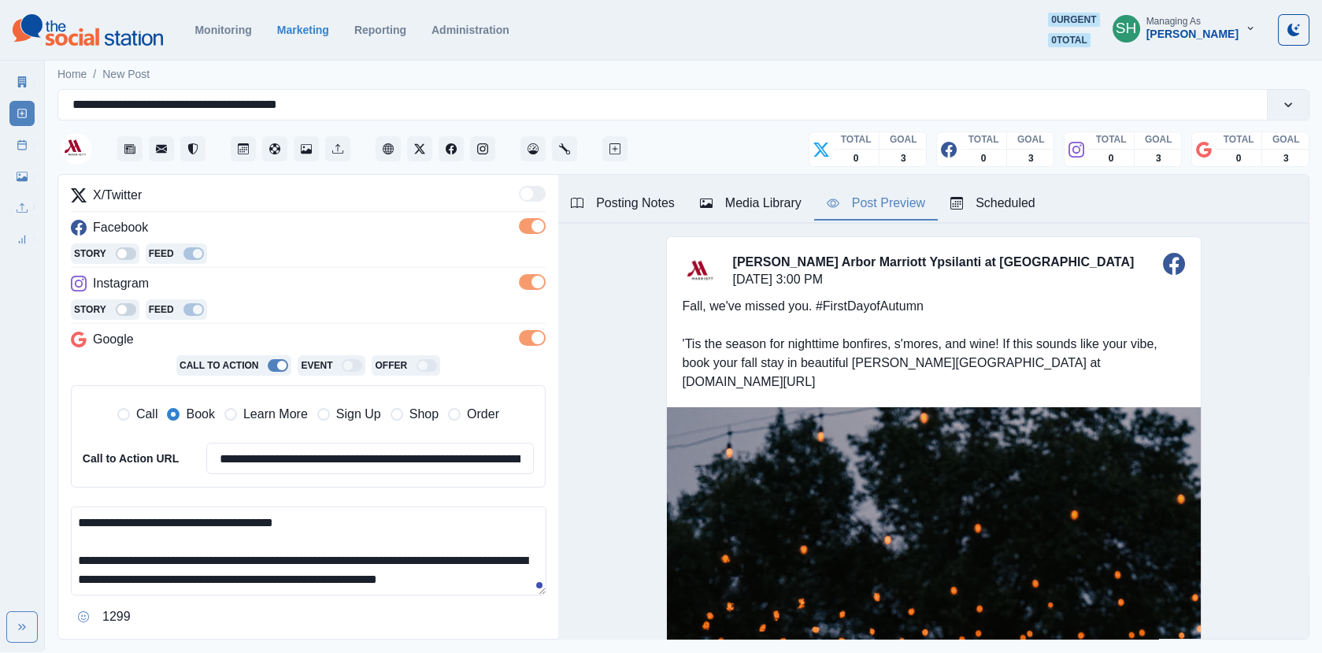
scroll to position [315, 0]
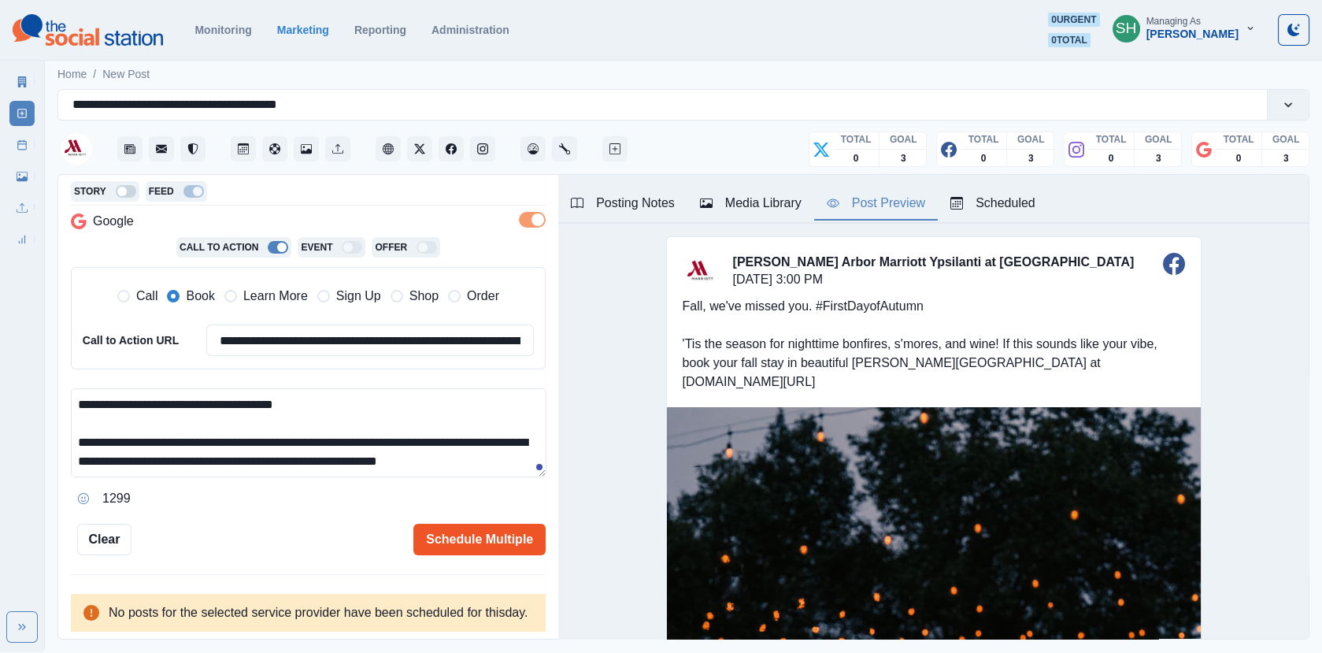
type textarea "**********"
click at [497, 530] on button "Schedule Multiple" at bounding box center [480, 540] width 132 height 32
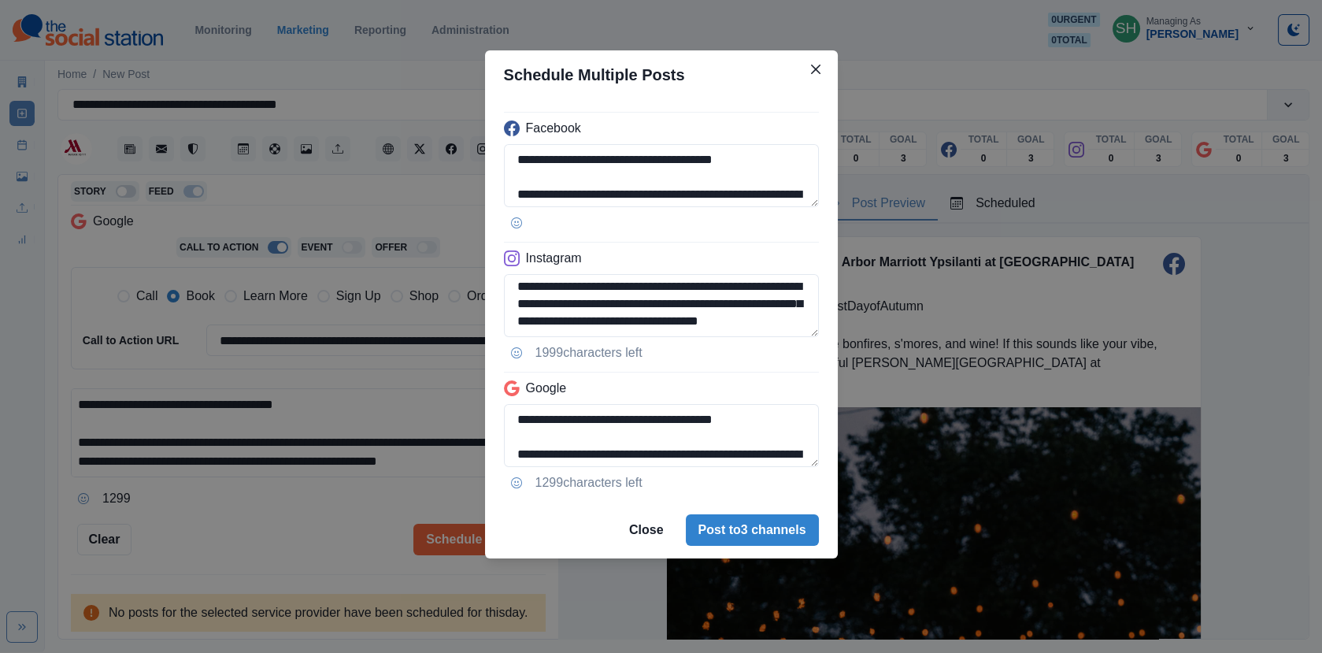
drag, startPoint x: 691, startPoint y: 319, endPoint x: 396, endPoint y: 322, distance: 294.6
click at [396, 322] on div "**********" at bounding box center [661, 326] width 1322 height 653
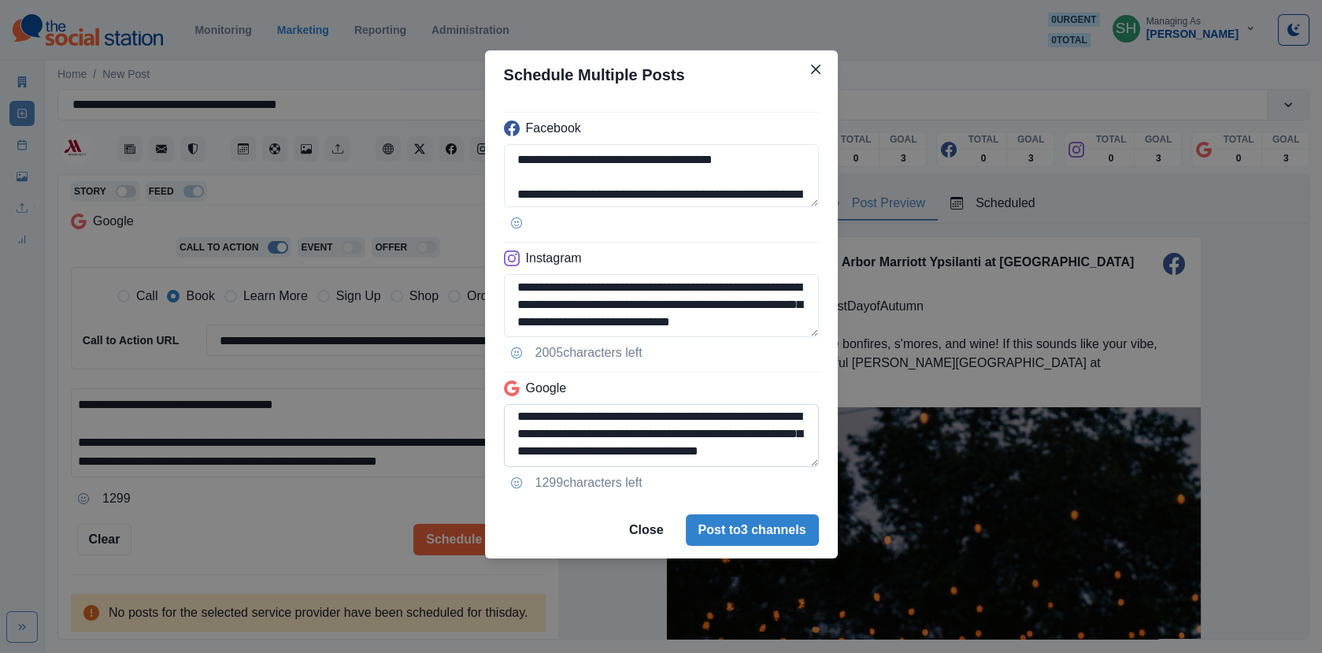
type textarea "**********"
drag, startPoint x: 705, startPoint y: 443, endPoint x: 691, endPoint y: 435, distance: 16.6
click at [691, 435] on textarea "**********" at bounding box center [661, 435] width 315 height 63
type textarea "**********"
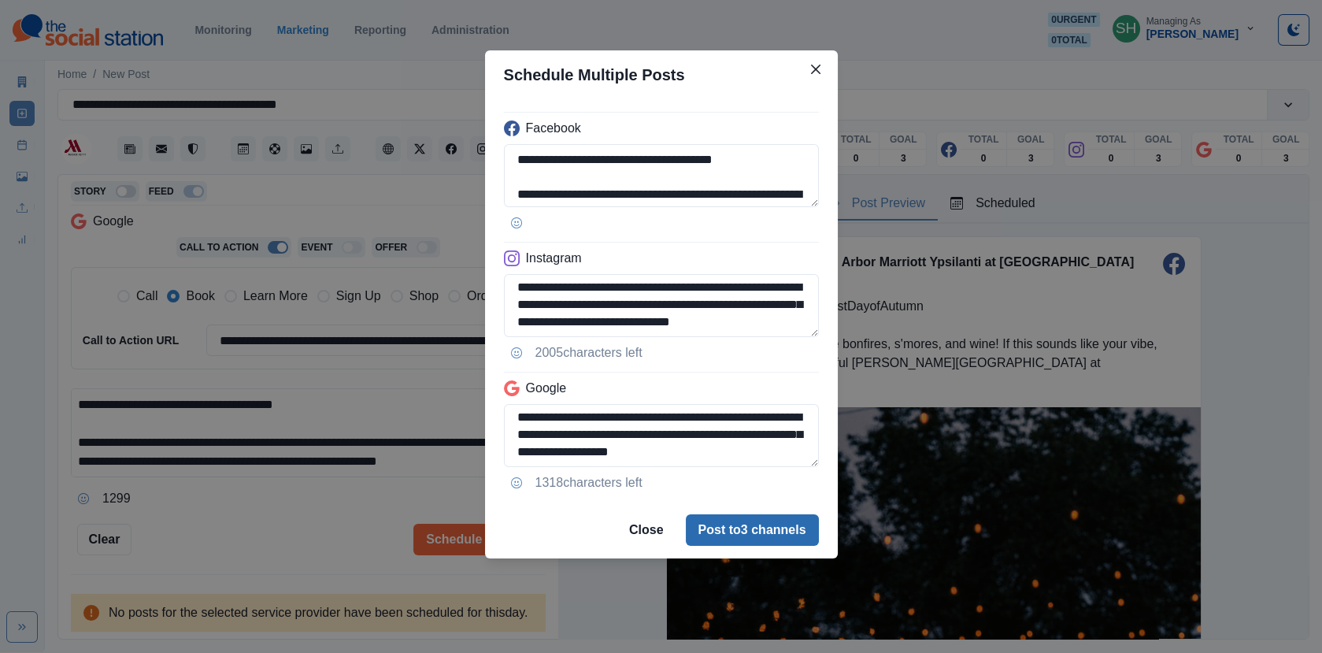
click at [737, 520] on button "Post to 3 channels" at bounding box center [752, 530] width 133 height 32
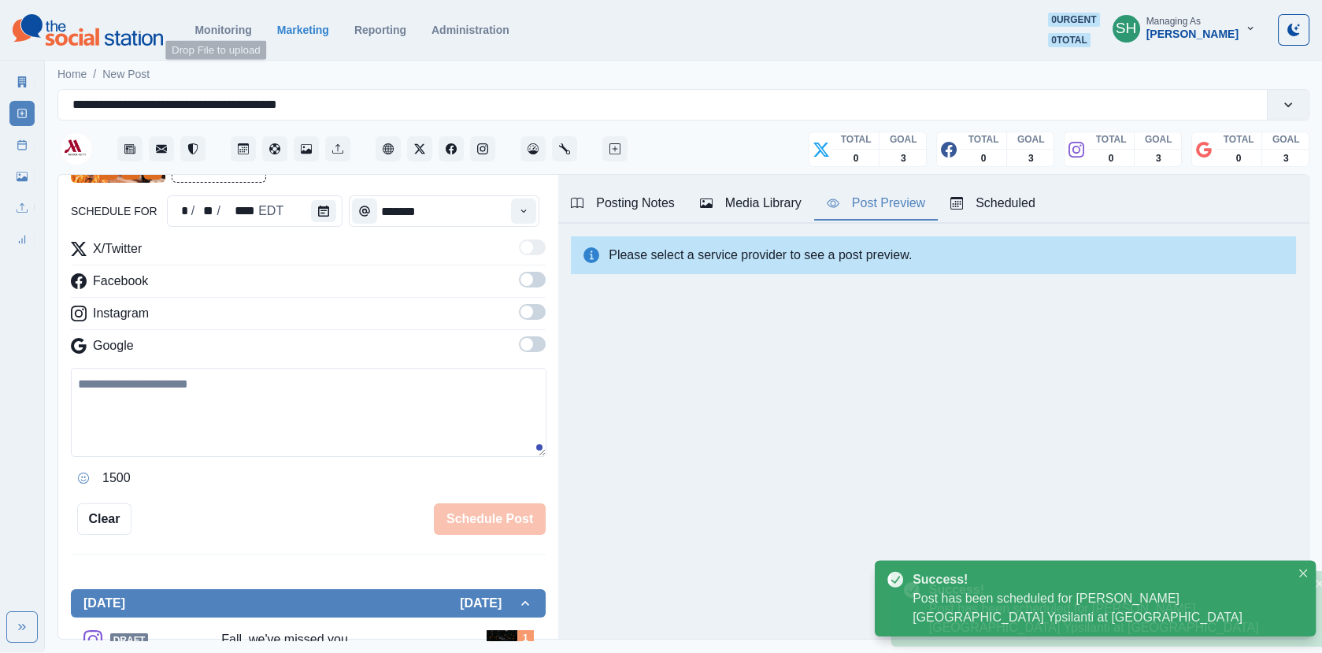
scroll to position [291, 0]
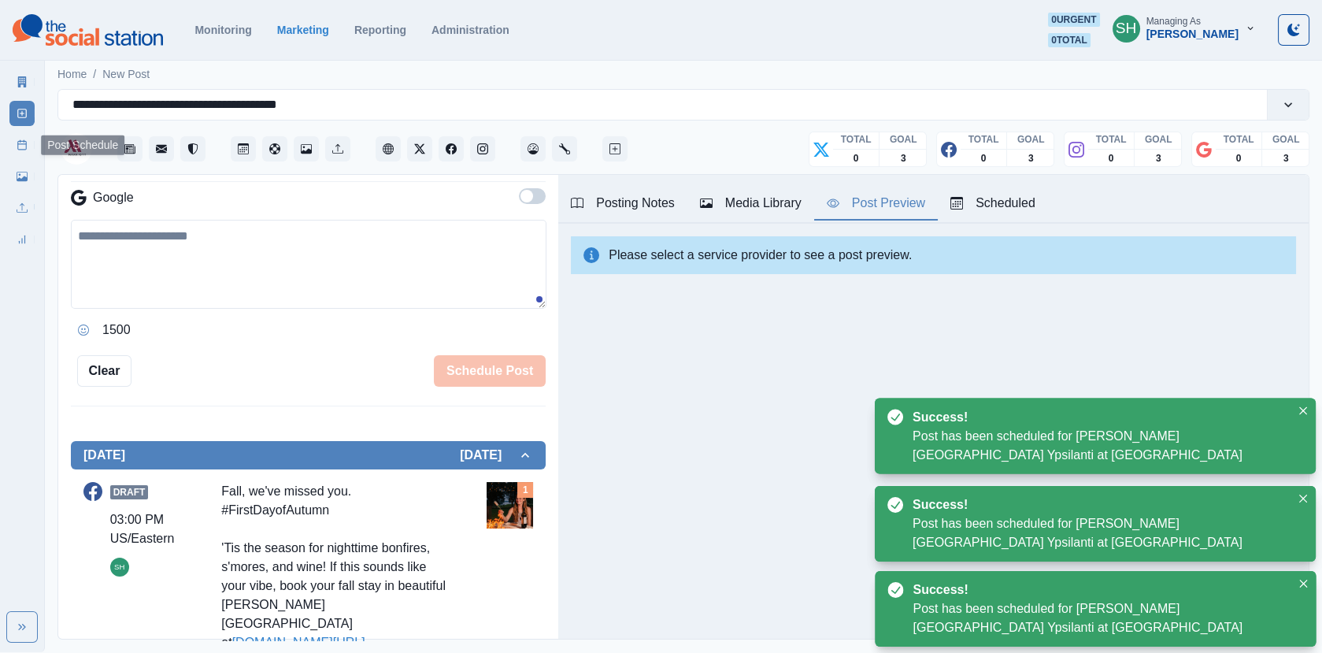
click at [24, 142] on icon at bounding box center [22, 144] width 11 height 11
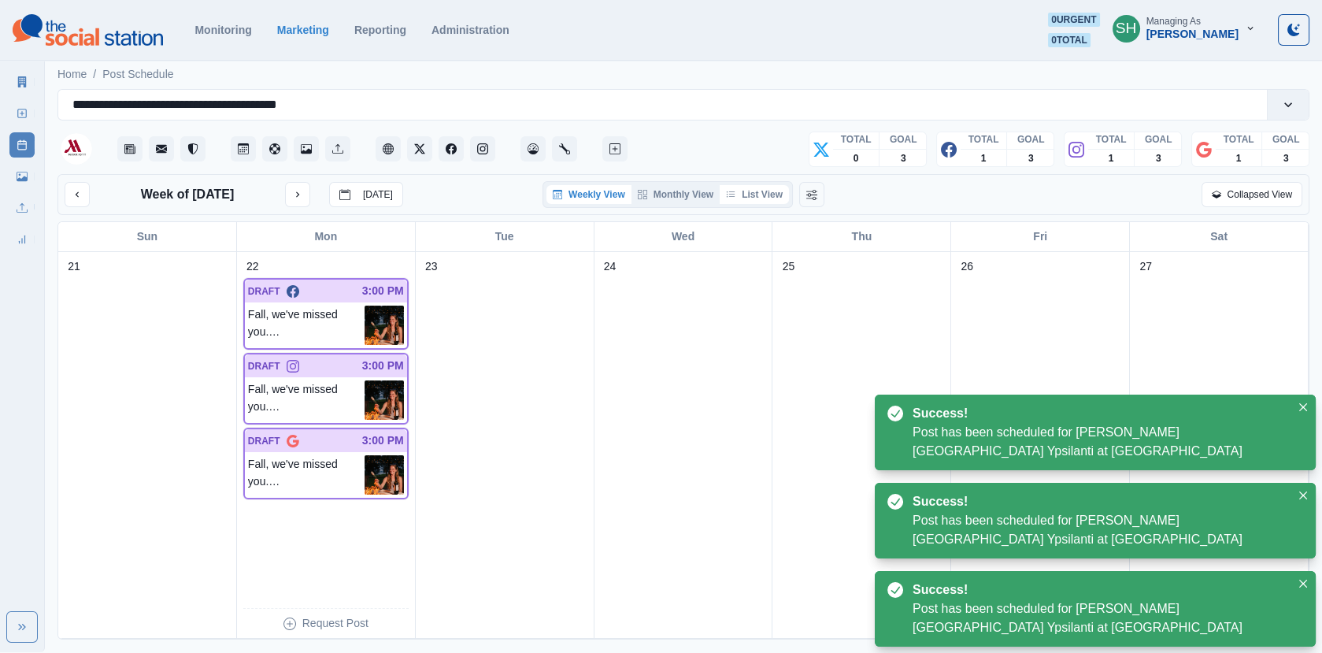
click at [768, 193] on button "List View" at bounding box center [754, 194] width 69 height 19
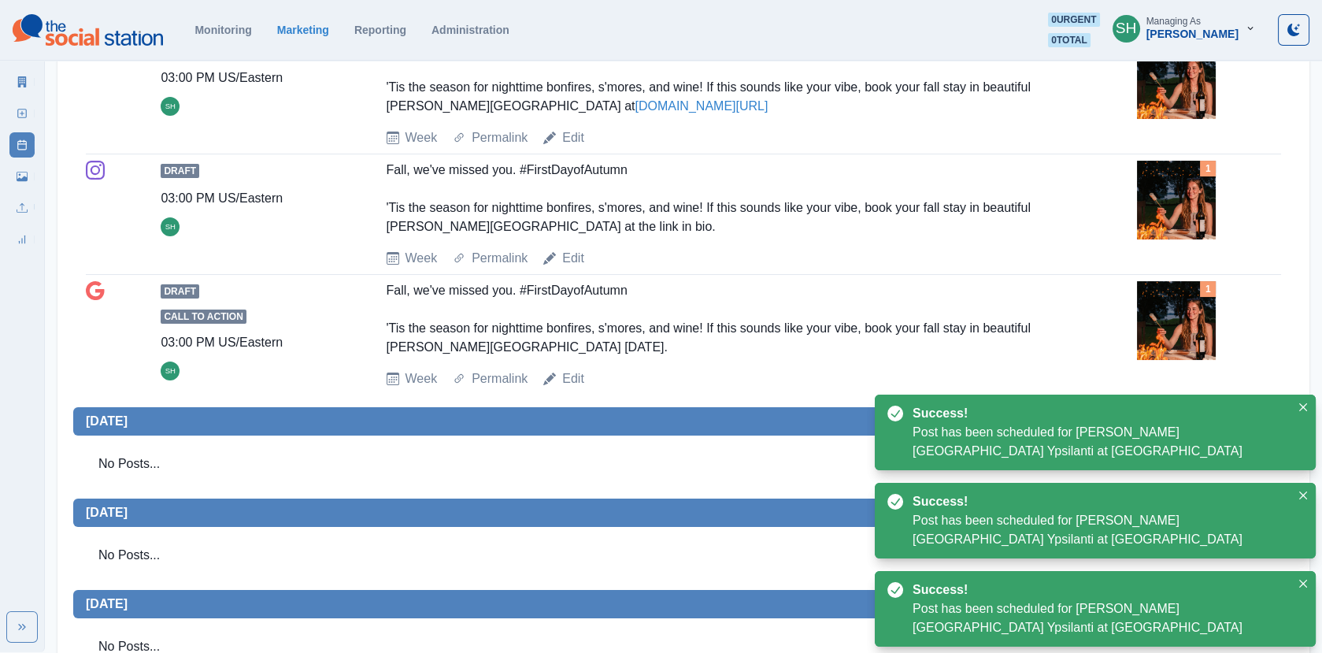
scroll to position [273, 0]
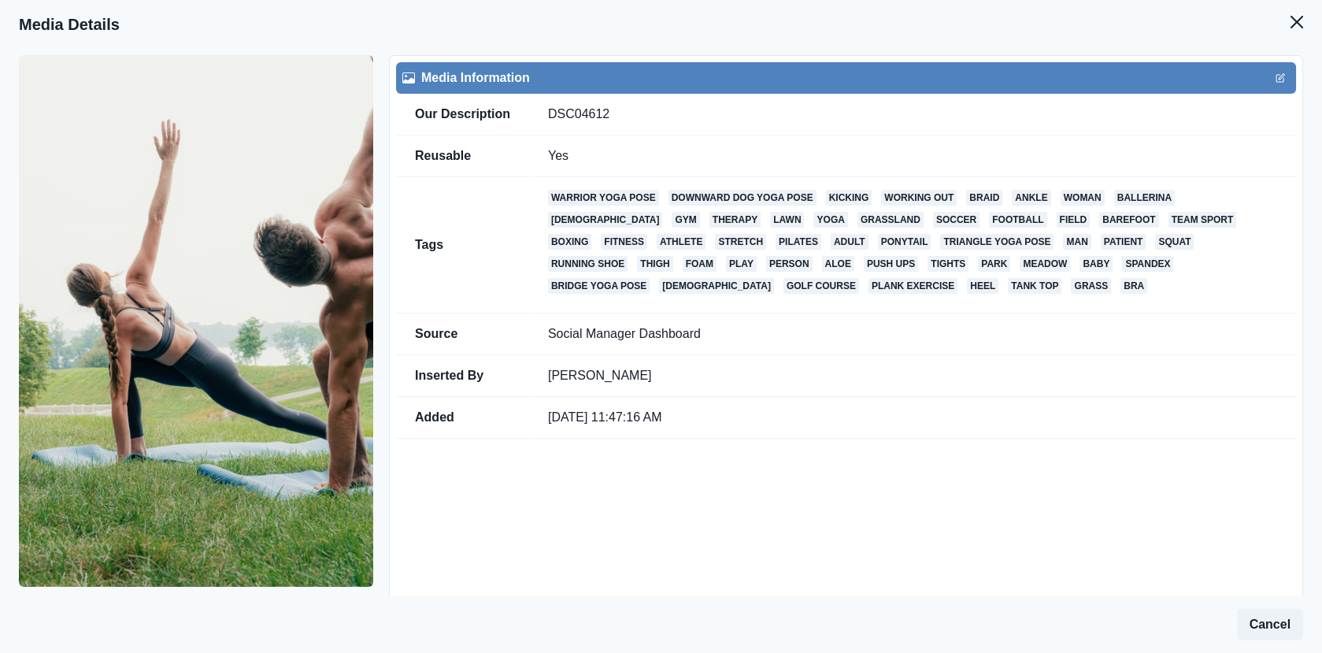
scroll to position [53, 0]
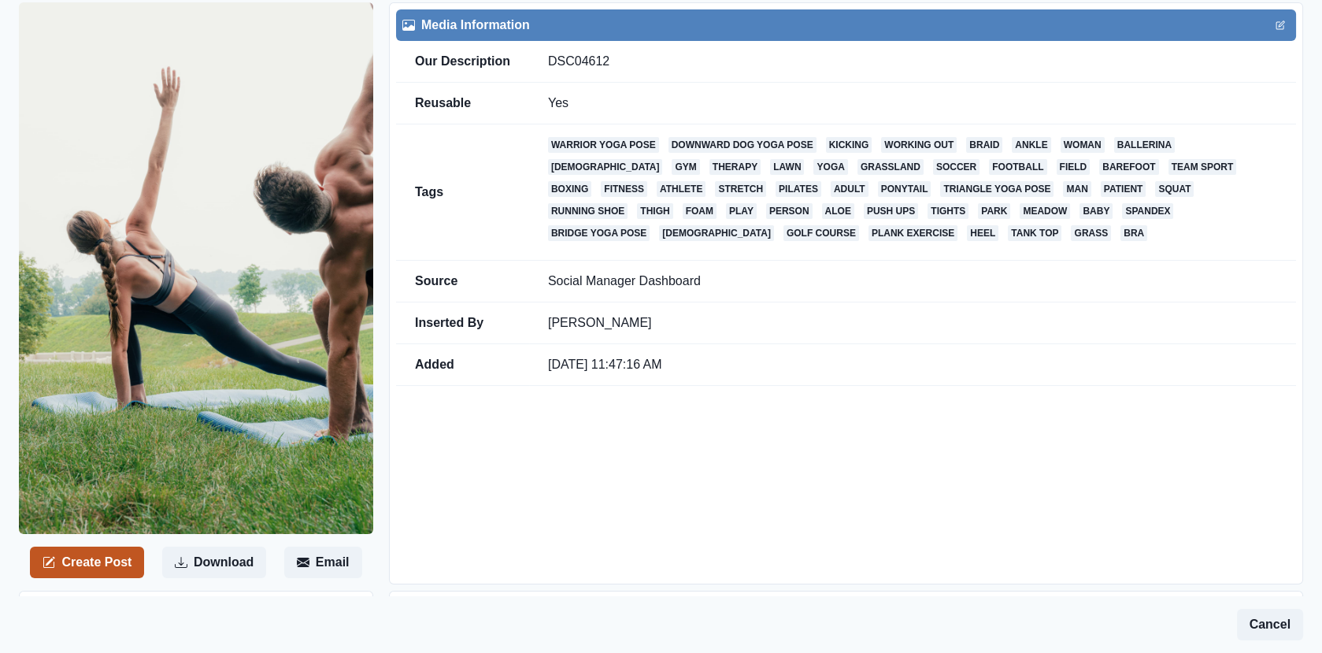
click at [109, 568] on button "Create Post" at bounding box center [87, 563] width 114 height 32
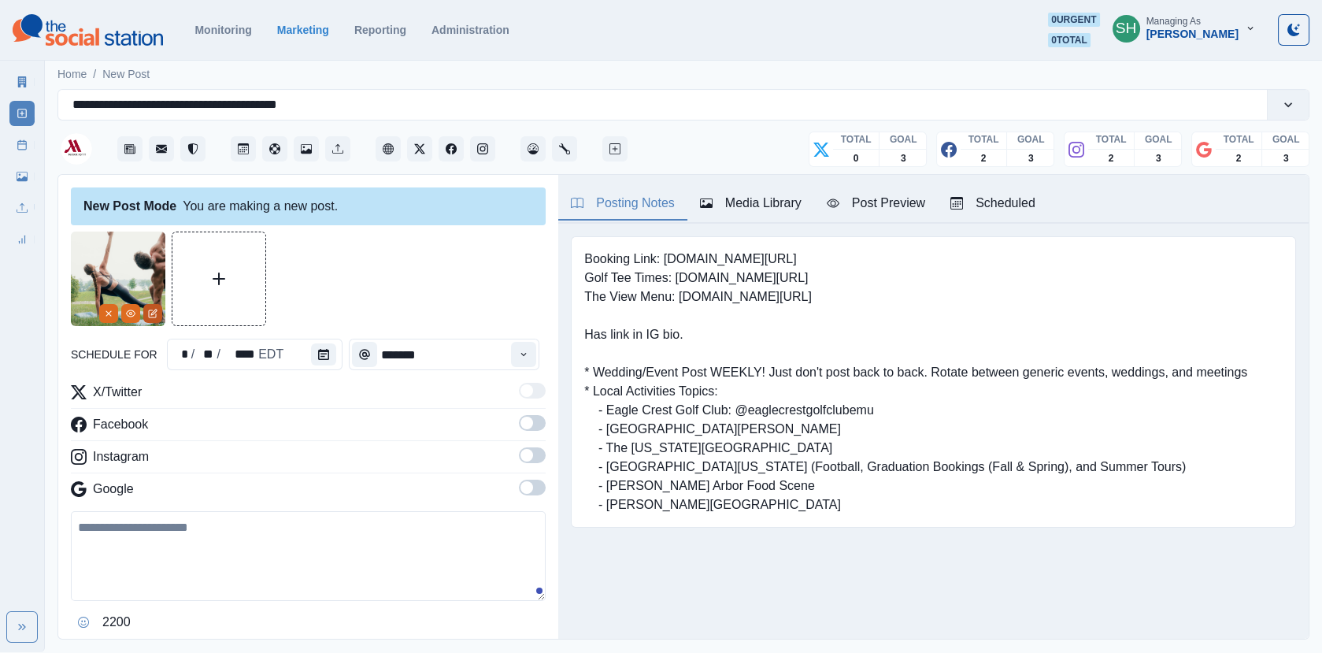
click at [148, 313] on icon "Edit Media" at bounding box center [152, 313] width 9 height 9
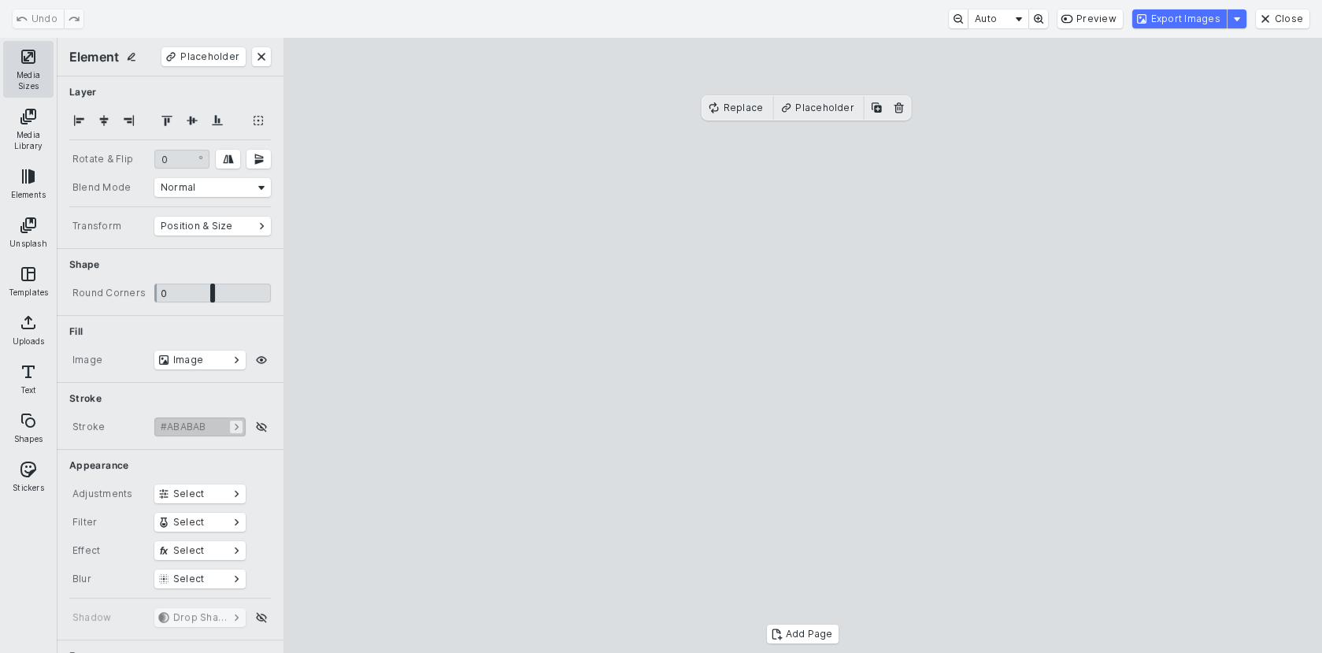
click at [32, 50] on button "Media Sizes" at bounding box center [28, 69] width 50 height 57
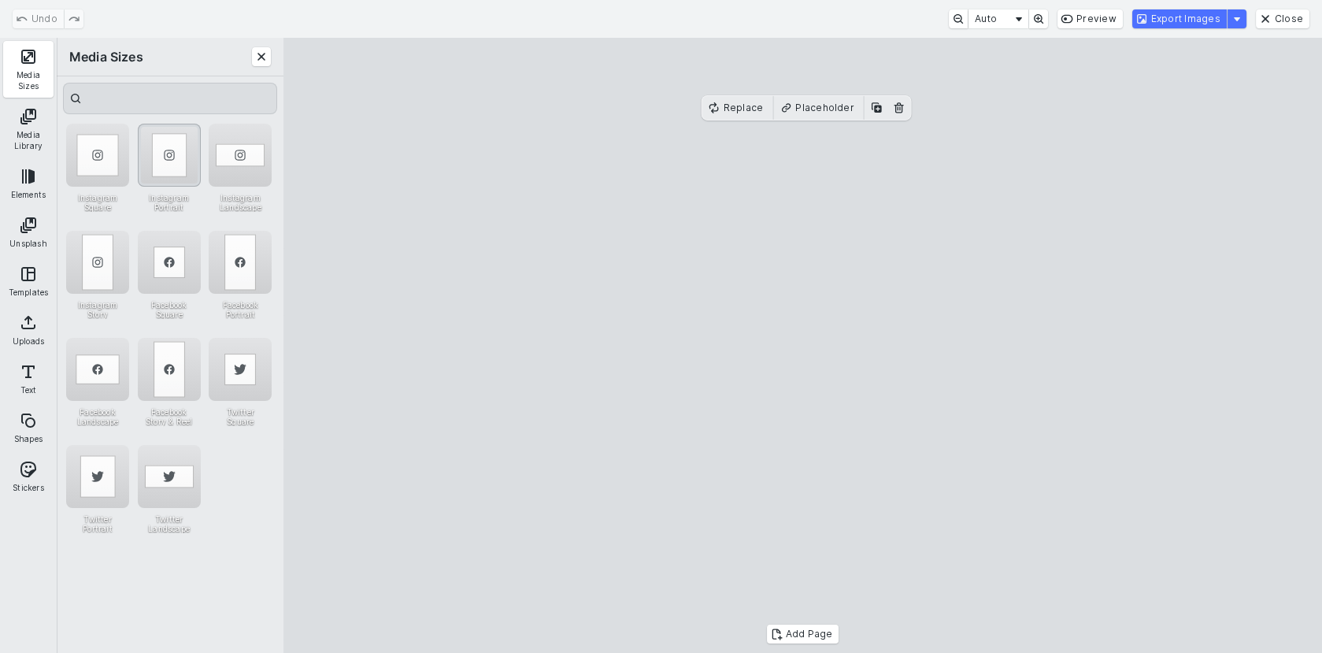
click at [172, 159] on div "Instagram Portrait" at bounding box center [169, 155] width 63 height 63
click at [803, 346] on cesdk-canvas "Editor canvas" at bounding box center [803, 346] width 0 height 0
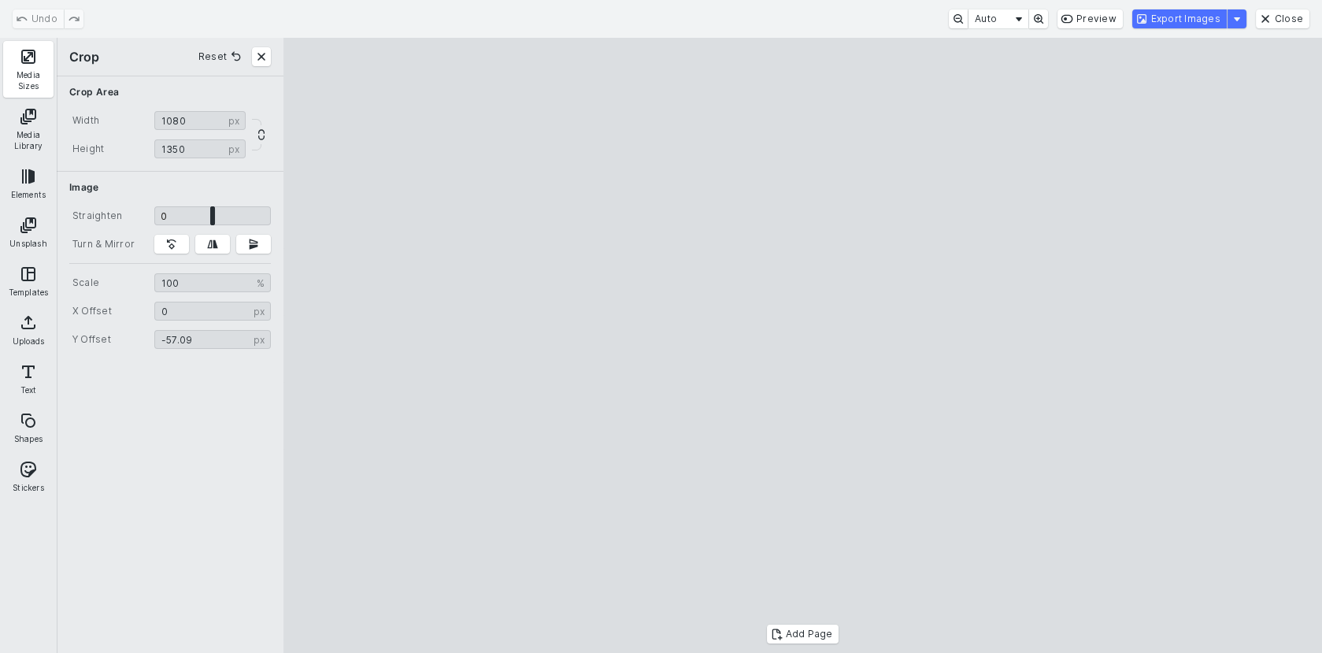
drag, startPoint x: 706, startPoint y: 319, endPoint x: 738, endPoint y: 350, distance: 44.6
click at [803, 346] on cesdk-canvas "Editor canvas" at bounding box center [803, 346] width 0 height 0
type input "******"
click at [803, 346] on cesdk-canvas "Editor canvas" at bounding box center [803, 346] width 0 height 0
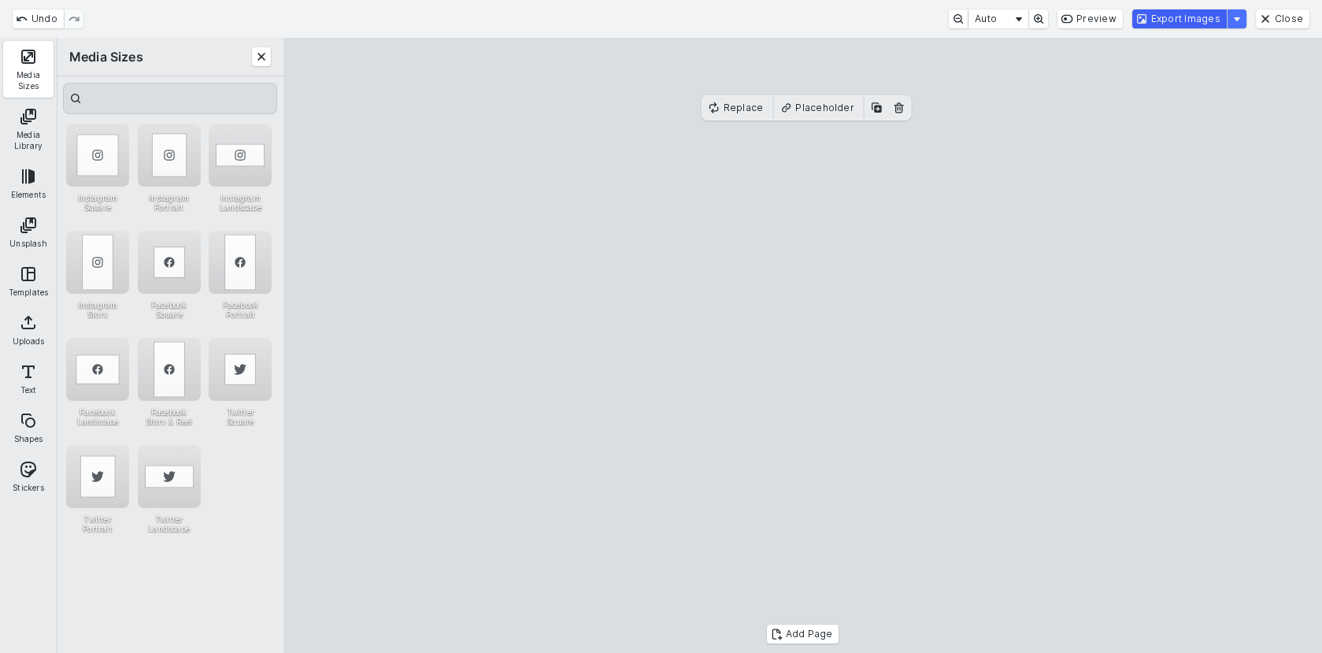
click at [1196, 23] on button "Export Images" at bounding box center [1180, 18] width 95 height 19
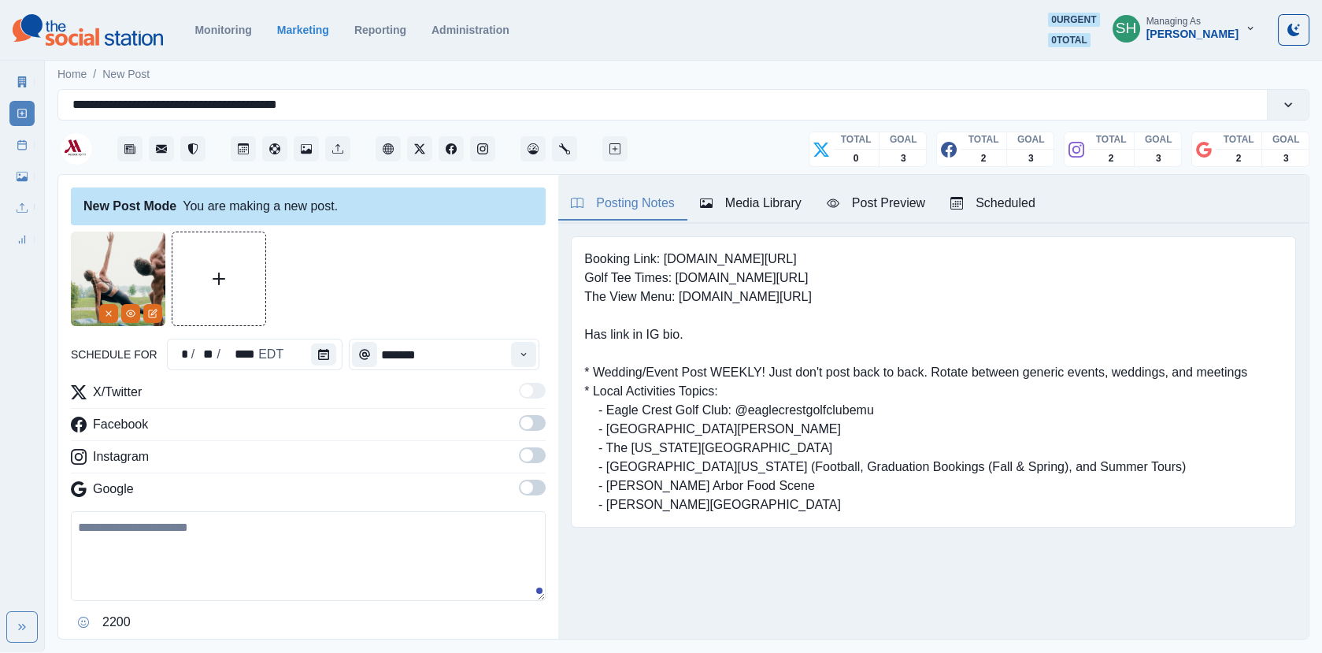
click at [268, 543] on textarea at bounding box center [308, 556] width 475 height 90
click at [336, 351] on div at bounding box center [327, 355] width 32 height 32
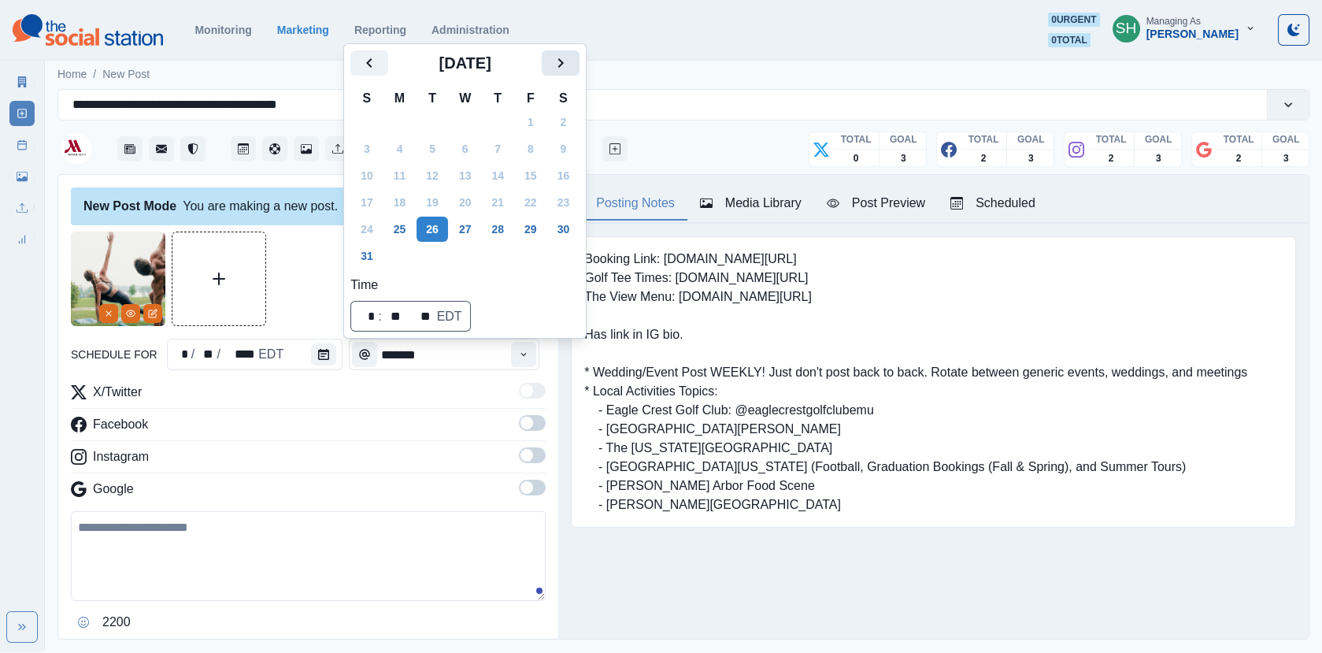
click at [562, 61] on button "Next" at bounding box center [561, 62] width 38 height 25
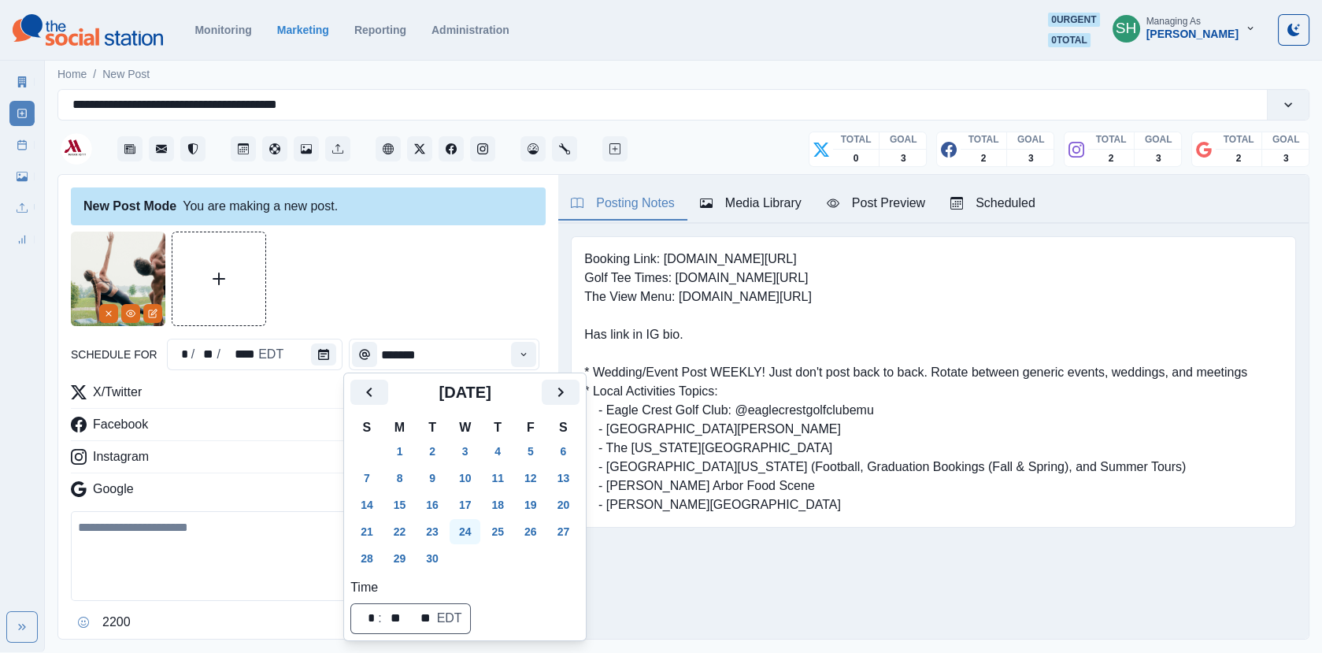
click at [480, 532] on button "24" at bounding box center [466, 531] width 32 height 25
click at [468, 310] on div at bounding box center [308, 279] width 475 height 95
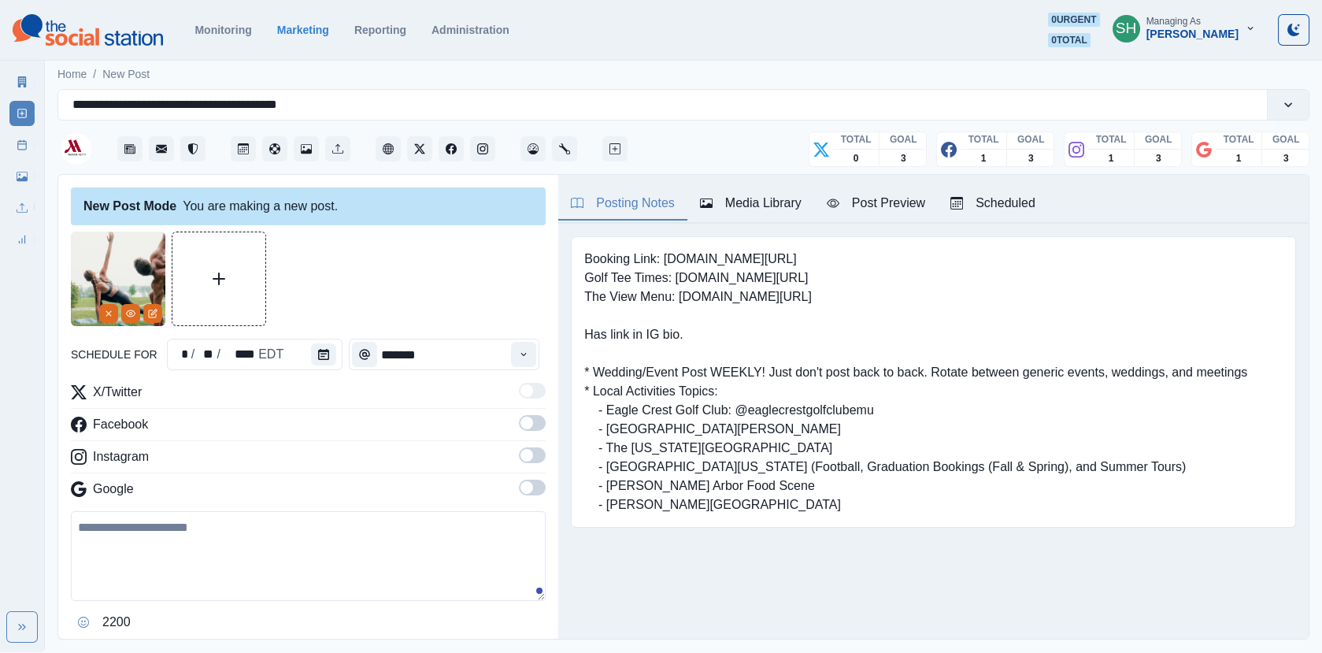
click at [536, 369] on div "Time" at bounding box center [524, 355] width 32 height 32
click at [524, 368] on div "Time" at bounding box center [524, 355] width 32 height 32
click at [529, 357] on icon "Time" at bounding box center [523, 354] width 11 height 11
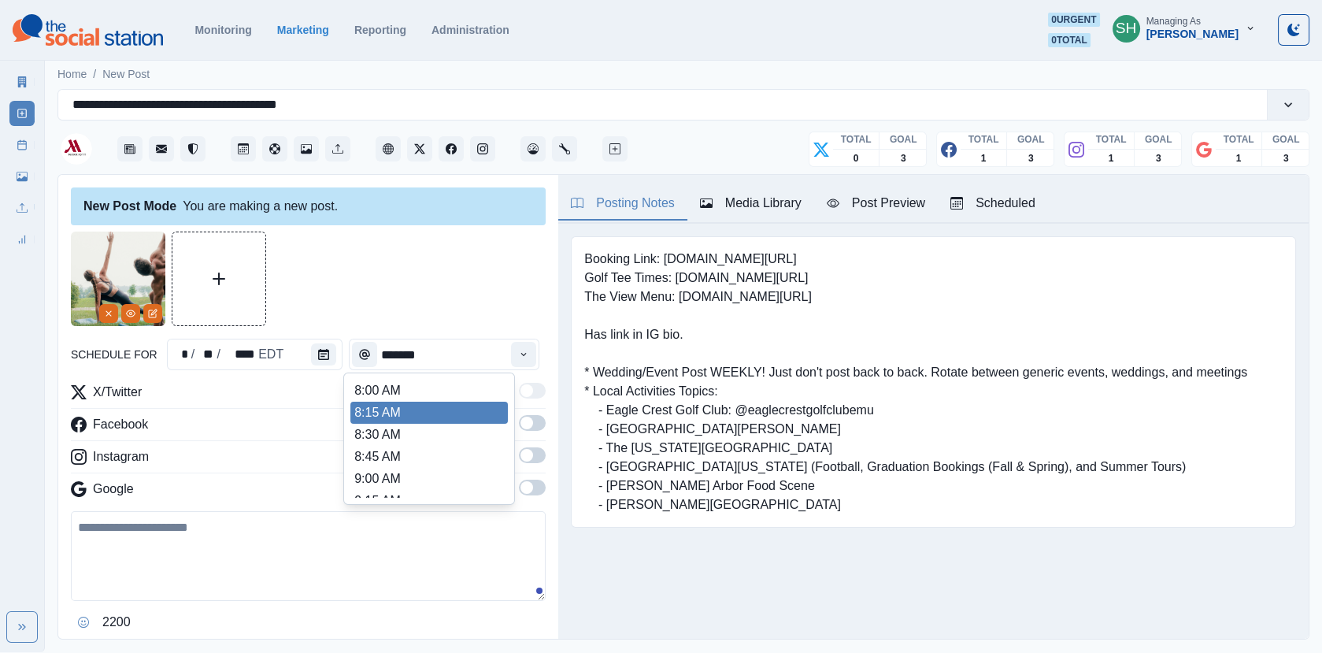
scroll to position [318, 0]
click at [440, 421] on li "12:00 PM" at bounding box center [430, 425] width 158 height 22
type input "********"
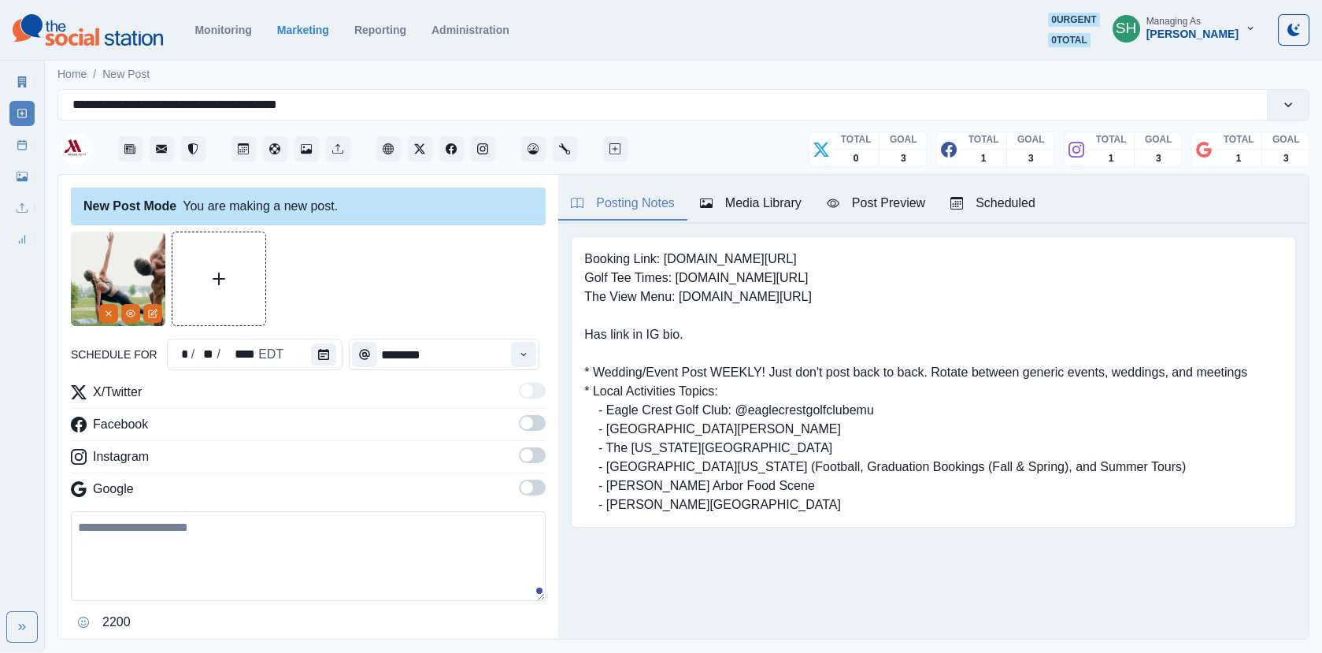
click at [544, 421] on span at bounding box center [532, 423] width 27 height 16
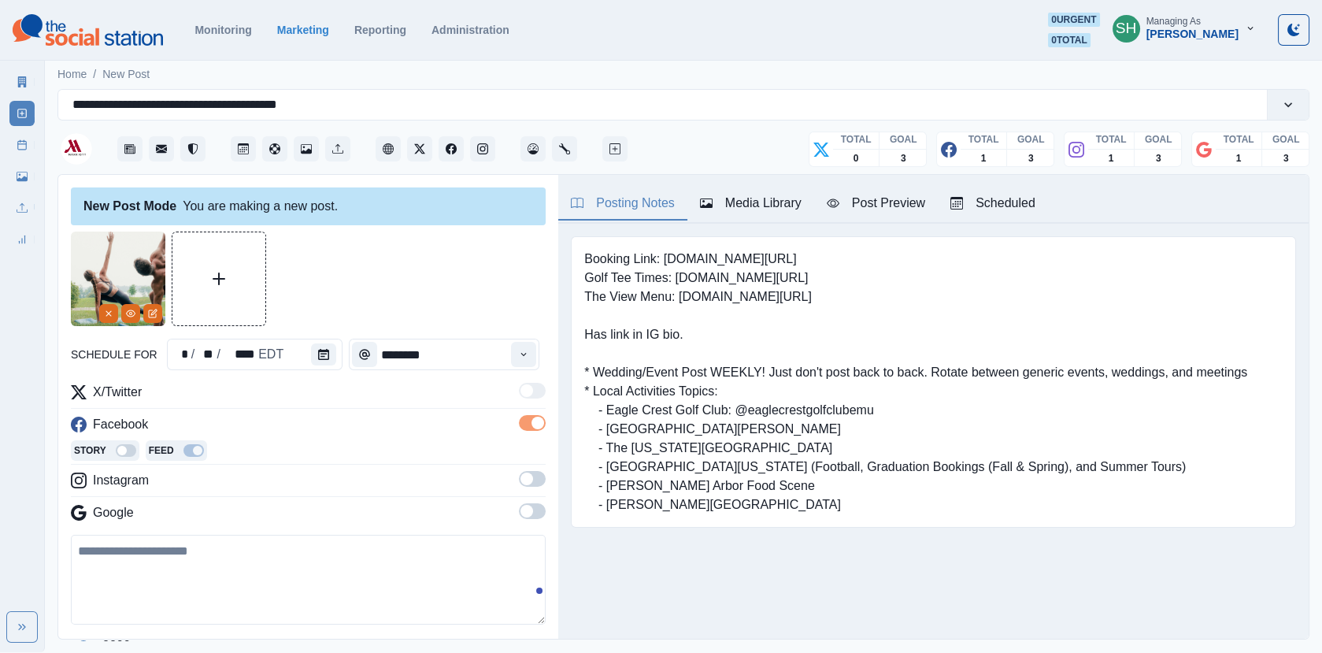
click at [536, 471] on span at bounding box center [532, 479] width 27 height 16
click at [536, 519] on div "X/Twitter Facebook Story Feed Instagram Story Feed Google" at bounding box center [308, 467] width 475 height 169
click at [536, 541] on label at bounding box center [532, 539] width 27 height 25
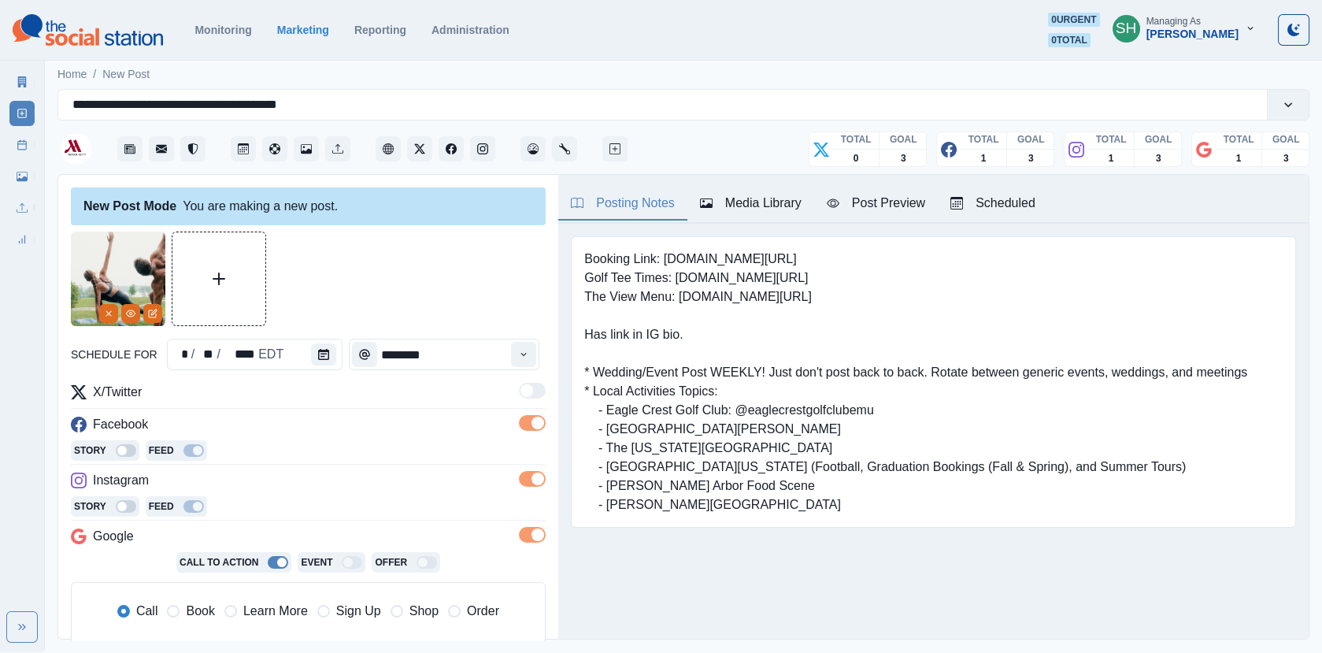
click at [879, 191] on button "Post Preview" at bounding box center [876, 203] width 124 height 33
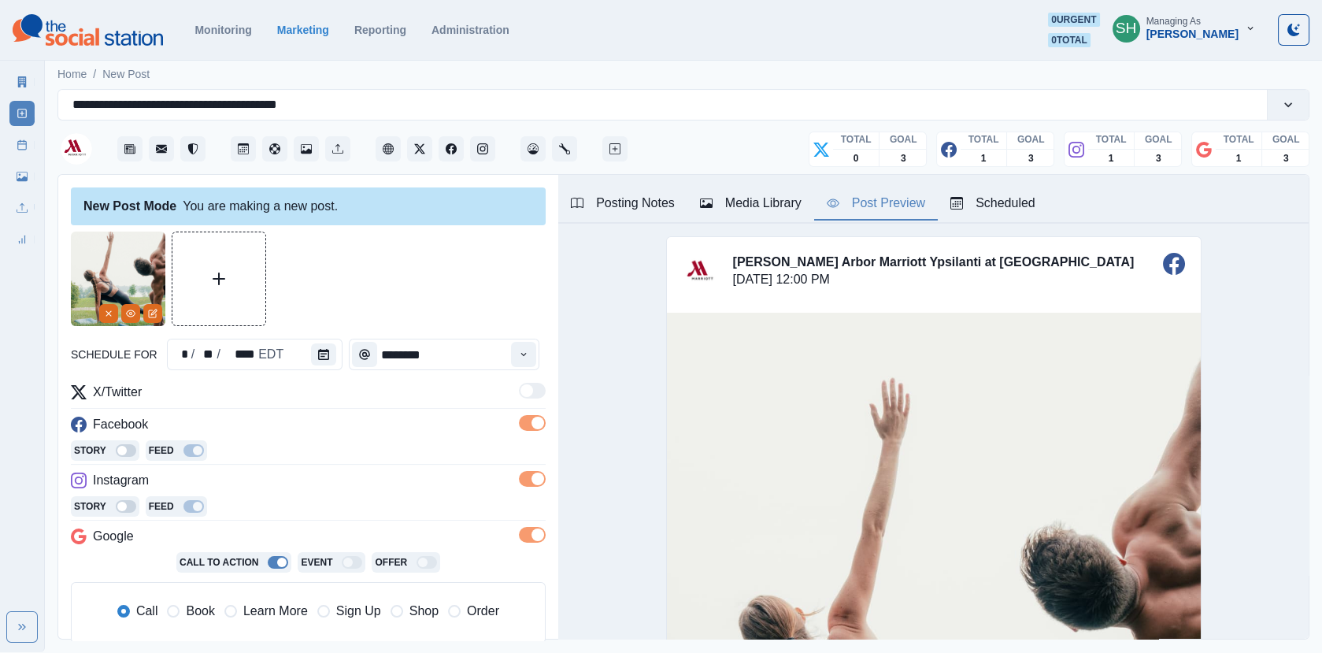
scroll to position [194, 0]
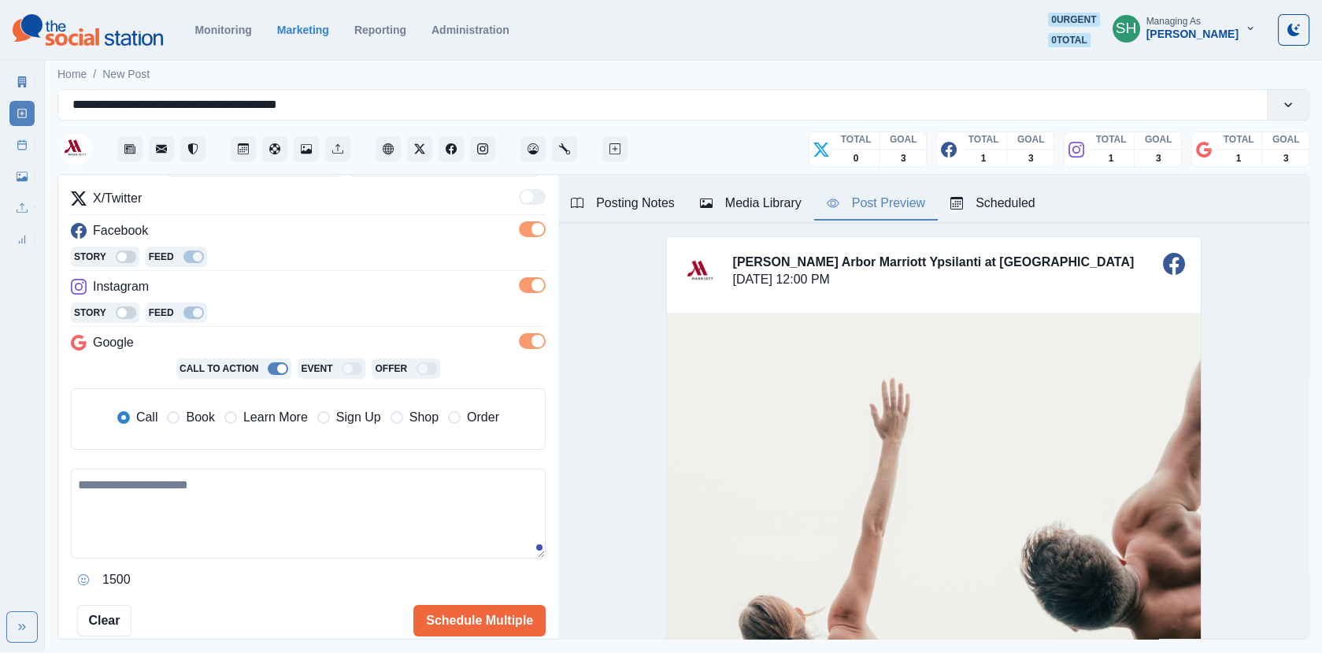
click at [180, 408] on label "Book" at bounding box center [190, 417] width 47 height 19
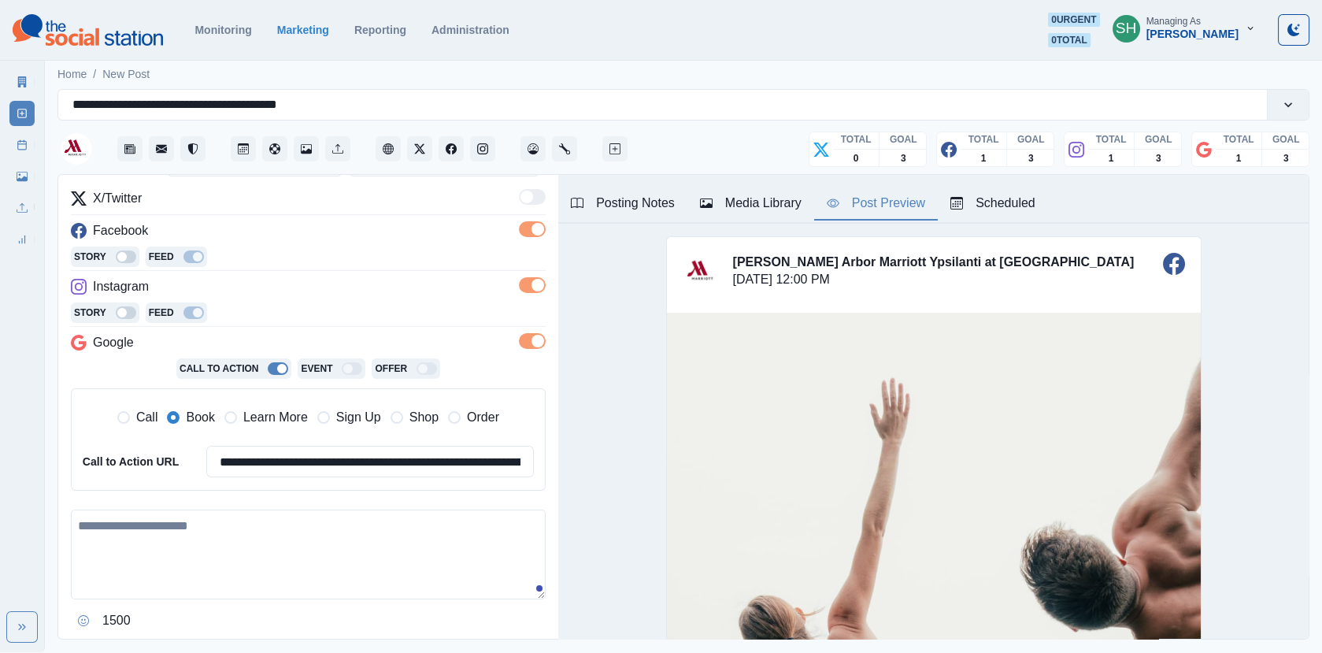
click at [206, 523] on textarea at bounding box center [308, 555] width 475 height 90
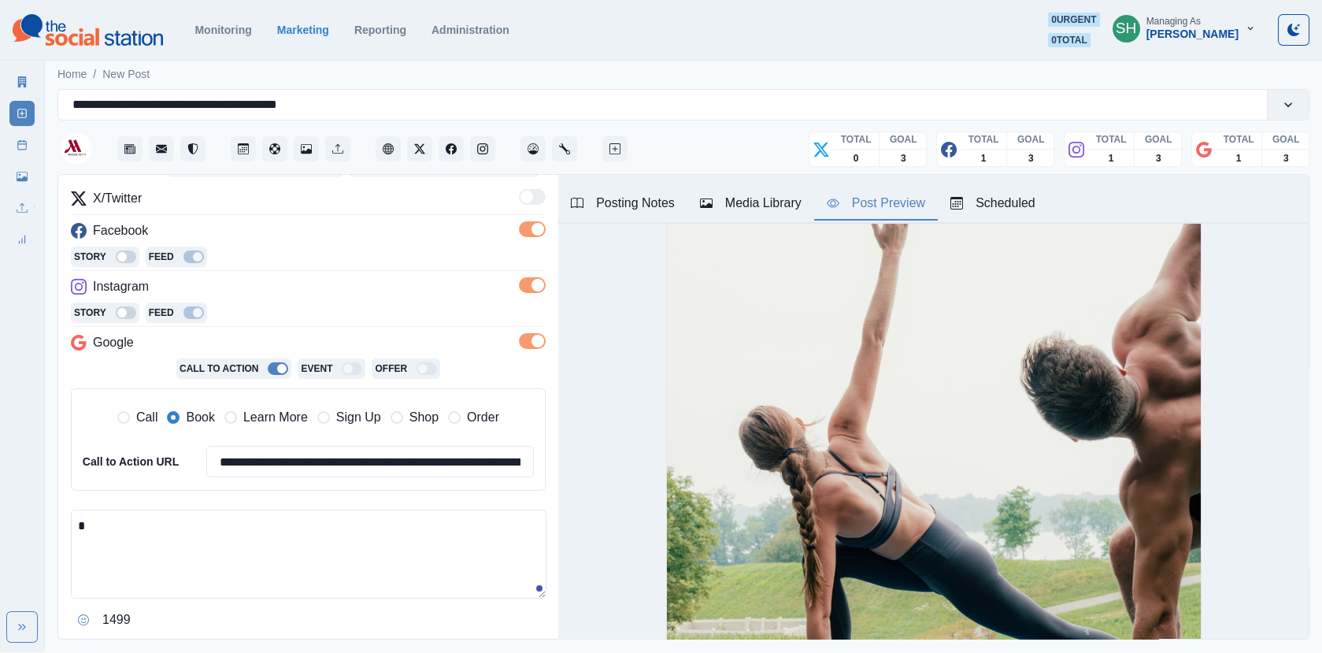
scroll to position [228, 0]
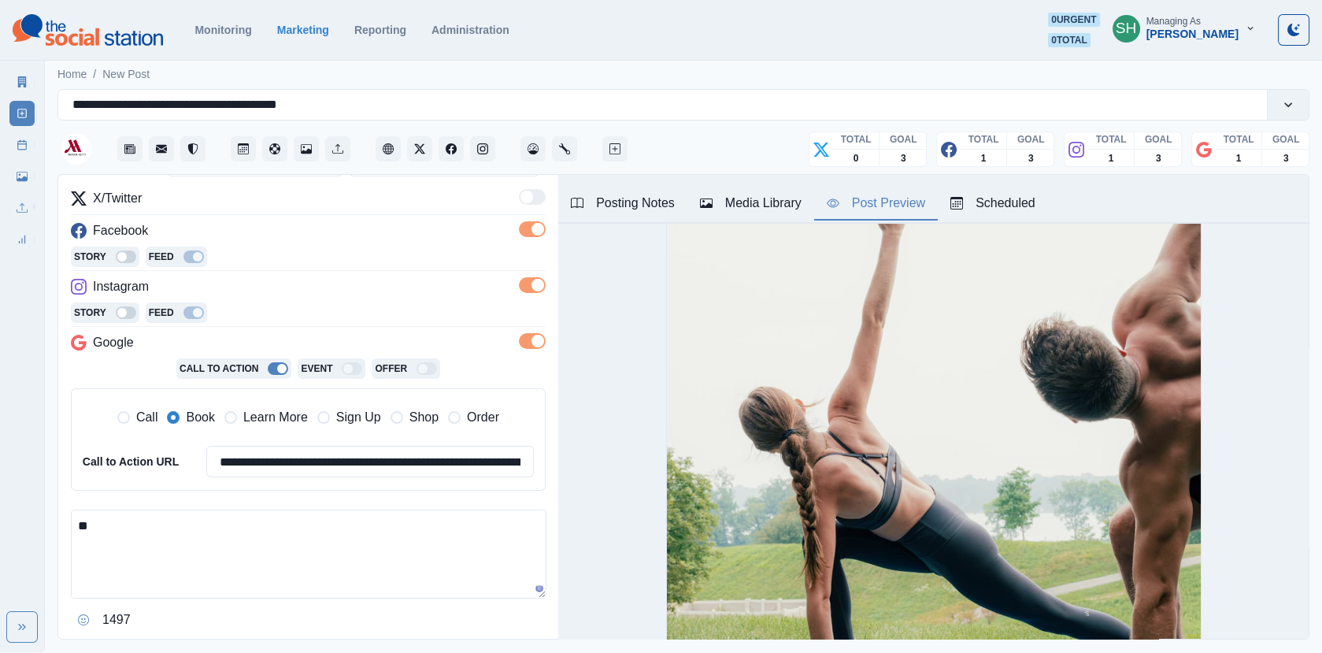
type textarea "*"
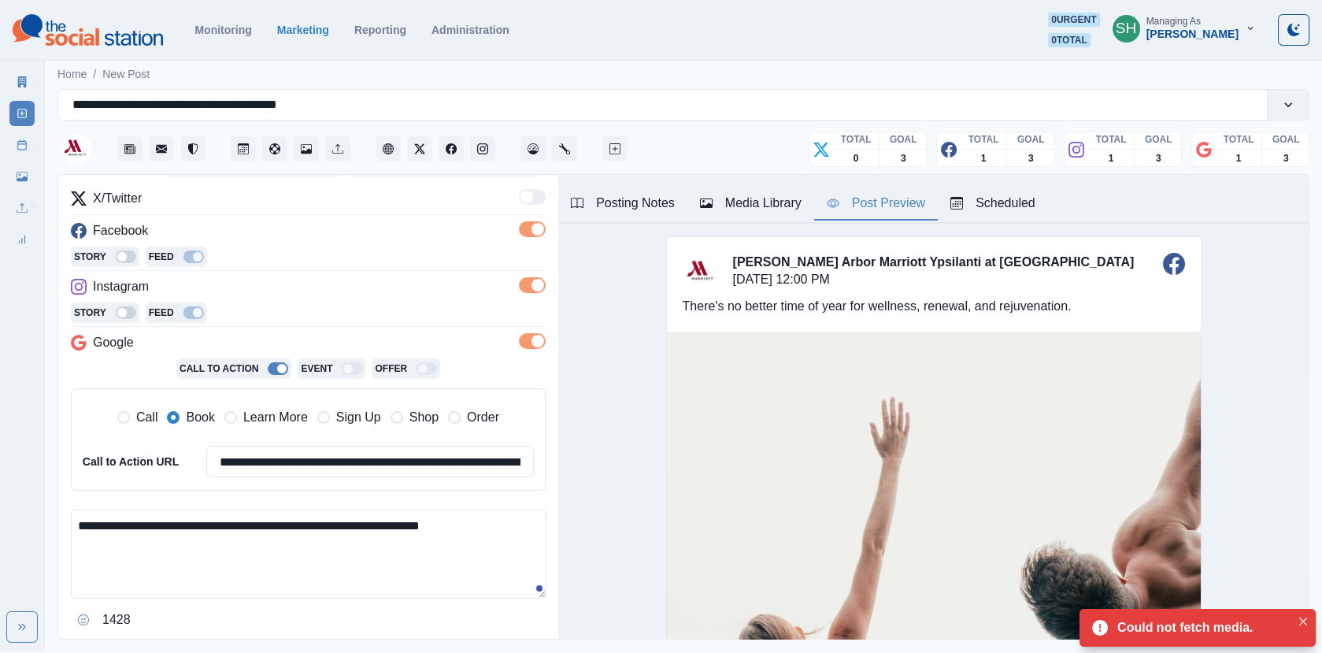
click at [317, 527] on textarea "**********" at bounding box center [309, 554] width 476 height 89
click at [73, 516] on textarea "**********" at bounding box center [309, 554] width 476 height 89
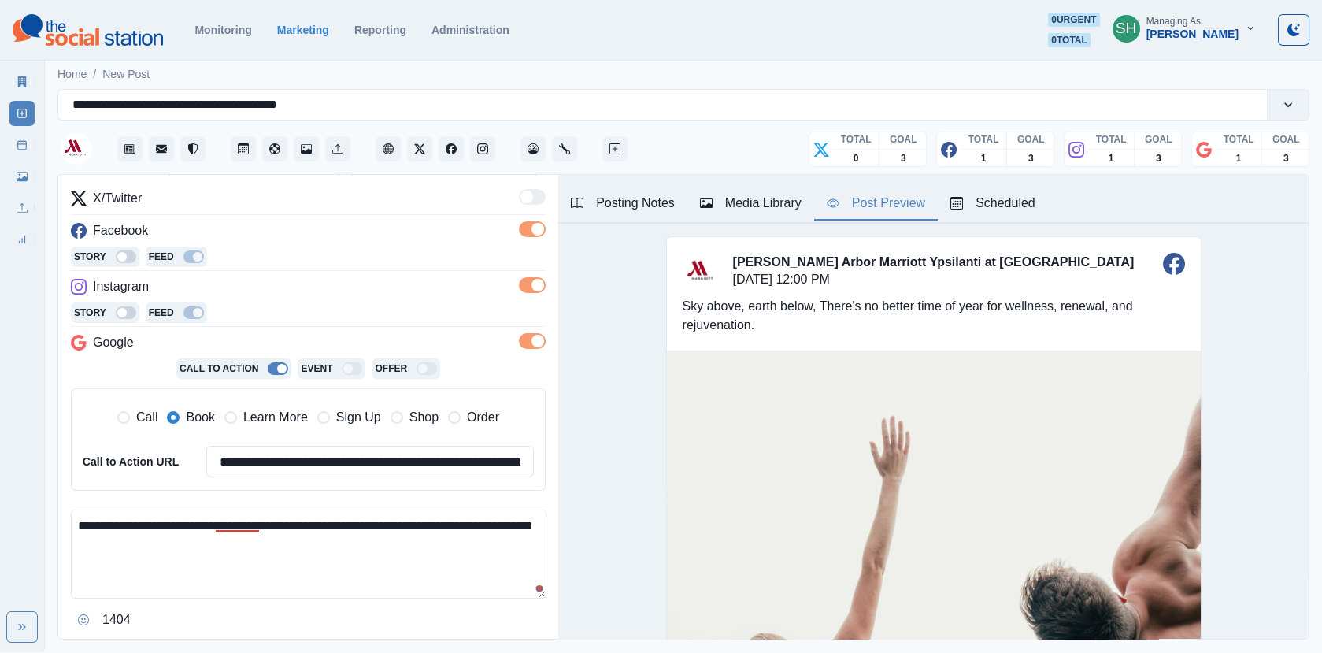
click at [220, 530] on html "**********" at bounding box center [661, 326] width 1322 height 652
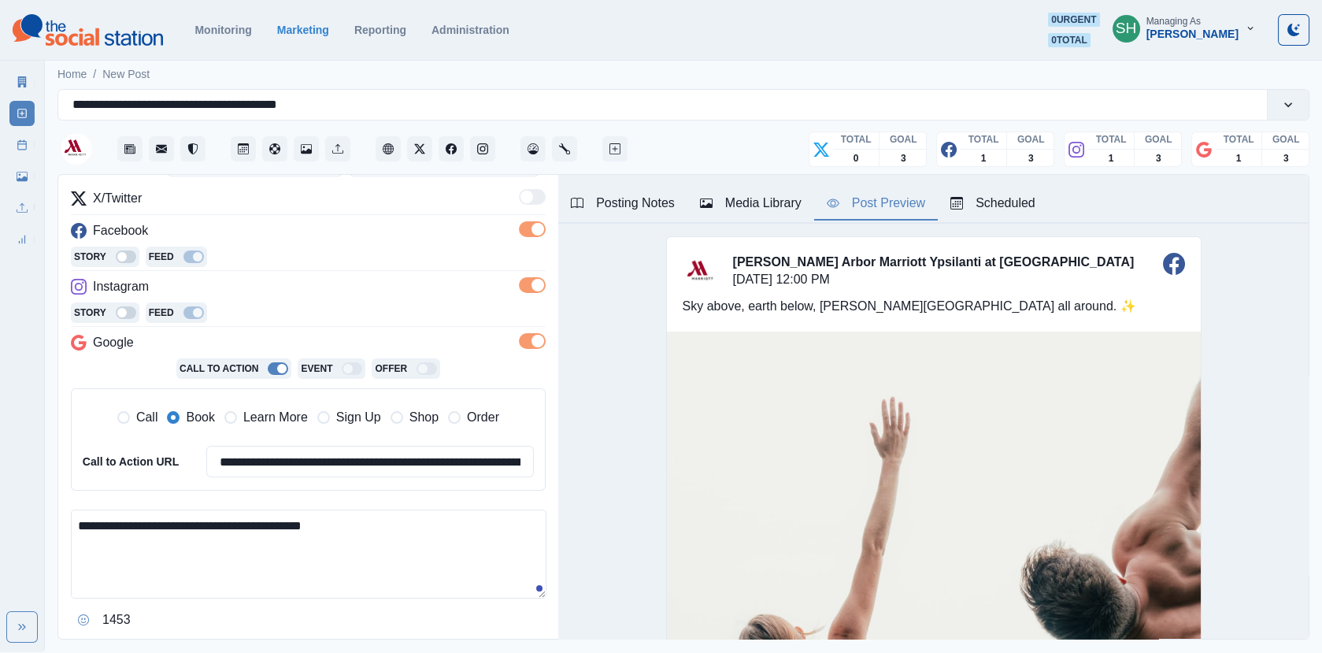
scroll to position [273, 0]
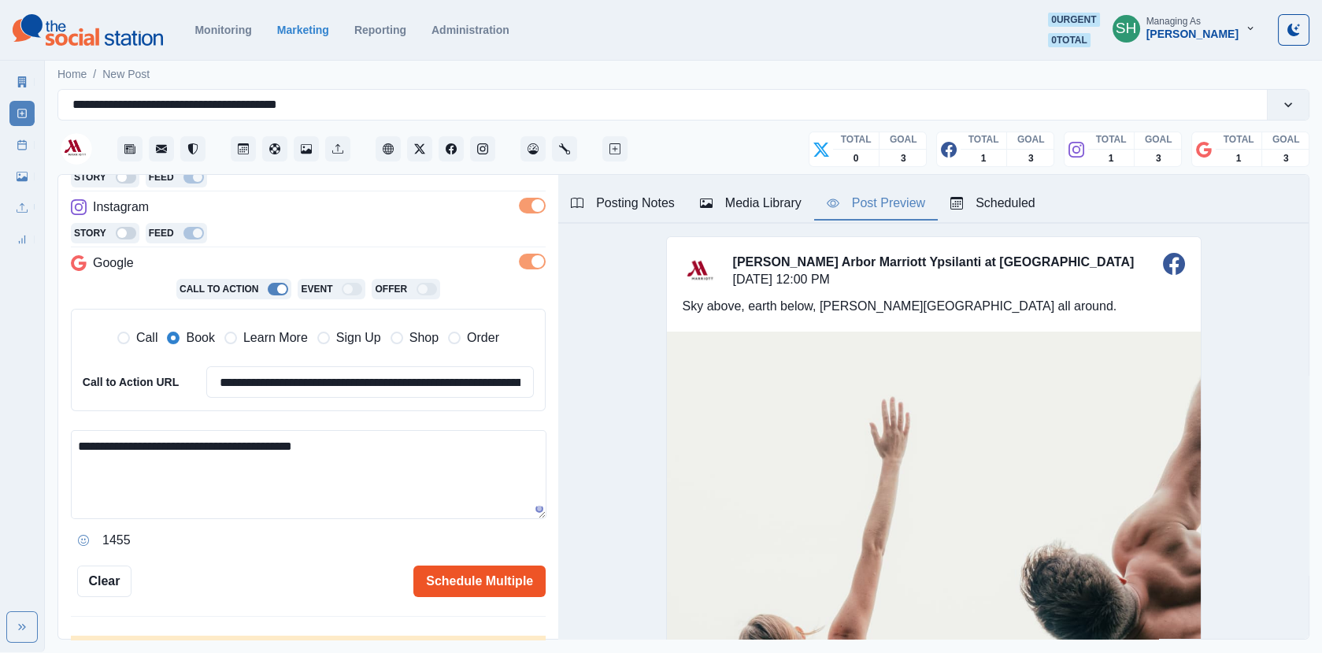
type textarea "**********"
click at [474, 588] on button "Schedule Multiple" at bounding box center [480, 582] width 132 height 32
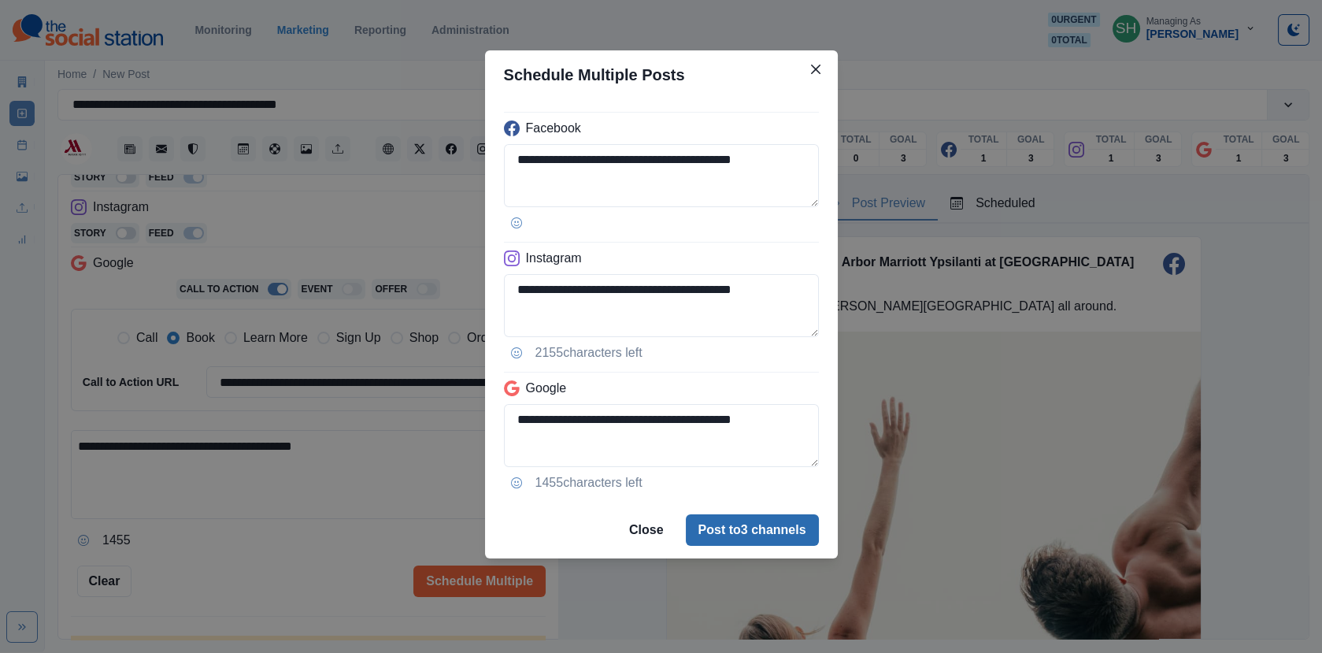
click at [725, 523] on button "Post to 3 channels" at bounding box center [752, 530] width 133 height 32
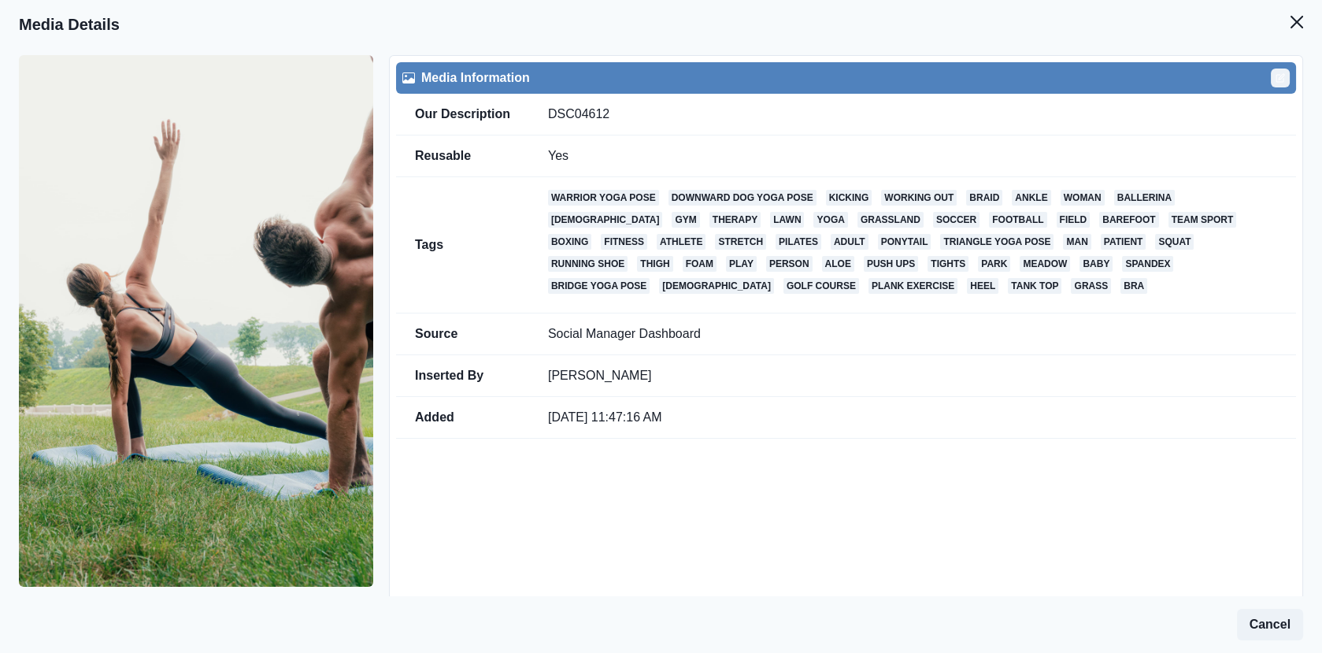
click at [1285, 76] on icon "Edit" at bounding box center [1280, 77] width 9 height 9
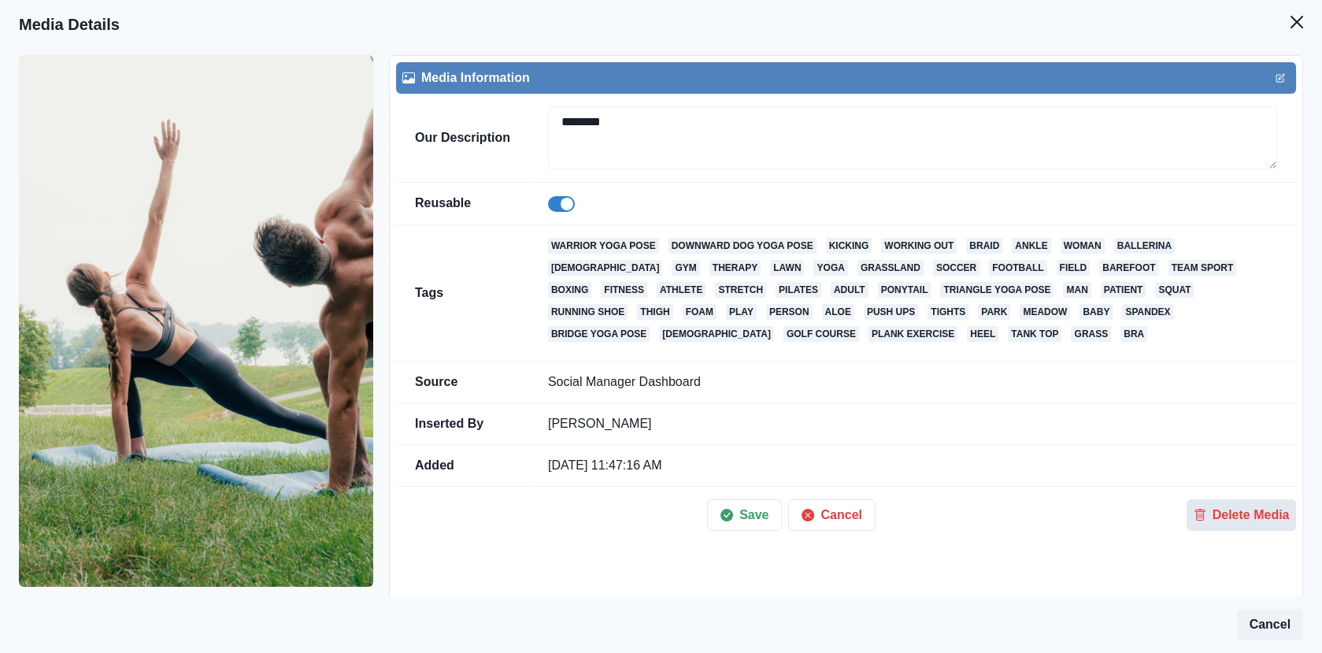
click at [1206, 505] on button "Delete Media" at bounding box center [1241, 515] width 109 height 32
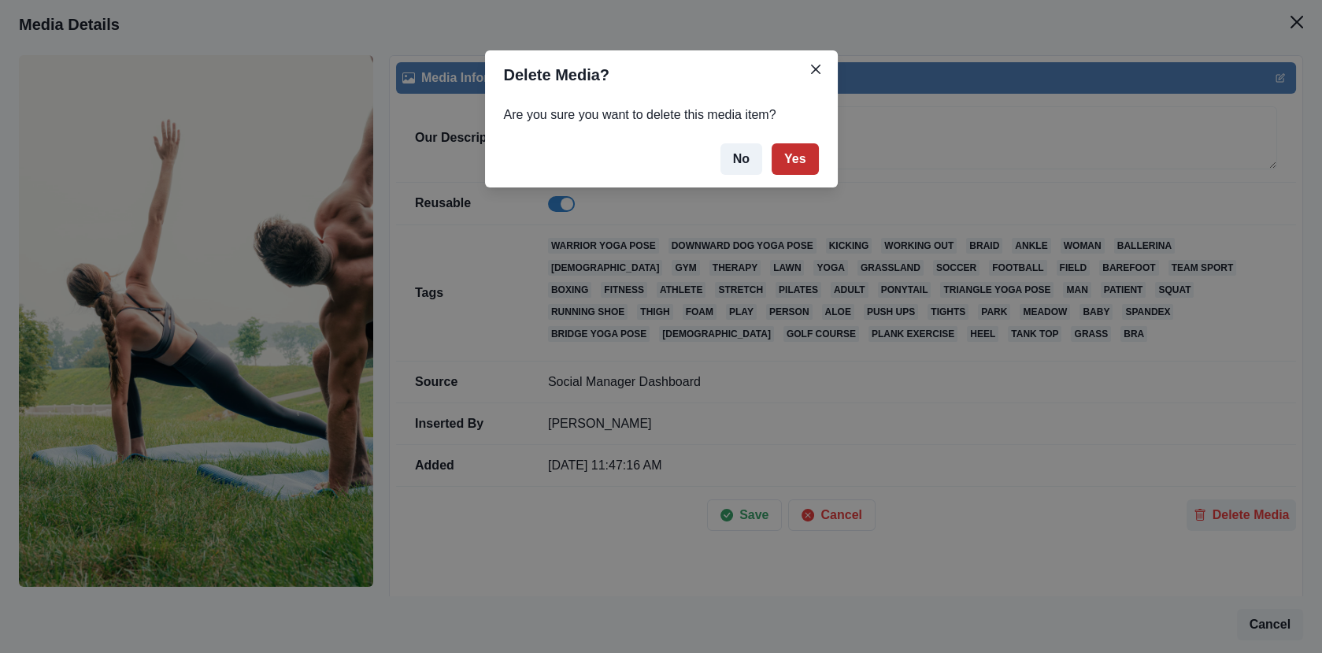
click at [804, 154] on button "Yes" at bounding box center [795, 159] width 47 height 32
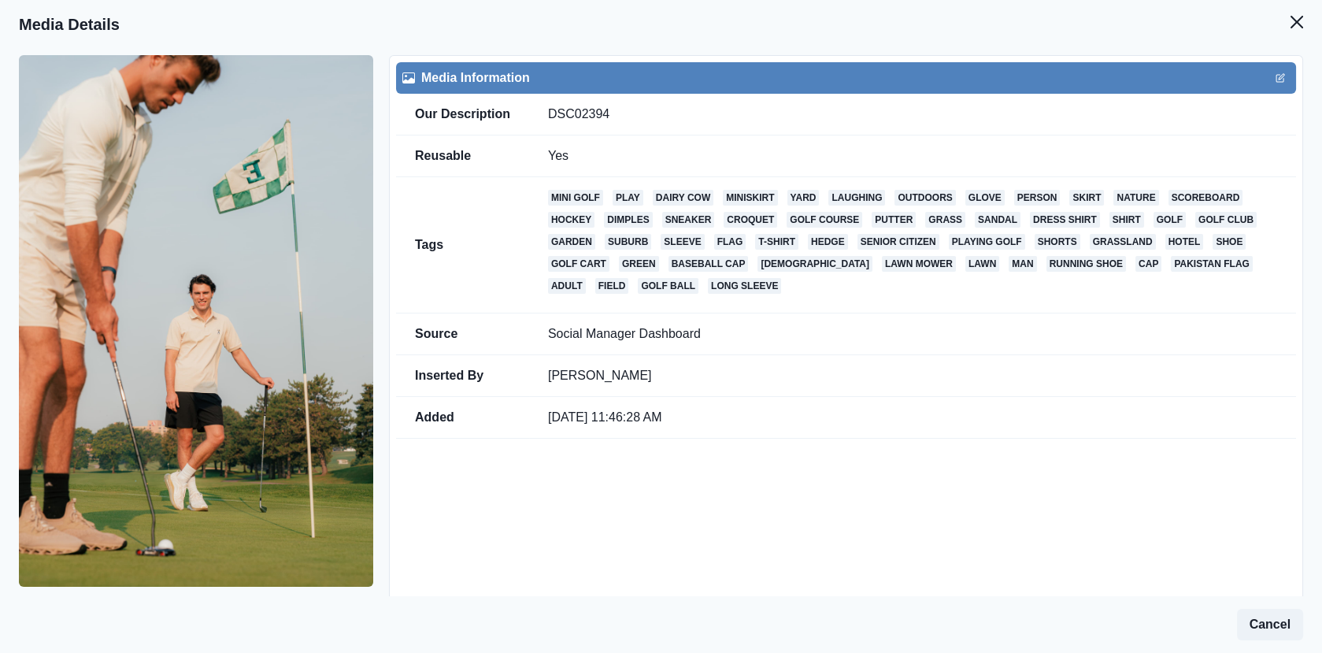
scroll to position [61, 0]
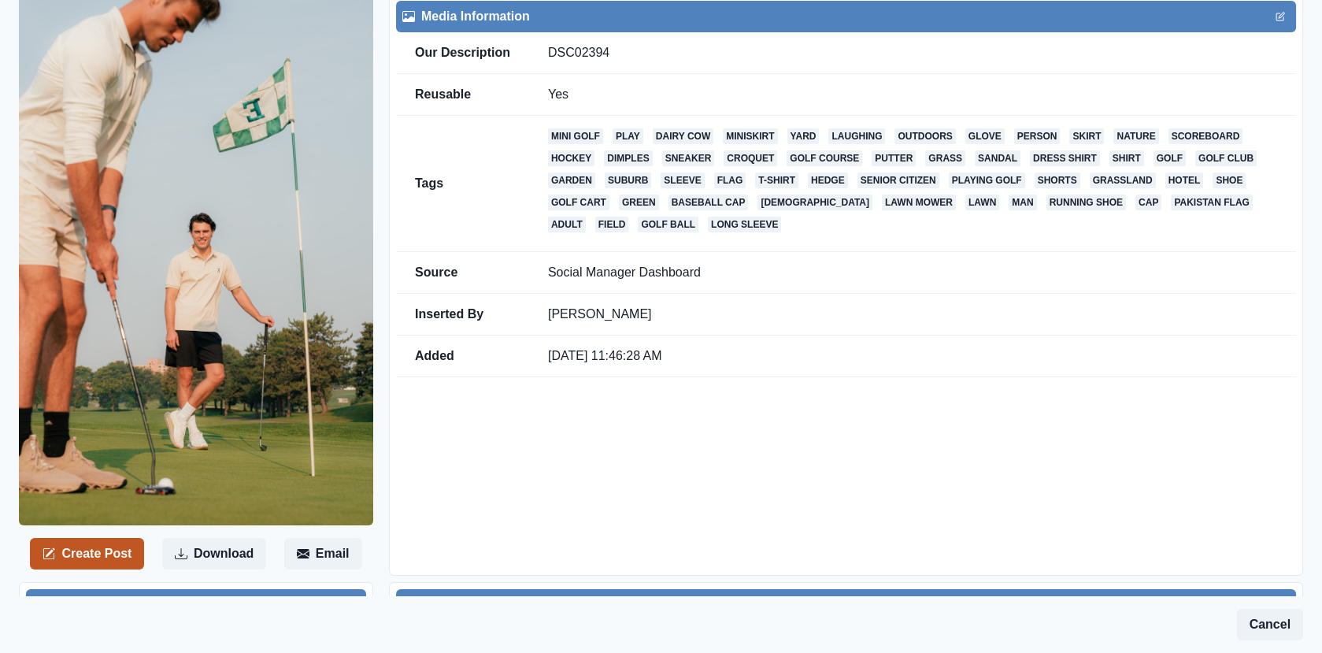
click at [91, 530] on div "Create Post Download Email" at bounding box center [204, 285] width 370 height 582
click at [91, 546] on button "Create Post" at bounding box center [87, 554] width 114 height 32
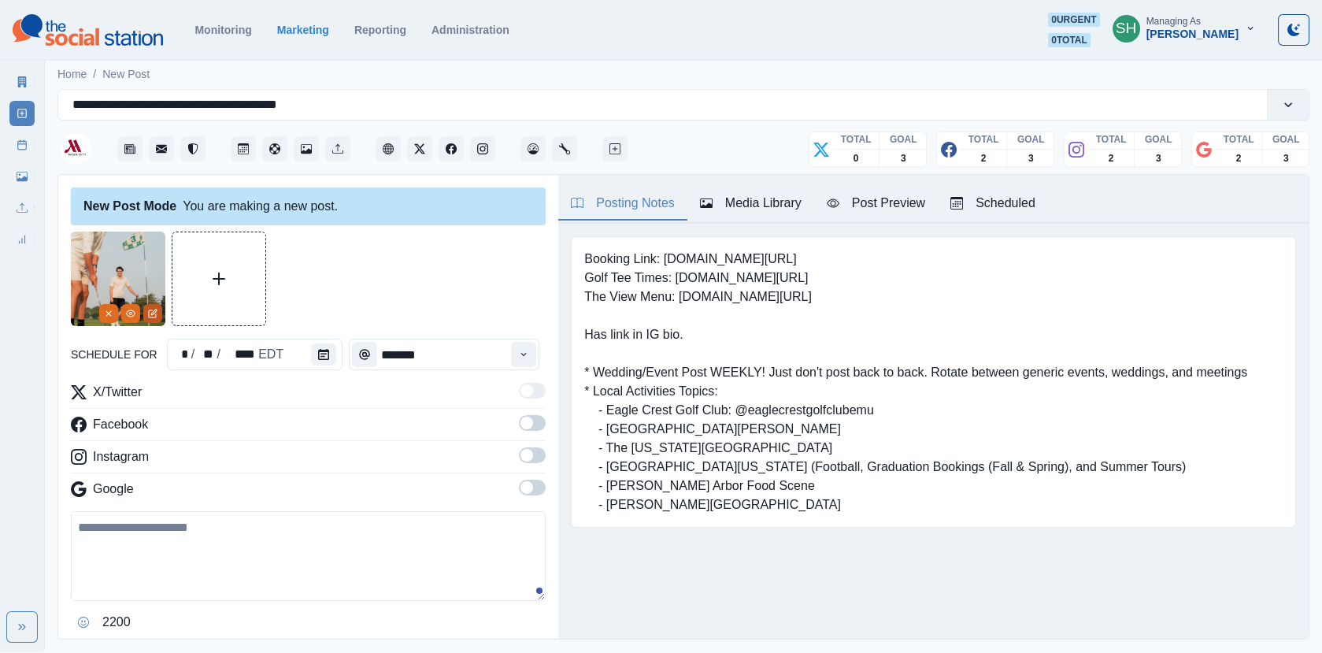
click at [151, 311] on icon "Edit Media" at bounding box center [152, 313] width 9 height 9
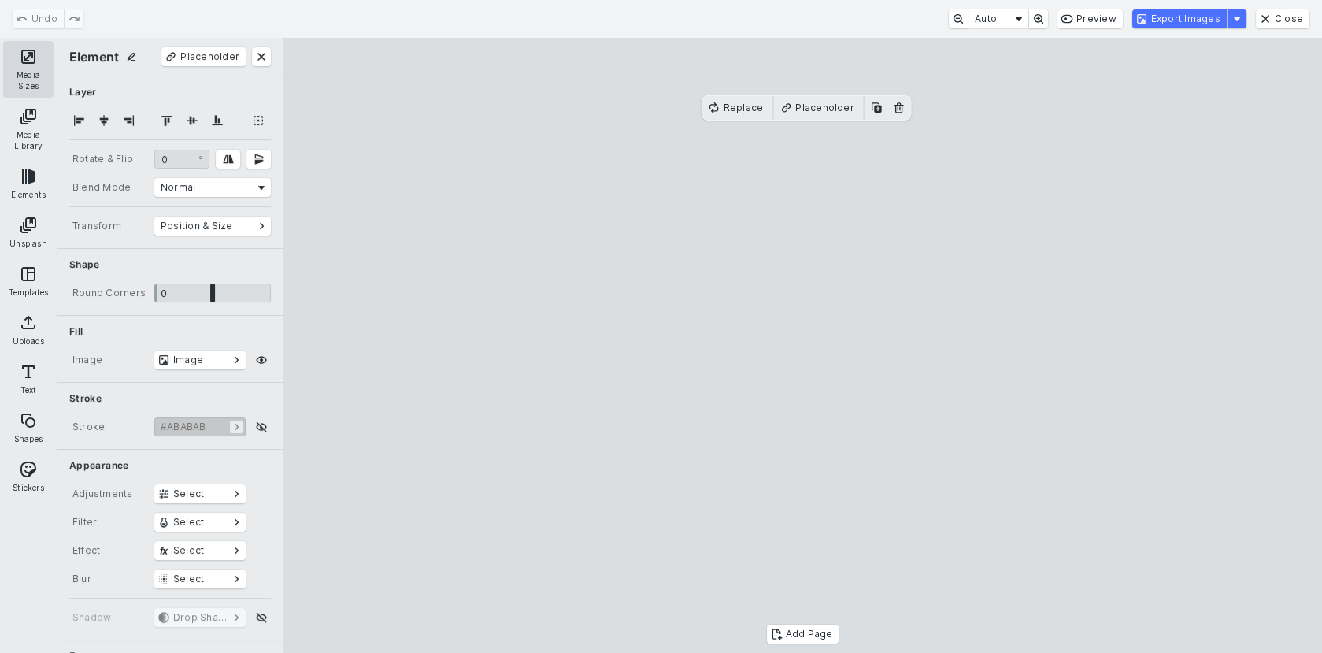
click at [6, 74] on button "Media Sizes" at bounding box center [28, 69] width 50 height 57
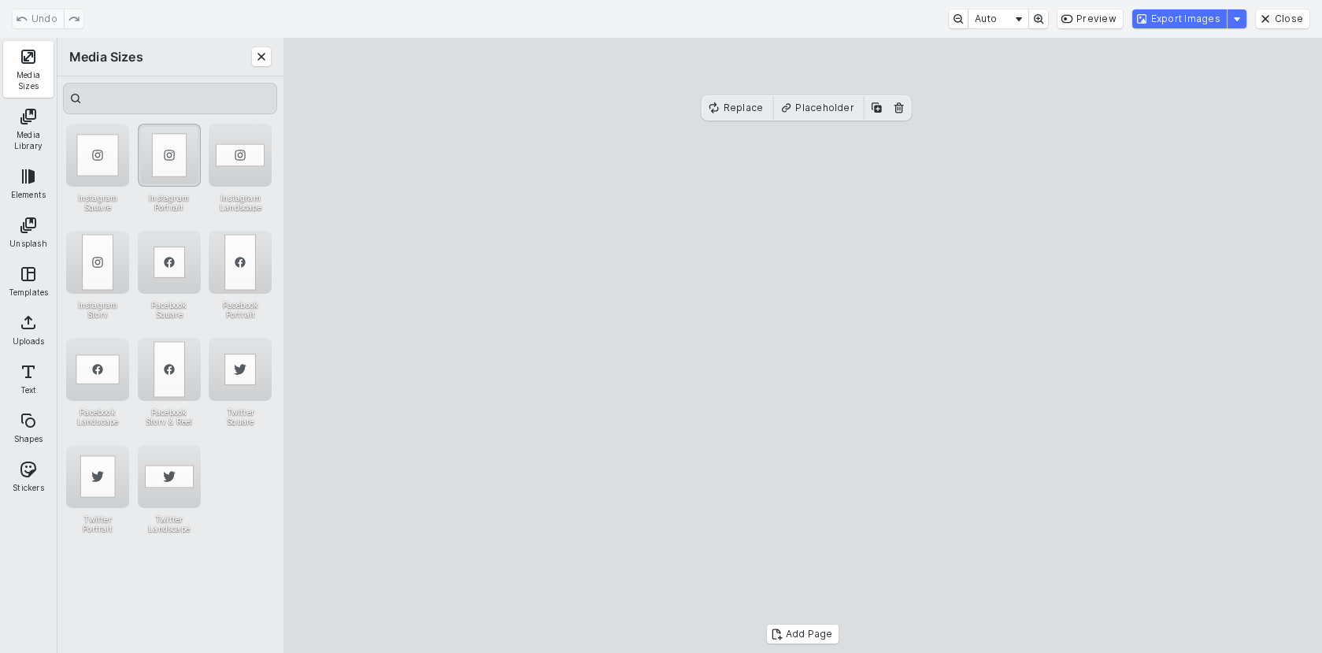
click at [161, 151] on div "Instagram Portrait" at bounding box center [169, 155] width 63 height 63
click at [803, 346] on cesdk-canvas "Editor canvas" at bounding box center [803, 346] width 0 height 0
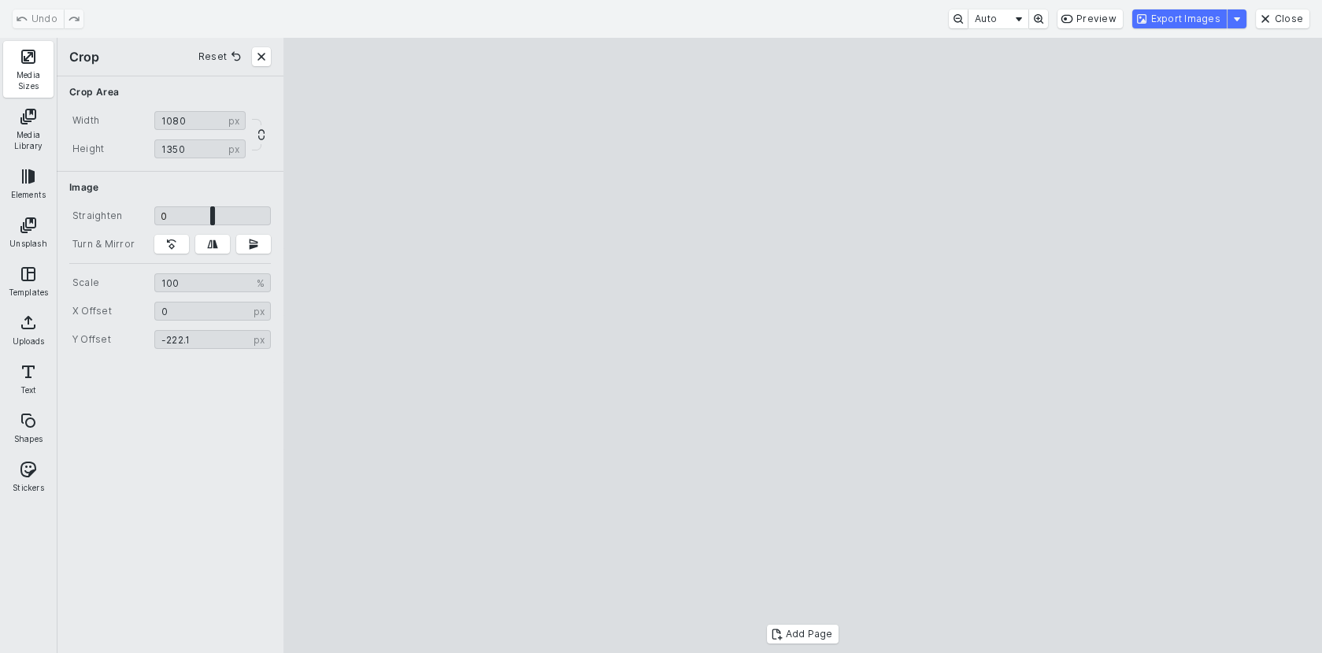
drag, startPoint x: 892, startPoint y: 303, endPoint x: 918, endPoint y: 274, distance: 39.1
click at [803, 346] on cesdk-canvas "Editor canvas" at bounding box center [803, 346] width 0 height 0
type input "*******"
click at [803, 346] on cesdk-canvas "Editor canvas" at bounding box center [803, 346] width 0 height 0
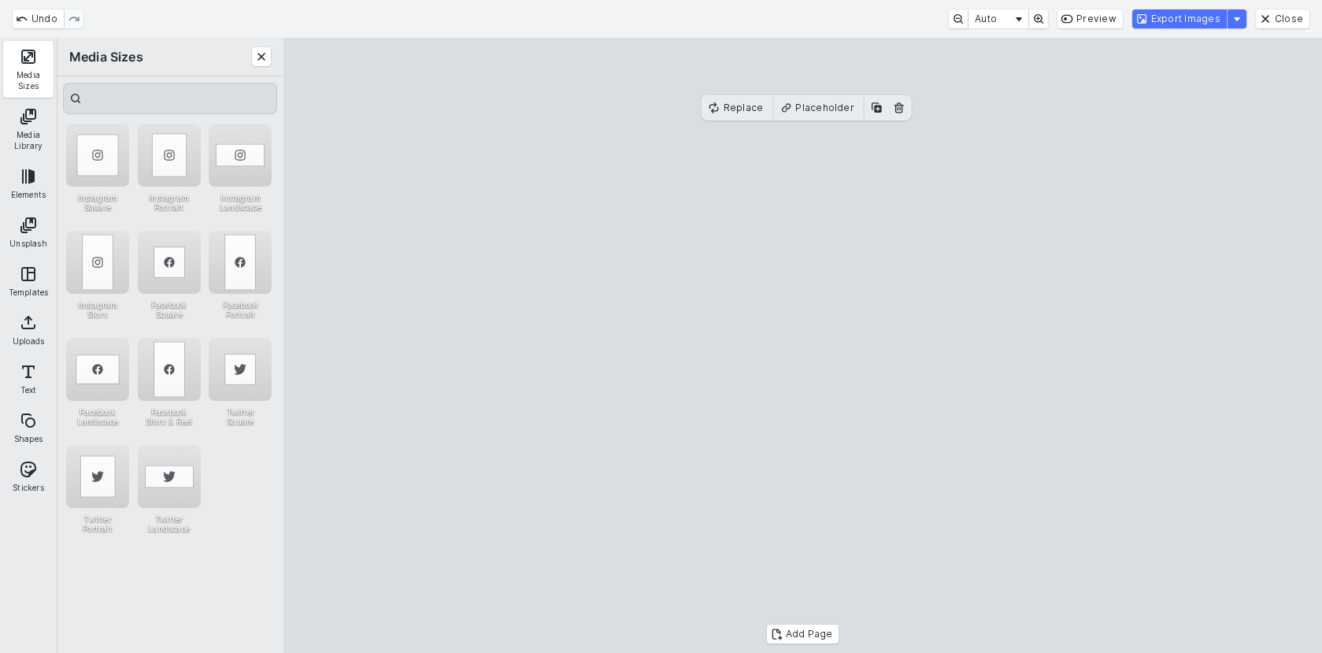
click at [803, 346] on cesdk-canvas "Editor canvas" at bounding box center [803, 346] width 0 height 0
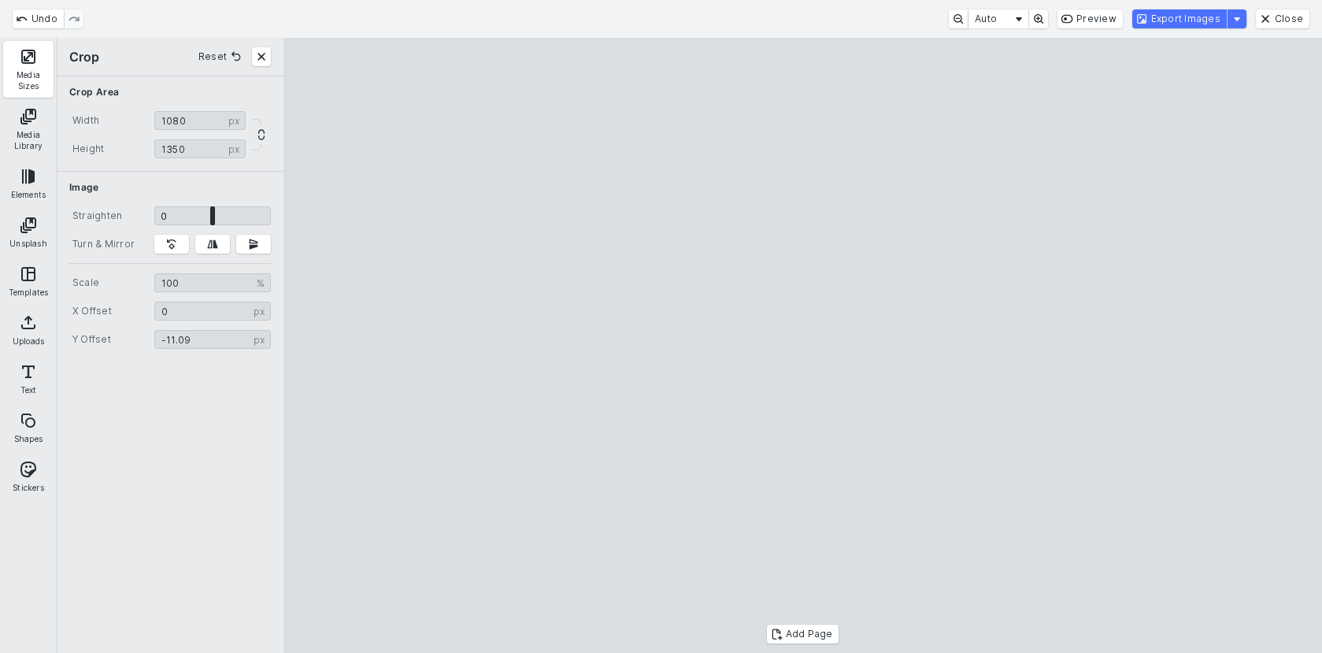
drag, startPoint x: 803, startPoint y: 338, endPoint x: 837, endPoint y: 411, distance: 80.4
click at [803, 346] on cesdk-canvas "Editor canvas" at bounding box center [803, 346] width 0 height 0
drag, startPoint x: 837, startPoint y: 411, endPoint x: 828, endPoint y: 338, distance: 73.8
click at [803, 346] on cesdk-canvas "Editor canvas" at bounding box center [803, 346] width 0 height 0
type input "*******"
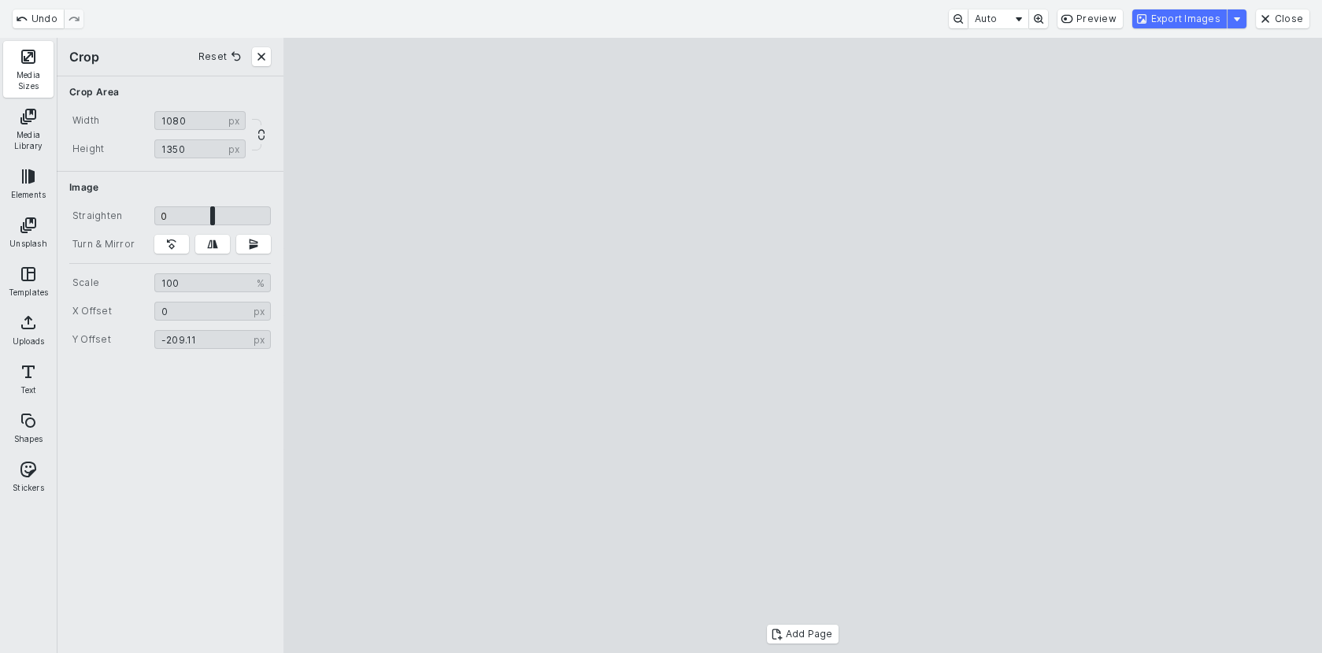
click at [803, 346] on cesdk-canvas "Editor canvas" at bounding box center [803, 346] width 0 height 0
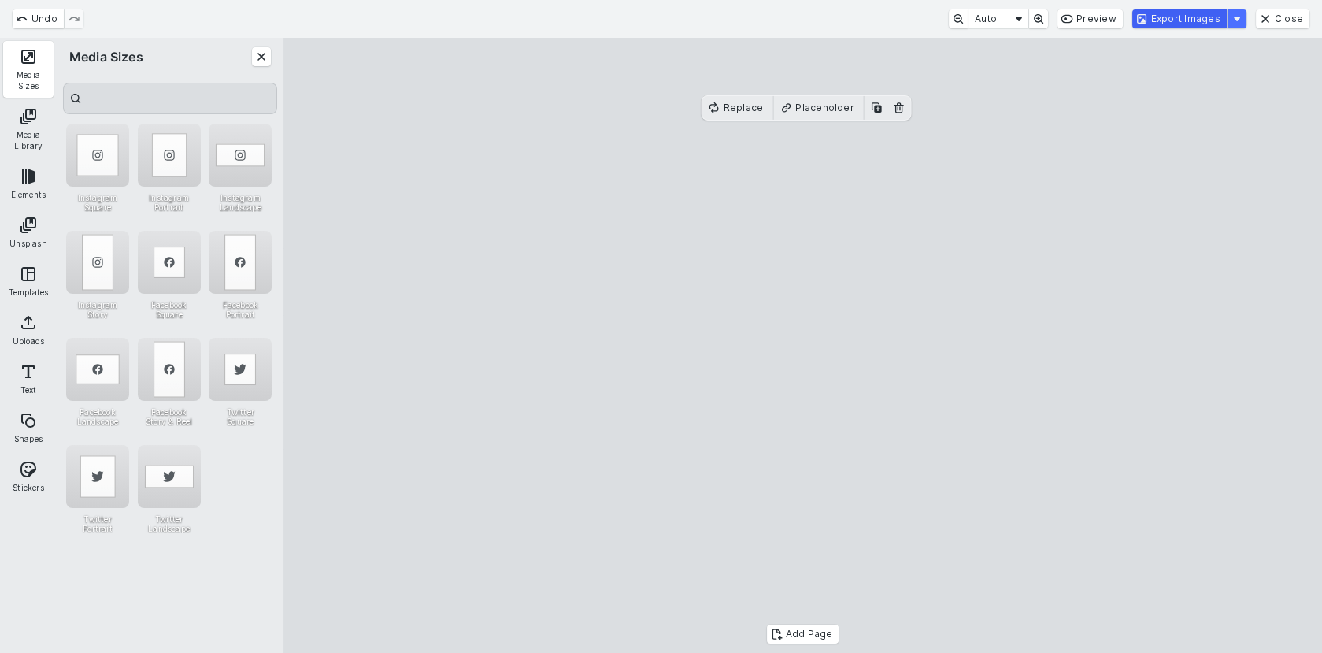
click at [1159, 24] on button "Export Images" at bounding box center [1180, 18] width 95 height 19
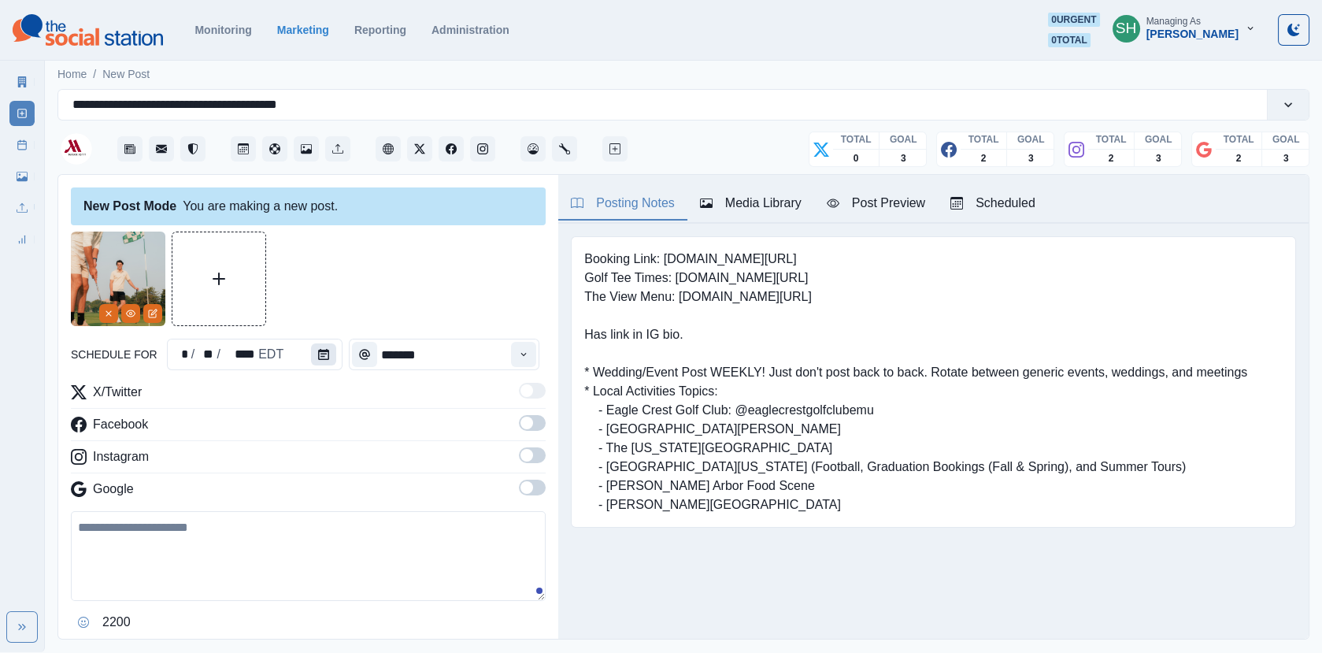
click at [311, 344] on button "Calendar" at bounding box center [323, 354] width 25 height 22
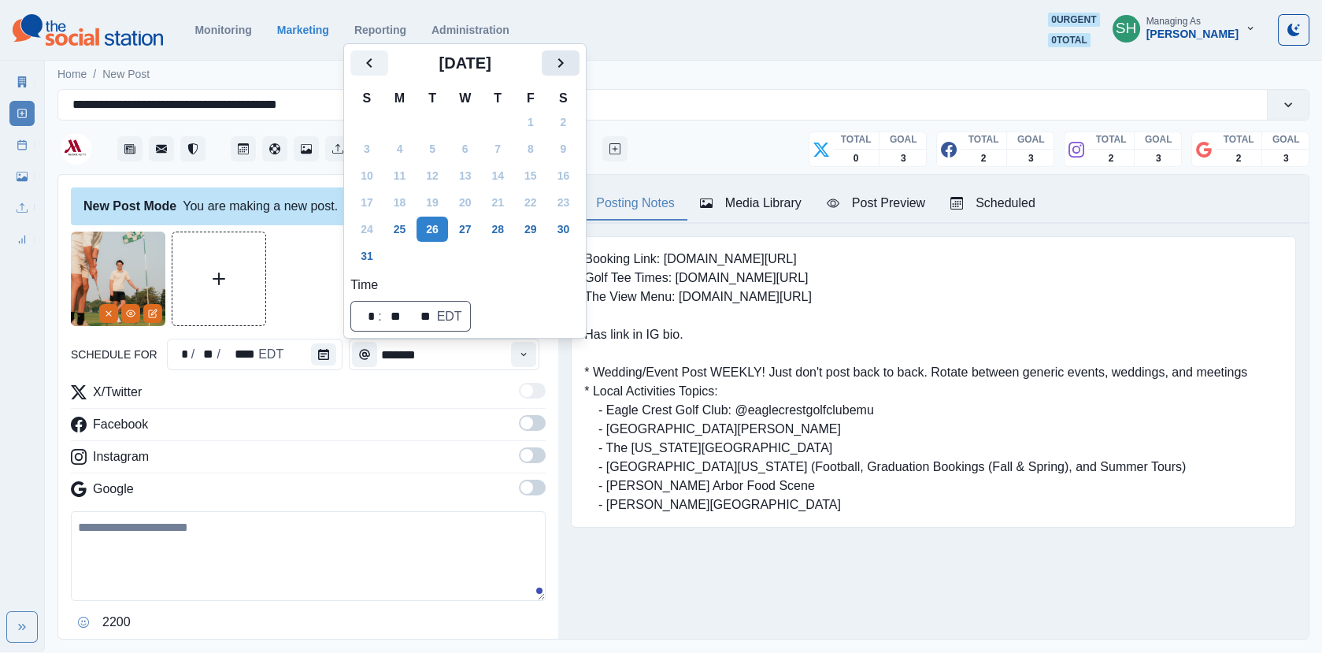
click at [570, 69] on icon "Next" at bounding box center [560, 63] width 19 height 19
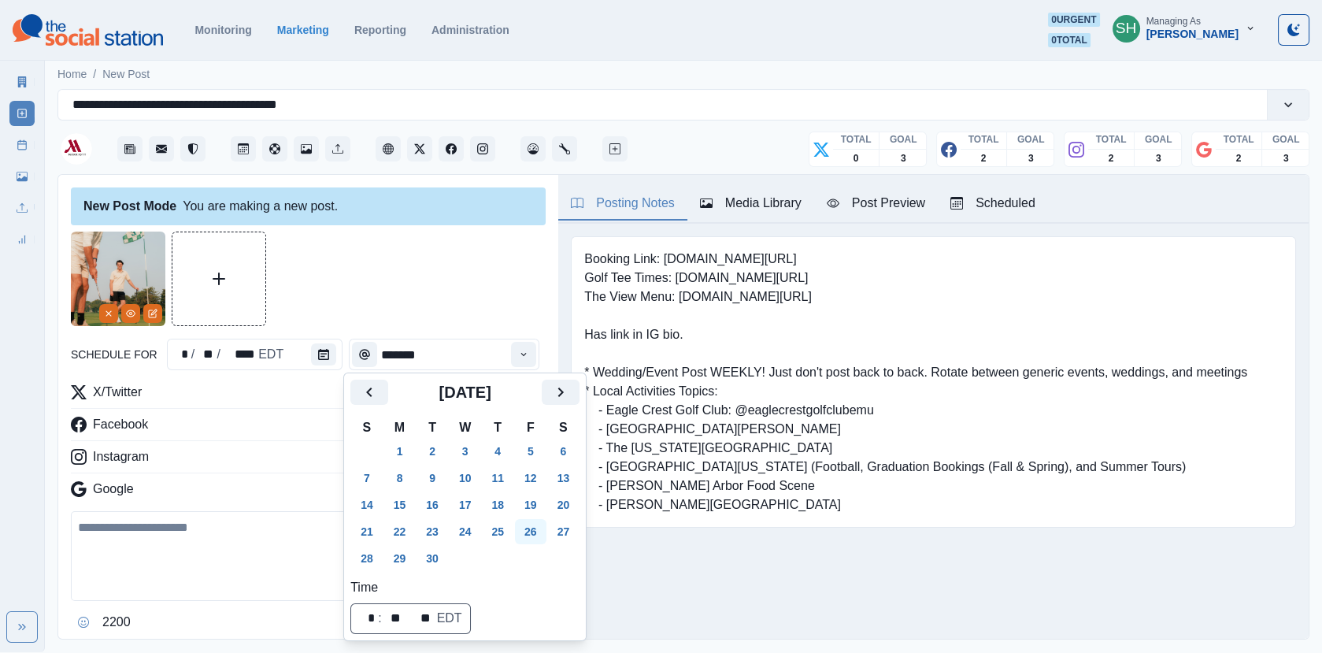
click at [540, 525] on button "26" at bounding box center [531, 531] width 32 height 25
click at [493, 339] on input "*******" at bounding box center [444, 355] width 191 height 32
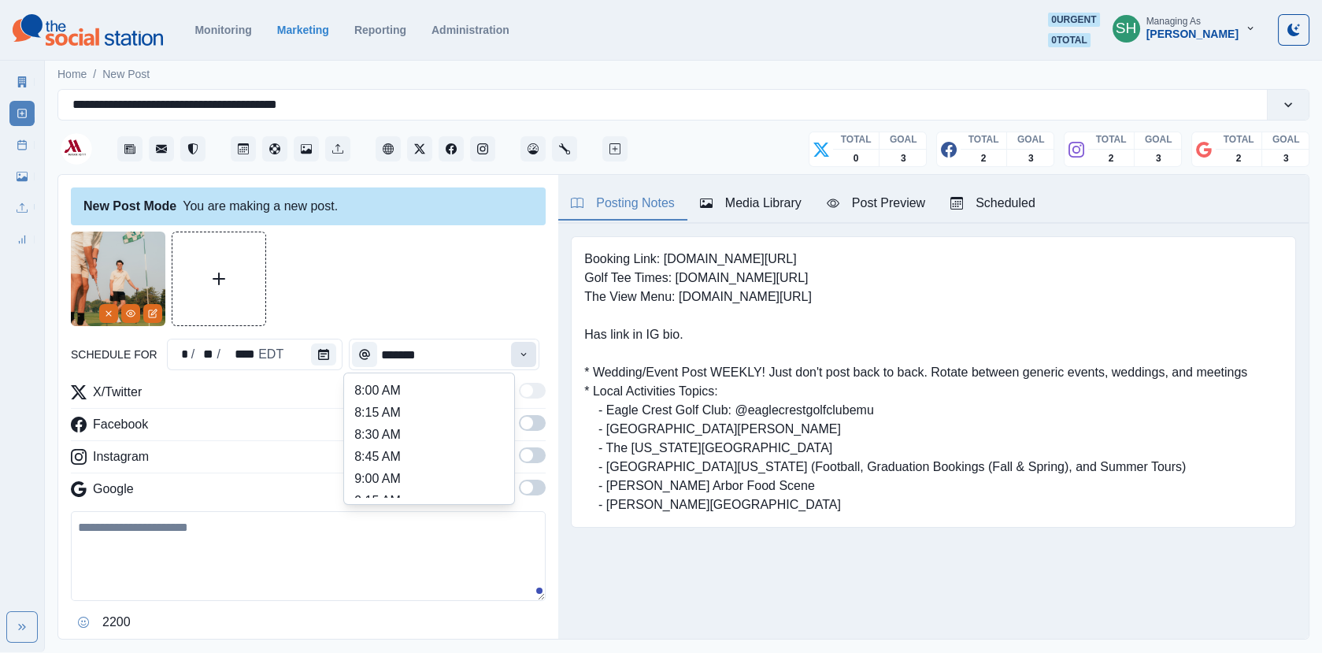
click at [522, 361] on button "Time" at bounding box center [523, 354] width 25 height 25
click at [382, 431] on li "1:00 PM" at bounding box center [430, 426] width 158 height 22
type input "*******"
click at [535, 427] on span at bounding box center [532, 423] width 27 height 16
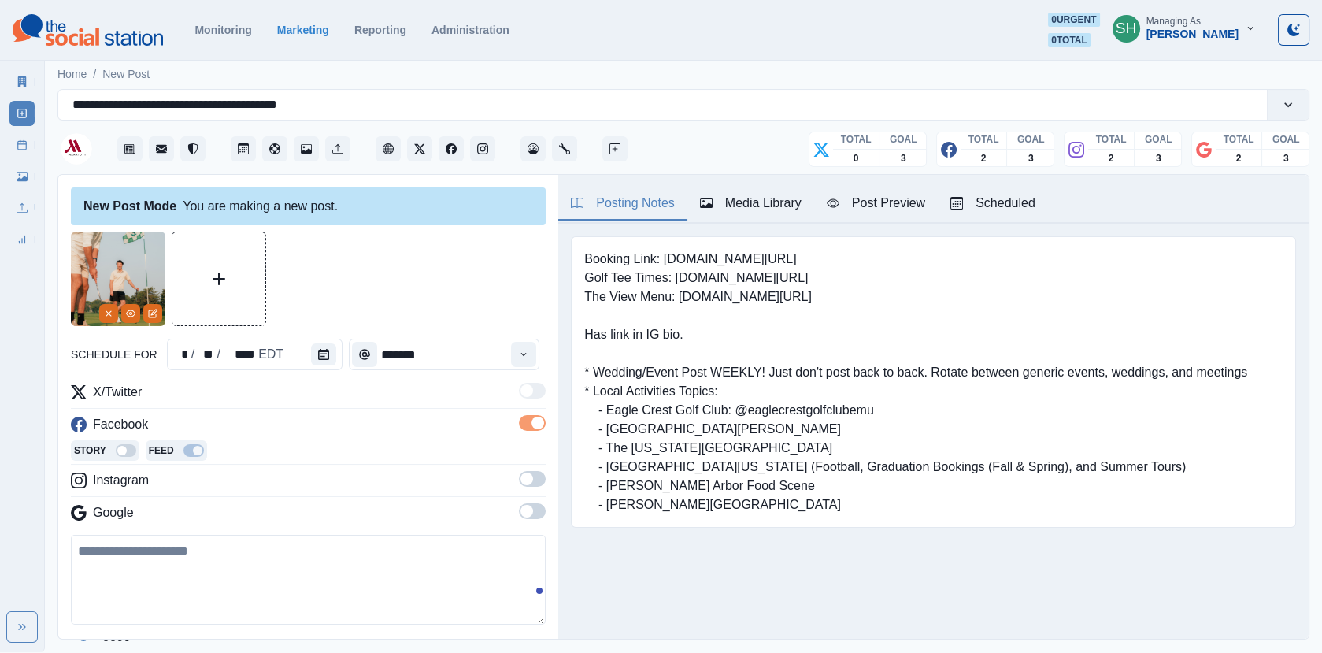
click at [535, 476] on span at bounding box center [532, 479] width 27 height 16
click at [535, 536] on span at bounding box center [532, 535] width 27 height 16
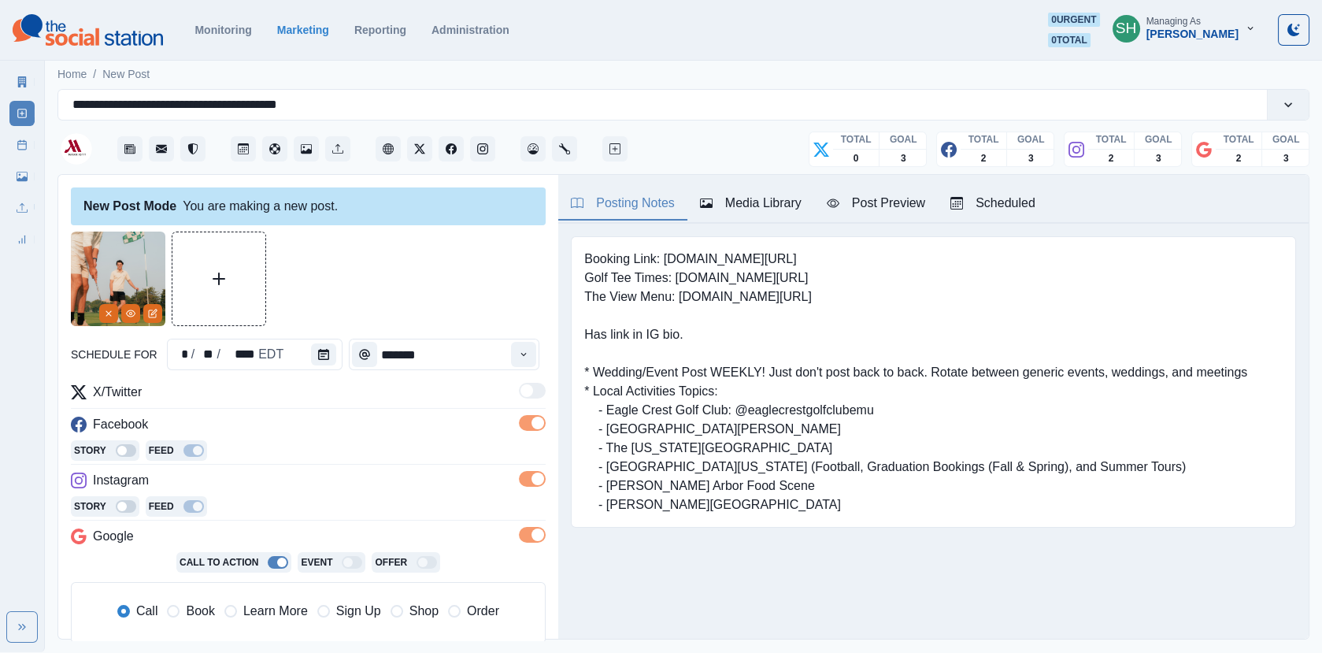
drag, startPoint x: 867, startPoint y: 244, endPoint x: 867, endPoint y: 229, distance: 15.0
click at [867, 244] on div "Booking Link: [DOMAIN_NAME][URL] Golf Tee Times: [DOMAIN_NAME][URL] The View Me…" at bounding box center [933, 381] width 725 height 291
click at [867, 229] on div "Booking Link: [DOMAIN_NAME][URL] Golf Tee Times: [DOMAIN_NAME][URL] The View Me…" at bounding box center [933, 382] width 751 height 317
click at [857, 208] on div "Post Preview" at bounding box center [876, 203] width 98 height 19
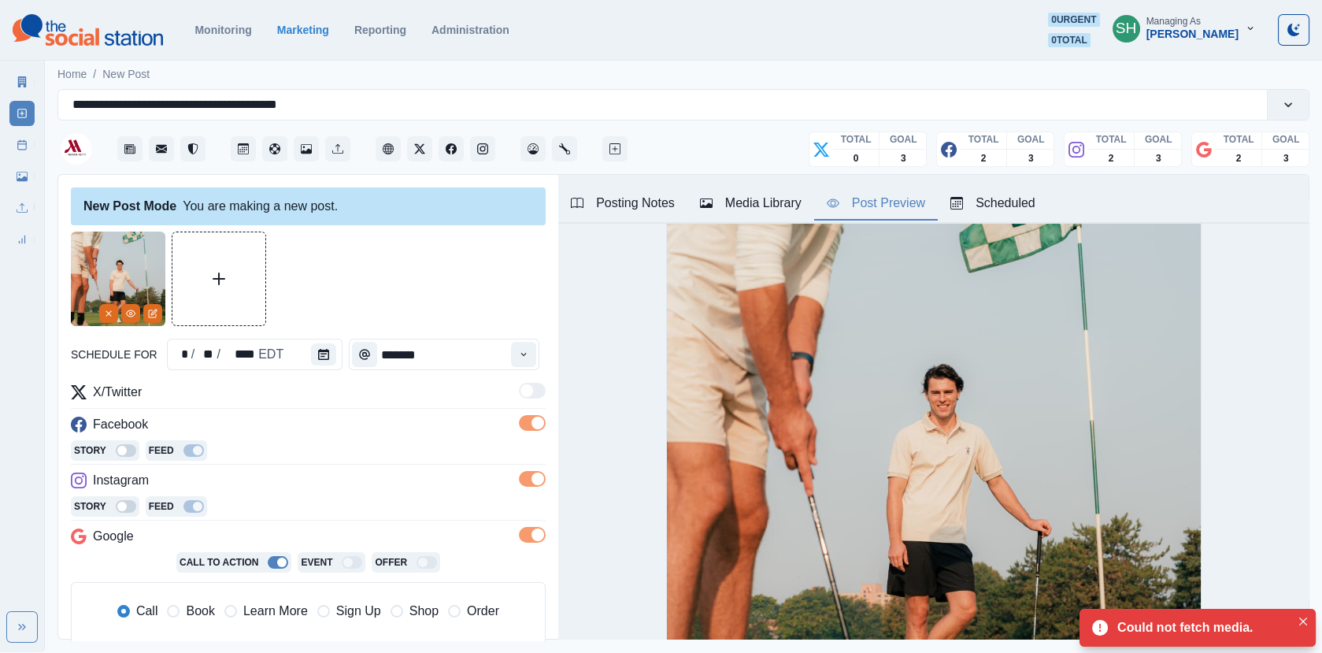
scroll to position [178, 0]
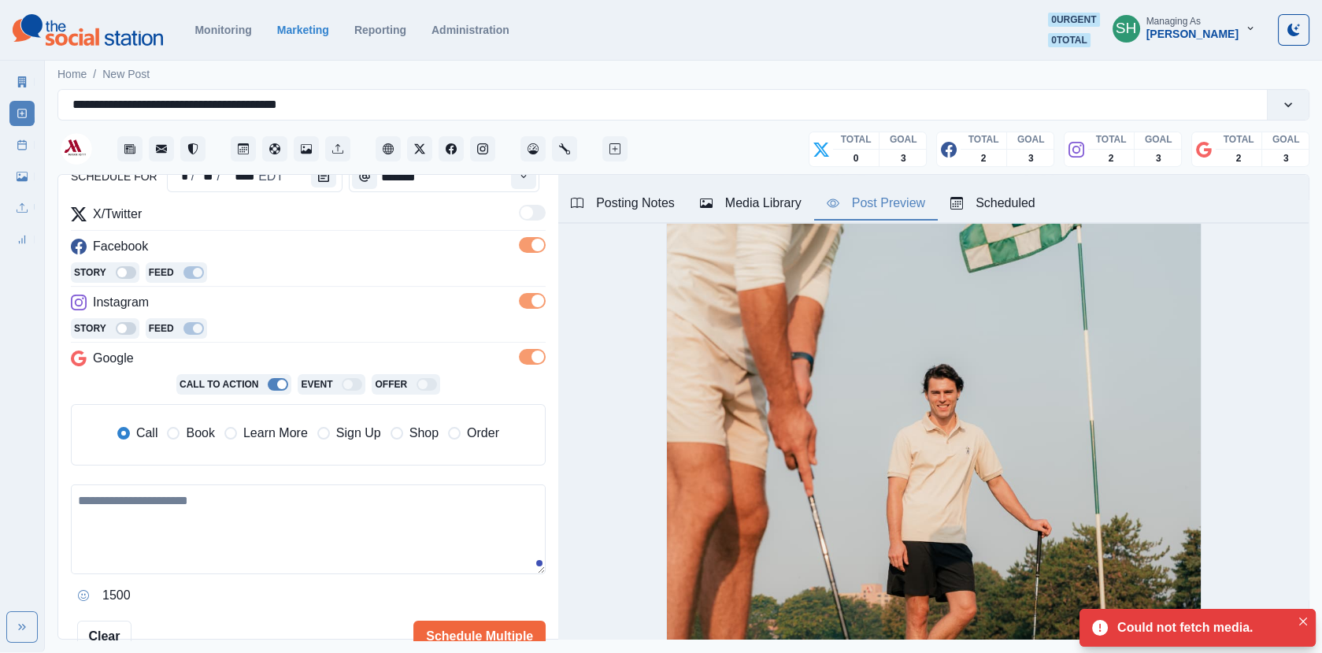
click at [200, 429] on span "Book" at bounding box center [200, 433] width 28 height 19
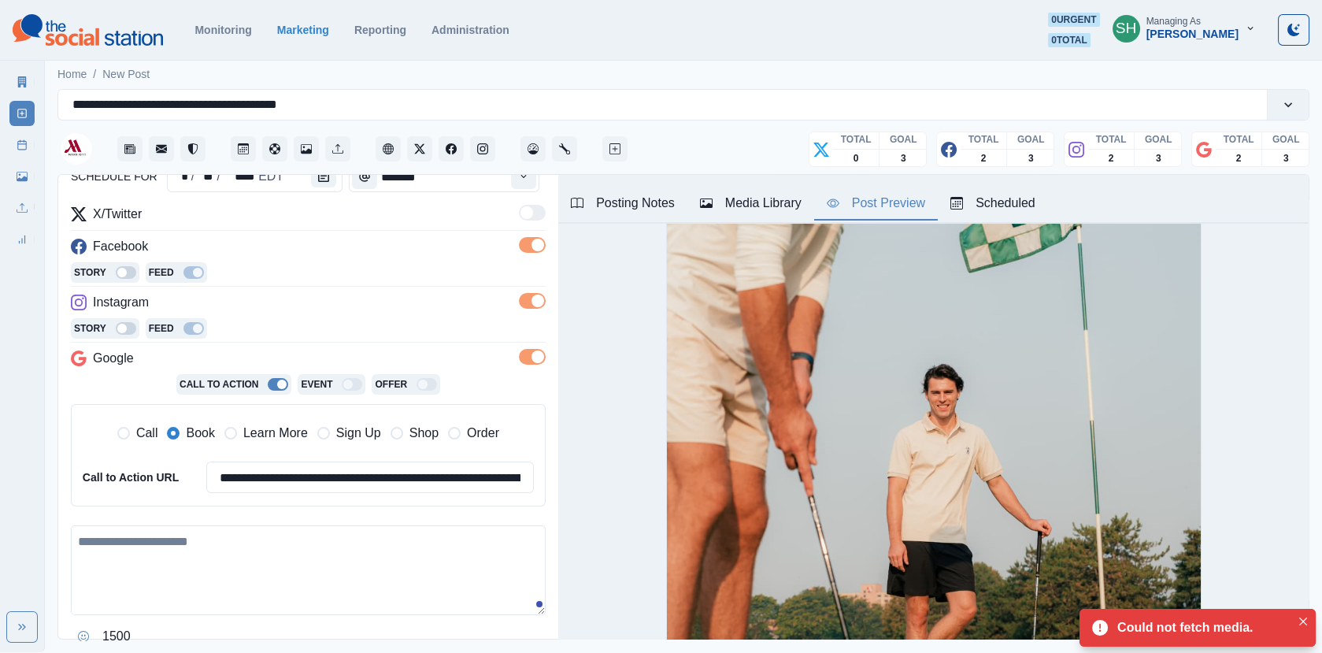
click at [222, 573] on textarea at bounding box center [308, 570] width 475 height 90
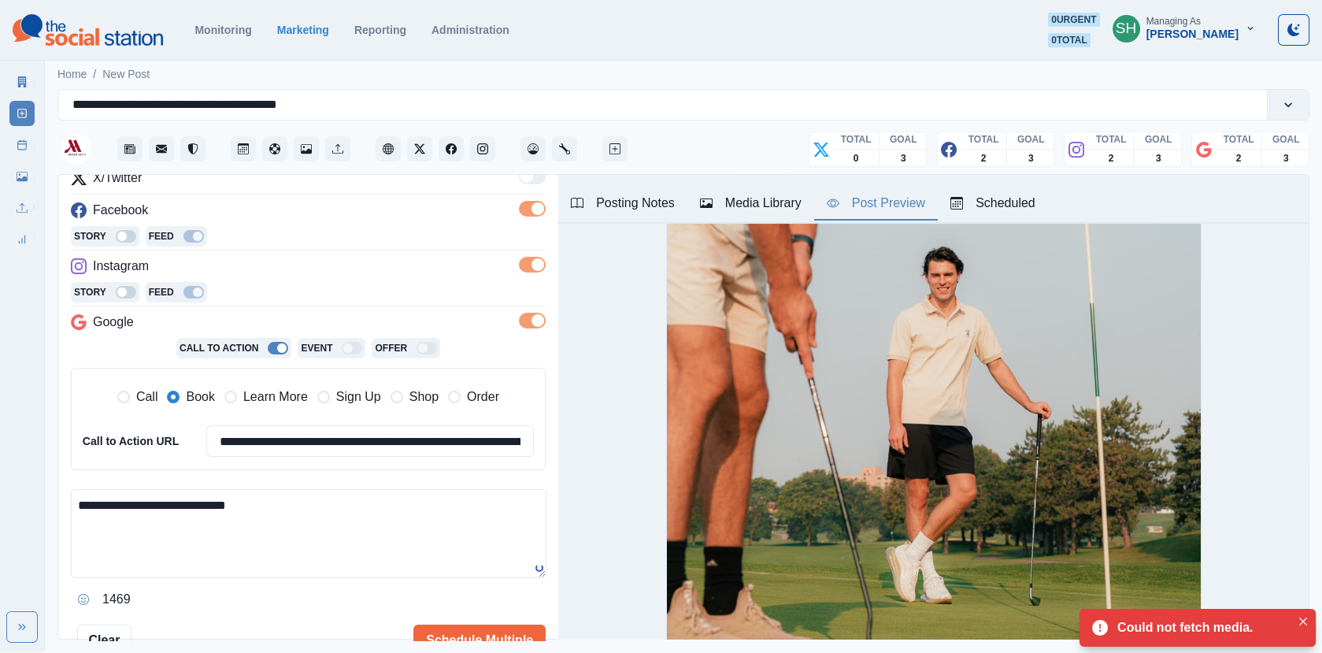
scroll to position [0, 0]
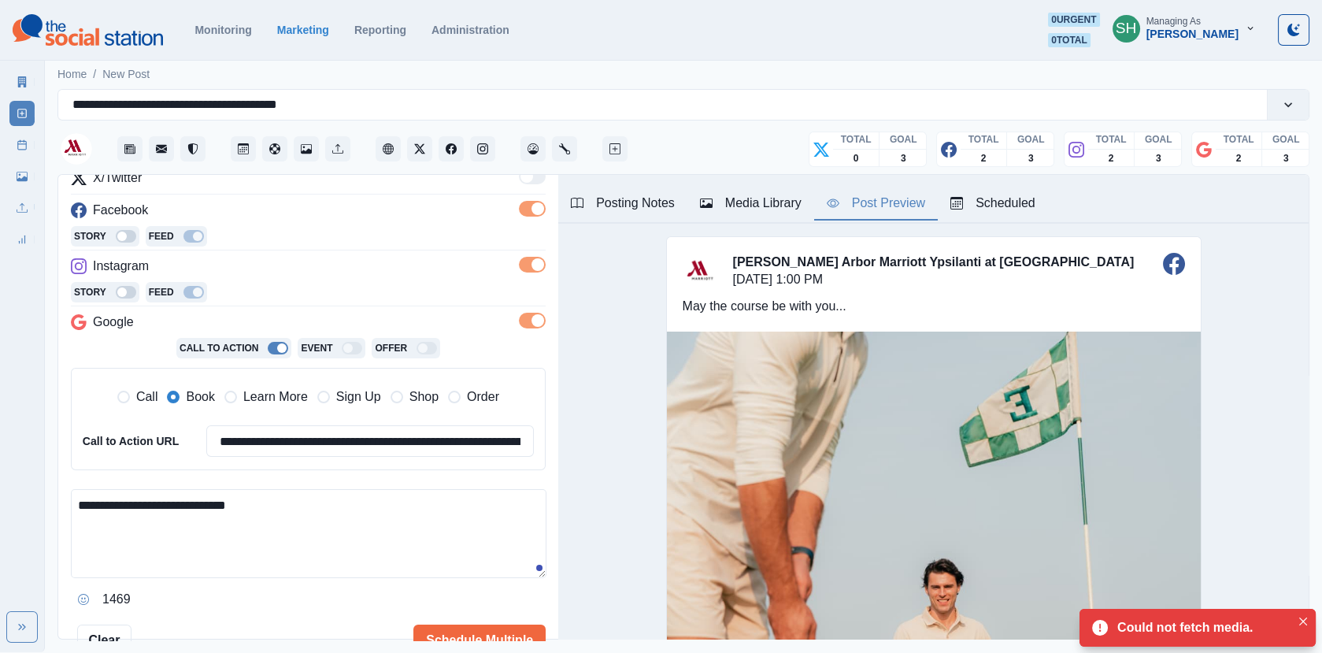
paste textarea "**********"
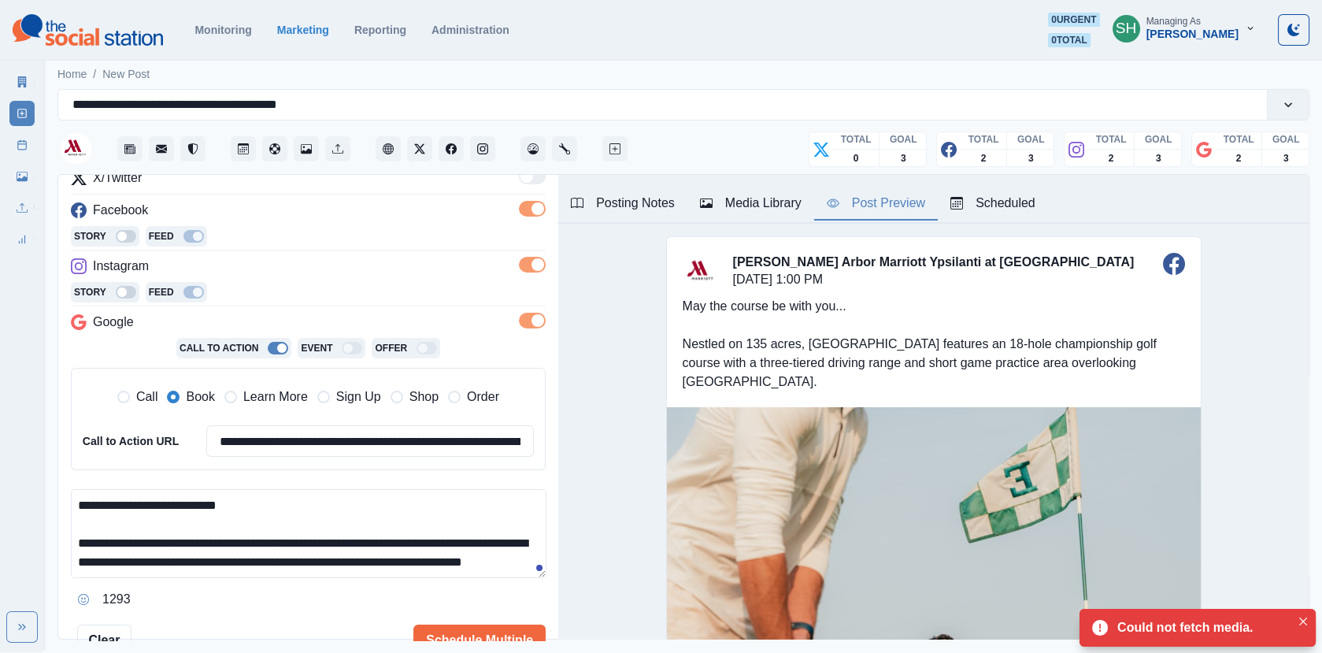
click at [618, 191] on button "Posting Notes" at bounding box center [622, 203] width 129 height 33
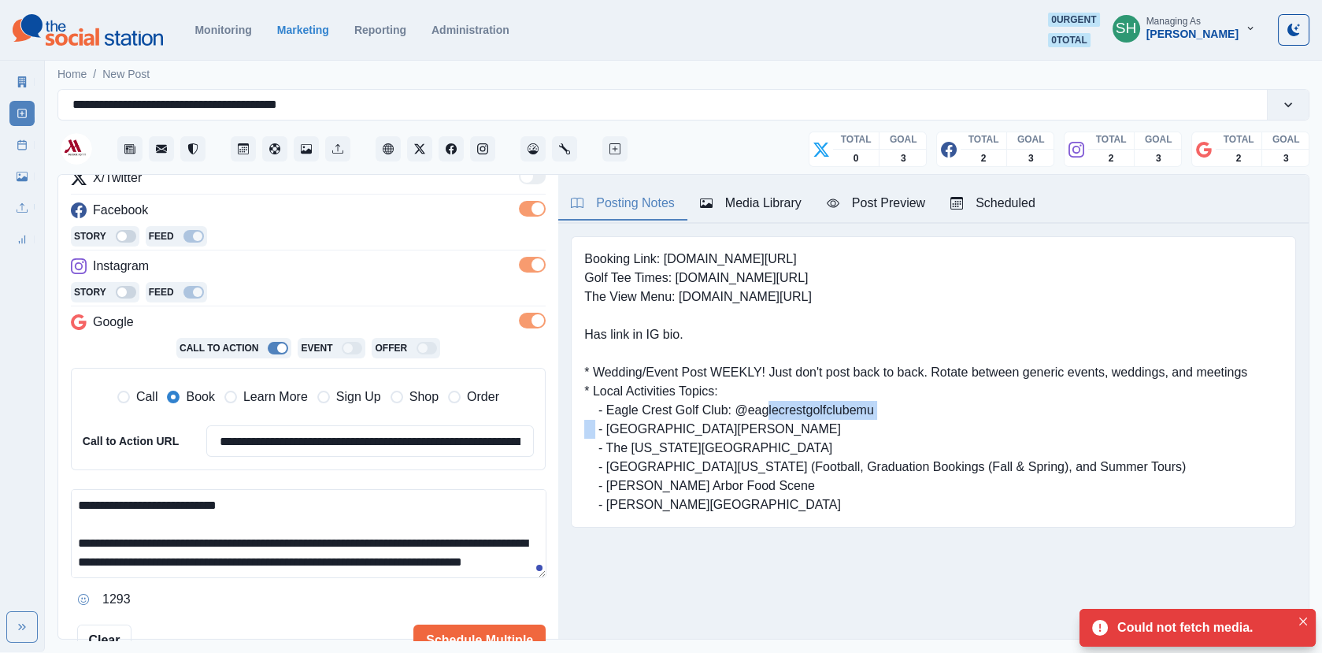
drag, startPoint x: 865, startPoint y: 414, endPoint x: 735, endPoint y: 411, distance: 130.0
click at [735, 411] on pre "Booking Link: [DOMAIN_NAME][URL] Golf Tee Times: [DOMAIN_NAME][URL] The View Me…" at bounding box center [915, 382] width 663 height 265
copy pre "@eaglecrestgolfclubemu"
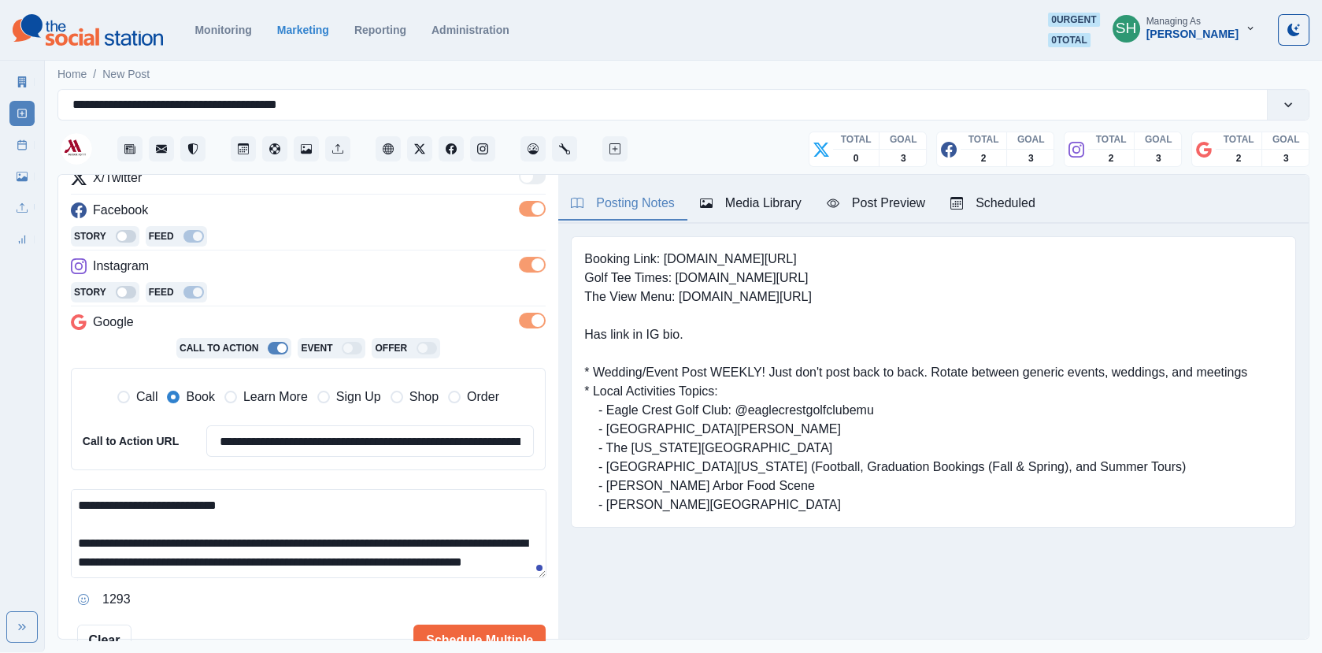
drag, startPoint x: 325, startPoint y: 539, endPoint x: 213, endPoint y: 537, distance: 112.6
click at [213, 537] on textarea "**********" at bounding box center [309, 533] width 476 height 89
paste textarea "**********"
drag, startPoint x: 199, startPoint y: 573, endPoint x: 176, endPoint y: 509, distance: 68.5
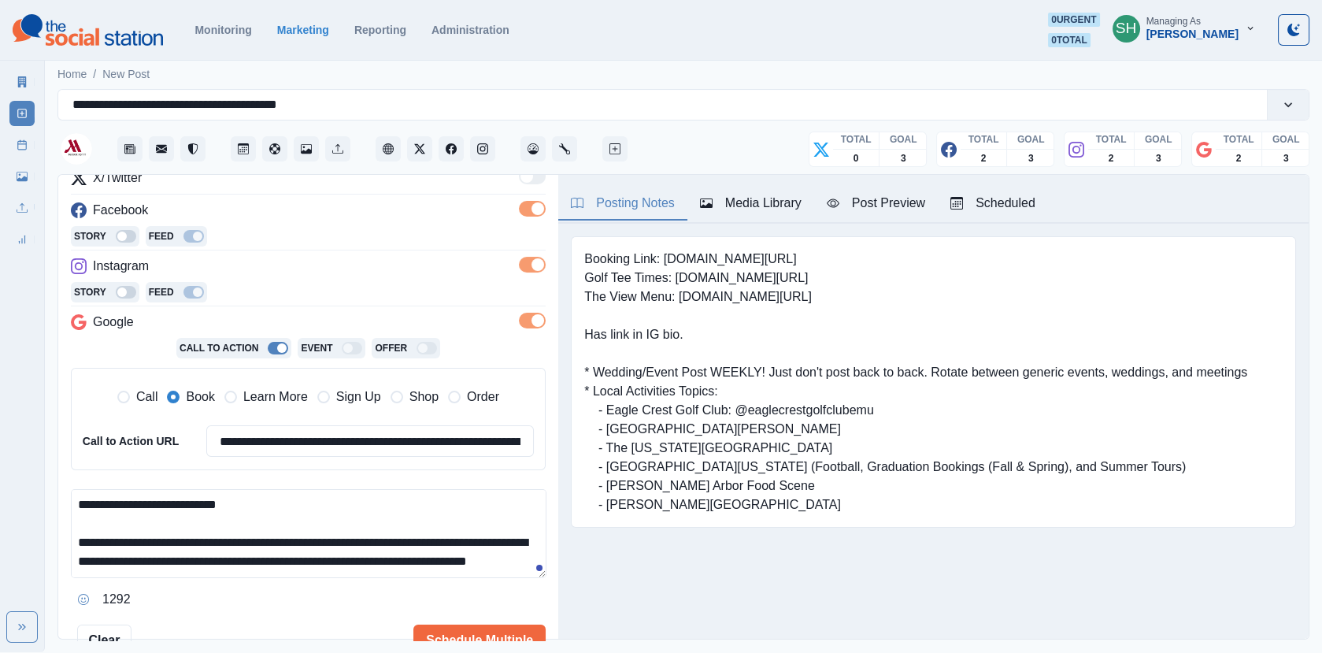
click at [176, 509] on textarea "**********" at bounding box center [309, 533] width 476 height 89
click at [224, 555] on textarea "**********" at bounding box center [309, 533] width 476 height 89
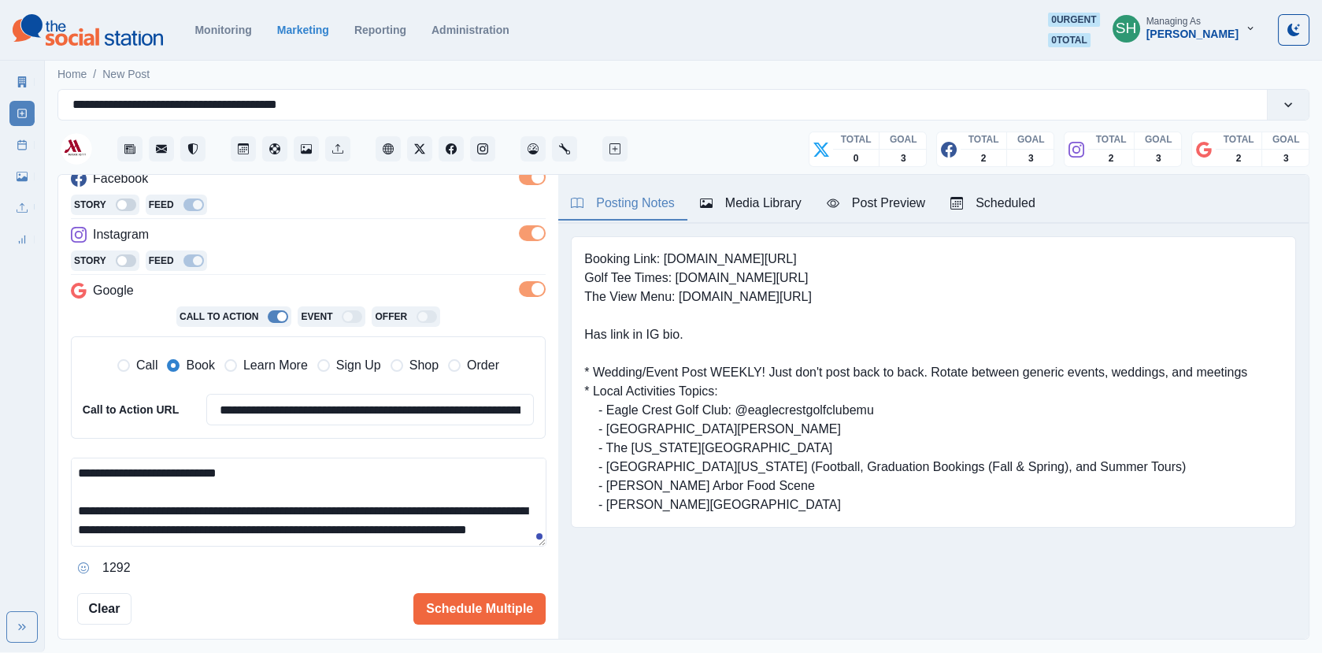
scroll to position [0, 0]
drag, startPoint x: 153, startPoint y: 532, endPoint x: 343, endPoint y: 508, distance: 192.2
click at [343, 508] on textarea "**********" at bounding box center [309, 502] width 476 height 89
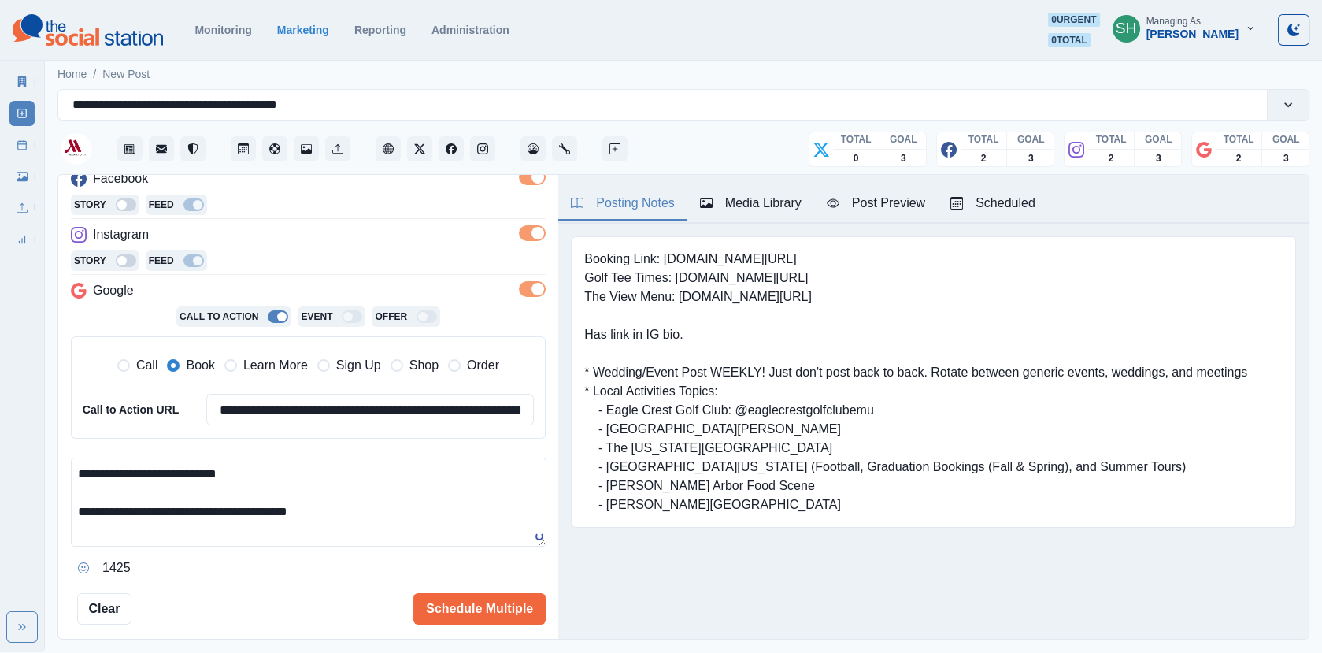
drag, startPoint x: 202, startPoint y: 514, endPoint x: 18, endPoint y: 514, distance: 183.5
click at [18, 514] on div "**********" at bounding box center [661, 326] width 1322 height 652
click at [320, 516] on textarea "**********" at bounding box center [309, 502] width 476 height 89
click at [336, 504] on textarea "**********" at bounding box center [309, 502] width 476 height 89
click at [486, 519] on textarea "**********" at bounding box center [309, 502] width 476 height 89
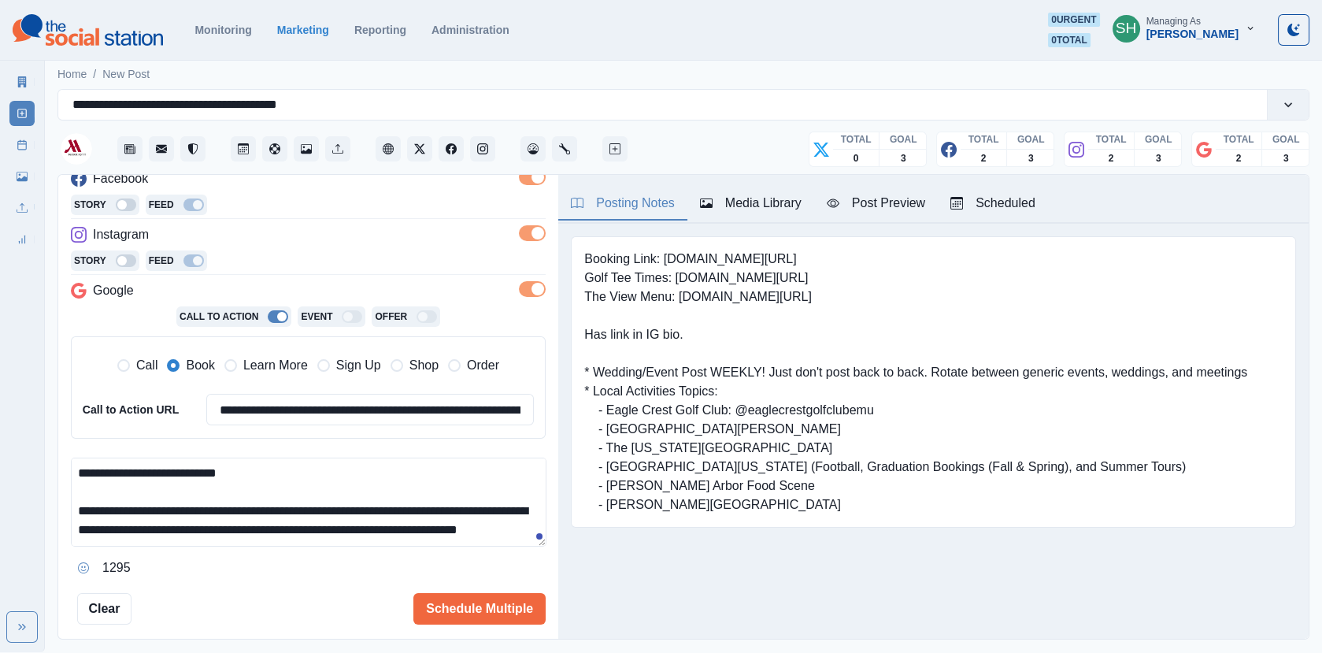
scroll to position [48, 0]
paste textarea "**********"
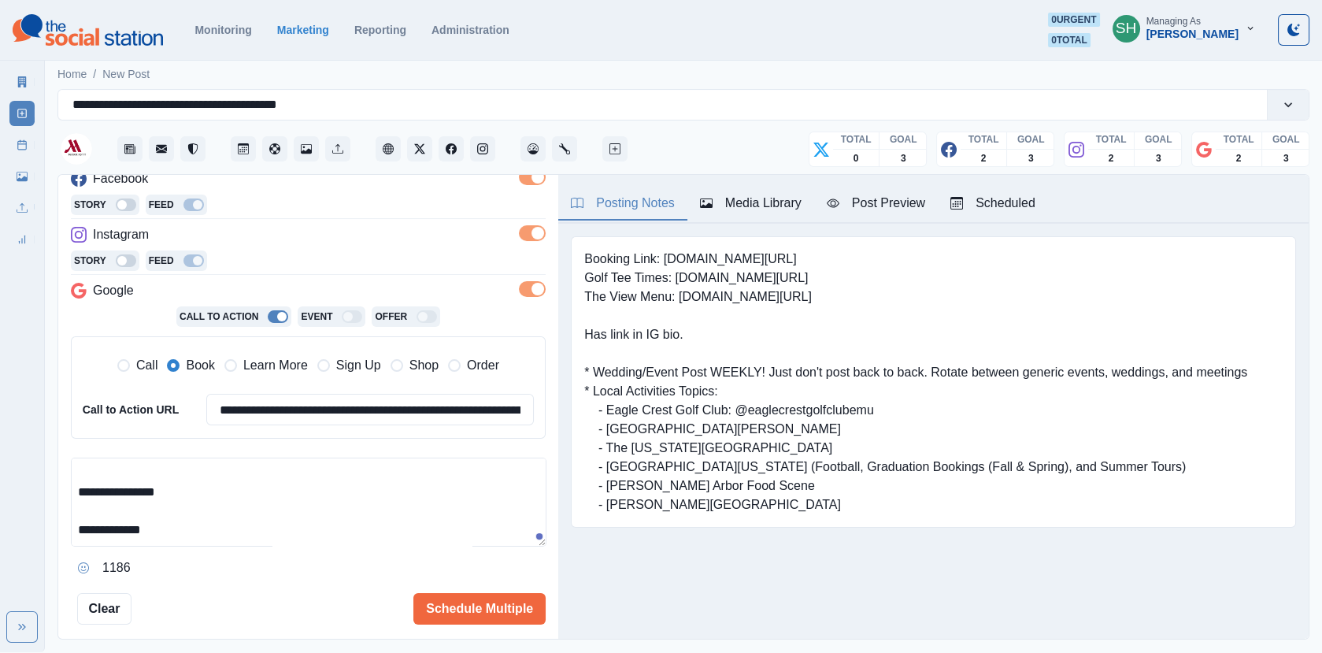
scroll to position [210, 0]
click at [112, 480] on textarea "**********" at bounding box center [309, 502] width 476 height 89
click at [81, 484] on textarea "**********" at bounding box center [309, 502] width 476 height 89
click at [78, 484] on textarea "**********" at bounding box center [309, 502] width 476 height 89
click at [99, 467] on textarea "**********" at bounding box center [309, 502] width 476 height 89
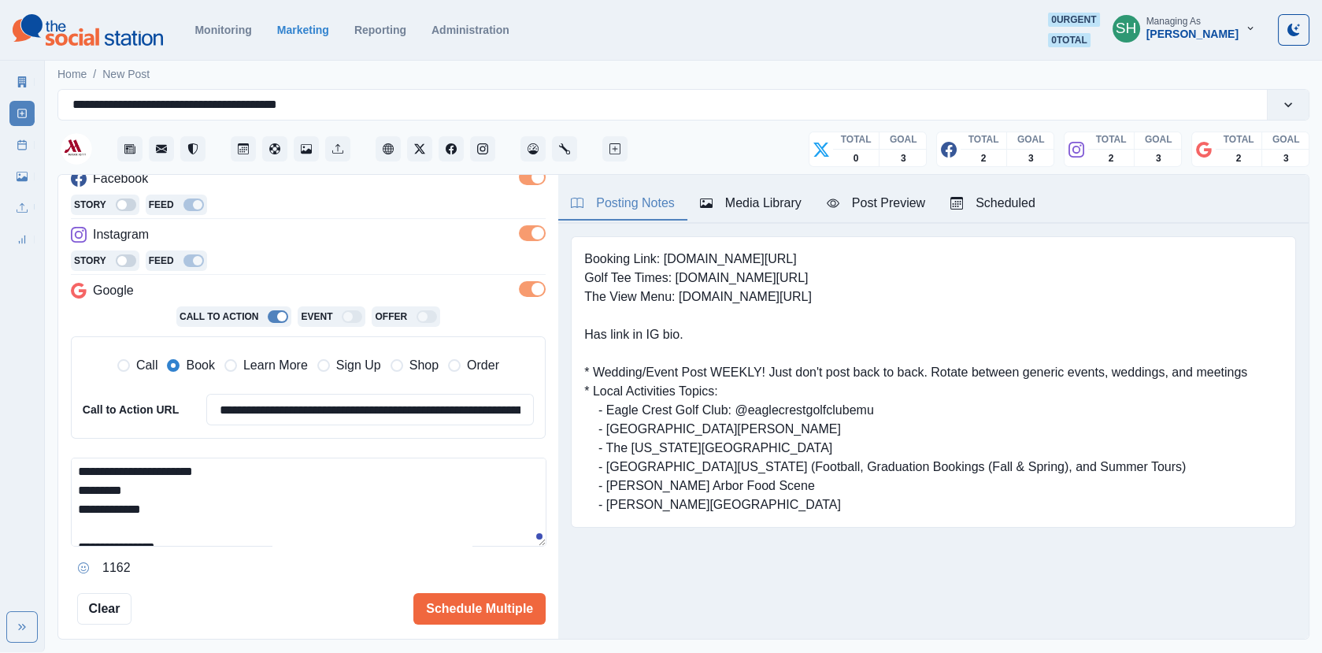
drag, startPoint x: 256, startPoint y: 488, endPoint x: 32, endPoint y: 486, distance: 224.5
click at [32, 486] on div "**********" at bounding box center [661, 326] width 1322 height 652
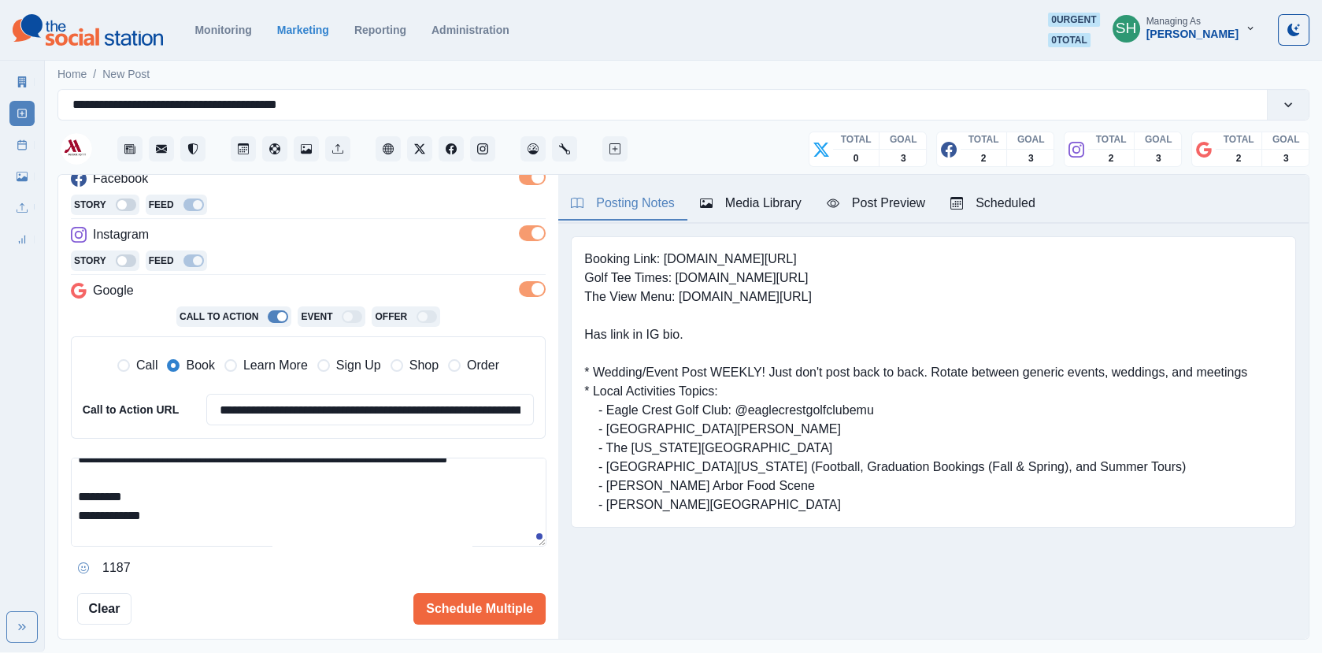
click at [75, 514] on textarea "**********" at bounding box center [309, 502] width 476 height 89
click at [165, 550] on div "**********" at bounding box center [308, 519] width 475 height 123
click at [78, 510] on textarea "**********" at bounding box center [309, 502] width 476 height 89
click at [76, 536] on textarea "**********" at bounding box center [309, 502] width 476 height 89
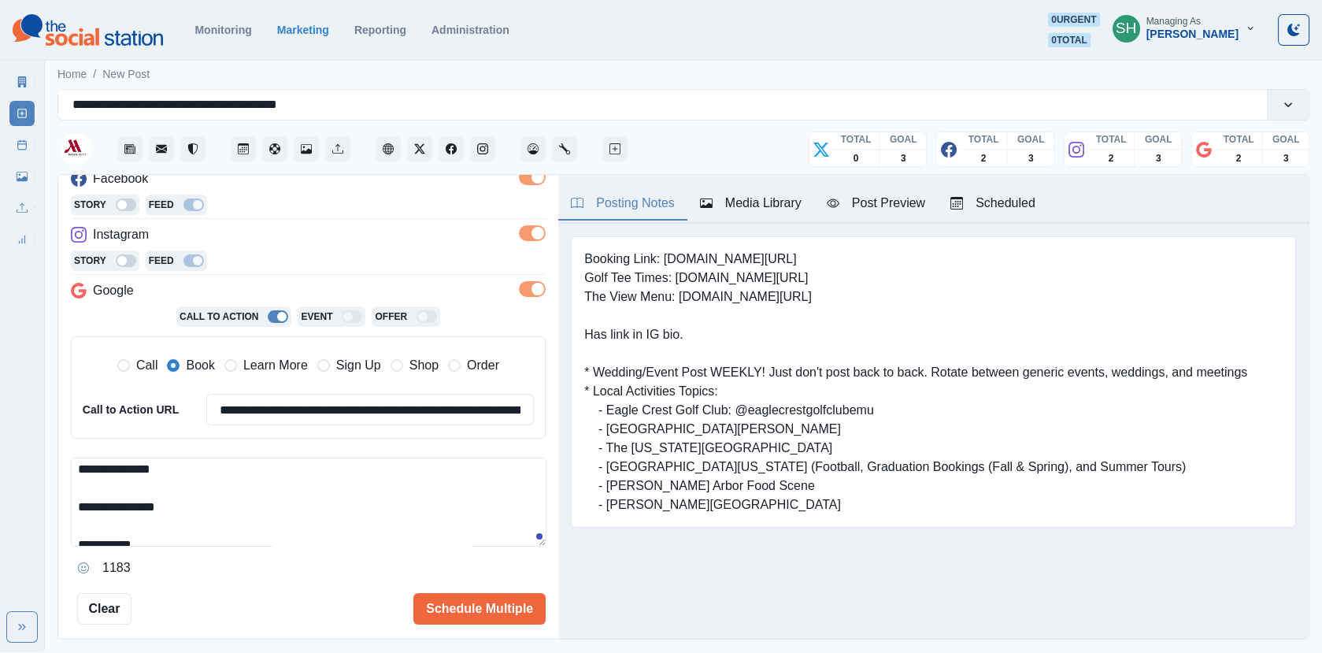
click at [73, 517] on textarea "**********" at bounding box center [309, 502] width 476 height 89
click at [74, 521] on textarea "**********" at bounding box center [309, 502] width 476 height 89
click at [75, 529] on textarea "**********" at bounding box center [309, 502] width 476 height 89
drag, startPoint x: 132, startPoint y: 527, endPoint x: 76, endPoint y: 527, distance: 56.7
click at [76, 527] on textarea "**********" at bounding box center [309, 502] width 476 height 89
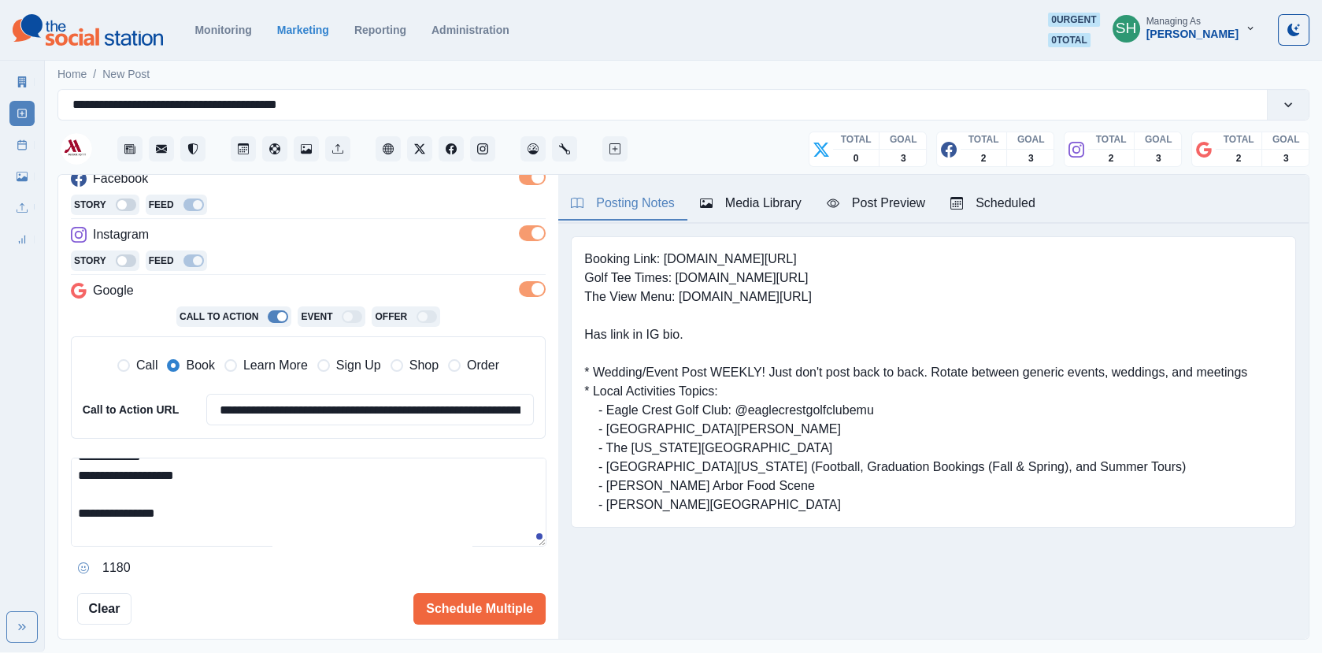
click at [76, 527] on textarea "**********" at bounding box center [309, 502] width 476 height 89
click at [81, 533] on textarea "**********" at bounding box center [309, 502] width 476 height 89
click at [83, 533] on textarea "**********" at bounding box center [309, 502] width 476 height 89
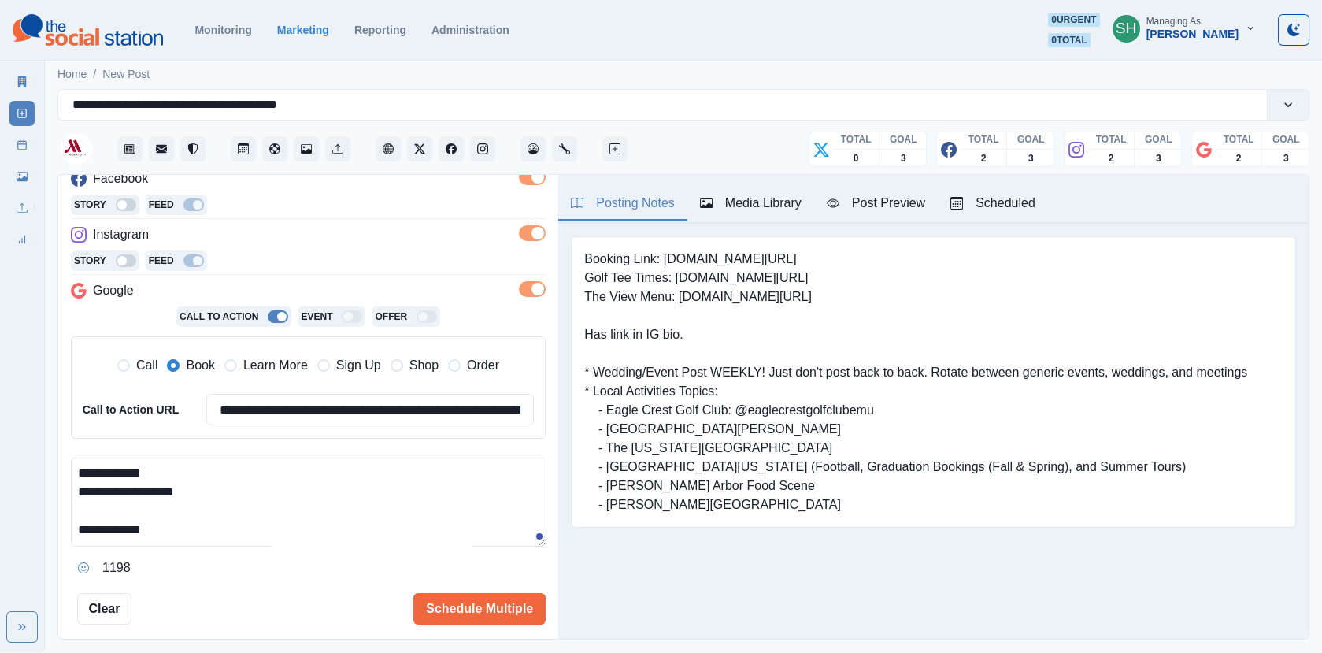
click at [83, 533] on textarea "**********" at bounding box center [309, 502] width 476 height 89
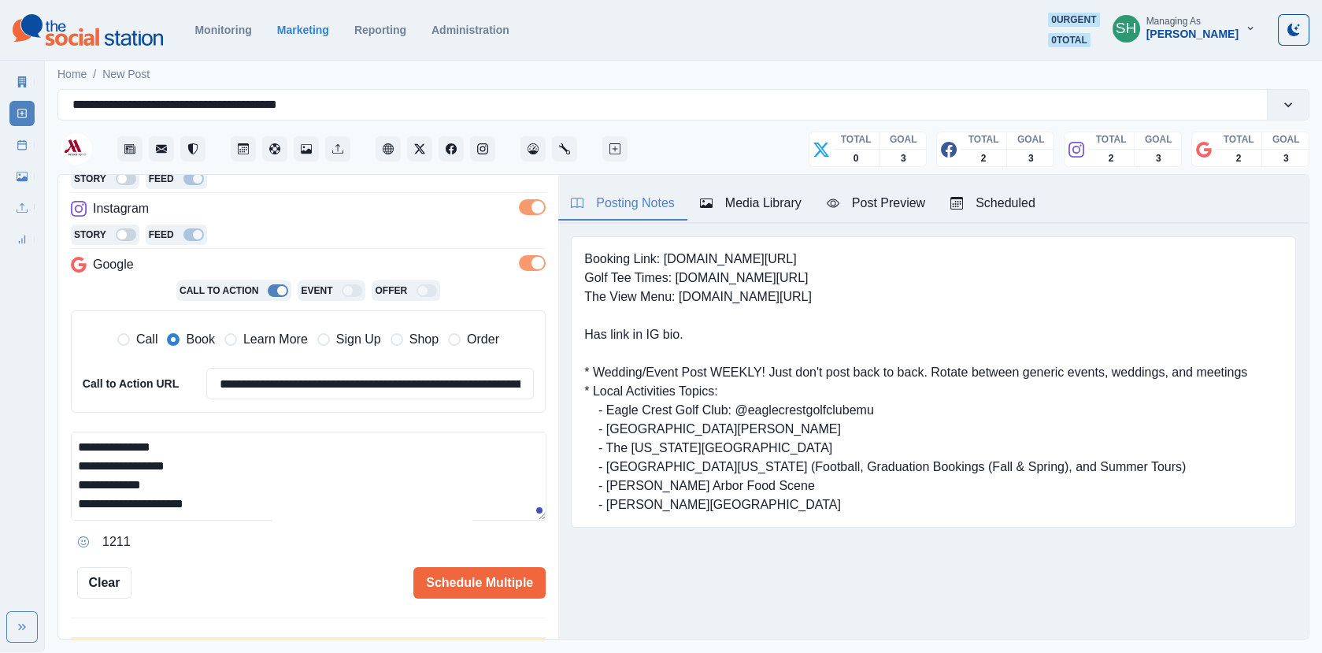
paste textarea "**********"
drag, startPoint x: 798, startPoint y: 272, endPoint x: 676, endPoint y: 276, distance: 122.2
click at [676, 276] on pre "Booking Link: [DOMAIN_NAME][URL] Golf Tee Times: [DOMAIN_NAME][URL] The View Me…" at bounding box center [915, 382] width 663 height 265
copy pre "[DOMAIN_NAME][URL]"
click at [396, 511] on textarea "**********" at bounding box center [309, 476] width 476 height 89
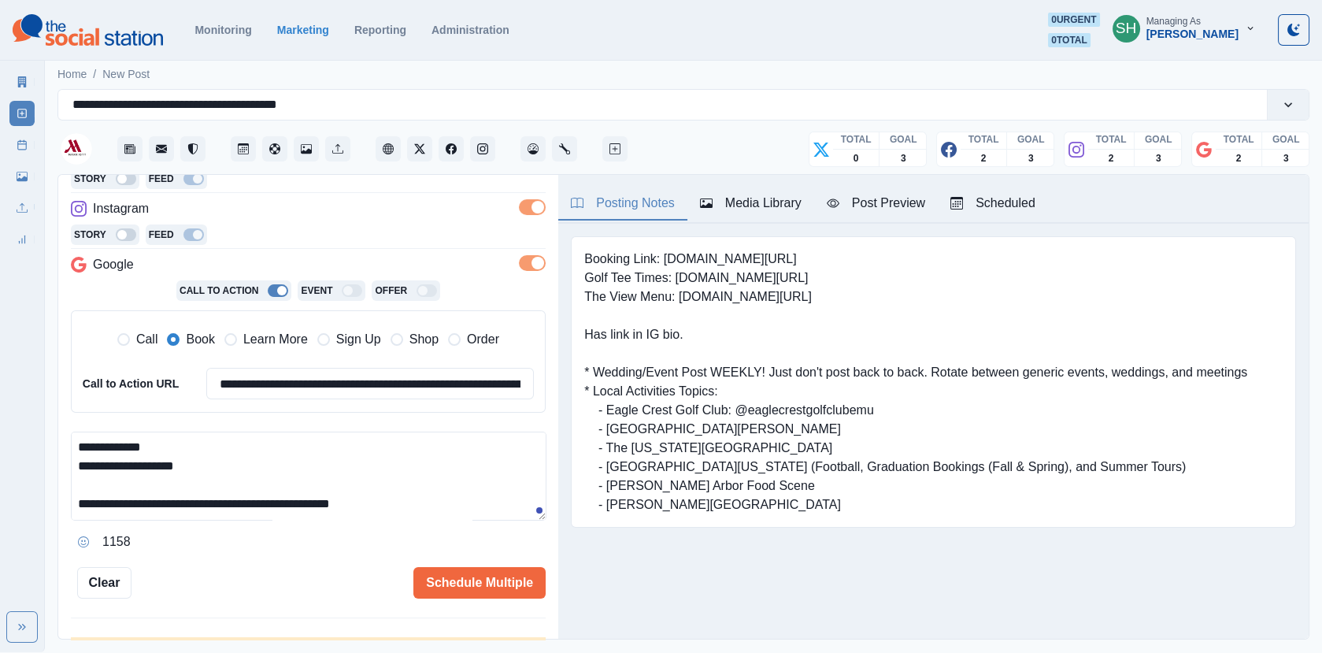
paste textarea "**********"
click at [287, 336] on span "Learn More" at bounding box center [275, 339] width 65 height 19
type textarea "**********"
click at [287, 374] on input "**********" at bounding box center [370, 384] width 328 height 32
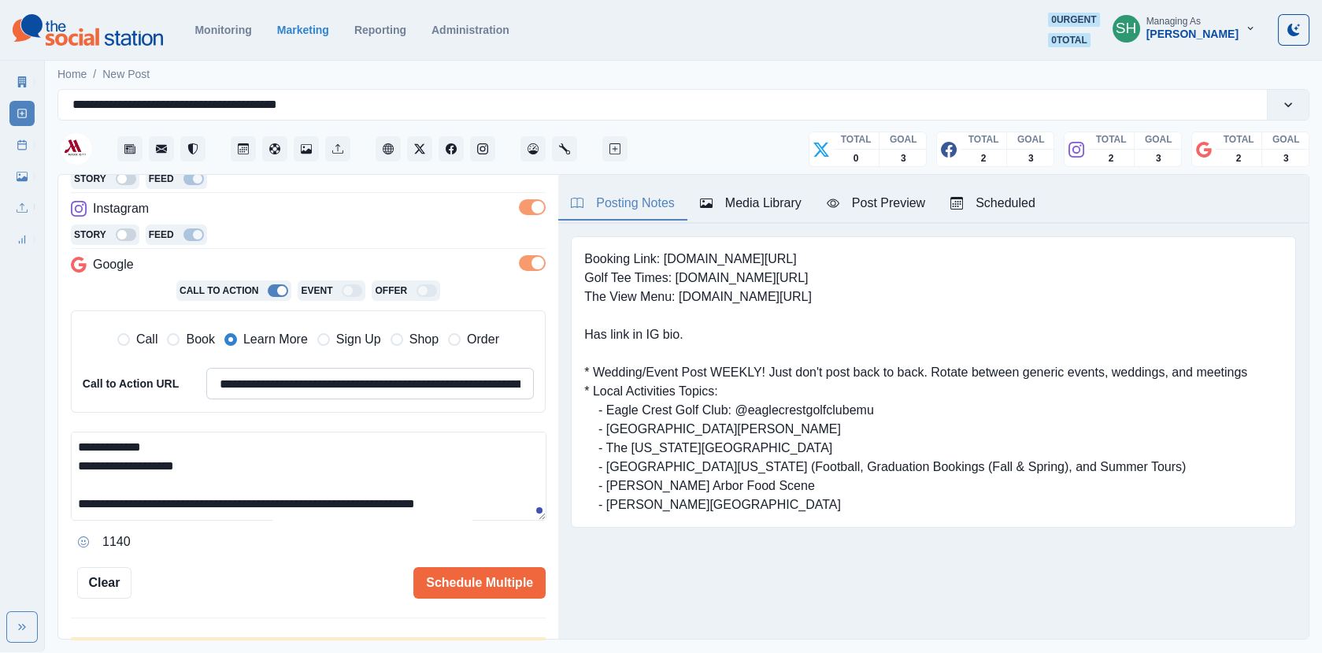
click at [287, 374] on input "**********" at bounding box center [370, 384] width 328 height 32
paste input
type input "**********"
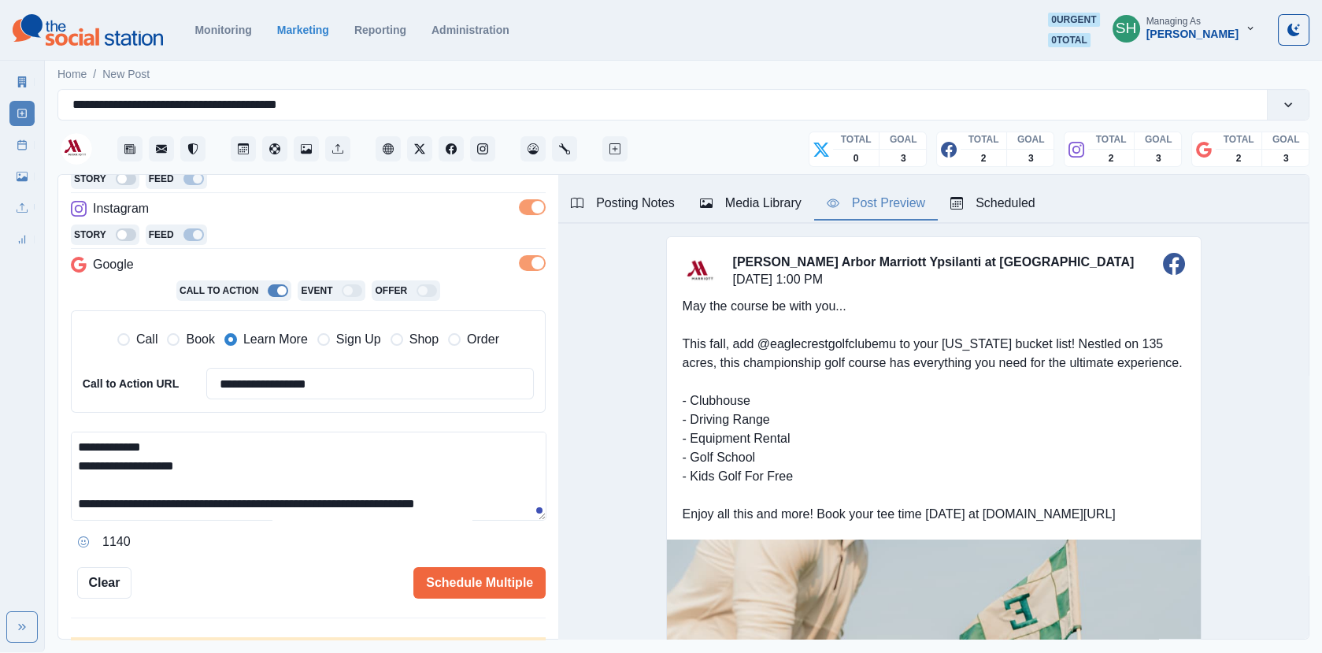
click at [862, 211] on div "Post Preview" at bounding box center [876, 203] width 98 height 19
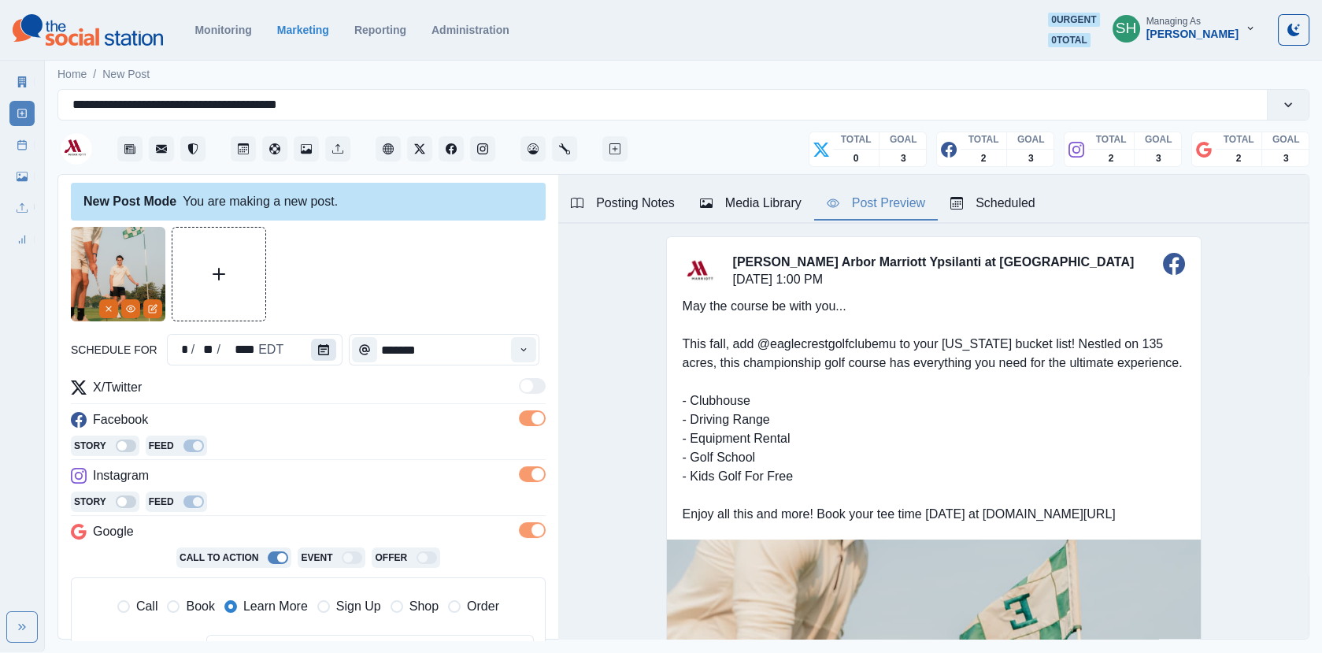
click at [323, 352] on icon "Calendar" at bounding box center [323, 349] width 11 height 11
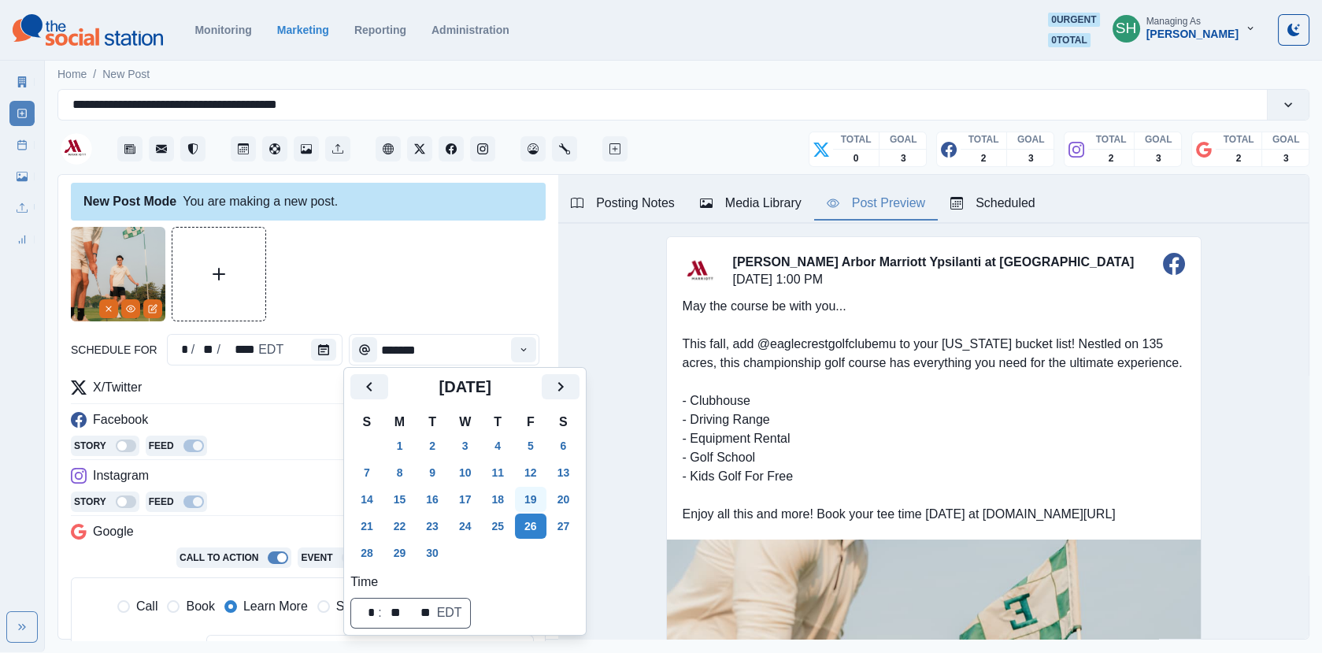
click at [543, 488] on button "19" at bounding box center [531, 499] width 32 height 25
click at [438, 259] on div at bounding box center [308, 274] width 475 height 95
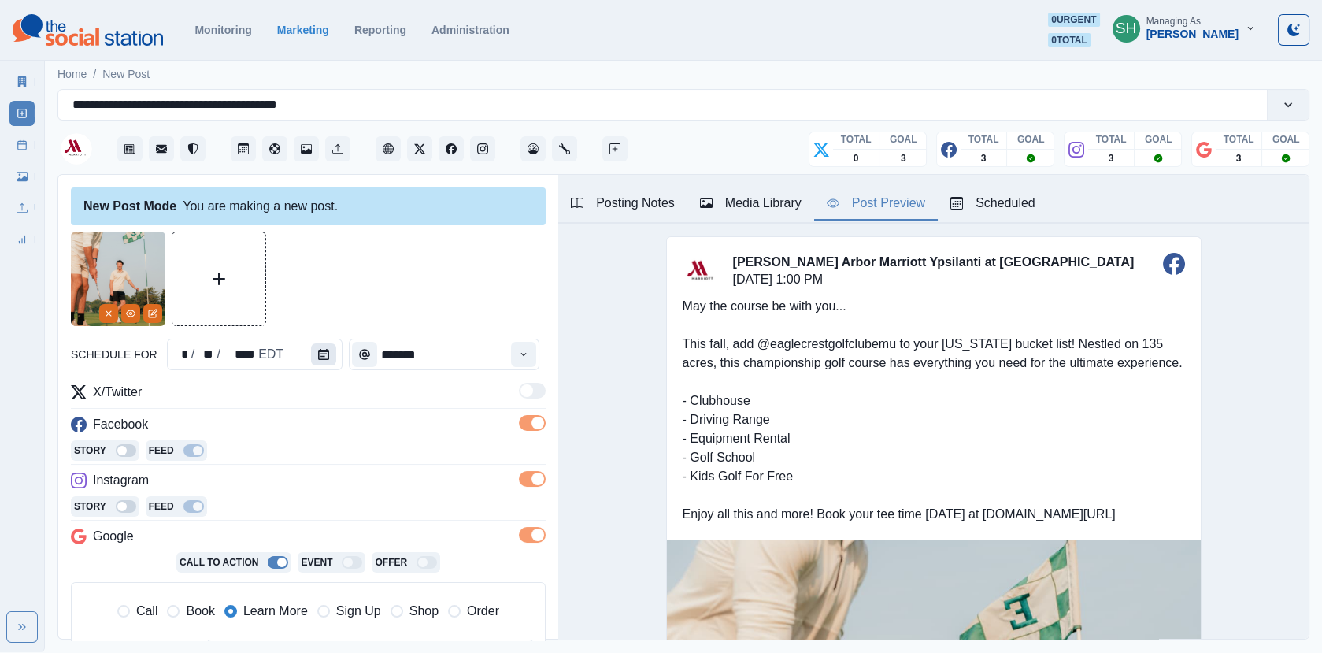
click at [324, 355] on button "Calendar" at bounding box center [323, 354] width 25 height 22
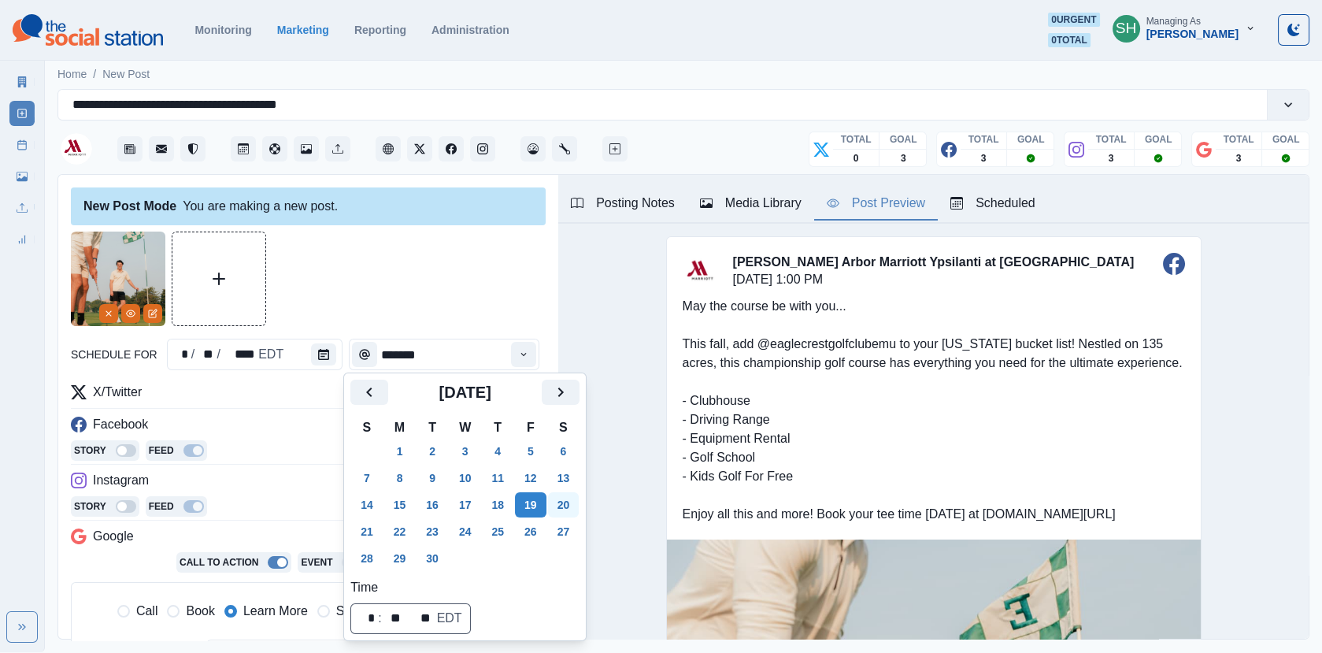
click at [570, 495] on button "20" at bounding box center [564, 504] width 32 height 25
click at [455, 300] on div at bounding box center [308, 279] width 475 height 95
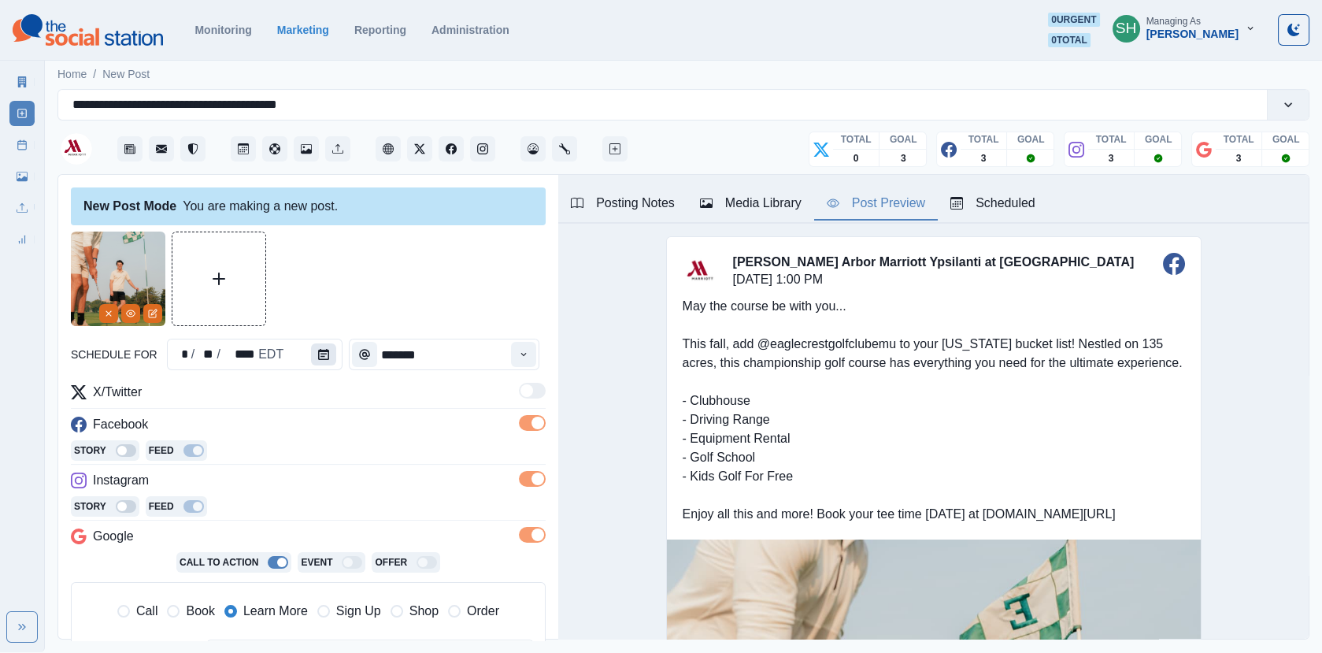
click at [325, 356] on button "Calendar" at bounding box center [323, 354] width 25 height 22
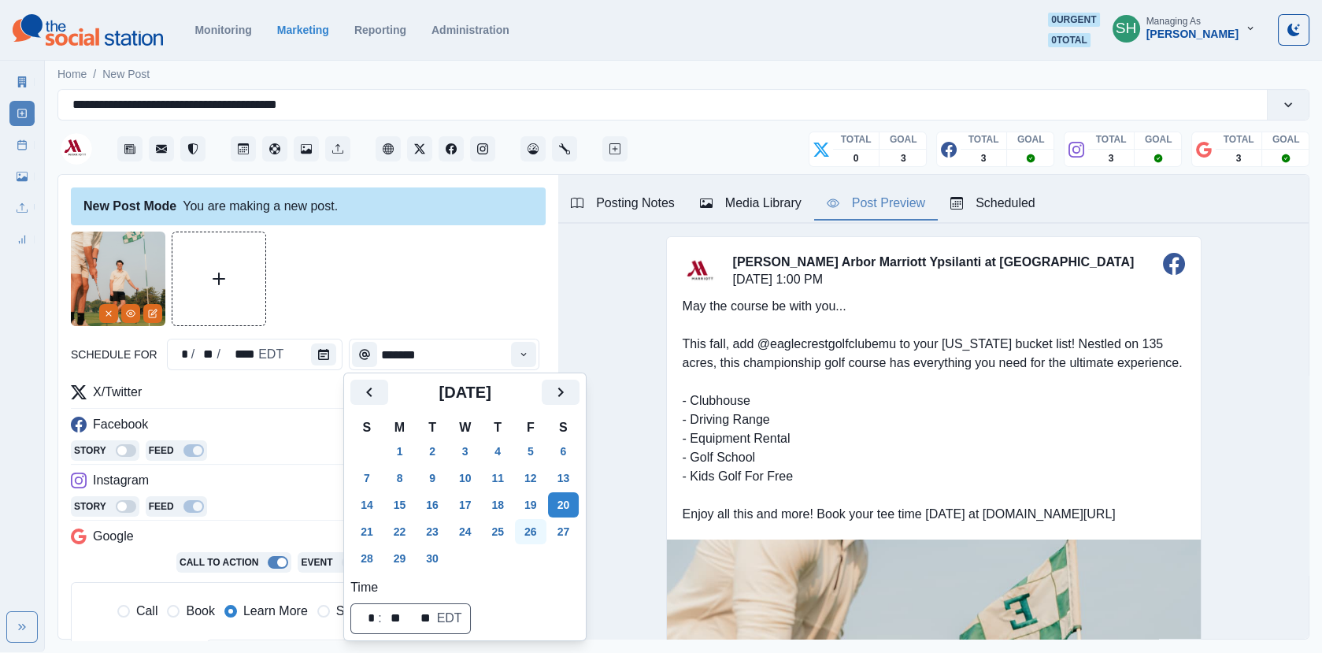
click at [531, 525] on button "26" at bounding box center [531, 531] width 32 height 25
click at [436, 258] on div at bounding box center [308, 279] width 475 height 95
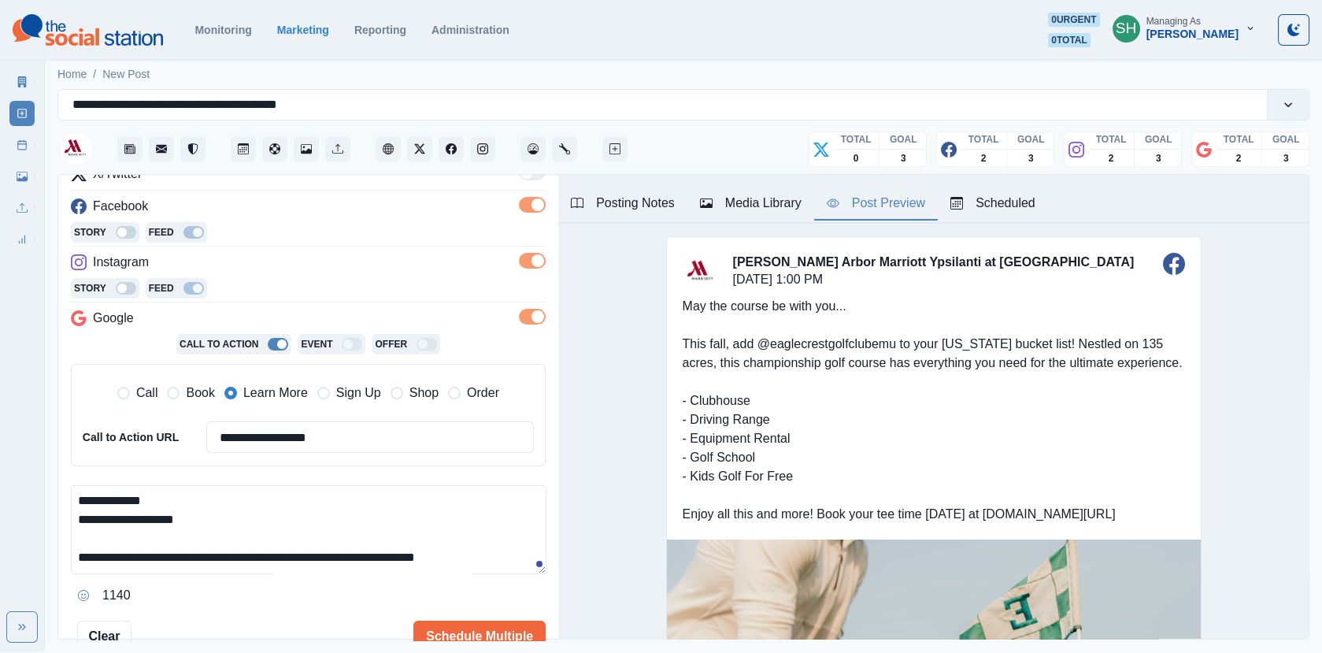
scroll to position [335, 0]
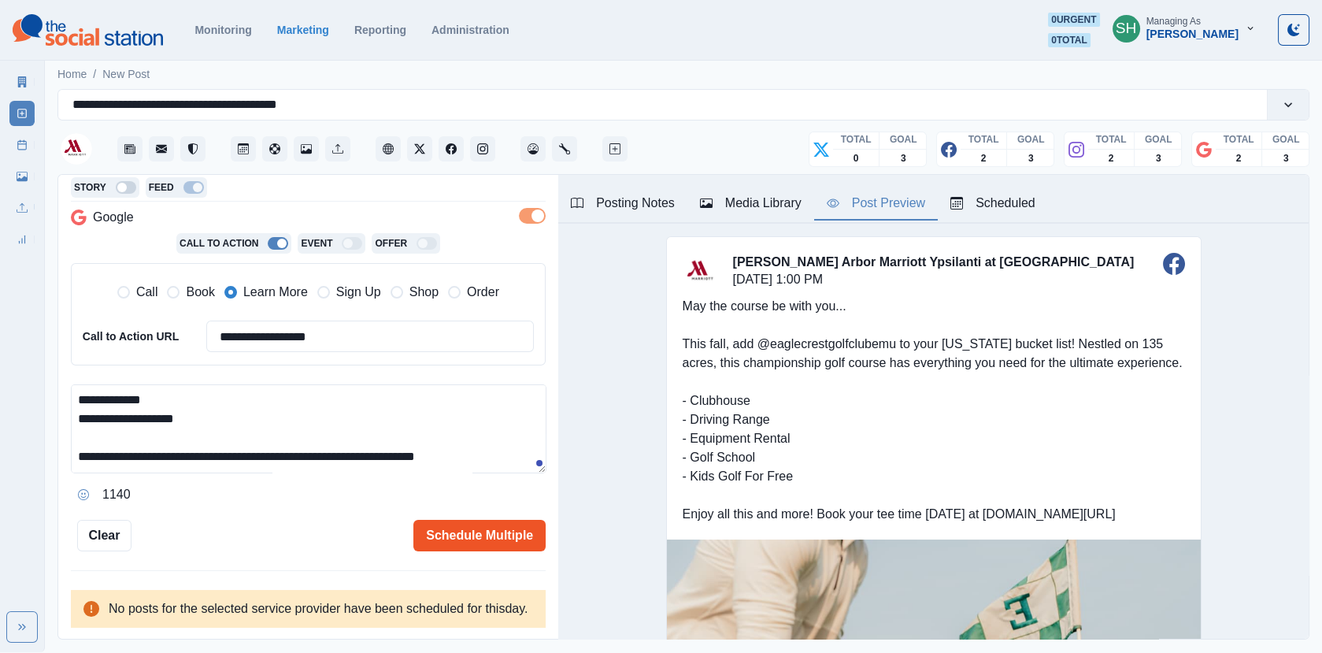
click at [472, 525] on button "Schedule Multiple" at bounding box center [480, 536] width 132 height 32
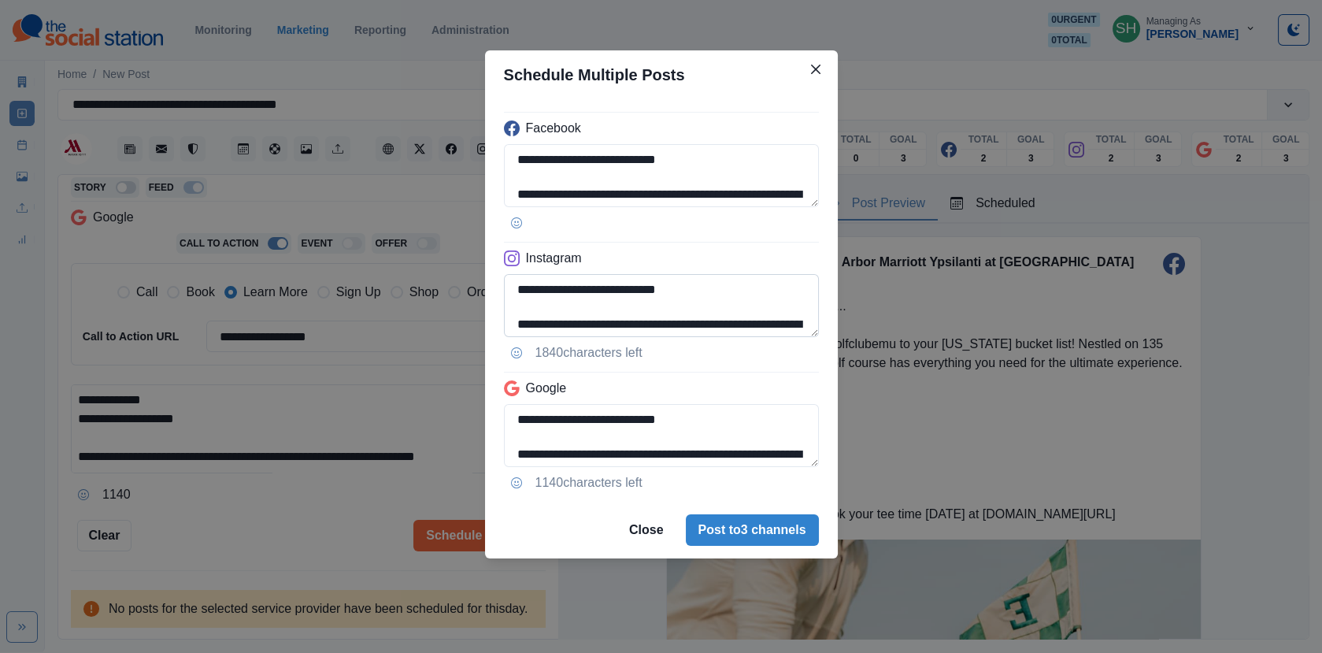
scroll to position [210, 0]
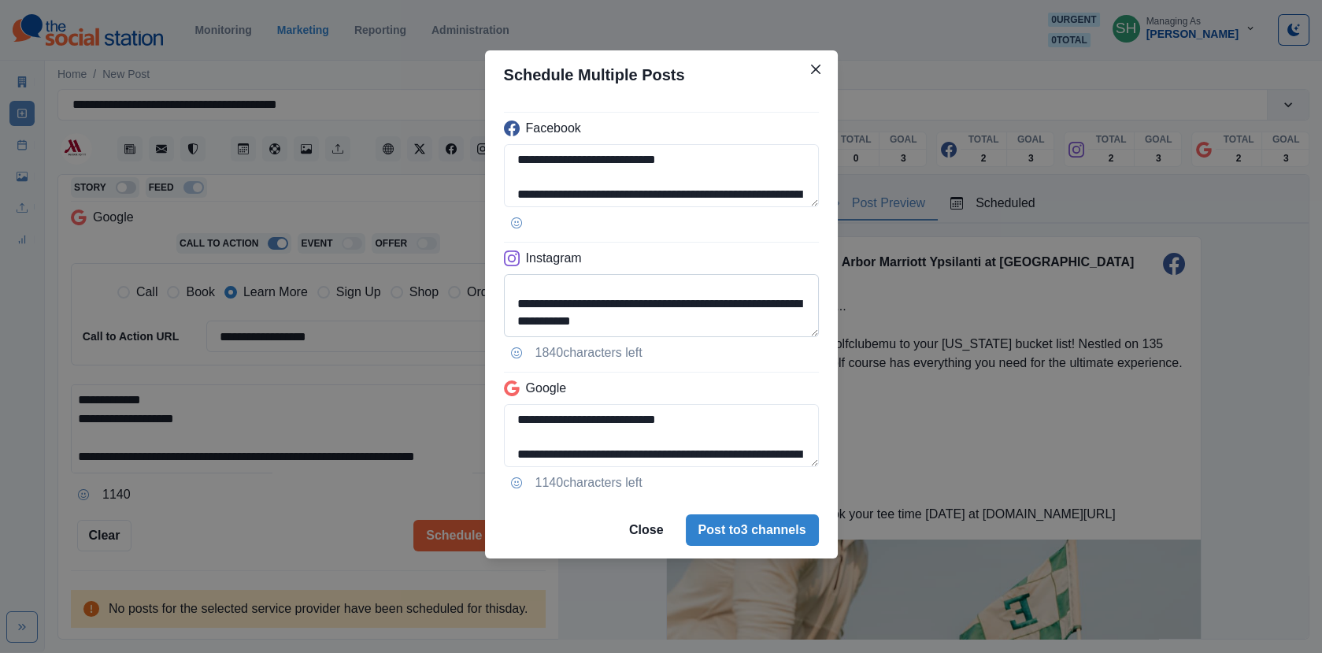
drag, startPoint x: 683, startPoint y: 325, endPoint x: 534, endPoint y: 314, distance: 149.2
click at [534, 314] on textarea "**********" at bounding box center [661, 305] width 315 height 63
type textarea "**********"
click at [295, 288] on div "**********" at bounding box center [661, 326] width 1322 height 653
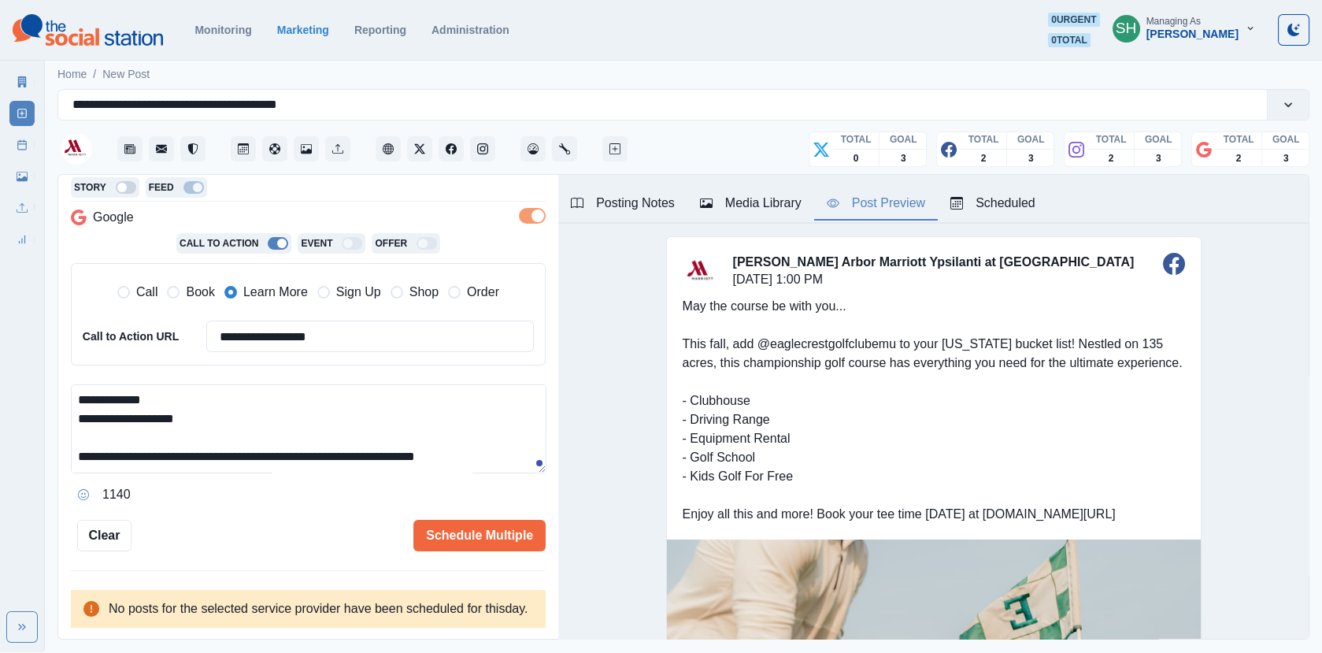
scroll to position [0, 0]
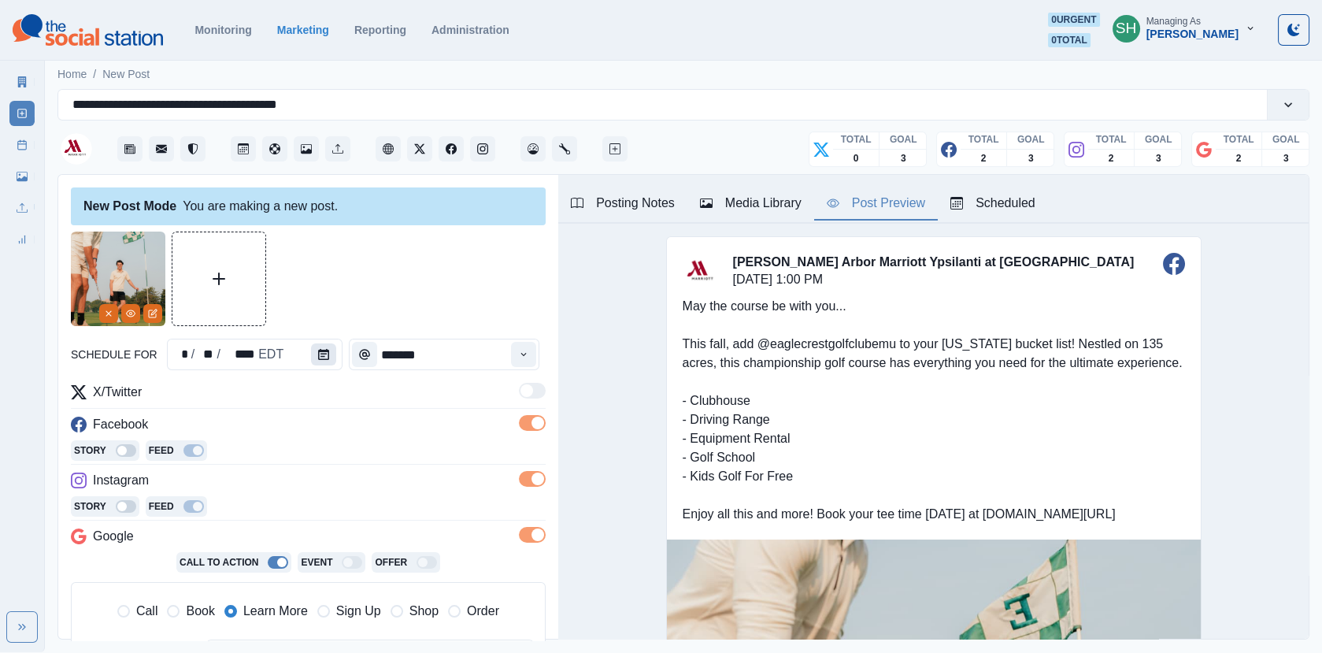
click at [311, 354] on button "Calendar" at bounding box center [323, 354] width 25 height 22
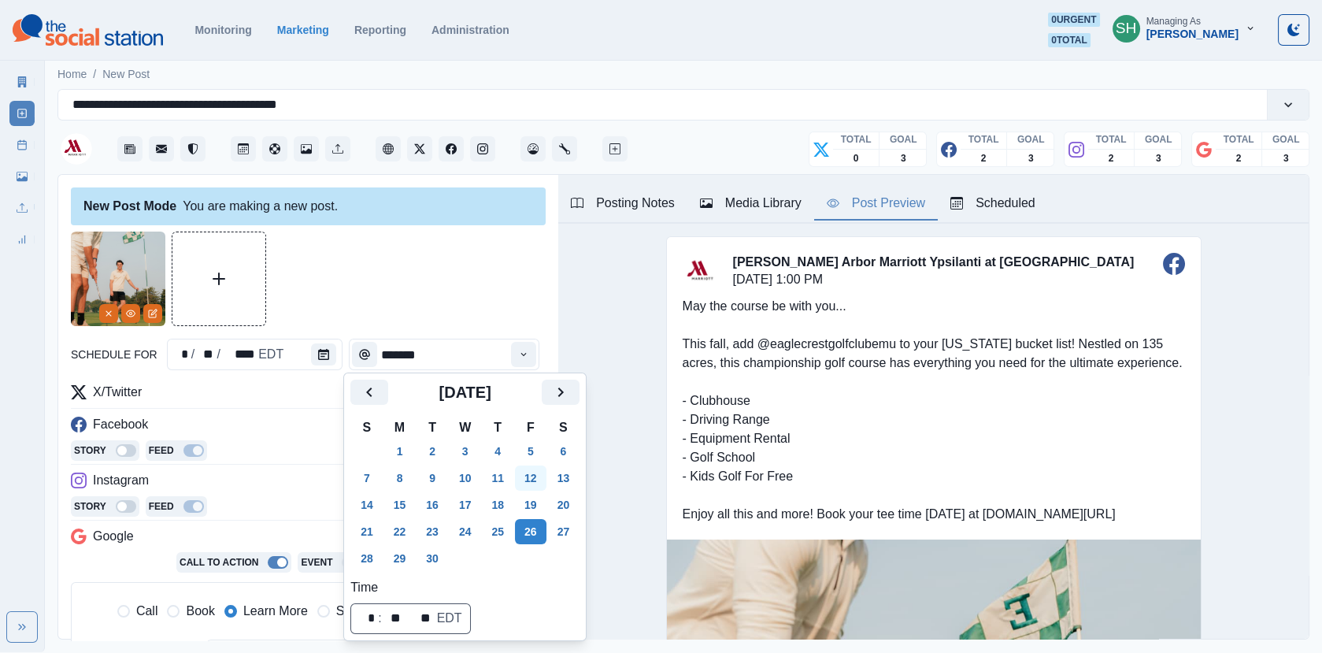
click at [537, 479] on button "12" at bounding box center [531, 478] width 32 height 25
click at [462, 275] on div at bounding box center [308, 279] width 475 height 95
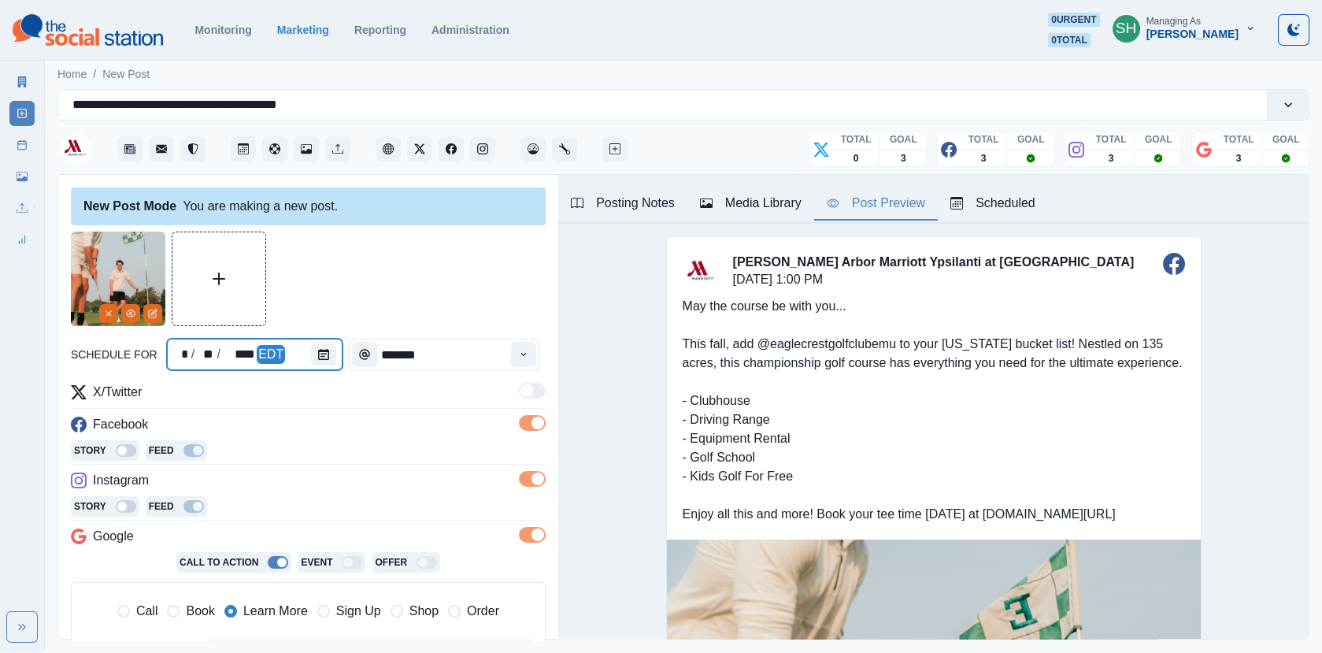
click at [331, 353] on div at bounding box center [327, 355] width 32 height 32
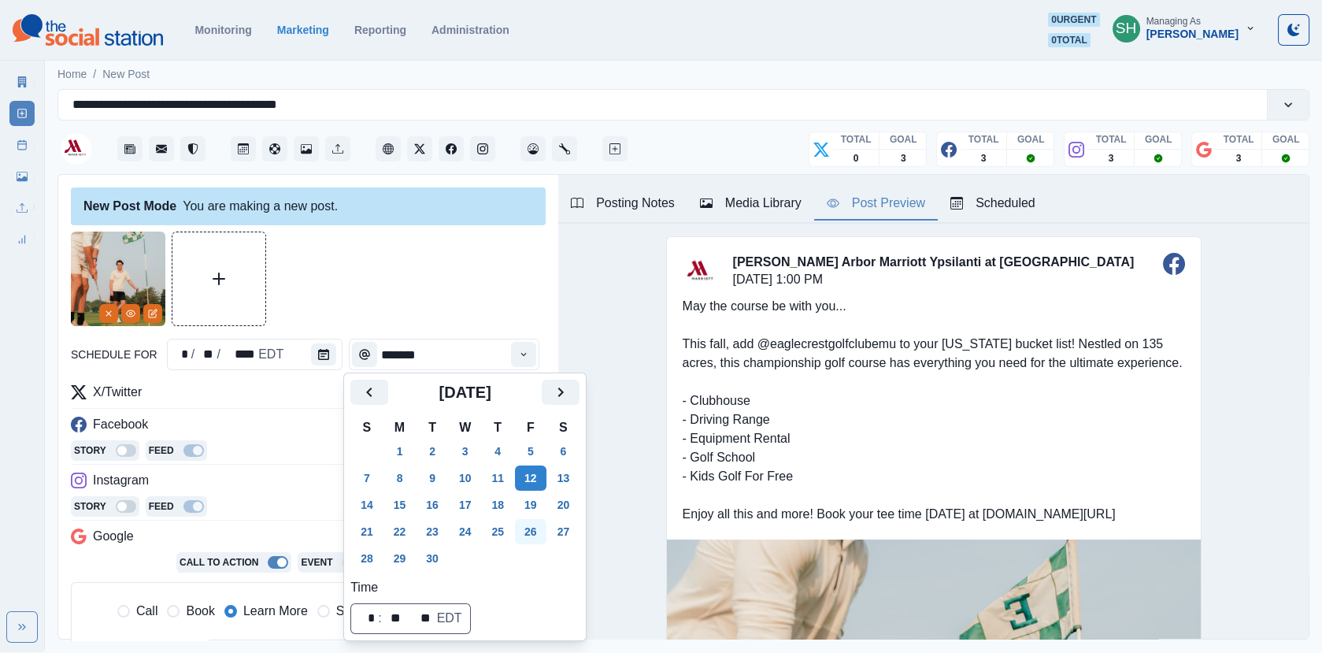
click at [539, 537] on button "26" at bounding box center [531, 531] width 32 height 25
click at [482, 262] on div at bounding box center [308, 279] width 475 height 95
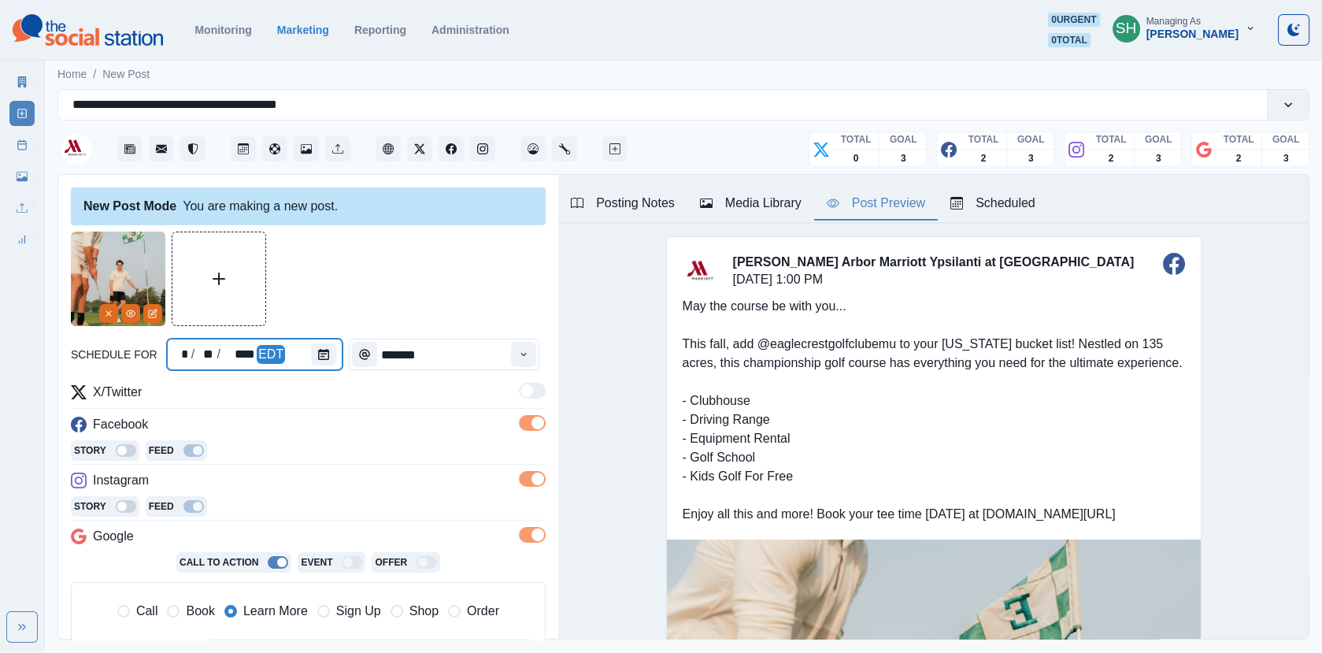
scroll to position [335, 0]
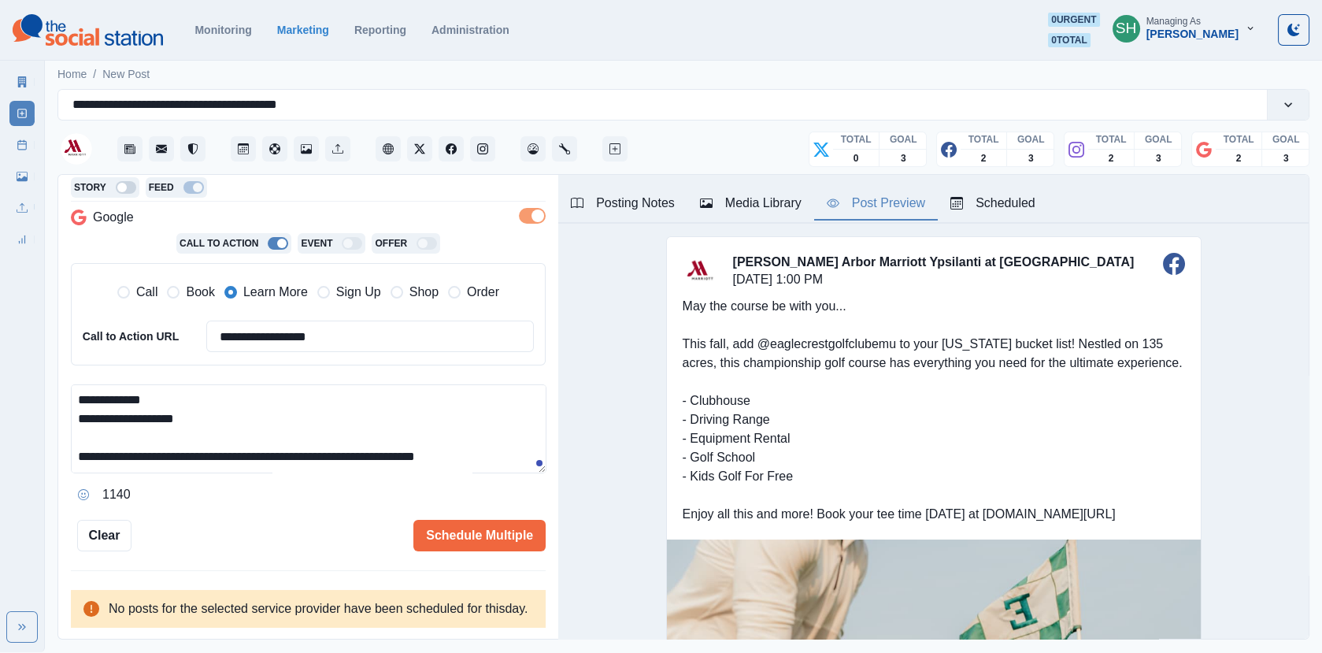
click at [445, 535] on div "**********" at bounding box center [308, 408] width 500 height 466
click at [443, 520] on button "Schedule Multiple" at bounding box center [480, 536] width 132 height 32
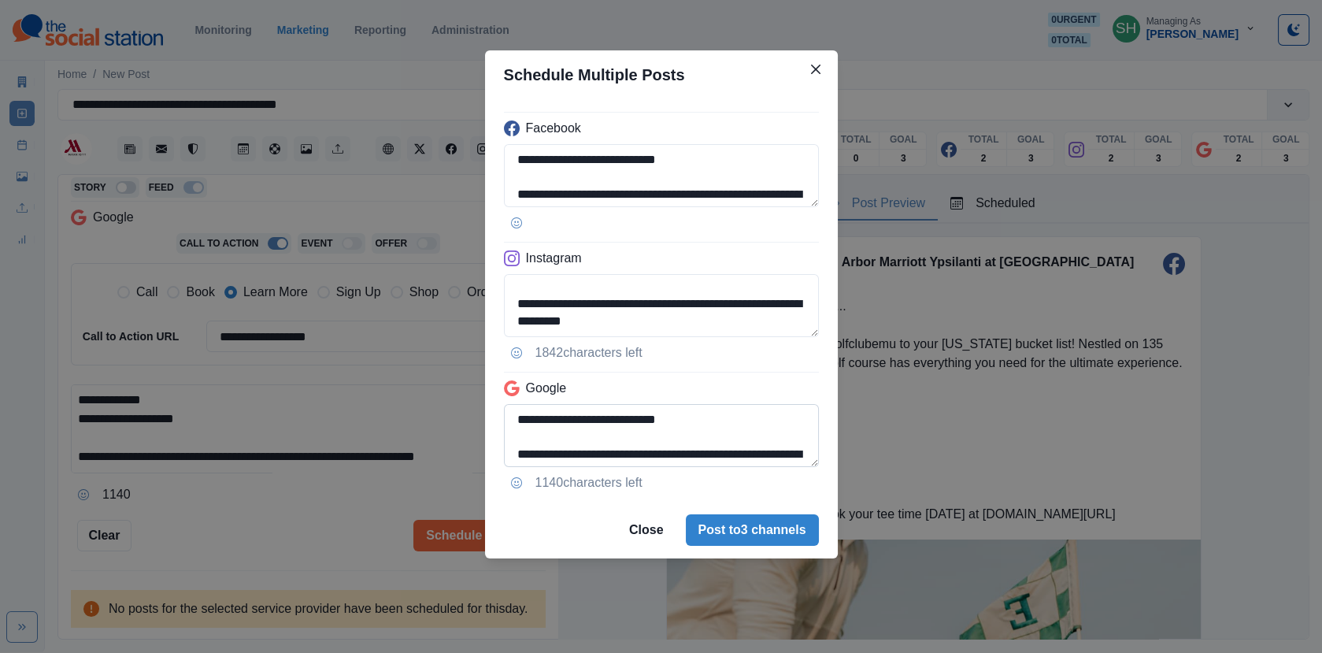
scroll to position [210, 0]
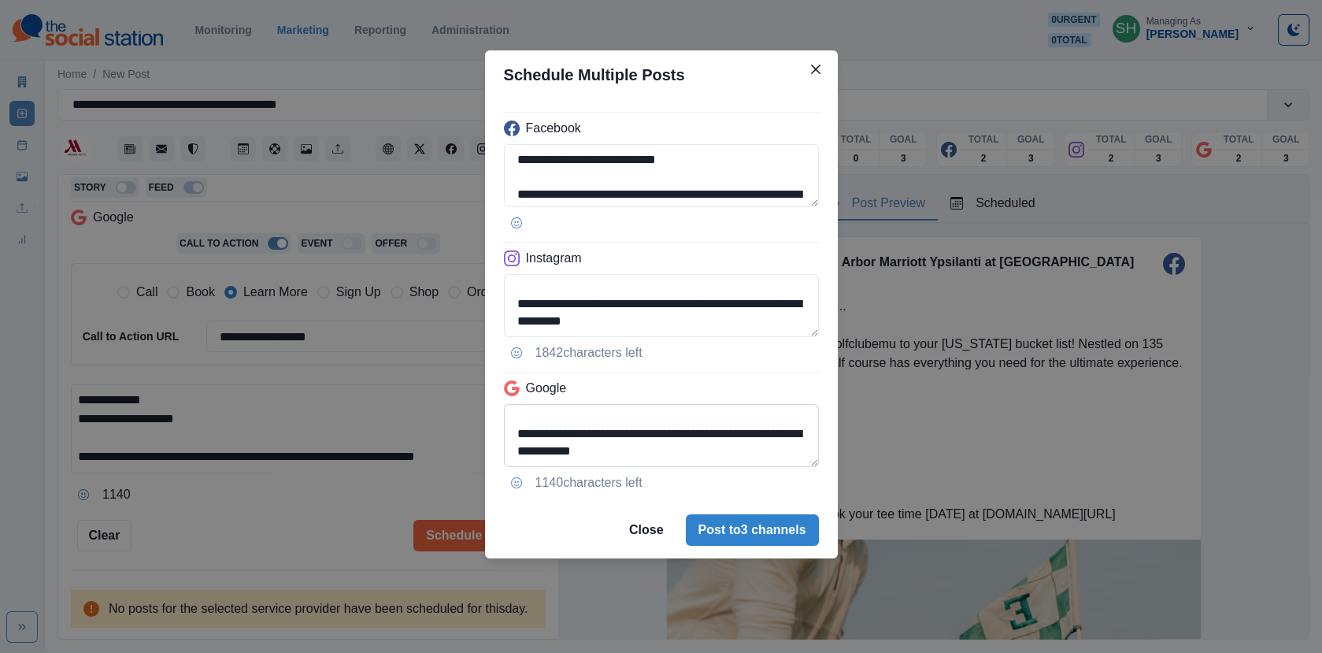
drag, startPoint x: 691, startPoint y: 451, endPoint x: 505, endPoint y: 454, distance: 185.9
click at [506, 454] on textarea "**********" at bounding box center [661, 435] width 315 height 63
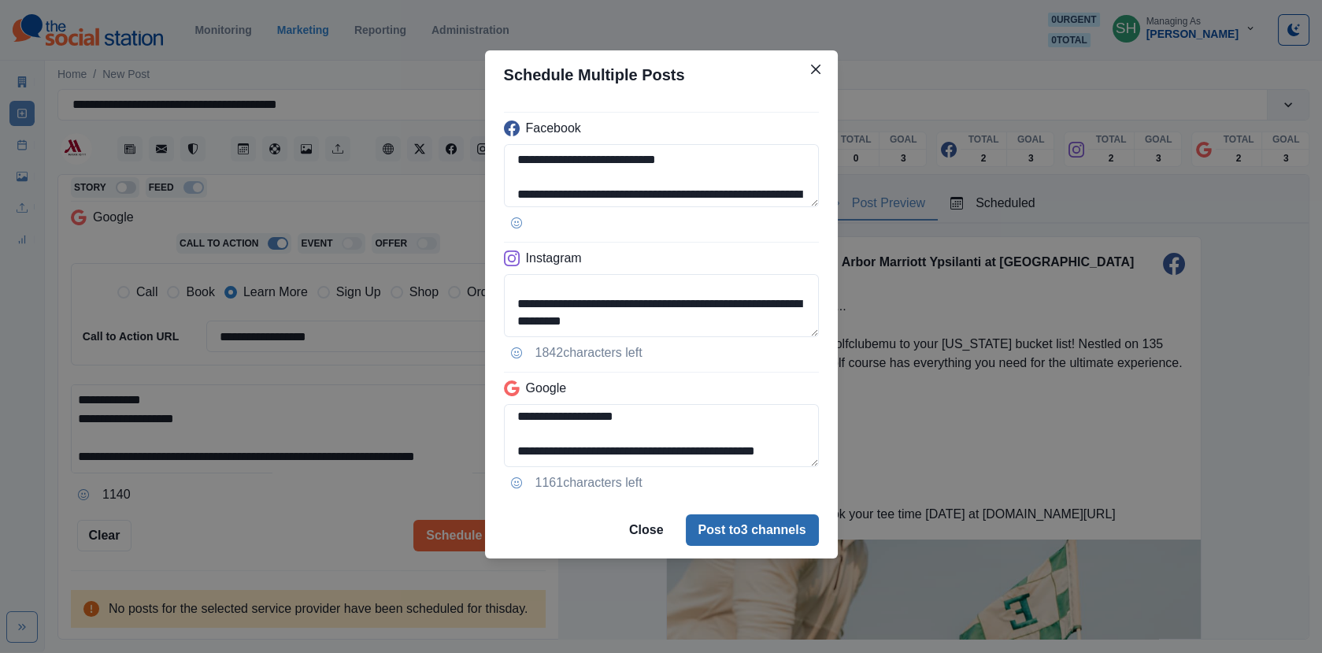
type textarea "**********"
click at [717, 516] on button "Post to 3 channels" at bounding box center [752, 530] width 133 height 32
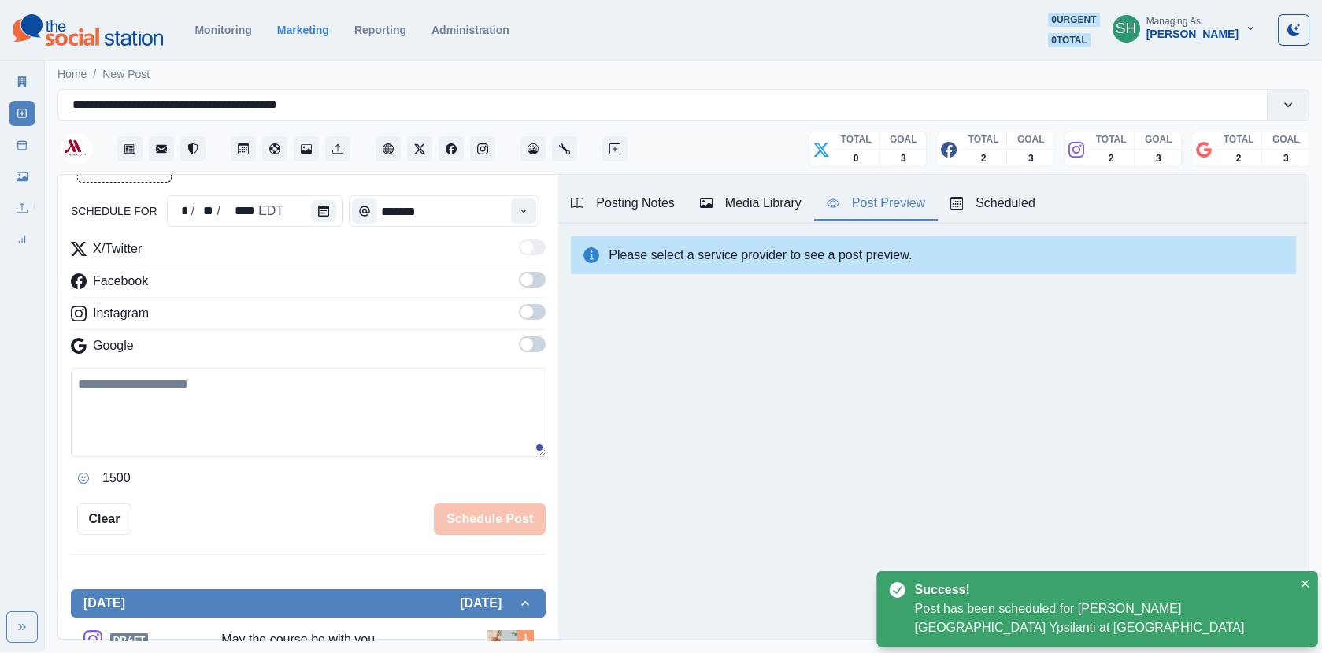
scroll to position [311, 0]
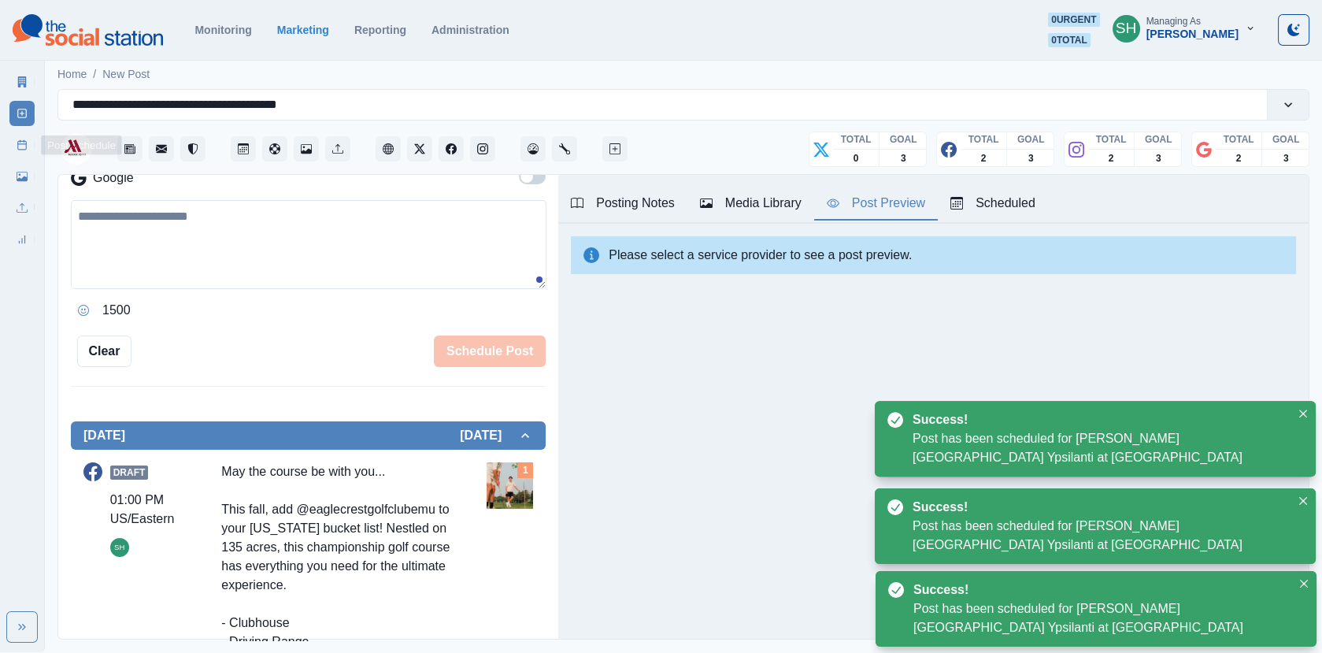
click at [24, 147] on icon at bounding box center [22, 144] width 11 height 11
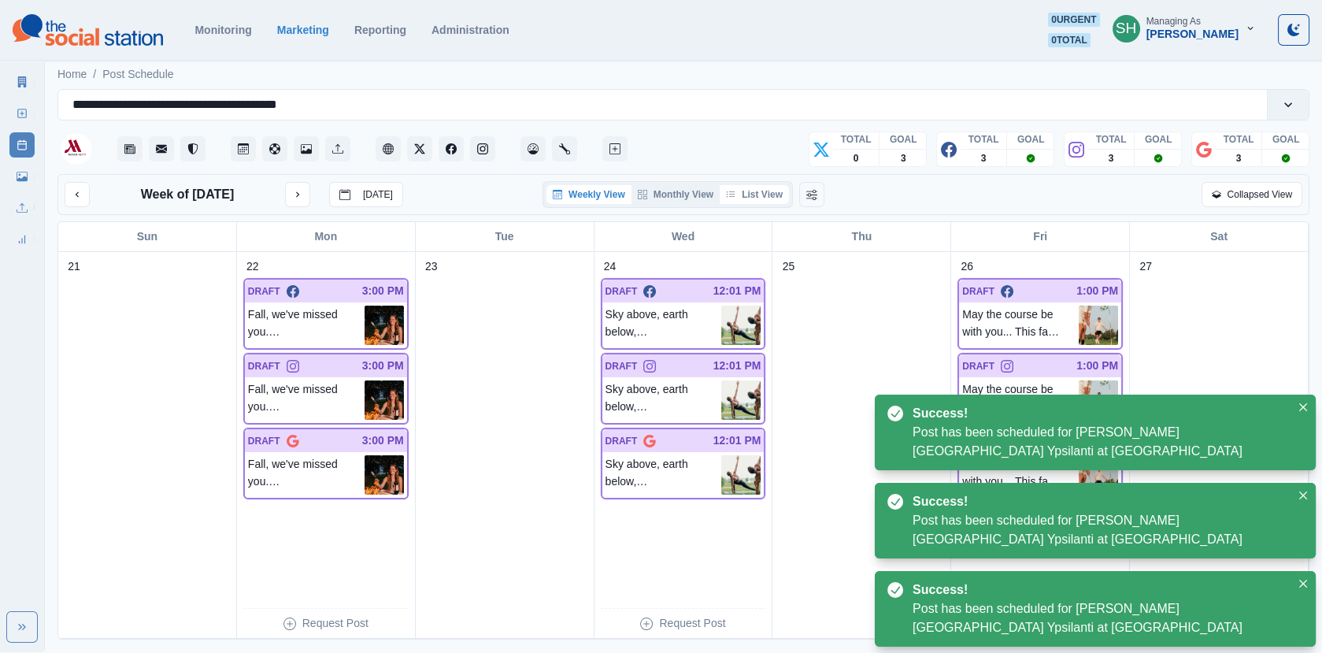
click at [749, 198] on button "List View" at bounding box center [754, 194] width 69 height 19
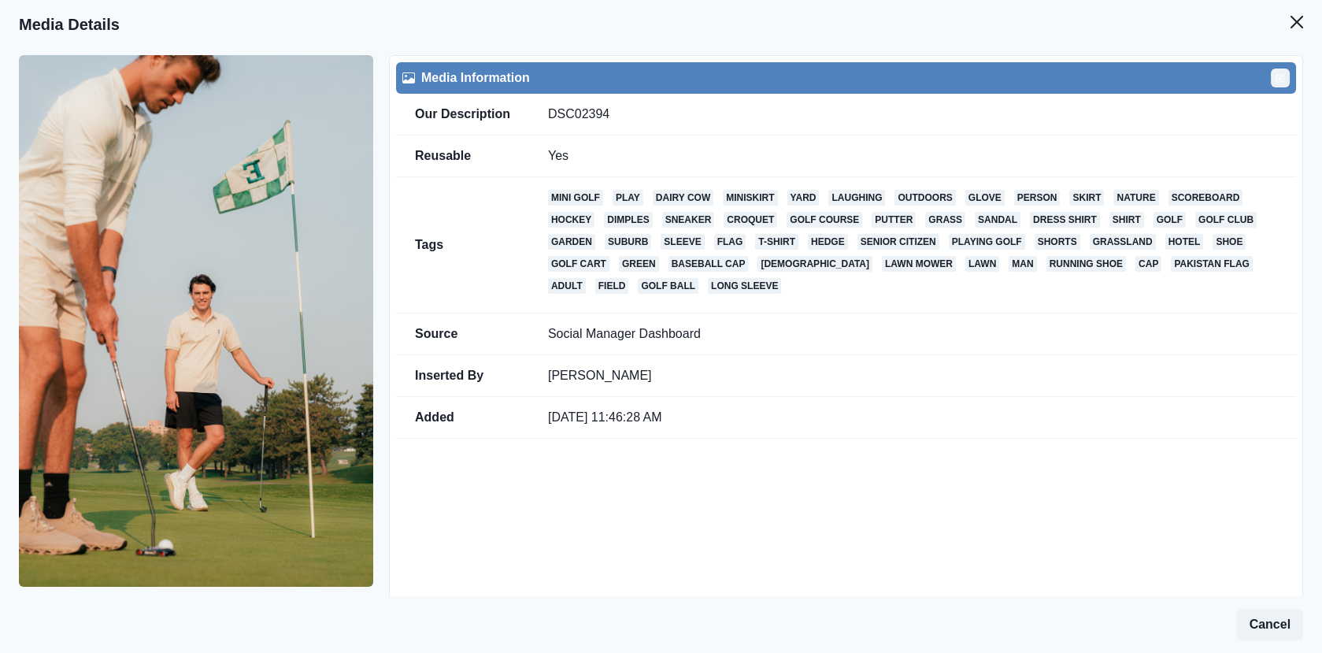
click at [1284, 79] on icon "Edit" at bounding box center [1280, 78] width 7 height 7
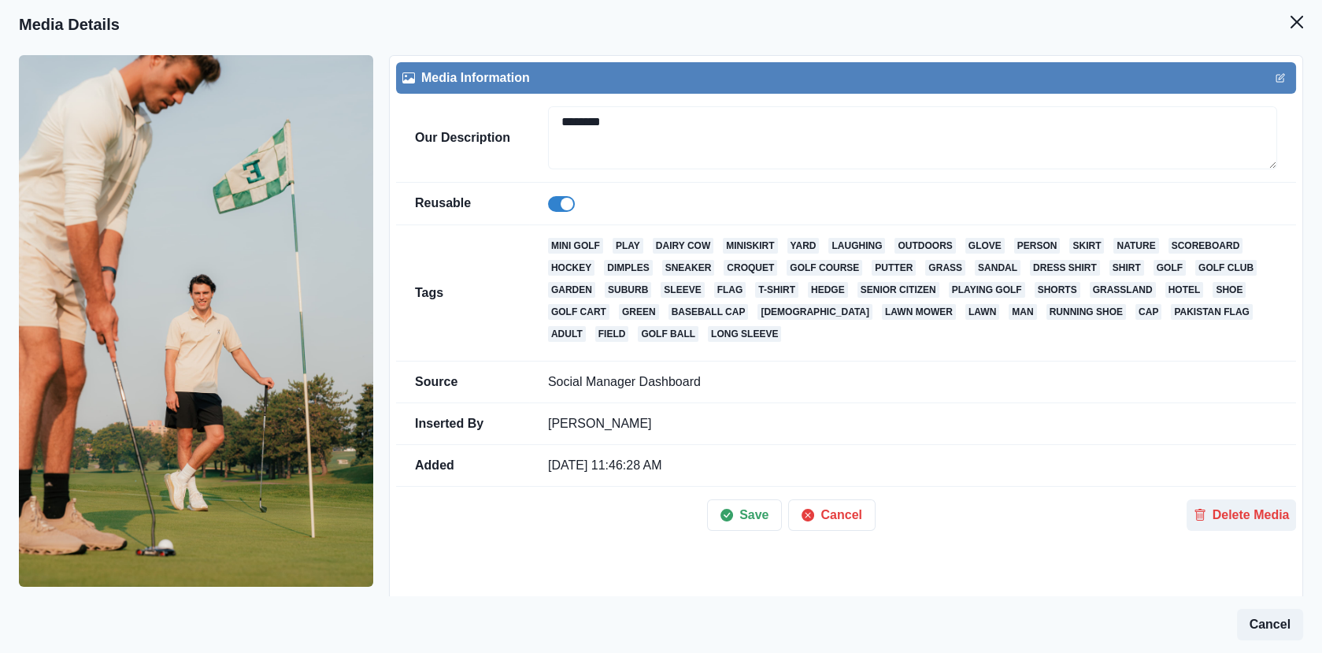
scroll to position [247, 0]
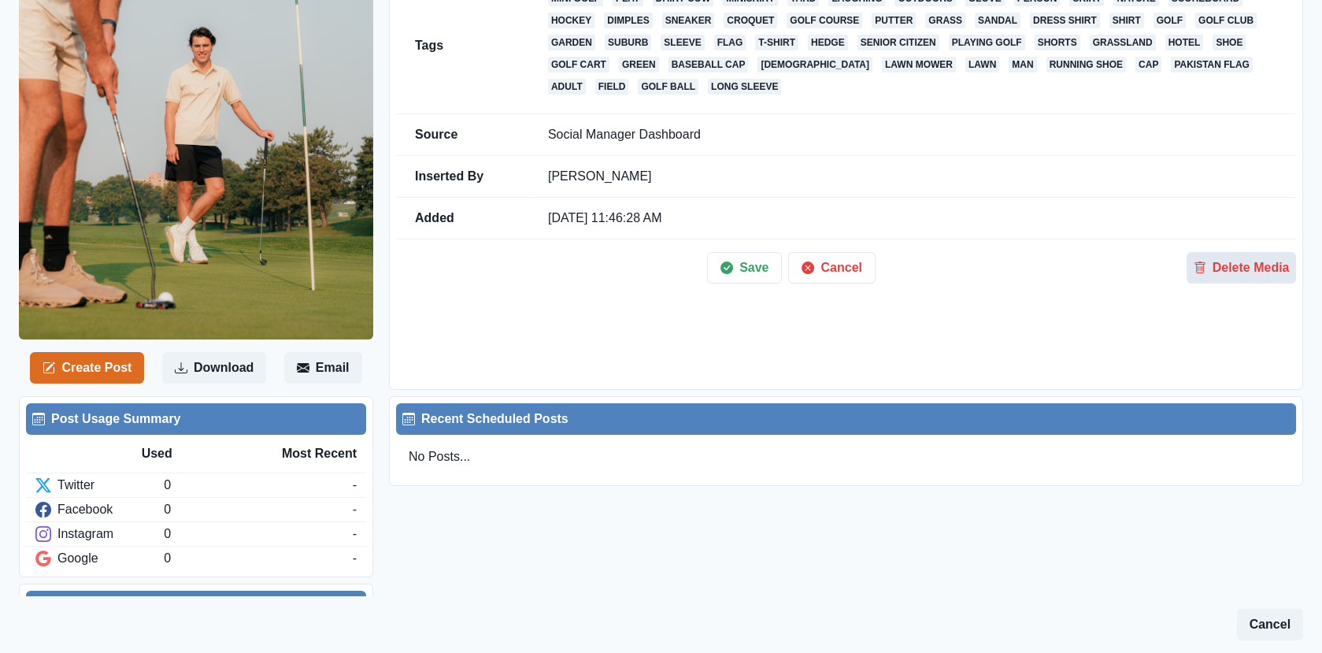
click at [1212, 254] on button "Delete Media" at bounding box center [1241, 268] width 109 height 32
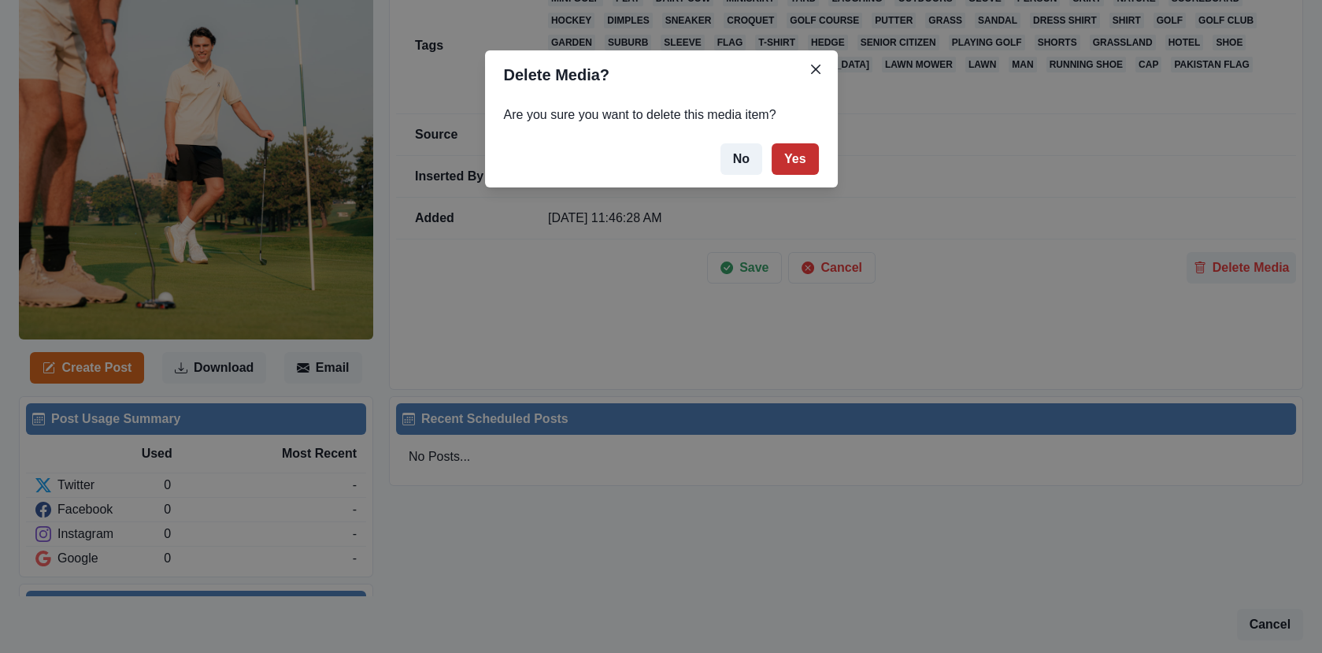
click at [788, 154] on button "Yes" at bounding box center [795, 159] width 47 height 32
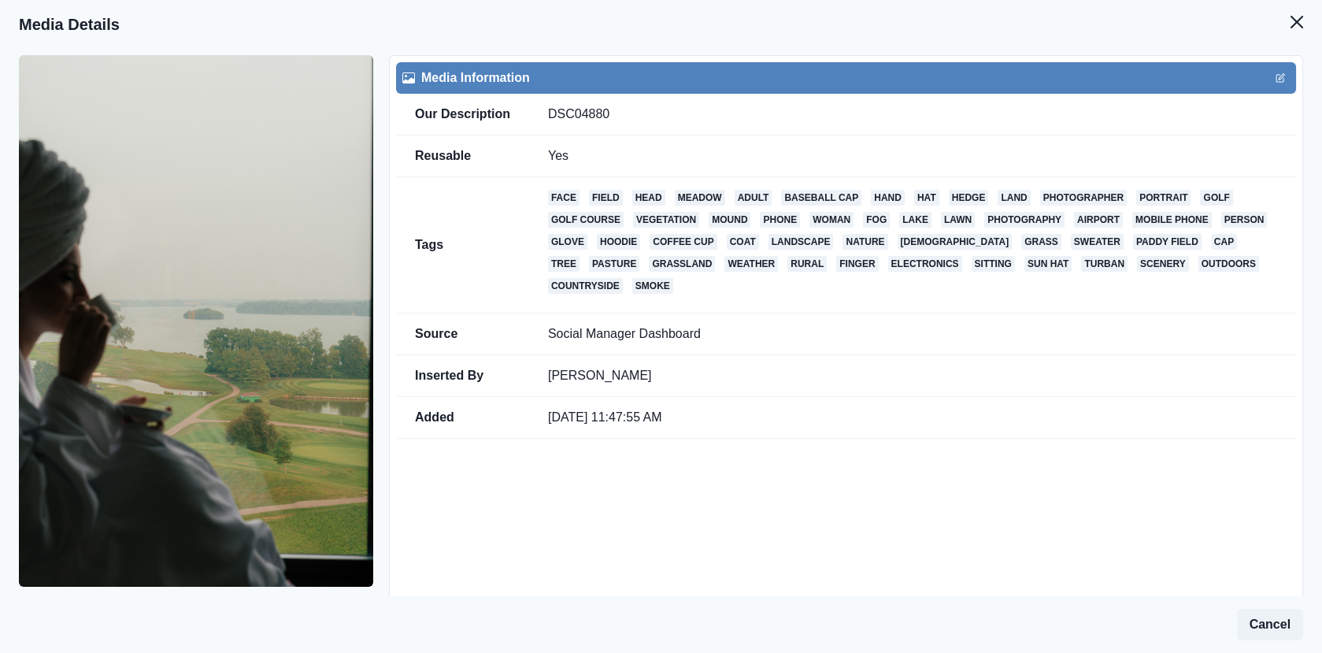
scroll to position [119, 0]
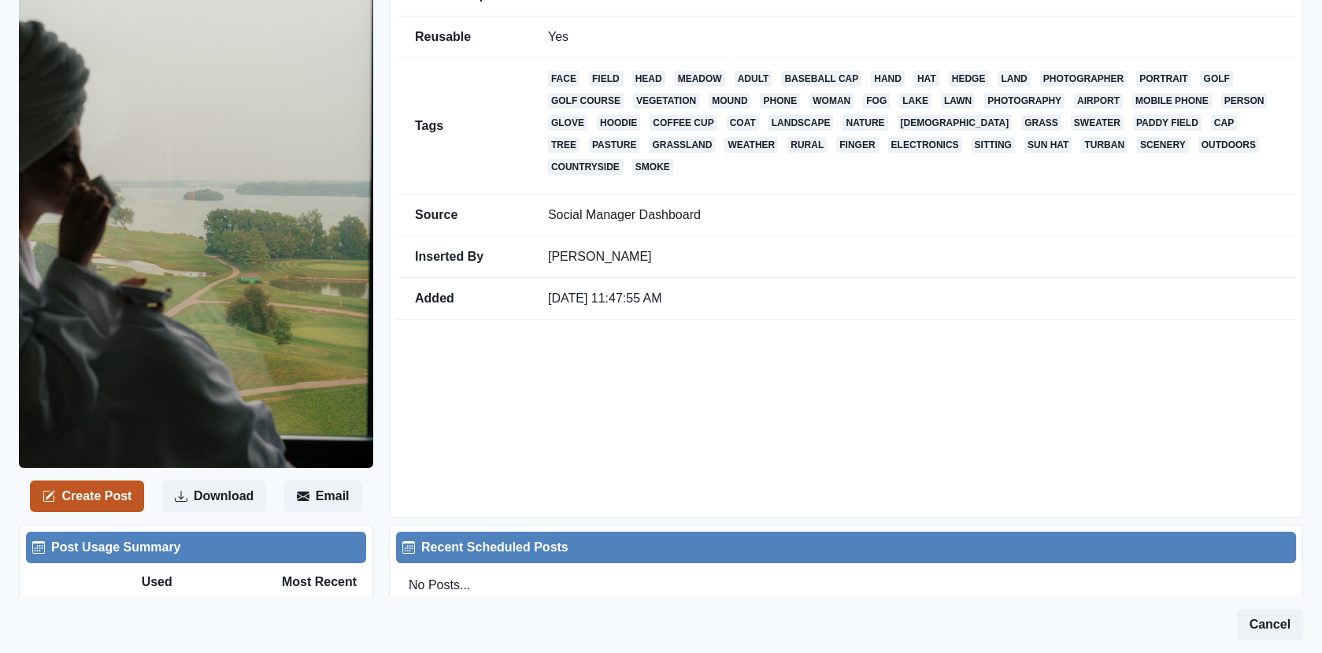
click at [101, 486] on button "Create Post" at bounding box center [87, 496] width 114 height 32
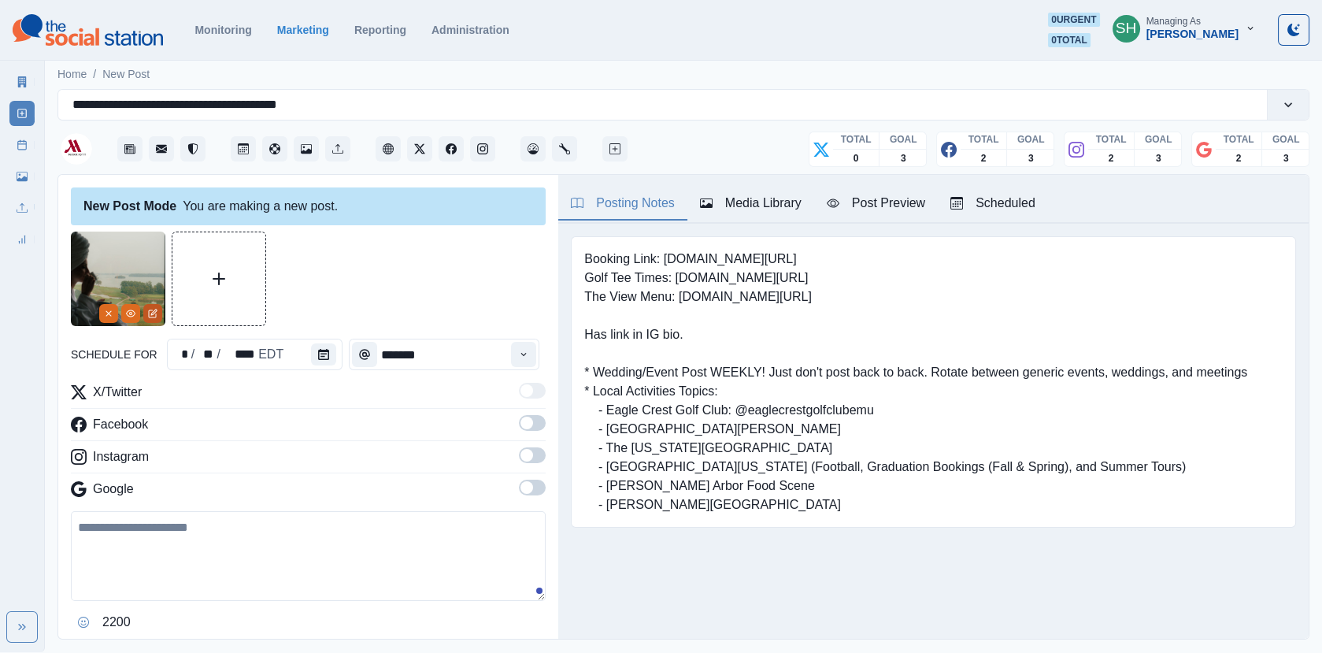
click at [150, 305] on button "Edit Media" at bounding box center [152, 313] width 19 height 19
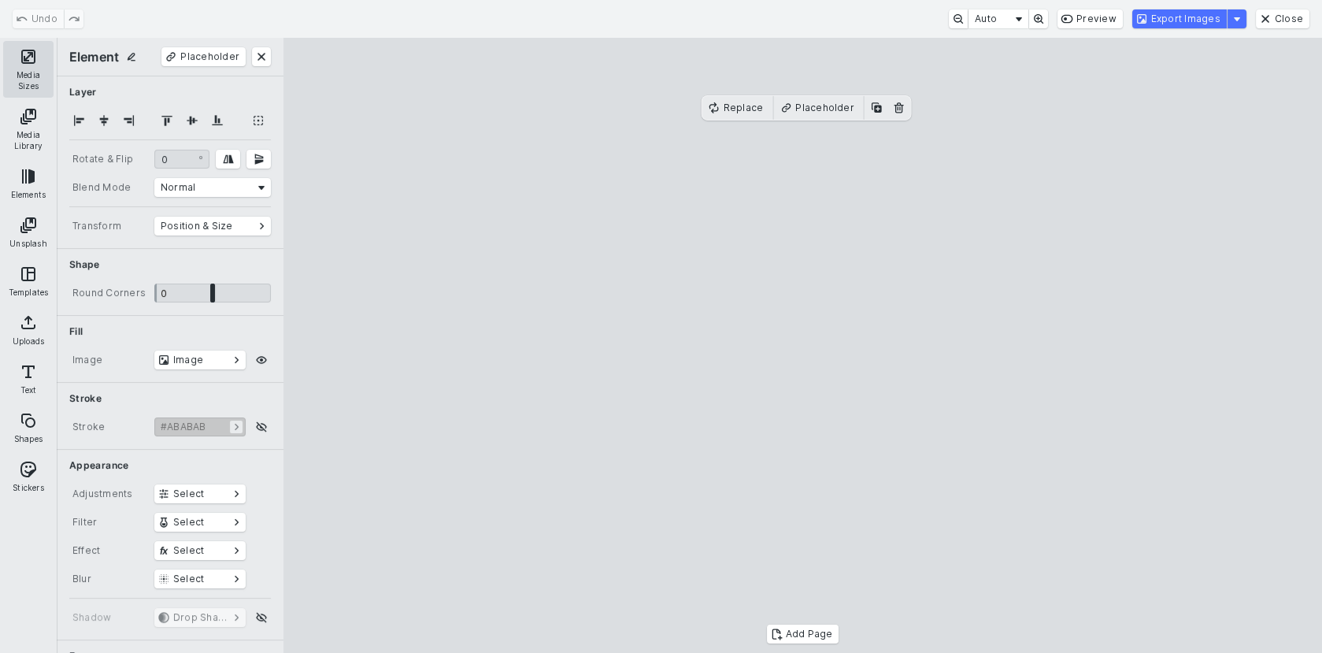
click at [45, 66] on button "Media Sizes" at bounding box center [28, 69] width 50 height 57
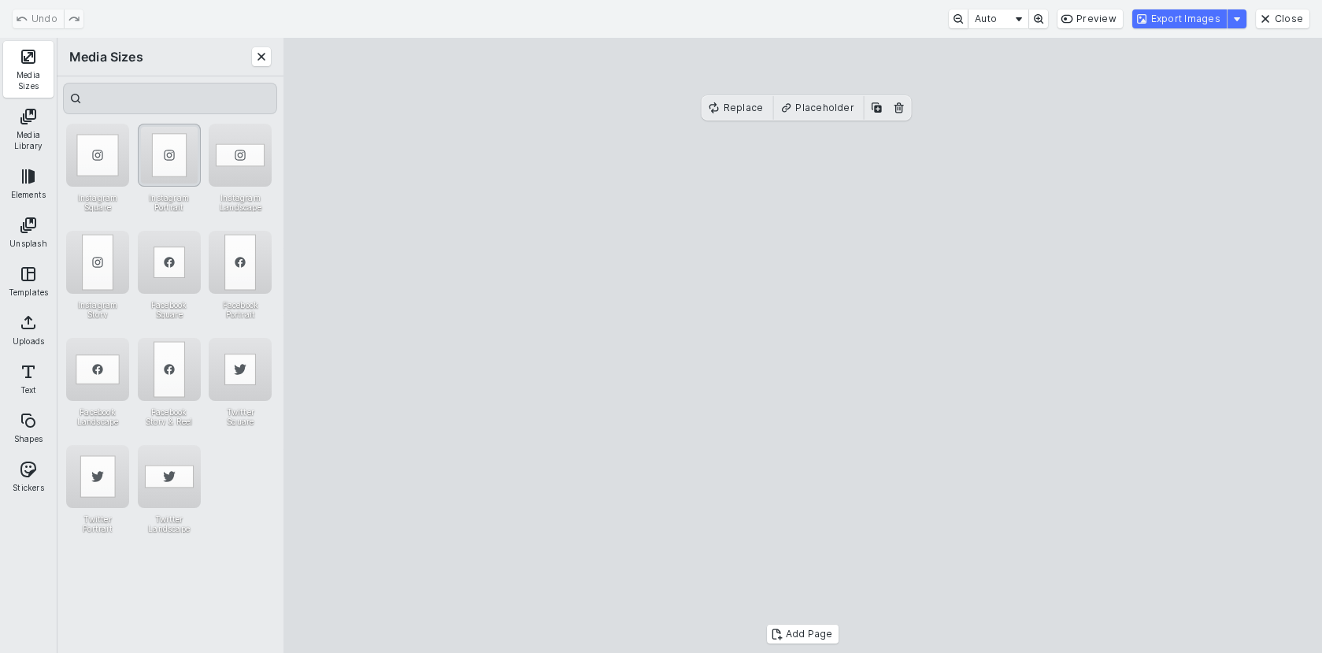
click at [161, 161] on div "Instagram Portrait" at bounding box center [169, 155] width 63 height 63
click at [803, 346] on cesdk-canvas "Editor canvas" at bounding box center [803, 346] width 0 height 0
click at [1170, 9] on button "Export Images" at bounding box center [1180, 18] width 95 height 19
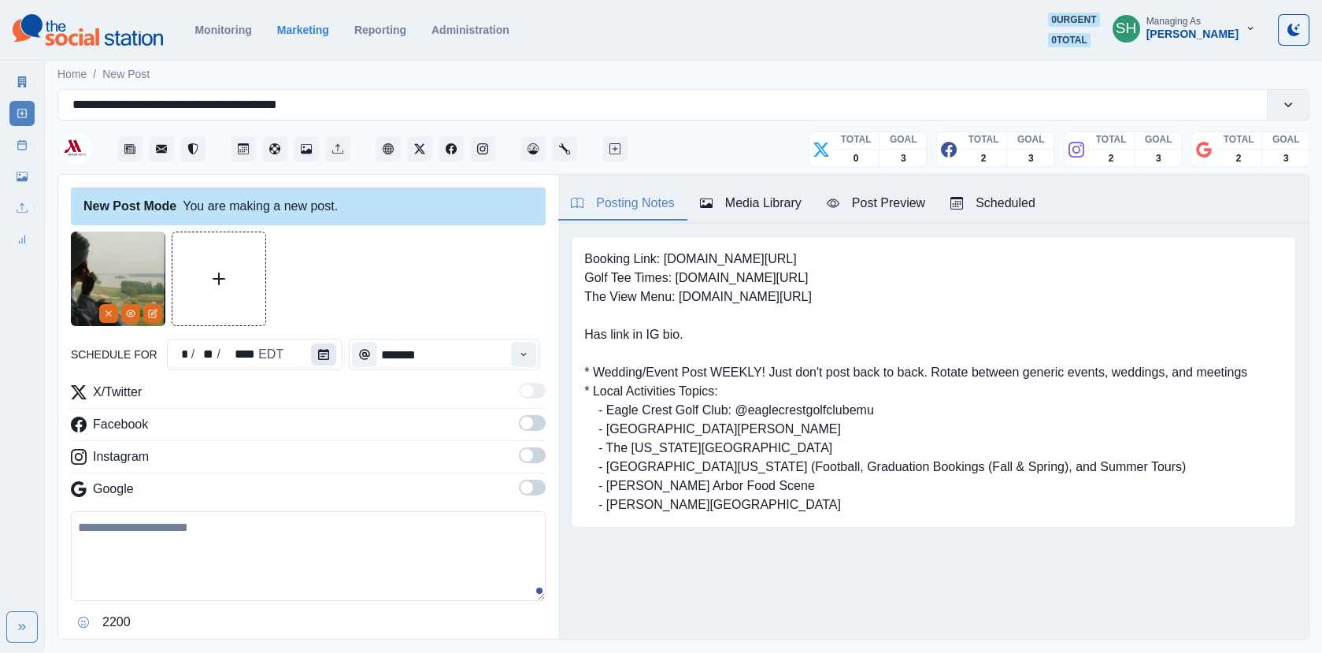
click at [321, 361] on button "Calendar" at bounding box center [323, 354] width 25 height 22
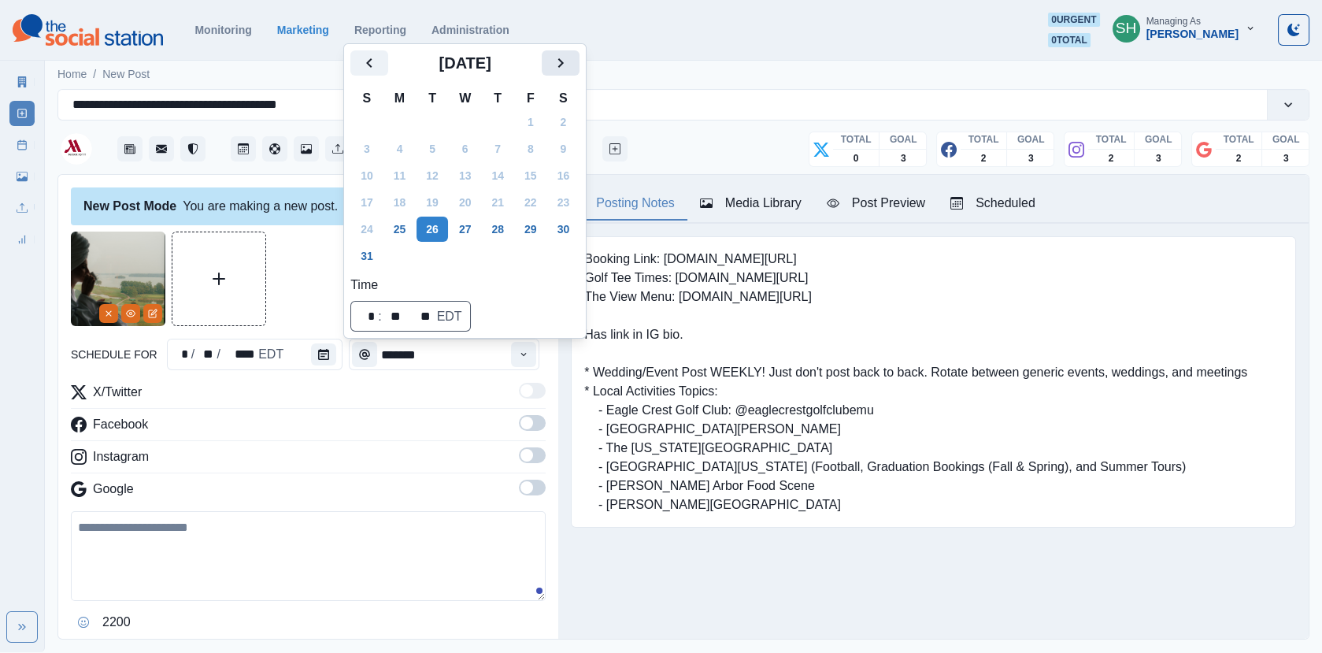
click at [576, 73] on button "Next" at bounding box center [561, 62] width 38 height 25
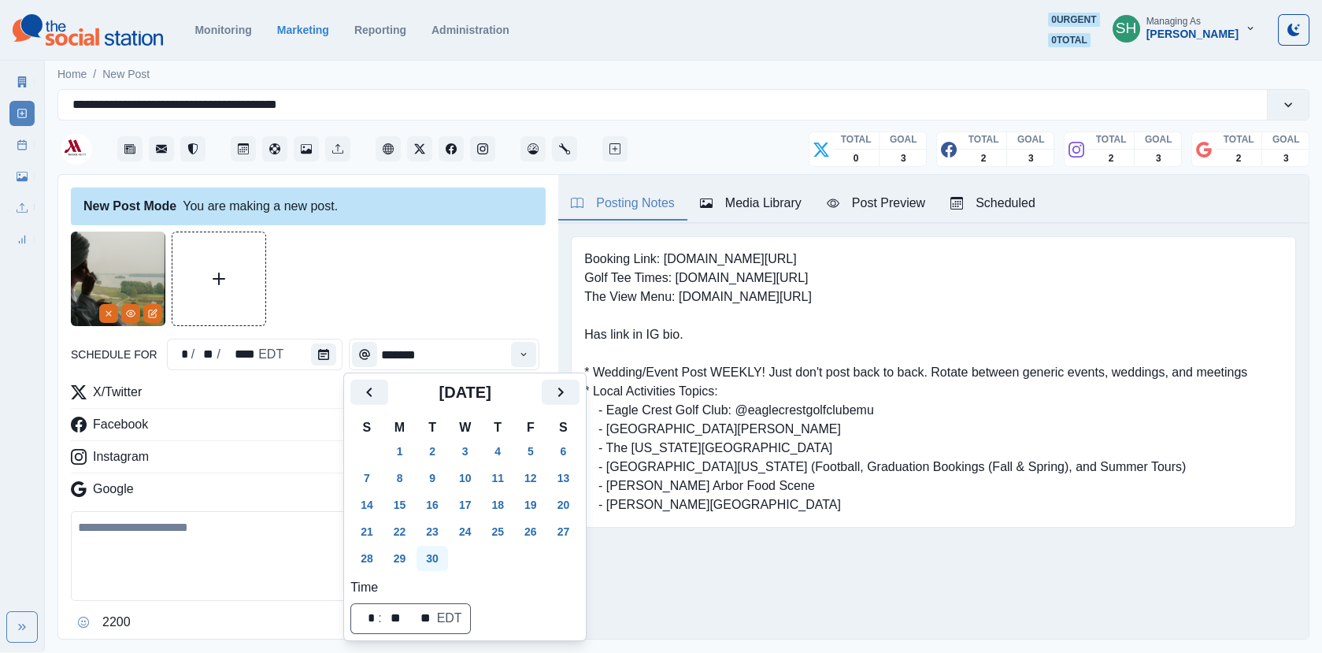
click at [427, 562] on button "30" at bounding box center [433, 558] width 32 height 25
click at [570, 400] on icon "Next" at bounding box center [560, 392] width 19 height 19
click at [478, 440] on button "1" at bounding box center [466, 451] width 32 height 25
click at [448, 283] on div at bounding box center [308, 279] width 475 height 95
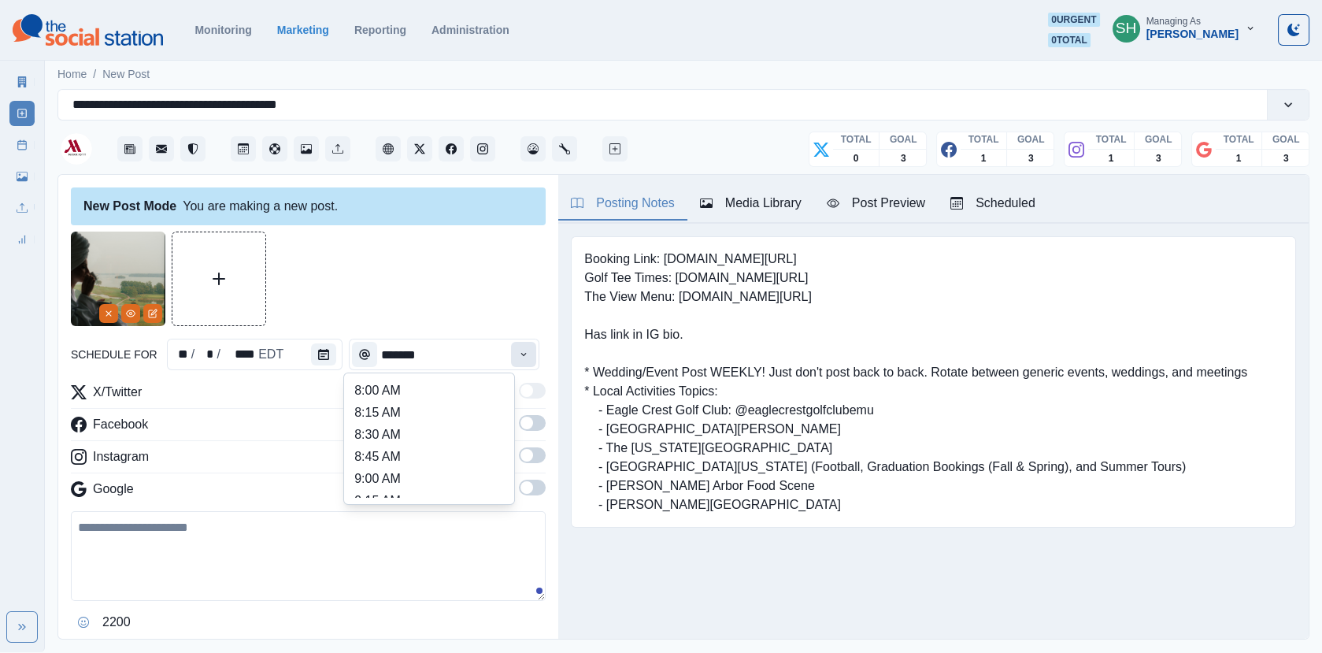
click at [524, 351] on icon "Time" at bounding box center [523, 354] width 11 height 11
click at [401, 390] on li "9:00 AM" at bounding box center [430, 391] width 158 height 22
type input "*******"
click at [535, 425] on span at bounding box center [532, 423] width 27 height 16
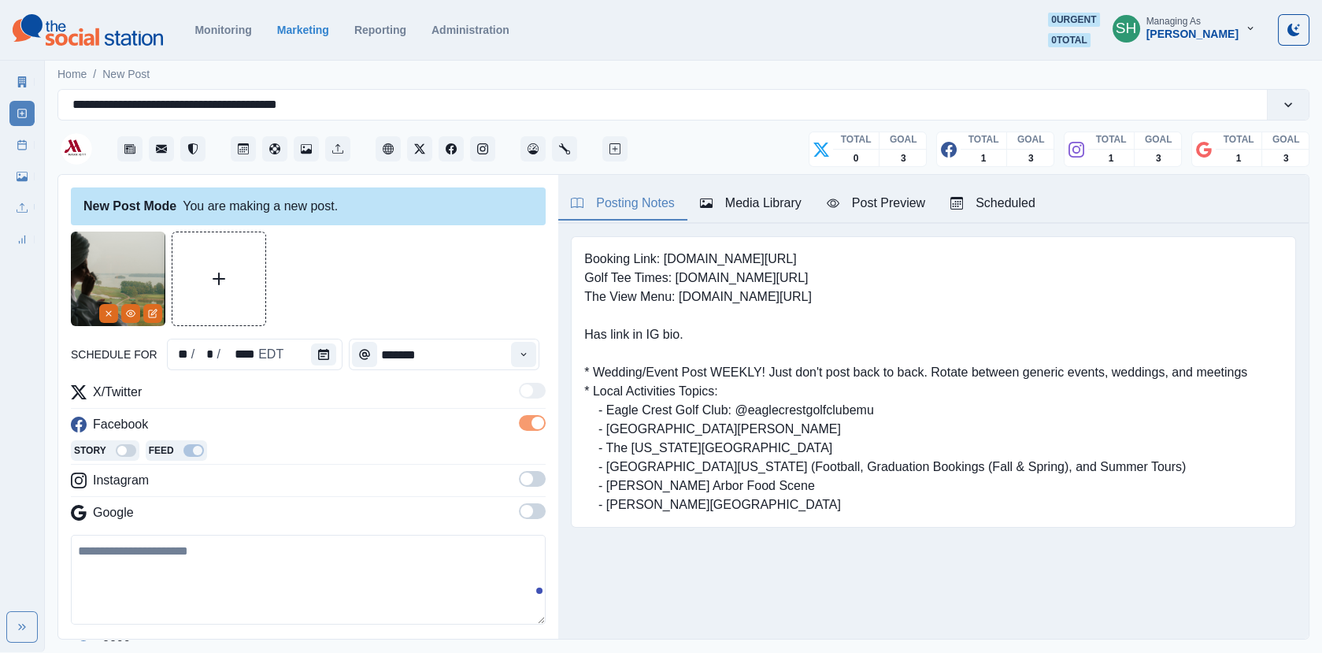
click at [529, 484] on span at bounding box center [532, 479] width 27 height 16
click at [530, 523] on div "X/Twitter Facebook Story Feed Instagram Story Feed Google" at bounding box center [308, 467] width 475 height 169
click at [530, 529] on span at bounding box center [527, 535] width 13 height 13
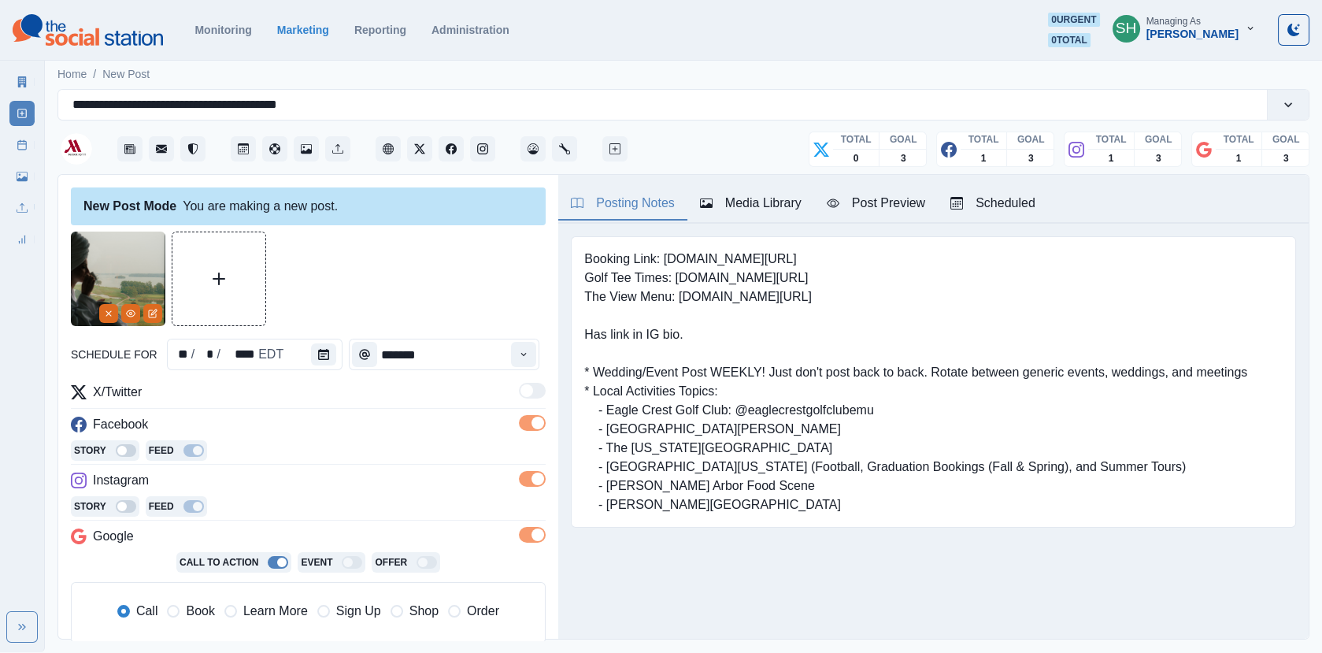
click at [961, 204] on icon "button" at bounding box center [957, 204] width 9 height 6
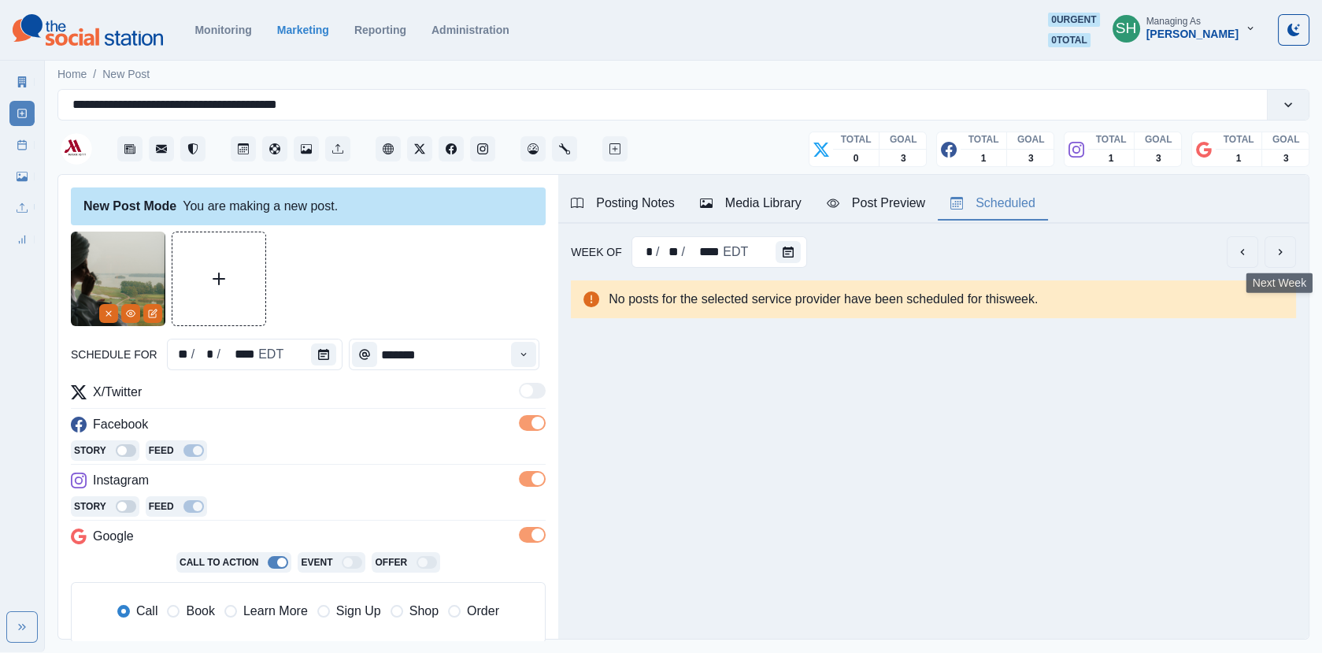
click at [1283, 253] on icon "next" at bounding box center [1280, 252] width 13 height 13
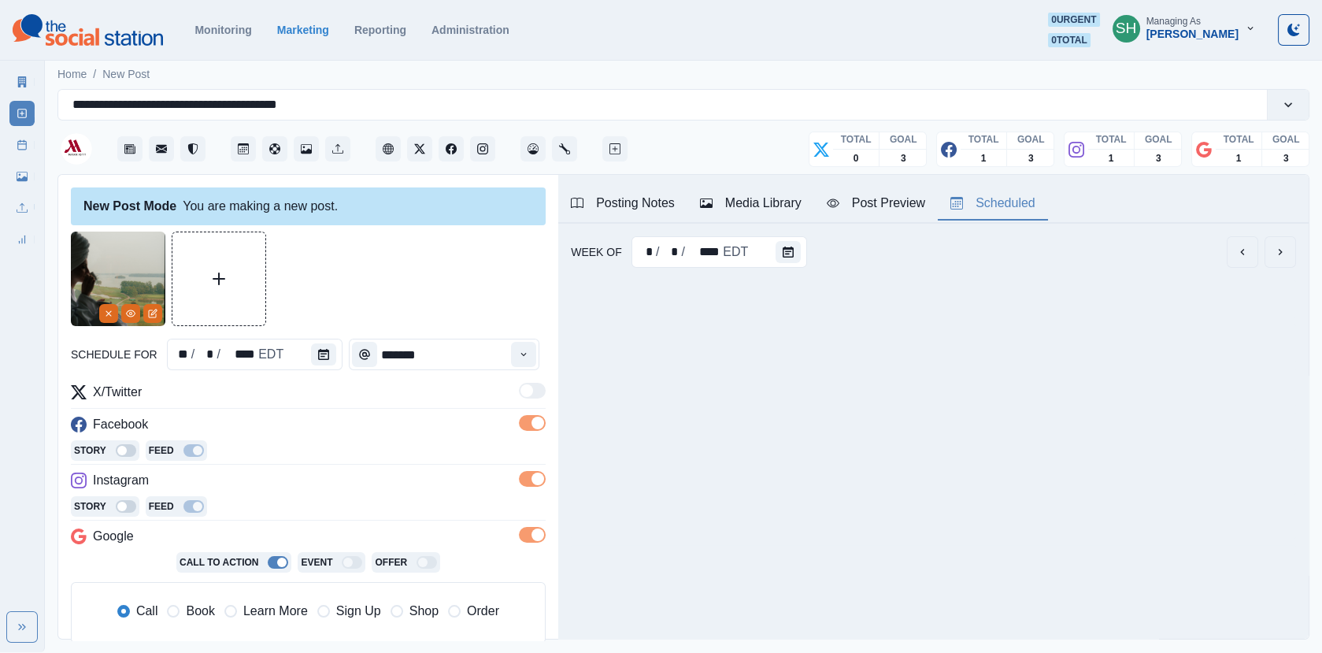
click at [1283, 253] on icon "next" at bounding box center [1280, 252] width 13 height 13
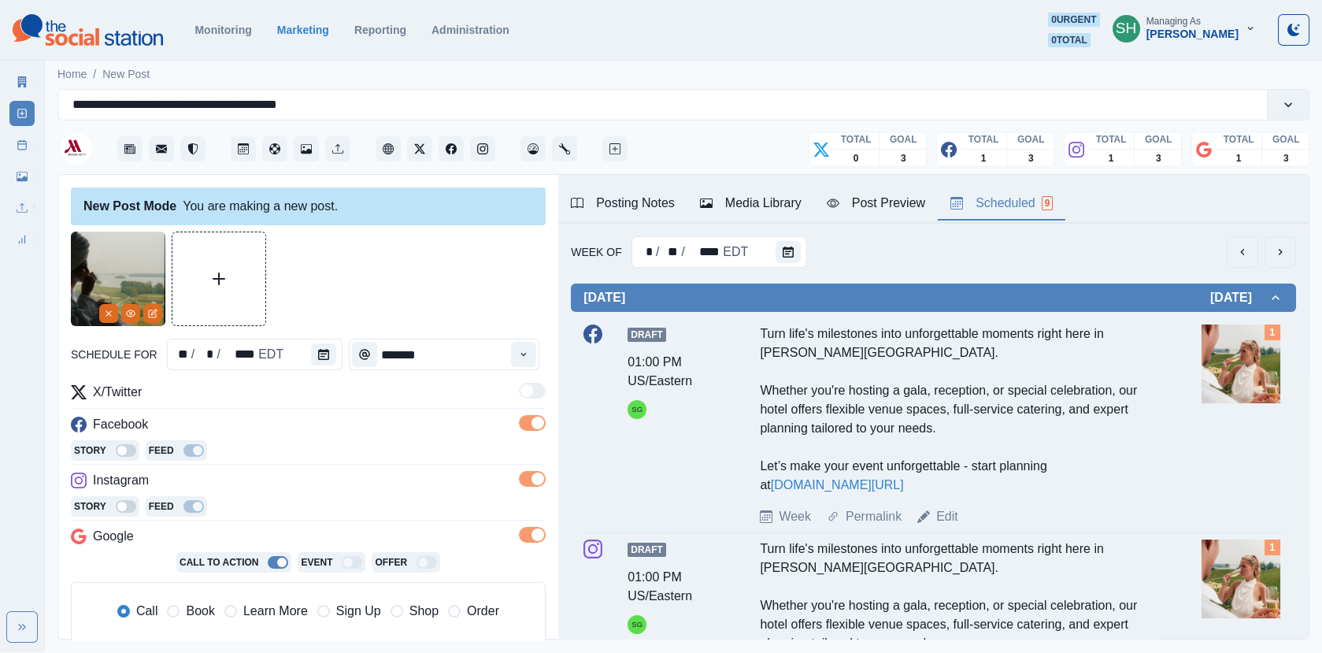
click at [1283, 253] on icon "next" at bounding box center [1280, 252] width 13 height 13
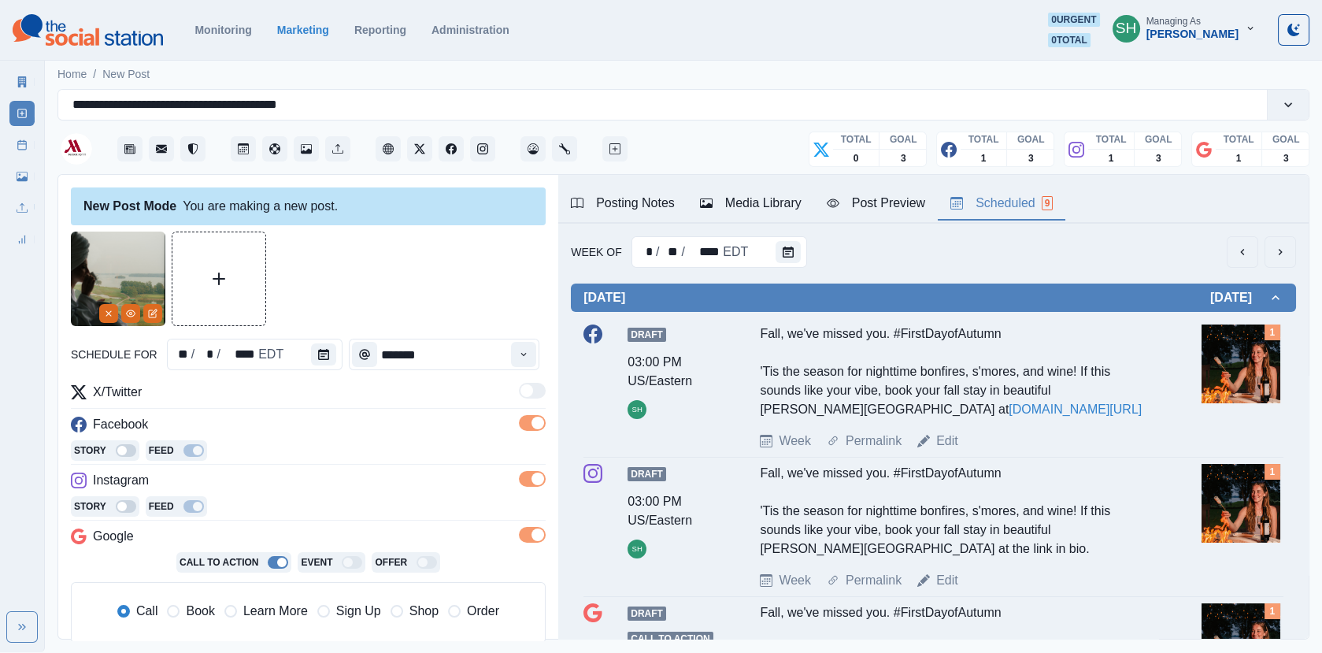
click at [1283, 253] on icon "next" at bounding box center [1280, 252] width 13 height 13
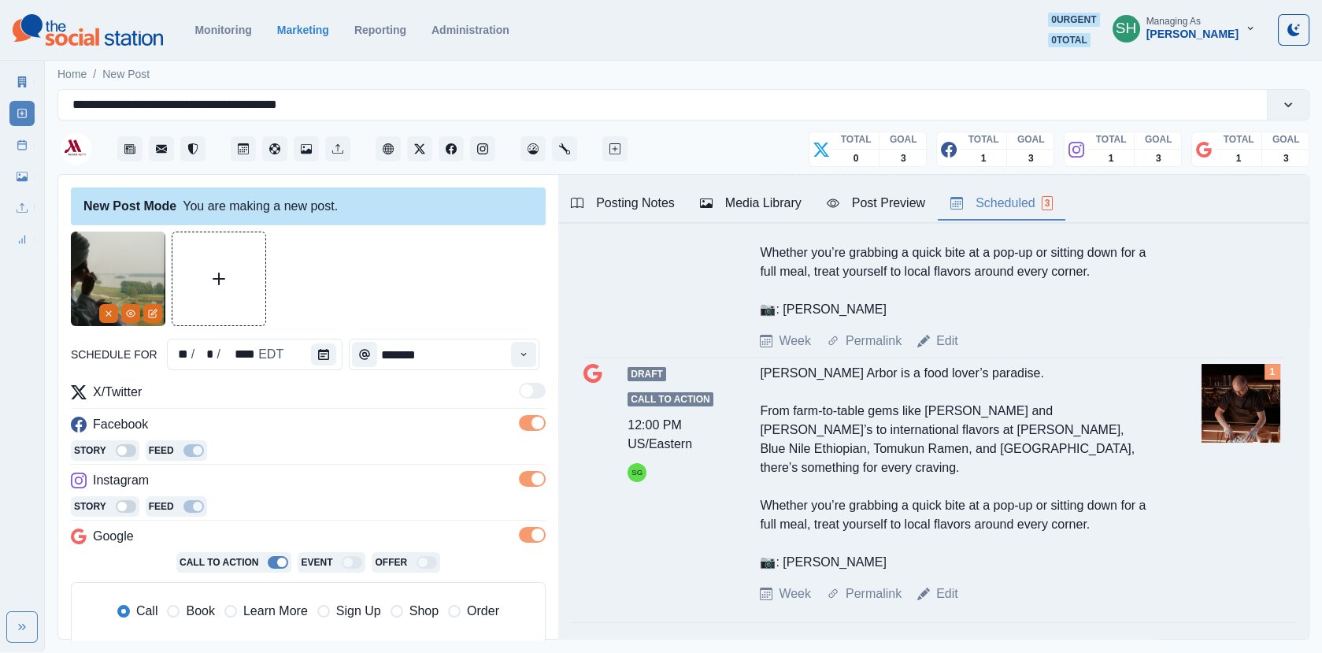
scroll to position [0, 0]
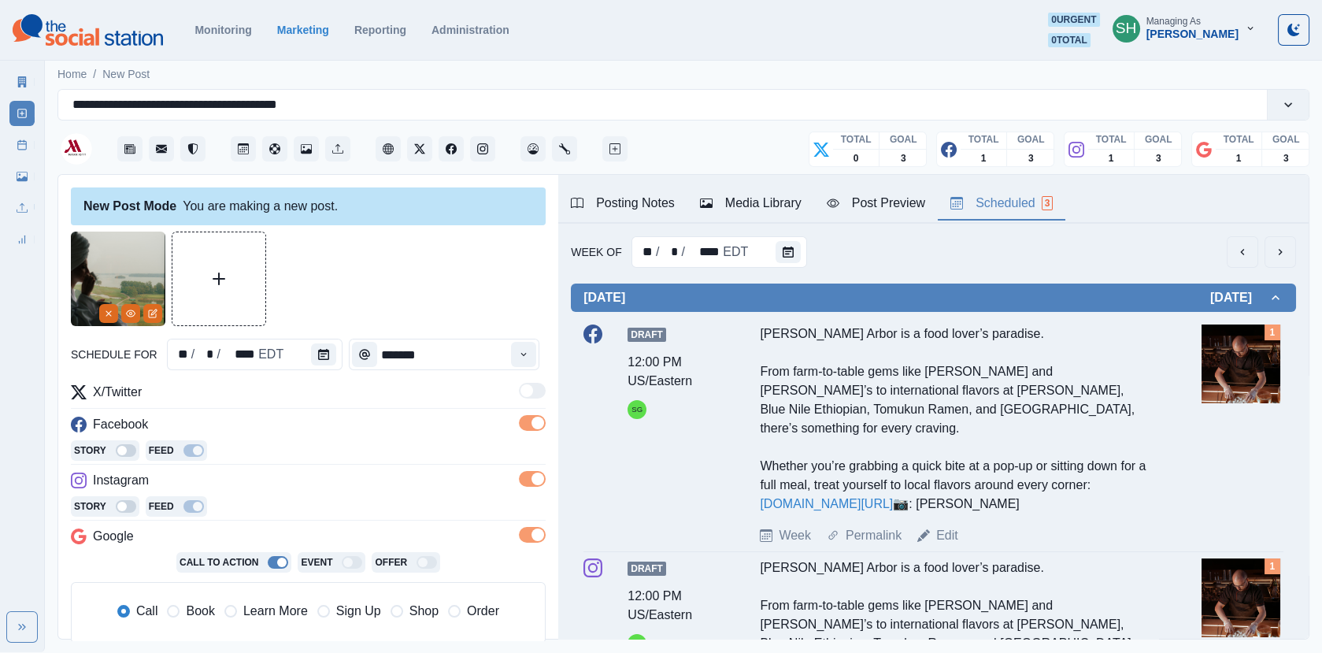
click at [886, 195] on div "Post Preview" at bounding box center [876, 203] width 98 height 19
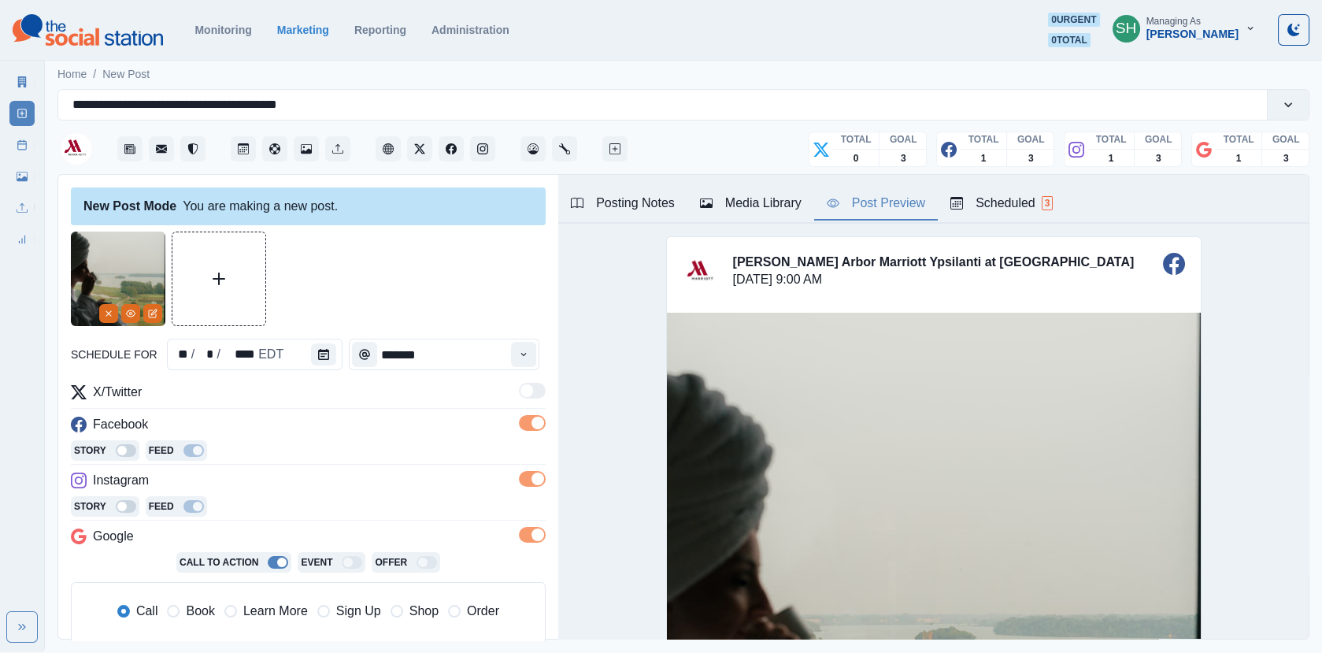
scroll to position [294, 0]
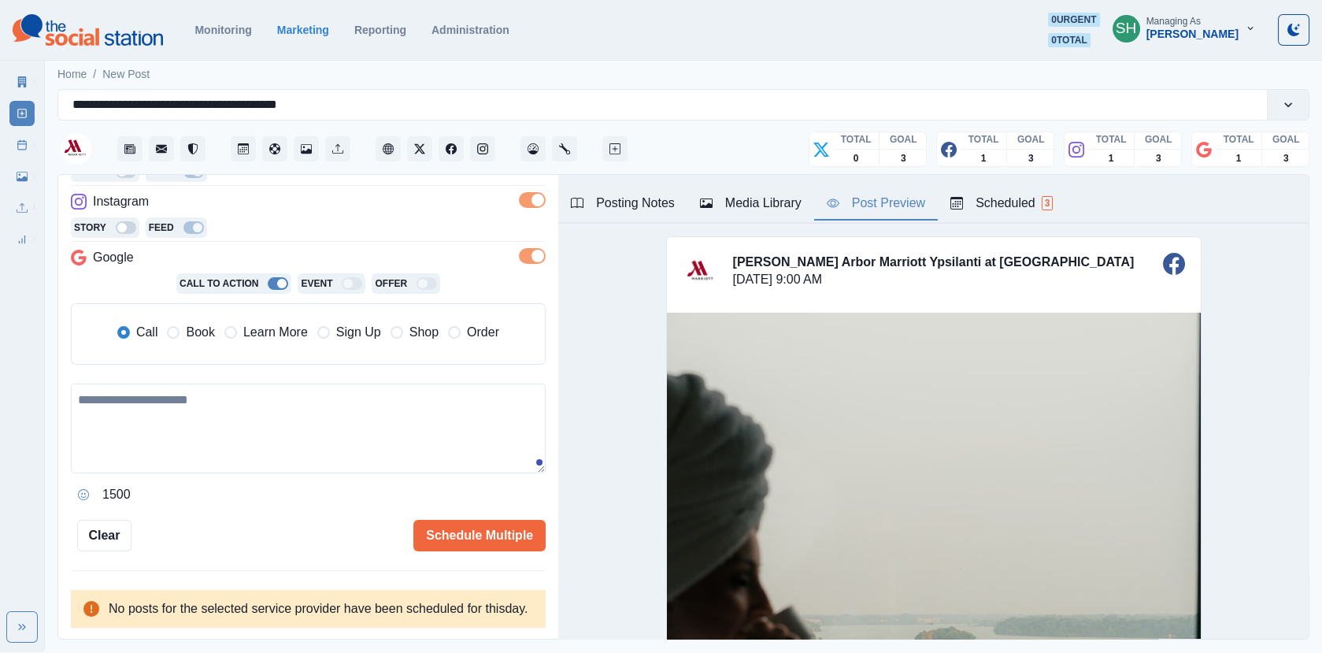
click at [210, 323] on span "Book" at bounding box center [200, 332] width 28 height 19
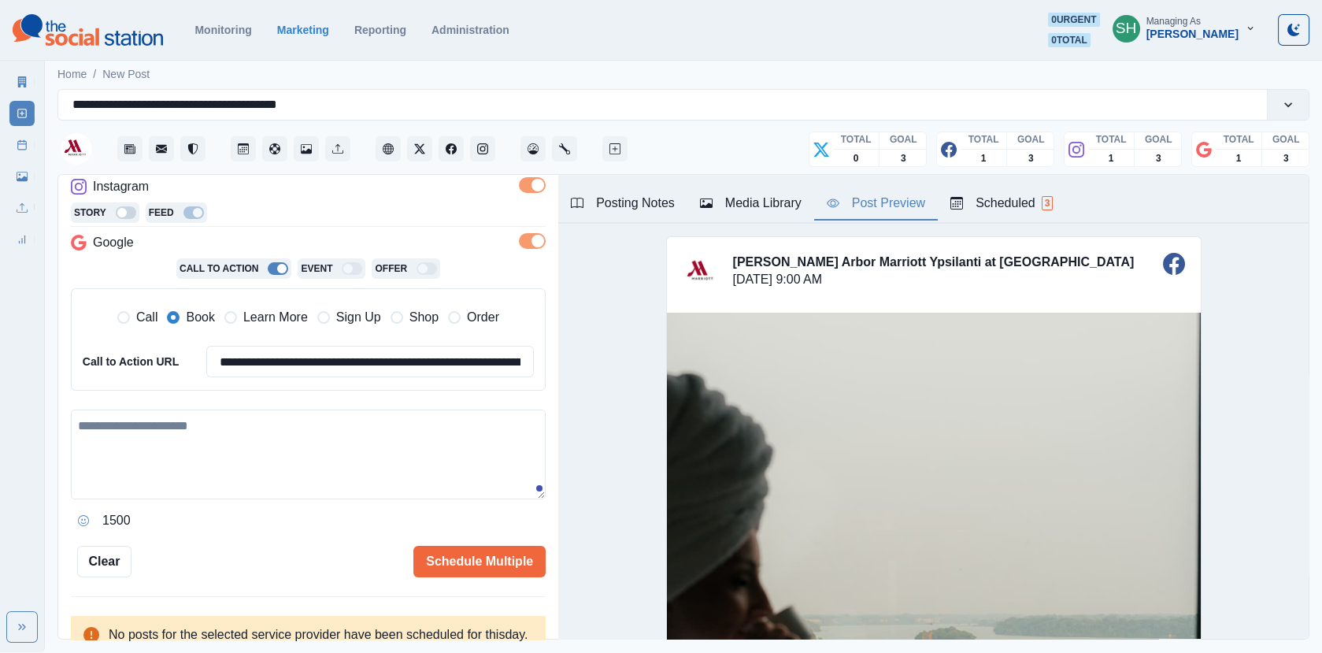
click at [210, 455] on textarea at bounding box center [308, 455] width 475 height 90
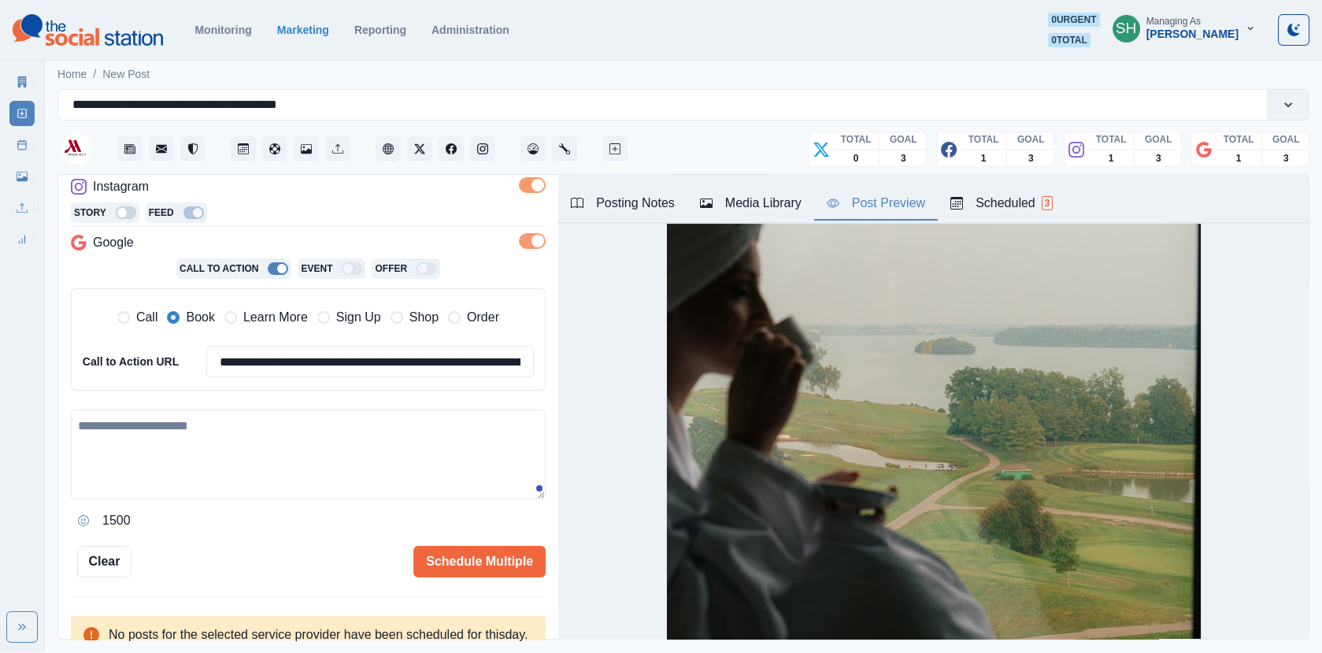
paste textarea "**********"
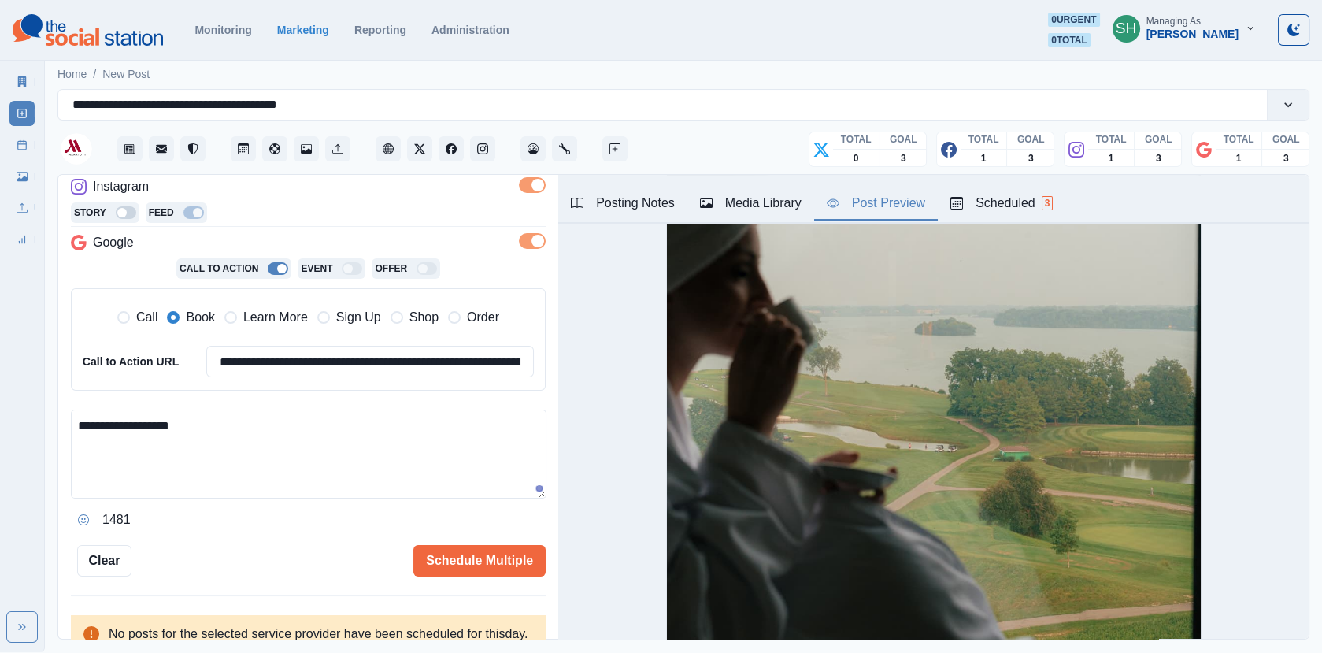
scroll to position [309, 0]
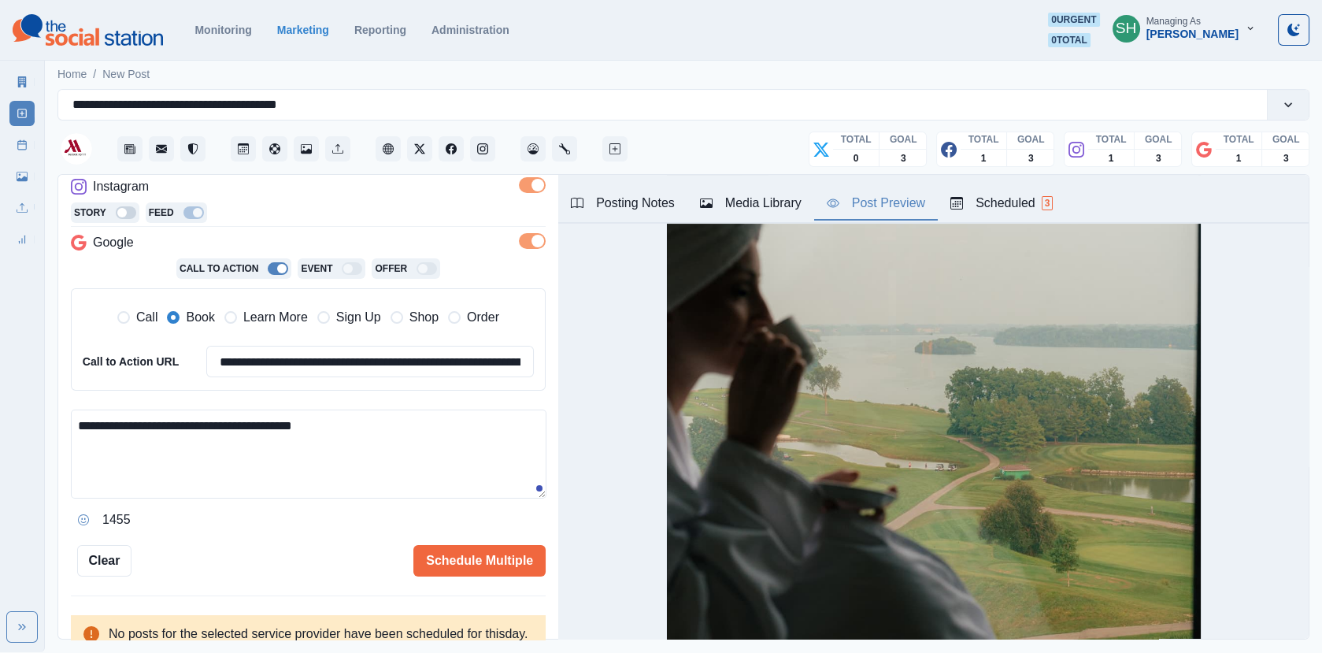
drag, startPoint x: 115, startPoint y: 417, endPoint x: -2, endPoint y: 417, distance: 116.6
click at [0, 417] on html "**********" at bounding box center [661, 326] width 1322 height 652
click at [378, 431] on textarea "**********" at bounding box center [309, 454] width 476 height 89
drag, startPoint x: 16, startPoint y: 420, endPoint x: -2, endPoint y: 416, distance: 17.8
click at [0, 416] on html "**********" at bounding box center [661, 326] width 1322 height 652
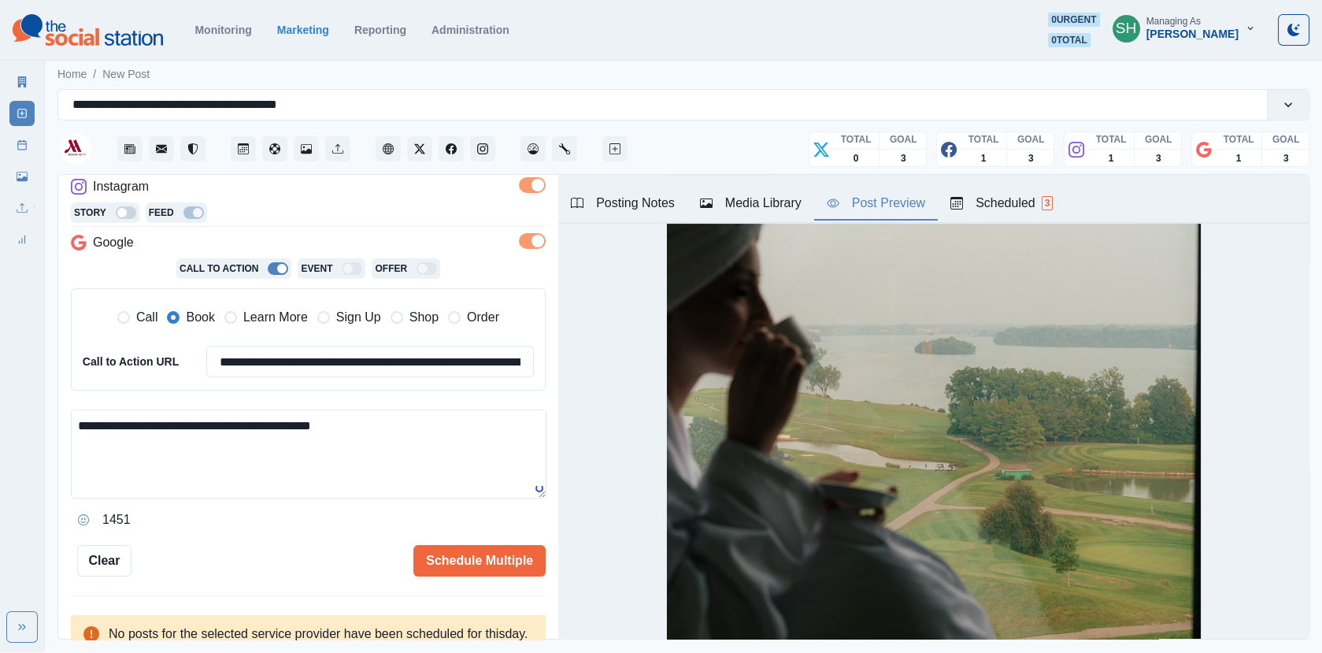
click at [421, 427] on textarea "**********" at bounding box center [309, 454] width 476 height 89
type textarea "**********"
click at [508, 555] on button "Schedule Multiple" at bounding box center [480, 561] width 132 height 32
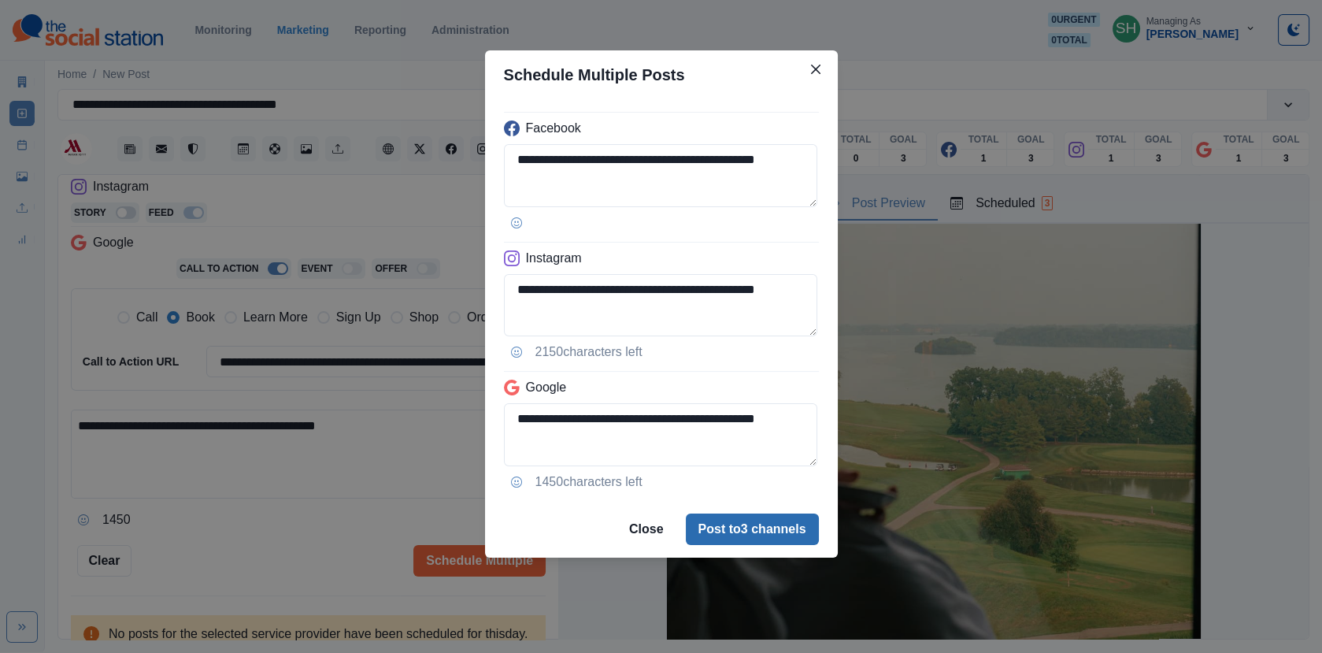
click at [737, 527] on button "Post to 3 channels" at bounding box center [752, 530] width 133 height 32
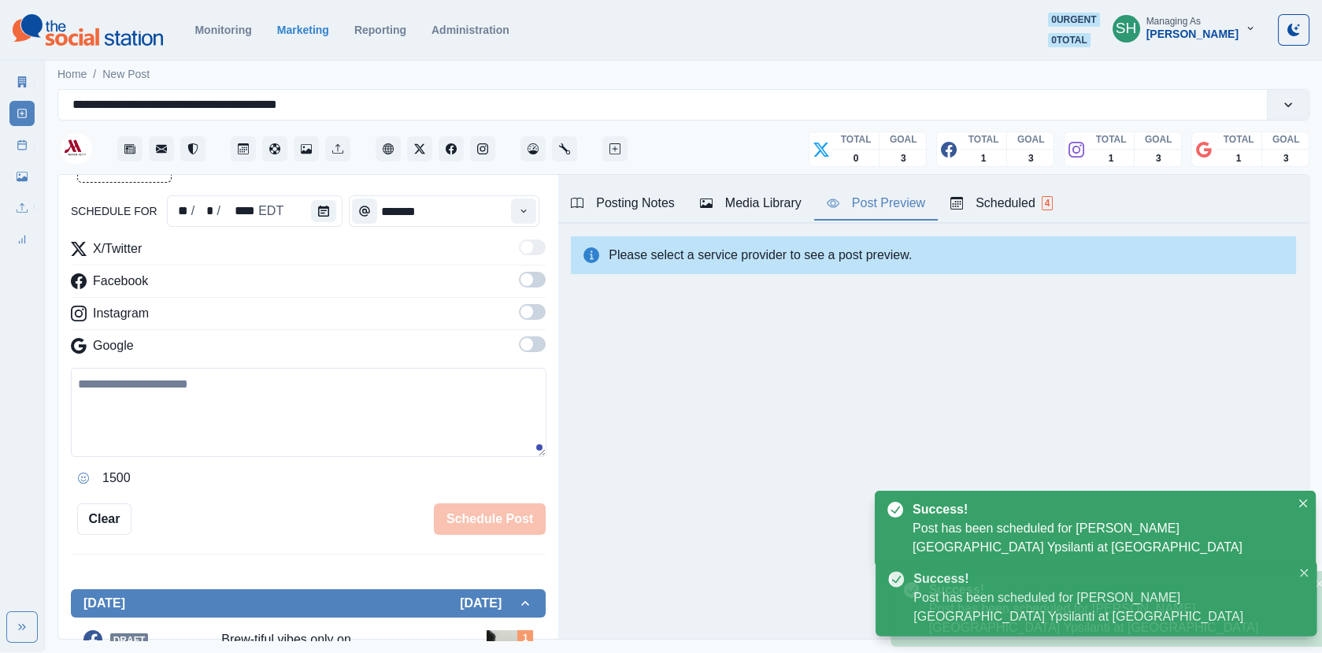
scroll to position [270, 0]
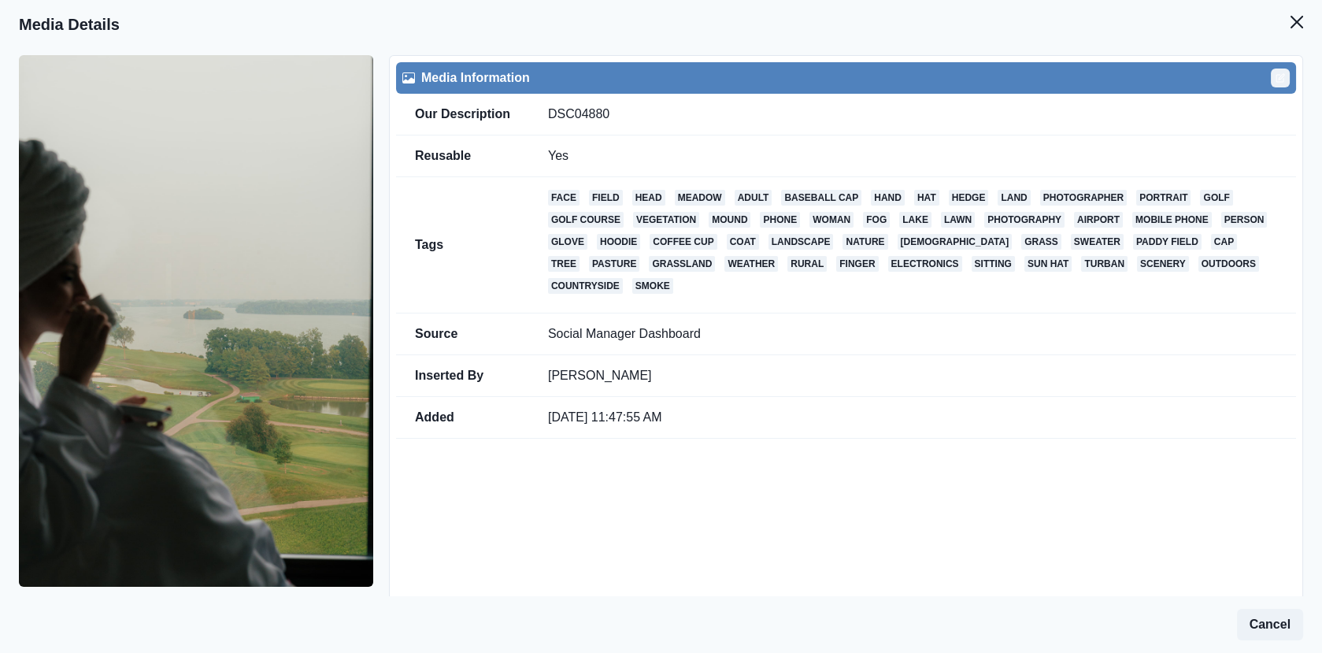
click at [1281, 74] on icon "Edit" at bounding box center [1280, 77] width 9 height 9
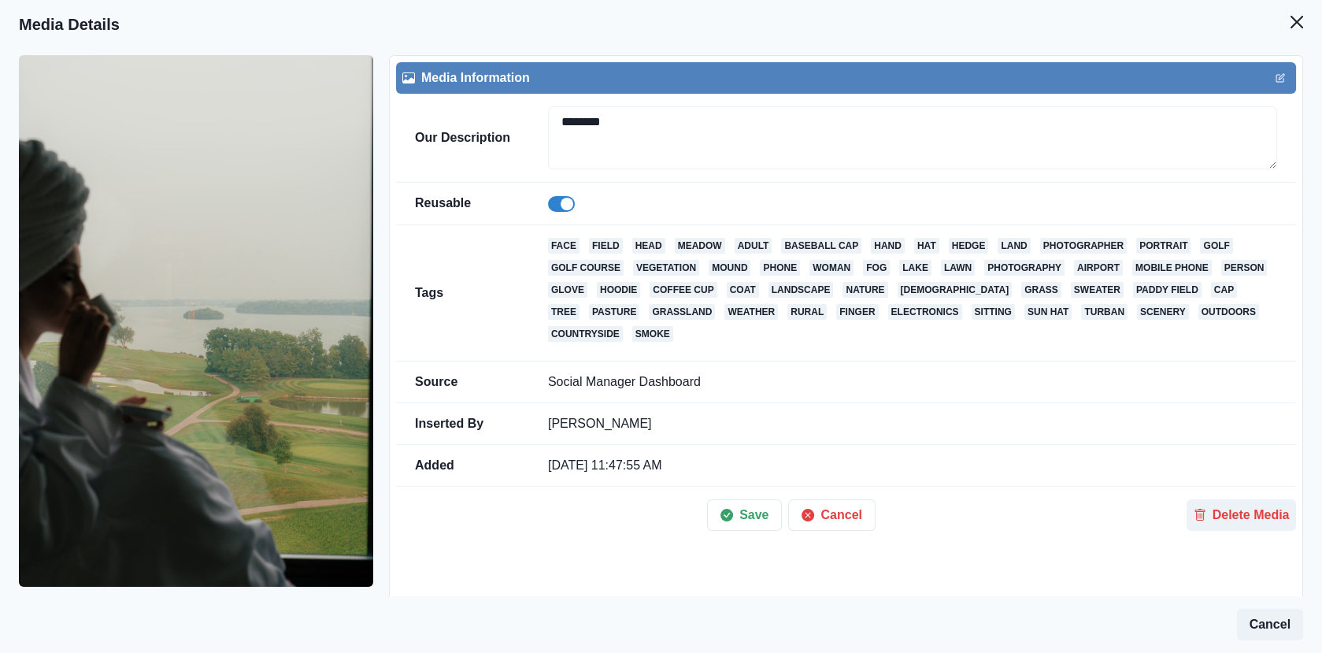
scroll to position [254, 0]
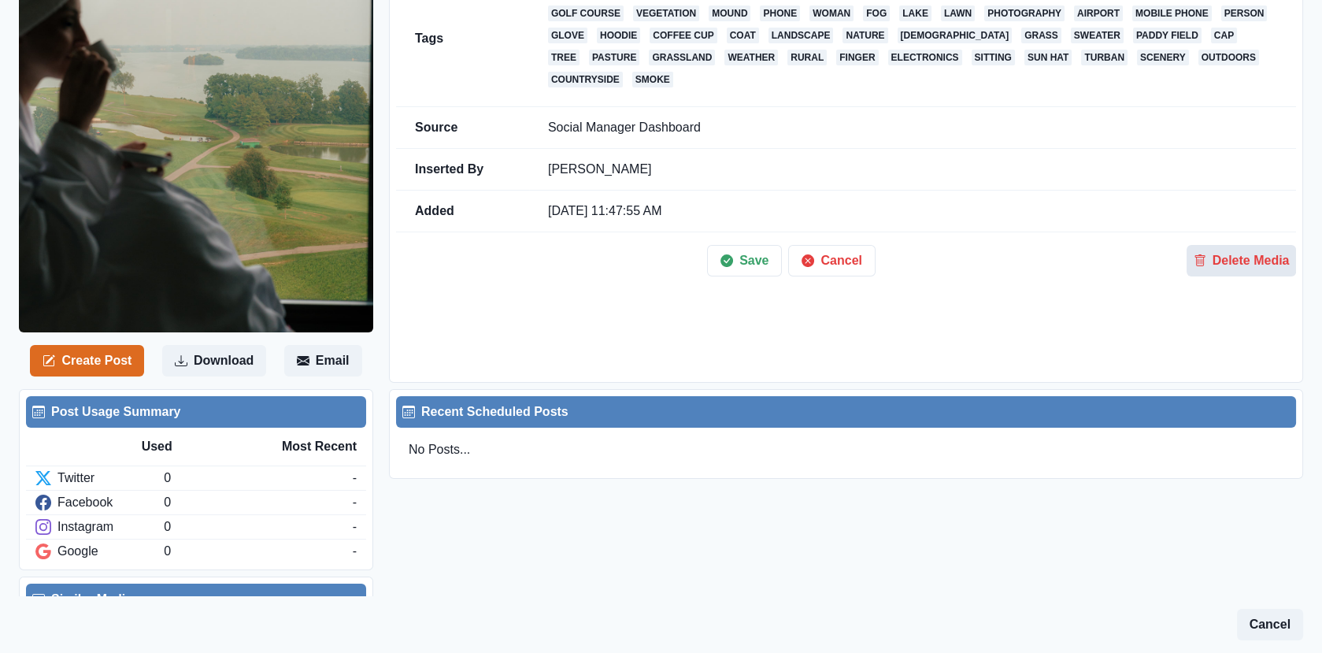
click at [1233, 245] on button "Delete Media" at bounding box center [1241, 261] width 109 height 32
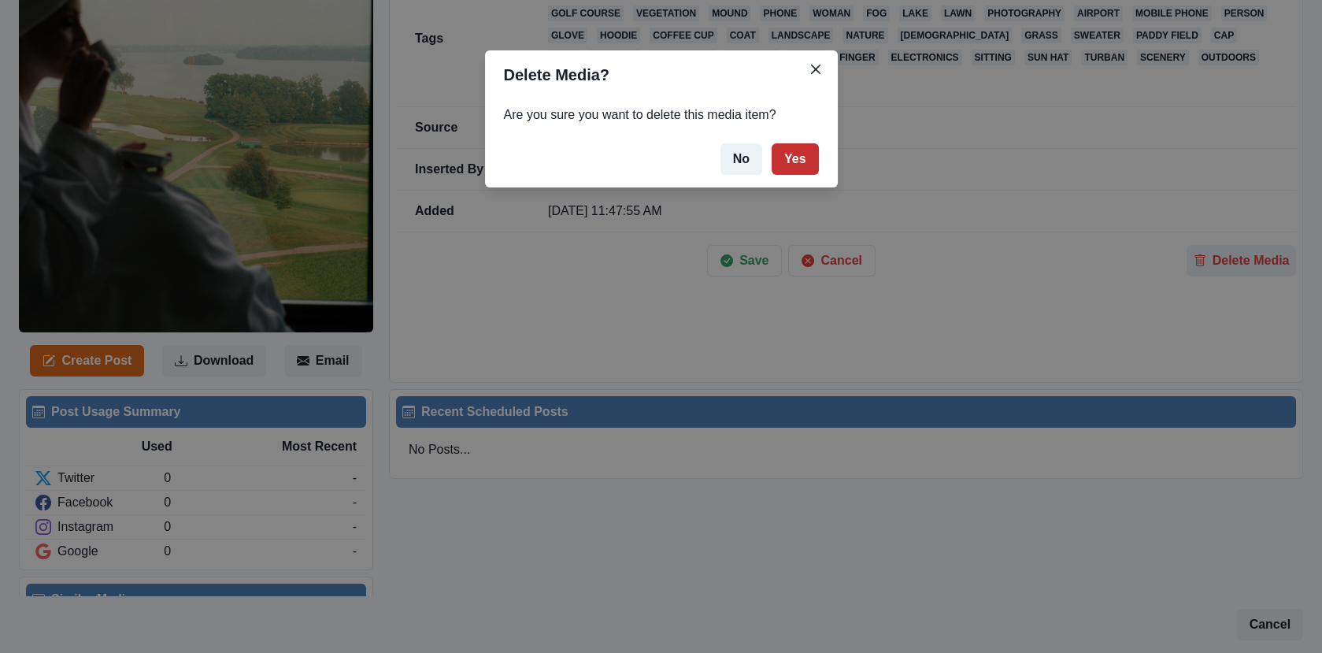
click at [785, 156] on button "Yes" at bounding box center [795, 159] width 47 height 32
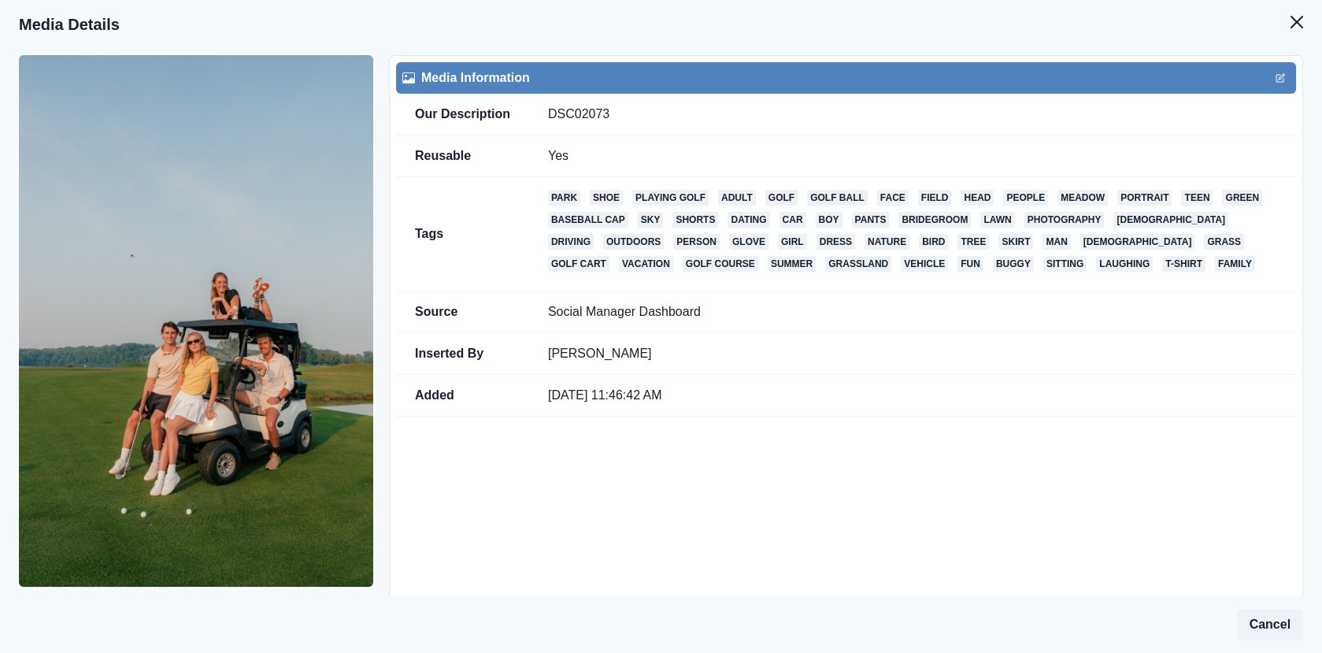
scroll to position [102, 0]
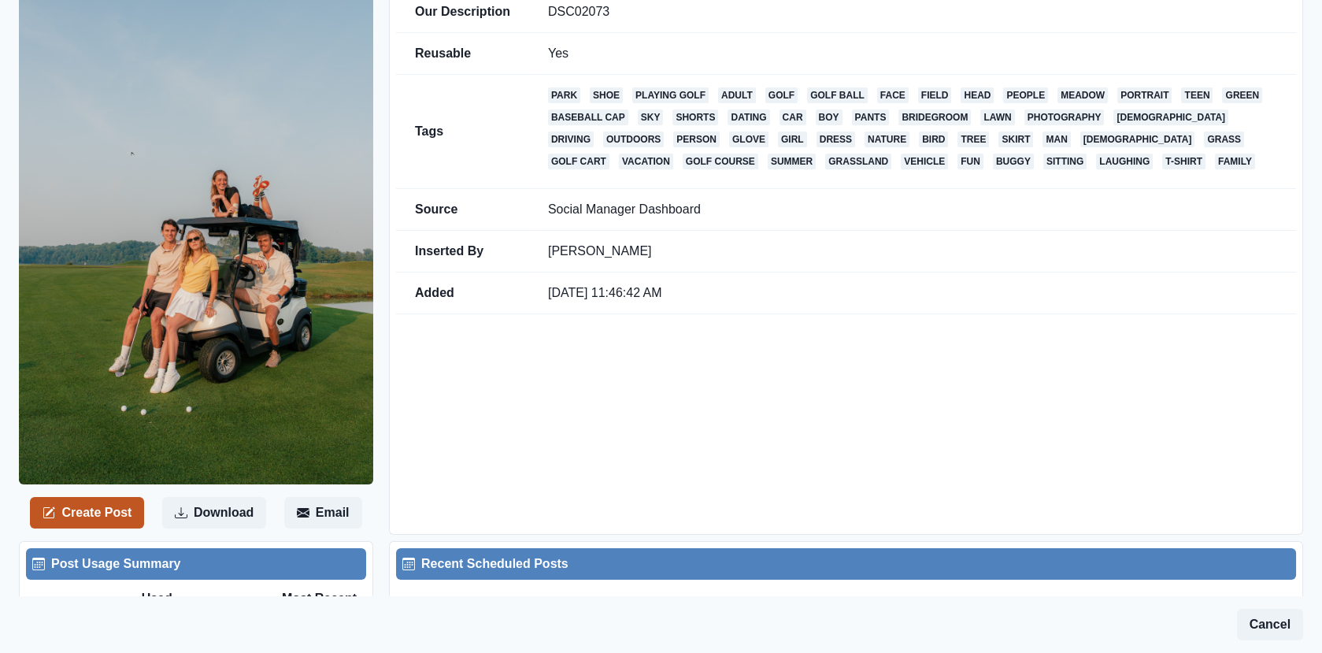
click at [135, 499] on button "Create Post" at bounding box center [87, 513] width 114 height 32
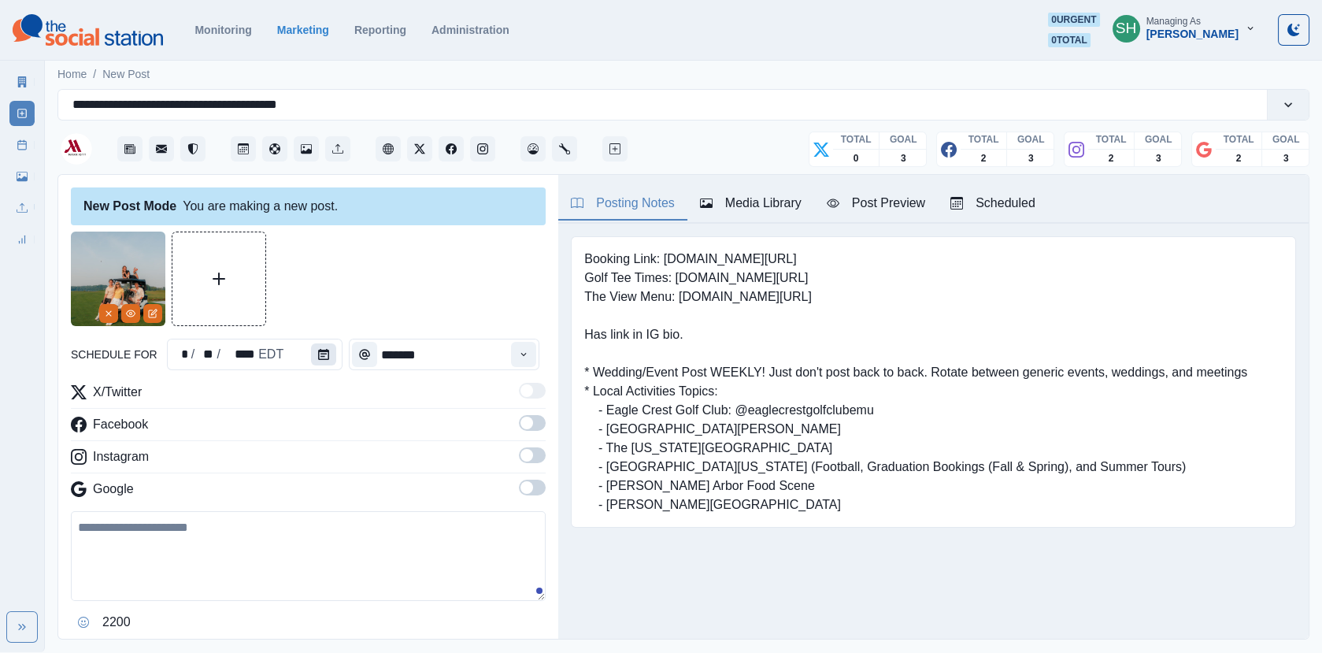
click at [330, 347] on button "Calendar" at bounding box center [323, 354] width 25 height 22
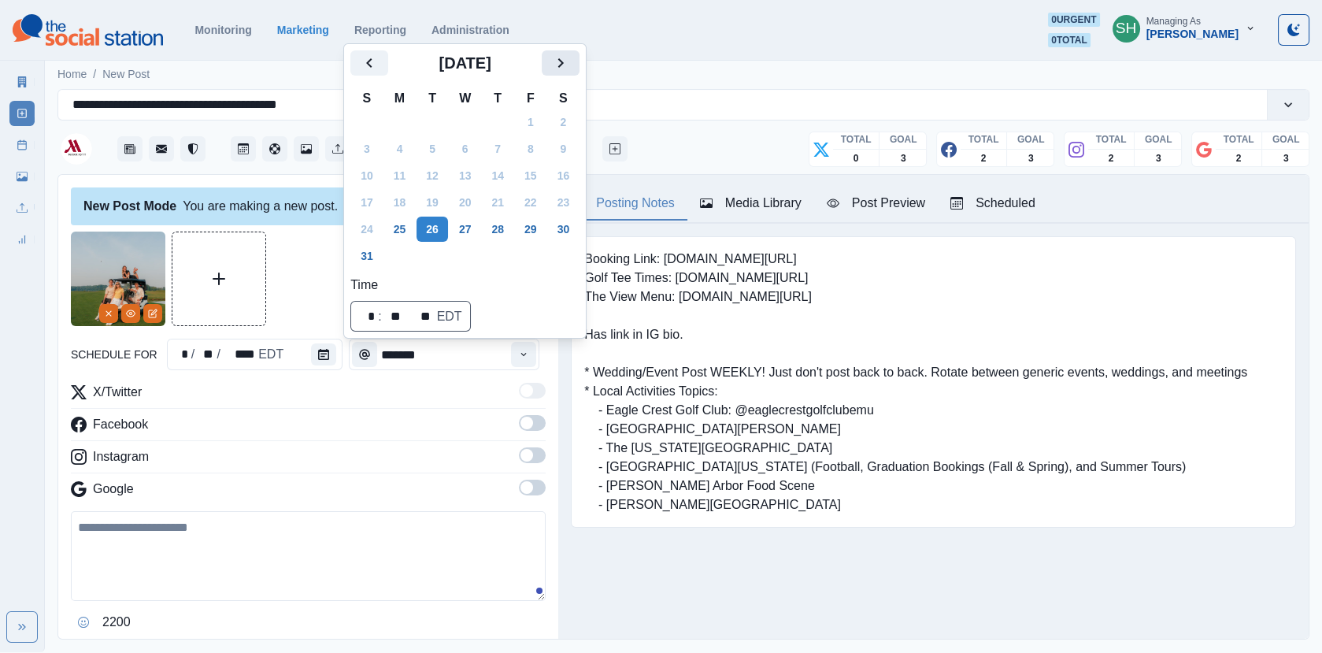
click at [562, 65] on button "Next" at bounding box center [561, 62] width 38 height 25
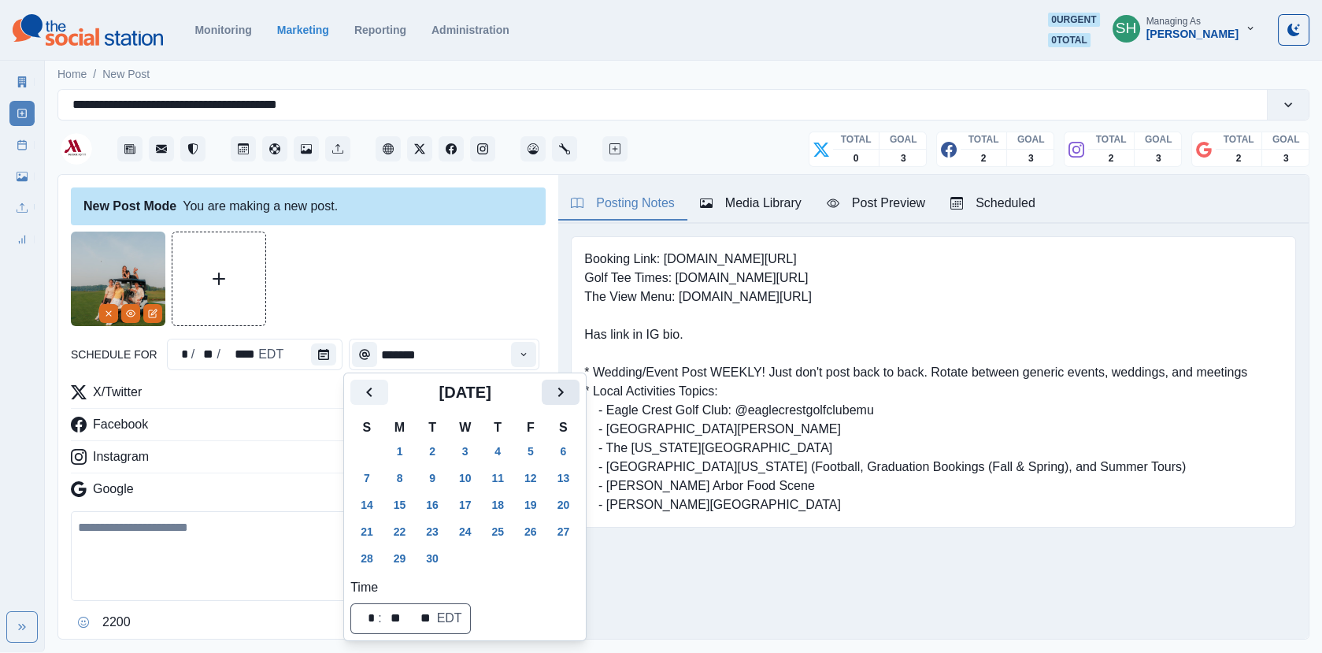
click at [570, 385] on icon "Next" at bounding box center [560, 392] width 19 height 19
click at [560, 433] on th "S" at bounding box center [563, 427] width 33 height 20
click at [547, 446] on button "3" at bounding box center [531, 451] width 32 height 25
click at [505, 282] on div at bounding box center [308, 279] width 475 height 95
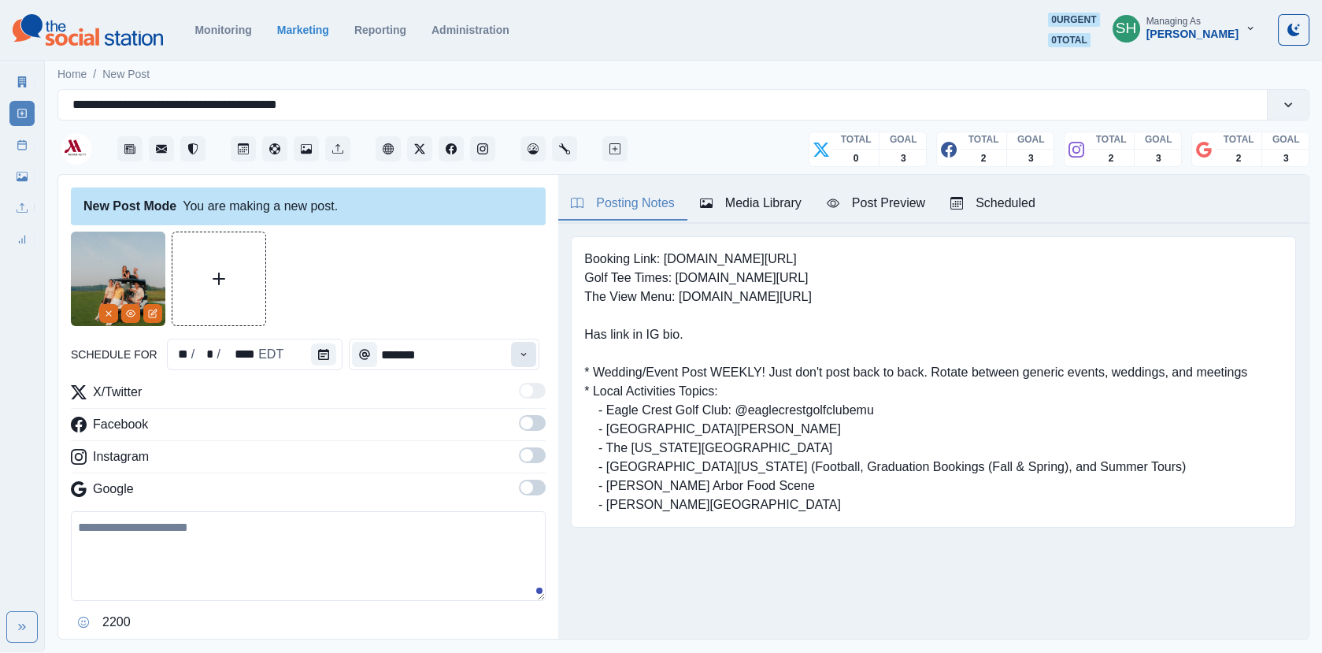
click at [524, 349] on icon "Time" at bounding box center [523, 354] width 11 height 11
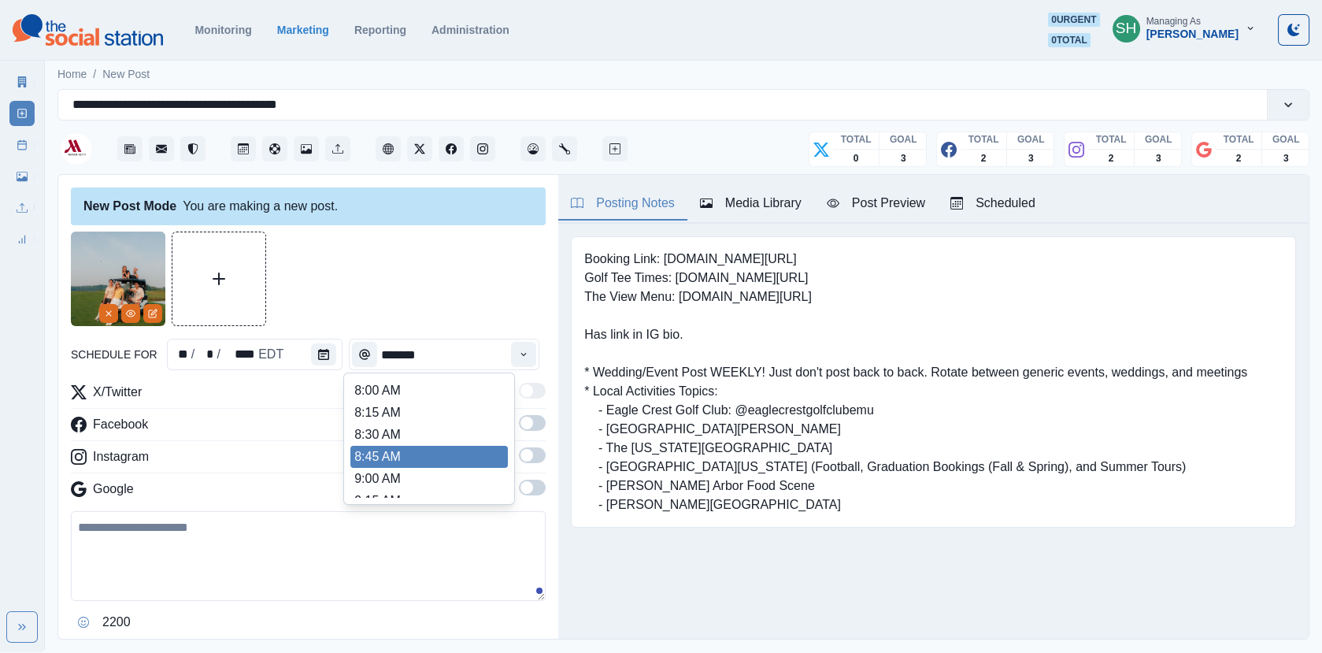
scroll to position [242, 0]
click at [404, 414] on li "11:00 AM" at bounding box center [430, 413] width 158 height 22
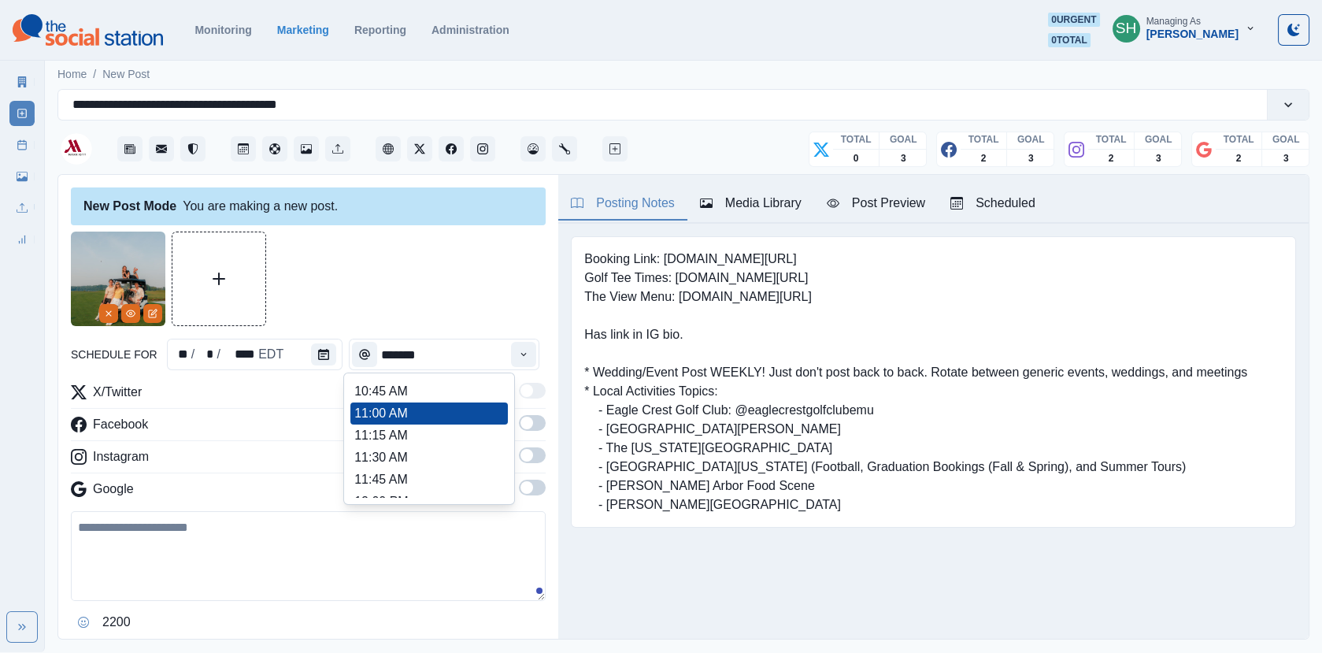
type input "********"
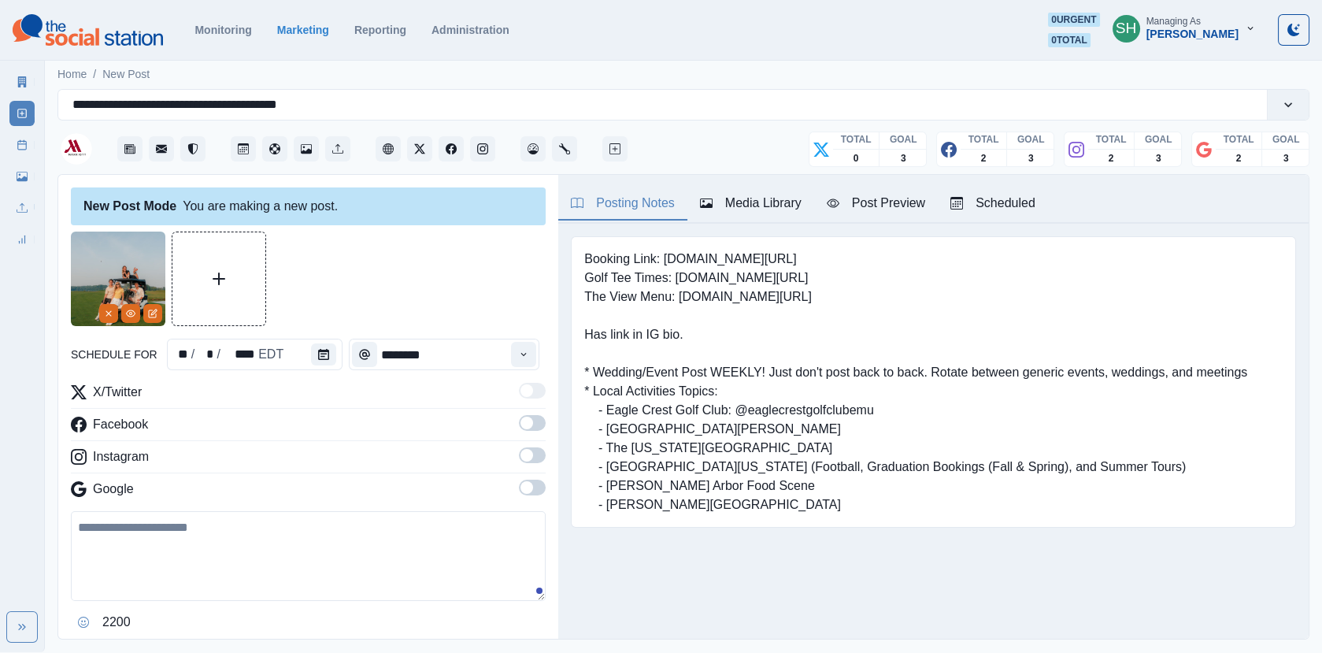
click at [541, 429] on label at bounding box center [532, 427] width 27 height 25
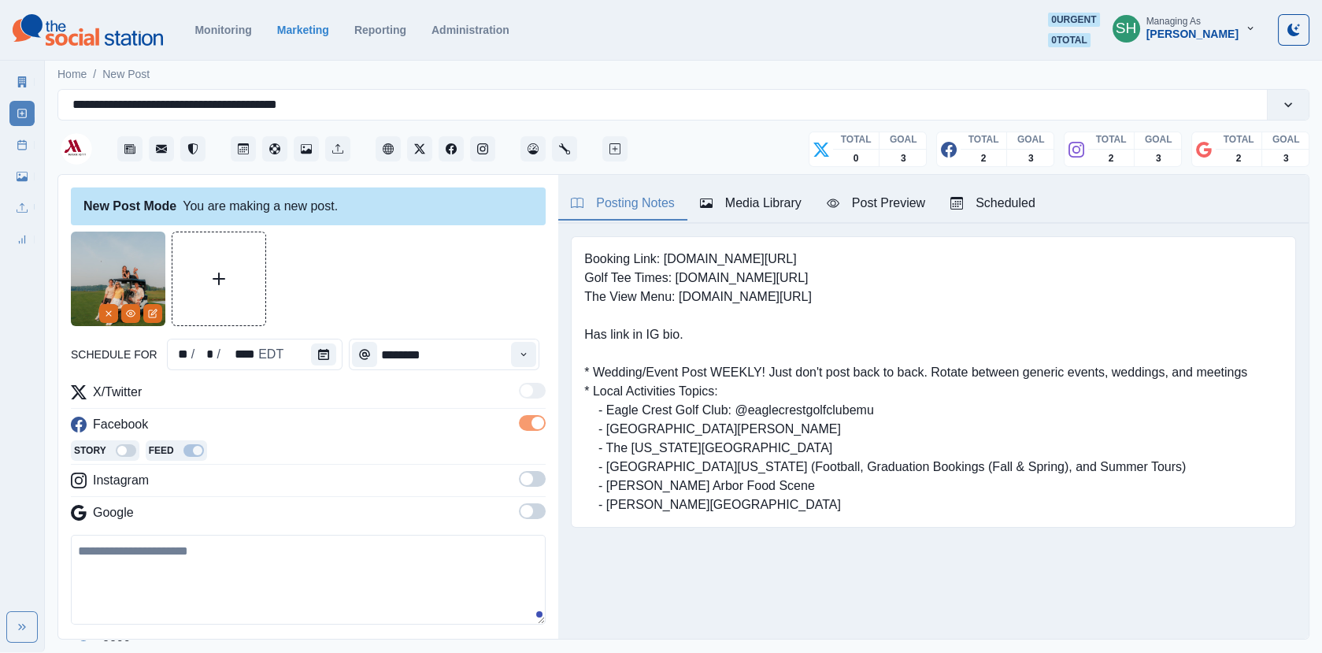
click at [534, 478] on span at bounding box center [532, 479] width 27 height 16
click at [534, 522] on div "X/Twitter Facebook Story Feed Instagram Story Feed Google" at bounding box center [308, 467] width 475 height 169
click at [535, 535] on span at bounding box center [532, 535] width 27 height 16
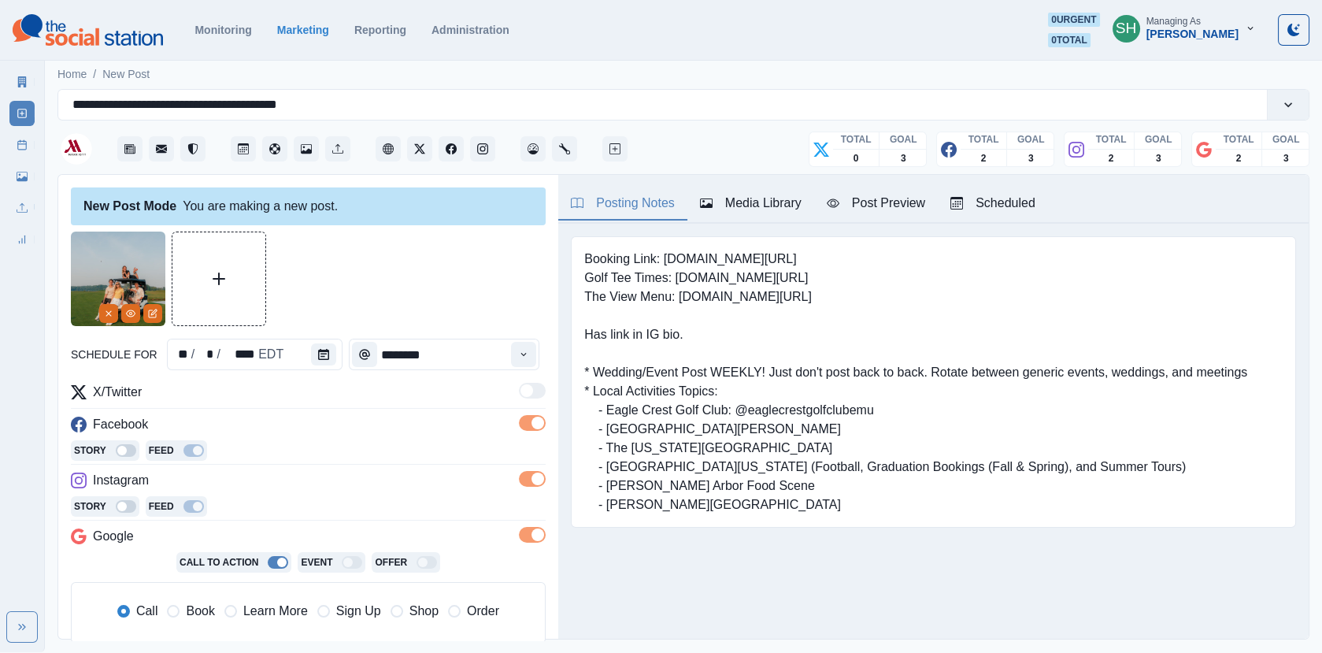
click at [884, 208] on div "Post Preview" at bounding box center [876, 203] width 98 height 19
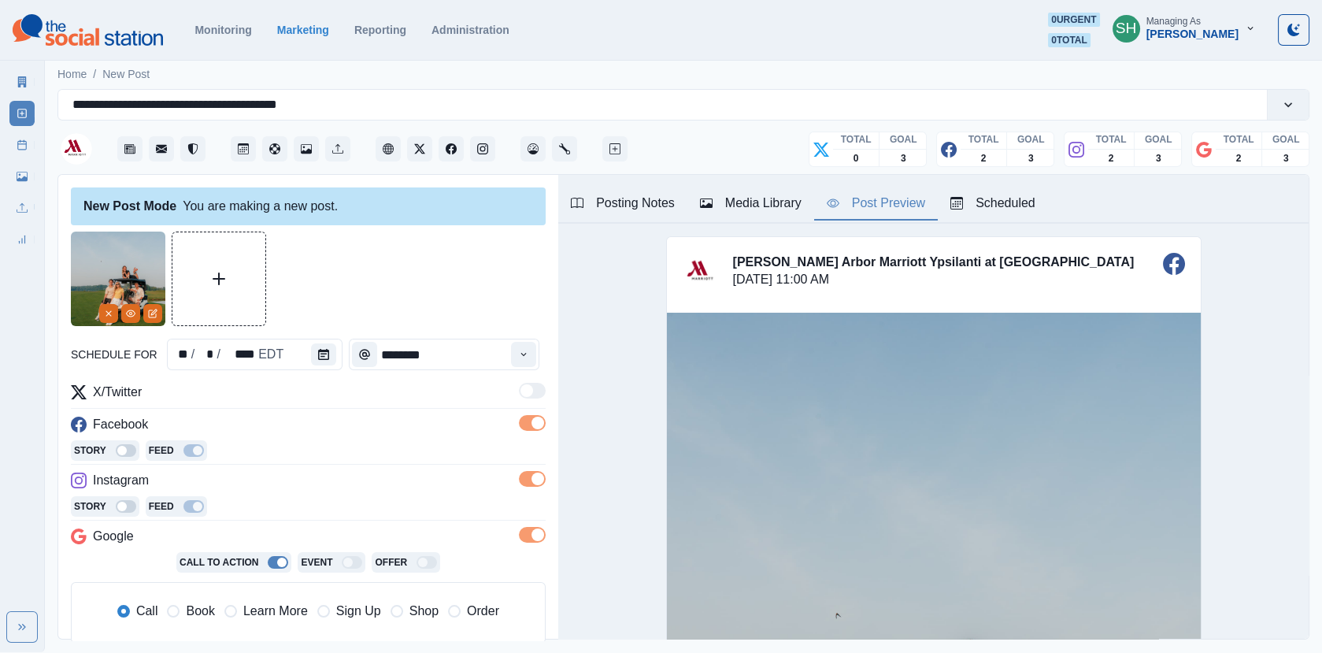
scroll to position [343, 0]
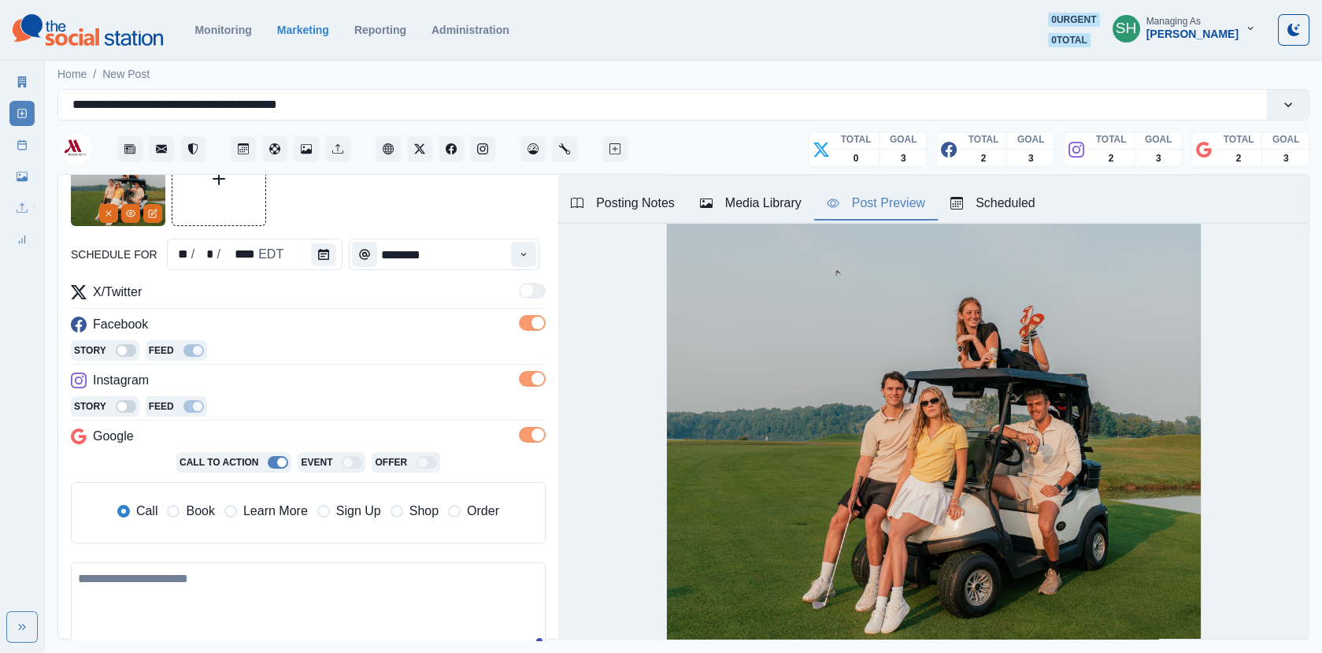
click at [196, 507] on span "Book" at bounding box center [200, 511] width 28 height 19
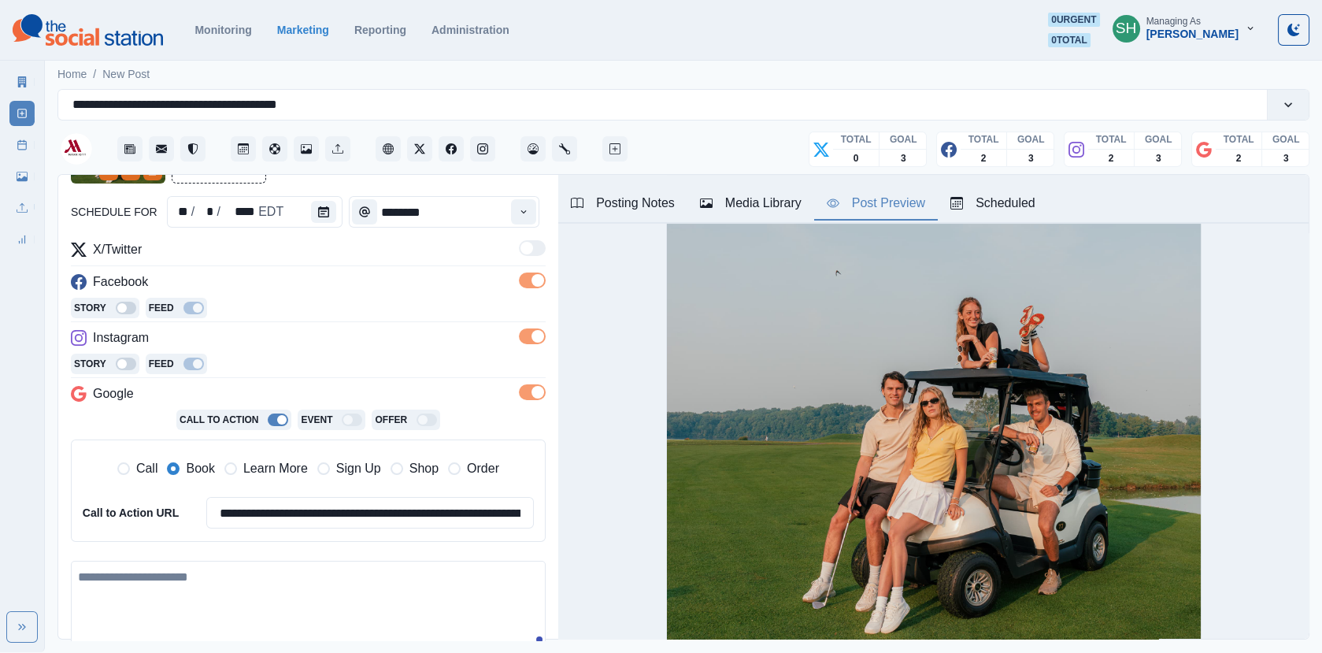
scroll to position [227, 0]
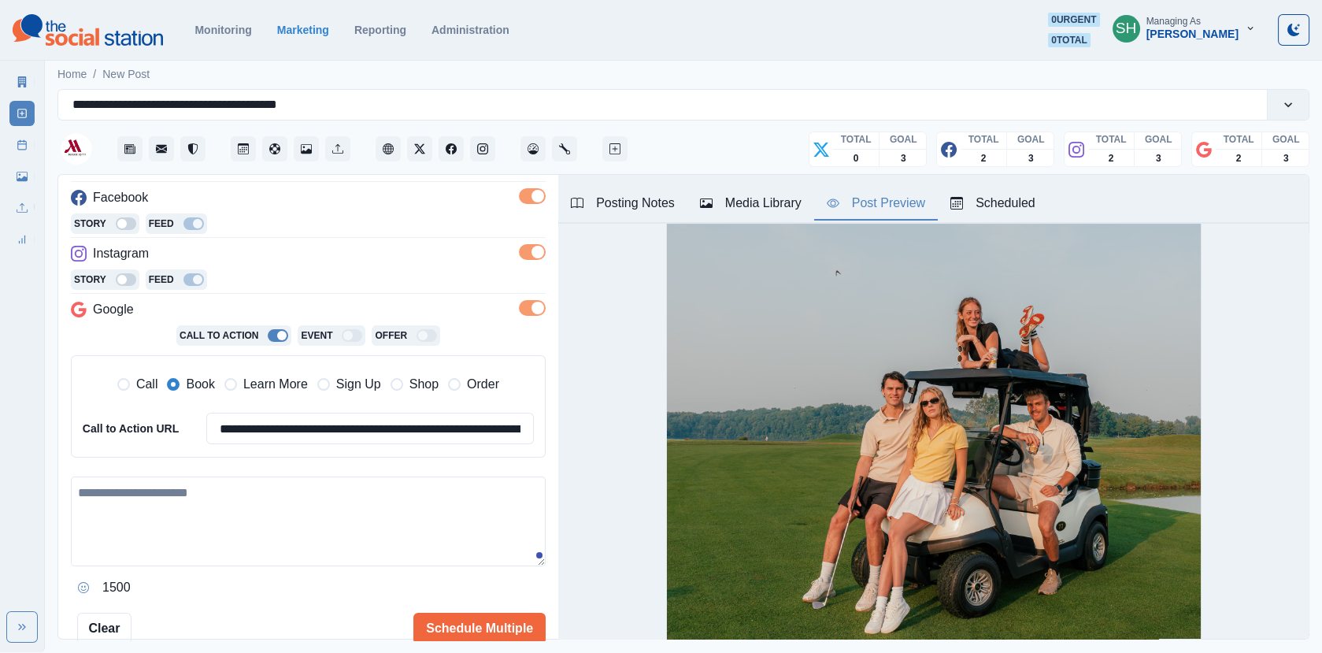
click at [195, 469] on div "**********" at bounding box center [308, 378] width 475 height 444
click at [195, 494] on textarea at bounding box center [308, 522] width 475 height 90
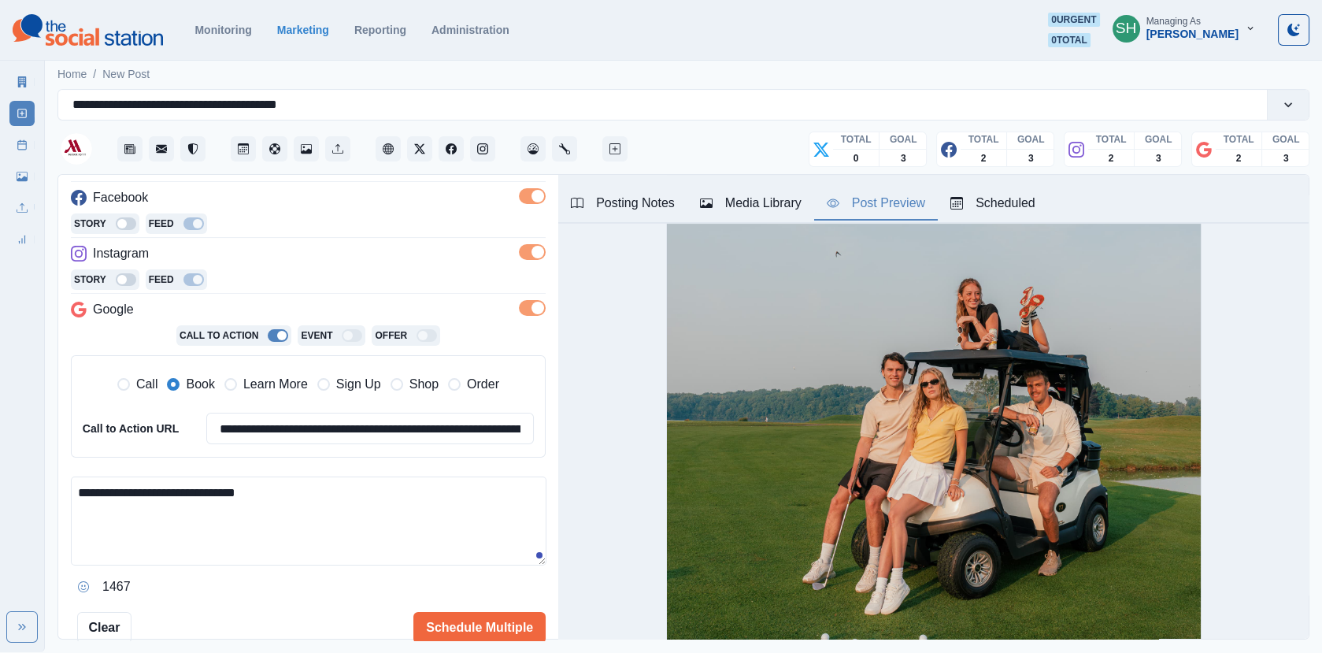
click at [647, 198] on div "Posting Notes" at bounding box center [623, 203] width 104 height 19
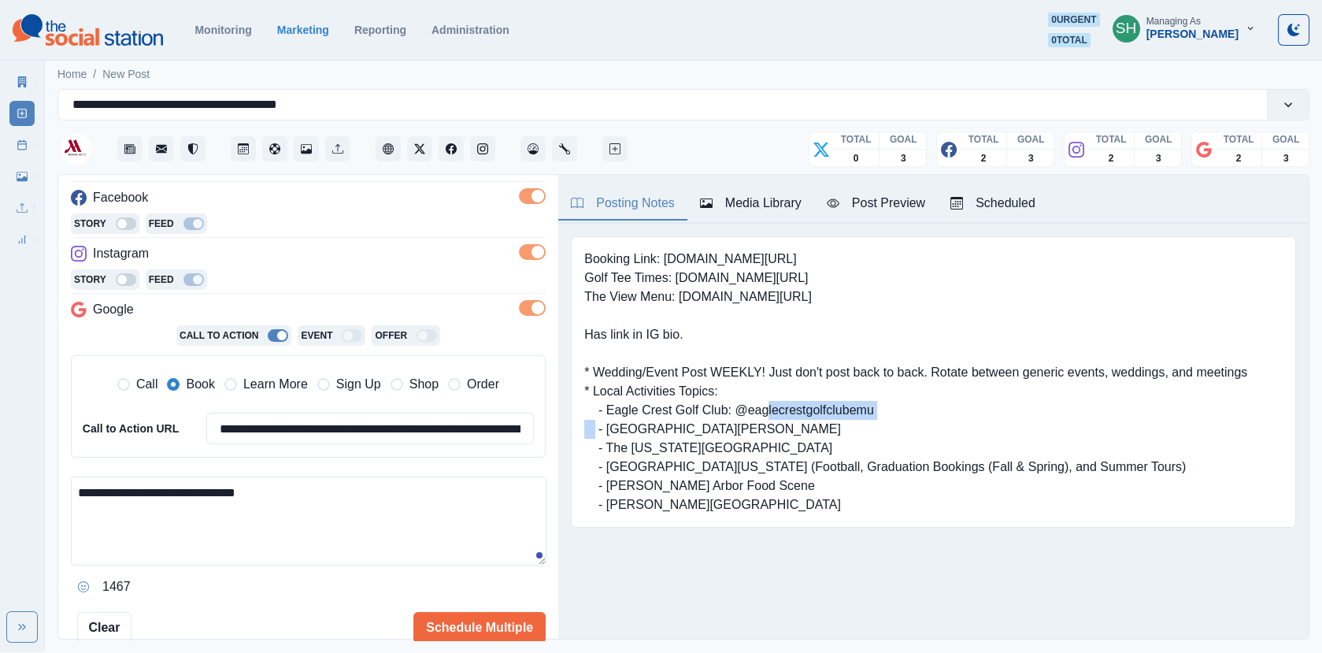
drag, startPoint x: 809, startPoint y: 413, endPoint x: 736, endPoint y: 406, distance: 73.5
click at [736, 406] on pre "Booking Link: [DOMAIN_NAME][URL] Golf Tee Times: [DOMAIN_NAME][URL] The View Me…" at bounding box center [915, 382] width 663 height 265
copy pre "@eaglecrestgolfclubemu"
click at [868, 206] on div "Post Preview" at bounding box center [876, 203] width 98 height 19
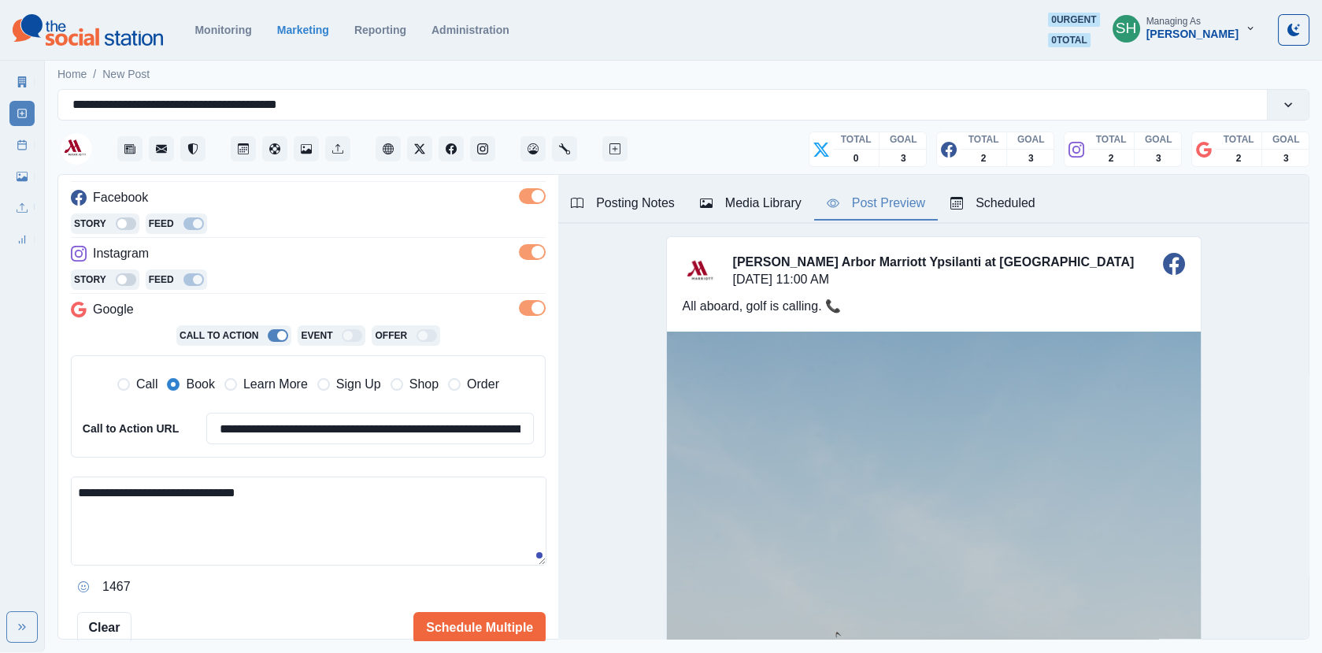
click at [132, 550] on textarea "**********" at bounding box center [309, 521] width 476 height 89
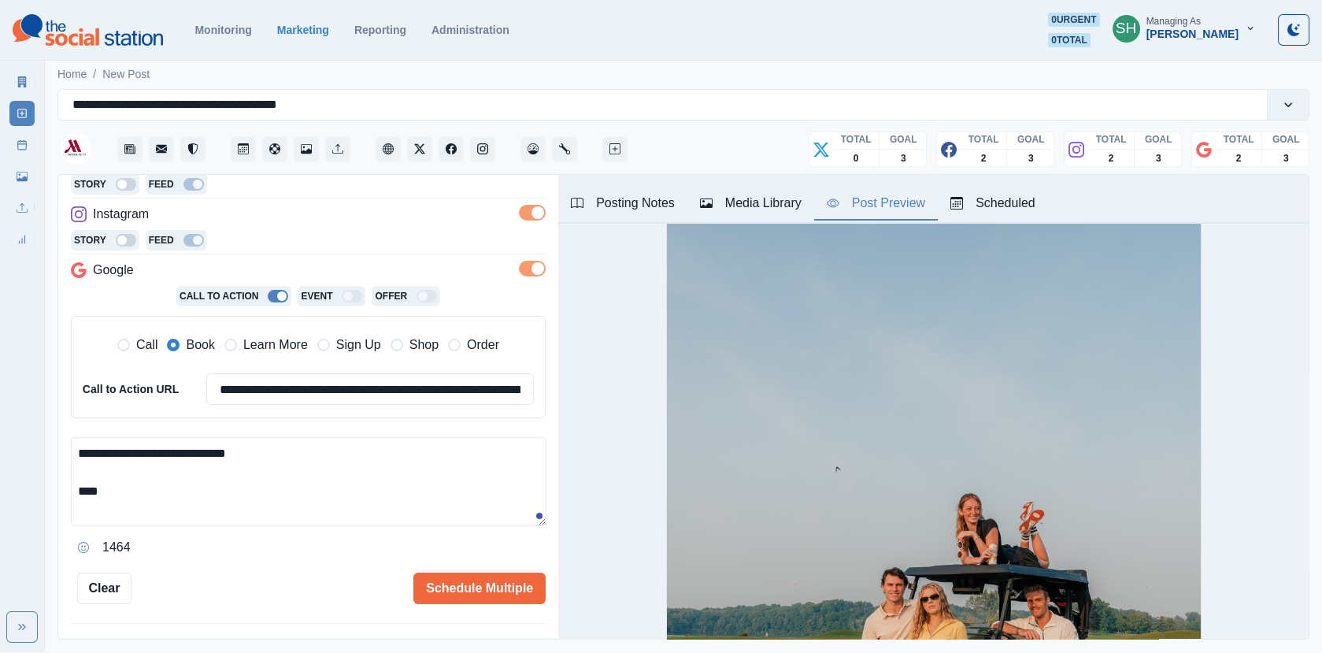
scroll to position [197, 0]
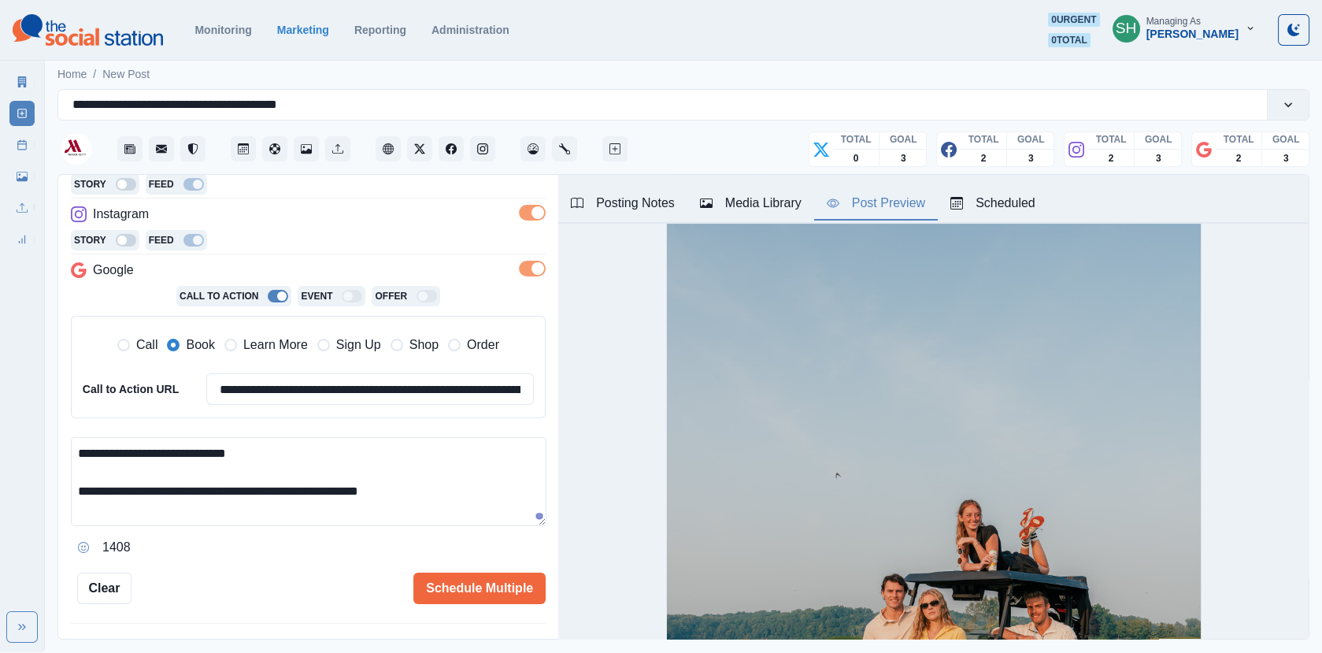
paste textarea "**********"
click at [369, 483] on textarea "**********" at bounding box center [309, 481] width 476 height 89
paste textarea "**********"
click at [453, 515] on textarea "**********" at bounding box center [309, 481] width 476 height 89
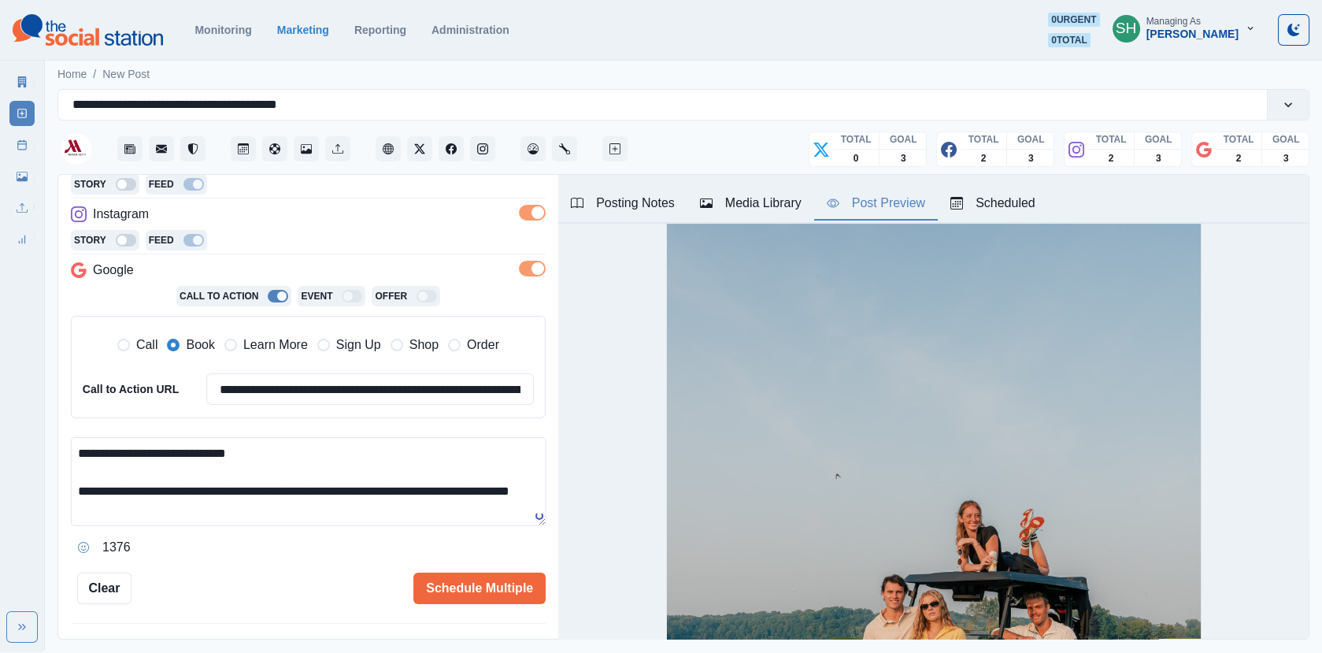
click at [642, 198] on div "Posting Notes" at bounding box center [623, 203] width 104 height 19
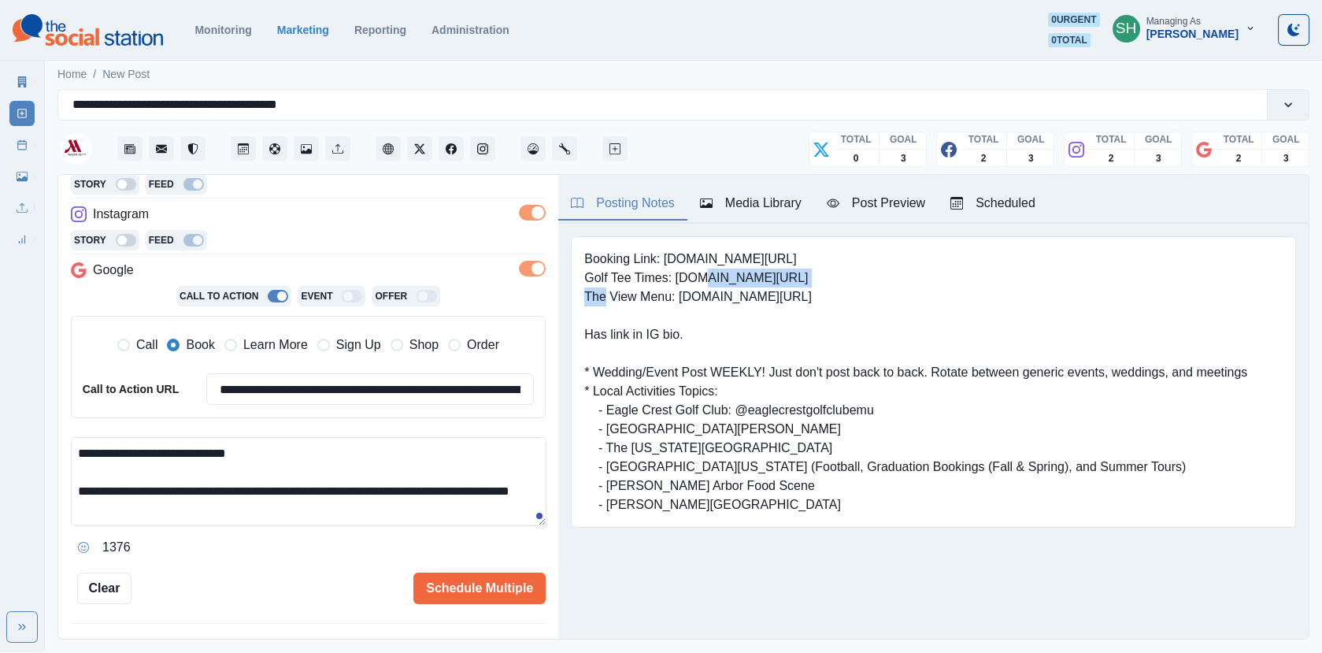
drag, startPoint x: 803, startPoint y: 273, endPoint x: 673, endPoint y: 274, distance: 130.0
click at [673, 274] on pre "Booking Link: [DOMAIN_NAME][URL] Golf Tee Times: [DOMAIN_NAME][URL] The View Me…" at bounding box center [915, 382] width 663 height 265
copy pre "[DOMAIN_NAME][URL]"
click at [895, 209] on div "Post Preview" at bounding box center [876, 203] width 98 height 19
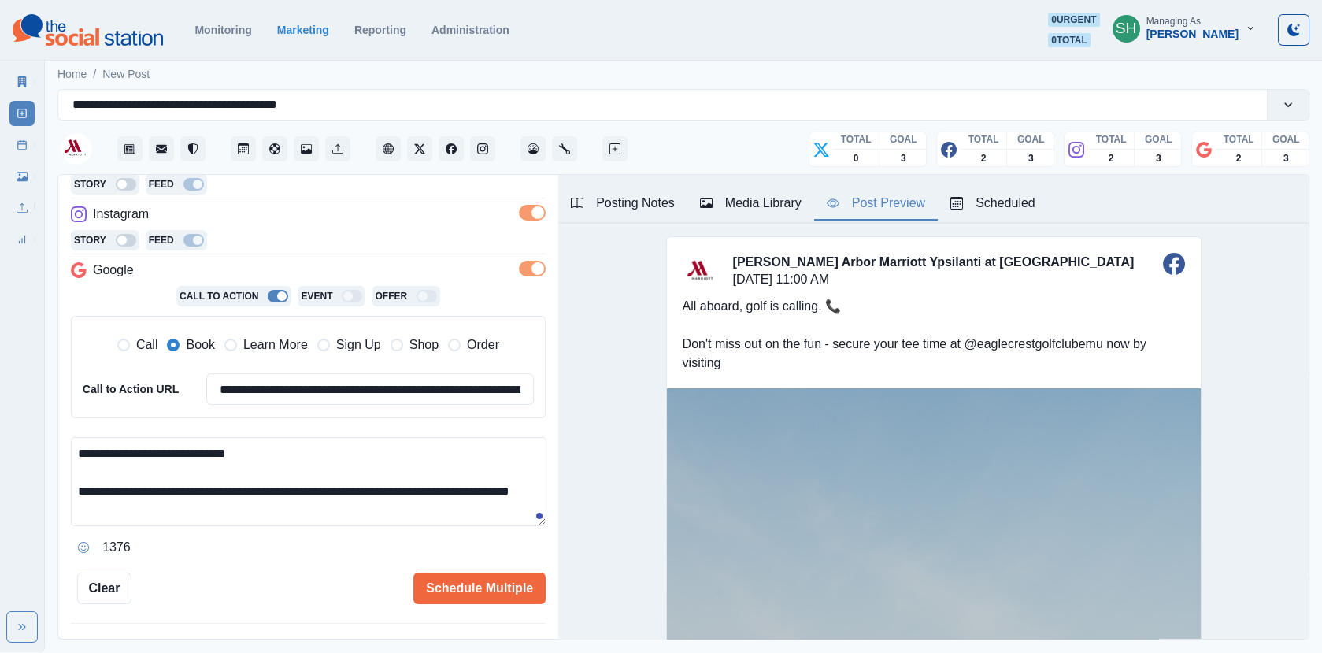
click at [263, 509] on textarea "**********" at bounding box center [309, 481] width 476 height 89
paste textarea "**********"
click at [276, 347] on span "Learn More" at bounding box center [275, 345] width 65 height 19
type textarea "**********"
click at [276, 384] on input "**********" at bounding box center [370, 389] width 328 height 32
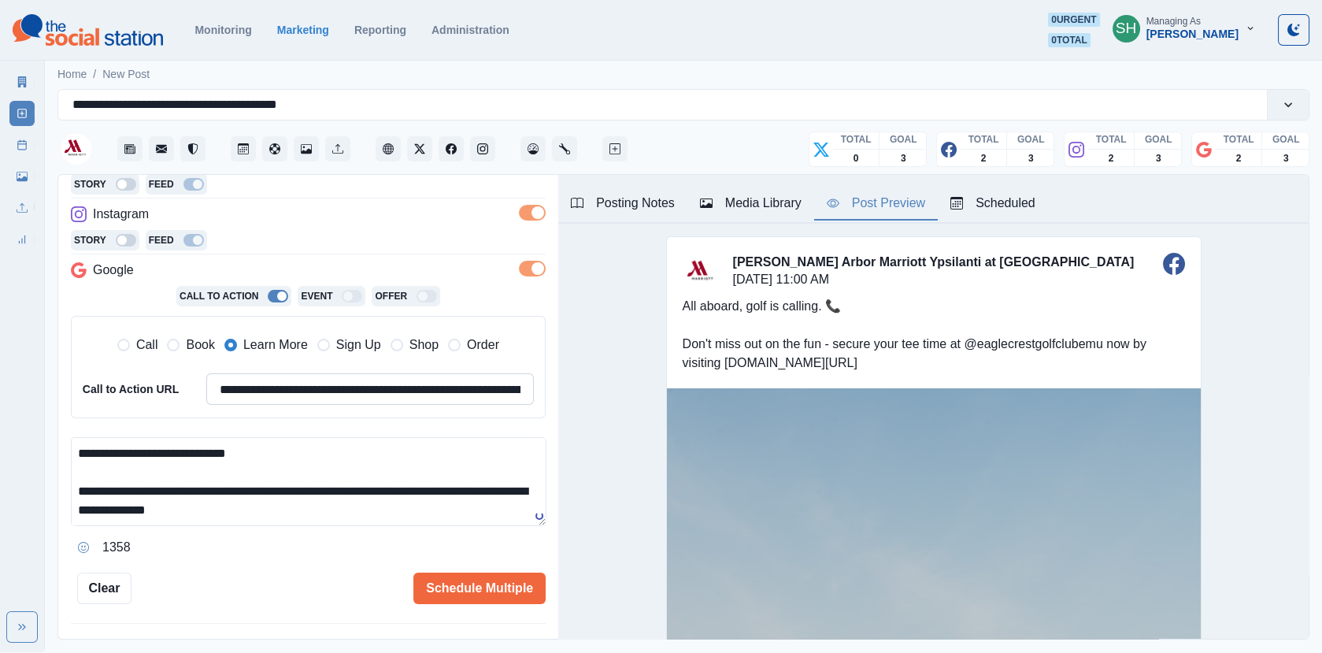
click at [276, 384] on input "**********" at bounding box center [370, 389] width 328 height 32
paste input
type input "**********"
click at [466, 577] on button "Schedule Multiple" at bounding box center [480, 589] width 132 height 32
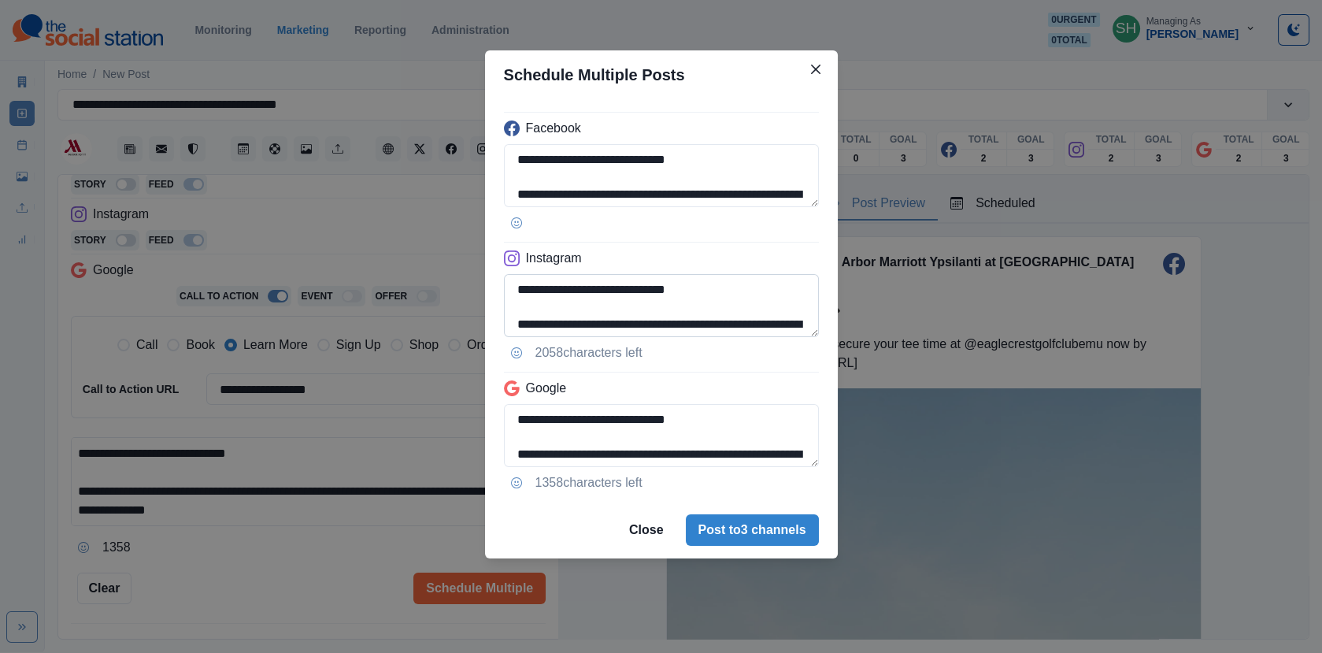
scroll to position [36, 0]
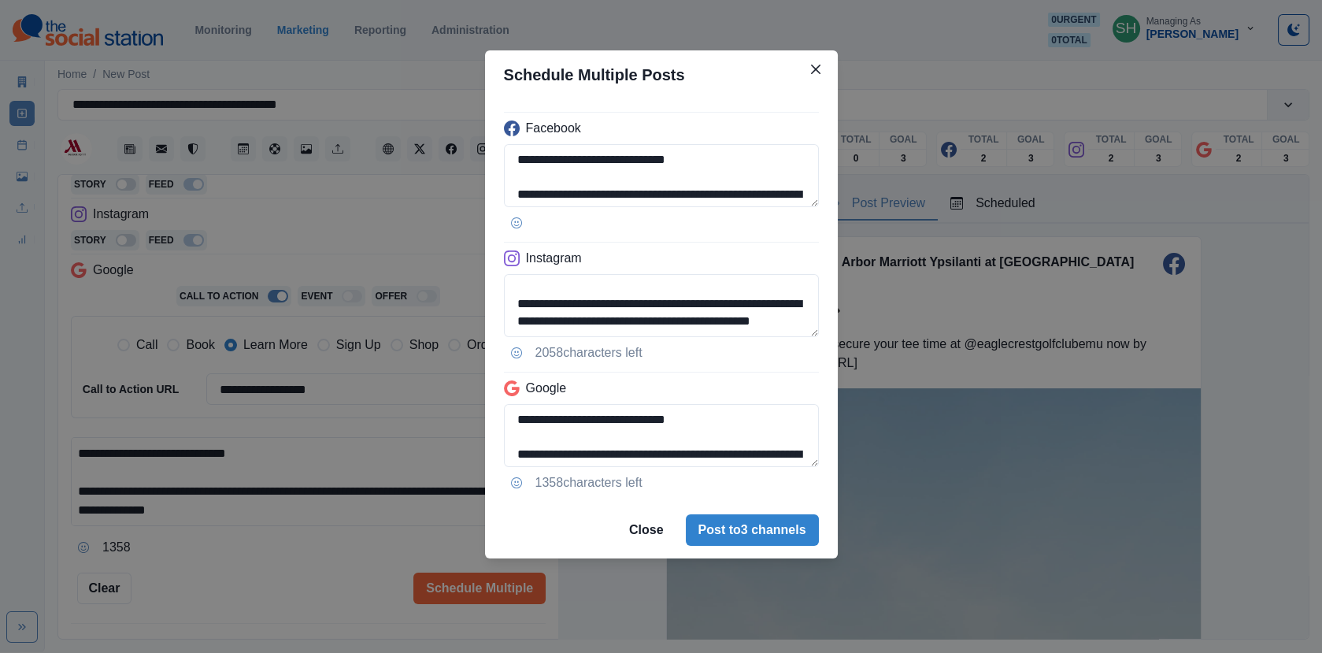
drag, startPoint x: 733, startPoint y: 320, endPoint x: 441, endPoint y: 321, distance: 292.2
click at [441, 321] on div "**********" at bounding box center [661, 326] width 1322 height 653
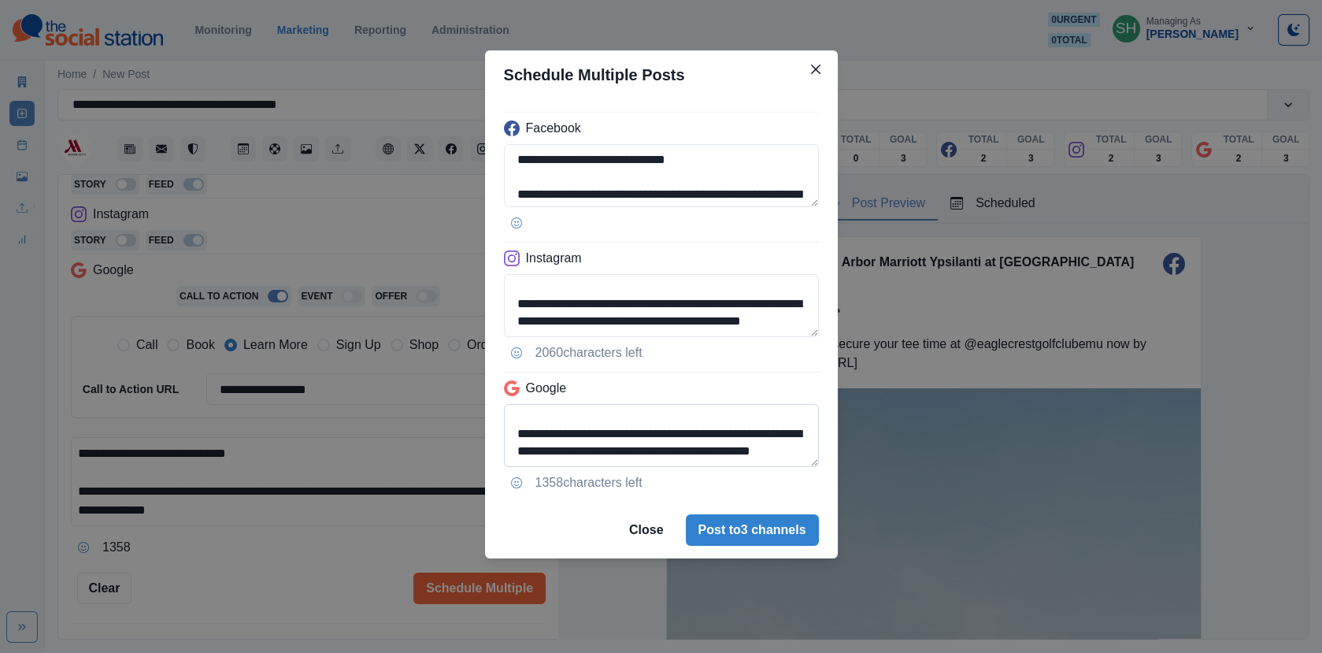
type textarea "**********"
drag, startPoint x: 722, startPoint y: 454, endPoint x: 684, endPoint y: 435, distance: 41.6
click at [684, 435] on textarea "**********" at bounding box center [661, 435] width 315 height 63
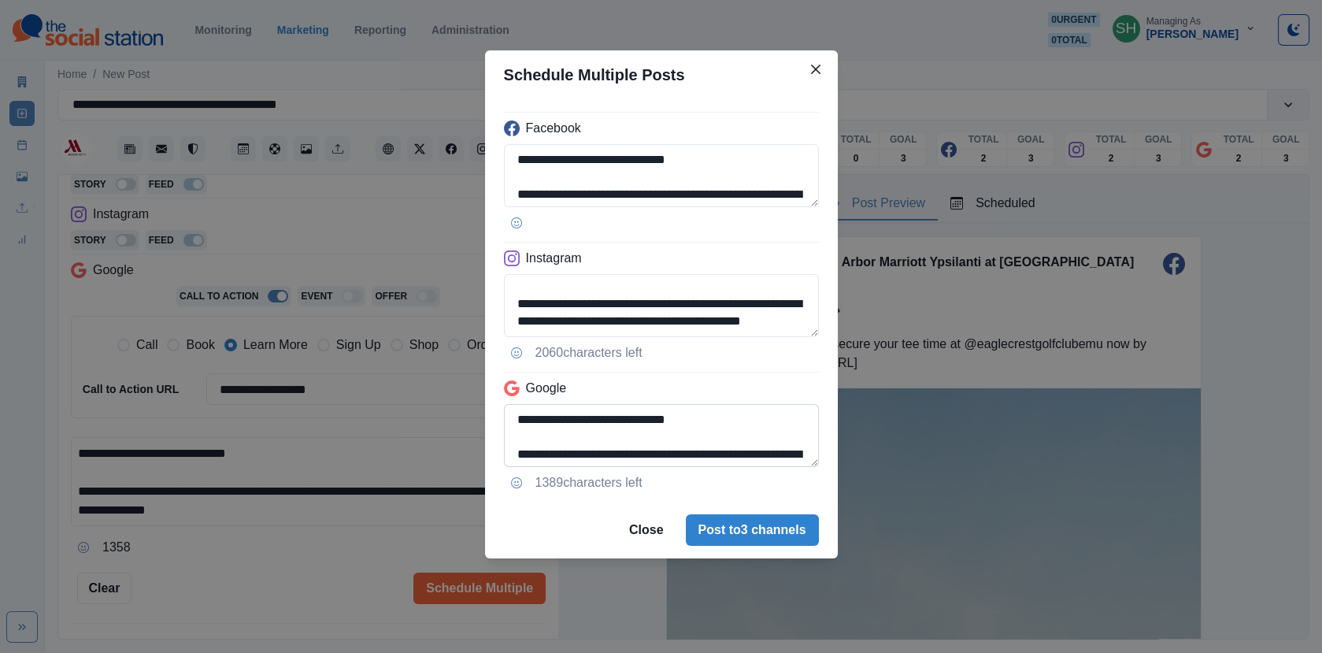
scroll to position [20, 0]
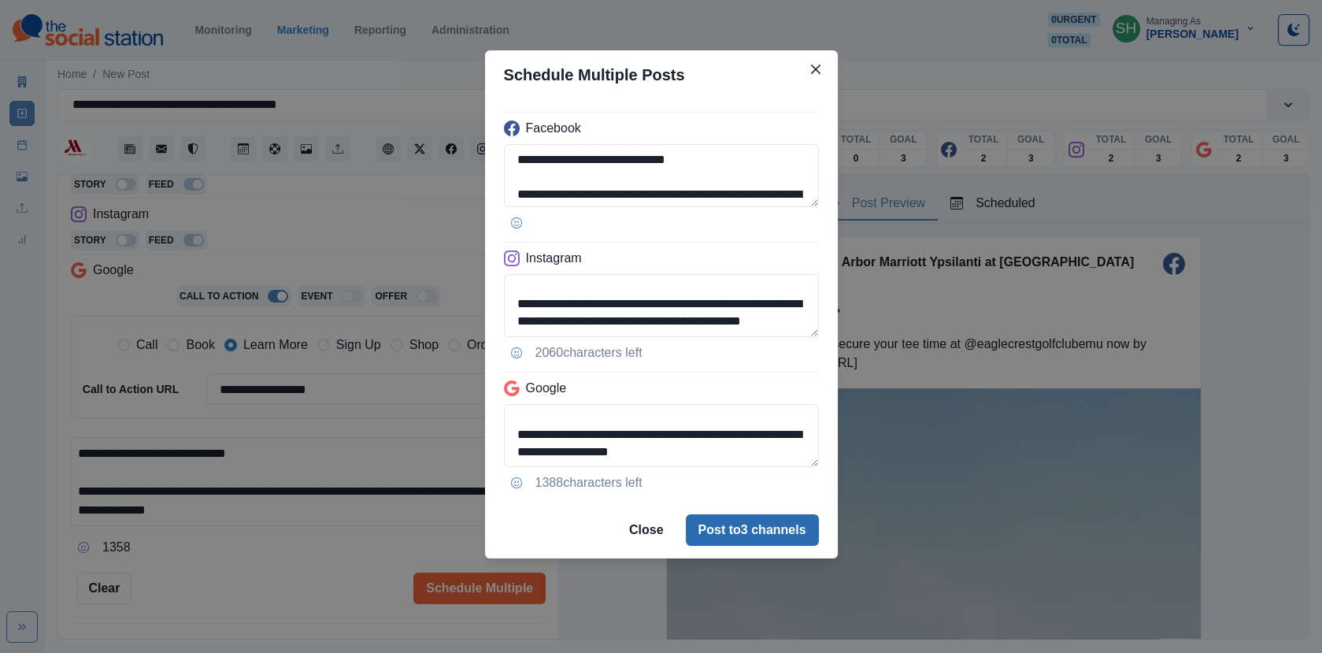
type textarea "**********"
click at [744, 524] on button "Post to 3 channels" at bounding box center [752, 530] width 133 height 32
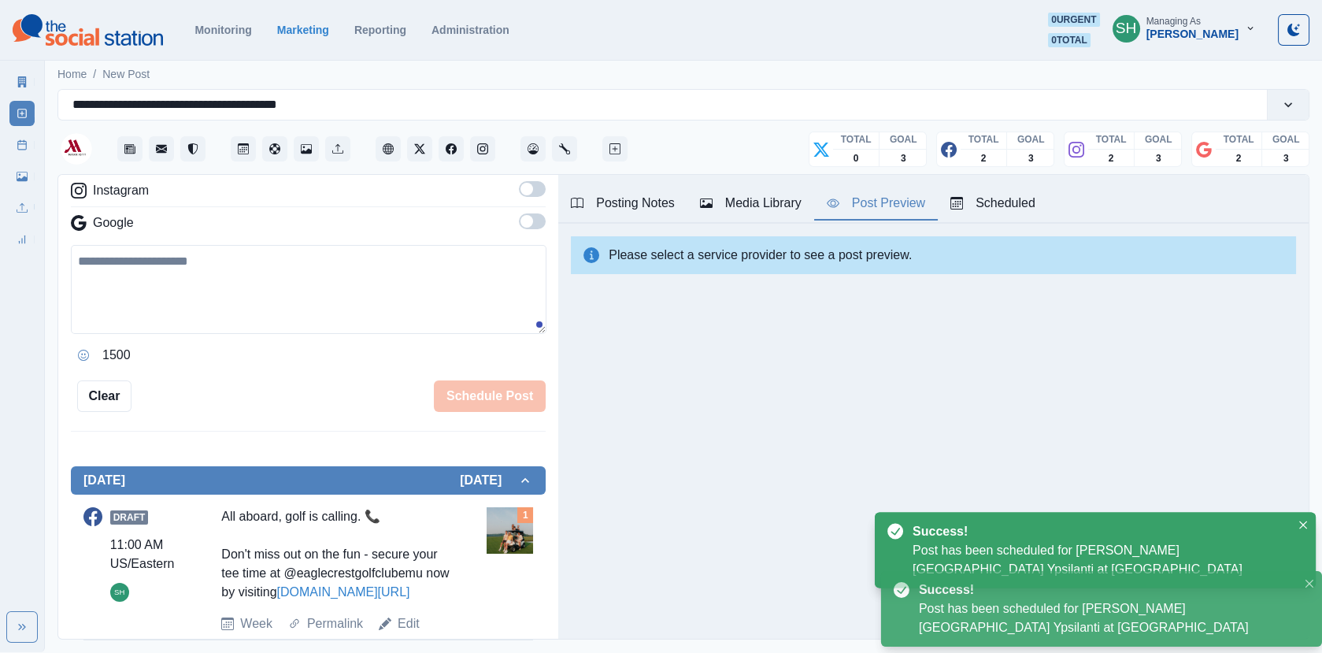
scroll to position [266, 0]
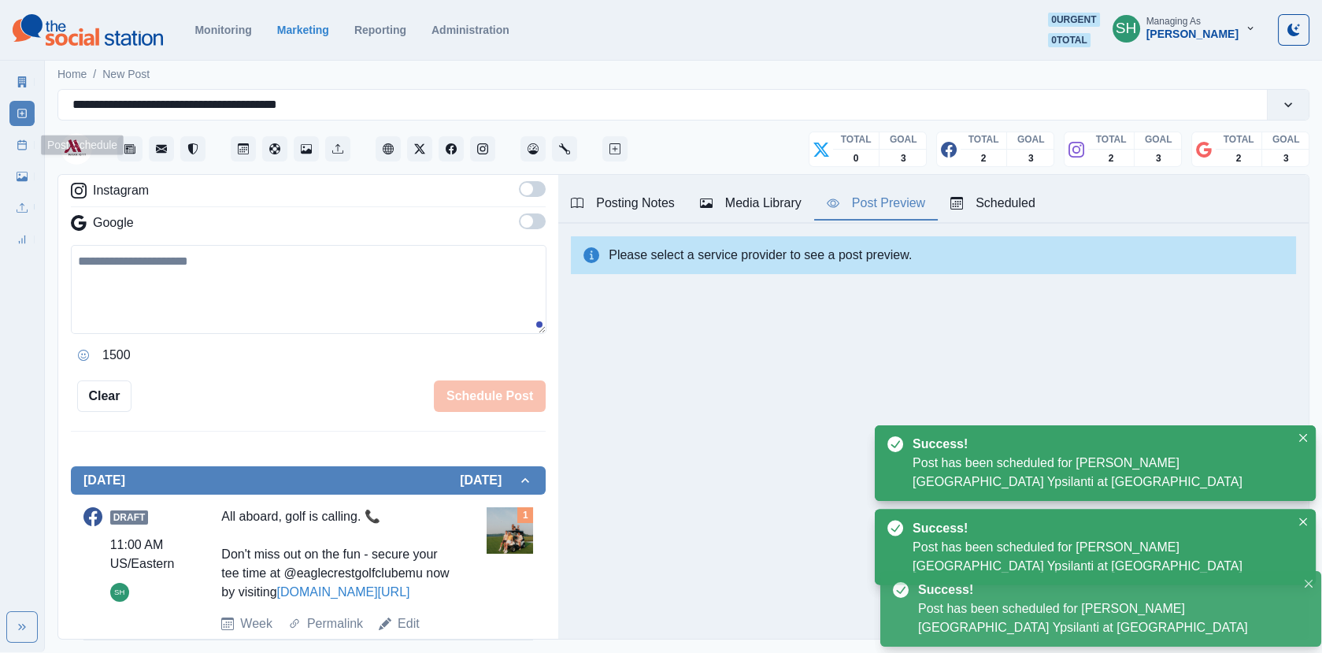
click at [20, 142] on icon at bounding box center [22, 144] width 11 height 11
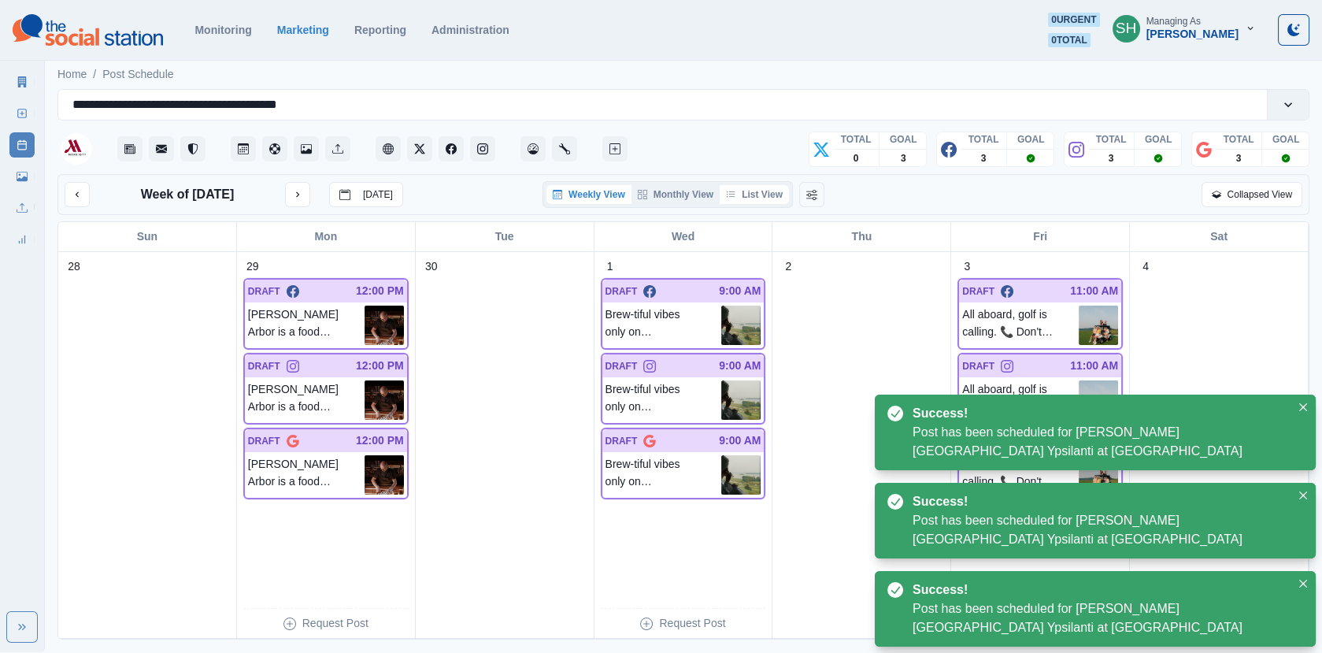
click at [758, 192] on button "List View" at bounding box center [754, 194] width 69 height 19
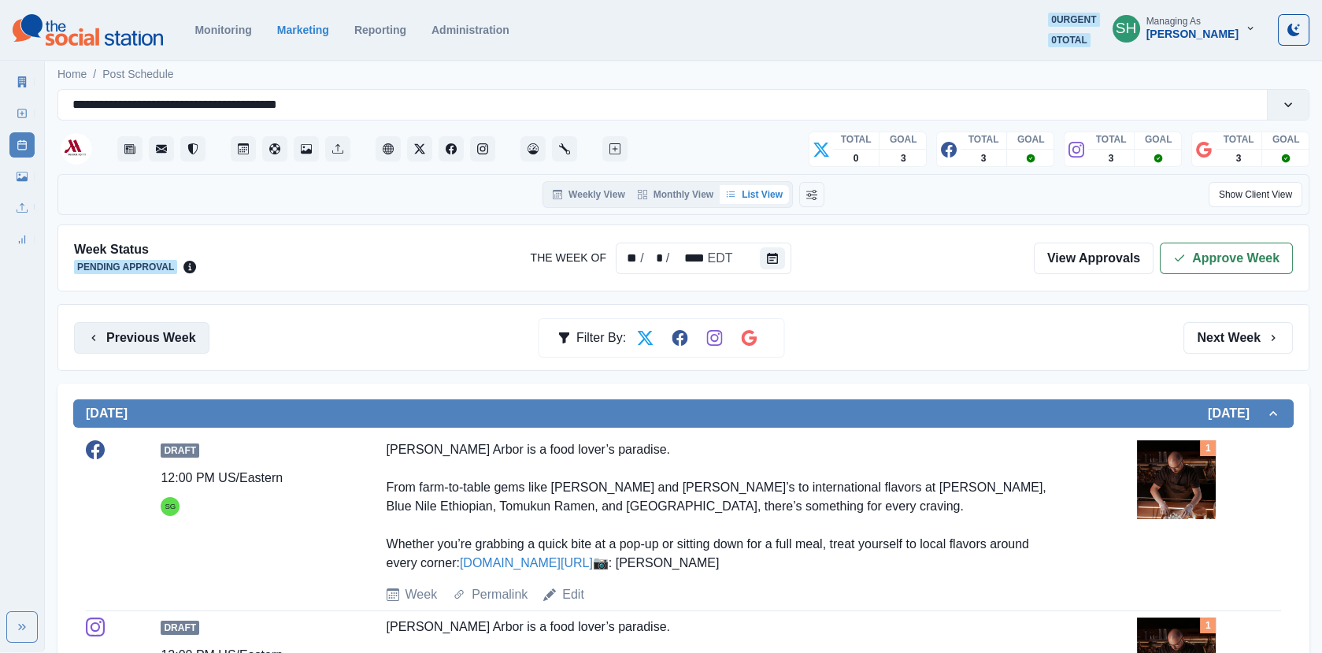
click at [184, 332] on button "Previous Week" at bounding box center [141, 338] width 135 height 32
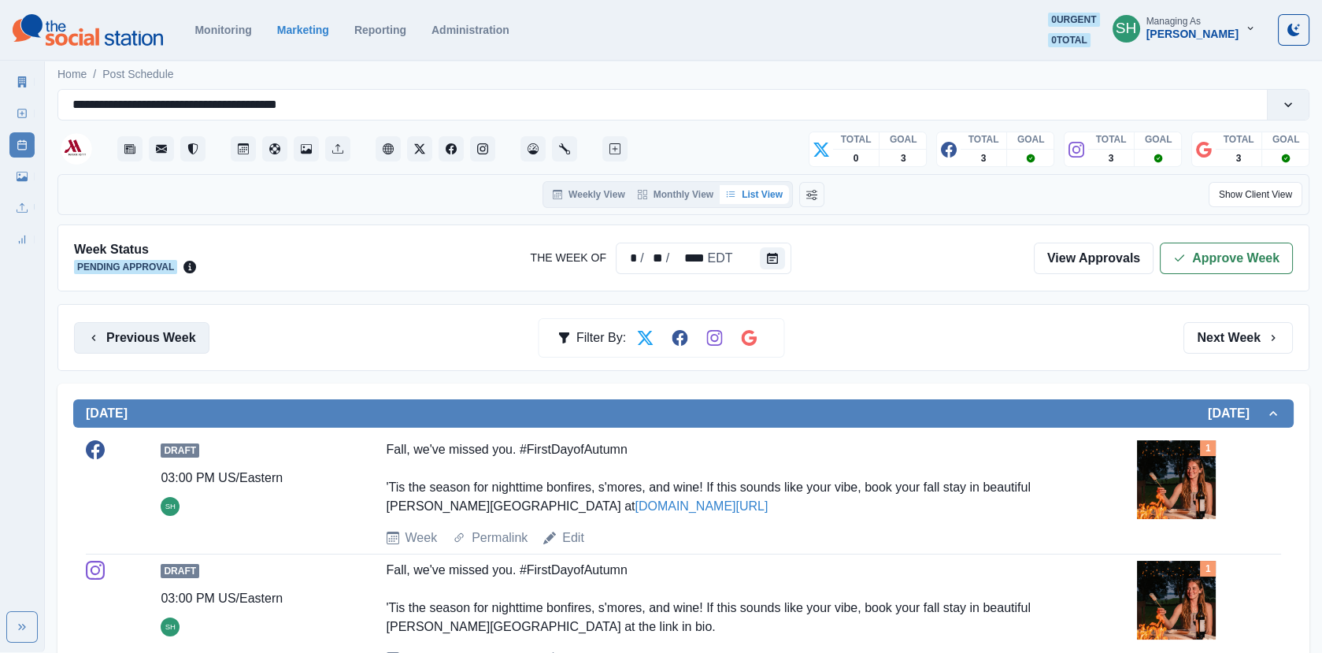
click at [184, 332] on button "Previous Week" at bounding box center [141, 338] width 135 height 32
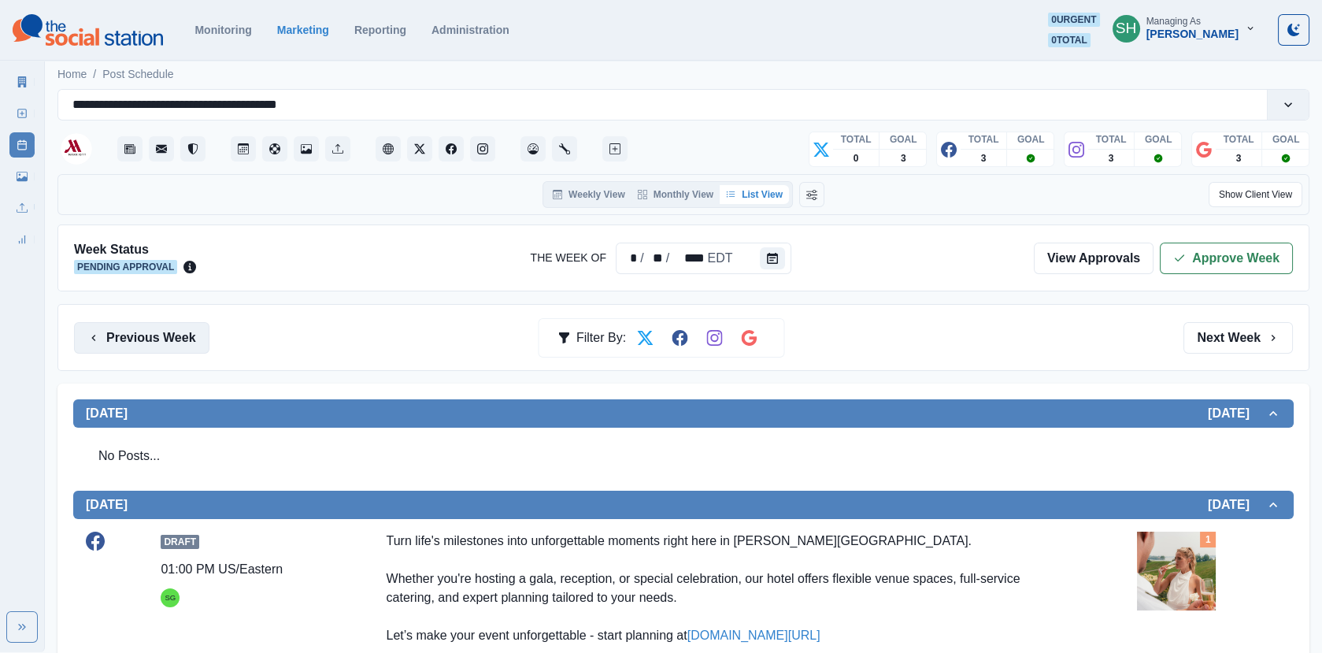
click at [184, 332] on button "Previous Week" at bounding box center [141, 338] width 135 height 32
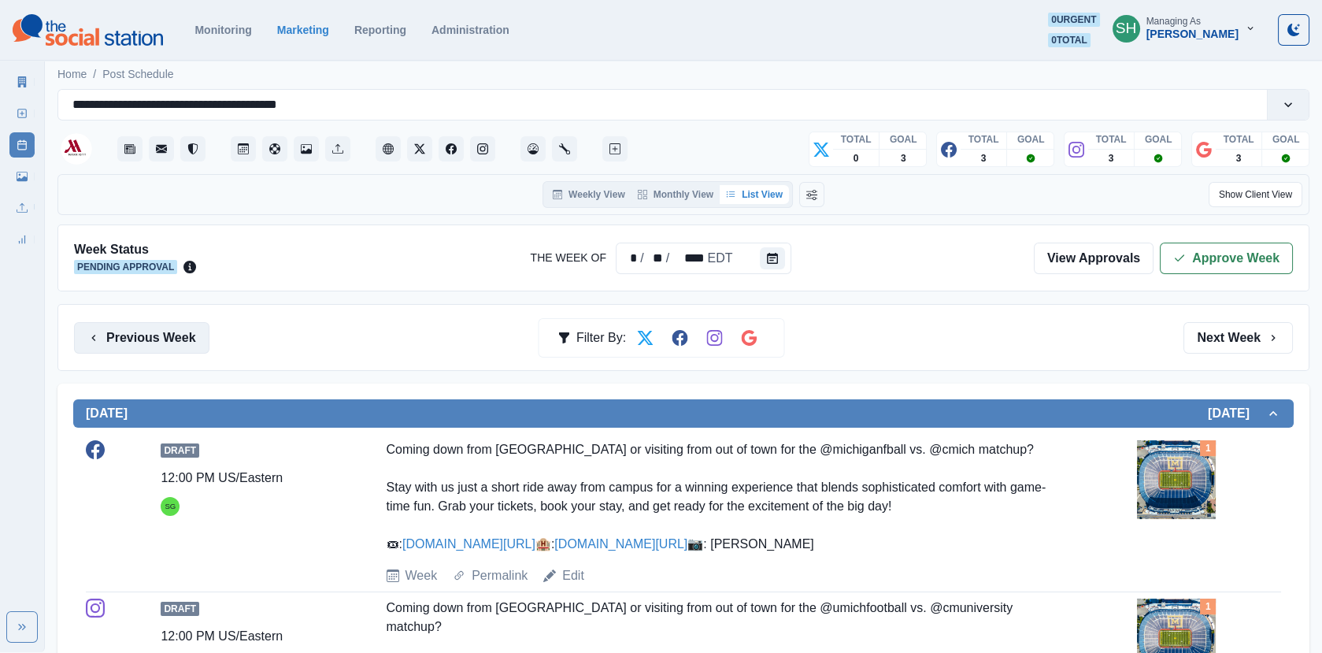
click at [184, 332] on button "Previous Week" at bounding box center [141, 338] width 135 height 32
